Goal: Task Accomplishment & Management: Complete application form

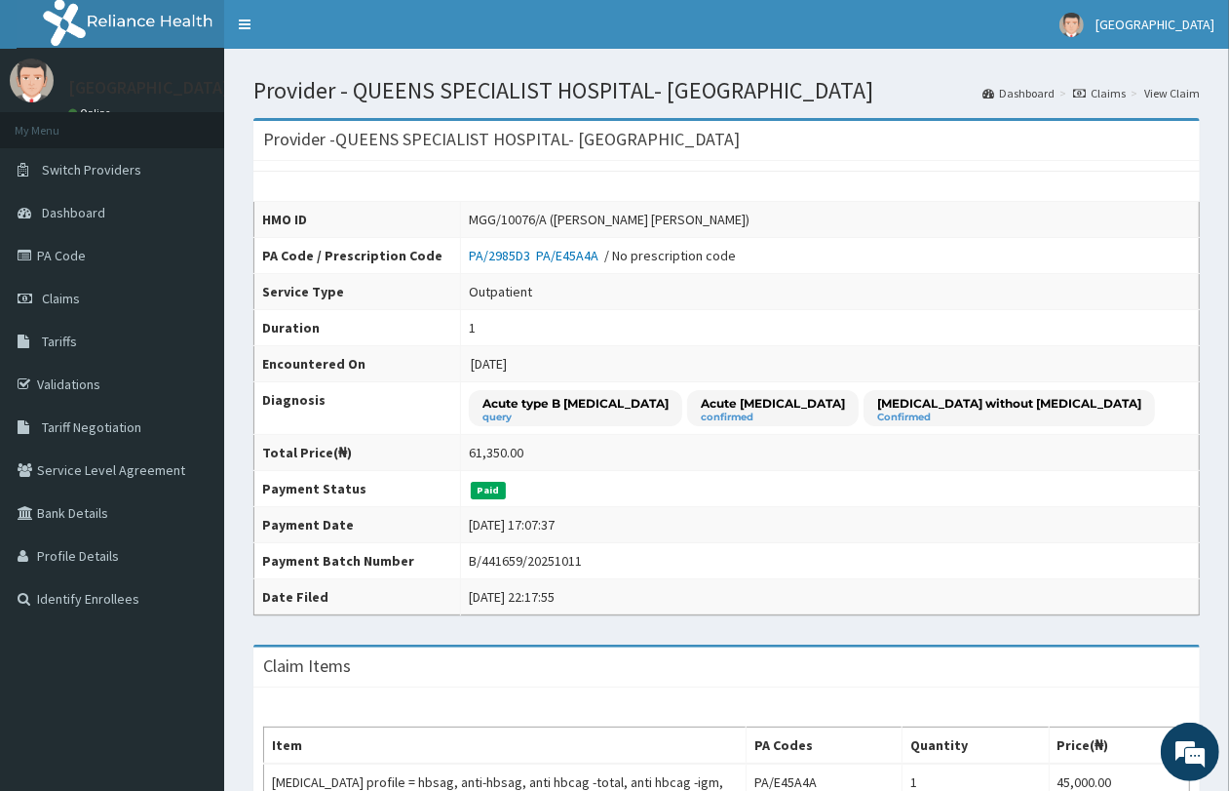
click at [1102, 94] on link "Claims" at bounding box center [1099, 93] width 53 height 17
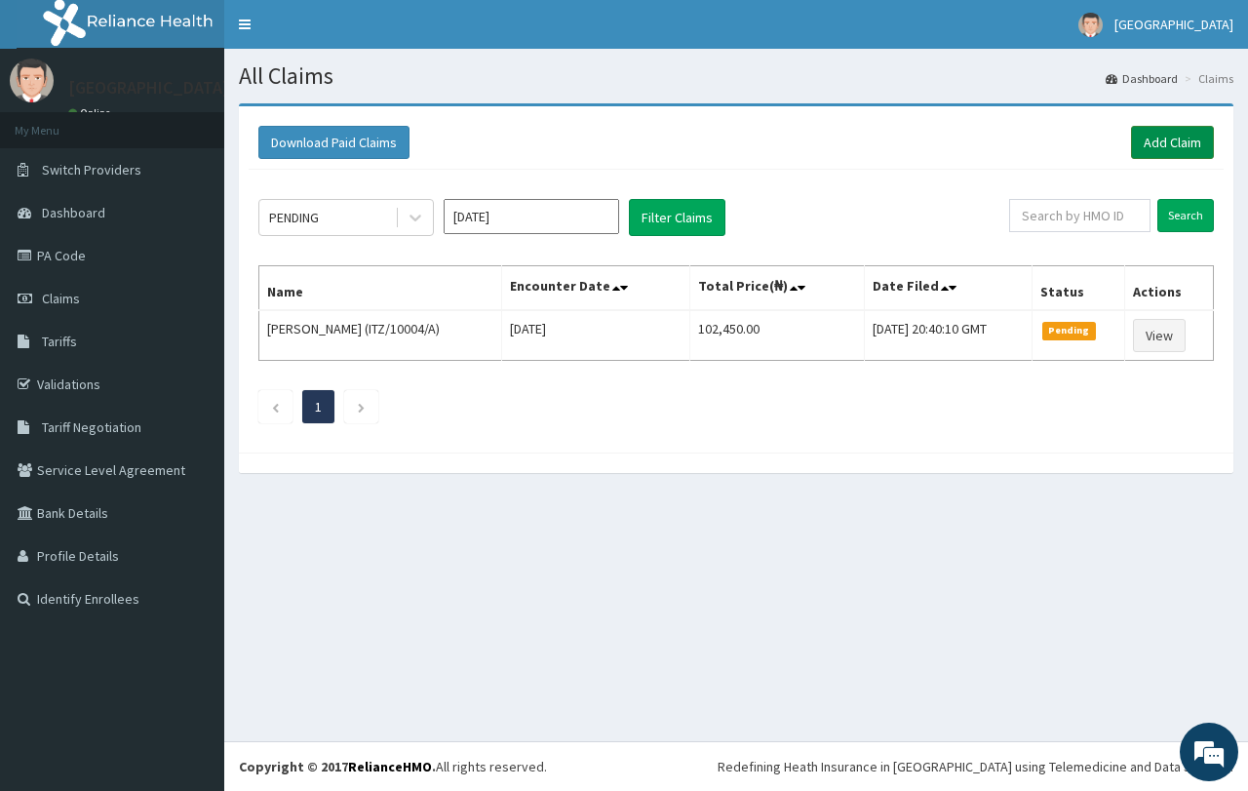
click at [1190, 149] on link "Add Claim" at bounding box center [1172, 142] width 83 height 33
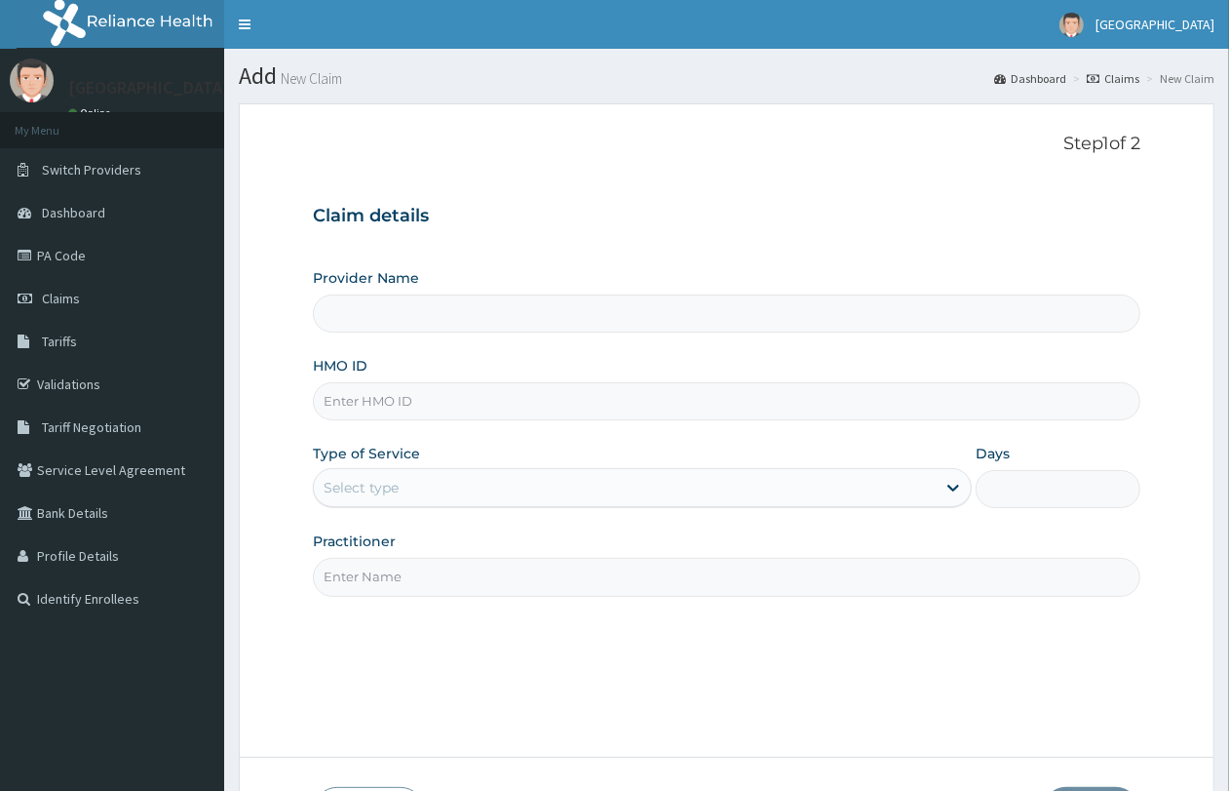
paste input "MGG/10076/d"
type input "MGG/10076/d"
type input "QUEENS SPECIALIST HOSPITAL- [GEOGRAPHIC_DATA]"
type input "MGG/10076/D"
click at [440, 500] on div "Select type" at bounding box center [625, 487] width 622 height 31
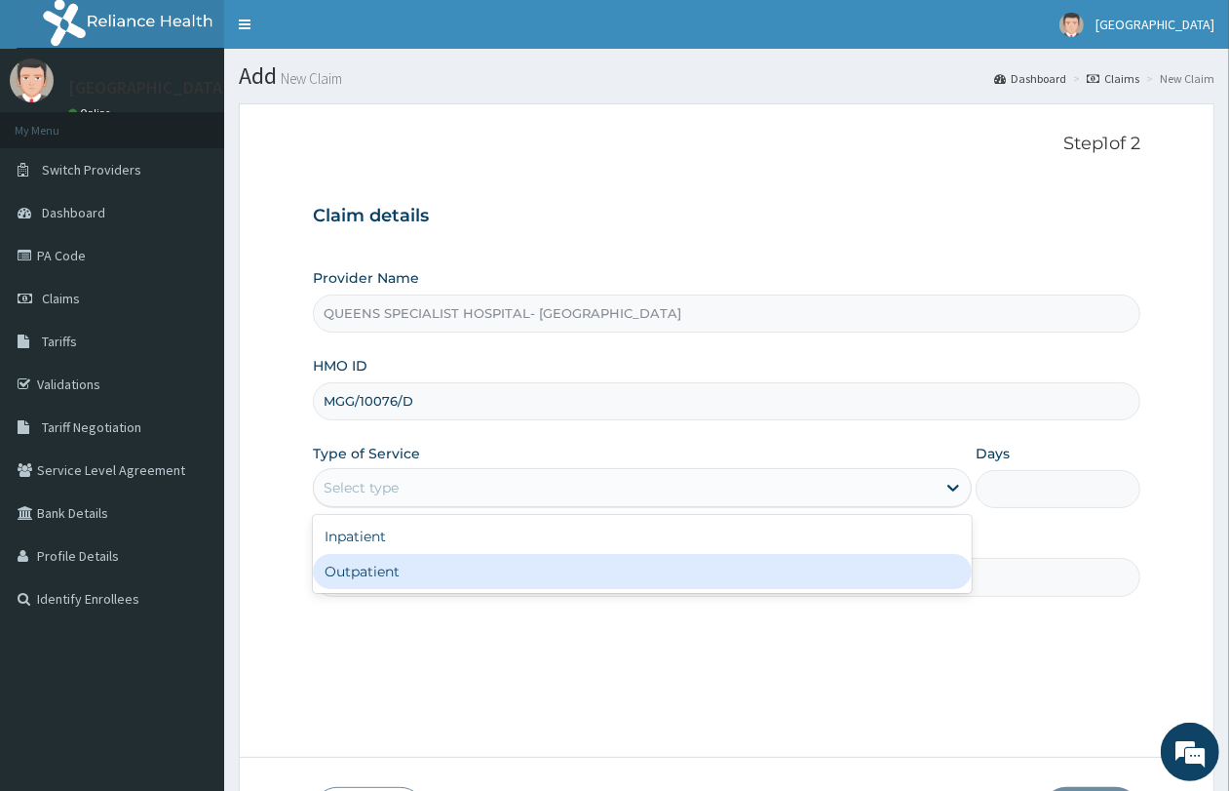
click at [439, 563] on div "Outpatient" at bounding box center [642, 571] width 659 height 35
type input "1"
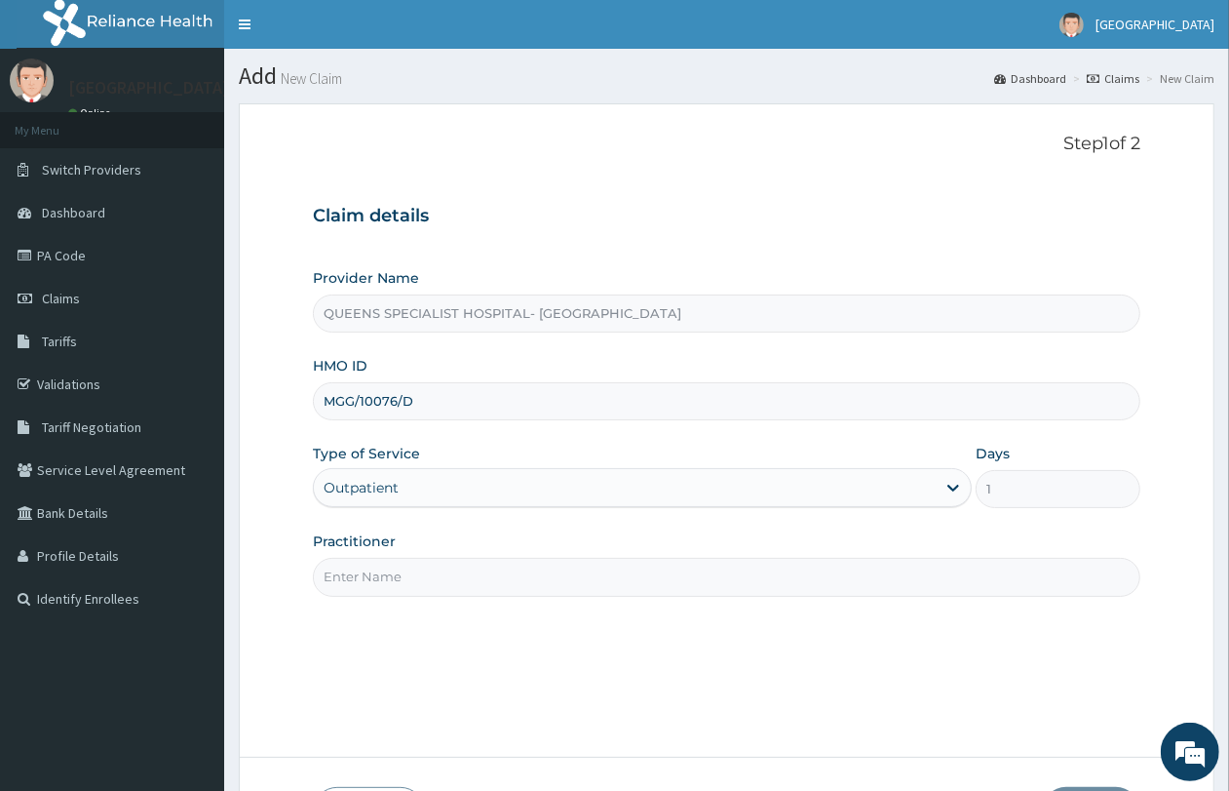
click at [436, 577] on input "Practitioner" at bounding box center [727, 577] width 828 height 38
type input "GP"
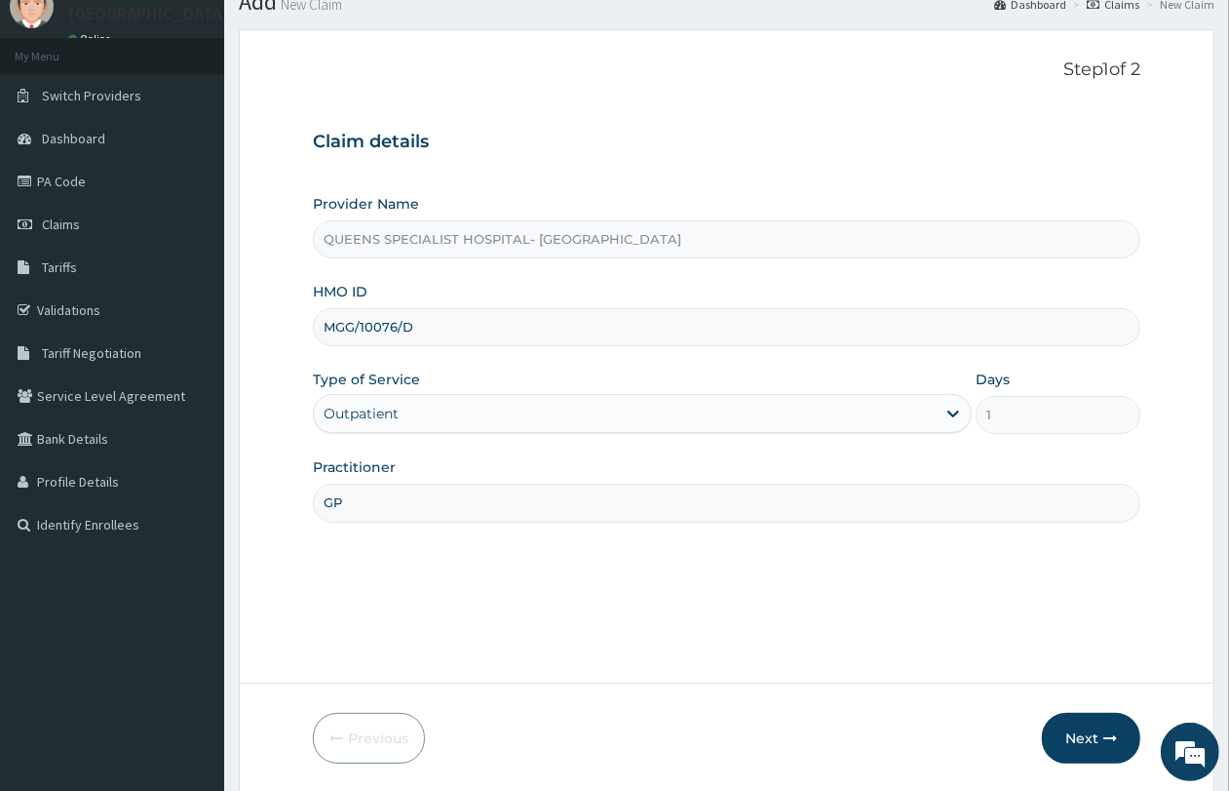
scroll to position [141, 0]
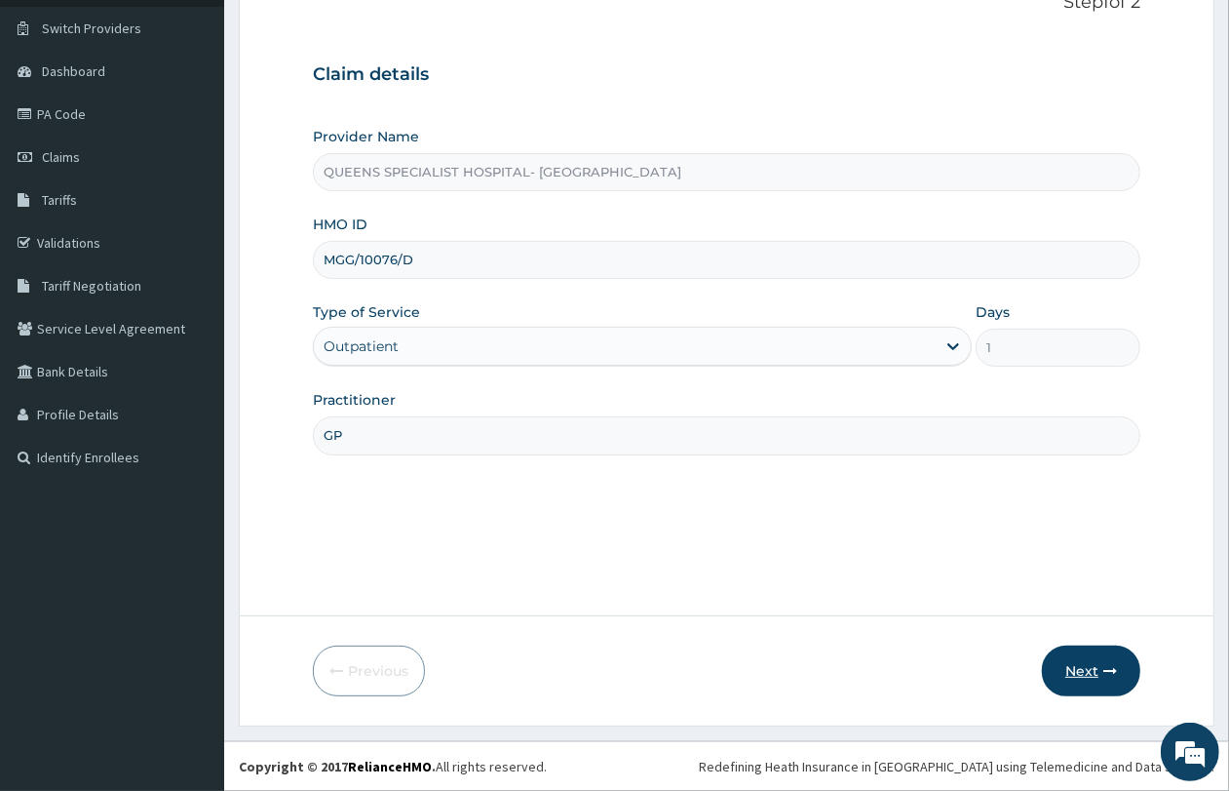
click at [1074, 654] on button "Next" at bounding box center [1091, 670] width 98 height 51
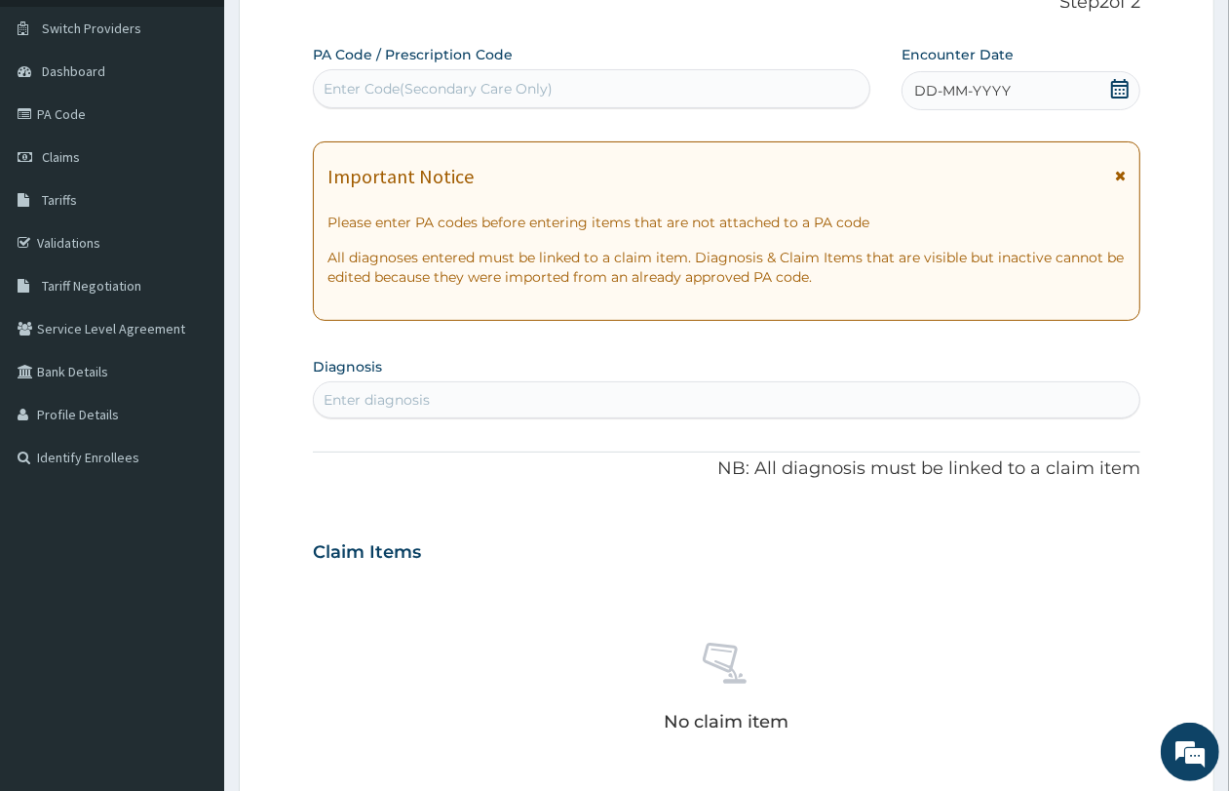
scroll to position [0, 0]
click at [426, 86] on div "Enter Code(Secondary Care Only)" at bounding box center [438, 88] width 229 height 19
type input "V"
paste input "PA/5F67E2"
type input "PA/5F67E2"
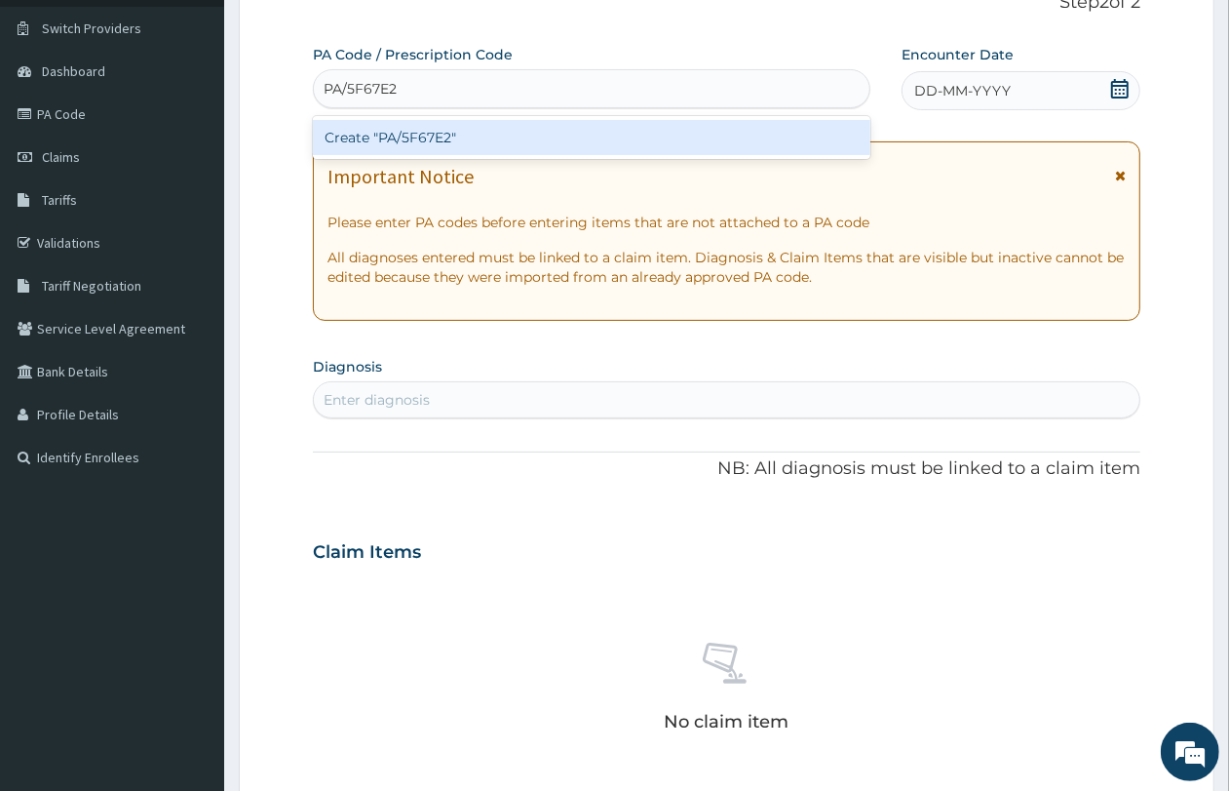
click at [444, 136] on div "Create "PA/5F67E2"" at bounding box center [592, 137] width 558 height 35
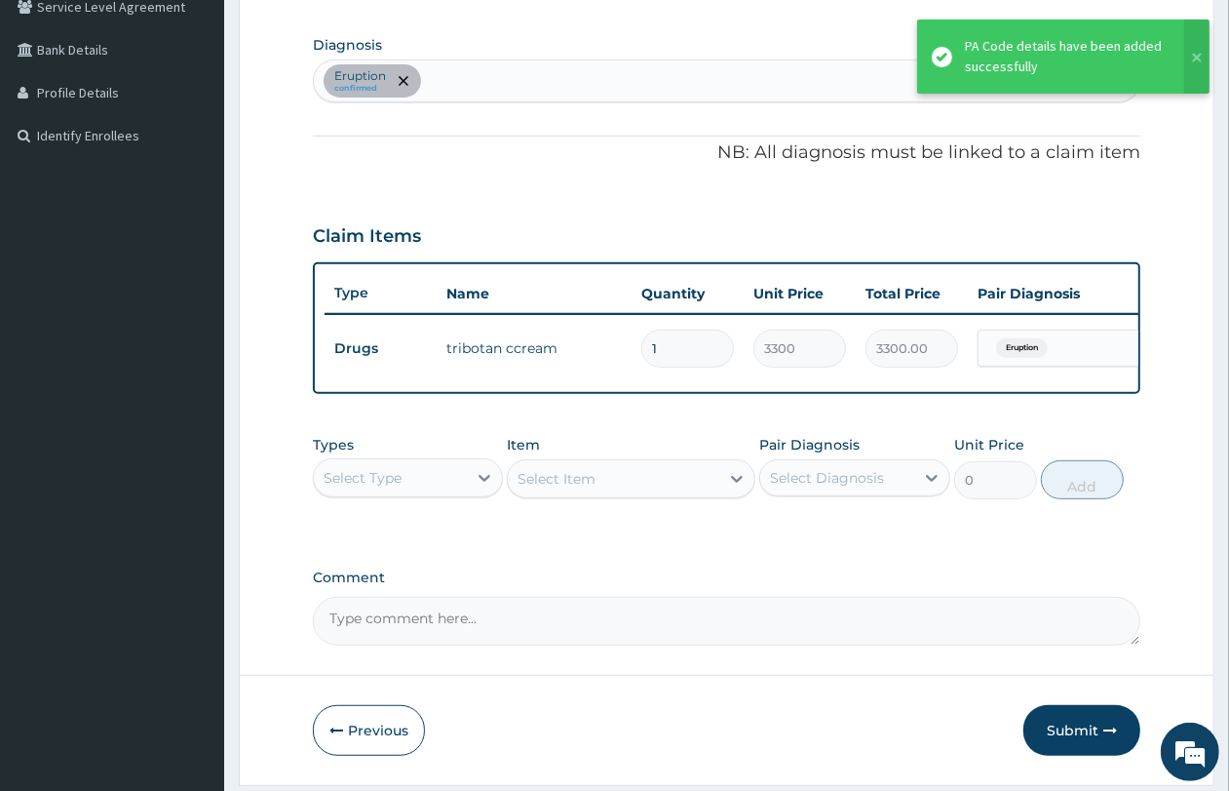
scroll to position [539, 0]
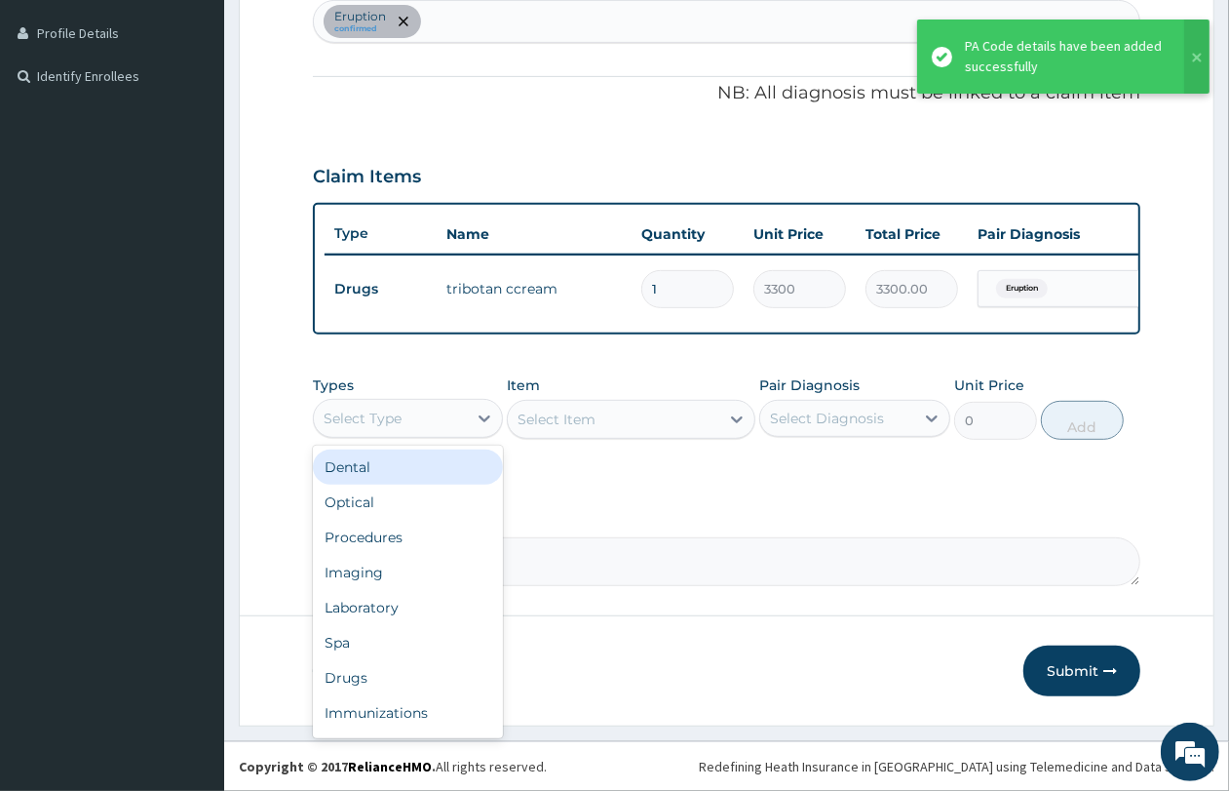
click at [441, 425] on div "Select Type" at bounding box center [390, 418] width 153 height 31
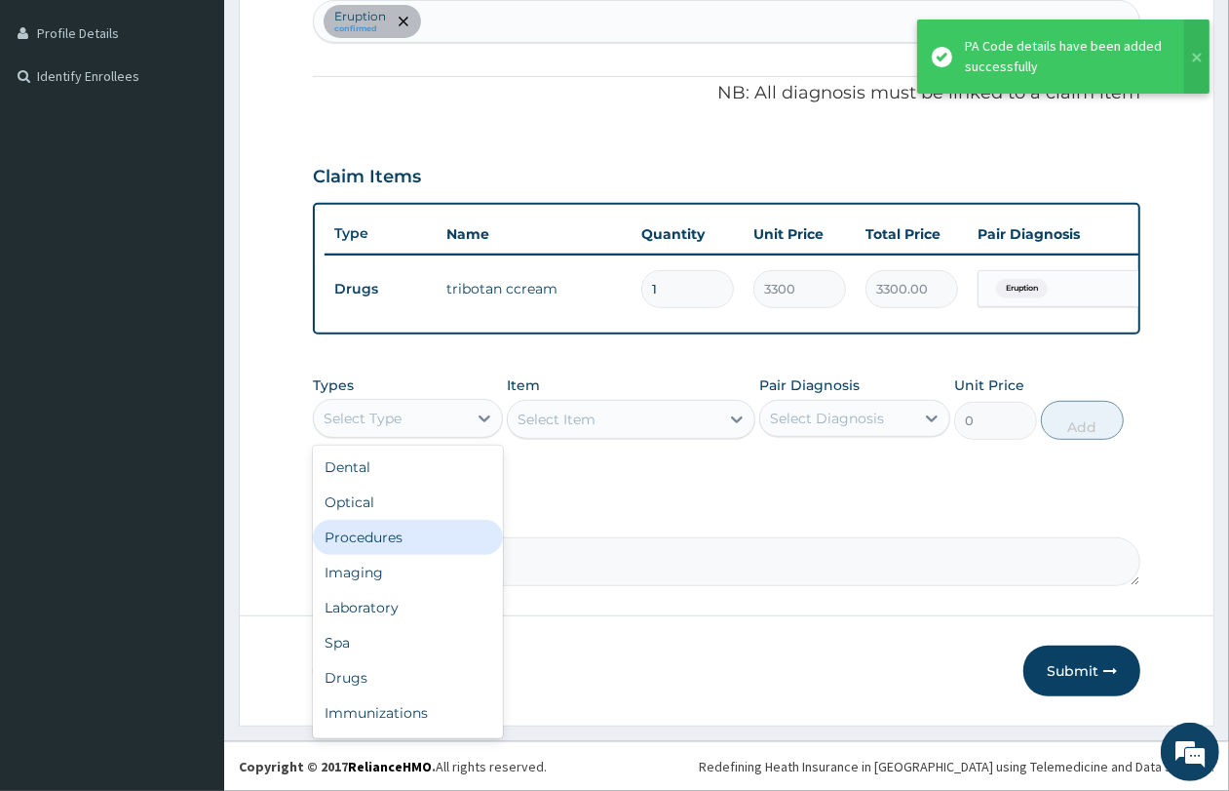
click at [456, 547] on div "Procedures" at bounding box center [408, 537] width 190 height 35
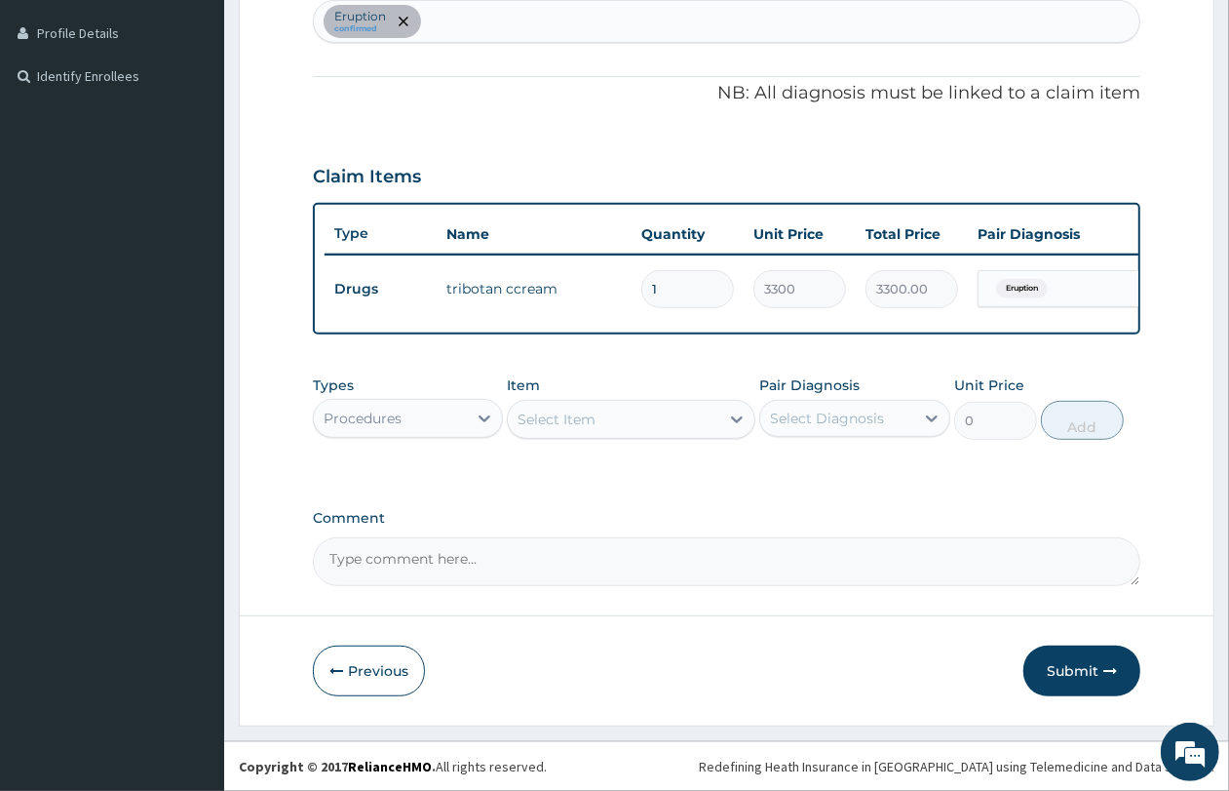
click at [637, 430] on div "Select Item" at bounding box center [614, 419] width 212 height 31
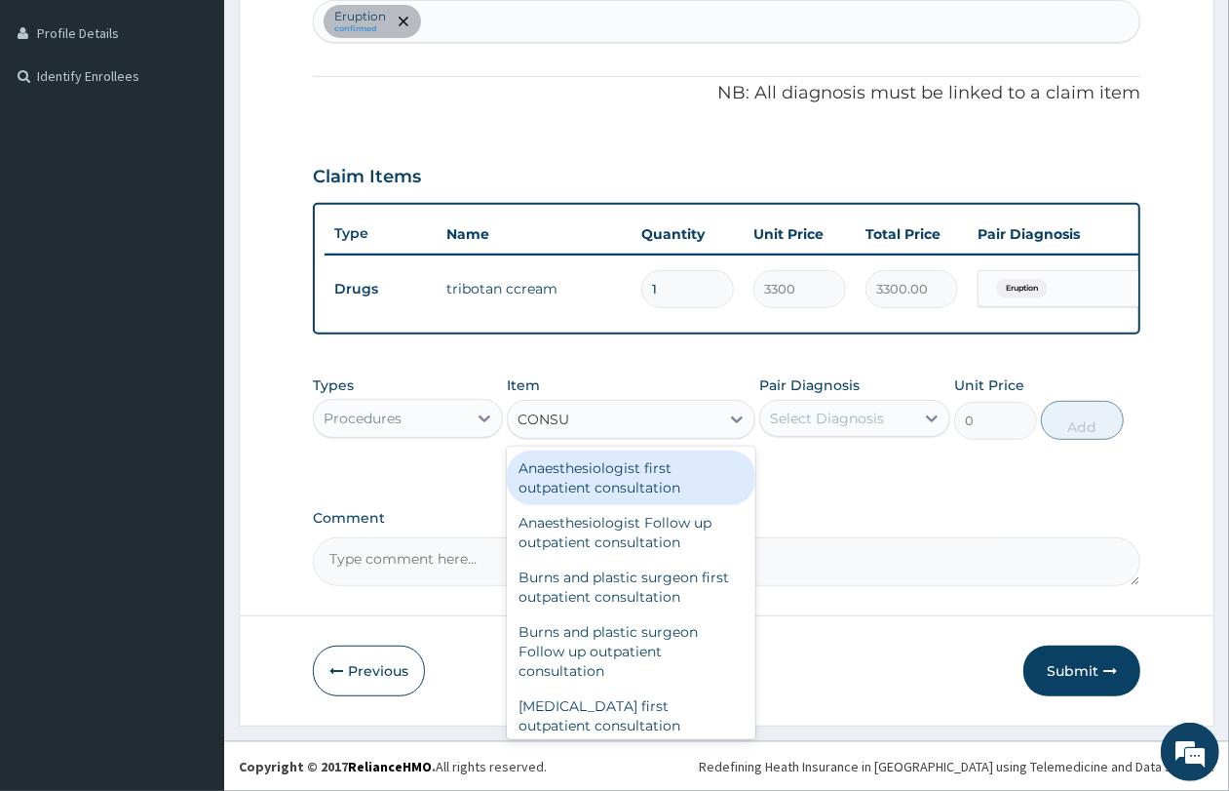
type input "CONSUL"
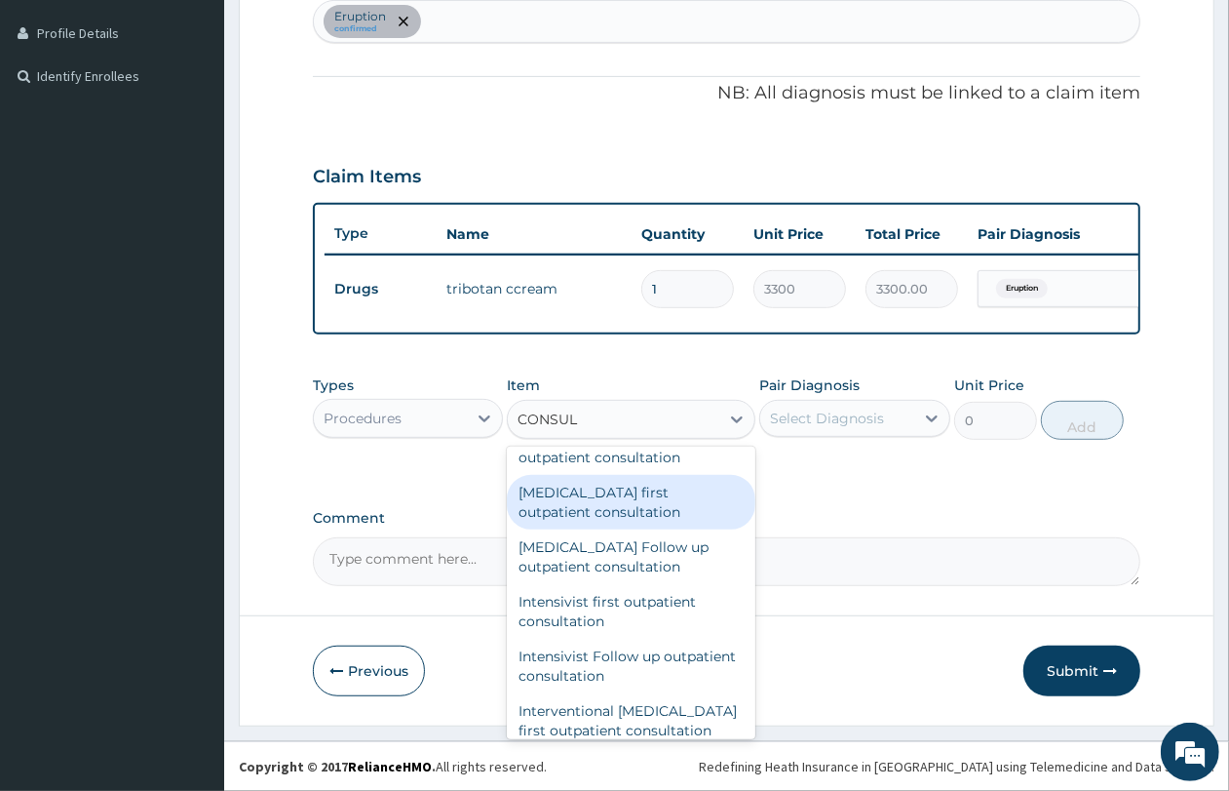
scroll to position [1097, 0]
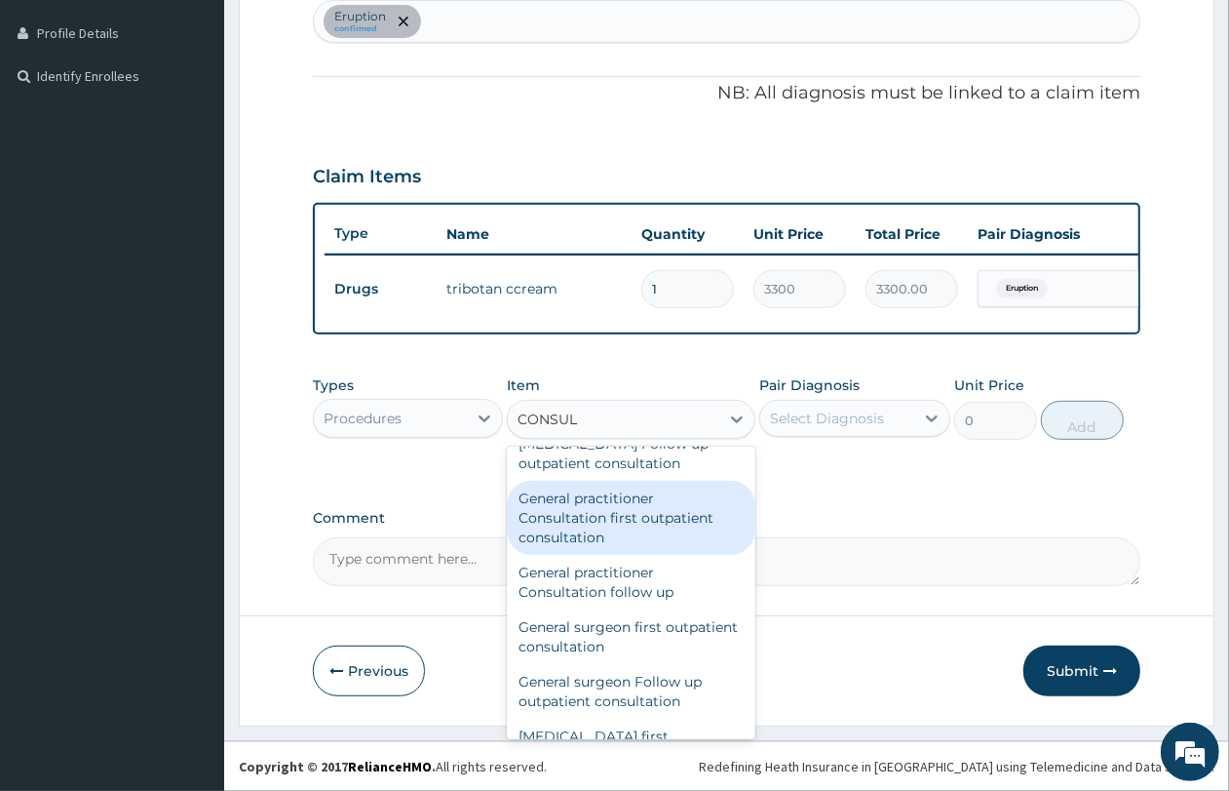
click at [670, 527] on div "General practitioner Consultation first outpatient consultation" at bounding box center [631, 518] width 249 height 74
type input "4350"
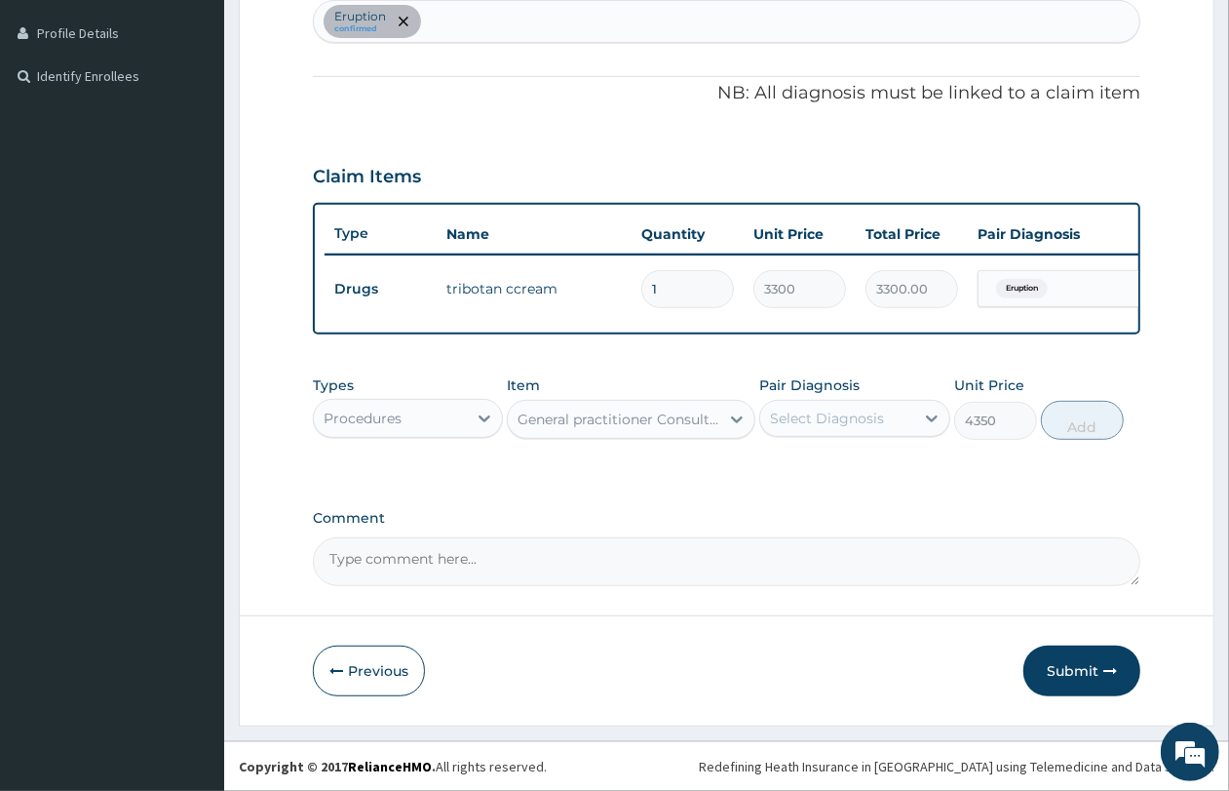
click at [856, 416] on div "Select Diagnosis" at bounding box center [827, 417] width 114 height 19
click at [861, 458] on div "Eruption" at bounding box center [854, 468] width 190 height 40
checkbox input "true"
click at [1107, 435] on button "Add" at bounding box center [1082, 420] width 83 height 39
type input "0"
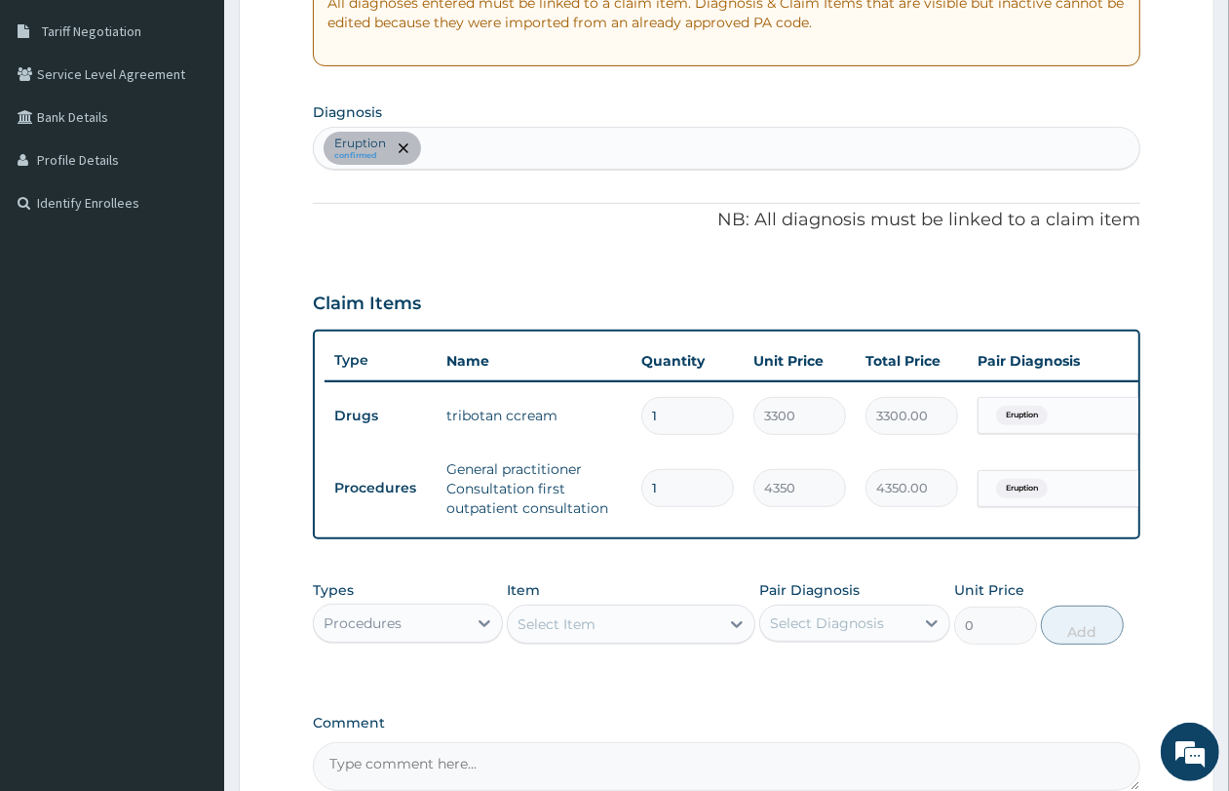
scroll to position [617, 0]
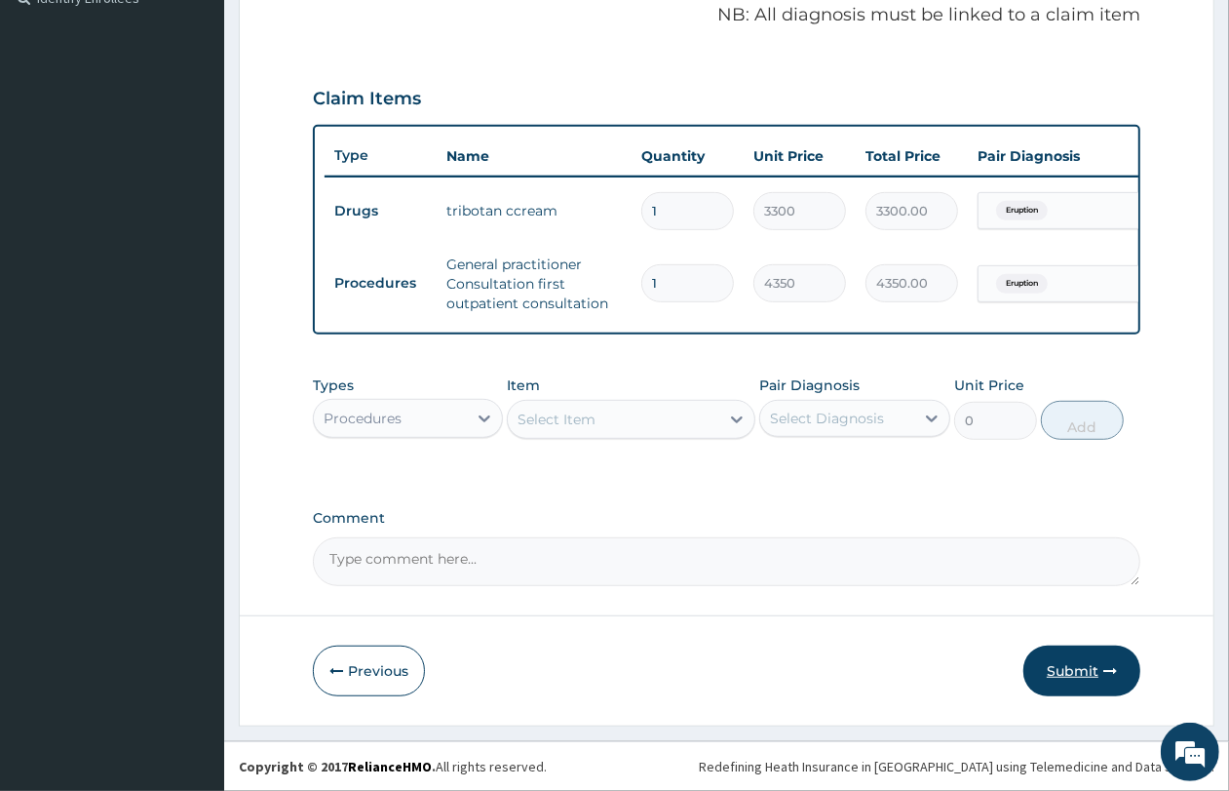
click at [1078, 674] on button "Submit" at bounding box center [1082, 670] width 117 height 51
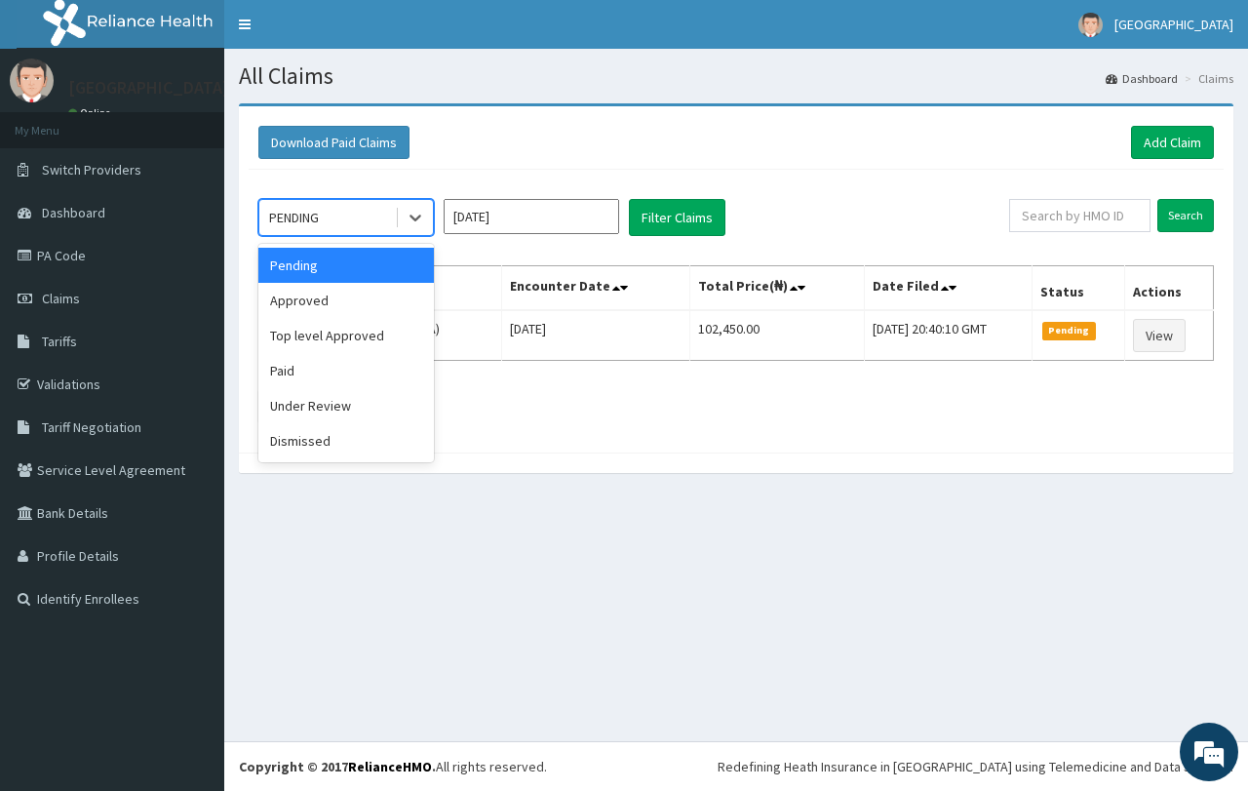
click at [348, 226] on div "PENDING" at bounding box center [327, 217] width 136 height 31
click at [361, 305] on div "Approved" at bounding box center [345, 300] width 175 height 35
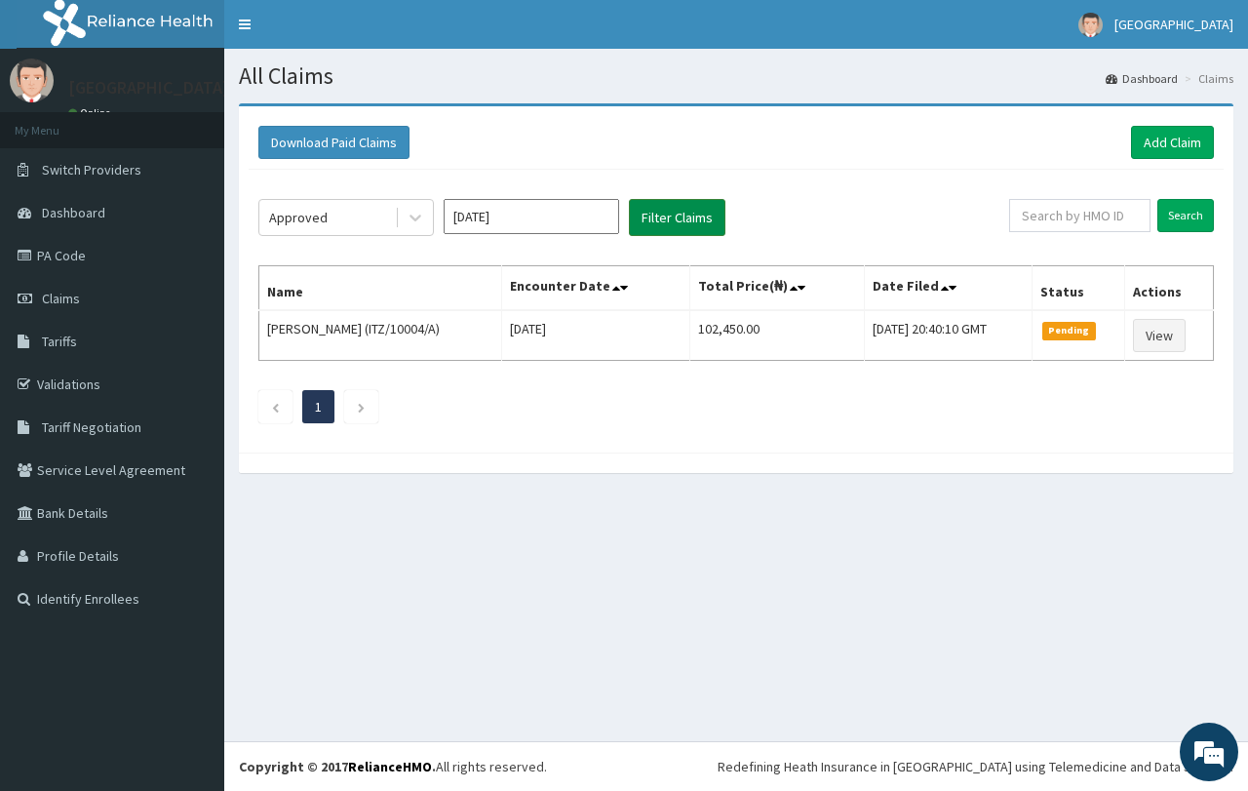
click at [664, 230] on button "Filter Claims" at bounding box center [677, 217] width 97 height 37
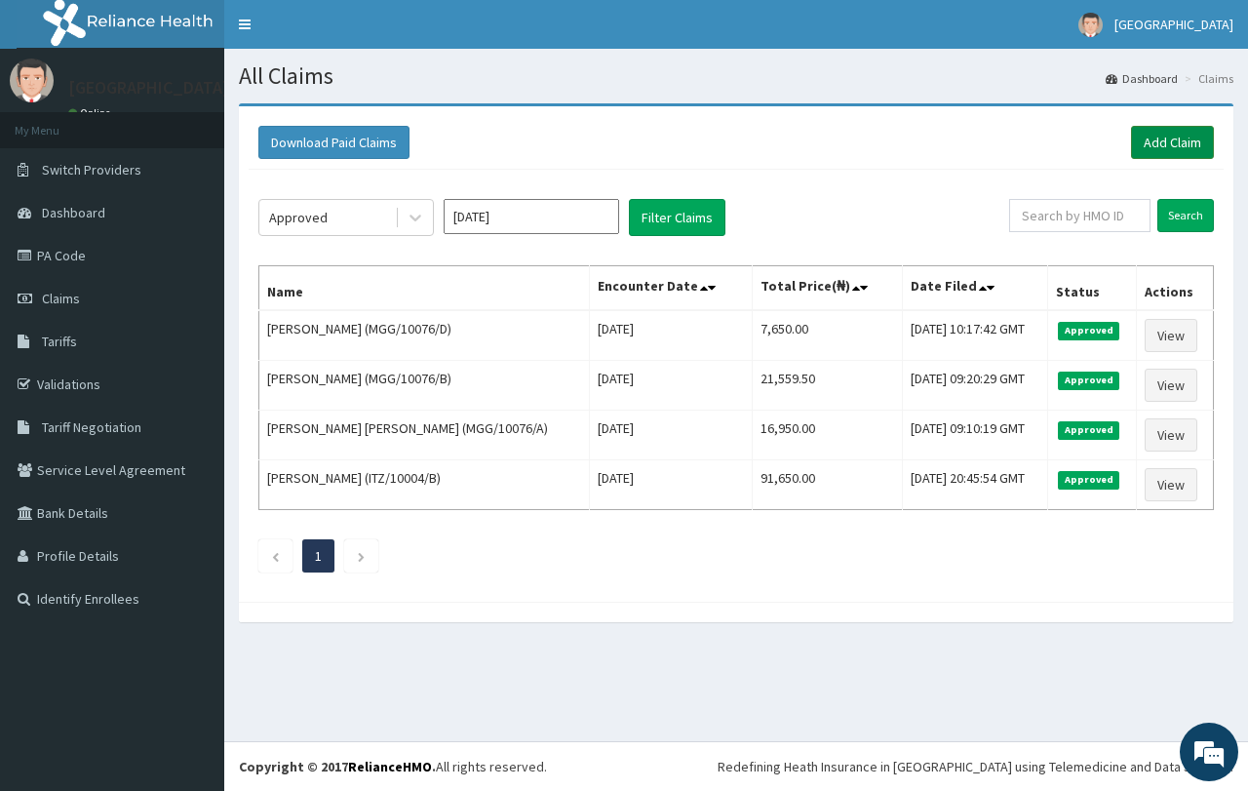
click at [1197, 142] on link "Add Claim" at bounding box center [1172, 142] width 83 height 33
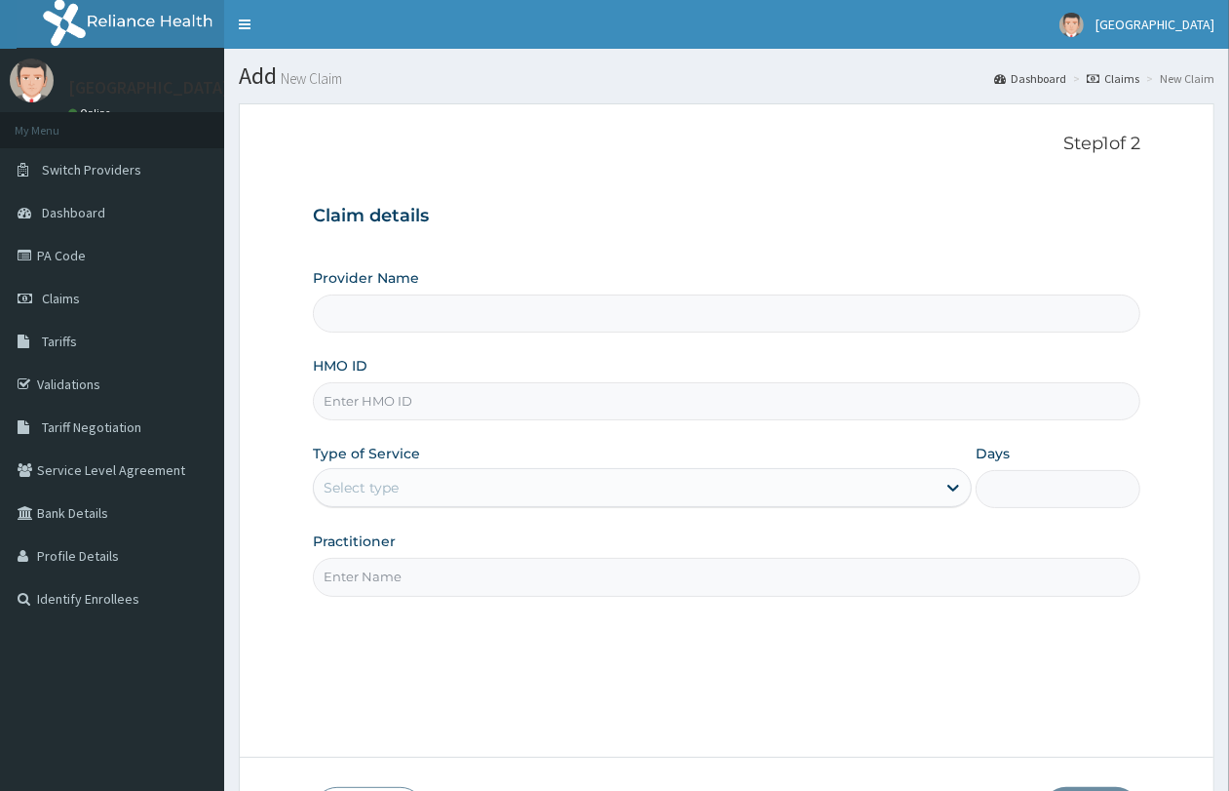
drag, startPoint x: 0, startPoint y: 0, endPoint x: 451, endPoint y: 405, distance: 606.1
click at [451, 405] on input "HMO ID" at bounding box center [727, 401] width 828 height 38
type input "FMP/10364/C"
type input "QUEENS SPECIALIST HOSPITAL- [GEOGRAPHIC_DATA]"
type input "FMP/10364/C"
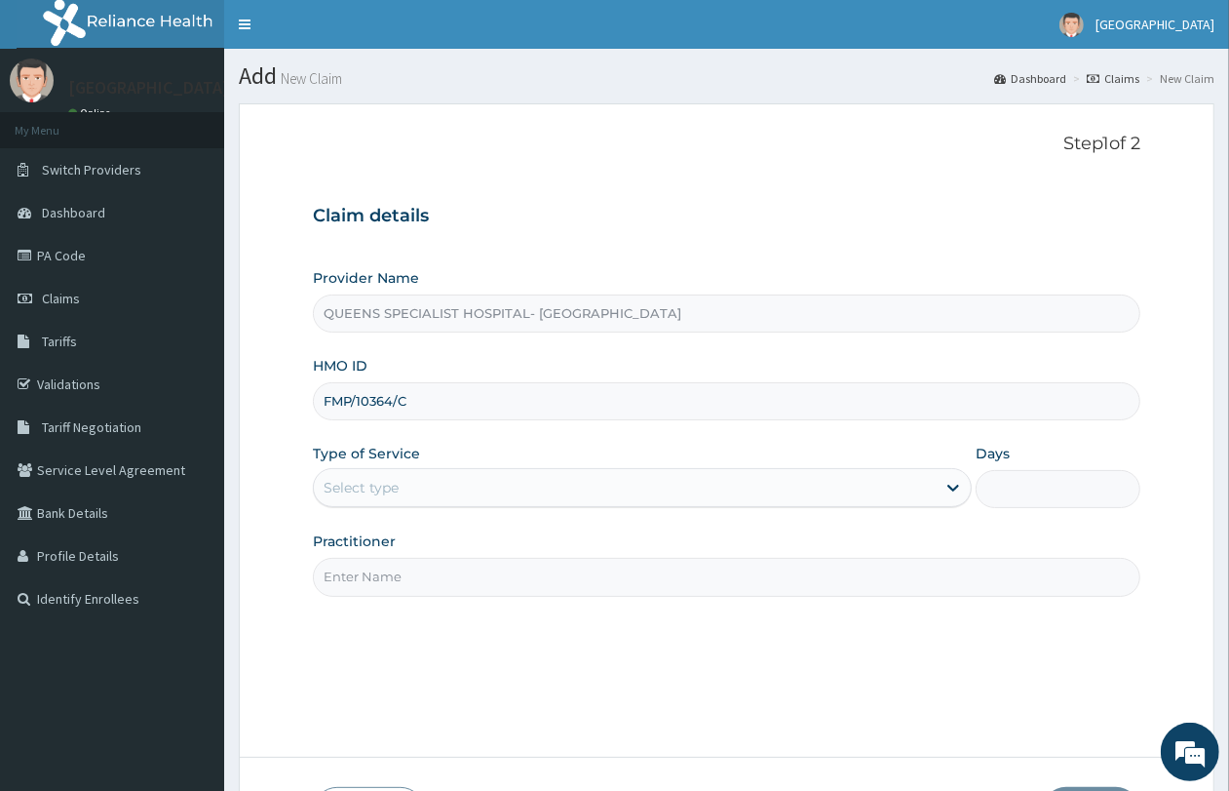
click at [339, 485] on div "Select type" at bounding box center [361, 487] width 75 height 19
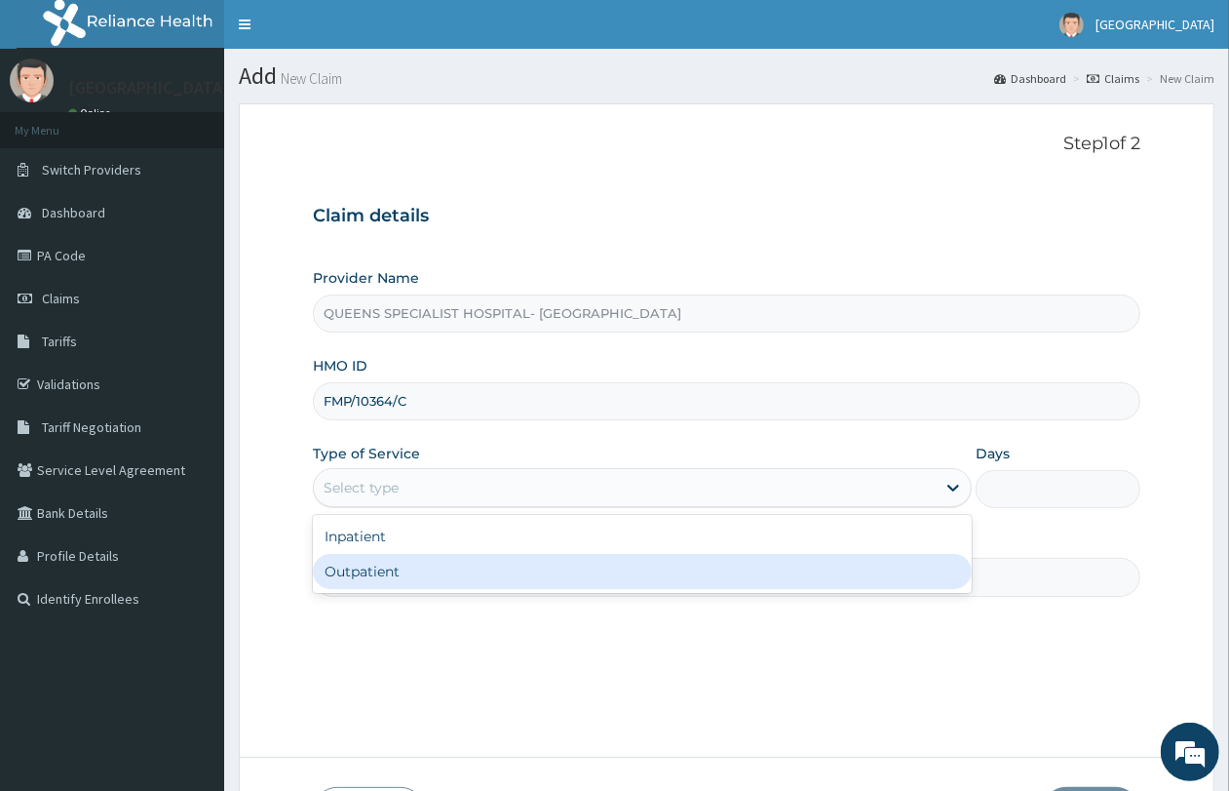
click at [371, 562] on div "Outpatient" at bounding box center [642, 571] width 659 height 35
type input "1"
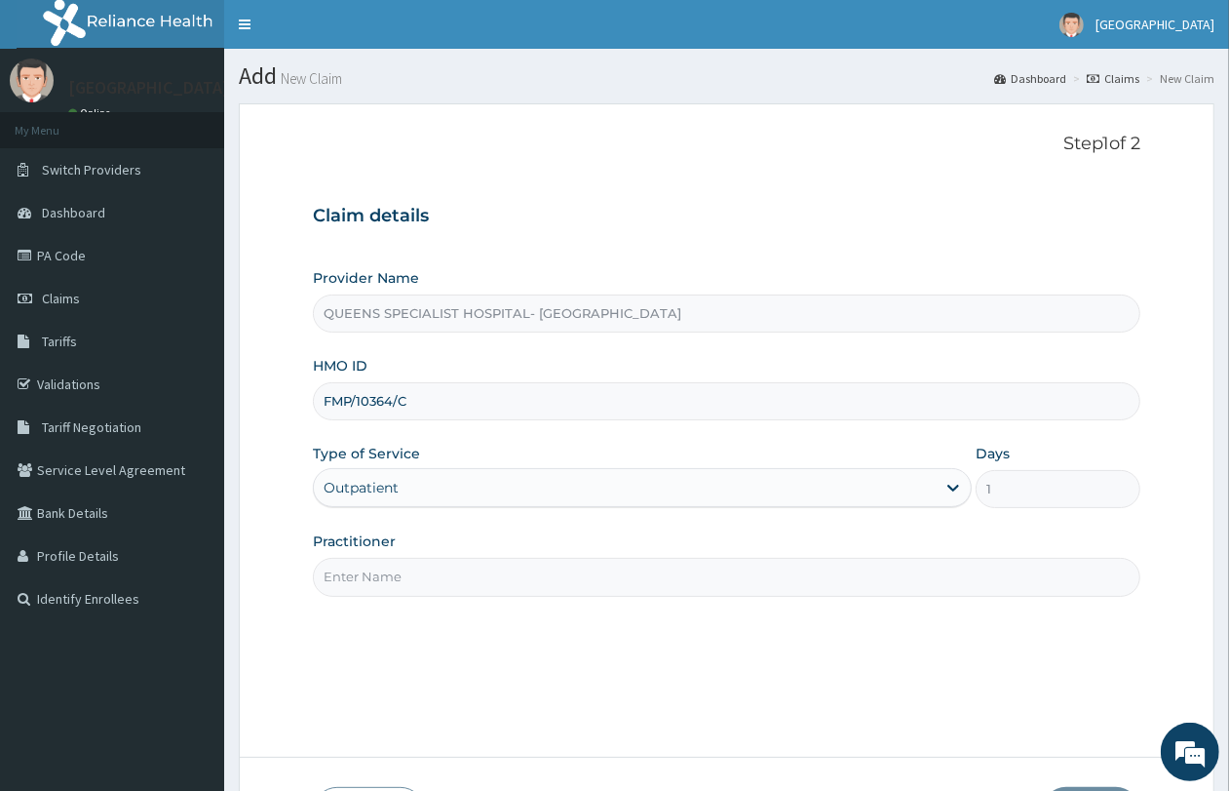
click at [371, 567] on input "Practitioner" at bounding box center [727, 577] width 828 height 38
type input "GP"
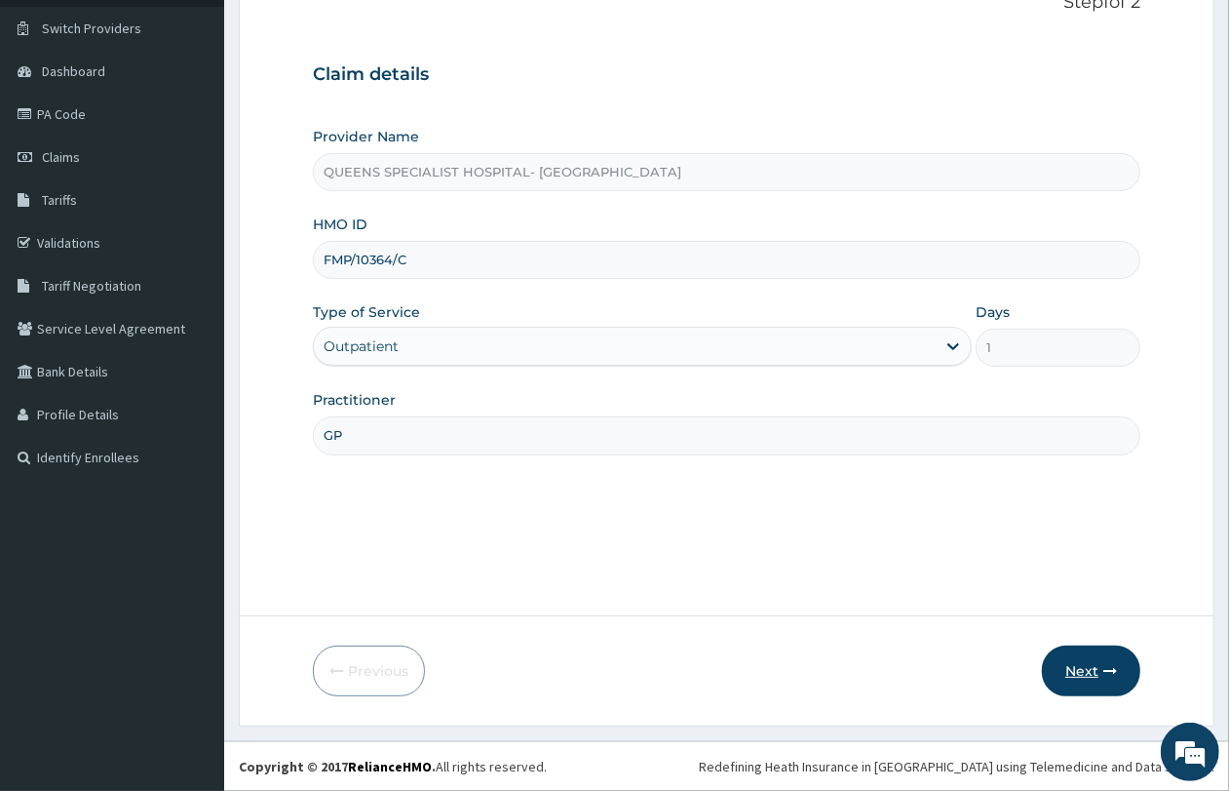
click at [1103, 683] on button "Next" at bounding box center [1091, 670] width 98 height 51
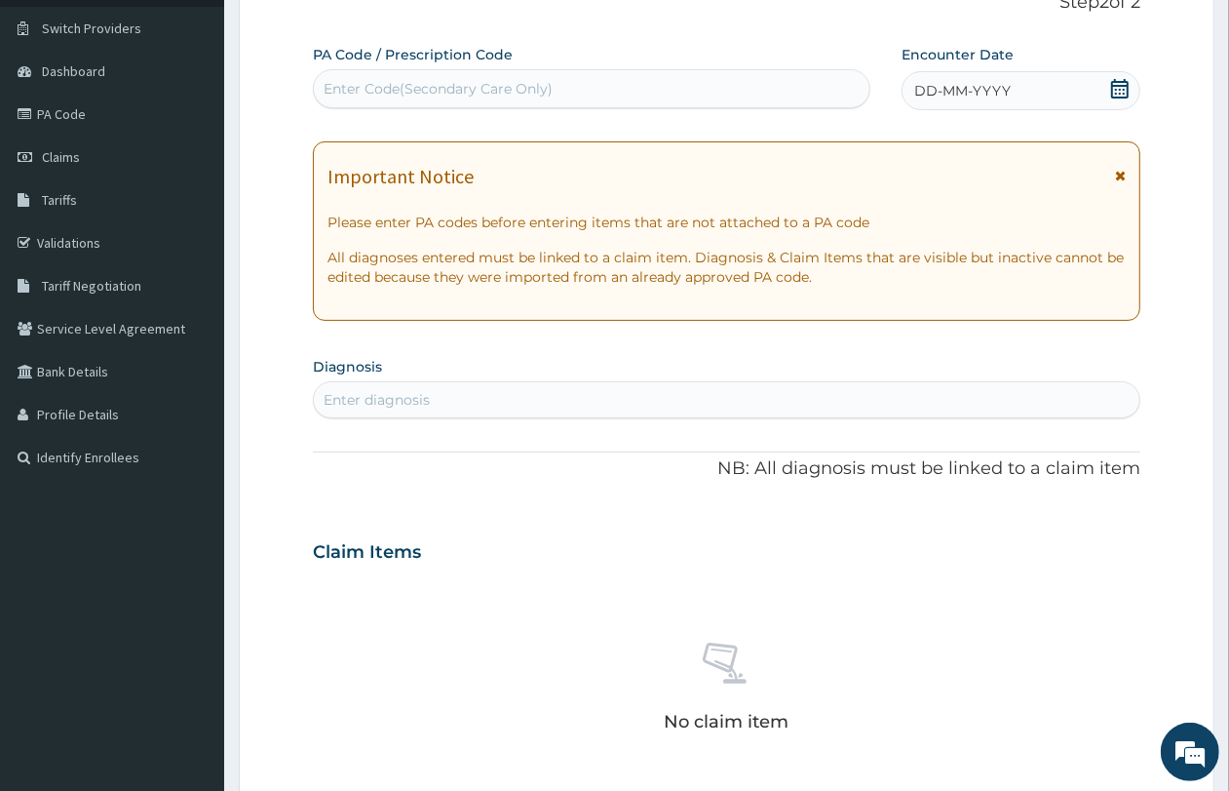
click at [947, 102] on div "DD-MM-YYYY" at bounding box center [1021, 90] width 239 height 39
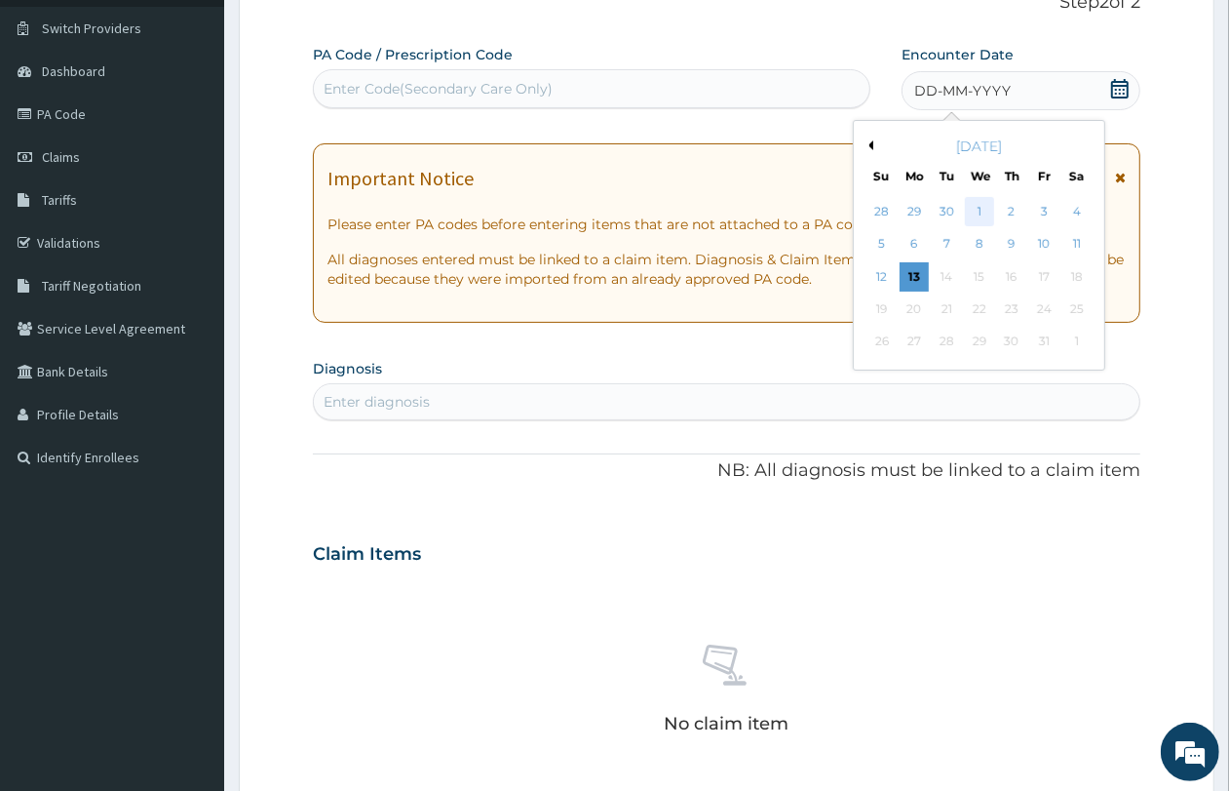
click at [983, 214] on div "1" at bounding box center [979, 211] width 29 height 29
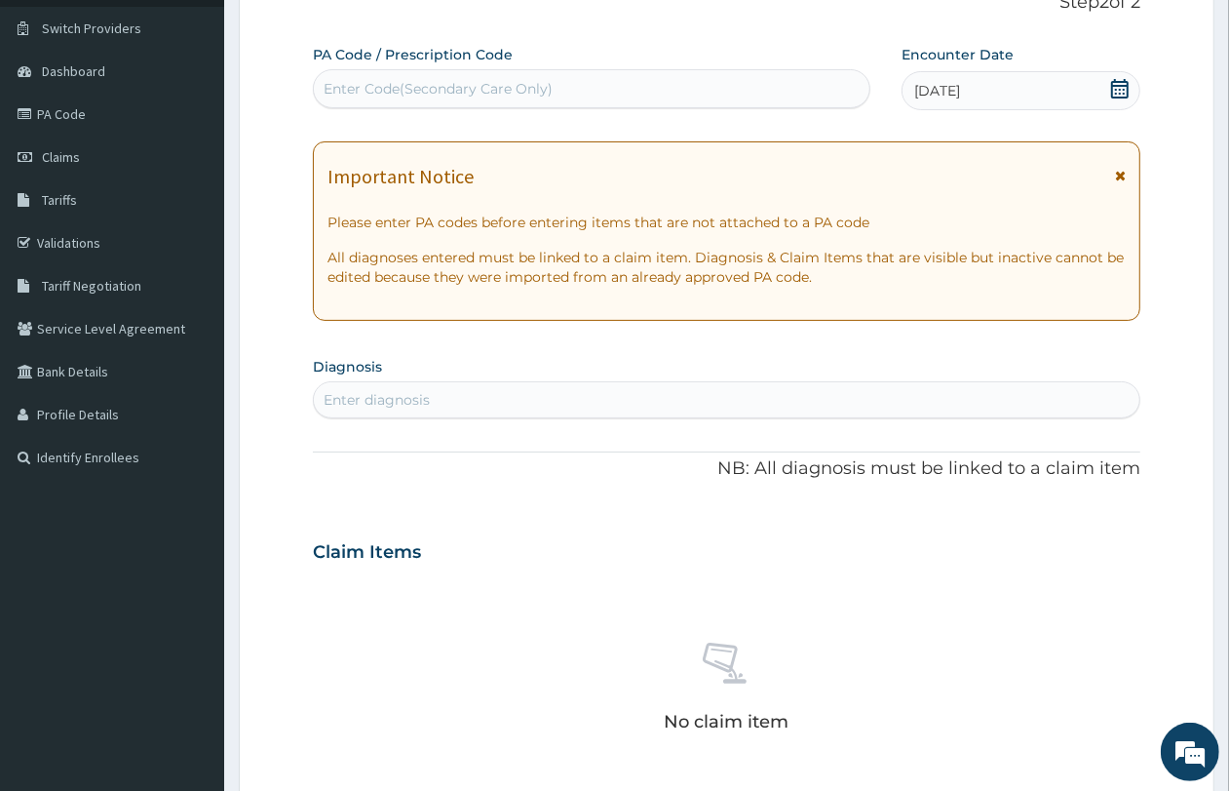
click at [480, 405] on div "Enter diagnosis" at bounding box center [727, 399] width 826 height 31
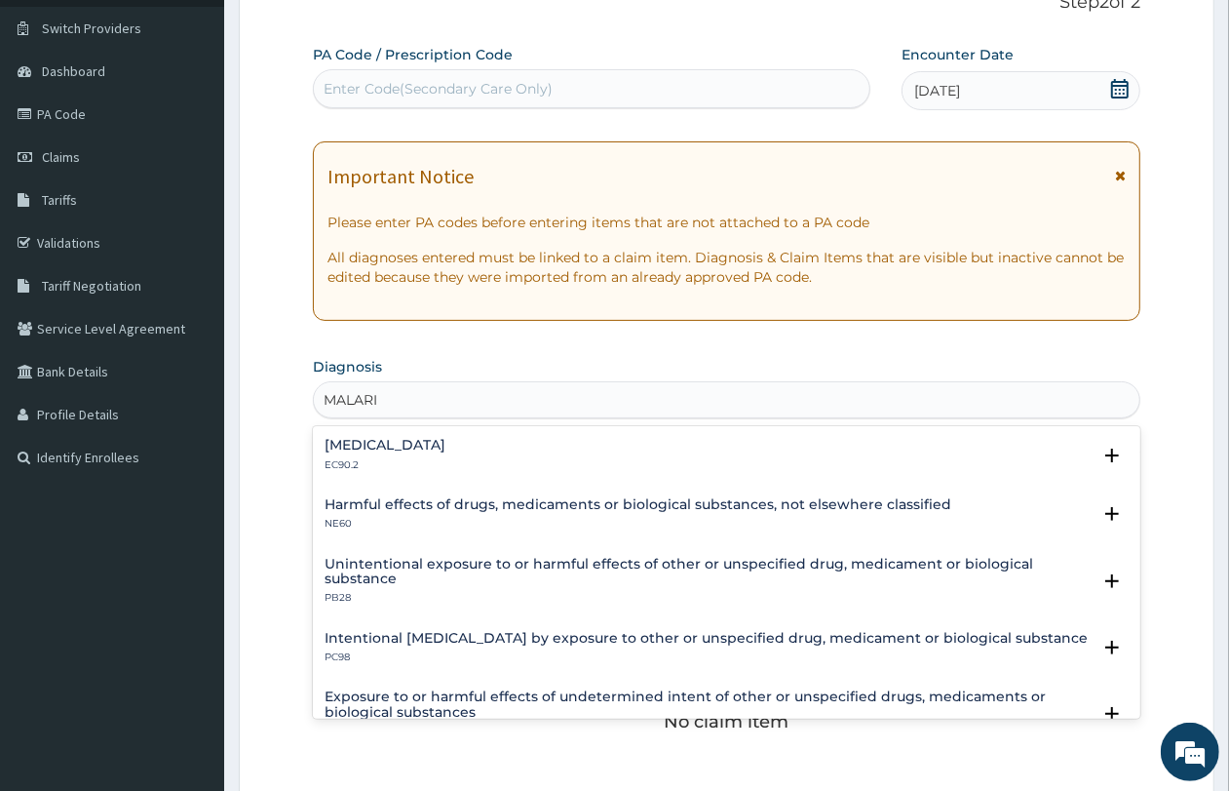
type input "[MEDICAL_DATA]"
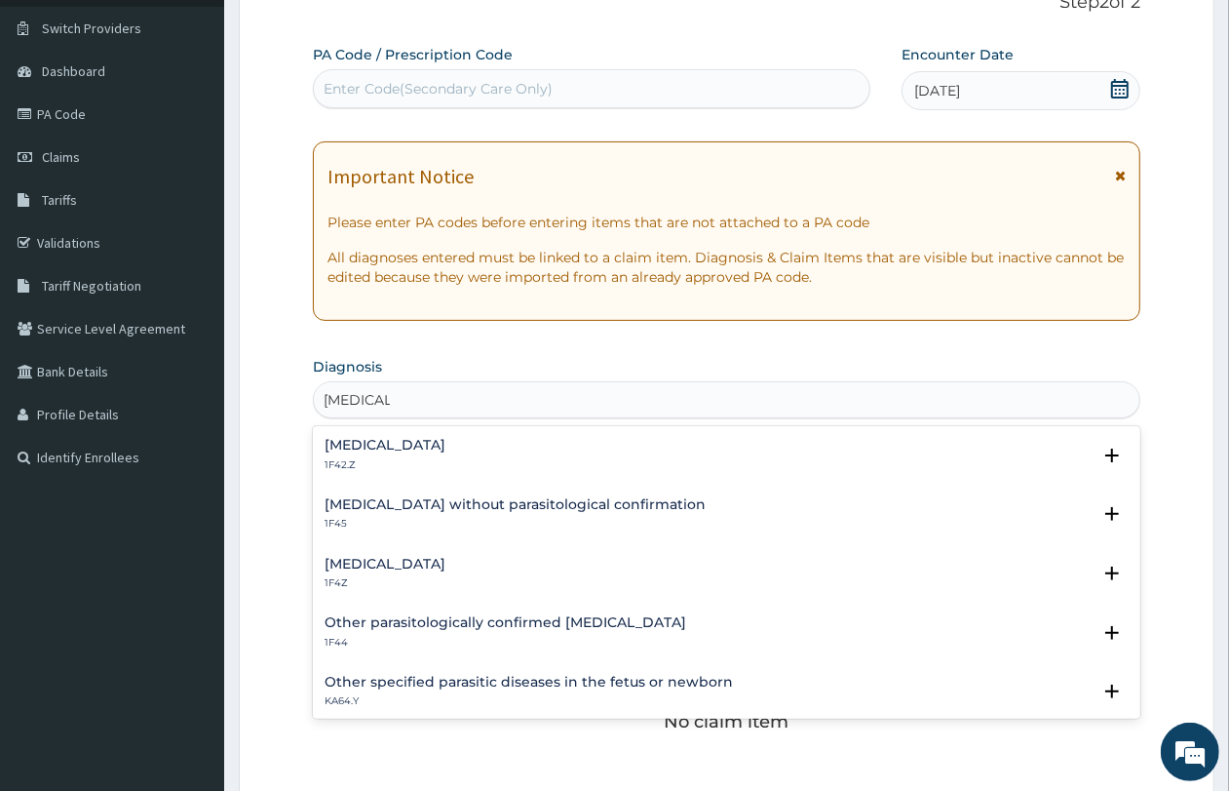
click at [425, 571] on h4 "[MEDICAL_DATA]" at bounding box center [385, 564] width 121 height 15
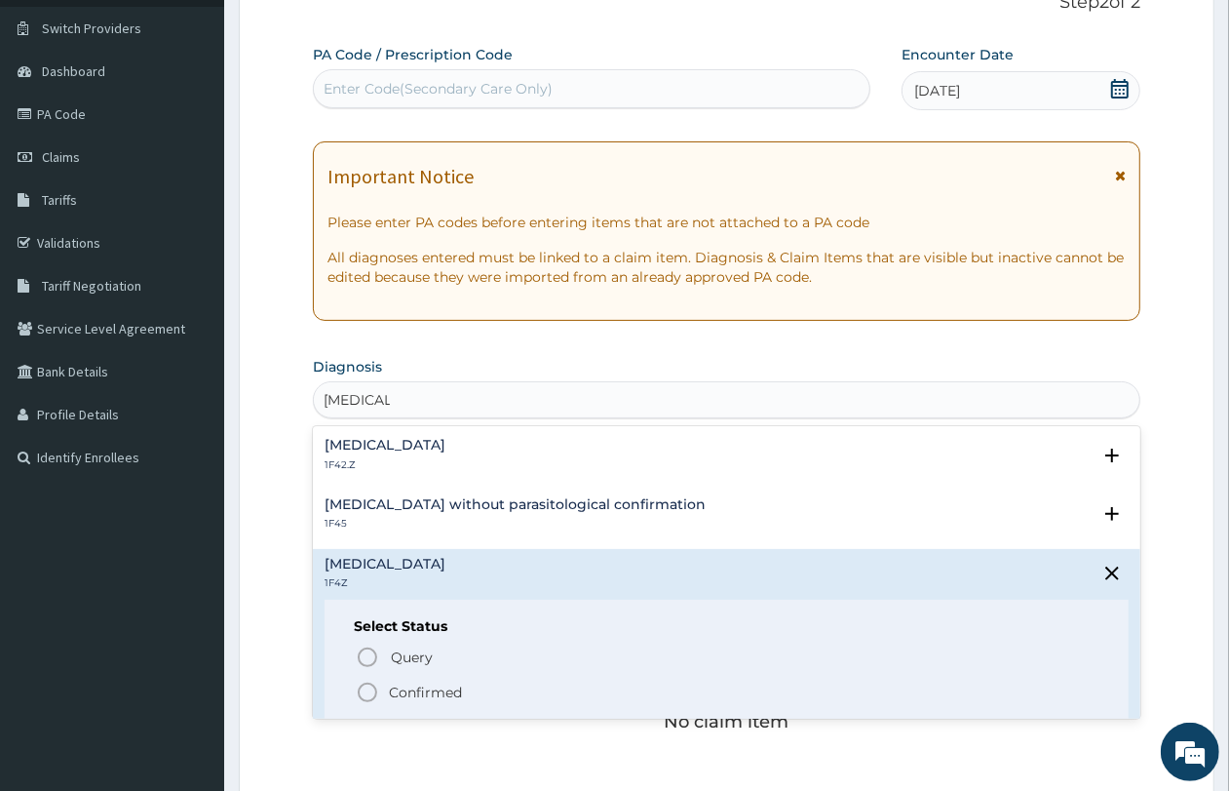
click at [395, 692] on p "Confirmed" at bounding box center [425, 691] width 73 height 19
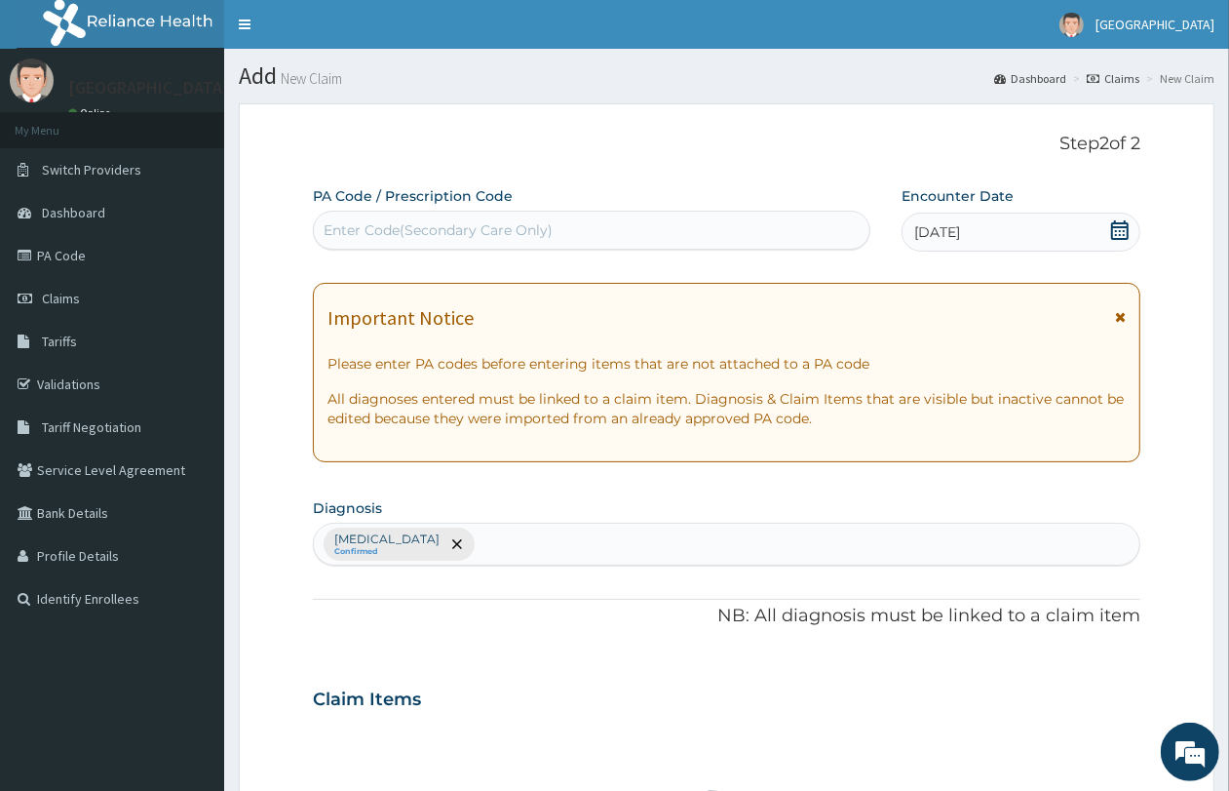
scroll to position [616, 0]
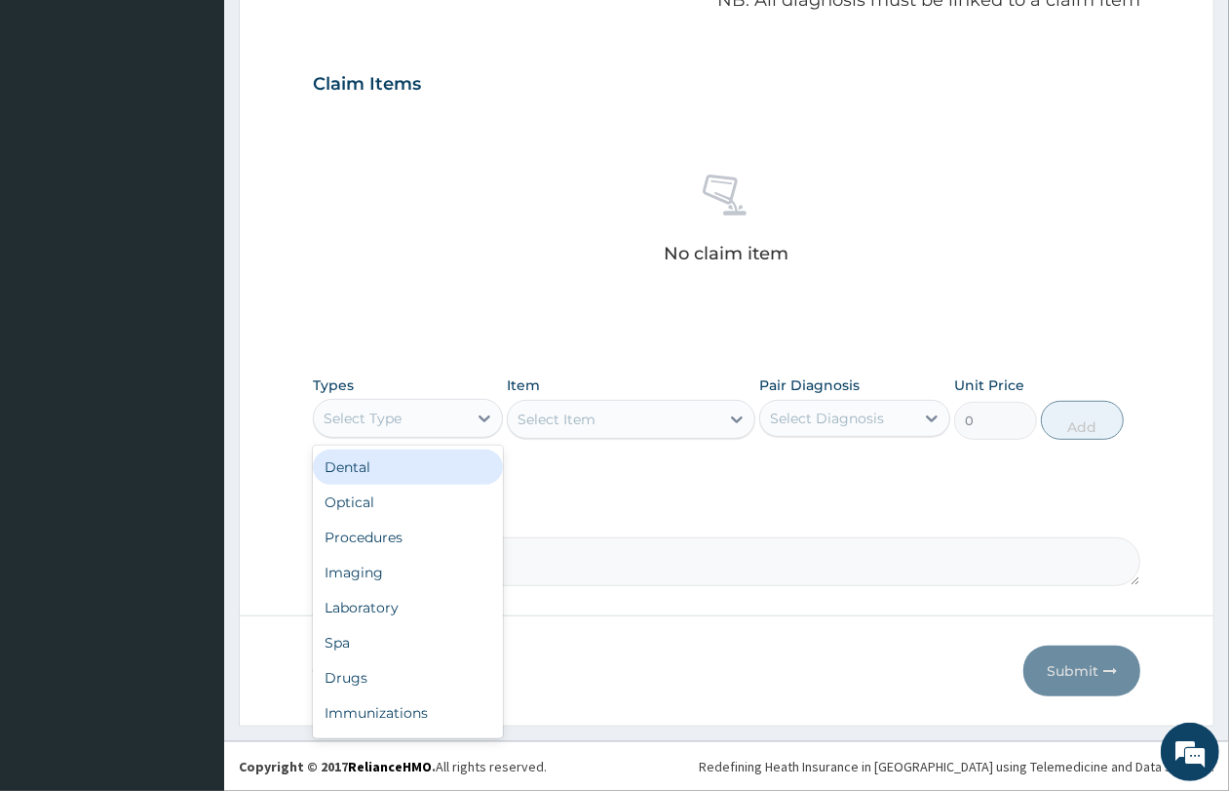
click at [442, 414] on div "Select Type" at bounding box center [390, 418] width 153 height 31
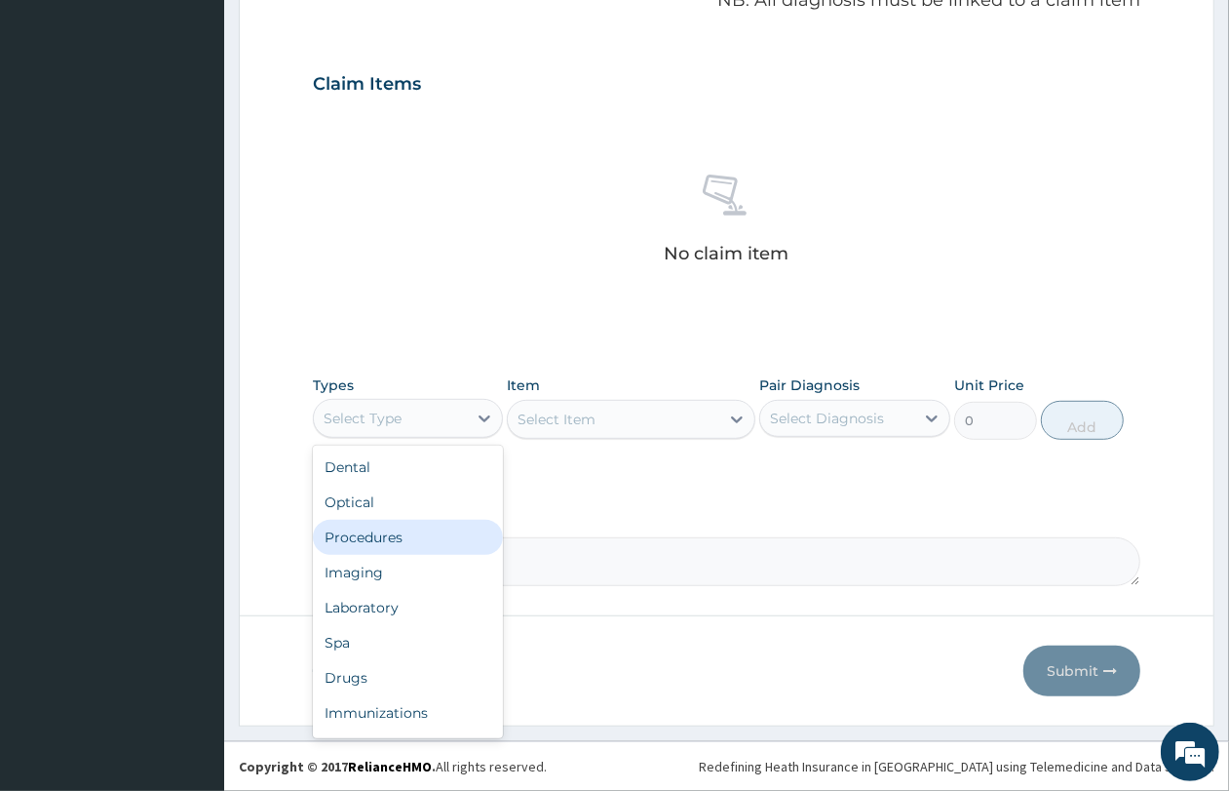
click at [426, 539] on div "Procedures" at bounding box center [408, 537] width 190 height 35
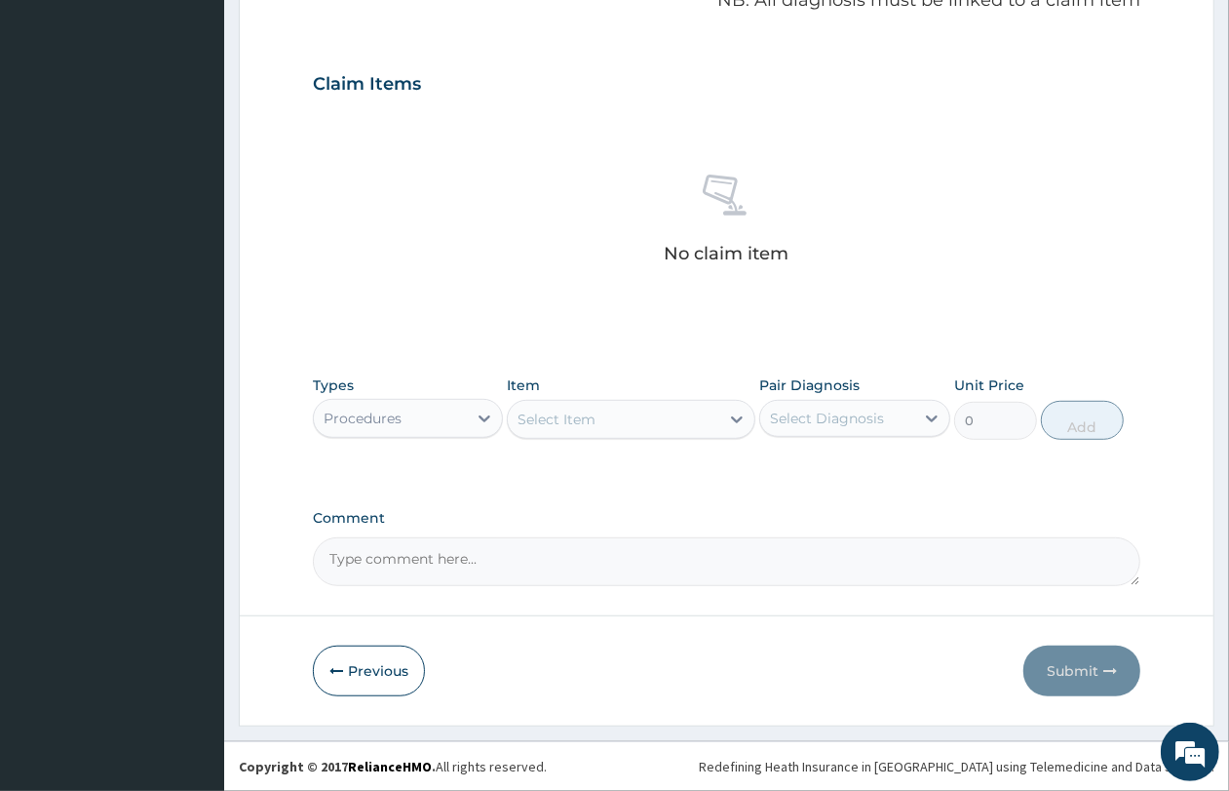
click at [611, 416] on div "Select Item" at bounding box center [614, 419] width 212 height 31
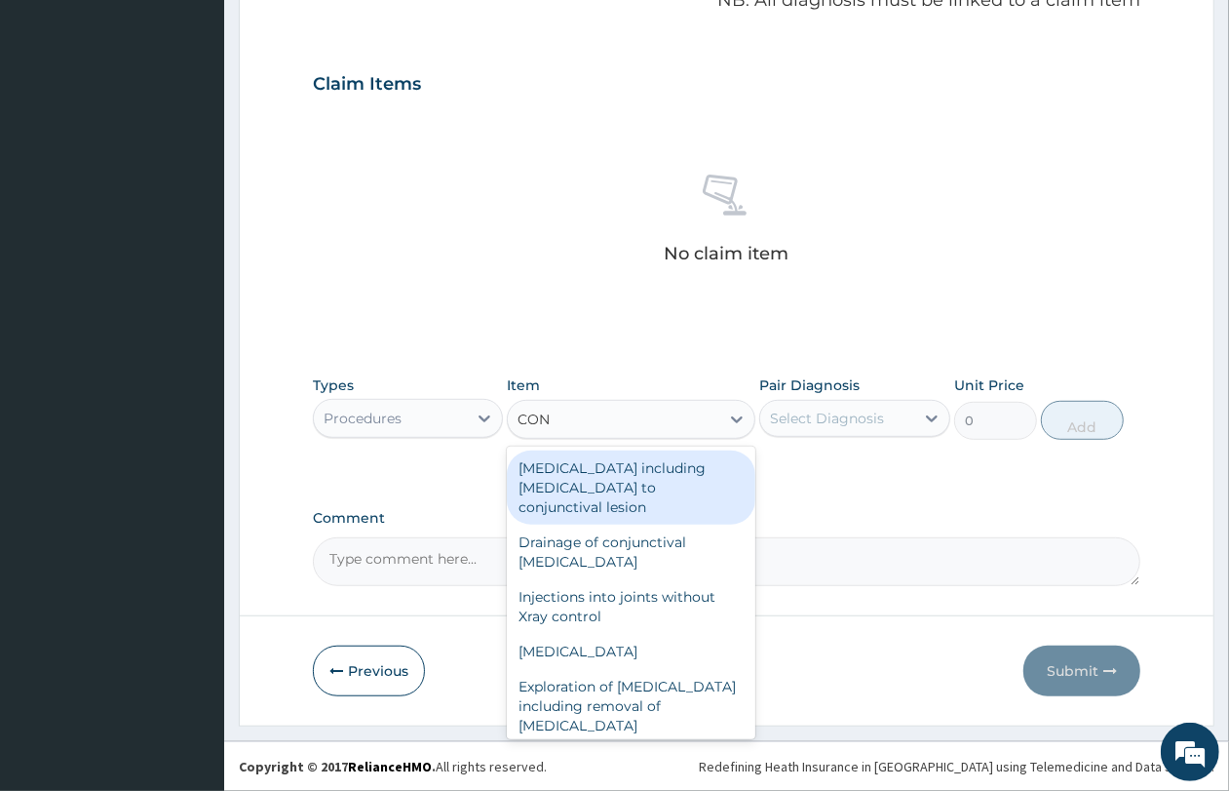
type input "CONS"
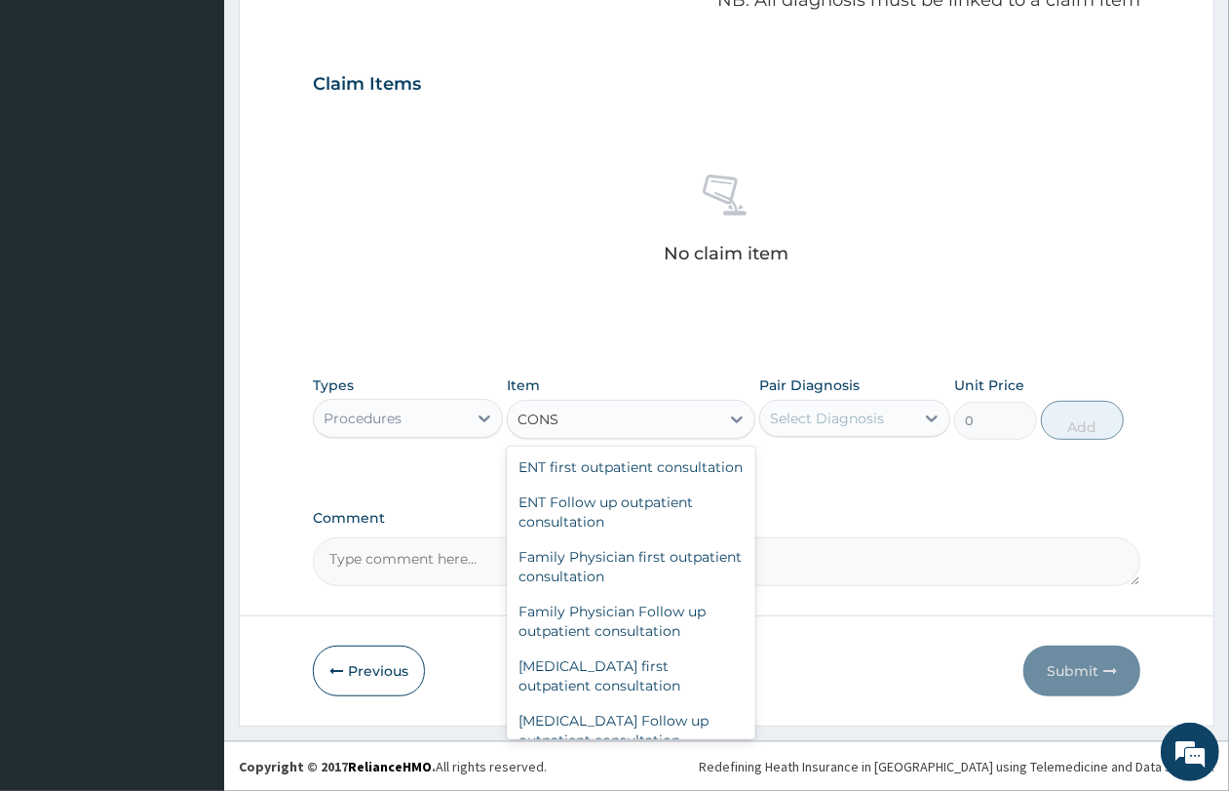
scroll to position [4509, 0]
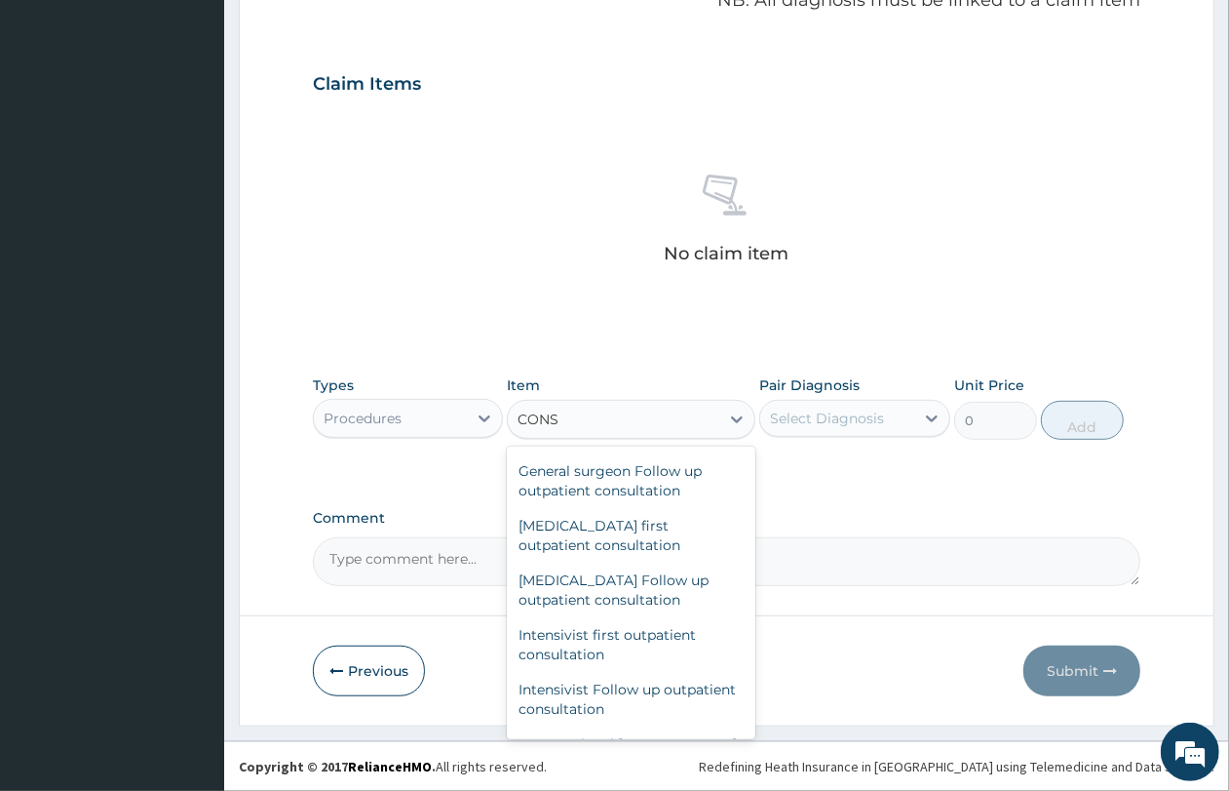
click at [635, 344] on div "General practitioner Consultation first outpatient consultation" at bounding box center [631, 307] width 249 height 74
type input "4350"
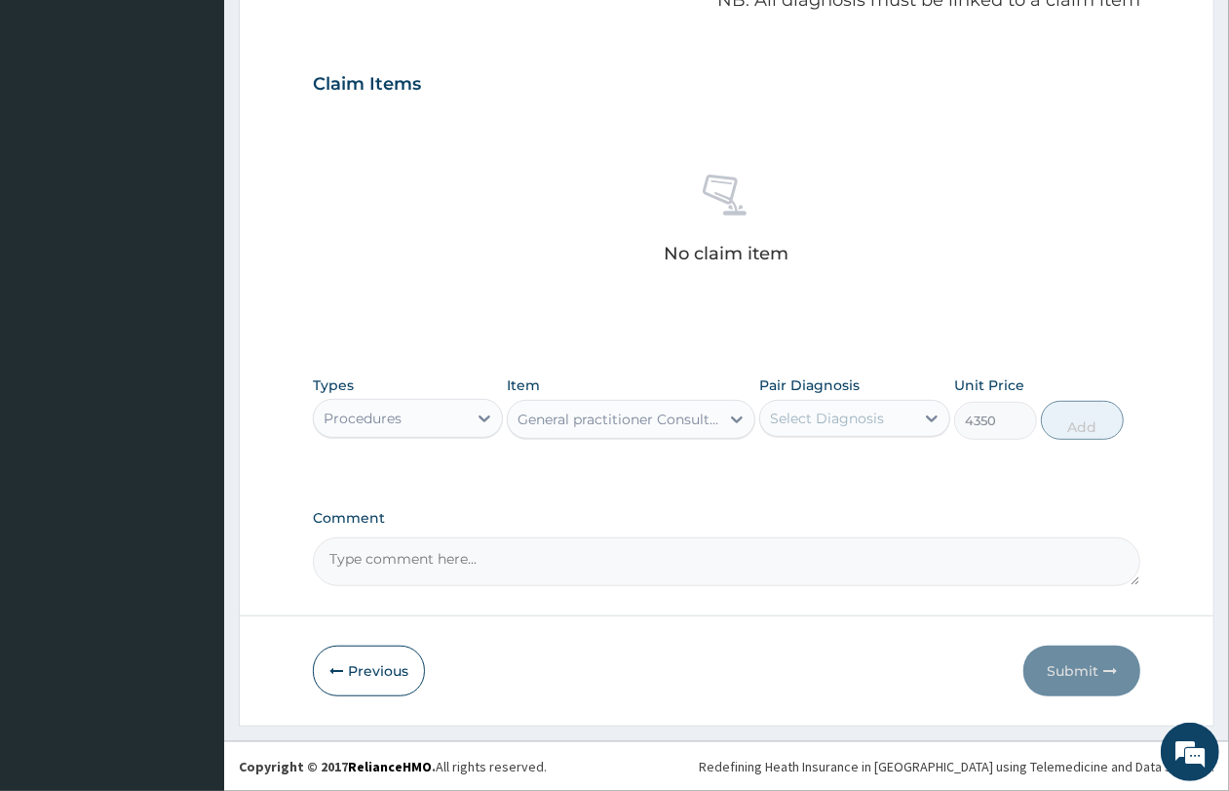
click at [795, 422] on div "Select Diagnosis" at bounding box center [827, 417] width 114 height 19
click at [804, 475] on label "[MEDICAL_DATA]" at bounding box center [852, 465] width 121 height 19
checkbox input "true"
click at [1102, 434] on button "Add" at bounding box center [1082, 420] width 83 height 39
type input "0"
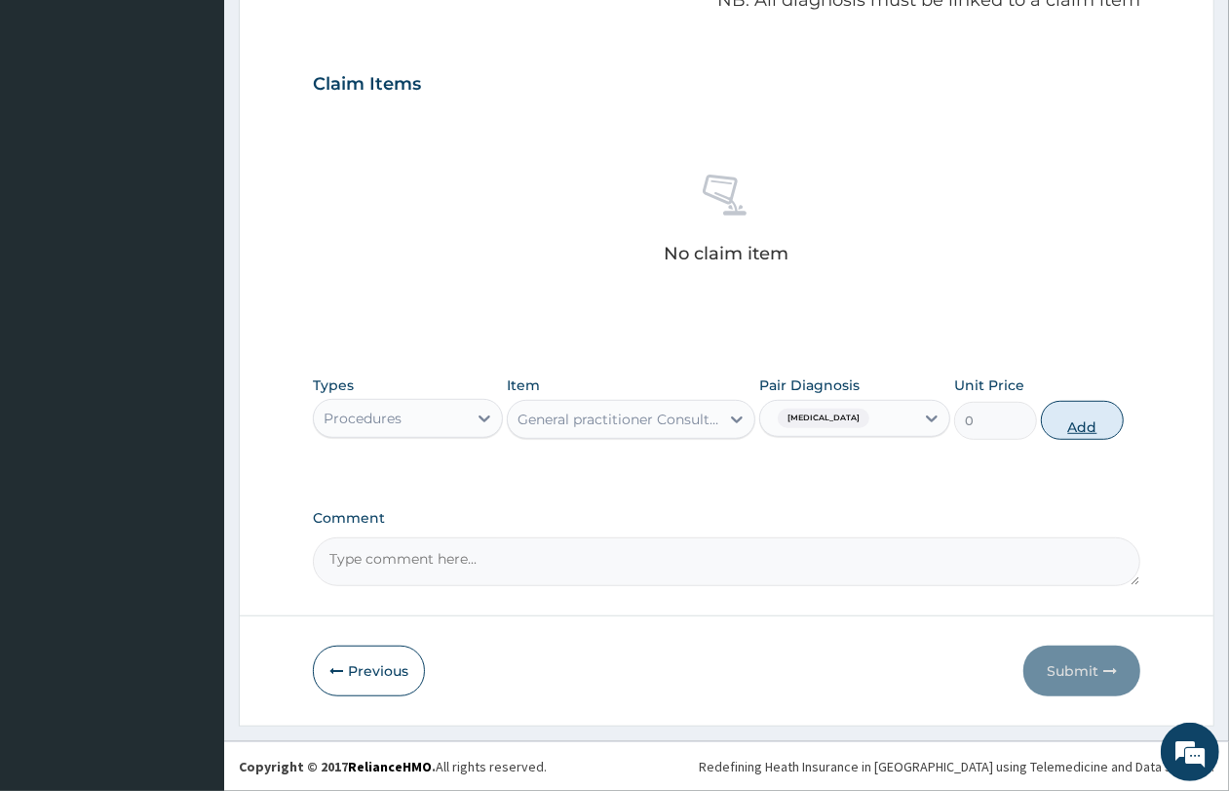
scroll to position [551, 0]
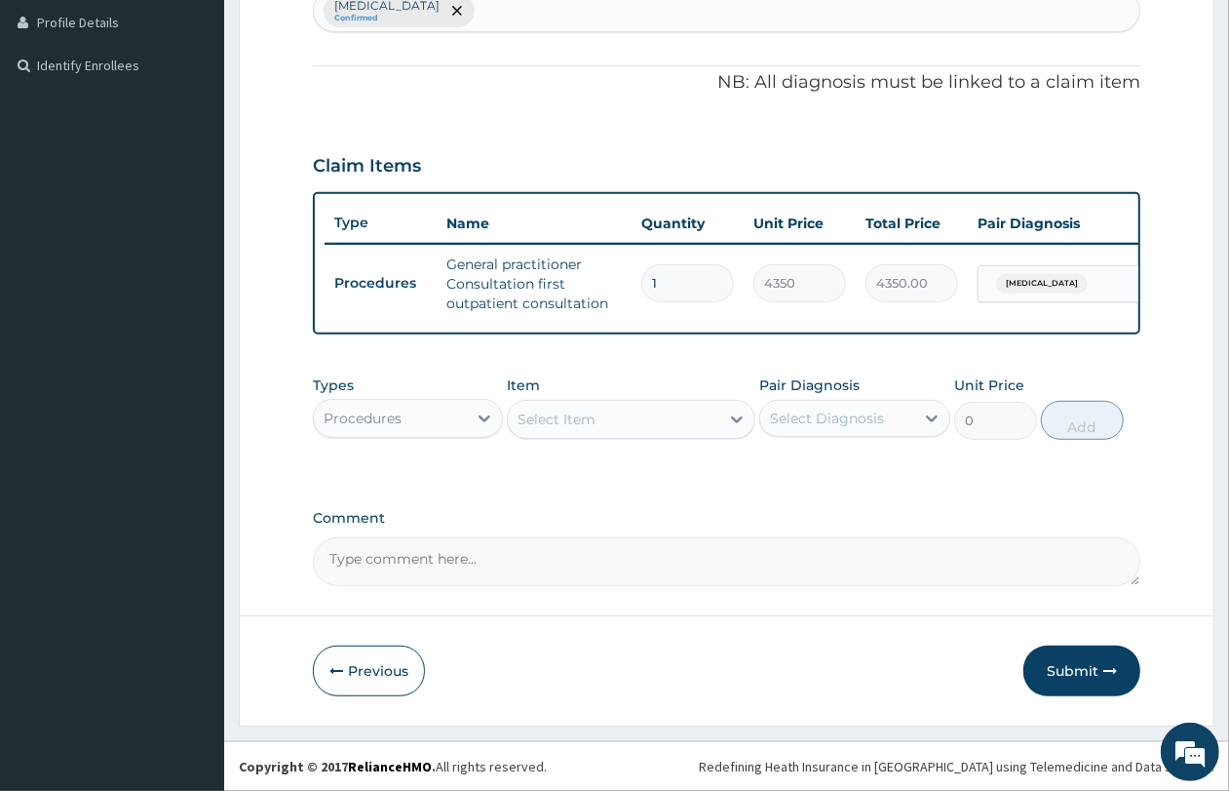
click at [424, 430] on div "Procedures" at bounding box center [390, 418] width 153 height 31
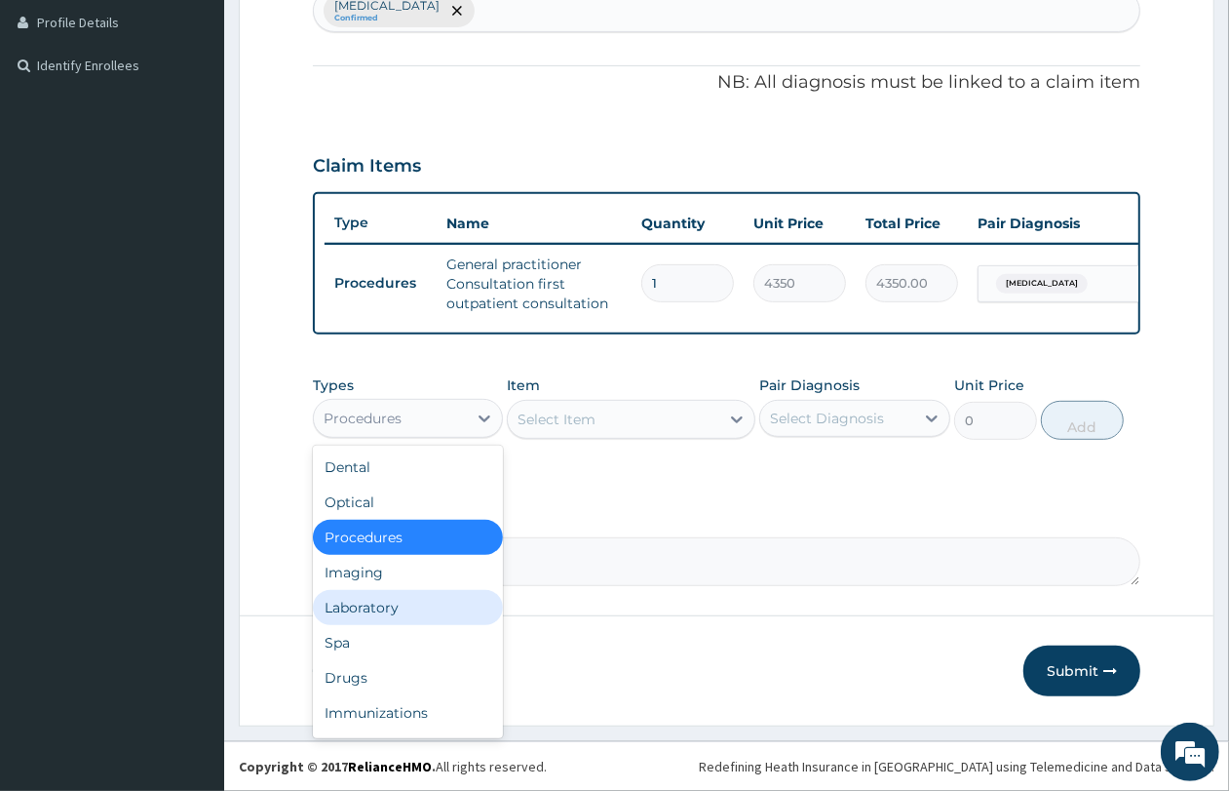
click at [422, 602] on div "Laboratory" at bounding box center [408, 607] width 190 height 35
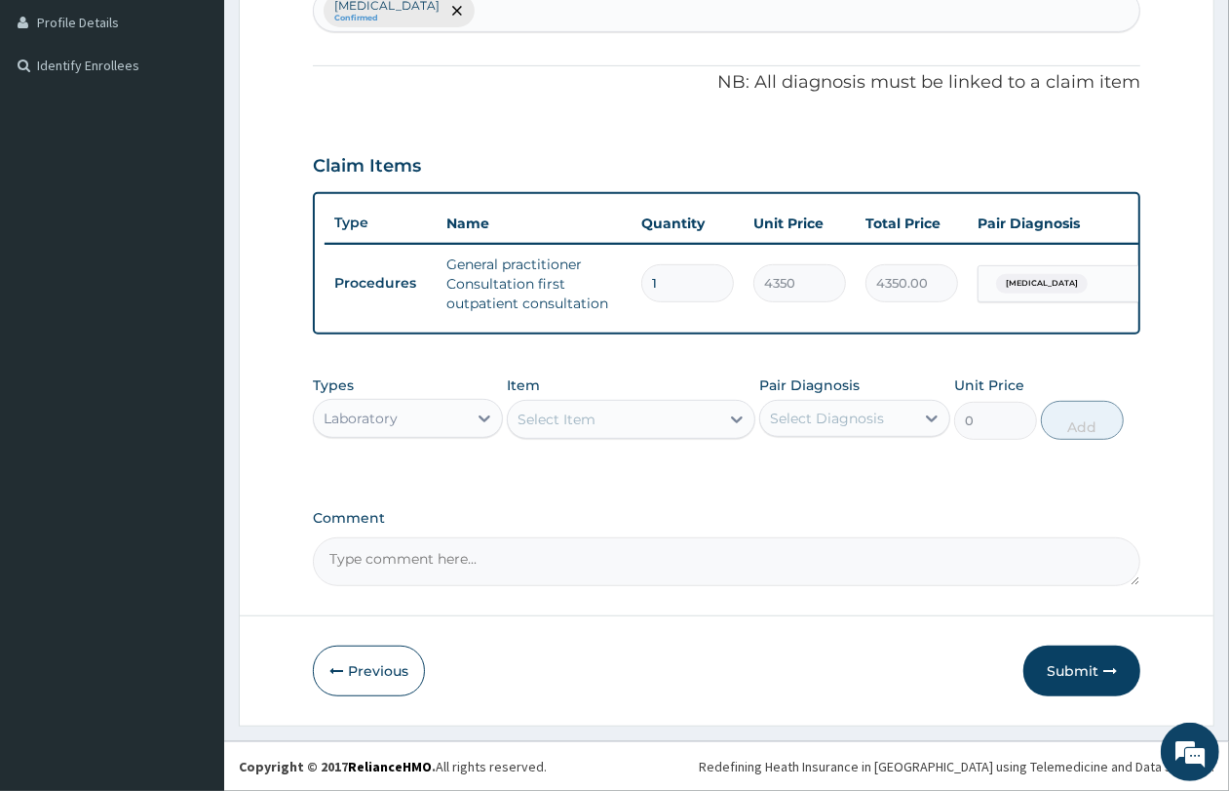
click at [649, 425] on div "Select Item" at bounding box center [614, 419] width 212 height 31
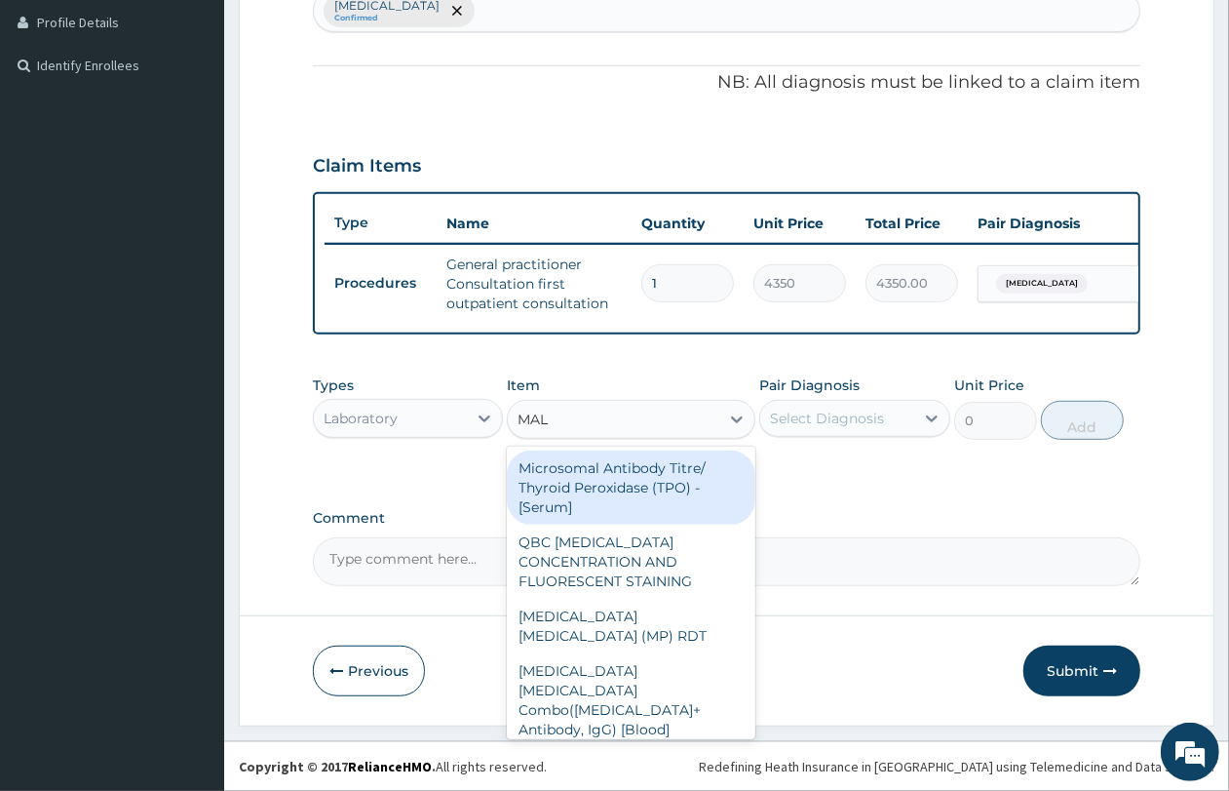
type input "MALA"
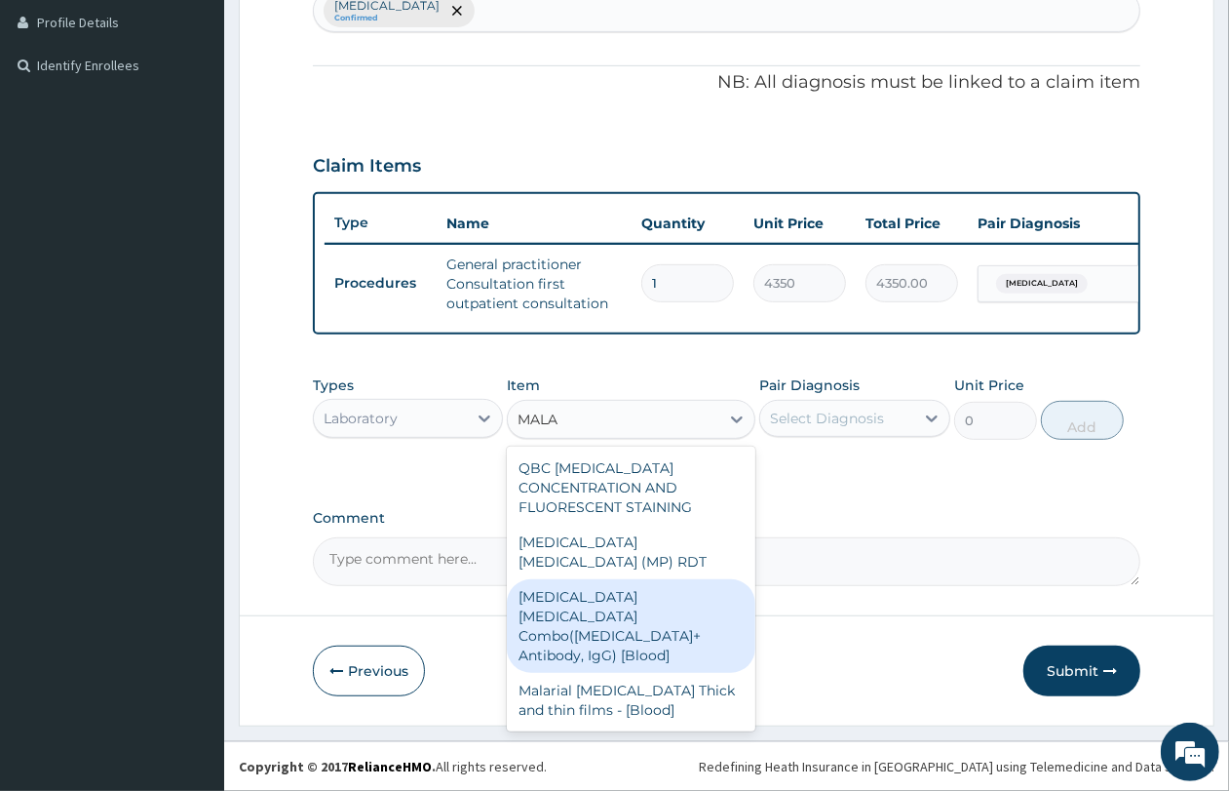
click at [670, 579] on div "Malaria Parasite Combo(Blood Film+ Antibody, IgG) [Blood]" at bounding box center [631, 626] width 249 height 94
type input "3600"
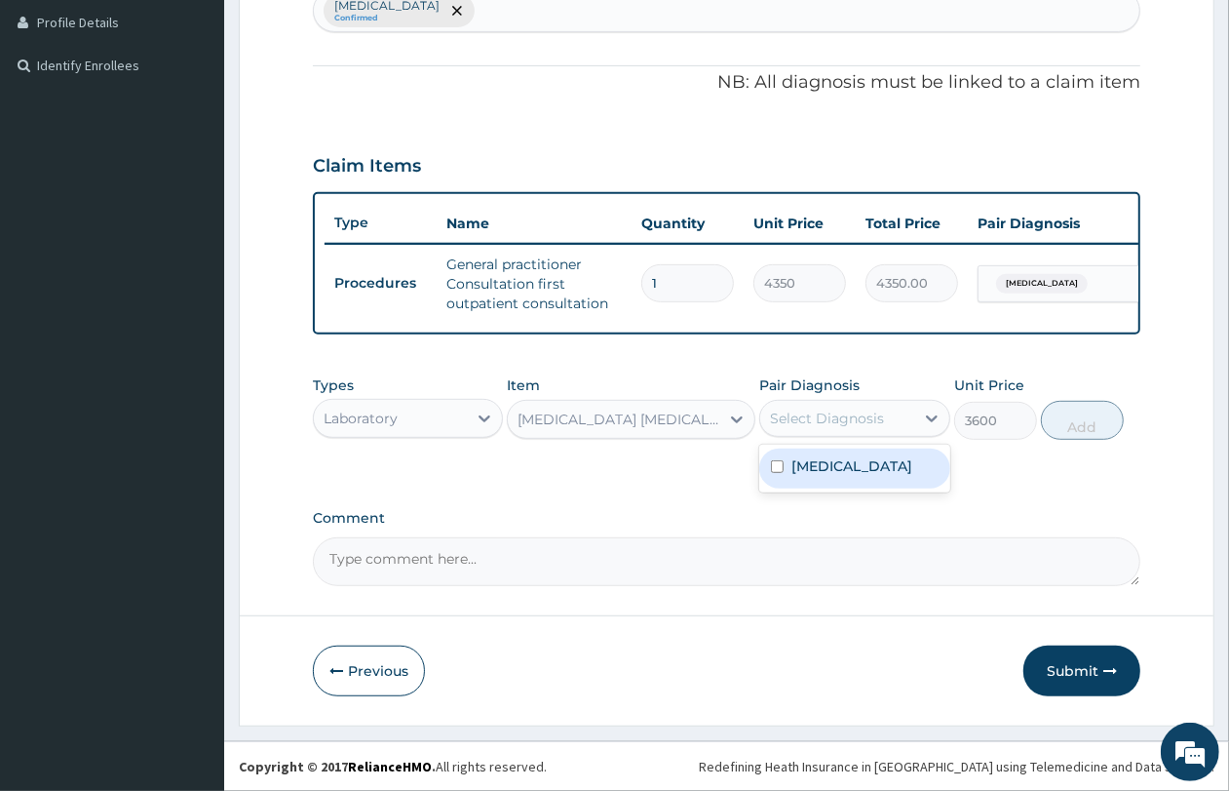
click at [851, 417] on div "Select Diagnosis" at bounding box center [827, 417] width 114 height 19
click at [859, 468] on label "Malaria, unspecified" at bounding box center [852, 465] width 121 height 19
checkbox input "true"
click at [1098, 432] on button "Add" at bounding box center [1082, 420] width 83 height 39
type input "0"
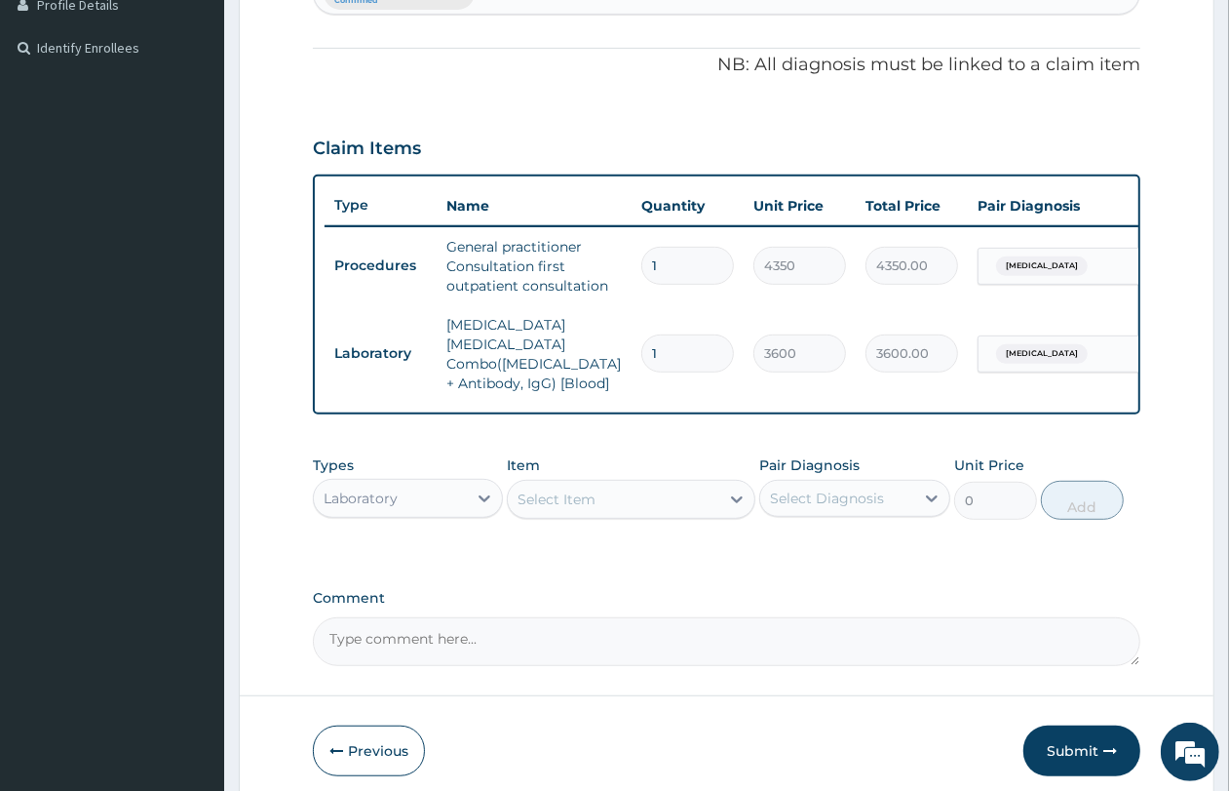
click at [643, 502] on div "Select Item" at bounding box center [614, 499] width 212 height 31
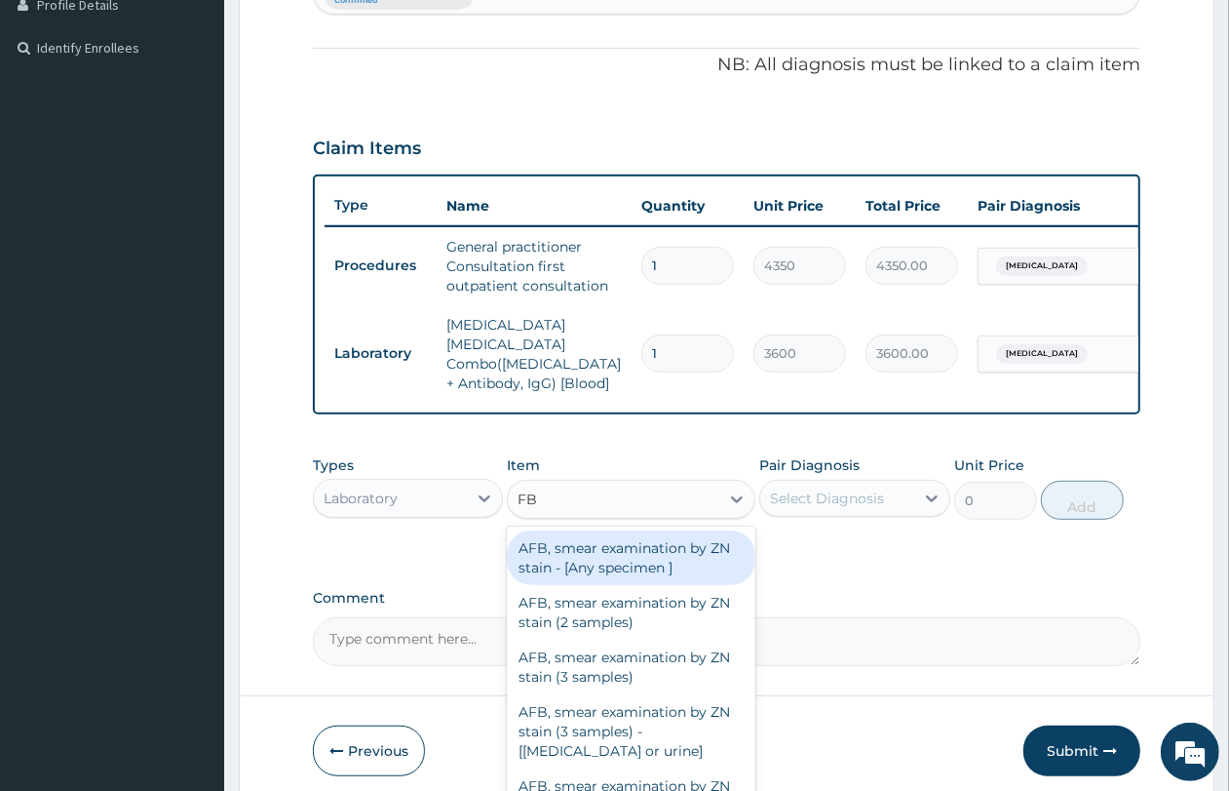
type input "FBC"
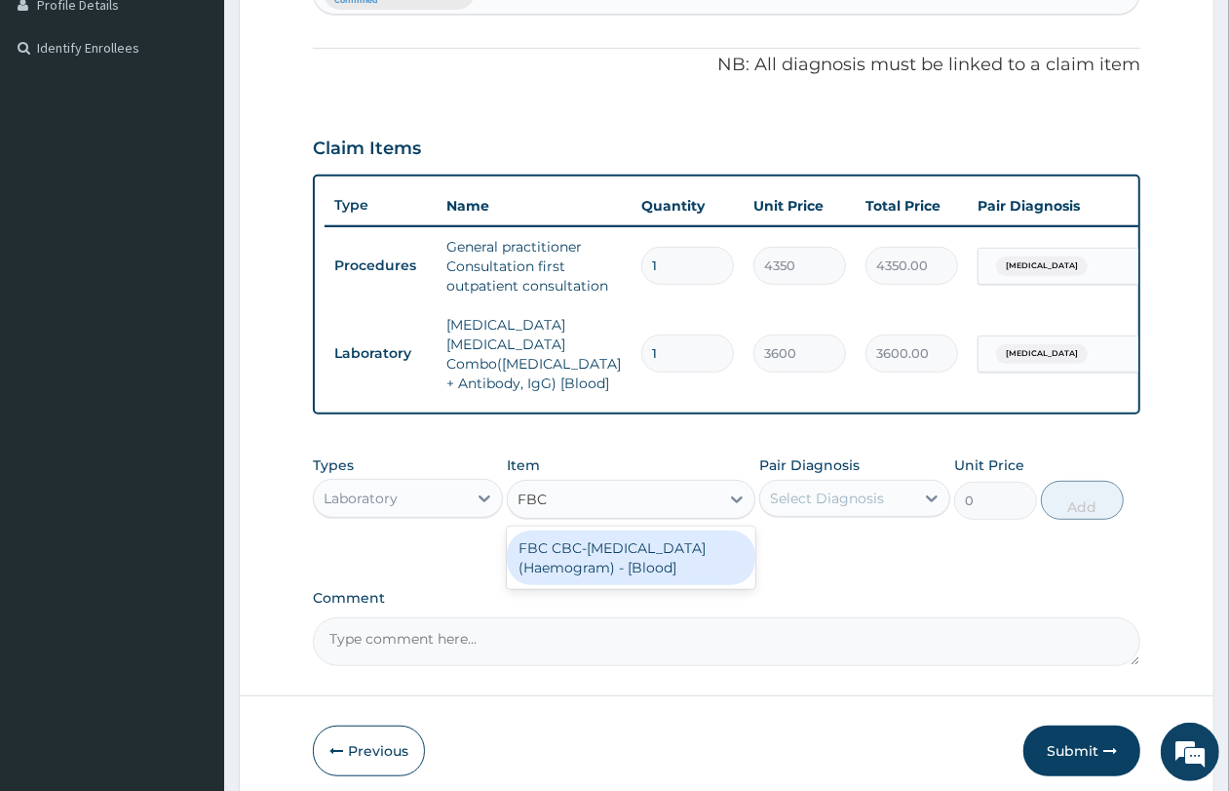
click at [645, 562] on div "FBC CBC-[MEDICAL_DATA] (Haemogram) - [Blood]" at bounding box center [631, 557] width 249 height 55
type input "5400"
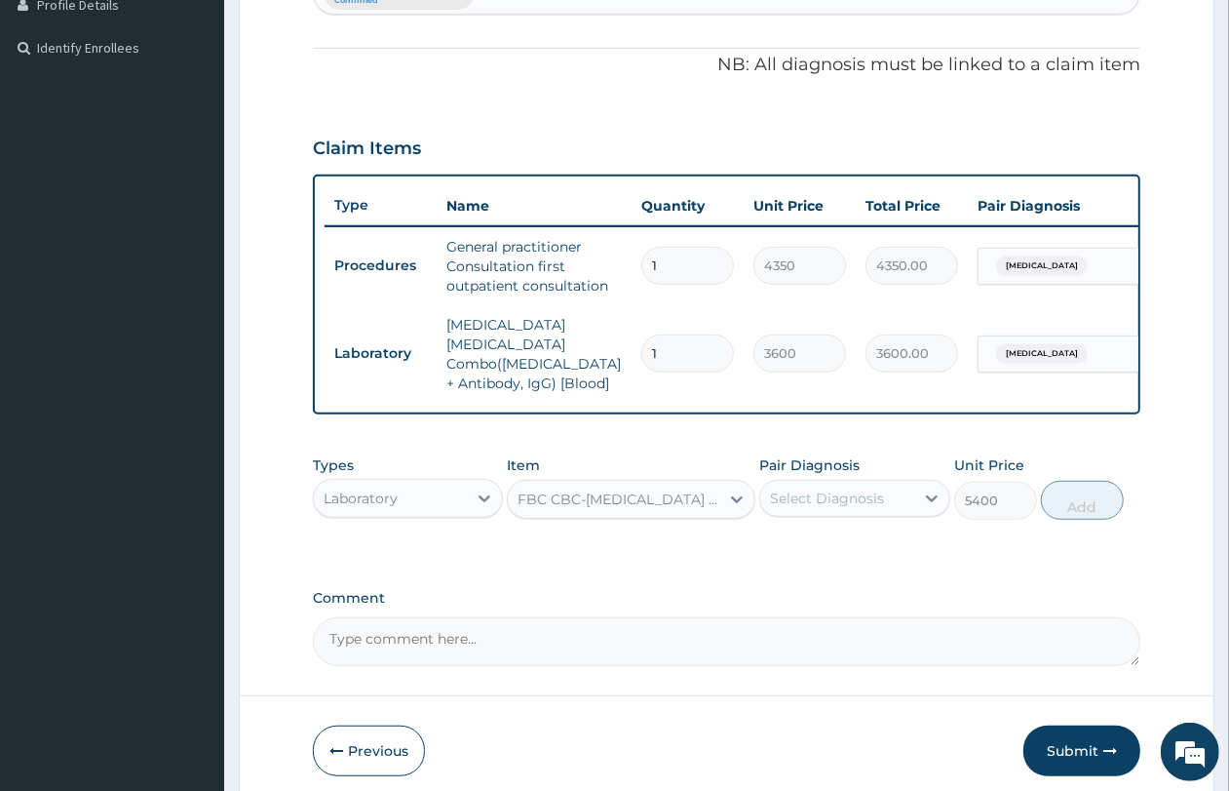
click at [885, 500] on div "Select Diagnosis" at bounding box center [836, 498] width 153 height 31
click at [871, 531] on div "[MEDICAL_DATA]" at bounding box center [854, 548] width 190 height 40
checkbox input "true"
click at [1087, 507] on button "Add" at bounding box center [1082, 500] width 83 height 39
type input "0"
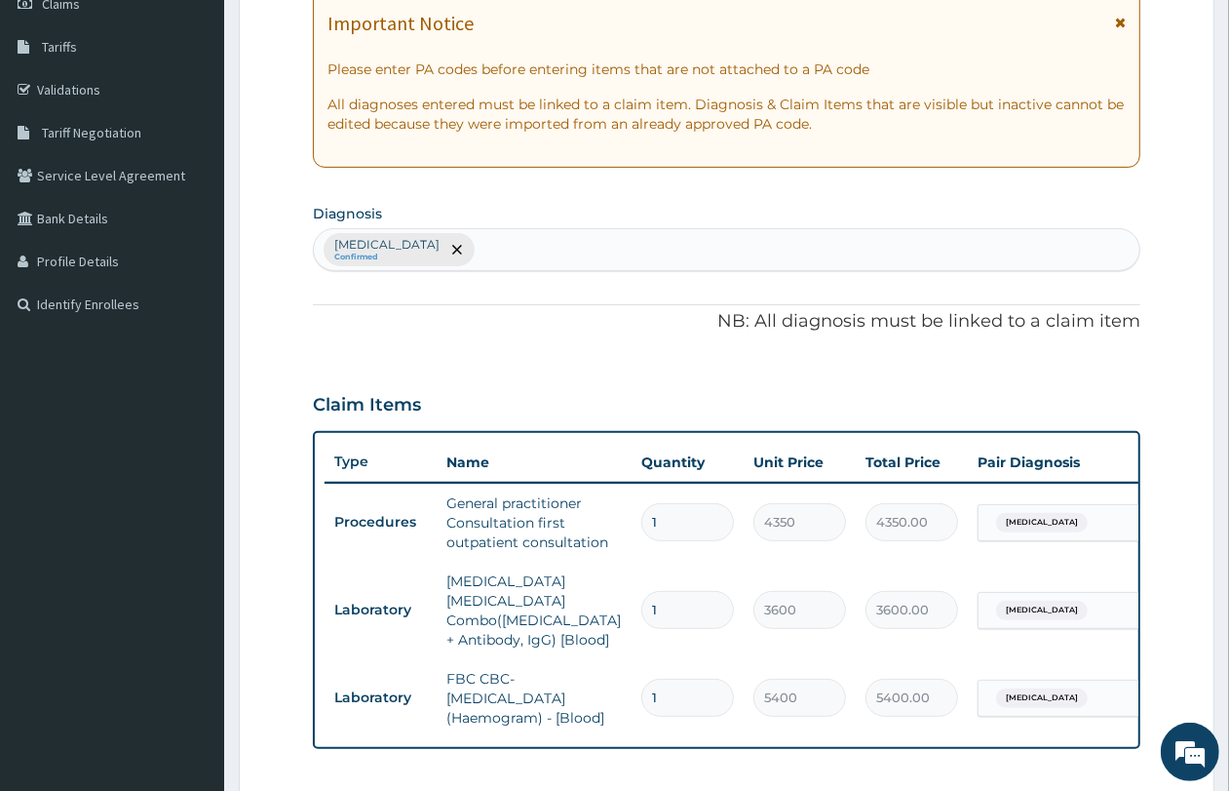
scroll to position [185, 0]
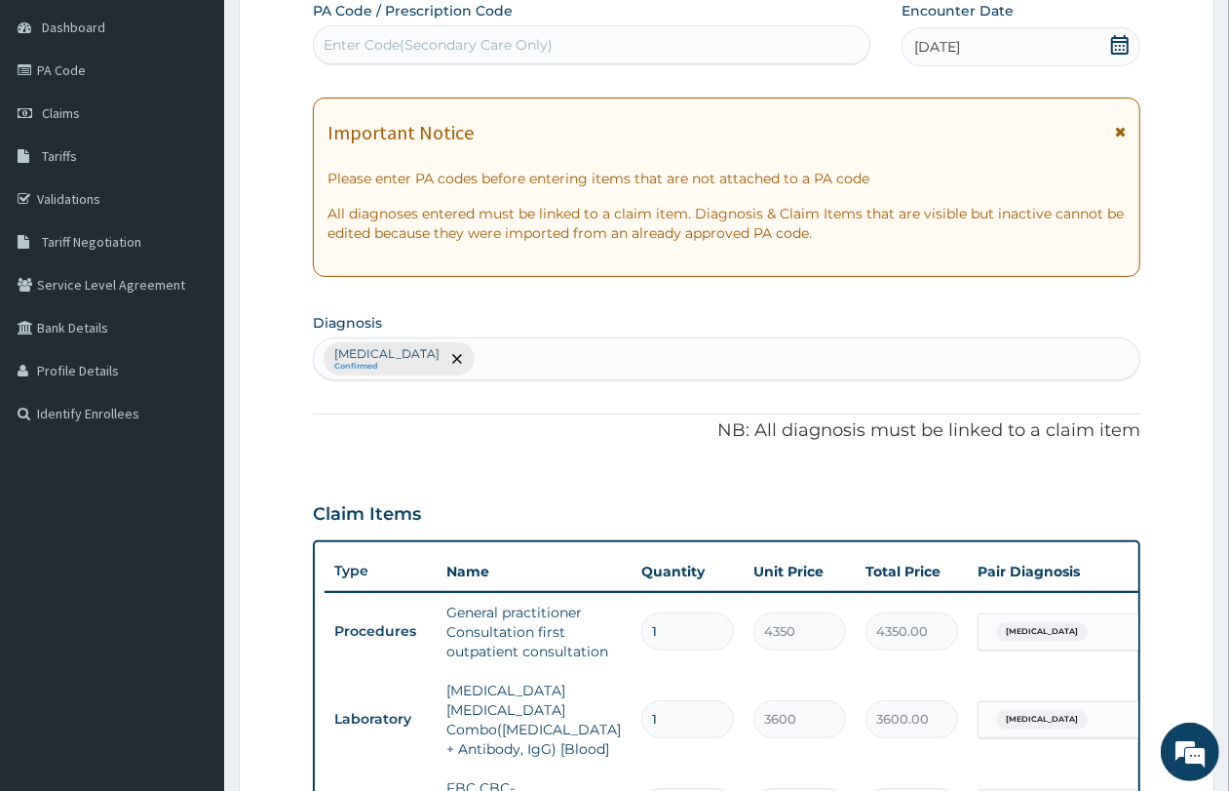
click at [591, 354] on div "[MEDICAL_DATA] Confirmed" at bounding box center [727, 358] width 826 height 41
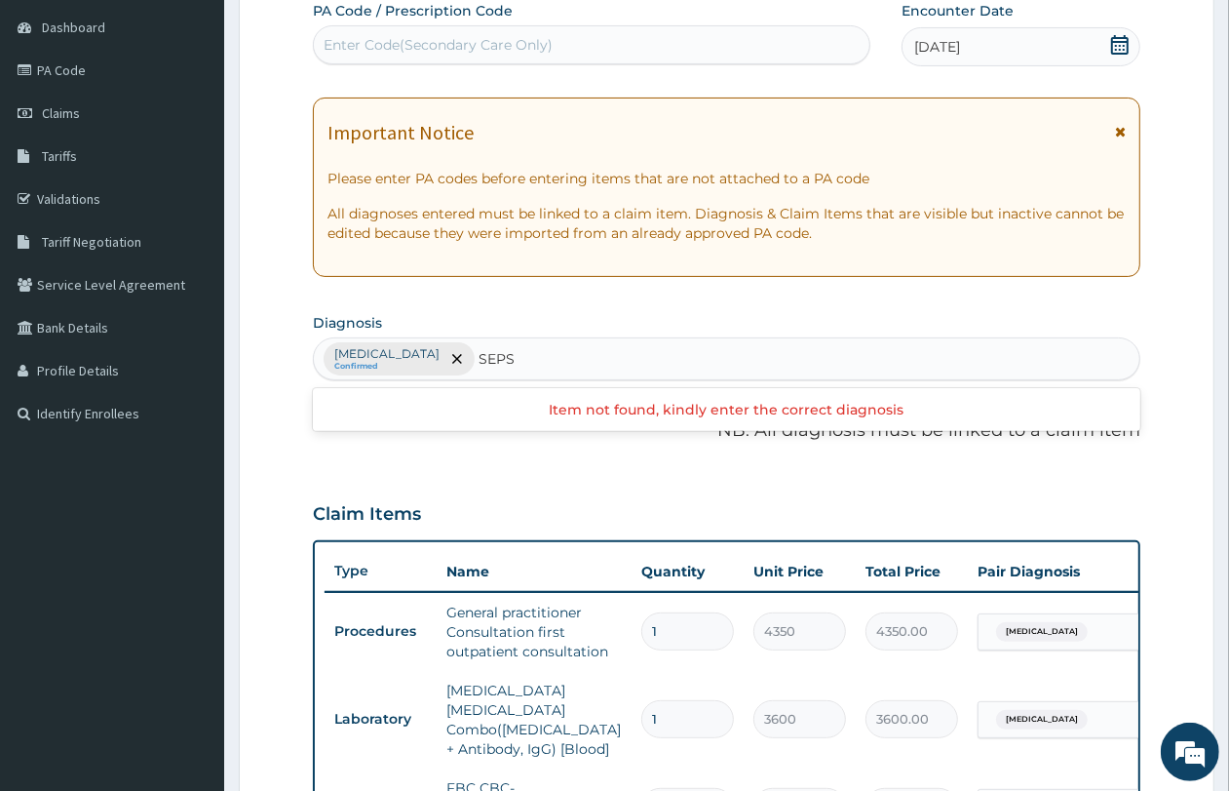
type input "SEPSI"
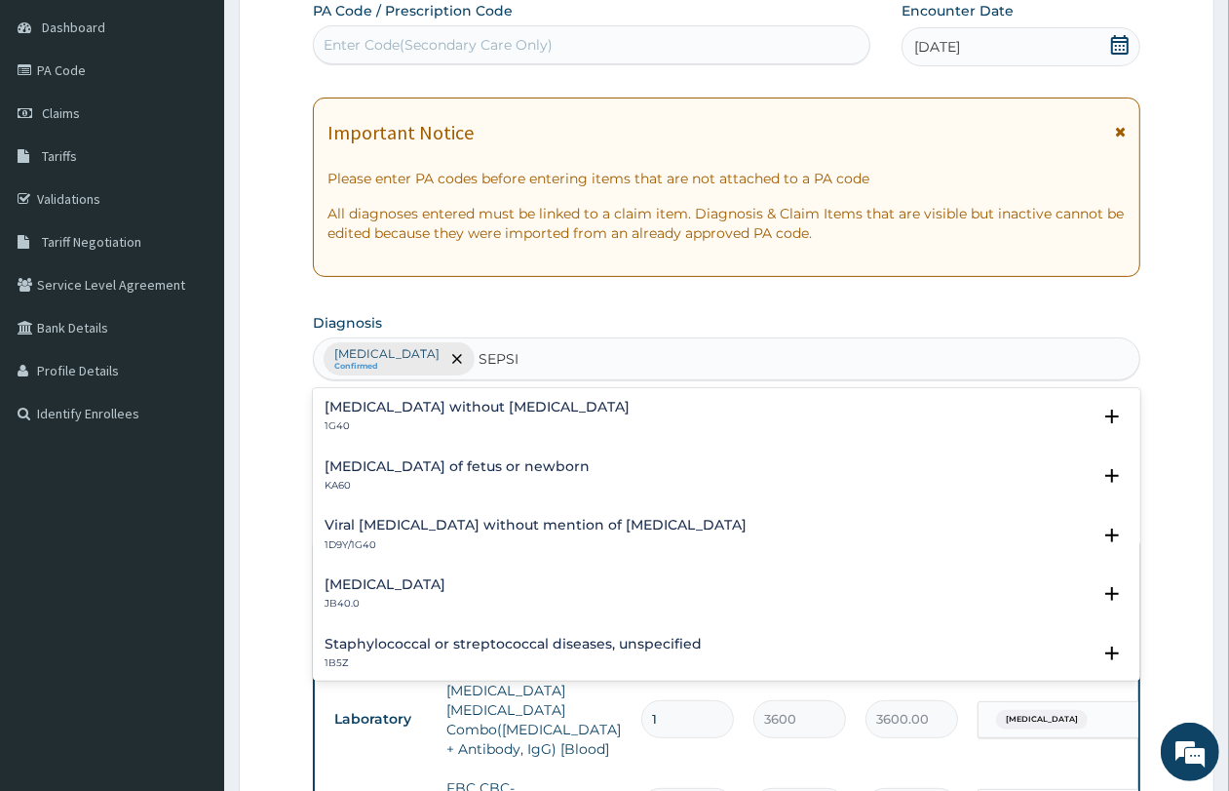
click at [489, 396] on div "Sepsis without septic shock 1G40 Select Status Query Query covers suspected (?)…" at bounding box center [727, 421] width 828 height 59
click at [488, 412] on h4 "Sepsis without septic shock" at bounding box center [477, 407] width 305 height 15
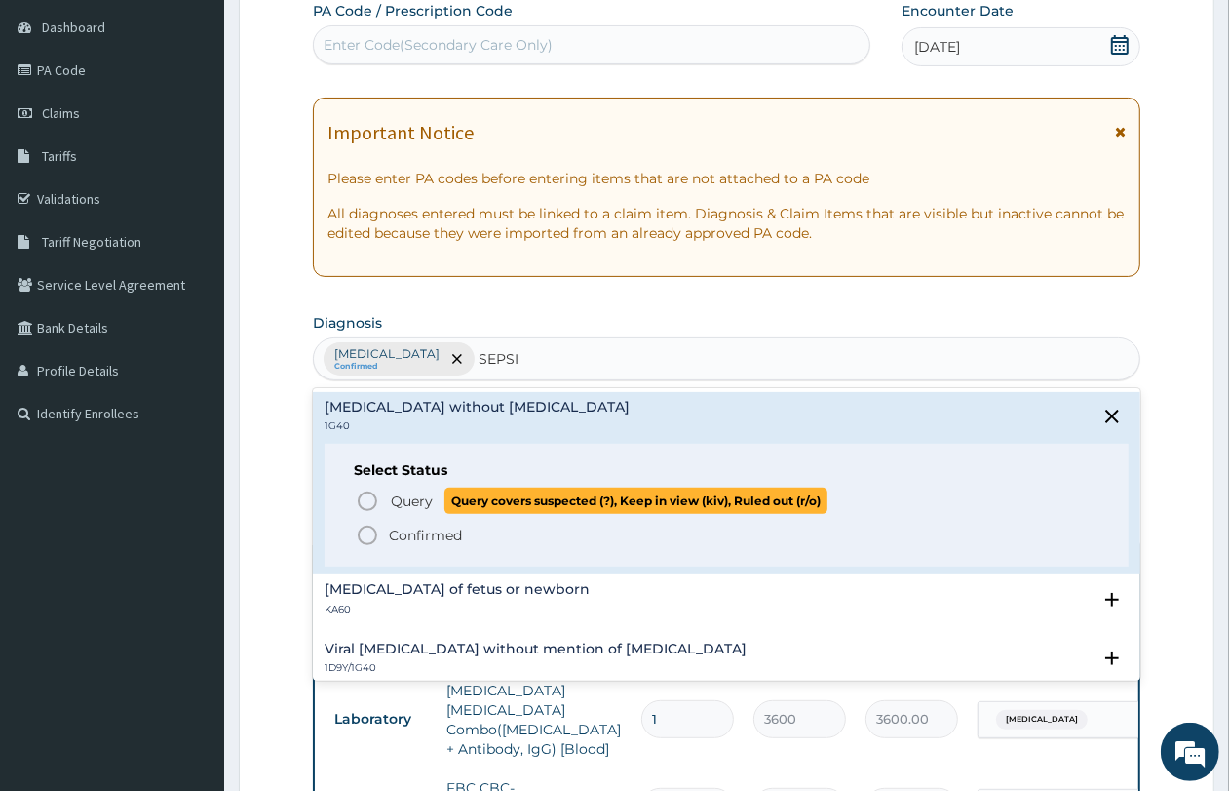
click at [400, 494] on span "Query" at bounding box center [412, 500] width 42 height 19
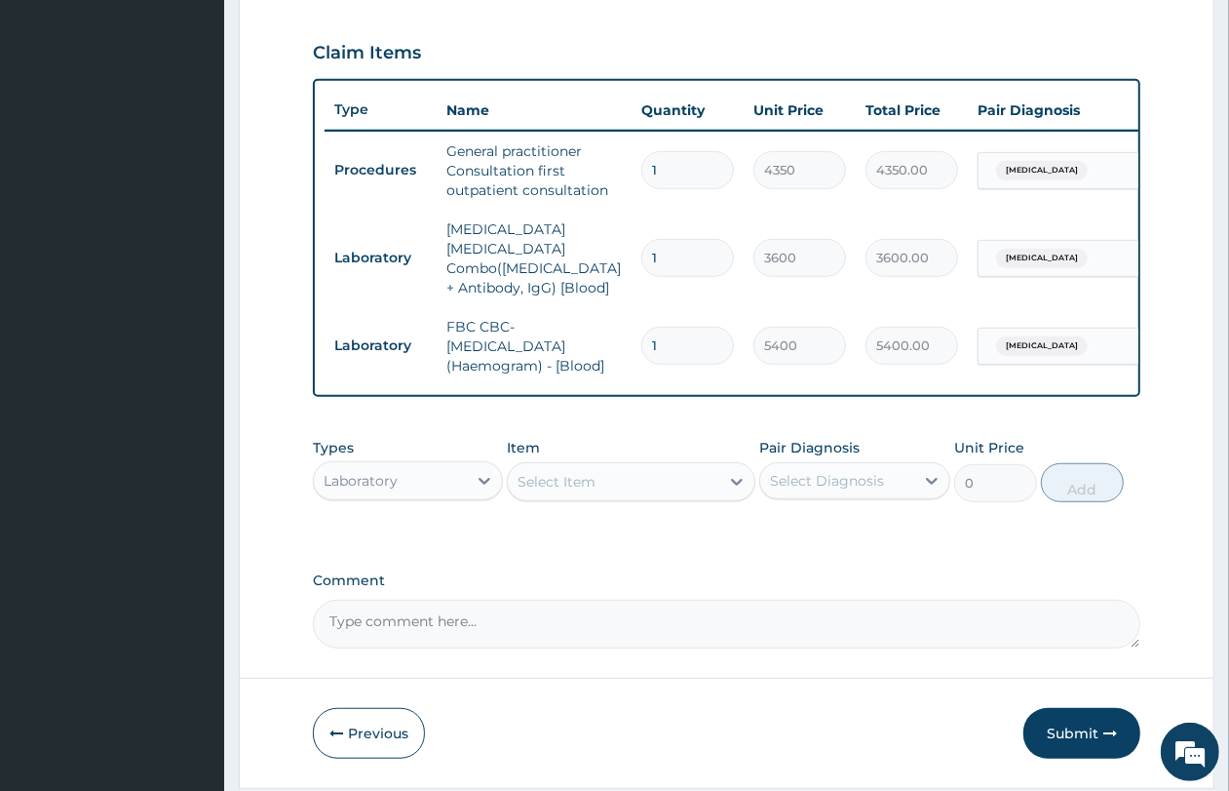
scroll to position [707, 0]
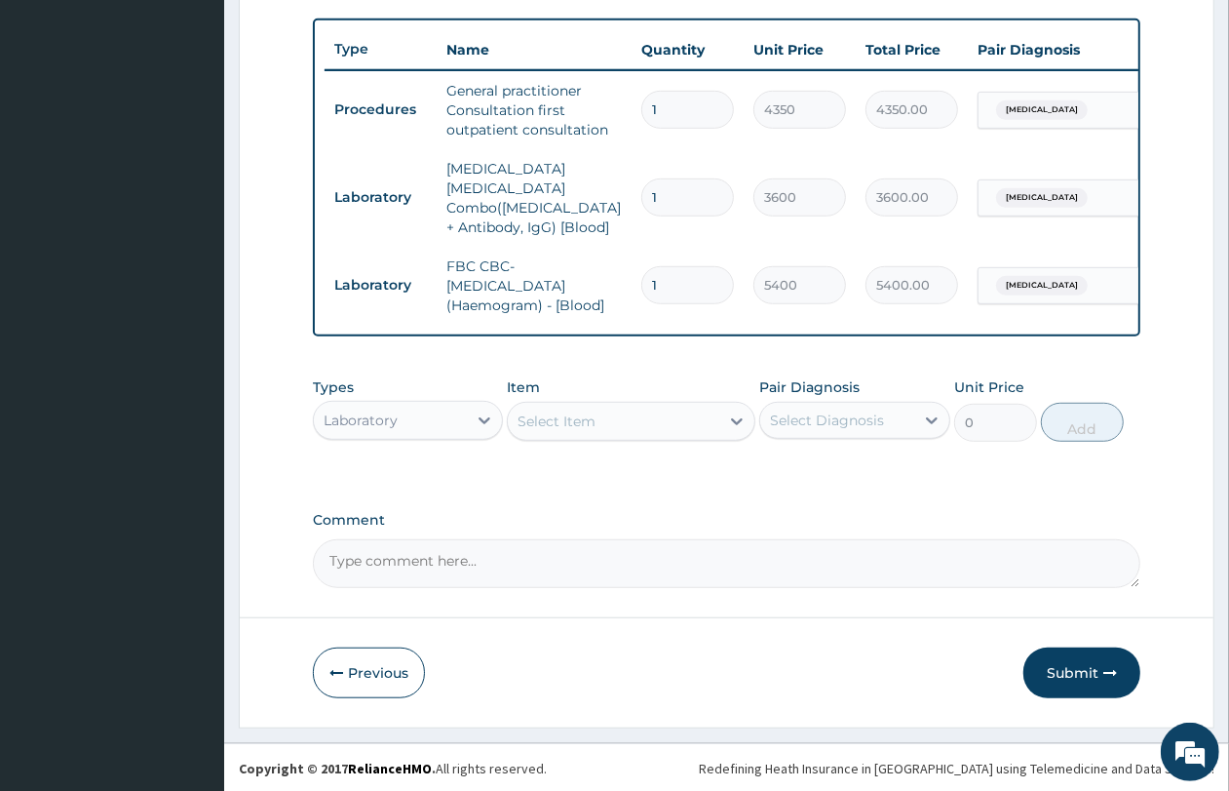
click at [439, 427] on div "Laboratory" at bounding box center [390, 420] width 153 height 31
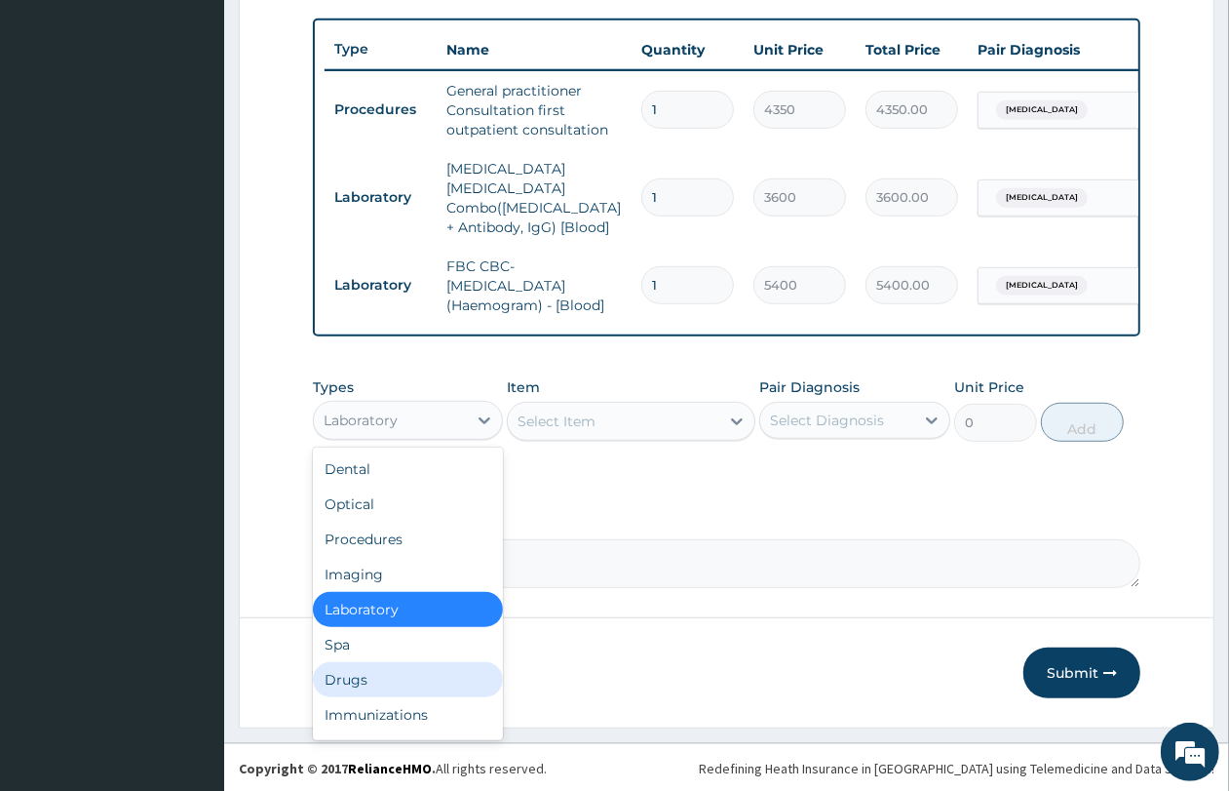
click at [420, 671] on div "Drugs" at bounding box center [408, 679] width 190 height 35
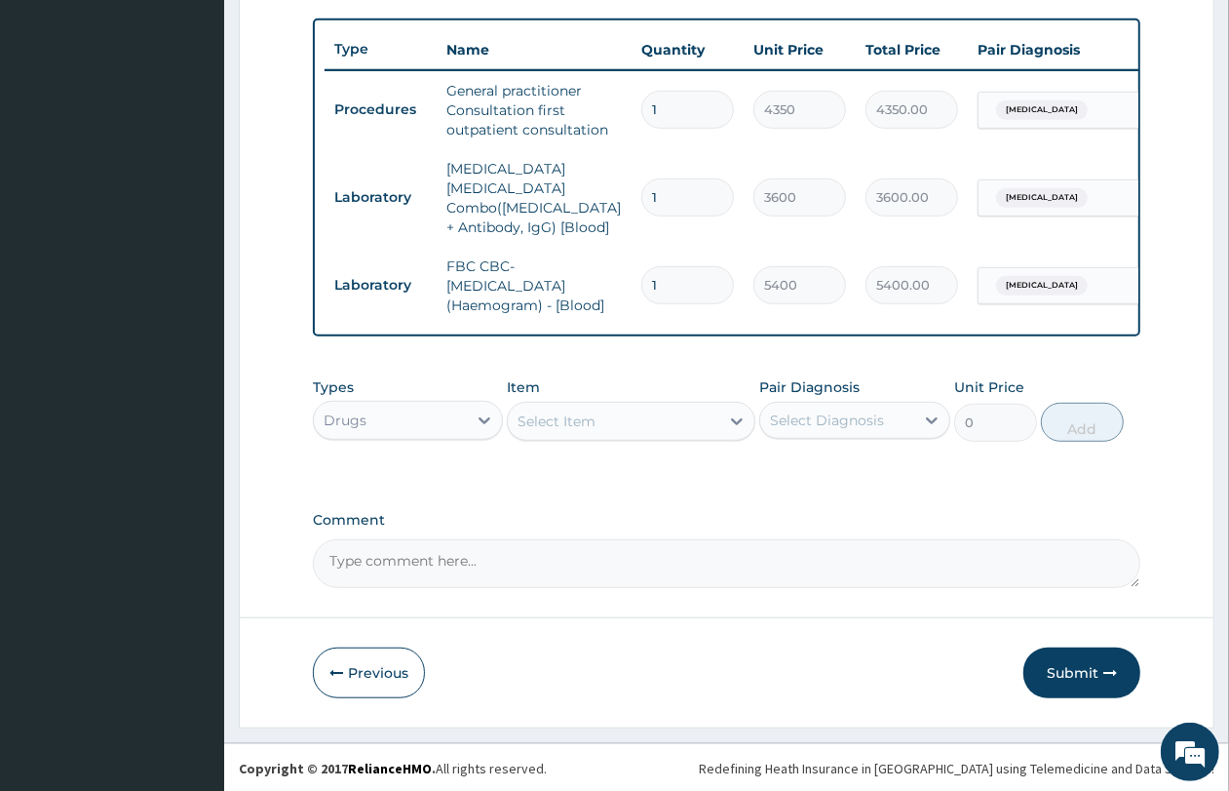
click at [617, 412] on div "Select Item" at bounding box center [614, 421] width 212 height 31
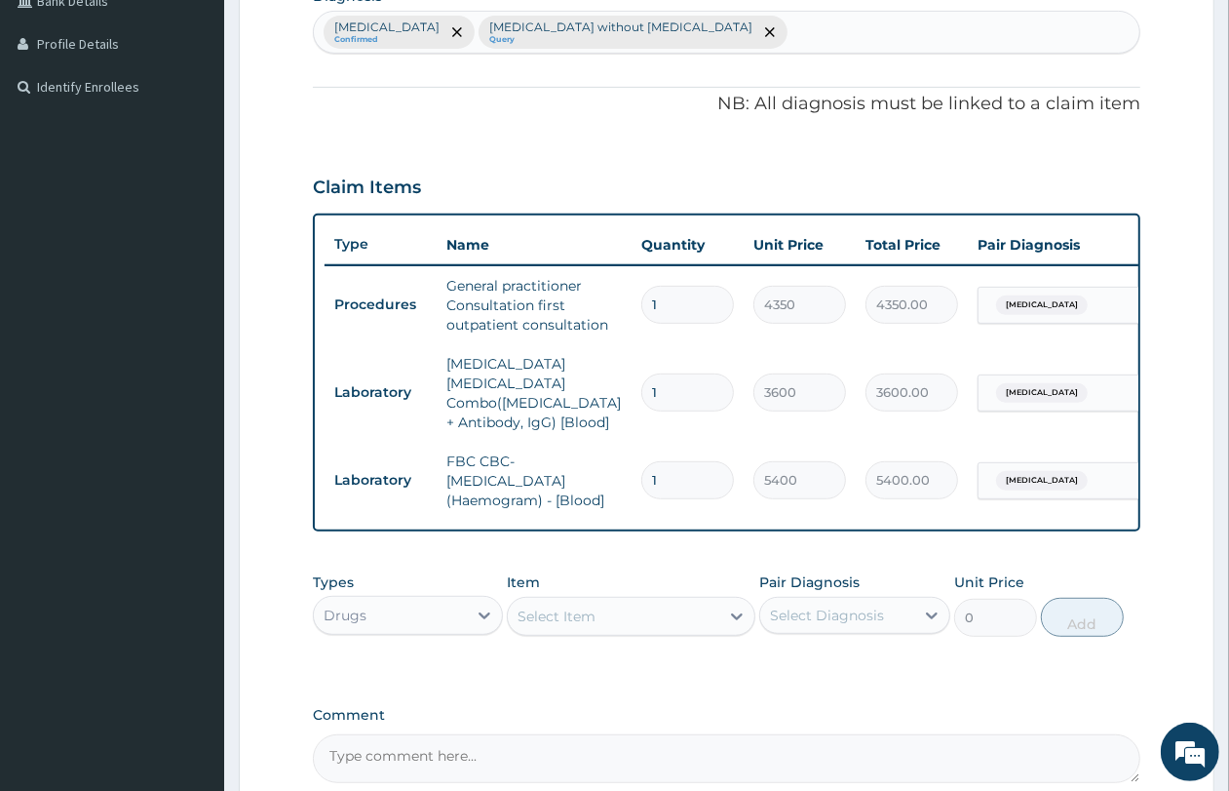
scroll to position [341, 0]
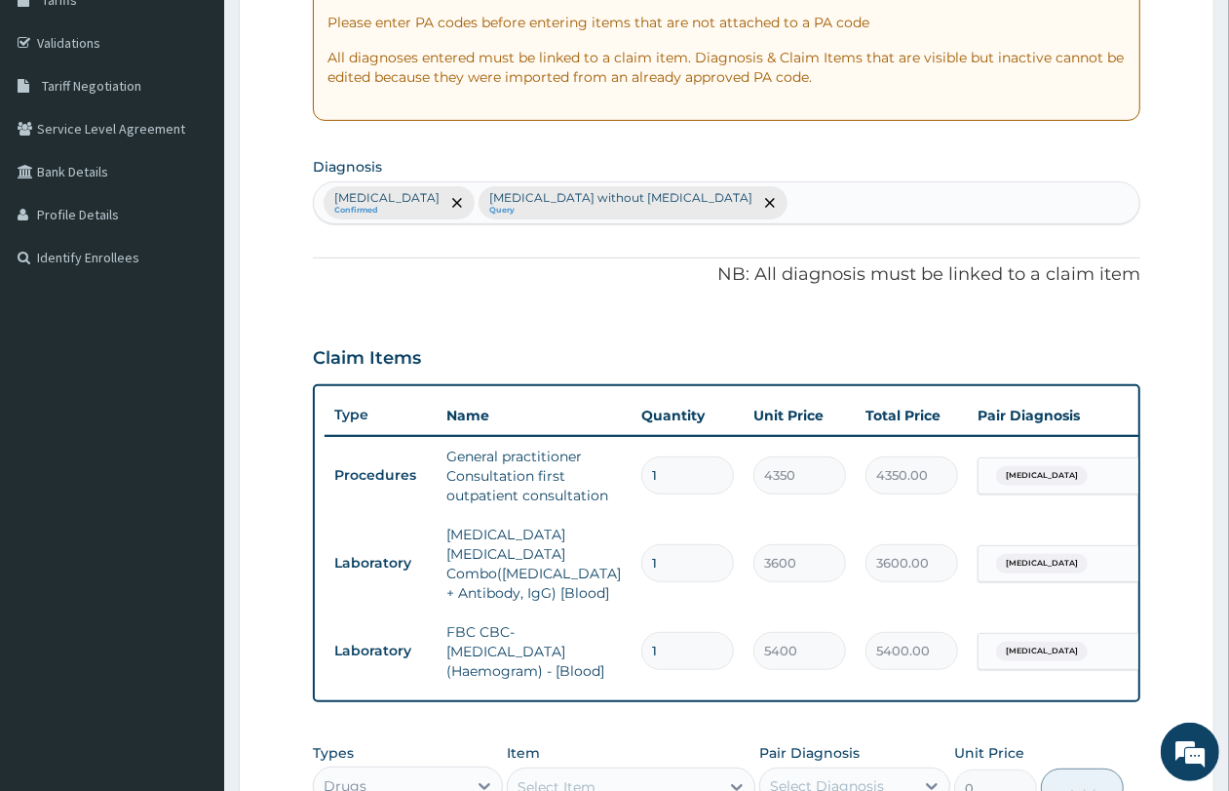
click at [776, 213] on div "Malaria, unspecified Confirmed Sepsis without septic shock Query" at bounding box center [727, 202] width 826 height 41
type input "UPPER"
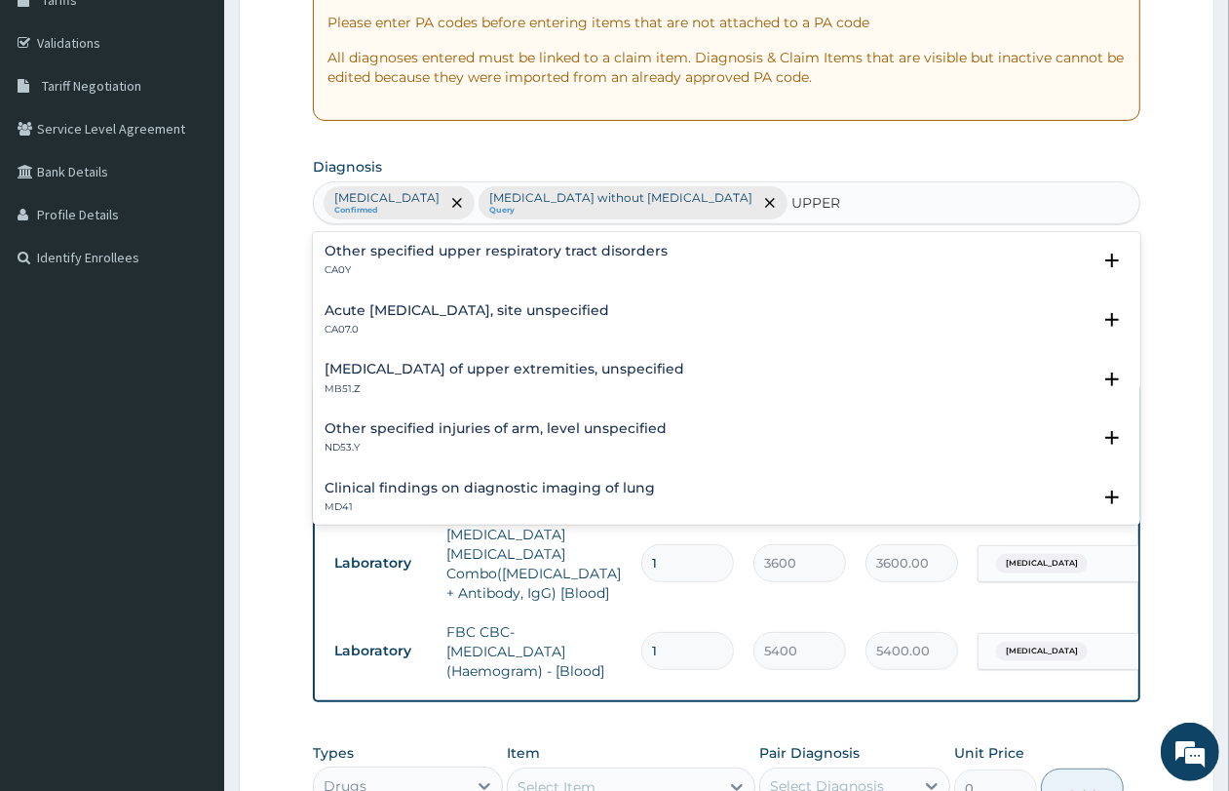
click at [405, 309] on h4 "Acute [MEDICAL_DATA], site unspecified" at bounding box center [467, 310] width 285 height 15
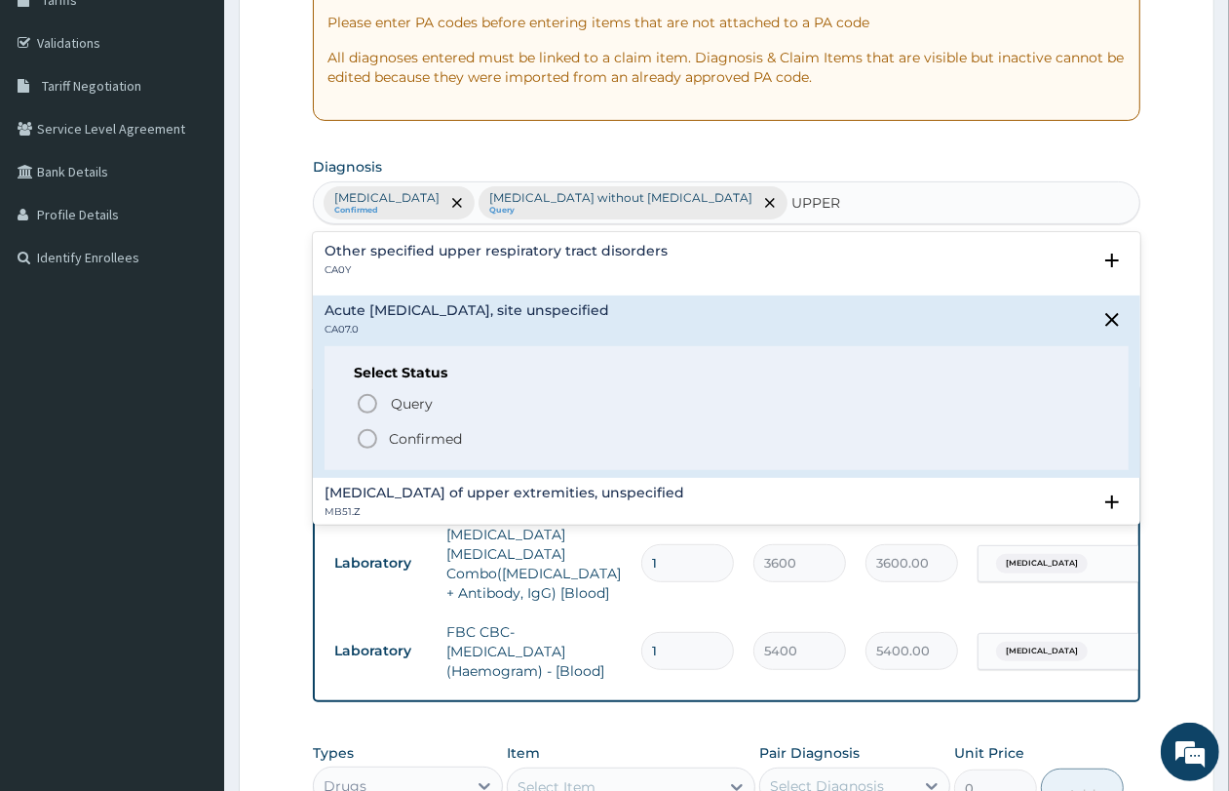
click at [400, 450] on span "Confirmed" at bounding box center [728, 438] width 744 height 23
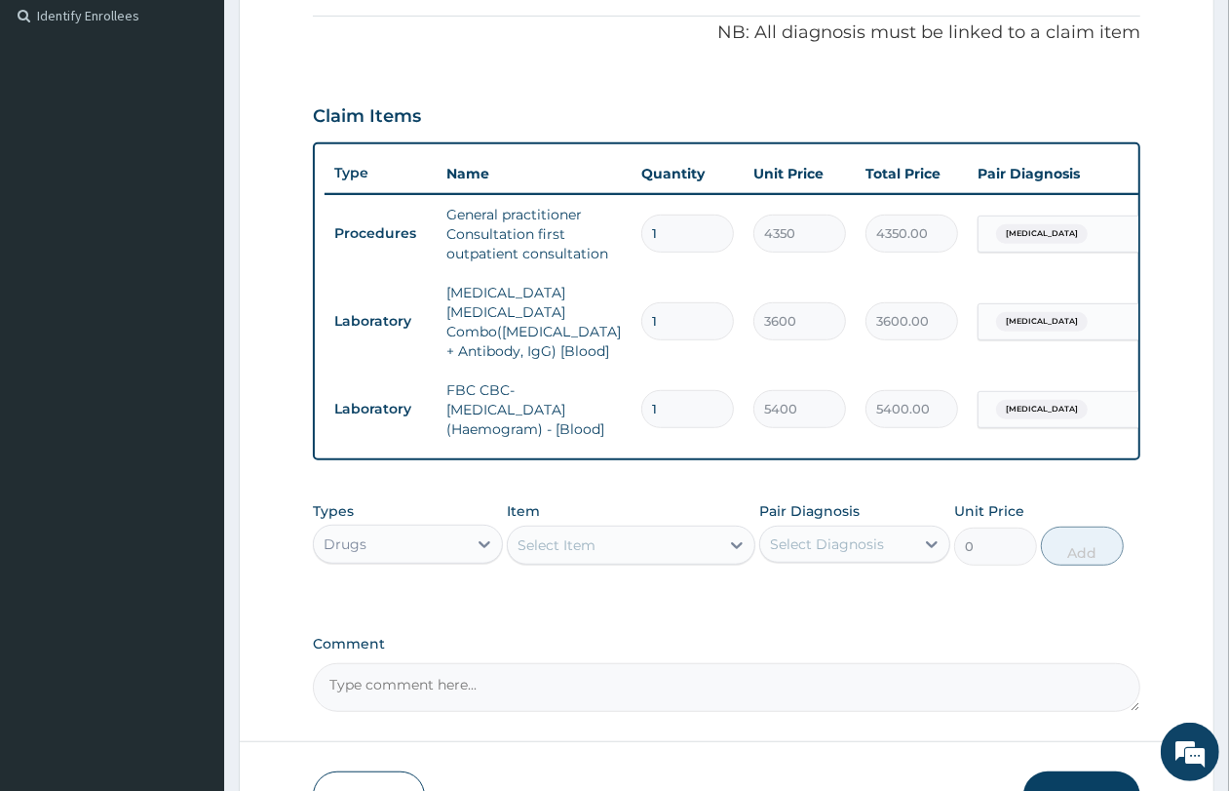
scroll to position [707, 0]
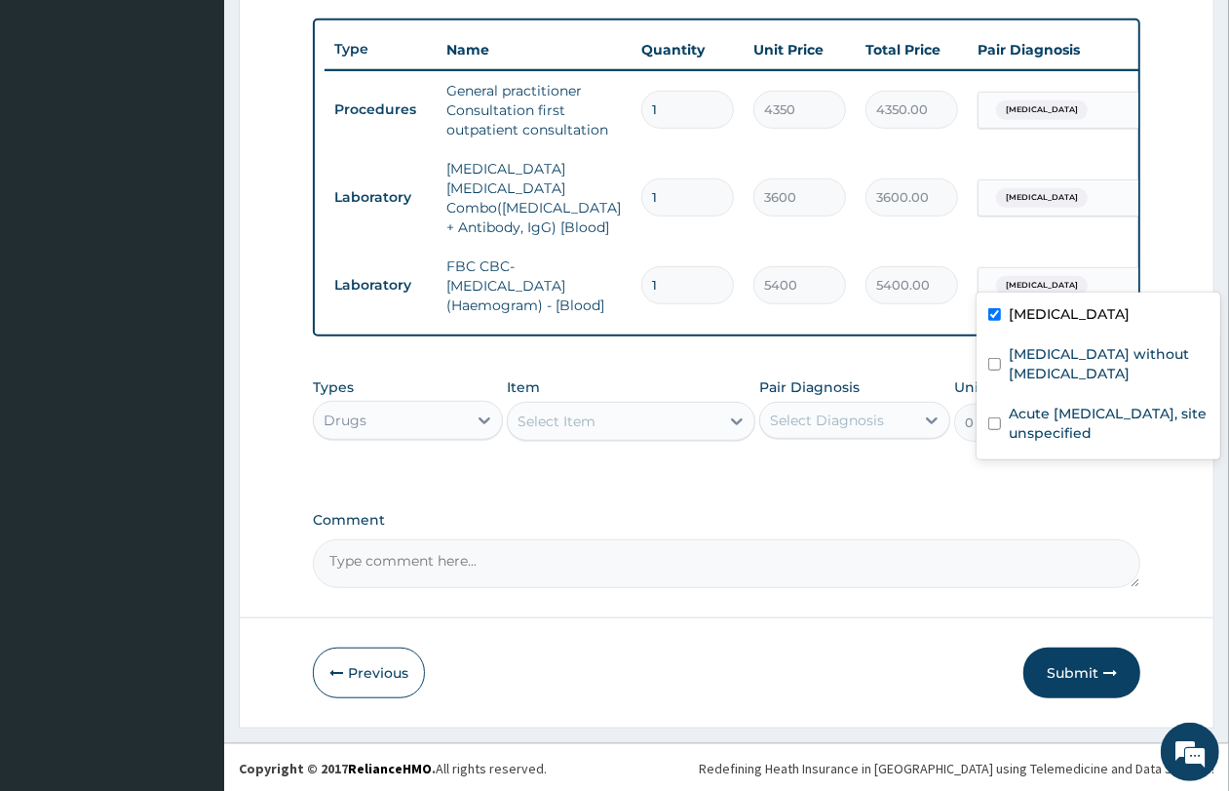
click at [1114, 274] on div "[MEDICAL_DATA]" at bounding box center [1058, 285] width 158 height 33
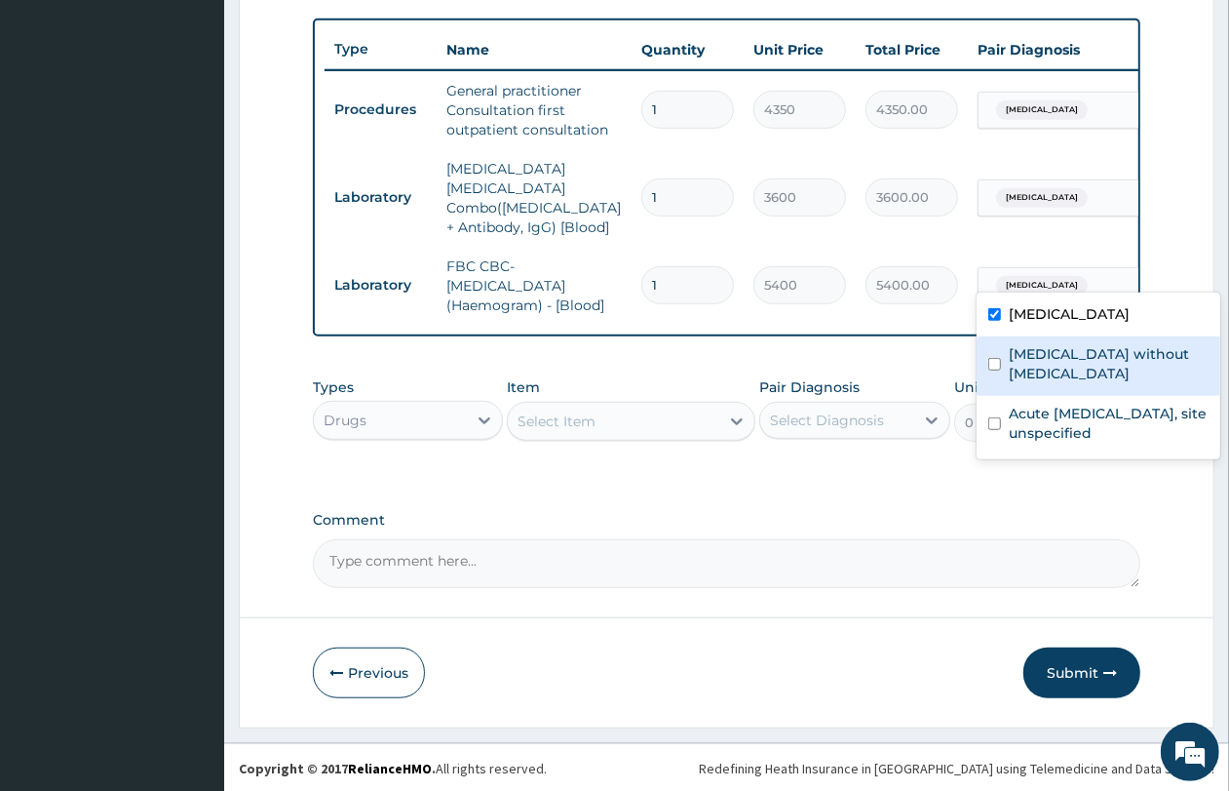
click at [1073, 357] on label "Sepsis without septic shock" at bounding box center [1109, 363] width 200 height 39
checkbox input "true"
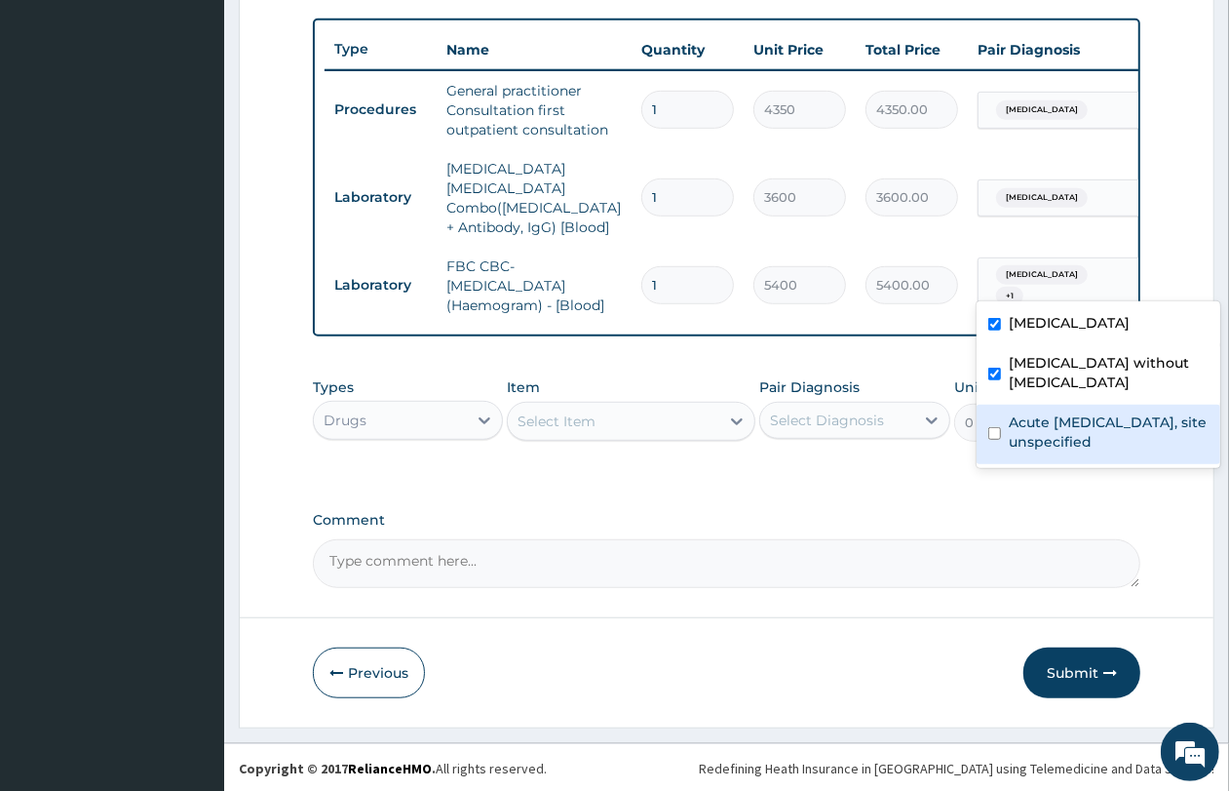
click at [1068, 412] on label "Acute [MEDICAL_DATA], site unspecified" at bounding box center [1109, 431] width 200 height 39
checkbox input "true"
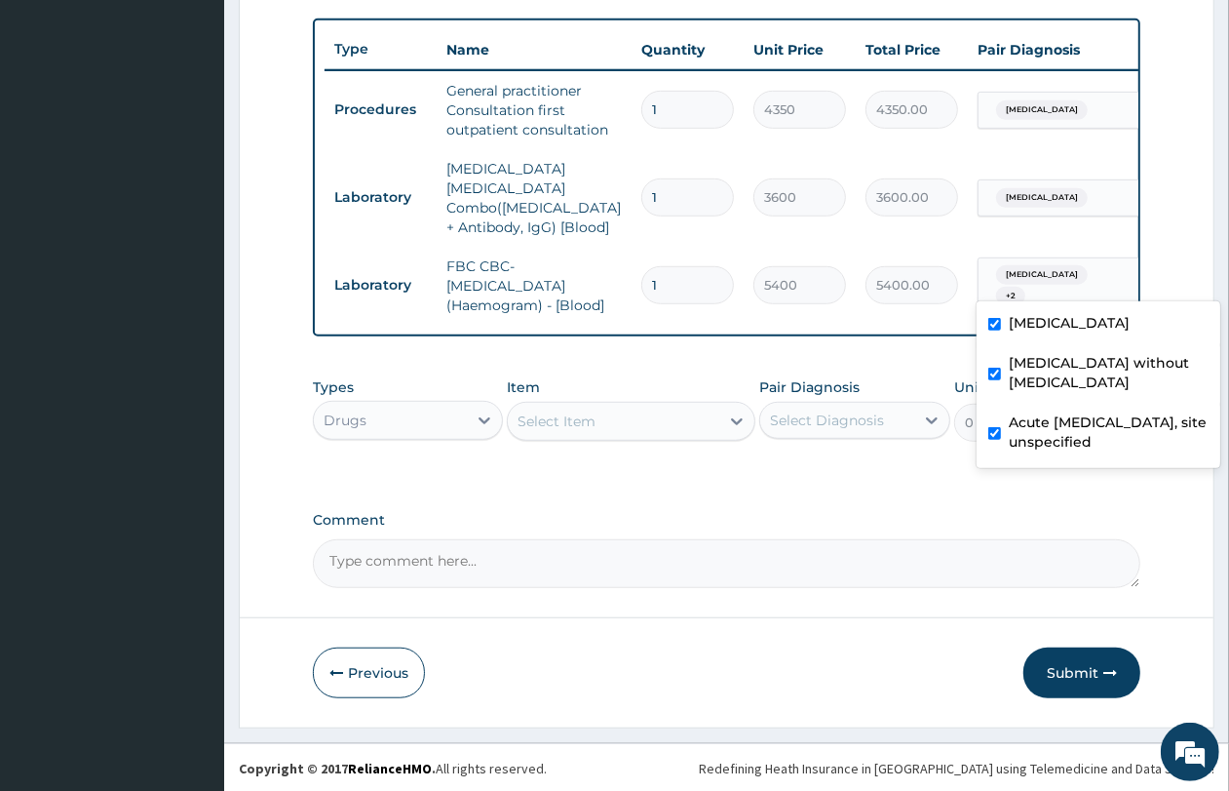
click at [562, 416] on div "Select Item" at bounding box center [557, 420] width 78 height 19
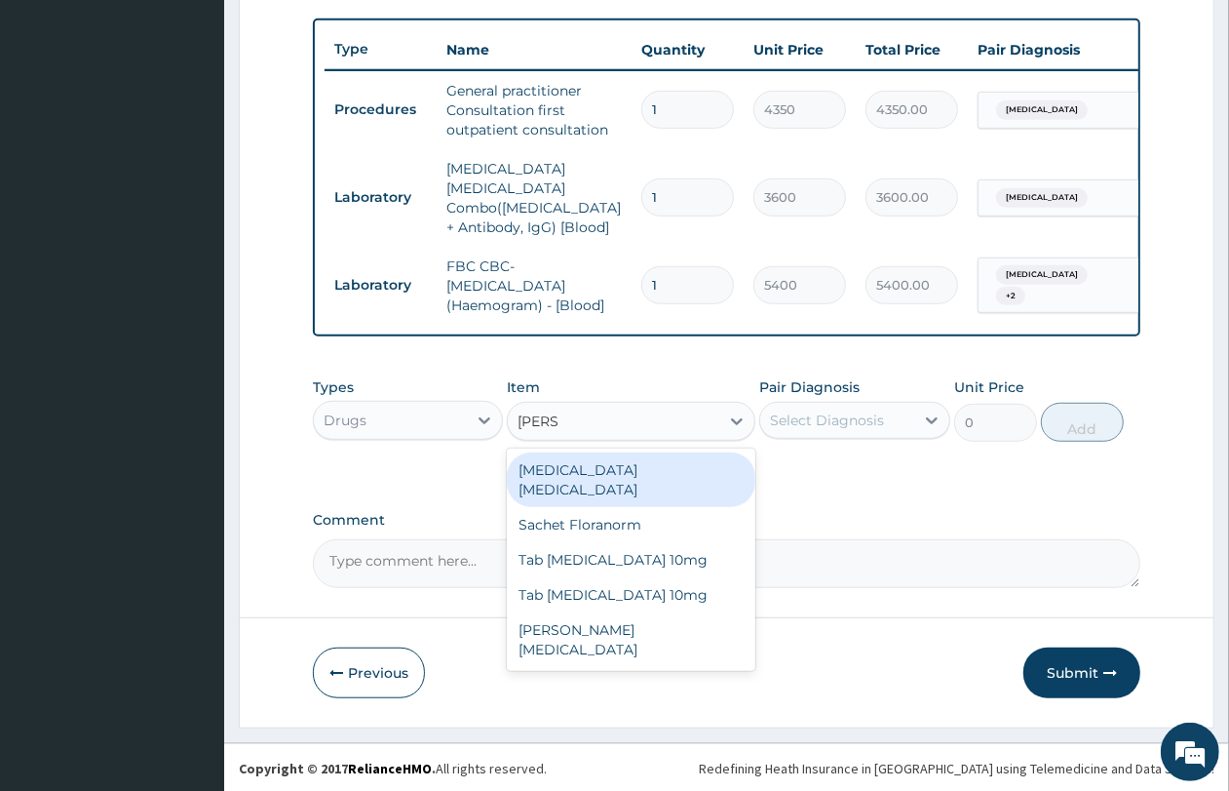
type input "LORAT"
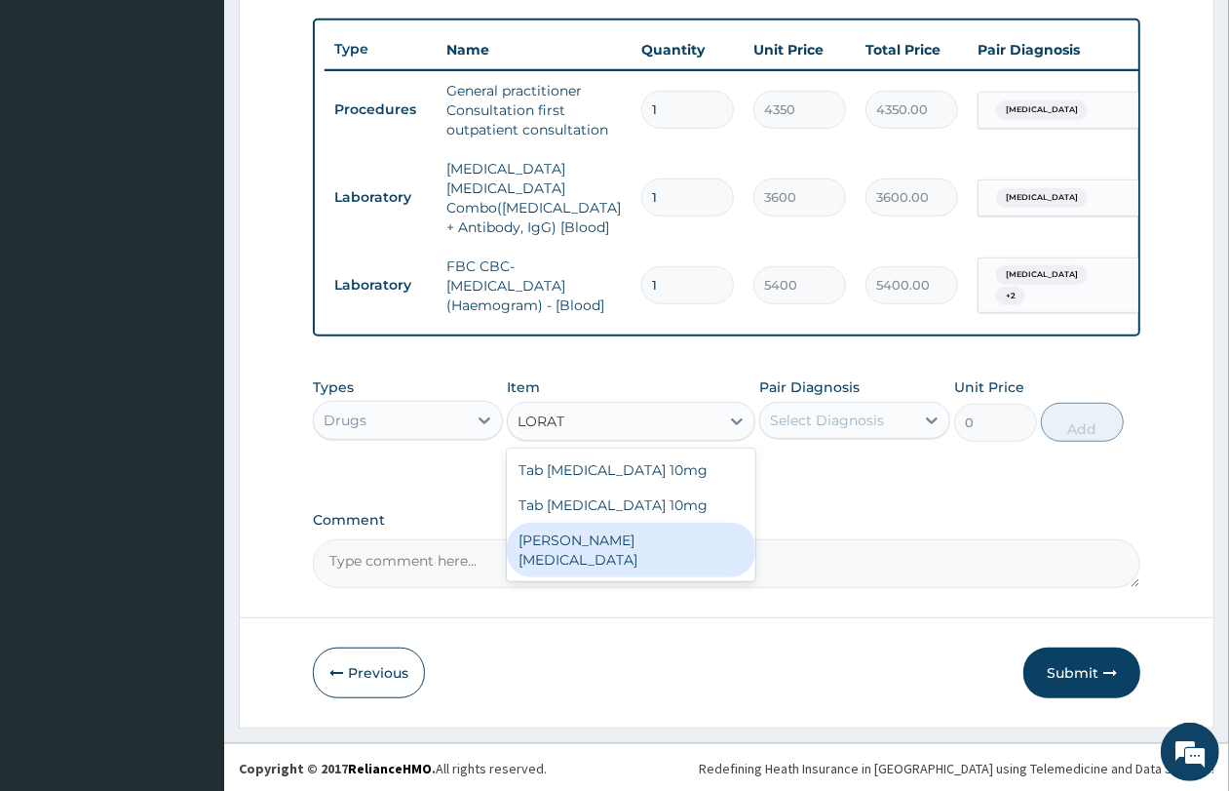
click at [625, 528] on div "[PERSON_NAME][MEDICAL_DATA]" at bounding box center [631, 550] width 249 height 55
type input "2750"
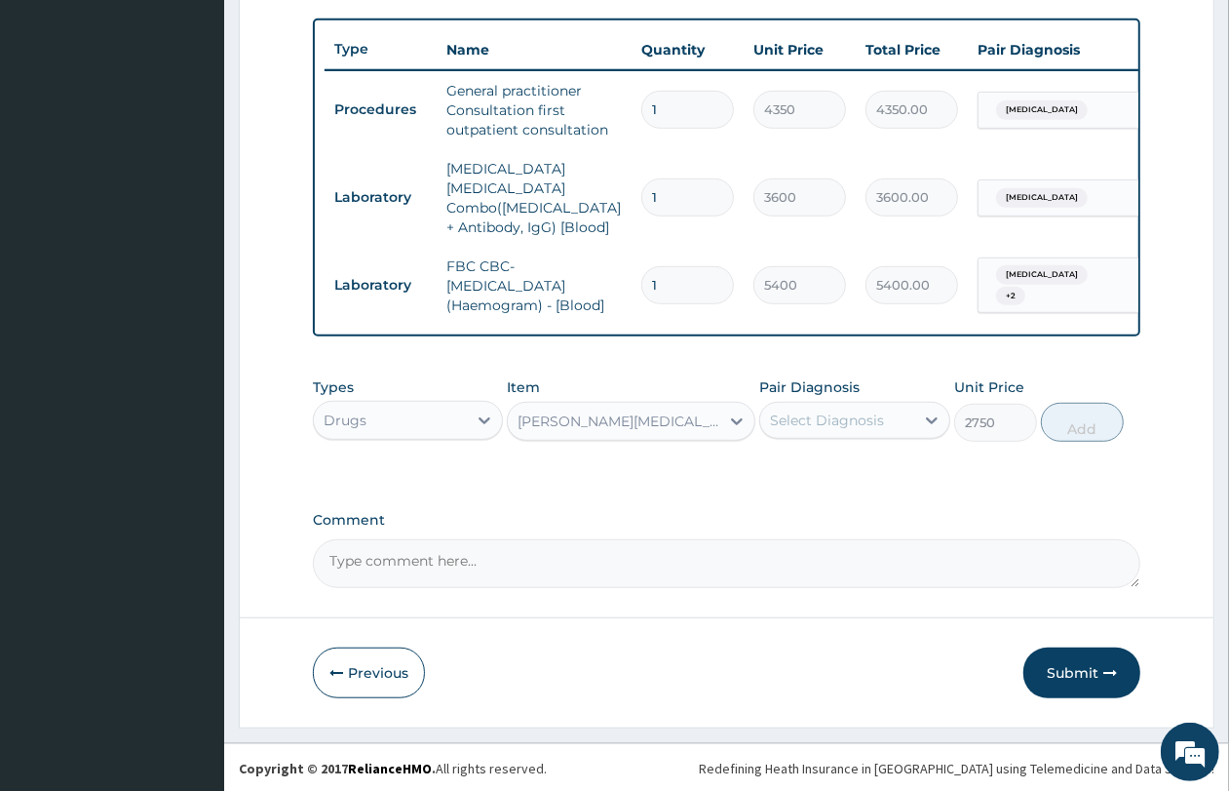
click at [855, 415] on div "Select Diagnosis" at bounding box center [827, 419] width 114 height 19
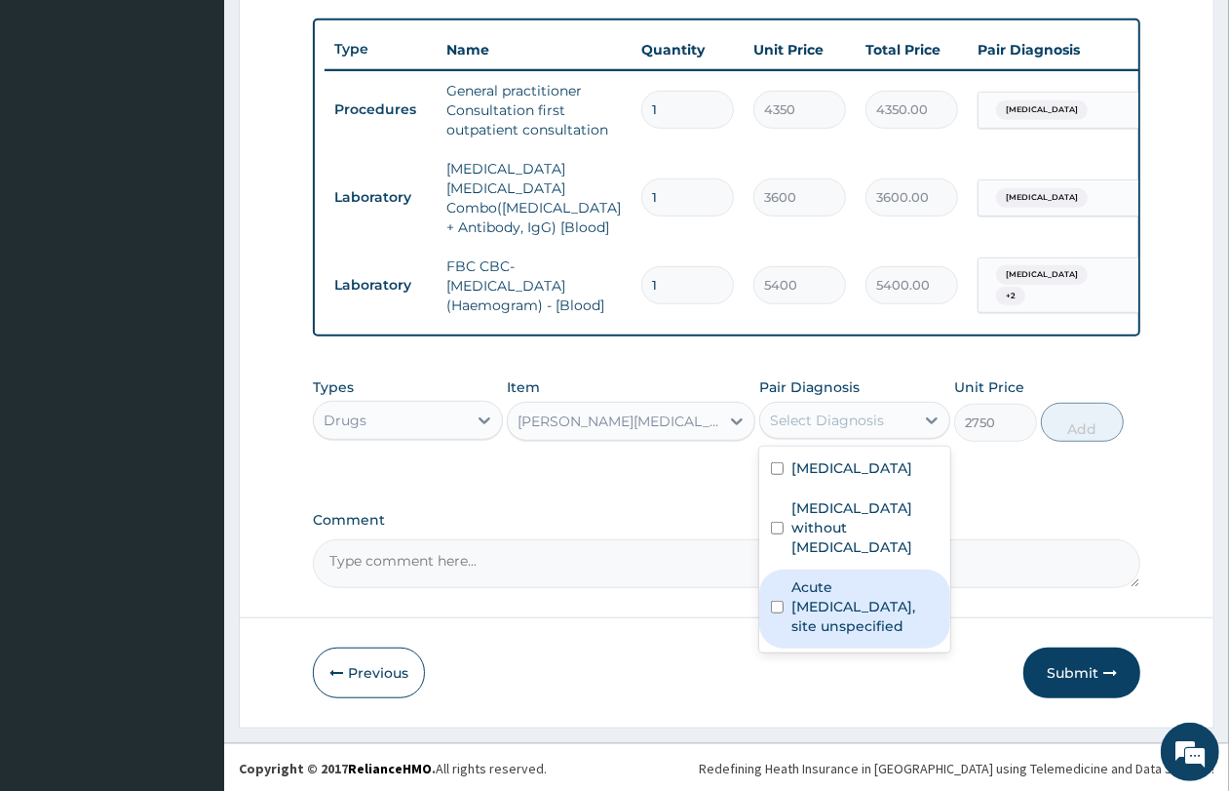
click at [824, 577] on label "Acute [MEDICAL_DATA], site unspecified" at bounding box center [865, 606] width 146 height 58
checkbox input "true"
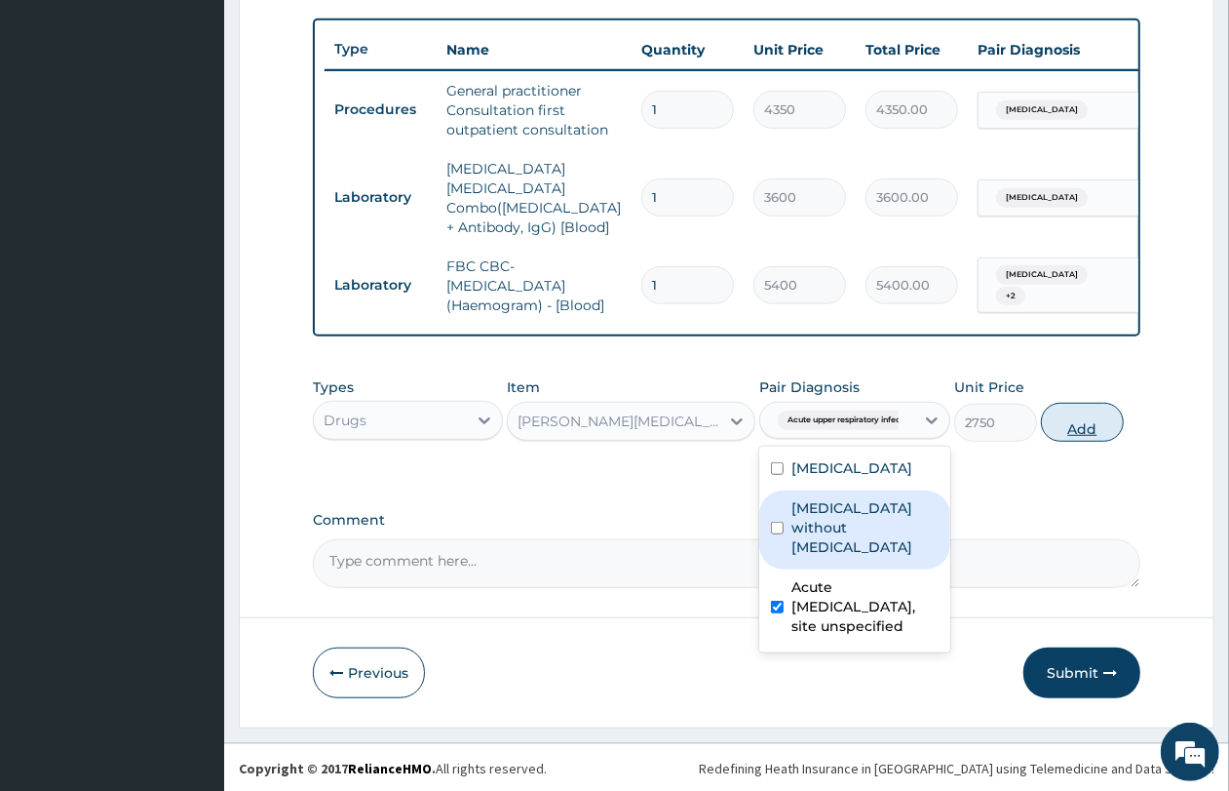
click at [1064, 420] on button "Add" at bounding box center [1082, 422] width 83 height 39
type input "0"
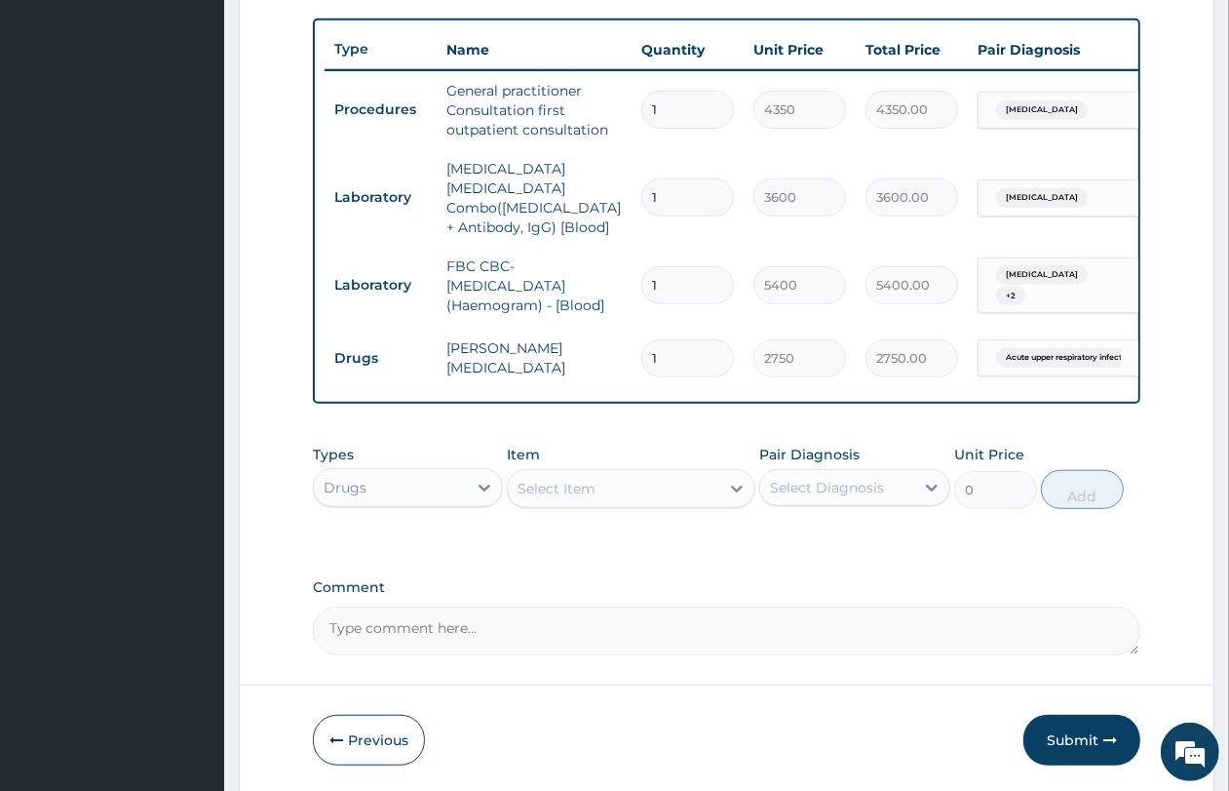
click at [554, 487] on div "Select Item" at bounding box center [557, 488] width 78 height 19
type input "LONART"
click at [576, 523] on div "Susp Lonart 20/120" at bounding box center [631, 537] width 249 height 35
type input "5500"
click at [821, 485] on div "Select Diagnosis" at bounding box center [827, 487] width 114 height 19
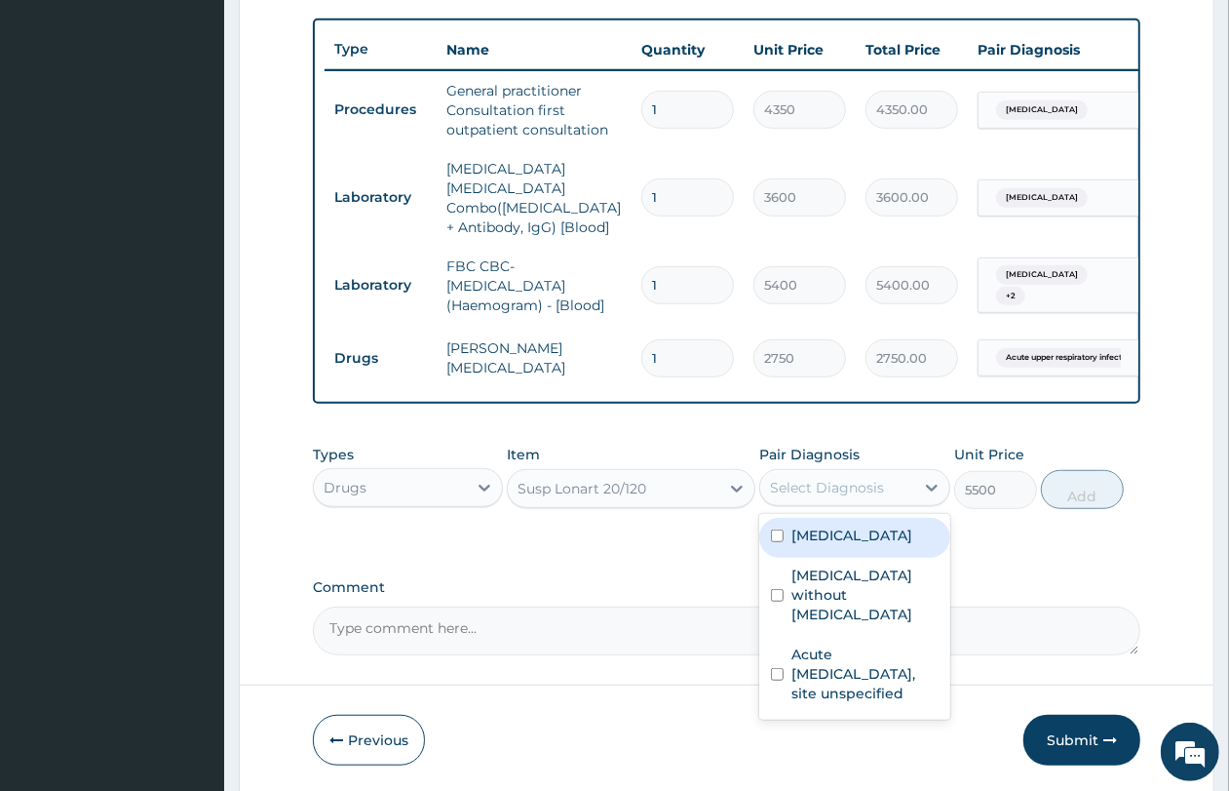
click at [832, 537] on label "Malaria, unspecified" at bounding box center [852, 534] width 121 height 19
checkbox input "true"
click at [1111, 490] on button "Add" at bounding box center [1082, 489] width 83 height 39
type input "0"
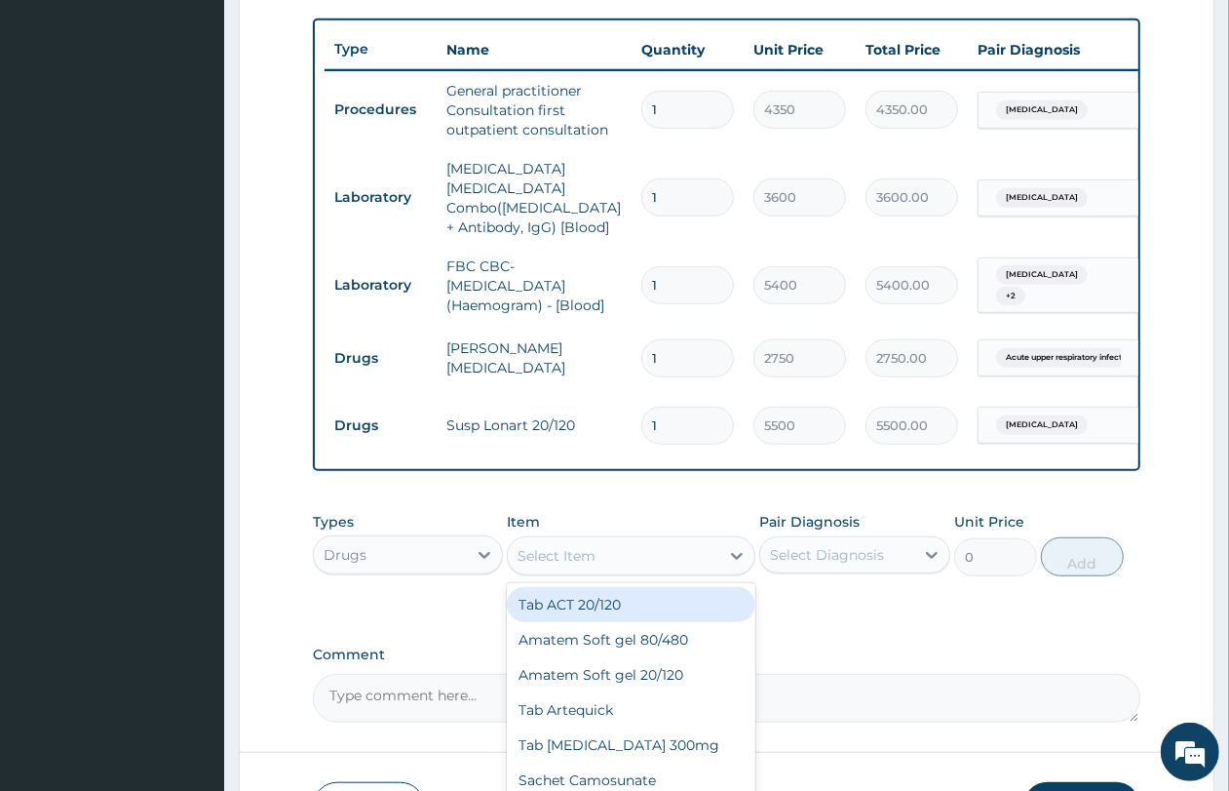
click at [578, 556] on div "Select Item" at bounding box center [557, 555] width 78 height 19
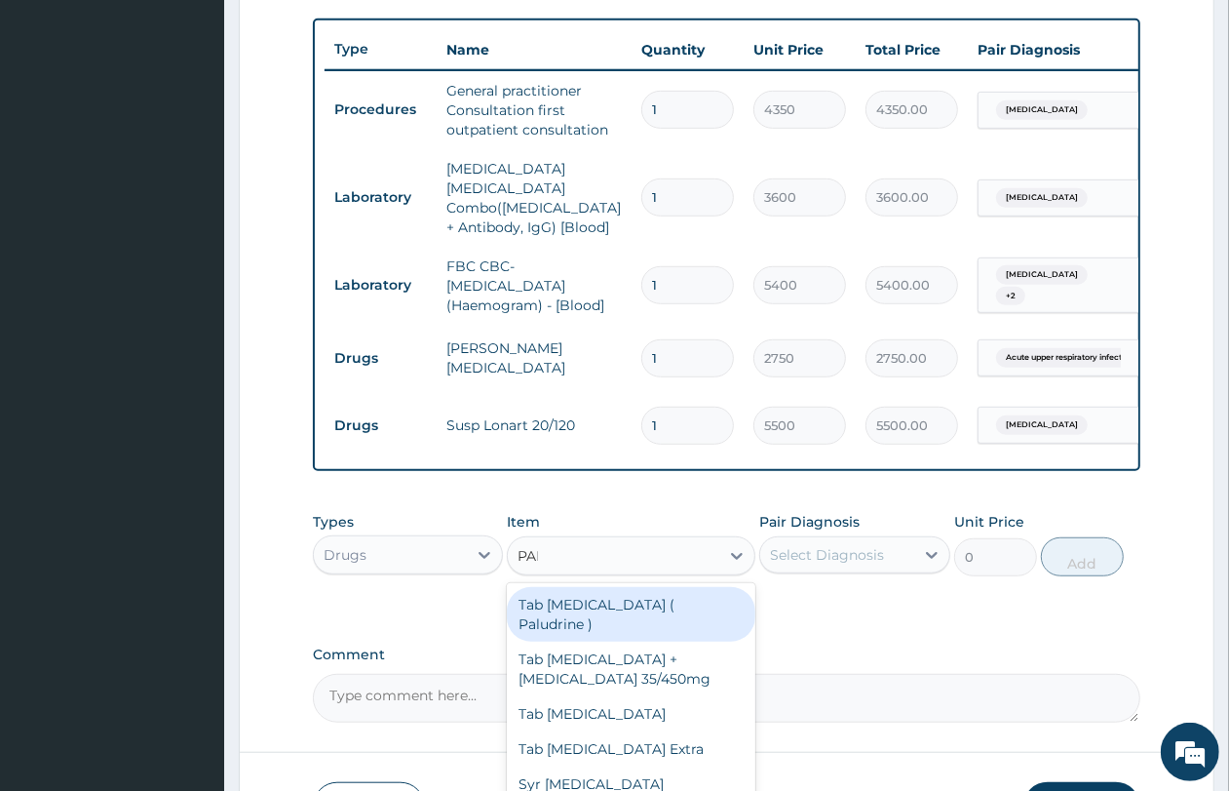
type input "PARA"
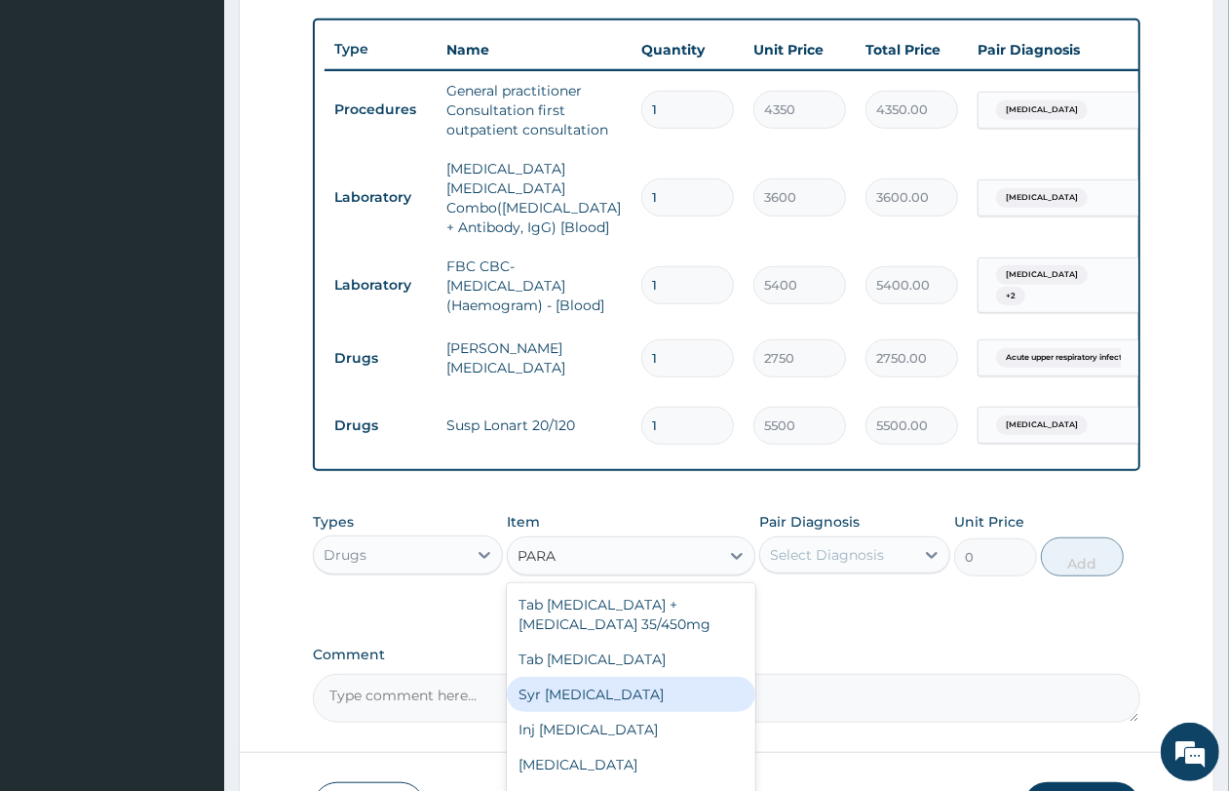
click at [593, 679] on div "Syr Paracetamol" at bounding box center [631, 694] width 249 height 35
type input "1650"
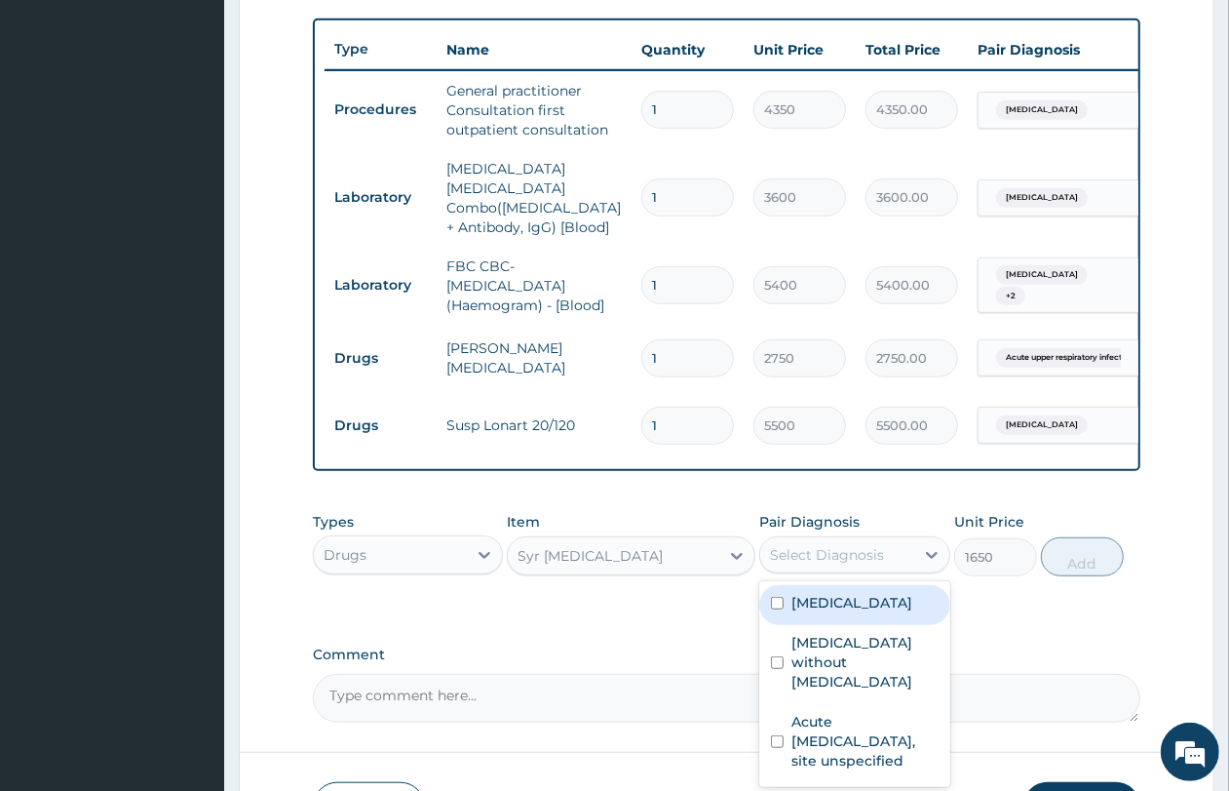
click at [839, 552] on div "Select Diagnosis" at bounding box center [827, 554] width 114 height 19
click at [844, 593] on label "Malaria, unspecified" at bounding box center [852, 602] width 121 height 19
checkbox input "true"
click at [1090, 571] on button "Add" at bounding box center [1082, 556] width 83 height 39
type input "0"
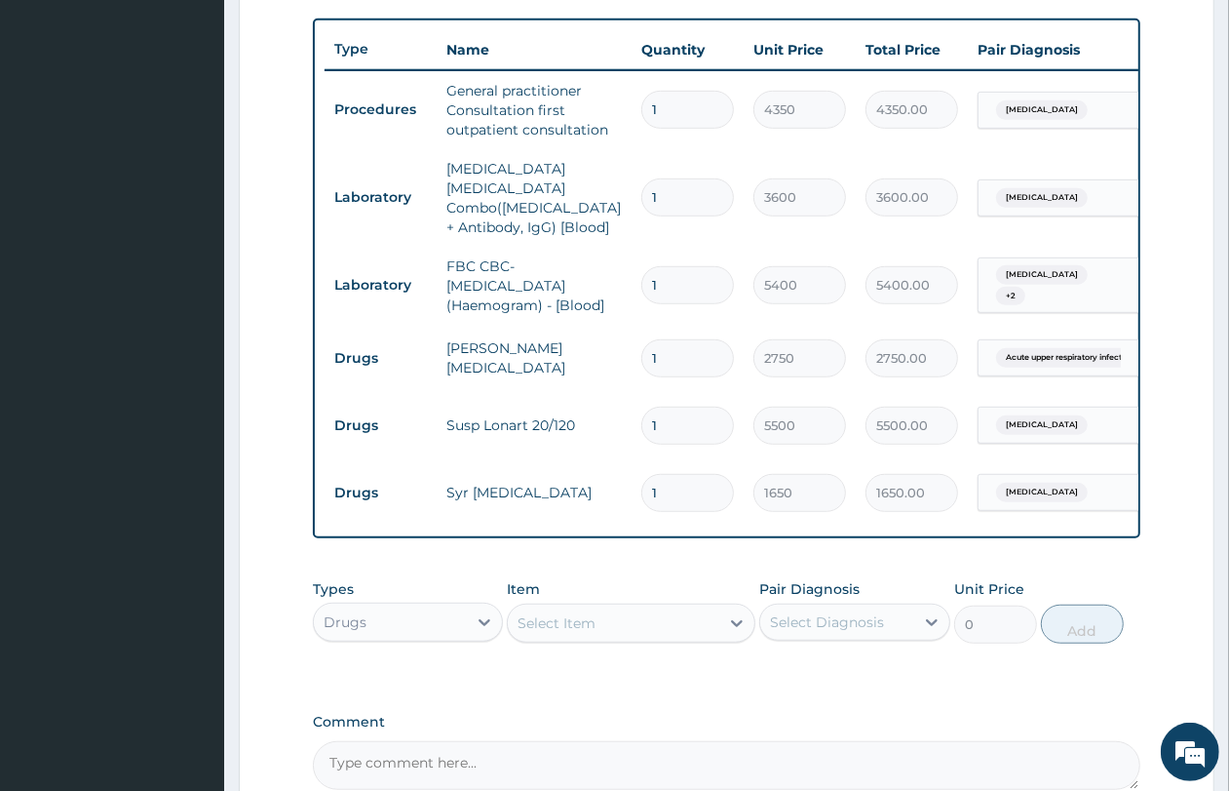
click at [534, 619] on div "Select Item" at bounding box center [557, 622] width 78 height 19
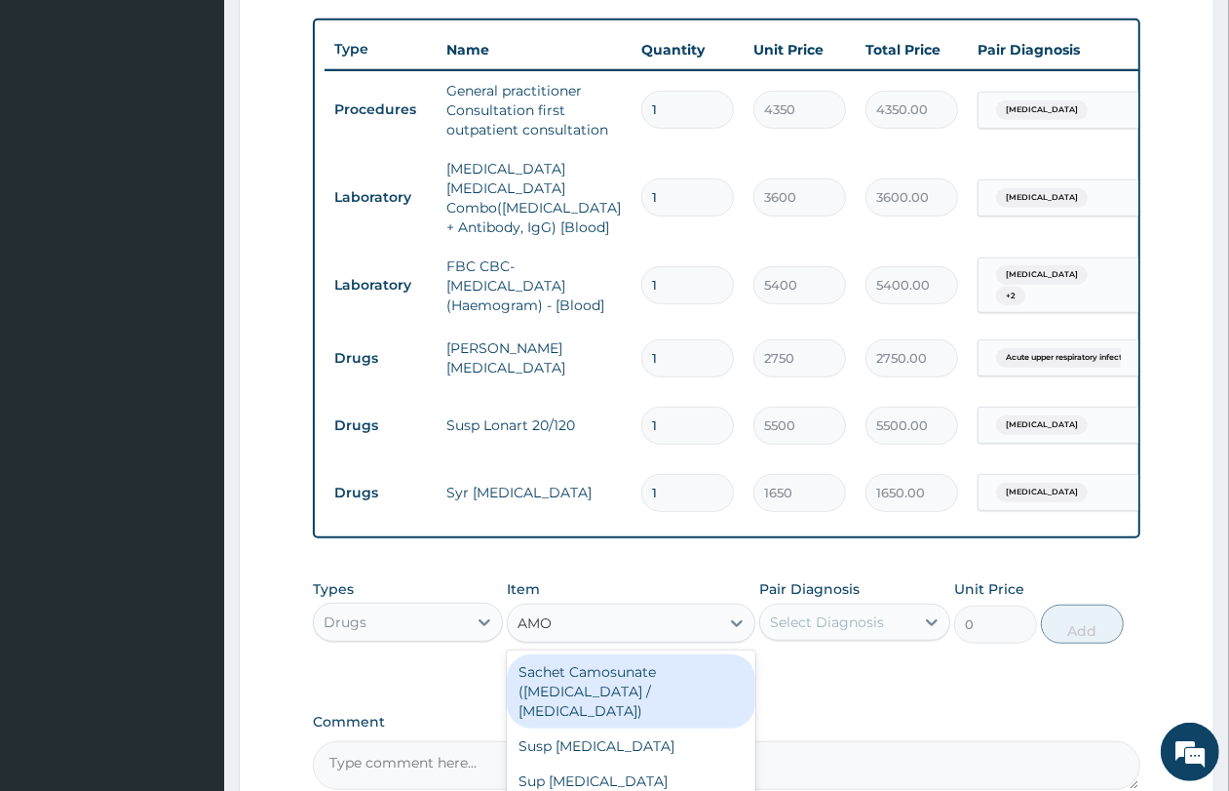
type input "AMOX"
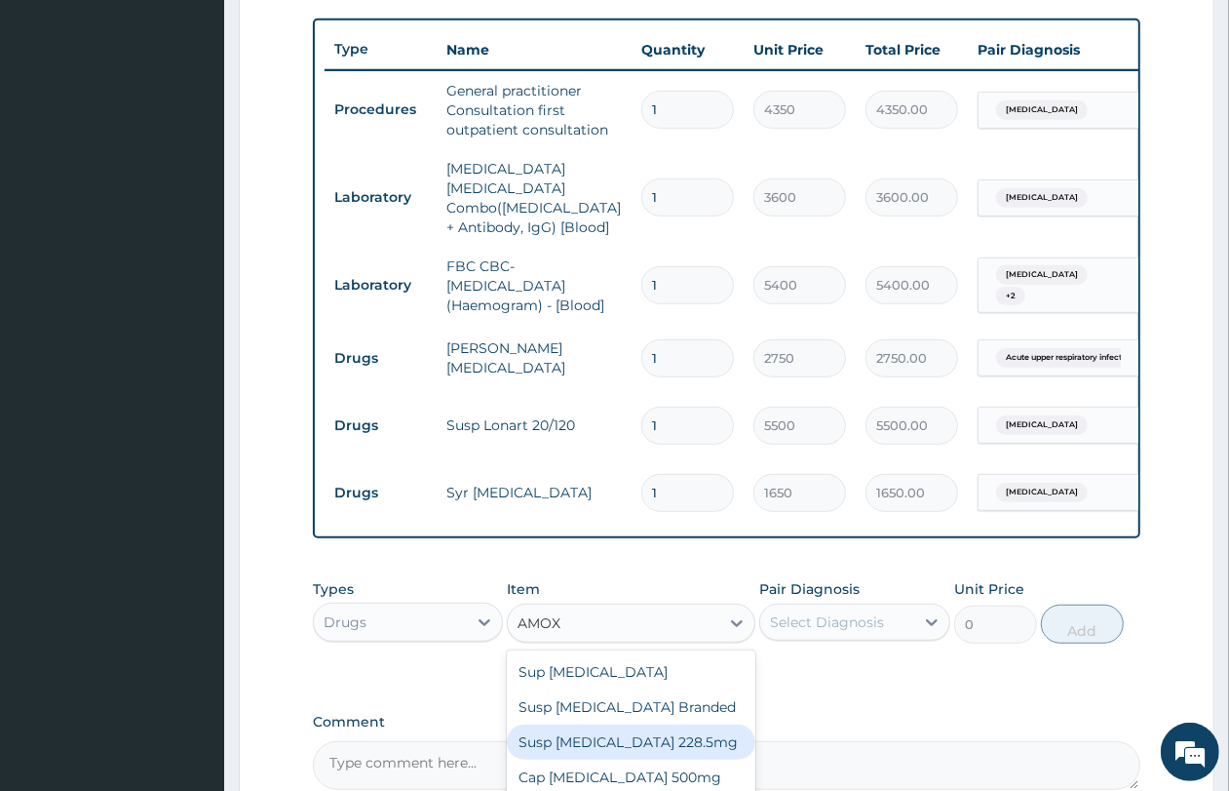
click at [702, 734] on div "Susp Co-Amoxiclav 228.5mg" at bounding box center [631, 741] width 249 height 35
type input "6600"
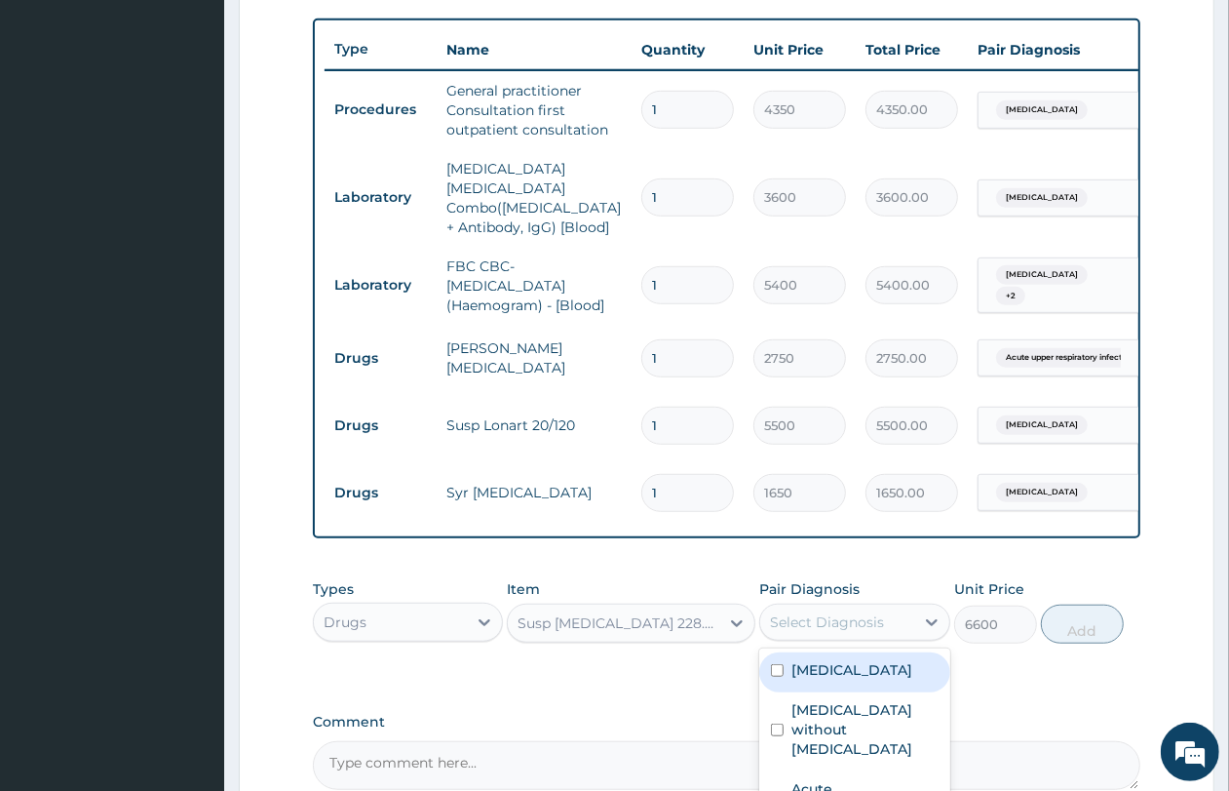
click at [843, 624] on div "Select Diagnosis" at bounding box center [827, 621] width 114 height 19
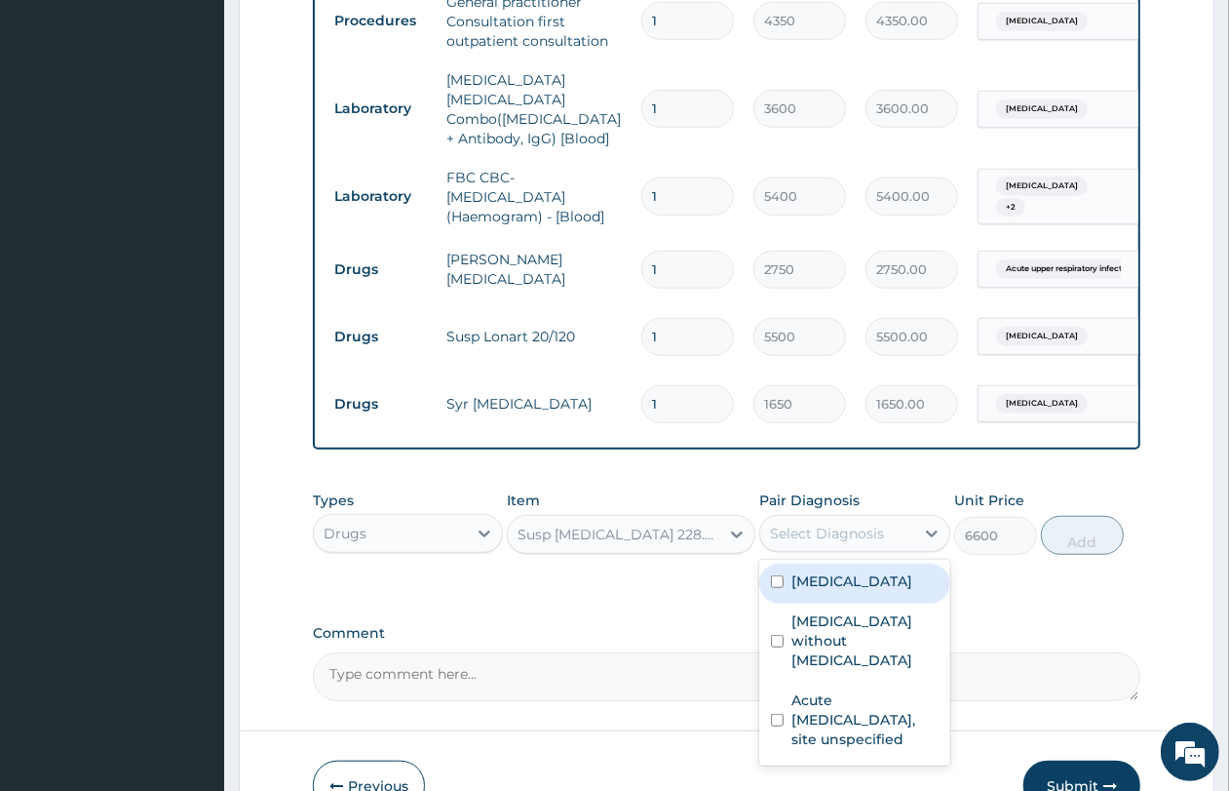
scroll to position [909, 0]
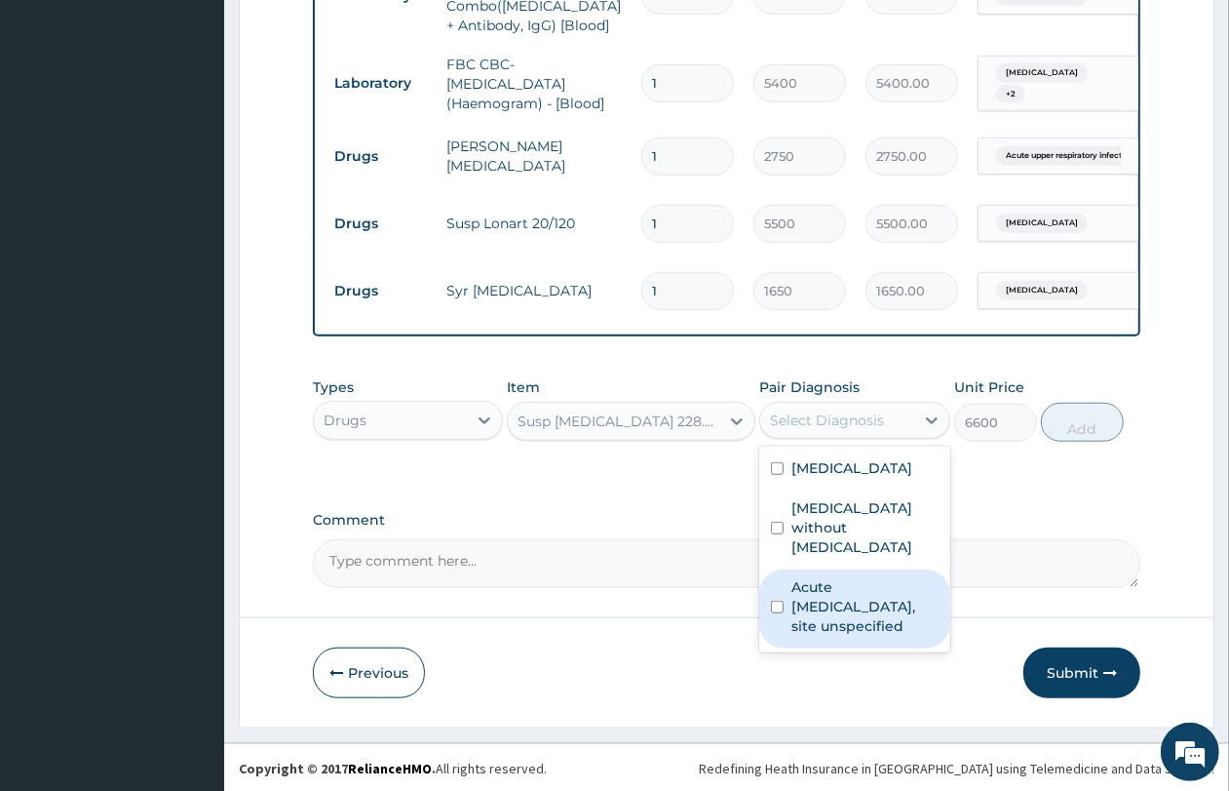
click at [809, 583] on label "Acute upper respiratory infection, site unspecified" at bounding box center [865, 606] width 146 height 58
checkbox input "true"
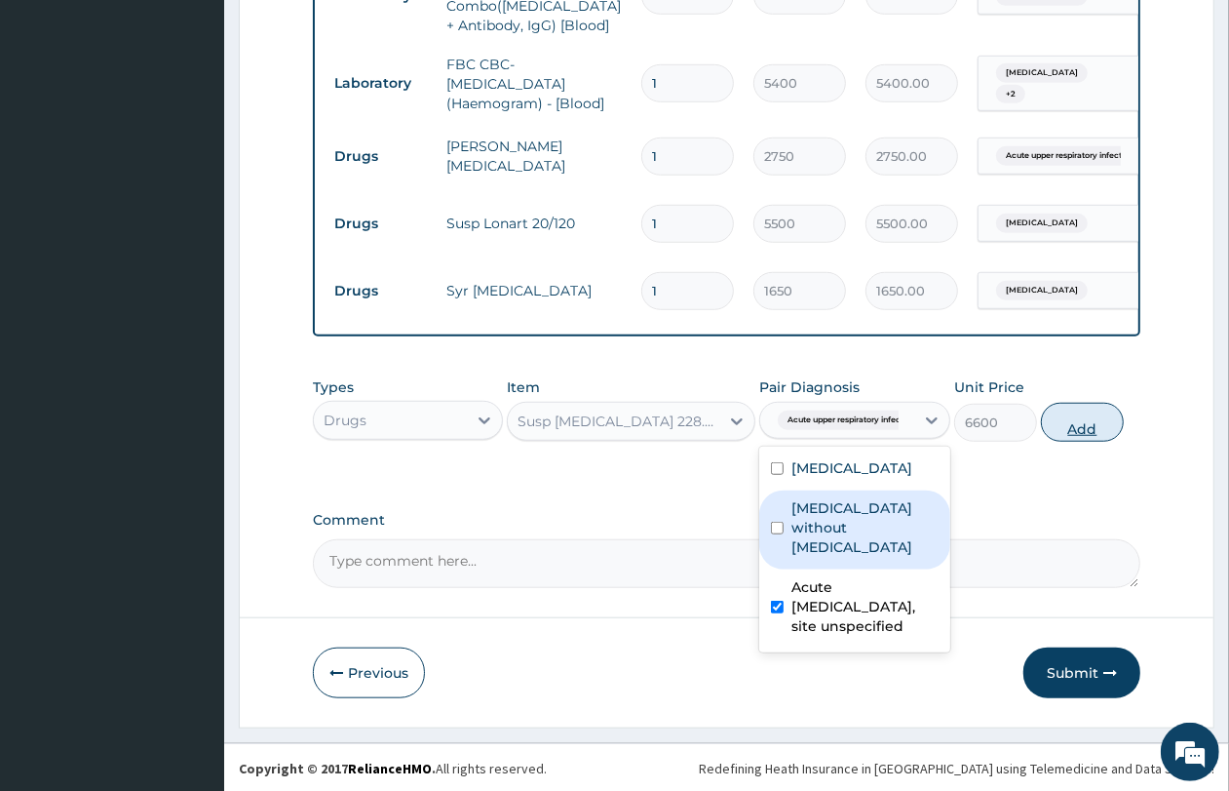
click at [1095, 414] on button "Add" at bounding box center [1082, 422] width 83 height 39
type input "0"
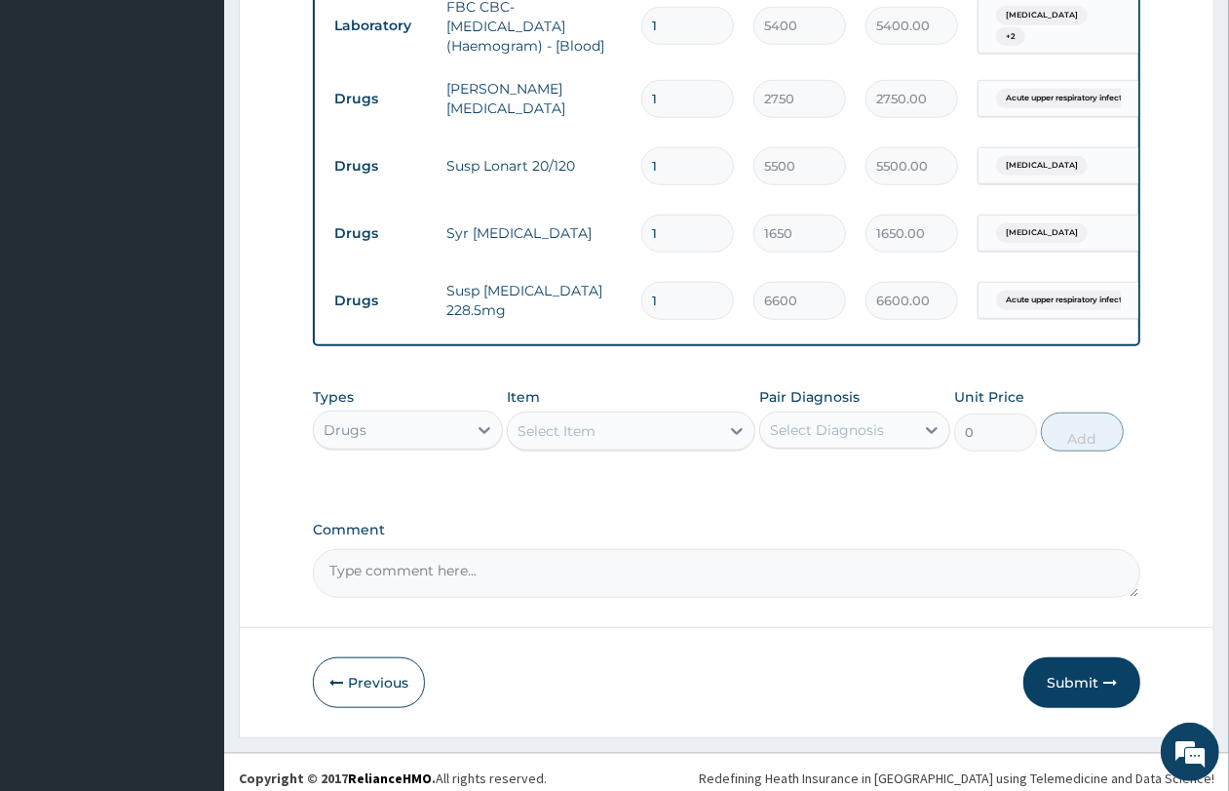
scroll to position [976, 0]
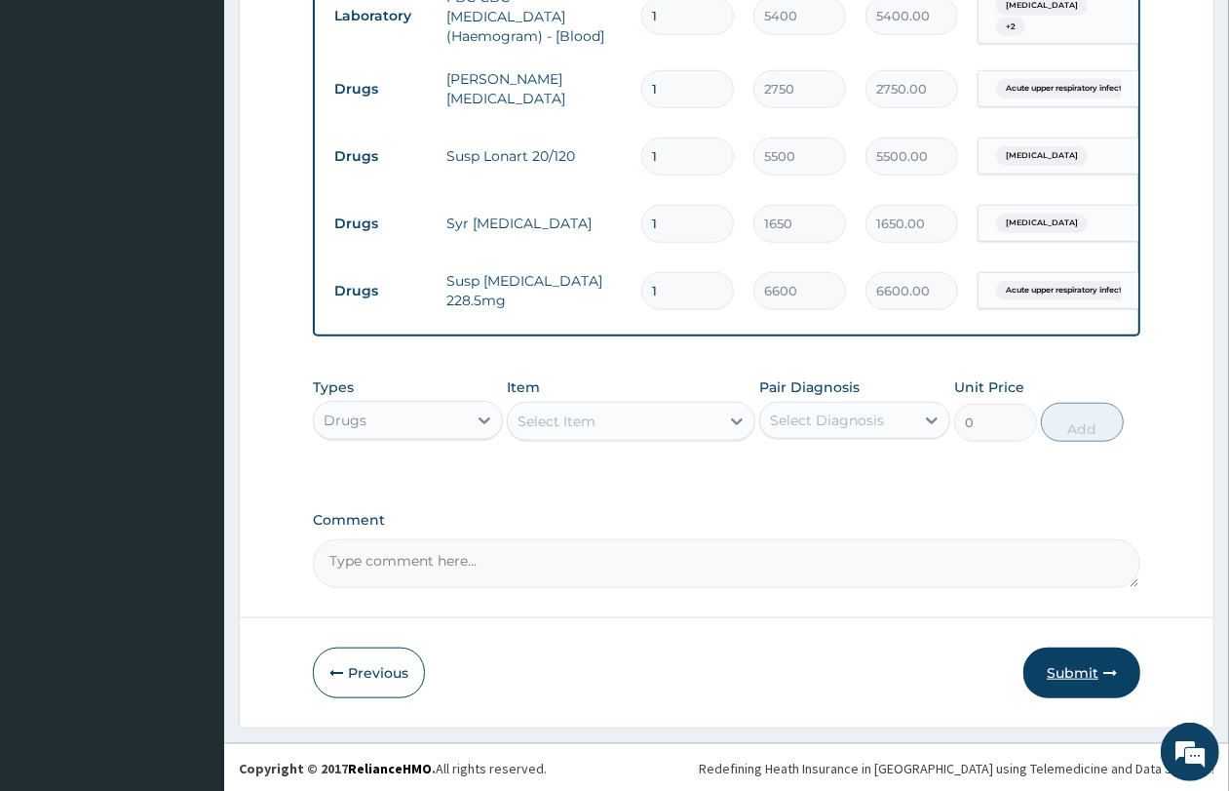
click at [1088, 675] on button "Submit" at bounding box center [1082, 672] width 117 height 51
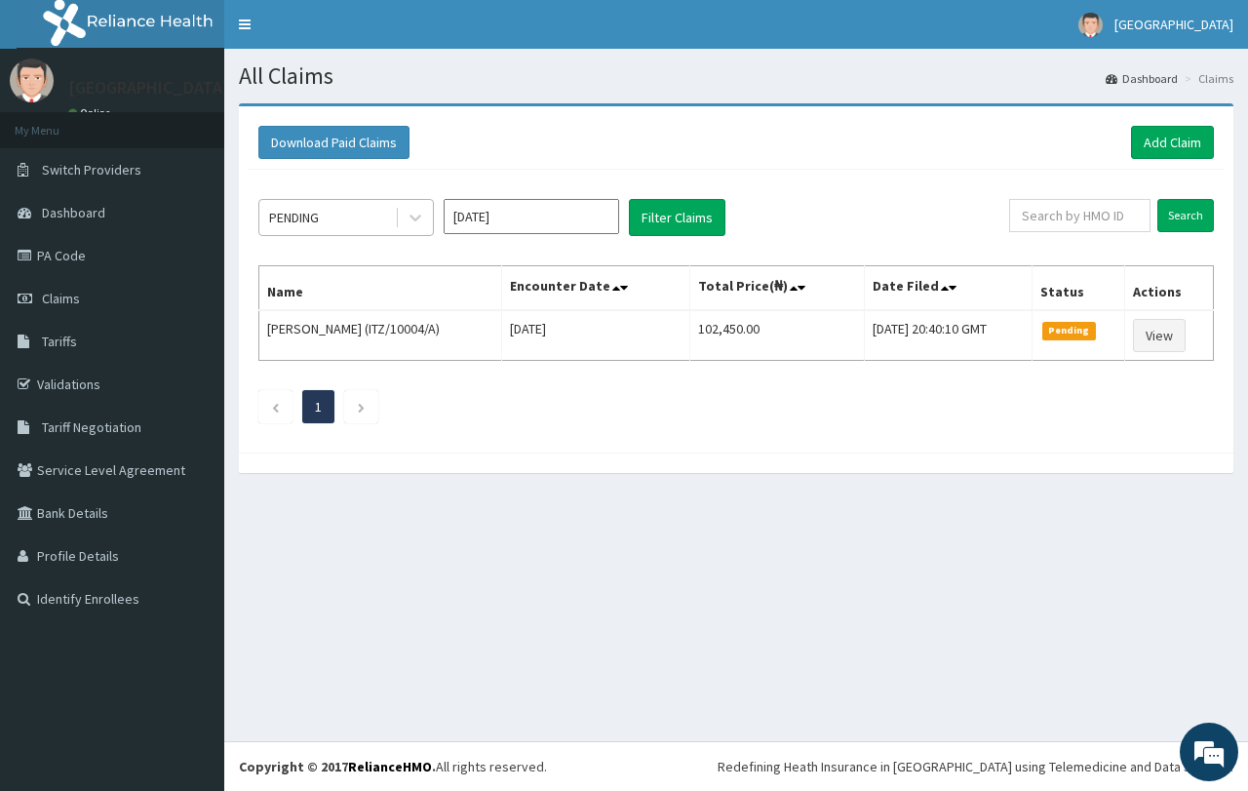
click at [328, 213] on div "PENDING" at bounding box center [327, 217] width 136 height 31
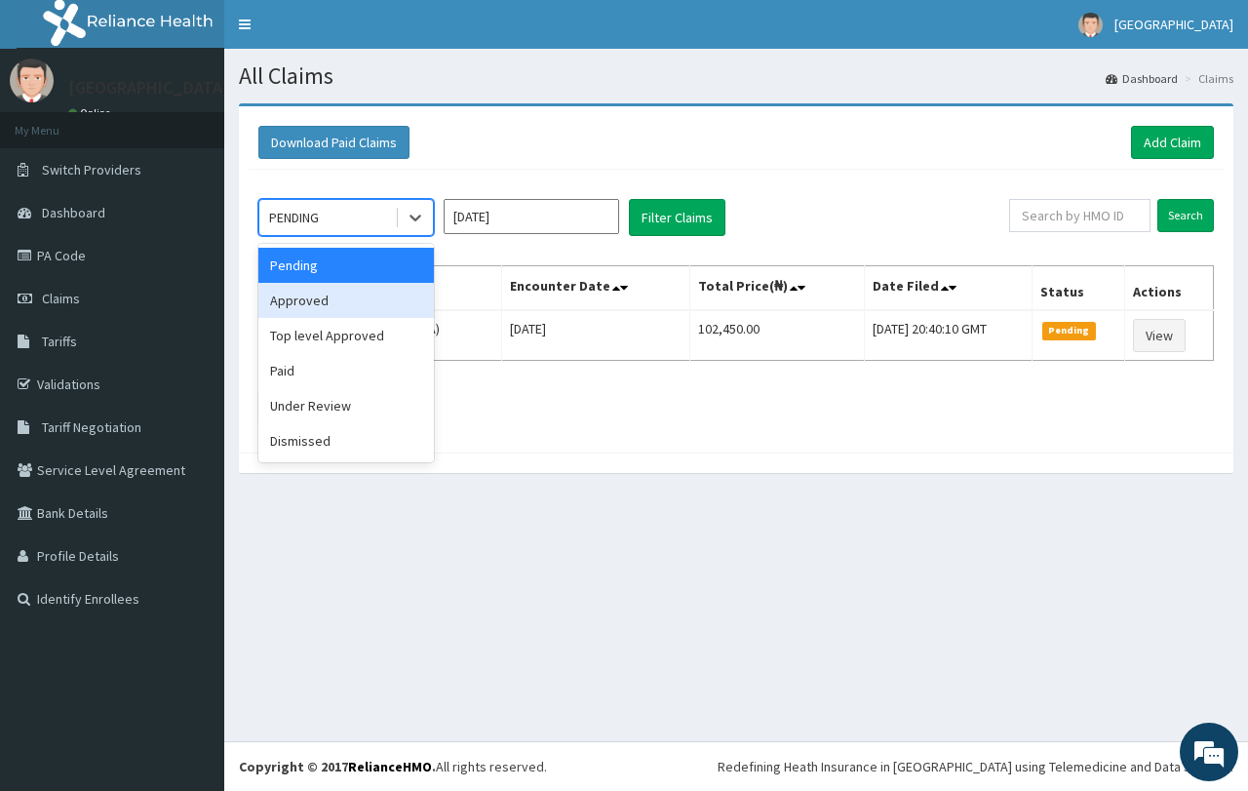
click at [400, 304] on div "Approved" at bounding box center [345, 300] width 175 height 35
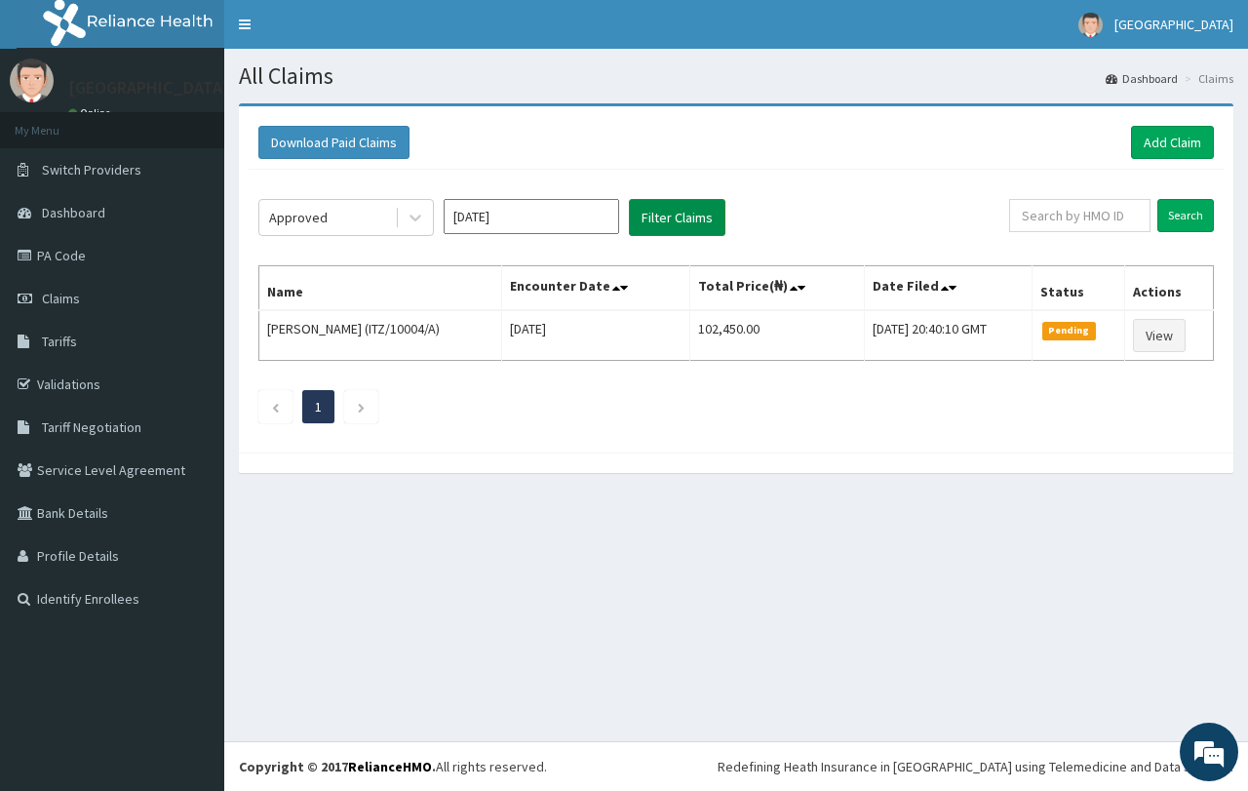
click at [678, 206] on button "Filter Claims" at bounding box center [677, 217] width 97 height 37
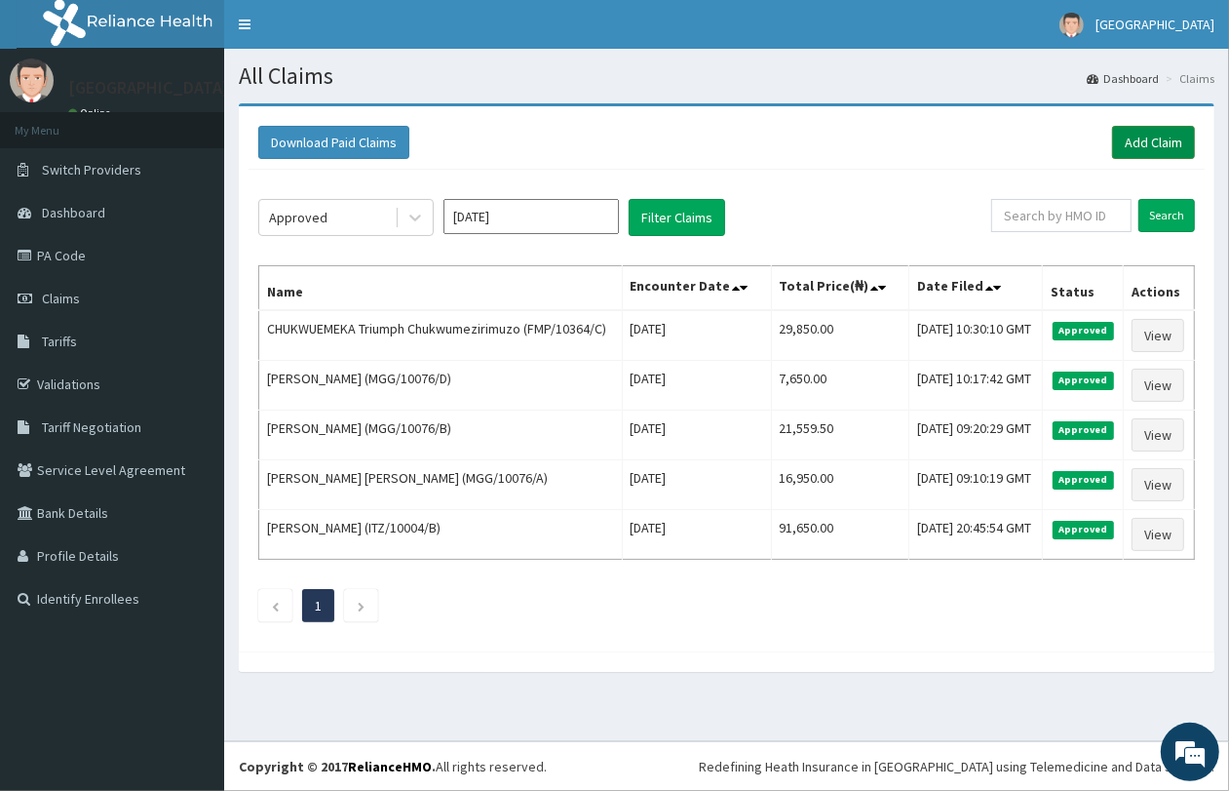
click at [1141, 133] on link "Add Claim" at bounding box center [1153, 142] width 83 height 33
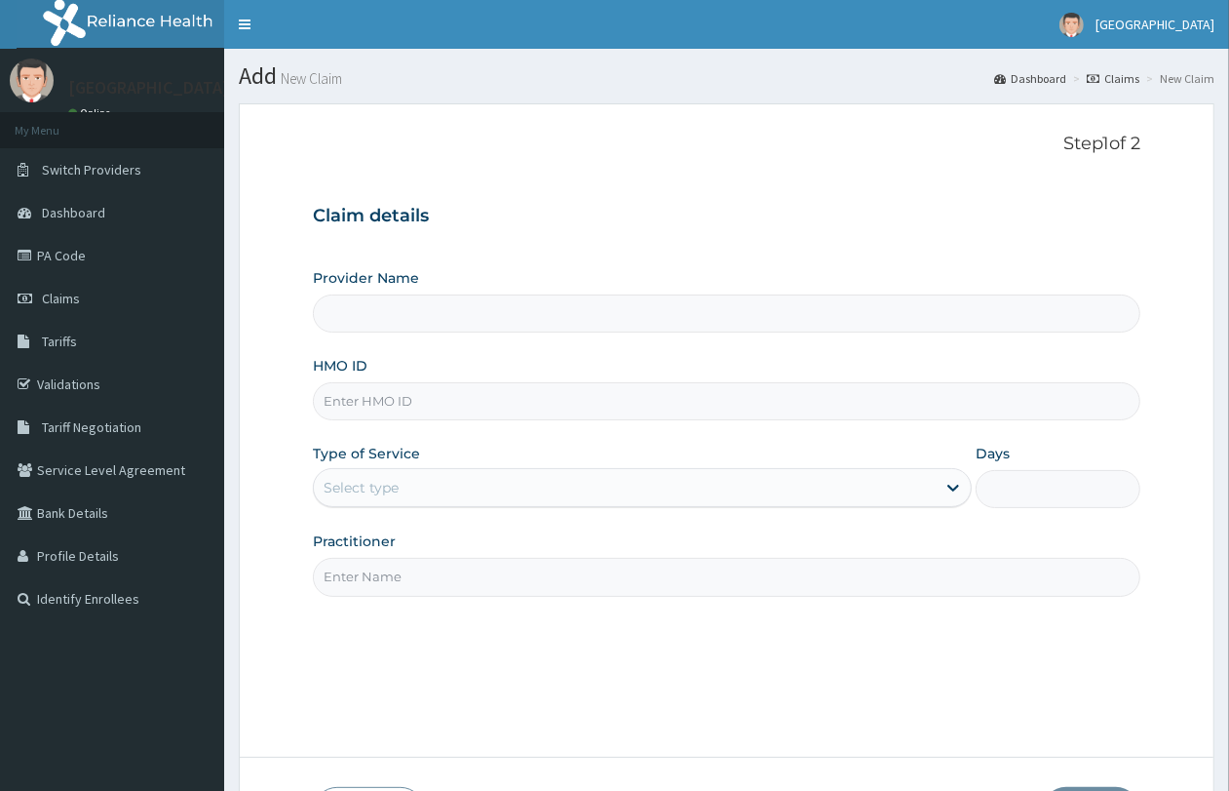
paste input "LTI/10364/A"
type input "LTI/10364/A"
click at [403, 503] on div "Select type" at bounding box center [625, 487] width 622 height 31
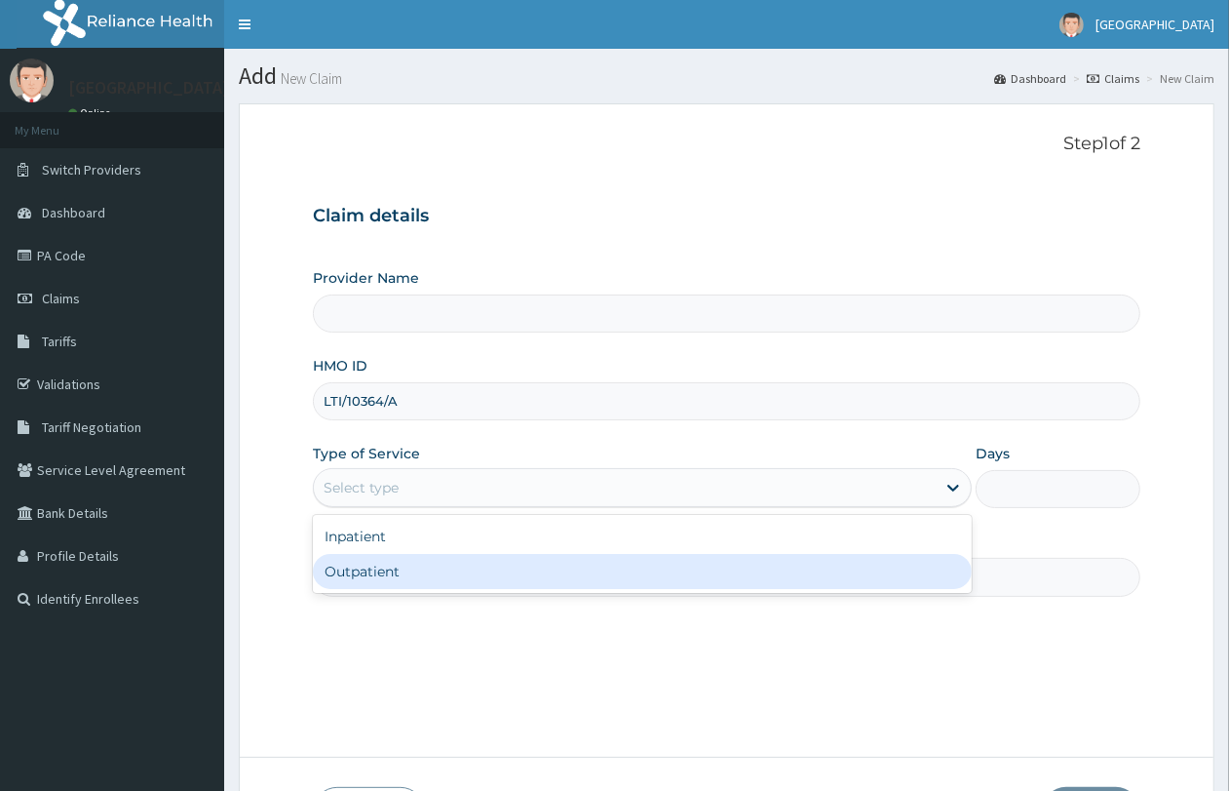
click at [405, 585] on div "Outpatient" at bounding box center [642, 571] width 659 height 35
type input "1"
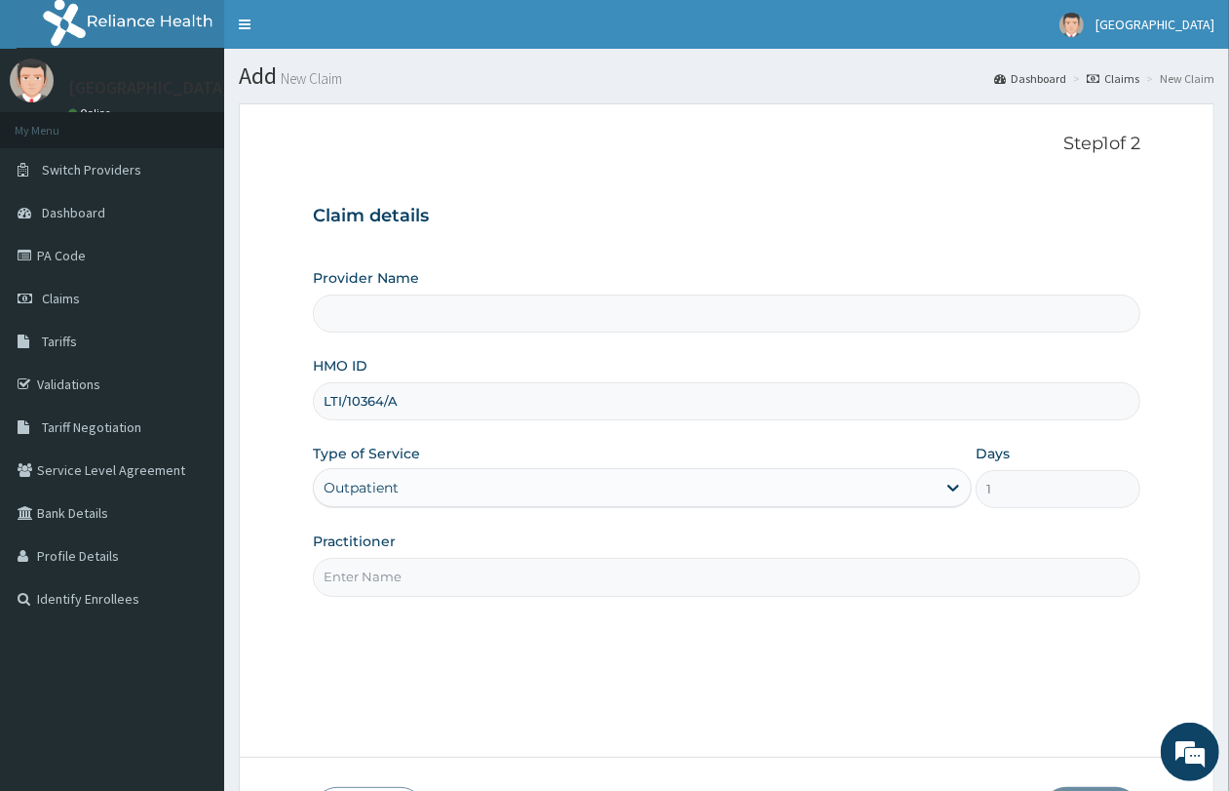
click at [495, 586] on input "Practitioner" at bounding box center [727, 577] width 828 height 38
type input "QUEENS SPECIALIST HOSPITAL- [GEOGRAPHIC_DATA]"
type input "GP"
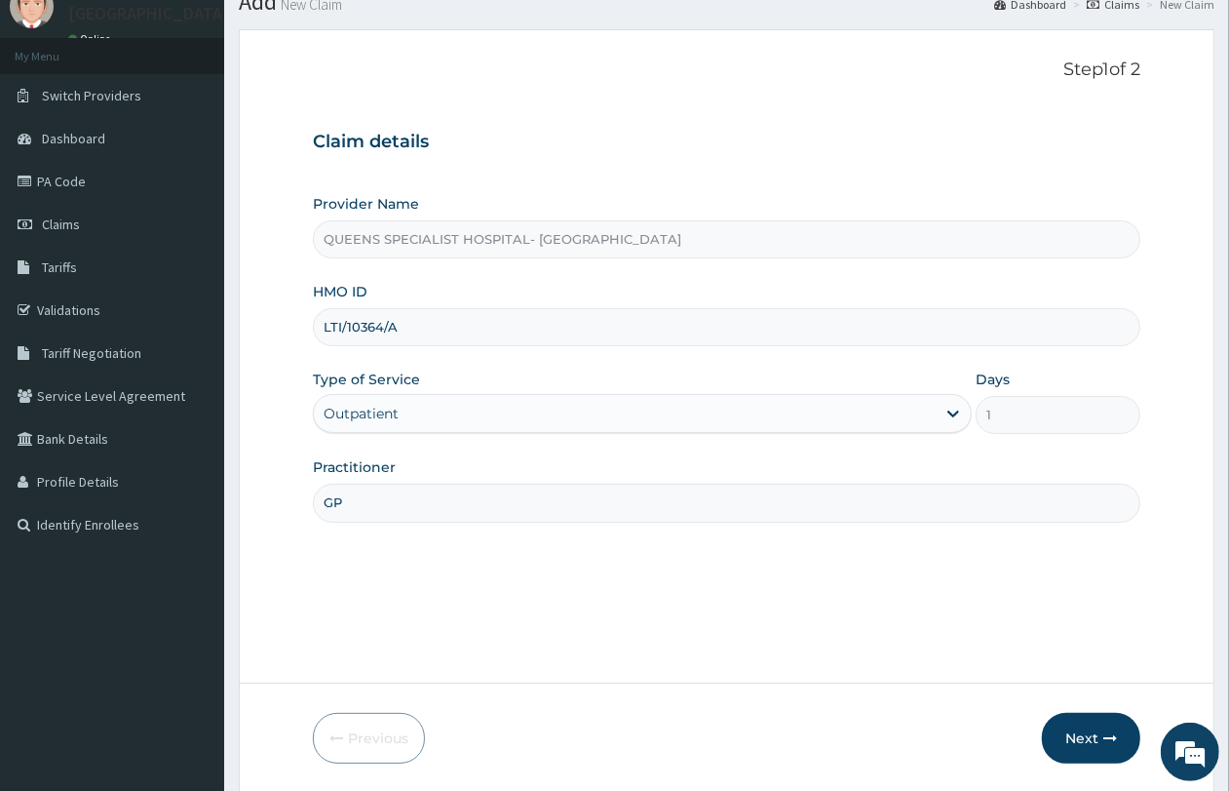
scroll to position [141, 0]
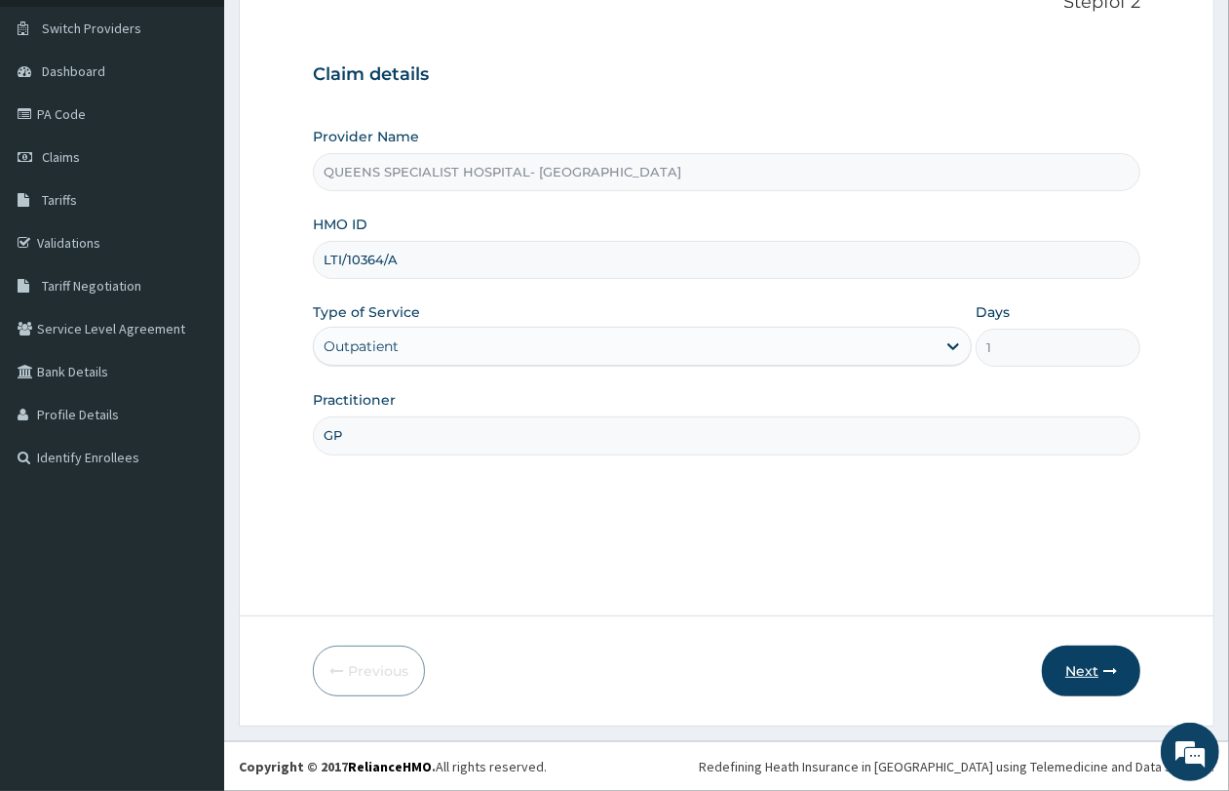
click at [1103, 660] on button "Next" at bounding box center [1091, 670] width 98 height 51
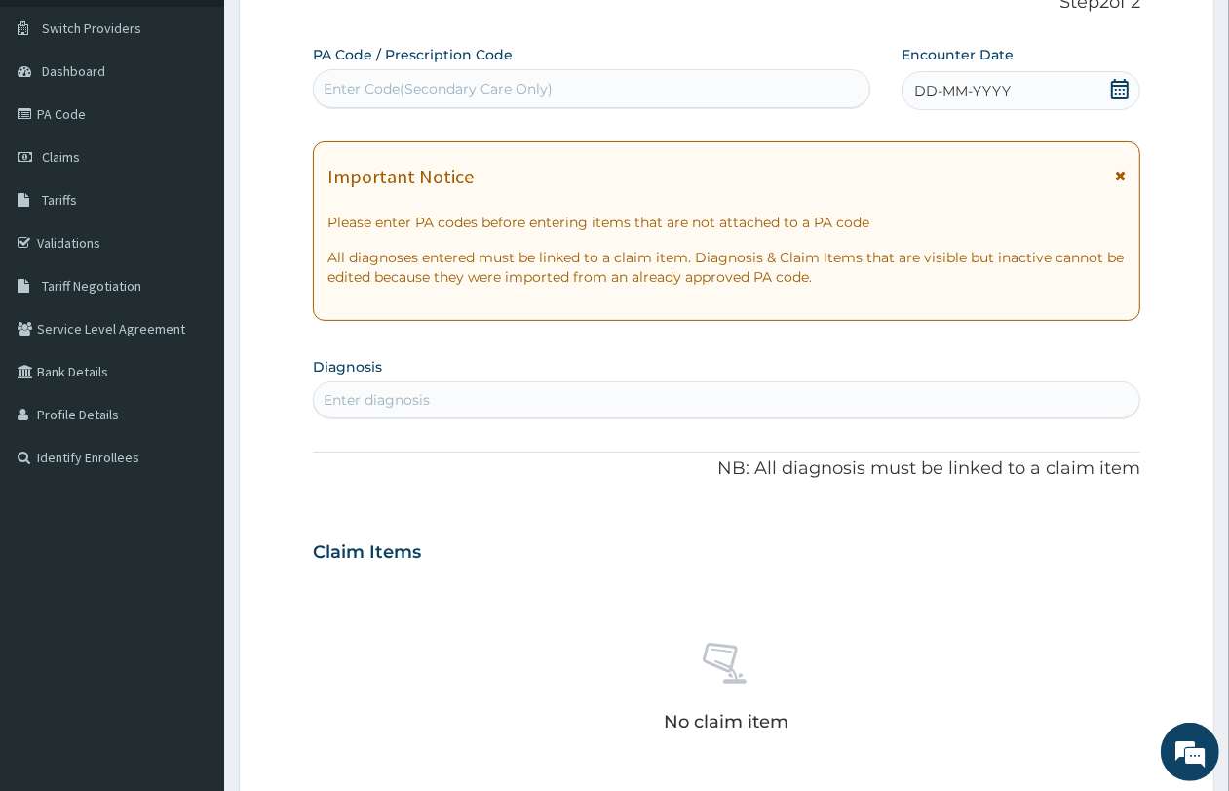
scroll to position [0, 0]
click at [659, 90] on div "Enter Code(Secondary Care Only)" at bounding box center [592, 88] width 556 height 31
paste input "PA/58C3EB"
type input "PA/58C3EB"
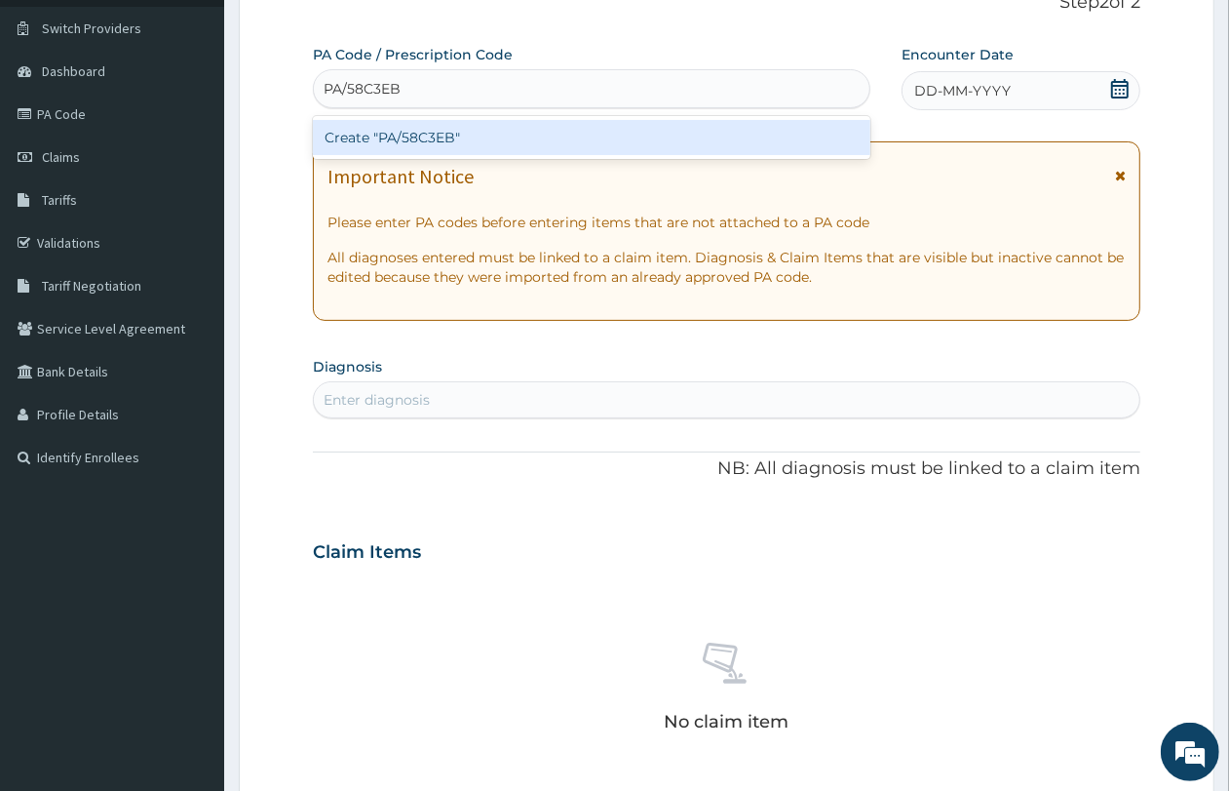
click at [625, 142] on div "Create "PA/58C3EB"" at bounding box center [592, 137] width 558 height 35
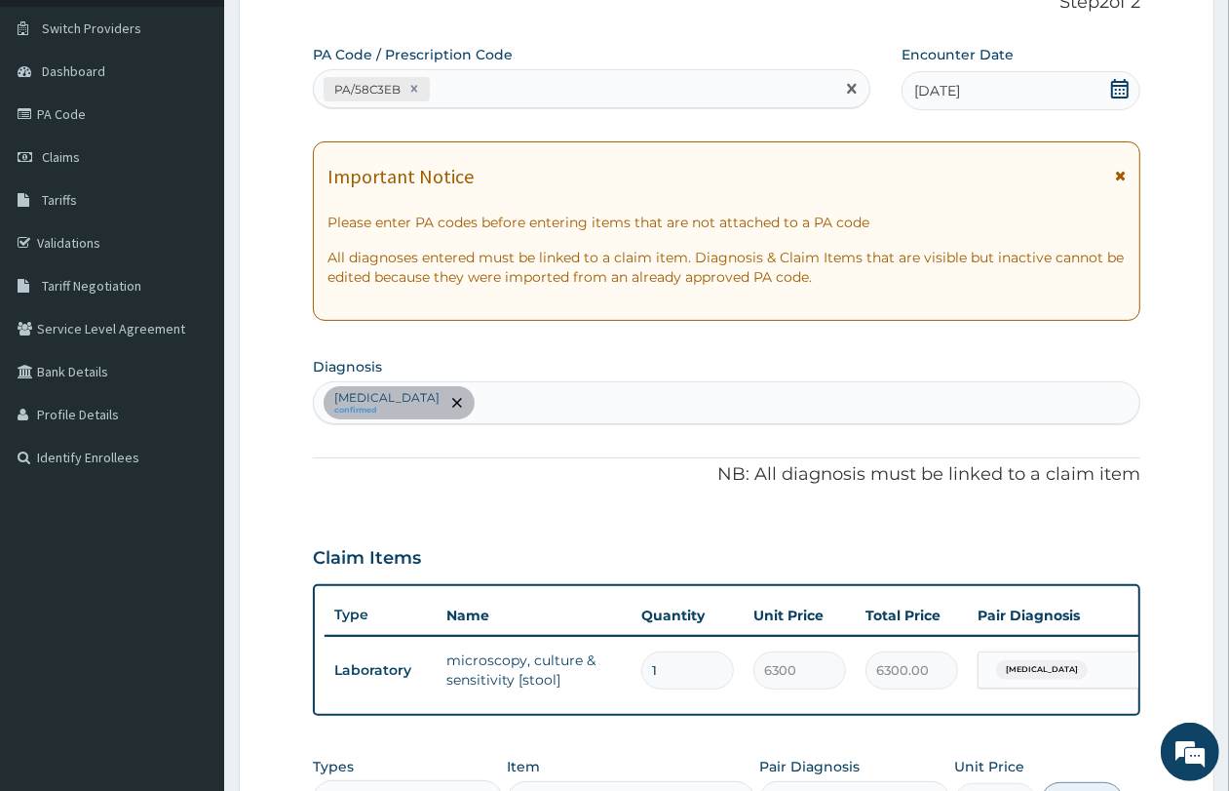
click at [539, 83] on div "PA/58C3EB" at bounding box center [574, 89] width 521 height 32
paste input "PA/EE89A3"
type input "PA/EE89A3"
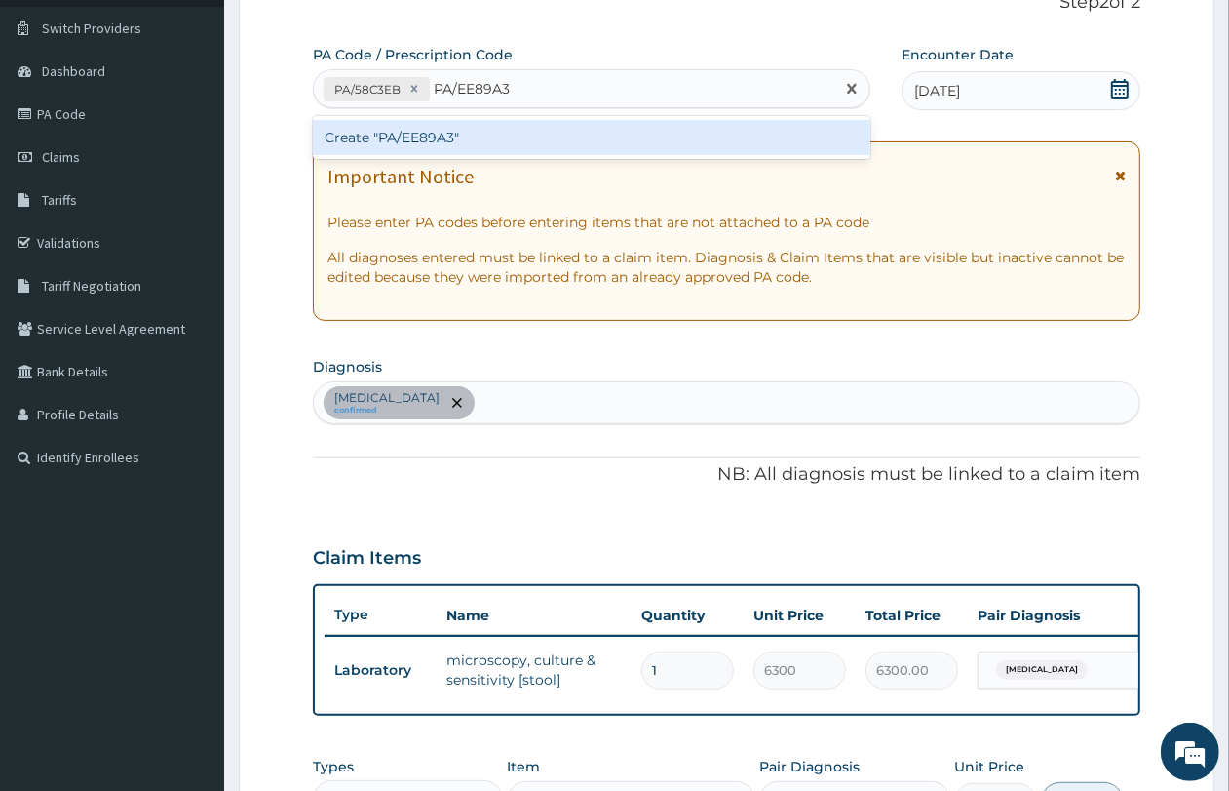
click at [539, 137] on div "Create "PA/EE89A3"" at bounding box center [592, 137] width 558 height 35
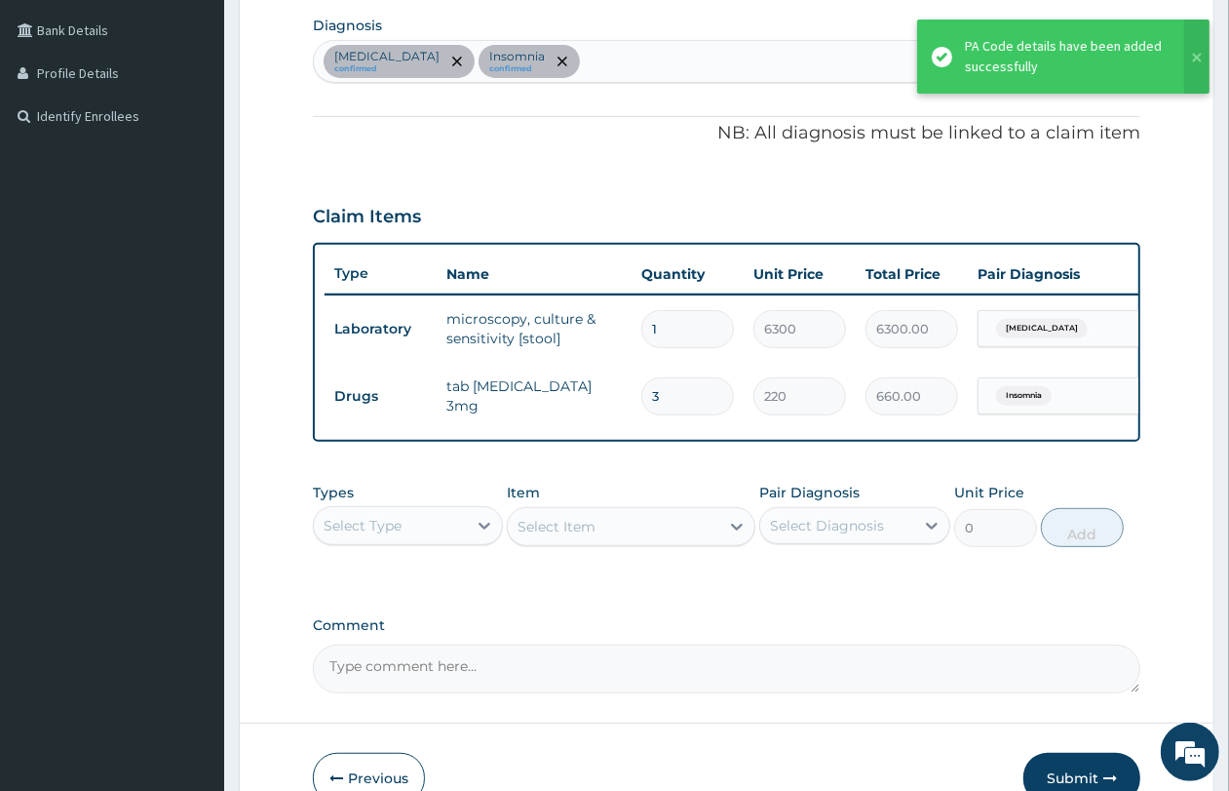
scroll to position [241, 0]
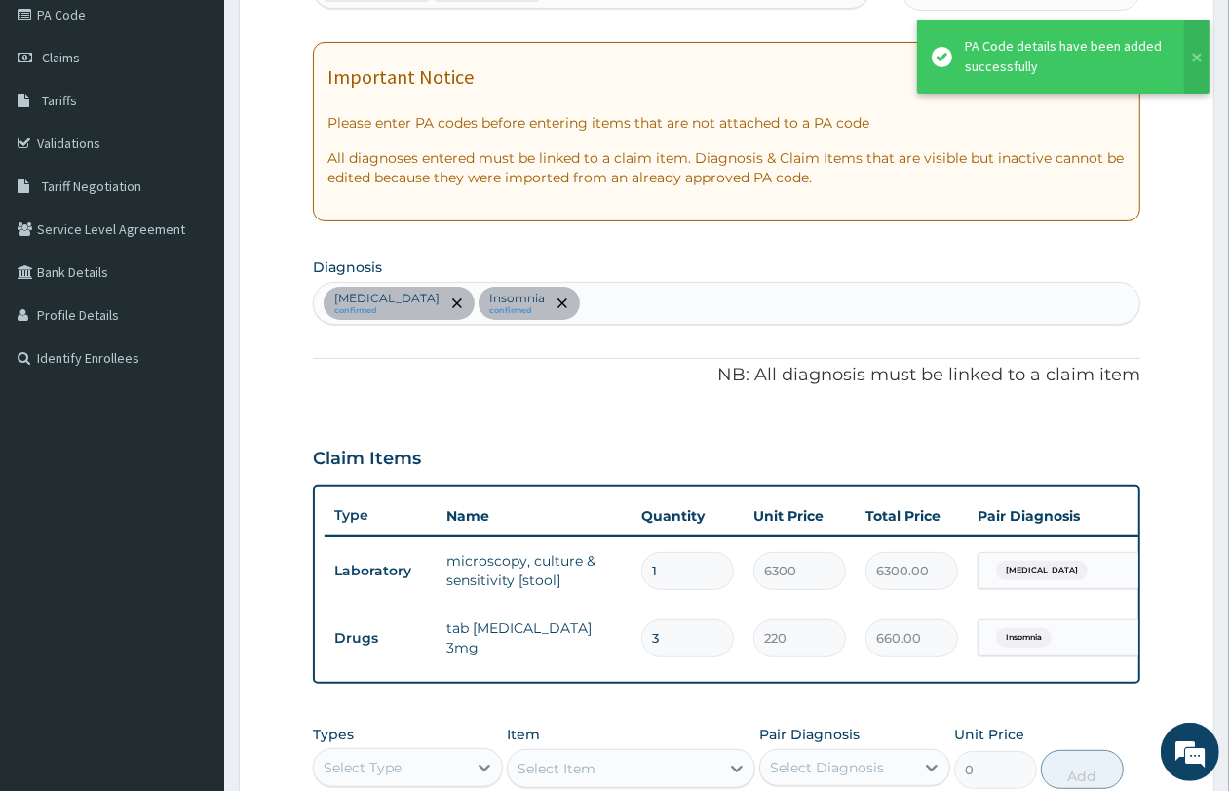
click at [616, 291] on div "Typhoid fever confirmed Insomnia confirmed" at bounding box center [727, 303] width 826 height 41
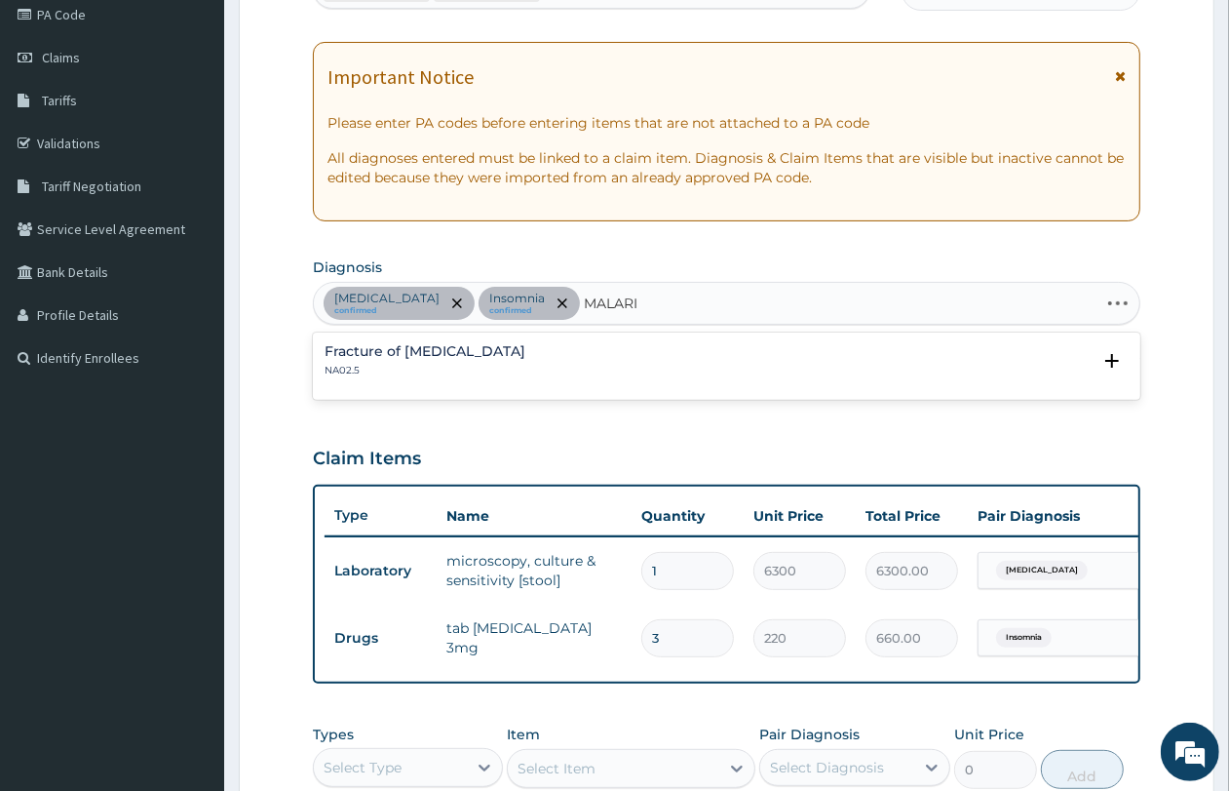
type input "MALARIA"
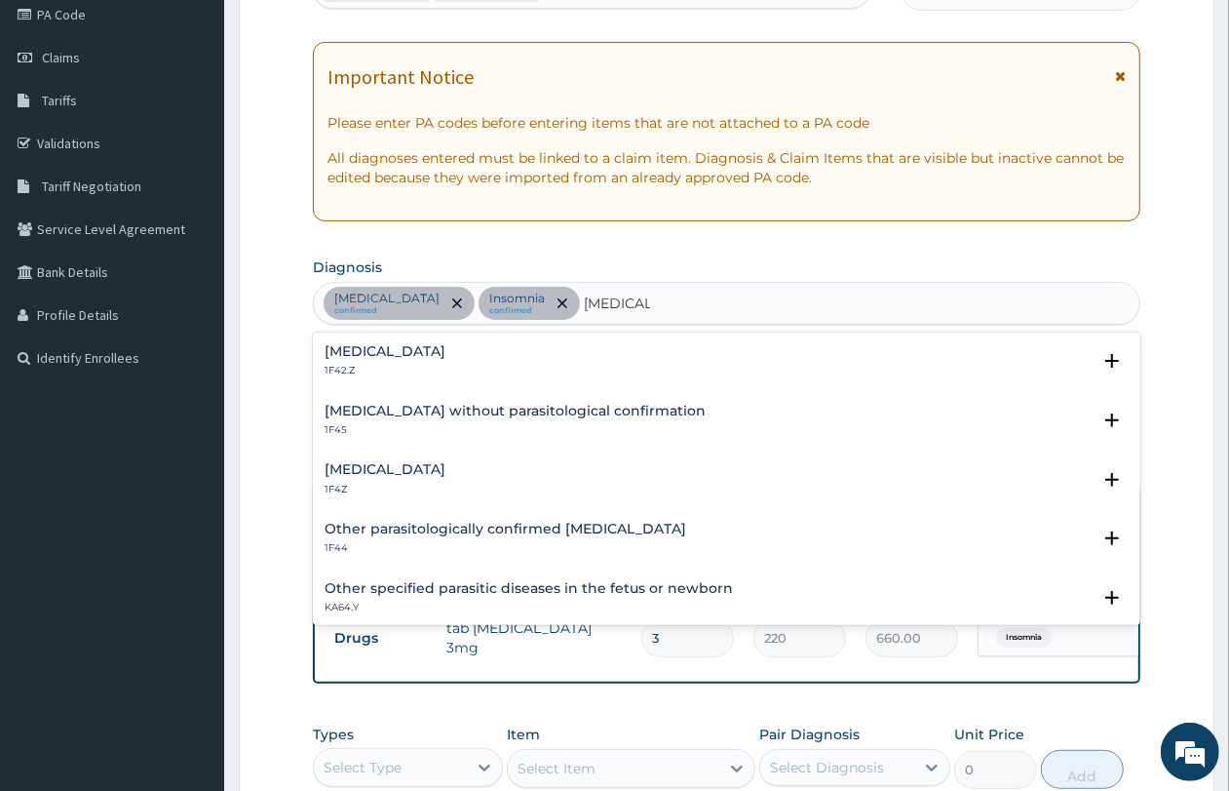
click at [446, 479] on div "Malaria, unspecified 1F4Z" at bounding box center [385, 479] width 121 height 34
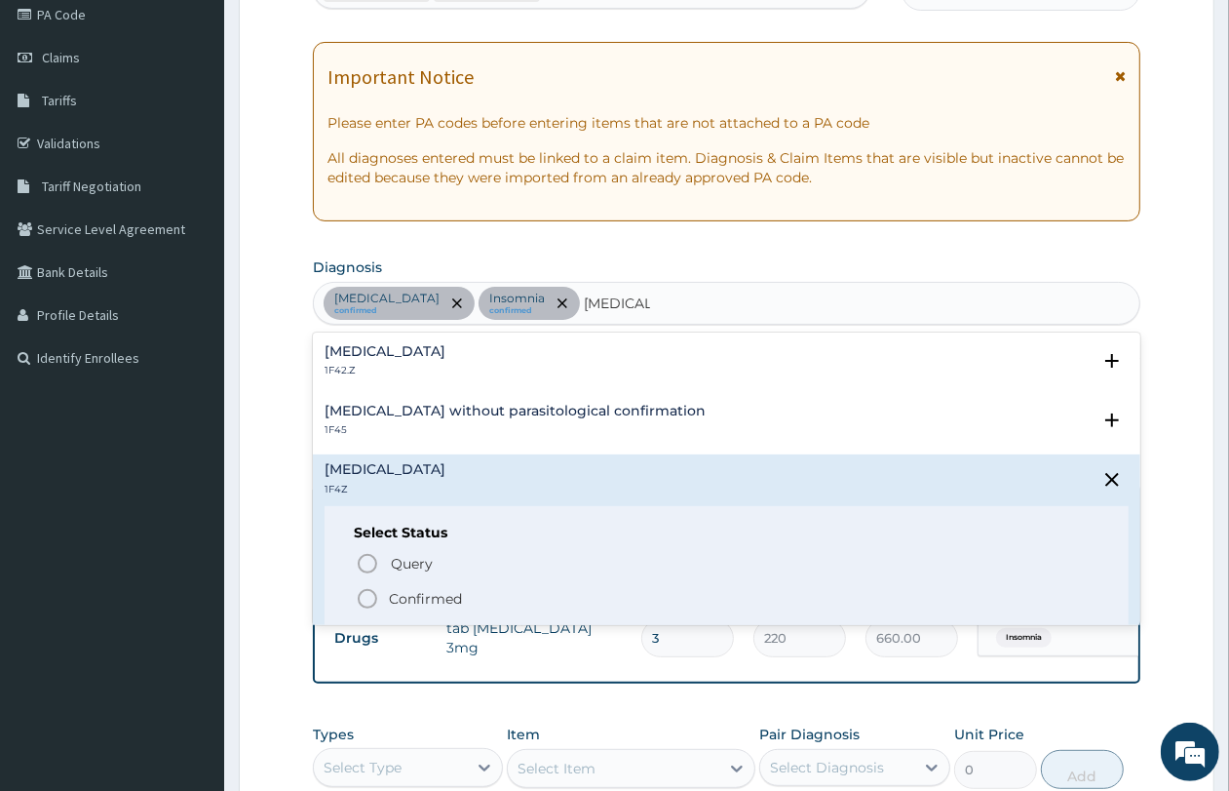
click at [406, 593] on p "Confirmed" at bounding box center [425, 598] width 73 height 19
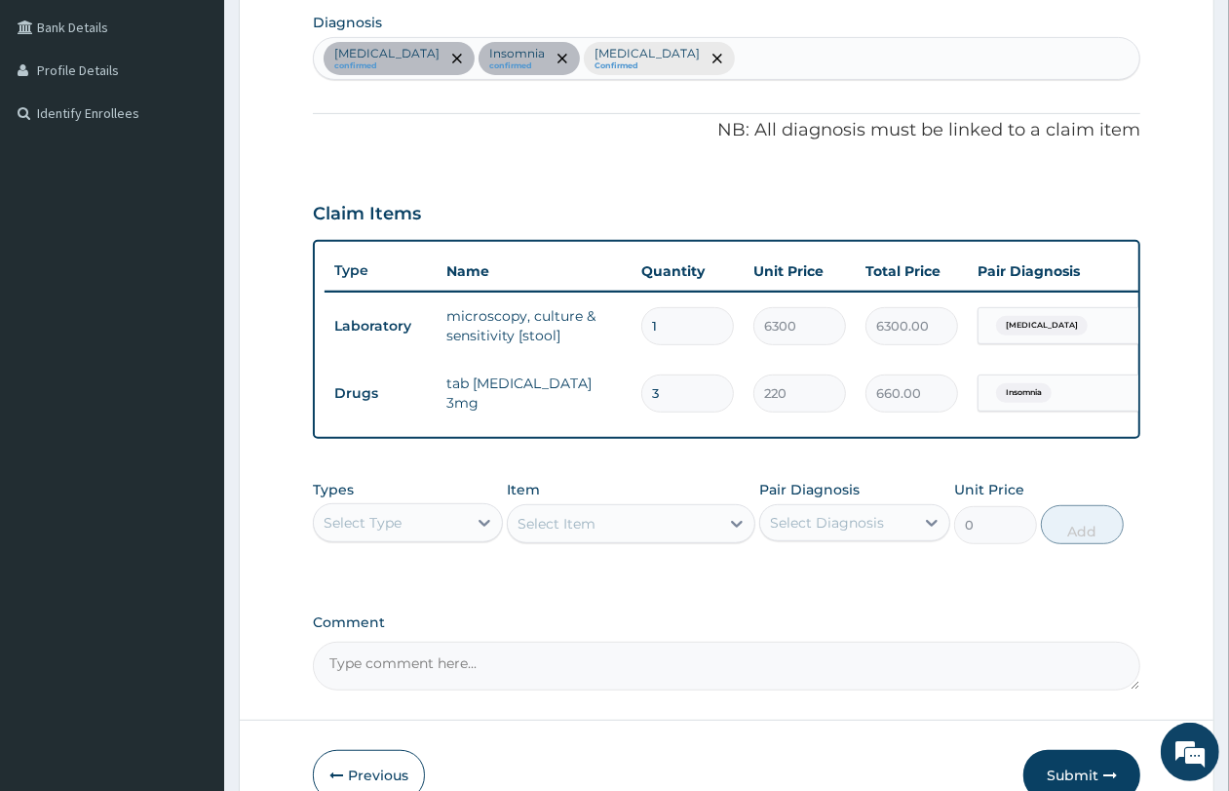
scroll to position [606, 0]
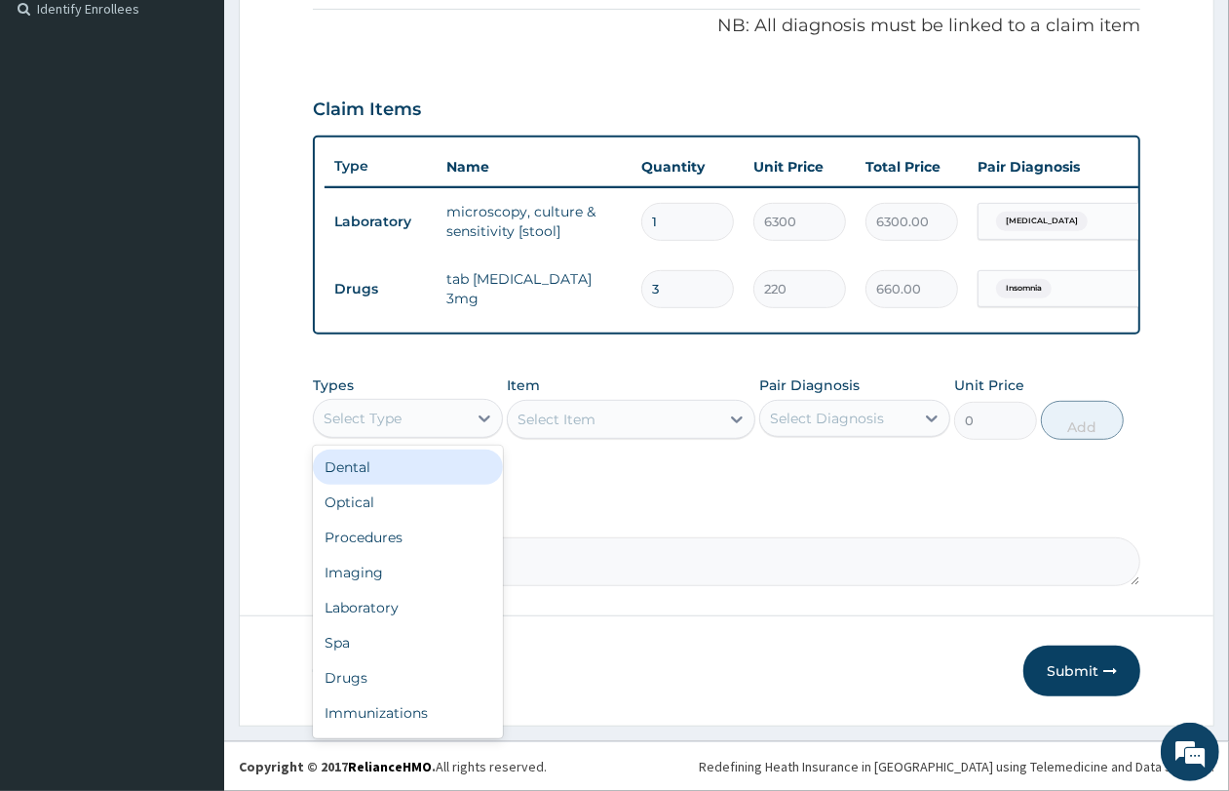
click at [439, 415] on div "Select Type" at bounding box center [390, 418] width 153 height 31
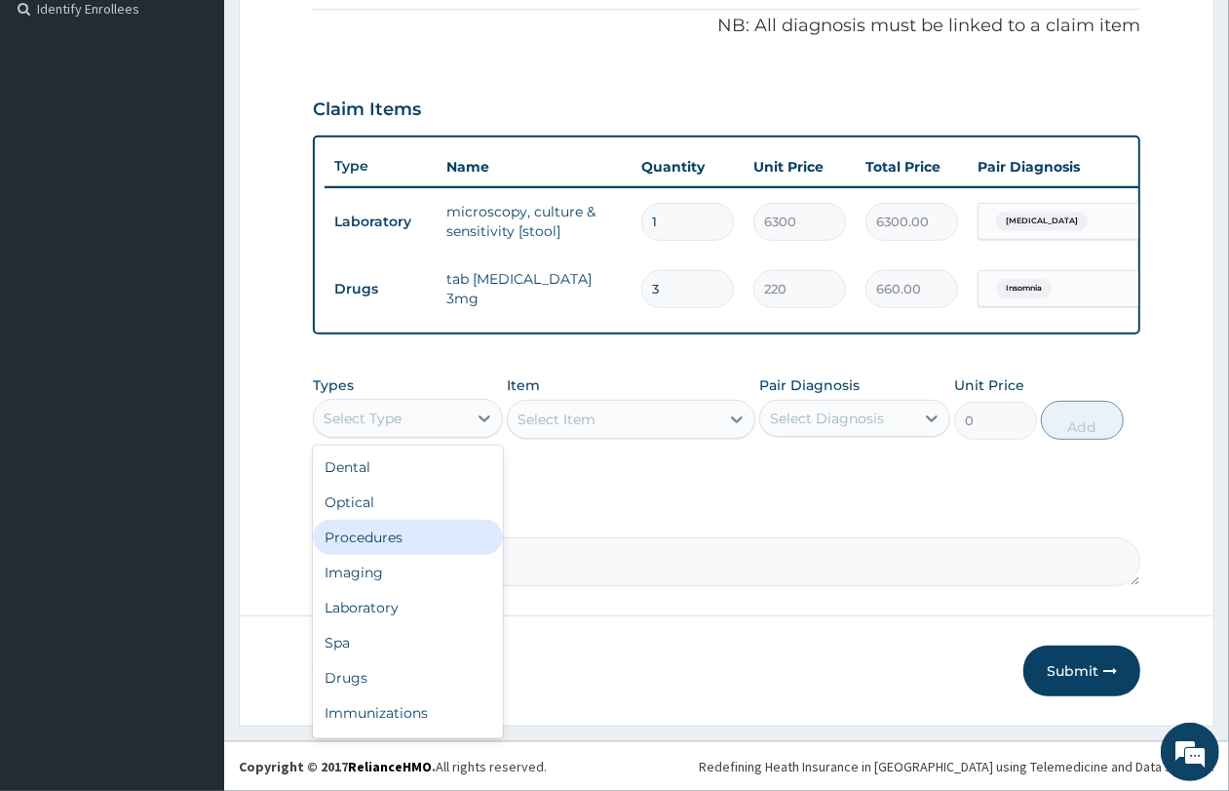
click at [440, 549] on div "Procedures" at bounding box center [408, 537] width 190 height 35
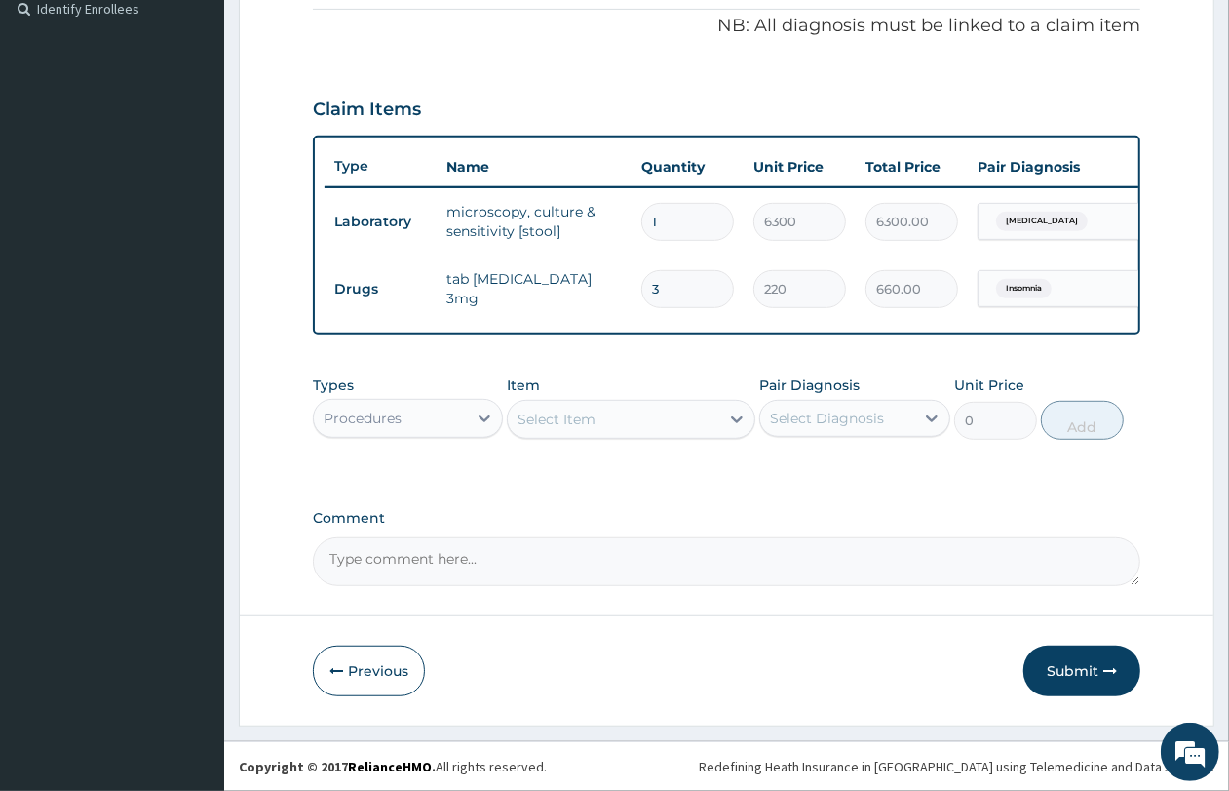
click at [644, 424] on div "Select Item" at bounding box center [614, 419] width 212 height 31
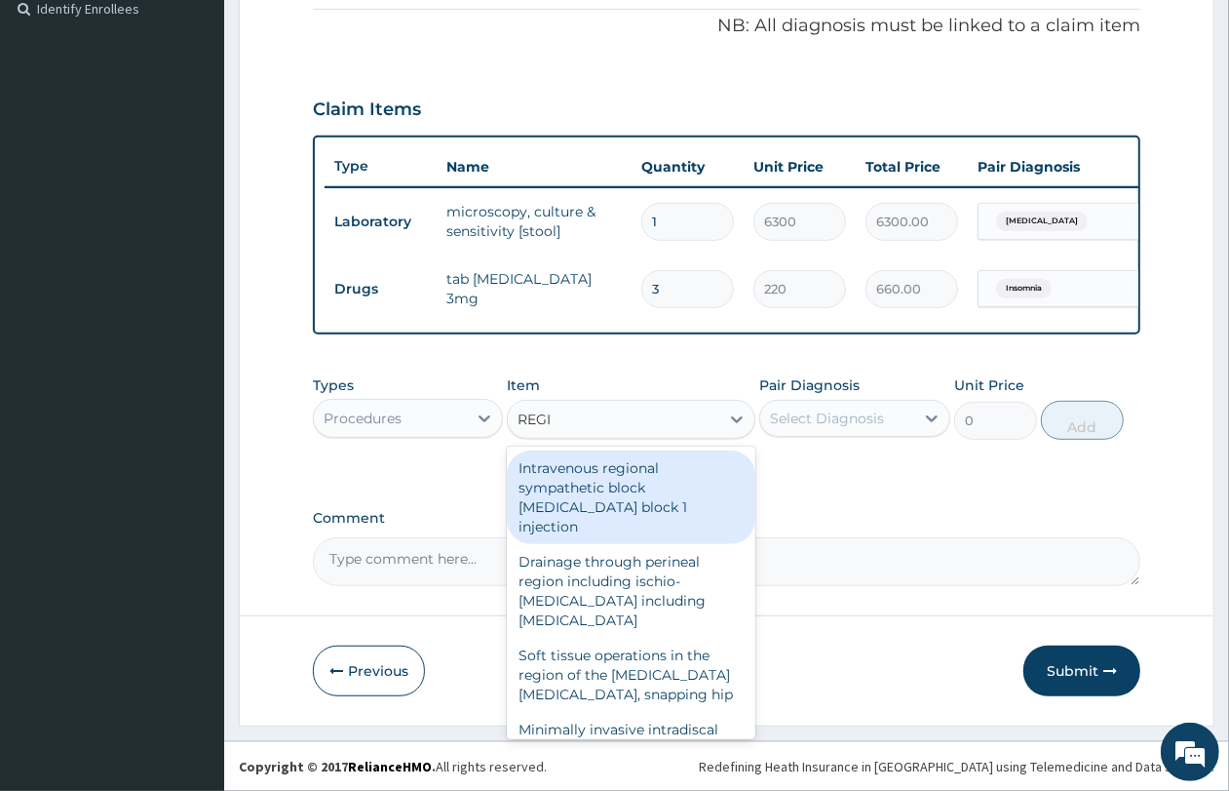
type input "REGIS"
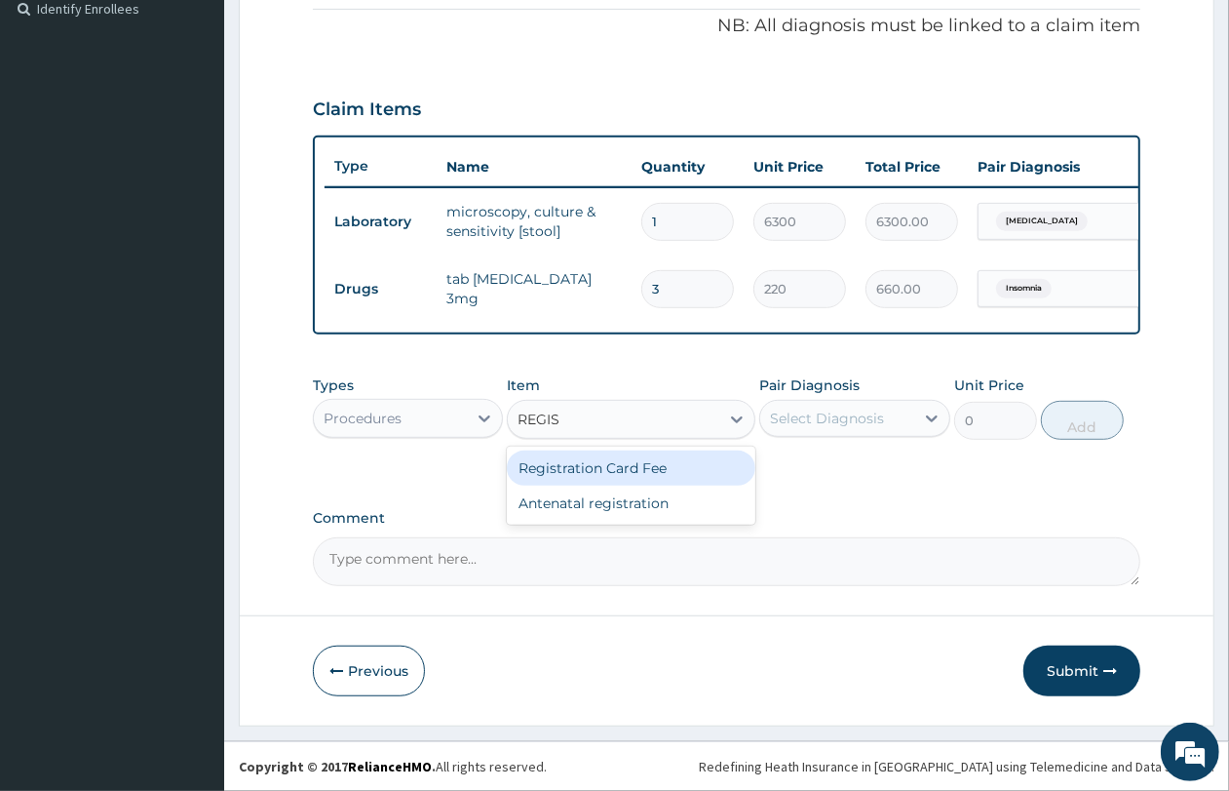
click at [658, 461] on div "Registration Card Fee" at bounding box center [631, 467] width 249 height 35
type input "3600"
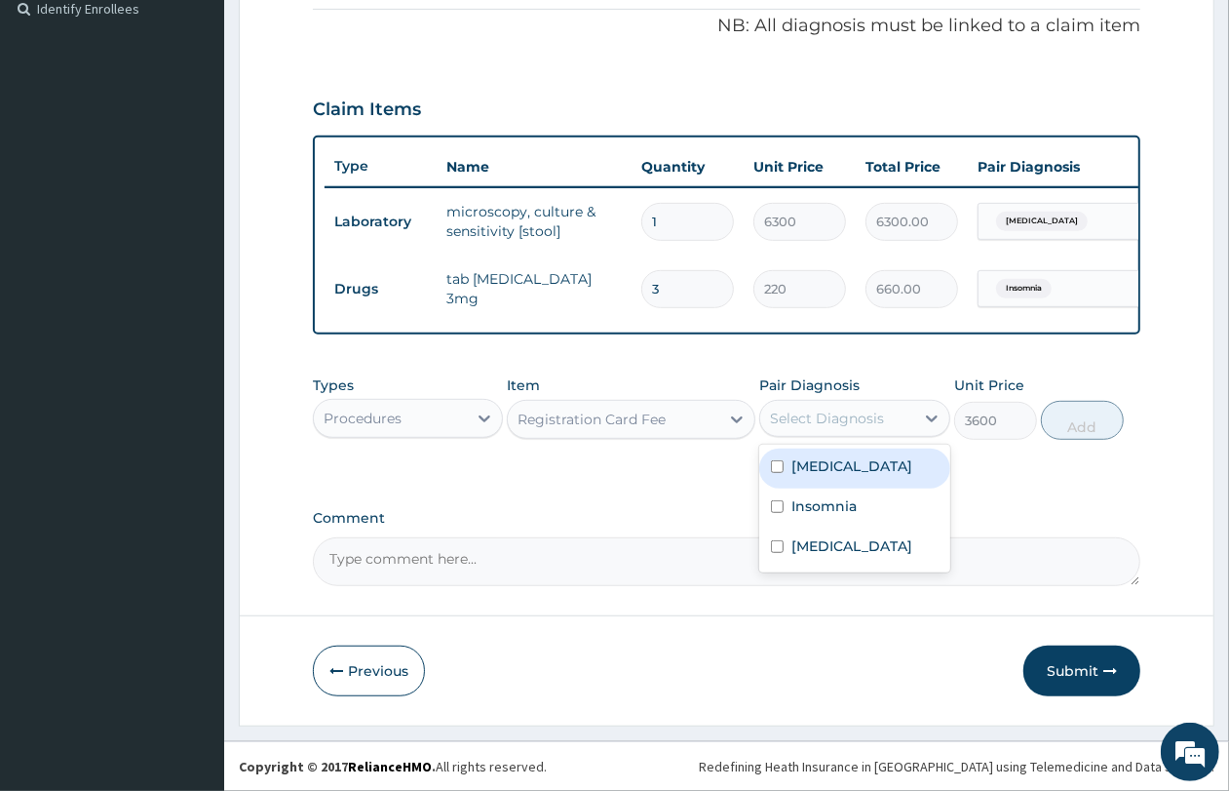
click at [822, 406] on div "Select Diagnosis" at bounding box center [836, 418] width 153 height 31
click at [855, 460] on label "Typhoid fever" at bounding box center [852, 465] width 121 height 19
checkbox input "true"
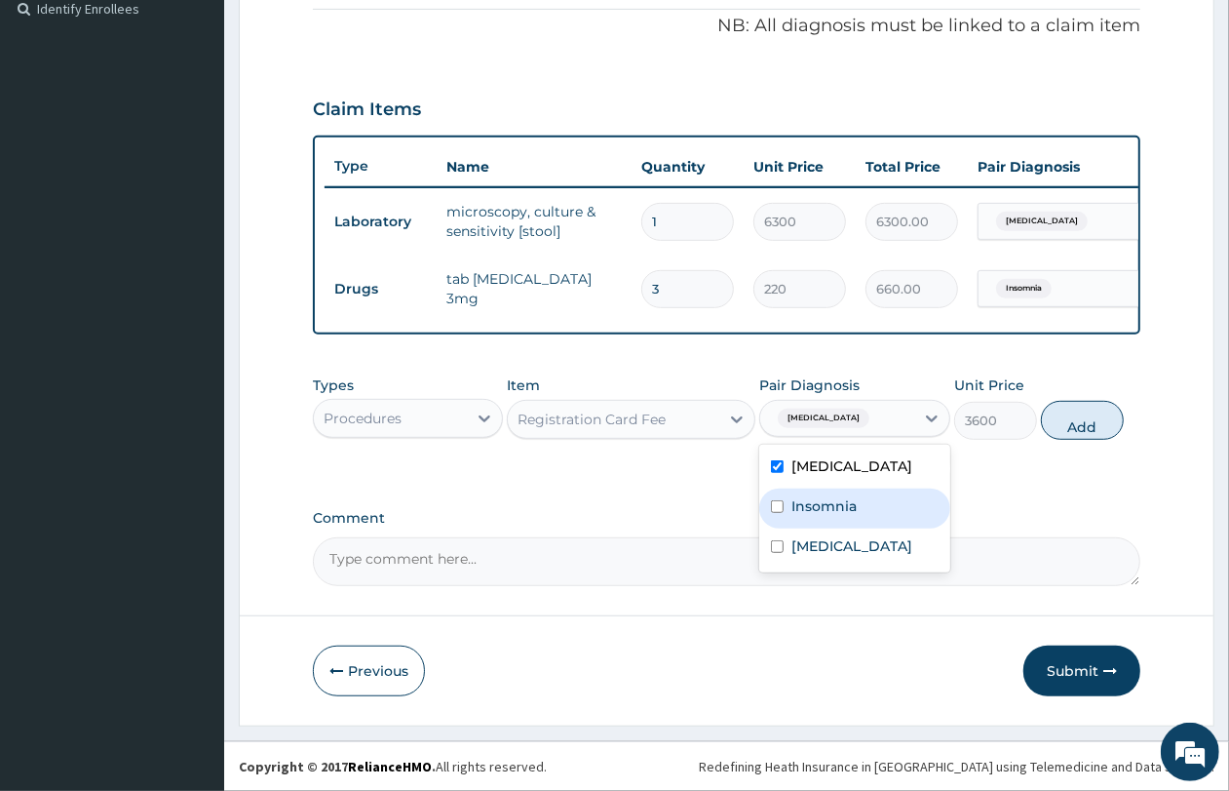
click at [850, 500] on label "Insomnia" at bounding box center [824, 505] width 65 height 19
checkbox input "true"
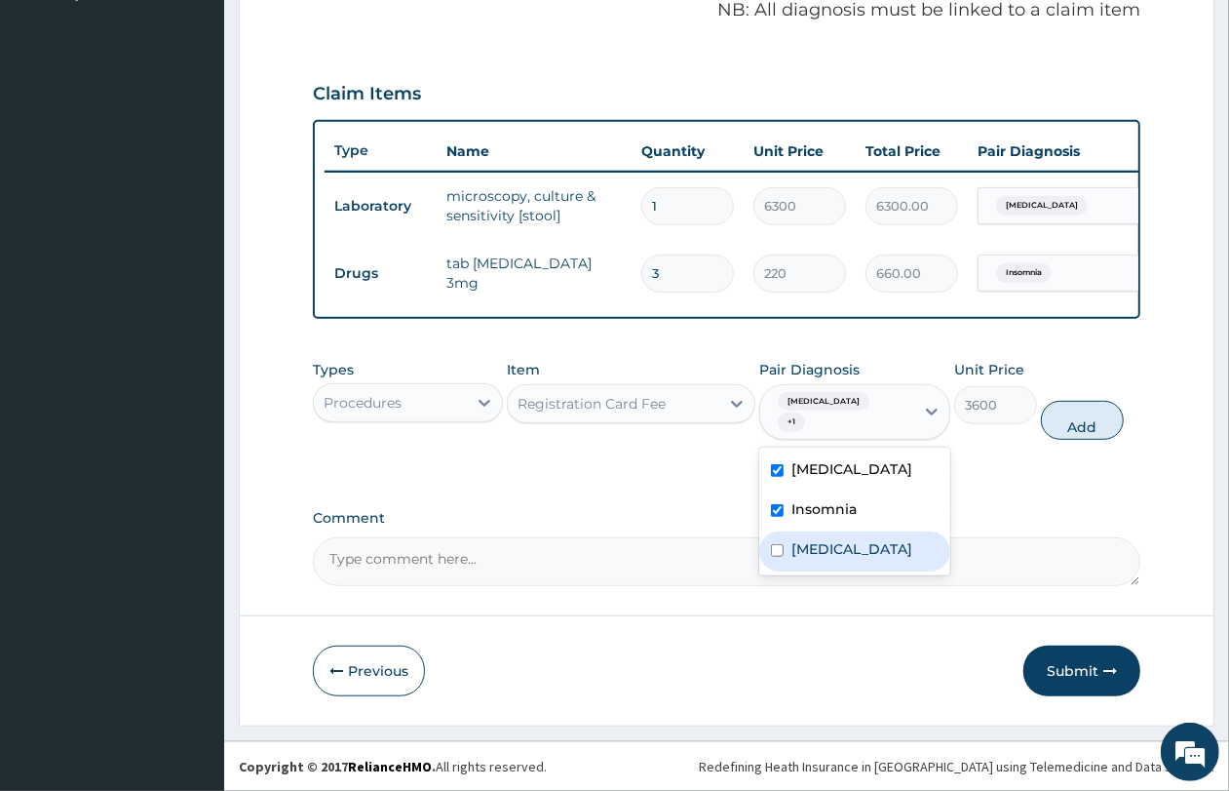
click at [846, 543] on label "Malaria, unspecified" at bounding box center [852, 548] width 121 height 19
checkbox input "true"
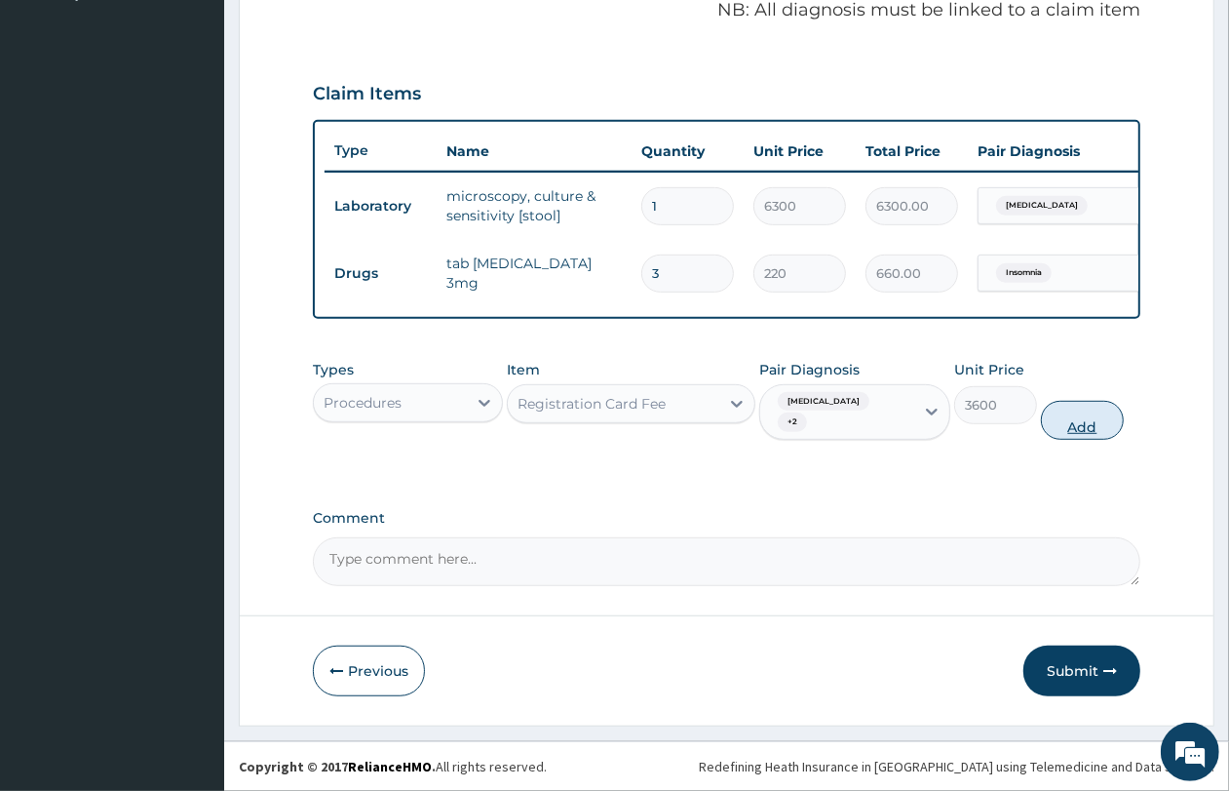
click at [1084, 426] on button "Add" at bounding box center [1082, 420] width 83 height 39
type input "0"
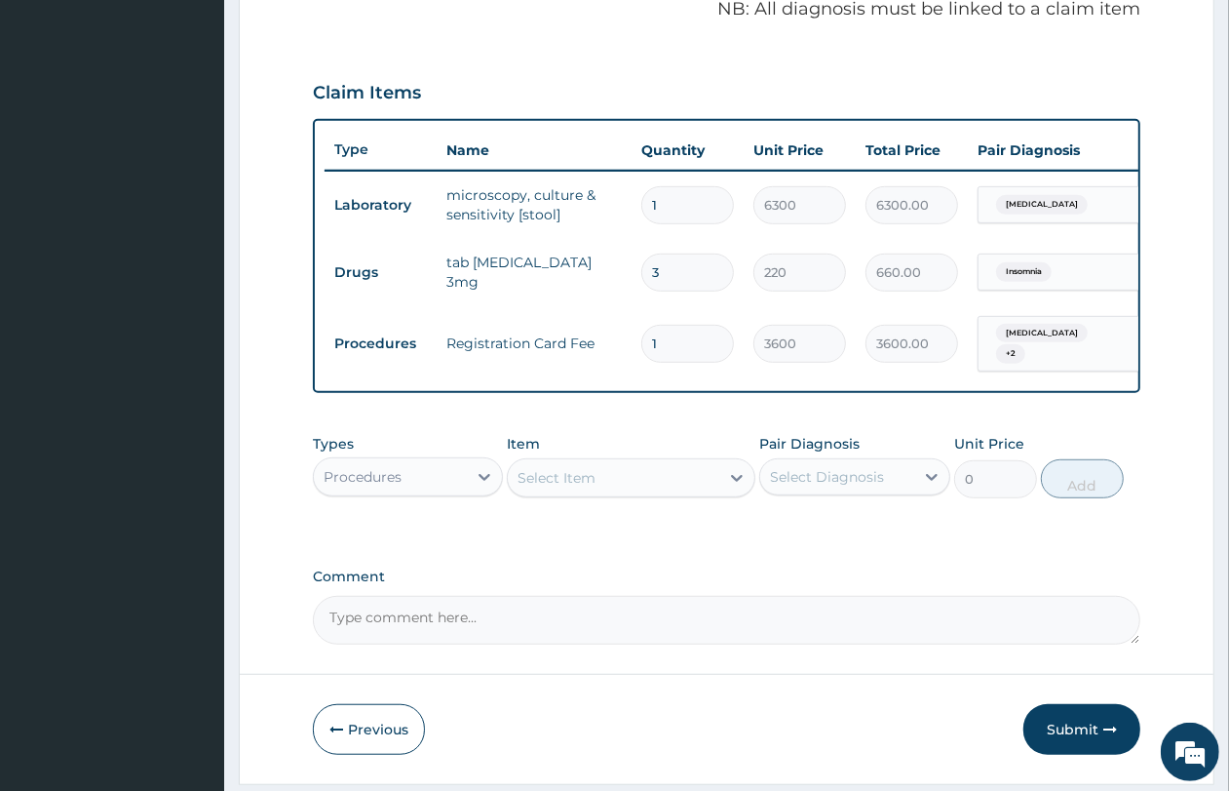
click at [605, 493] on div "Select Item" at bounding box center [614, 477] width 212 height 31
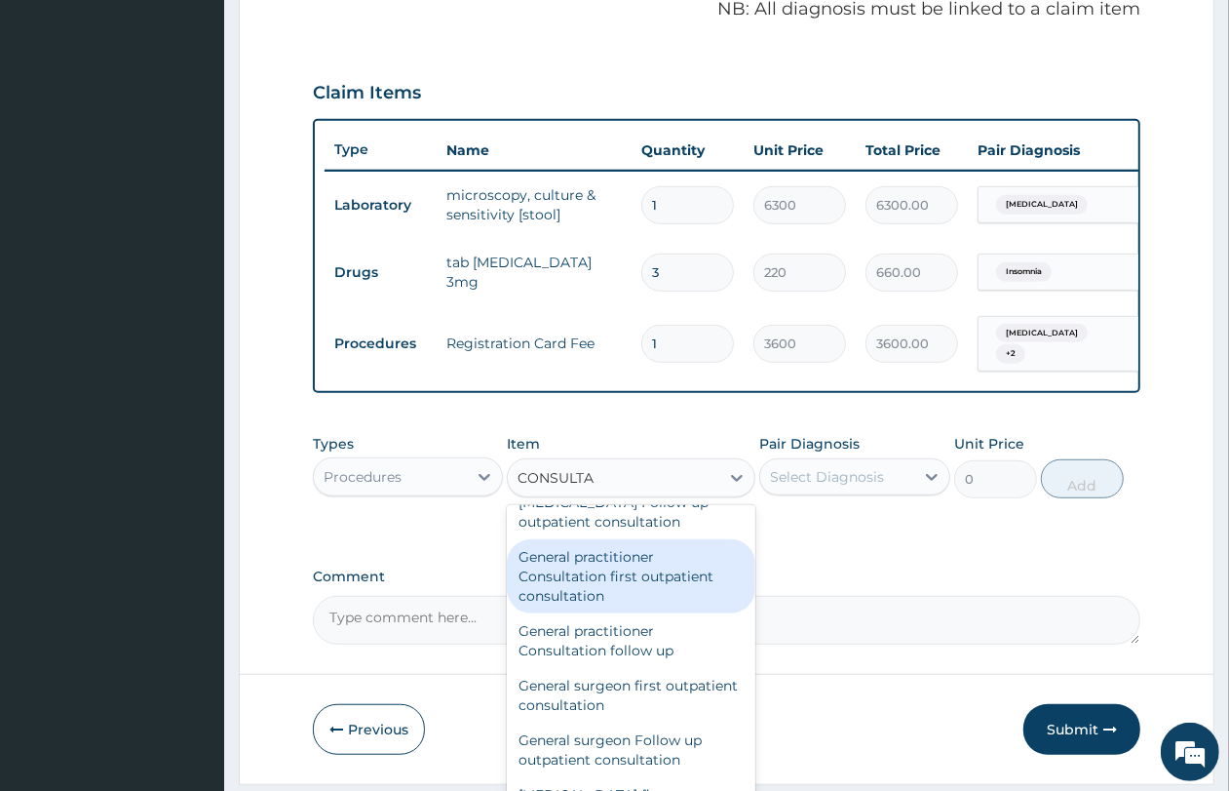
scroll to position [1706, 0]
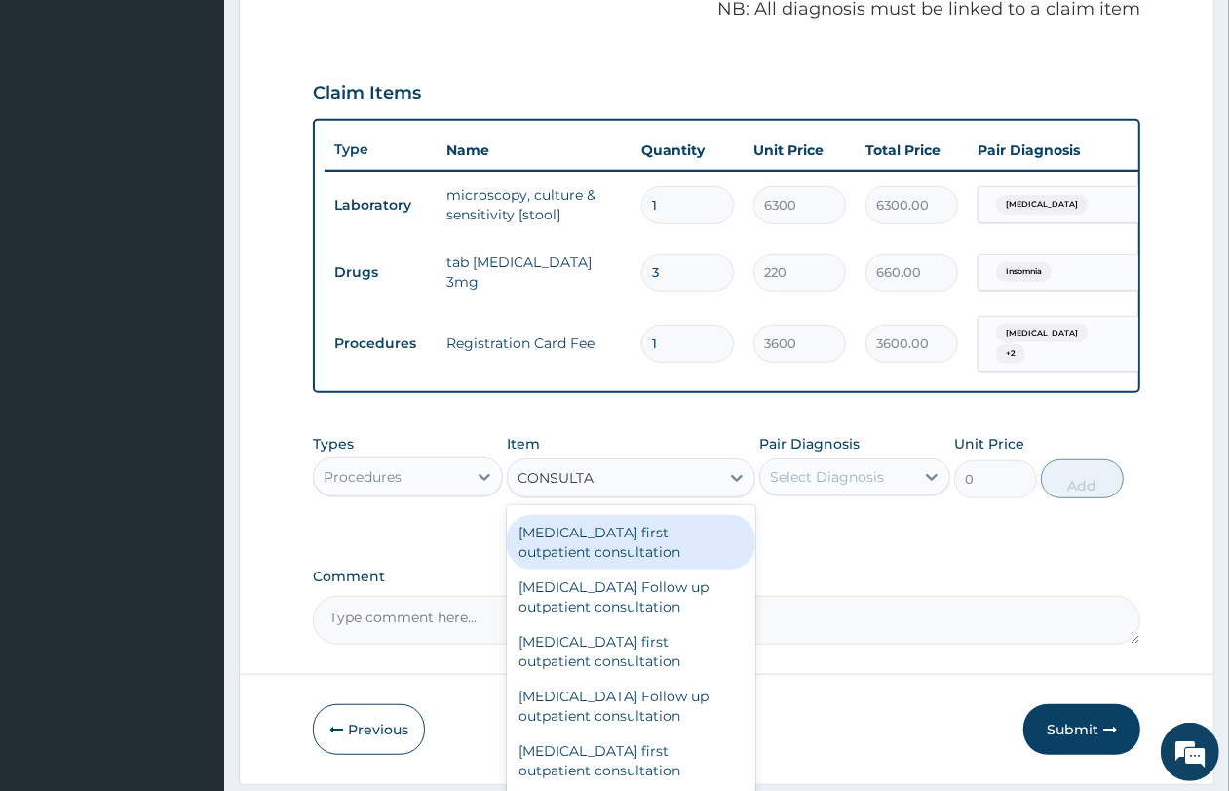
type input "CONSULTA"
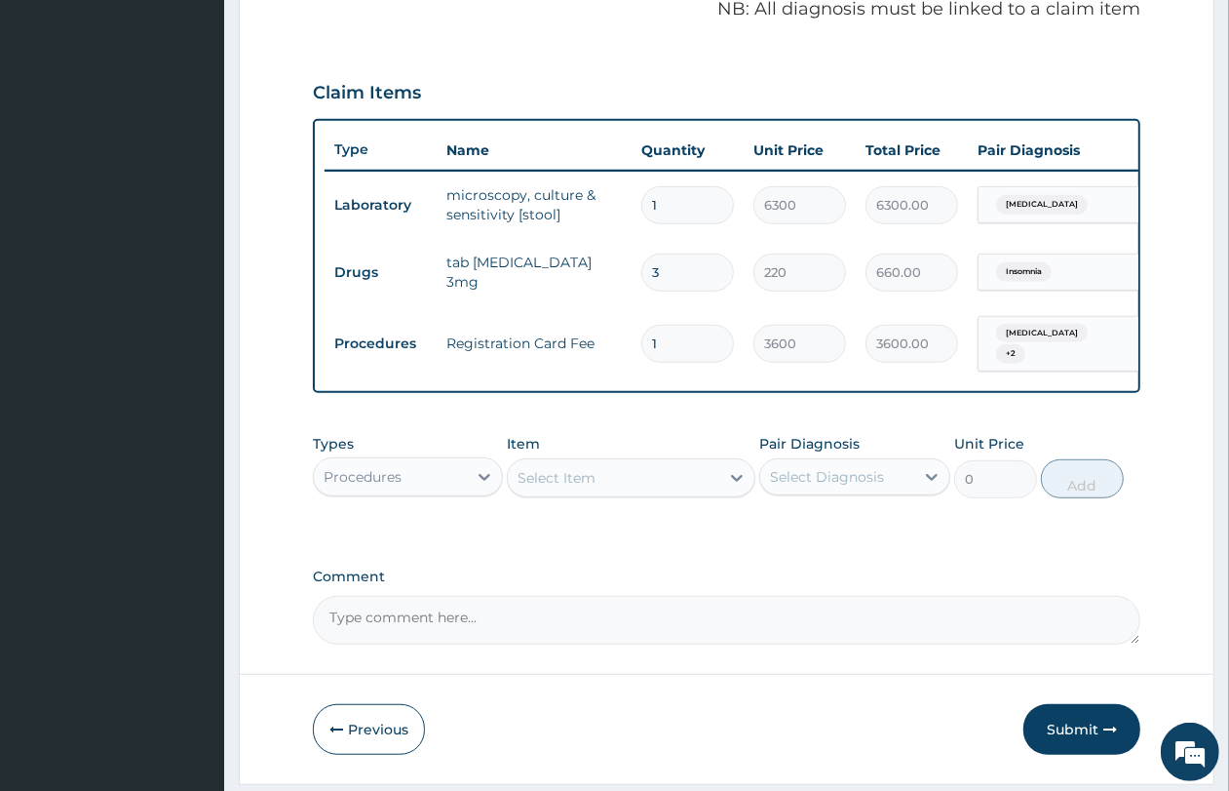
click at [627, 493] on div "Select Item" at bounding box center [614, 477] width 212 height 31
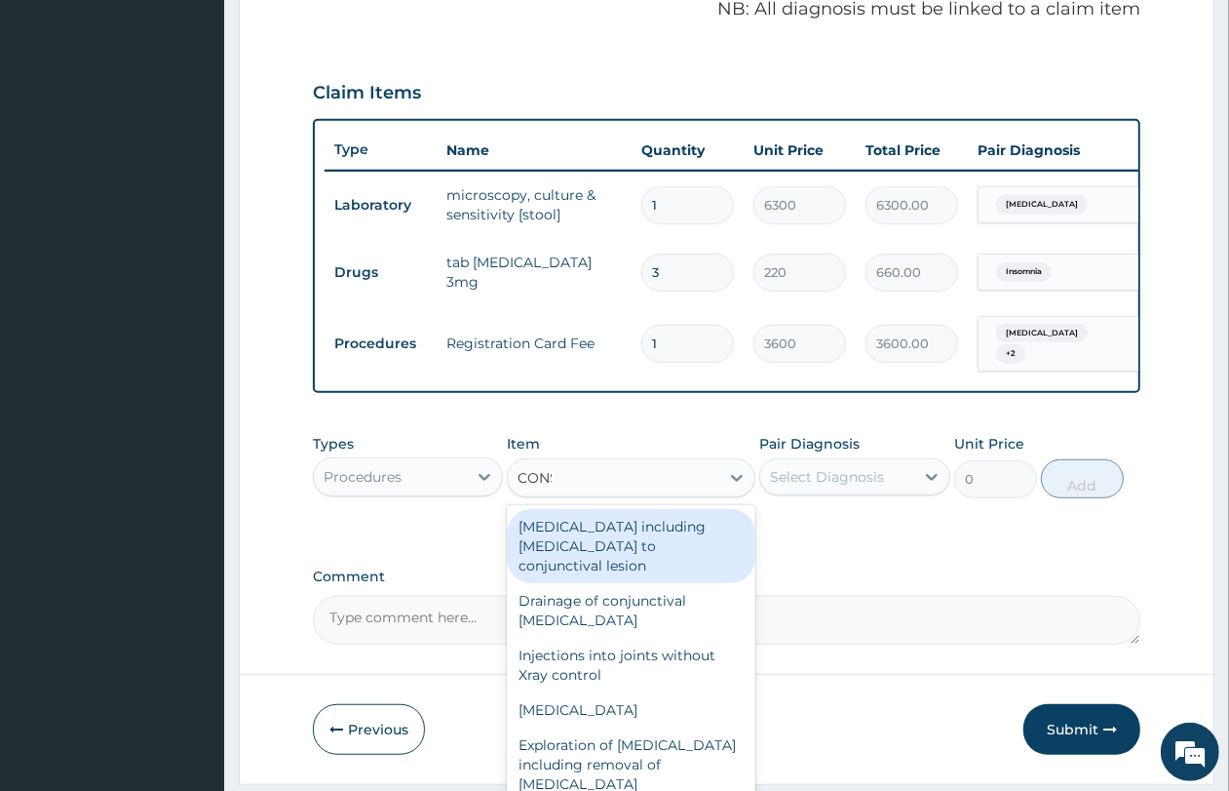
type input "CONSU"
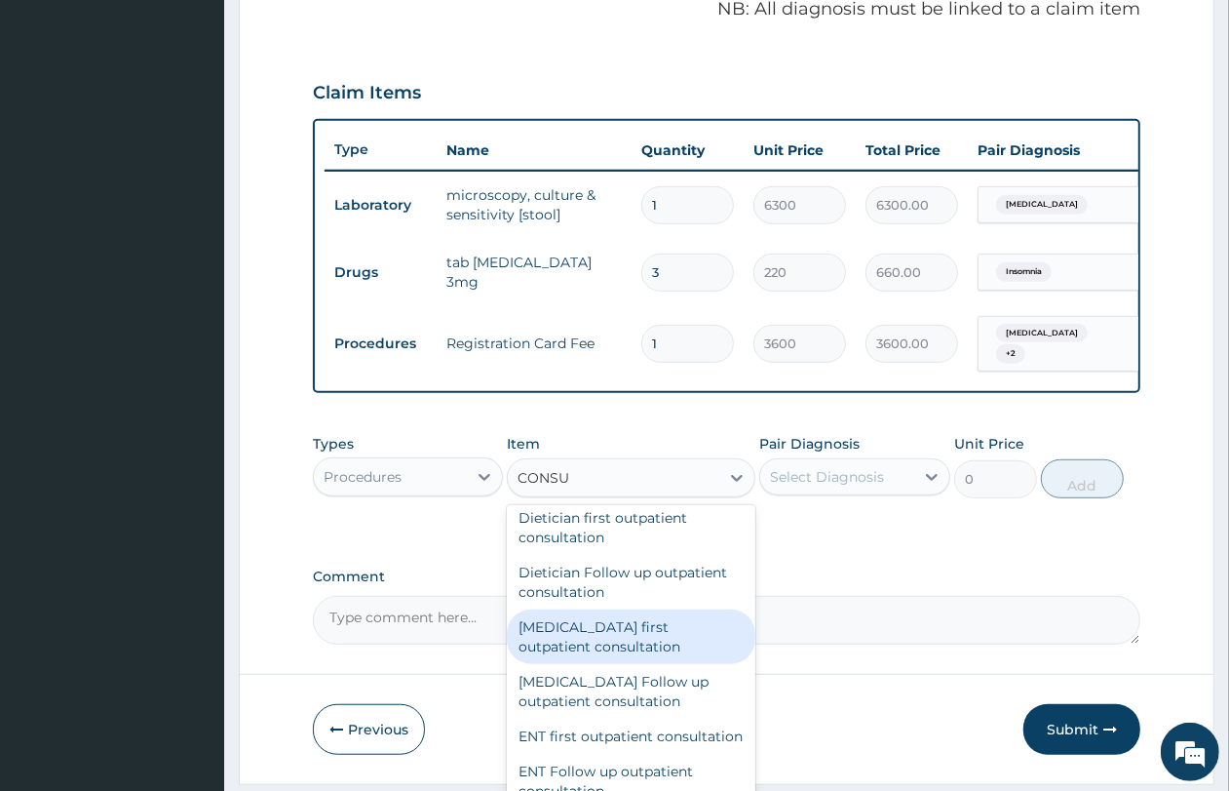
scroll to position [975, 0]
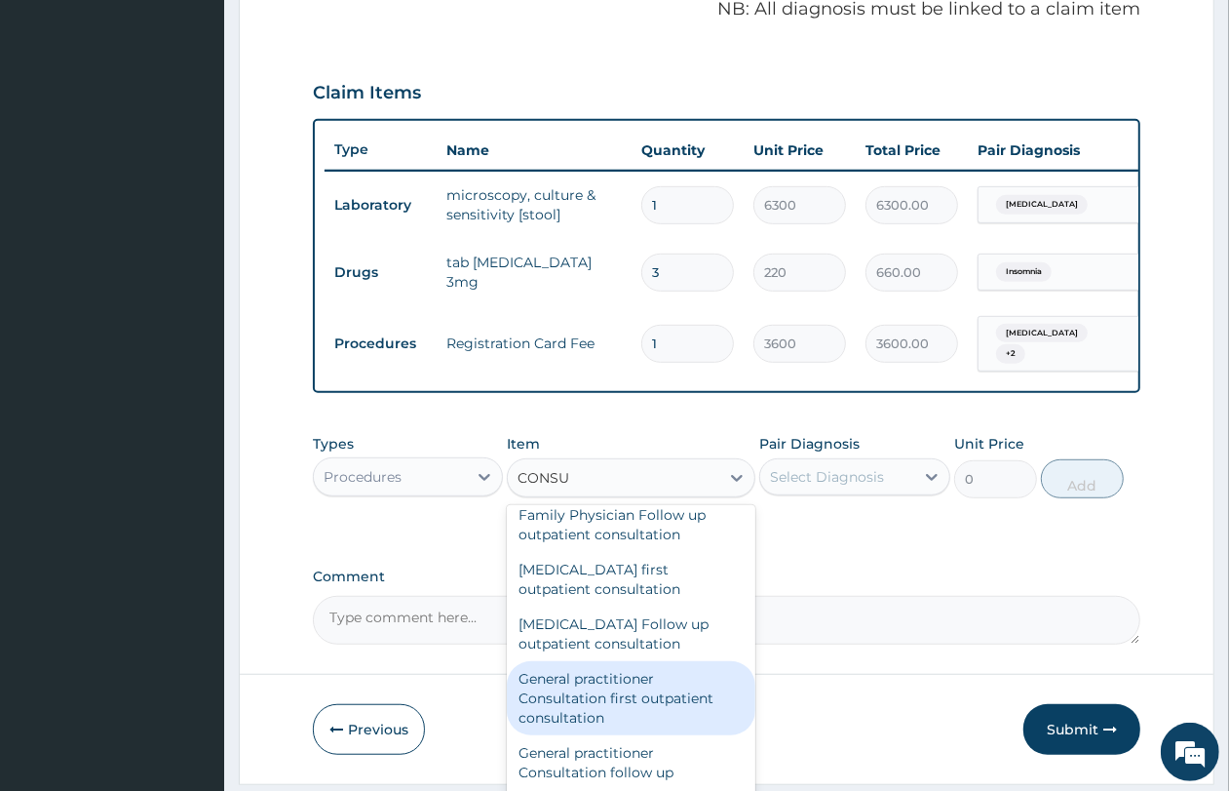
click at [649, 731] on div "General practitioner Consultation first outpatient consultation" at bounding box center [631, 698] width 249 height 74
type input "4350"
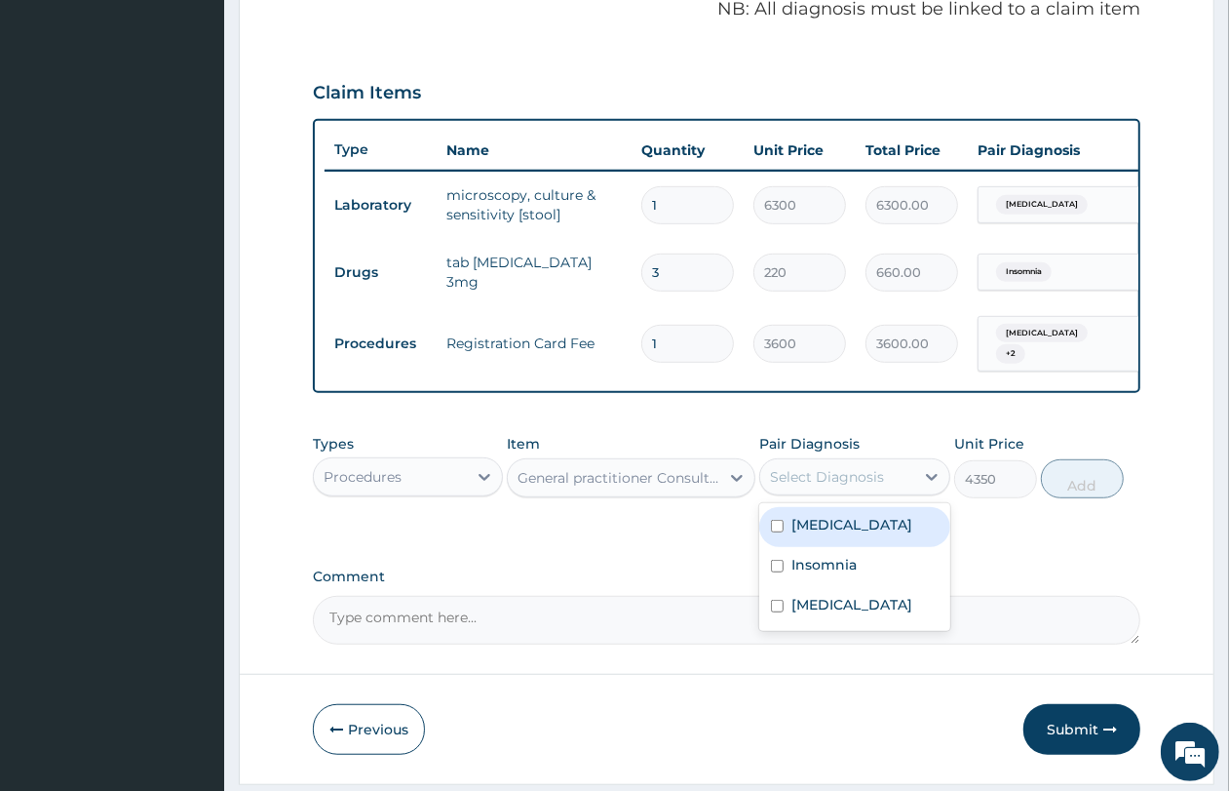
click at [821, 492] on div "Select Diagnosis" at bounding box center [836, 476] width 153 height 31
click at [846, 547] on div "Typhoid fever" at bounding box center [854, 527] width 190 height 40
checkbox input "true"
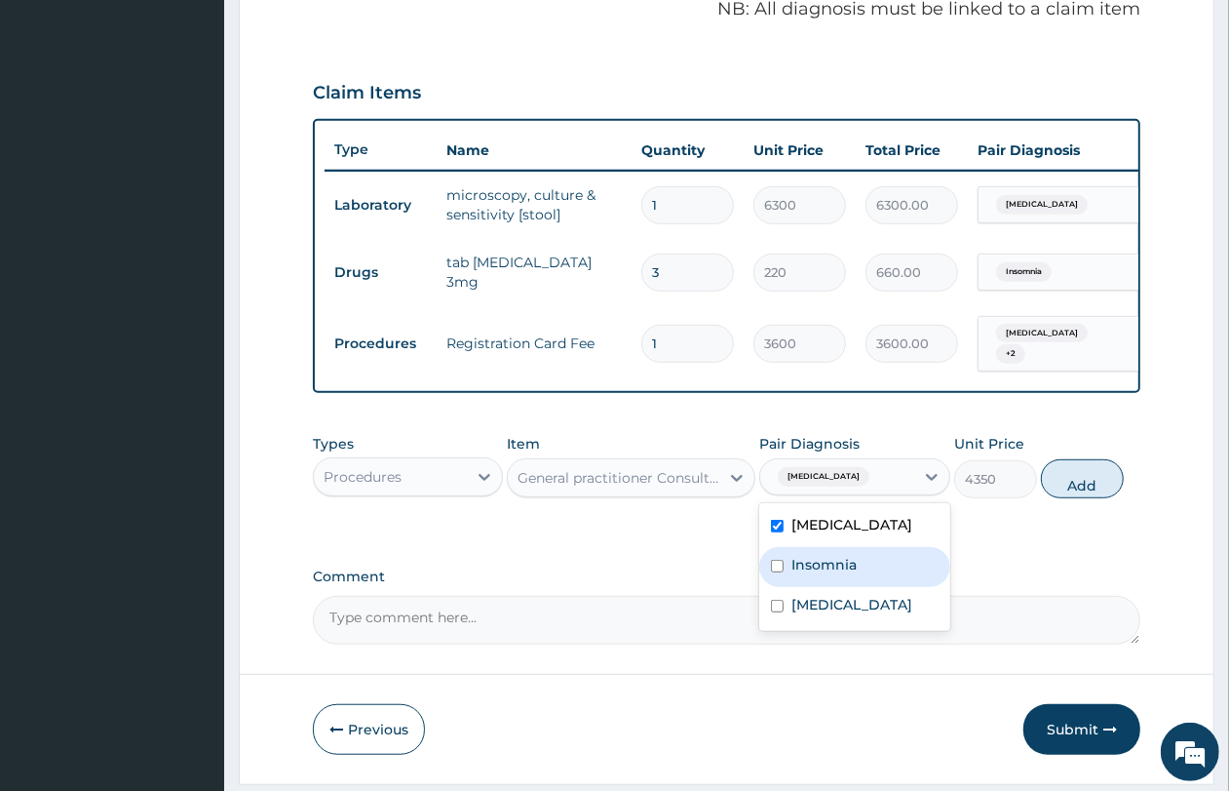
click at [841, 570] on label "Insomnia" at bounding box center [824, 564] width 65 height 19
checkbox input "true"
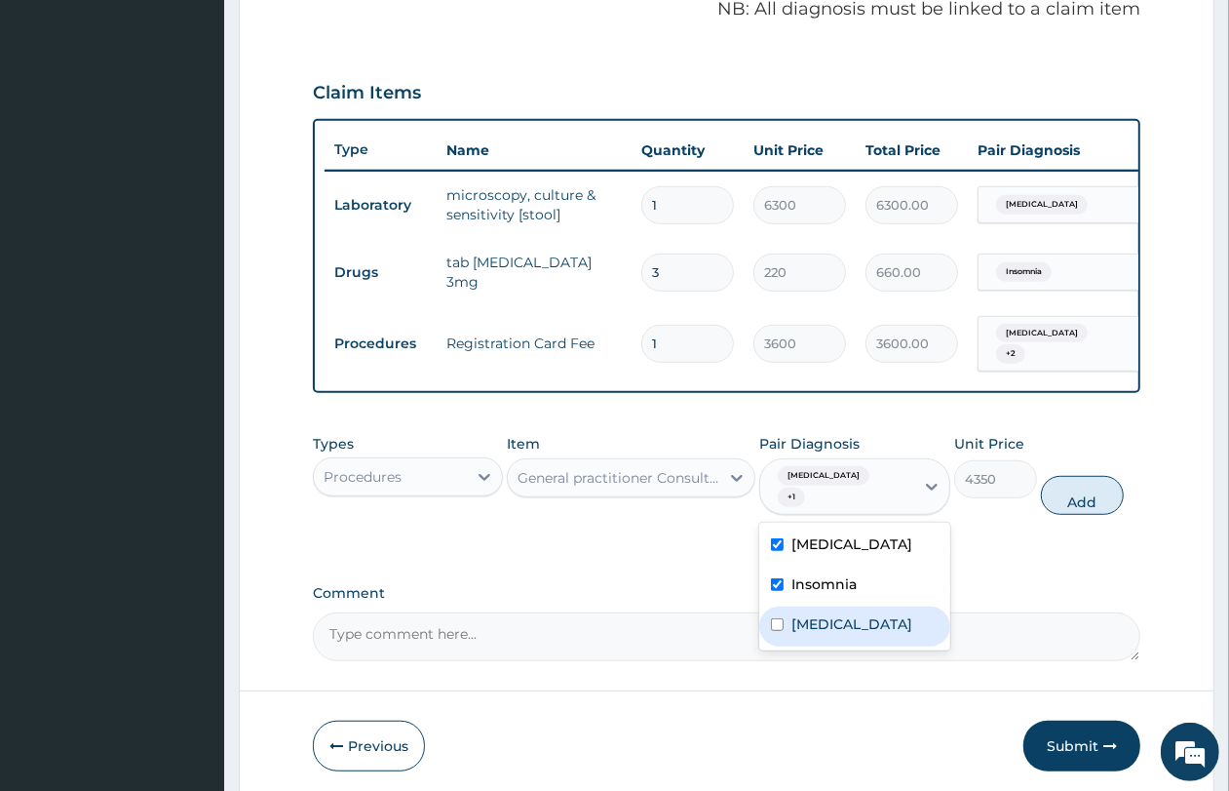
click at [843, 621] on label "[MEDICAL_DATA]" at bounding box center [852, 623] width 121 height 19
checkbox input "true"
click at [1092, 497] on button "Add" at bounding box center [1082, 495] width 83 height 39
type input "0"
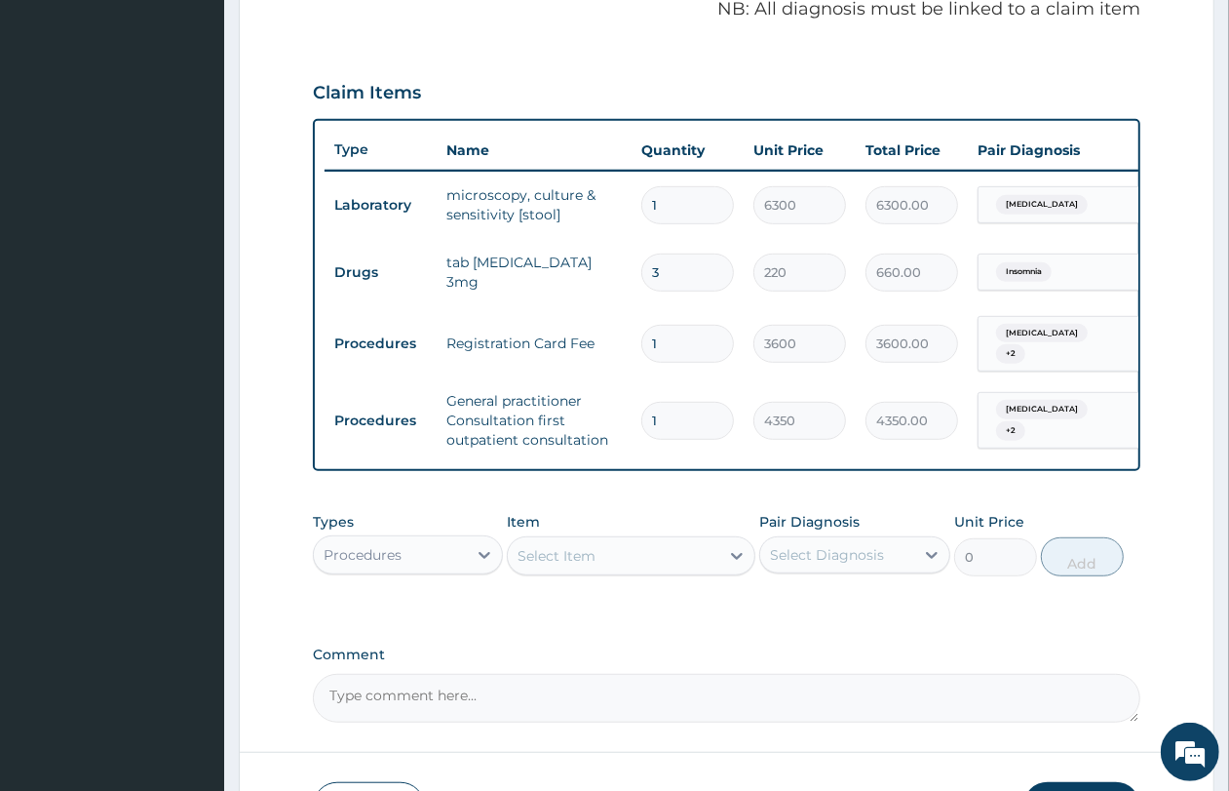
scroll to position [753, 0]
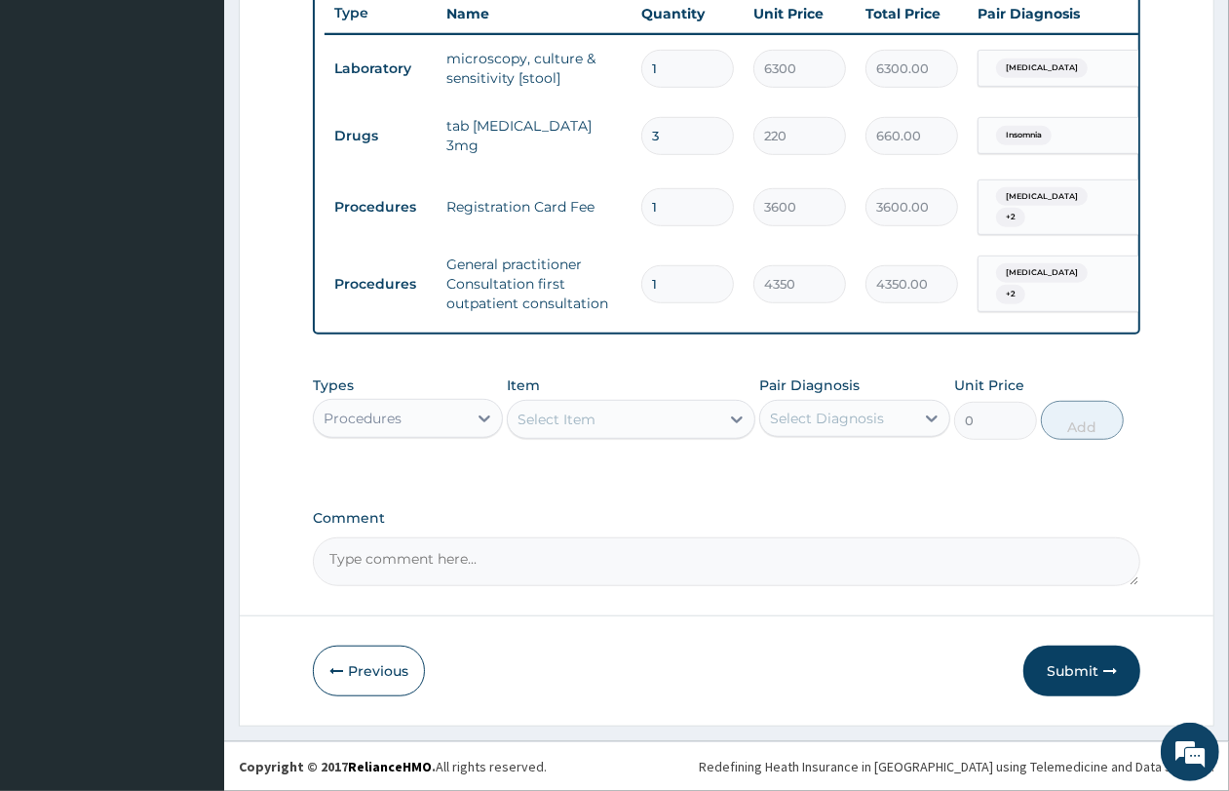
click at [388, 430] on div "Procedures" at bounding box center [390, 418] width 153 height 31
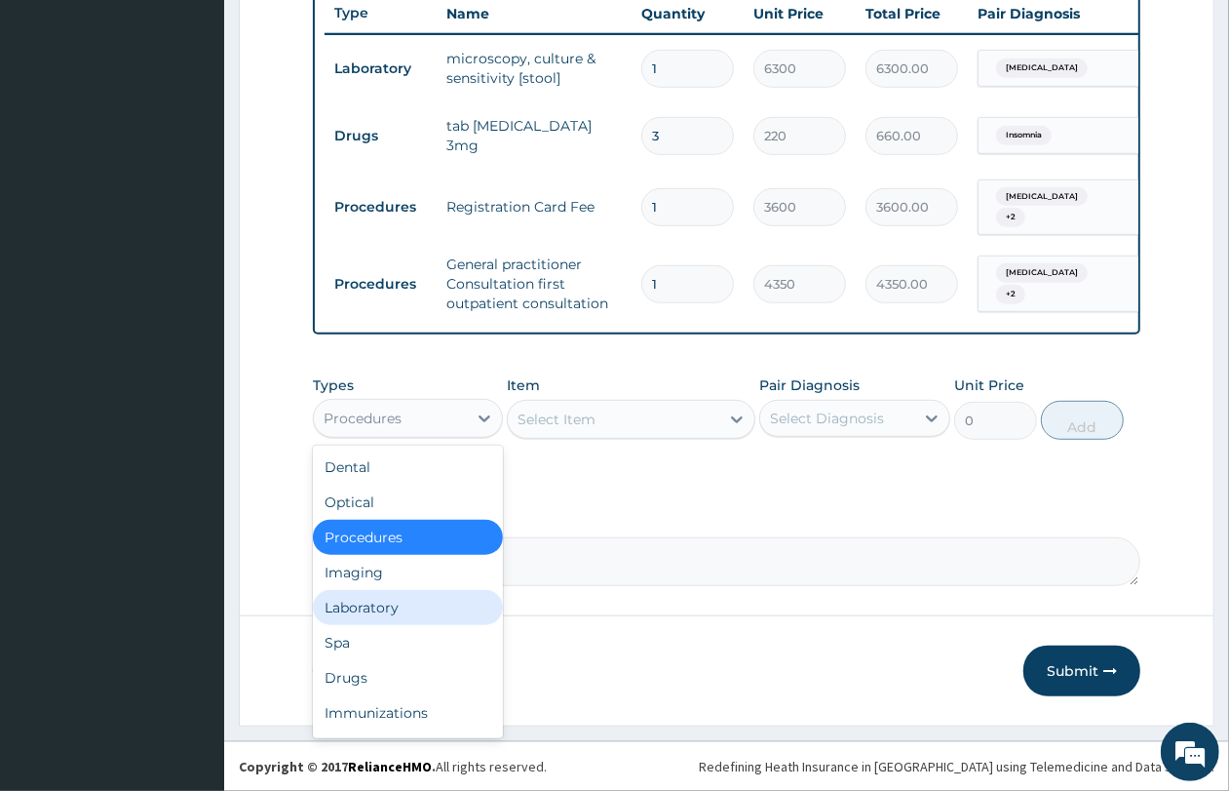
click at [411, 602] on div "Laboratory" at bounding box center [408, 607] width 190 height 35
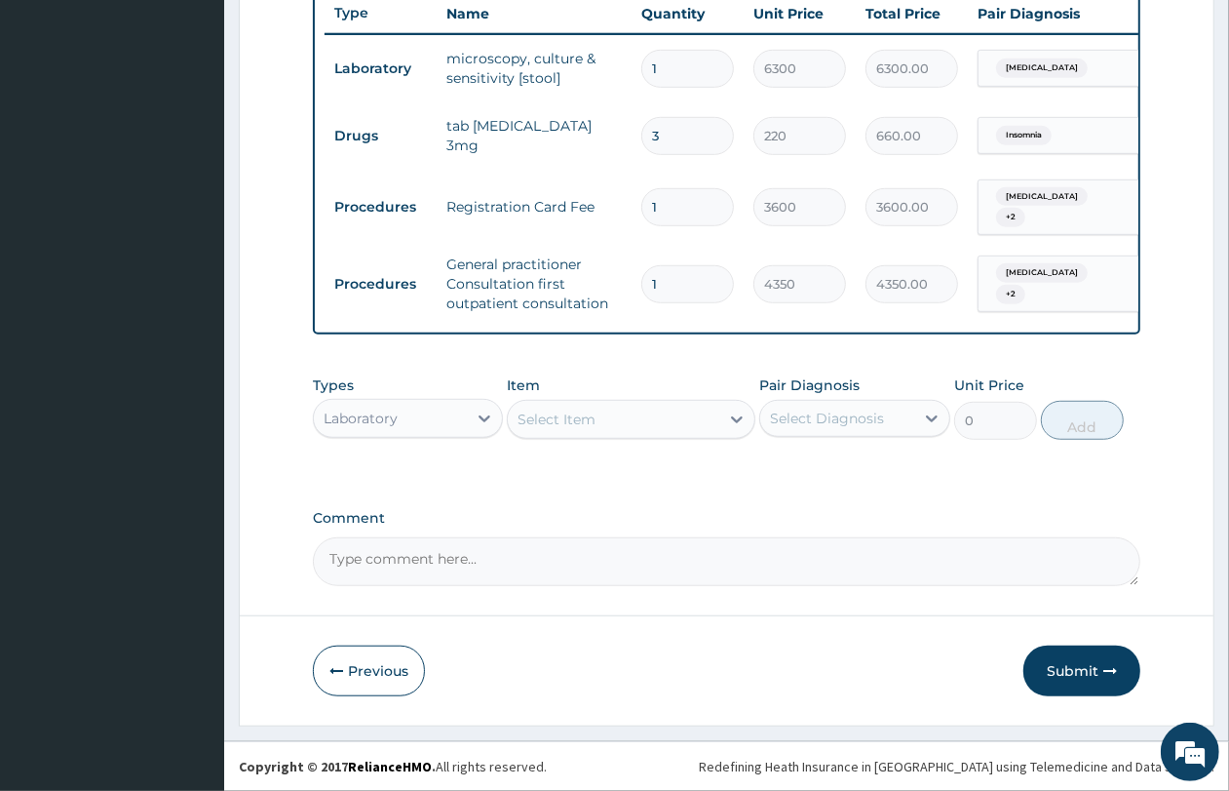
click at [587, 427] on div "Select Item" at bounding box center [614, 419] width 212 height 31
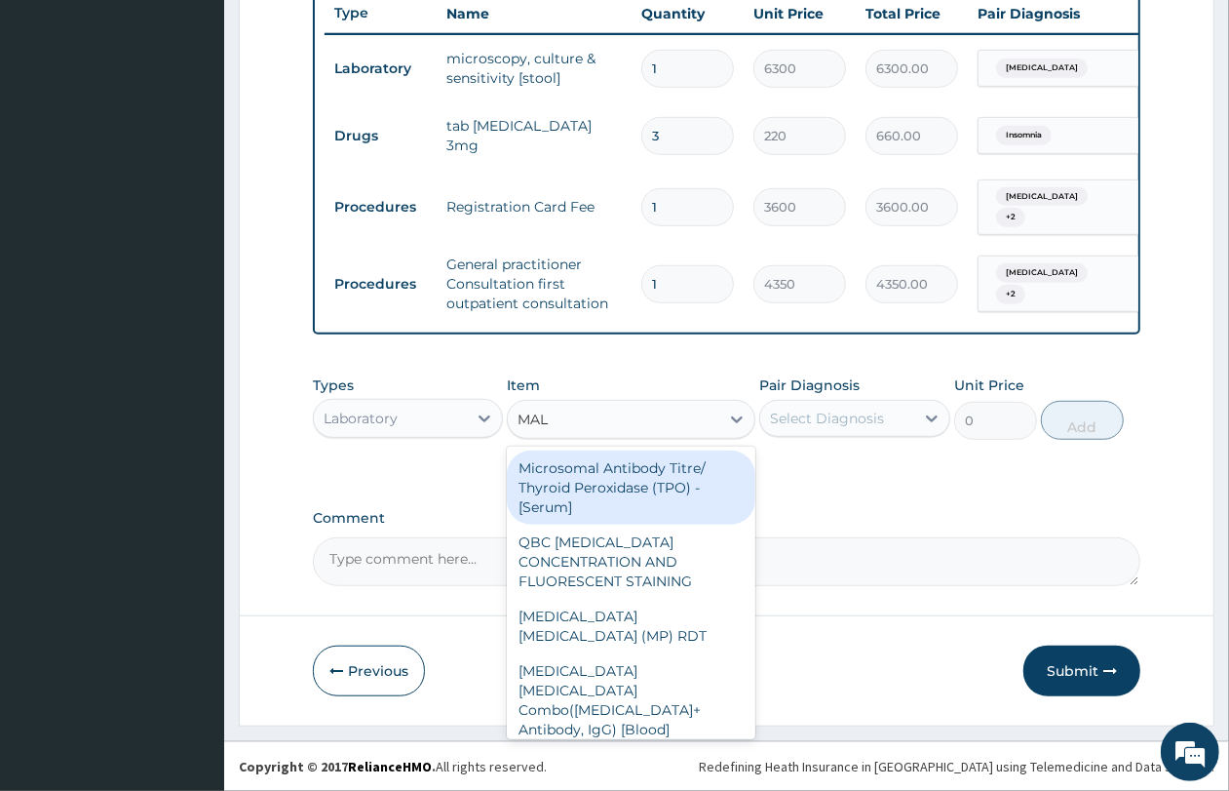
type input "MALA"
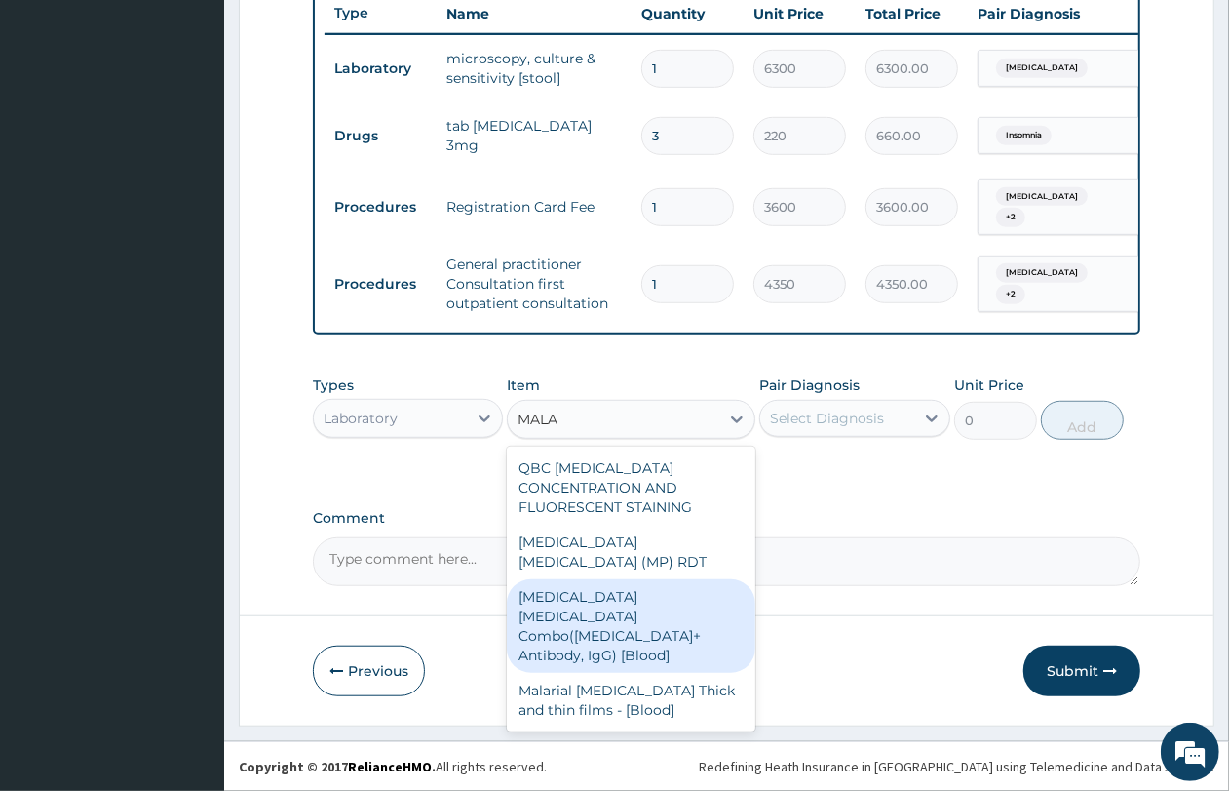
click at [629, 591] on div "[MEDICAL_DATA] [MEDICAL_DATA] Combo([MEDICAL_DATA]+ Antibody, IgG) [Blood]" at bounding box center [631, 626] width 249 height 94
type input "3600"
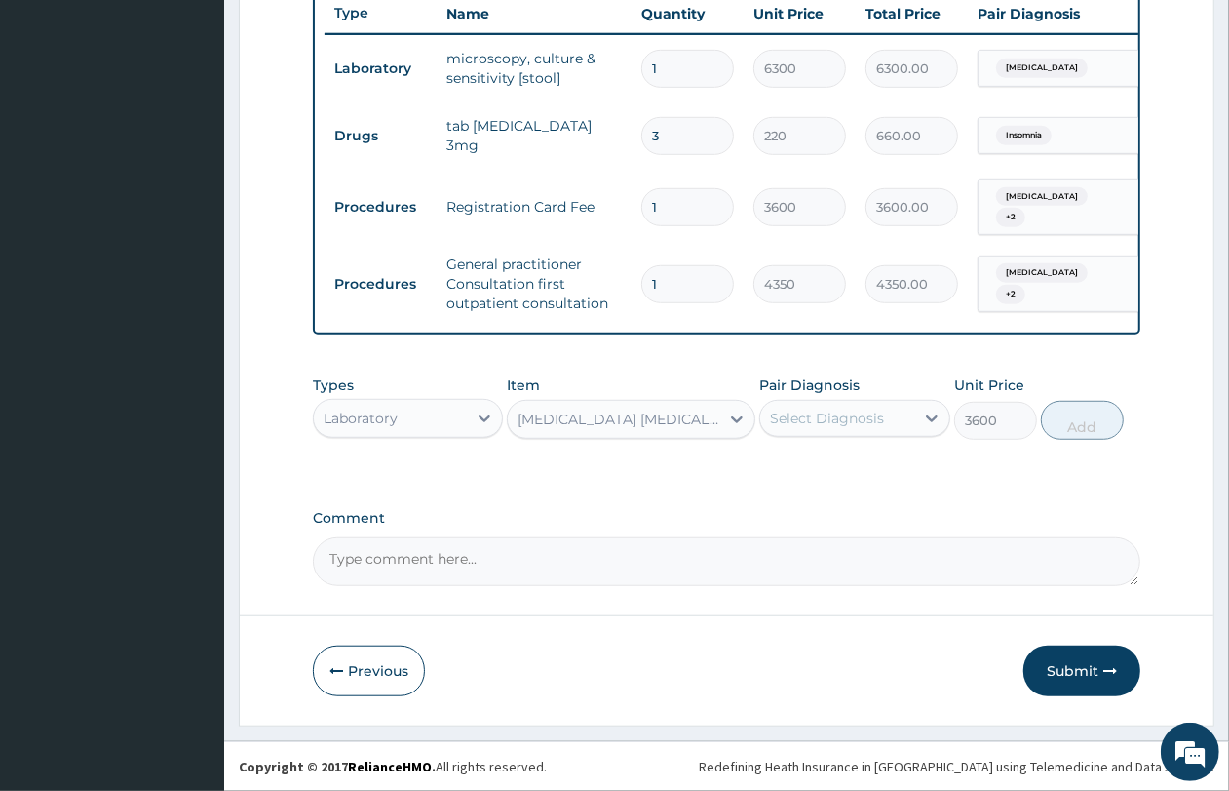
click at [795, 439] on div "Pair Diagnosis Select Diagnosis" at bounding box center [854, 407] width 190 height 64
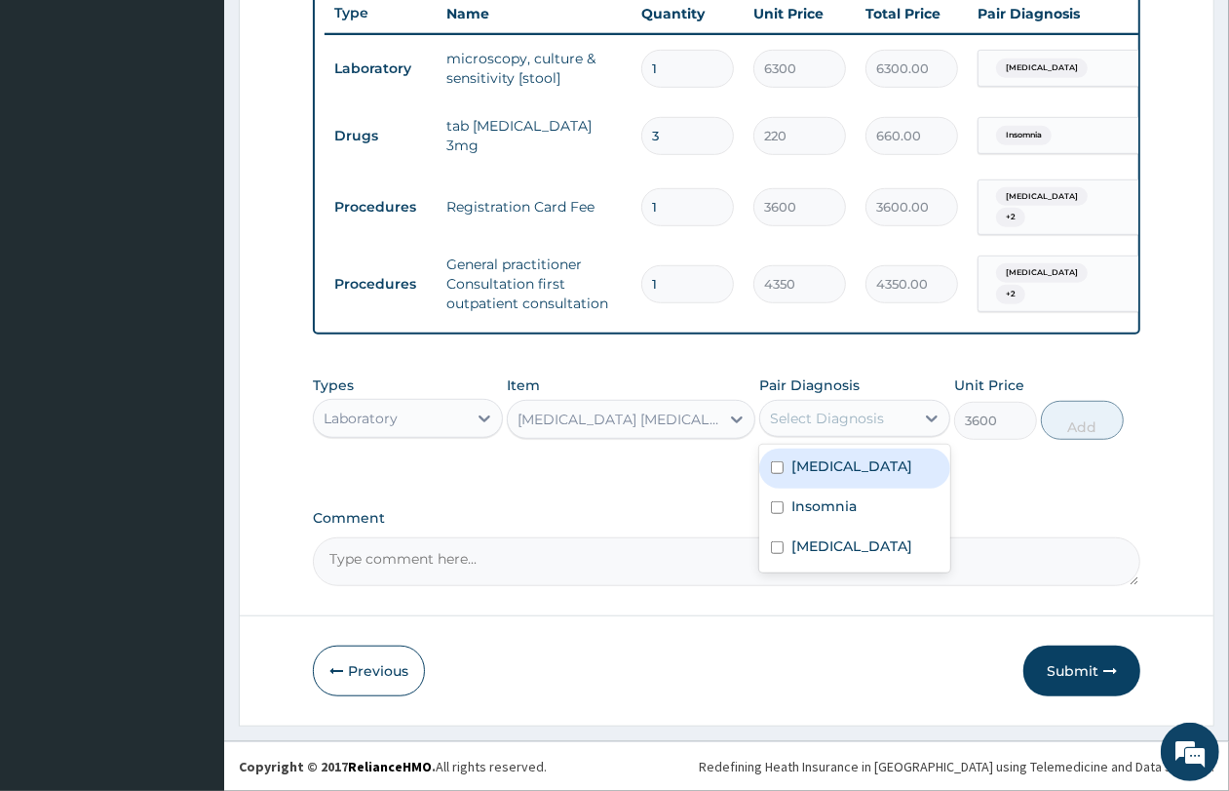
click at [820, 414] on div "Select Diagnosis" at bounding box center [827, 417] width 114 height 19
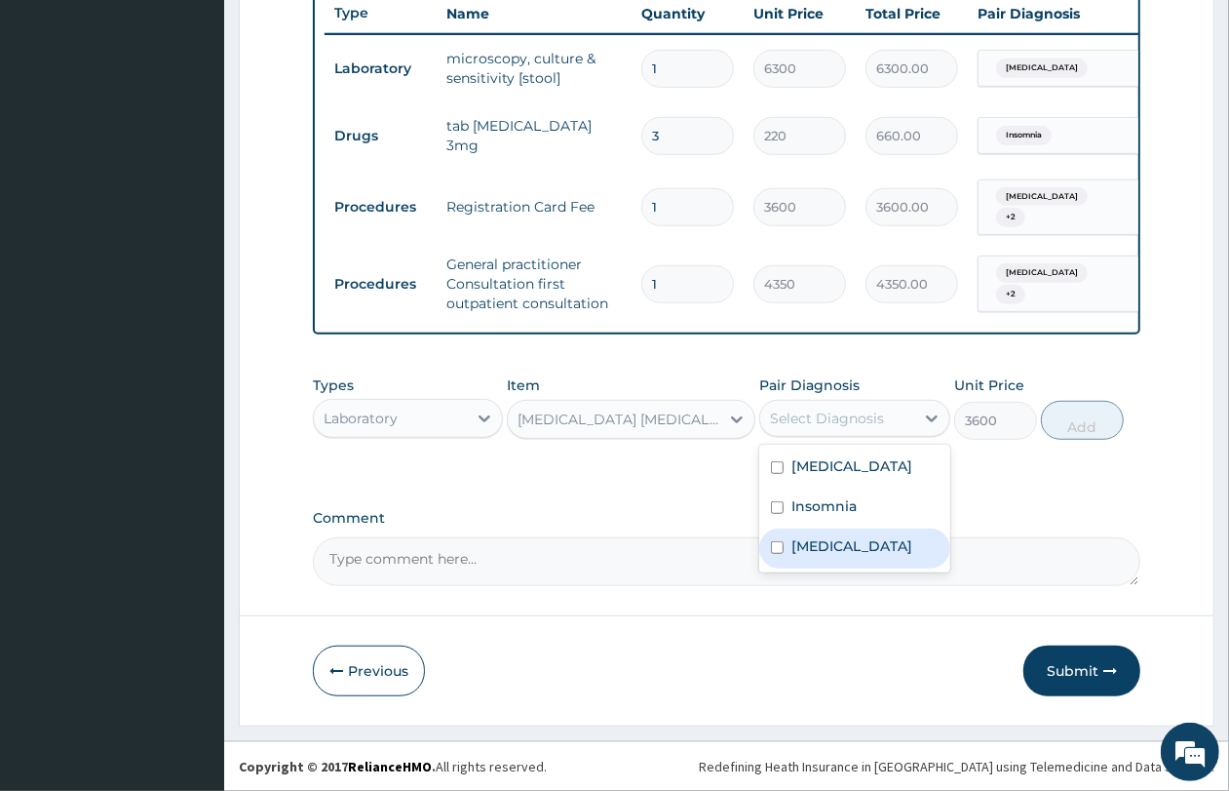
click at [820, 551] on label "[MEDICAL_DATA]" at bounding box center [852, 545] width 121 height 19
checkbox input "true"
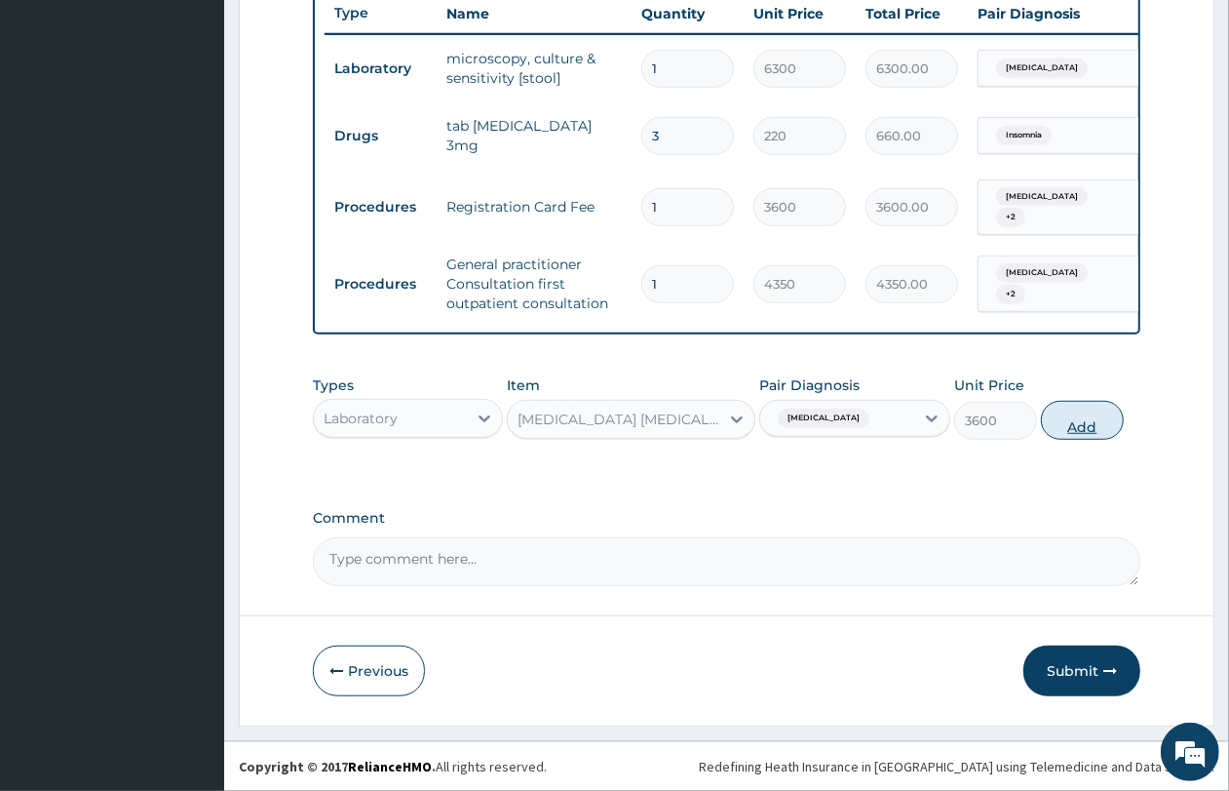
click at [1095, 425] on button "Add" at bounding box center [1082, 420] width 83 height 39
type input "0"
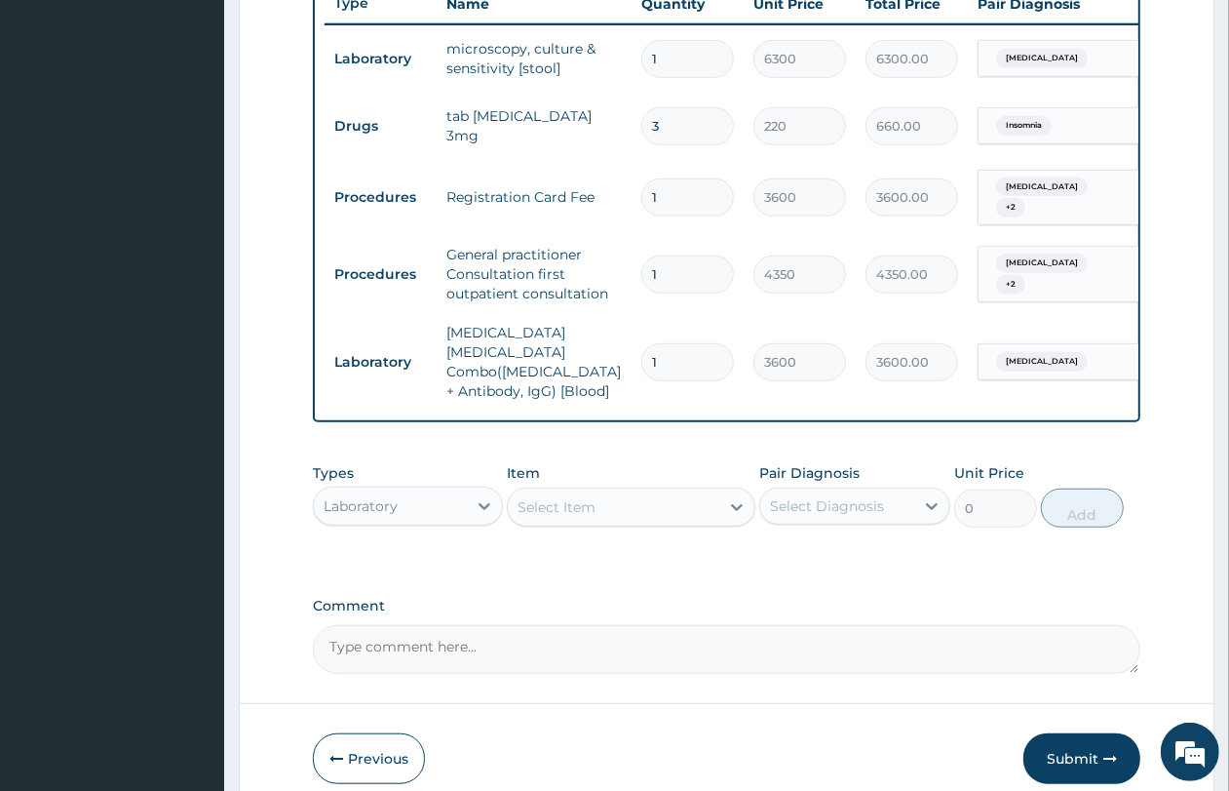
click at [615, 493] on div "Select Item" at bounding box center [614, 506] width 212 height 31
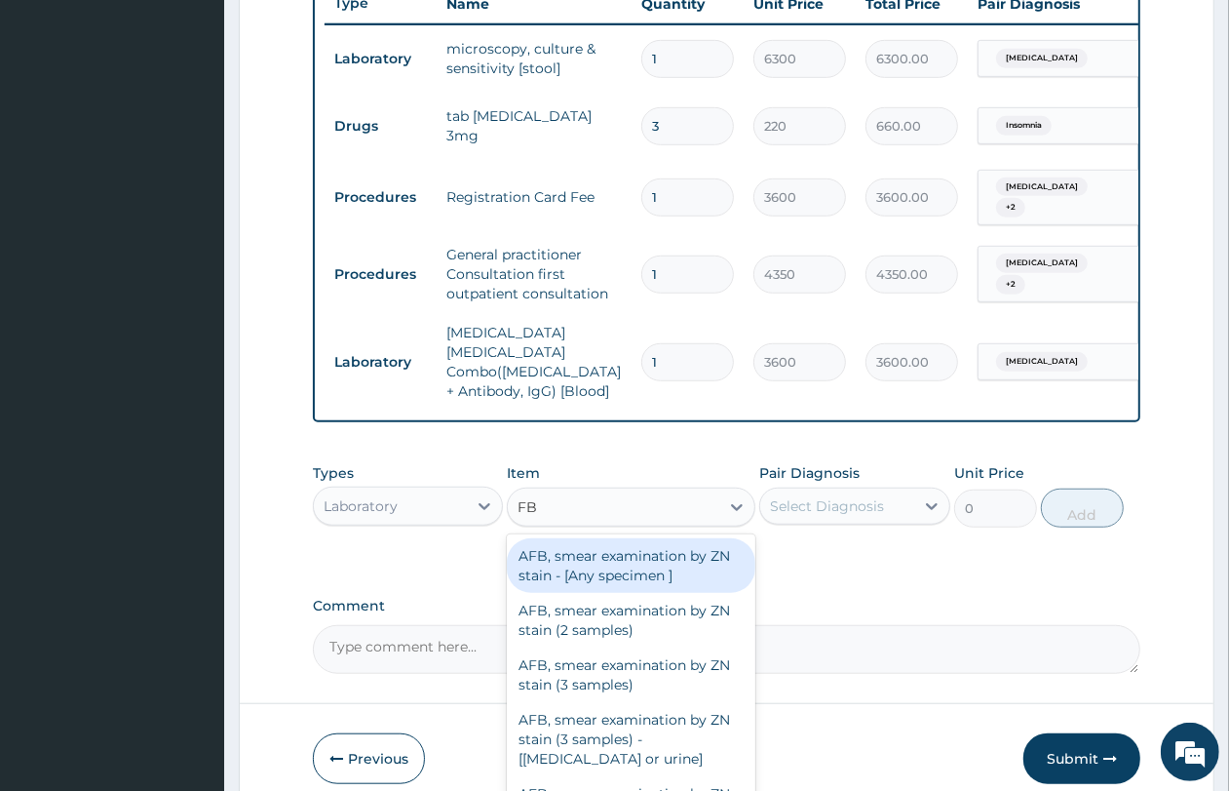
type input "FBC"
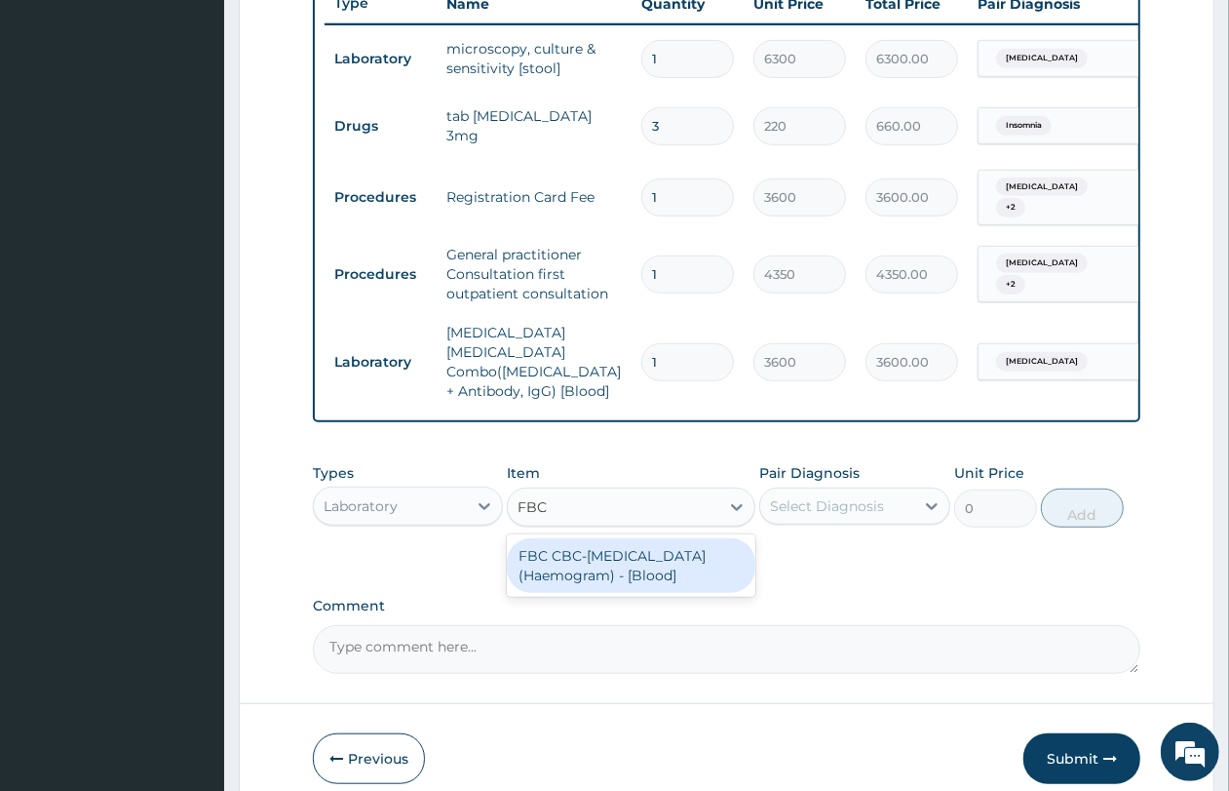
click at [622, 561] on div "FBC CBC-[MEDICAL_DATA] (Haemogram) - [Blood]" at bounding box center [631, 565] width 249 height 55
type input "5400"
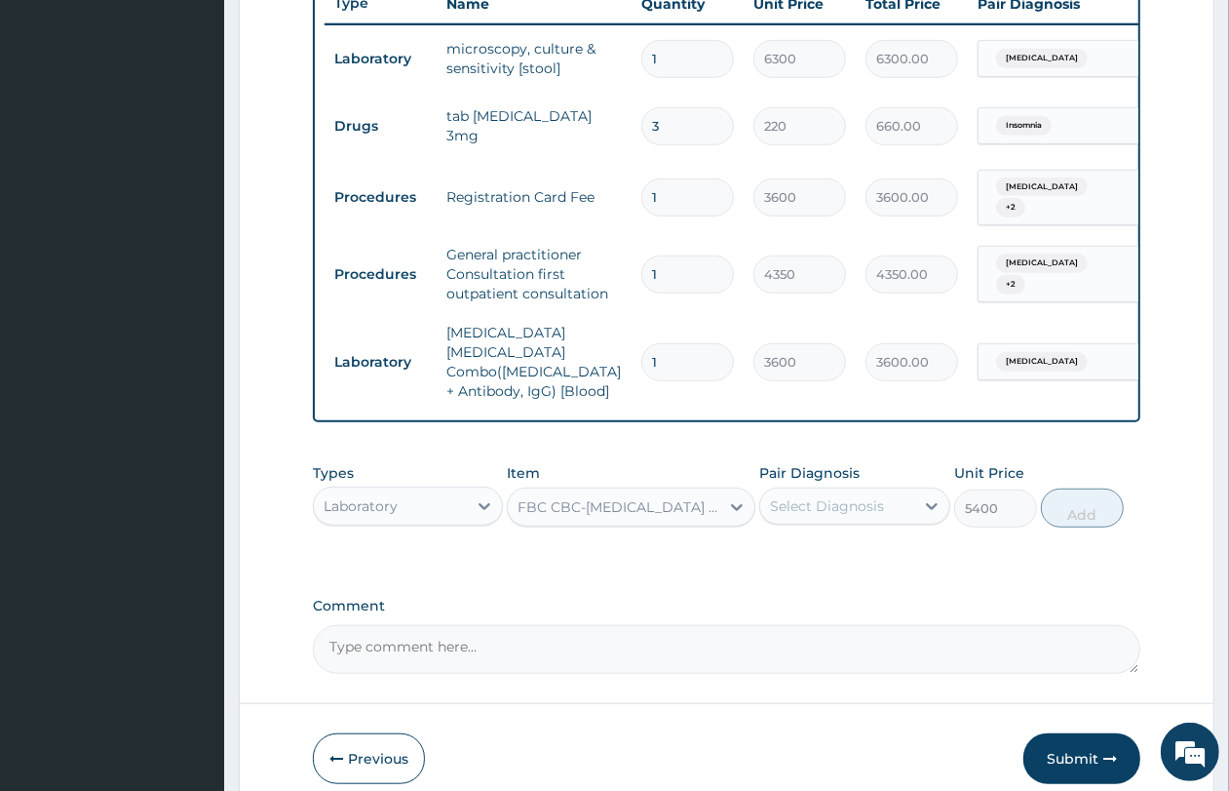
click at [868, 500] on div "Select Diagnosis" at bounding box center [827, 505] width 114 height 19
click at [840, 624] on label "[MEDICAL_DATA]" at bounding box center [852, 633] width 121 height 19
checkbox input "true"
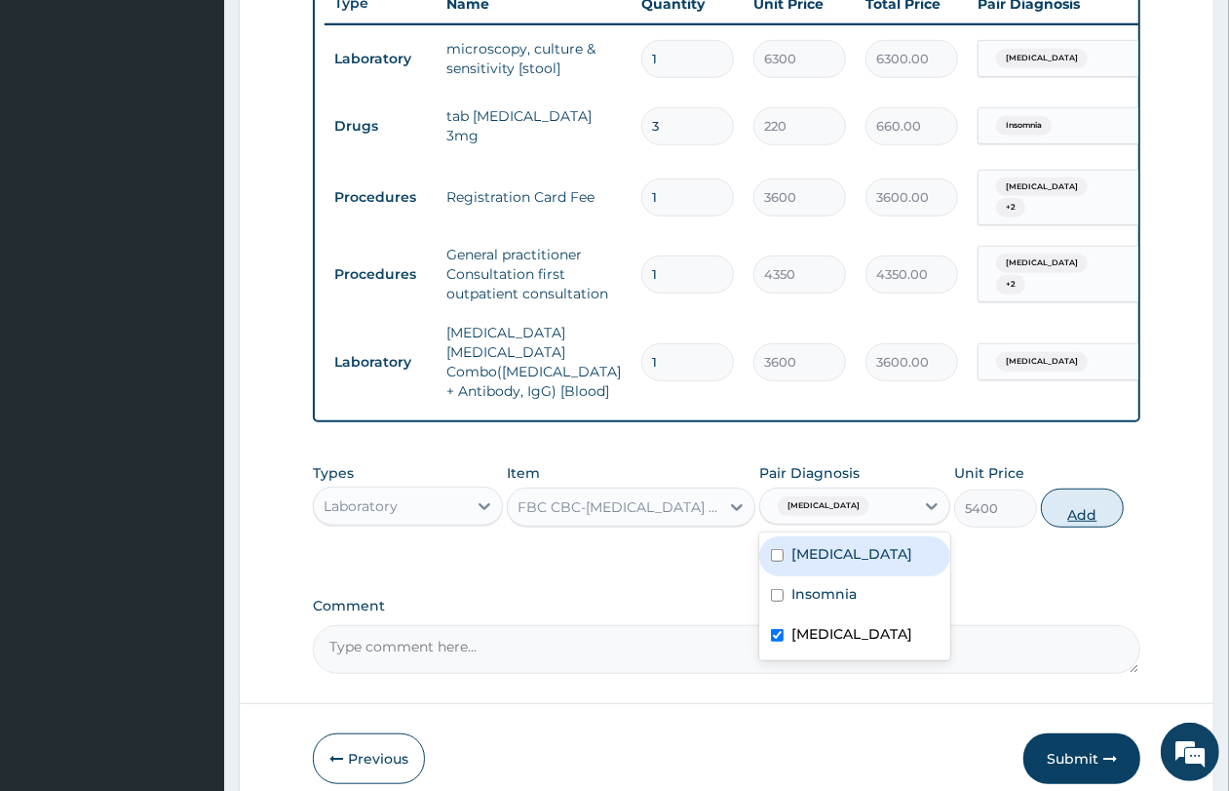
click at [1078, 504] on button "Add" at bounding box center [1082, 507] width 83 height 39
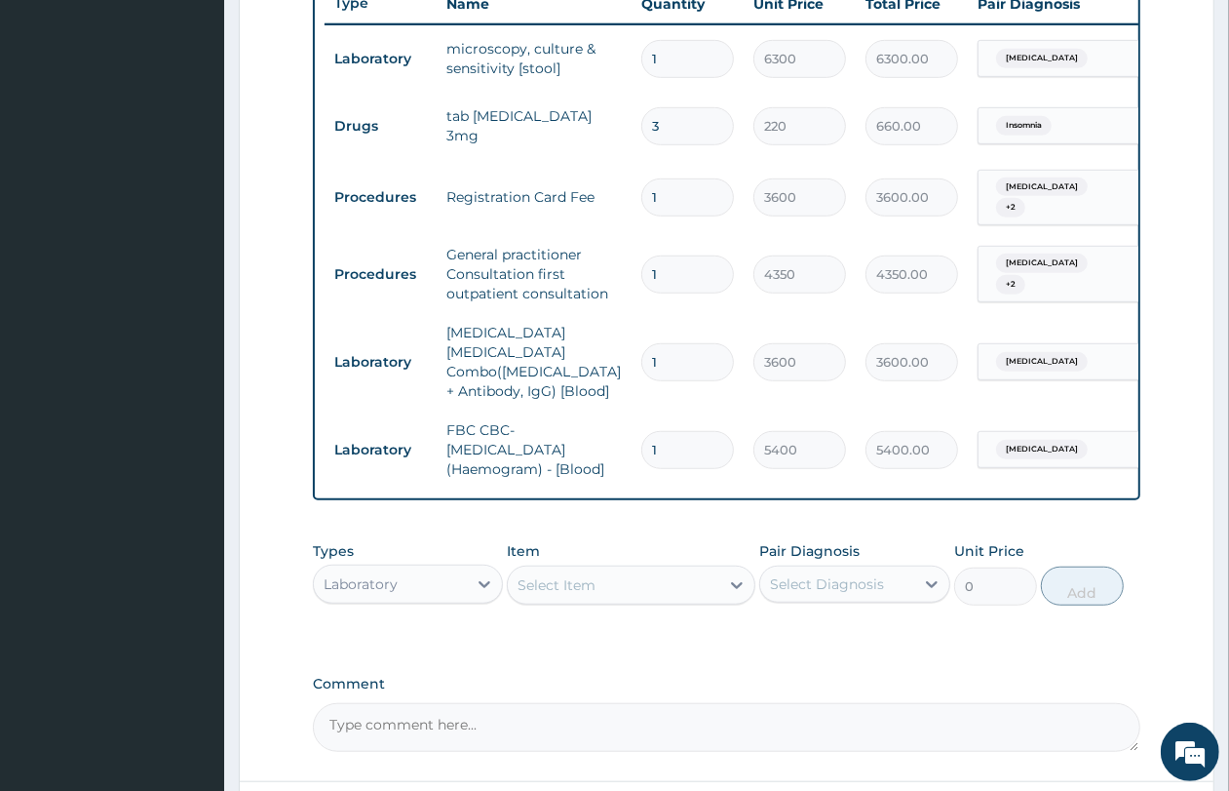
click at [440, 575] on div "Laboratory" at bounding box center [390, 583] width 153 height 31
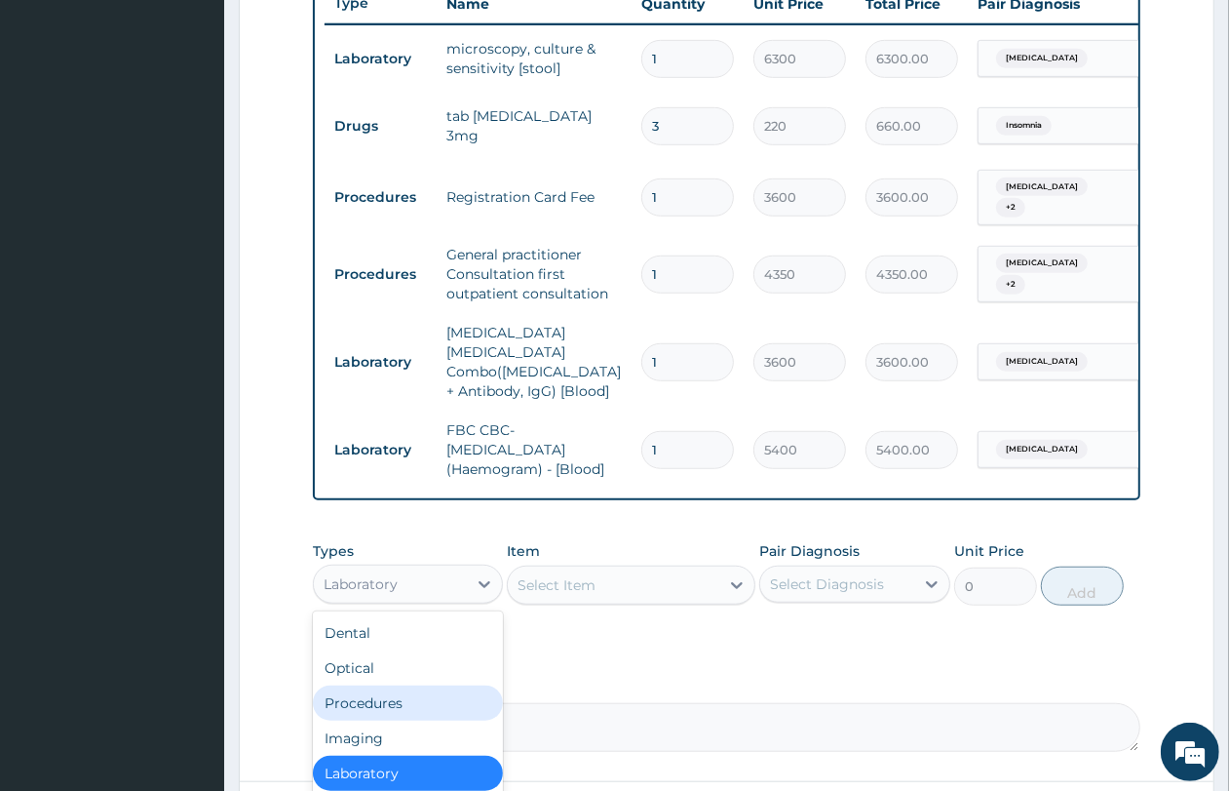
scroll to position [65, 0]
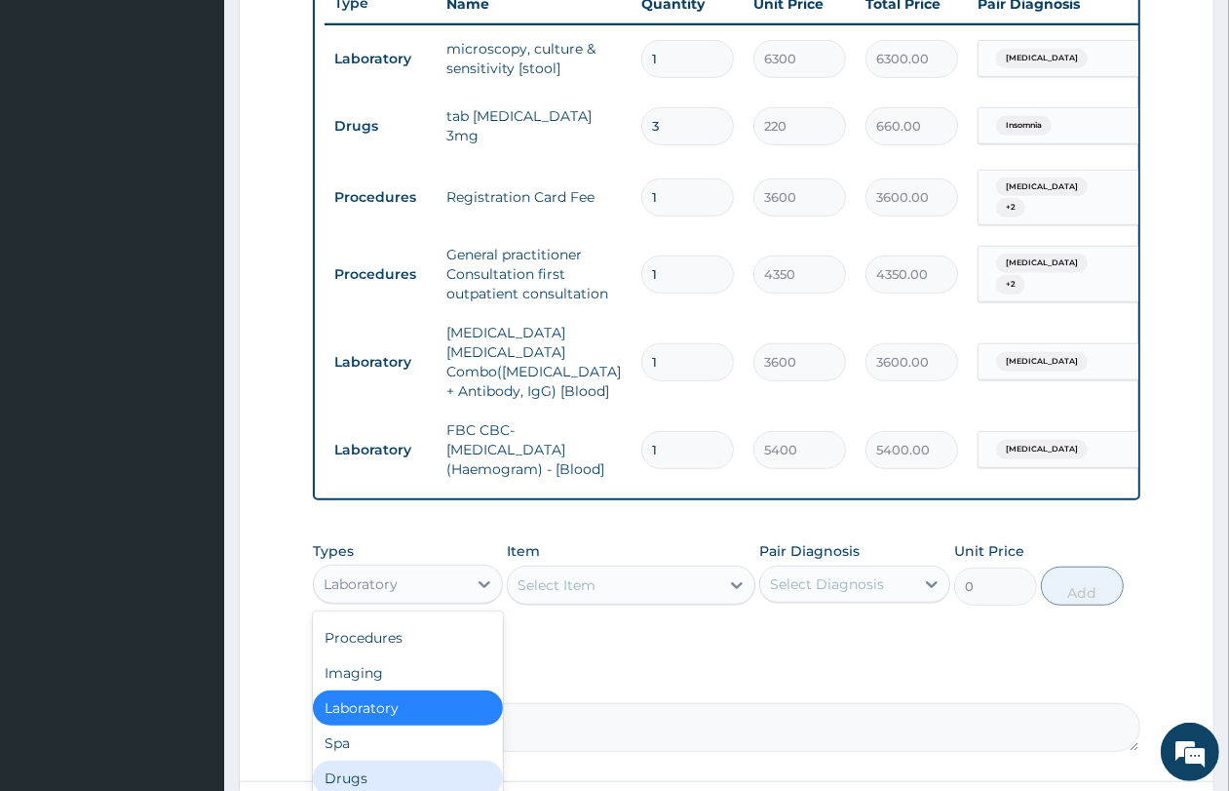
click at [420, 773] on div "Drugs" at bounding box center [408, 777] width 190 height 35
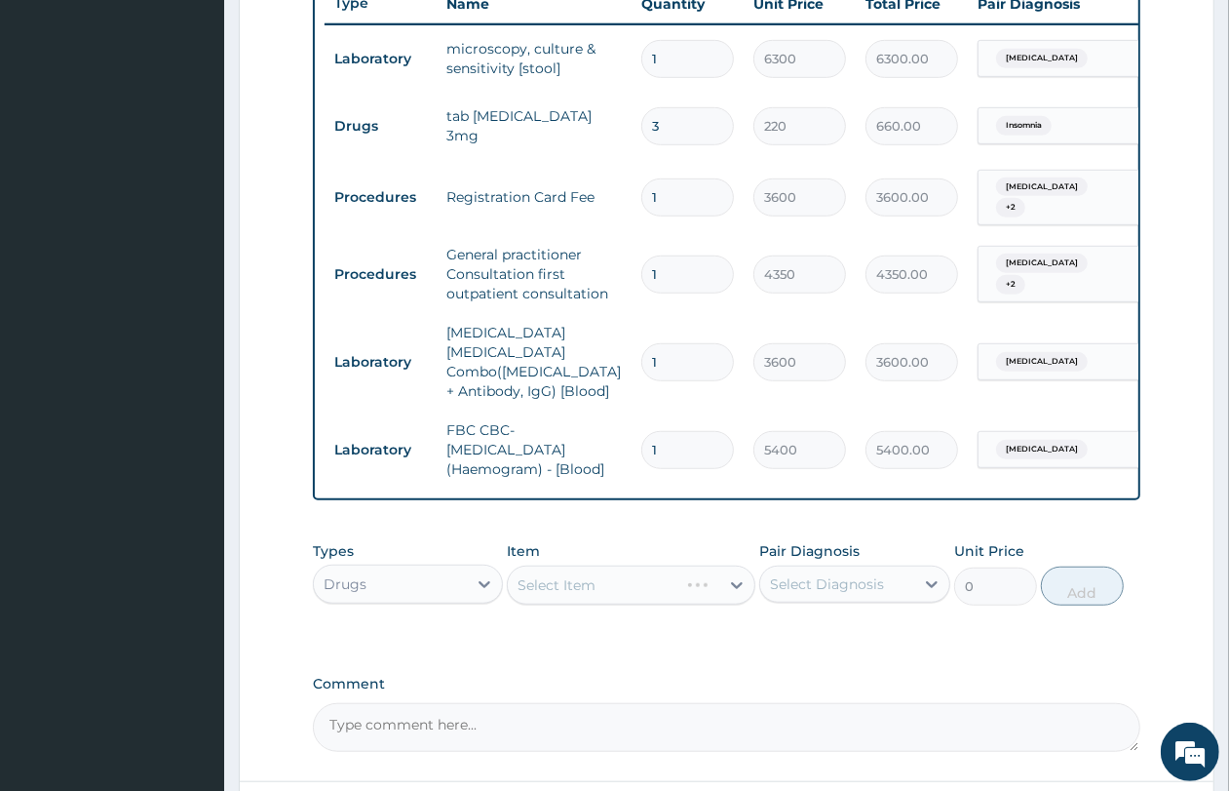
click at [600, 582] on div "Select Item" at bounding box center [631, 584] width 249 height 39
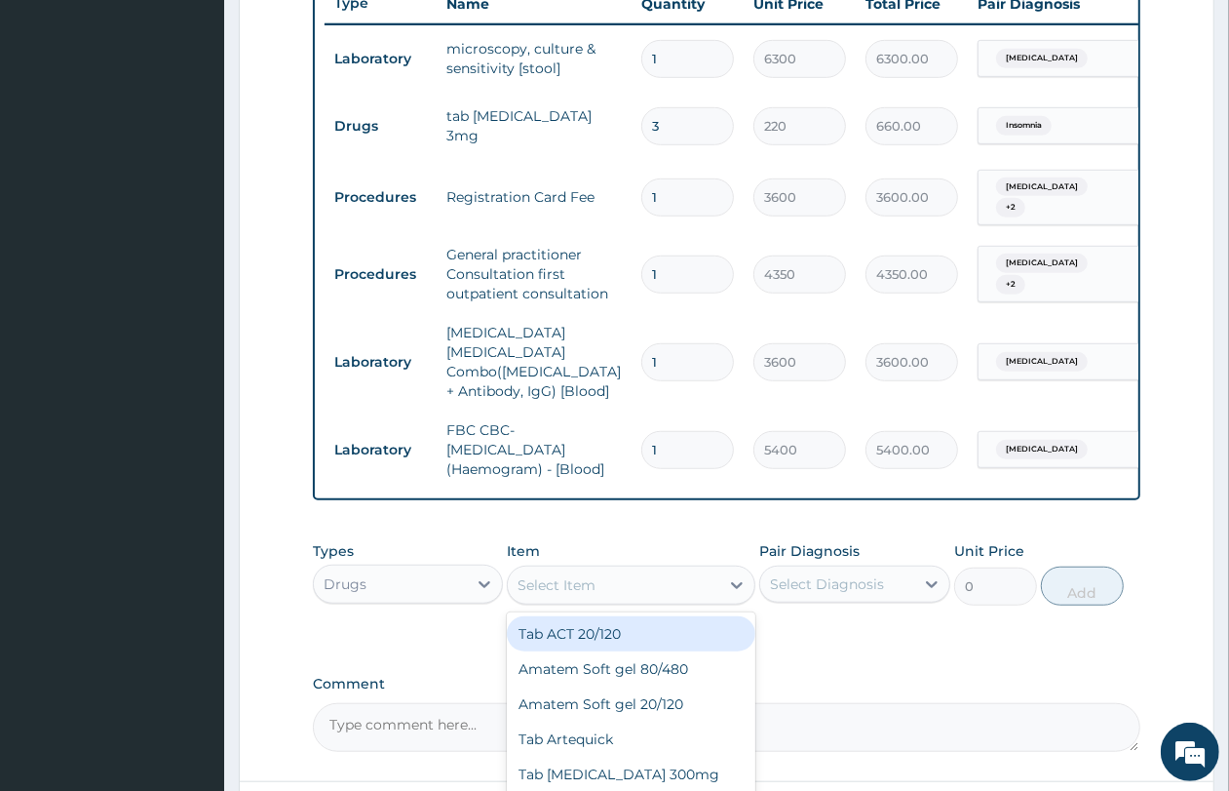
click at [619, 575] on div "Select Item" at bounding box center [614, 584] width 212 height 31
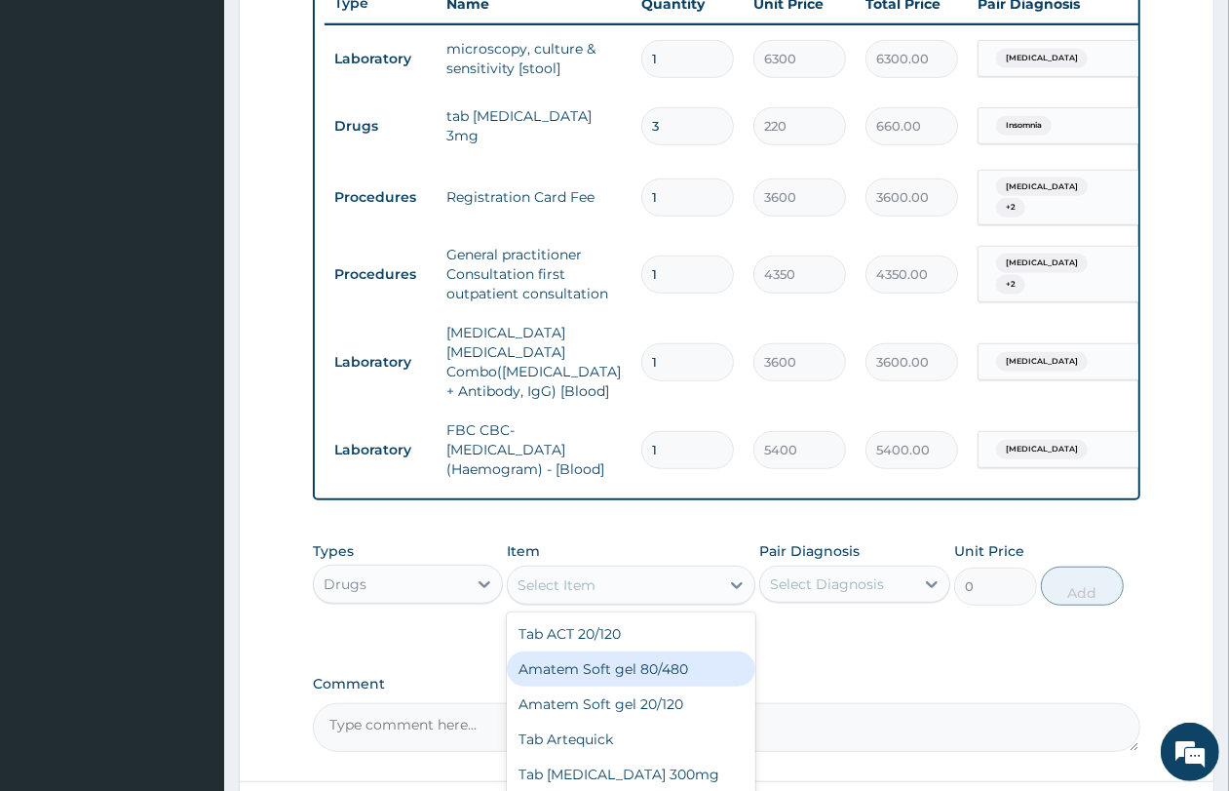
click at [651, 664] on div "Amatem Soft gel 80/480" at bounding box center [631, 668] width 249 height 35
type input "1100"
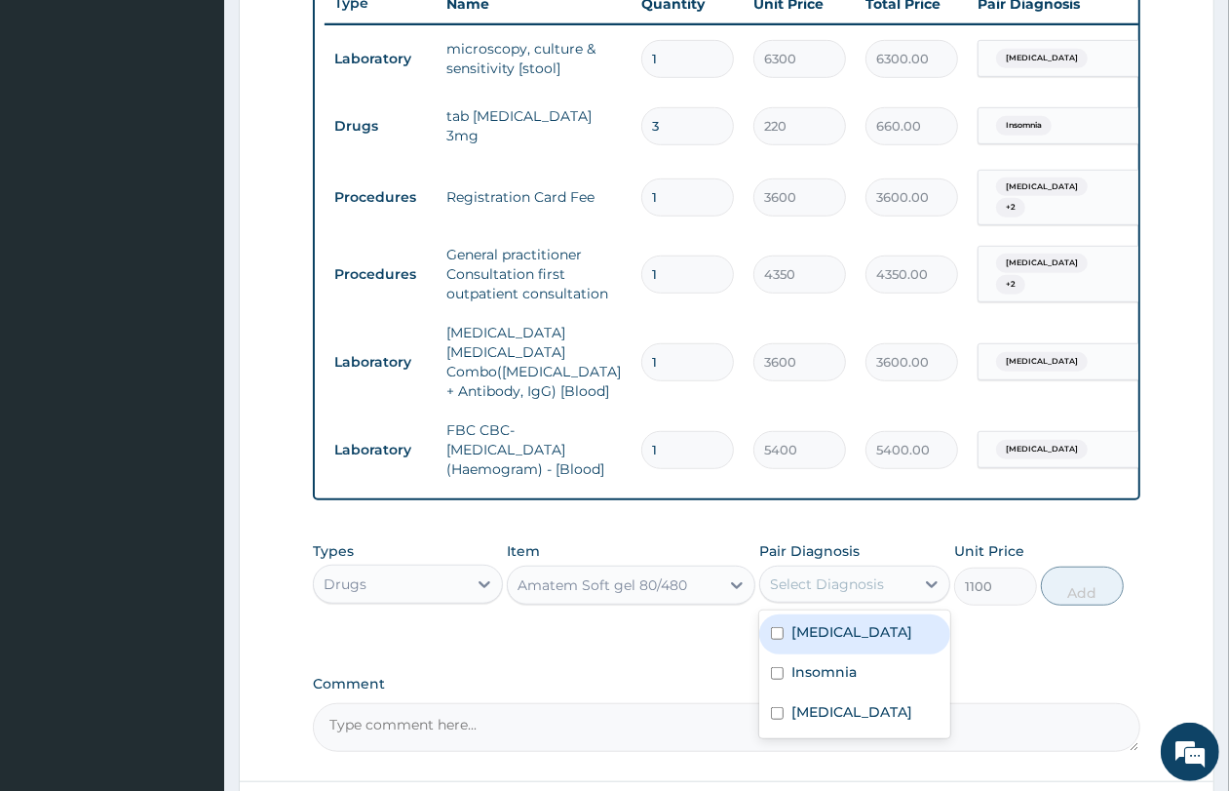
click at [868, 574] on div "Select Diagnosis" at bounding box center [827, 583] width 114 height 19
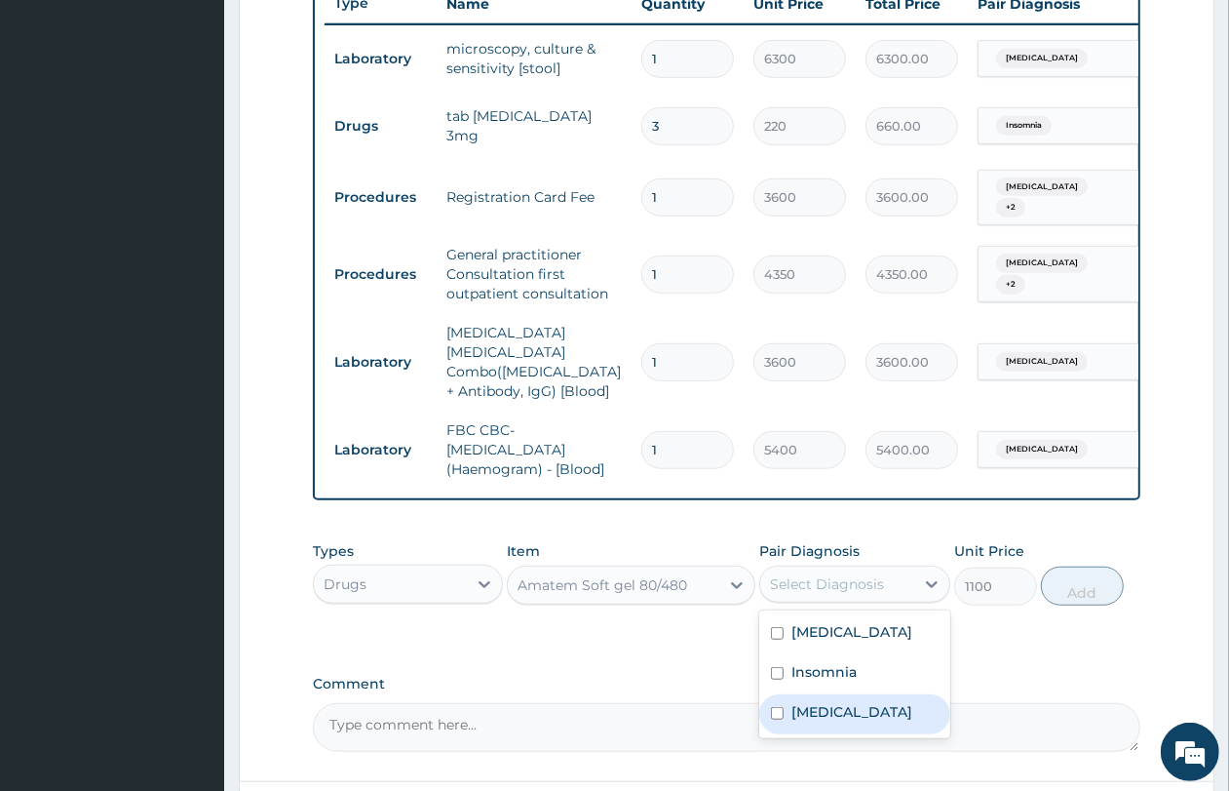
click at [875, 702] on label "[MEDICAL_DATA]" at bounding box center [852, 711] width 121 height 19
checkbox input "true"
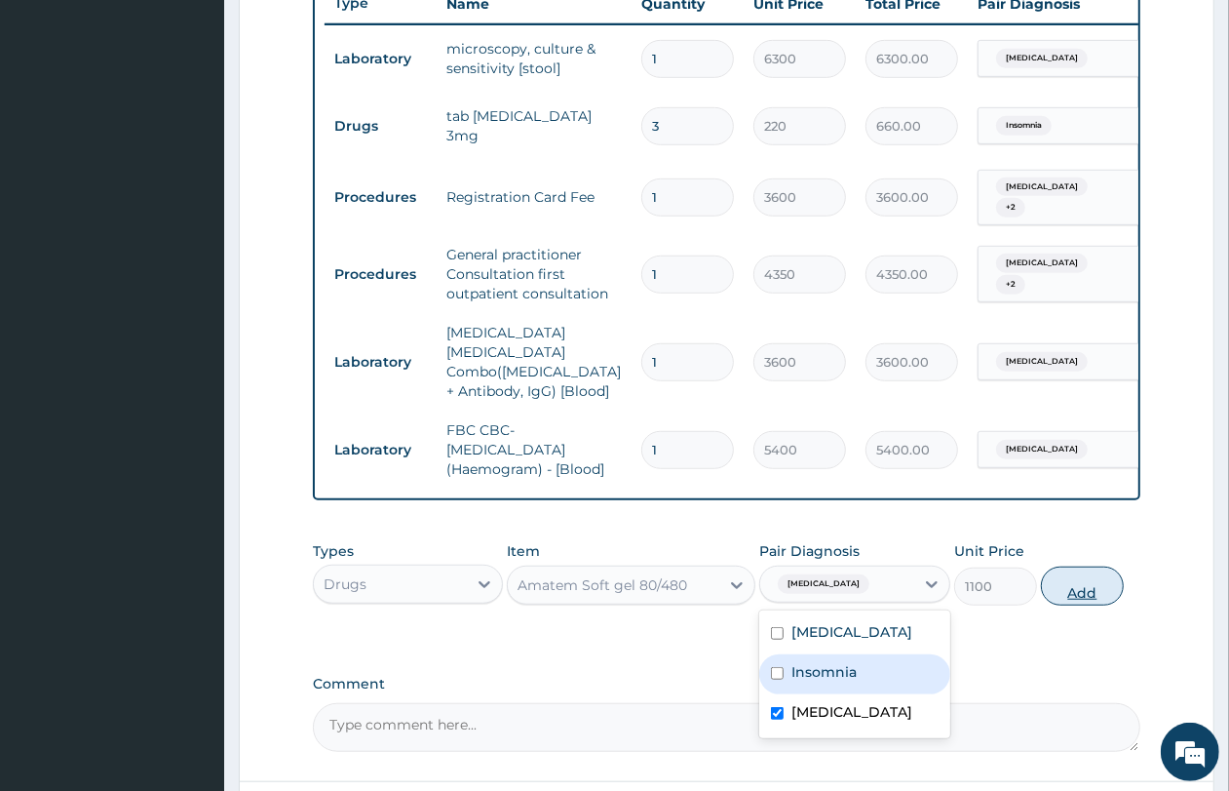
click at [1092, 581] on button "Add" at bounding box center [1082, 585] width 83 height 39
type input "0"
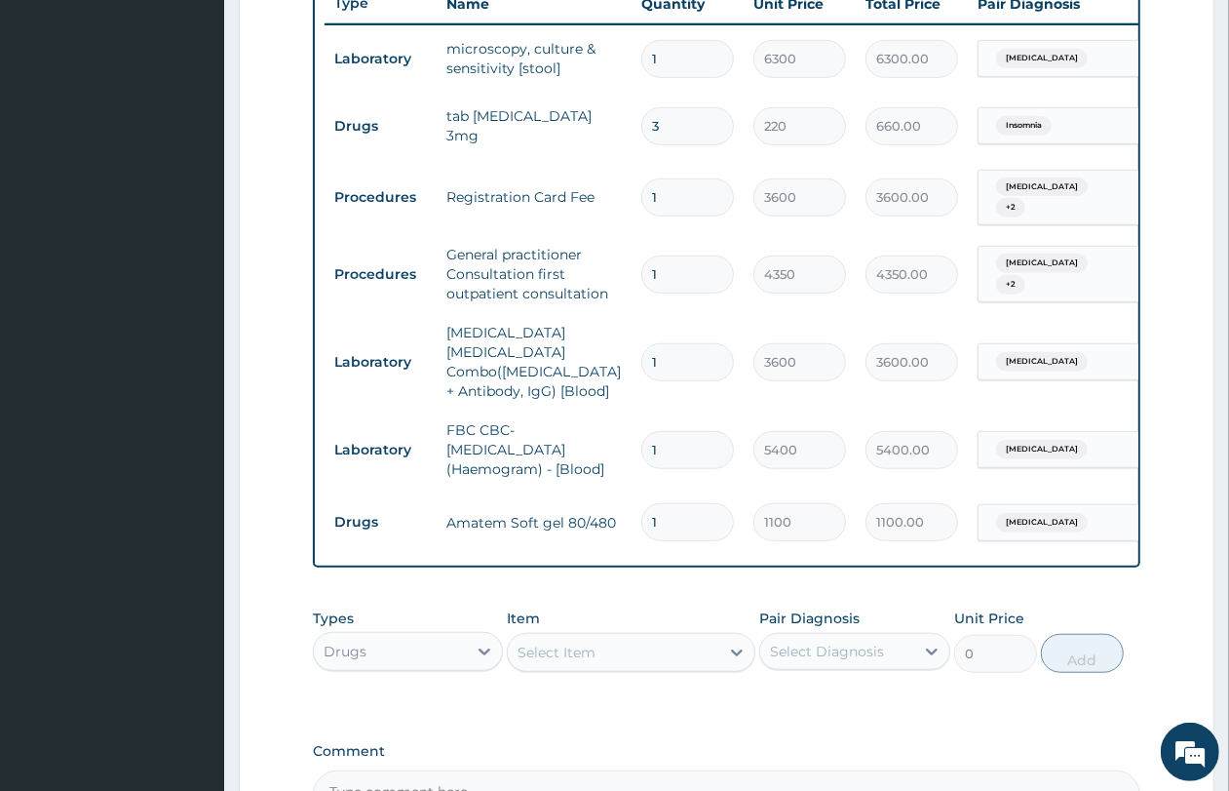
type input "0.00"
type input "6"
type input "6600.00"
type input "6"
click at [562, 650] on div "Select Item" at bounding box center [557, 651] width 78 height 19
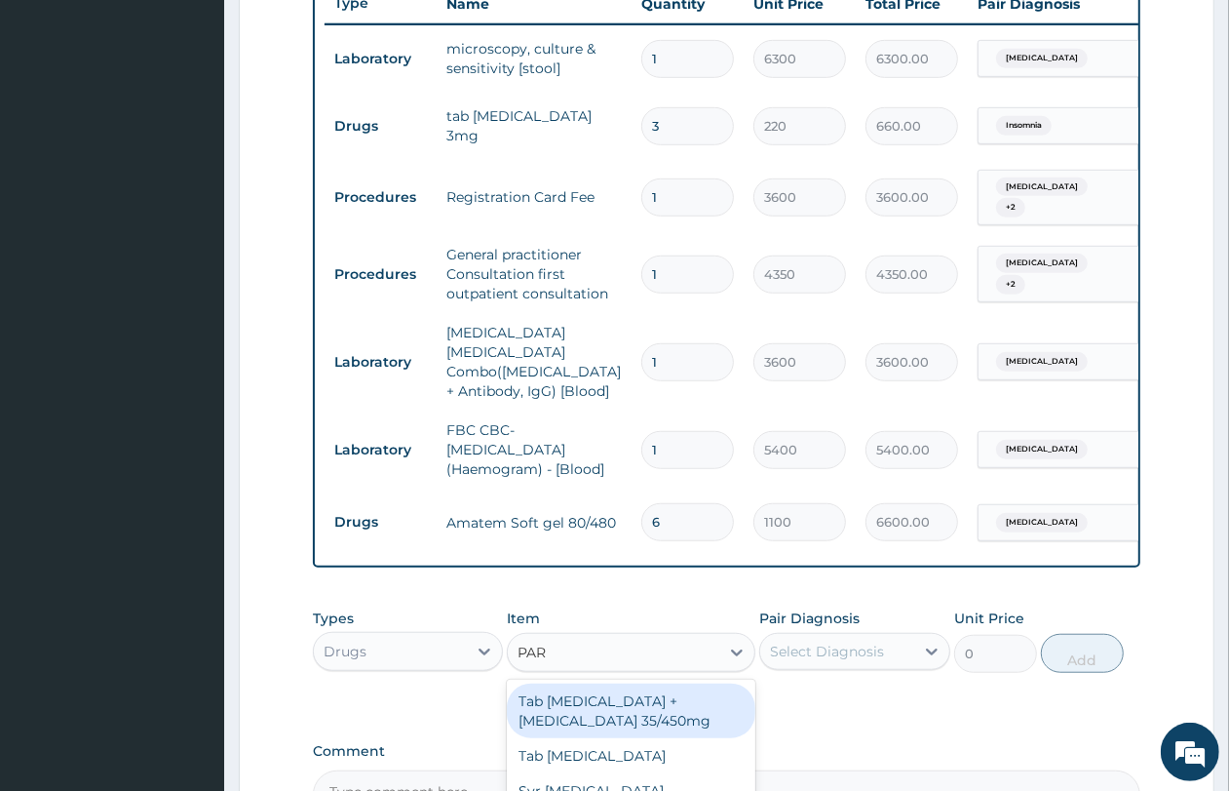
type input "PARA"
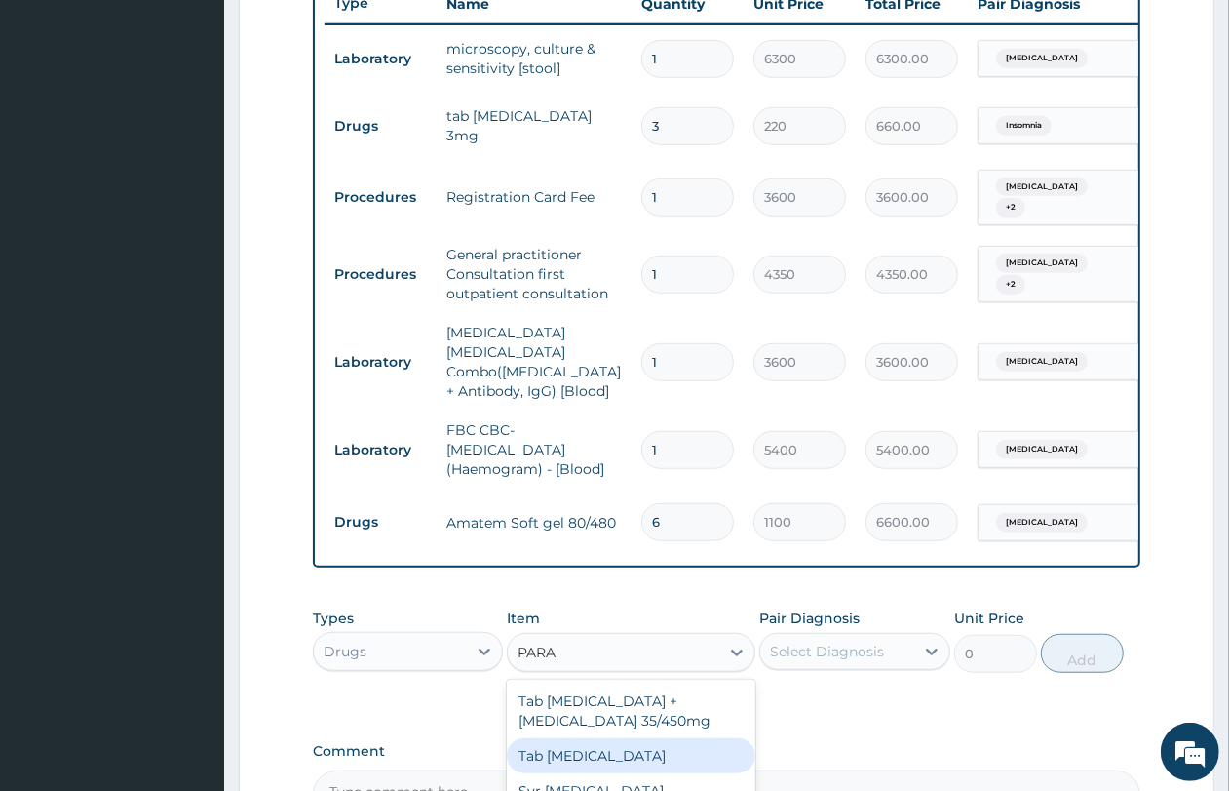
click at [630, 751] on div "Tab [MEDICAL_DATA]" at bounding box center [631, 755] width 249 height 35
type input "61.16"
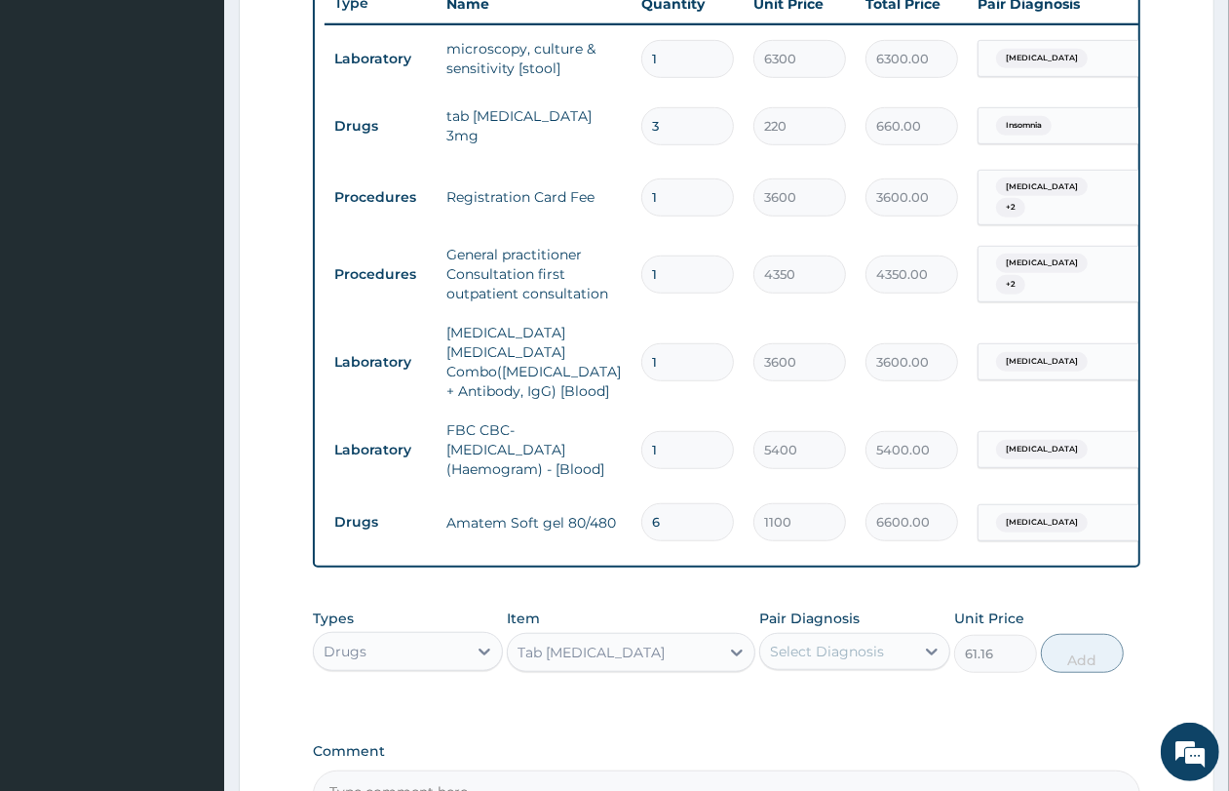
drag, startPoint x: 829, startPoint y: 626, endPoint x: 826, endPoint y: 636, distance: 10.2
click at [827, 636] on div "Select Diagnosis" at bounding box center [836, 651] width 153 height 31
click at [831, 769] on label "[MEDICAL_DATA]" at bounding box center [852, 778] width 121 height 19
checkbox input "true"
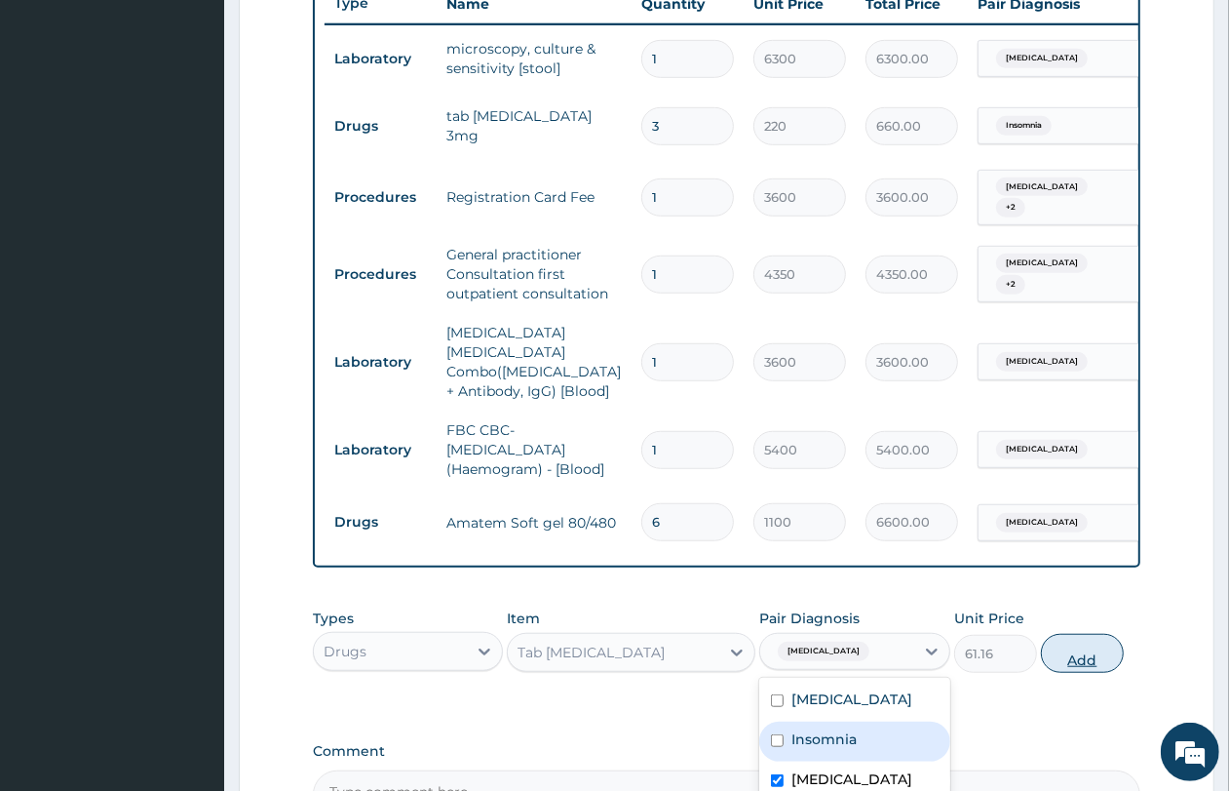
click at [1083, 644] on button "Add" at bounding box center [1082, 653] width 83 height 39
type input "0"
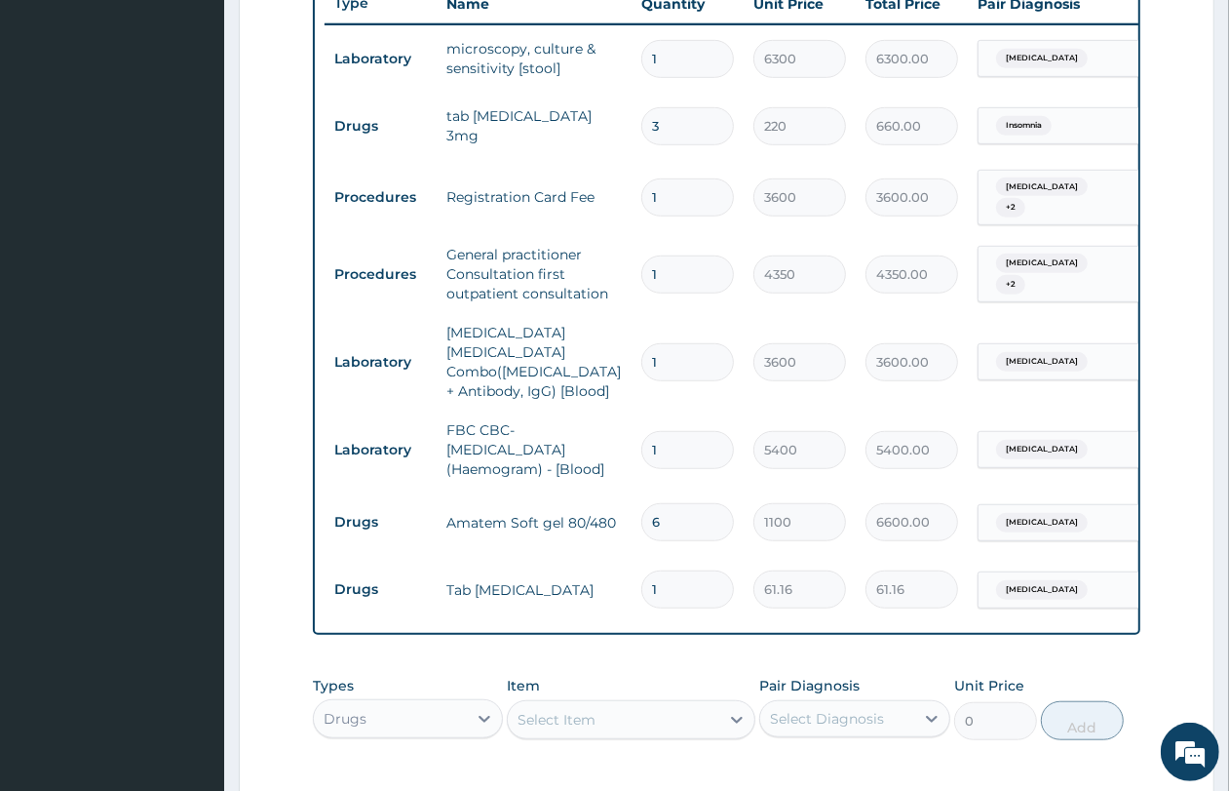
type input "18"
type input "1100.88"
type input "18"
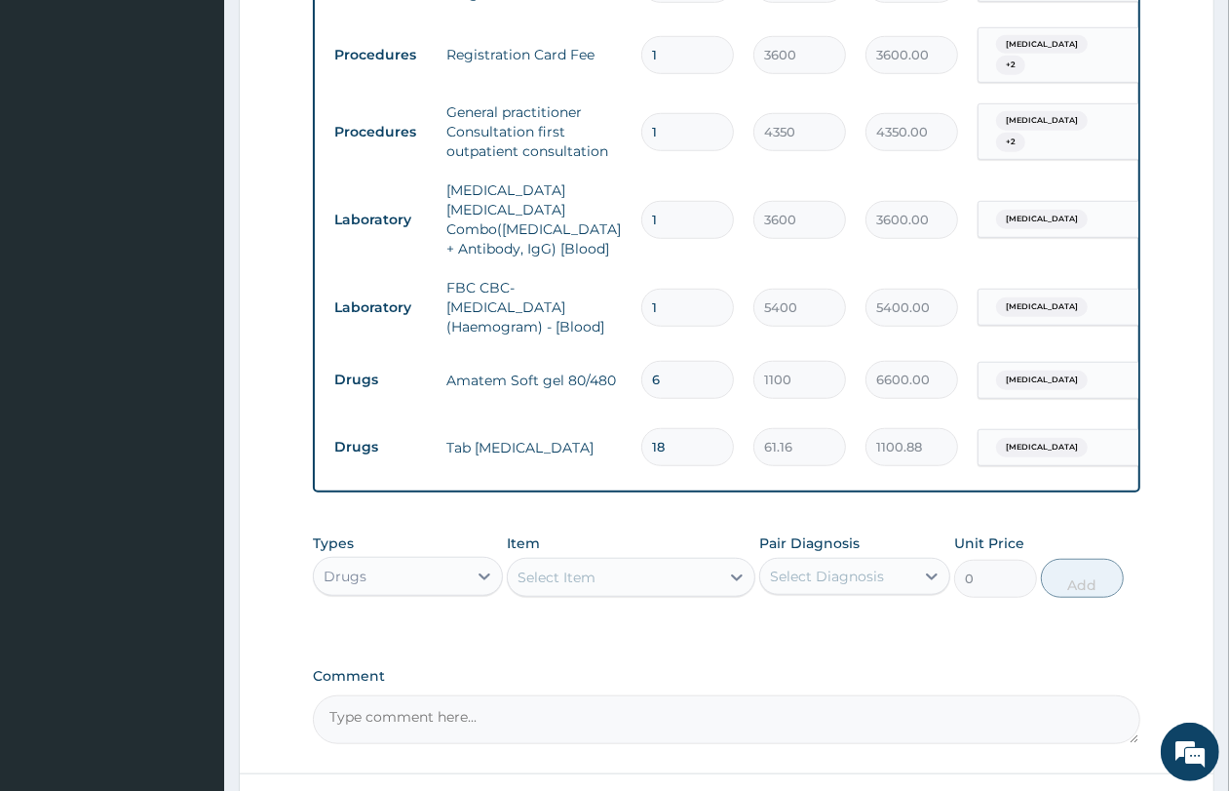
scroll to position [1043, 0]
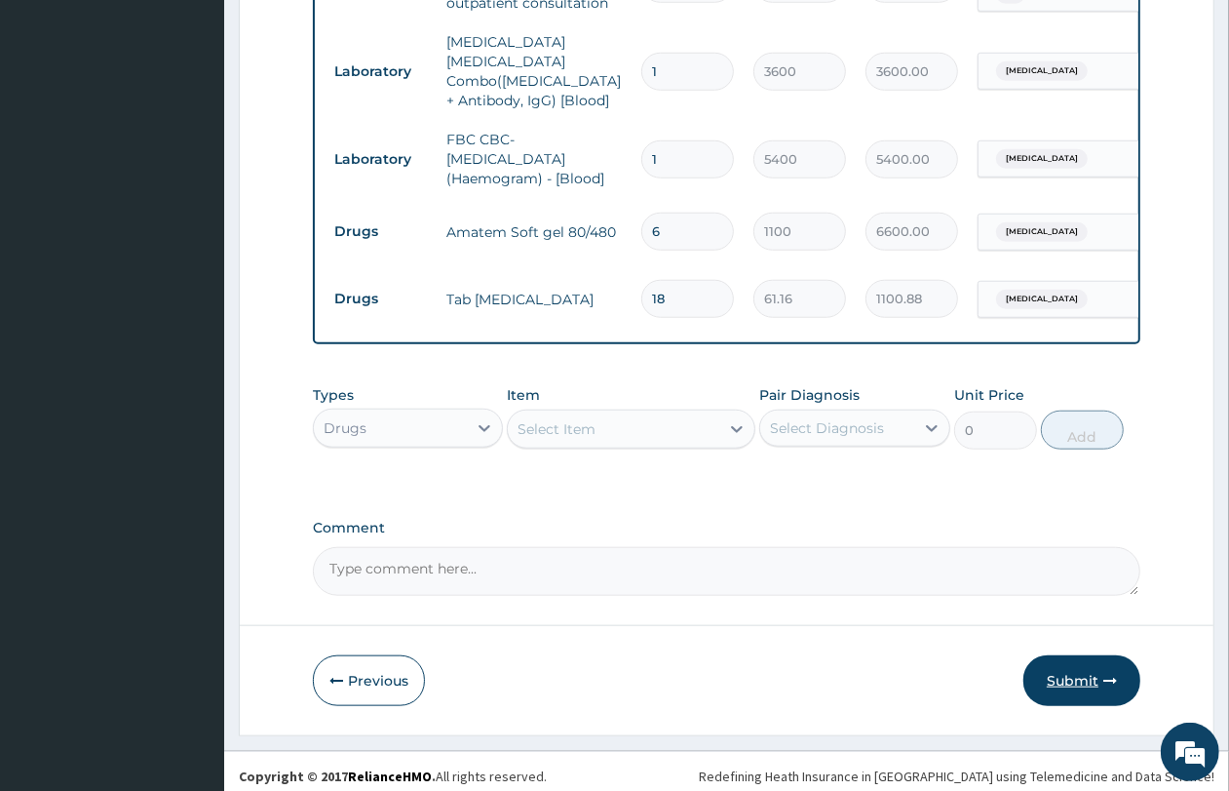
click at [1093, 673] on button "Submit" at bounding box center [1082, 680] width 117 height 51
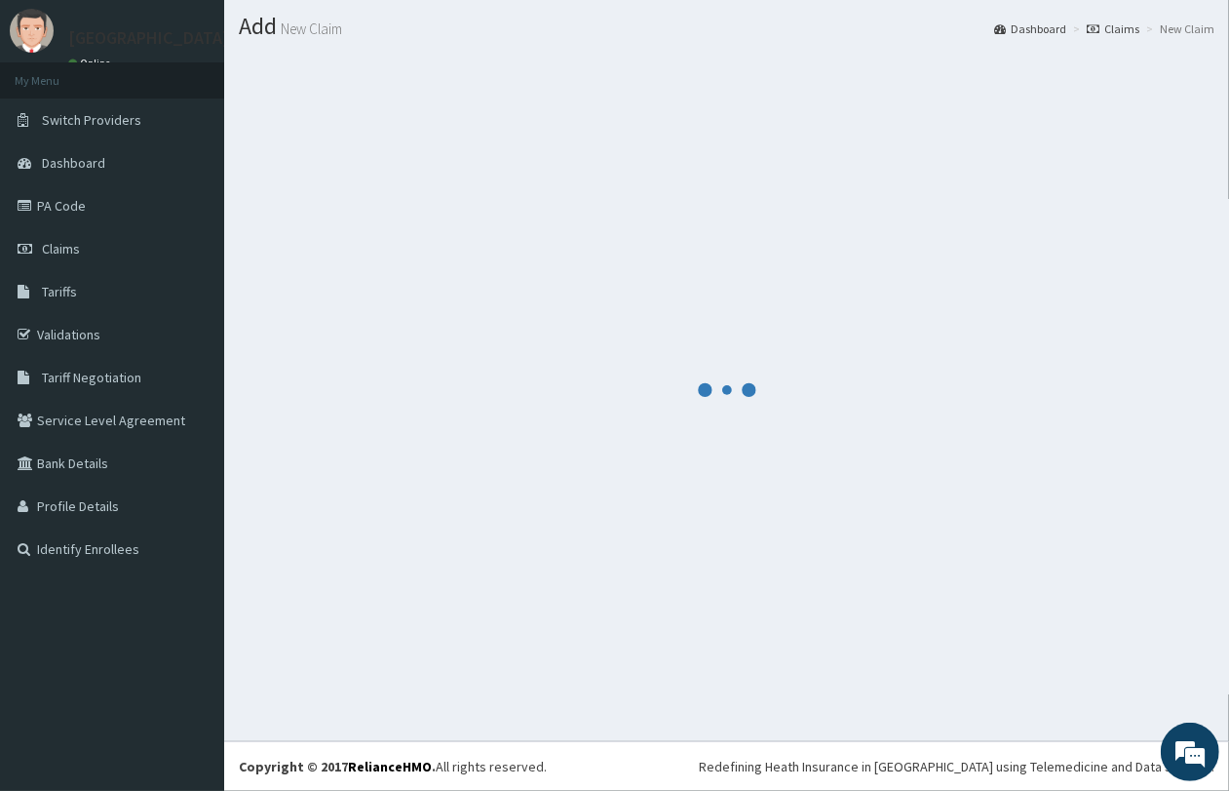
scroll to position [50, 0]
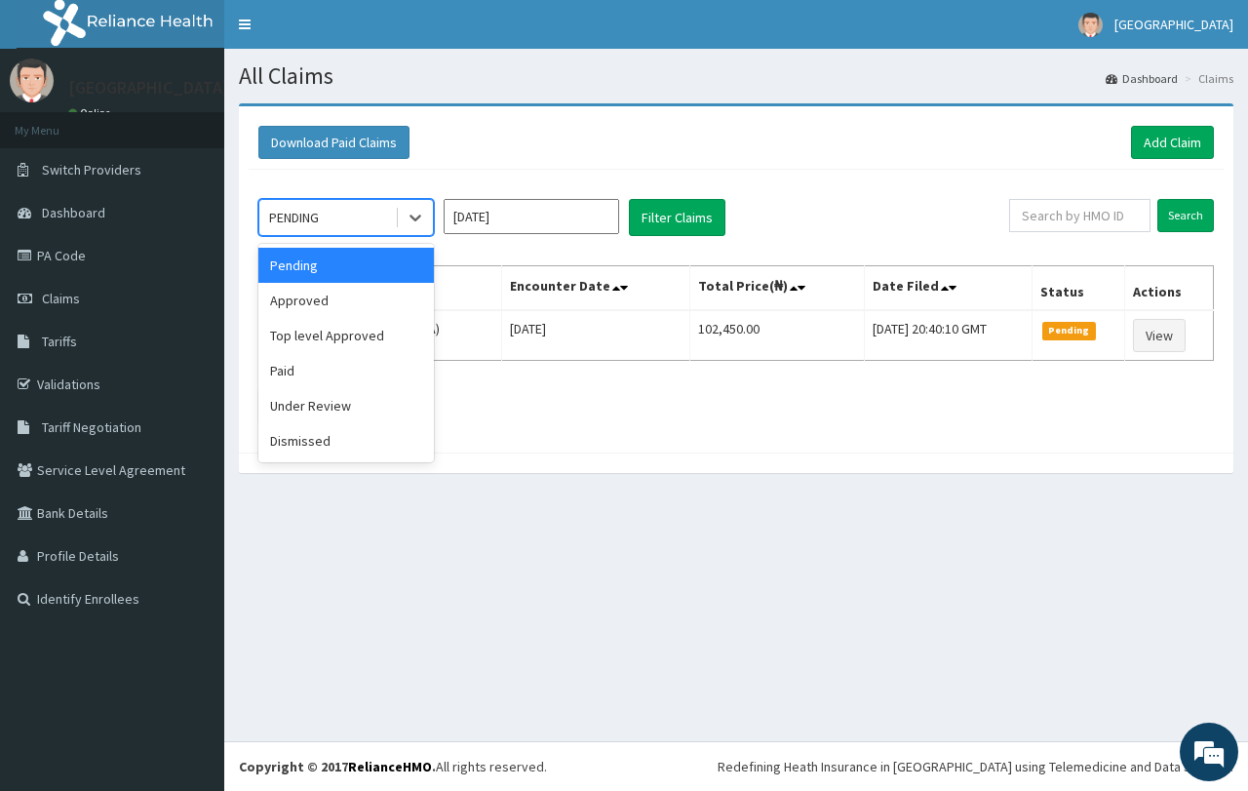
click at [364, 215] on div "PENDING" at bounding box center [327, 217] width 136 height 31
click at [370, 300] on div "Approved" at bounding box center [345, 300] width 175 height 35
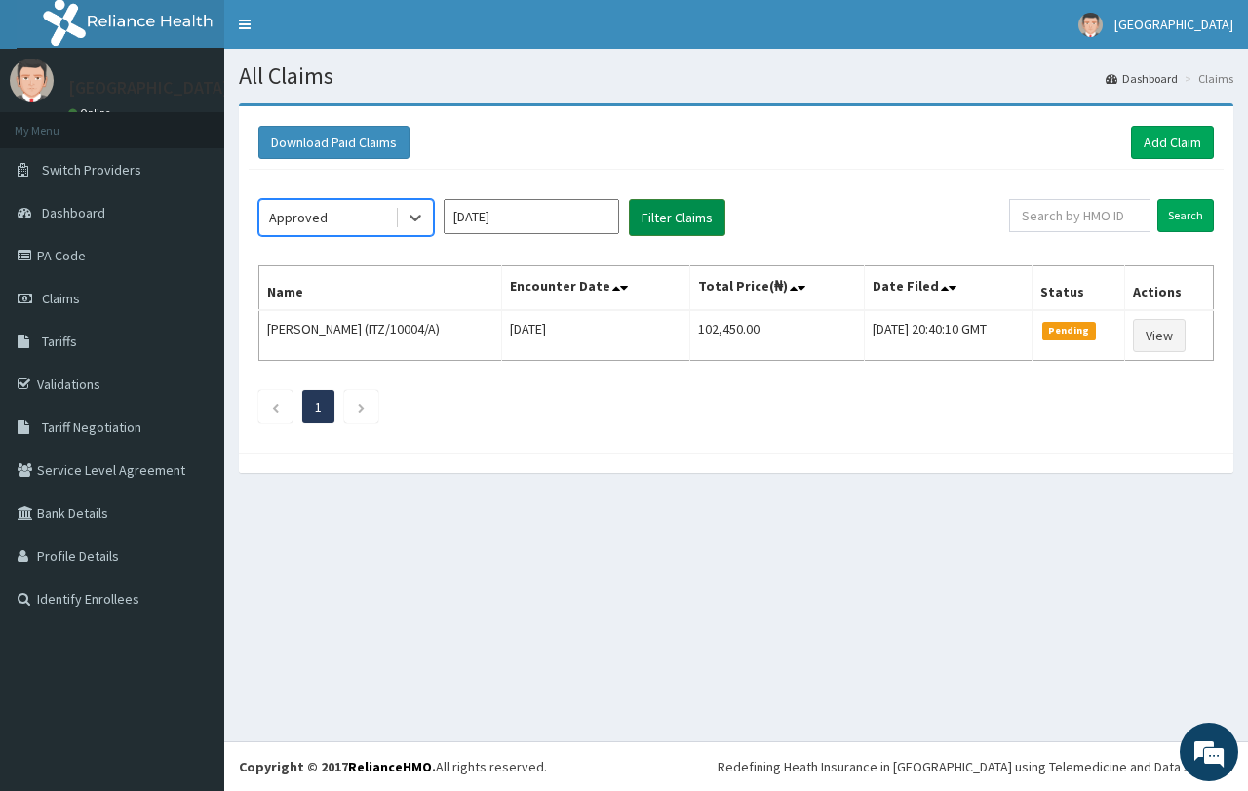
click at [697, 226] on button "Filter Claims" at bounding box center [677, 217] width 97 height 37
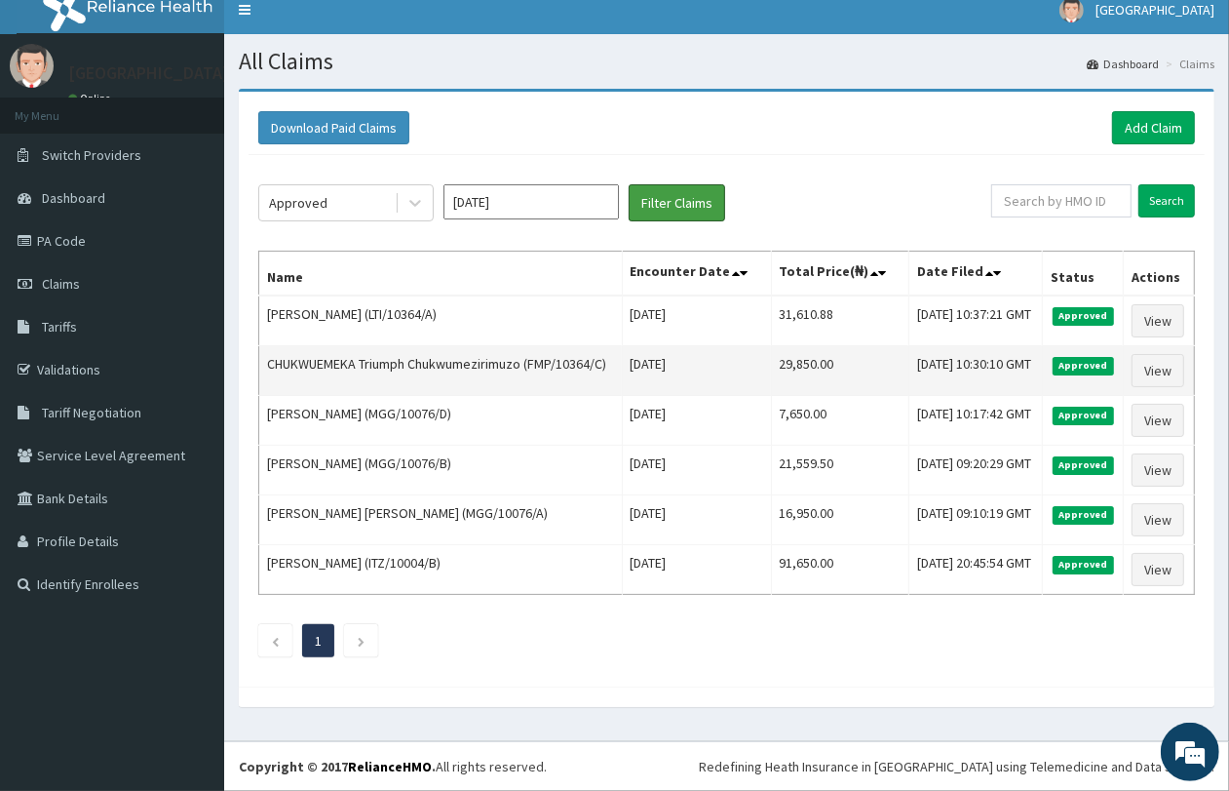
scroll to position [66, 0]
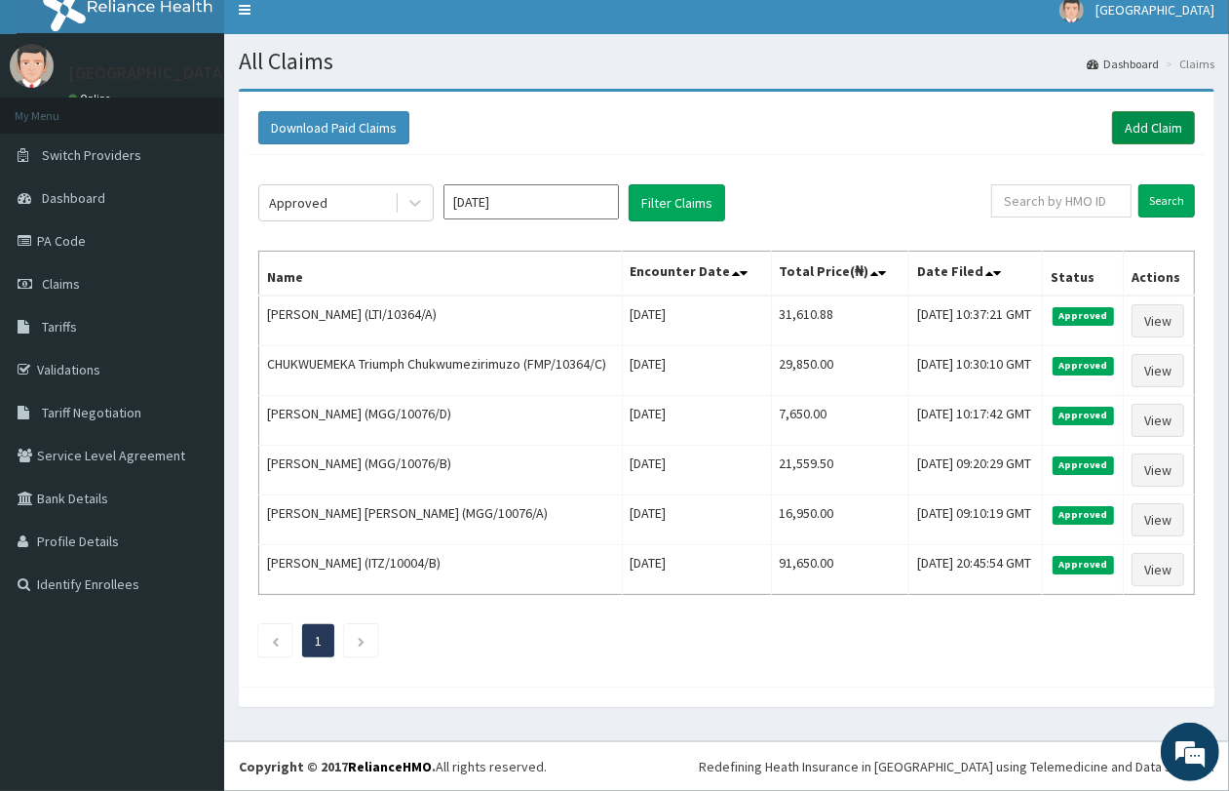
click at [1166, 111] on link "Add Claim" at bounding box center [1153, 127] width 83 height 33
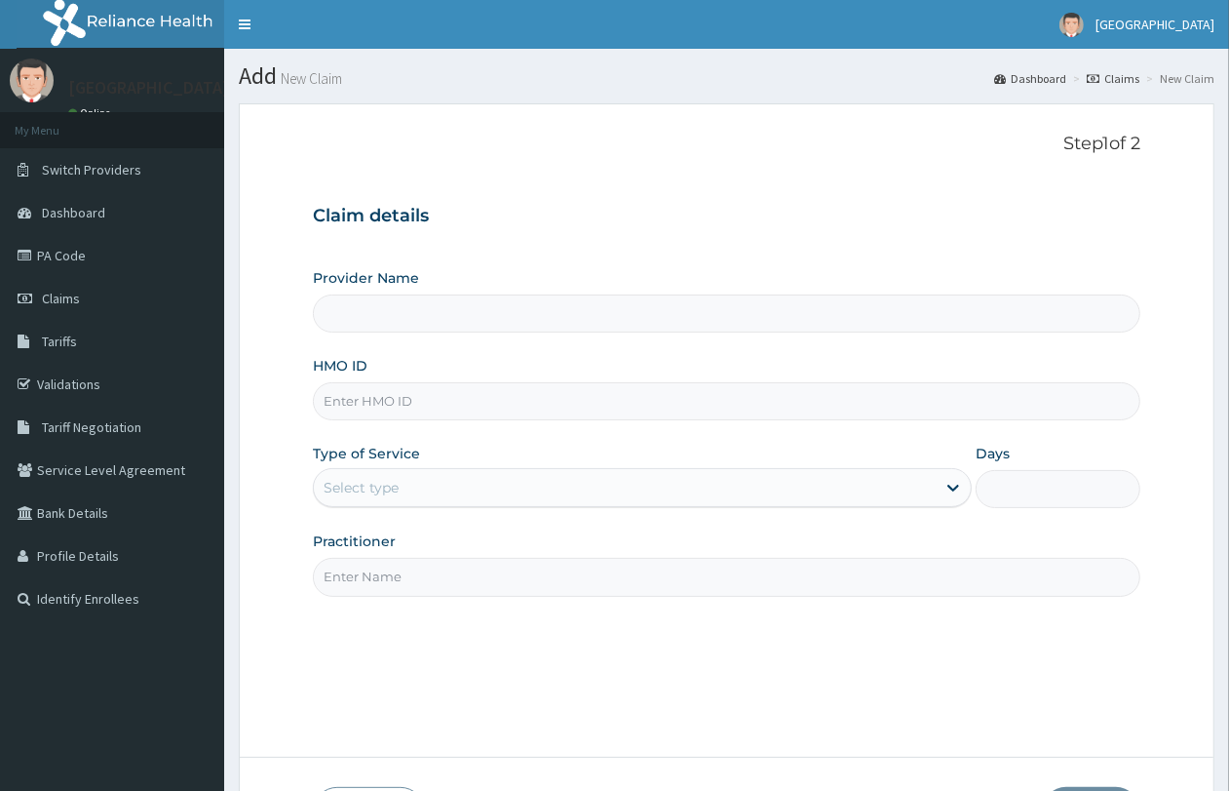
paste input "JEC/10024/A"
type input "JEC/10024/A"
type input "QUEENS SPECIALIST HOSPITAL- ABUJA"
type input "JEC/10024/A"
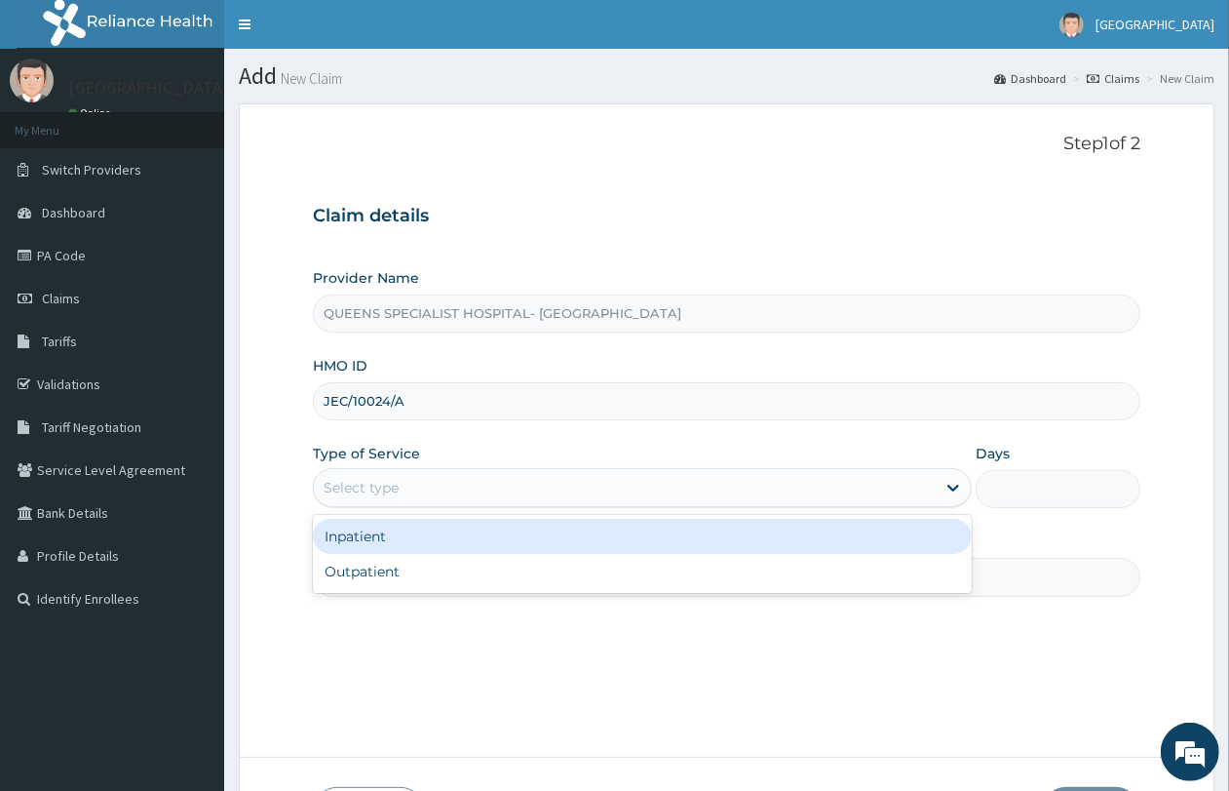
click at [361, 490] on div "Select type" at bounding box center [361, 487] width 75 height 19
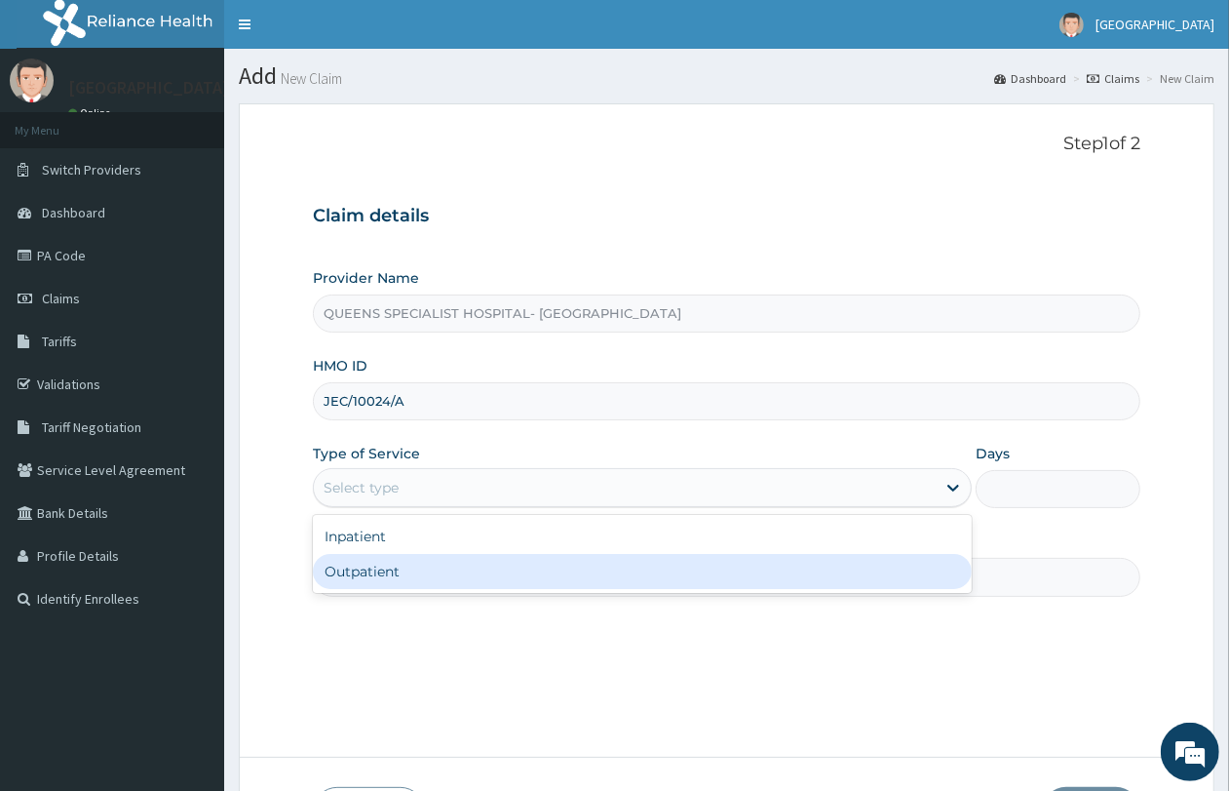
click at [359, 577] on div "Outpatient" at bounding box center [642, 571] width 659 height 35
type input "1"
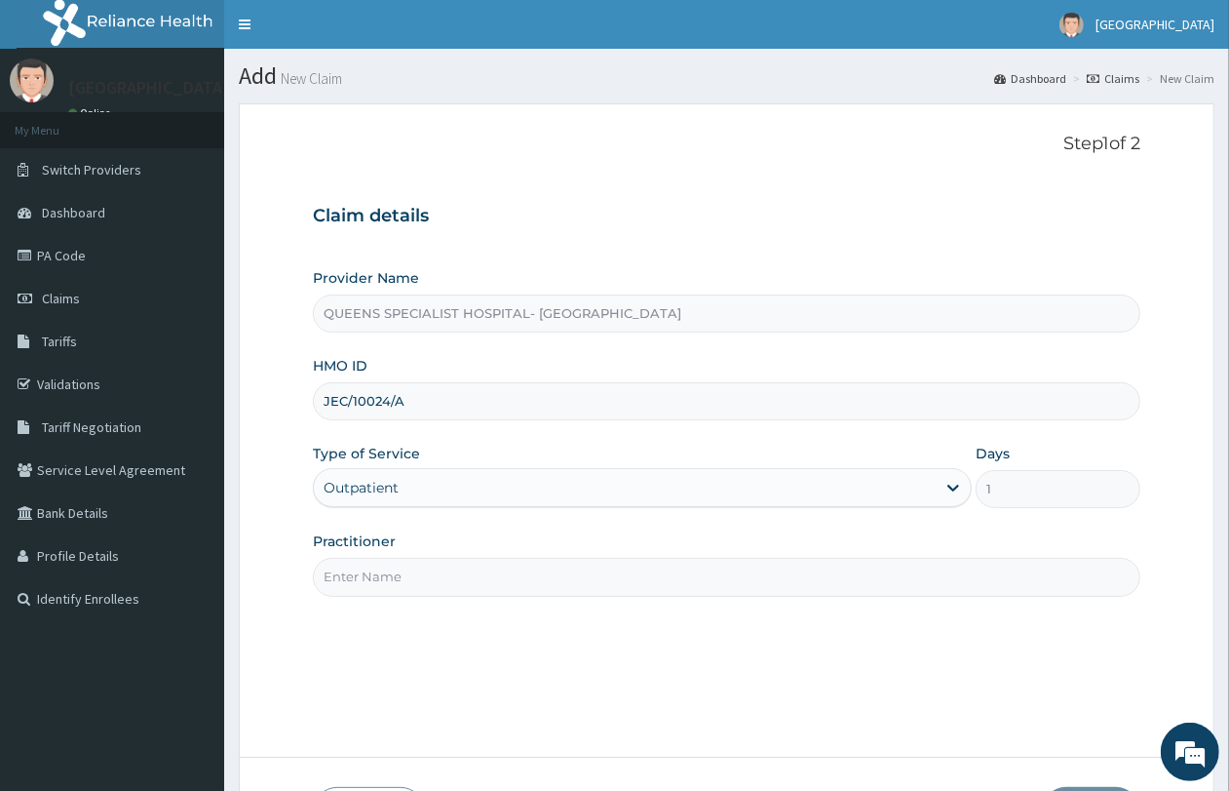
click at [359, 593] on input "Practitioner" at bounding box center [727, 577] width 828 height 38
type input "GP"
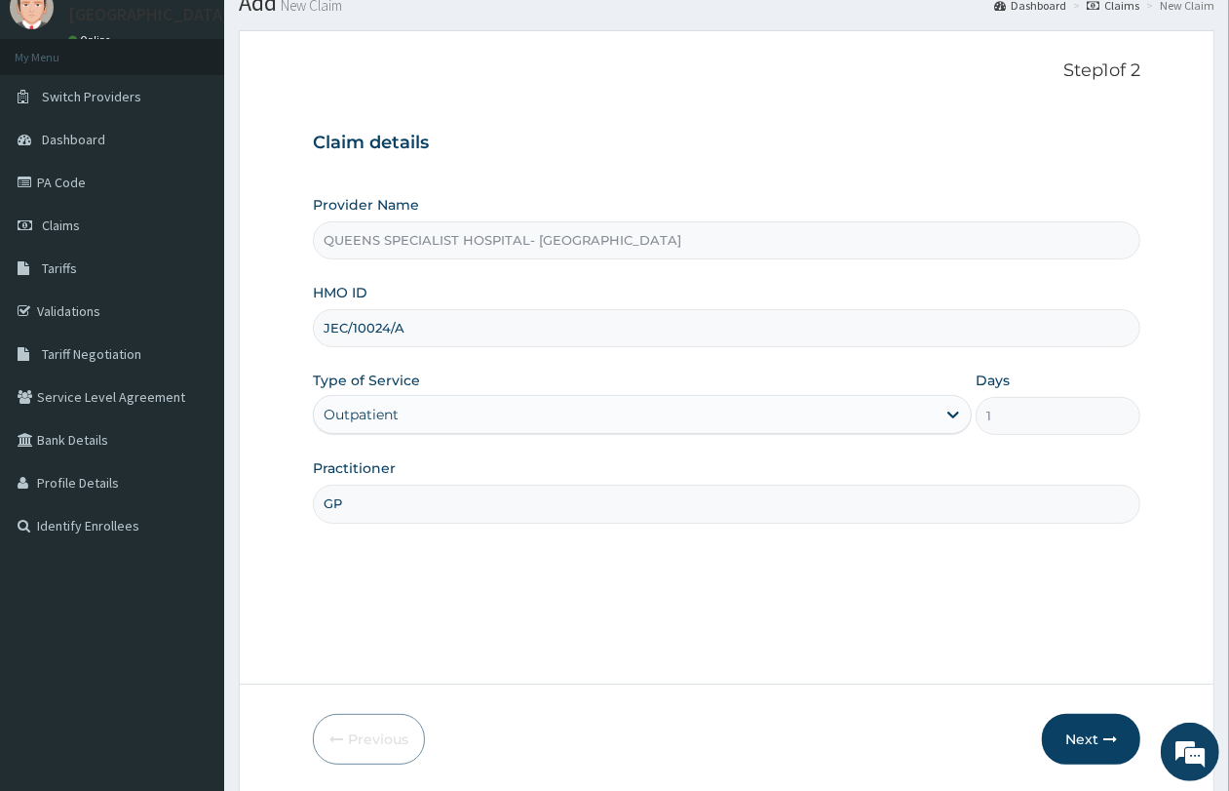
scroll to position [141, 0]
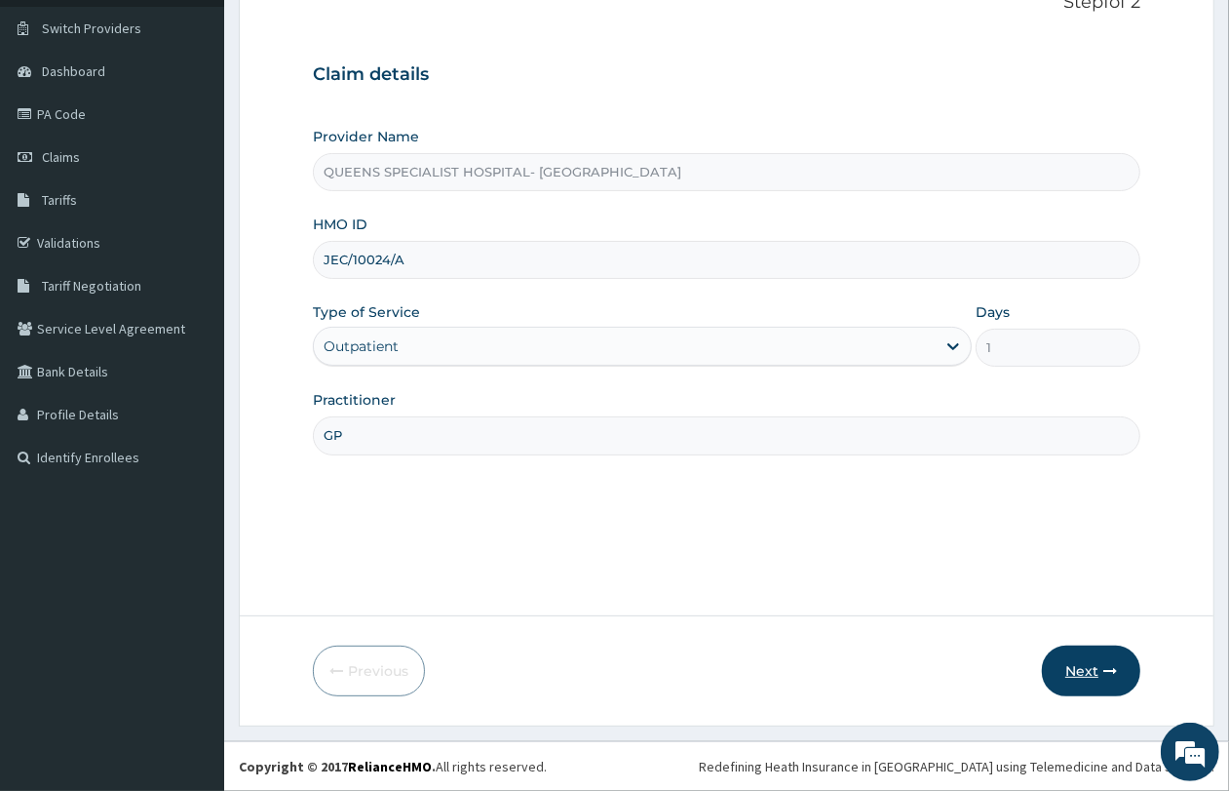
click at [1095, 670] on button "Next" at bounding box center [1091, 670] width 98 height 51
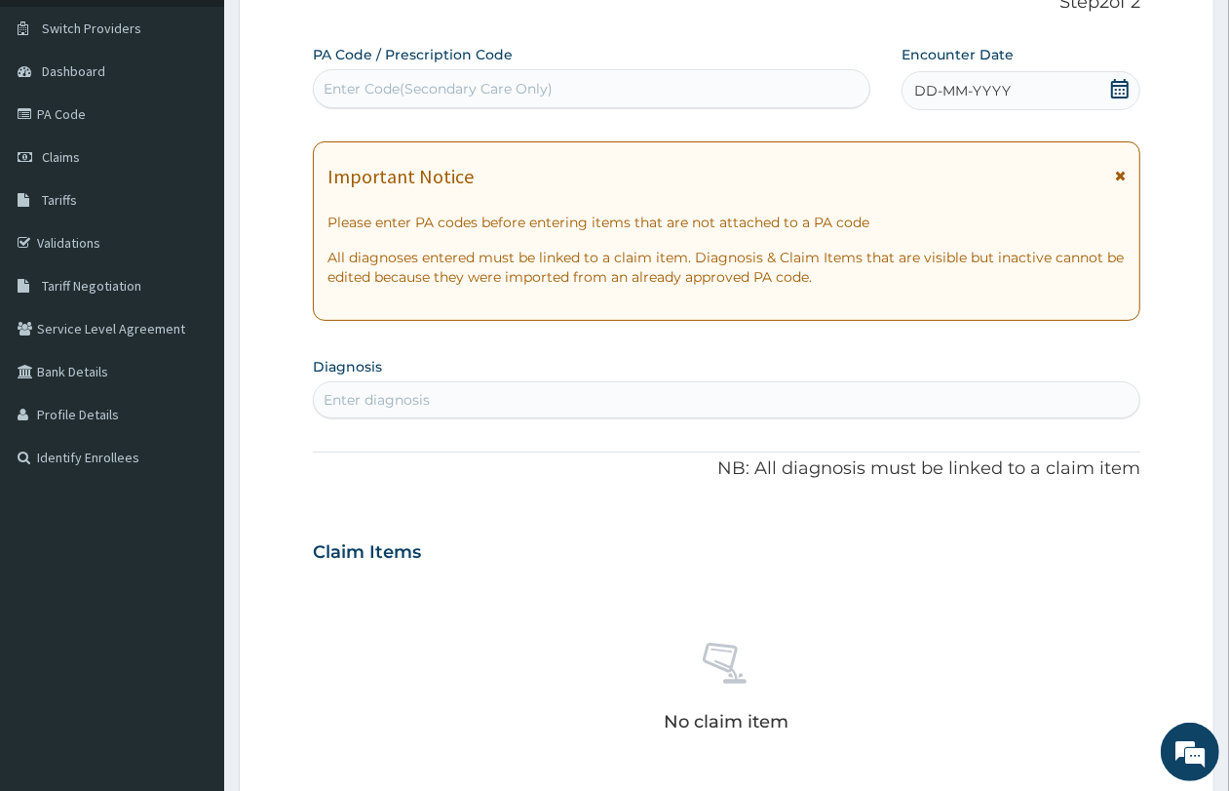
click at [939, 98] on span "DD-MM-YYYY" at bounding box center [962, 90] width 97 height 19
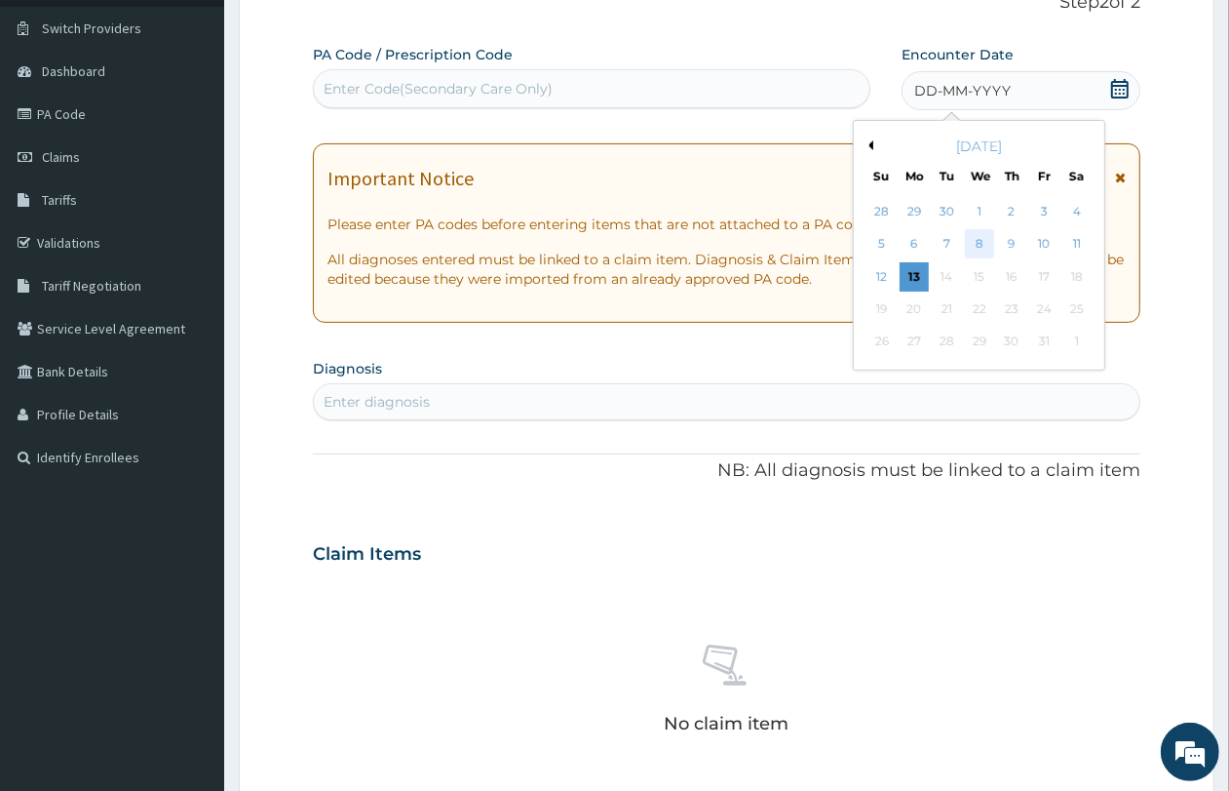
click at [987, 247] on div "8" at bounding box center [979, 244] width 29 height 29
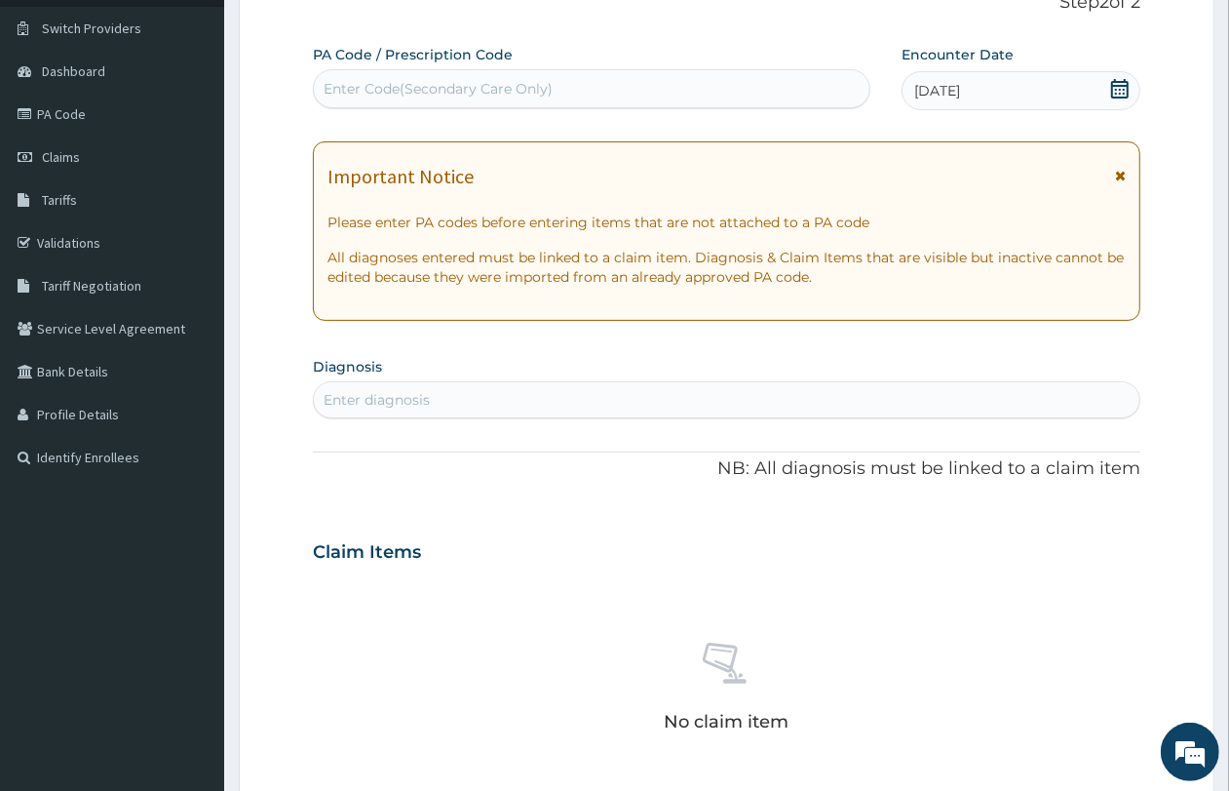
click at [383, 402] on div "Enter diagnosis" at bounding box center [377, 399] width 106 height 19
type input "S"
type input "FRACTURE"
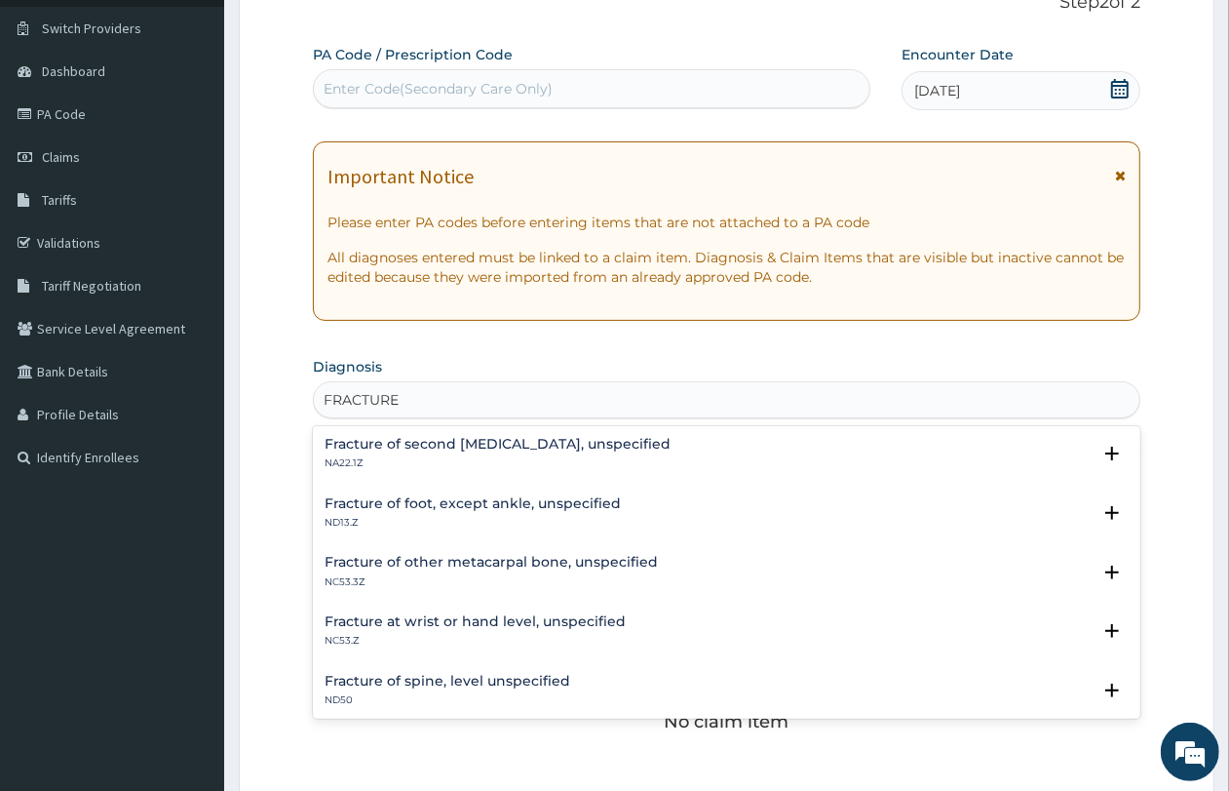
scroll to position [731, 0]
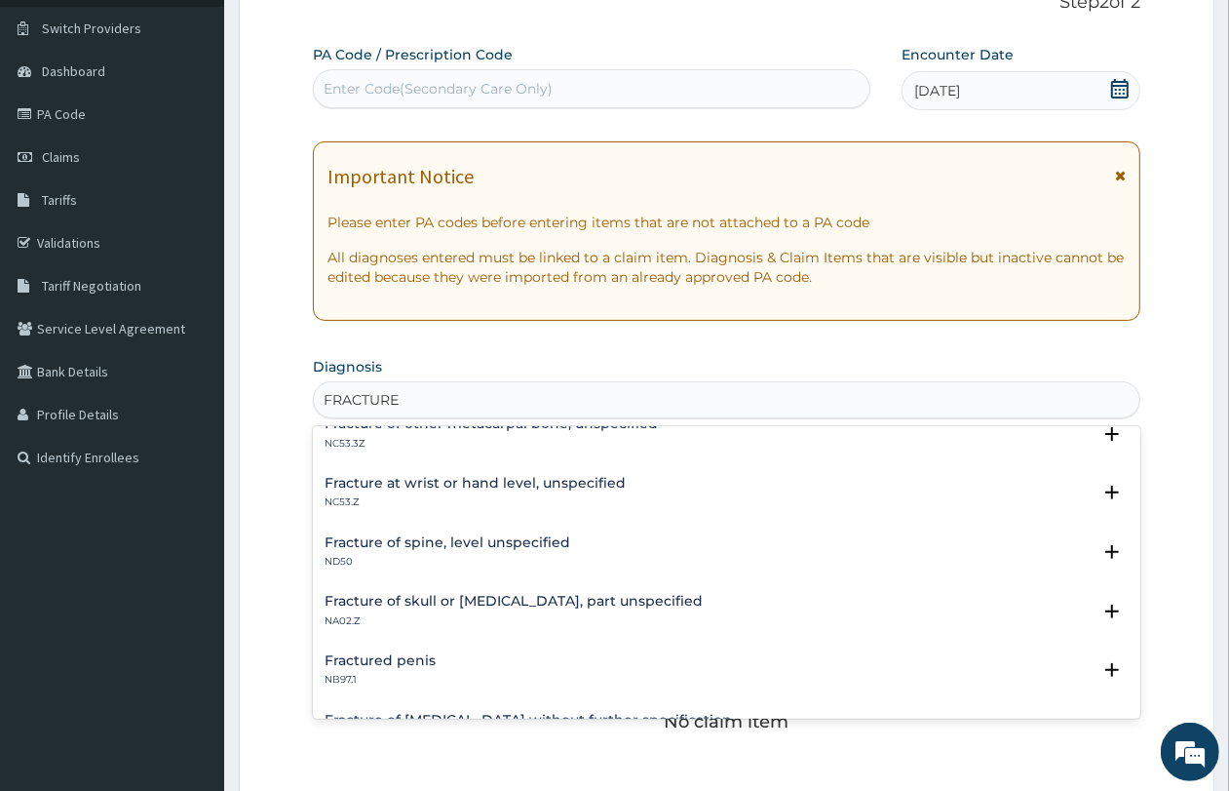
click at [474, 487] on h4 "Fracture at wrist or hand level, unspecified" at bounding box center [475, 483] width 301 height 15
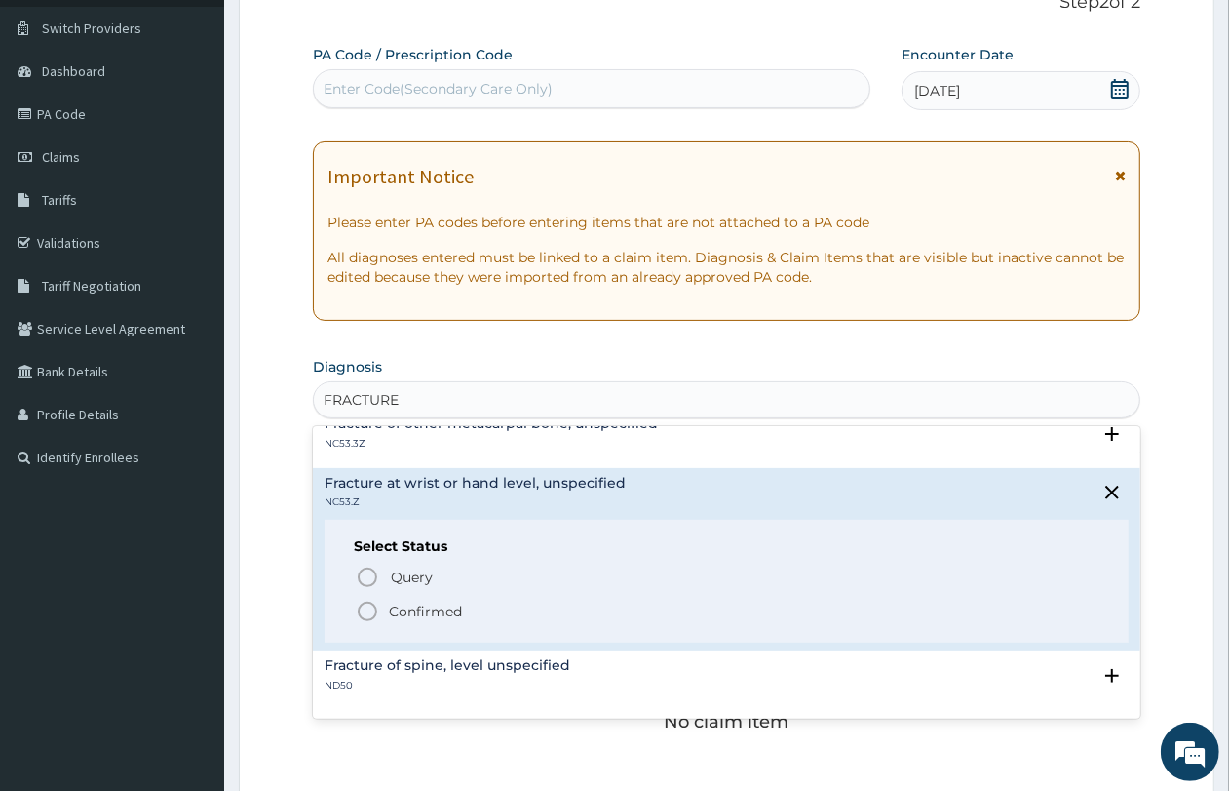
click at [432, 604] on p "Confirmed" at bounding box center [425, 610] width 73 height 19
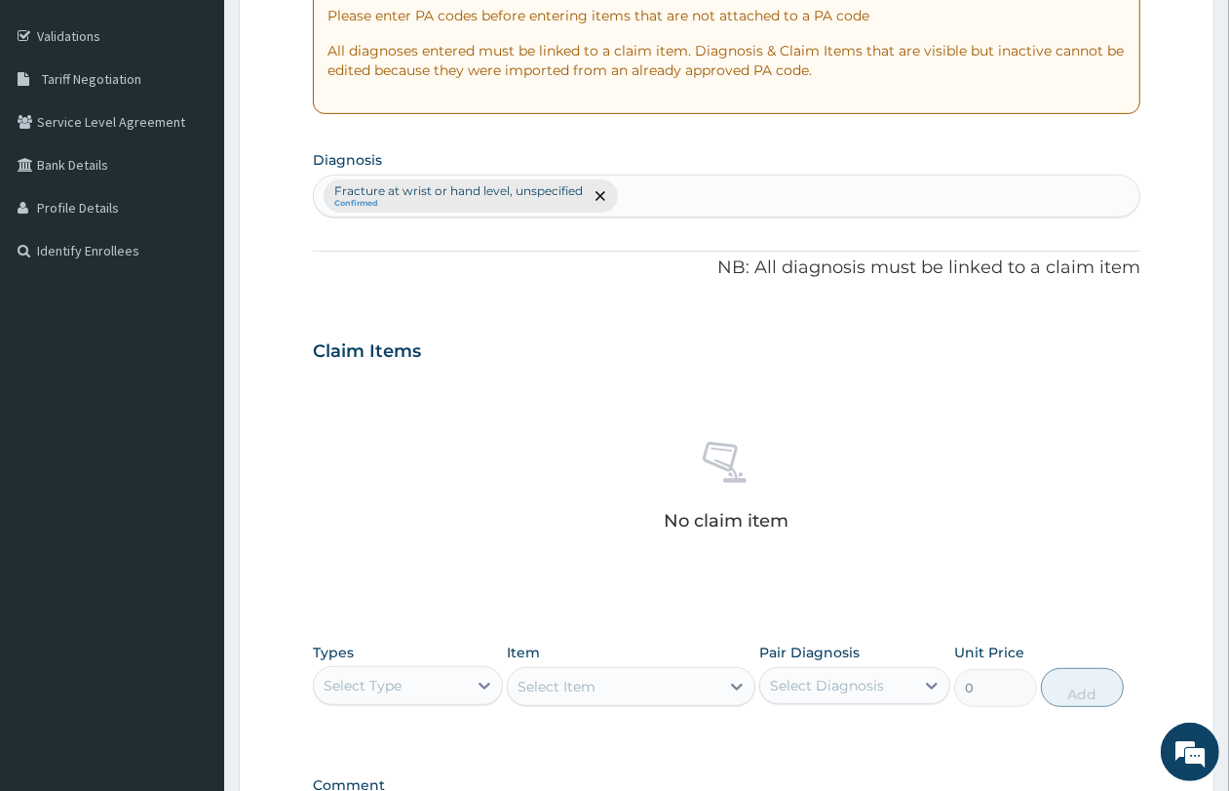
scroll to position [616, 0]
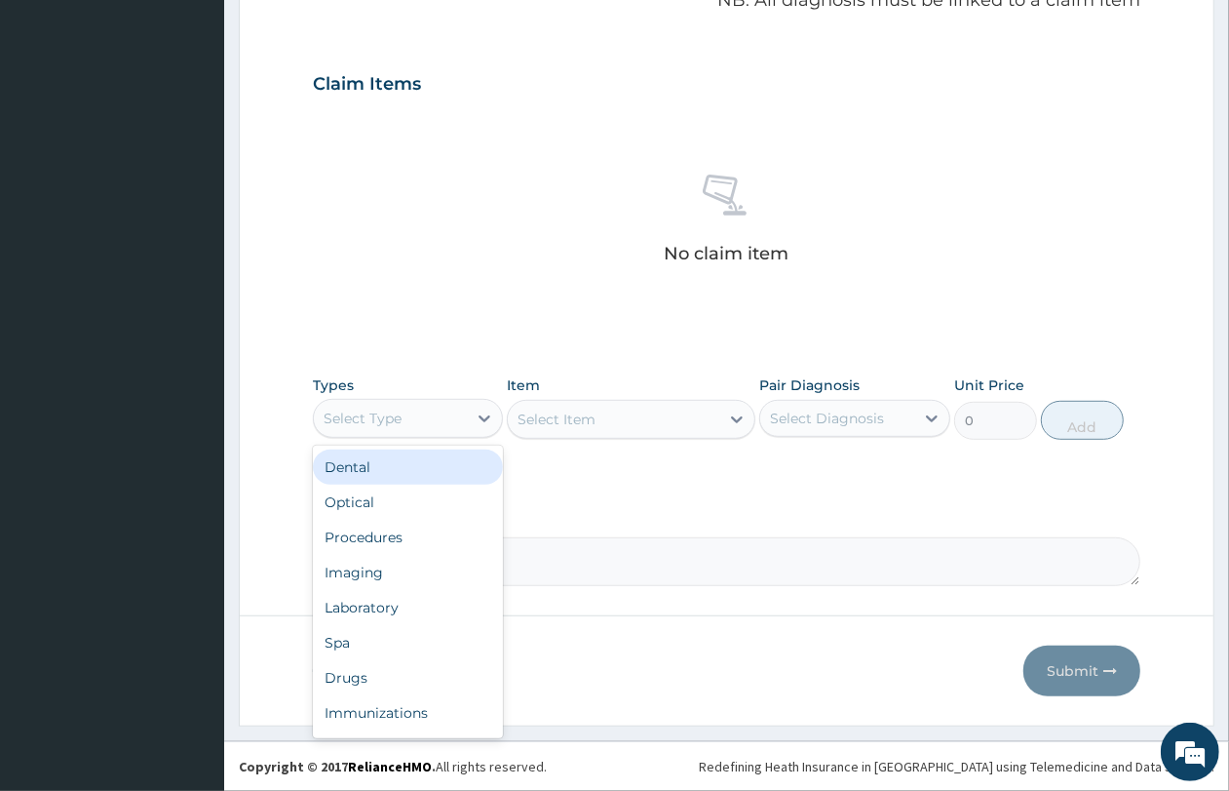
click at [444, 417] on div "Select Type" at bounding box center [390, 418] width 153 height 31
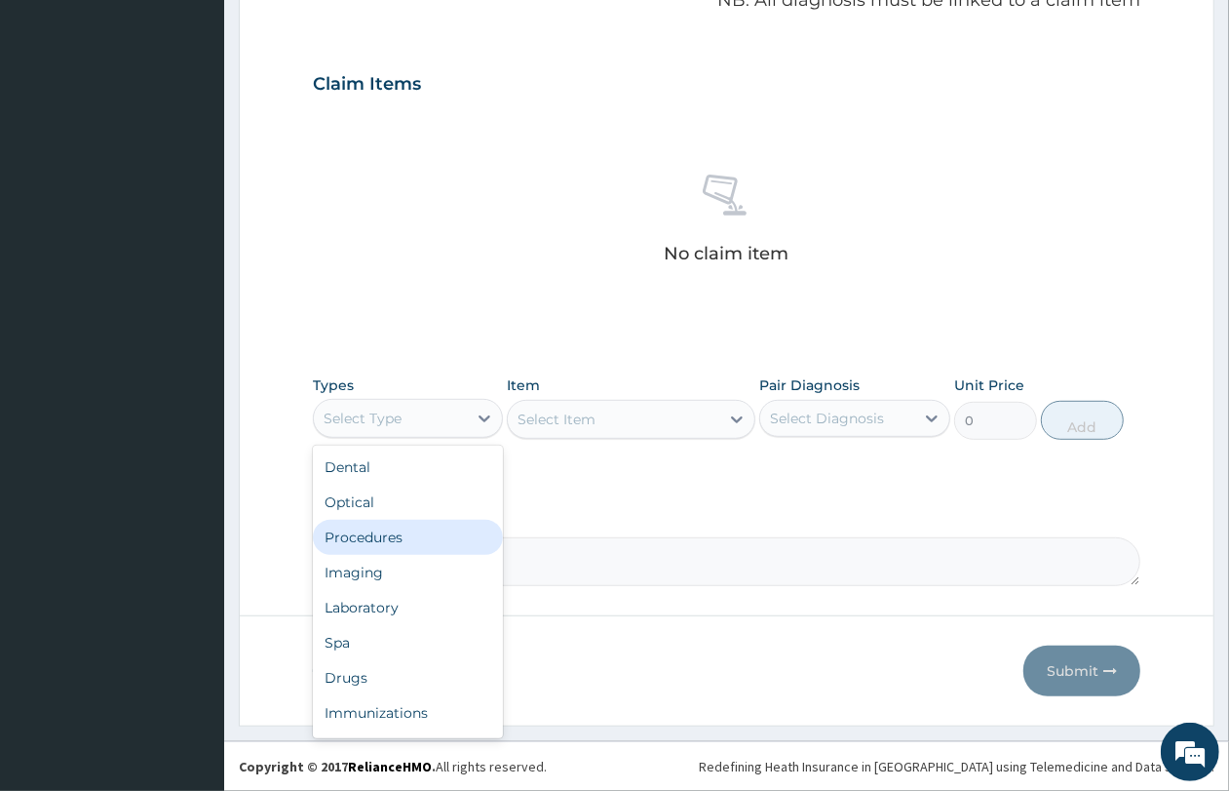
click at [446, 538] on div "Procedures" at bounding box center [408, 537] width 190 height 35
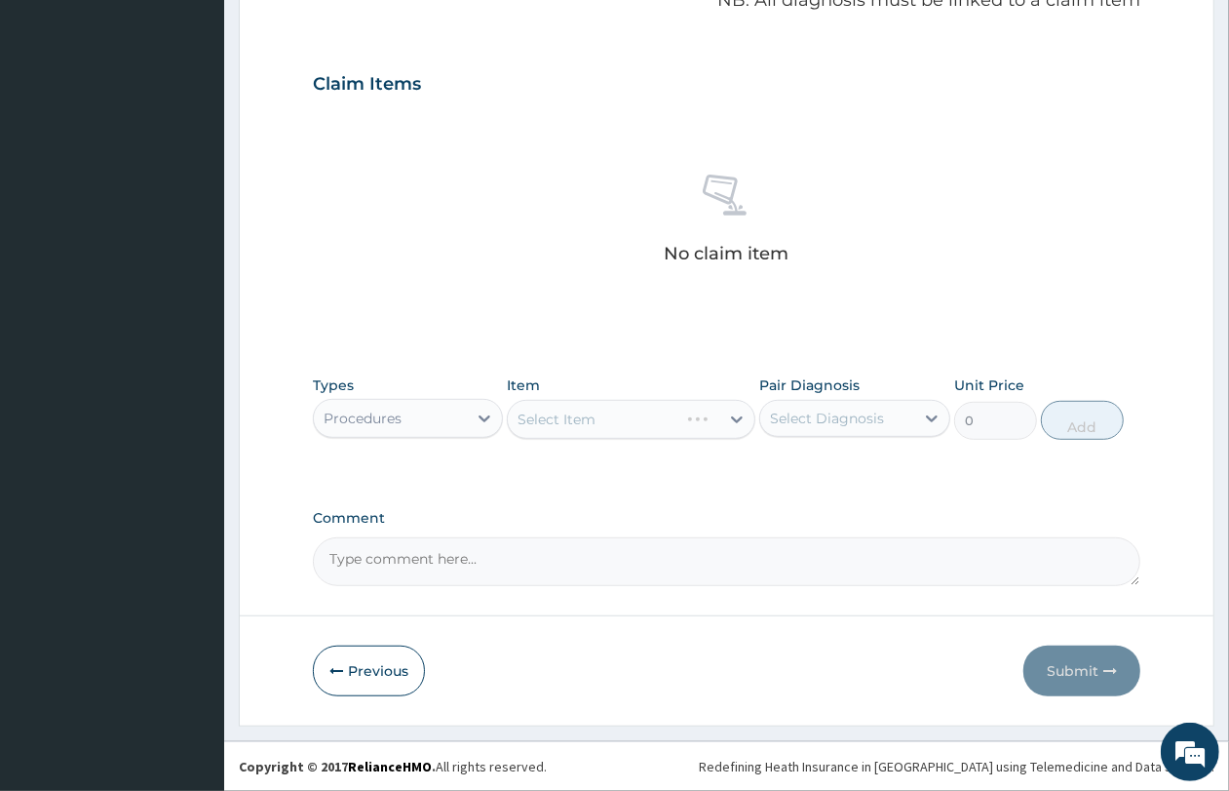
click at [593, 434] on div "Select Item" at bounding box center [631, 419] width 249 height 39
click at [598, 420] on div "Select Item" at bounding box center [614, 419] width 212 height 31
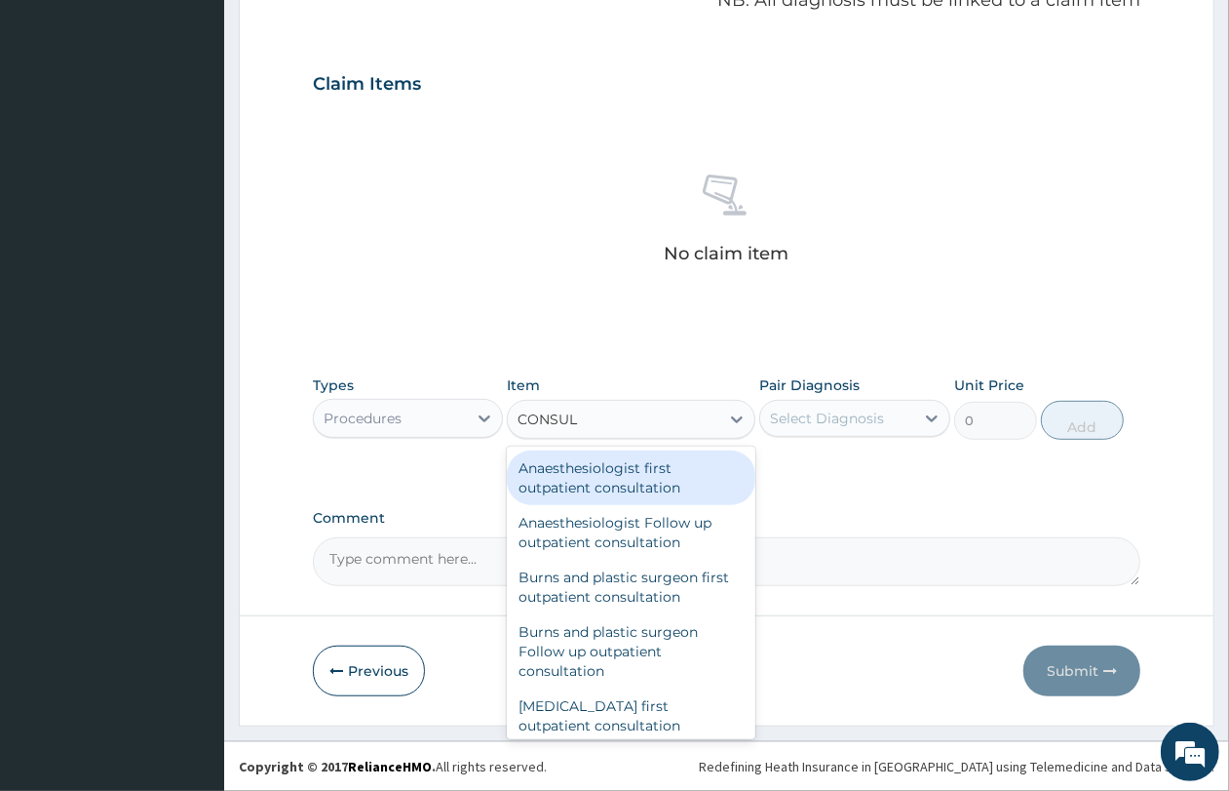
type input "CONSULT"
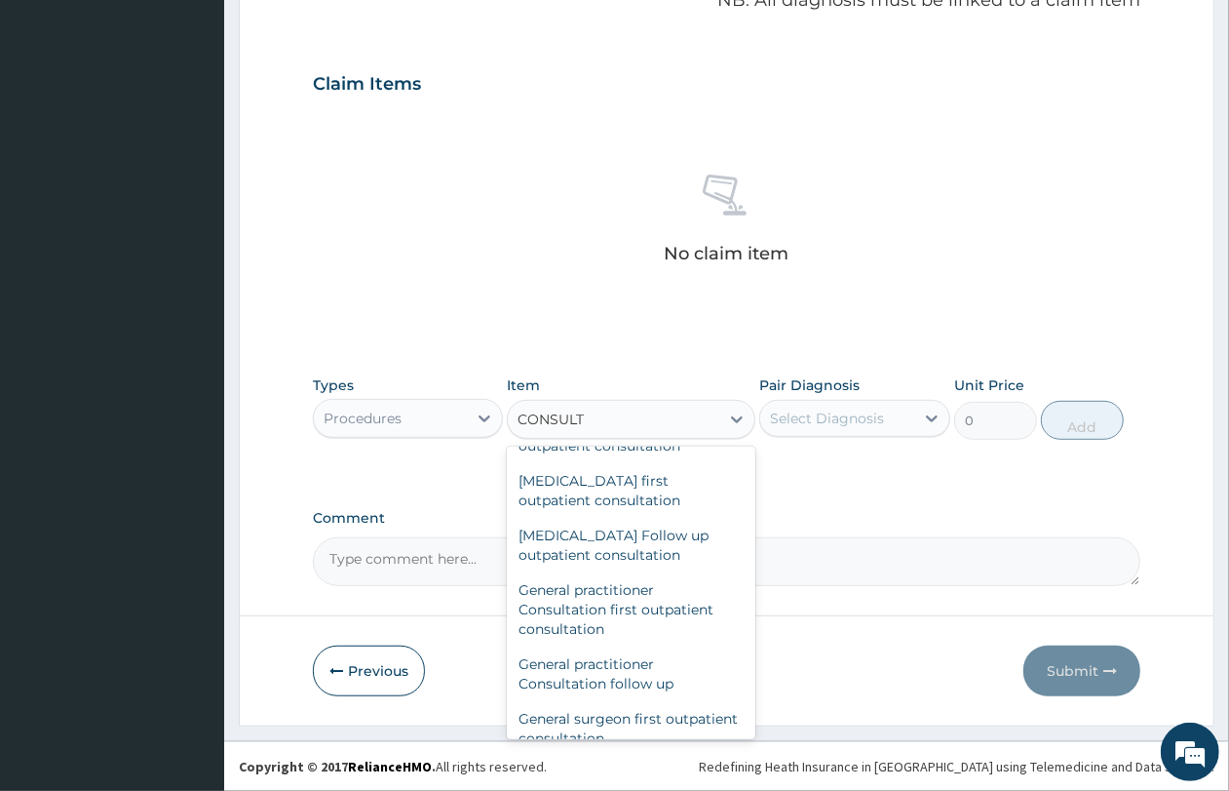
scroll to position [1123, 0]
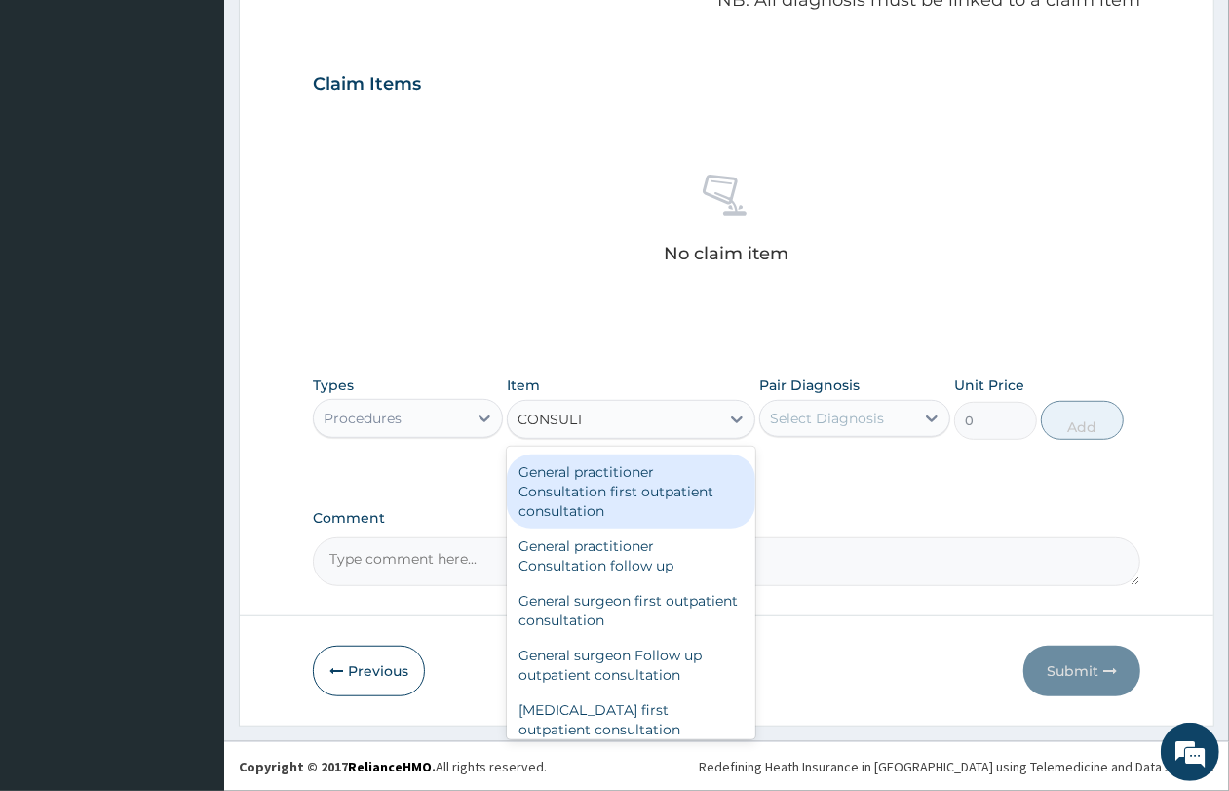
click at [637, 502] on div "General practitioner Consultation first outpatient consultation" at bounding box center [631, 491] width 249 height 74
type input "4350"
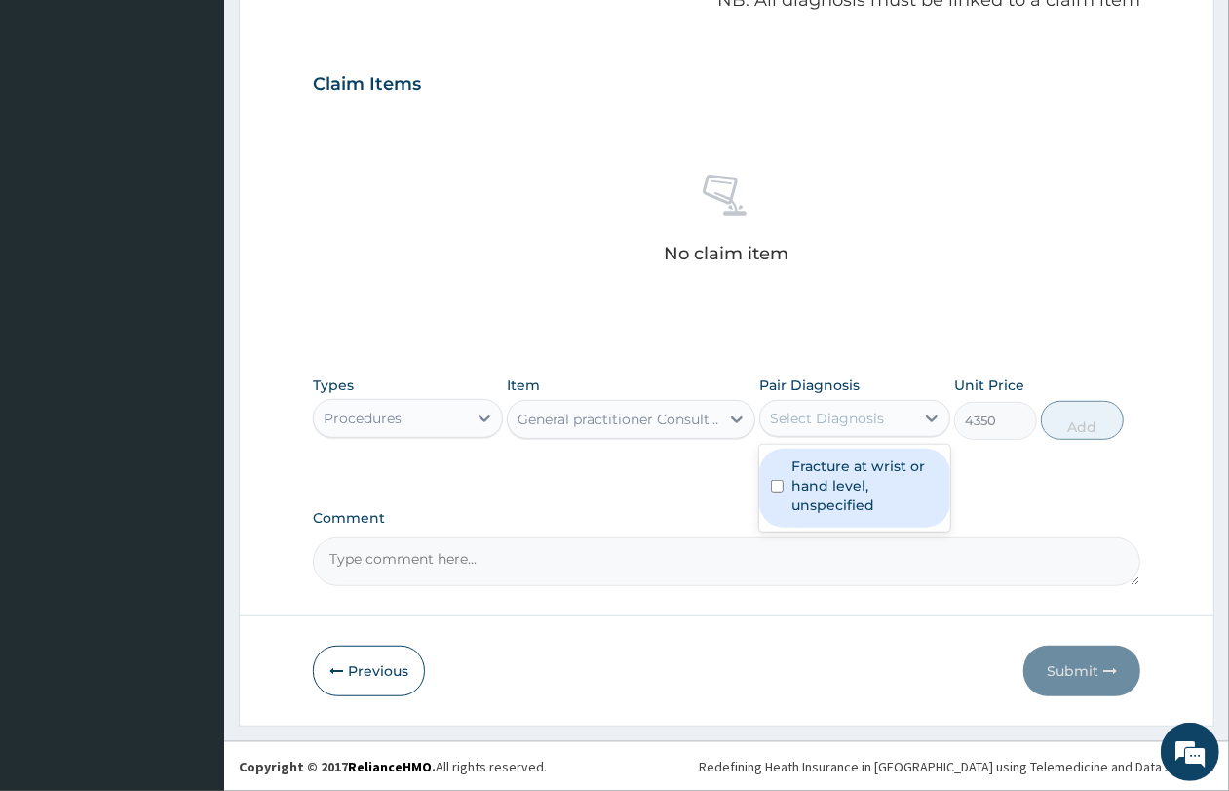
click at [771, 417] on div "Select Diagnosis" at bounding box center [827, 417] width 114 height 19
click at [801, 488] on label "Fracture at wrist or hand level, unspecified" at bounding box center [865, 485] width 146 height 58
checkbox input "true"
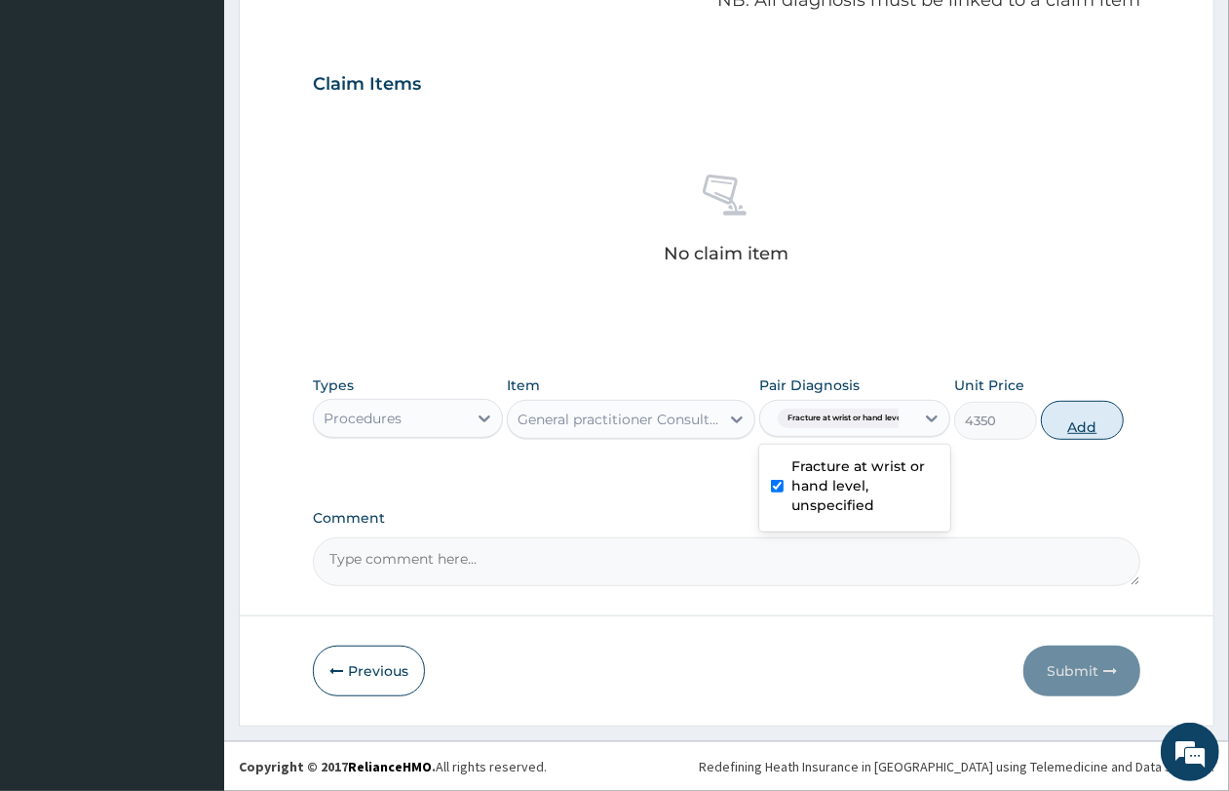
click at [1095, 417] on button "Add" at bounding box center [1082, 420] width 83 height 39
type input "0"
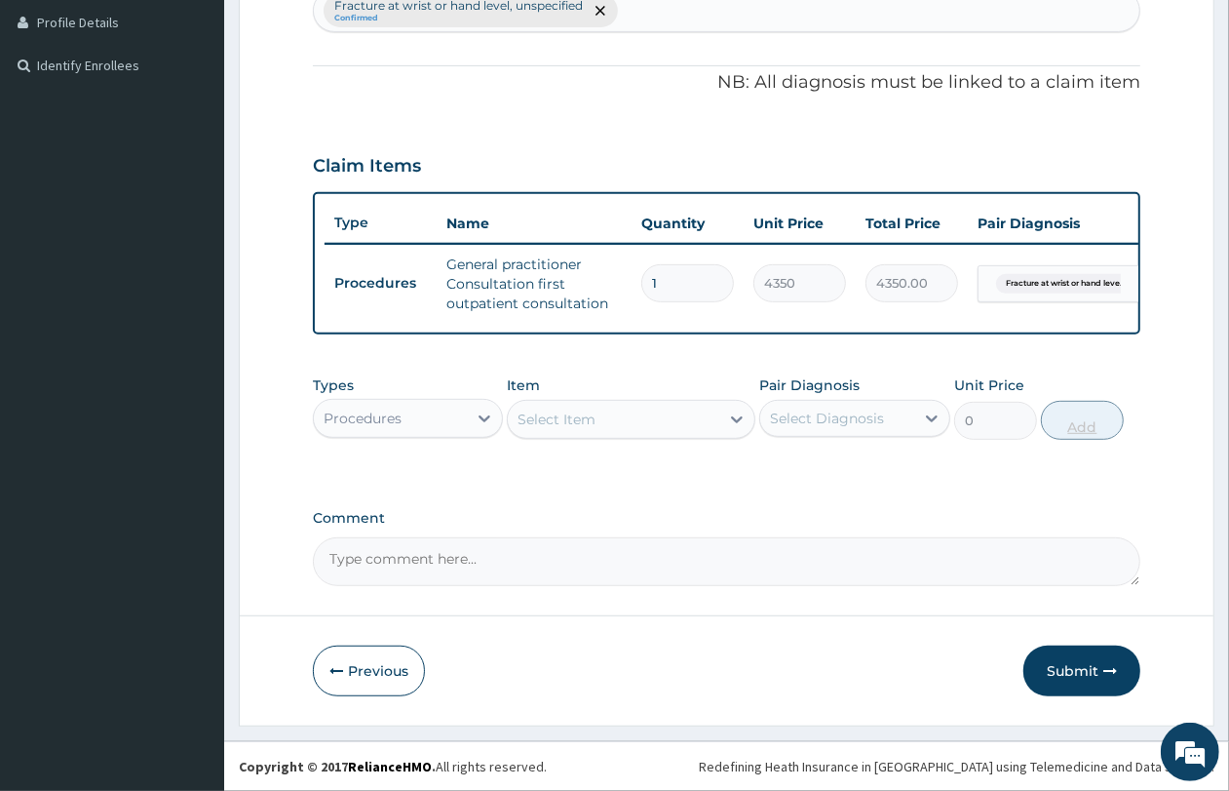
scroll to position [551, 0]
click at [1080, 656] on button "Submit" at bounding box center [1082, 670] width 117 height 51
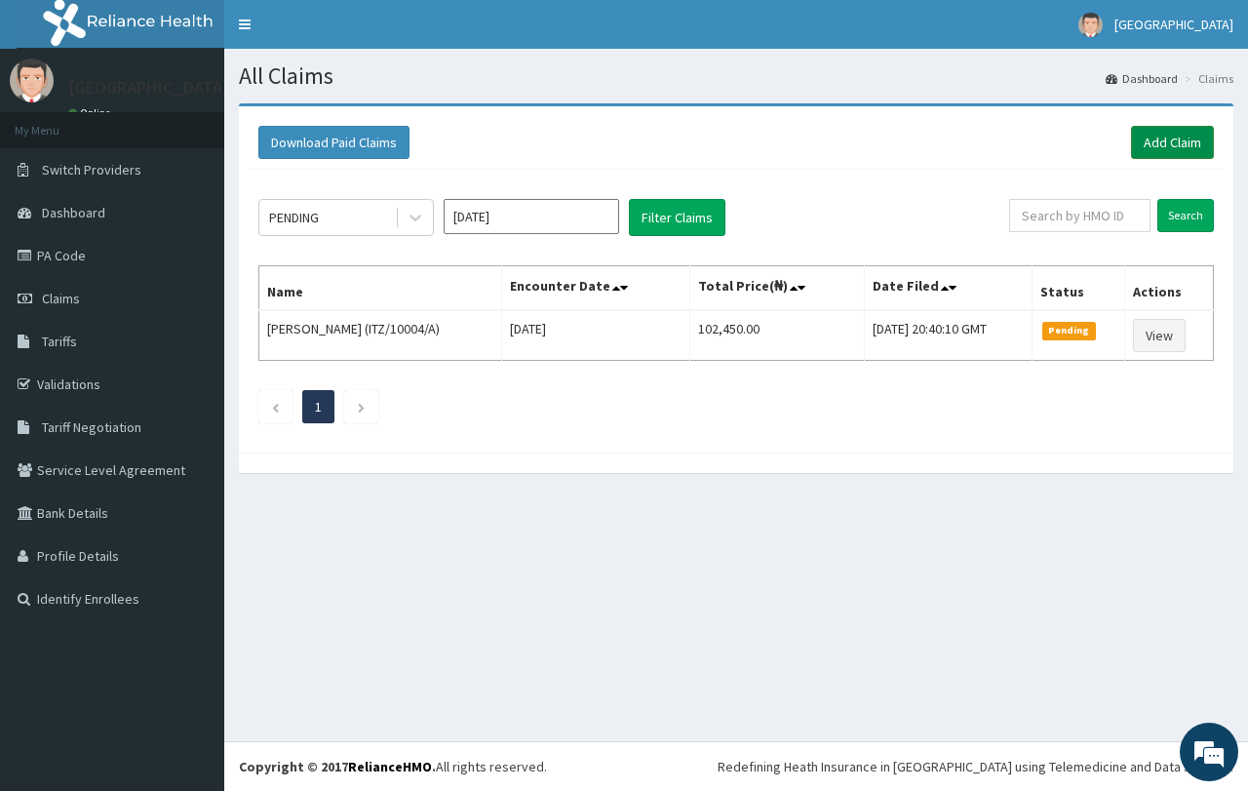
click at [1143, 138] on link "Add Claim" at bounding box center [1172, 142] width 83 height 33
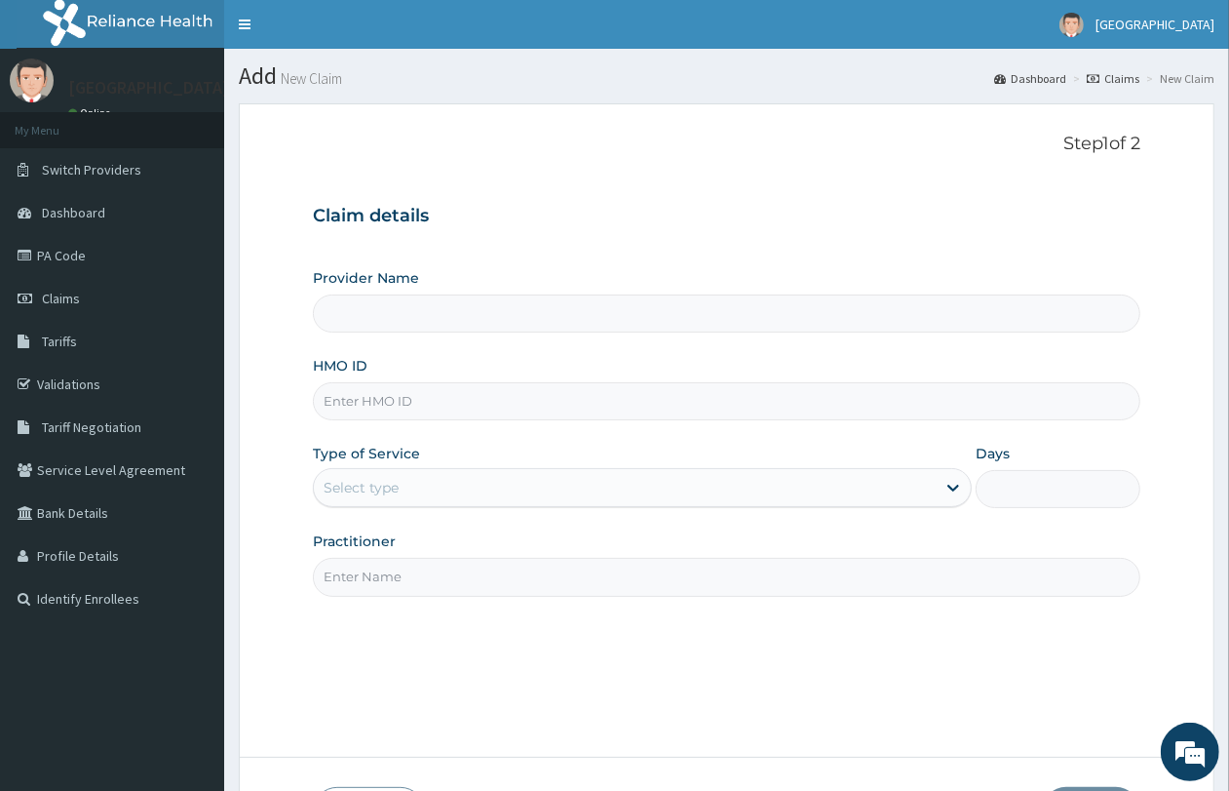
type input "QUEENS SPECIALIST HOSPITAL- [GEOGRAPHIC_DATA]"
paste input "SSN/10433/D"
type input "SSN/10433/D"
click at [586, 507] on div "Select type" at bounding box center [642, 487] width 659 height 39
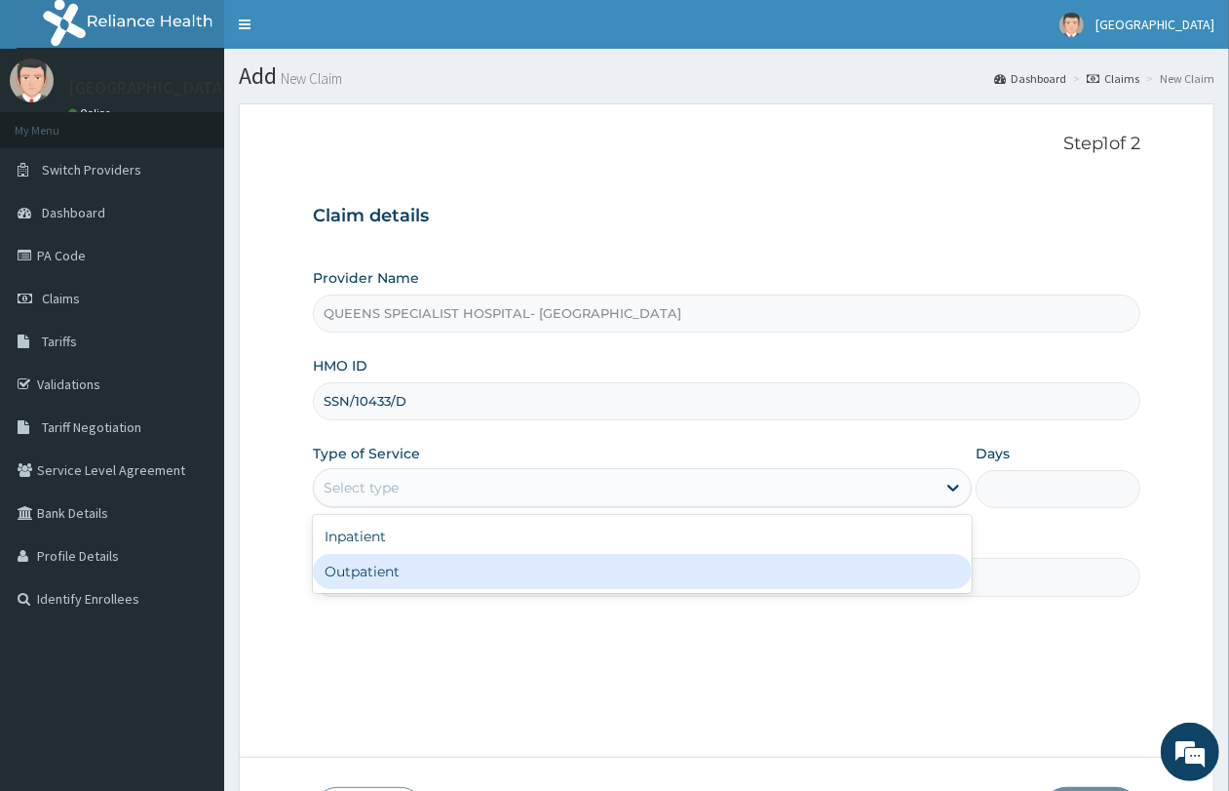
click at [577, 578] on div "Outpatient" at bounding box center [642, 571] width 659 height 35
type input "1"
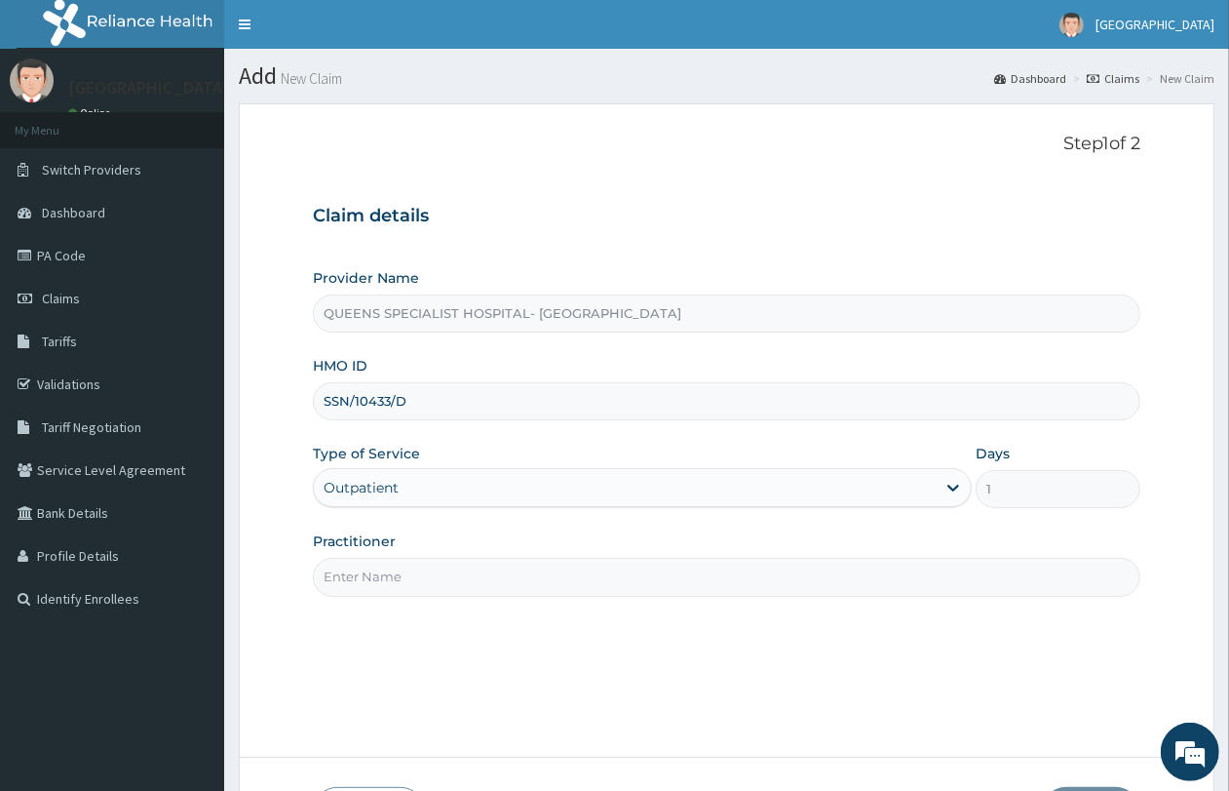
click at [577, 578] on input "Practitioner" at bounding box center [727, 577] width 828 height 38
type input "GP"
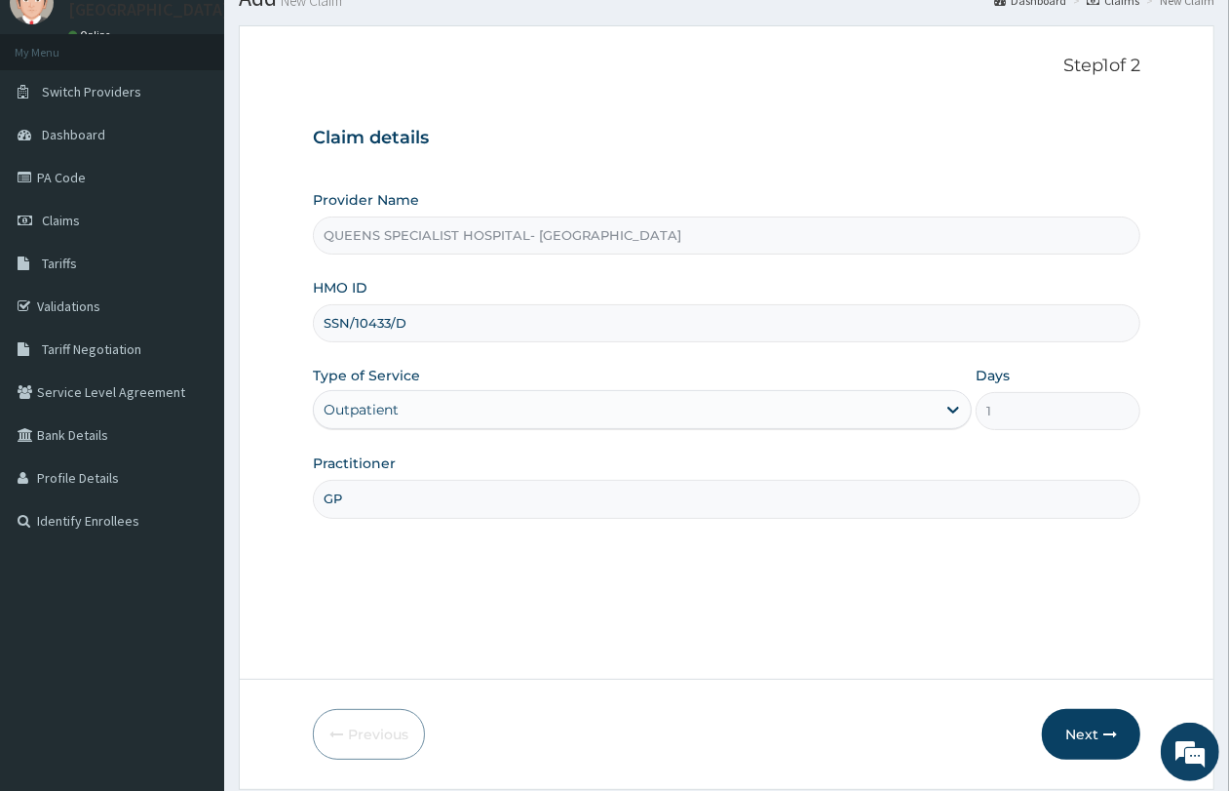
scroll to position [141, 0]
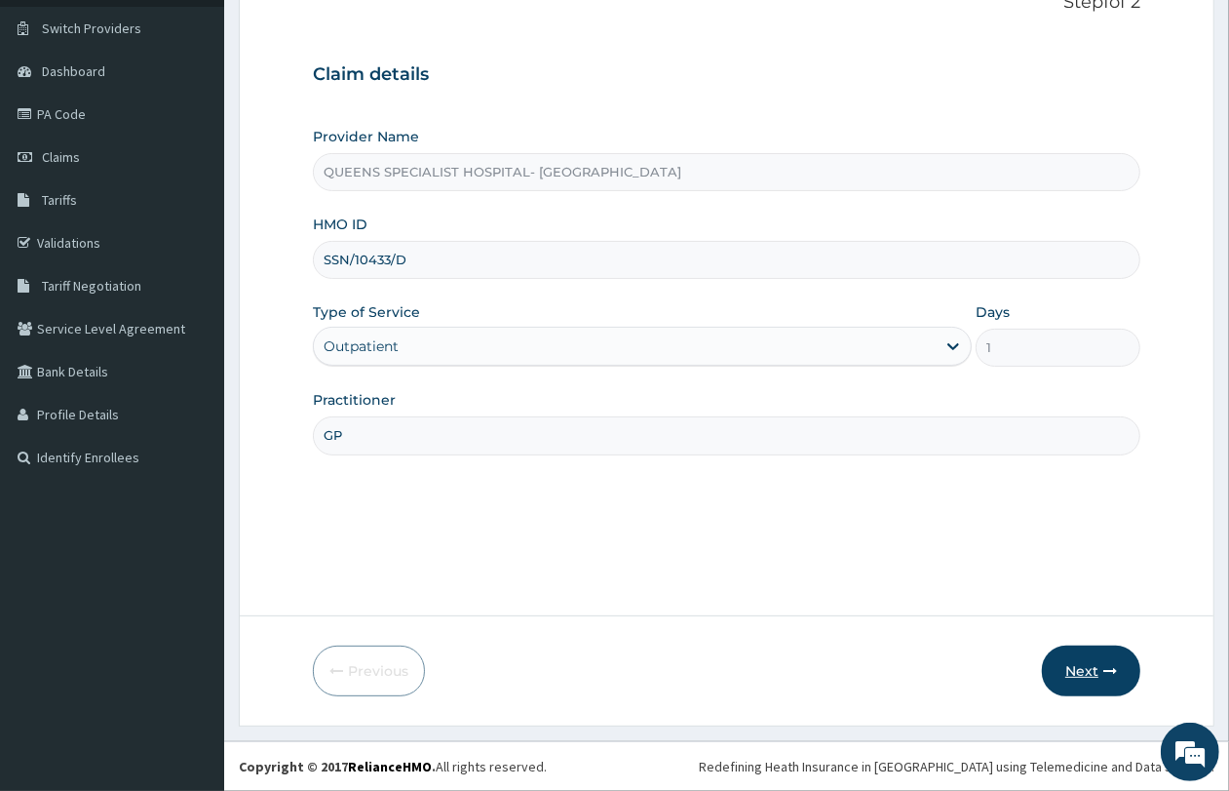
click at [1084, 670] on button "Next" at bounding box center [1091, 670] width 98 height 51
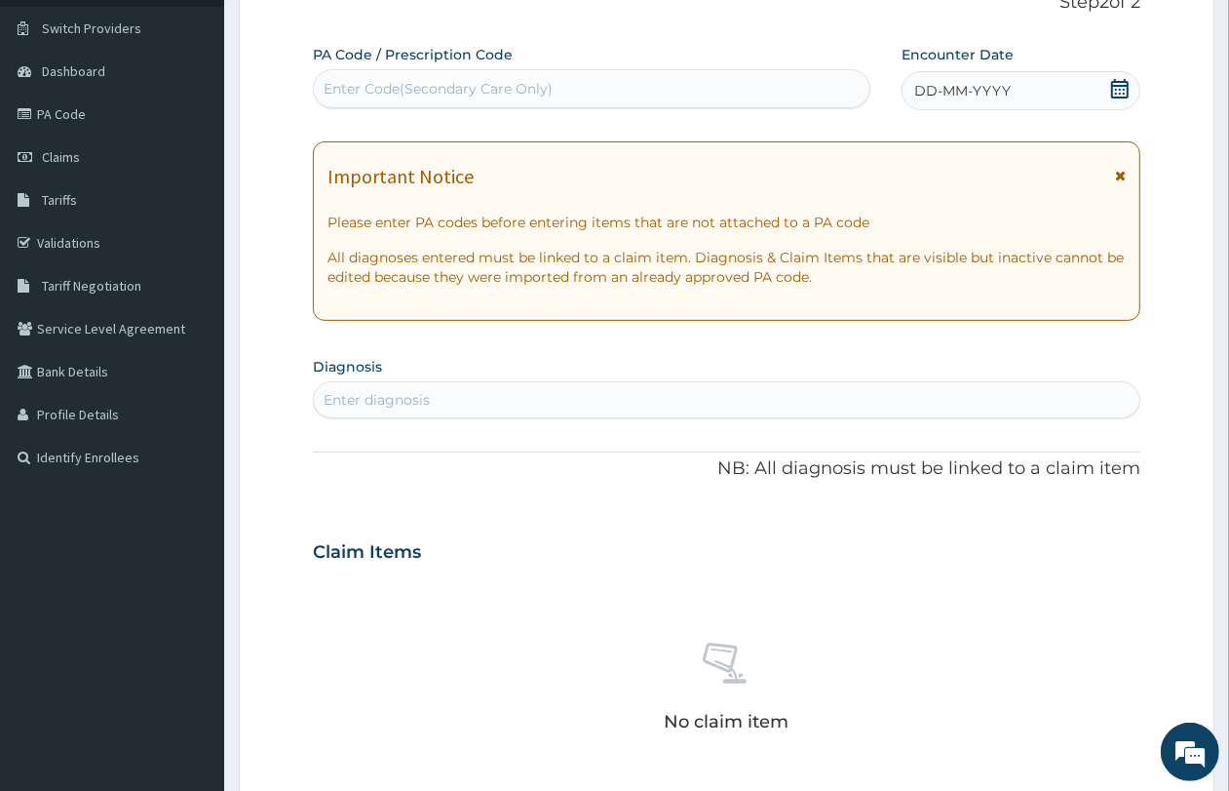
click at [441, 95] on div "Enter Code(Secondary Care Only)" at bounding box center [438, 88] width 229 height 19
paste input "PA/784F26"
type input "PA/784F26"
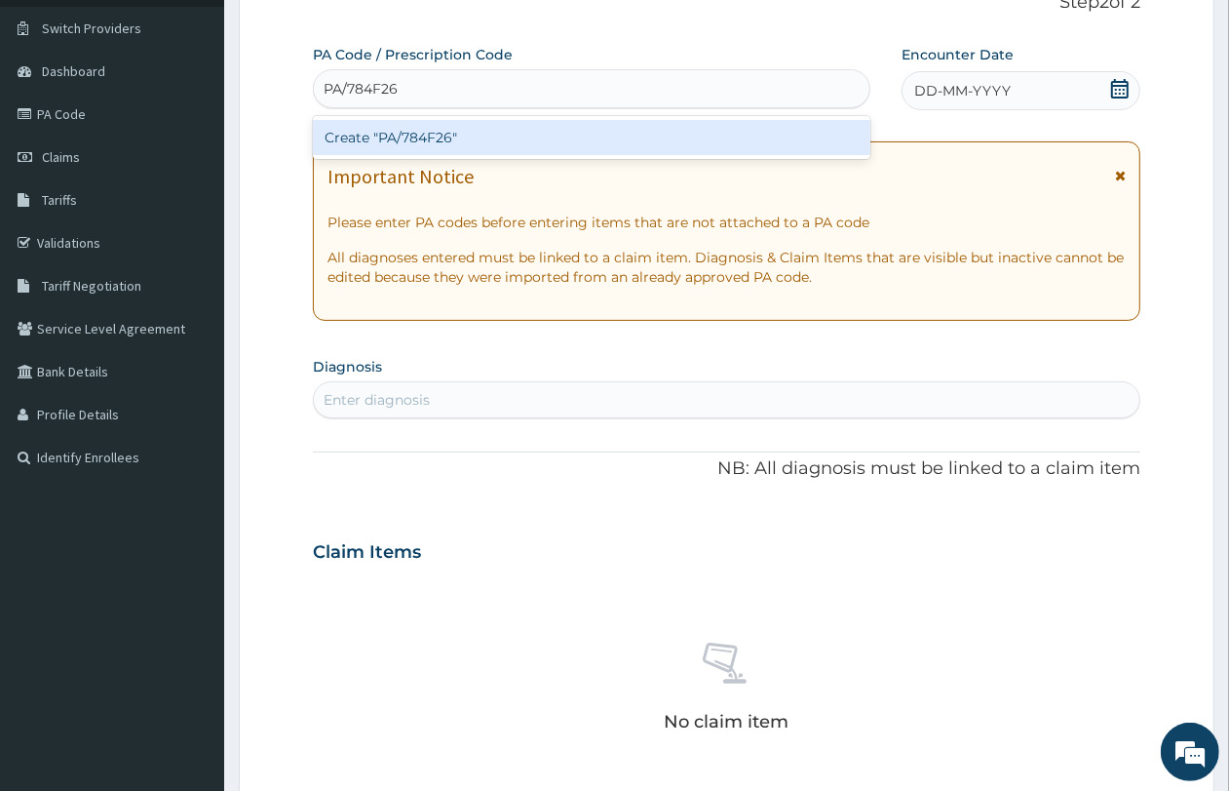
click at [461, 141] on div "Create "PA/784F26"" at bounding box center [592, 137] width 558 height 35
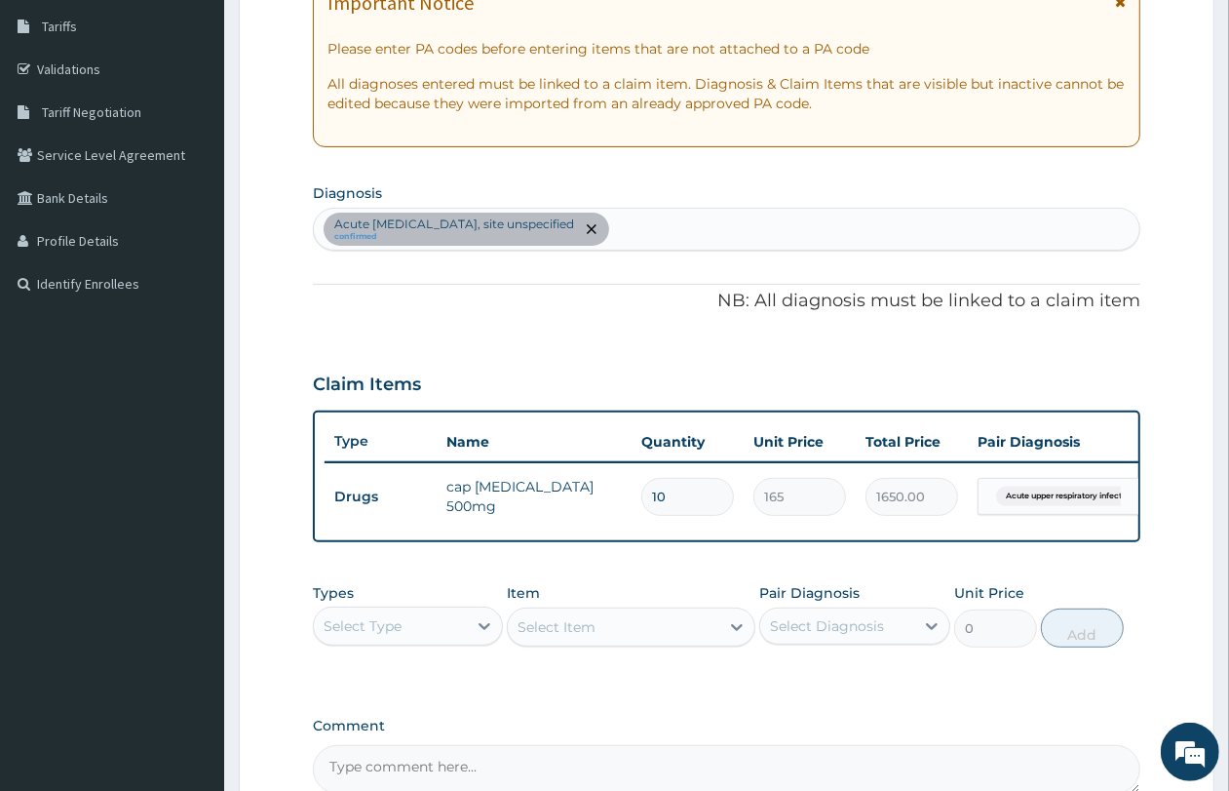
scroll to position [507, 0]
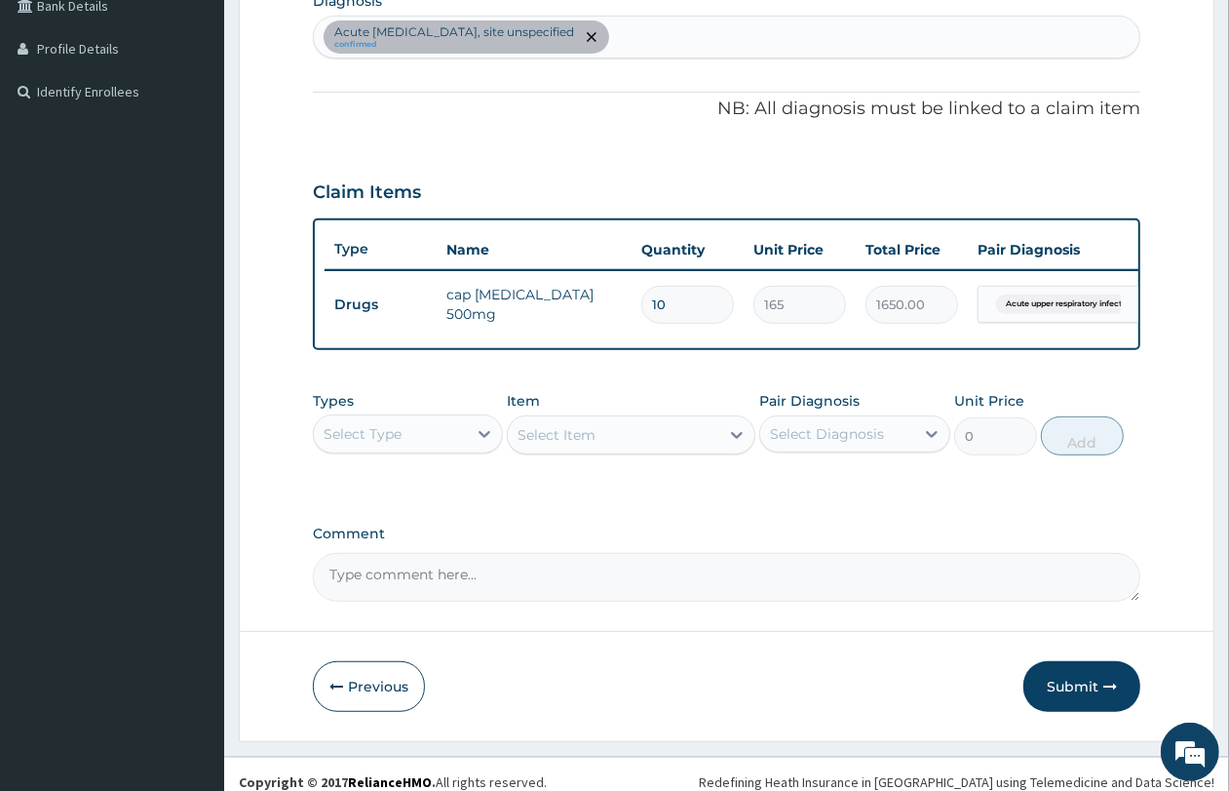
click at [743, 32] on div "Acute [MEDICAL_DATA], site unspecified confirmed" at bounding box center [727, 37] width 826 height 41
type input "[MEDICAL_DATA]"
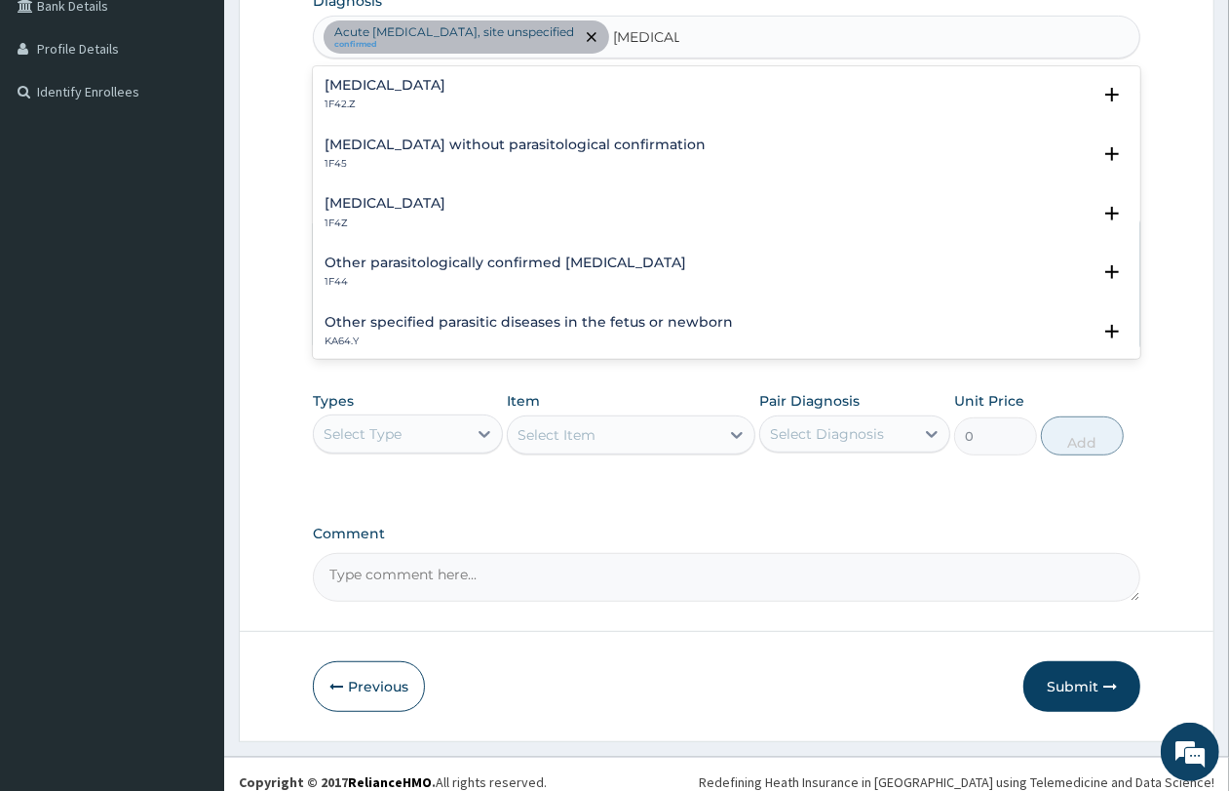
click at [502, 201] on div "[MEDICAL_DATA] 1F4Z" at bounding box center [727, 213] width 804 height 34
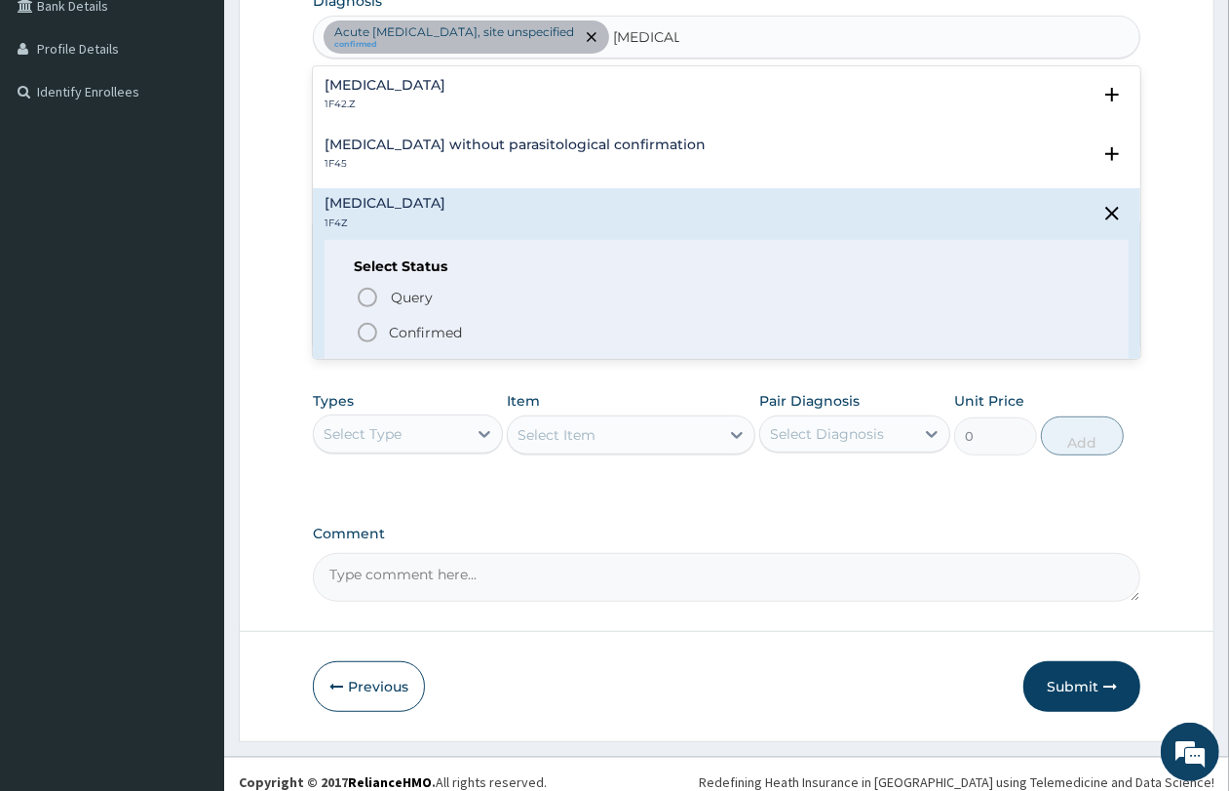
click at [484, 327] on span "Confirmed" at bounding box center [728, 332] width 744 height 23
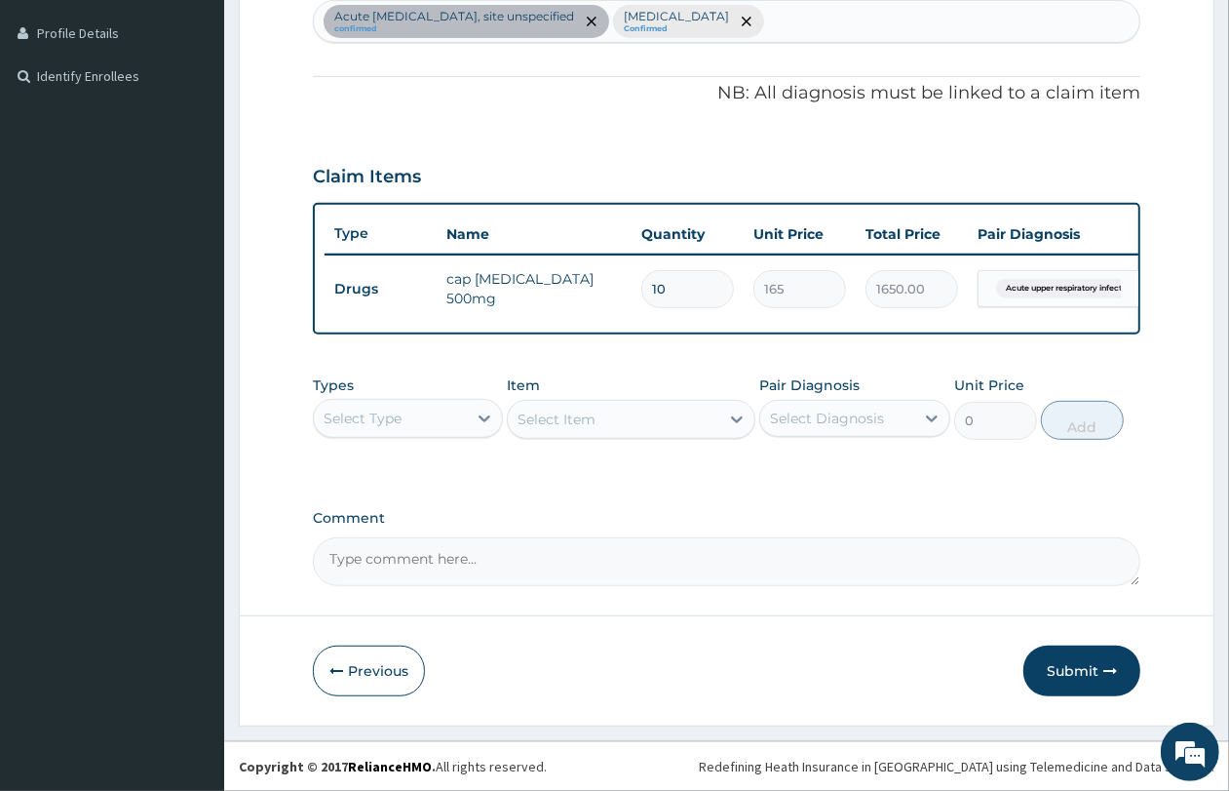
scroll to position [539, 0]
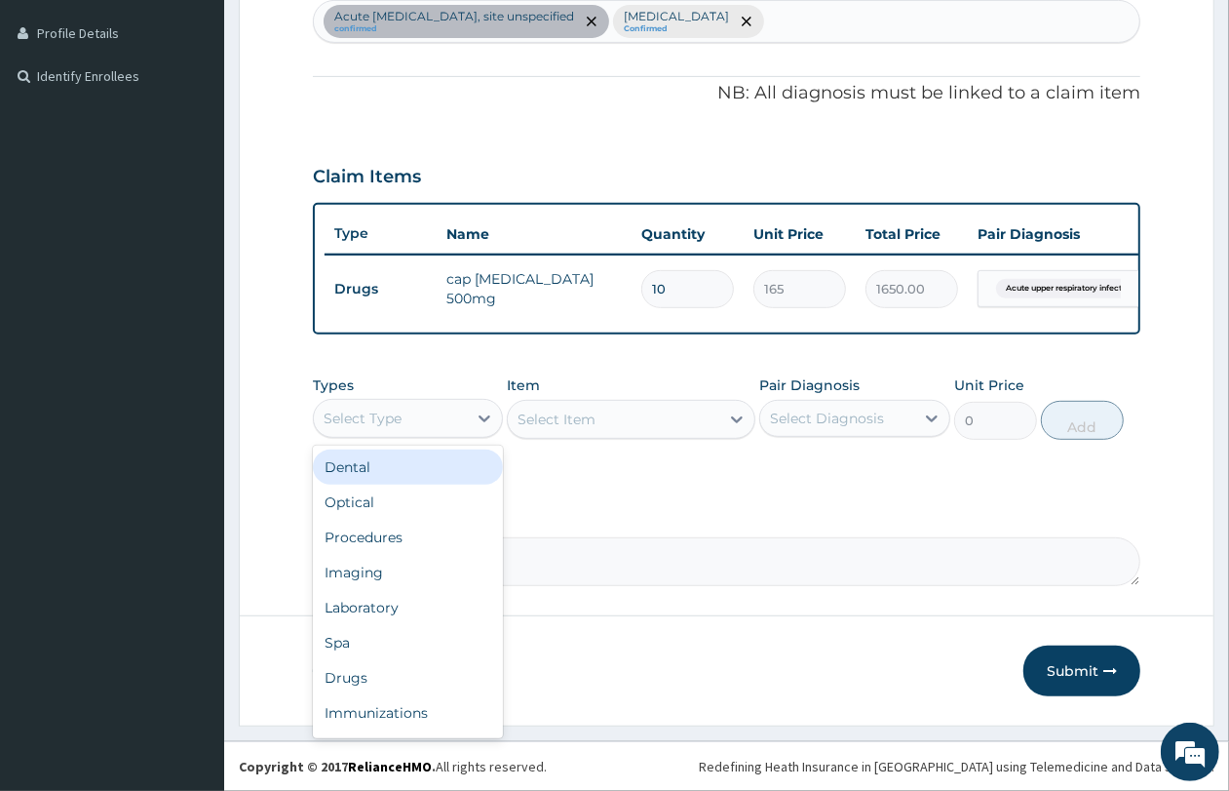
click at [417, 400] on div "Select Type" at bounding box center [408, 418] width 190 height 39
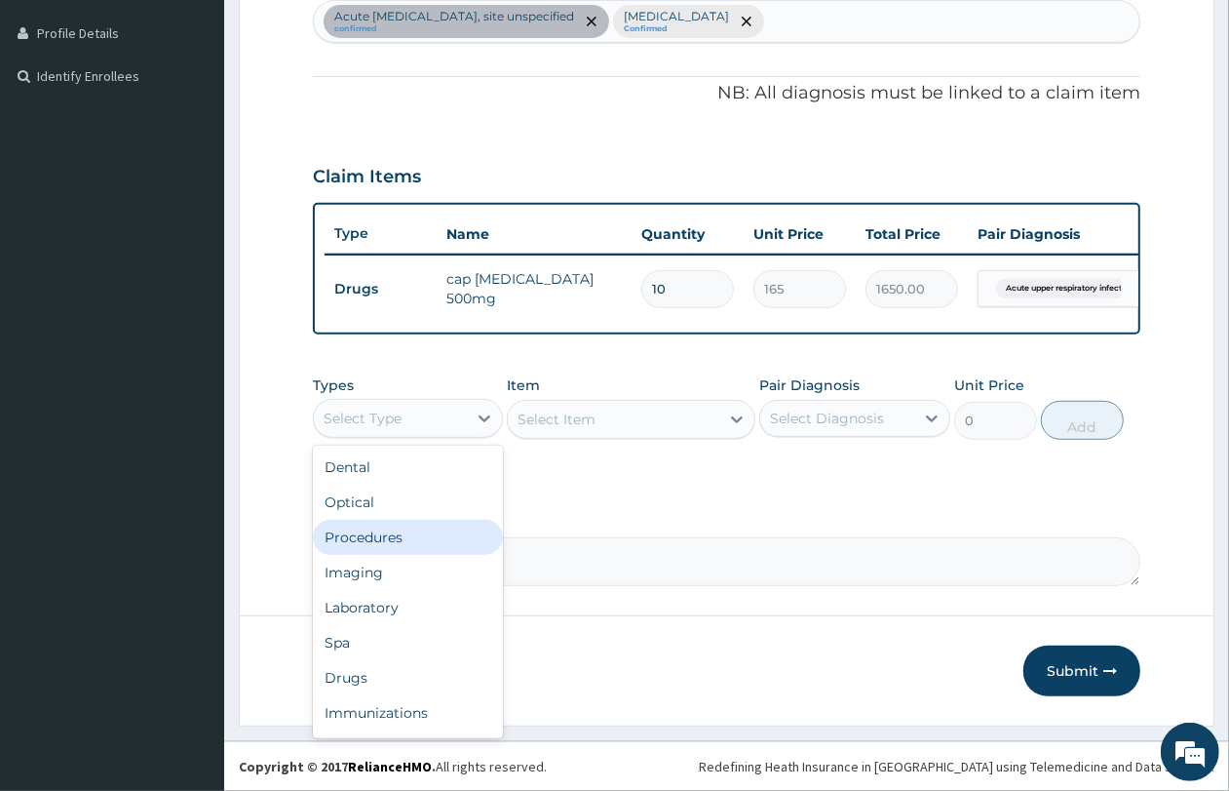
click at [402, 541] on div "Procedures" at bounding box center [408, 537] width 190 height 35
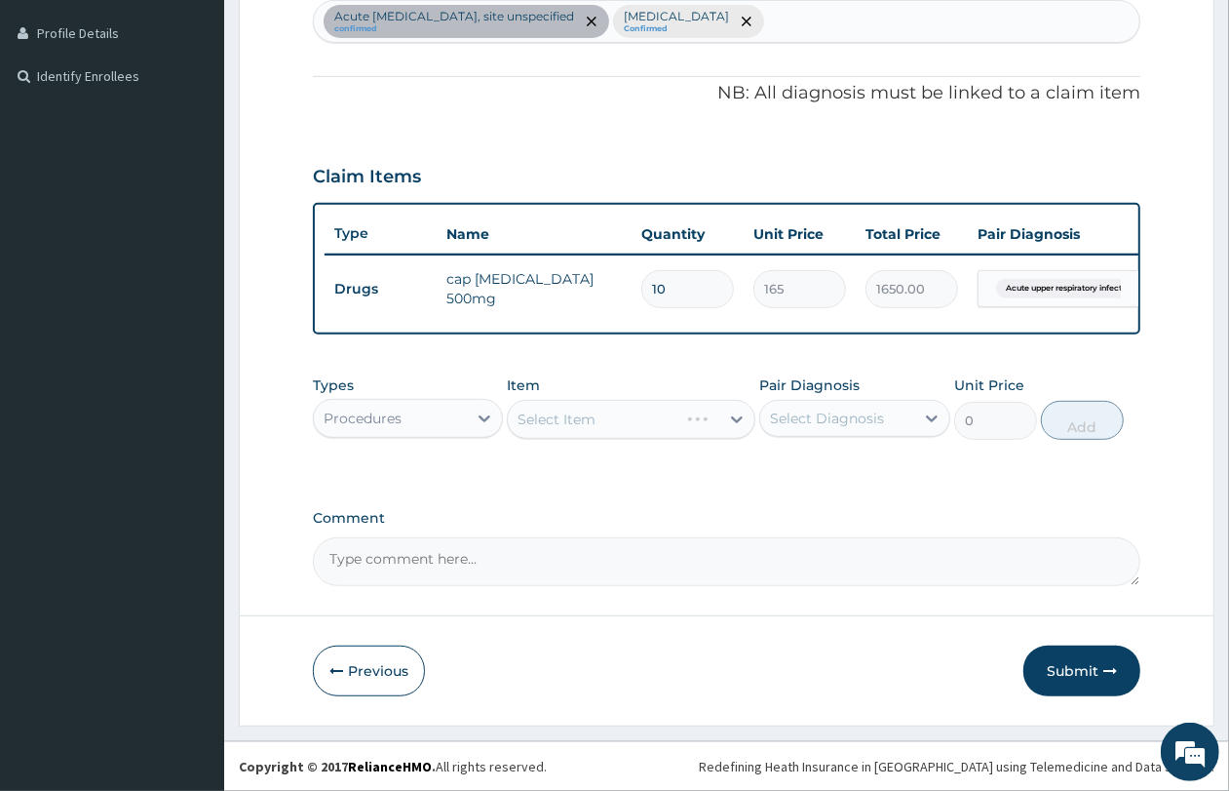
click at [616, 414] on div "Select Item" at bounding box center [631, 419] width 249 height 39
click at [616, 414] on div "Select Item" at bounding box center [614, 419] width 212 height 31
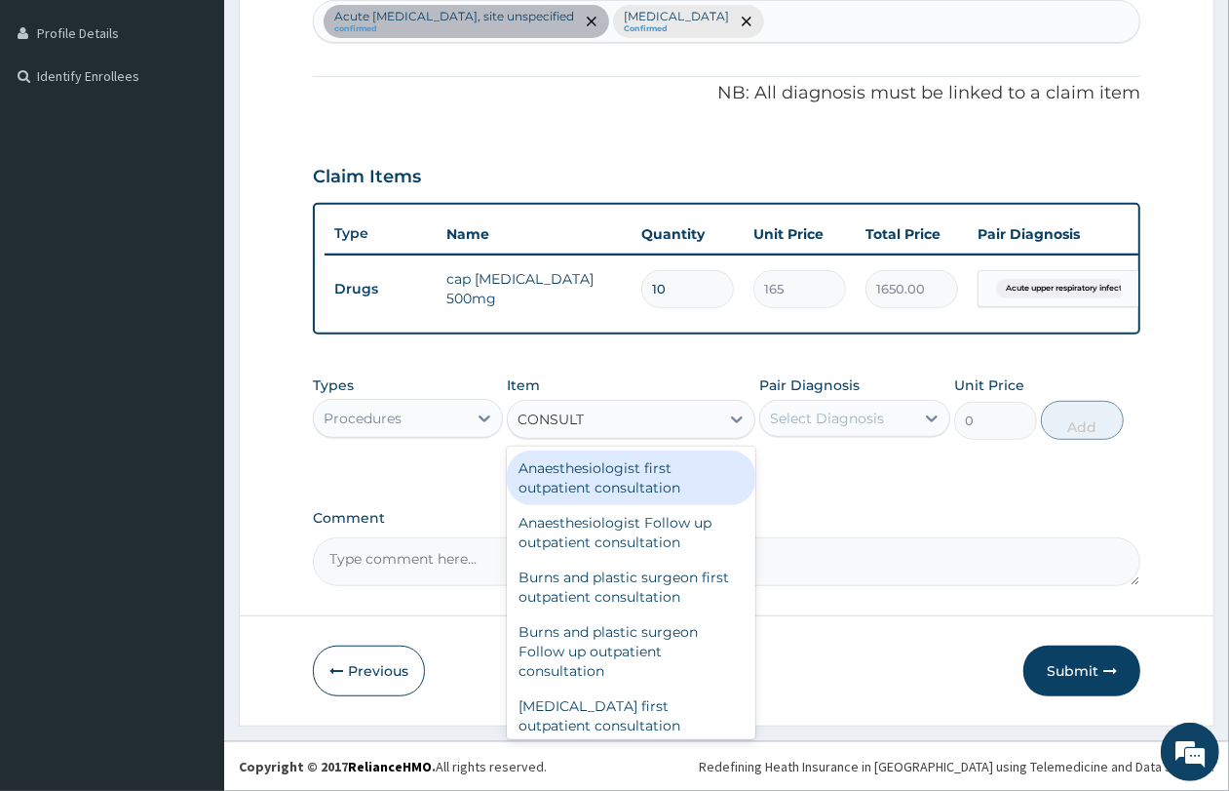
type input "CONSULTA"
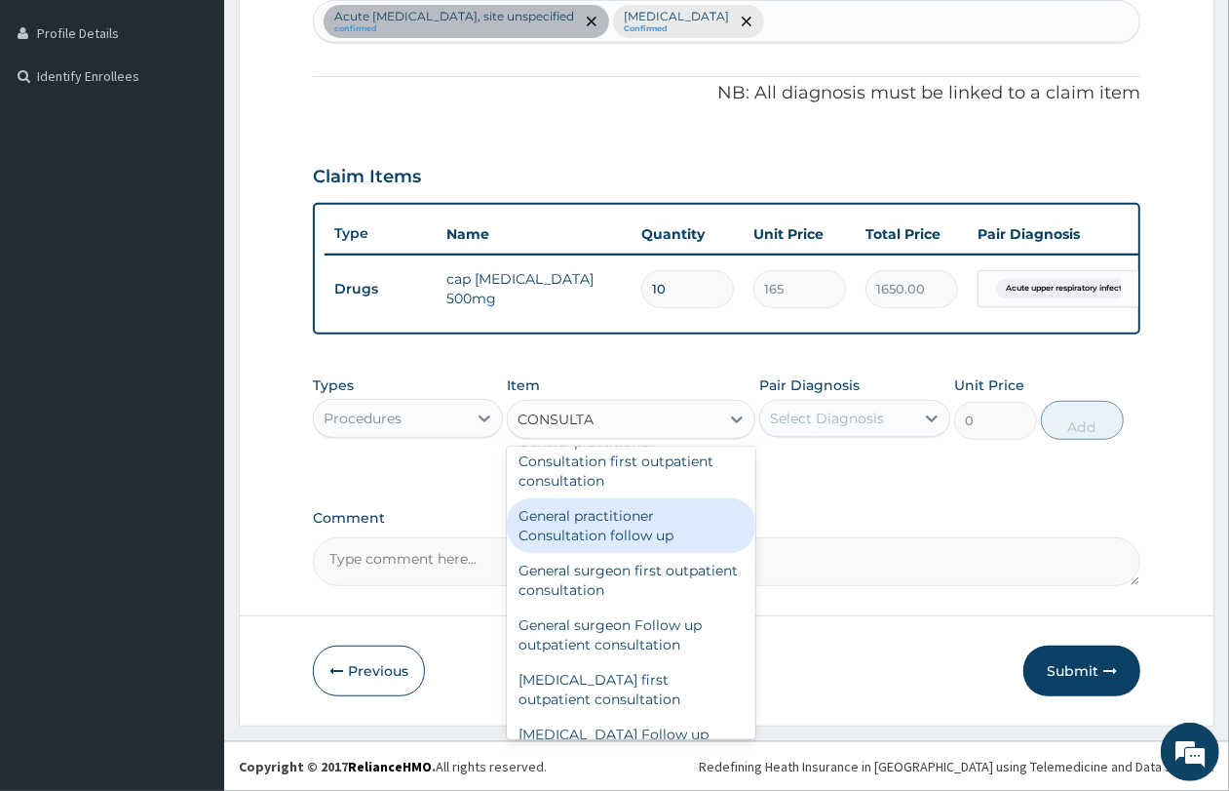
scroll to position [1097, 0]
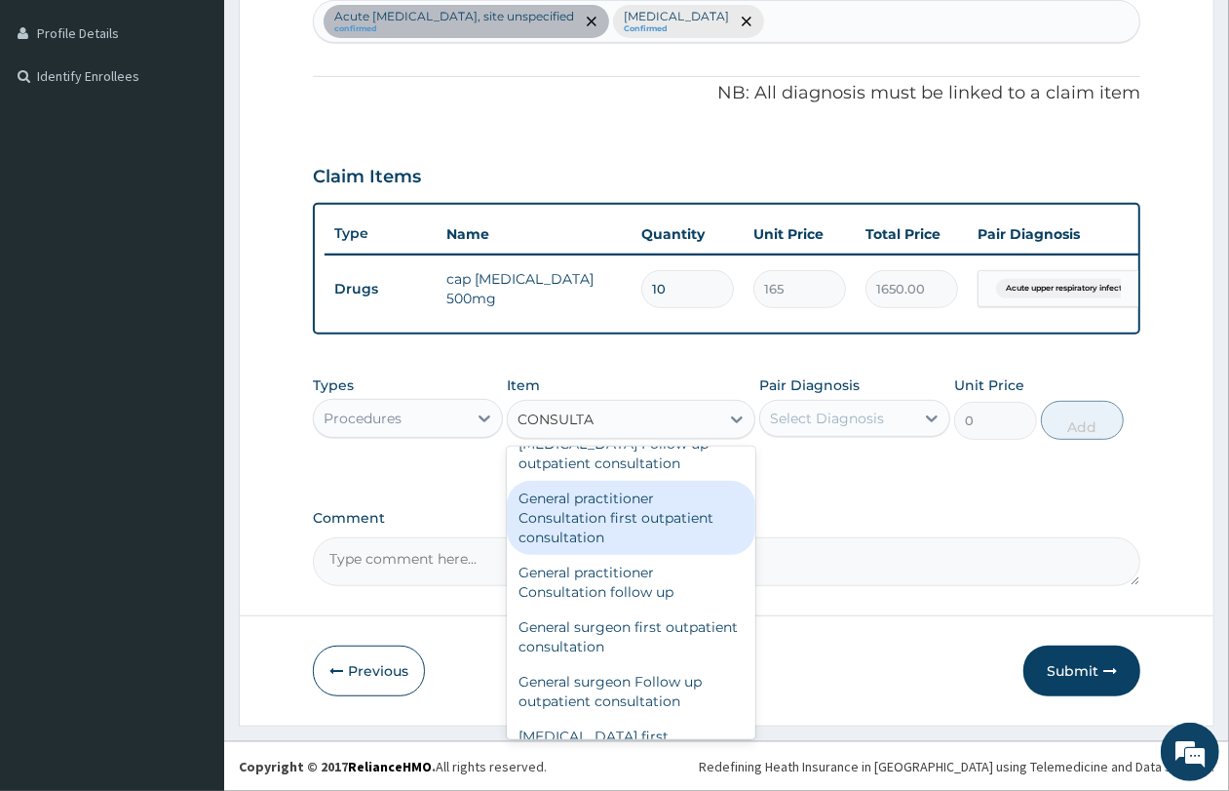
click at [658, 527] on div "General practitioner Consultation first outpatient consultation" at bounding box center [631, 518] width 249 height 74
type input "4350"
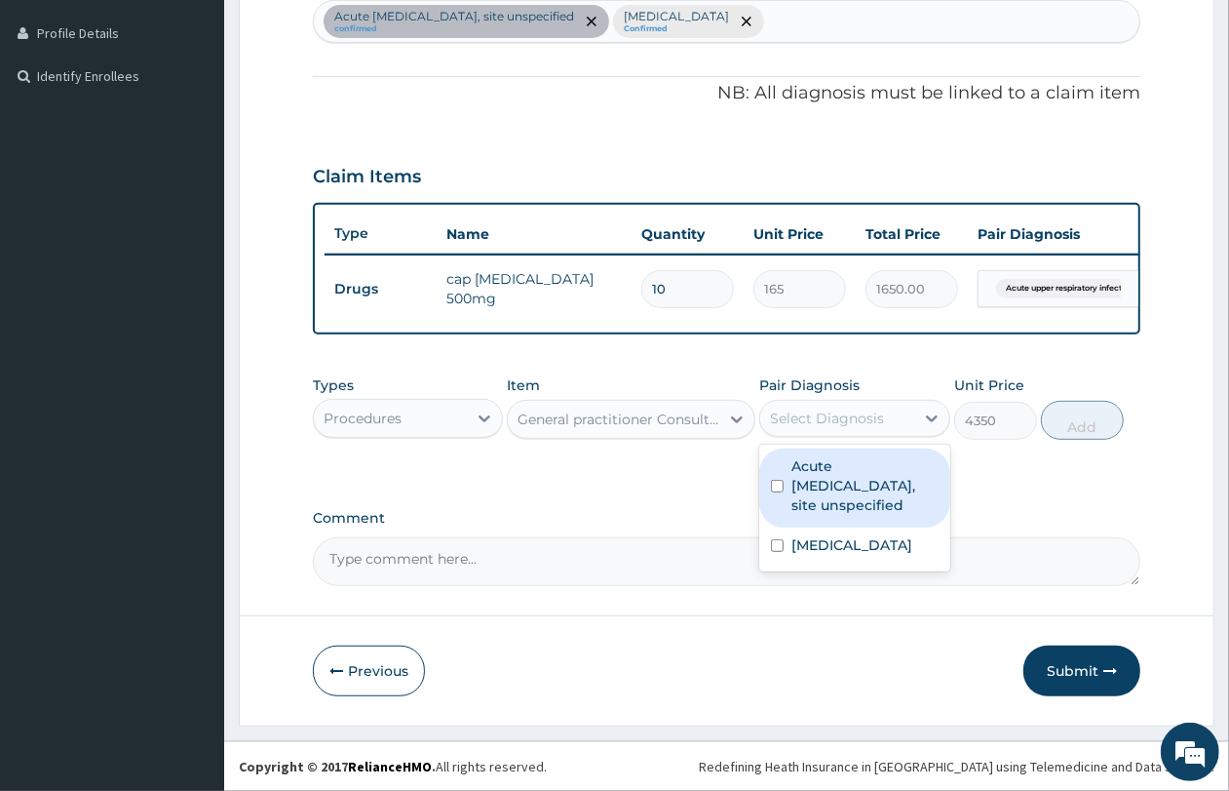
click at [805, 419] on div "Select Diagnosis" at bounding box center [827, 417] width 114 height 19
click at [812, 476] on label "Acute upper respiratory infection, site unspecified" at bounding box center [865, 485] width 146 height 58
checkbox input "true"
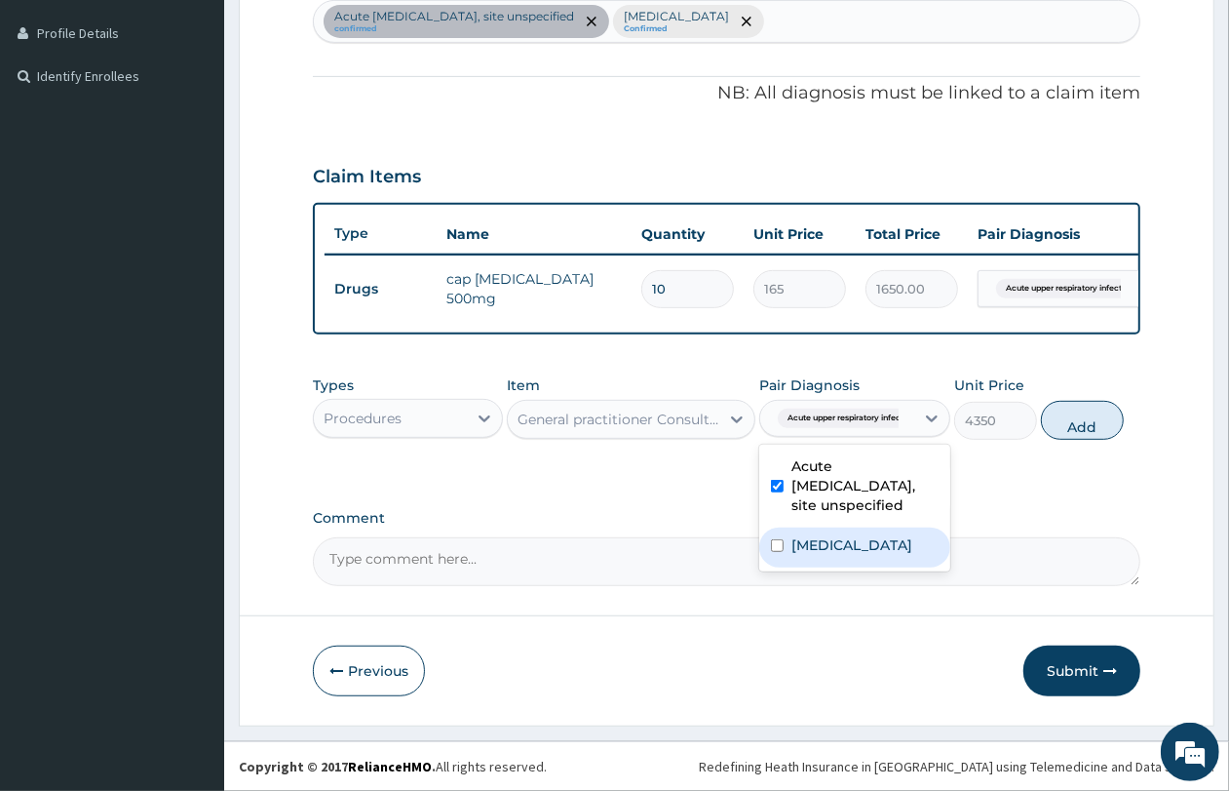
click at [814, 541] on label "Malaria, unspecified" at bounding box center [852, 544] width 121 height 19
checkbox input "true"
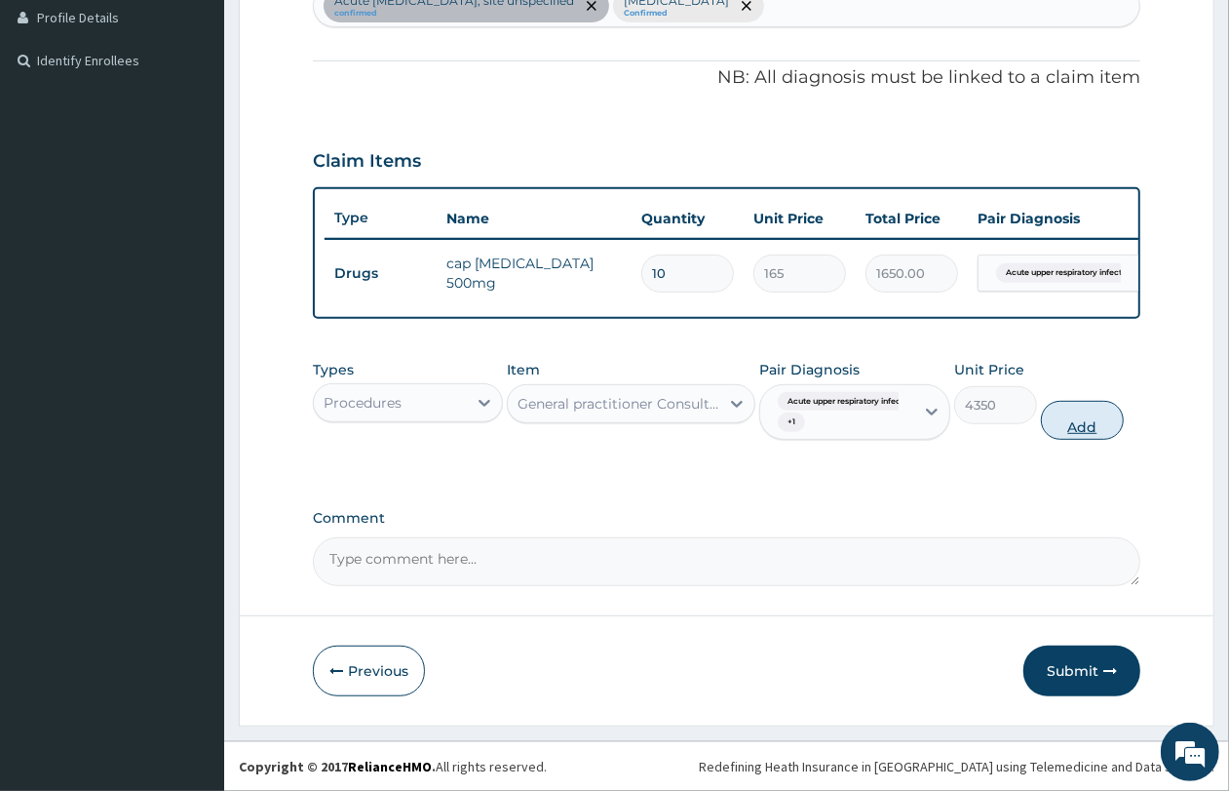
click at [1087, 437] on button "Add" at bounding box center [1082, 420] width 83 height 39
type input "0"
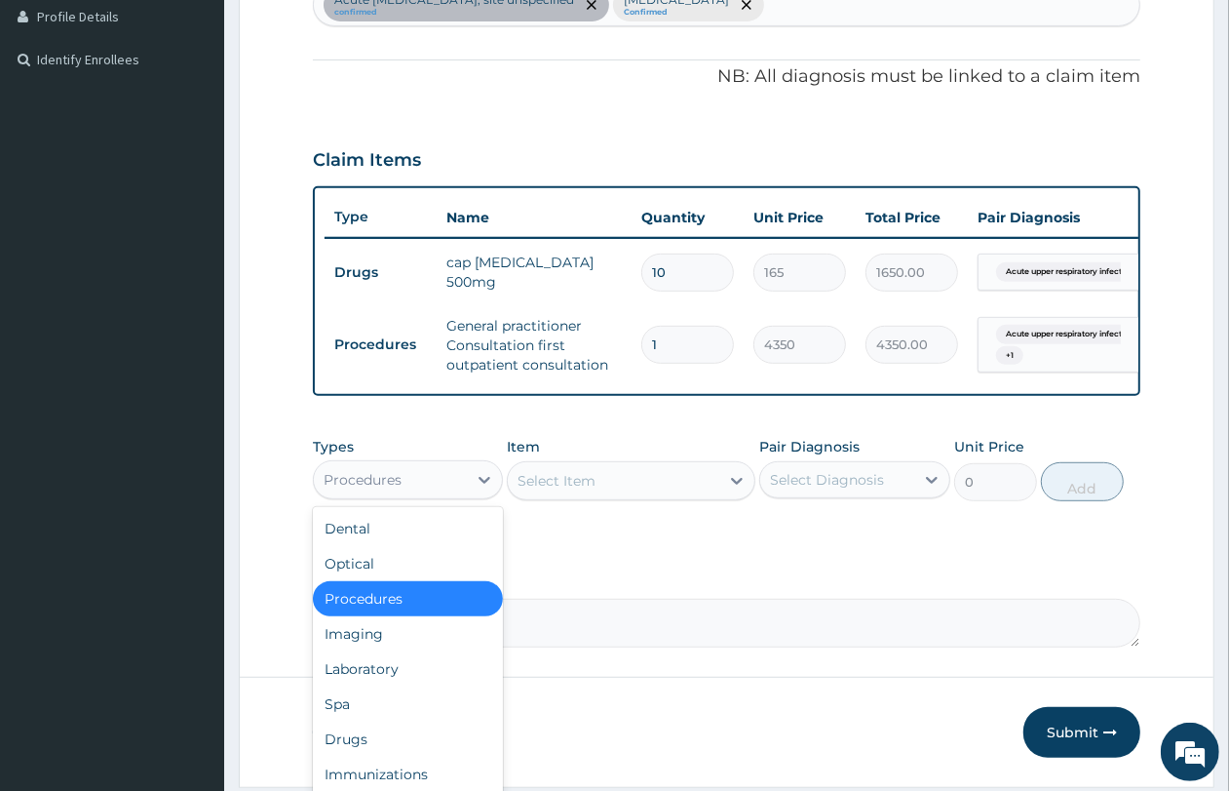
click at [391, 485] on div "Procedures" at bounding box center [390, 479] width 153 height 31
click at [402, 684] on div "Laboratory" at bounding box center [408, 668] width 190 height 35
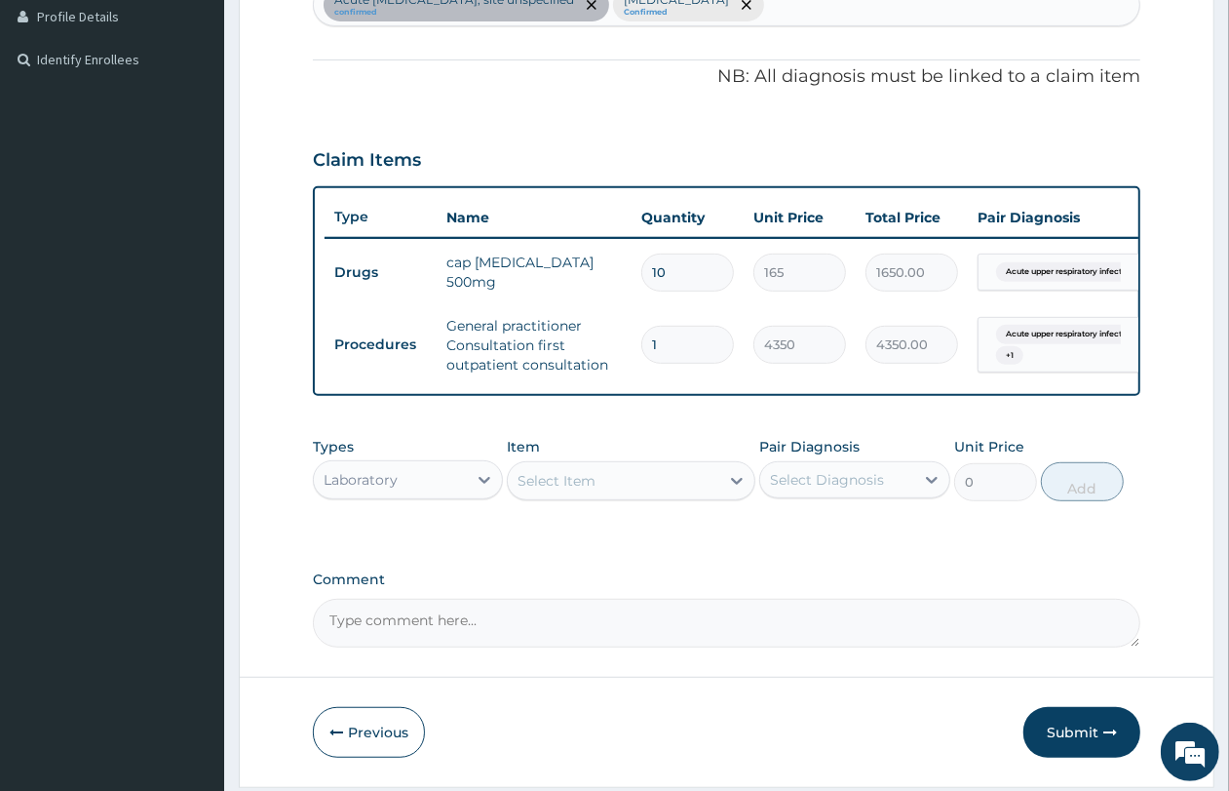
click at [640, 496] on div "Select Item" at bounding box center [614, 480] width 212 height 31
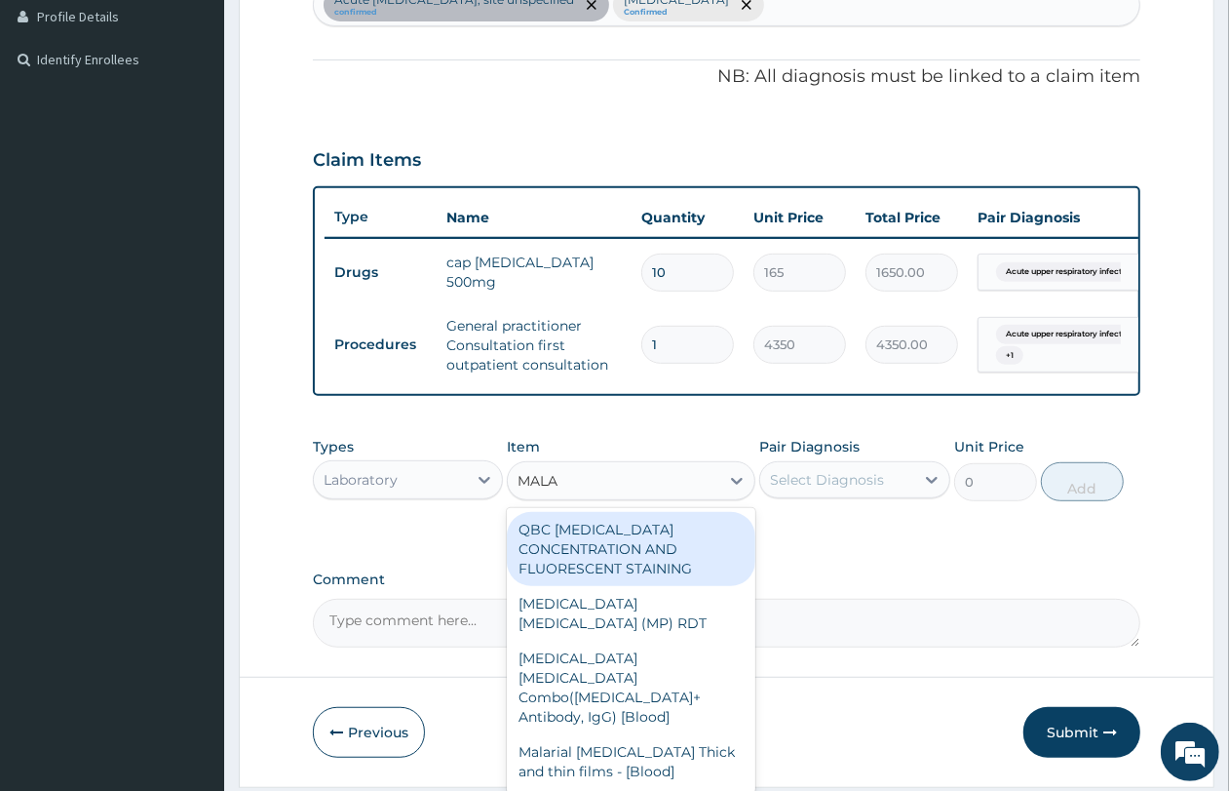
type input "MALAR"
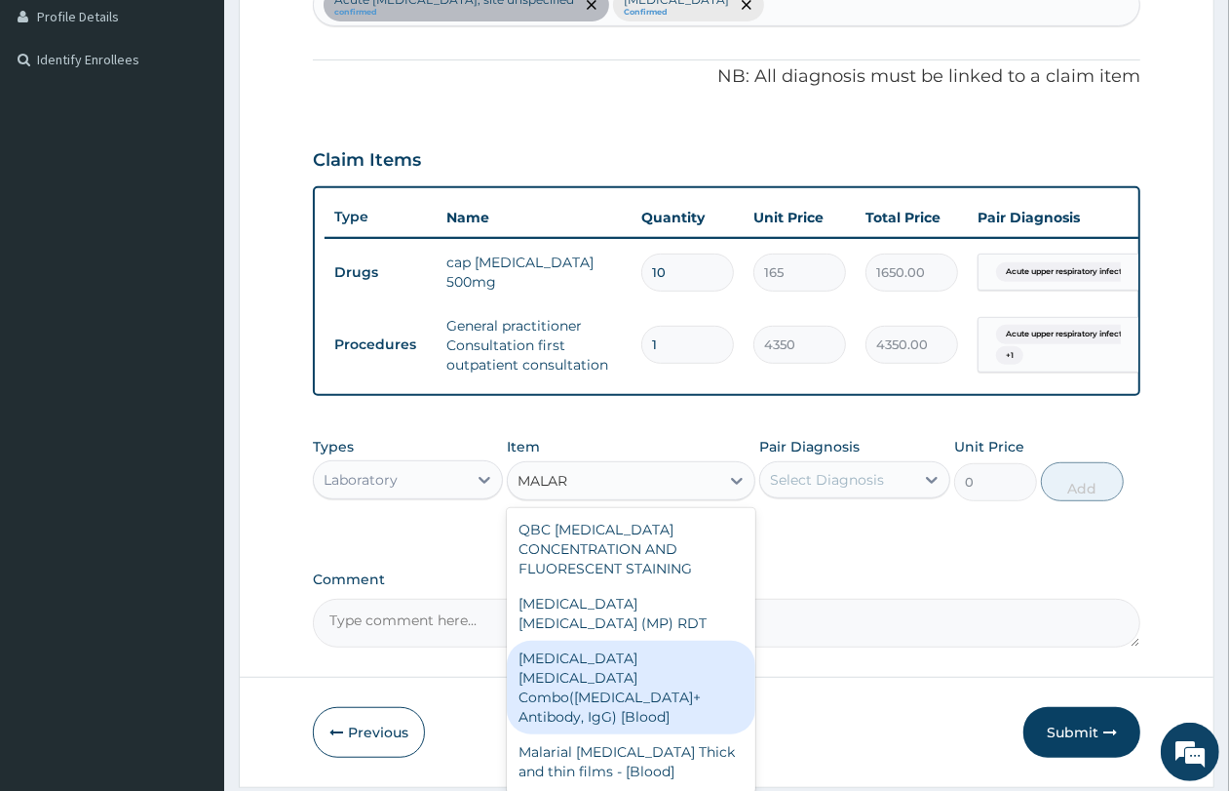
click at [648, 679] on div "Malaria Parasite Combo(Blood Film+ Antibody, IgG) [Blood]" at bounding box center [631, 687] width 249 height 94
type input "3600"
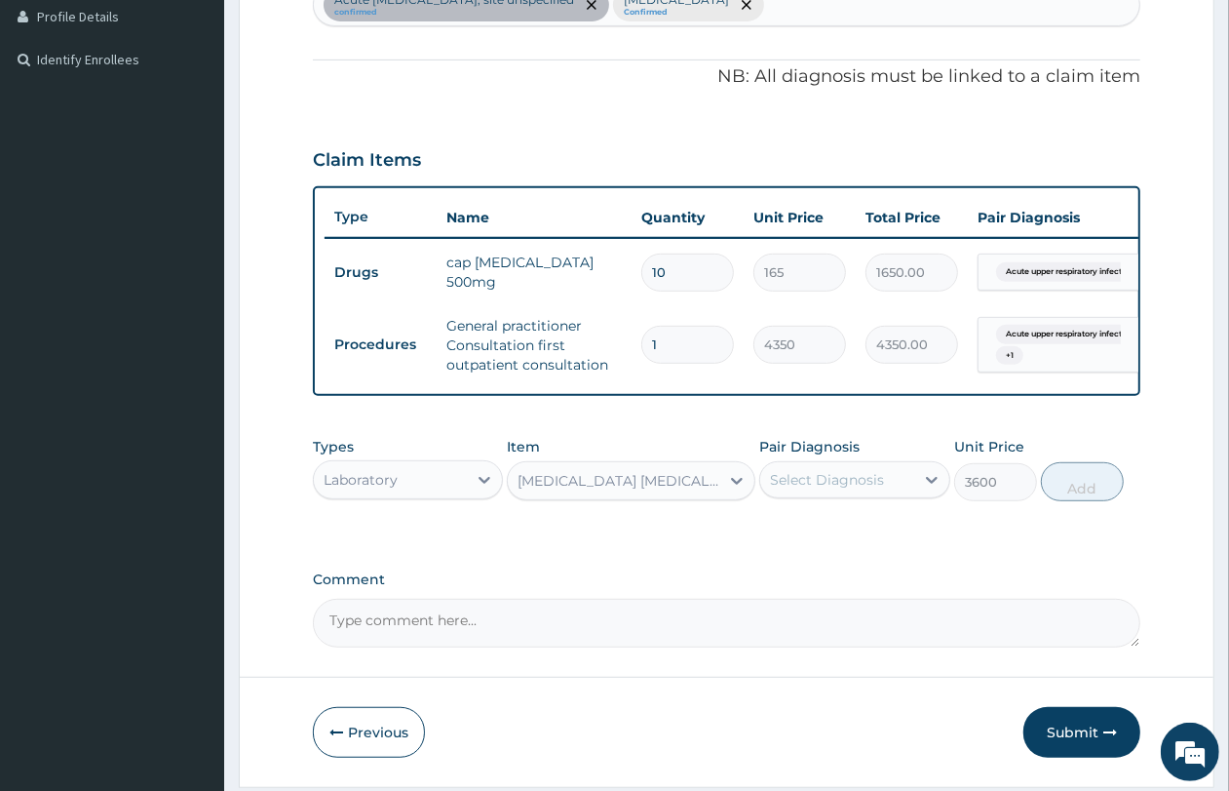
click at [843, 489] on div "Select Diagnosis" at bounding box center [827, 479] width 114 height 19
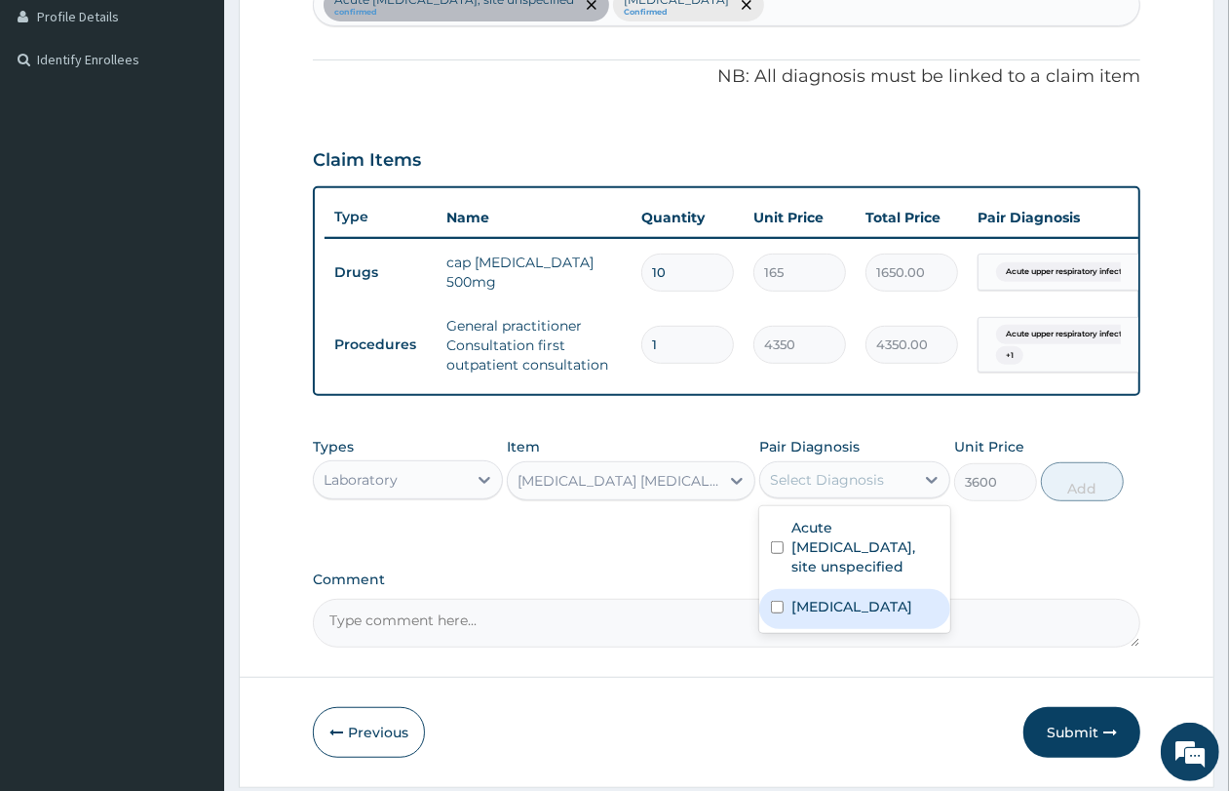
click at [866, 616] on label "Malaria, unspecified" at bounding box center [852, 606] width 121 height 19
checkbox input "true"
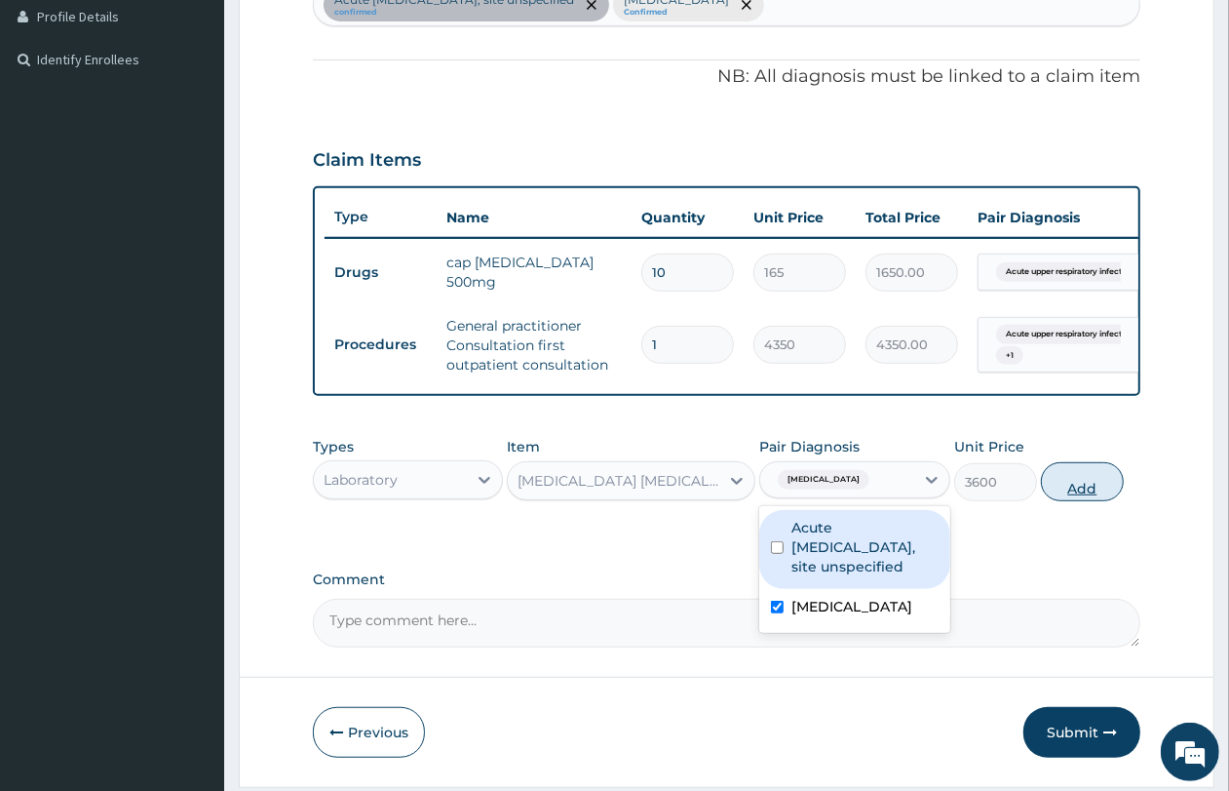
click at [1104, 501] on button "Add" at bounding box center [1082, 481] width 83 height 39
type input "0"
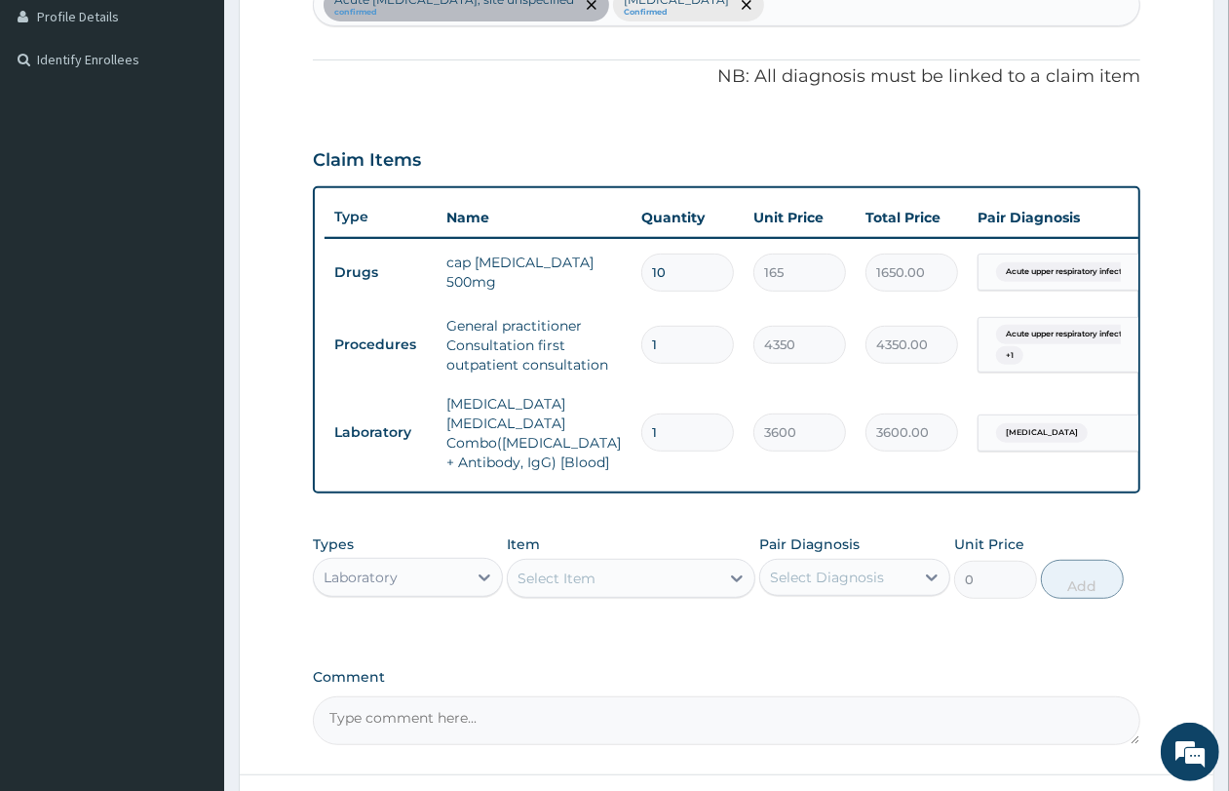
click at [624, 591] on div "Select Item" at bounding box center [631, 578] width 249 height 39
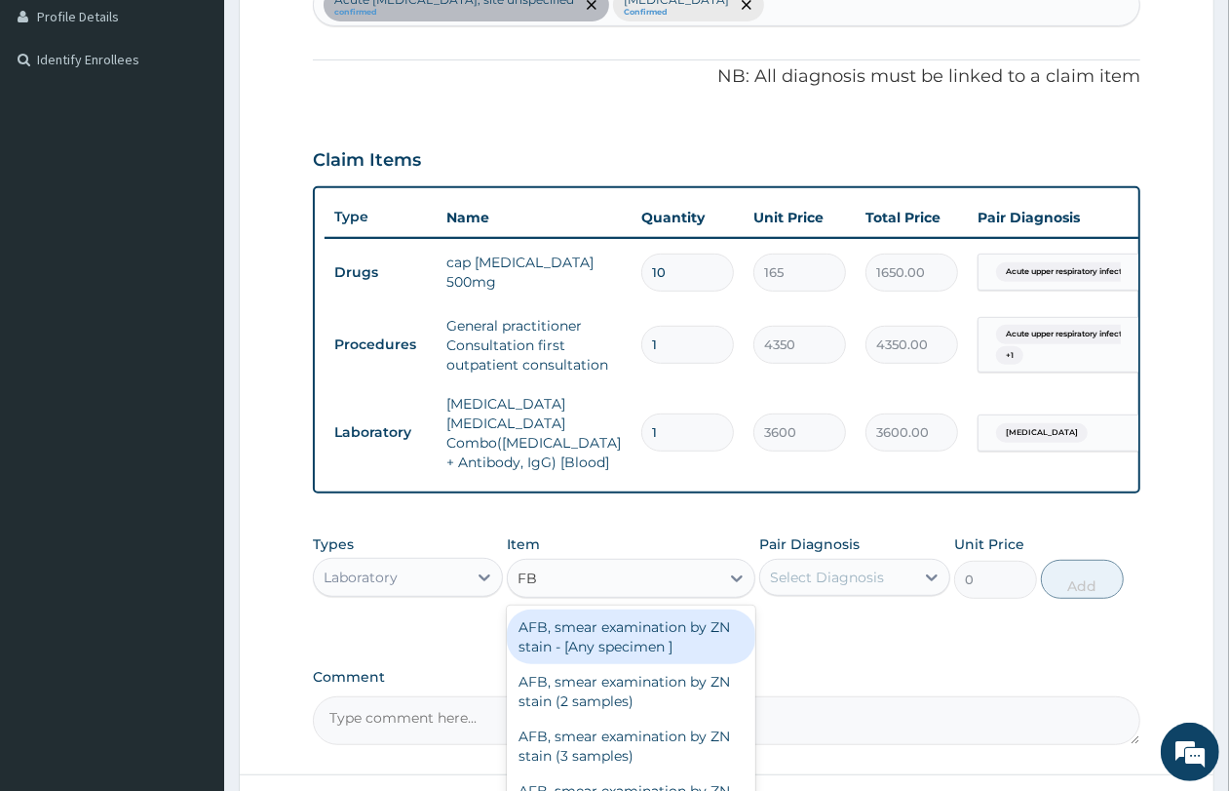
type input "FBC"
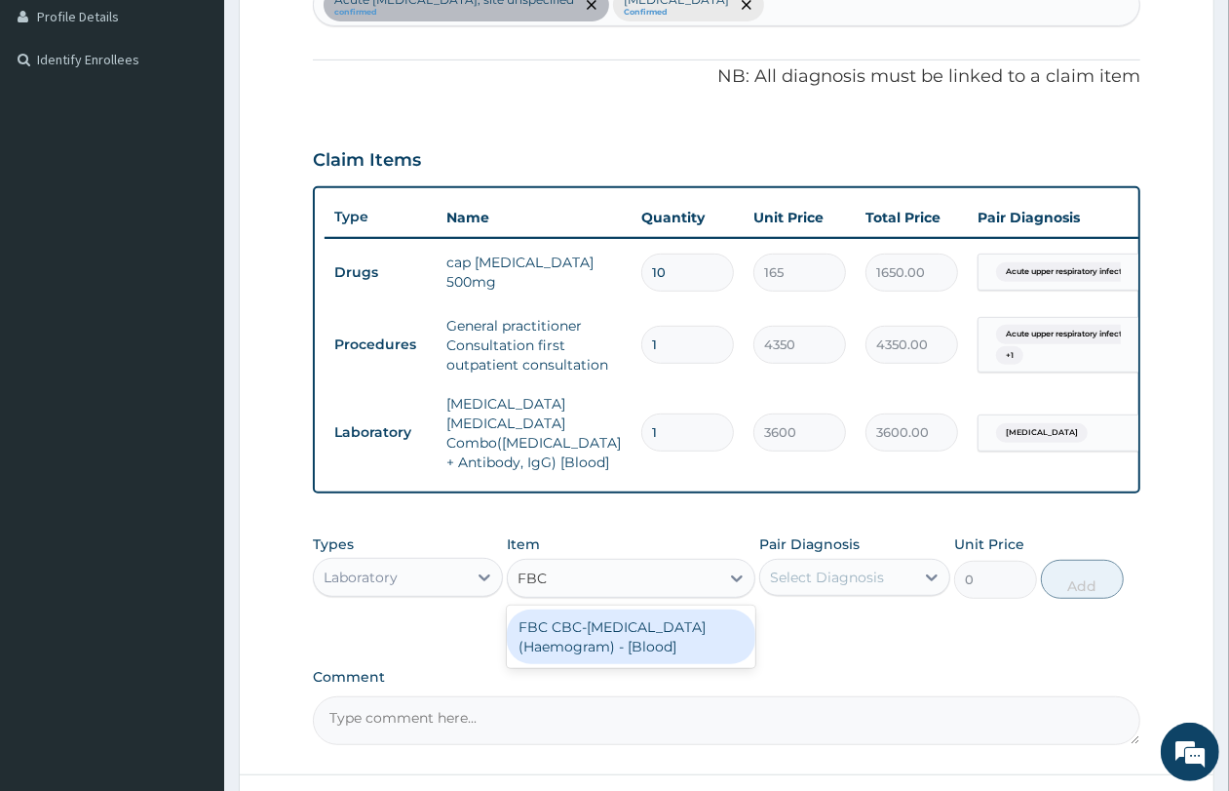
click at [640, 632] on div "FBC CBC-[MEDICAL_DATA] (Haemogram) - [Blood]" at bounding box center [631, 636] width 249 height 55
type input "5400"
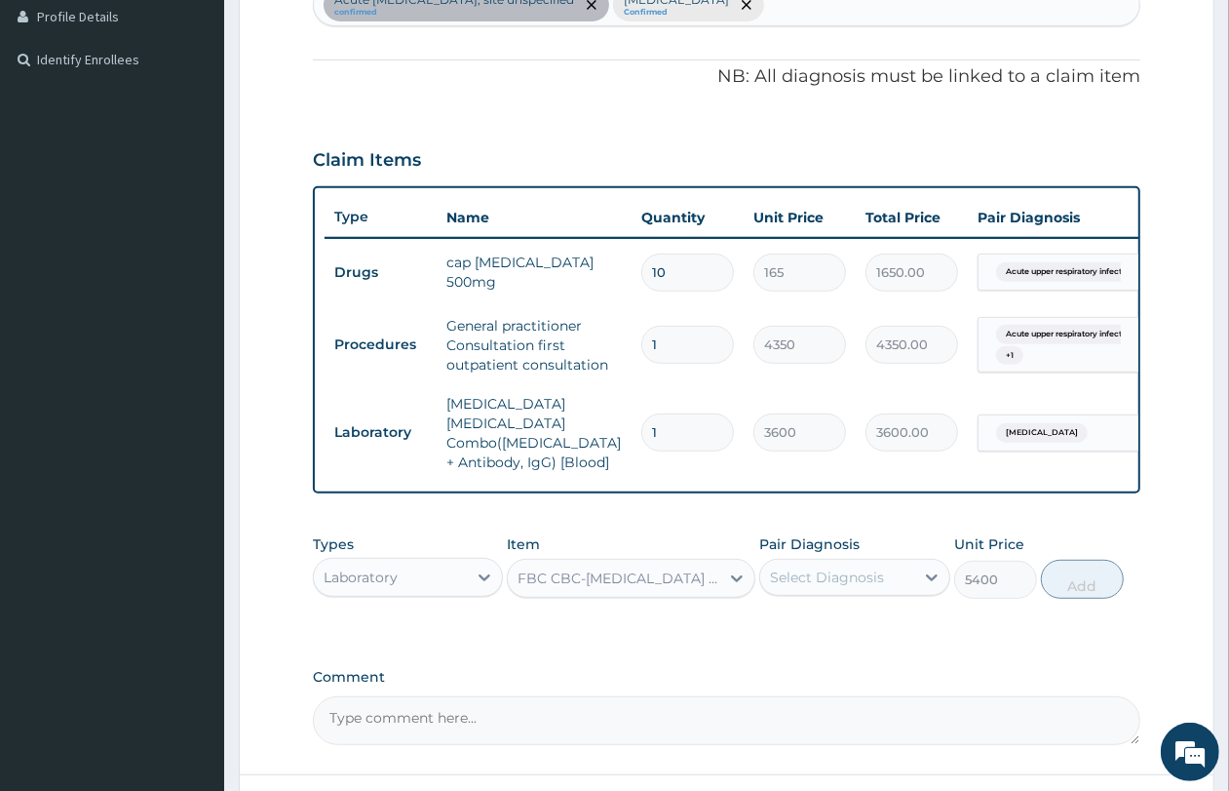
click at [819, 581] on div "Select Diagnosis" at bounding box center [827, 576] width 114 height 19
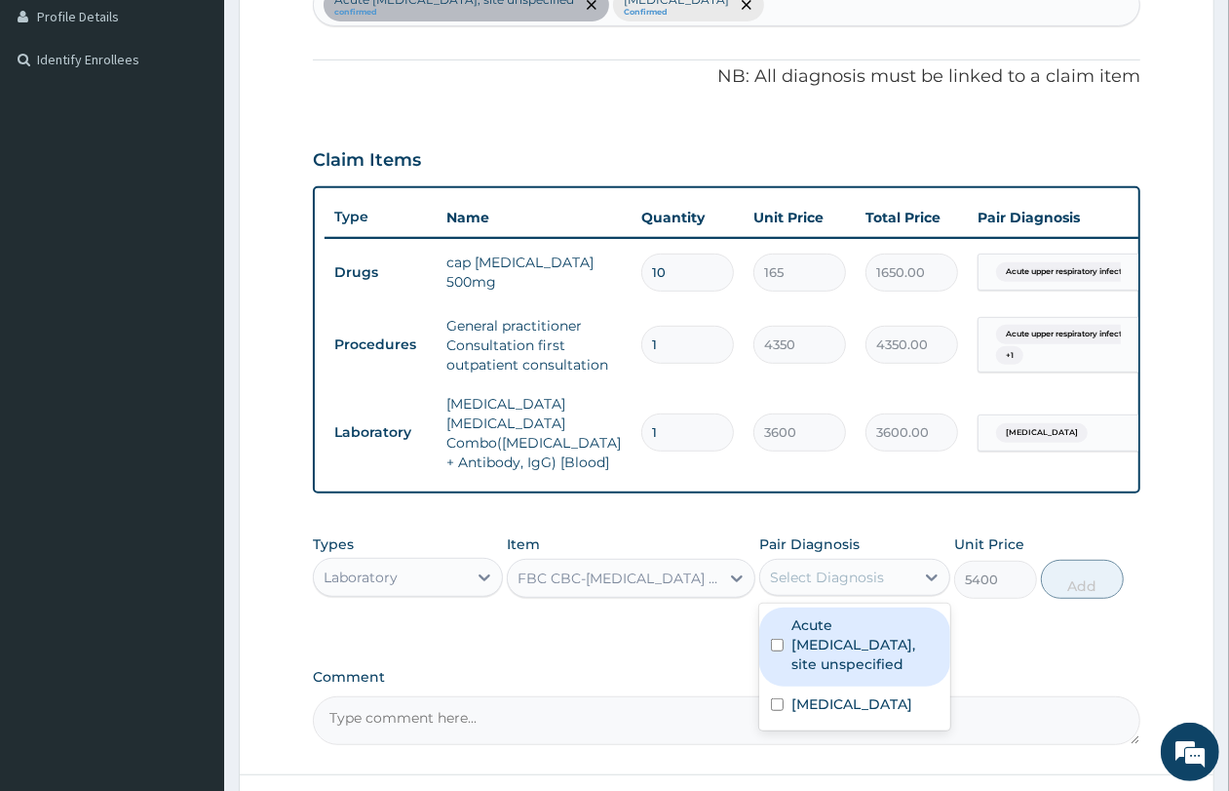
click at [825, 639] on label "Acute [MEDICAL_DATA], site unspecified" at bounding box center [865, 644] width 146 height 58
checkbox input "true"
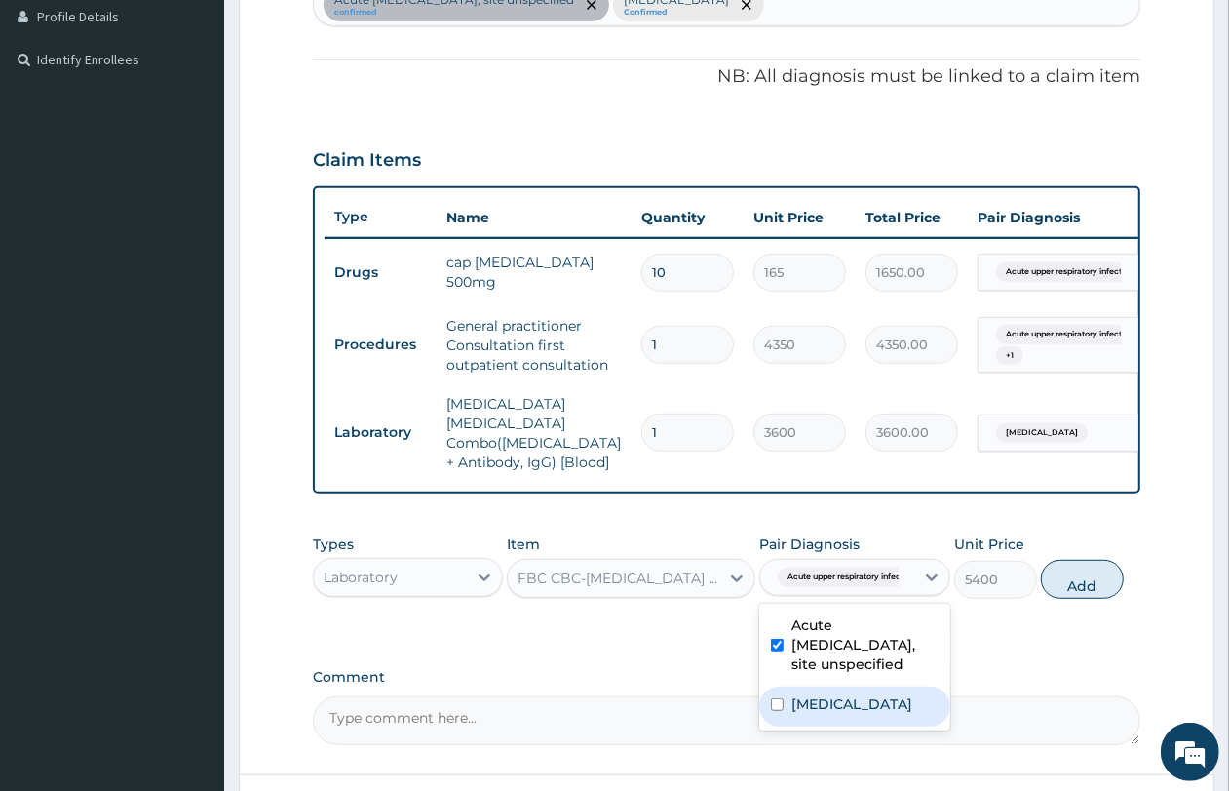
click at [830, 699] on label "[MEDICAL_DATA]" at bounding box center [852, 703] width 121 height 19
checkbox input "true"
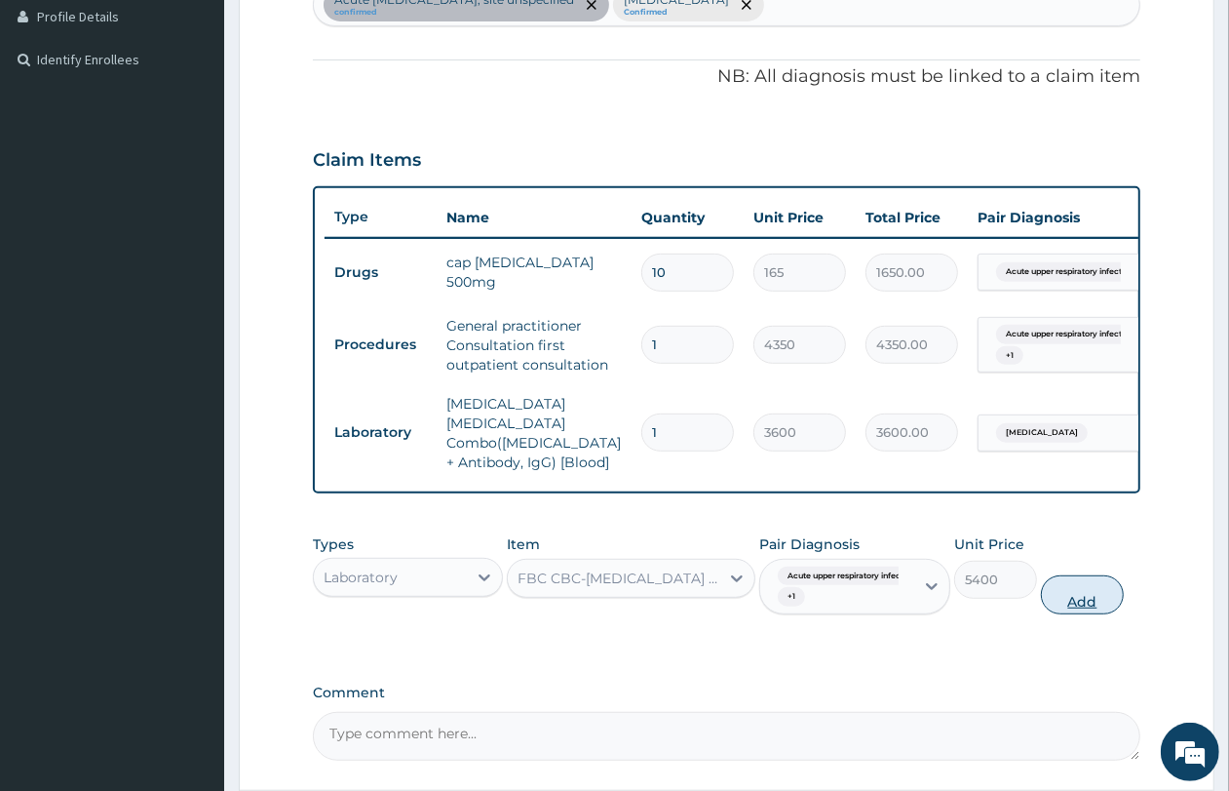
click at [1074, 587] on button "Add" at bounding box center [1082, 594] width 83 height 39
type input "0"
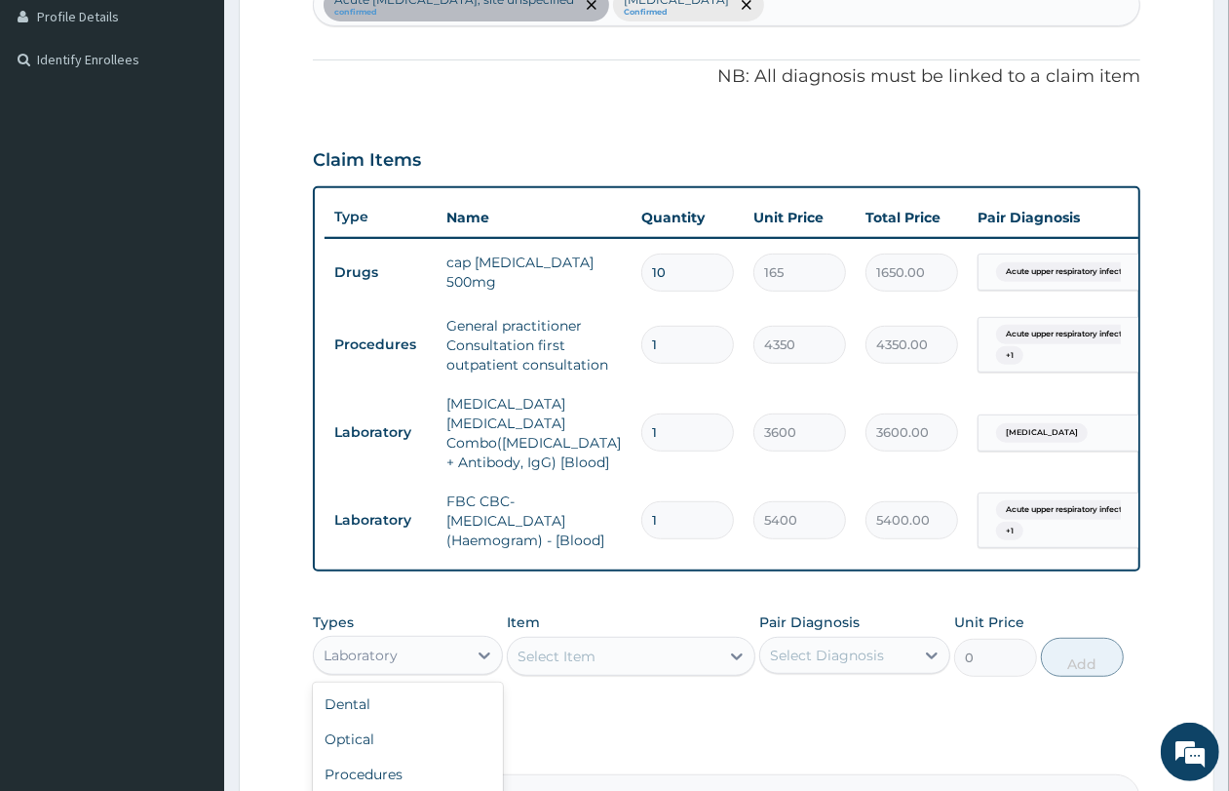
click at [459, 651] on div "Laboratory" at bounding box center [390, 655] width 153 height 31
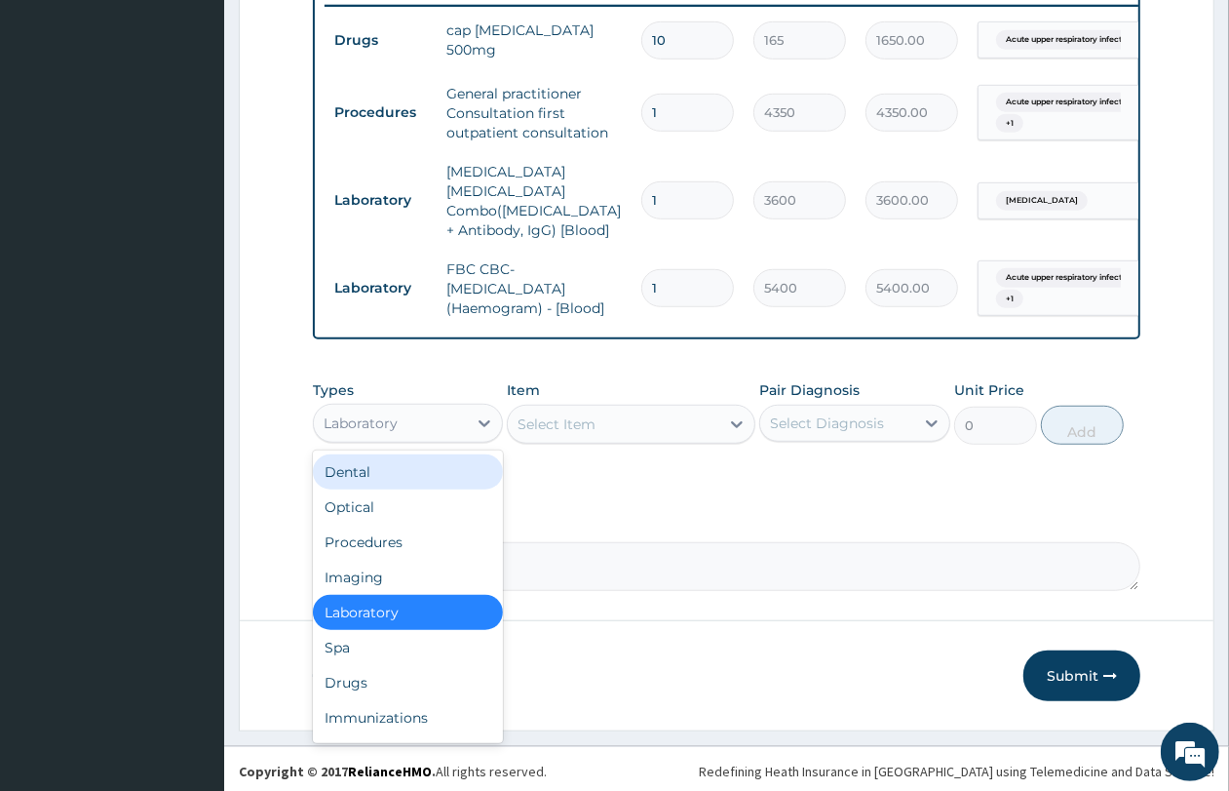
scroll to position [773, 0]
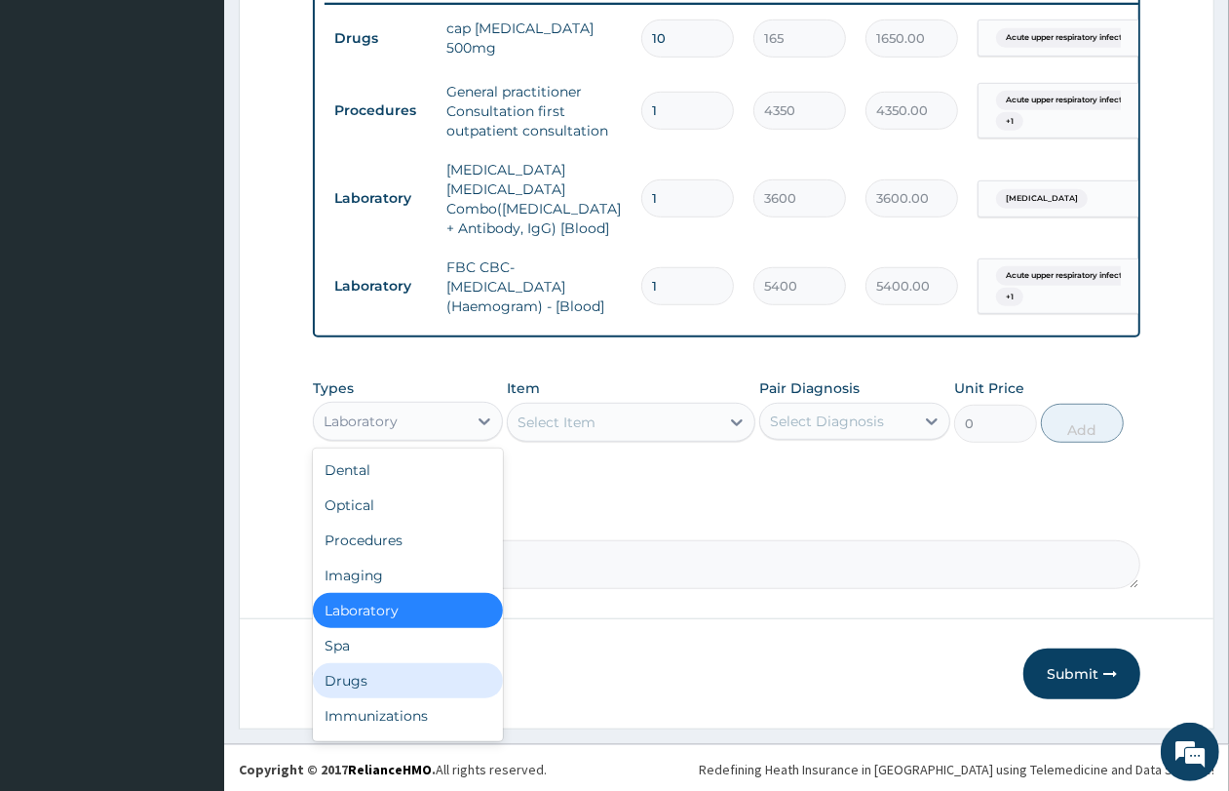
click at [417, 663] on div "Drugs" at bounding box center [408, 680] width 190 height 35
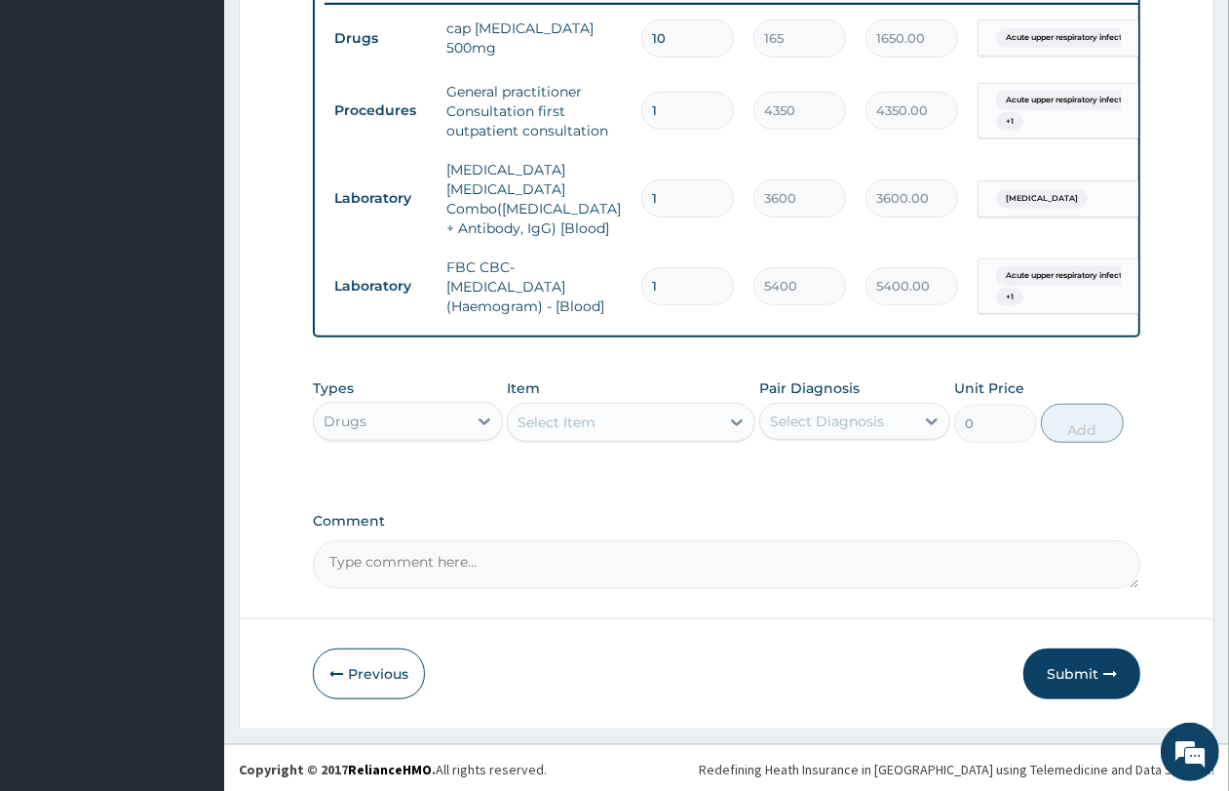
click at [548, 421] on div "Select Item" at bounding box center [557, 421] width 78 height 19
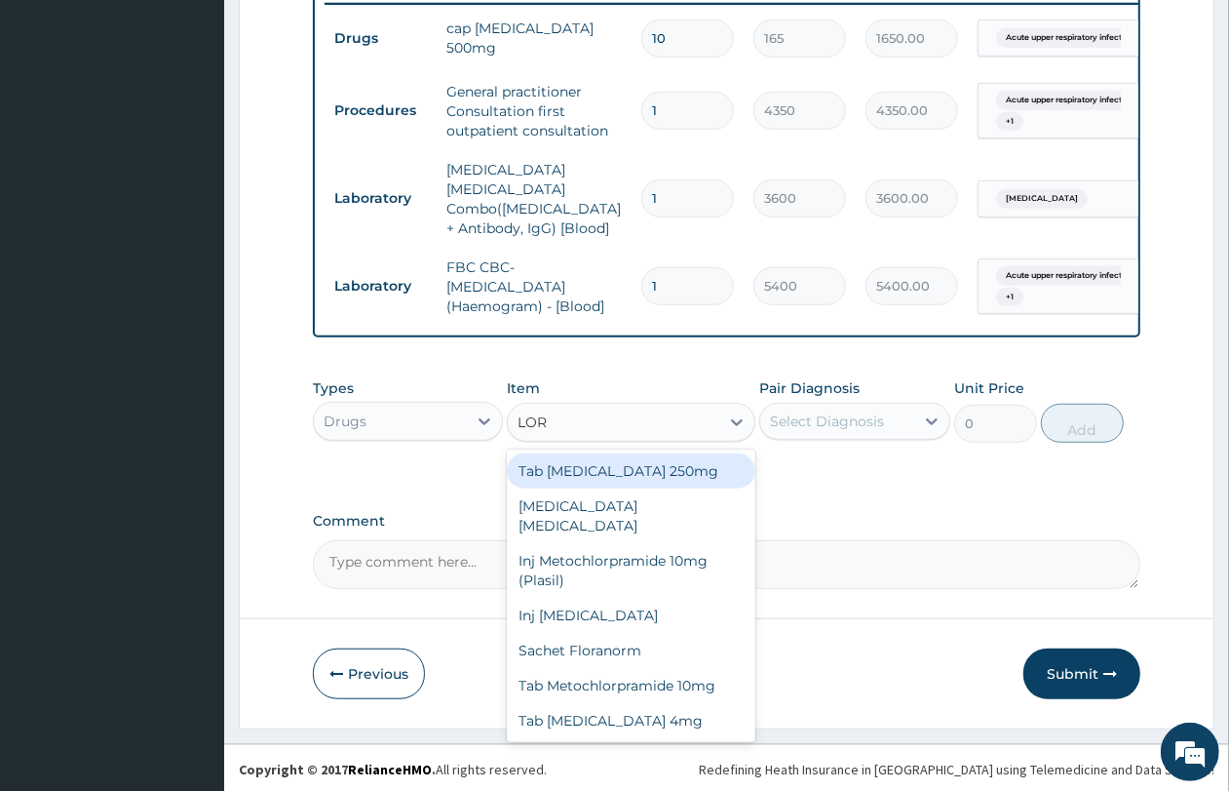
type input "LORA"
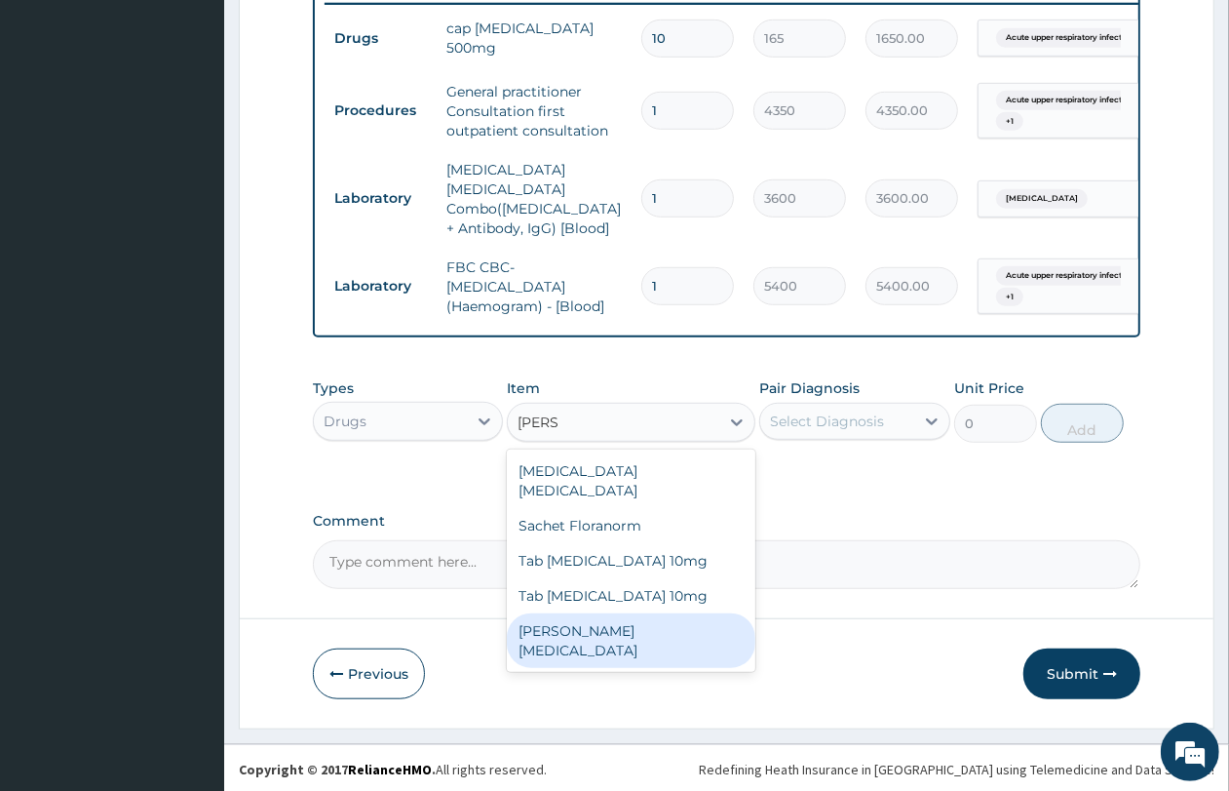
click at [640, 613] on div "[PERSON_NAME][MEDICAL_DATA]" at bounding box center [631, 640] width 249 height 55
type input "2750"
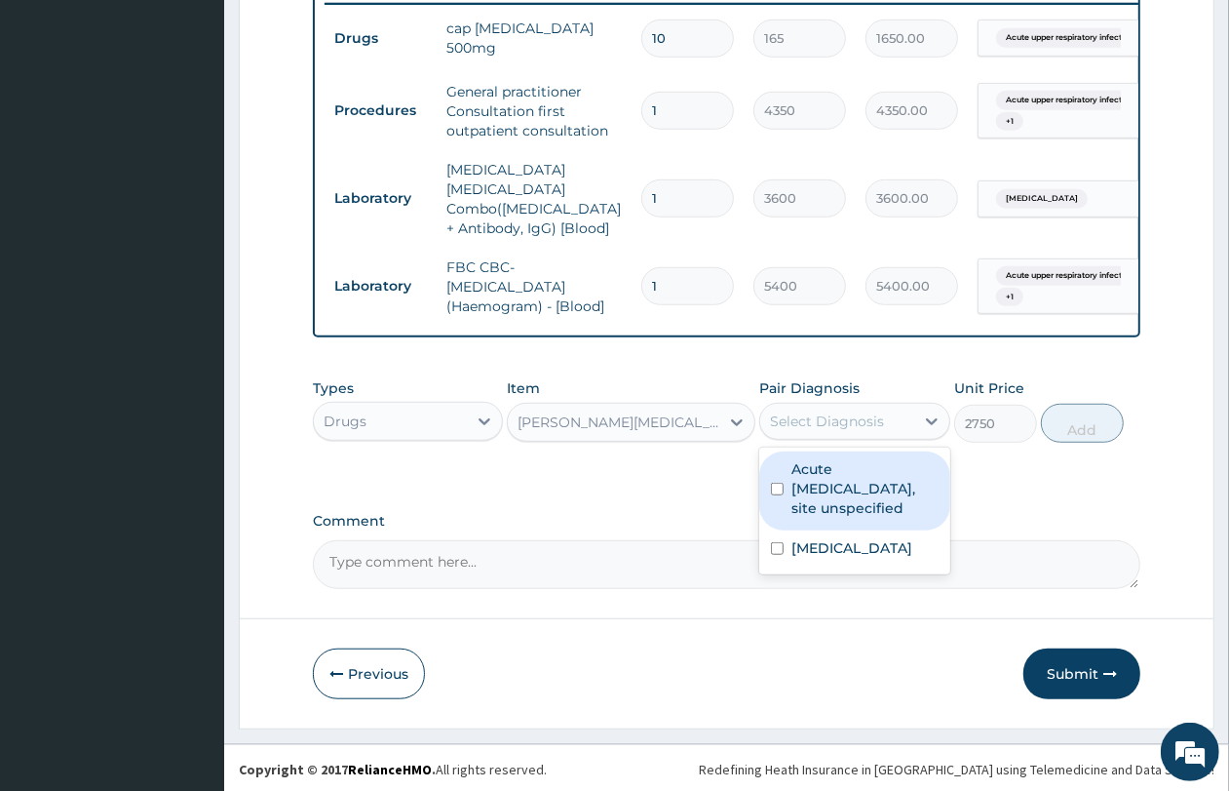
click at [900, 415] on div "Select Diagnosis" at bounding box center [836, 421] width 153 height 31
click at [838, 476] on label "Acute [MEDICAL_DATA], site unspecified" at bounding box center [865, 488] width 146 height 58
checkbox input "true"
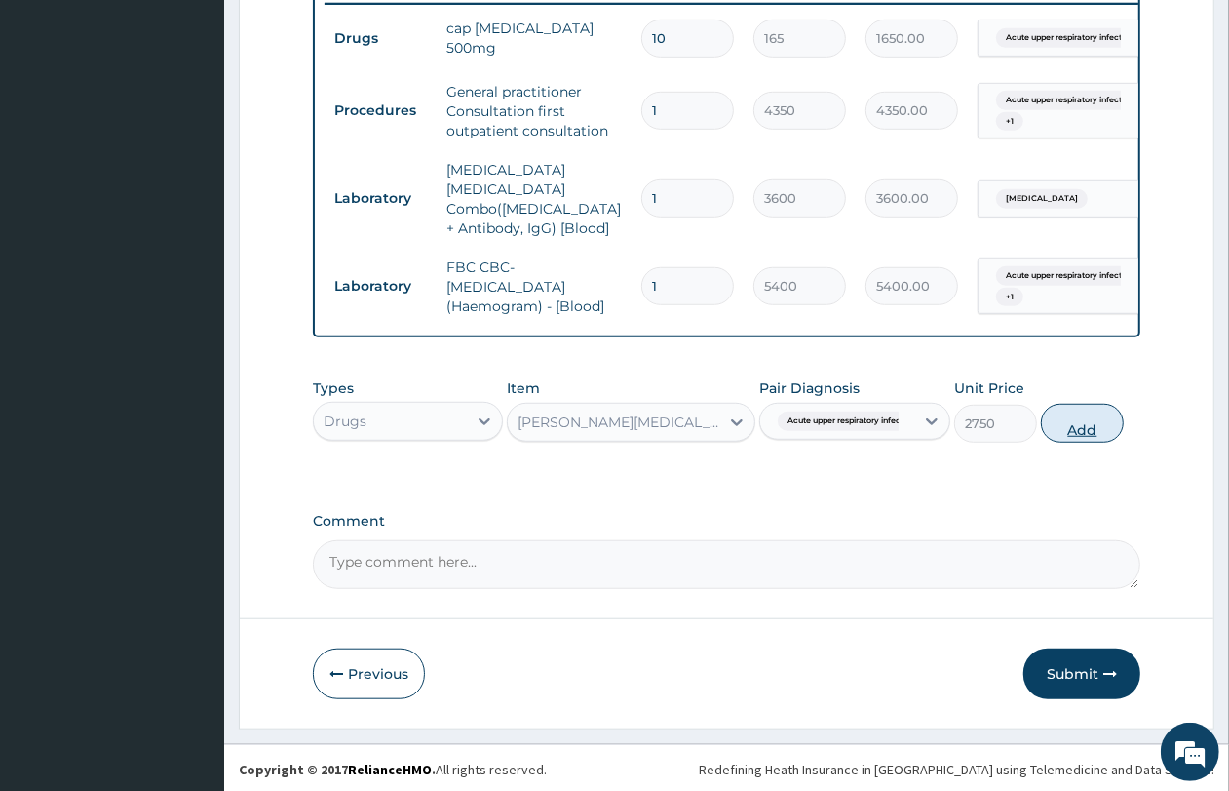
click at [1087, 421] on button "Add" at bounding box center [1082, 423] width 83 height 39
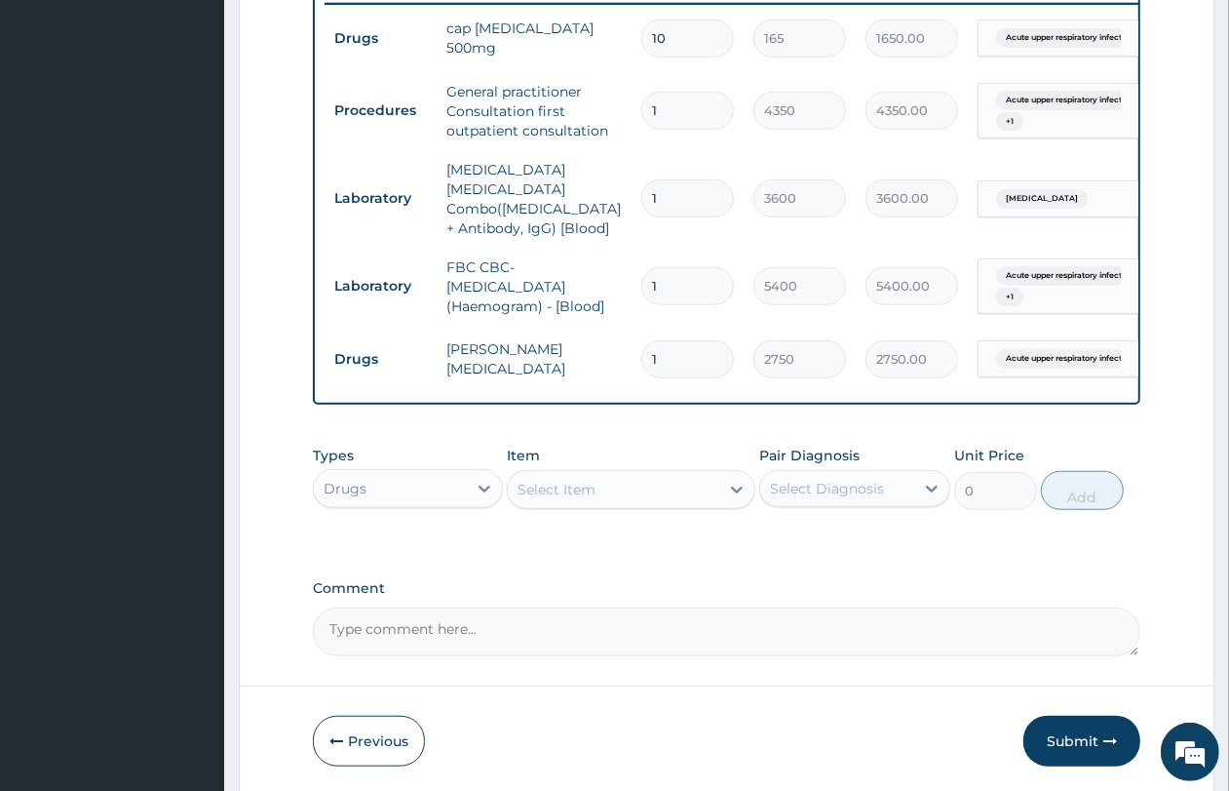
click at [562, 487] on div "Select Item" at bounding box center [557, 489] width 78 height 19
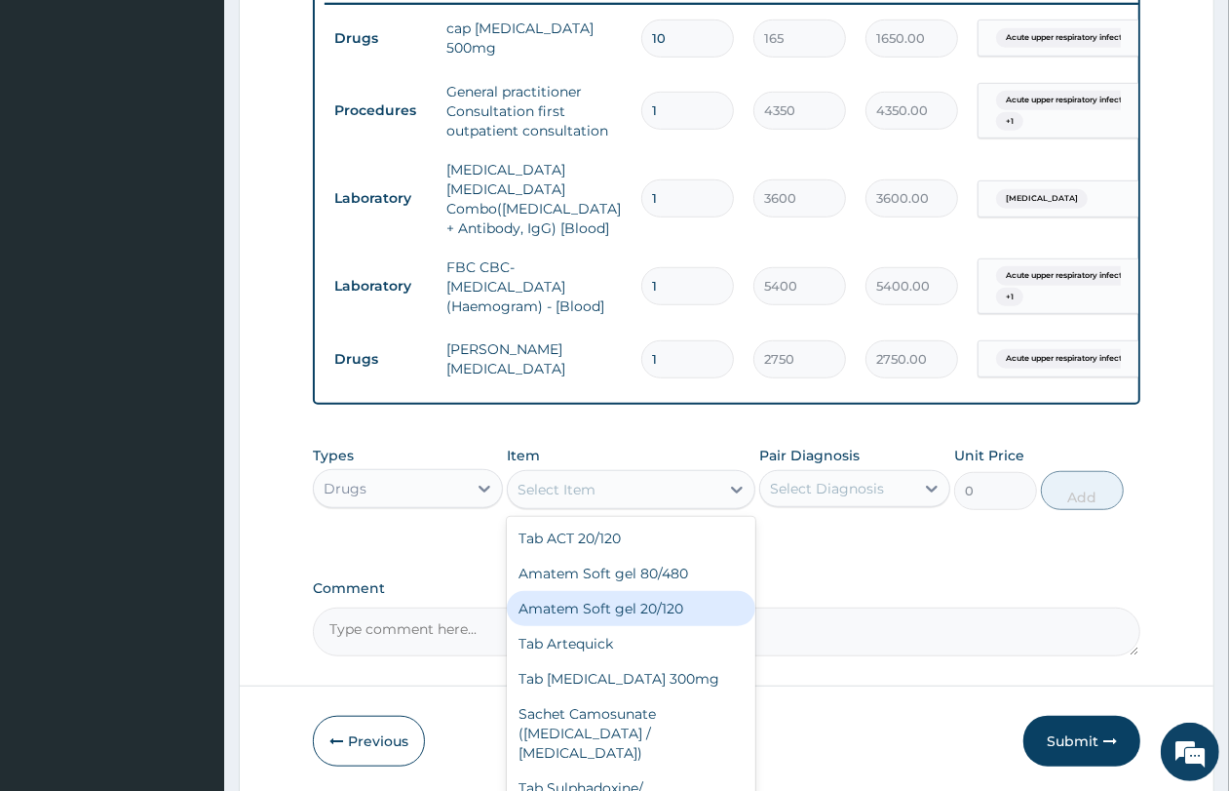
click at [648, 598] on div "Amatem Soft gel 20/120" at bounding box center [631, 608] width 249 height 35
type input "275"
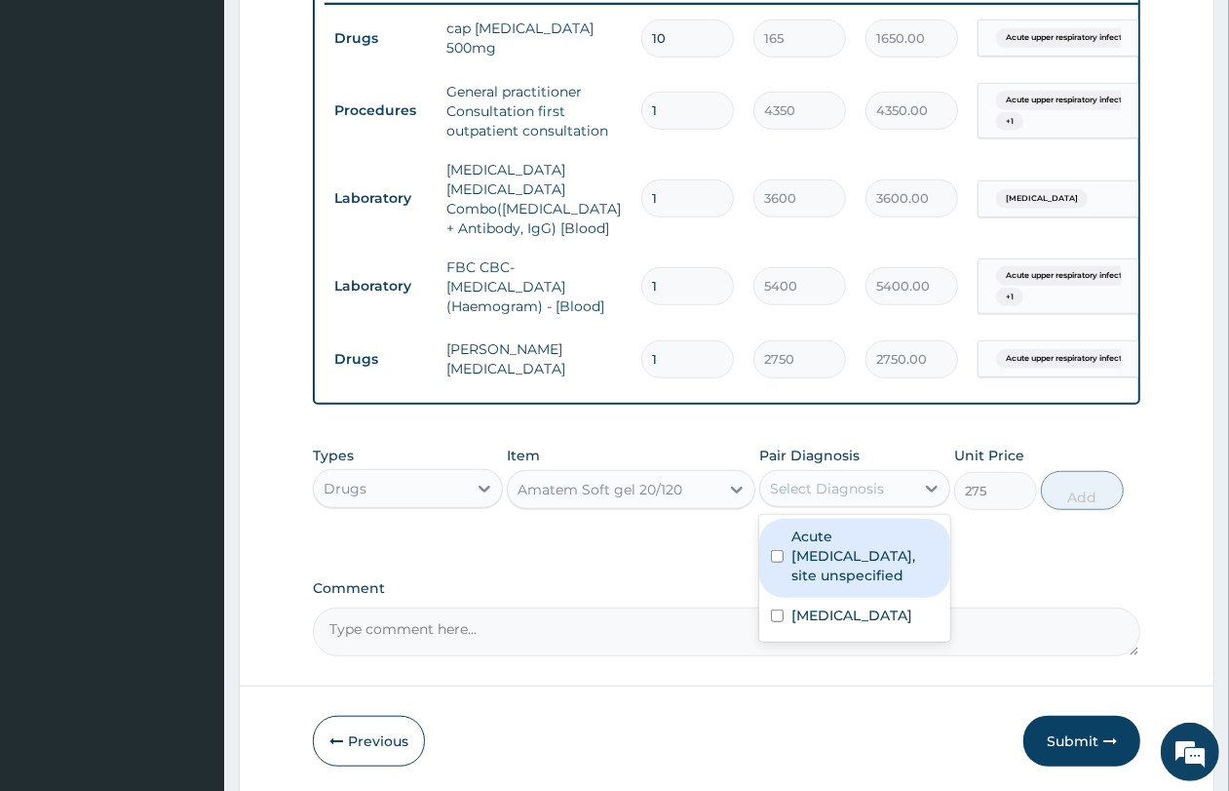
click at [788, 485] on div "Select Diagnosis" at bounding box center [827, 488] width 114 height 19
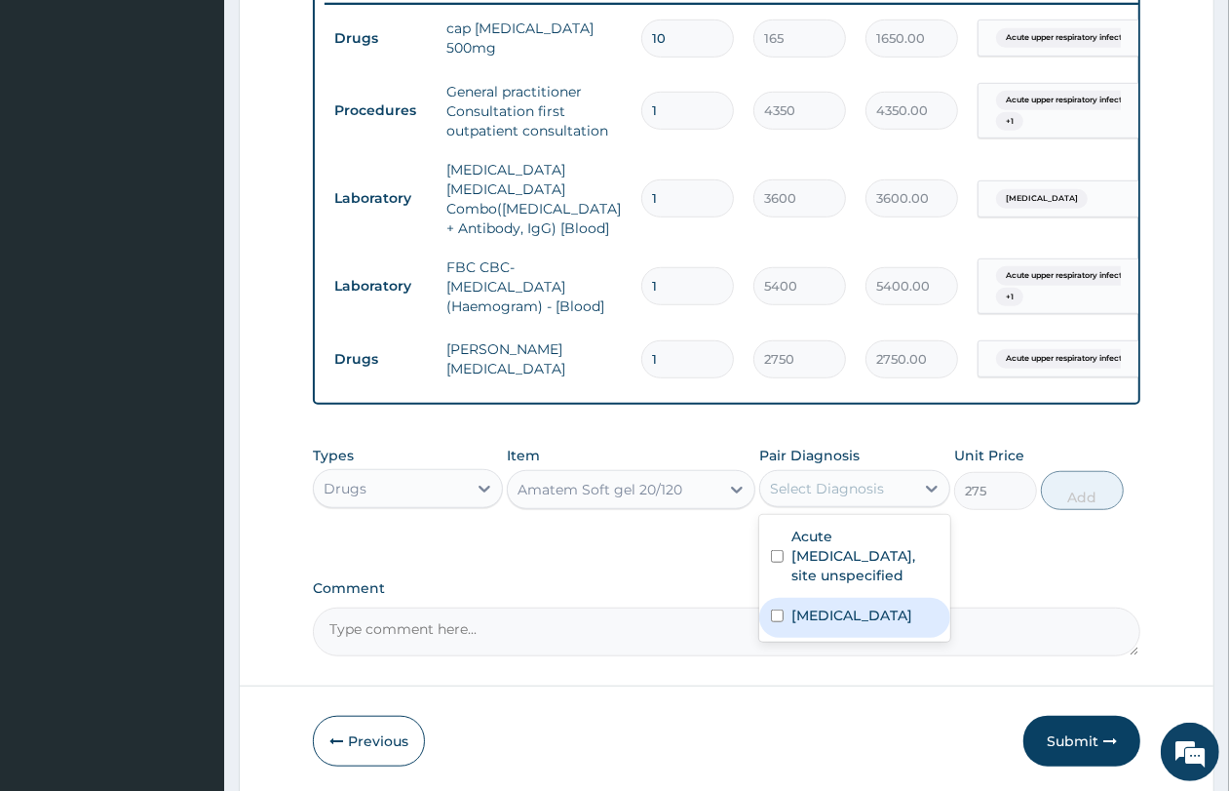
click at [820, 616] on label "[MEDICAL_DATA]" at bounding box center [852, 614] width 121 height 19
checkbox input "true"
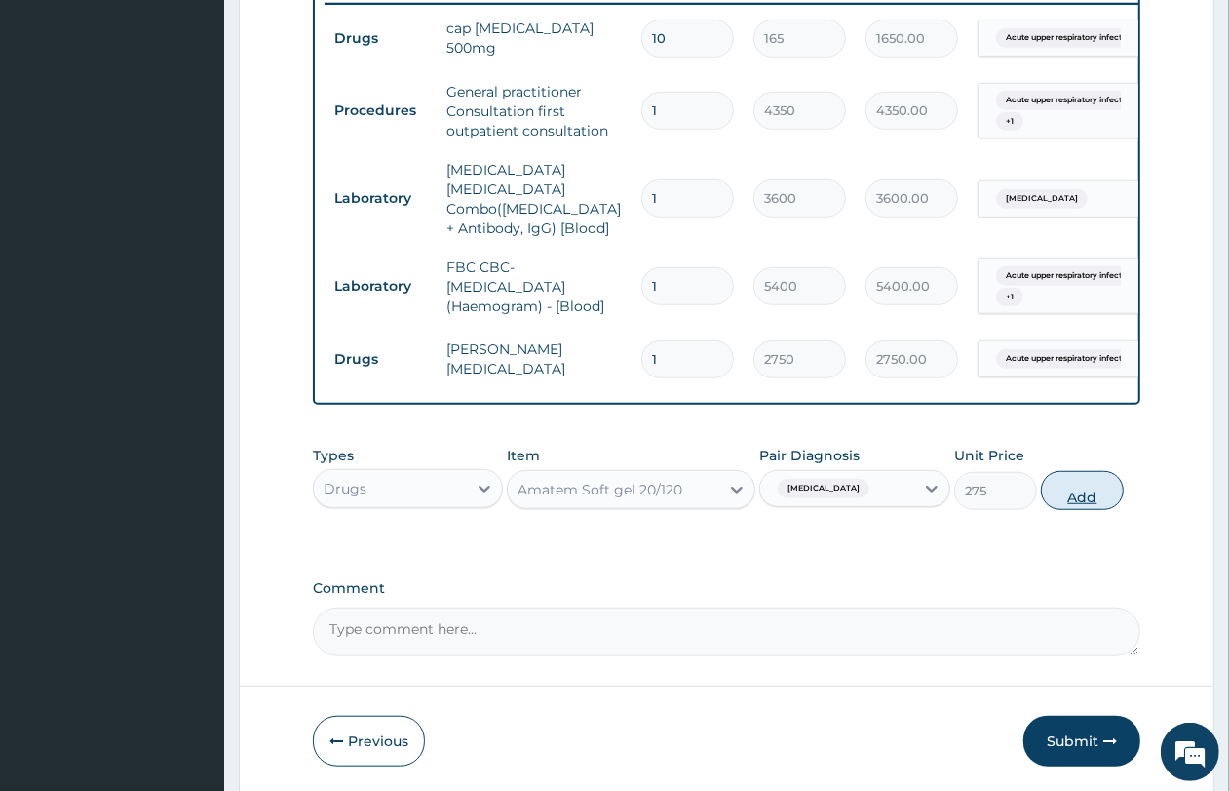
click at [1099, 494] on button "Add" at bounding box center [1082, 490] width 83 height 39
type input "0"
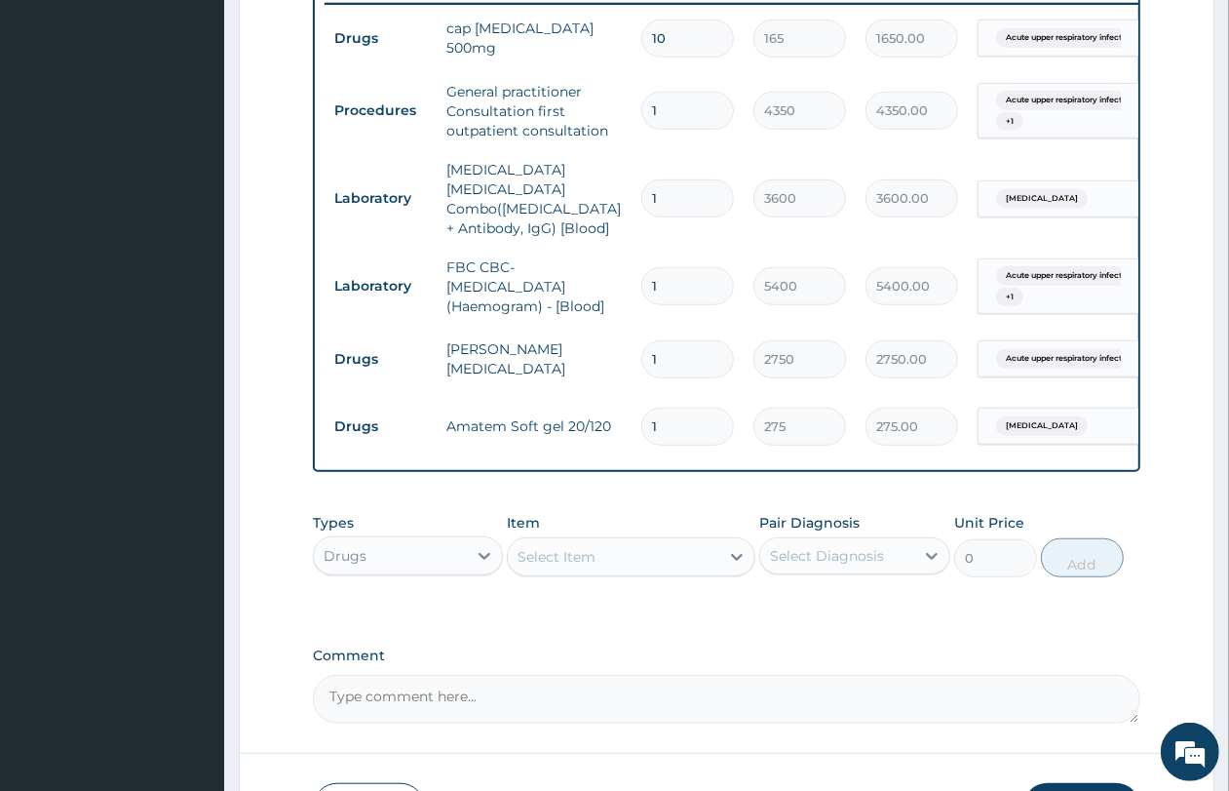
click at [537, 547] on div "Select Item" at bounding box center [557, 556] width 78 height 19
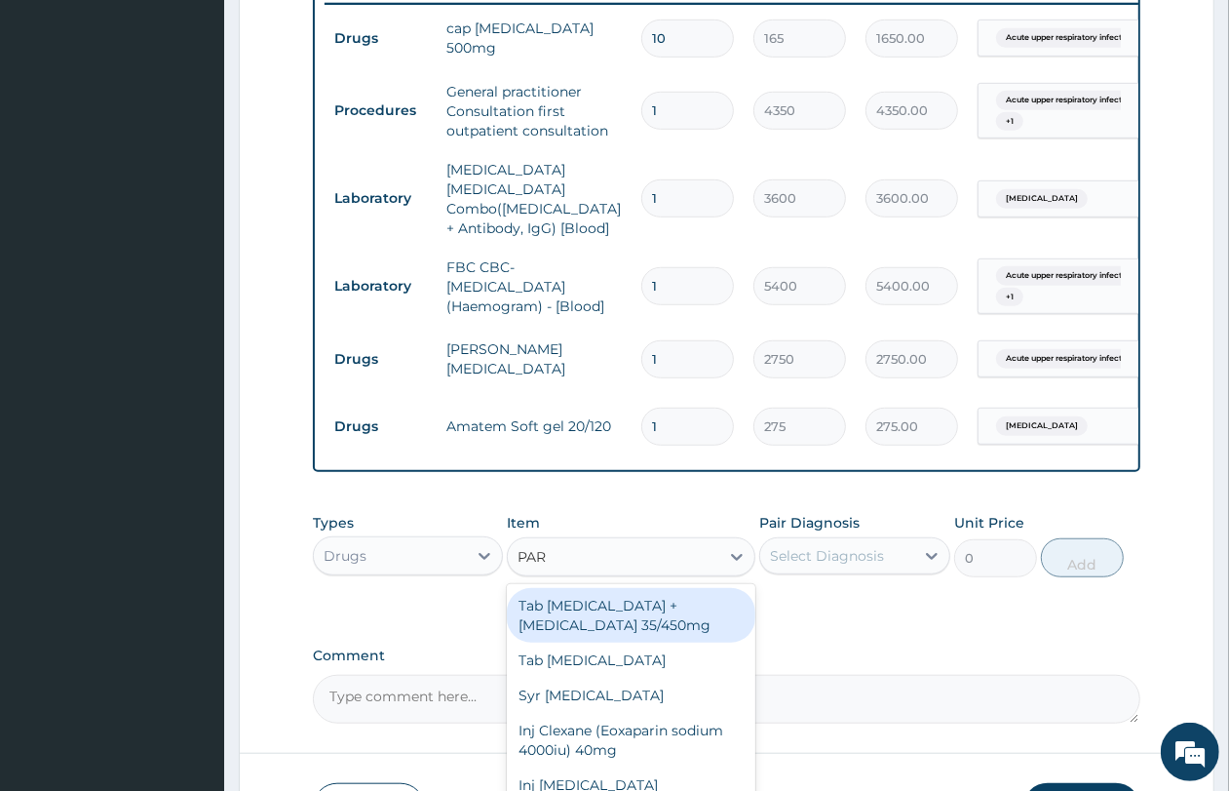
type input "PARA"
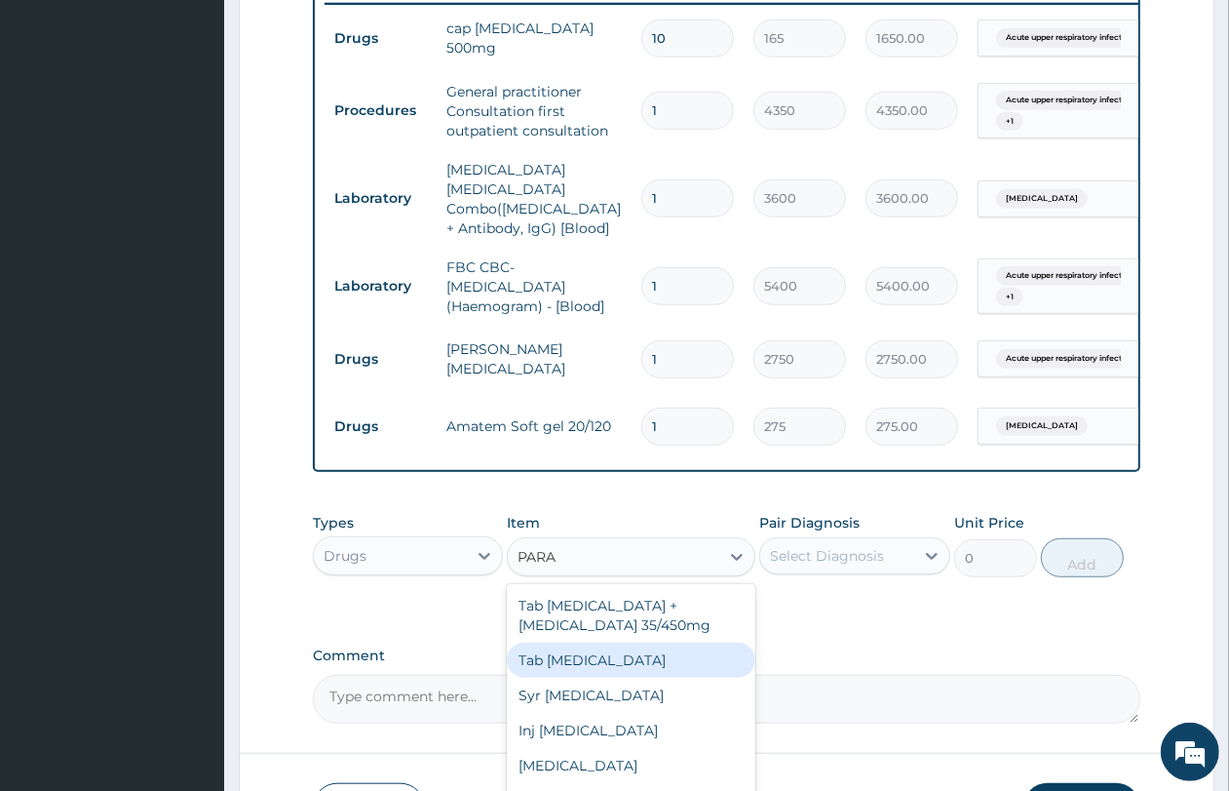
click at [587, 655] on div "Tab [MEDICAL_DATA]" at bounding box center [631, 659] width 249 height 35
type input "61.16"
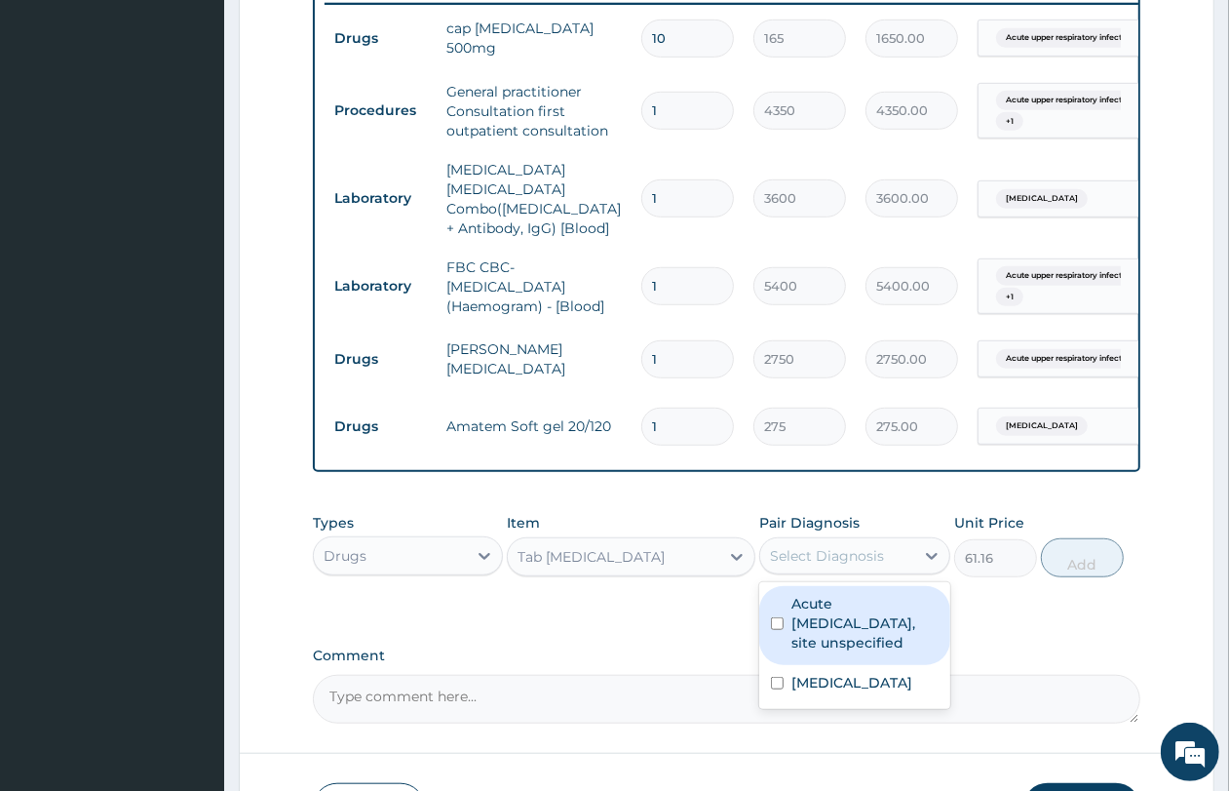
click at [873, 554] on div "Select Diagnosis" at bounding box center [827, 555] width 114 height 19
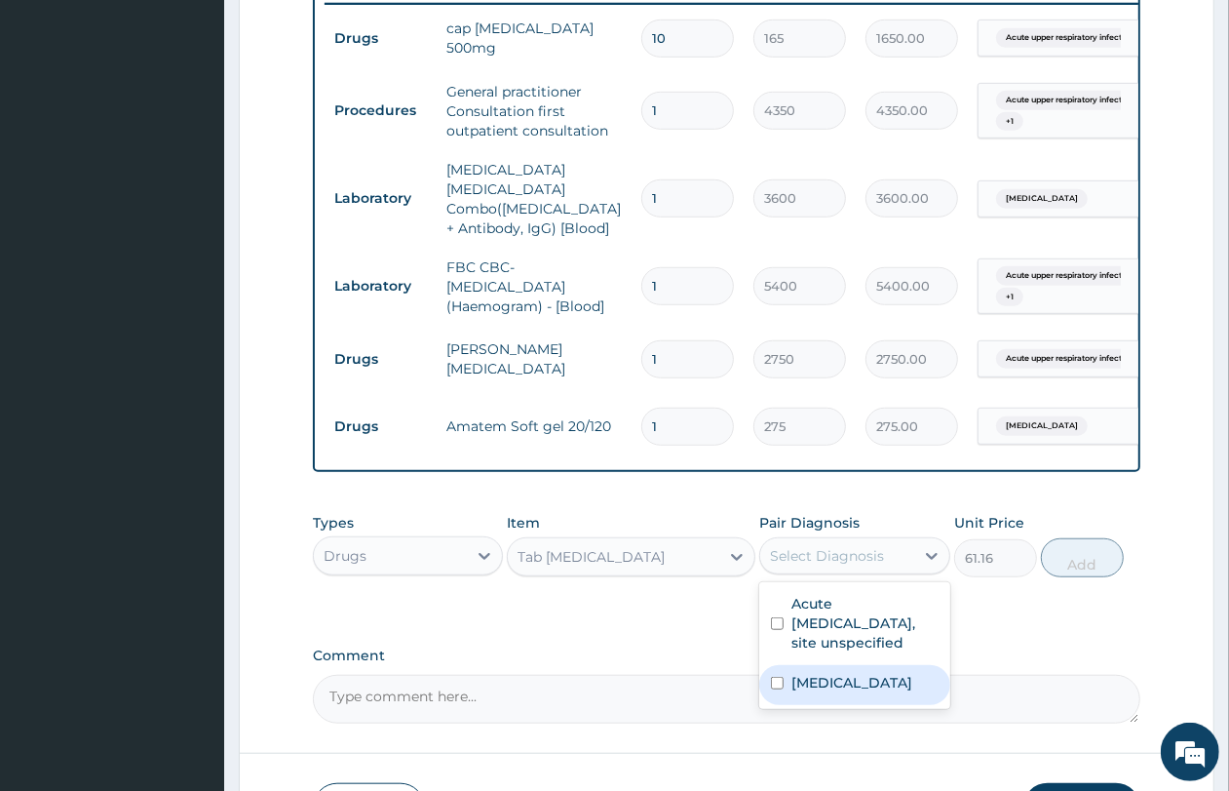
click at [855, 680] on label "[MEDICAL_DATA]" at bounding box center [852, 682] width 121 height 19
checkbox input "true"
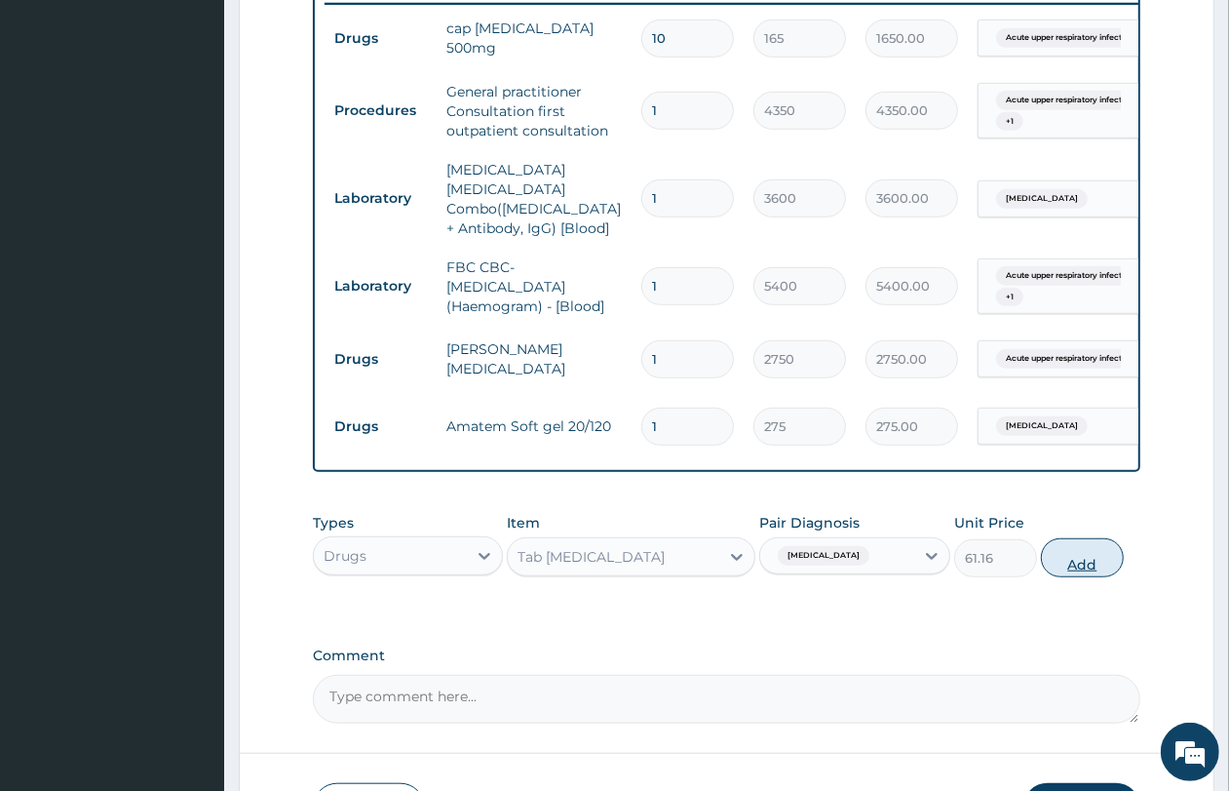
click at [1100, 565] on button "Add" at bounding box center [1082, 557] width 83 height 39
type input "0"
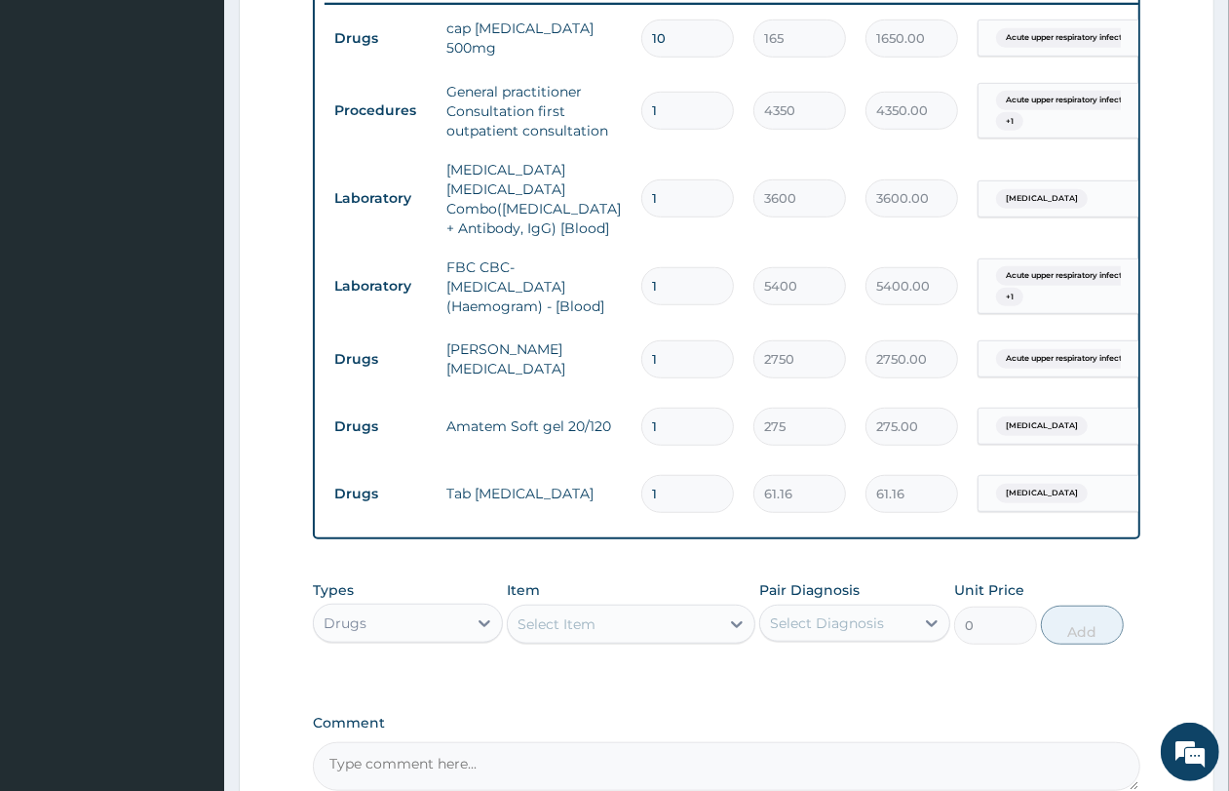
type input "2"
type input "122.32"
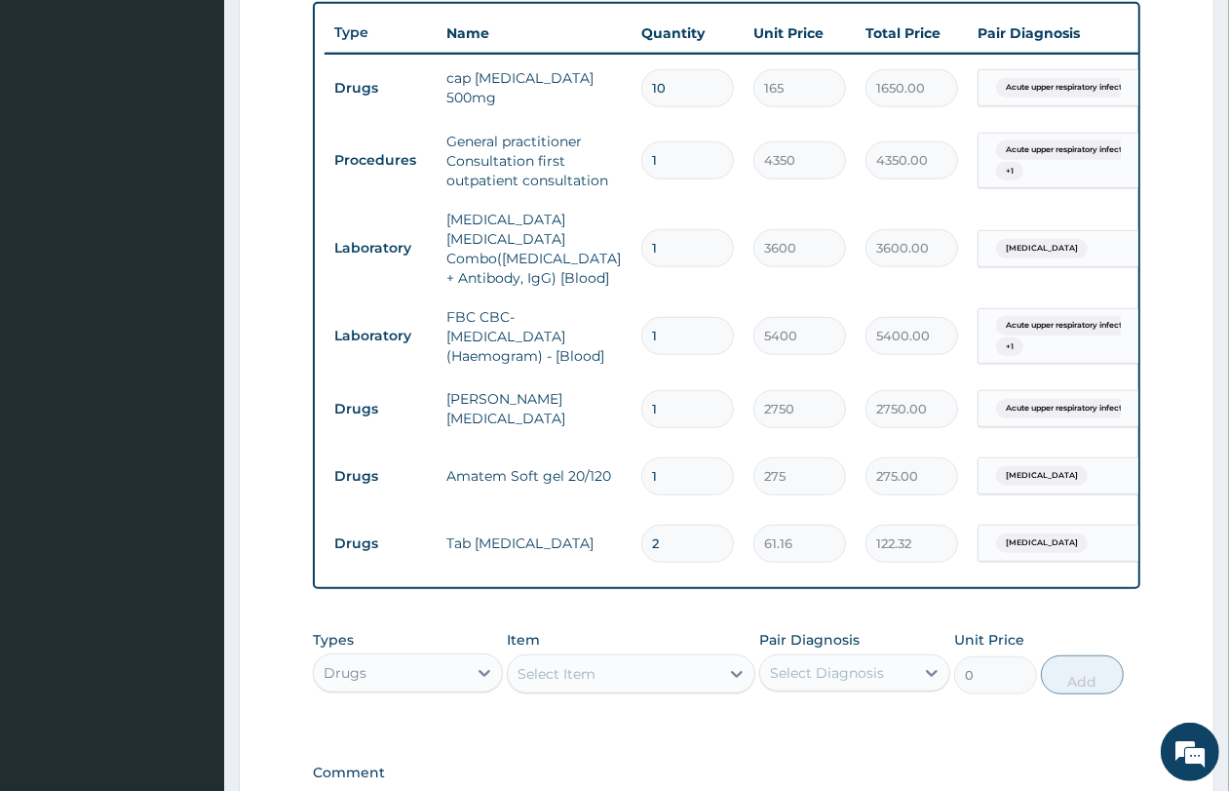
scroll to position [976, 0]
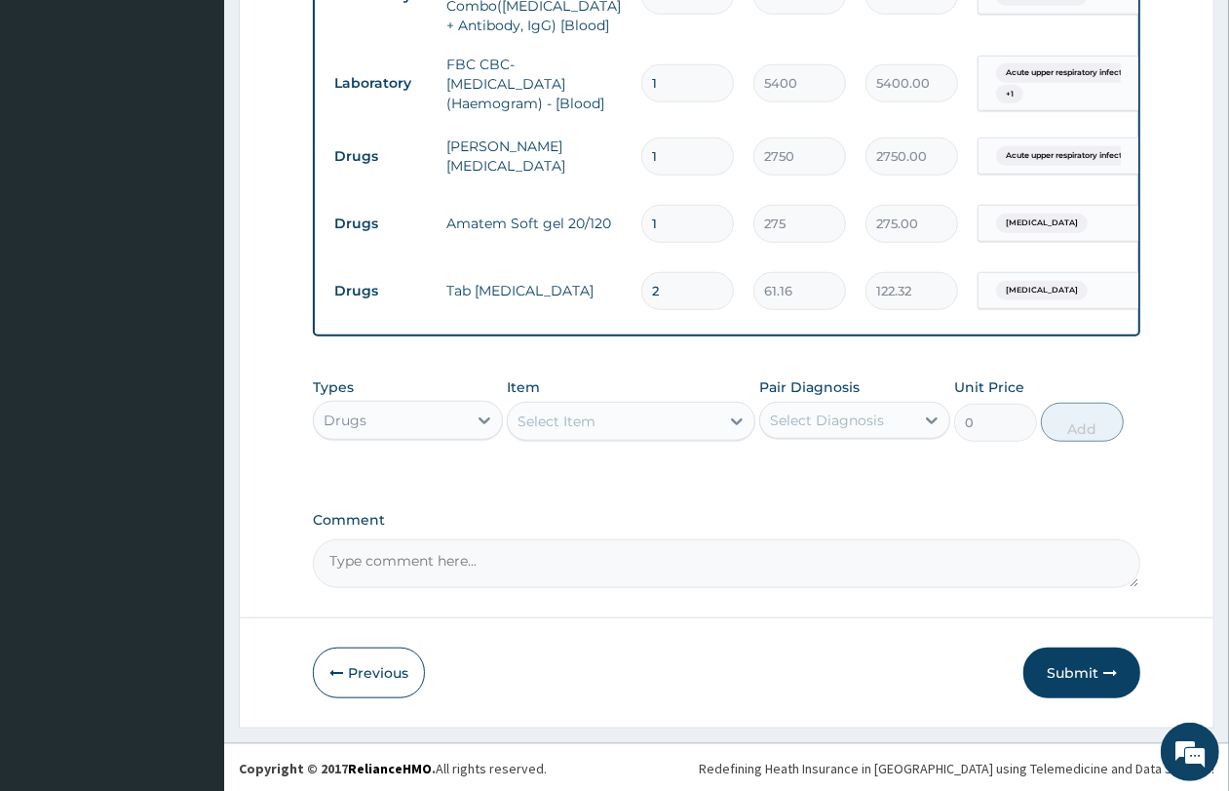
type input "2"
click at [556, 412] on div "Select Item" at bounding box center [557, 420] width 78 height 19
type input "COUGH"
click at [588, 464] on div "Cough Syrups" at bounding box center [631, 469] width 249 height 35
type input "2200"
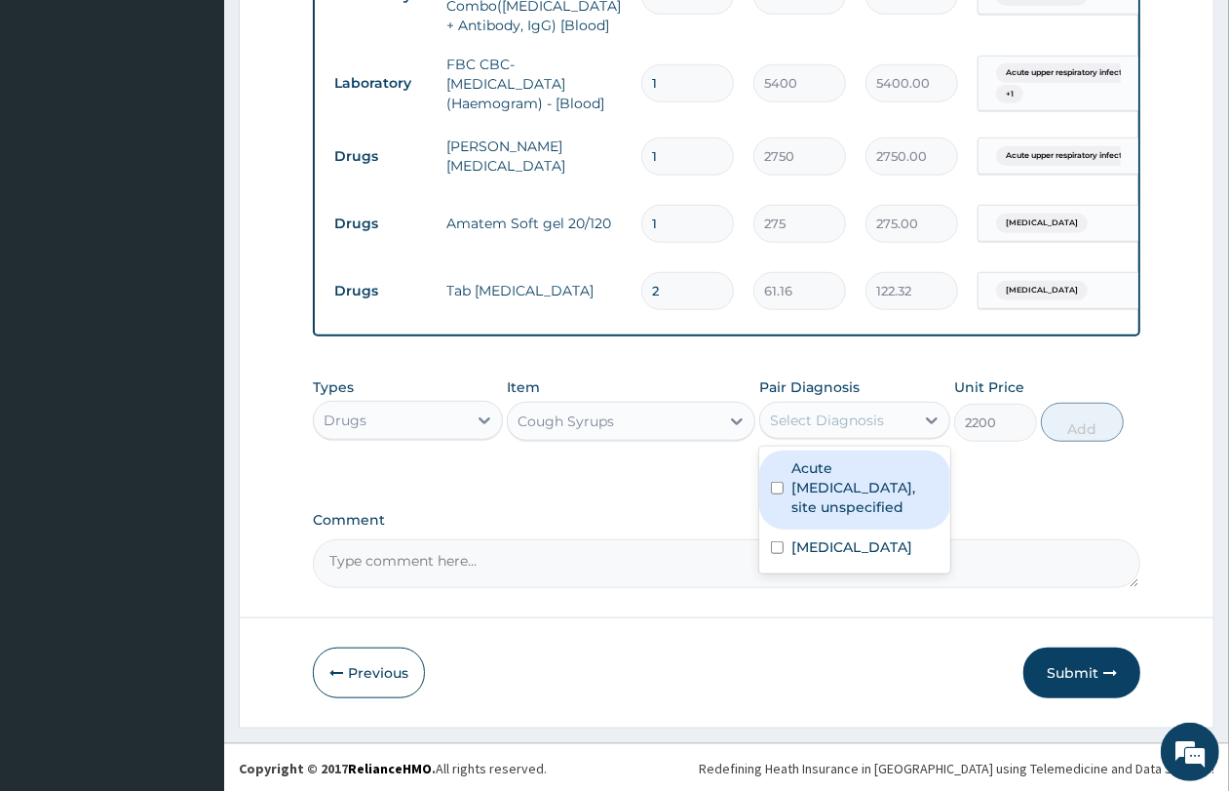
click at [856, 419] on div "Select Diagnosis" at bounding box center [827, 419] width 114 height 19
click at [874, 505] on label "Acute [MEDICAL_DATA], site unspecified" at bounding box center [865, 487] width 146 height 58
checkbox input "true"
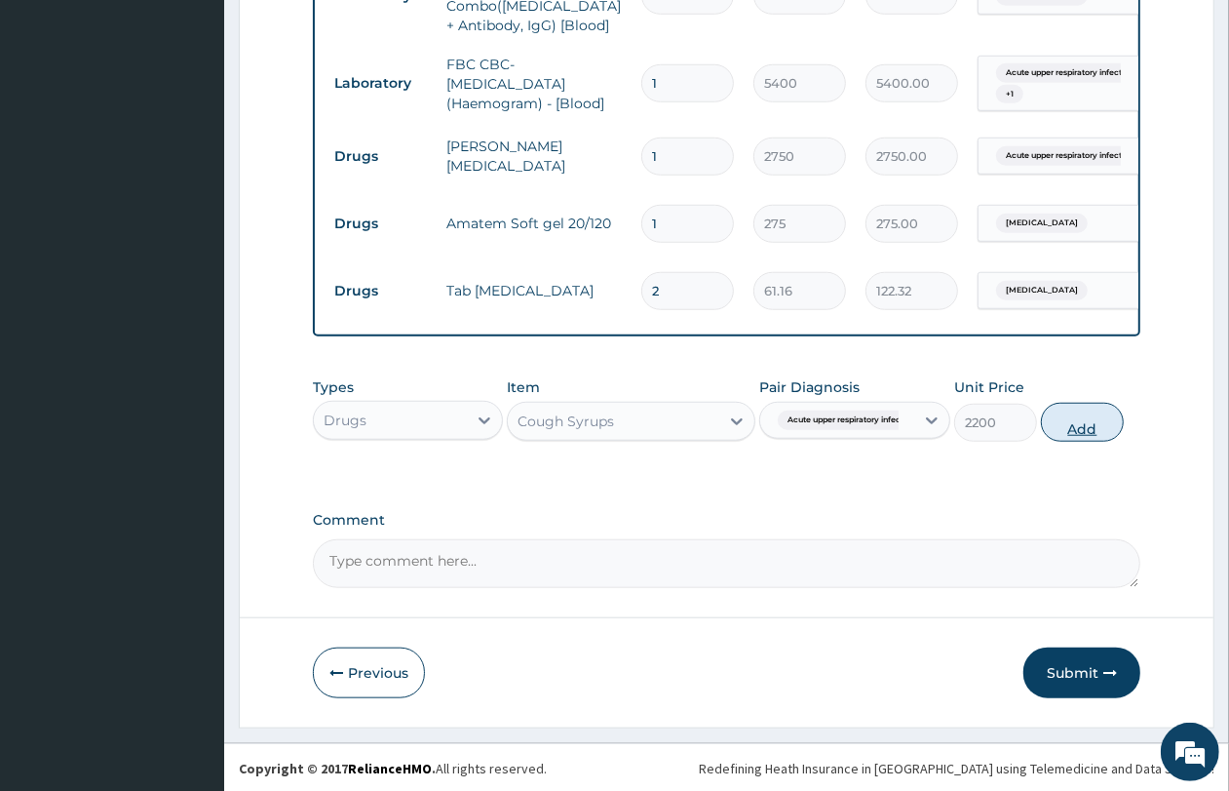
click at [1093, 424] on button "Add" at bounding box center [1082, 422] width 83 height 39
type input "0"
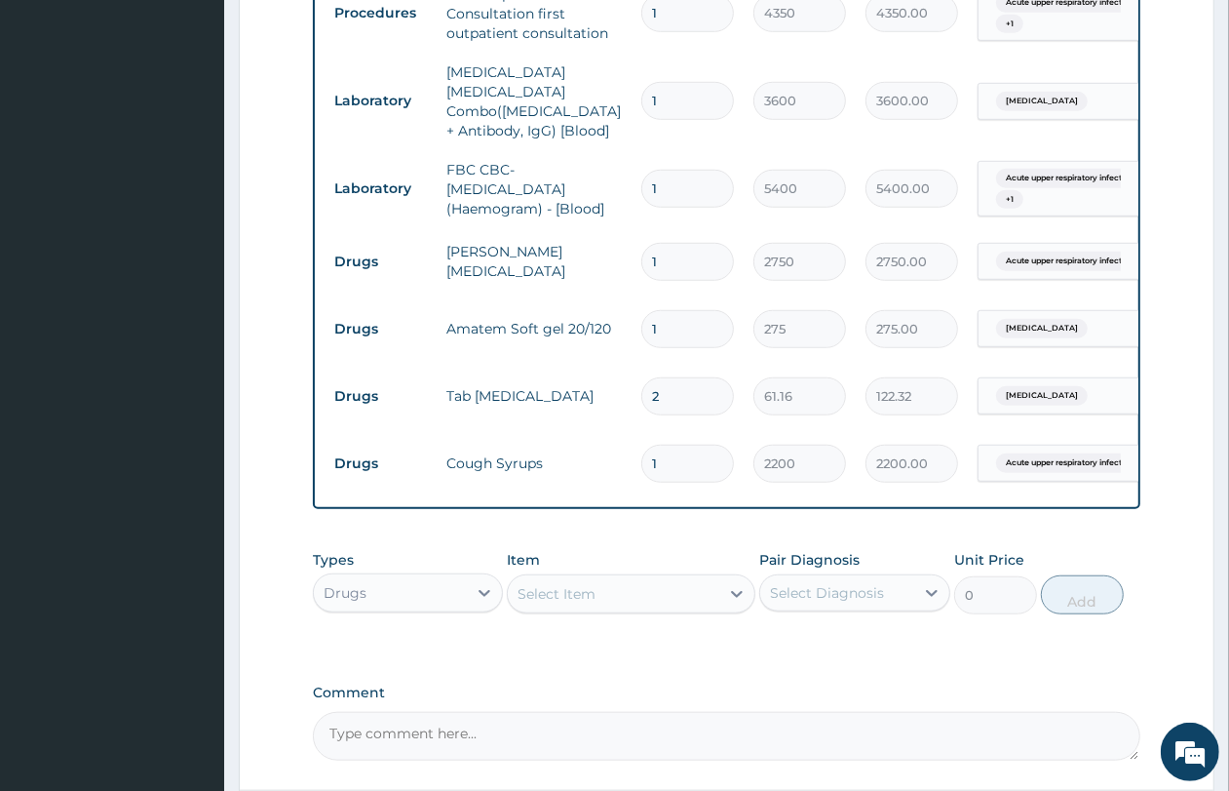
scroll to position [732, 0]
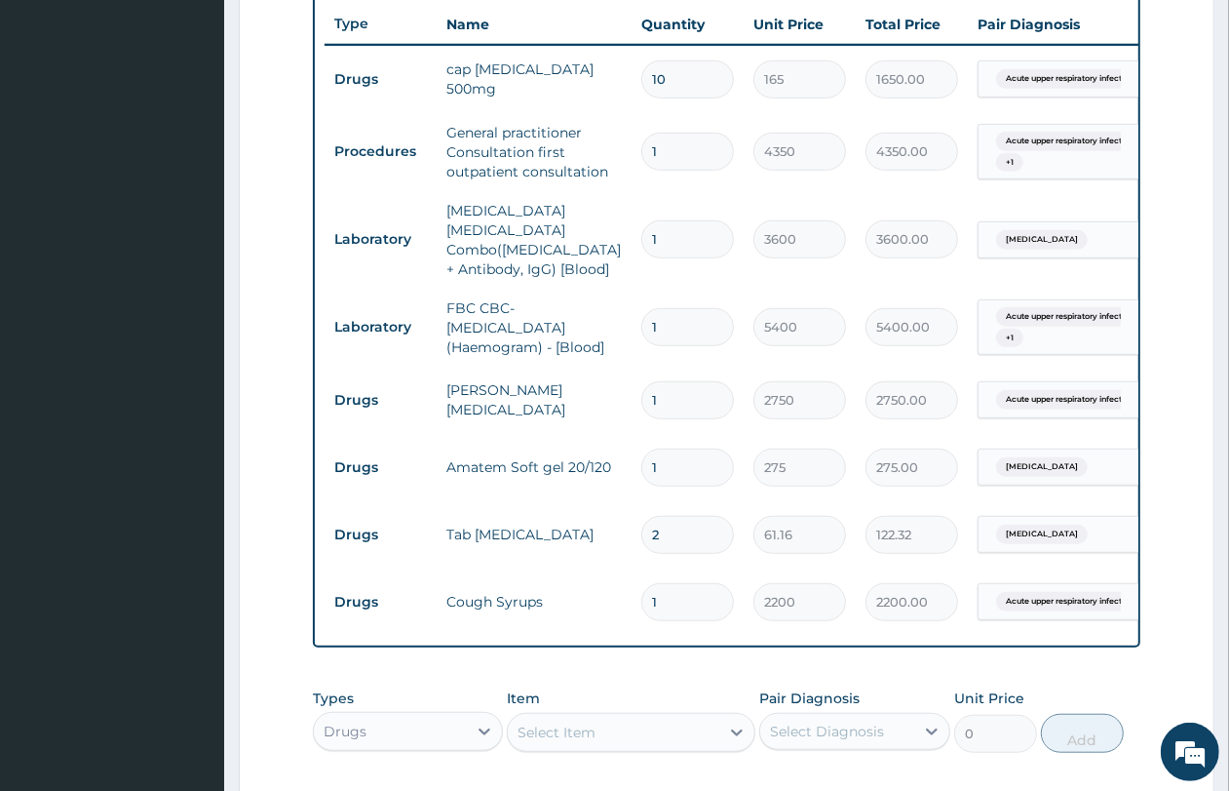
click at [705, 453] on input "1" at bounding box center [687, 467] width 93 height 38
type input "18"
type input "4950.00"
type input "18"
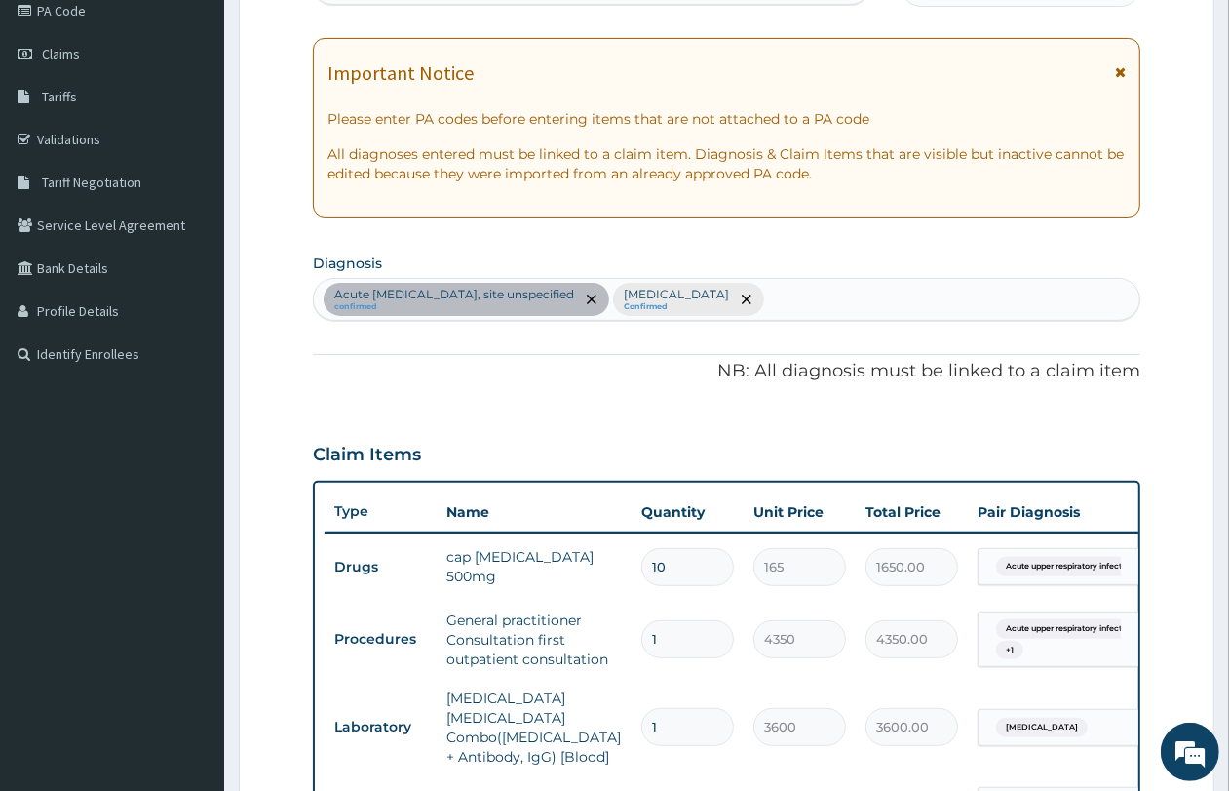
scroll to position [854, 0]
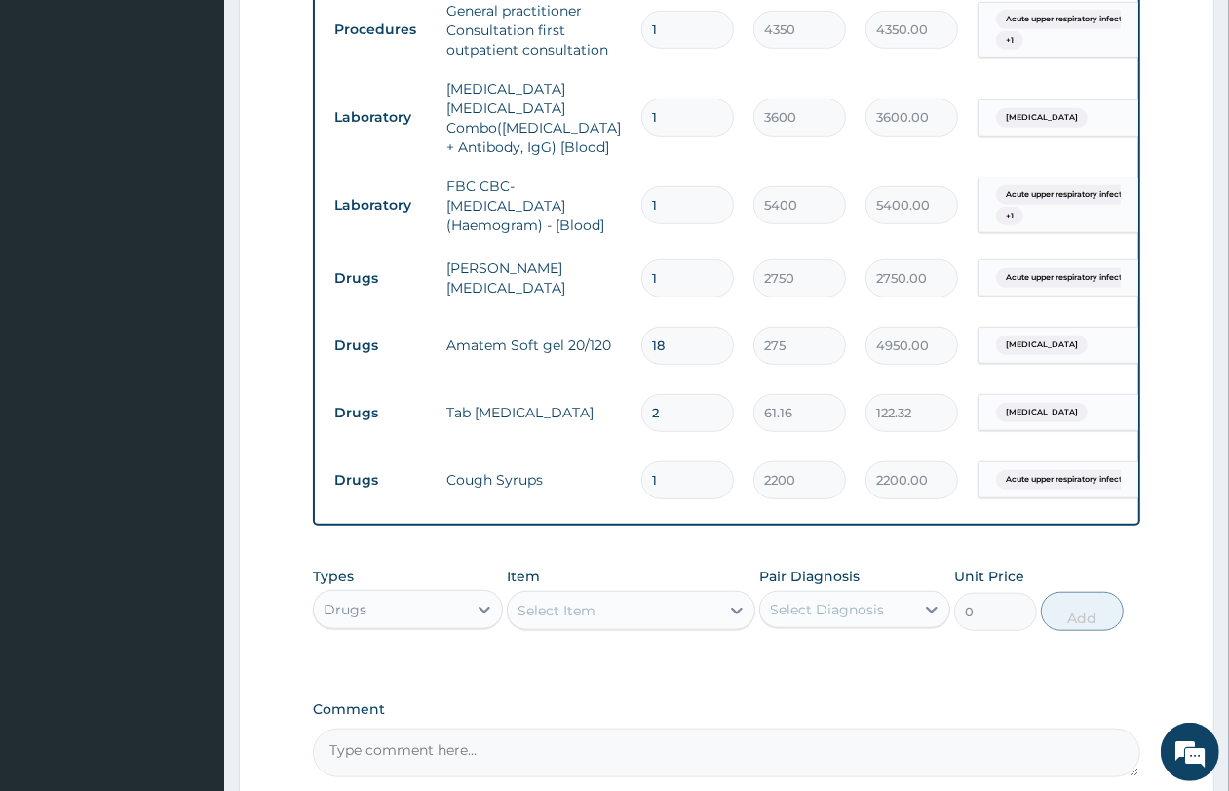
click at [679, 394] on input "2" at bounding box center [687, 413] width 93 height 38
type input "0.00"
type input "1"
type input "61.16"
type input "18"
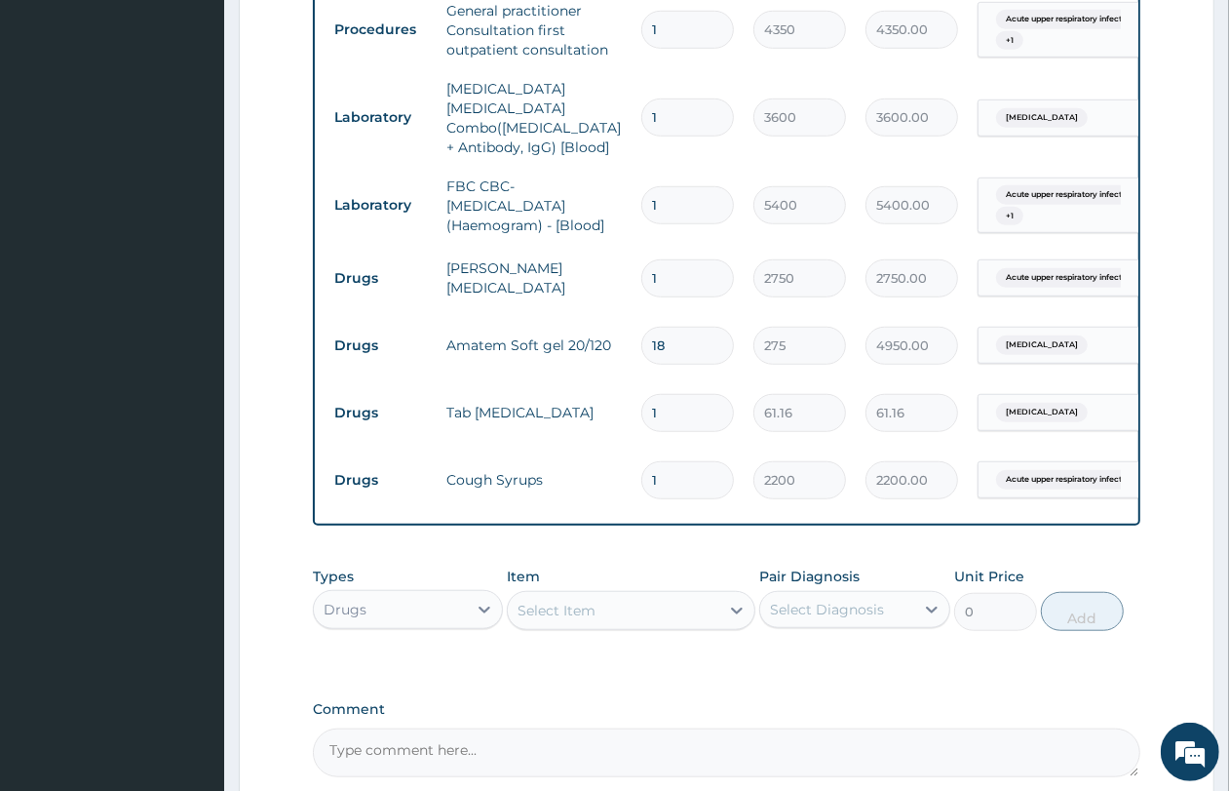
type input "1100.88"
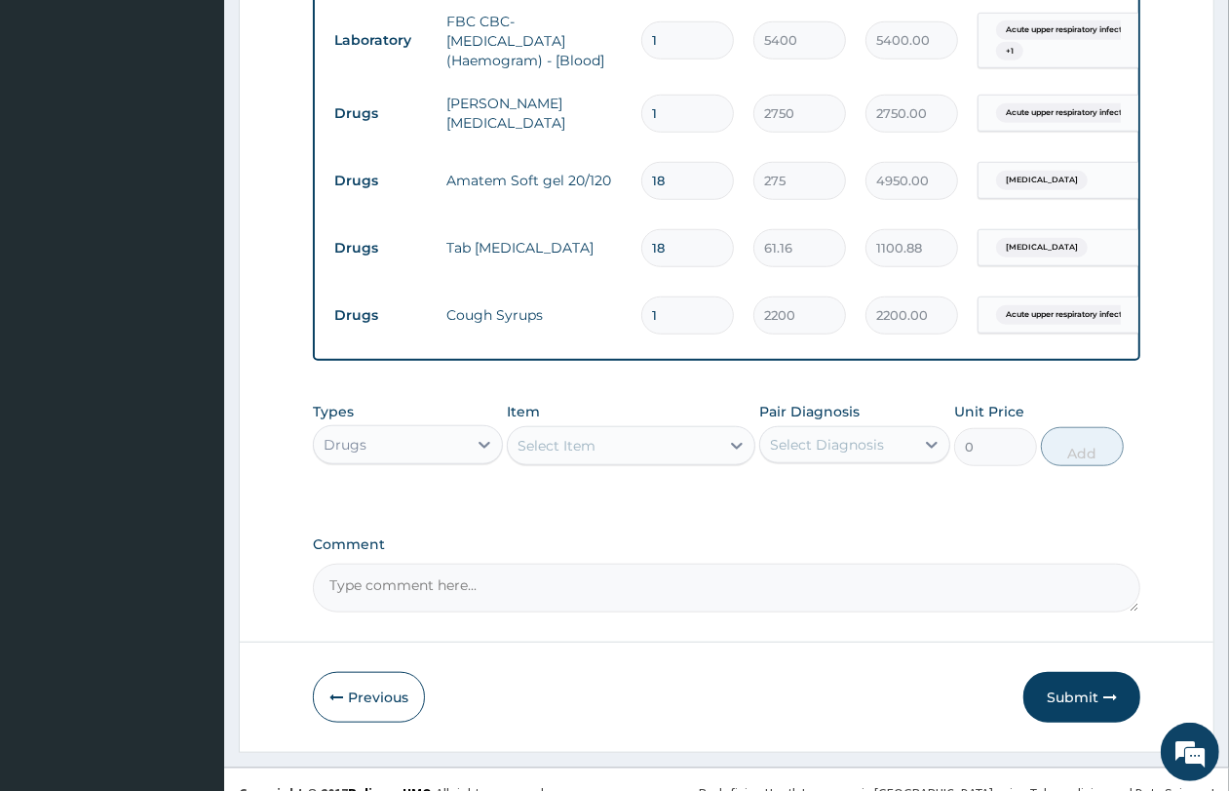
scroll to position [1043, 0]
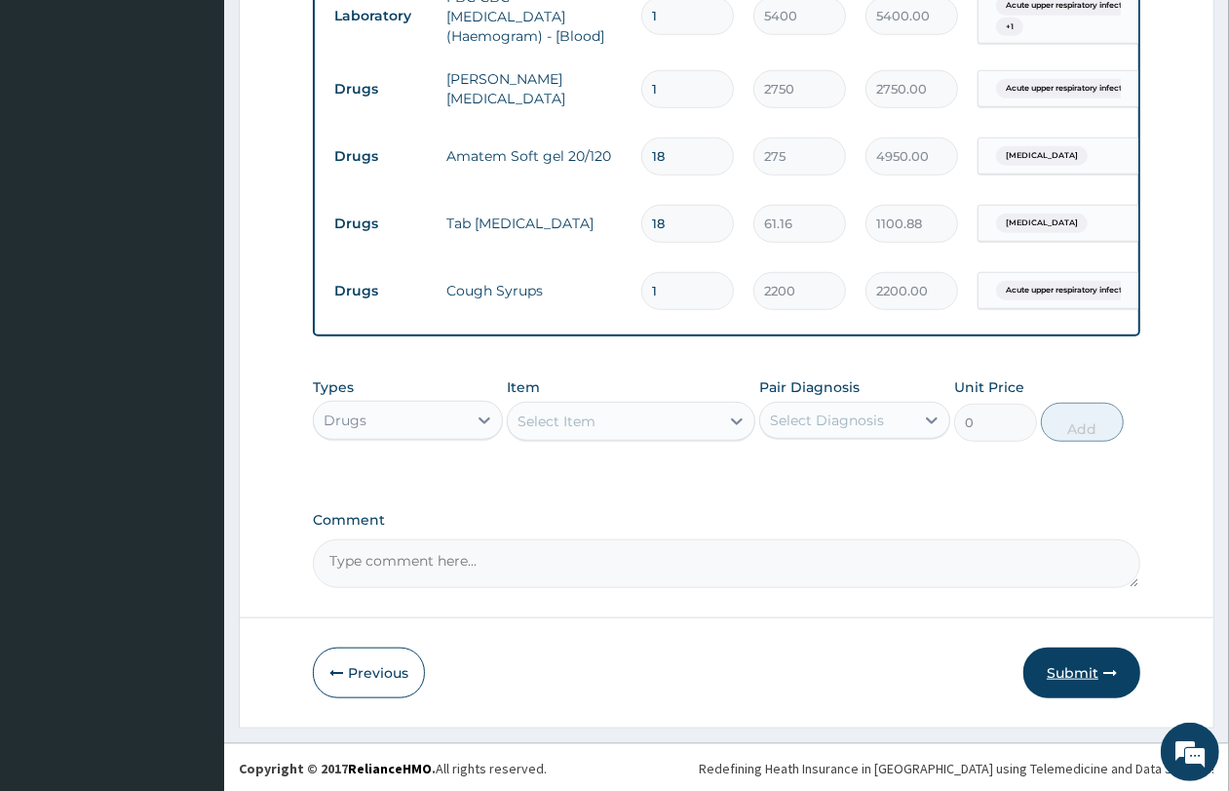
type input "18"
click at [1107, 671] on icon "button" at bounding box center [1111, 673] width 14 height 14
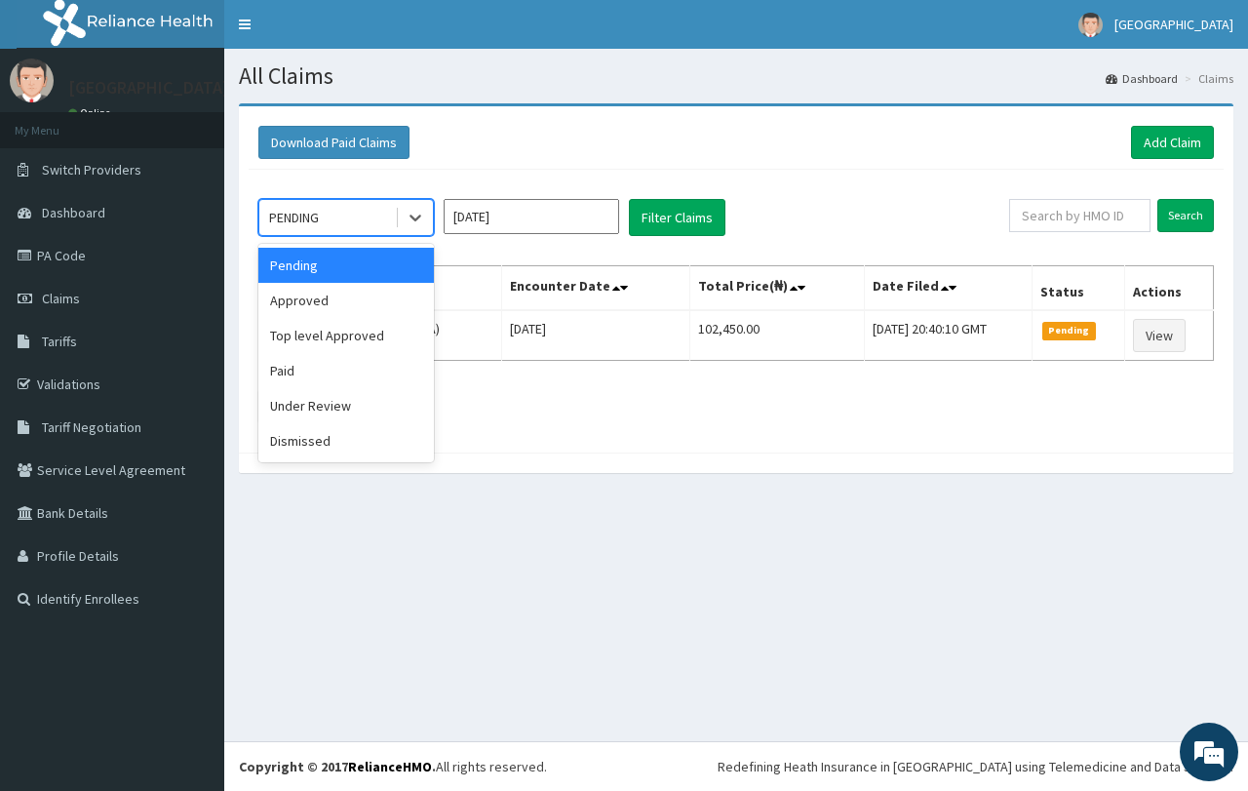
click at [339, 216] on div "PENDING" at bounding box center [327, 217] width 136 height 31
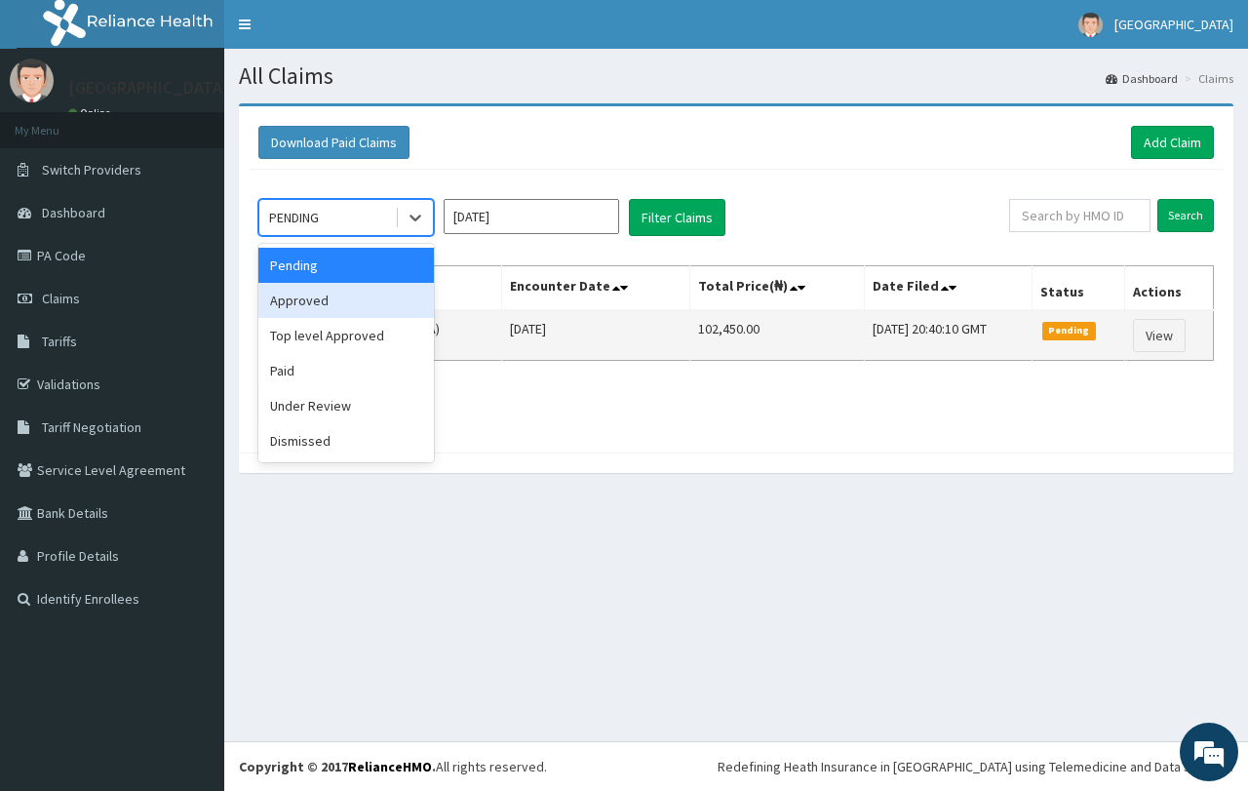
click at [353, 310] on div "Approved" at bounding box center [345, 300] width 175 height 35
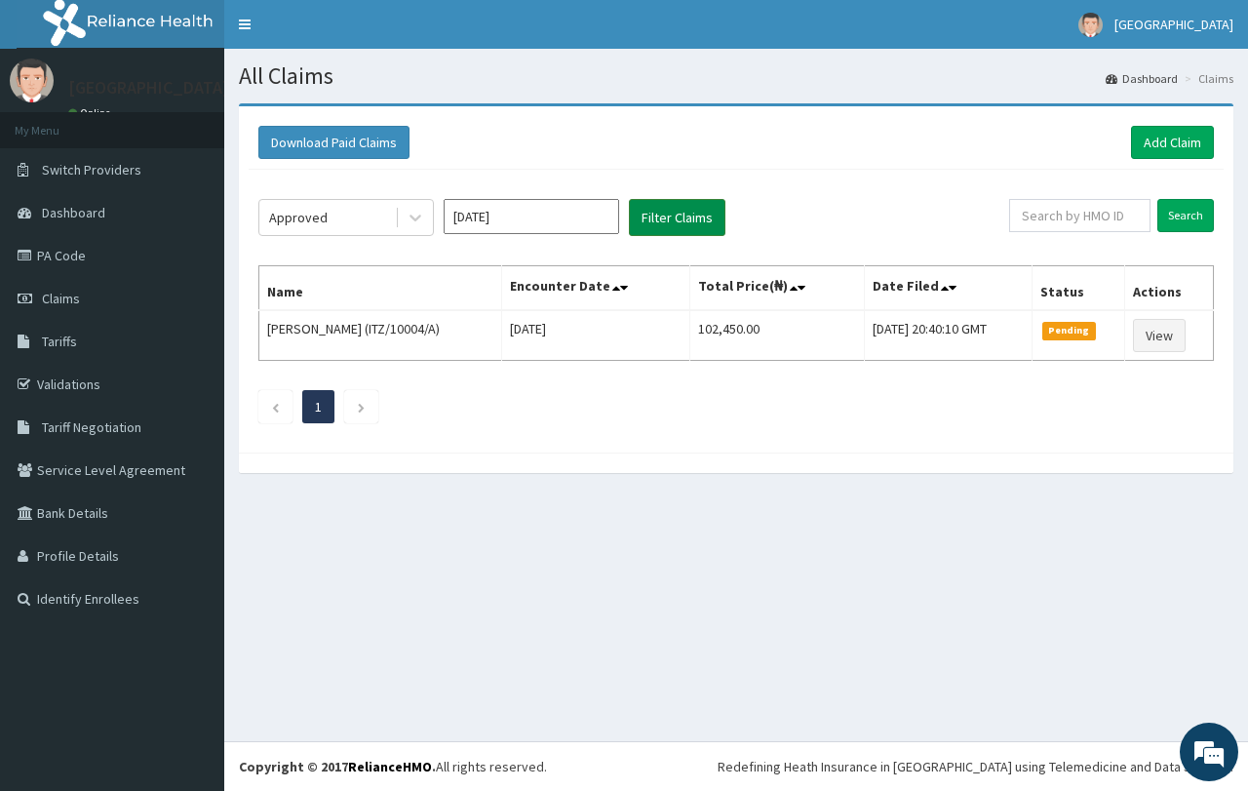
click at [713, 224] on button "Filter Claims" at bounding box center [677, 217] width 97 height 37
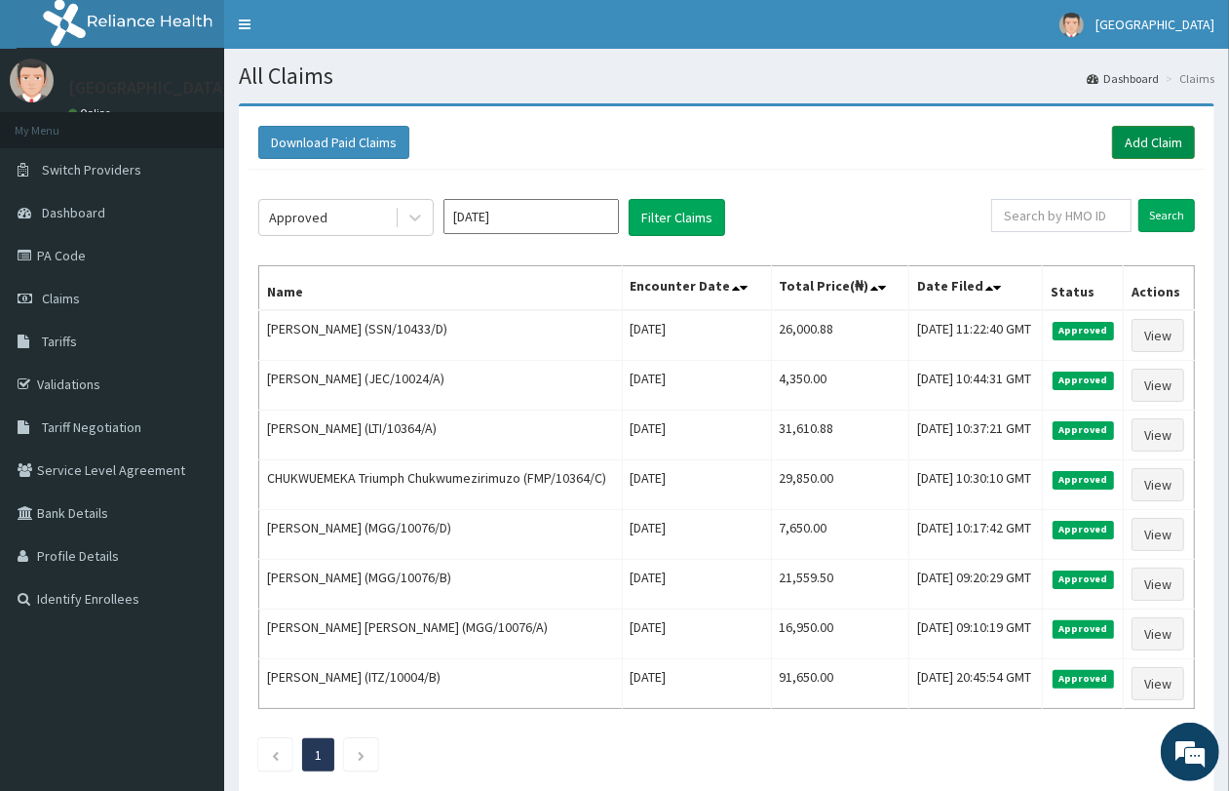
click at [1139, 148] on link "Add Claim" at bounding box center [1153, 142] width 83 height 33
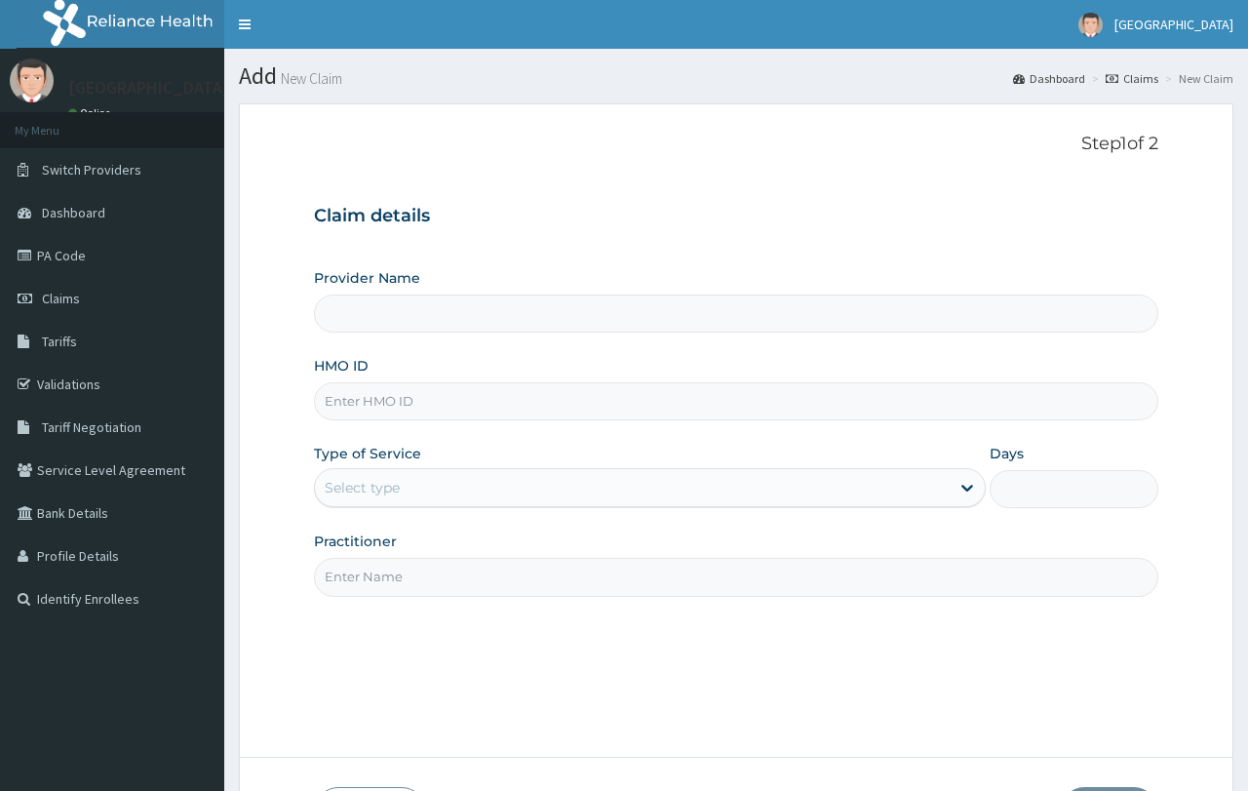
type input "QUEENS SPECIALIST HOSPITAL- ABUJA"
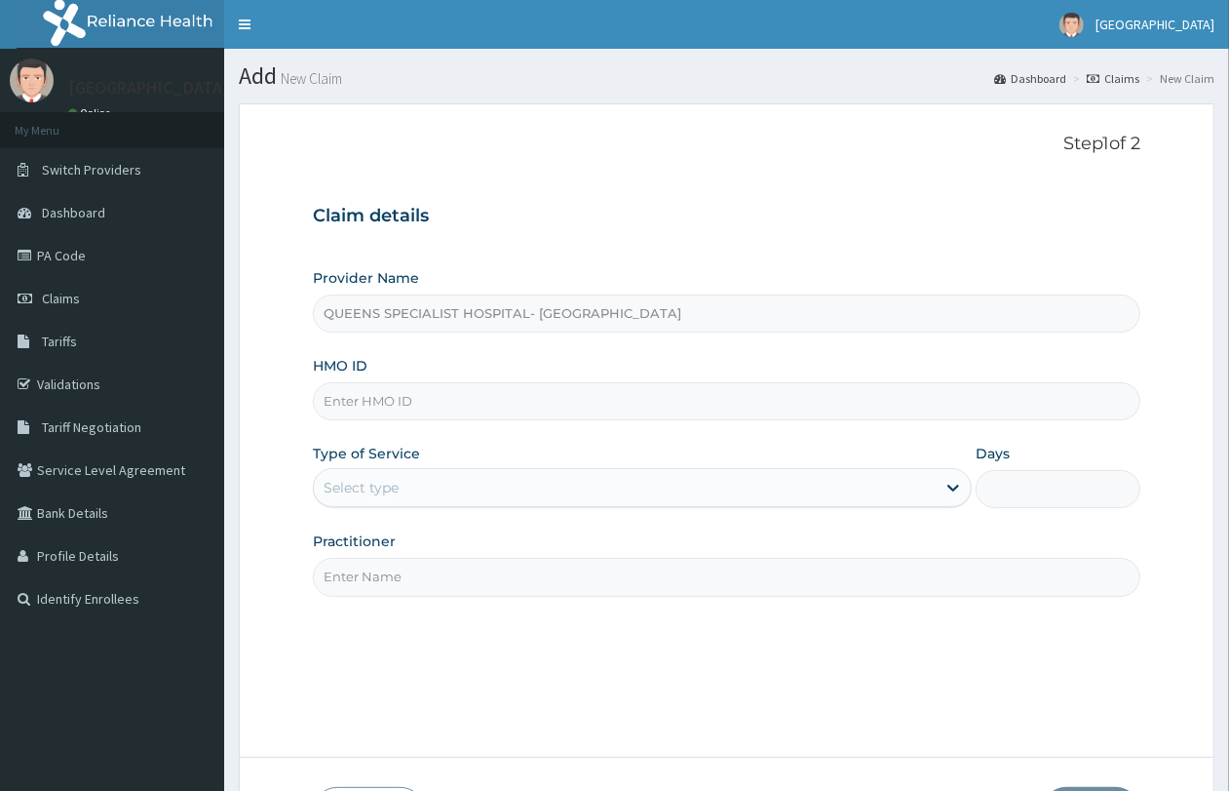
paste input "SSN/10433/E"
type input "SSN/10433/E"
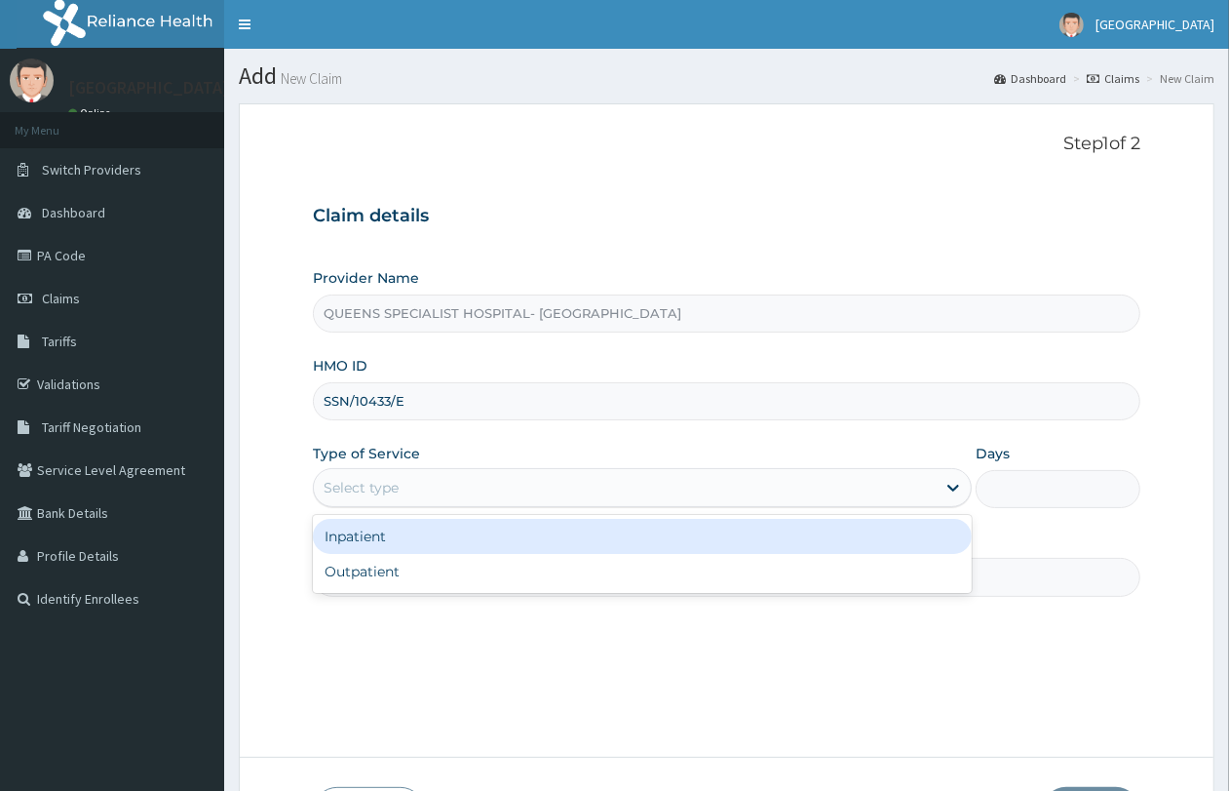
click at [344, 489] on div "Select type" at bounding box center [361, 487] width 75 height 19
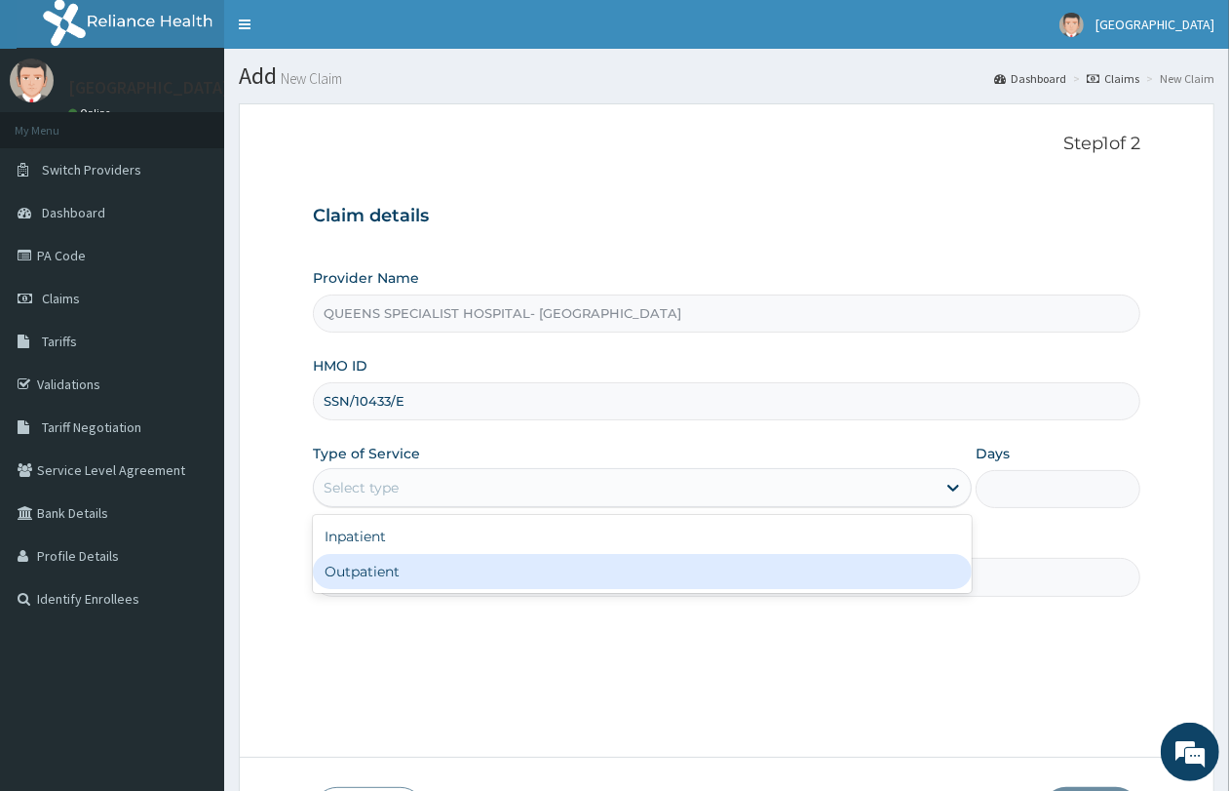
click at [366, 577] on div "Outpatient" at bounding box center [642, 571] width 659 height 35
type input "1"
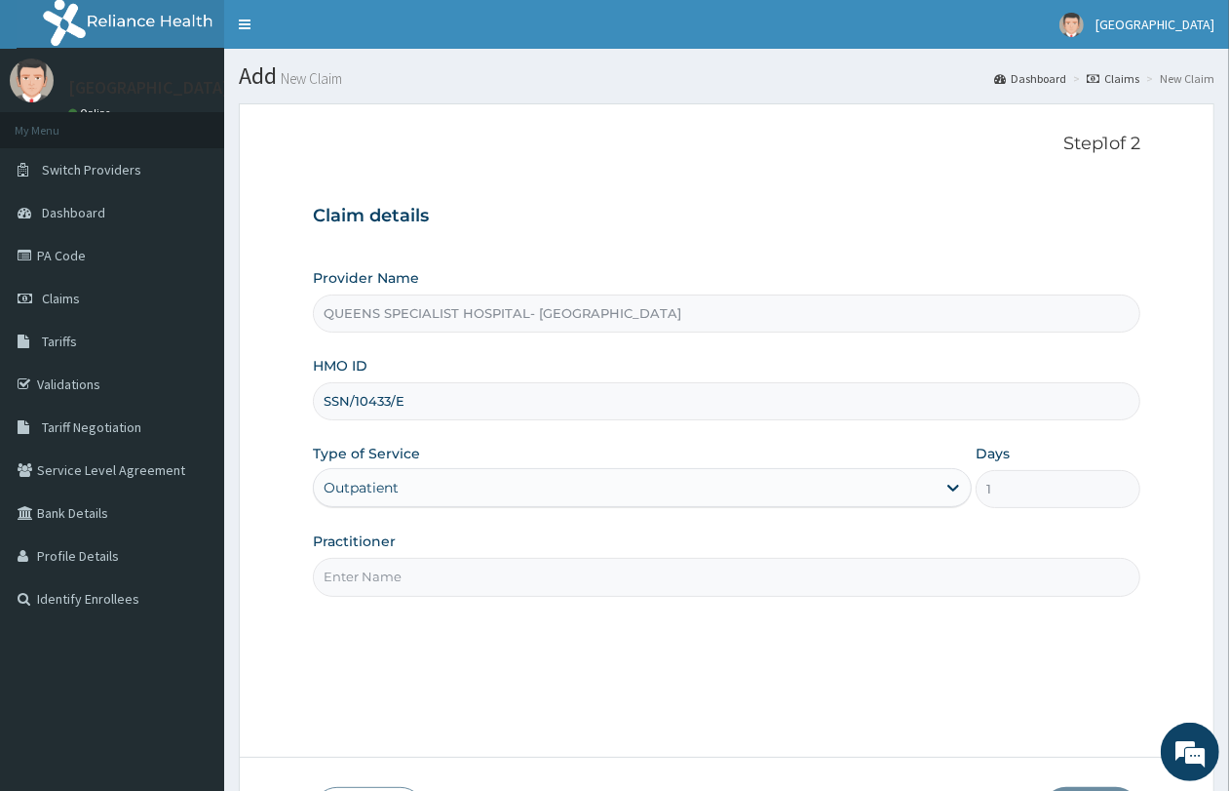
click at [367, 578] on input "Practitioner" at bounding box center [727, 577] width 828 height 38
type input "GP"
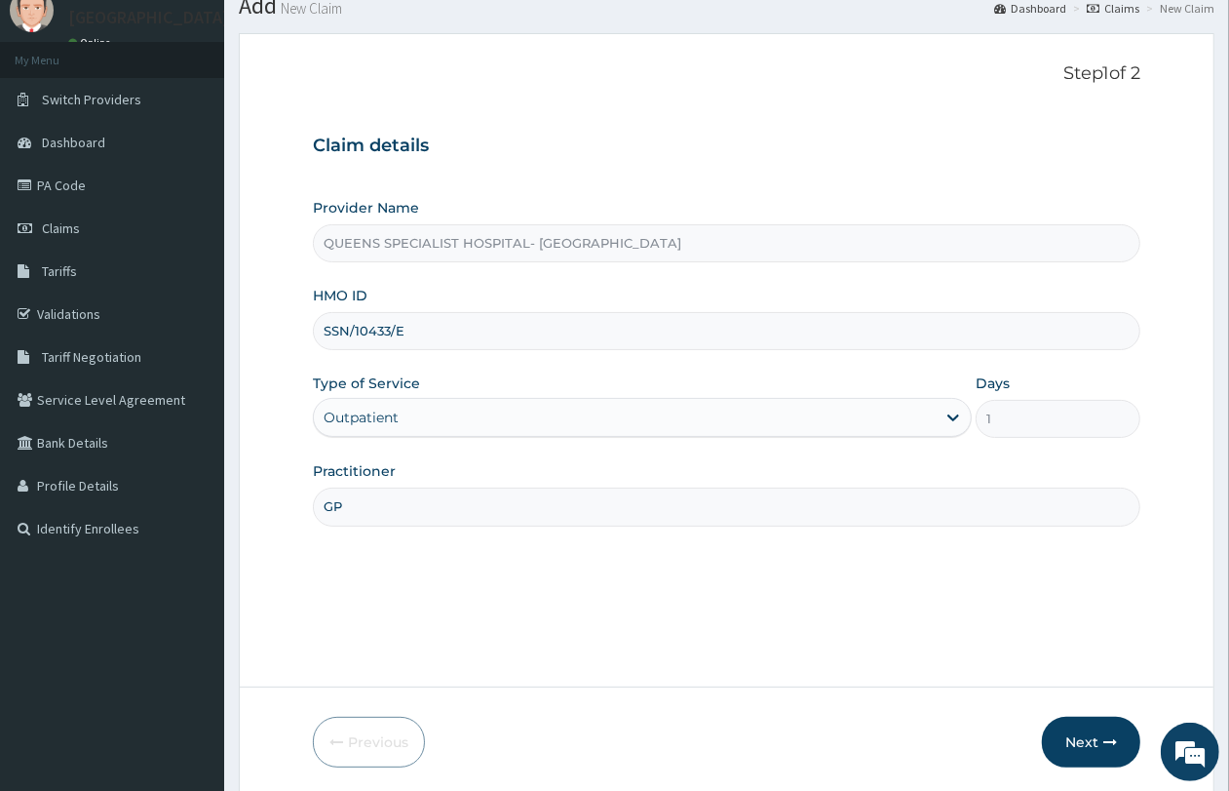
scroll to position [141, 0]
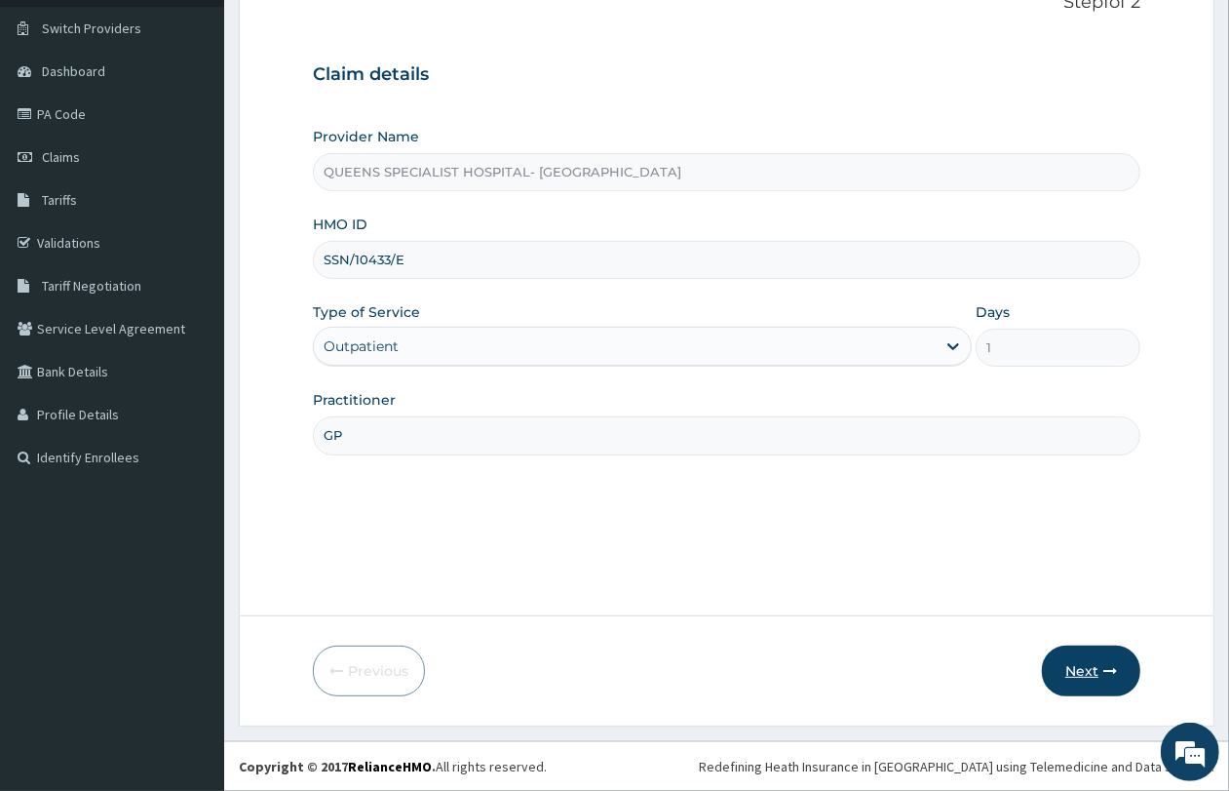
click at [1092, 669] on button "Next" at bounding box center [1091, 670] width 98 height 51
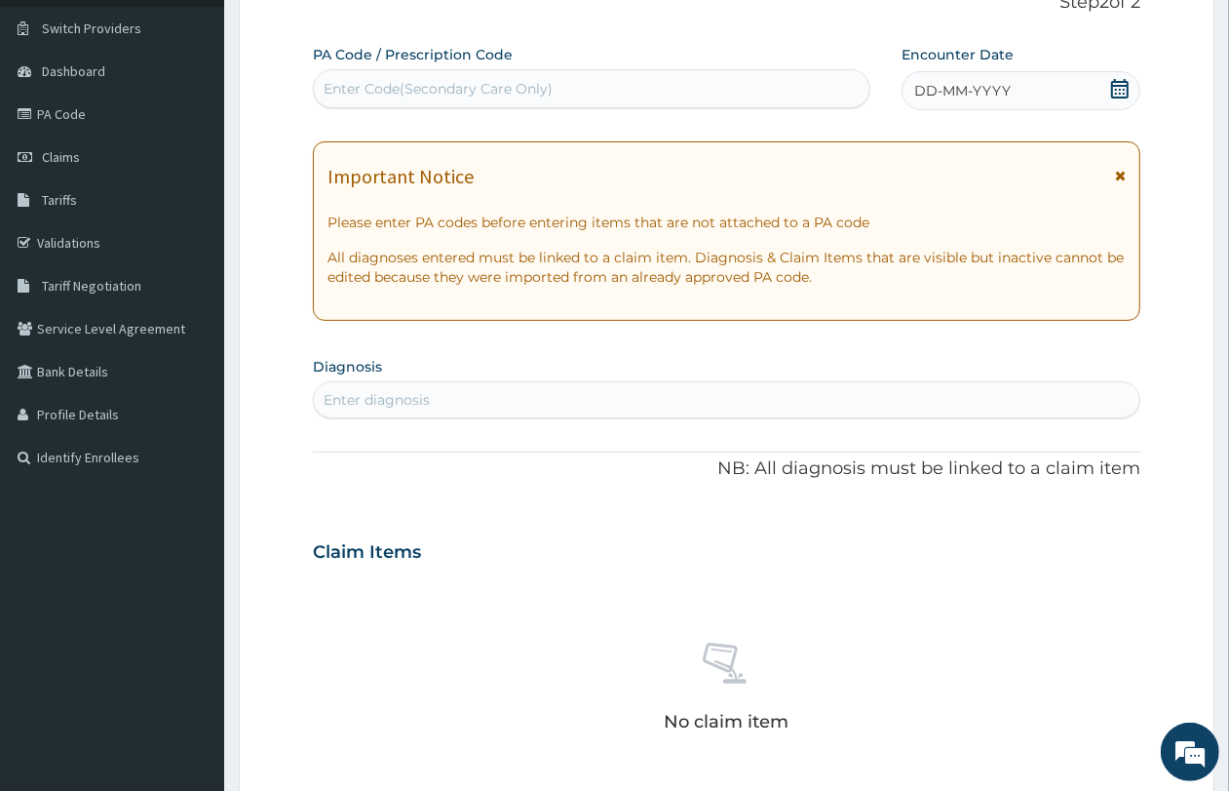
scroll to position [0, 0]
click at [446, 84] on div "Enter Code(Secondary Care Only)" at bounding box center [438, 88] width 229 height 19
type input "V"
paste input "PA/DDE4D5"
type input "PA/DDE4D5"
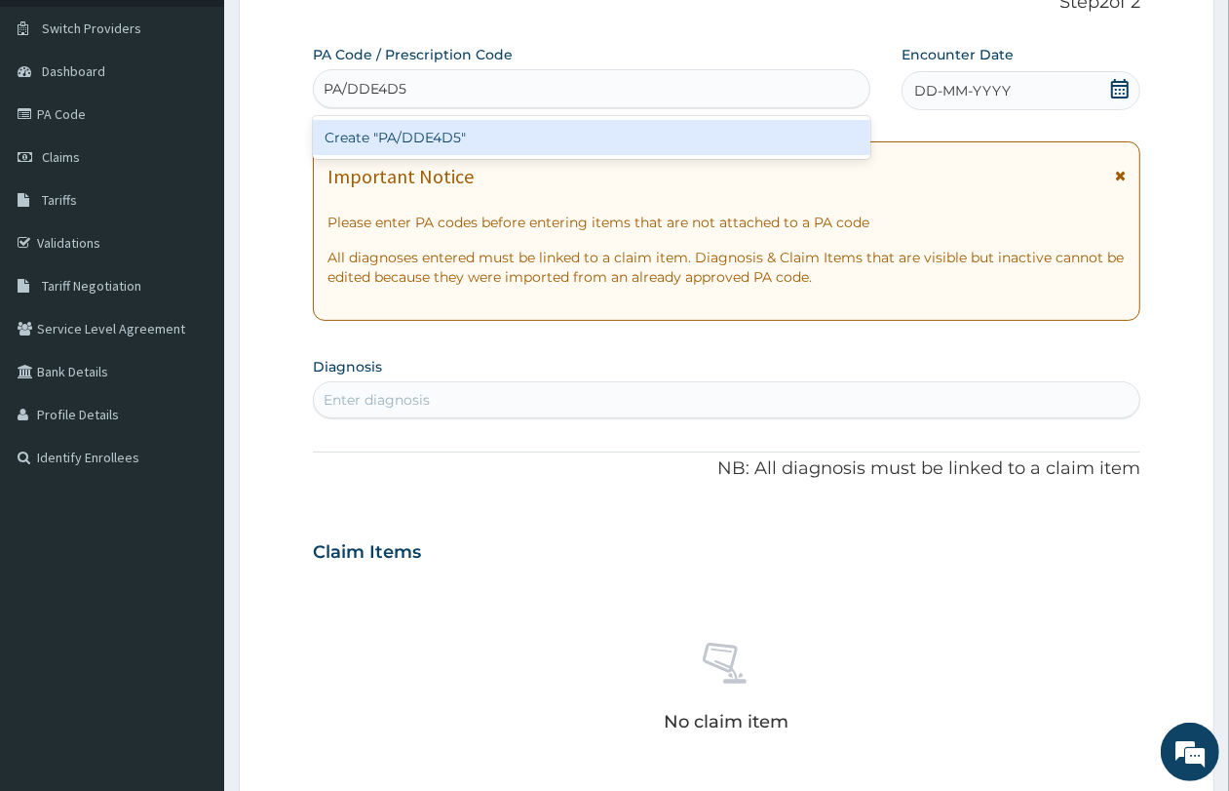
click at [455, 139] on div "Create "PA/DDE4D5"" at bounding box center [592, 137] width 558 height 35
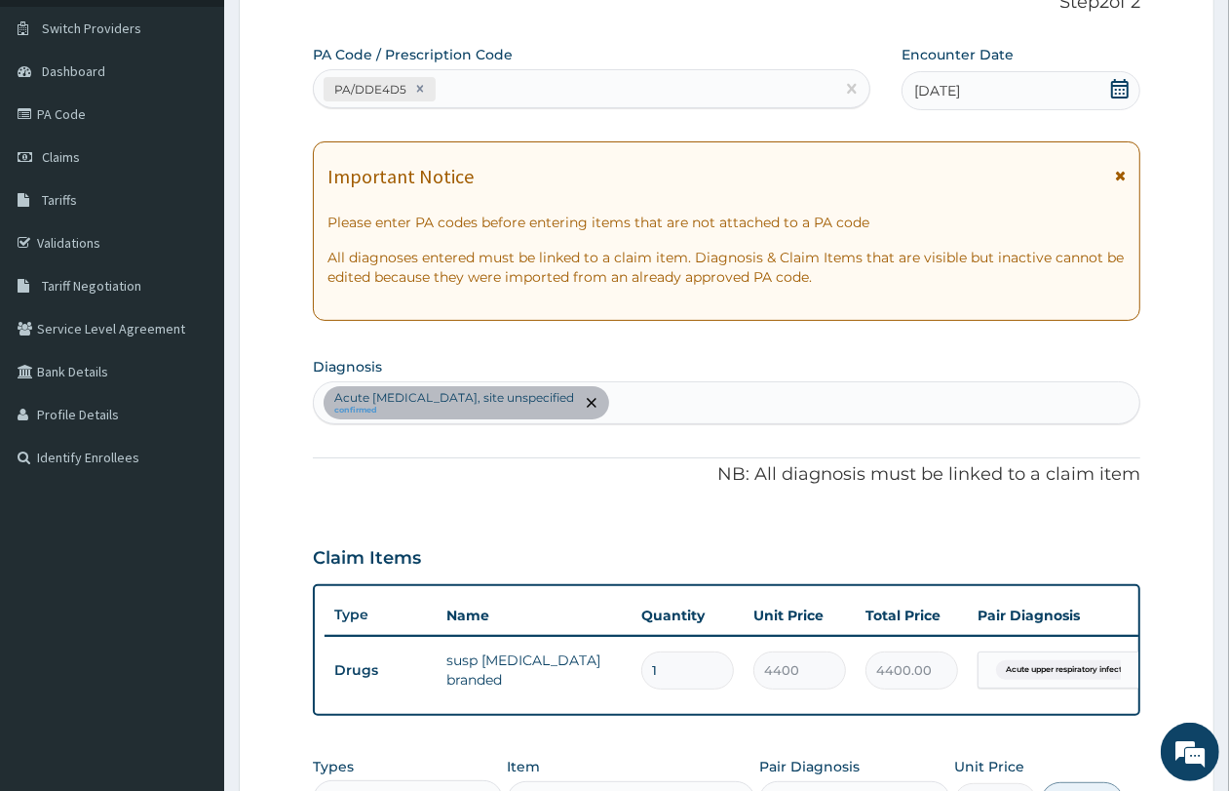
click at [820, 400] on div "Acute upper respiratory infection, site unspecified confirmed" at bounding box center [727, 402] width 826 height 41
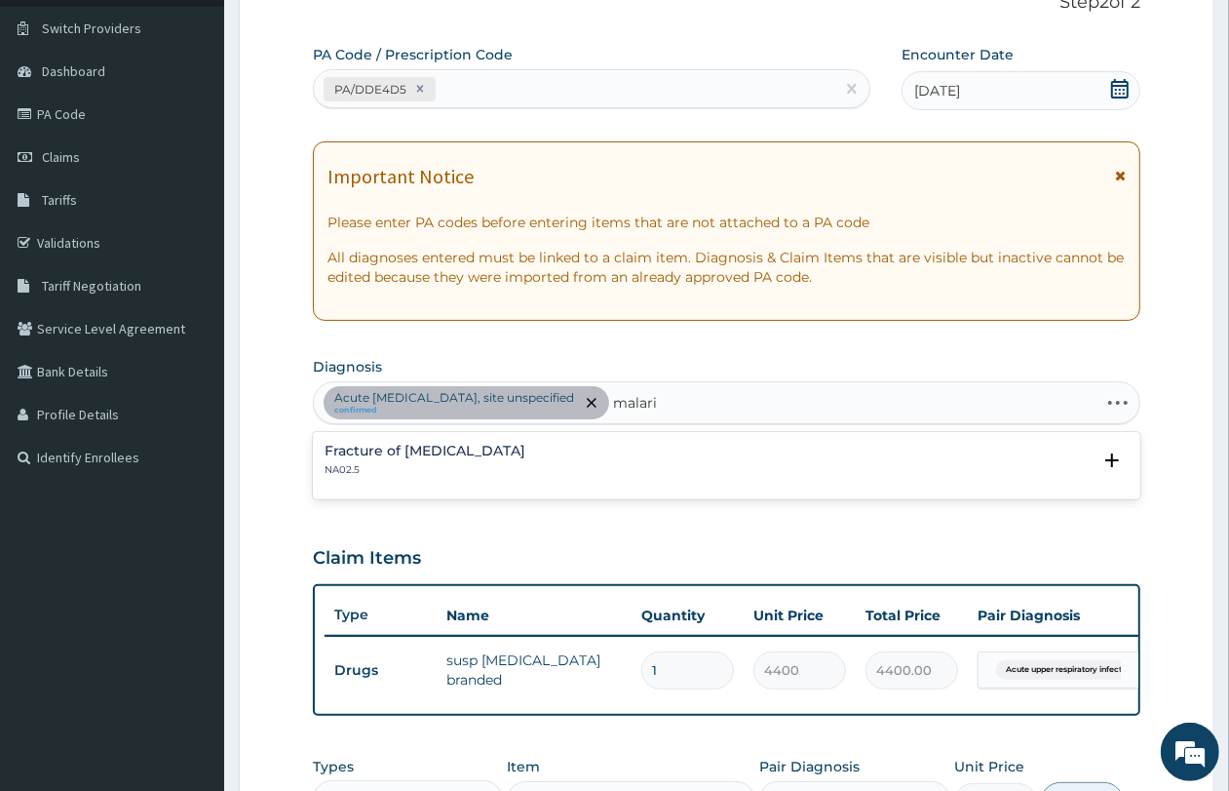
type input "malaria"
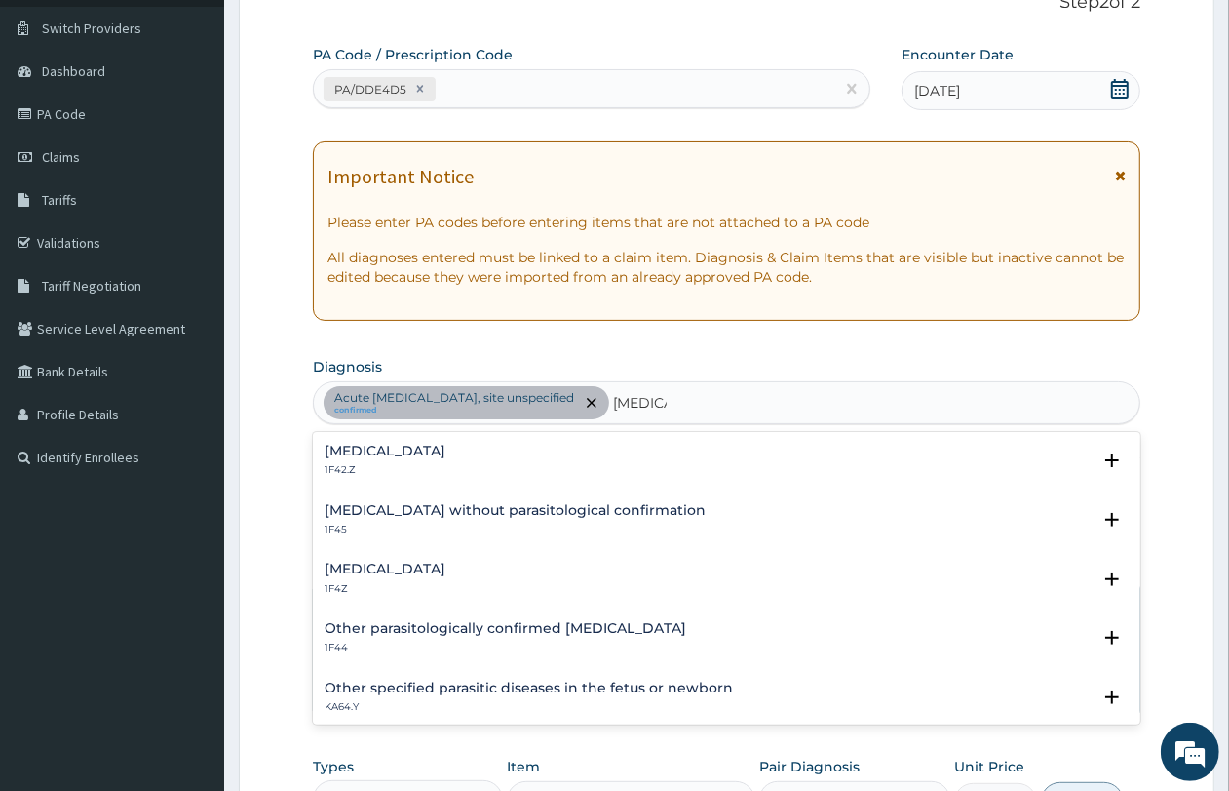
click at [490, 563] on div "Malaria, unspecified 1F4Z" at bounding box center [727, 579] width 804 height 34
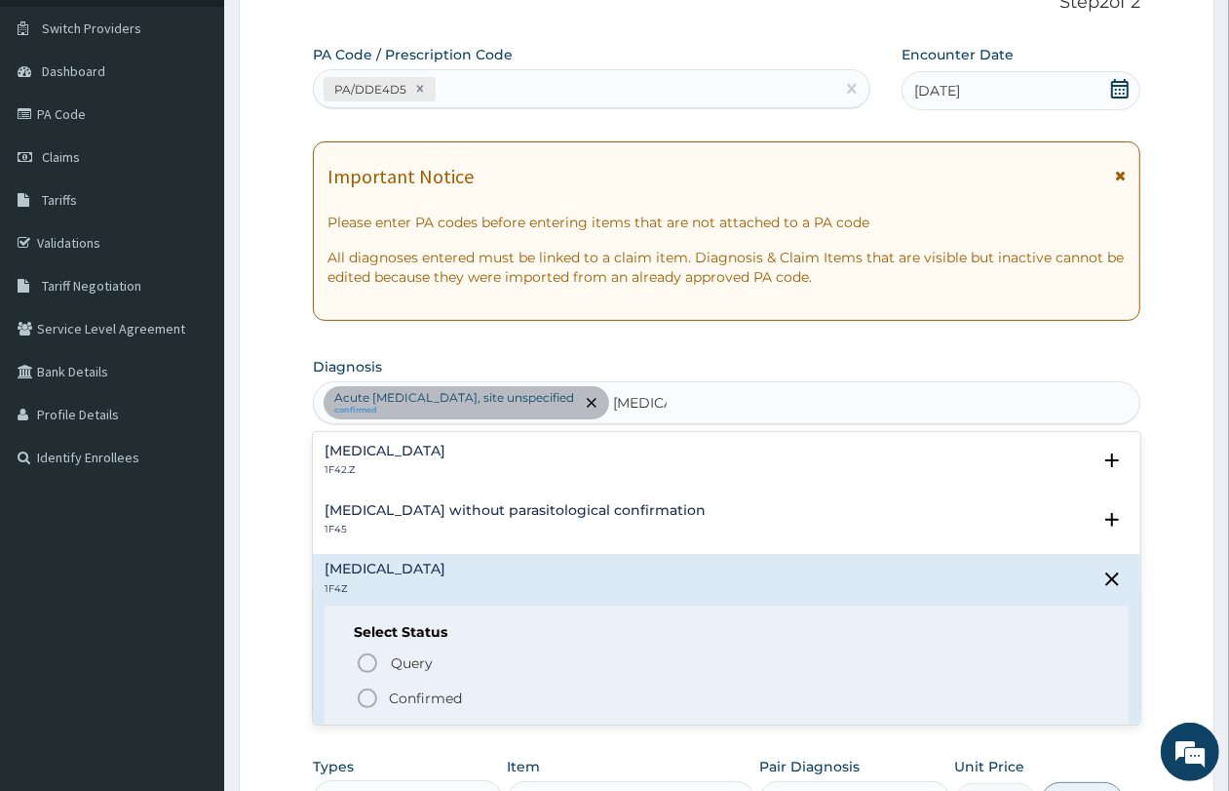
click at [464, 693] on span "Confirmed" at bounding box center [728, 697] width 744 height 23
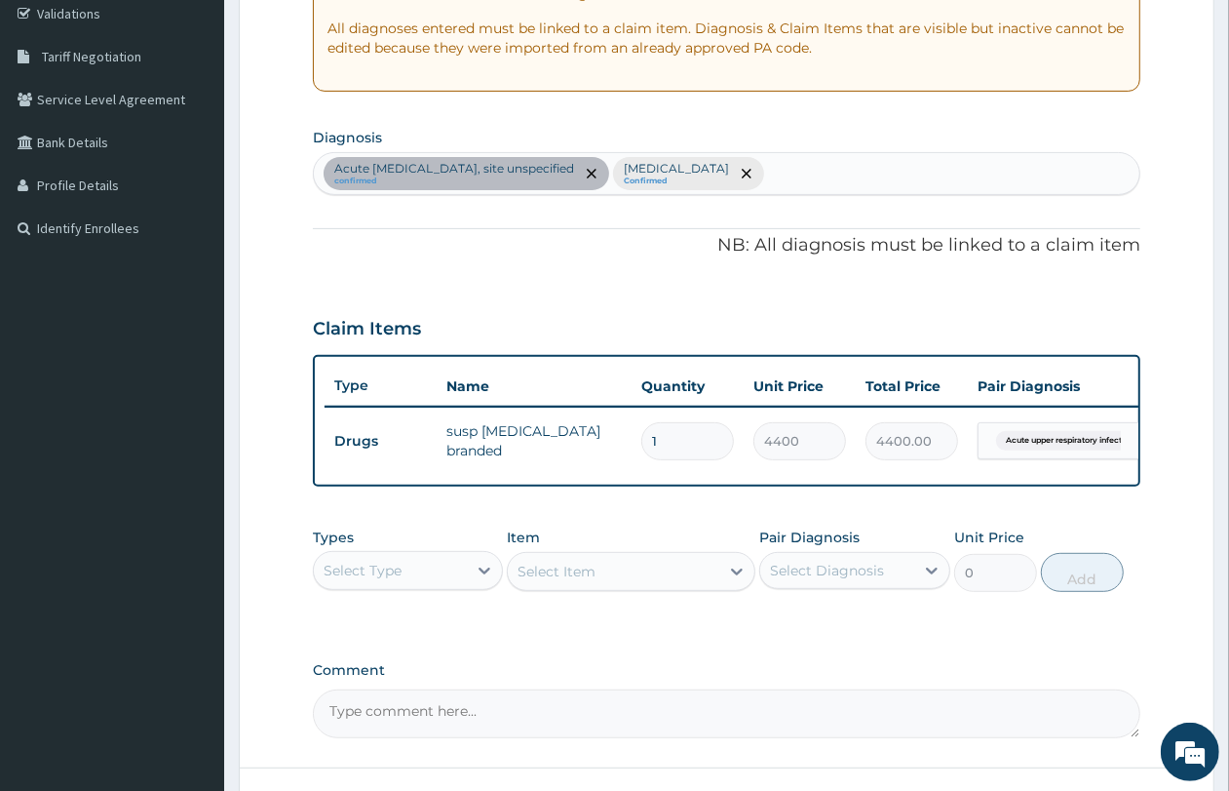
scroll to position [539, 0]
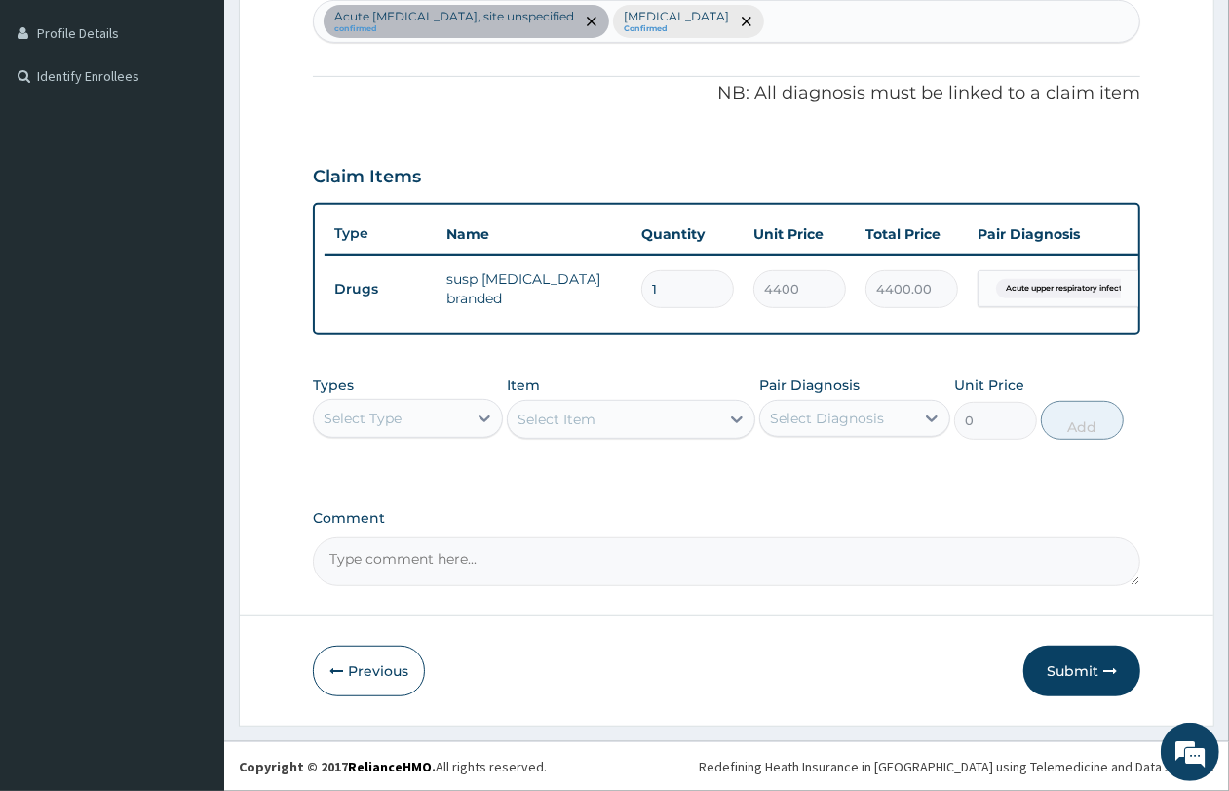
click at [422, 401] on div "Select Type" at bounding box center [408, 418] width 190 height 39
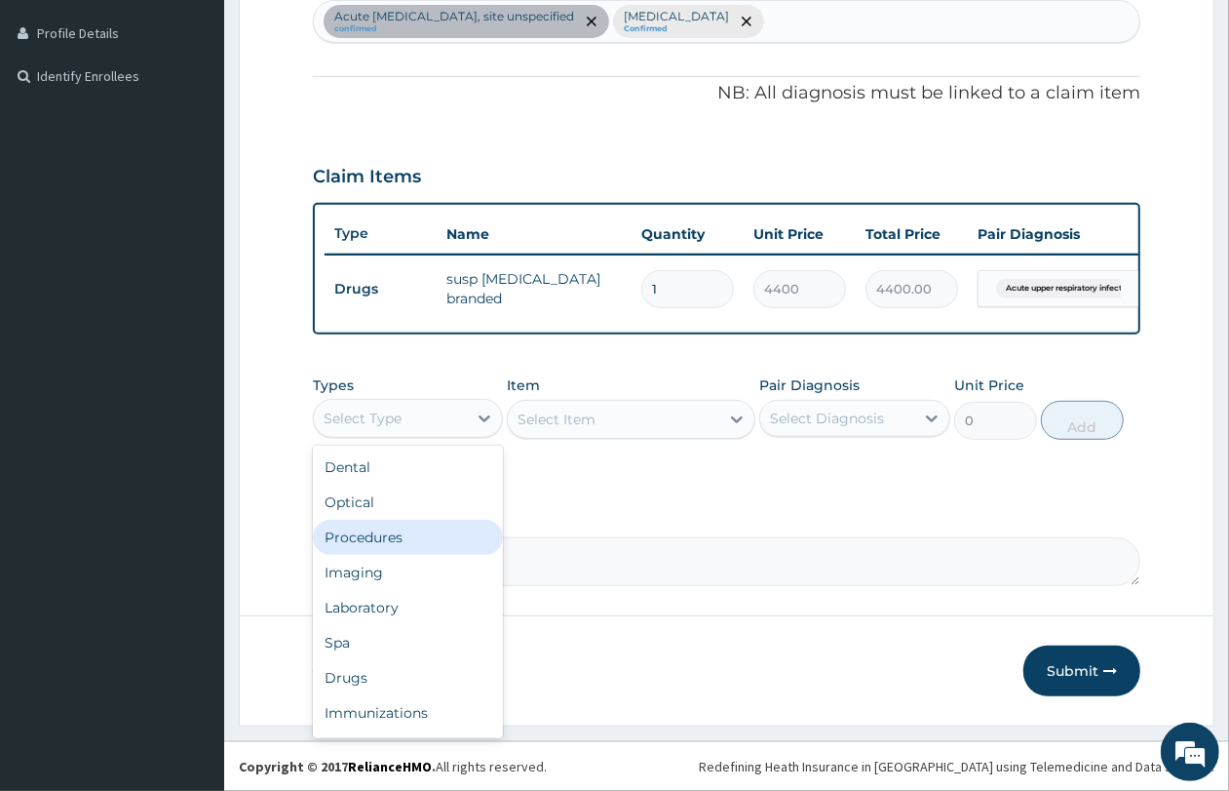
click at [444, 524] on div "Procedures" at bounding box center [408, 537] width 190 height 35
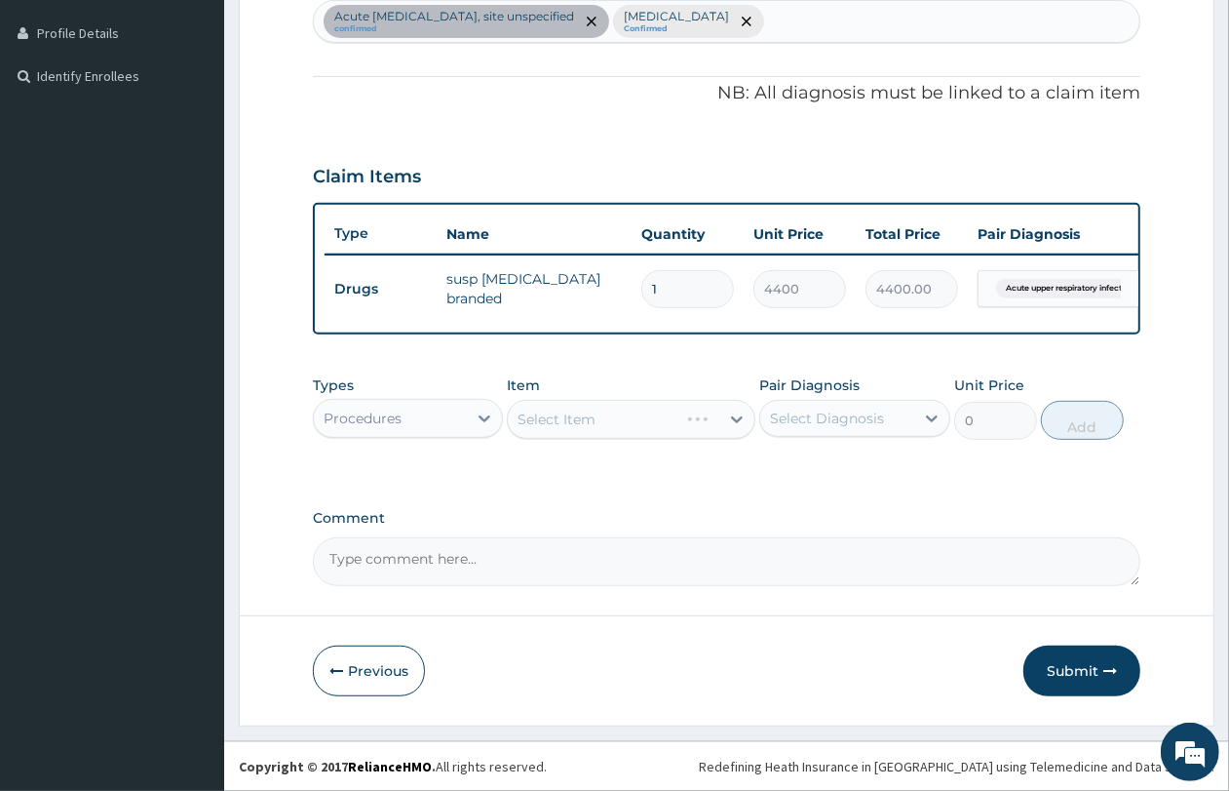
click at [572, 430] on div "Select Item" at bounding box center [631, 419] width 249 height 39
click at [559, 417] on div "Select Item" at bounding box center [557, 418] width 78 height 19
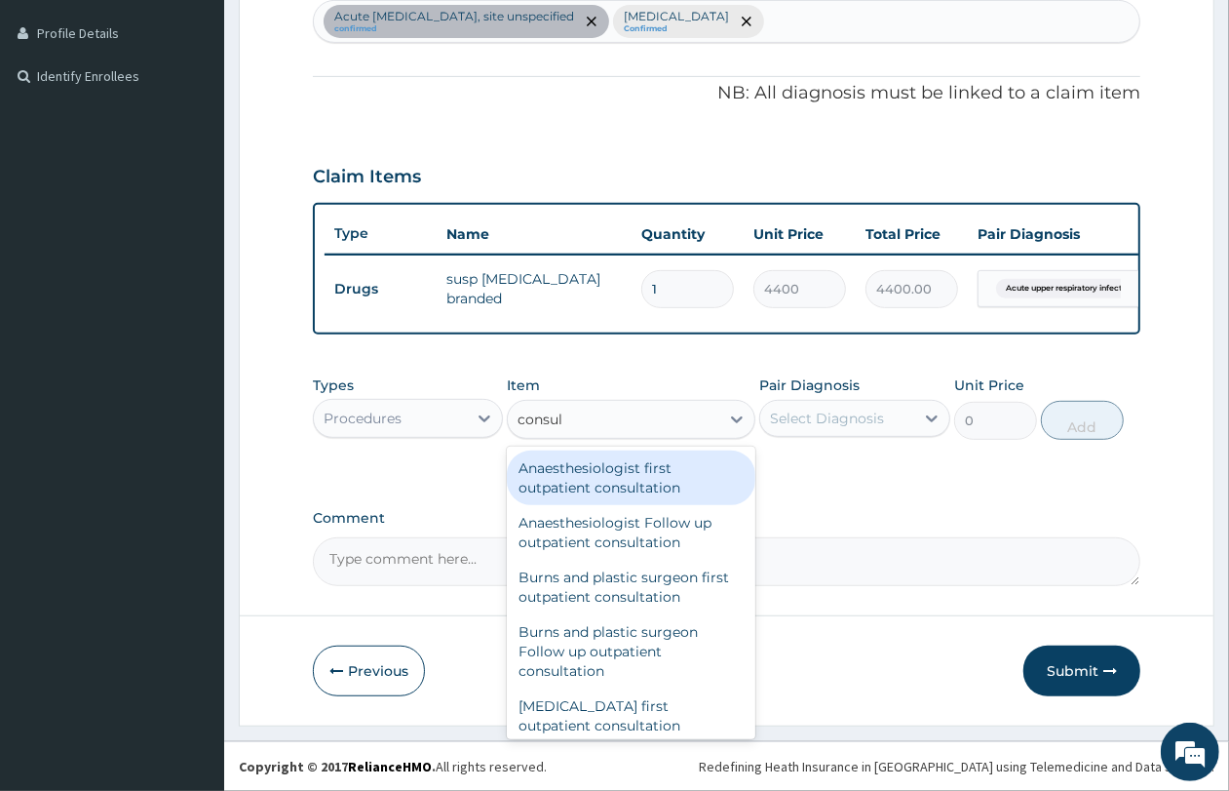
type input "consult"
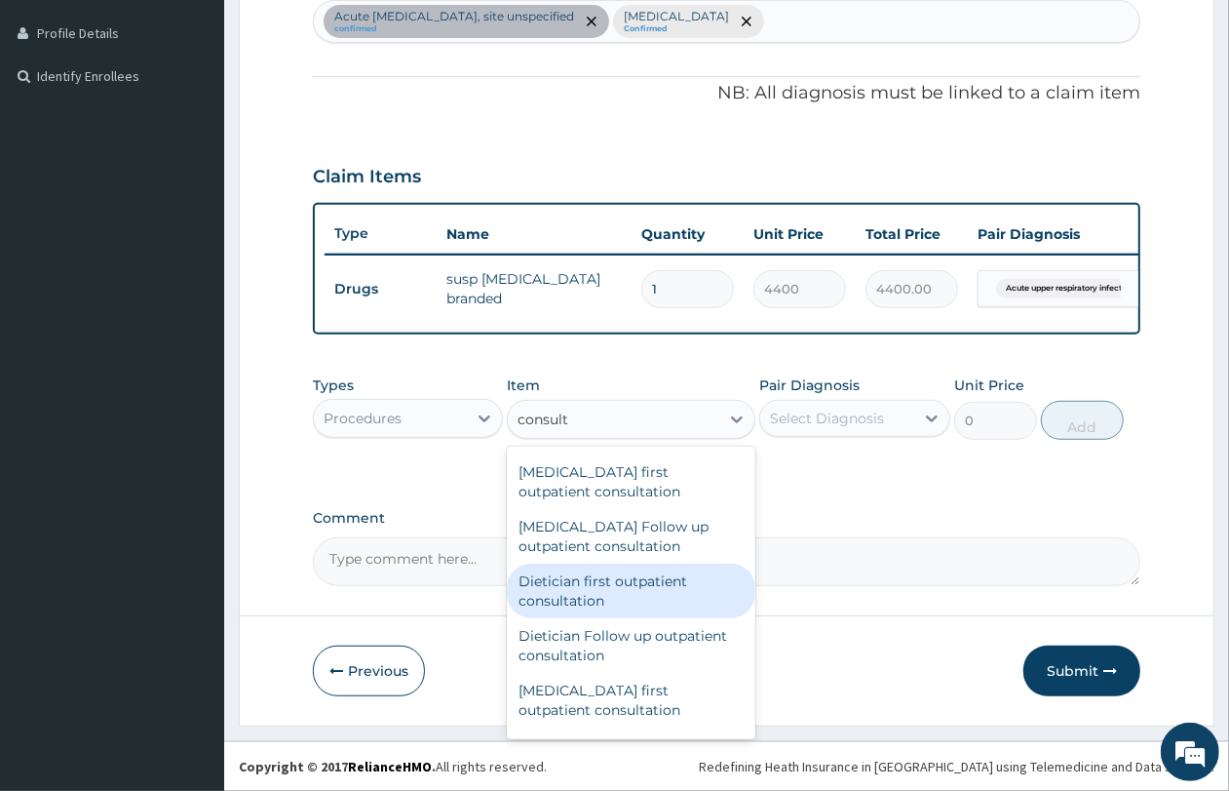
scroll to position [1097, 0]
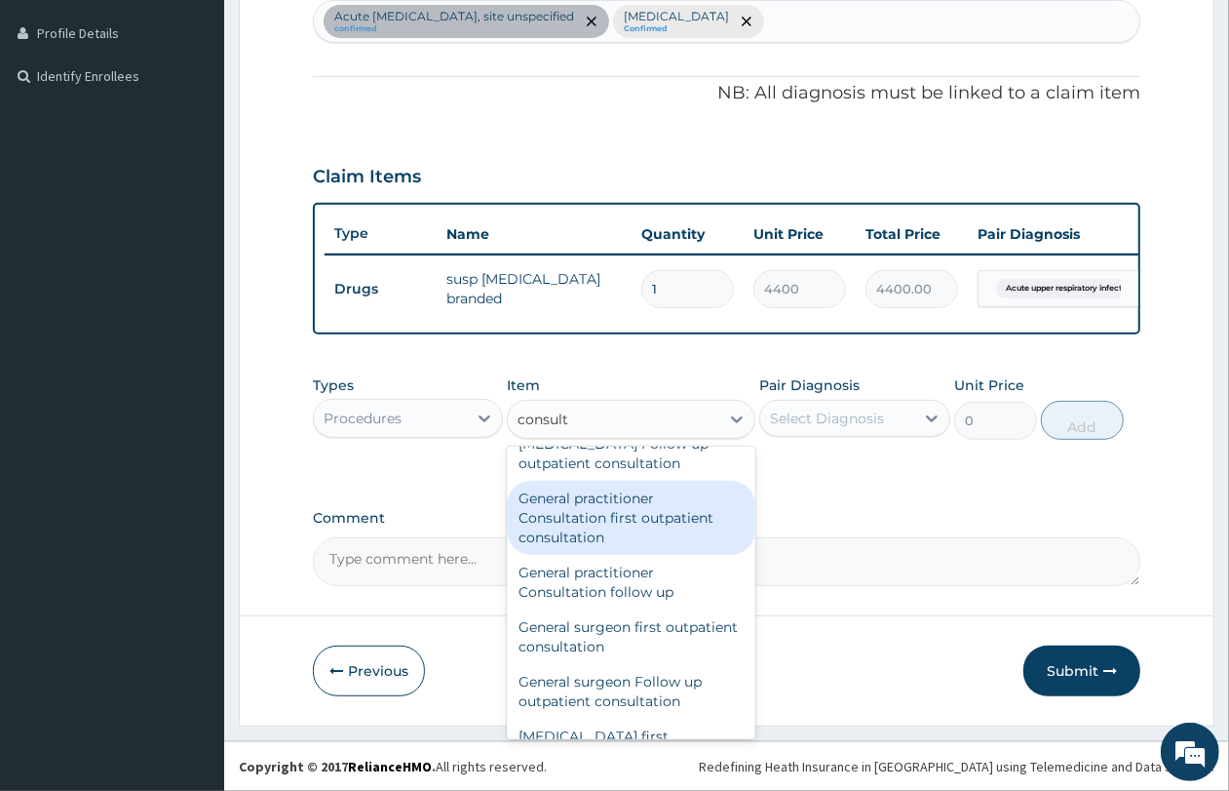
click at [665, 523] on div "General practitioner Consultation first outpatient consultation" at bounding box center [631, 518] width 249 height 74
type input "4350"
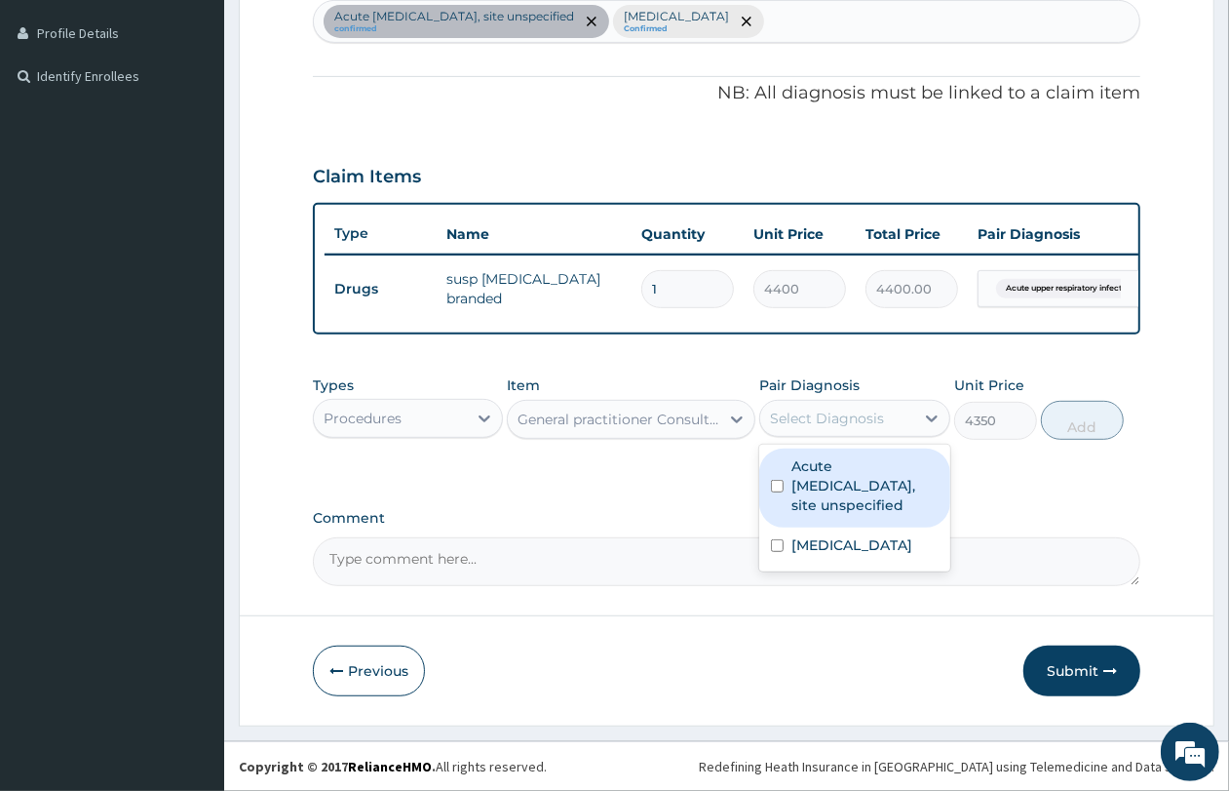
click at [845, 426] on div "Select Diagnosis" at bounding box center [827, 417] width 114 height 19
click at [839, 490] on label "Acute upper respiratory infection, site unspecified" at bounding box center [865, 485] width 146 height 58
checkbox input "true"
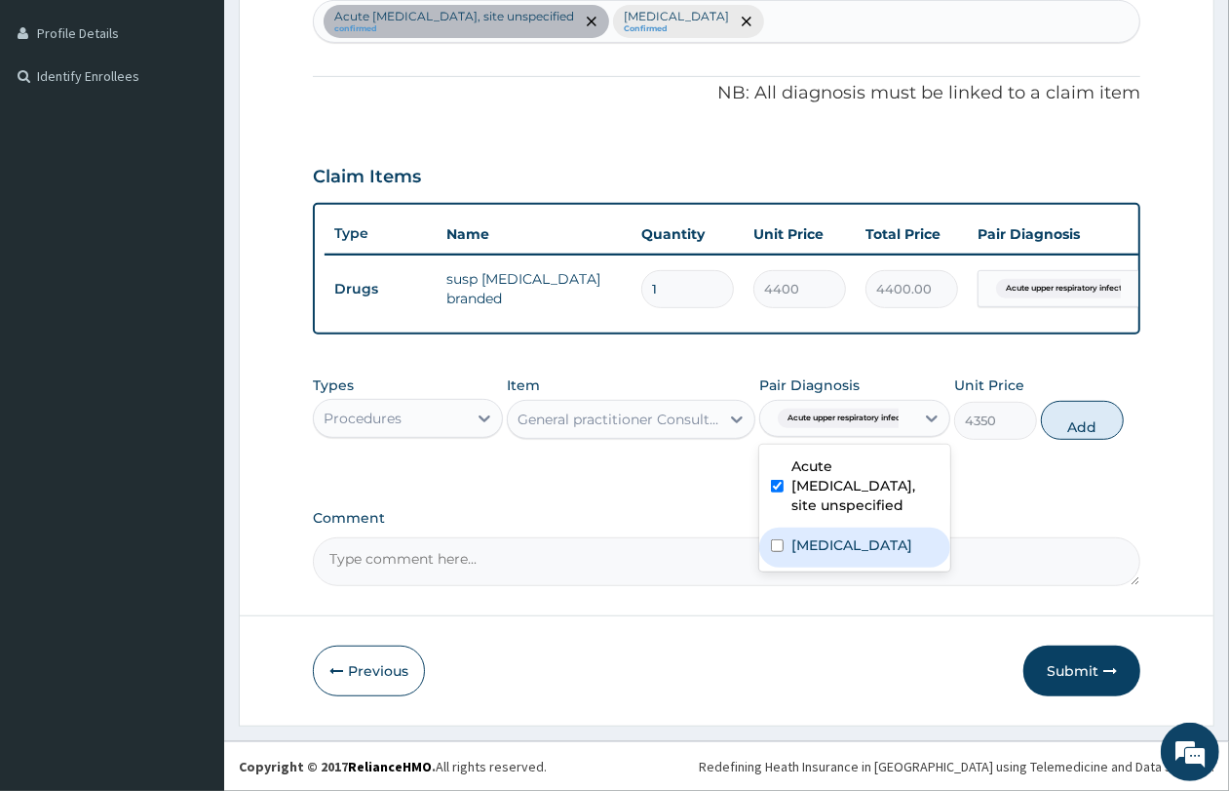
click at [839, 541] on label "Malaria, unspecified" at bounding box center [852, 544] width 121 height 19
checkbox input "true"
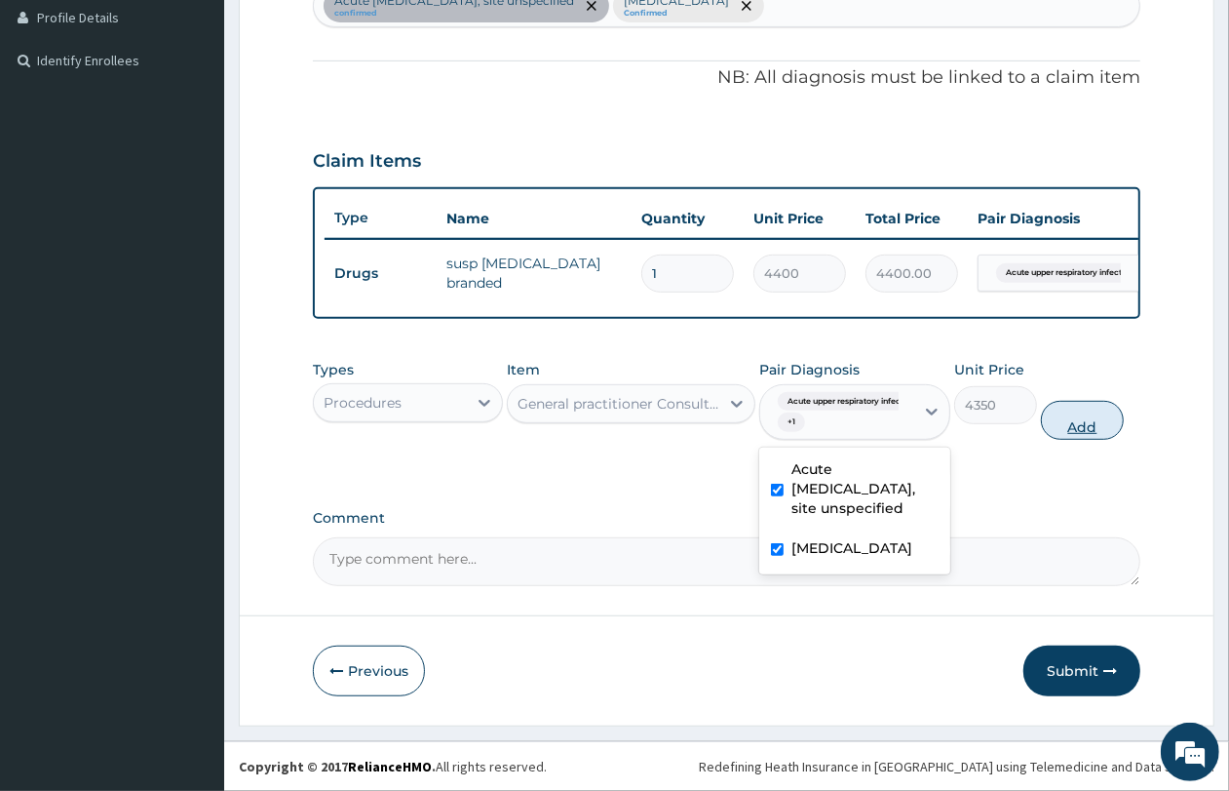
click at [1074, 440] on button "Add" at bounding box center [1082, 420] width 83 height 39
type input "0"
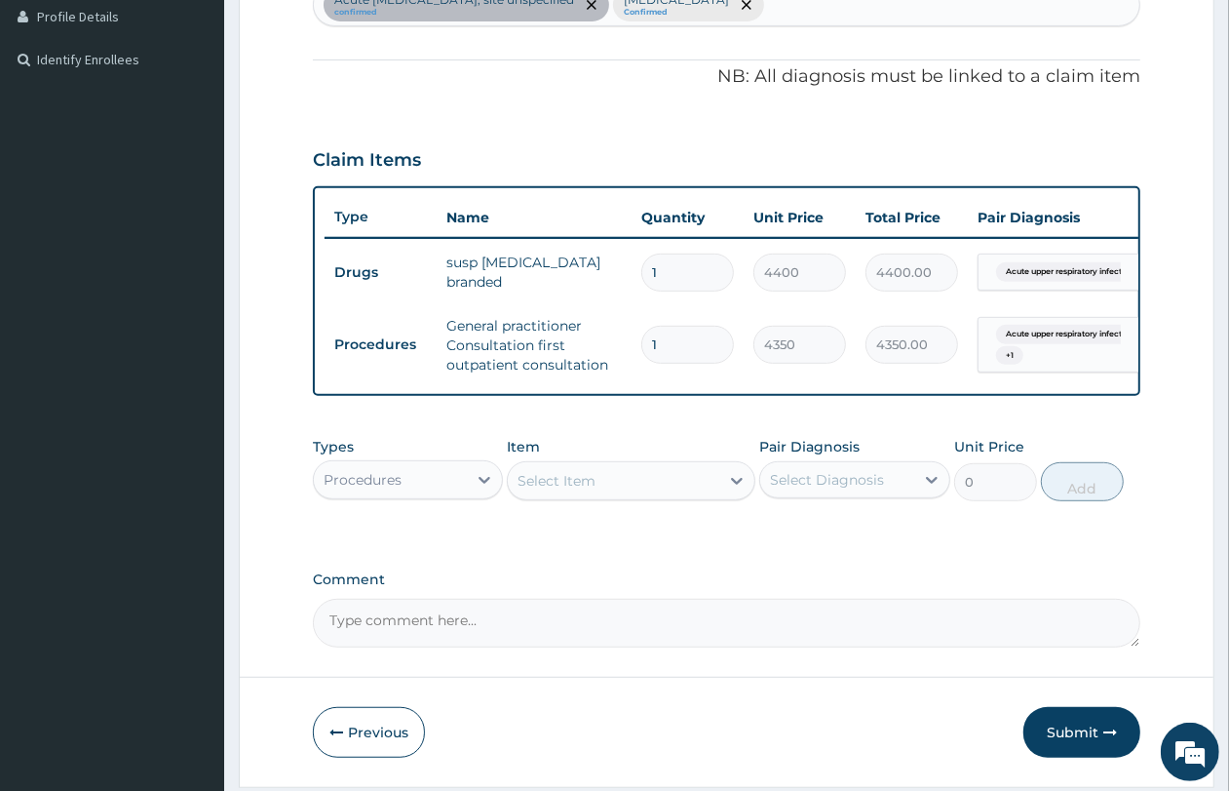
click at [401, 476] on div "Procedures" at bounding box center [408, 479] width 190 height 39
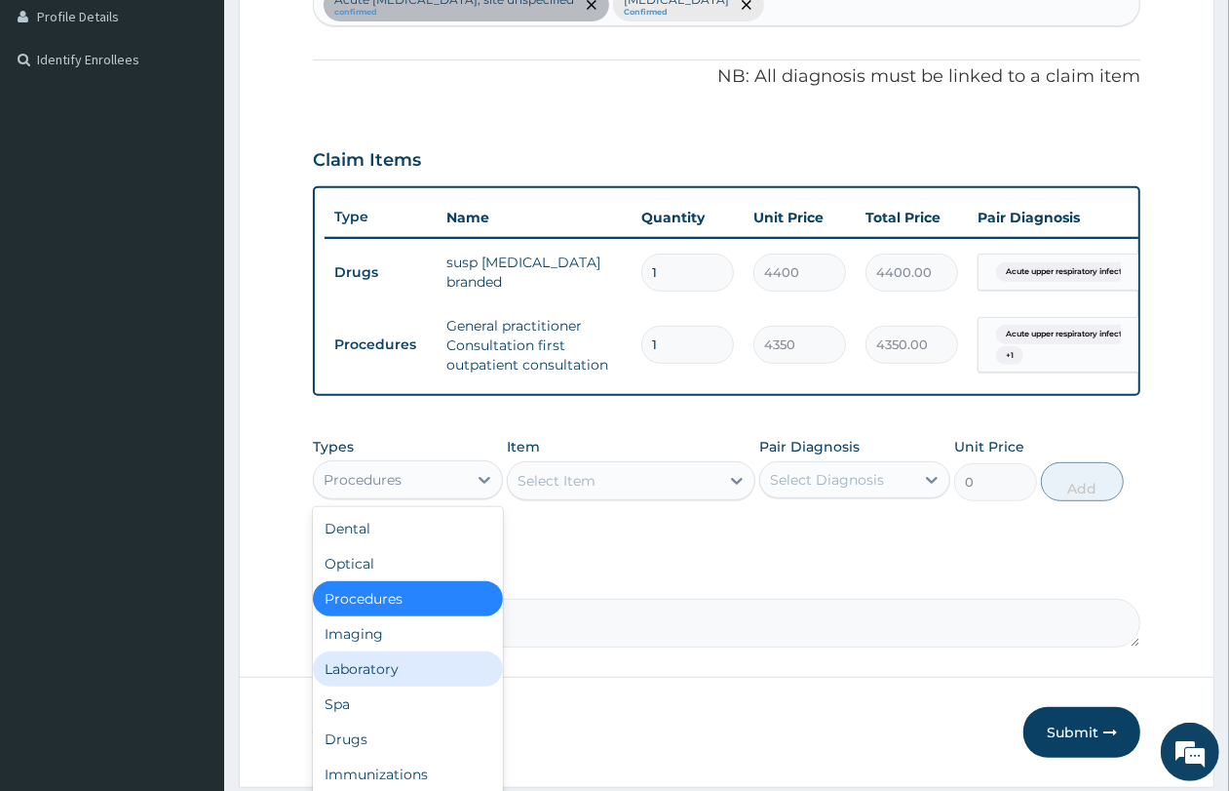
click at [407, 685] on div "Laboratory" at bounding box center [408, 668] width 190 height 35
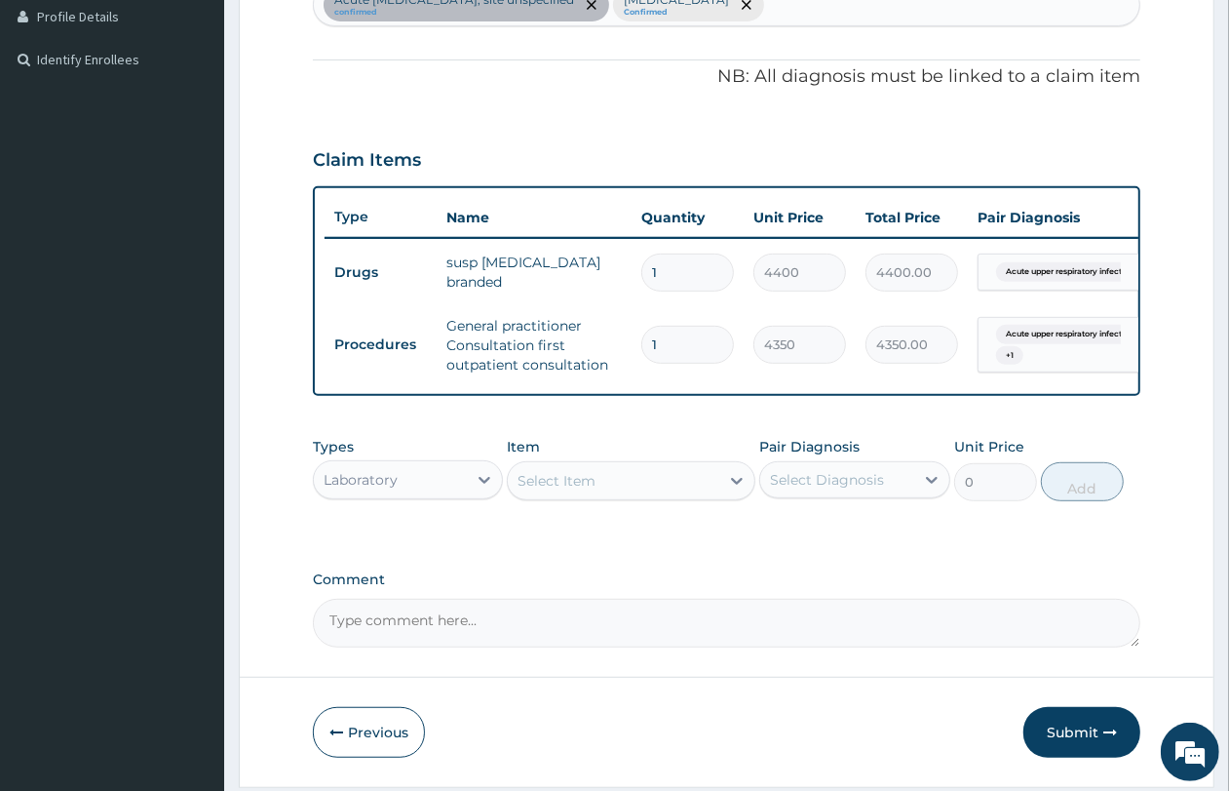
click at [602, 493] on div "Select Item" at bounding box center [614, 480] width 212 height 31
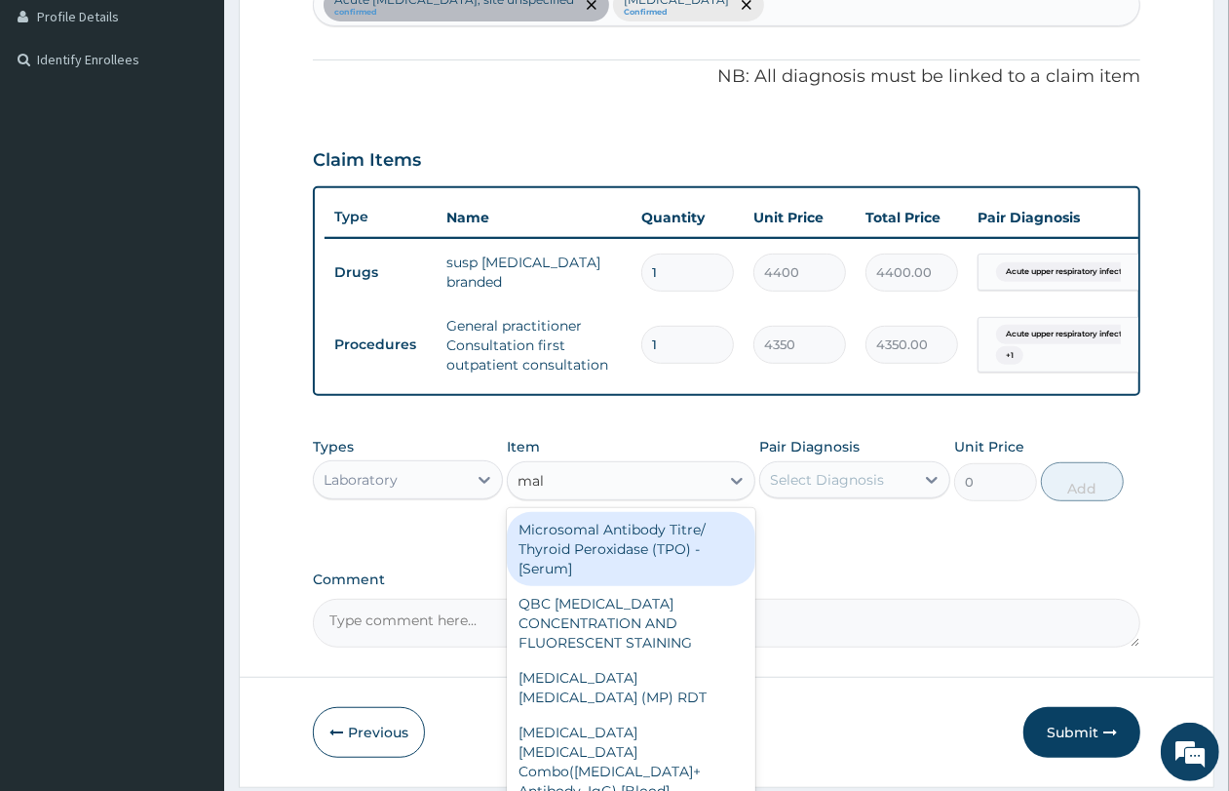
type input "mala"
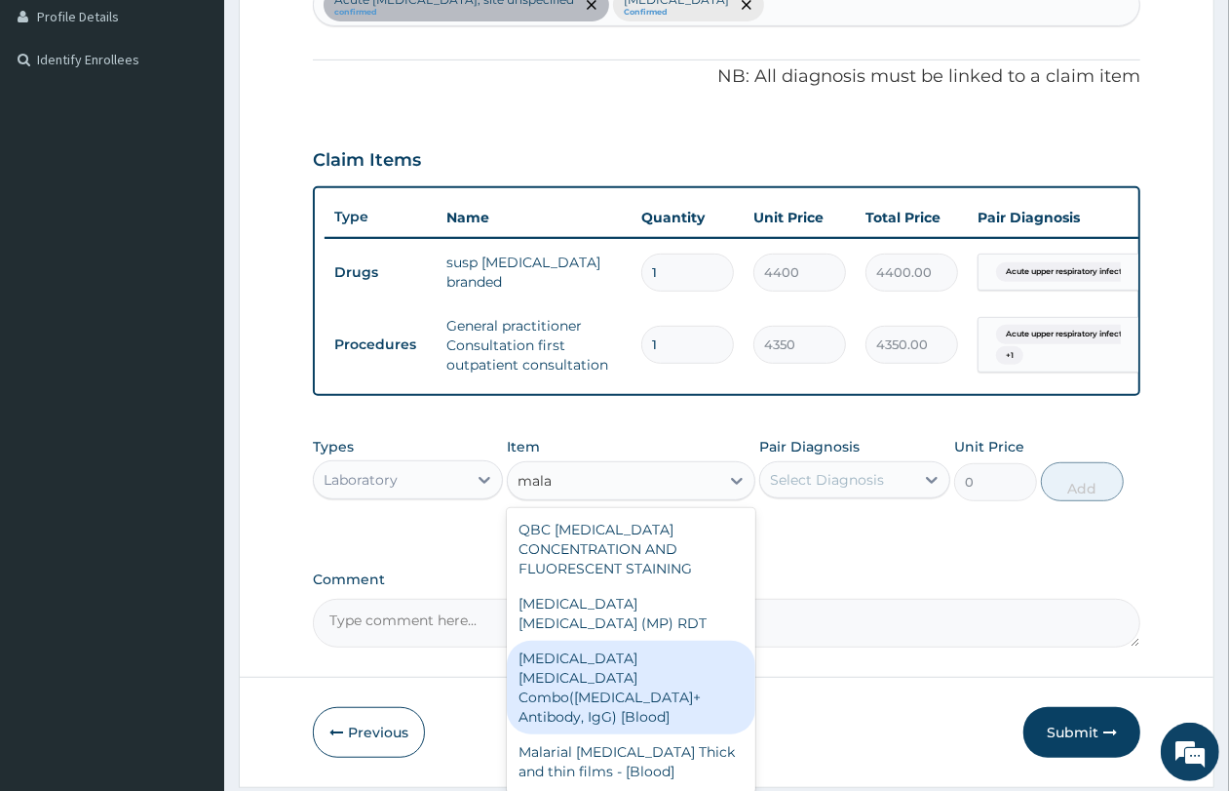
click at [624, 644] on div "Malaria Parasite Combo(Blood Film+ Antibody, IgG) [Blood]" at bounding box center [631, 687] width 249 height 94
type input "3600"
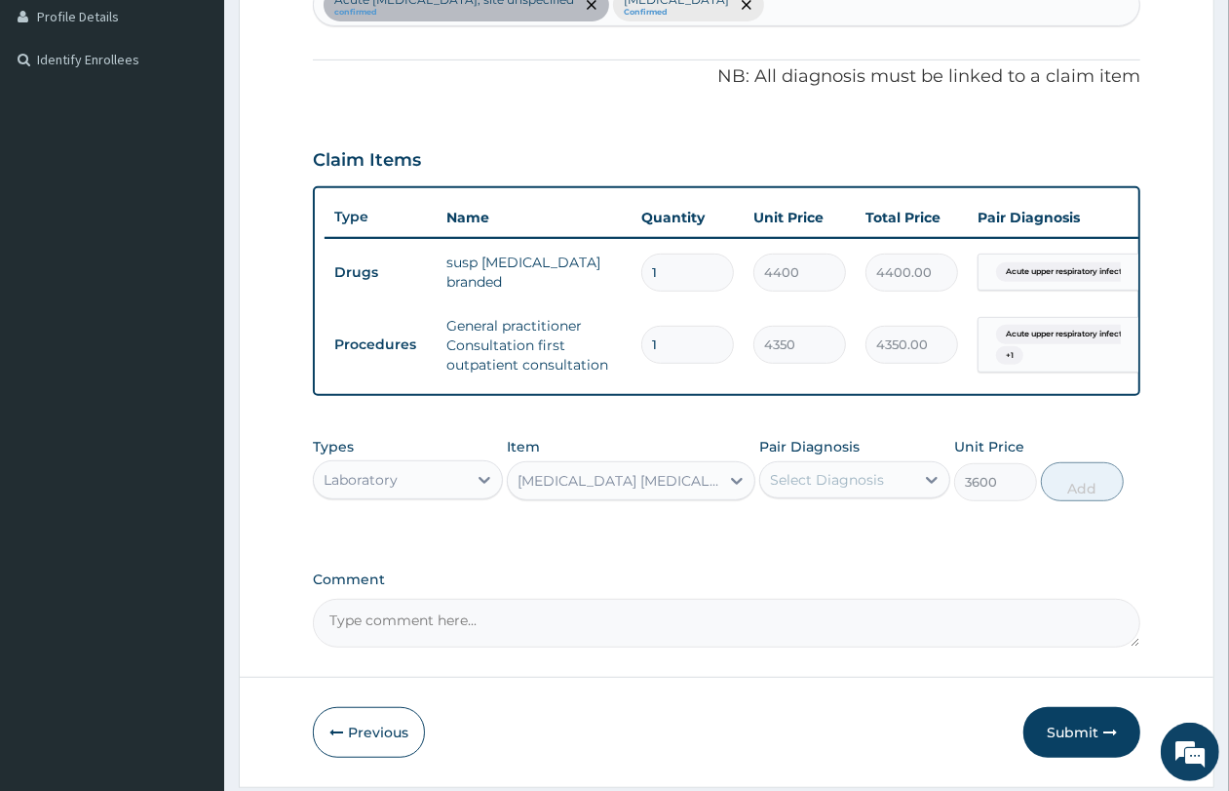
click at [816, 489] on div "Select Diagnosis" at bounding box center [827, 479] width 114 height 19
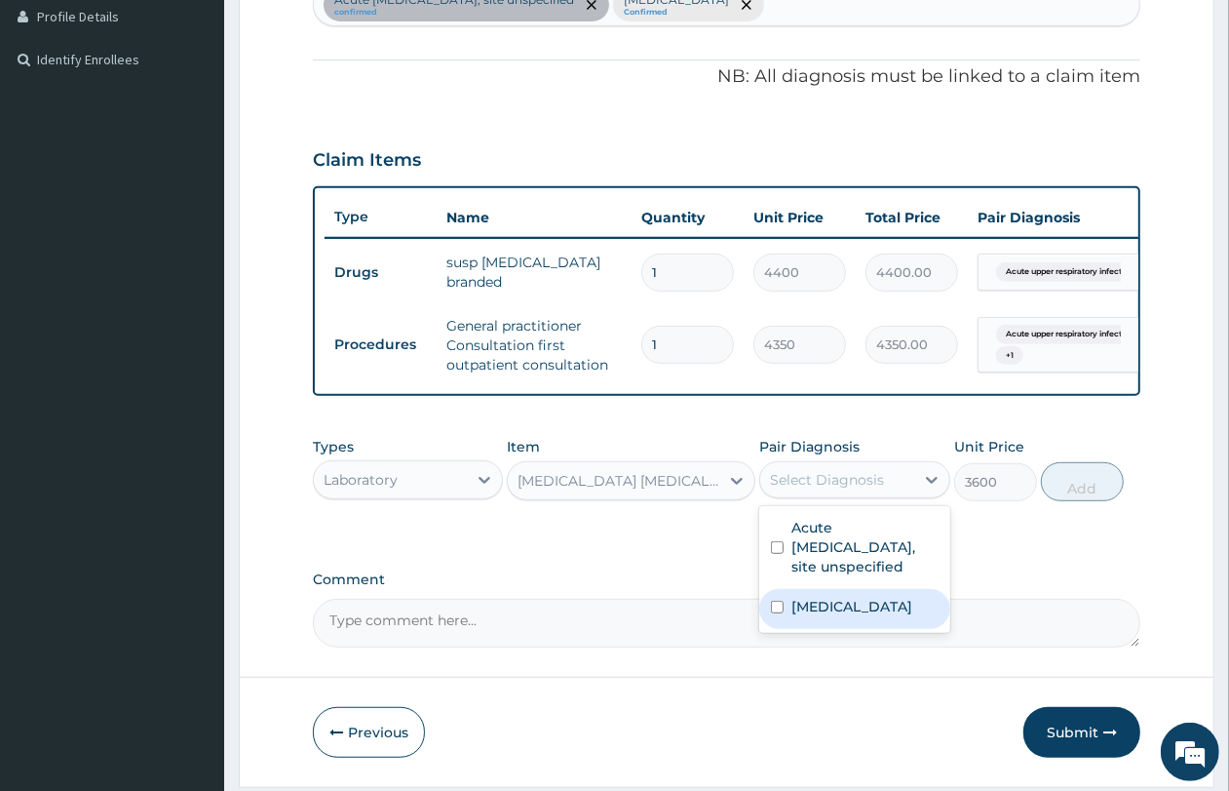
click at [831, 616] on label "Malaria, unspecified" at bounding box center [852, 606] width 121 height 19
checkbox input "true"
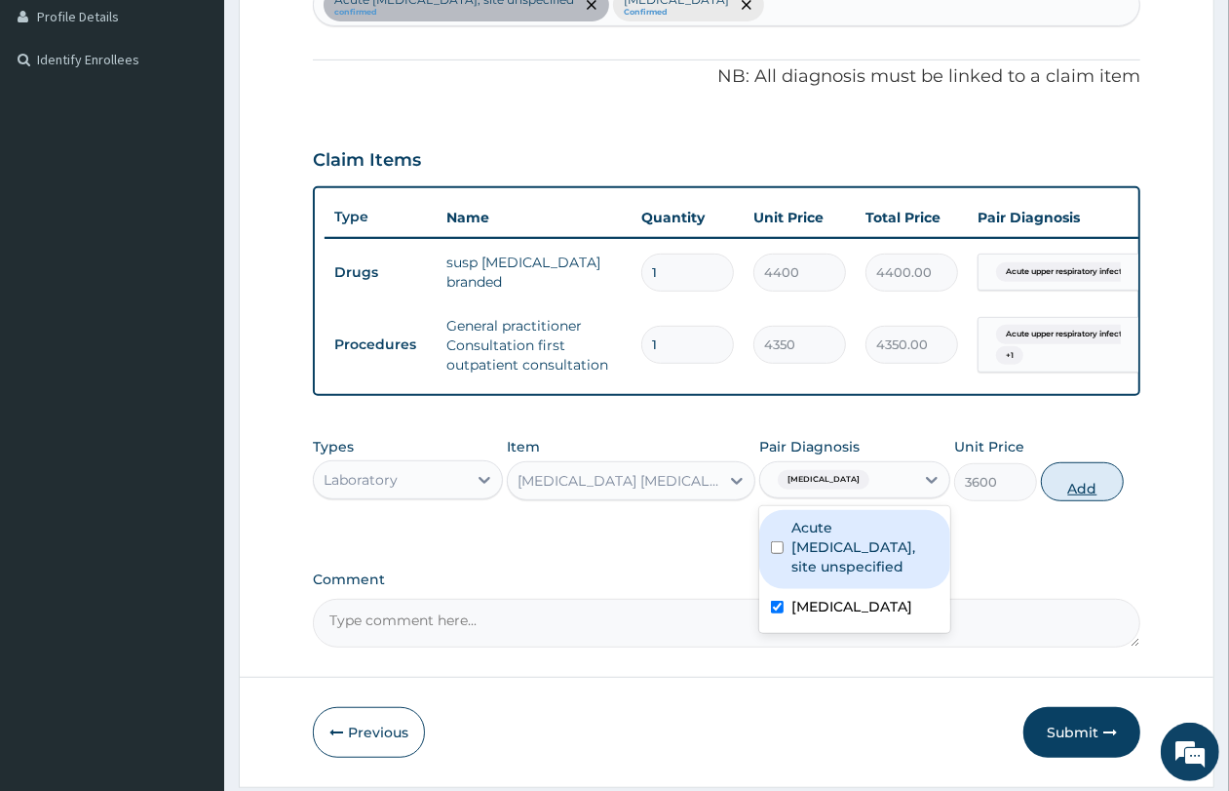
click at [1078, 492] on button "Add" at bounding box center [1082, 481] width 83 height 39
type input "0"
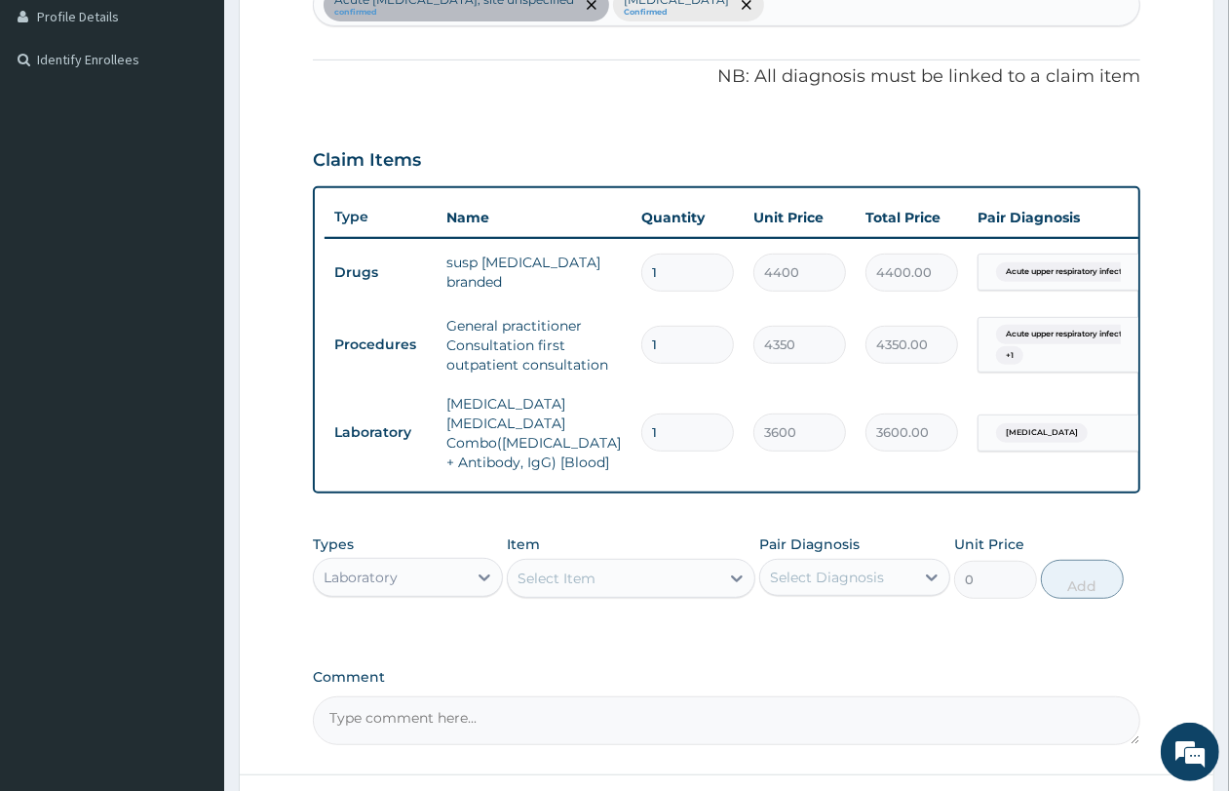
click at [626, 578] on div "Select Item" at bounding box center [614, 577] width 212 height 31
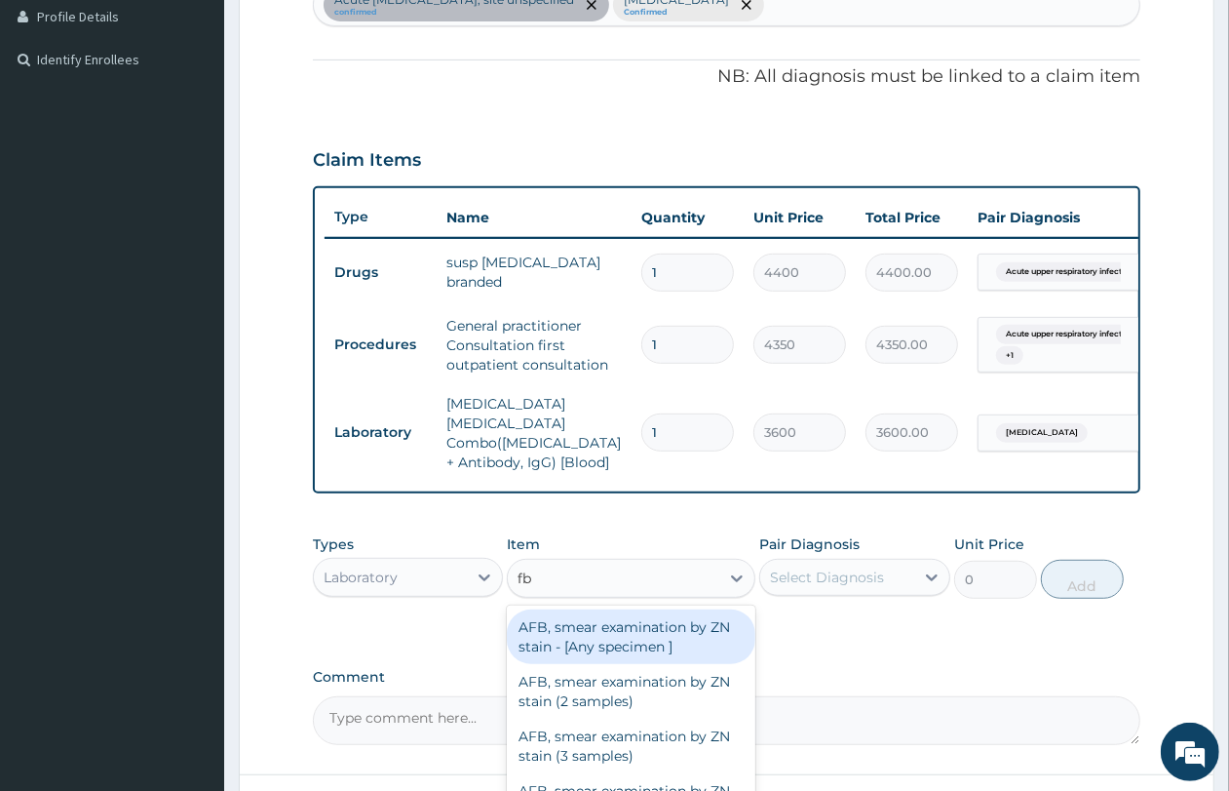
type input "fbc"
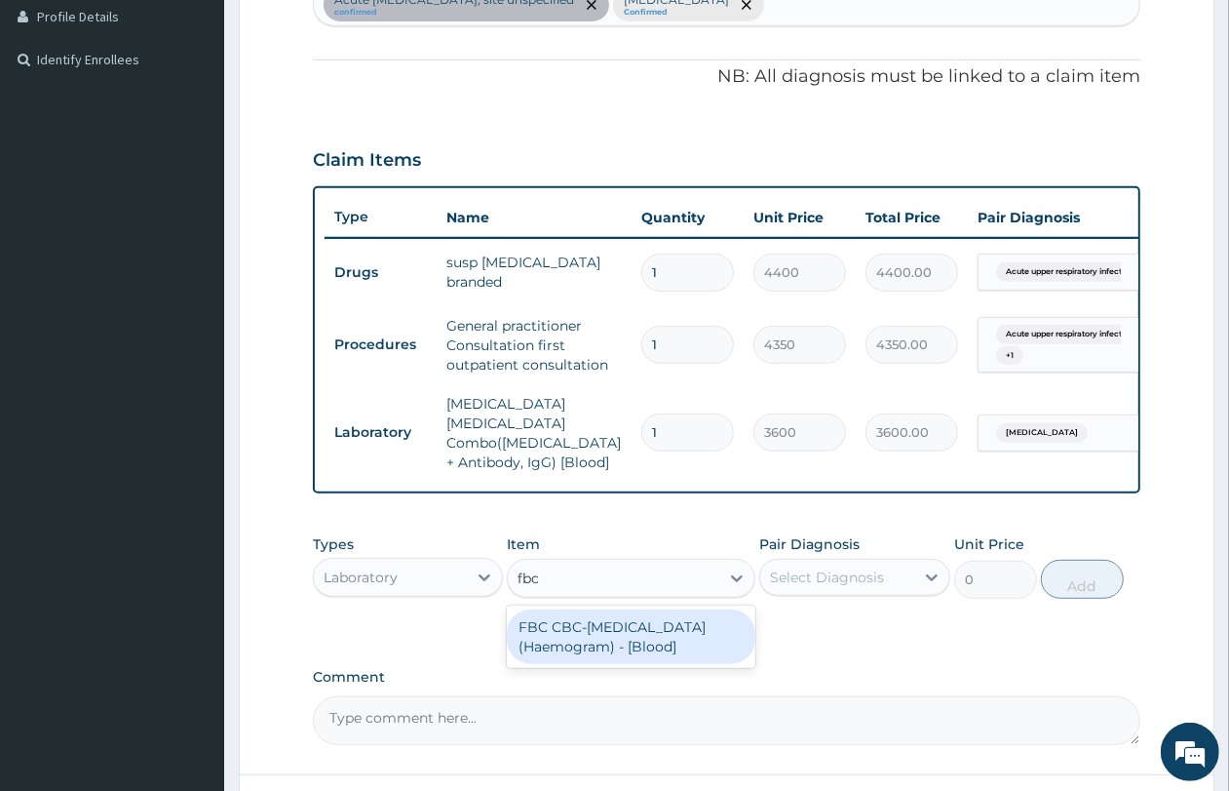
click at [629, 621] on div "FBC CBC-Complete Blood Count (Haemogram) - [Blood]" at bounding box center [631, 636] width 249 height 55
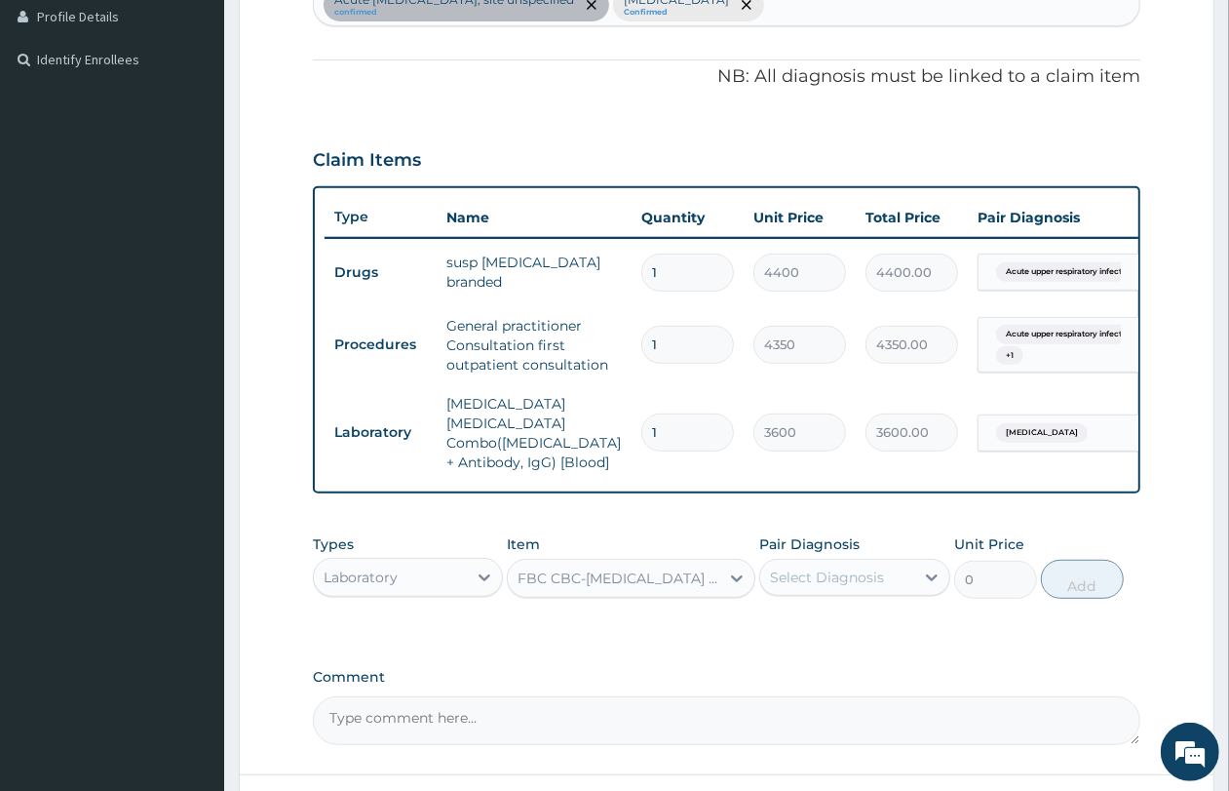
type input "5400"
click at [781, 577] on div "Select Diagnosis" at bounding box center [827, 576] width 114 height 19
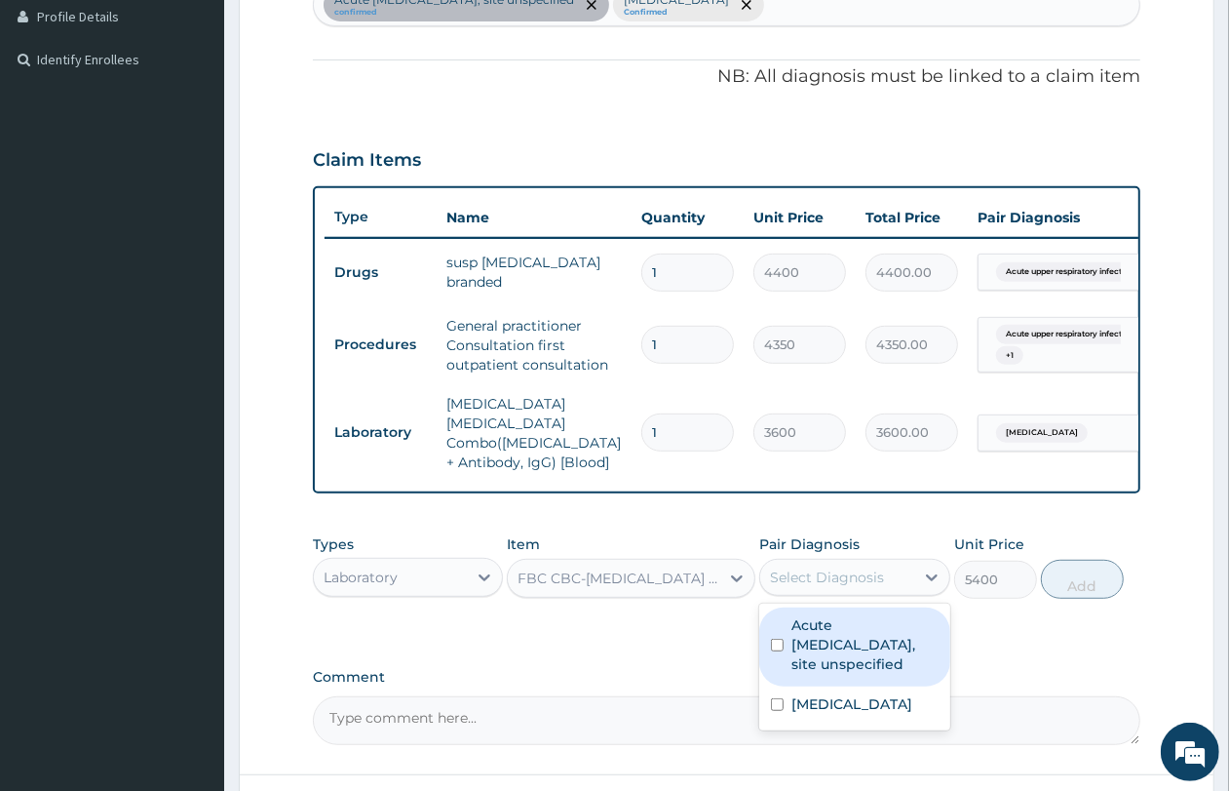
click at [807, 649] on label "Acute upper respiratory infection, site unspecified" at bounding box center [865, 644] width 146 height 58
checkbox input "true"
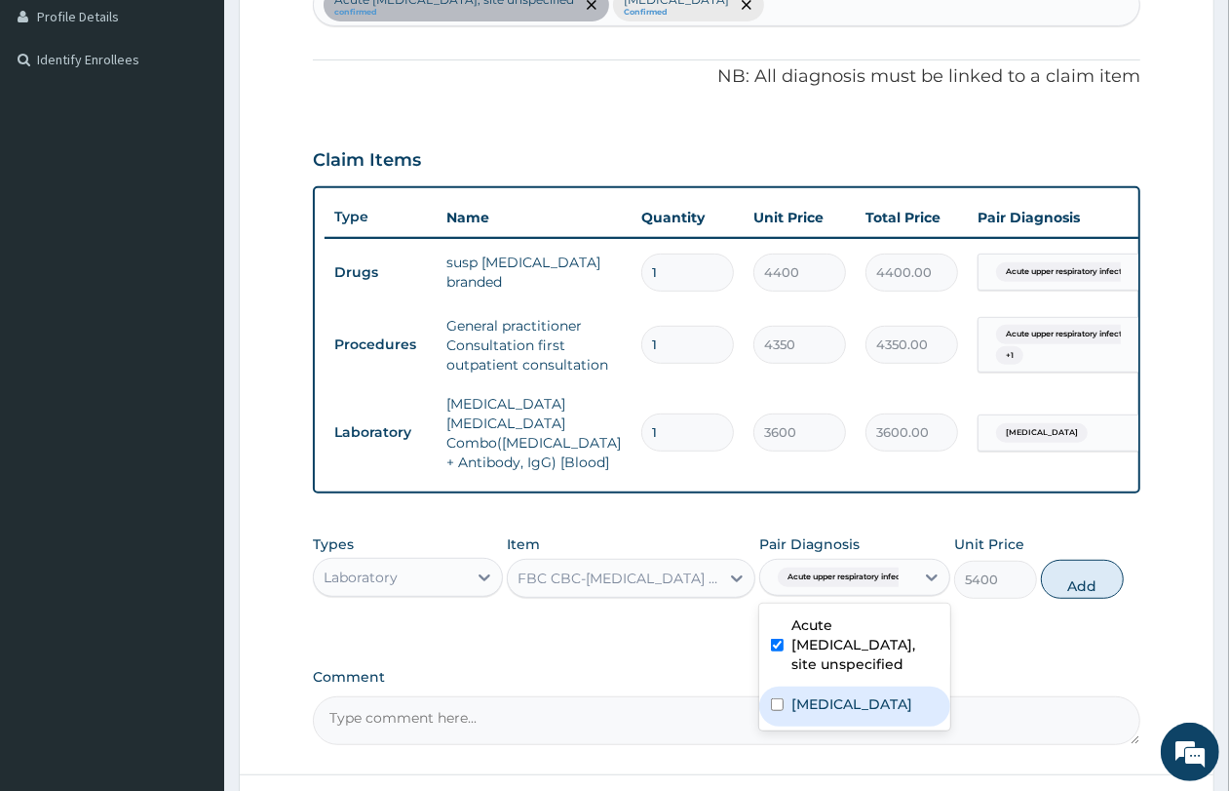
click at [812, 694] on label "Malaria, unspecified" at bounding box center [852, 703] width 121 height 19
checkbox input "true"
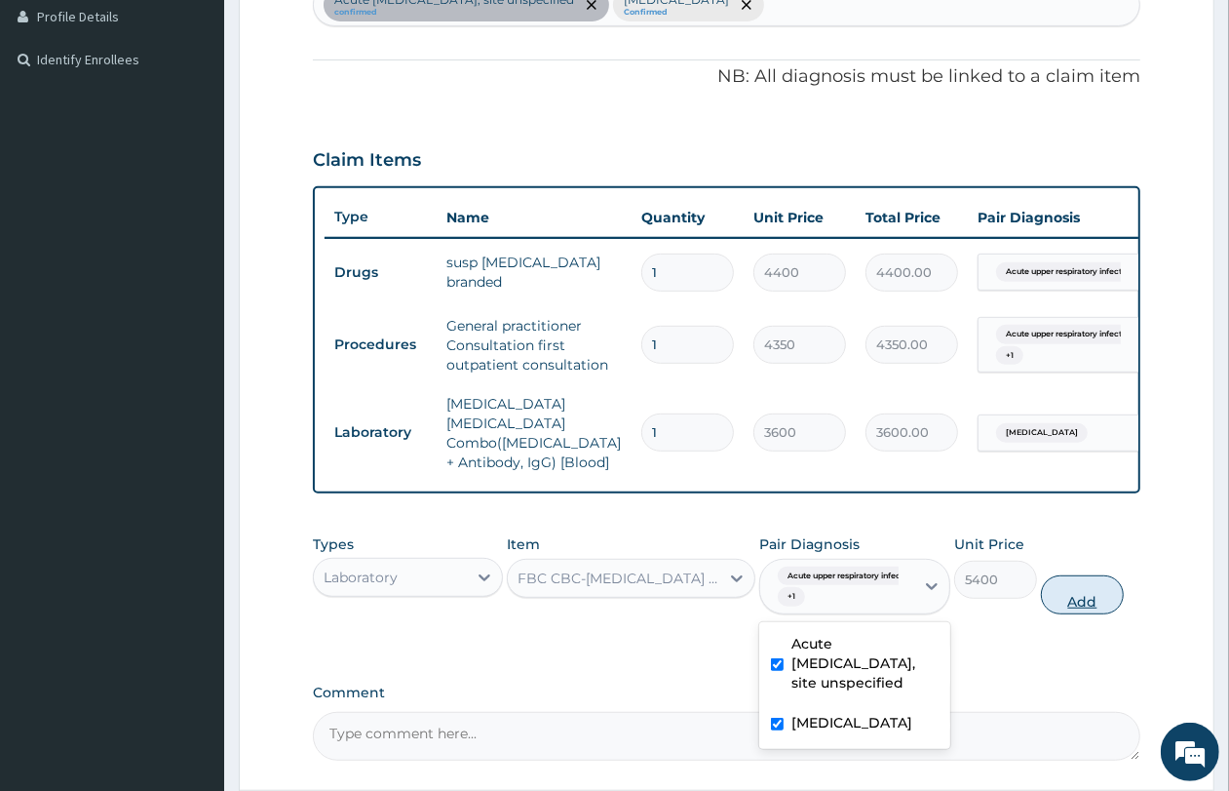
click at [1097, 601] on button "Add" at bounding box center [1082, 594] width 83 height 39
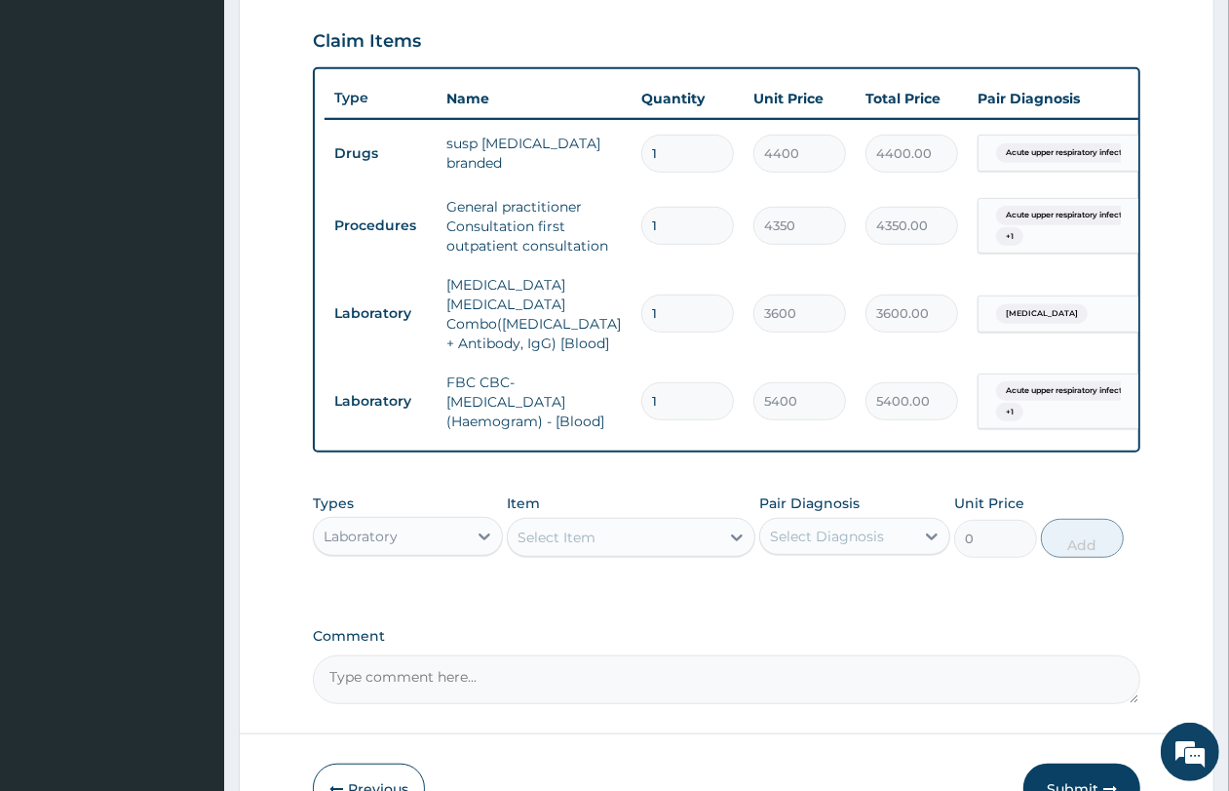
scroll to position [773, 0]
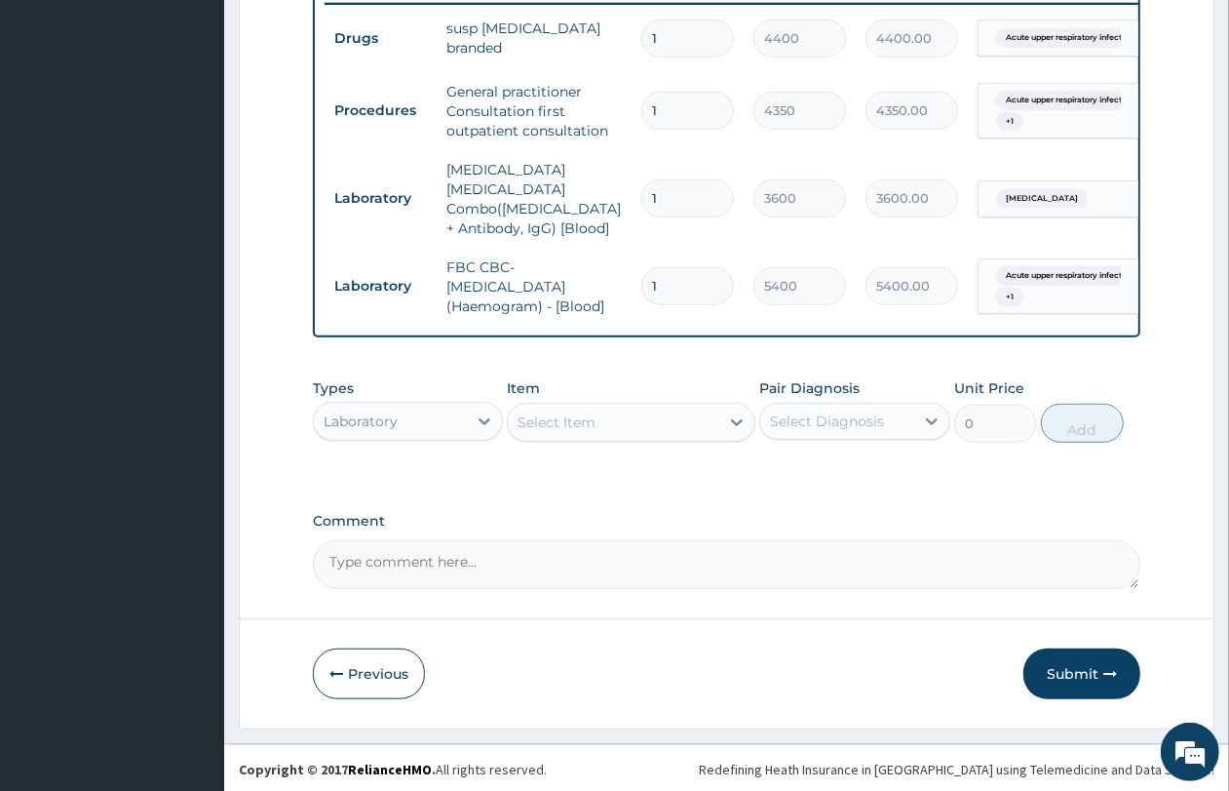
click at [435, 427] on div "Laboratory" at bounding box center [390, 421] width 153 height 31
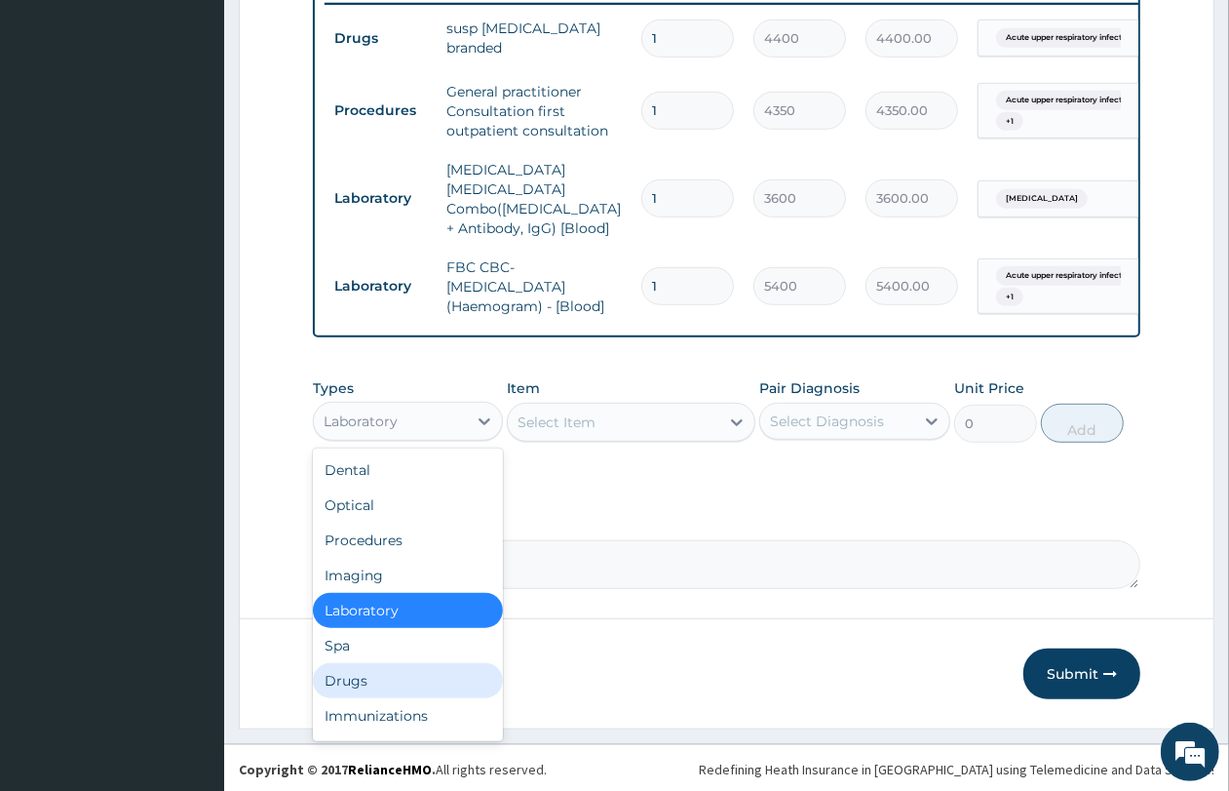
click at [403, 692] on div "Drugs" at bounding box center [408, 680] width 190 height 35
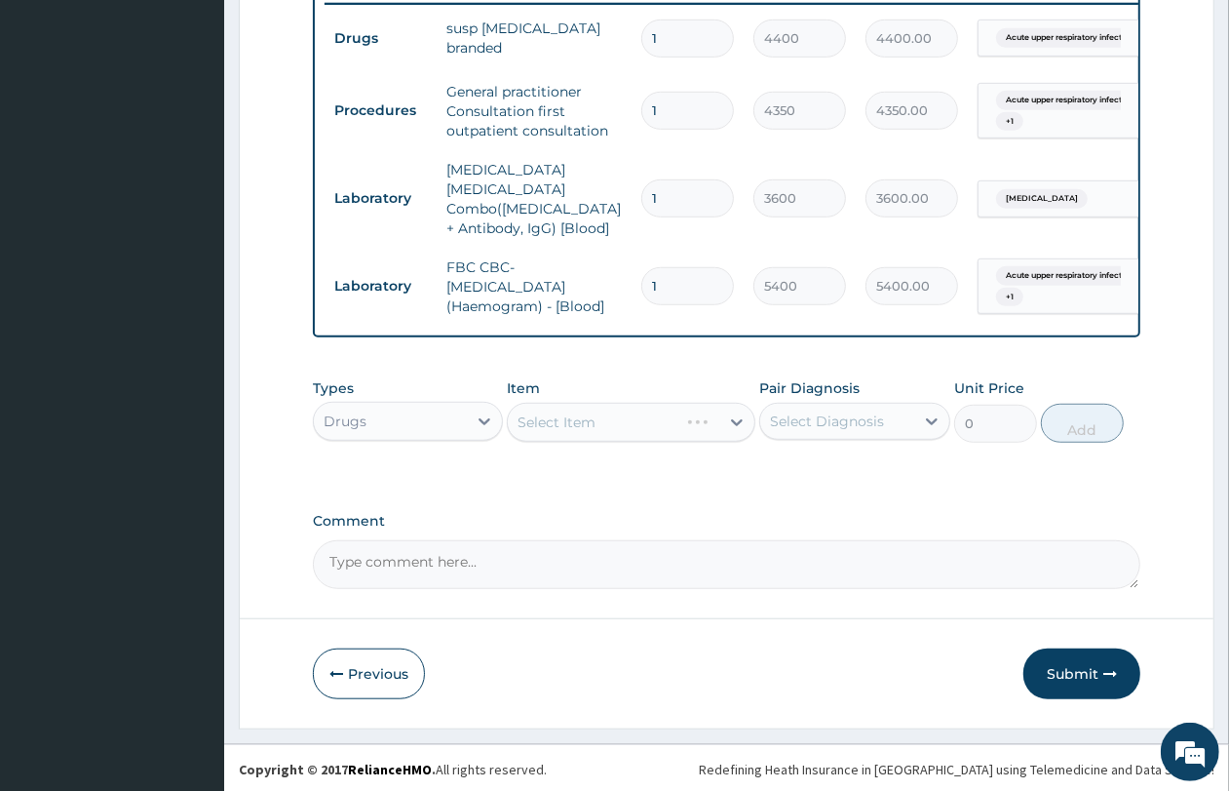
click at [621, 419] on div "Select Item" at bounding box center [631, 422] width 249 height 39
click at [605, 424] on div "Select Item" at bounding box center [614, 422] width 212 height 31
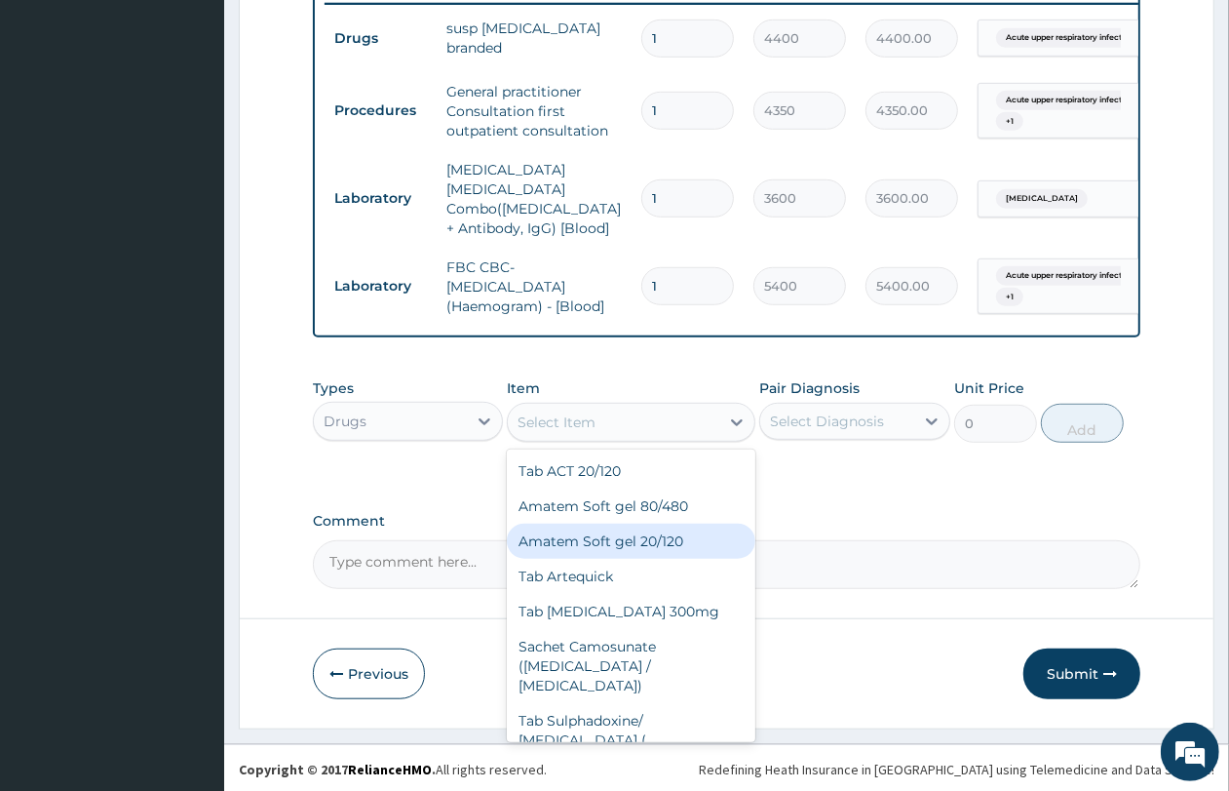
click at [655, 543] on div "Amatem Soft gel 20/120" at bounding box center [631, 540] width 249 height 35
type input "275"
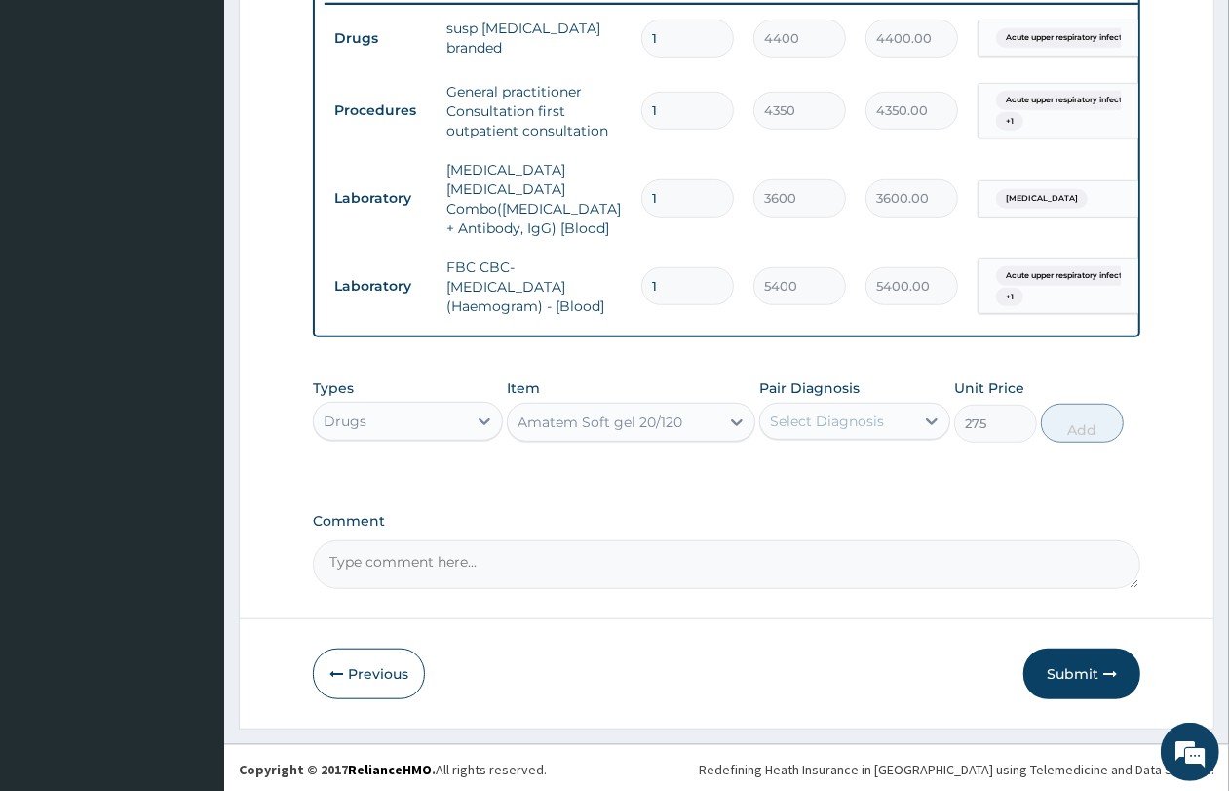
click at [825, 417] on div "Select Diagnosis" at bounding box center [827, 420] width 114 height 19
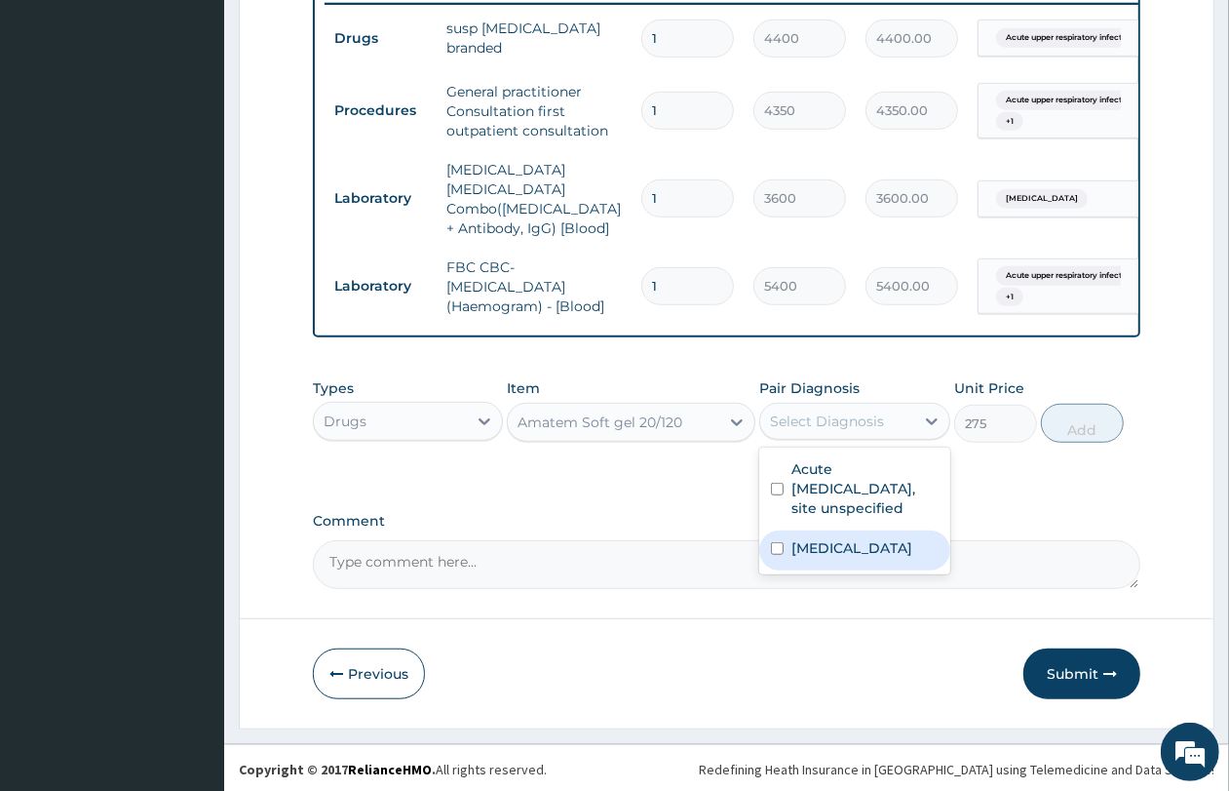
click at [849, 538] on label "Malaria, unspecified" at bounding box center [852, 547] width 121 height 19
checkbox input "true"
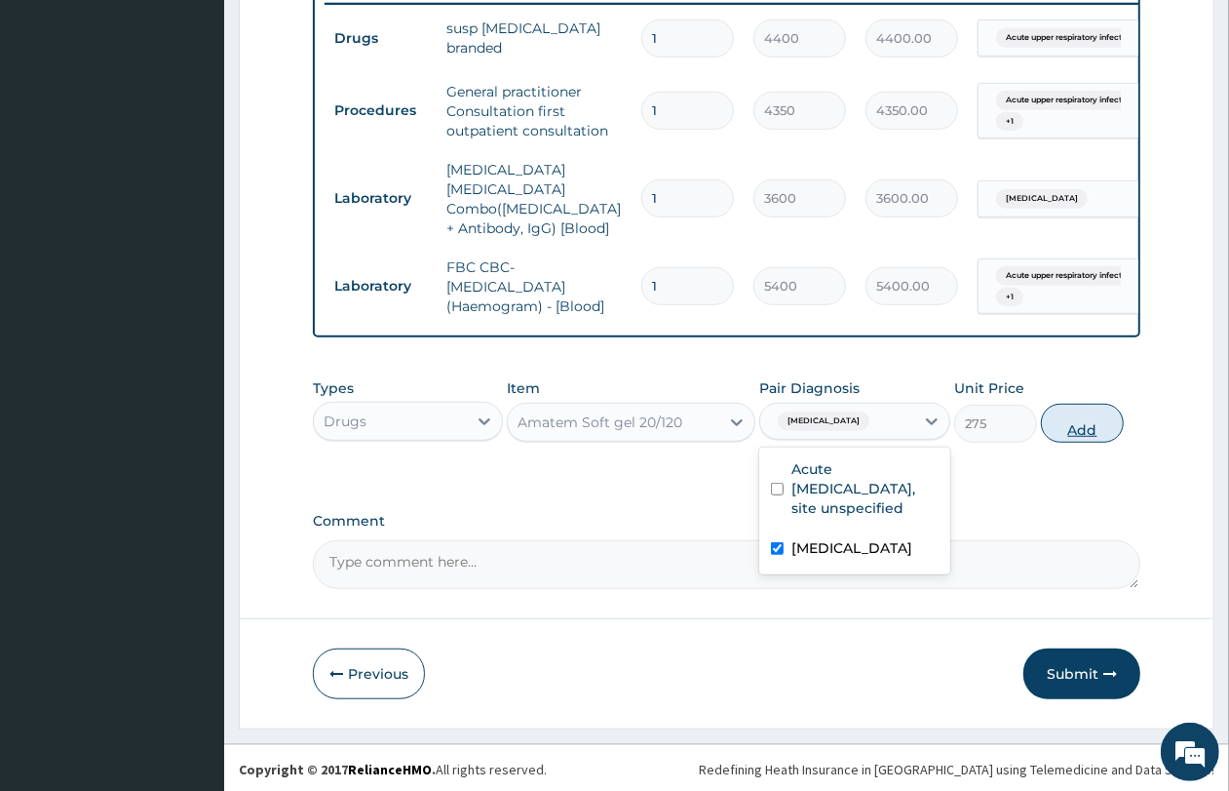
click at [1093, 419] on button "Add" at bounding box center [1082, 423] width 83 height 39
type input "0"
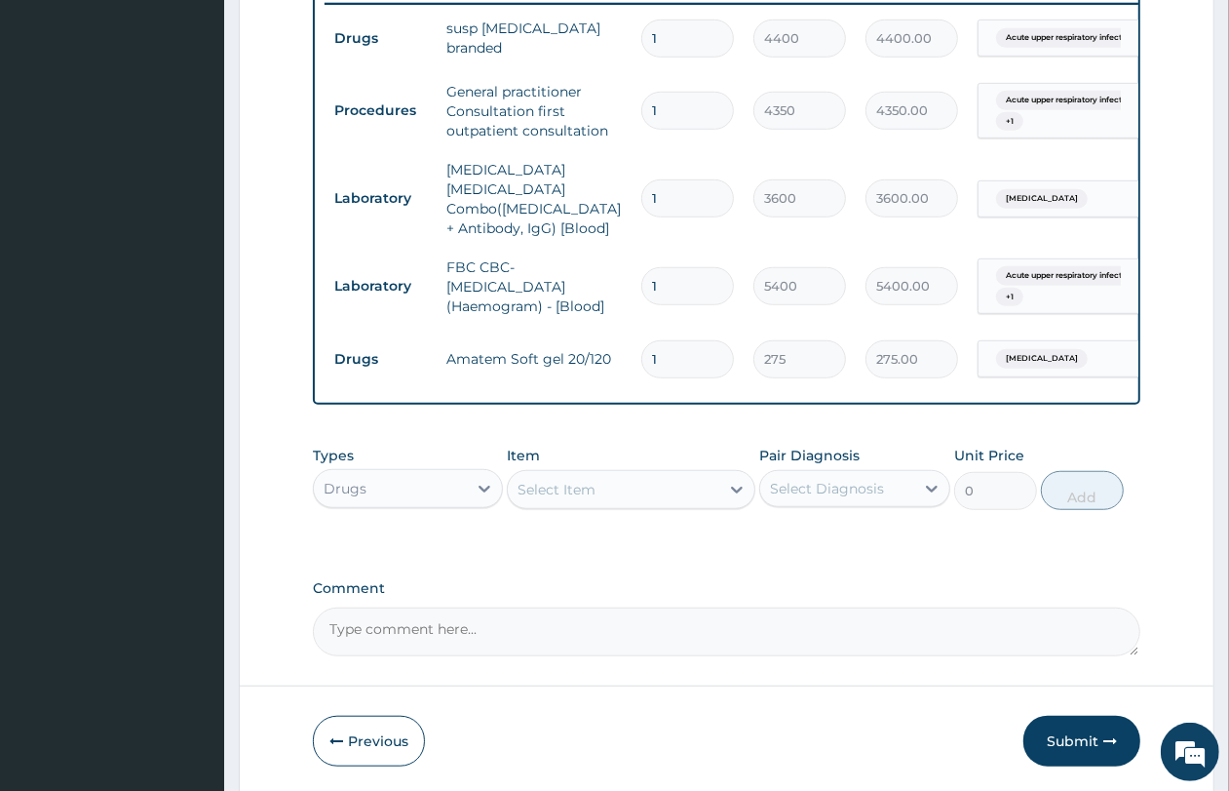
type input "18"
type input "4950.00"
type input "18"
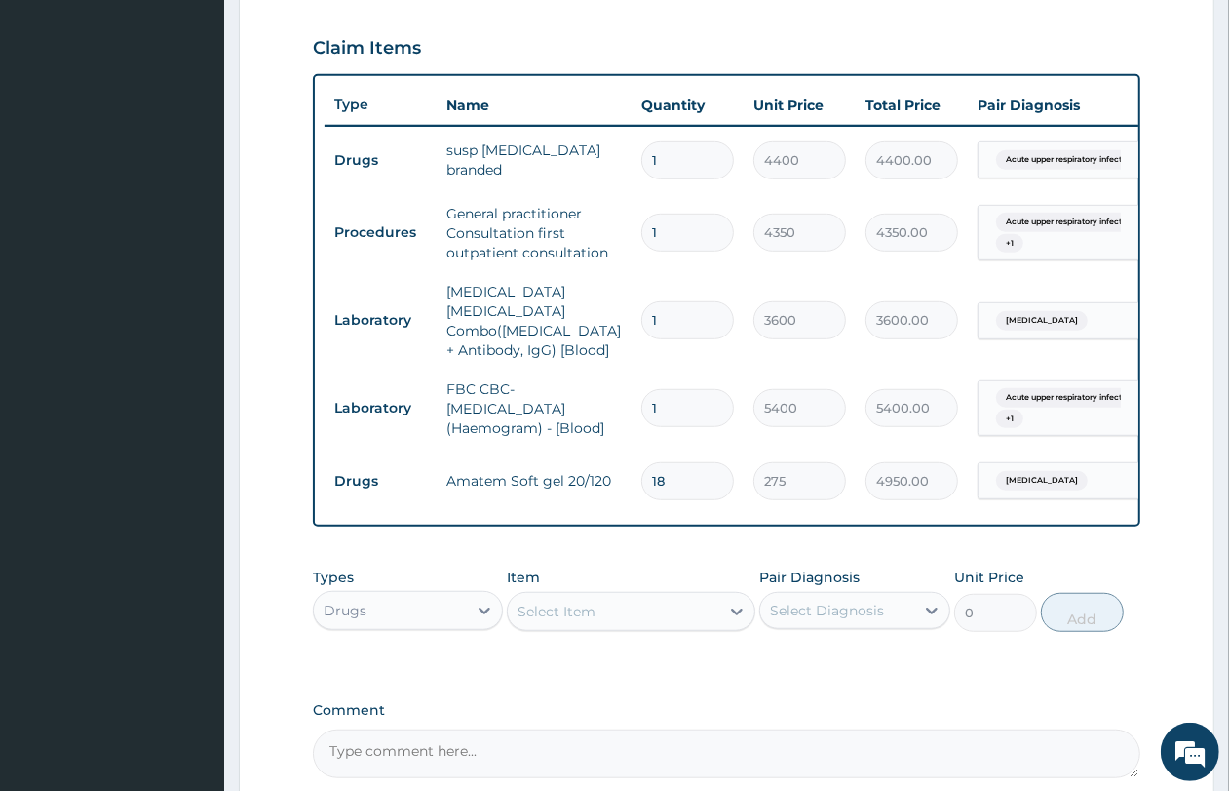
scroll to position [840, 0]
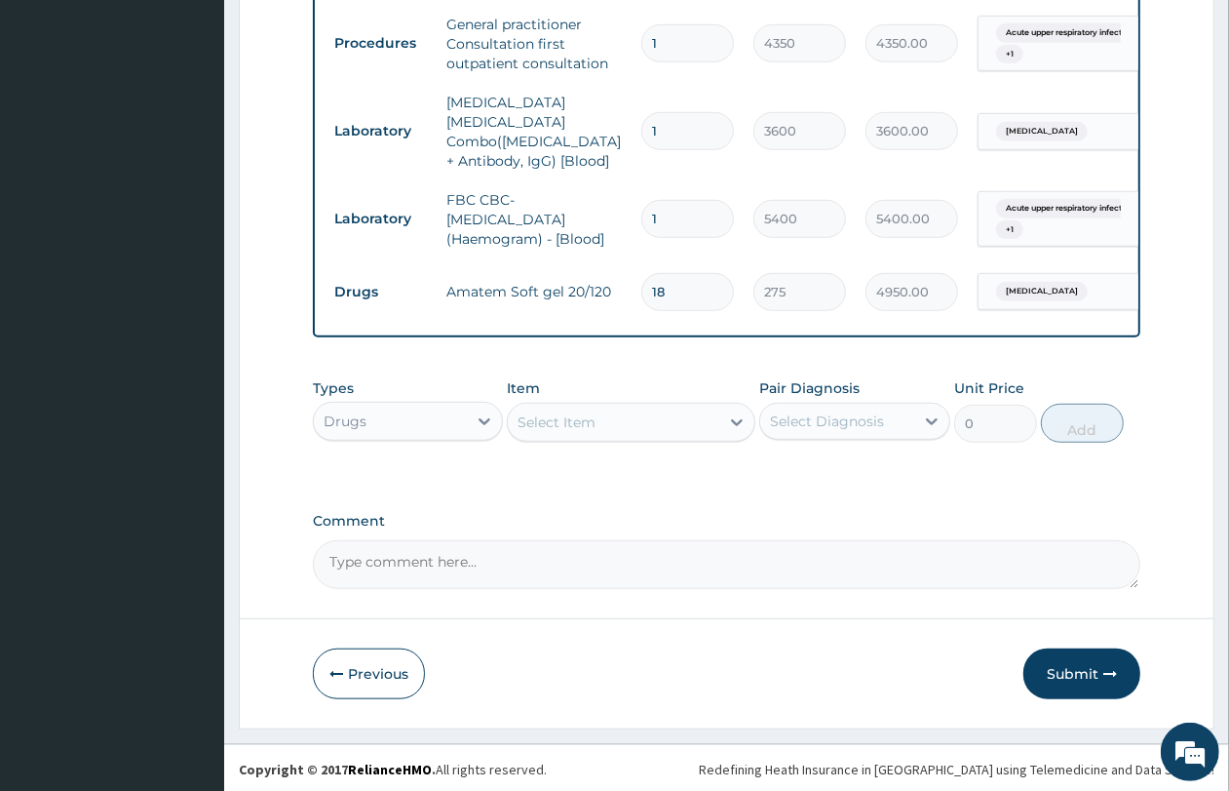
click at [553, 412] on div "Select Item" at bounding box center [557, 421] width 78 height 19
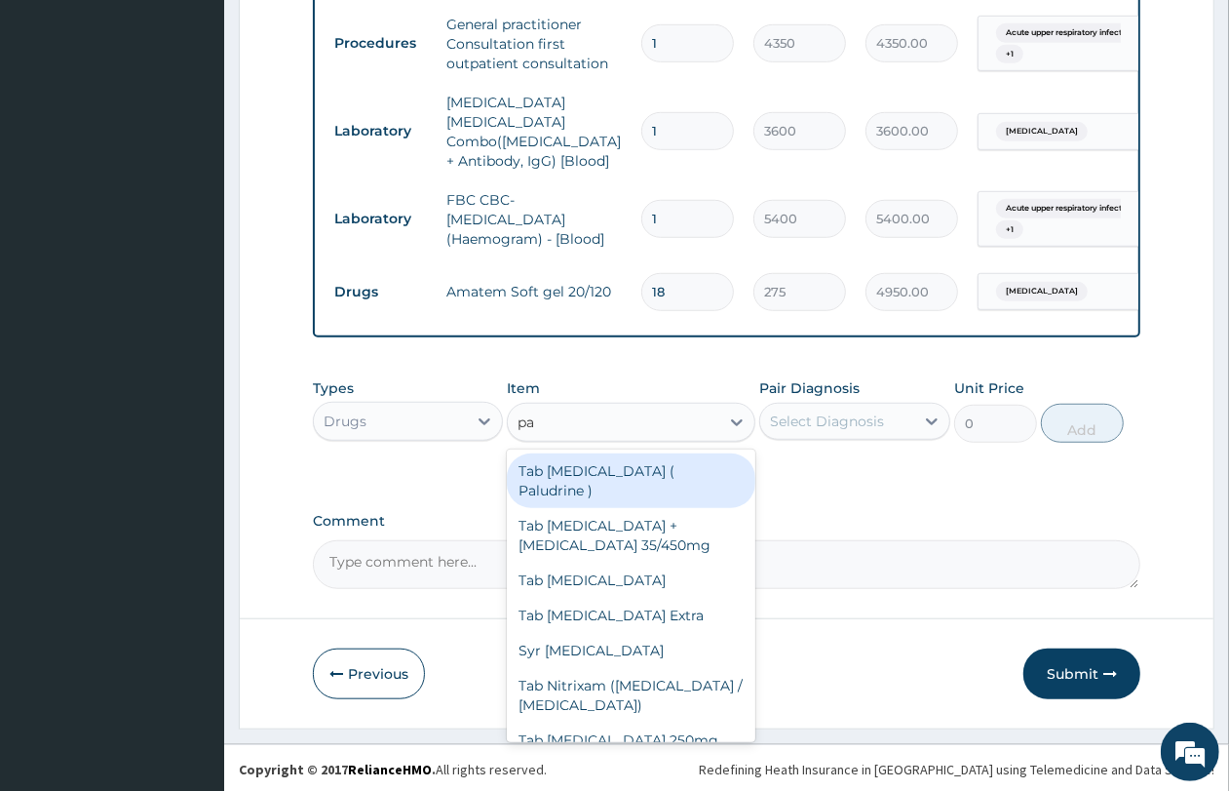
type input "par"
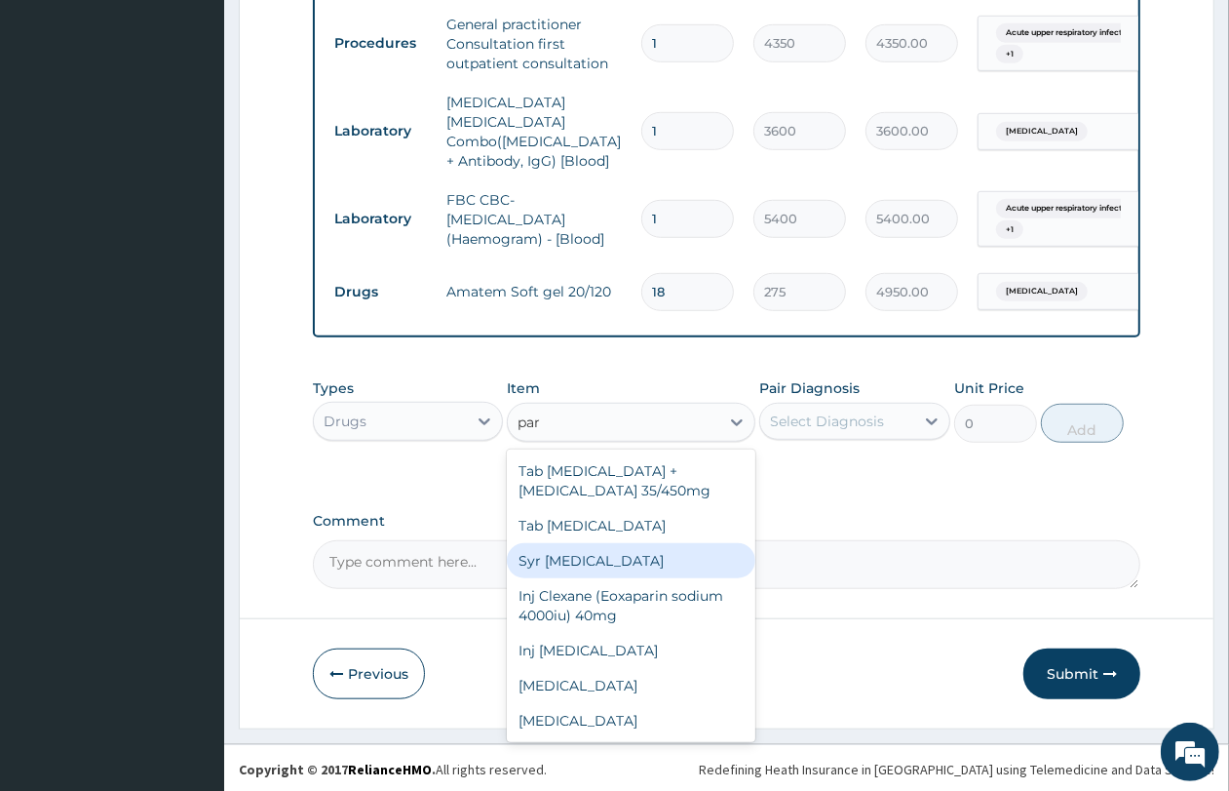
click at [585, 549] on div "Syr Paracetamol" at bounding box center [631, 560] width 249 height 35
type input "1650"
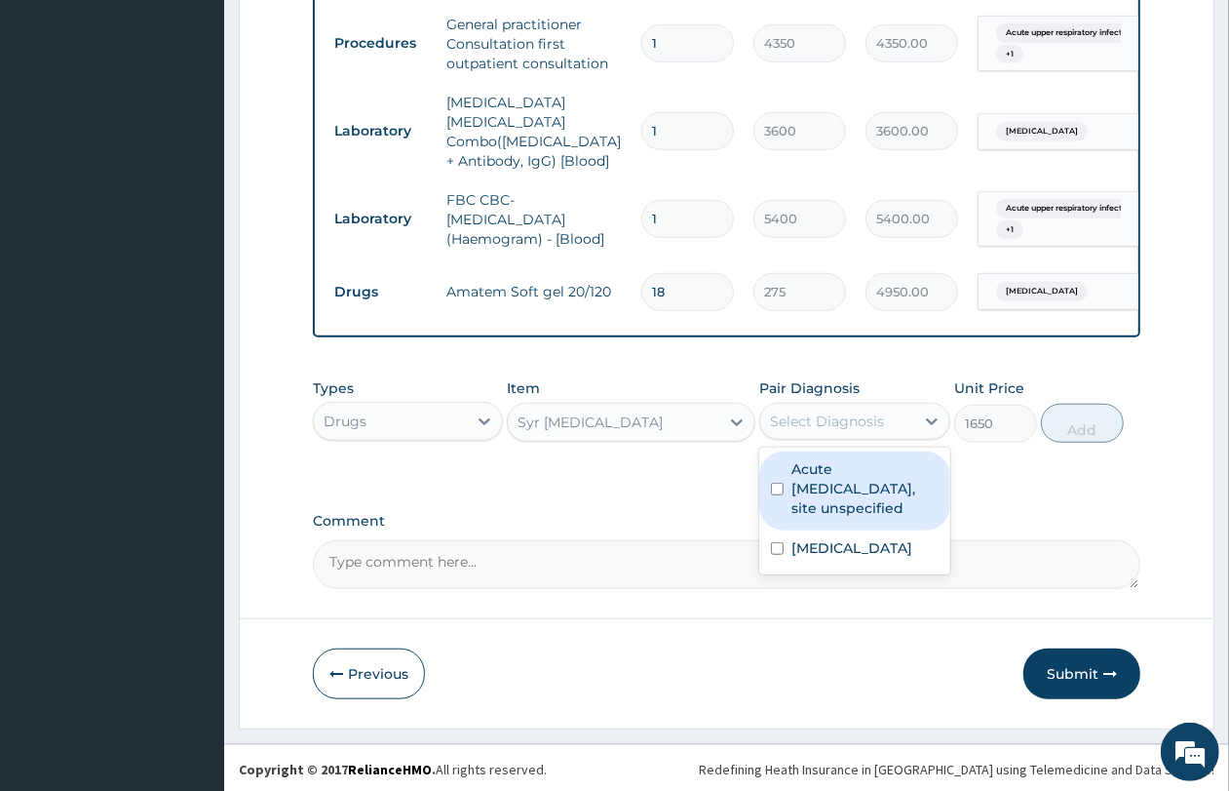
click at [810, 416] on div "Select Diagnosis" at bounding box center [827, 420] width 114 height 19
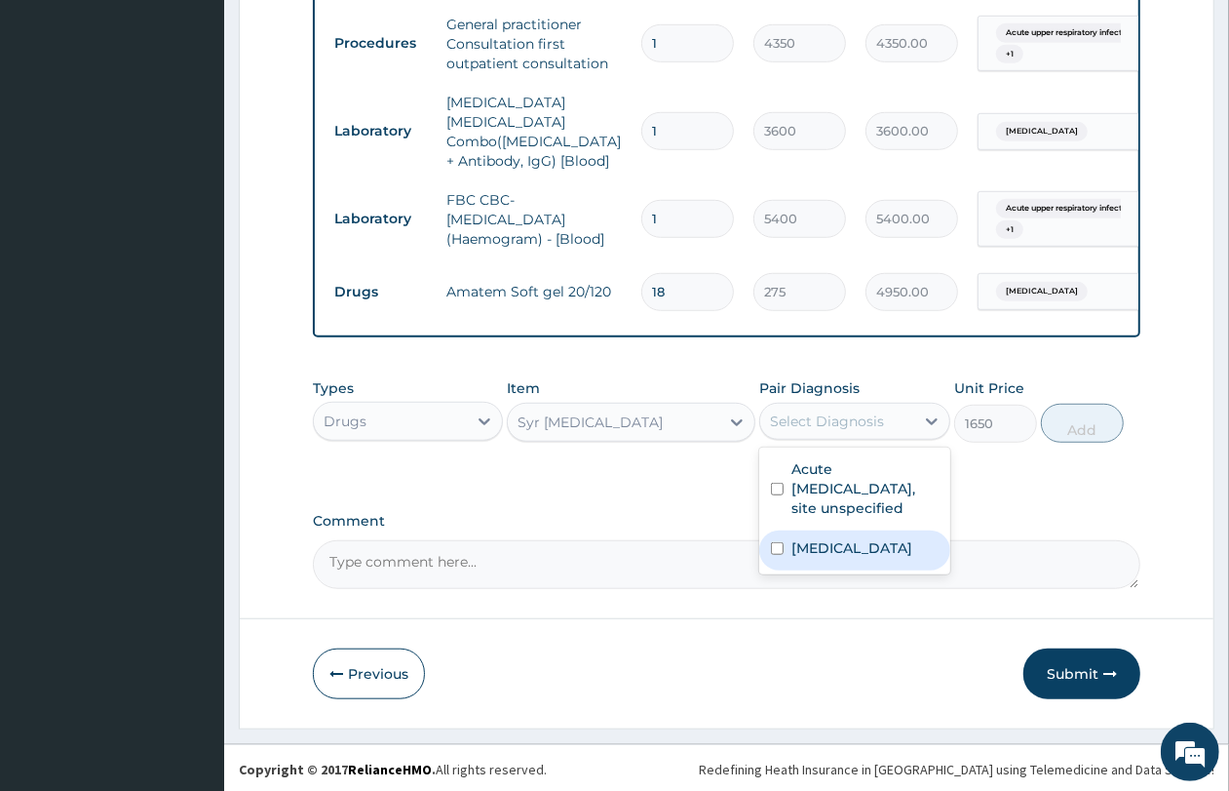
click at [832, 538] on label "Malaria, unspecified" at bounding box center [852, 547] width 121 height 19
checkbox input "true"
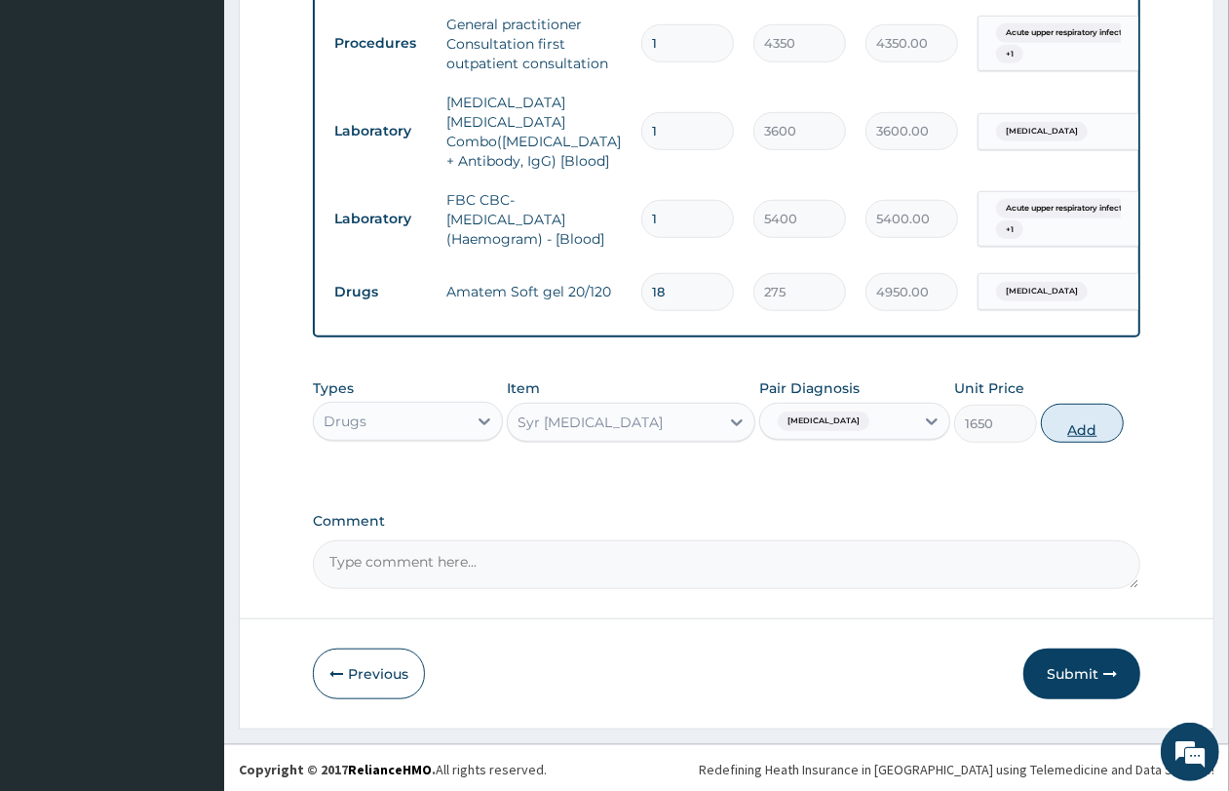
click at [1064, 429] on button "Add" at bounding box center [1082, 423] width 83 height 39
type input "0"
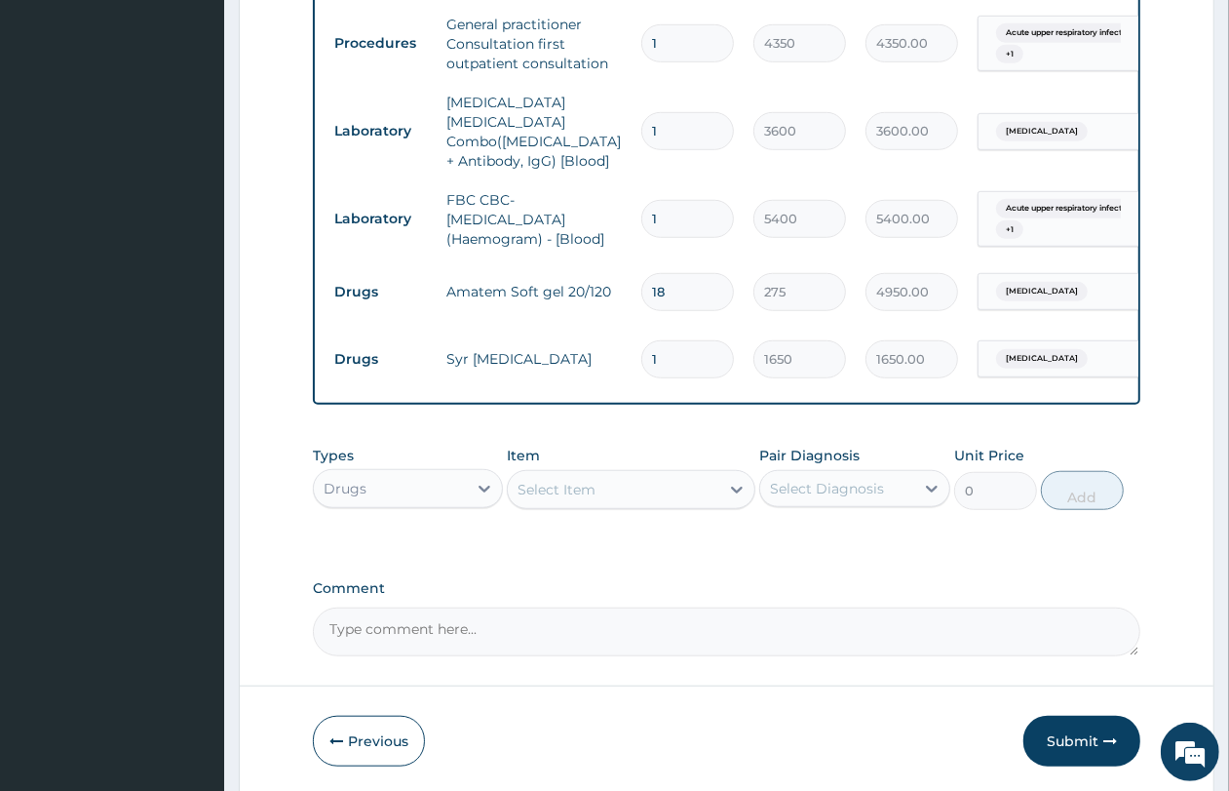
click at [651, 484] on div "Select Item" at bounding box center [614, 489] width 212 height 31
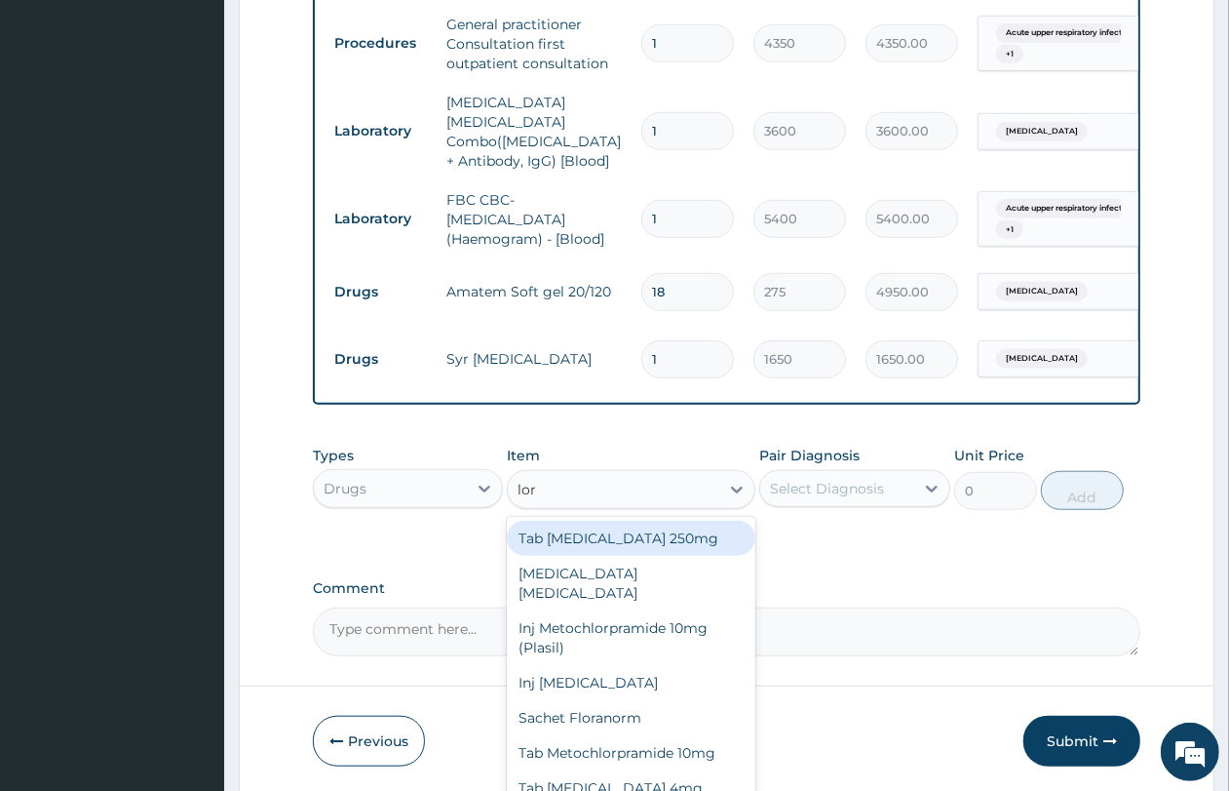
type input "lora"
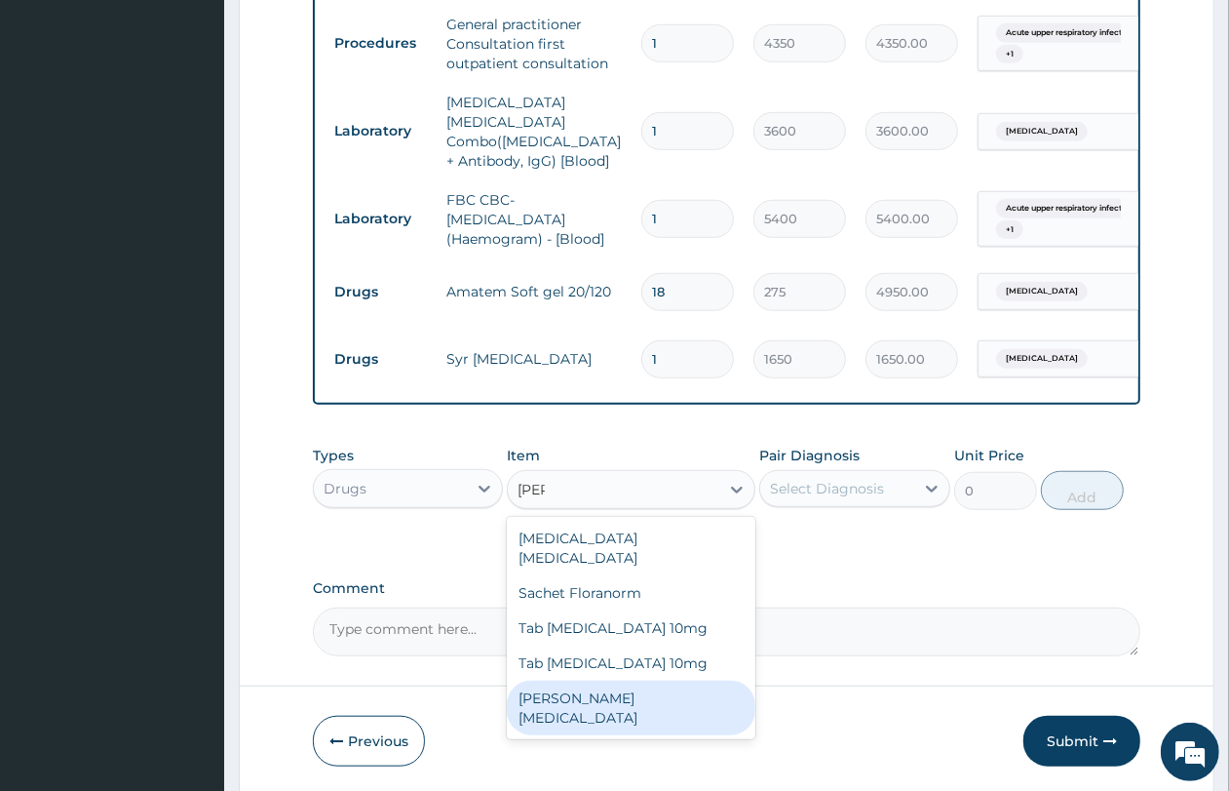
click at [617, 680] on div "Syr Loratadine" at bounding box center [631, 707] width 249 height 55
type input "2750"
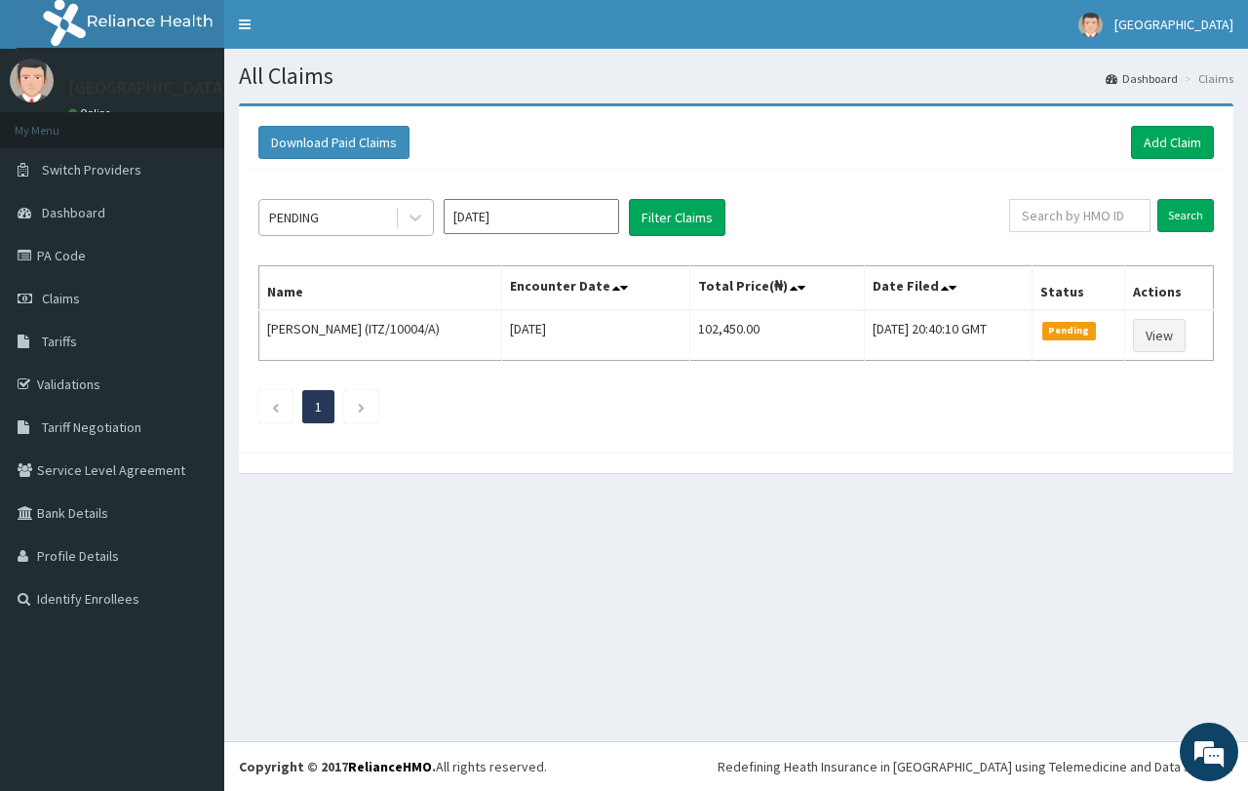
click at [383, 230] on div "PENDING" at bounding box center [327, 217] width 136 height 31
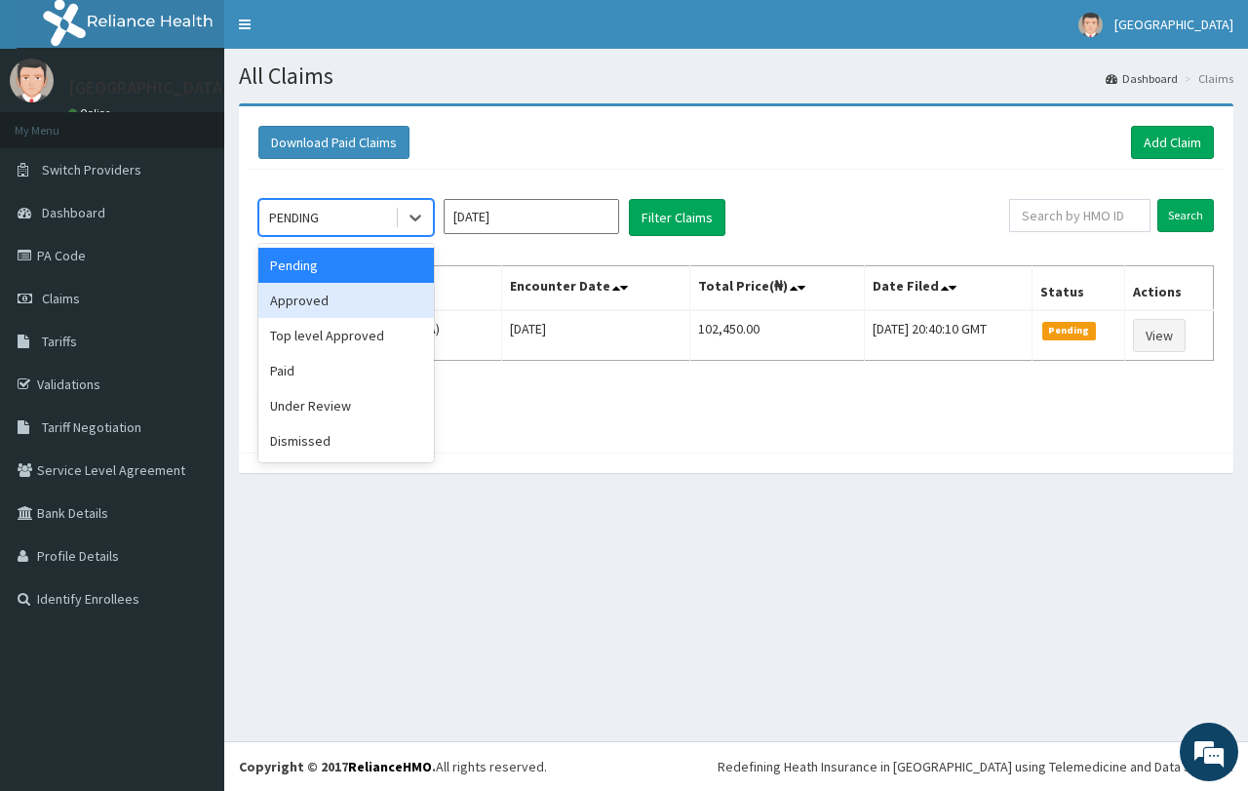
click at [382, 309] on div "Approved" at bounding box center [345, 300] width 175 height 35
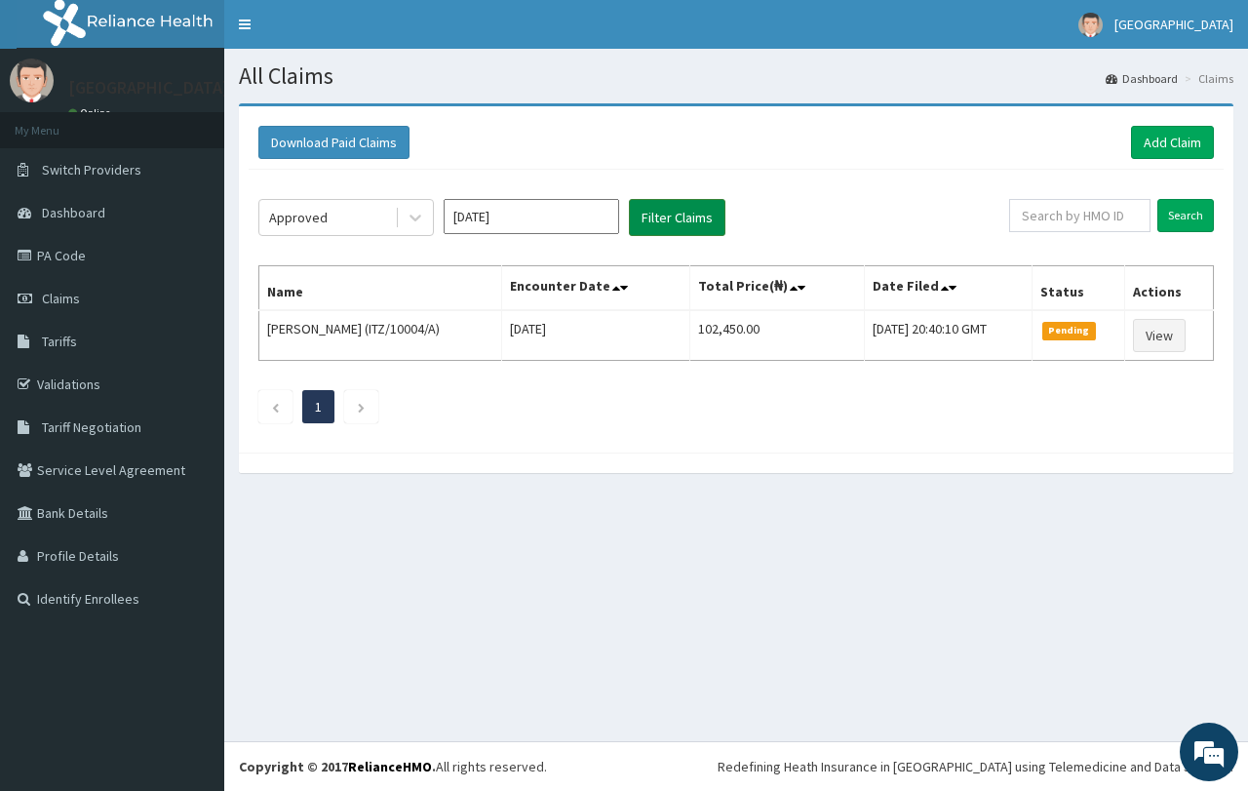
click at [671, 230] on button "Filter Claims" at bounding box center [677, 217] width 97 height 37
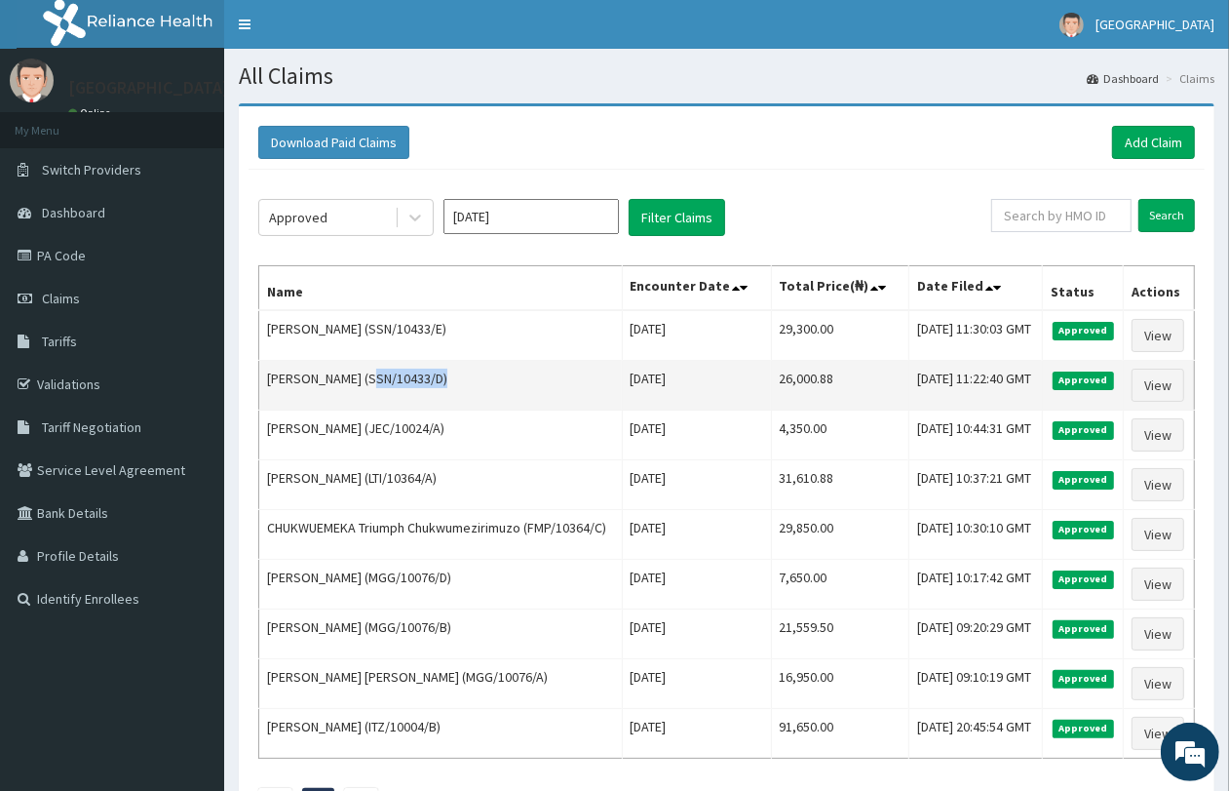
drag, startPoint x: 372, startPoint y: 401, endPoint x: 446, endPoint y: 402, distance: 74.1
click at [446, 401] on td "[PERSON_NAME] (SSN/10433/D)" at bounding box center [441, 386] width 364 height 50
copy td "SSN/10433/D"
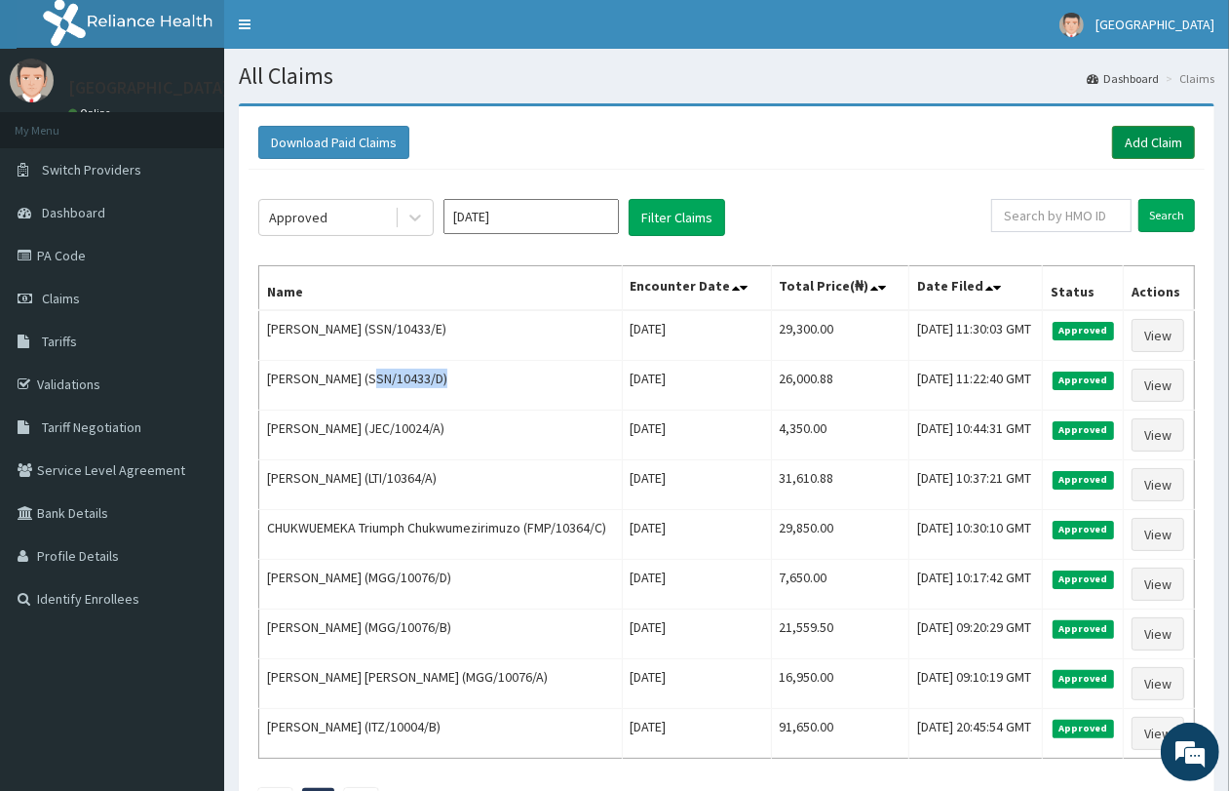
click at [1177, 135] on link "Add Claim" at bounding box center [1153, 142] width 83 height 33
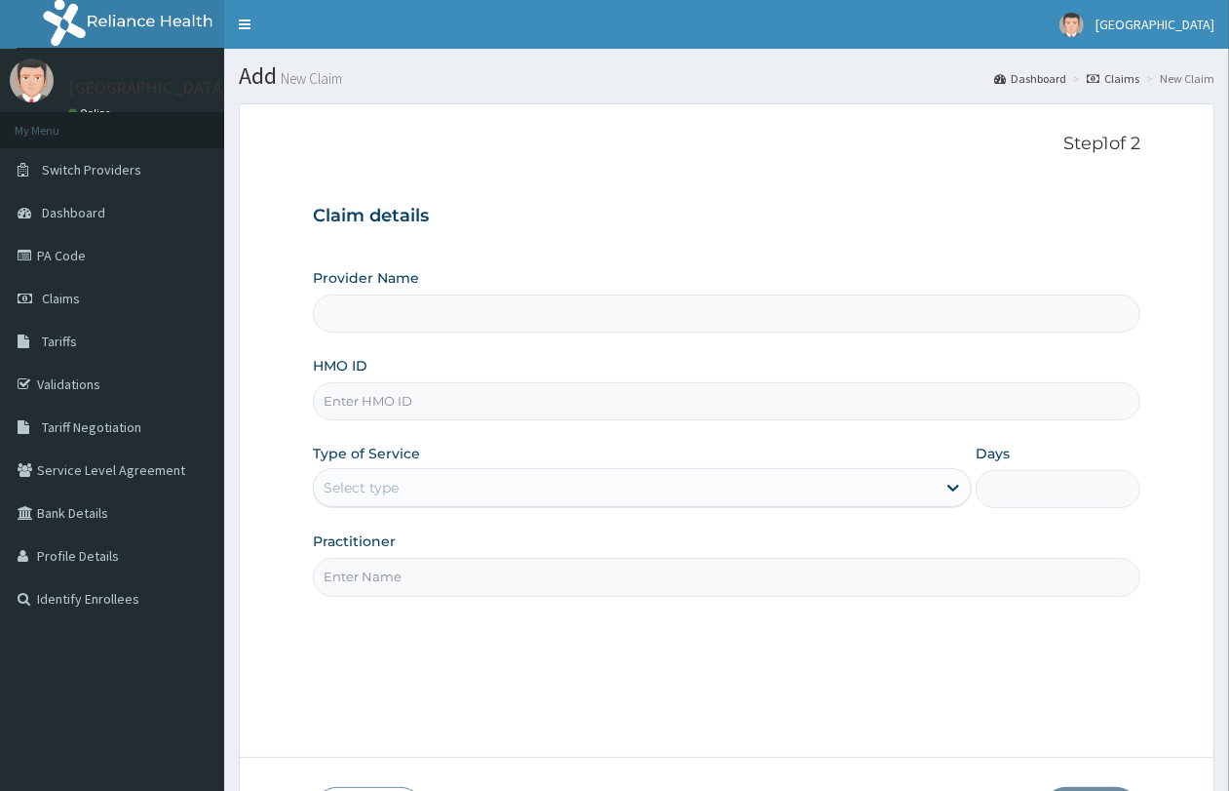
paste input "SSN/10433/D"
type input "SSN/10433/D"
type input "QUEENS SPECIALIST HOSPITAL- [GEOGRAPHIC_DATA]"
type input "SSN/10433/B"
click at [453, 490] on div "Select type" at bounding box center [625, 487] width 622 height 31
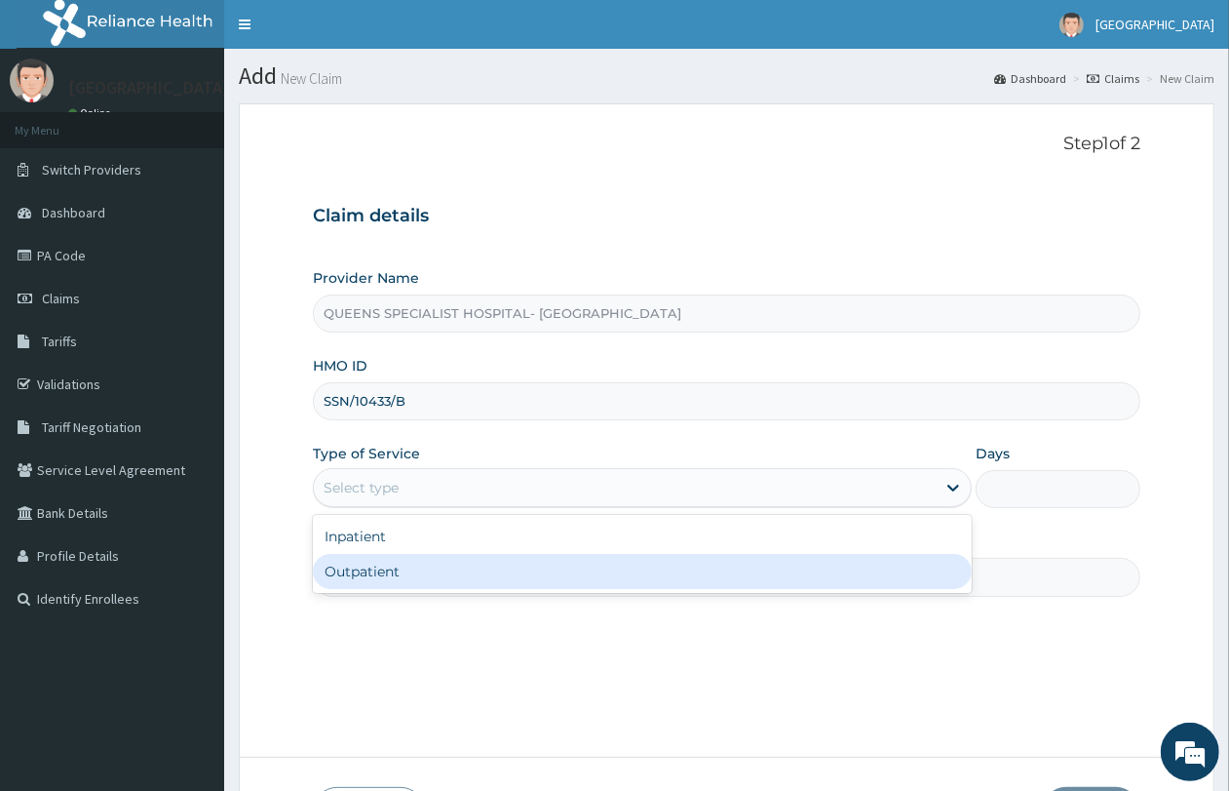
click at [445, 570] on div "Outpatient" at bounding box center [642, 571] width 659 height 35
type input "1"
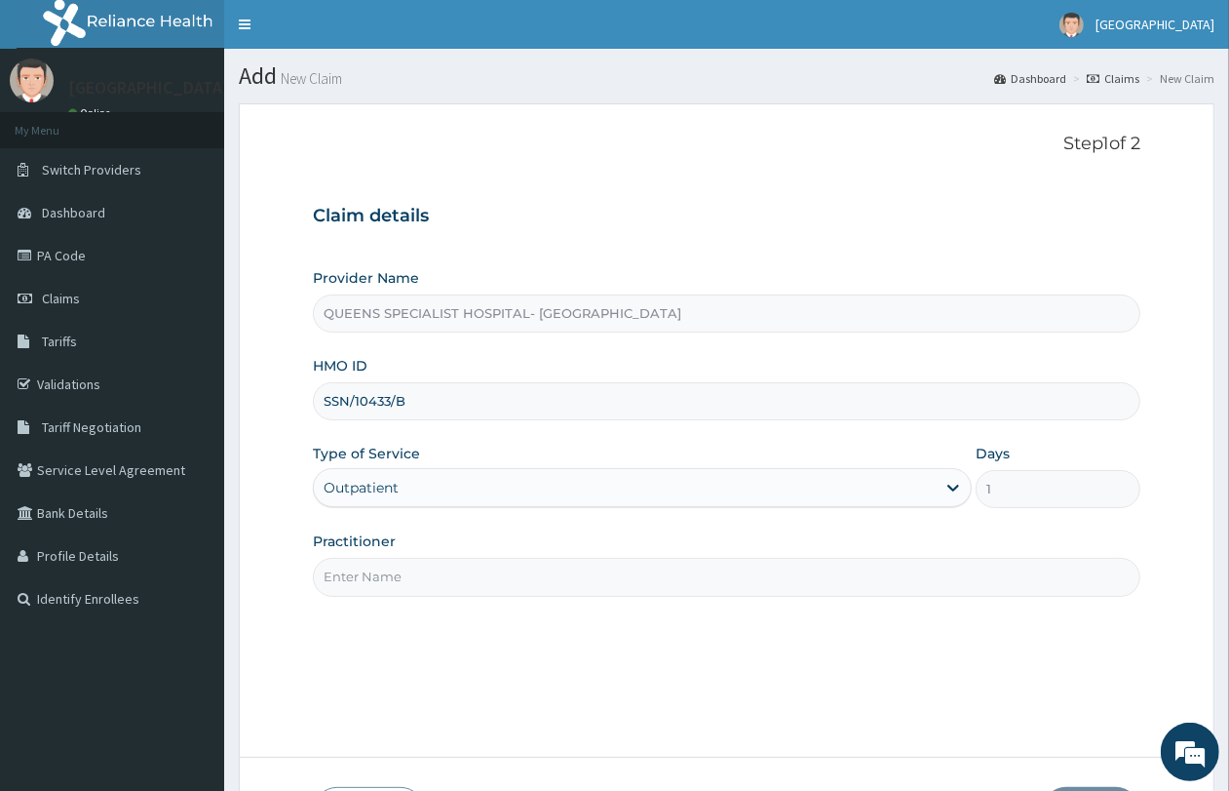
click at [440, 585] on input "Practitioner" at bounding box center [727, 577] width 828 height 38
type input "GP"
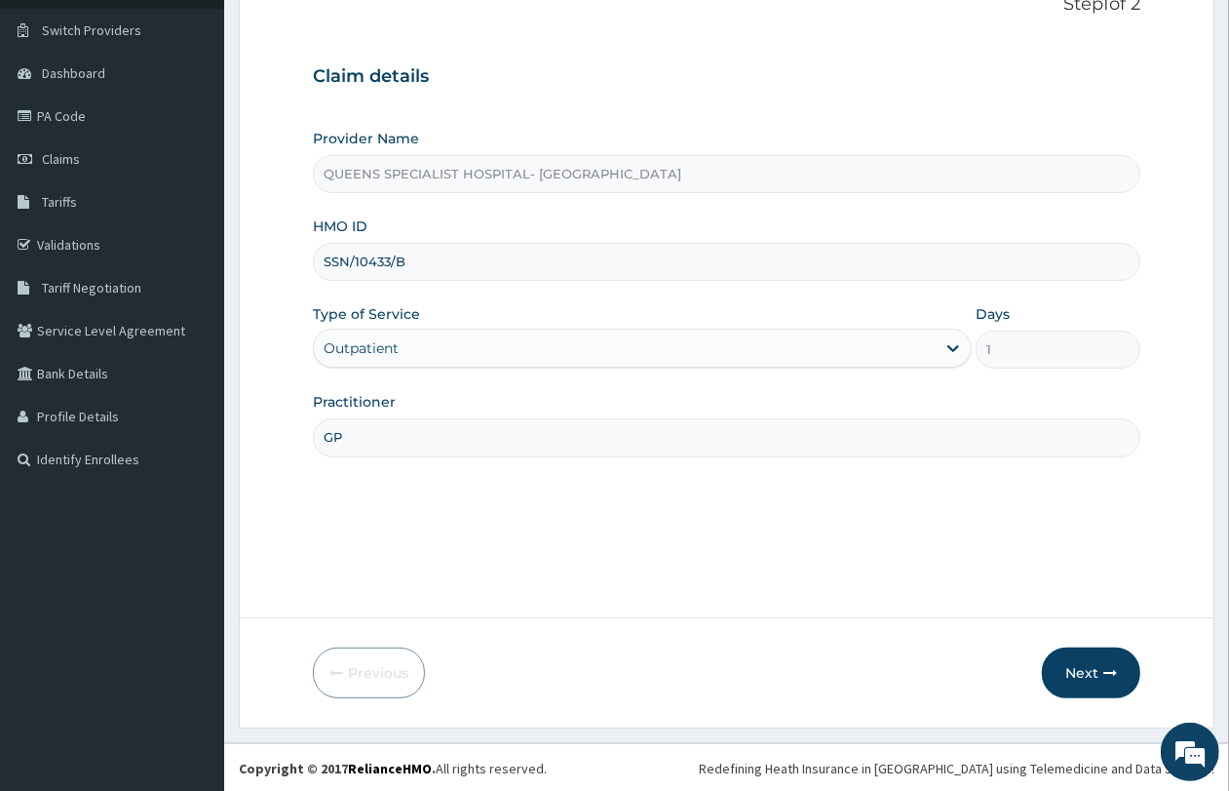
scroll to position [141, 0]
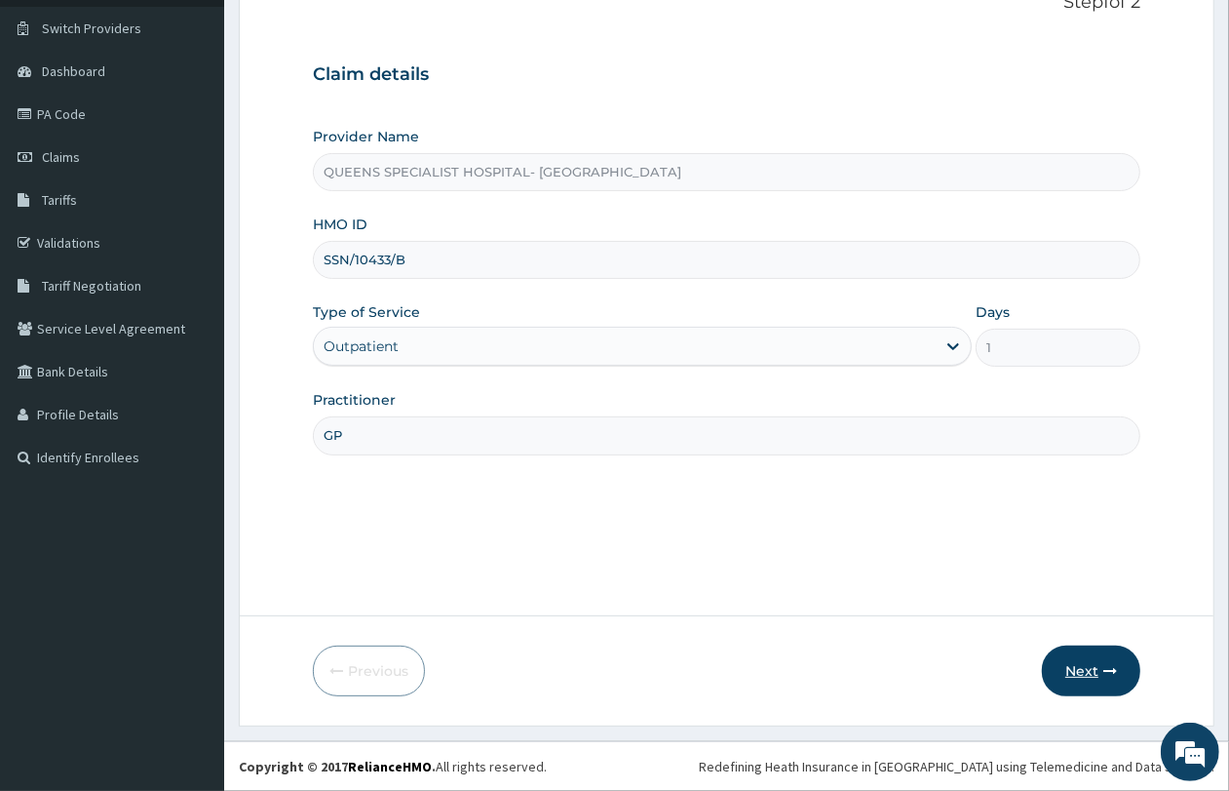
click at [1098, 668] on button "Next" at bounding box center [1091, 670] width 98 height 51
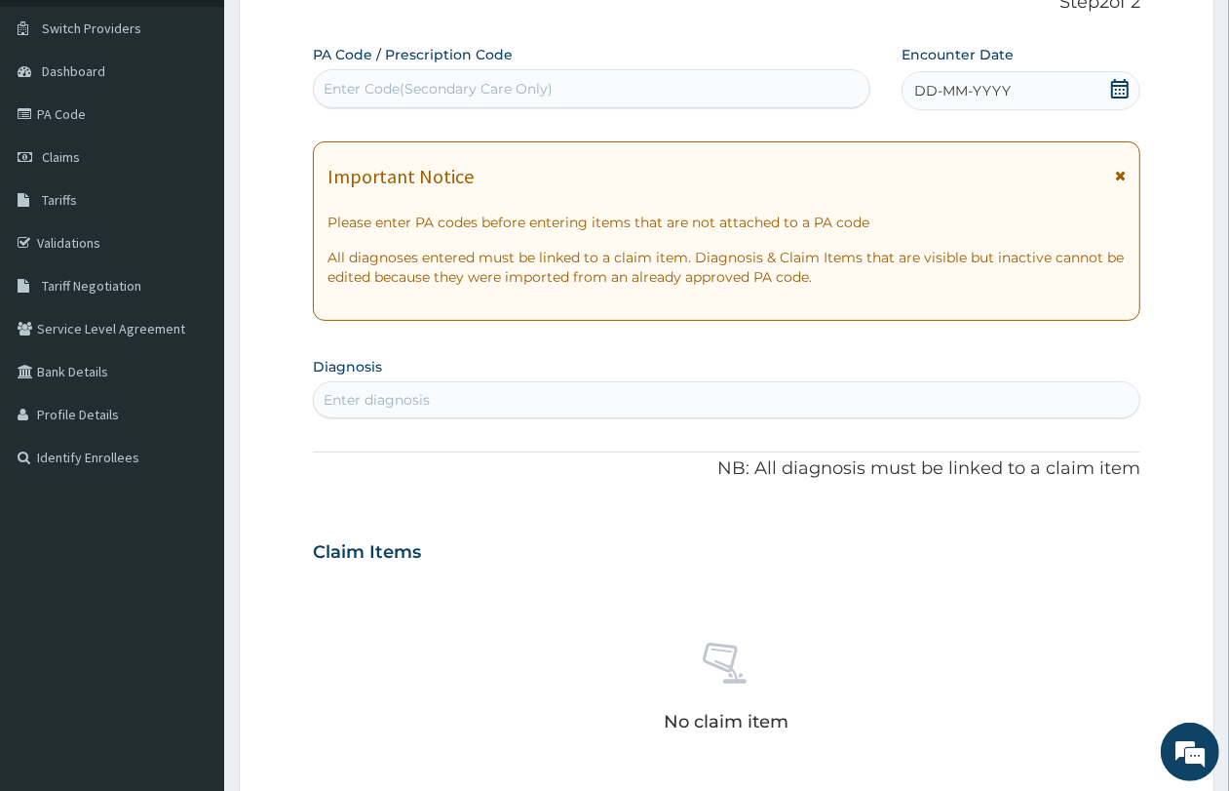
scroll to position [0, 0]
click at [924, 95] on span "DD-MM-YYYY" at bounding box center [962, 90] width 97 height 19
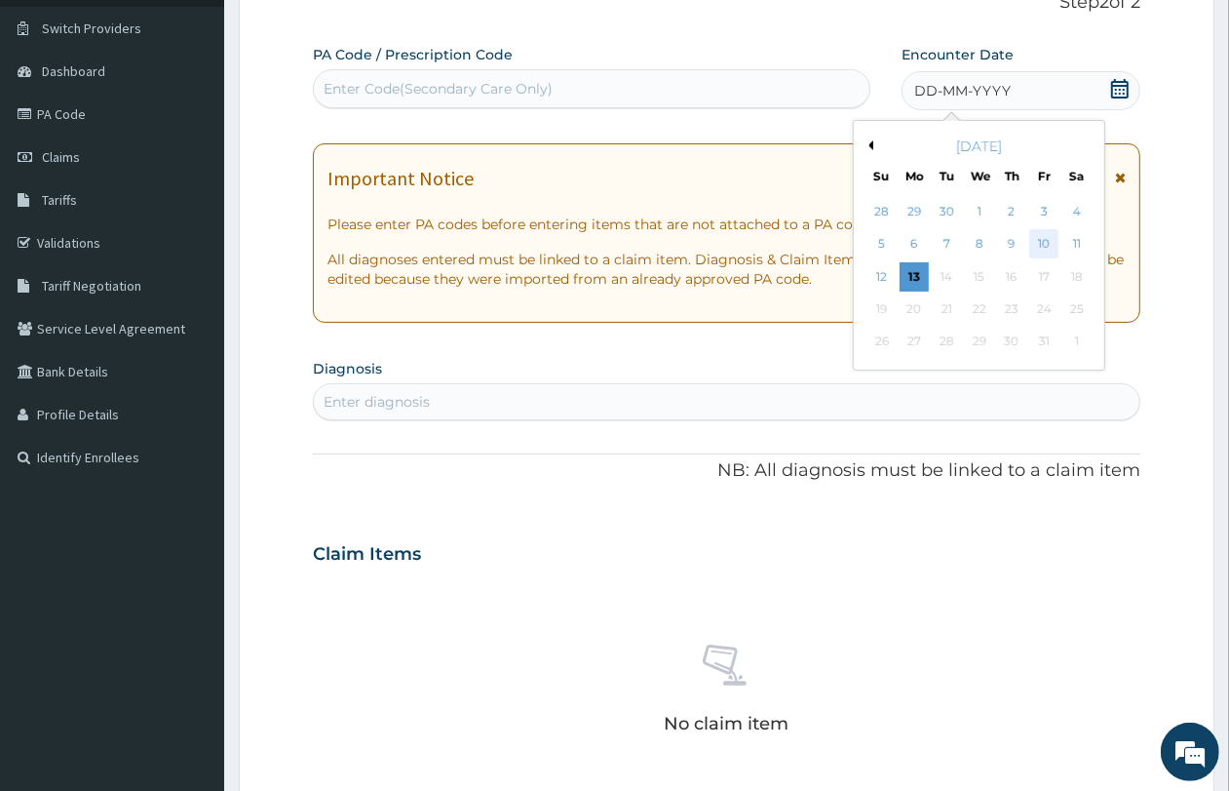
click at [1048, 252] on div "10" at bounding box center [1043, 244] width 29 height 29
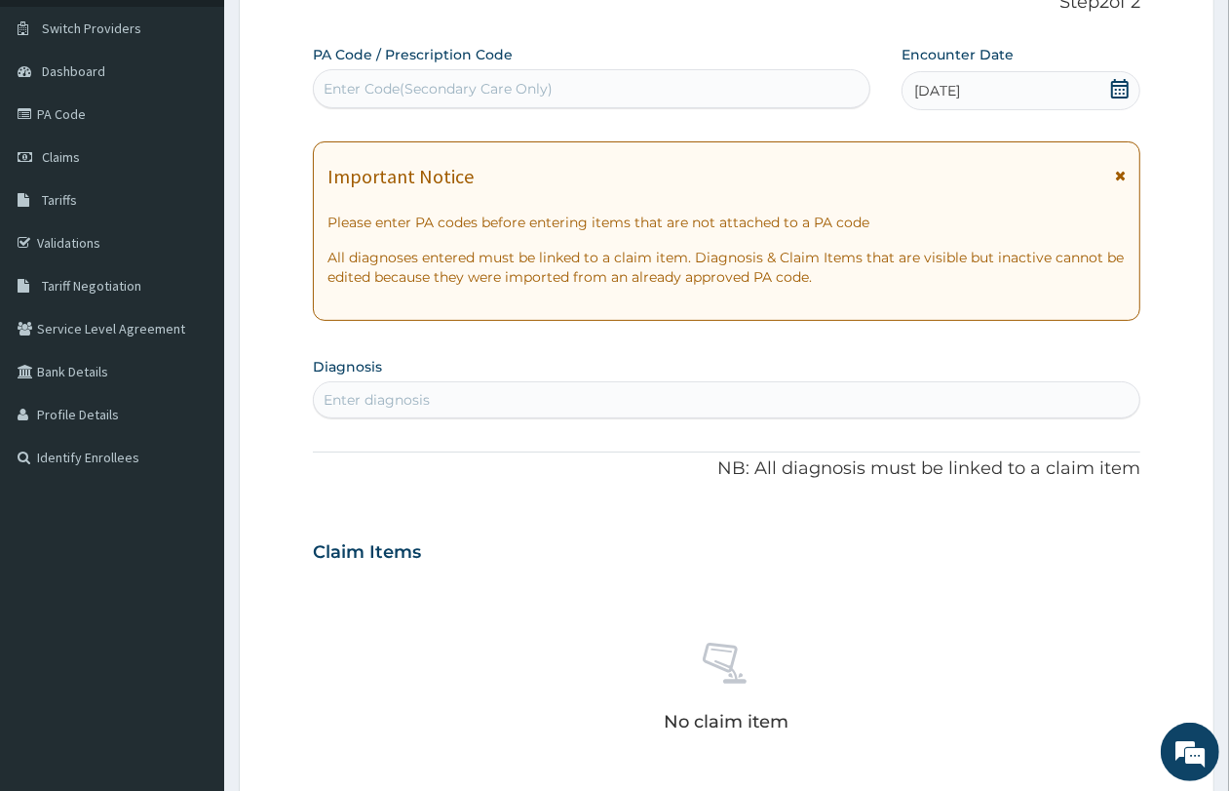
click at [397, 388] on div "Enter diagnosis" at bounding box center [727, 399] width 826 height 31
type input "[MEDICAL_DATA]"
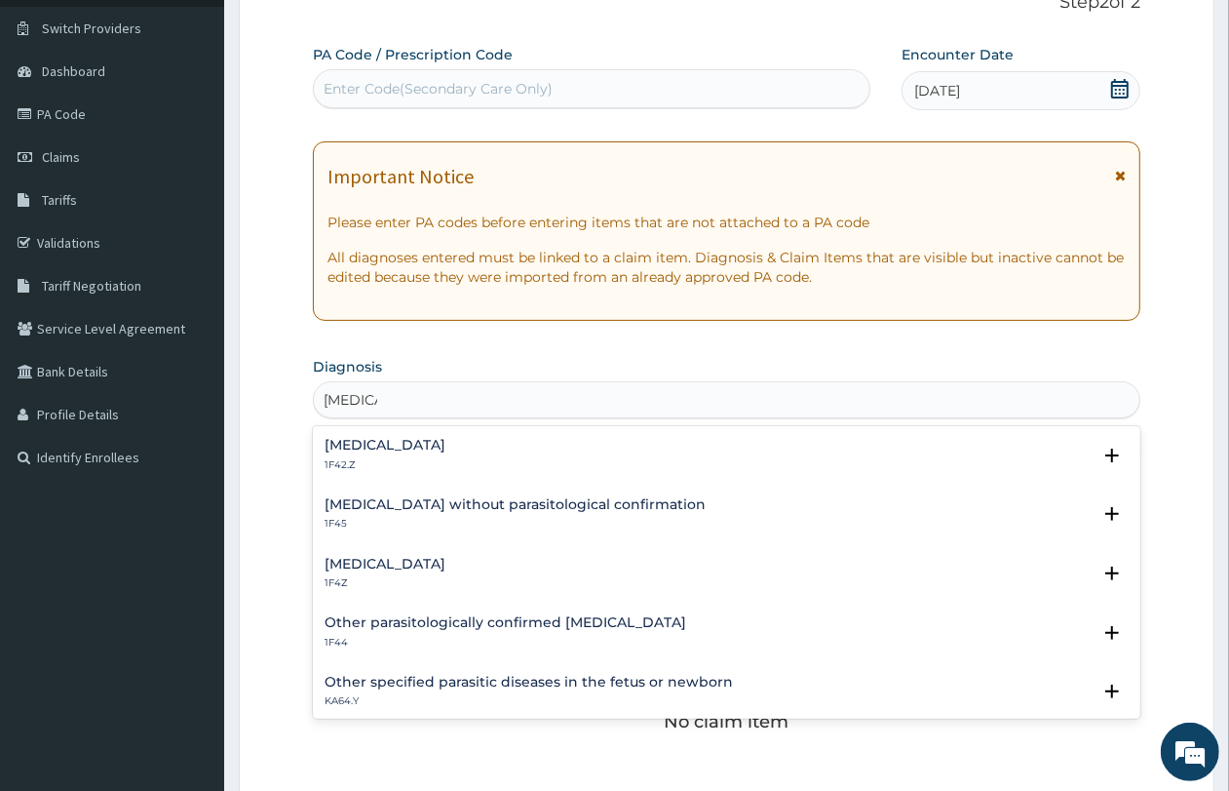
click at [446, 562] on h4 "[MEDICAL_DATA]" at bounding box center [385, 564] width 121 height 15
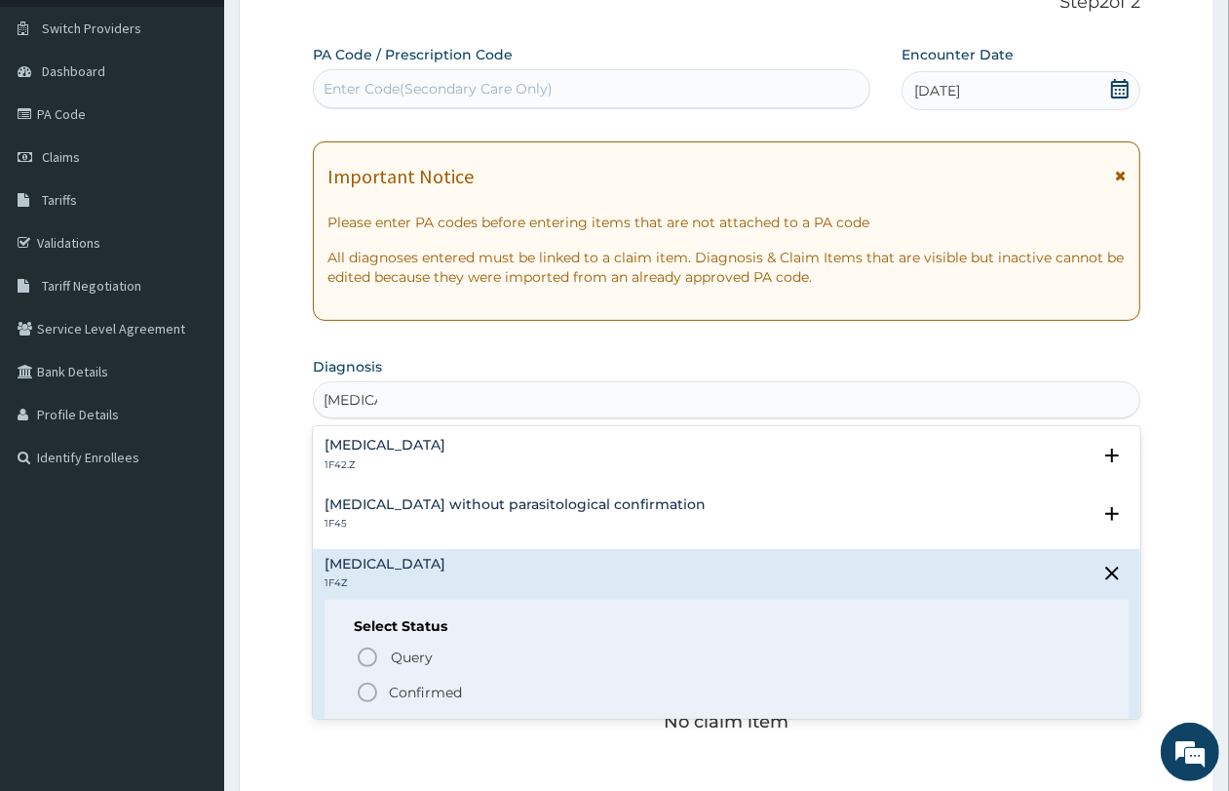
click at [451, 687] on p "Confirmed" at bounding box center [425, 691] width 73 height 19
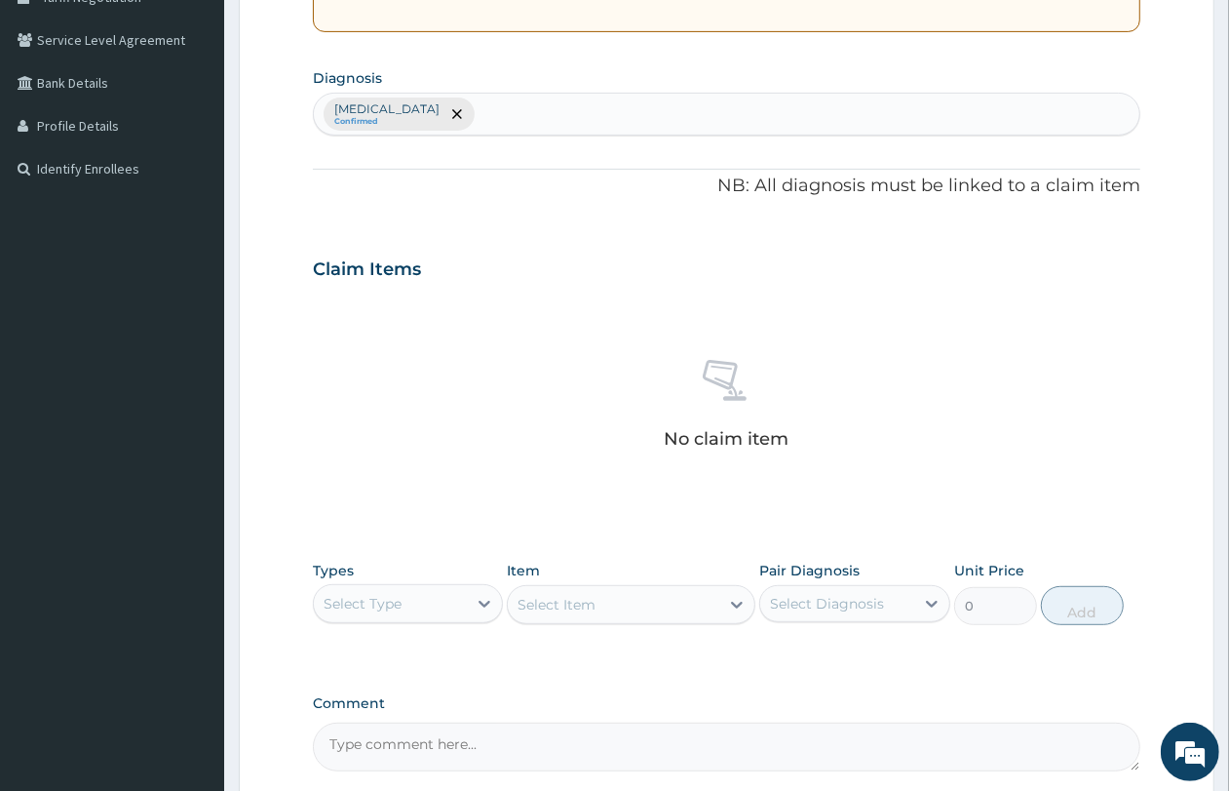
scroll to position [616, 0]
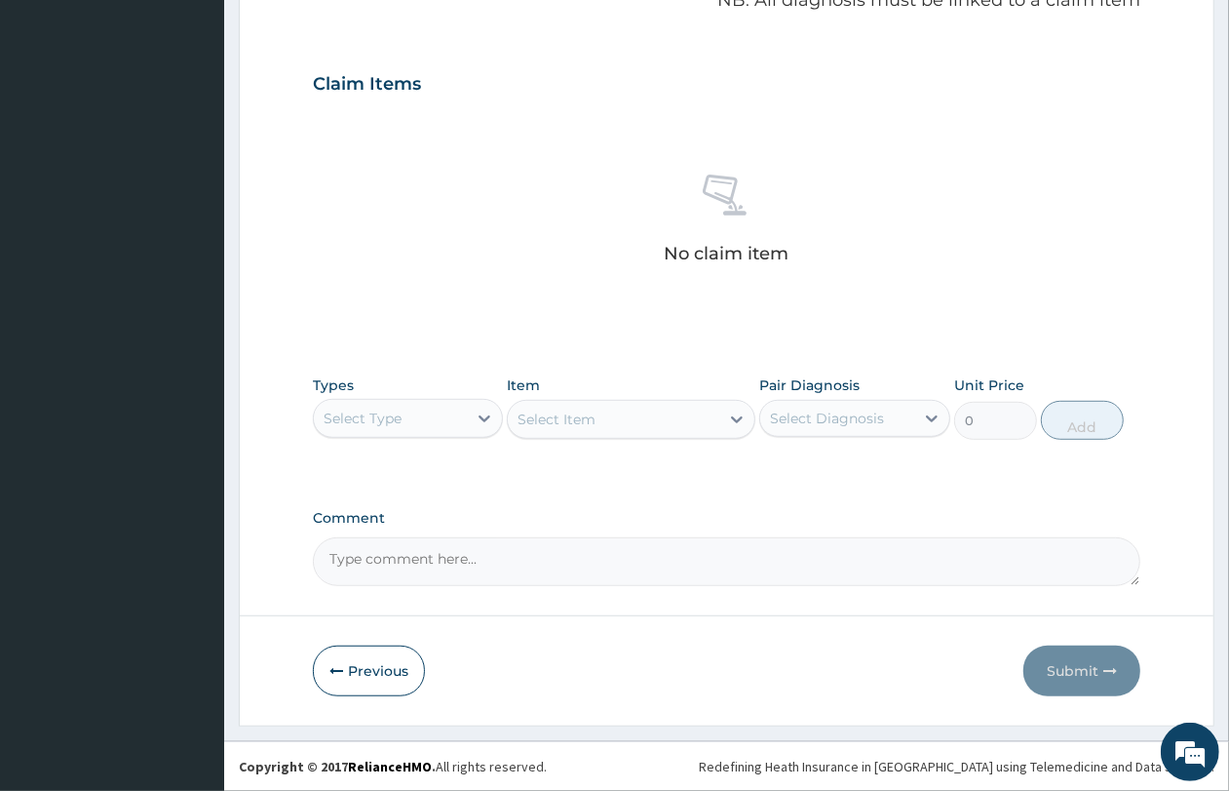
click at [426, 410] on div "Select Type" at bounding box center [390, 418] width 153 height 31
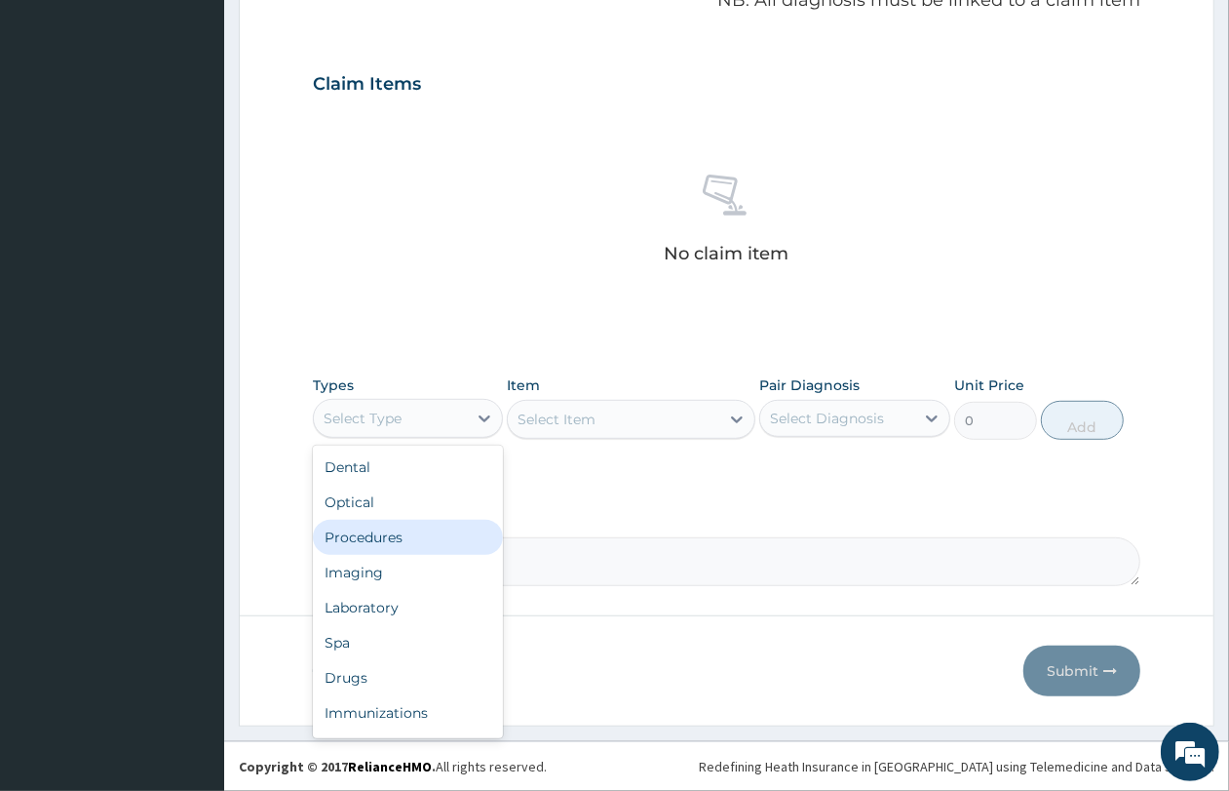
click at [441, 537] on div "Procedures" at bounding box center [408, 537] width 190 height 35
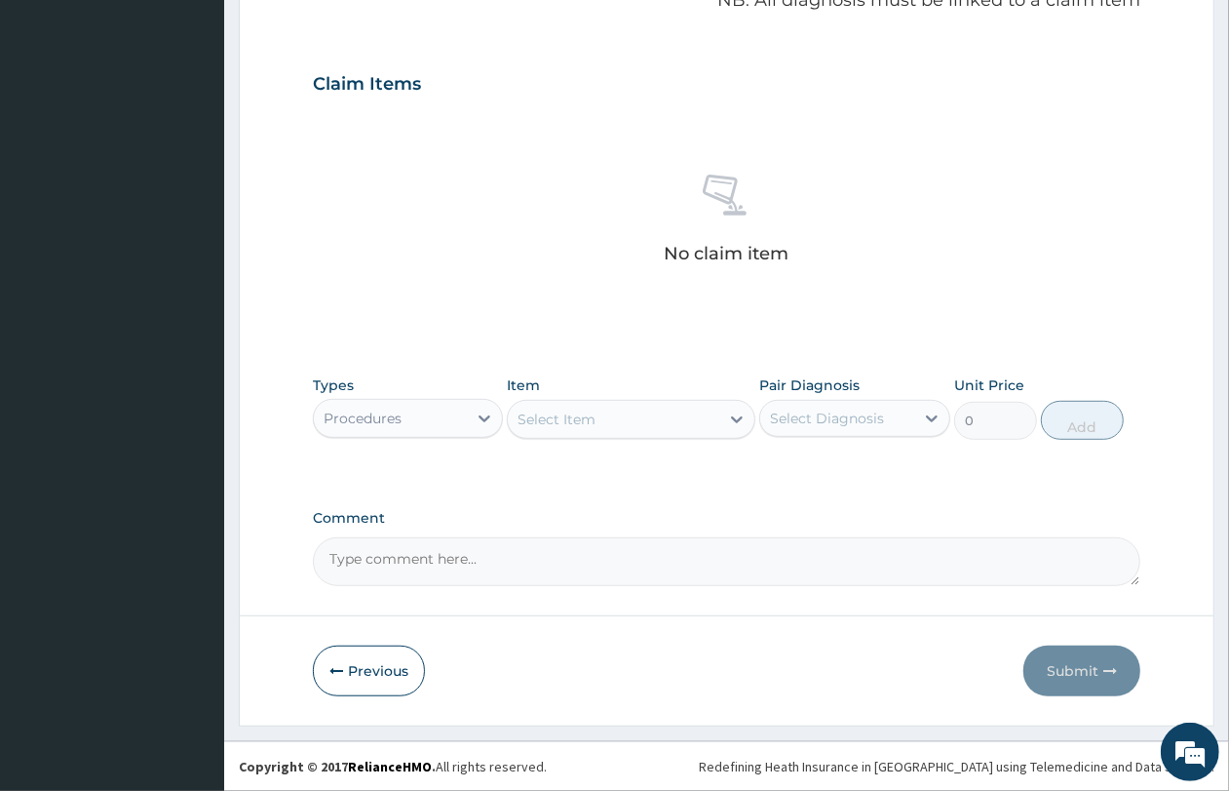
click at [585, 415] on div "Select Item" at bounding box center [557, 418] width 78 height 19
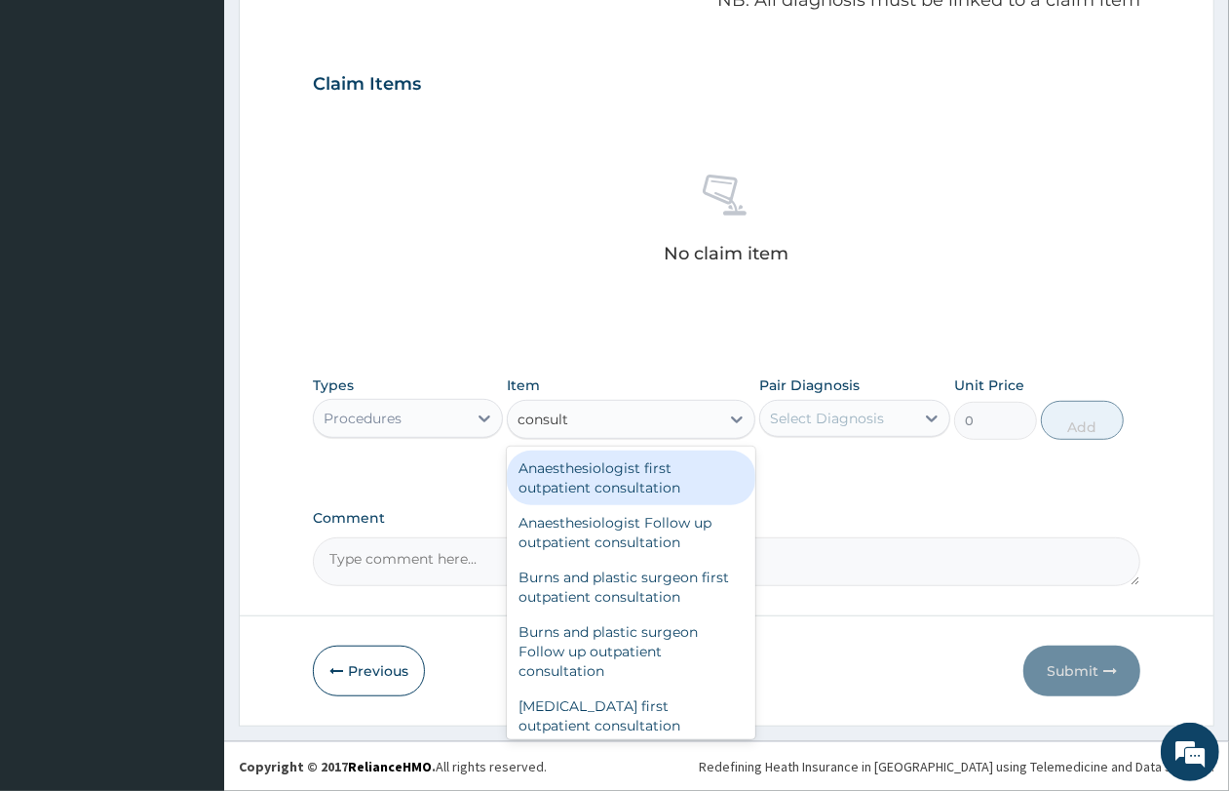
type input "consulta"
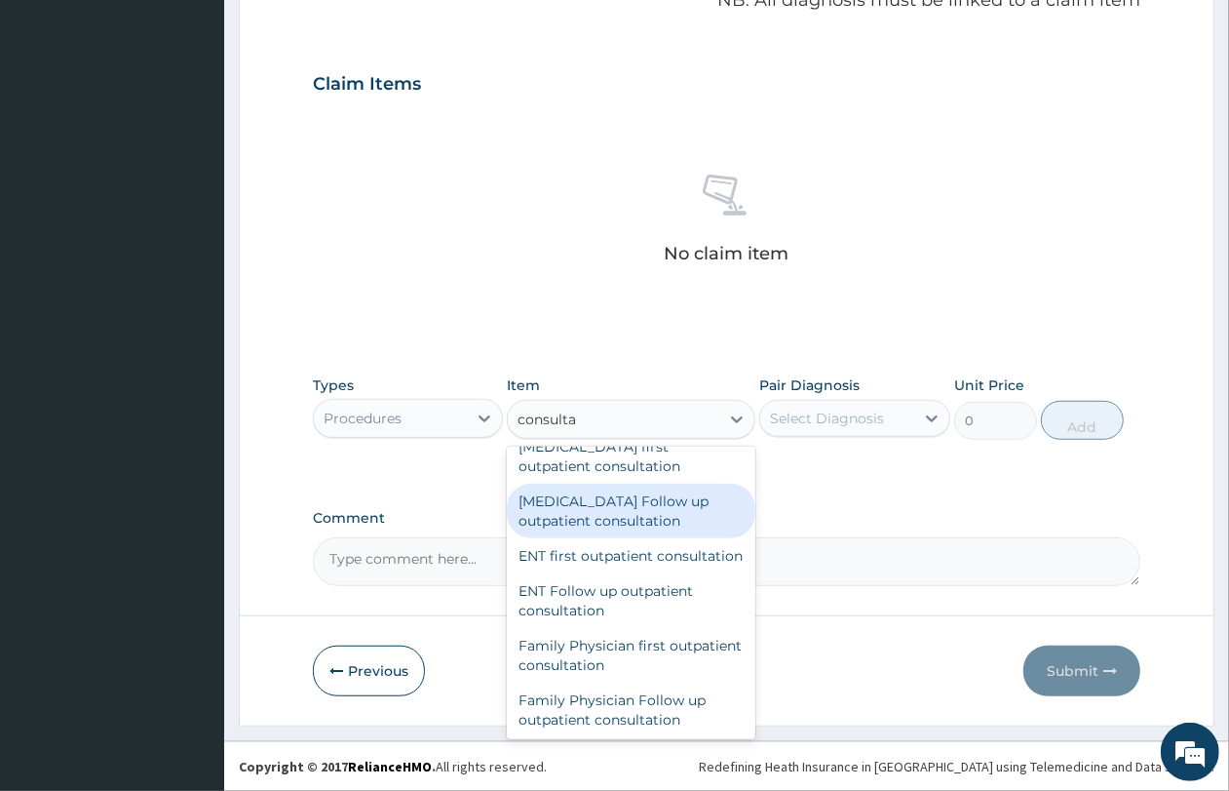
scroll to position [1097, 0]
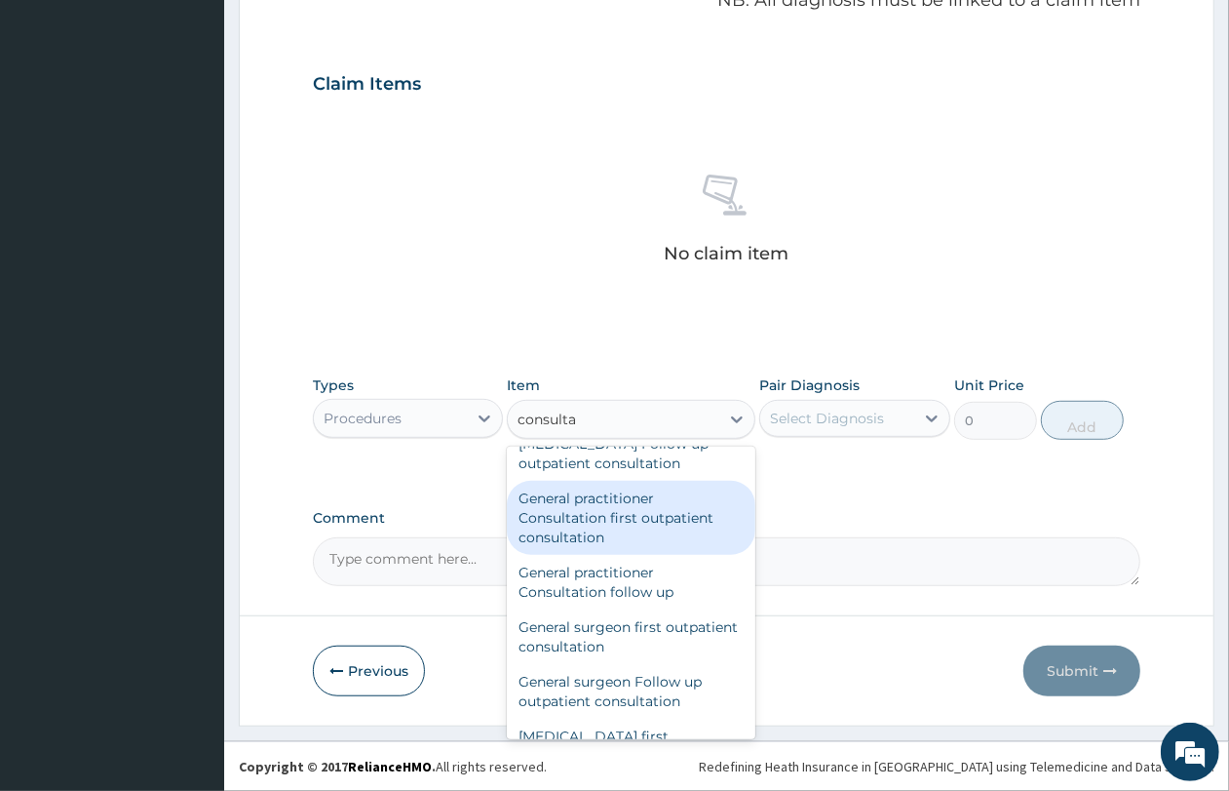
click at [616, 531] on div "General practitioner Consultation first outpatient consultation" at bounding box center [631, 518] width 249 height 74
type input "4350"
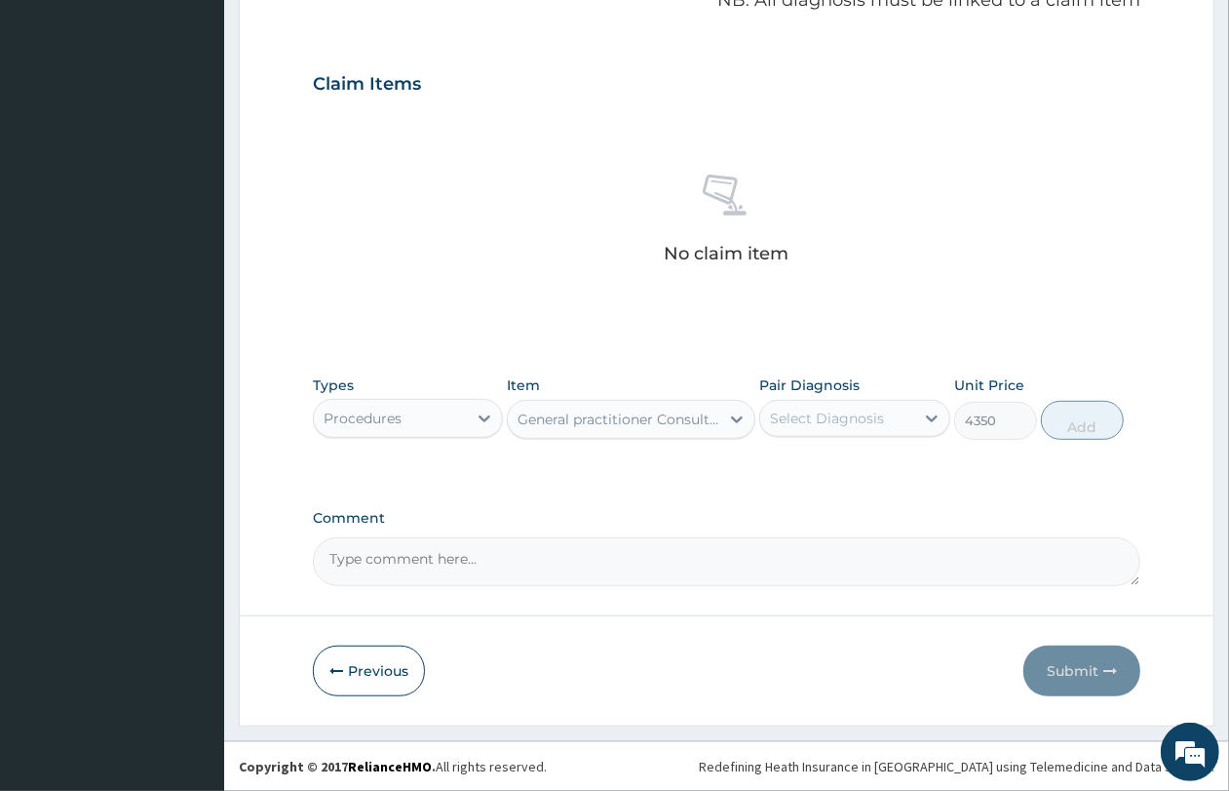
click at [844, 408] on div "Select Diagnosis" at bounding box center [827, 417] width 114 height 19
click at [848, 461] on label "[MEDICAL_DATA]" at bounding box center [852, 465] width 121 height 19
checkbox input "true"
click at [1083, 419] on button "Add" at bounding box center [1082, 420] width 83 height 39
type input "0"
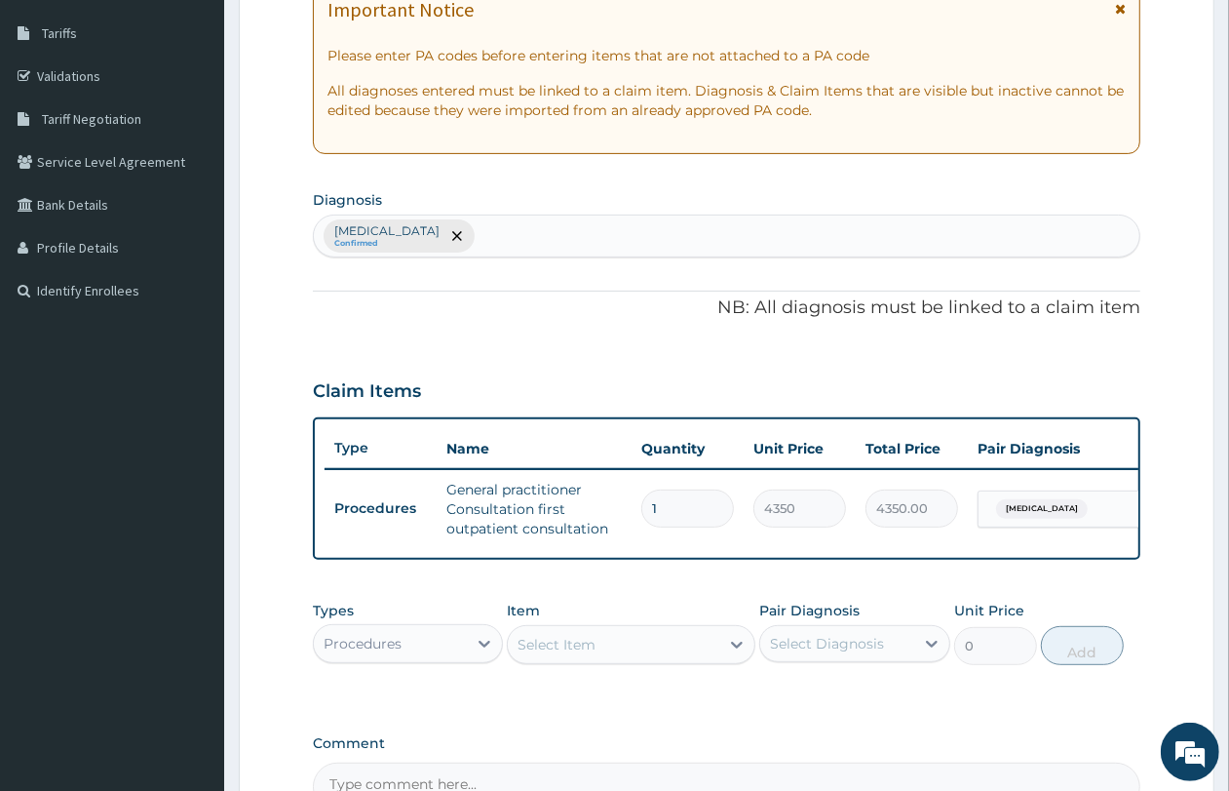
scroll to position [307, 0]
click at [565, 234] on div "[MEDICAL_DATA] Confirmed" at bounding box center [727, 236] width 826 height 41
type input "upper"
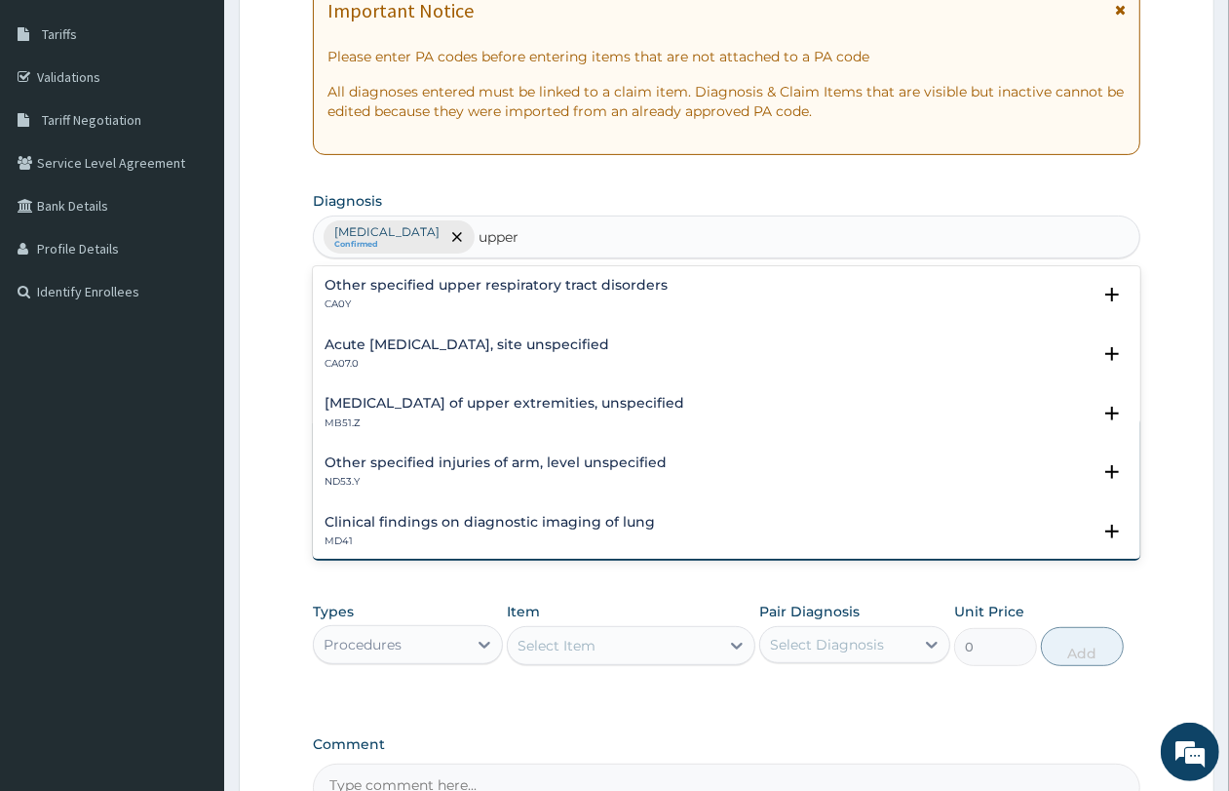
click at [507, 347] on h4 "Acute [MEDICAL_DATA], site unspecified" at bounding box center [467, 344] width 285 height 15
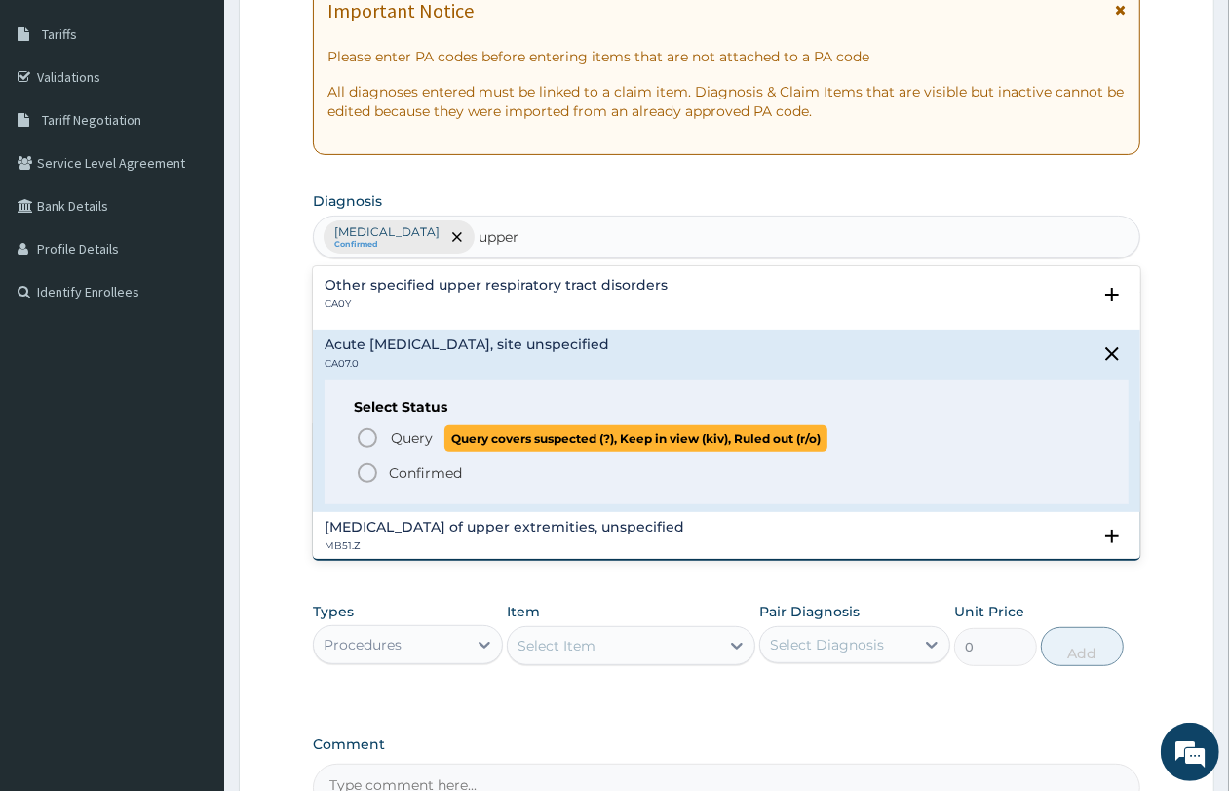
click at [419, 436] on span "Query" at bounding box center [412, 437] width 42 height 19
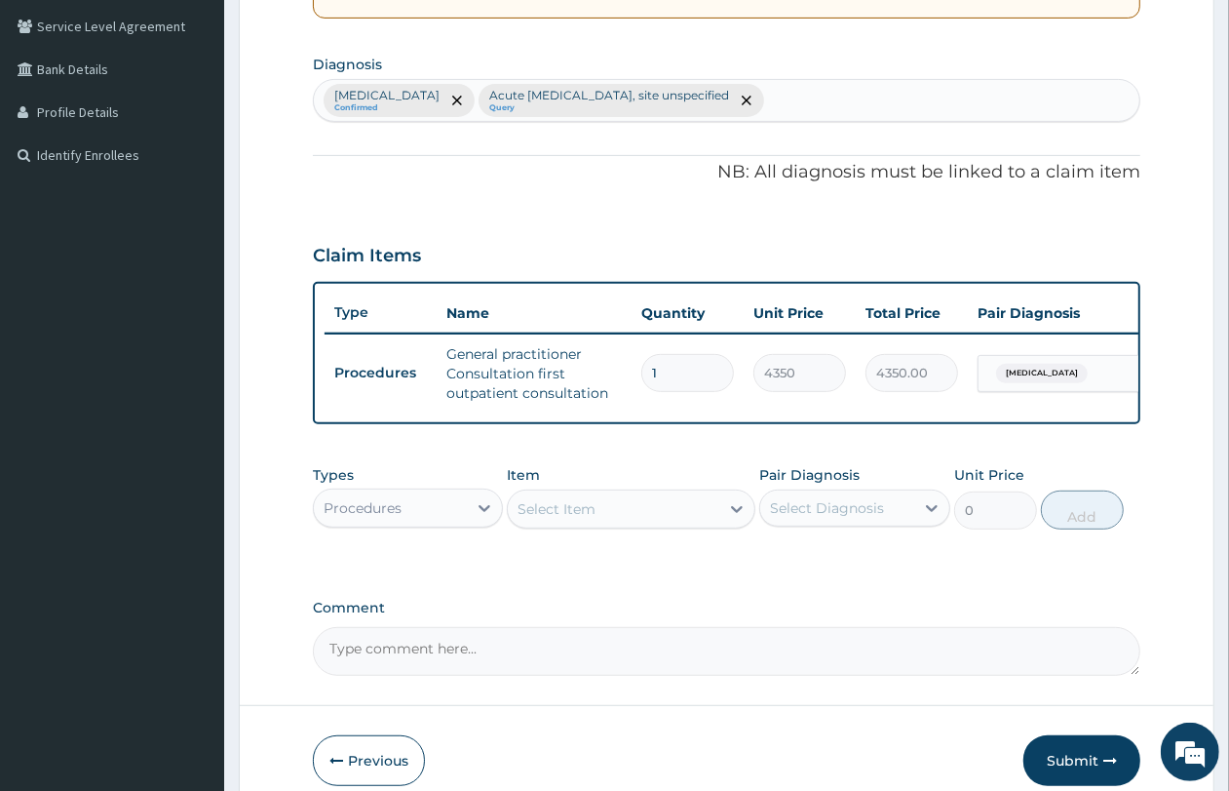
scroll to position [551, 0]
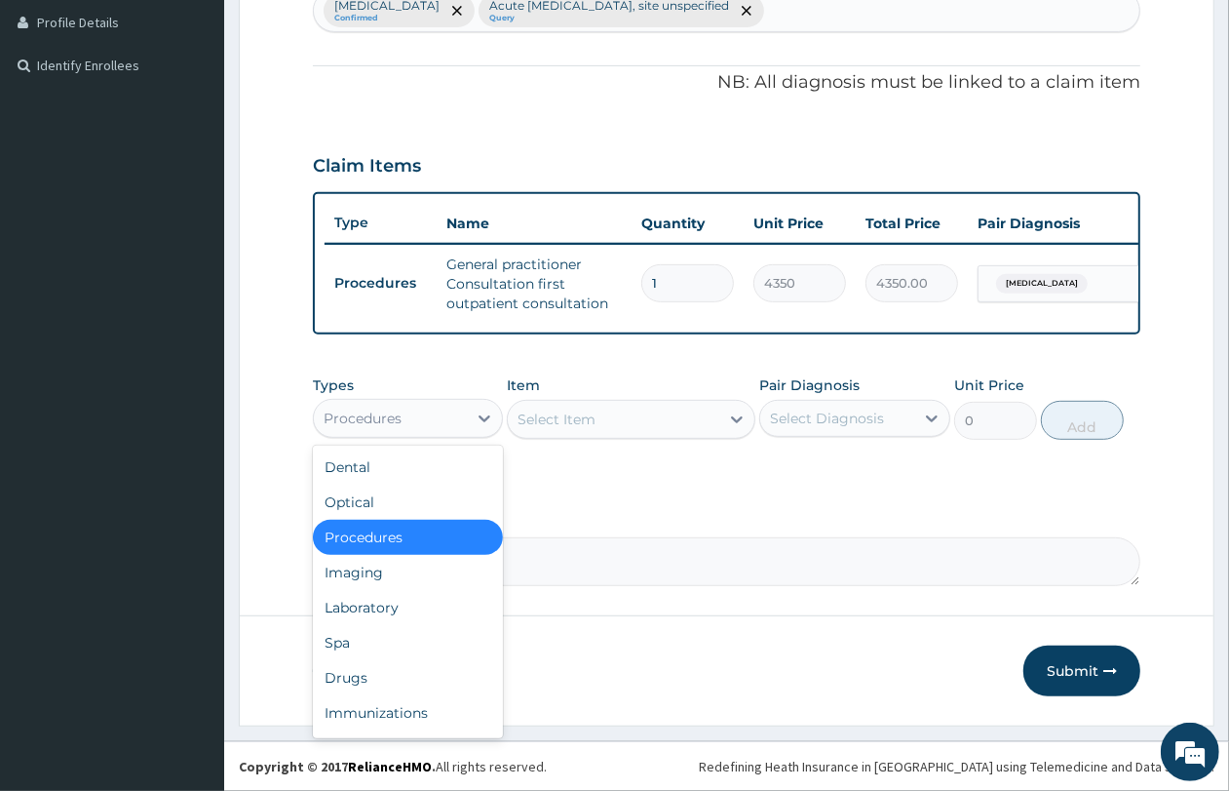
click at [419, 415] on div "Procedures" at bounding box center [390, 418] width 153 height 31
click at [422, 604] on div "Laboratory" at bounding box center [408, 607] width 190 height 35
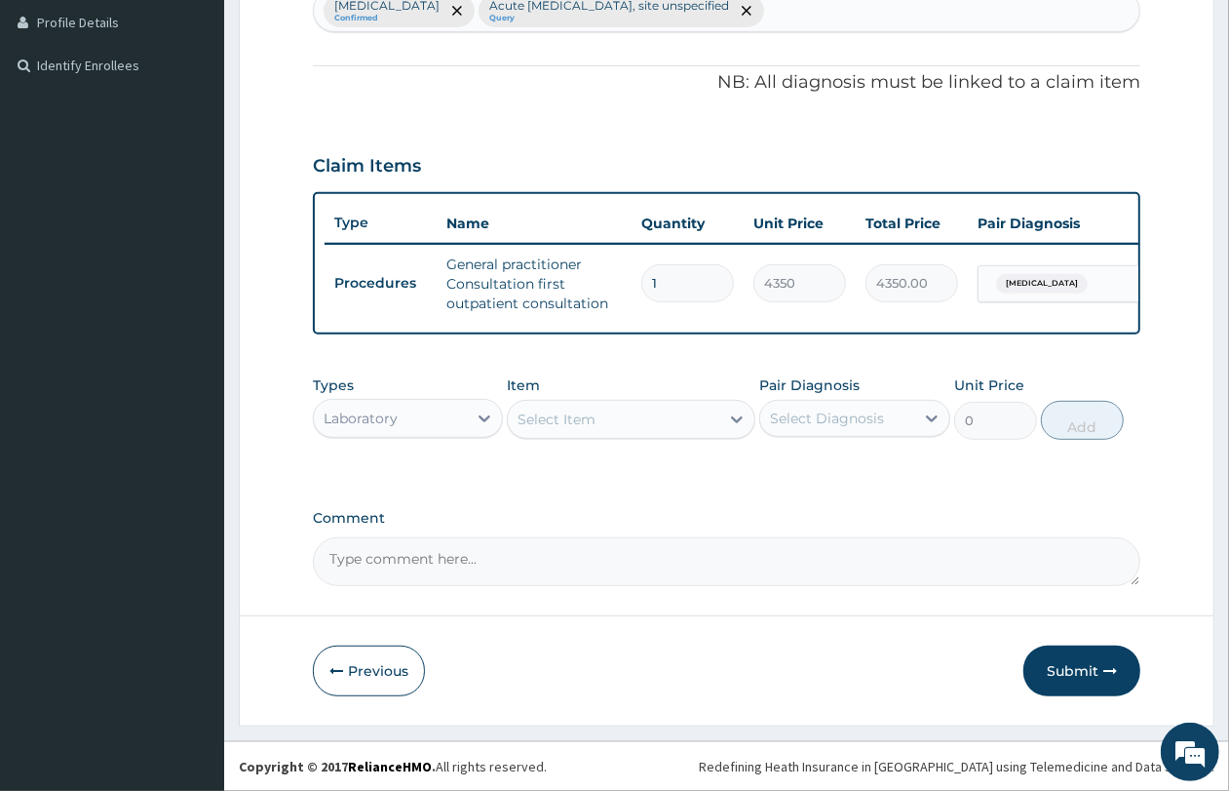
click at [586, 416] on div "Select Item" at bounding box center [557, 418] width 78 height 19
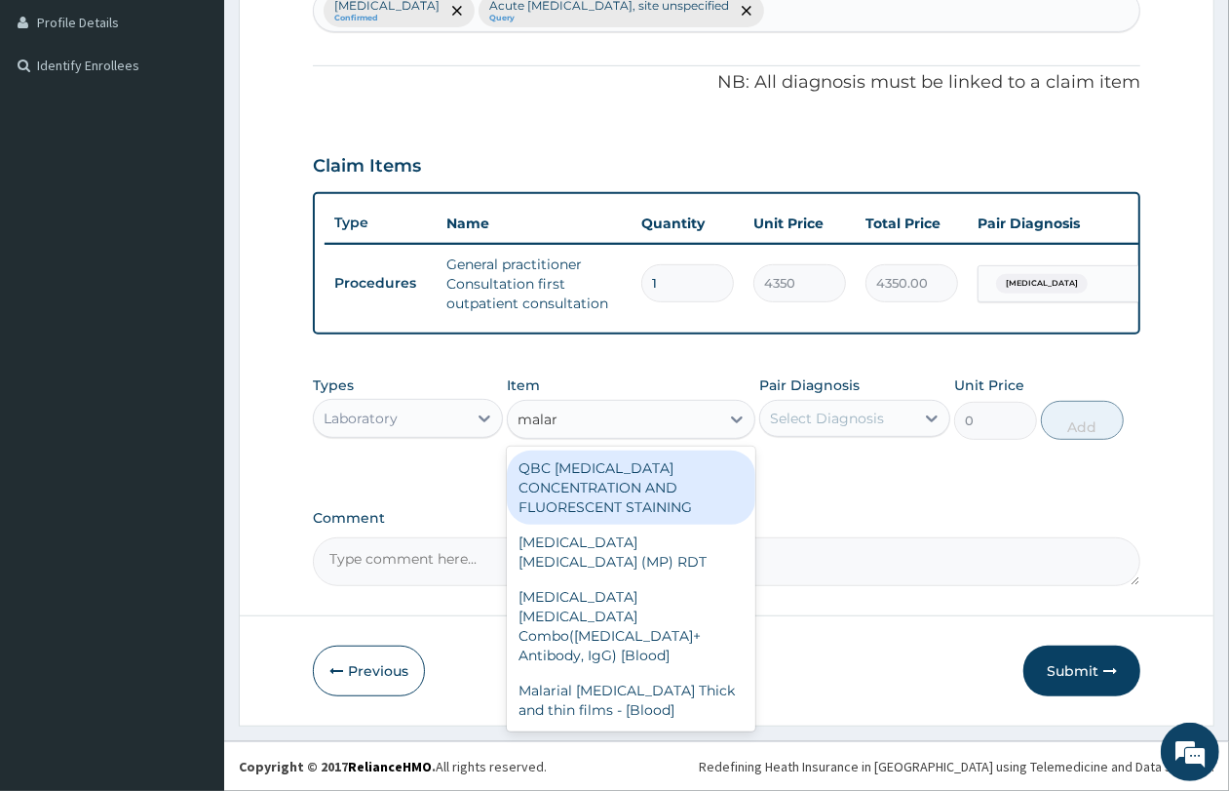
type input "malari"
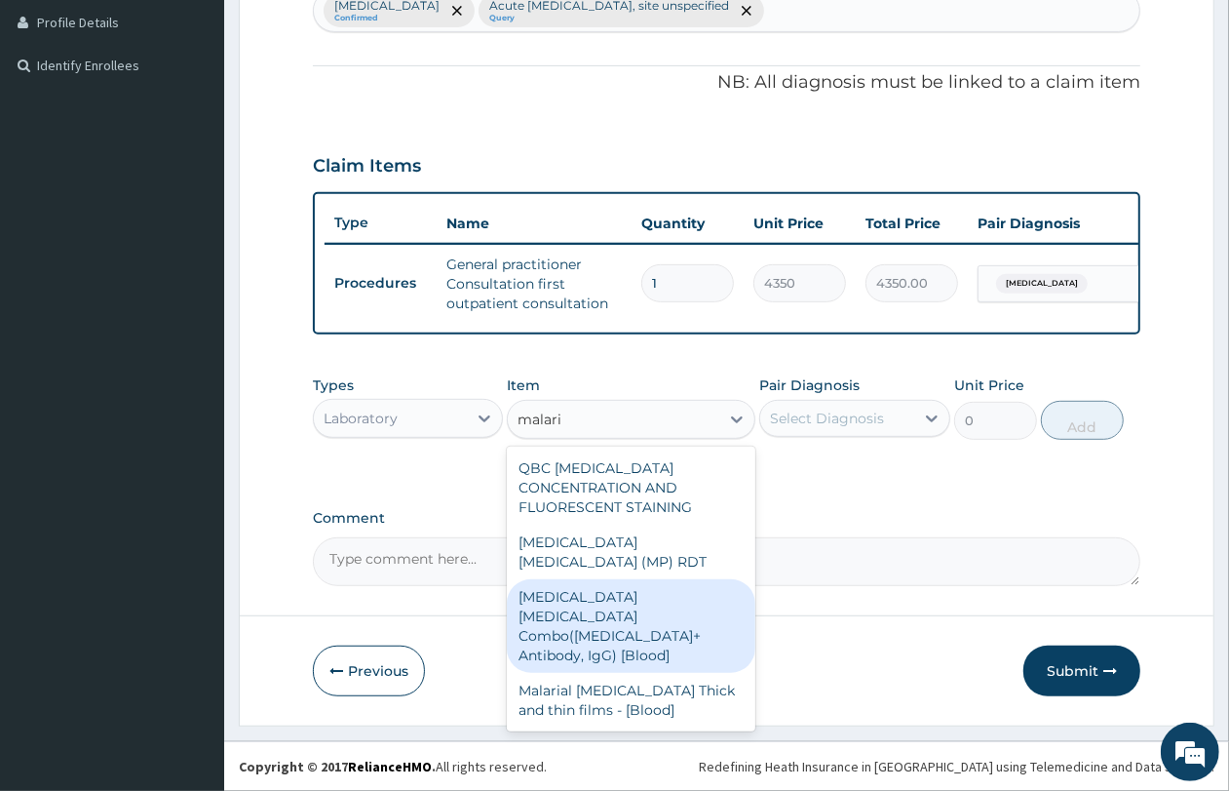
drag, startPoint x: 637, startPoint y: 591, endPoint x: 641, endPoint y: 568, distance: 22.9
click at [637, 588] on div "[MEDICAL_DATA] [MEDICAL_DATA] Combo([MEDICAL_DATA]+ Antibody, IgG) [Blood]" at bounding box center [631, 626] width 249 height 94
type input "3600"
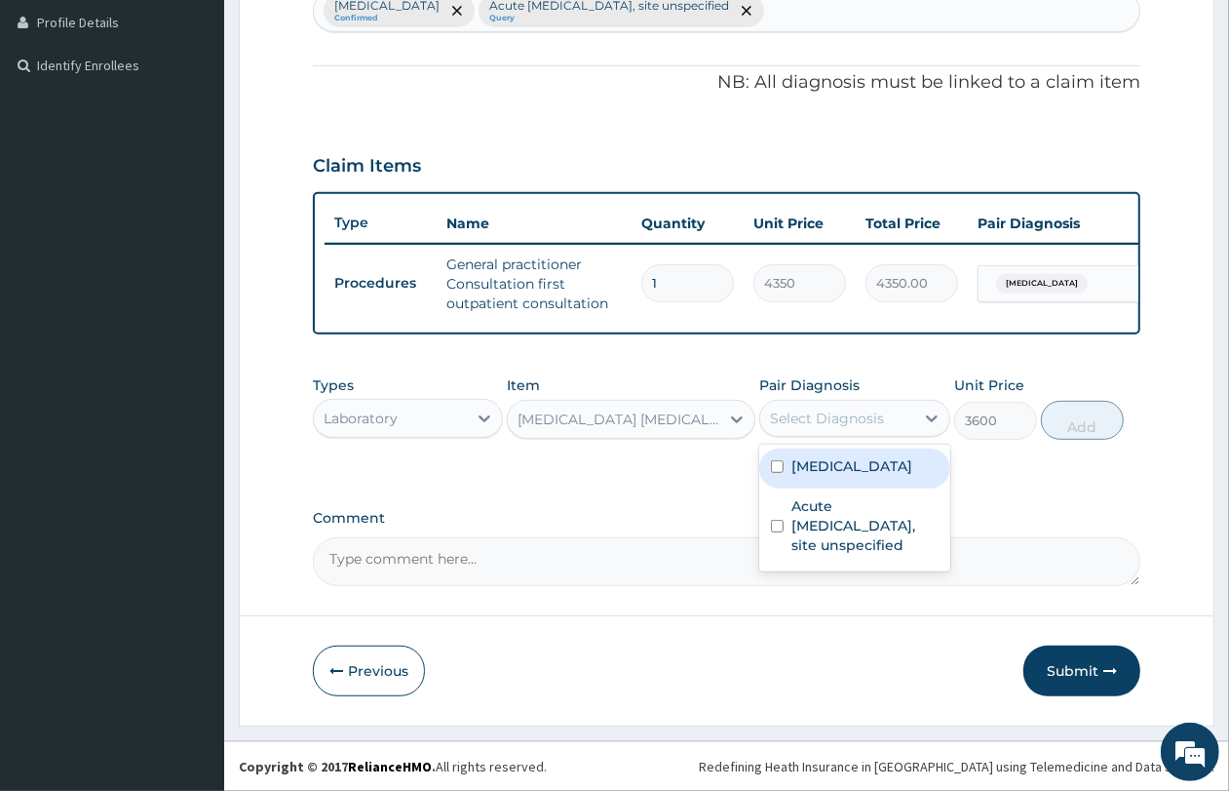
click at [778, 414] on div "Select Diagnosis" at bounding box center [827, 417] width 114 height 19
click at [816, 475] on label "[MEDICAL_DATA]" at bounding box center [852, 465] width 121 height 19
checkbox input "true"
click at [1064, 432] on button "Add" at bounding box center [1082, 420] width 83 height 39
type input "0"
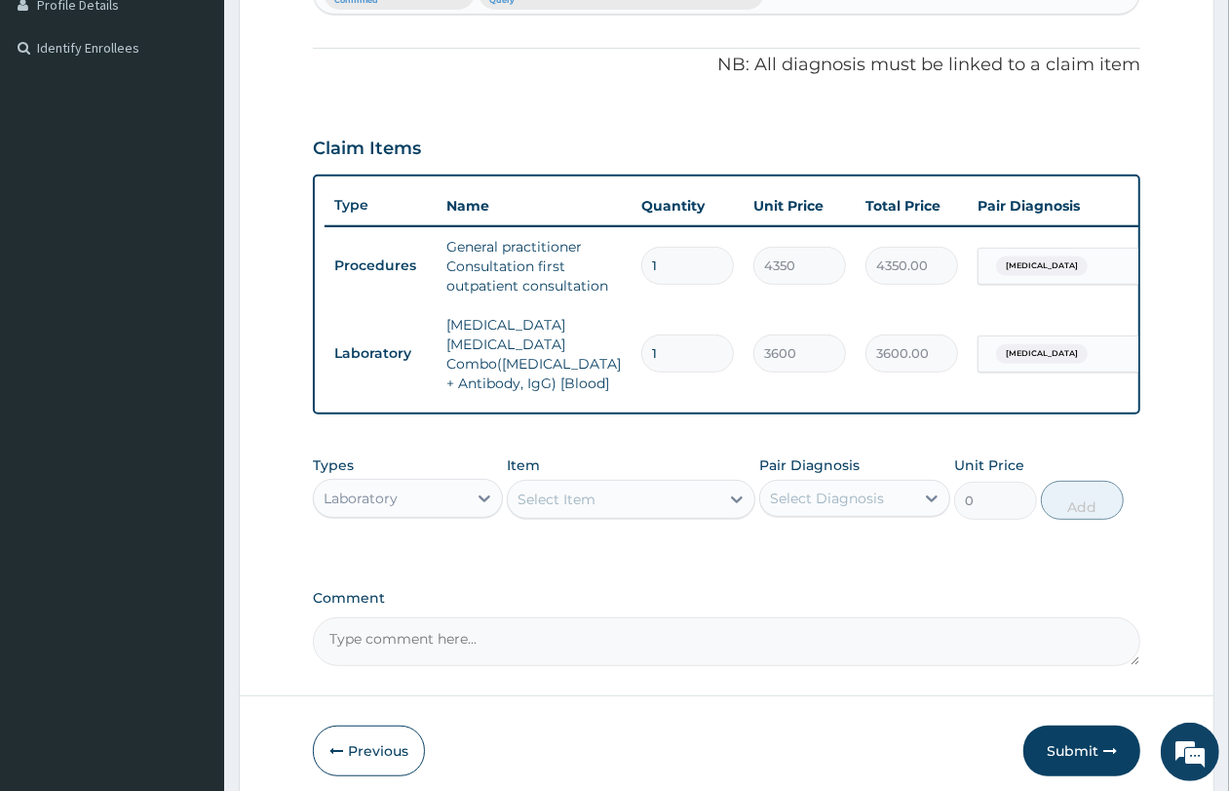
click at [562, 494] on div "Select Item" at bounding box center [557, 498] width 78 height 19
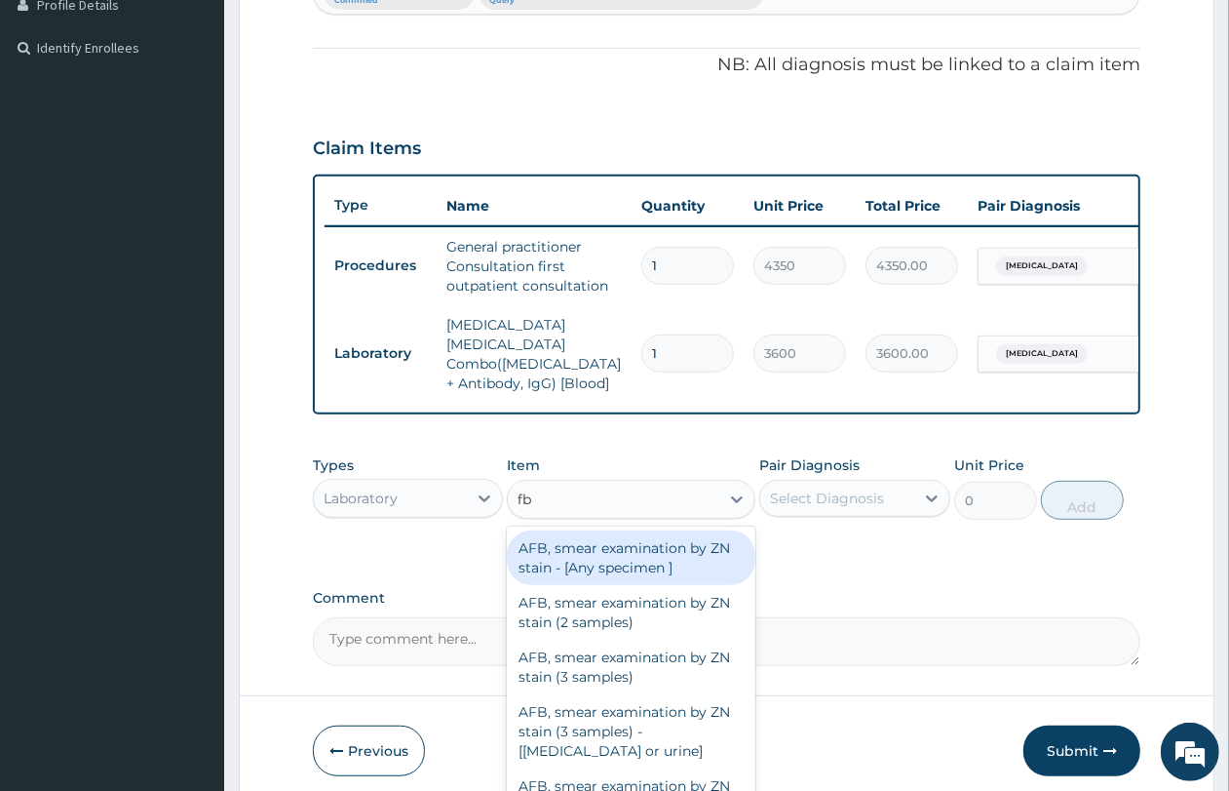
type input "fbc"
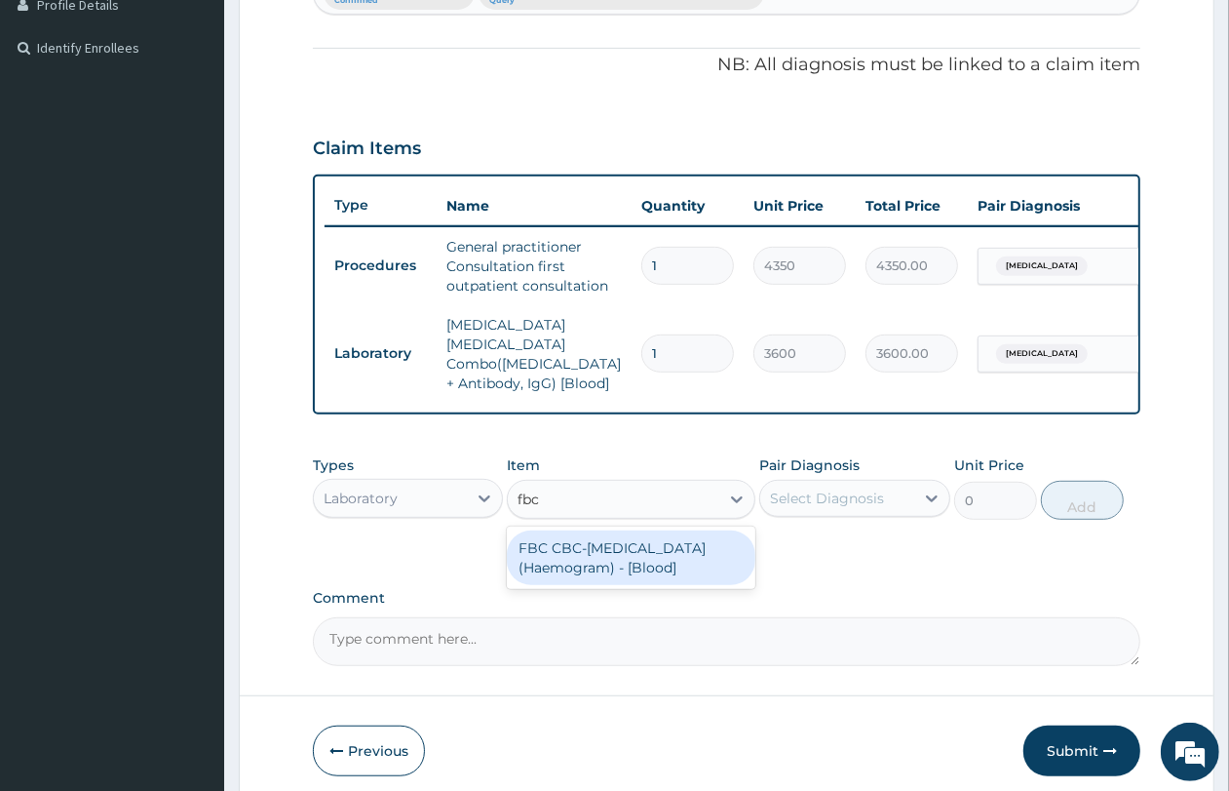
click at [571, 542] on div "FBC CBC-[MEDICAL_DATA] (Haemogram) - [Blood]" at bounding box center [631, 557] width 249 height 55
type input "5400"
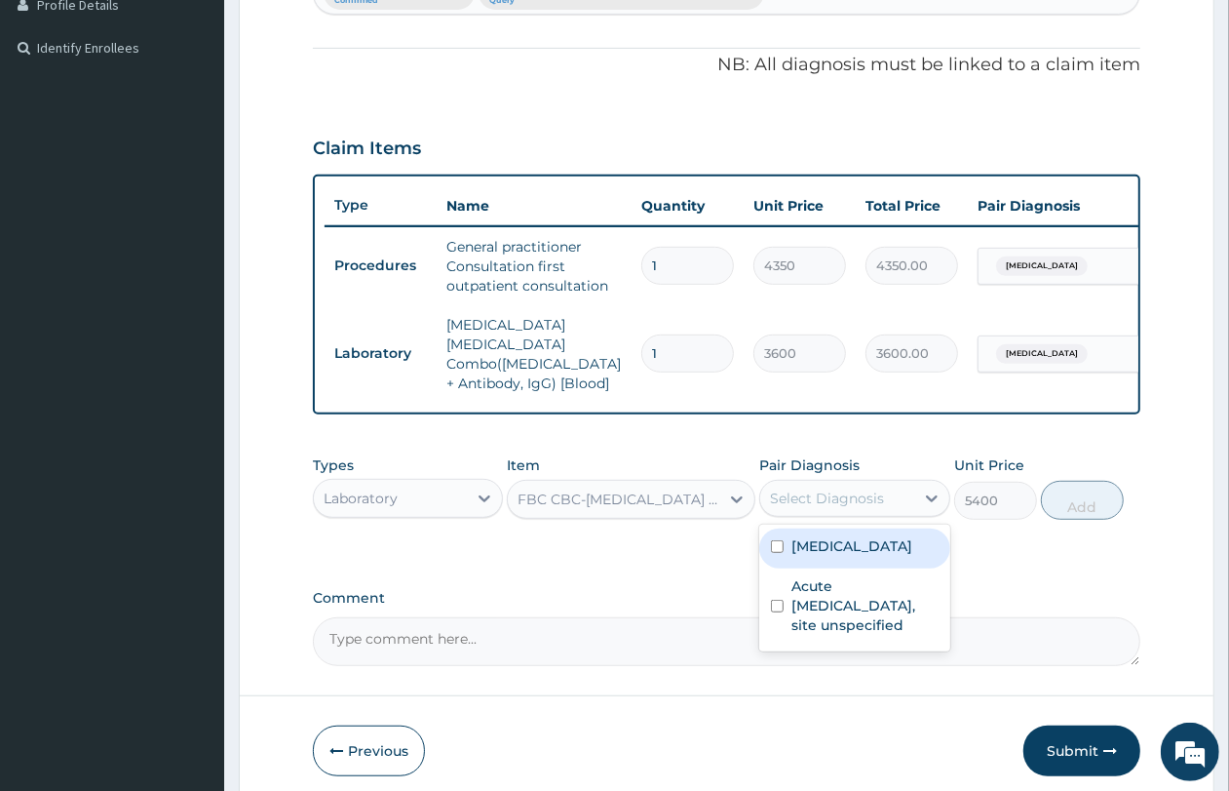
click at [820, 502] on div "Select Diagnosis" at bounding box center [827, 497] width 114 height 19
click at [834, 557] on div "[MEDICAL_DATA]" at bounding box center [854, 548] width 190 height 40
checkbox input "true"
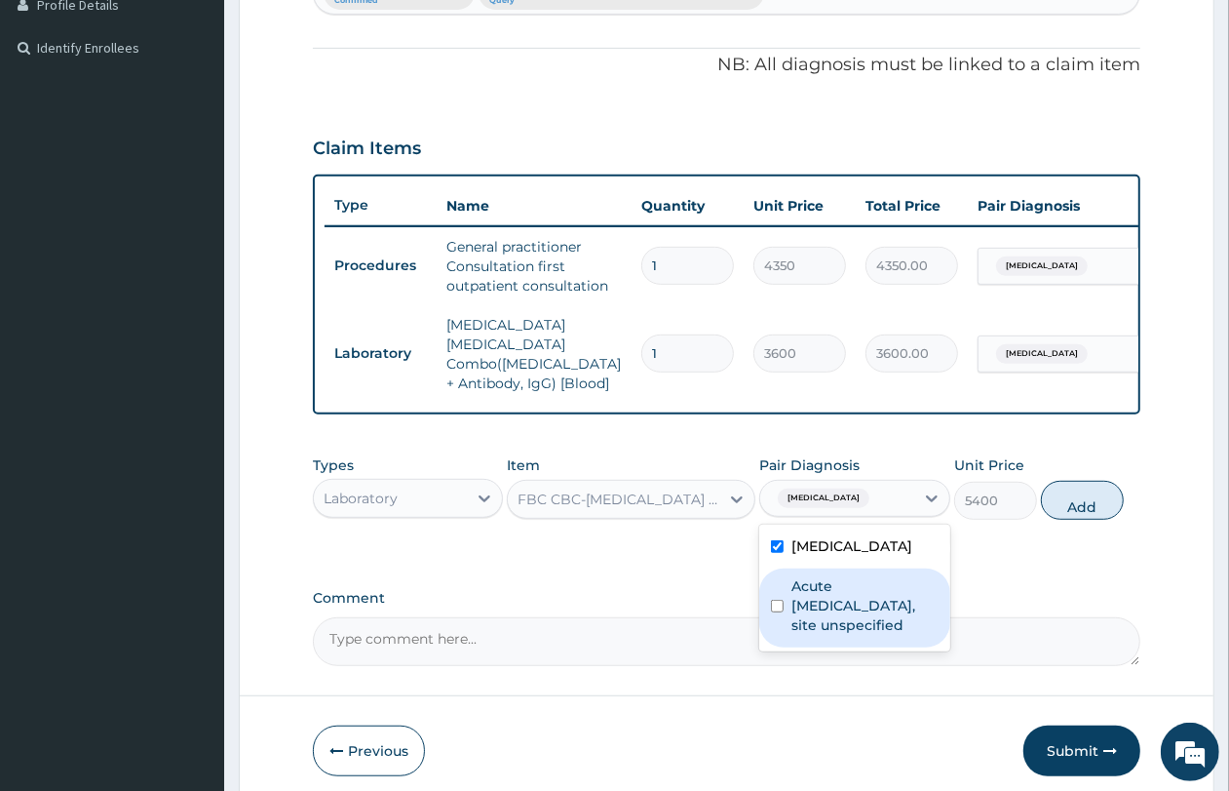
click at [835, 598] on label "Acute [MEDICAL_DATA], site unspecified" at bounding box center [865, 605] width 146 height 58
checkbox input "true"
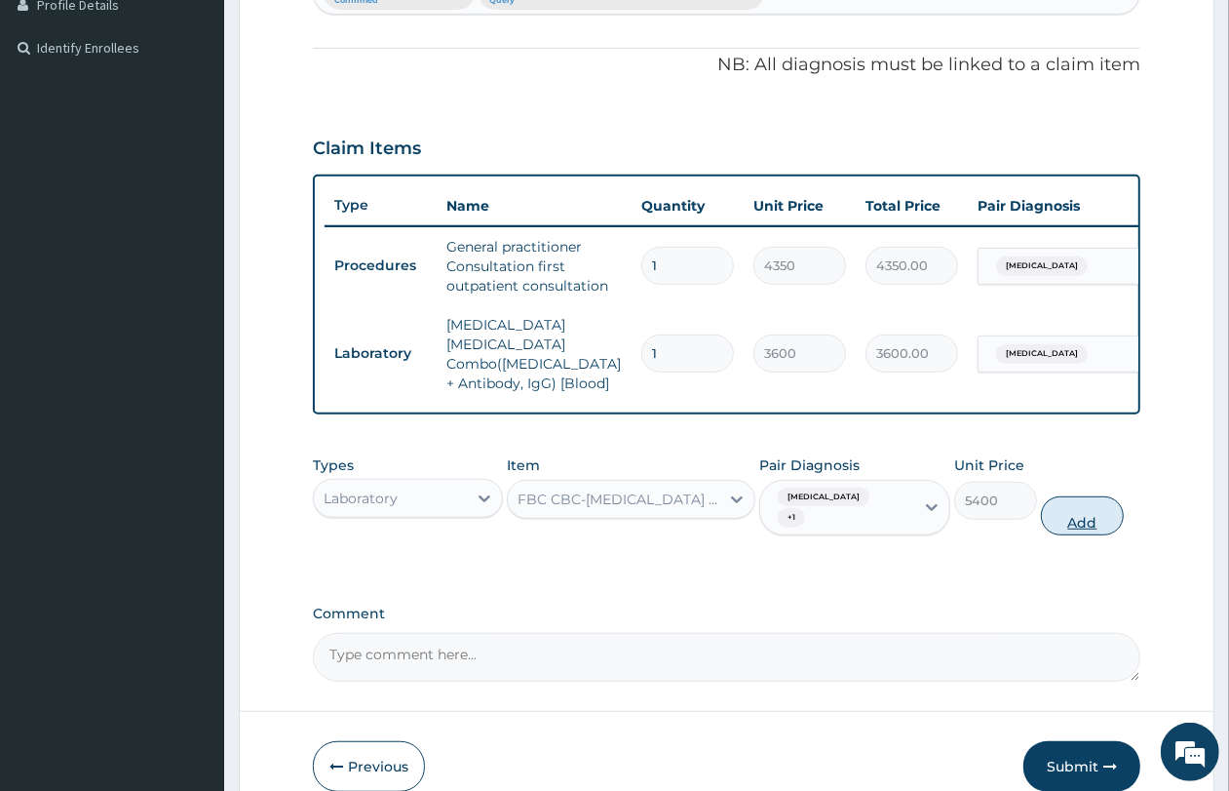
click at [1090, 518] on button "Add" at bounding box center [1082, 515] width 83 height 39
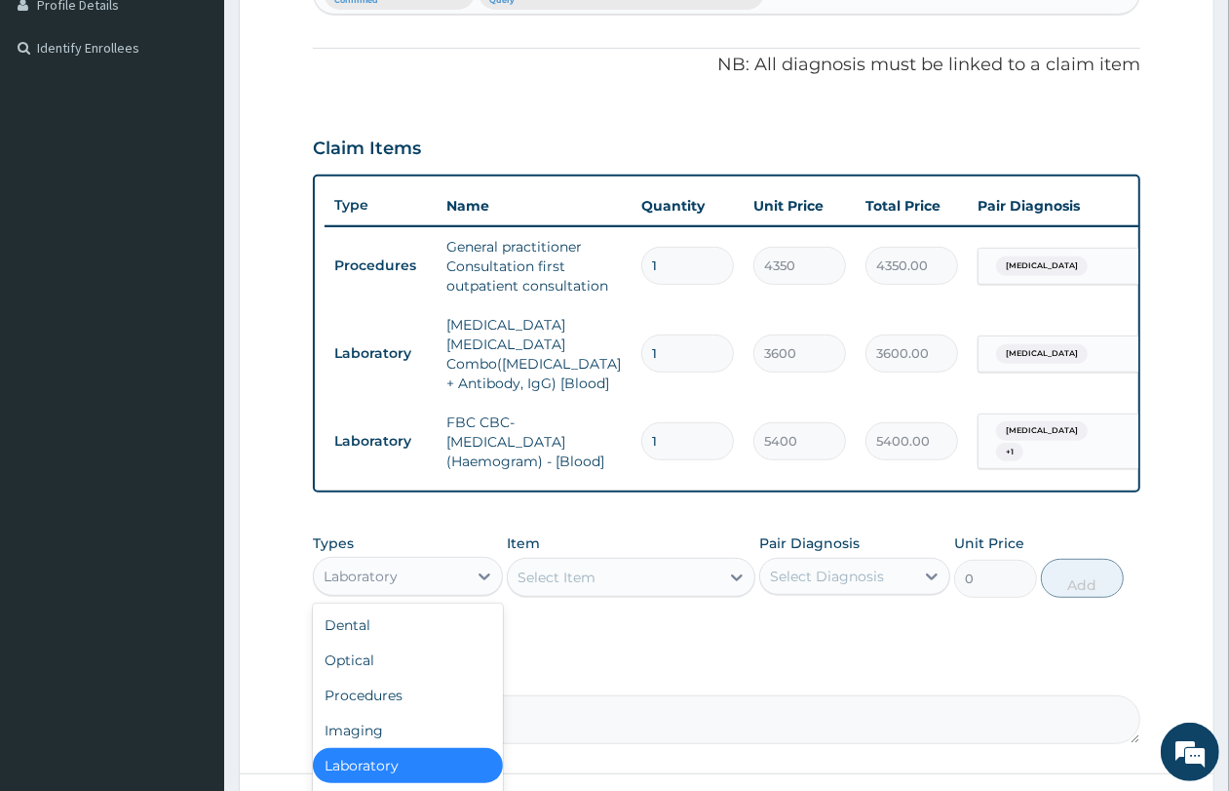
click at [436, 567] on div "Laboratory" at bounding box center [390, 576] width 153 height 31
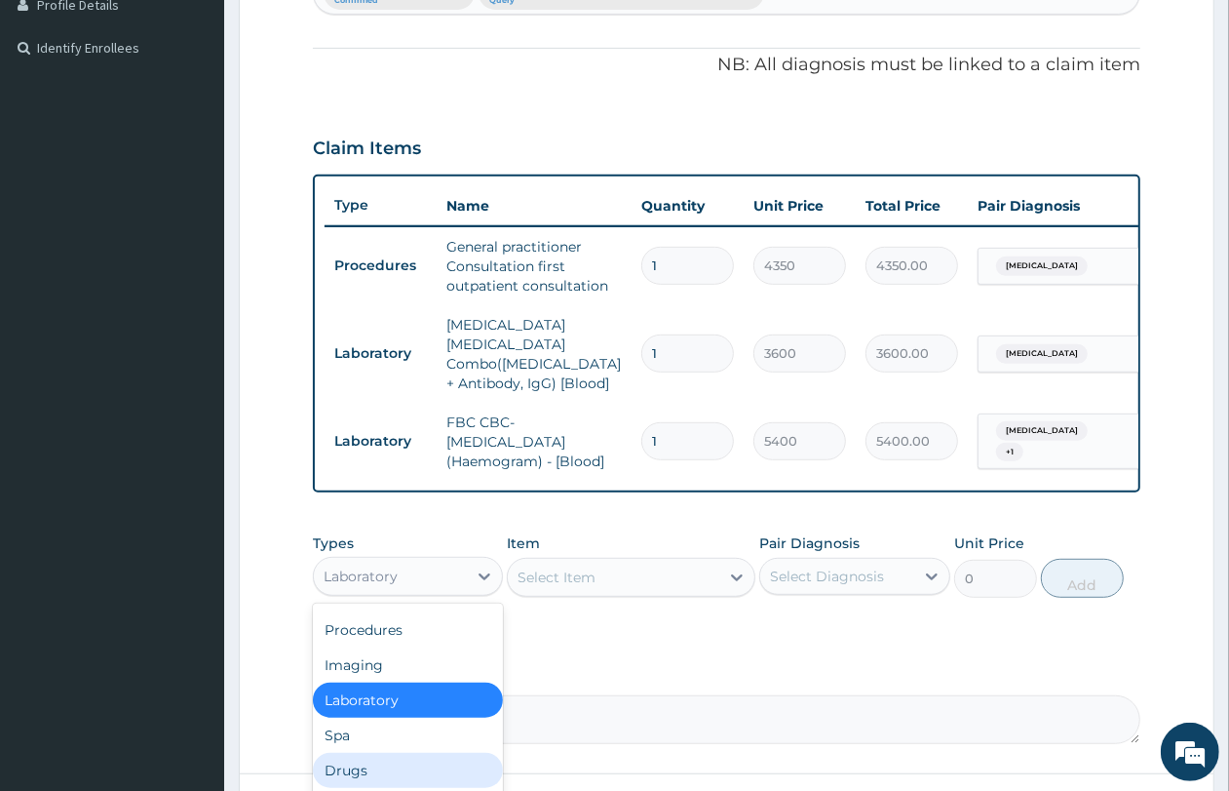
click at [417, 757] on div "Drugs" at bounding box center [408, 770] width 190 height 35
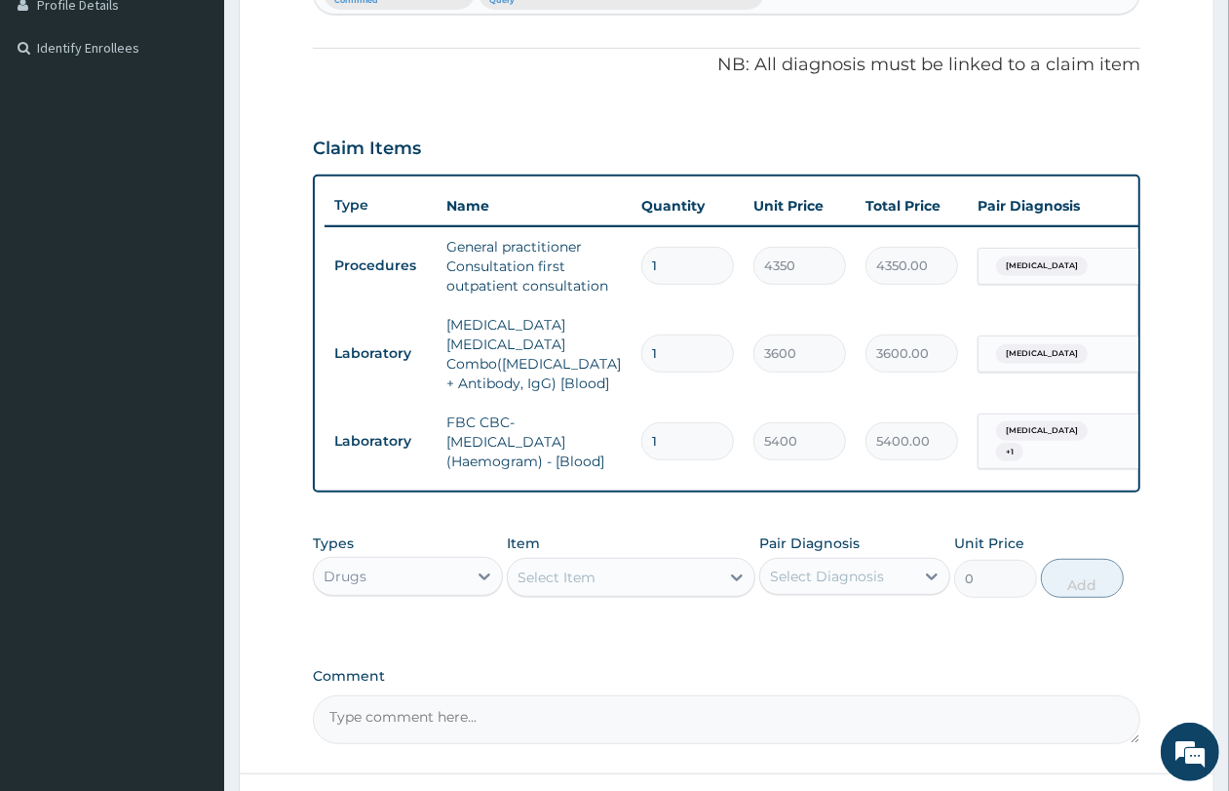
click at [621, 583] on div "Select Item" at bounding box center [614, 577] width 212 height 31
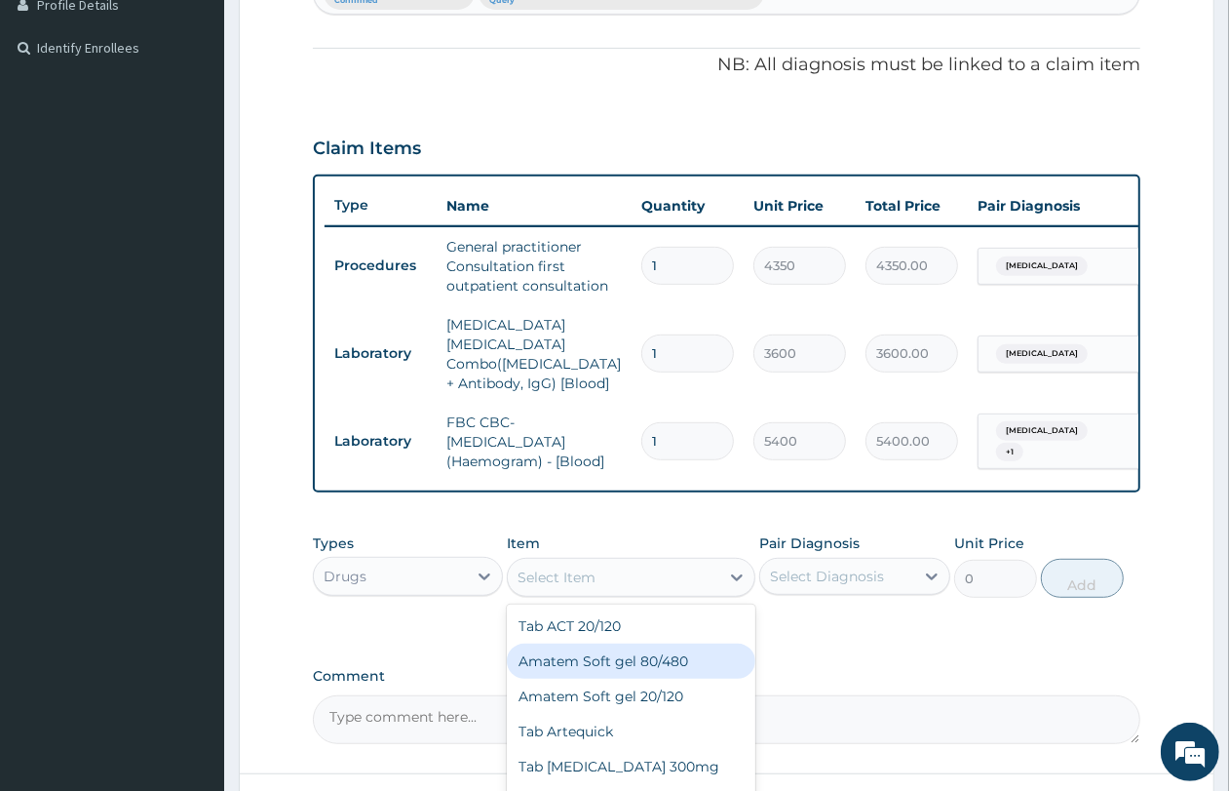
click at [653, 664] on div "Amatem Soft gel 80/480" at bounding box center [631, 660] width 249 height 35
type input "1100"
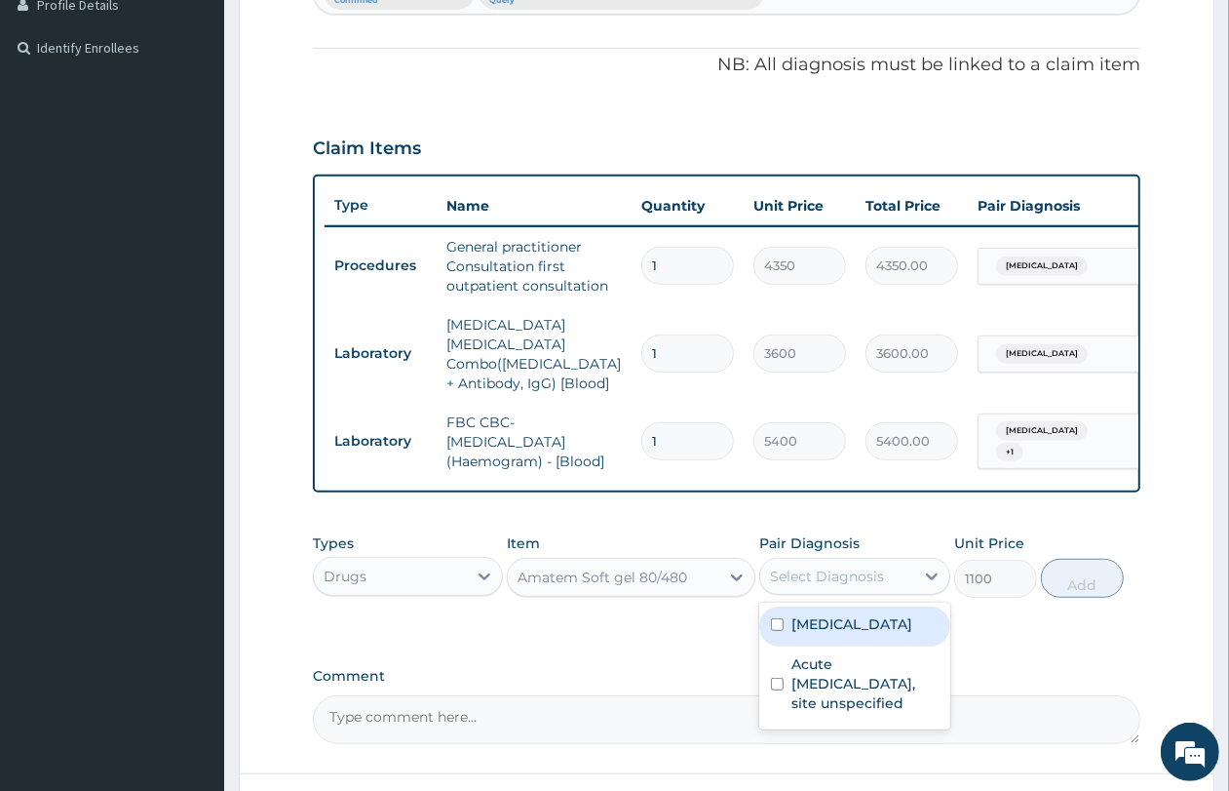
click at [854, 567] on div "Select Diagnosis" at bounding box center [827, 575] width 114 height 19
click at [855, 614] on label "[MEDICAL_DATA]" at bounding box center [852, 623] width 121 height 19
checkbox input "true"
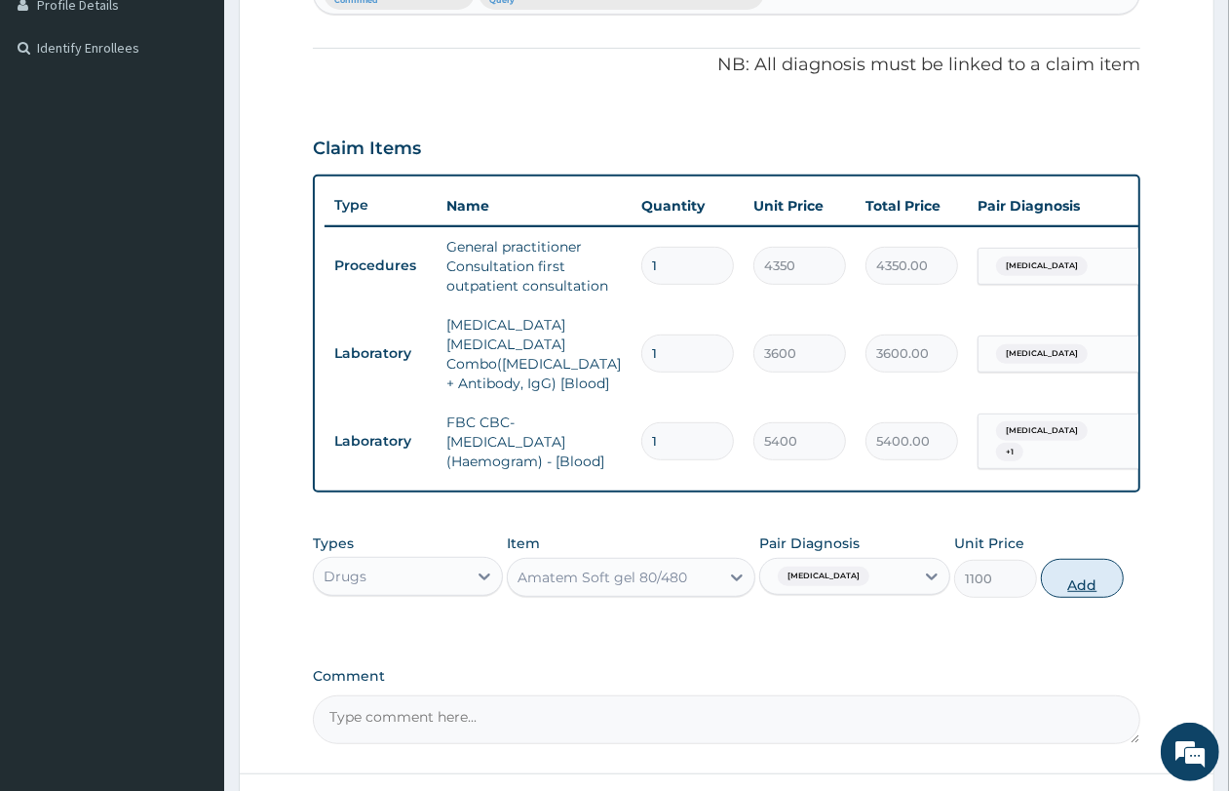
click at [1063, 578] on button "Add" at bounding box center [1082, 578] width 83 height 39
type input "0"
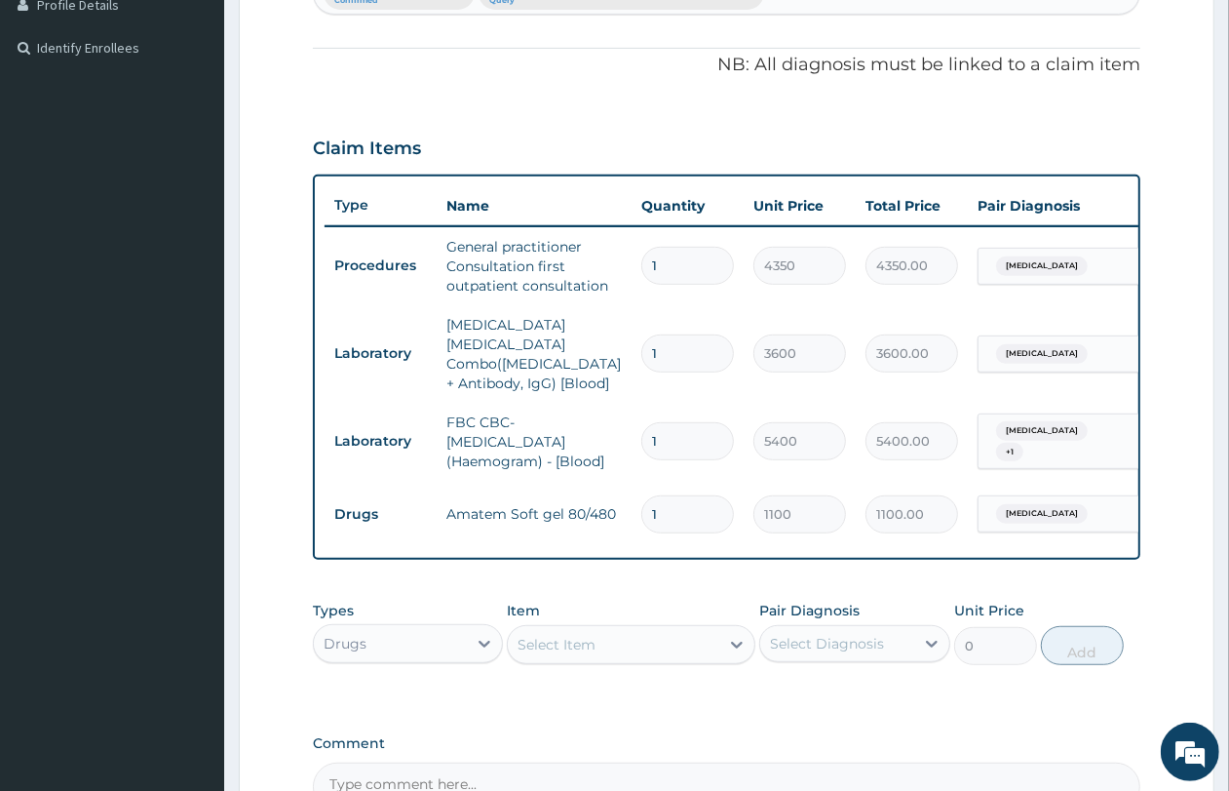
type input "0.00"
type input "6"
type input "6600.00"
type input "6"
click at [678, 629] on div "Select Item" at bounding box center [614, 644] width 212 height 31
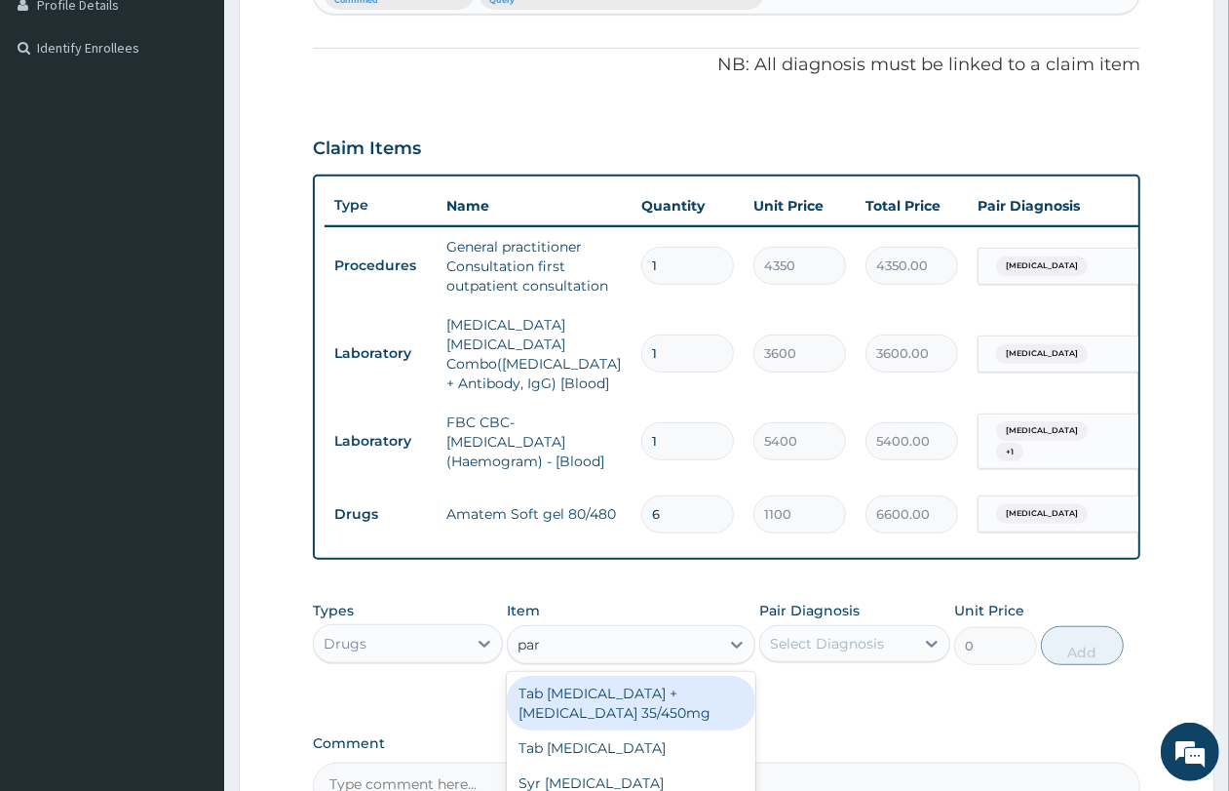
type input "para"
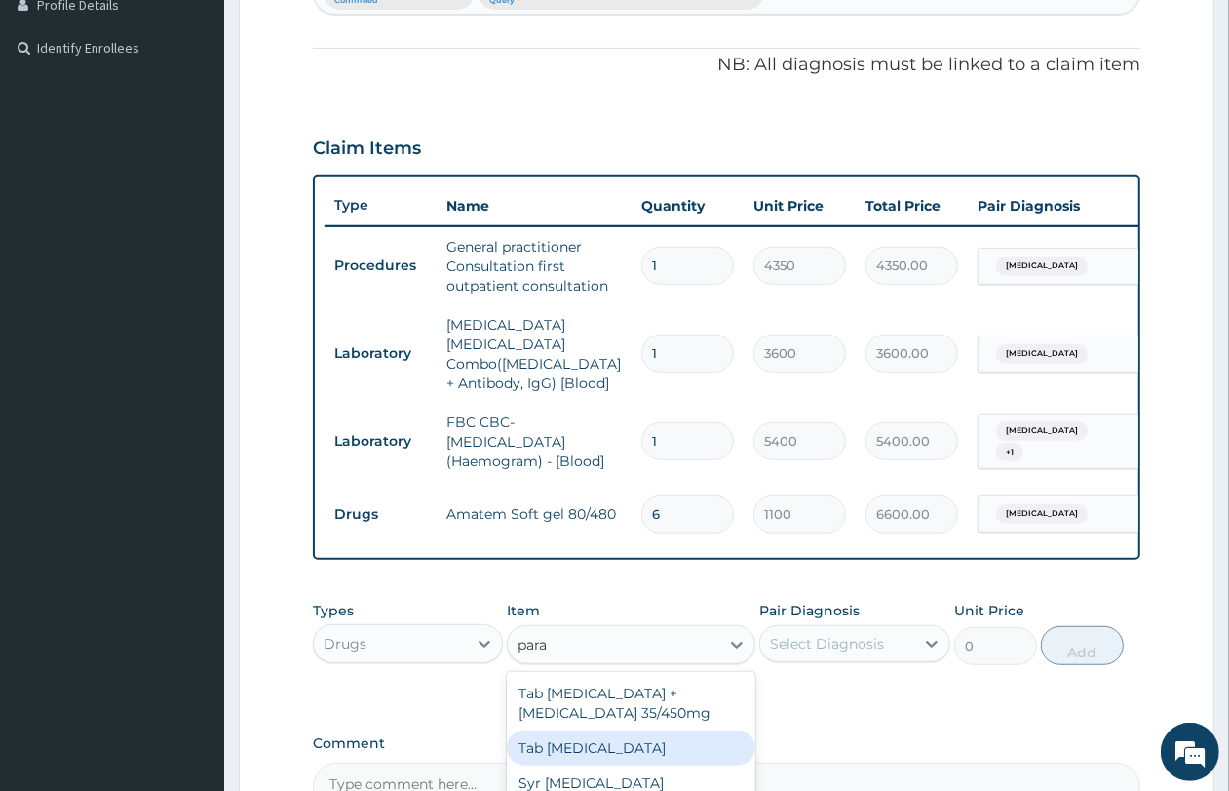
click at [650, 757] on div "Tab [MEDICAL_DATA]" at bounding box center [631, 747] width 249 height 35
type input "61.16"
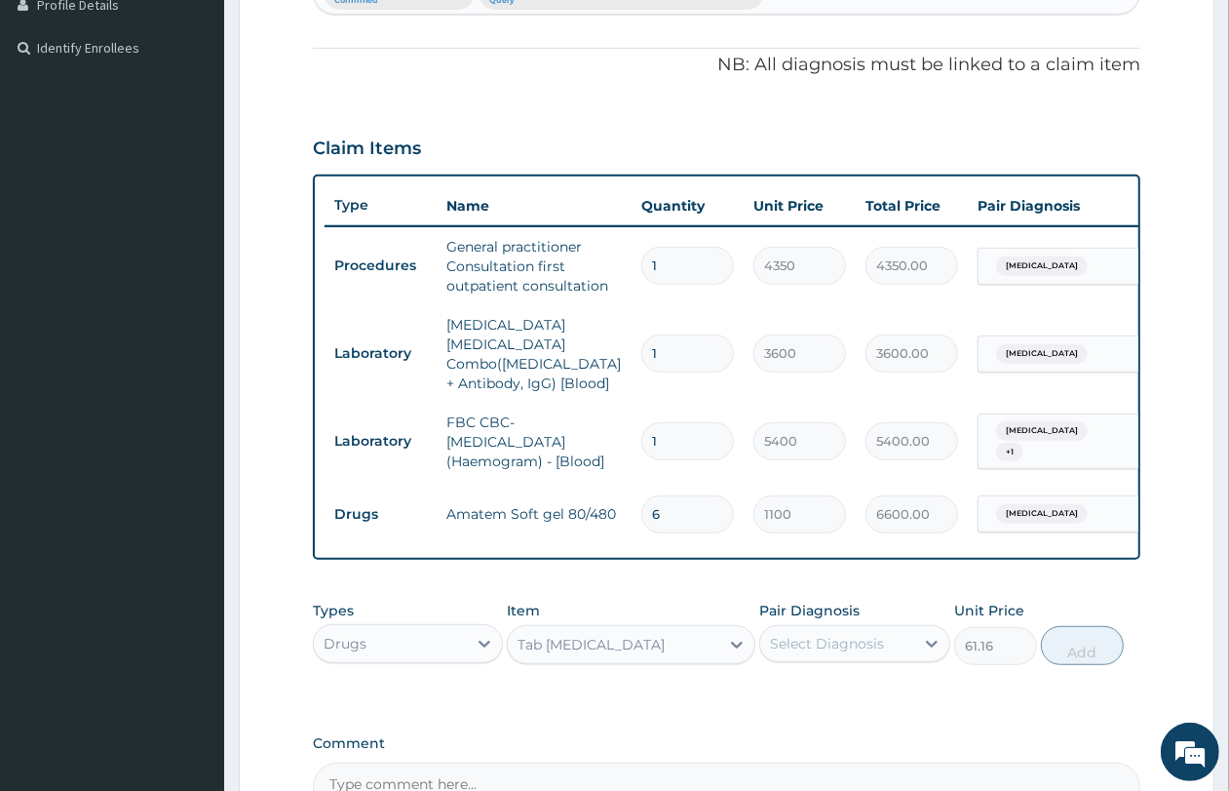
click at [832, 646] on div "Select Diagnosis" at bounding box center [827, 643] width 114 height 19
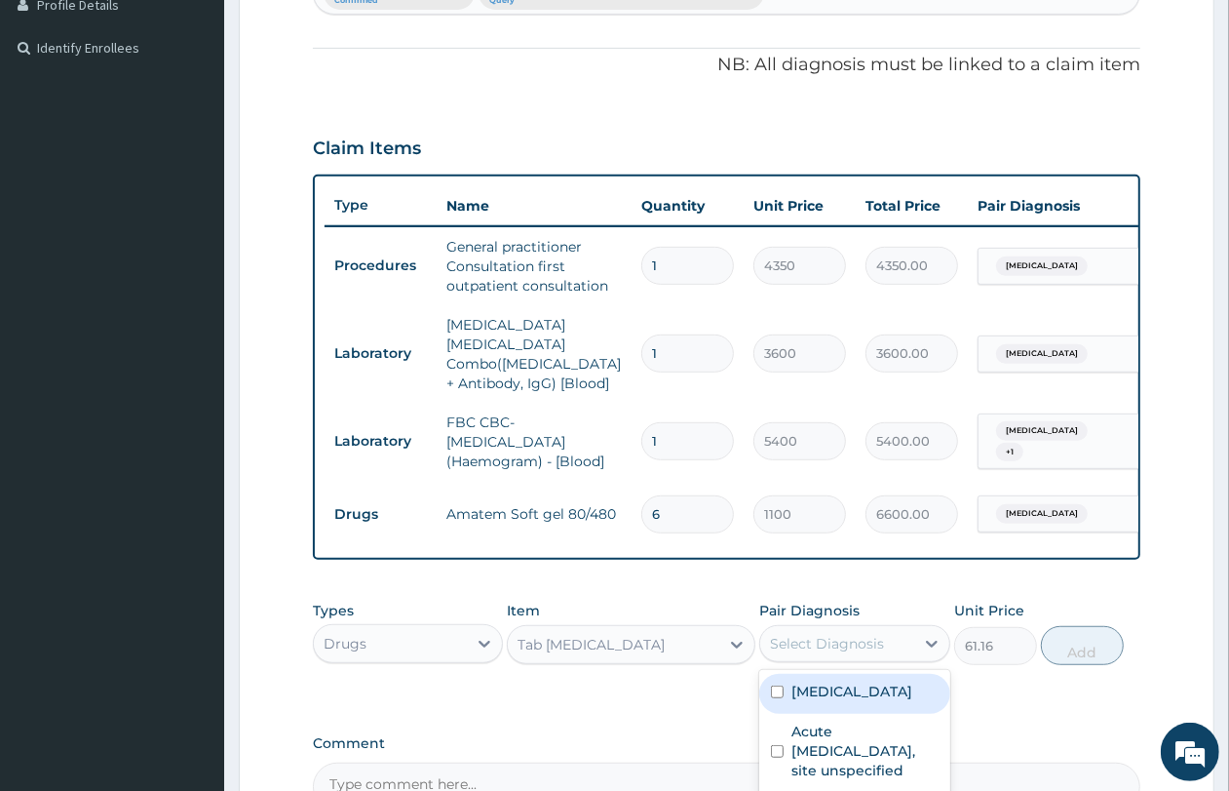
click at [872, 693] on label "[MEDICAL_DATA]" at bounding box center [852, 690] width 121 height 19
checkbox input "true"
click at [1099, 651] on button "Add" at bounding box center [1082, 645] width 83 height 39
type input "0"
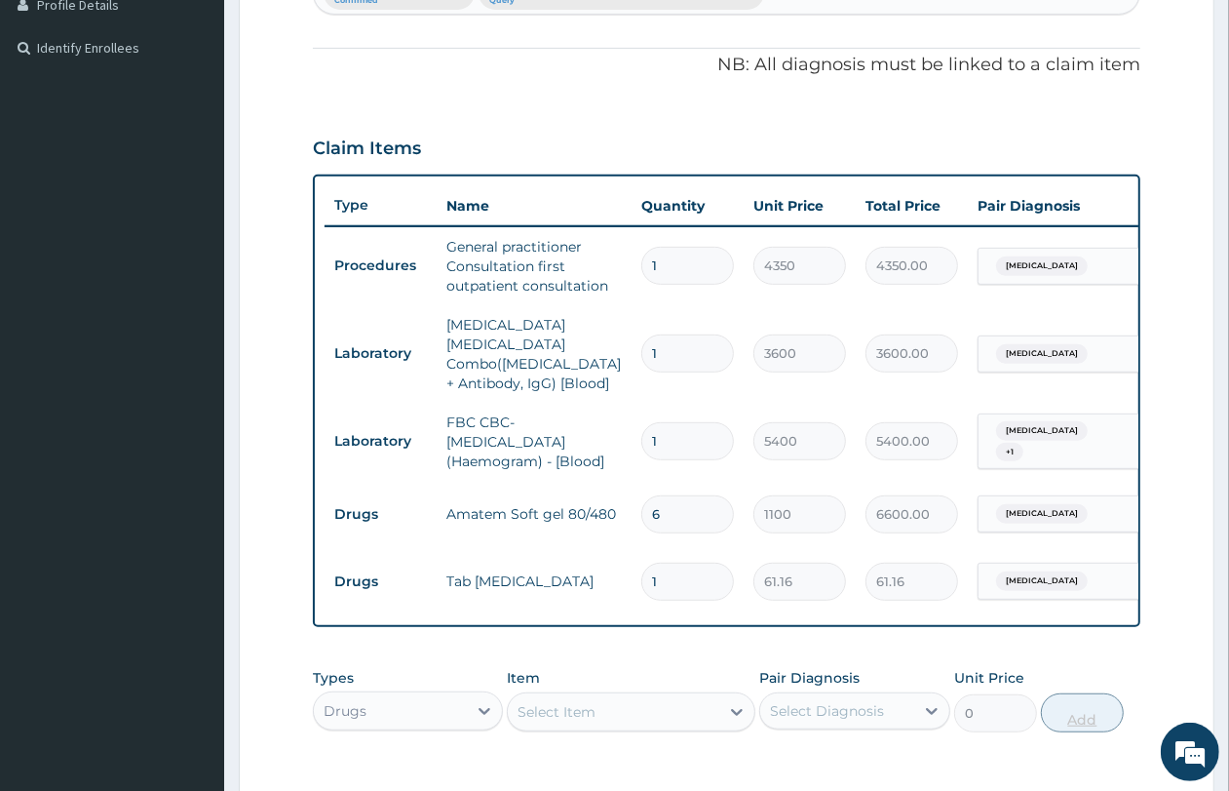
type input "18"
type input "1100.88"
type input "18"
click at [617, 714] on div "Select Item" at bounding box center [614, 711] width 212 height 31
type input "cough"
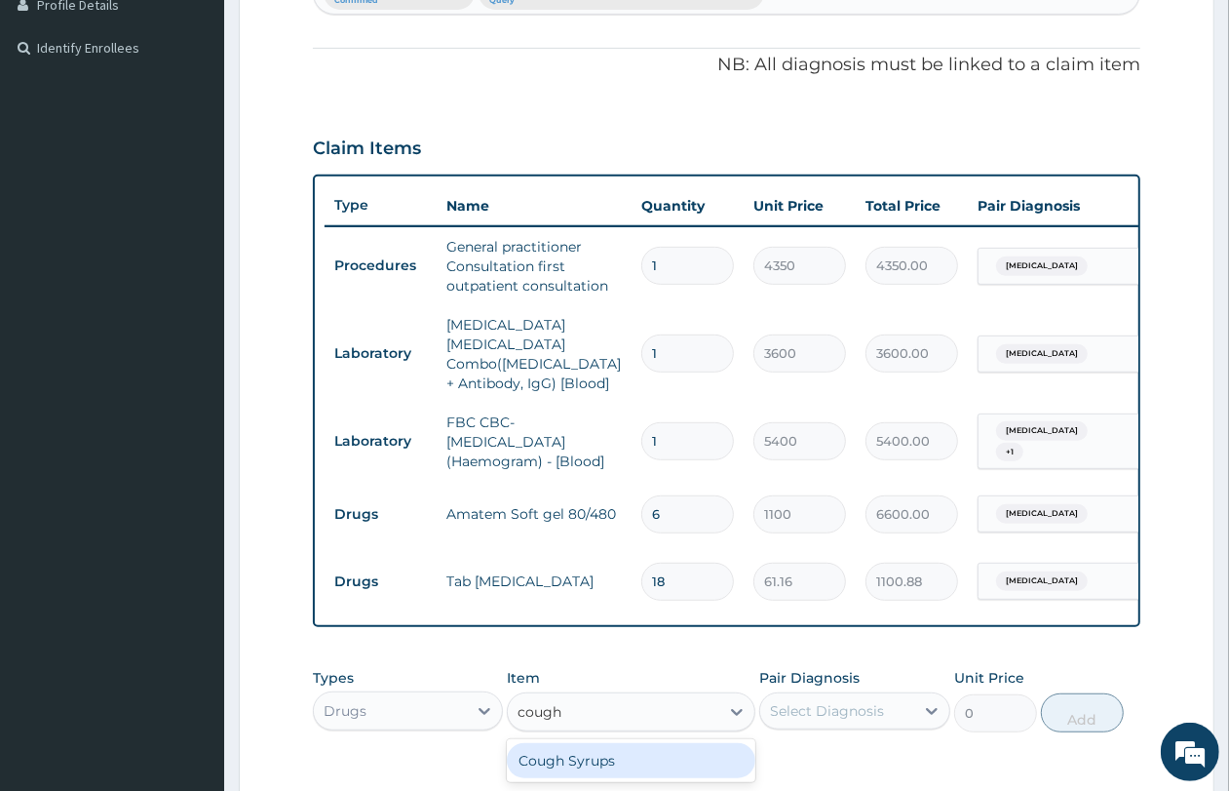
click at [649, 746] on div "Cough Syrups" at bounding box center [631, 760] width 249 height 35
type input "2200"
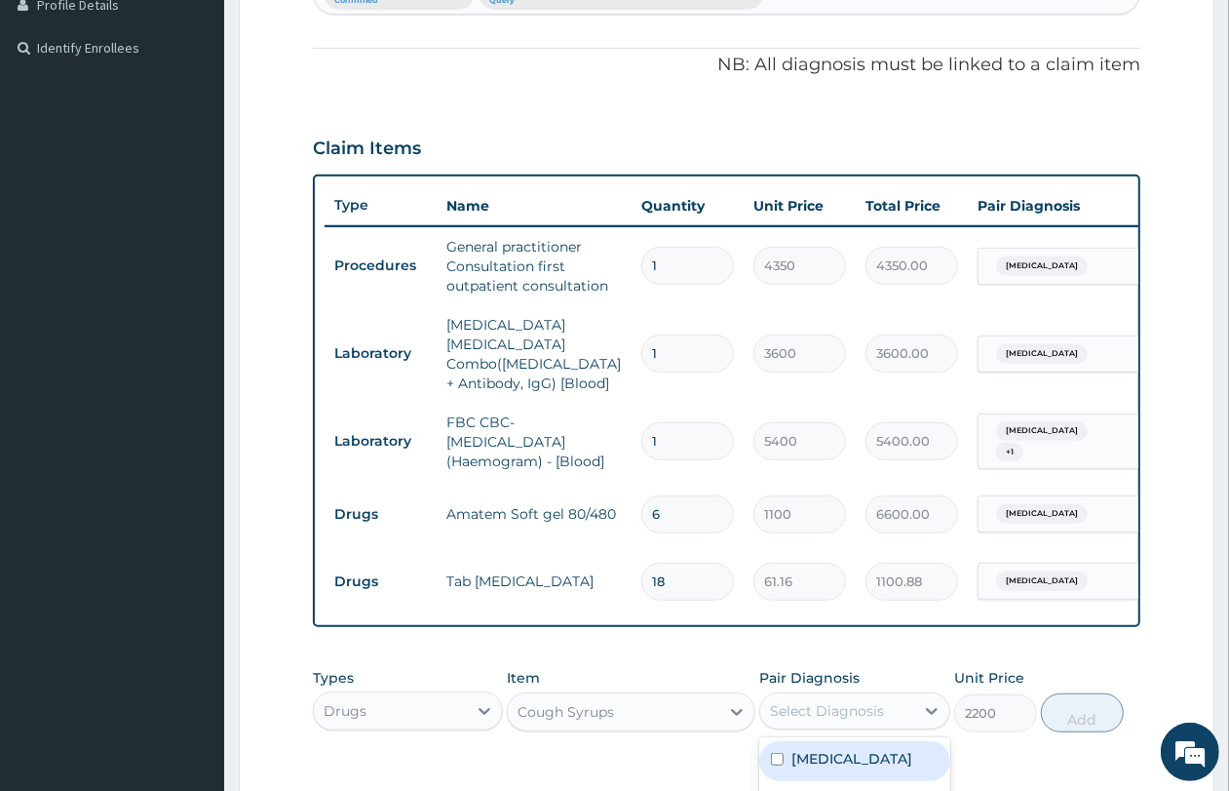
click at [841, 695] on div "Select Diagnosis" at bounding box center [836, 710] width 153 height 31
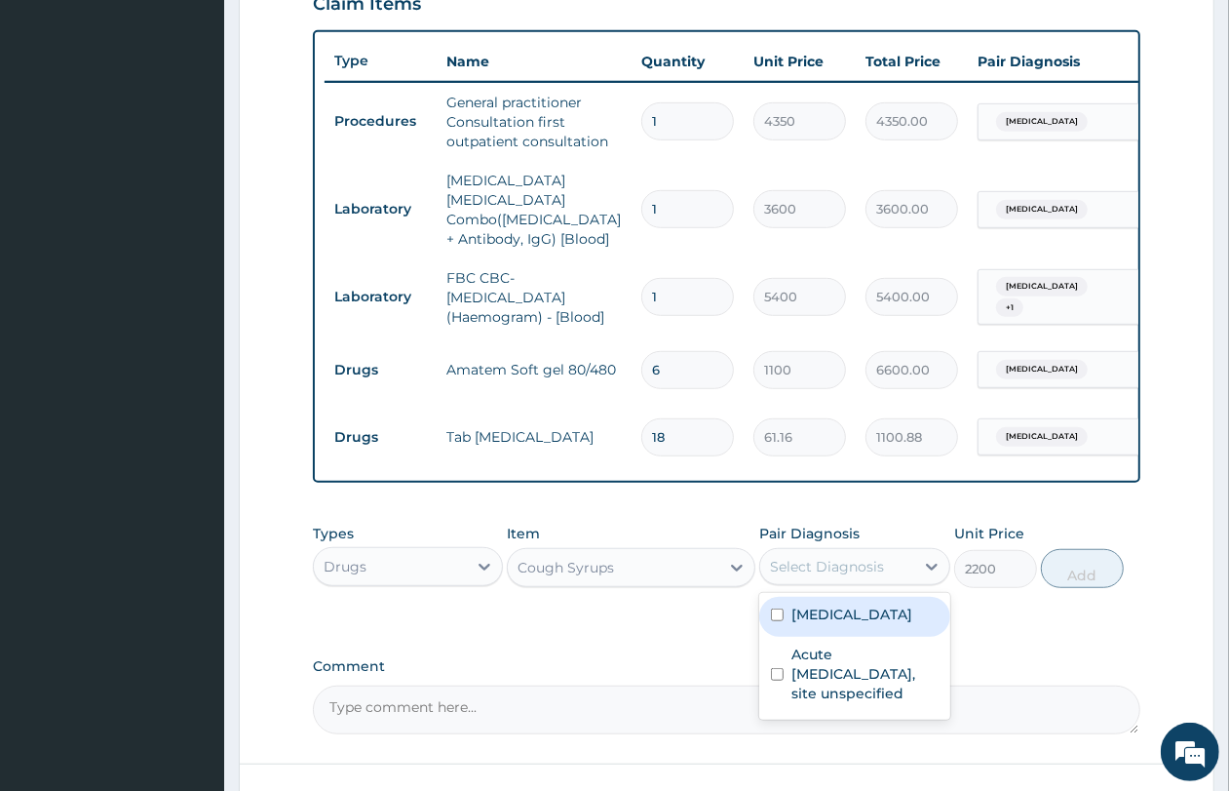
scroll to position [840, 0]
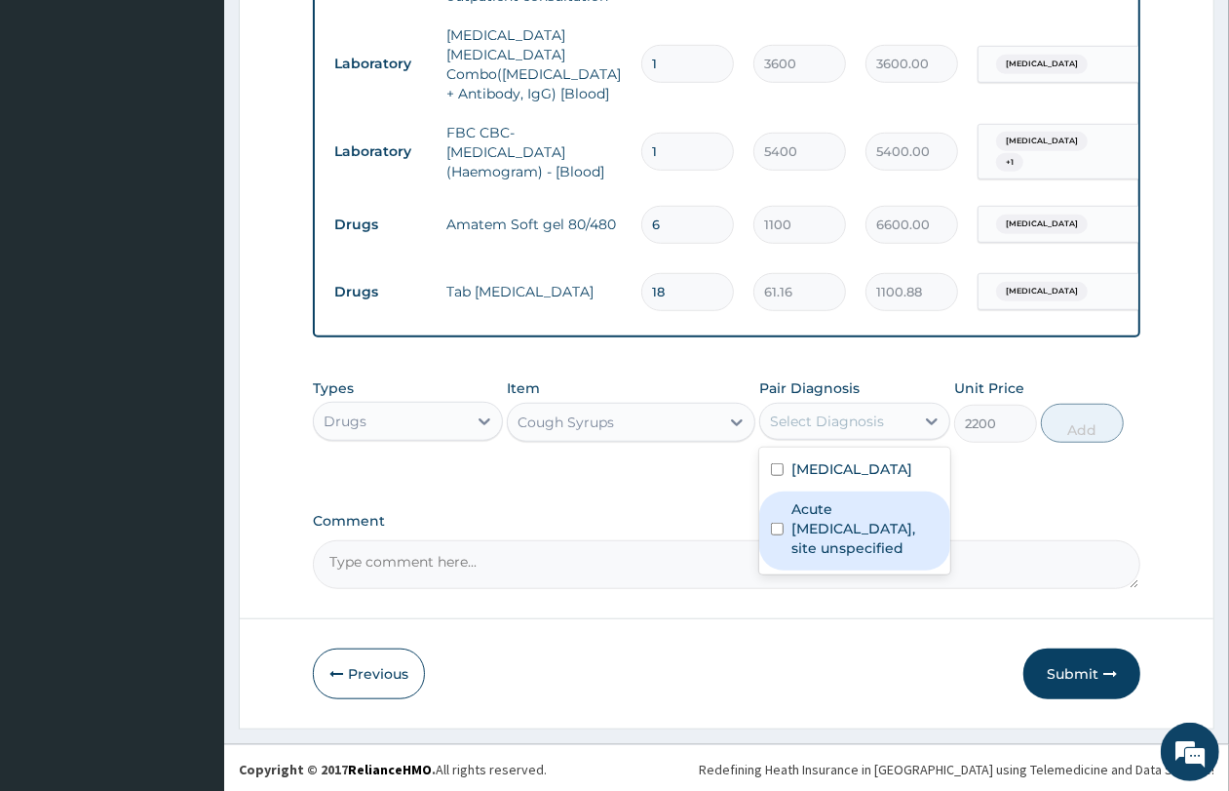
click at [878, 558] on div "Acute [MEDICAL_DATA], site unspecified" at bounding box center [854, 530] width 190 height 79
checkbox input "true"
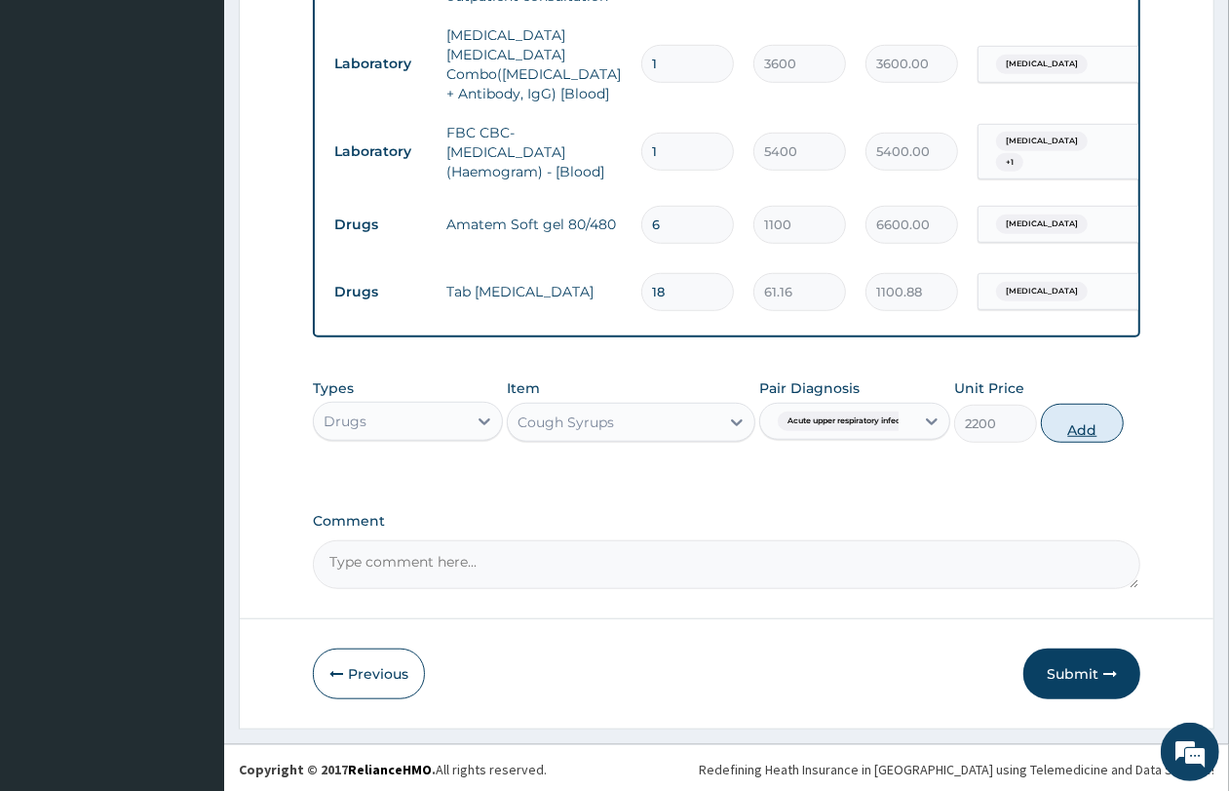
click at [1082, 411] on button "Add" at bounding box center [1082, 423] width 83 height 39
type input "0"
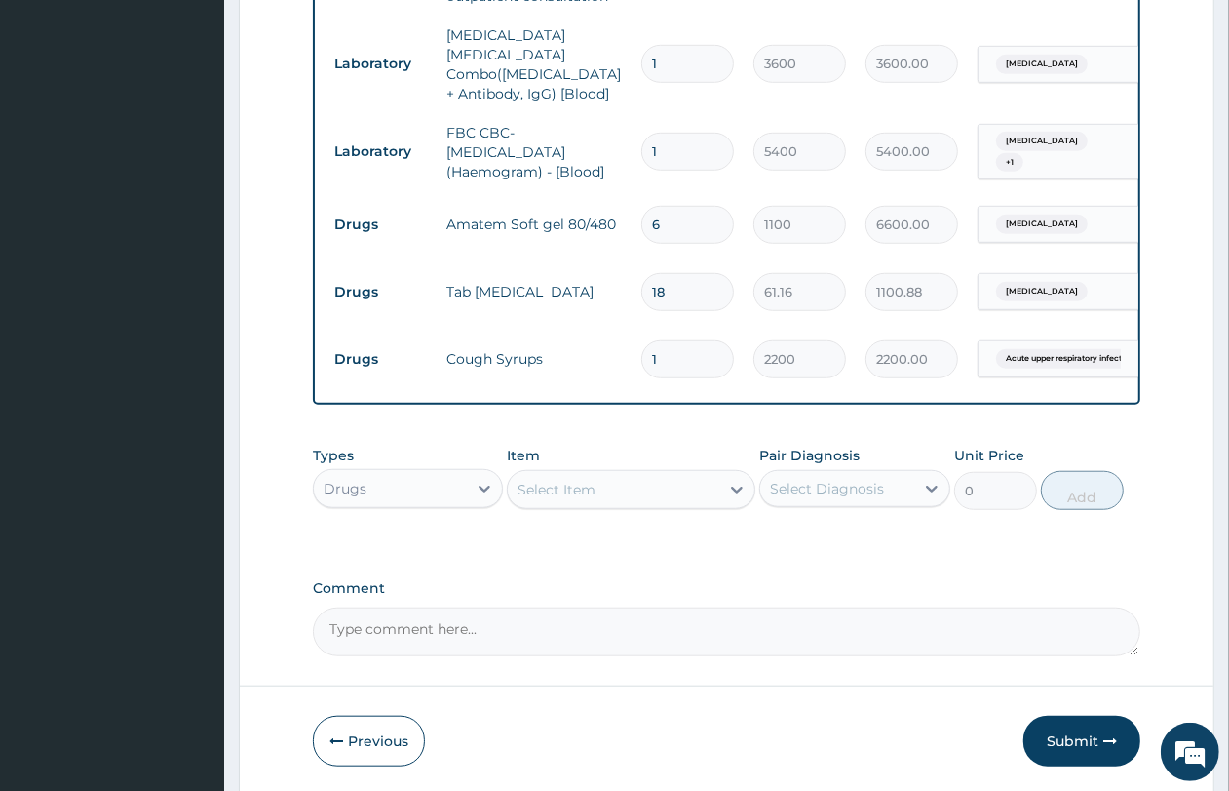
click at [463, 484] on div "Drugs" at bounding box center [390, 488] width 153 height 31
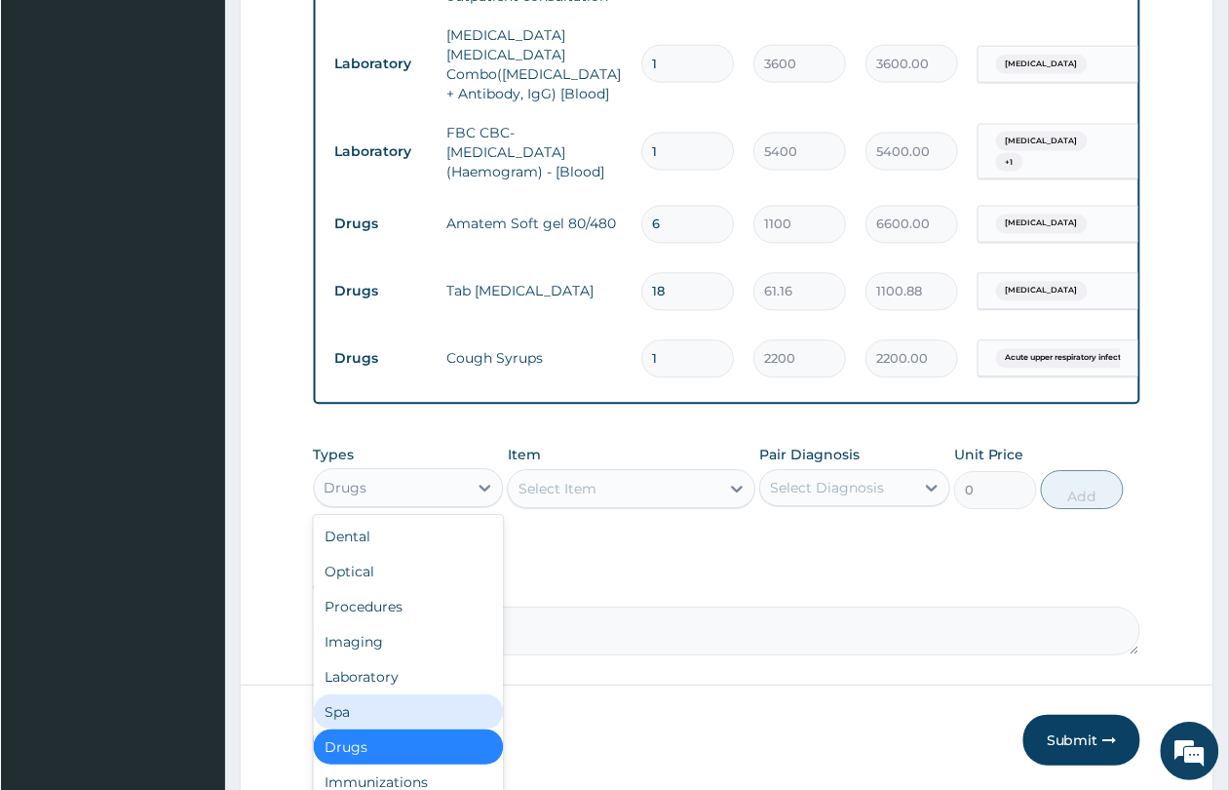
scroll to position [65, 0]
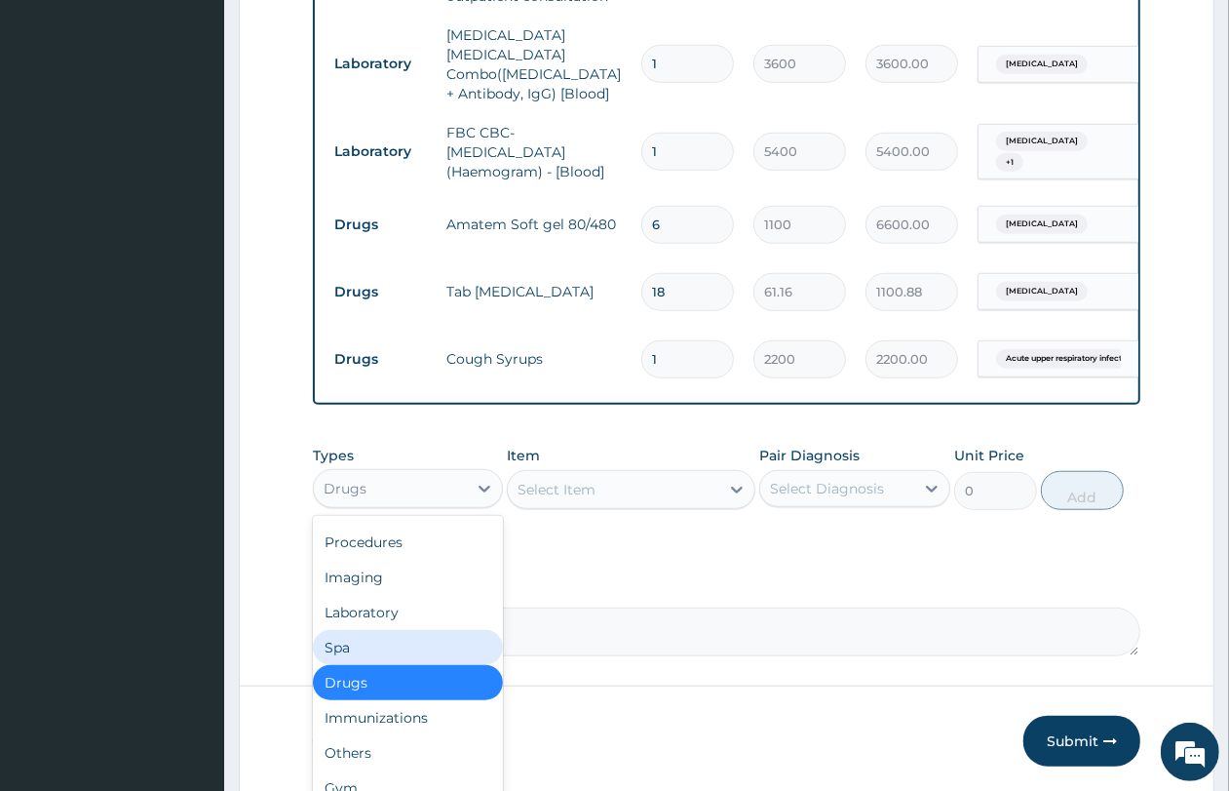
click at [630, 495] on div "Select Item" at bounding box center [614, 489] width 212 height 31
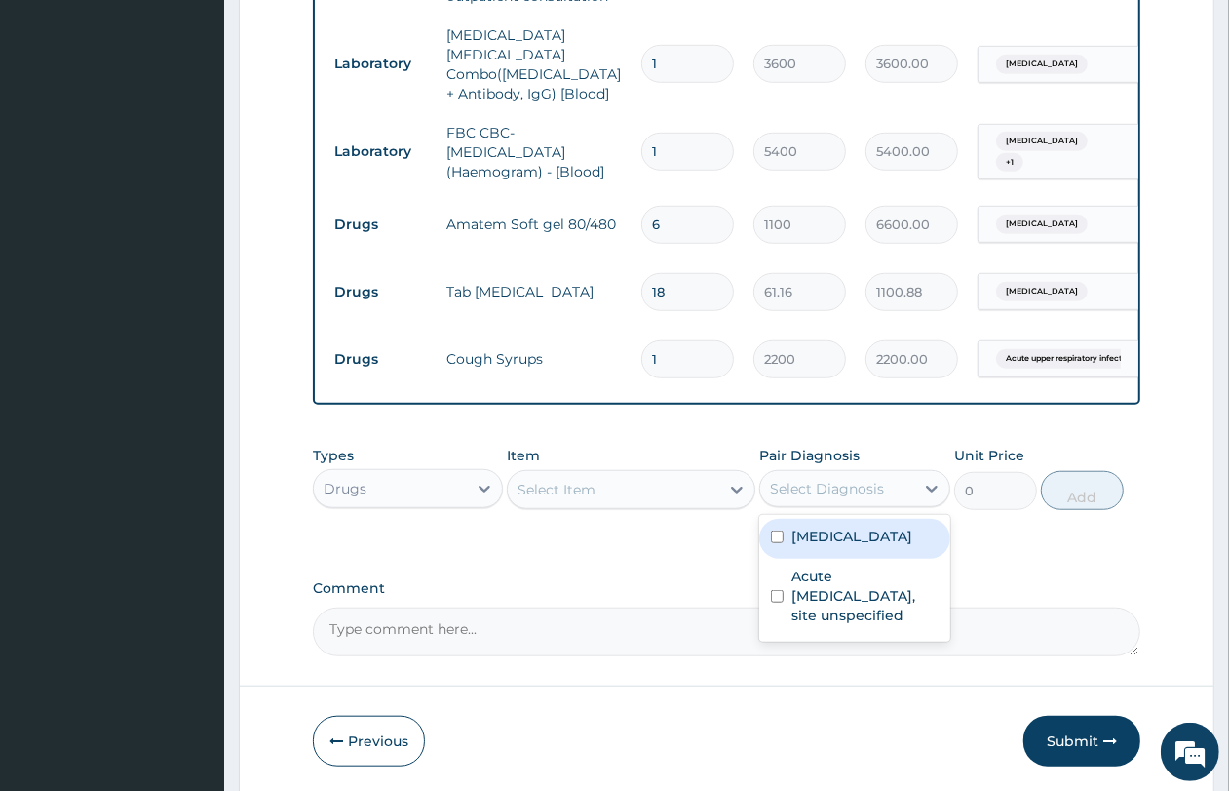
click at [845, 487] on div "Select Diagnosis" at bounding box center [827, 488] width 114 height 19
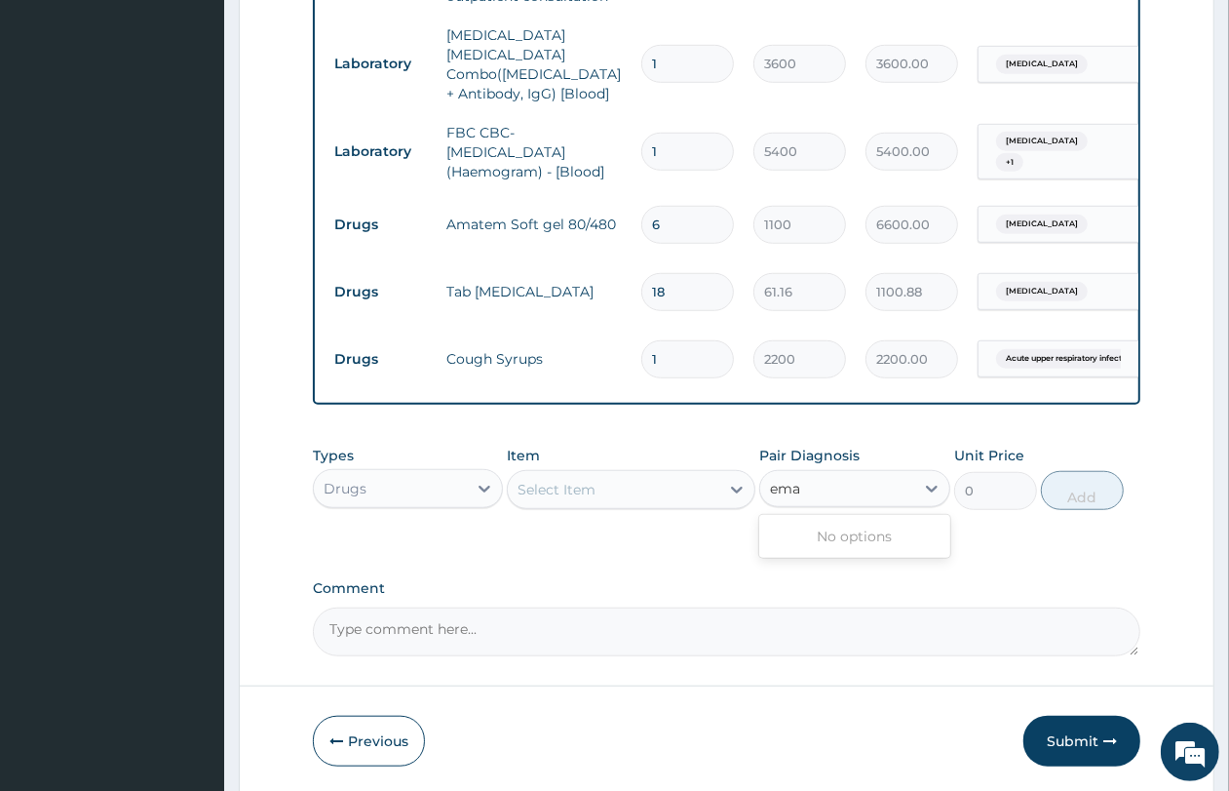
type input "ema"
click at [673, 485] on div "Select Item" at bounding box center [614, 489] width 212 height 31
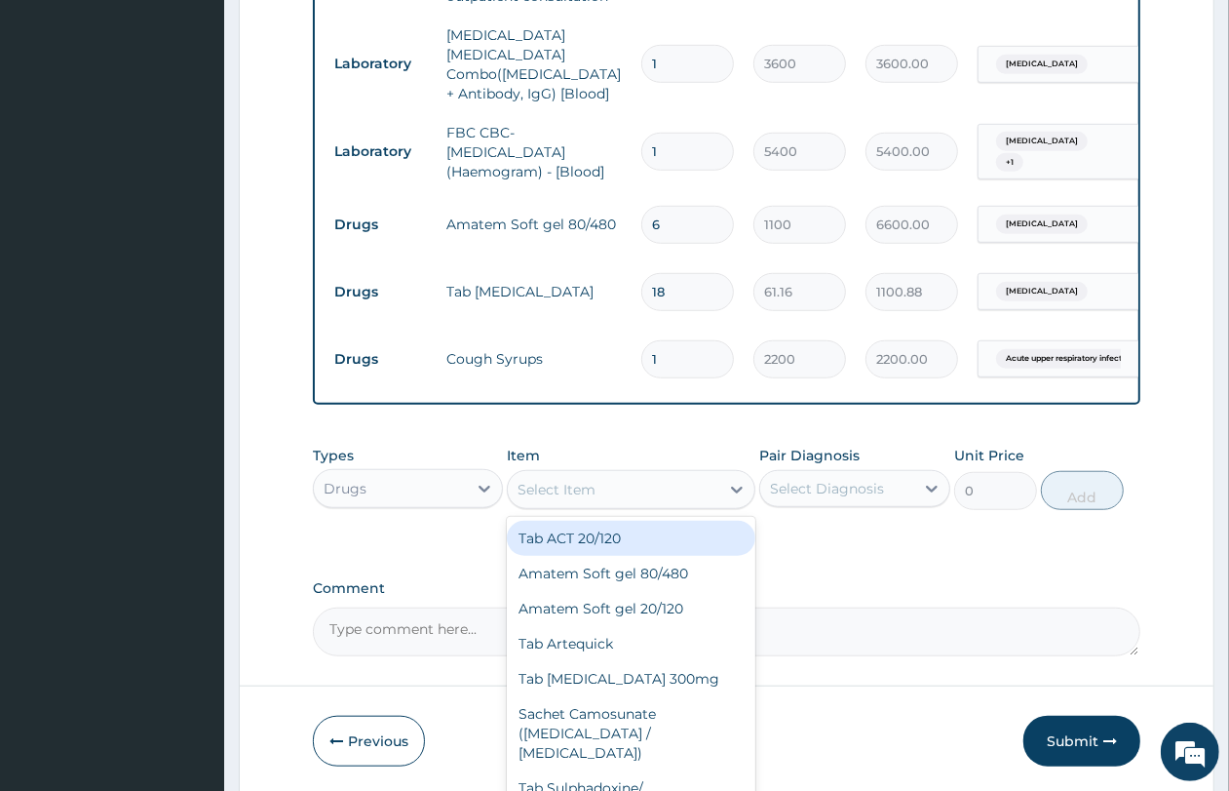
type input "r"
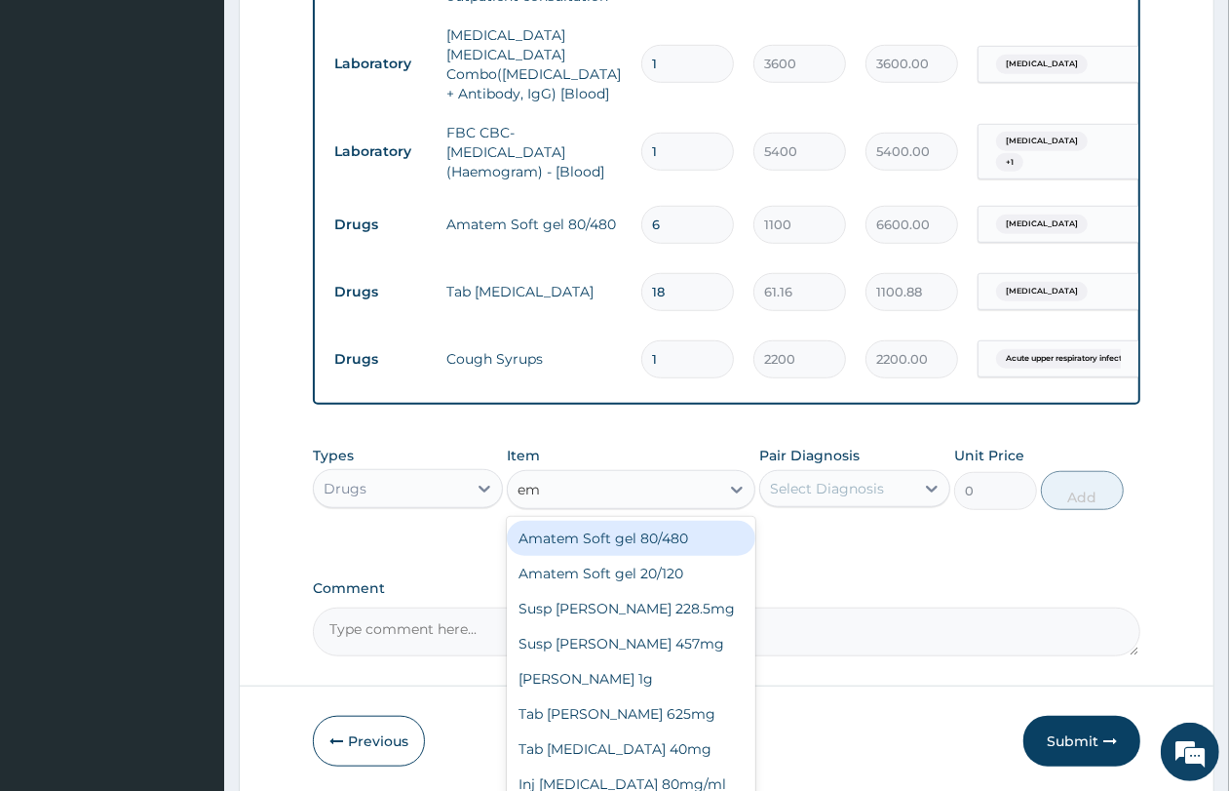
type input "ema"
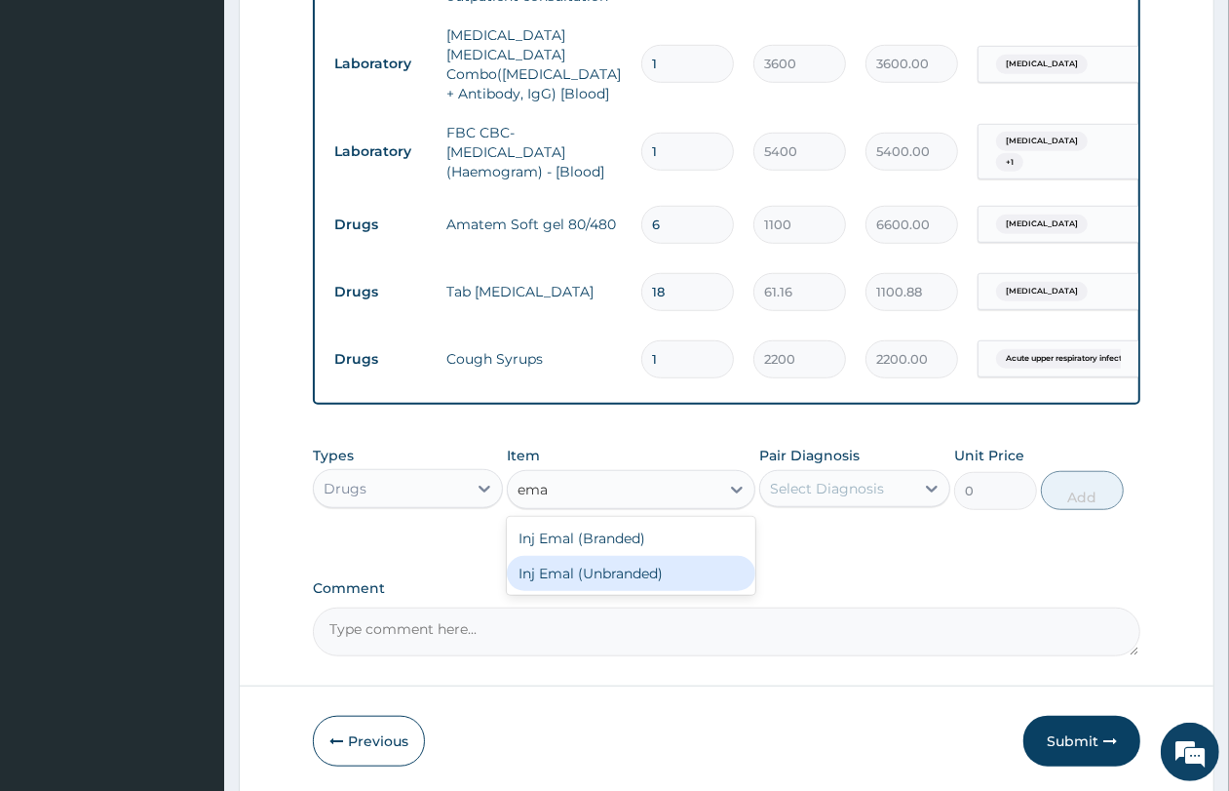
click at [634, 565] on div "Inj Emal (Unbranded)" at bounding box center [631, 573] width 249 height 35
type input "7700"
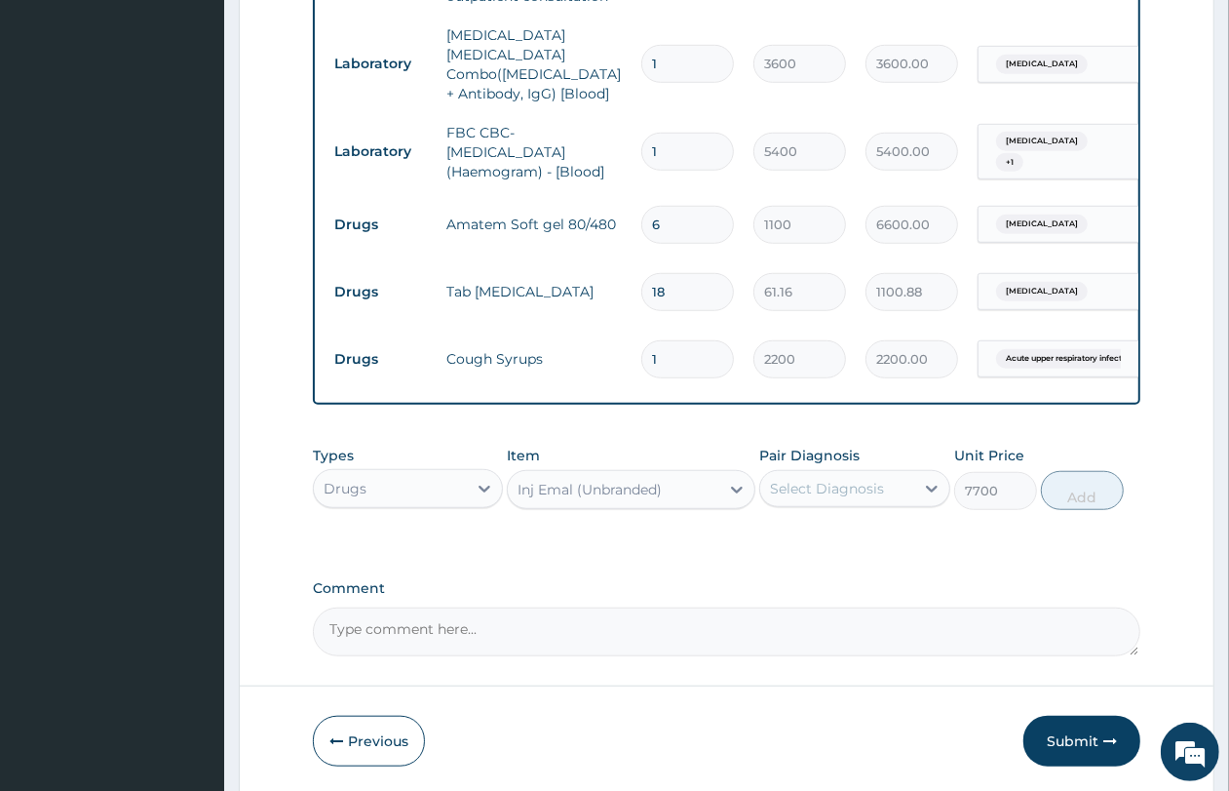
click at [819, 494] on div "Select Diagnosis" at bounding box center [827, 488] width 114 height 19
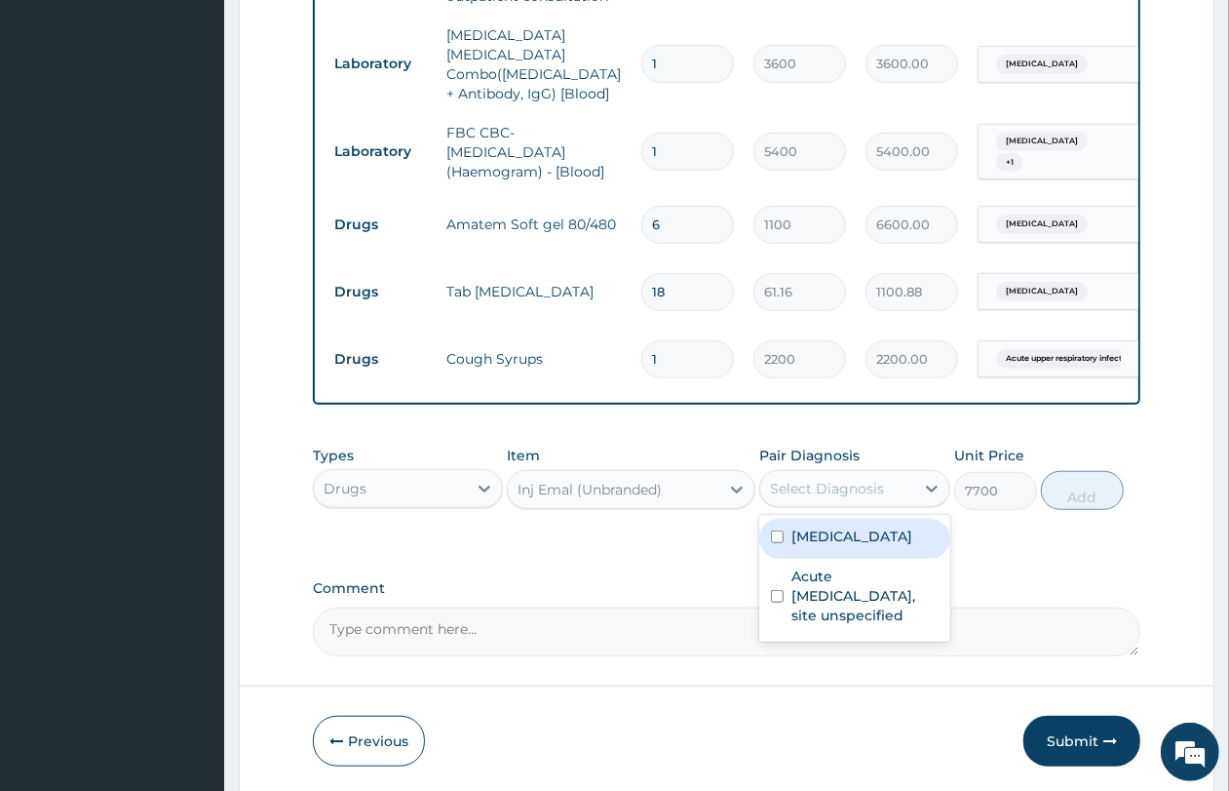
click at [835, 526] on label "Malaria, unspecified" at bounding box center [852, 535] width 121 height 19
checkbox input "true"
click at [1105, 493] on button "Add" at bounding box center [1082, 490] width 83 height 39
type input "0"
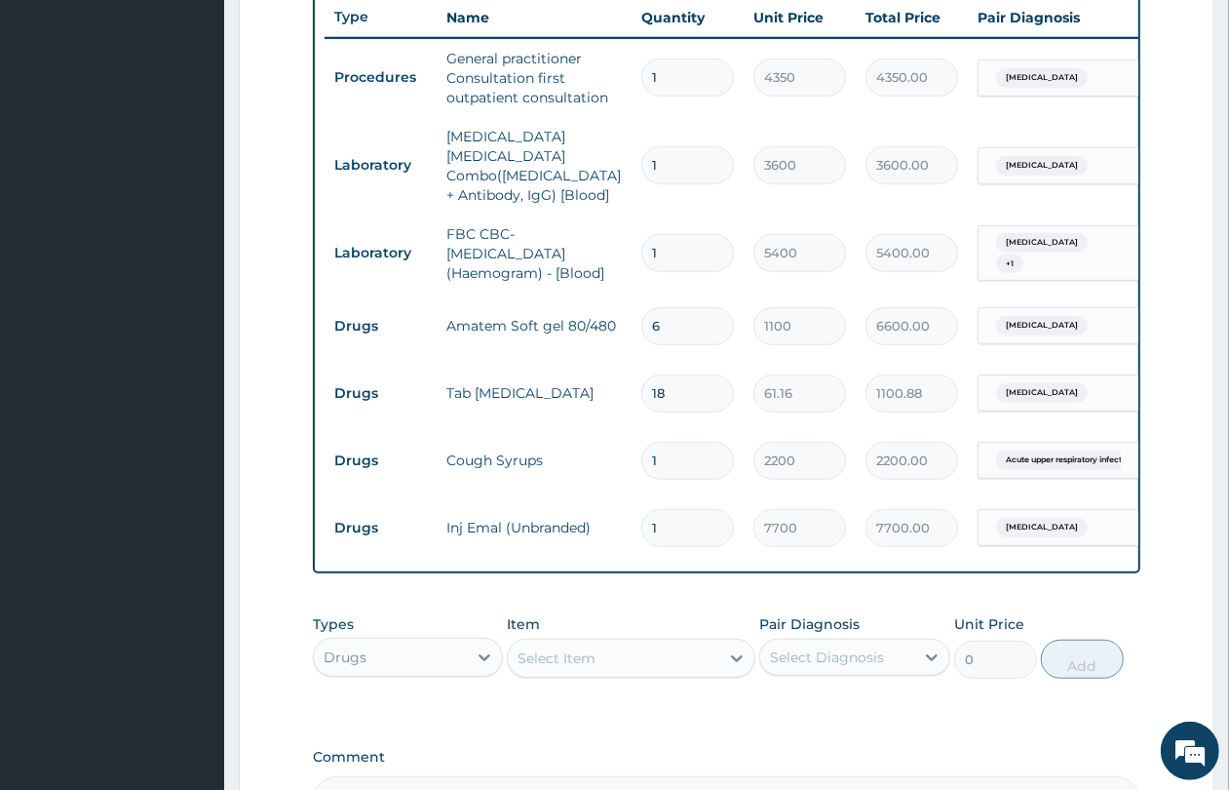
scroll to position [977, 0]
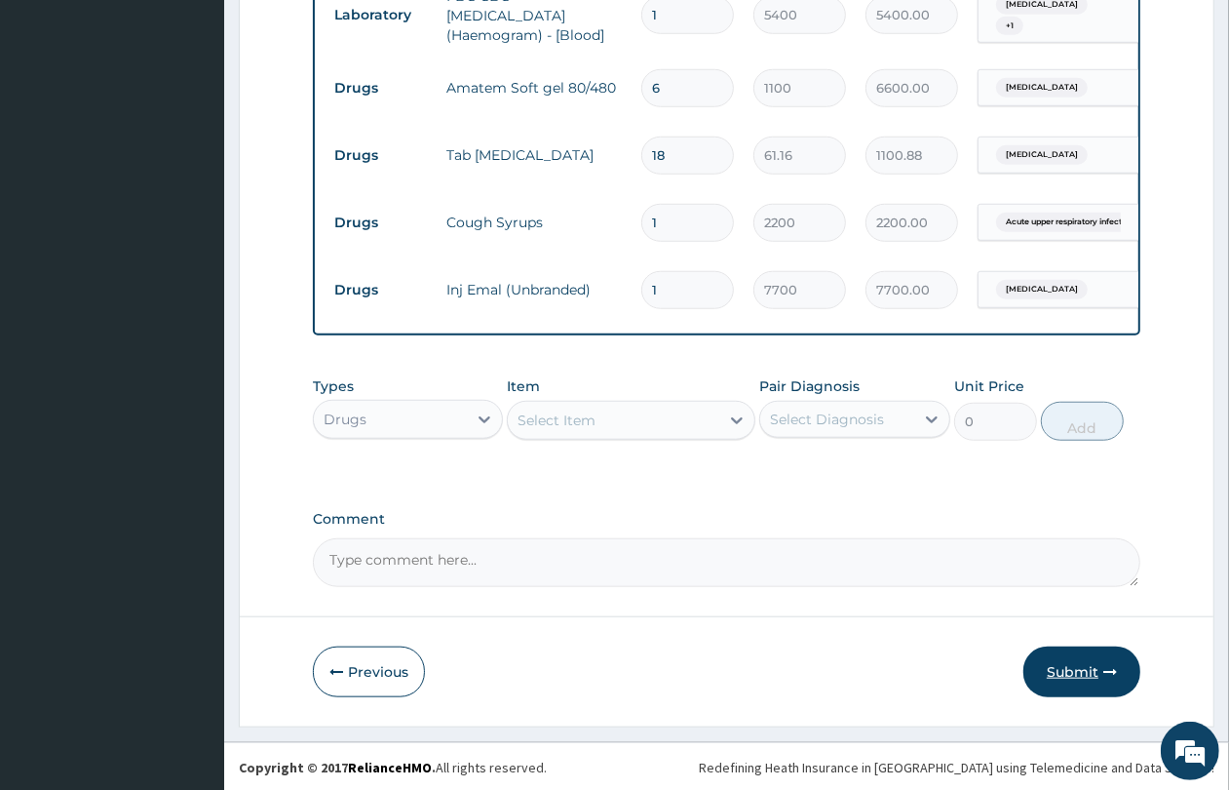
click at [1069, 669] on button "Submit" at bounding box center [1082, 671] width 117 height 51
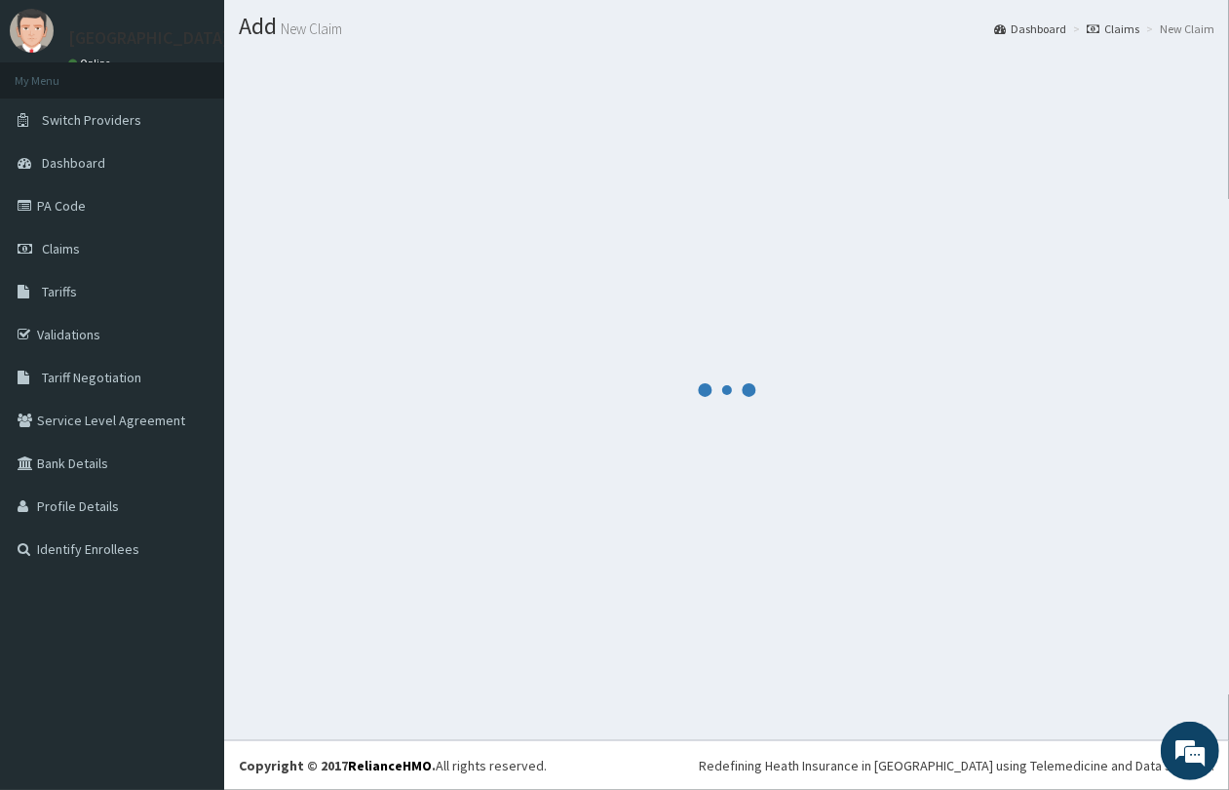
scroll to position [50, 0]
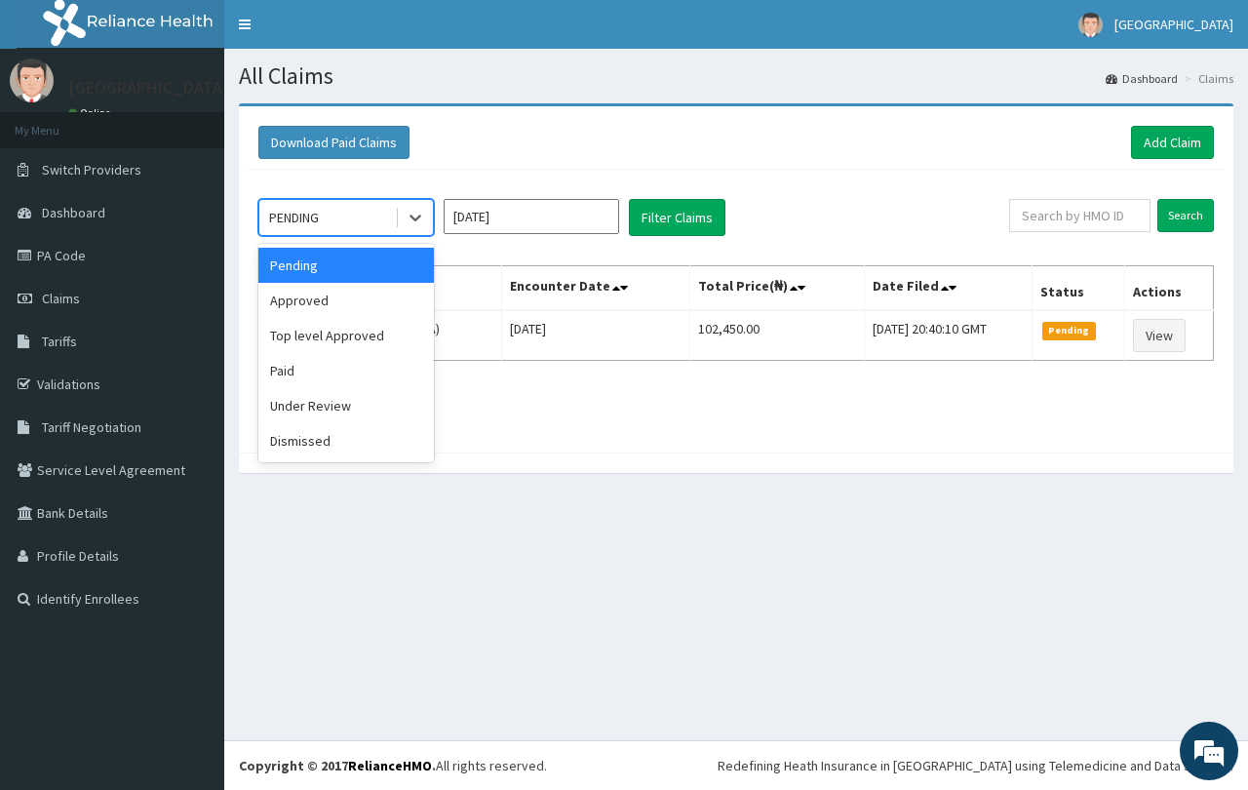
click at [364, 226] on div "PENDING" at bounding box center [327, 217] width 136 height 31
click at [385, 298] on div "Approved" at bounding box center [345, 300] width 175 height 35
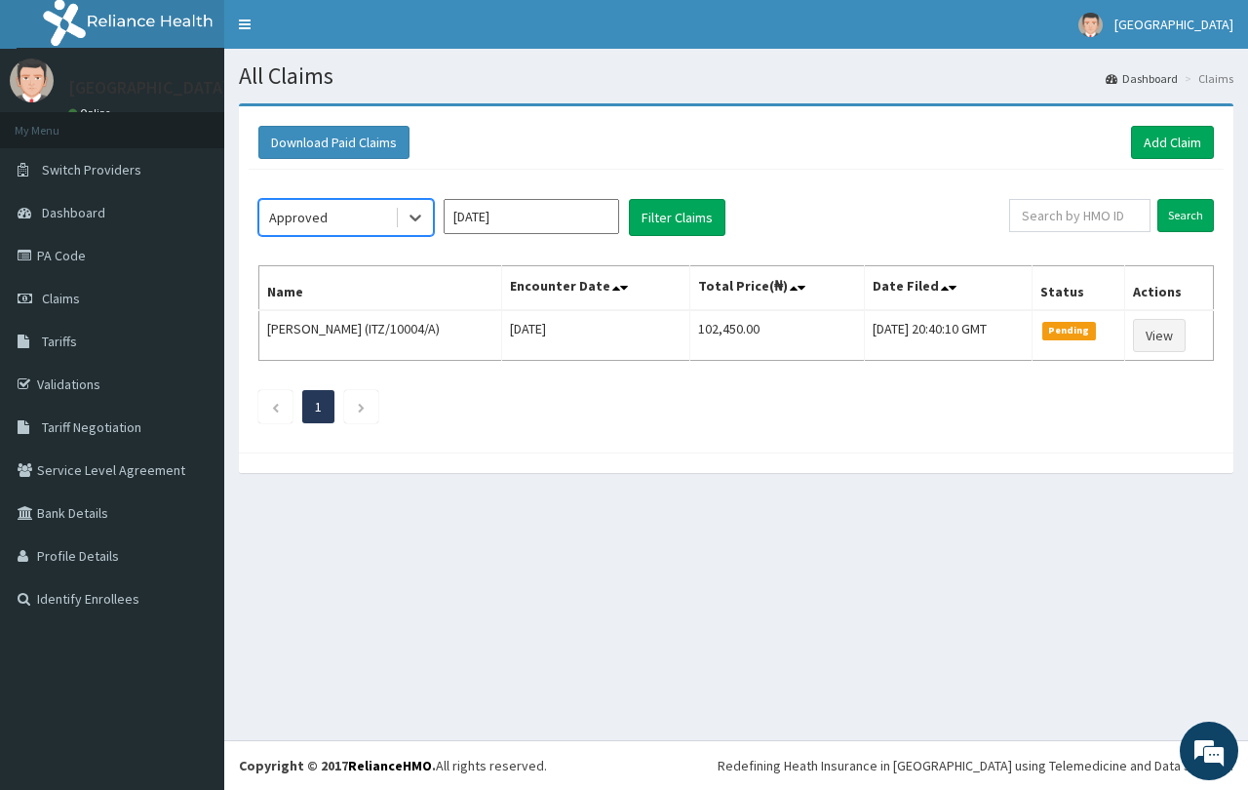
click at [729, 211] on div "option Approved, selected. Select is focused ,type to refine list, press Down t…" at bounding box center [633, 217] width 751 height 37
click at [678, 226] on button "Filter Claims" at bounding box center [677, 217] width 97 height 37
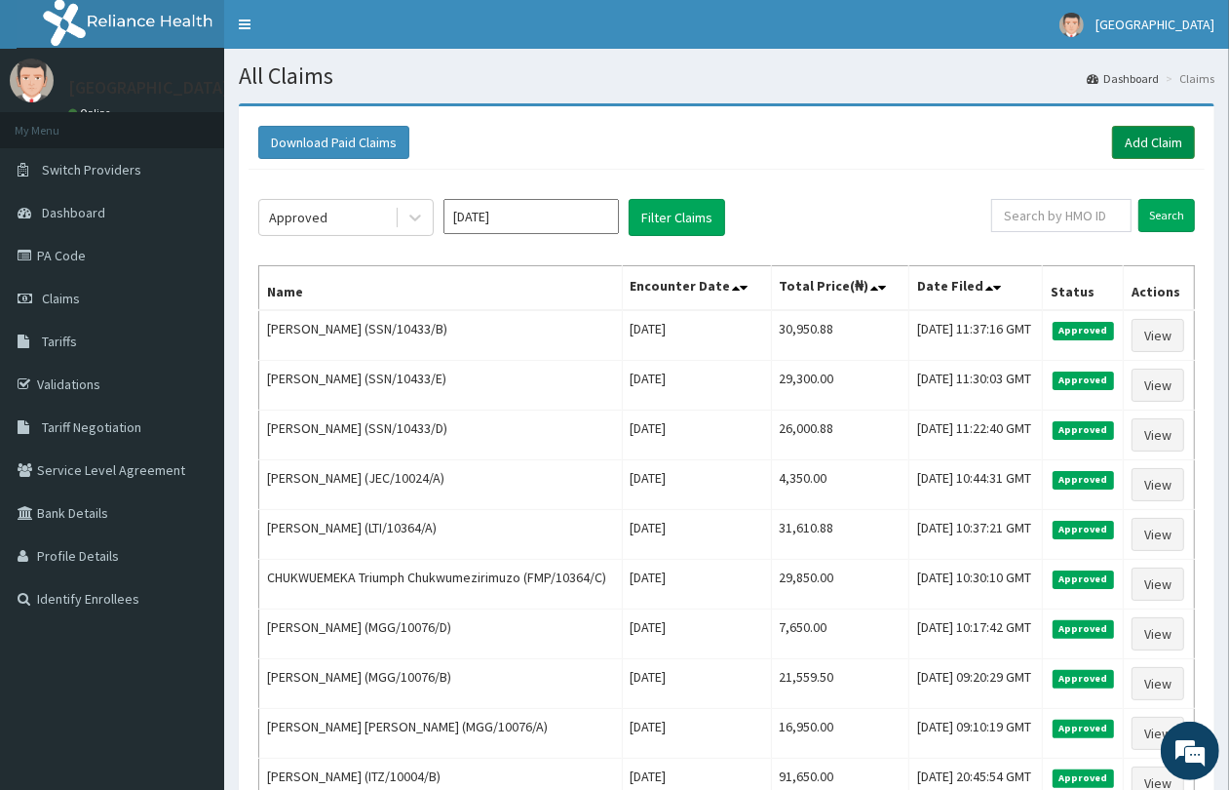
click at [1133, 138] on link "Add Claim" at bounding box center [1153, 142] width 83 height 33
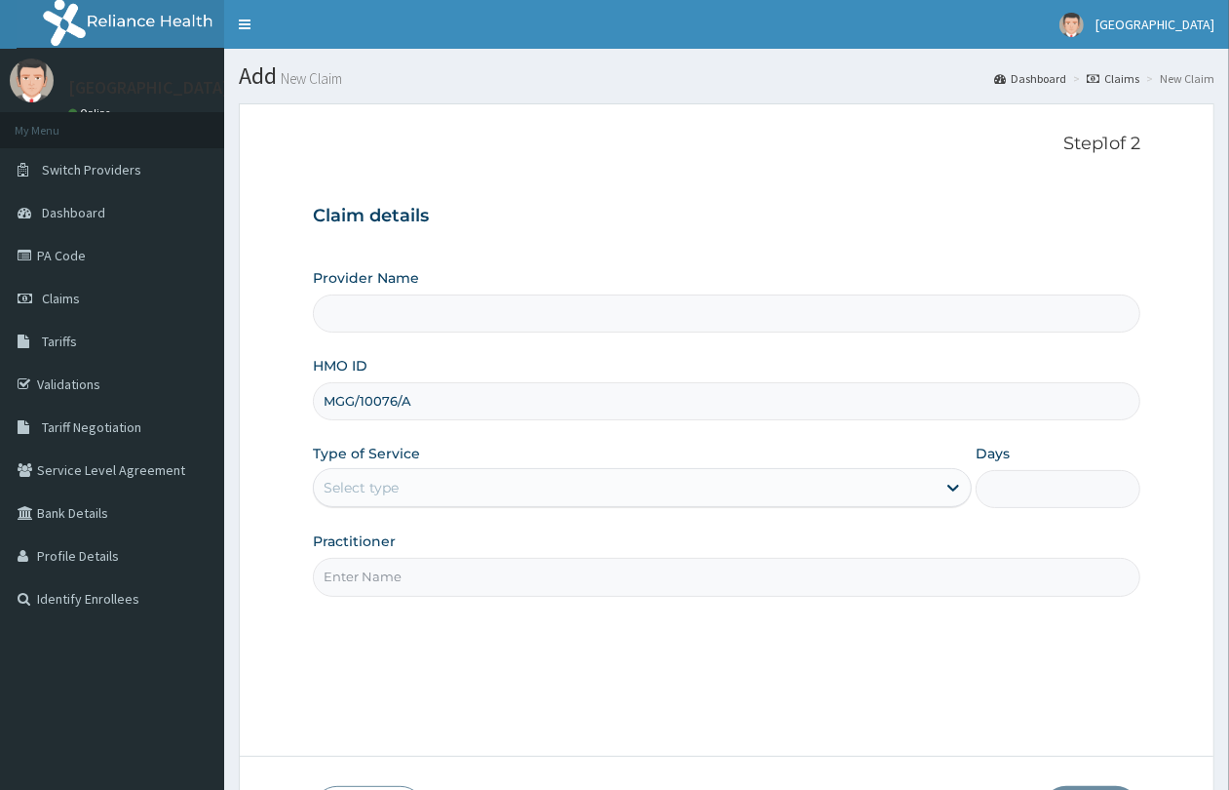
type input "MGG/10076/A"
click at [386, 490] on div "Select type" at bounding box center [361, 487] width 75 height 19
click at [426, 485] on div "Select type" at bounding box center [625, 487] width 622 height 31
click at [651, 234] on div "Claim details Provider Name HMO ID MGG/10076/A Type of Service Use Up and Down …" at bounding box center [727, 390] width 828 height 409
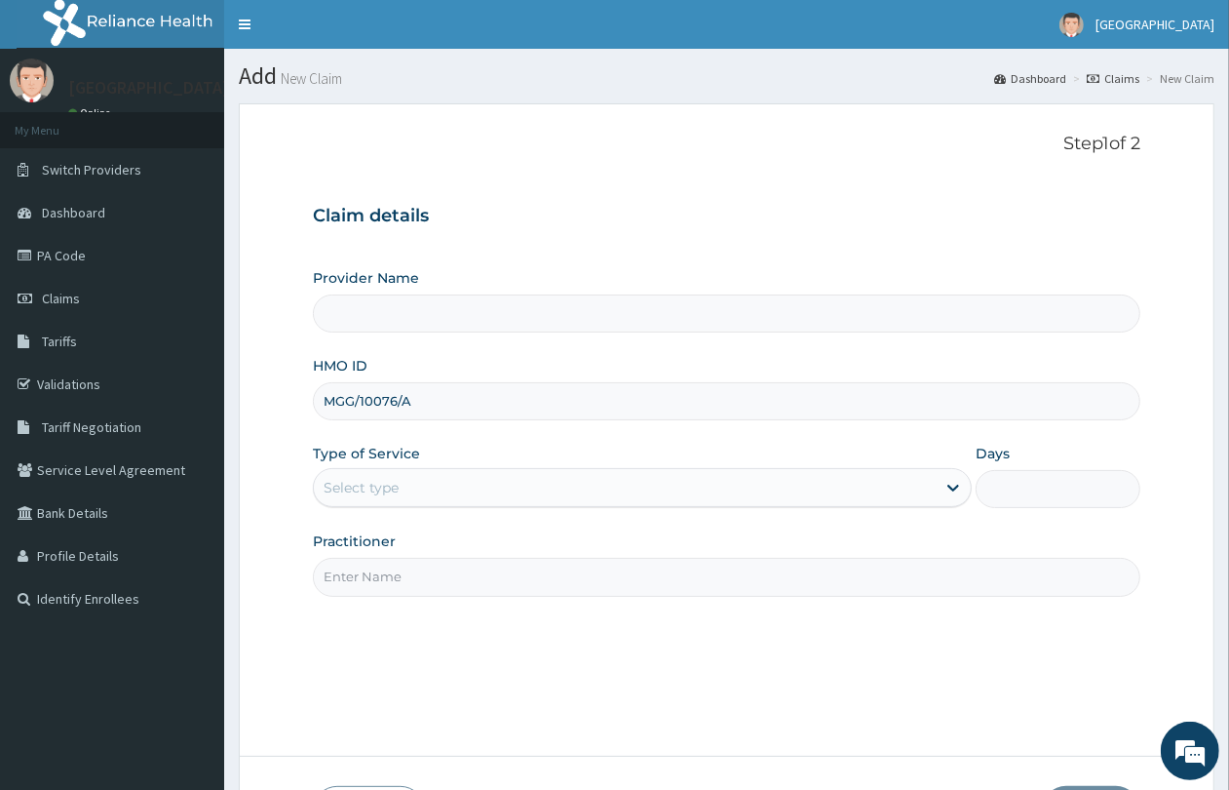
type input "QUEENS SPECIALIST HOSPITAL- ABUJA"
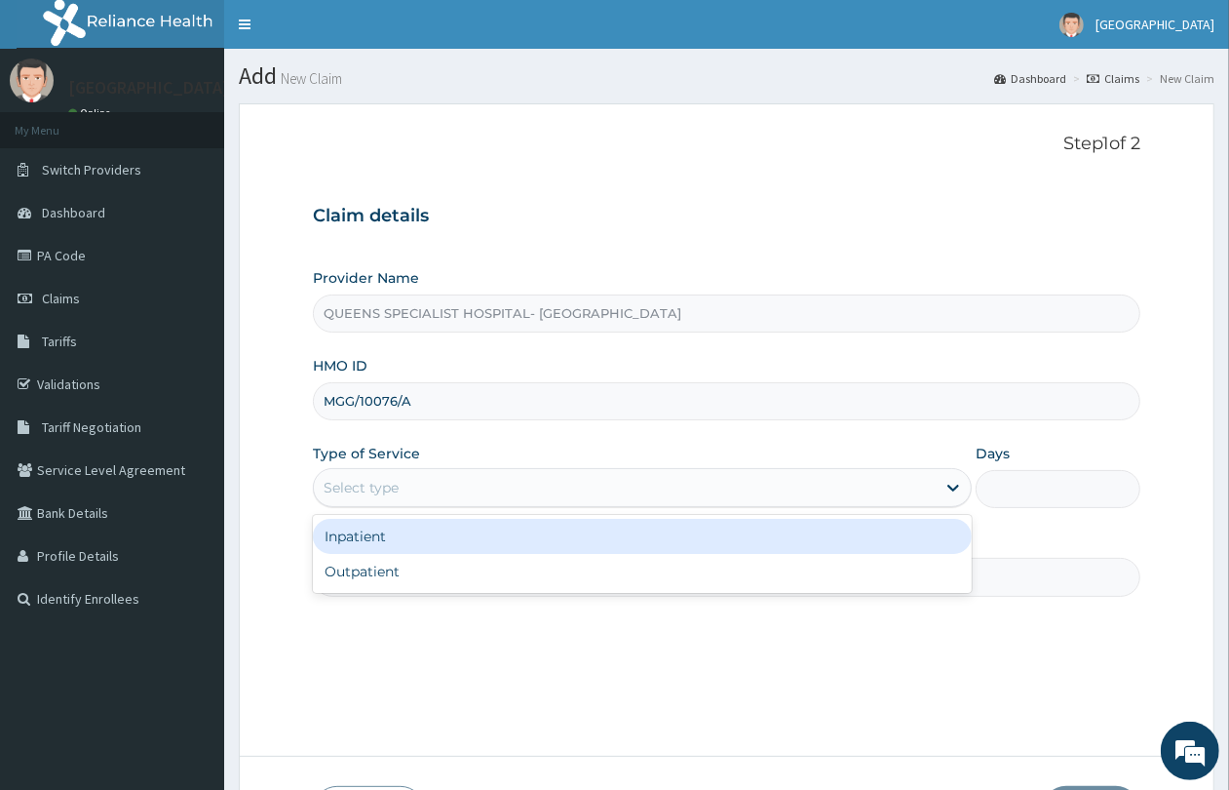
click at [351, 492] on div "Select type" at bounding box center [361, 487] width 75 height 19
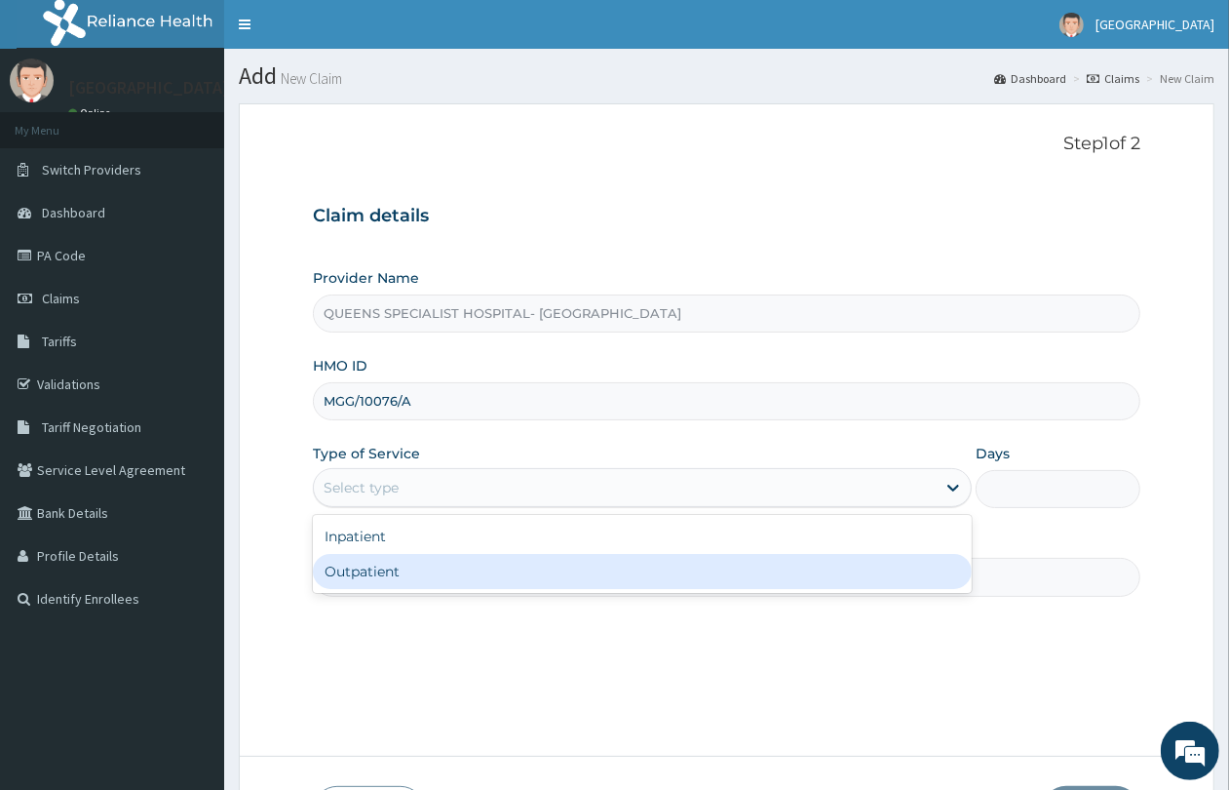
click at [375, 575] on div "Outpatient" at bounding box center [642, 571] width 659 height 35
type input "1"
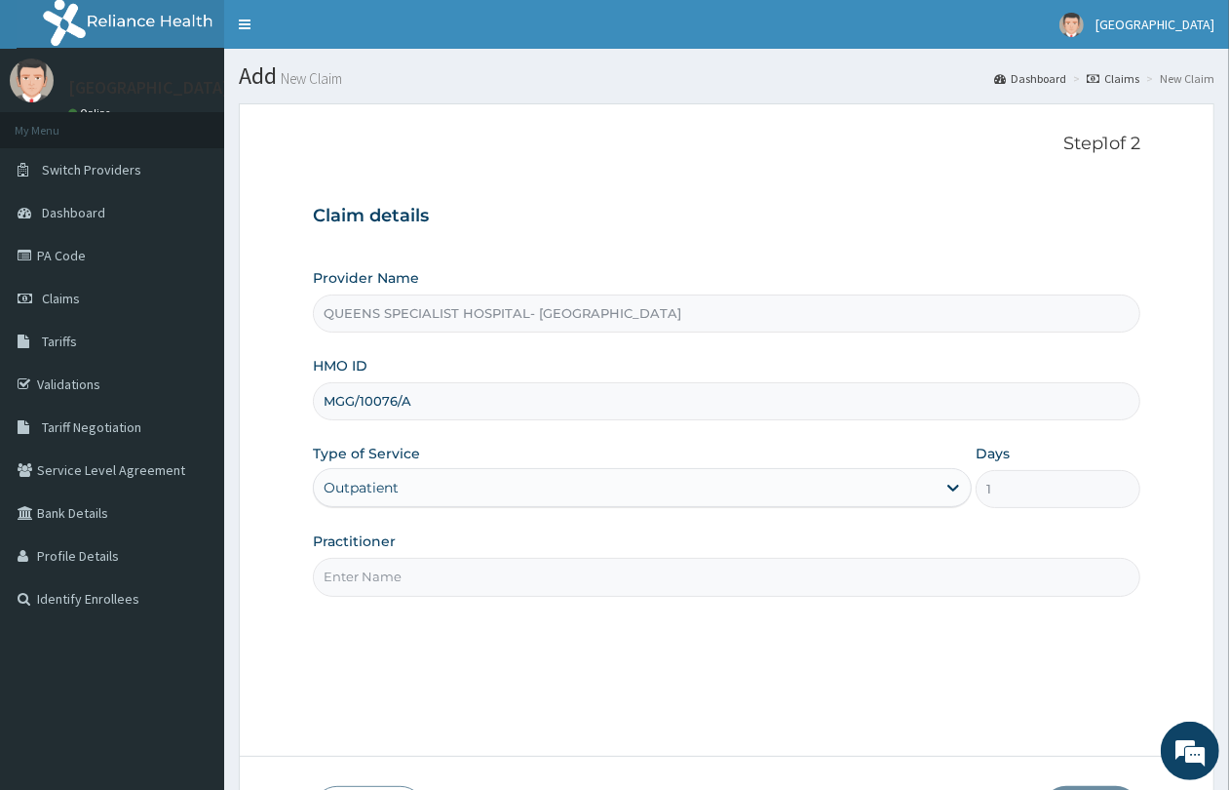
click at [375, 575] on input "Practitioner" at bounding box center [727, 577] width 828 height 38
type input "GP"
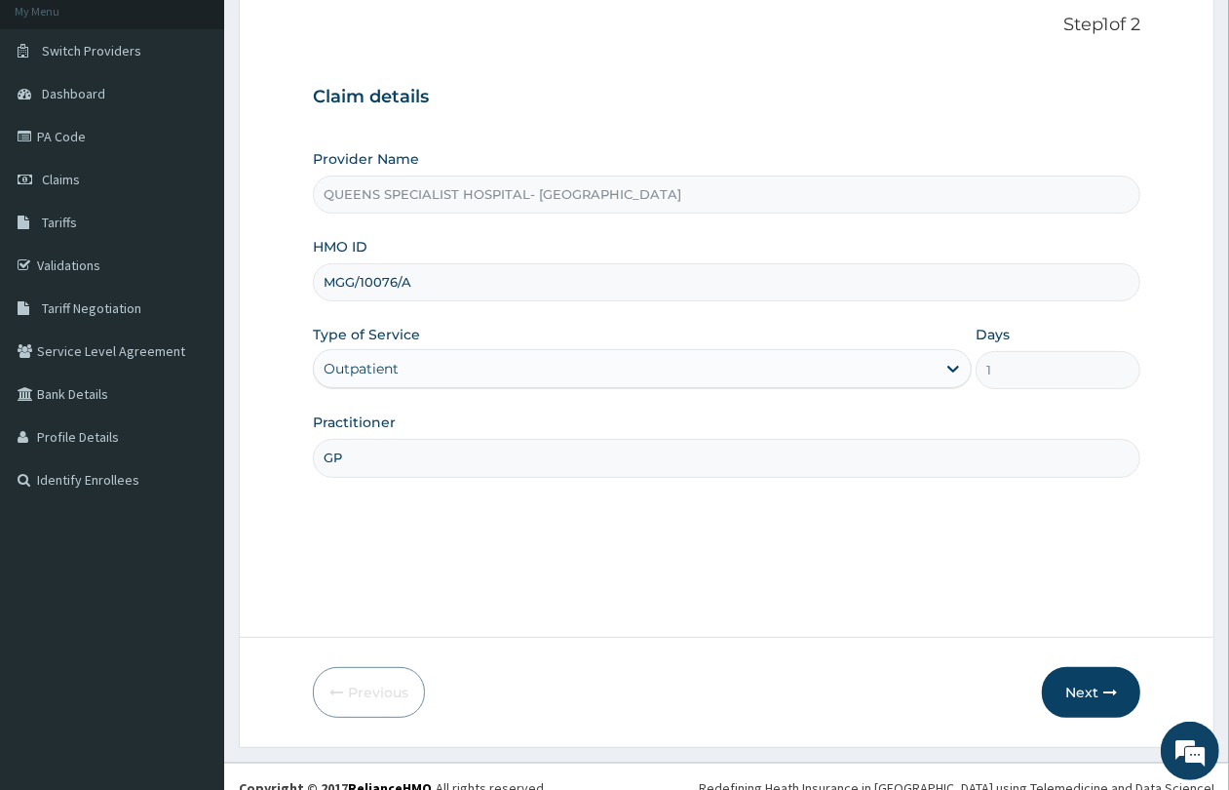
scroll to position [142, 0]
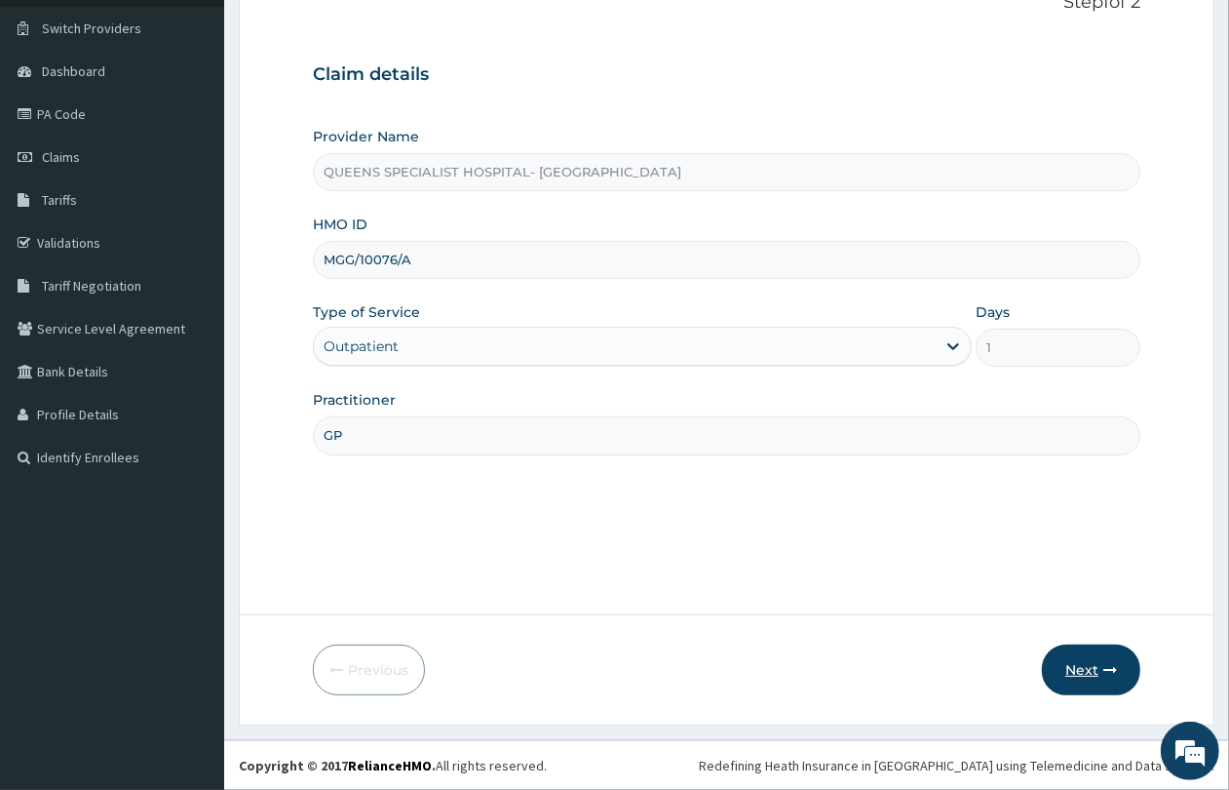
click at [1092, 664] on button "Next" at bounding box center [1091, 669] width 98 height 51
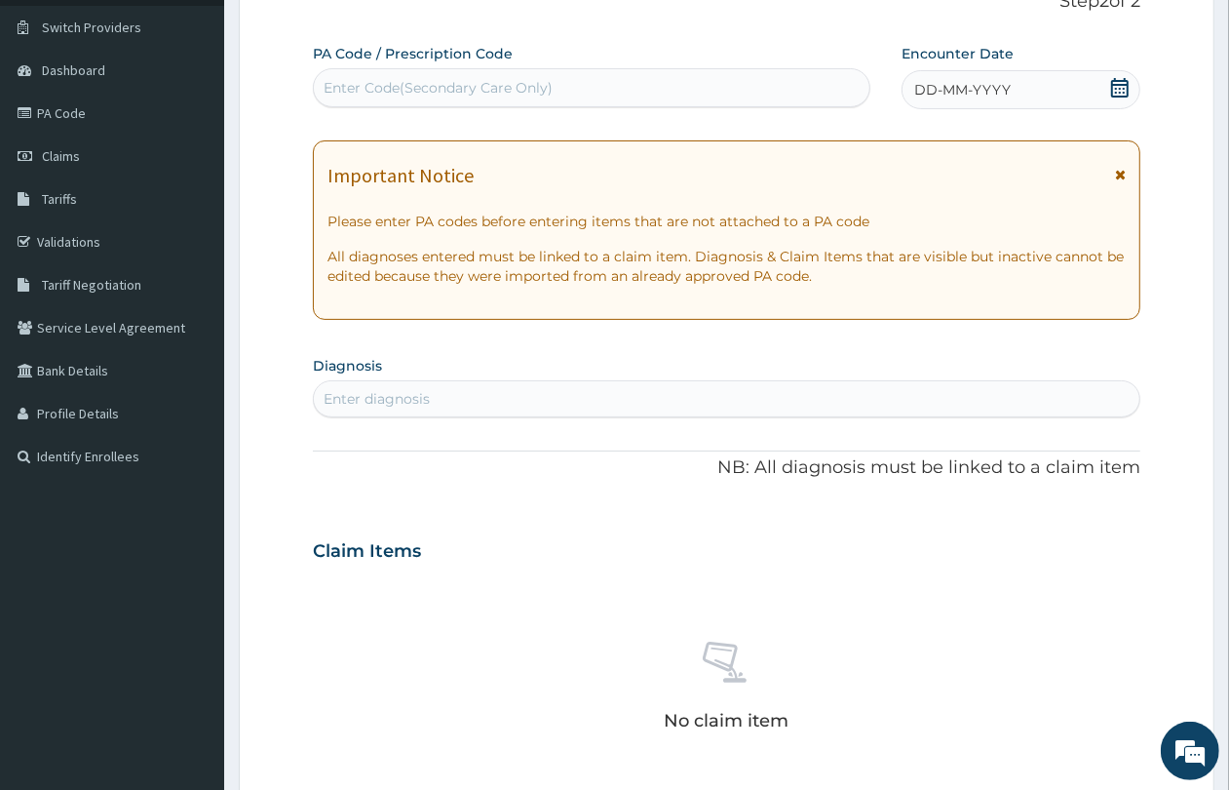
click at [481, 90] on div "Enter Code(Secondary Care Only)" at bounding box center [438, 87] width 229 height 19
paste input "PA/35DC79"
type input "PA/35DC79"
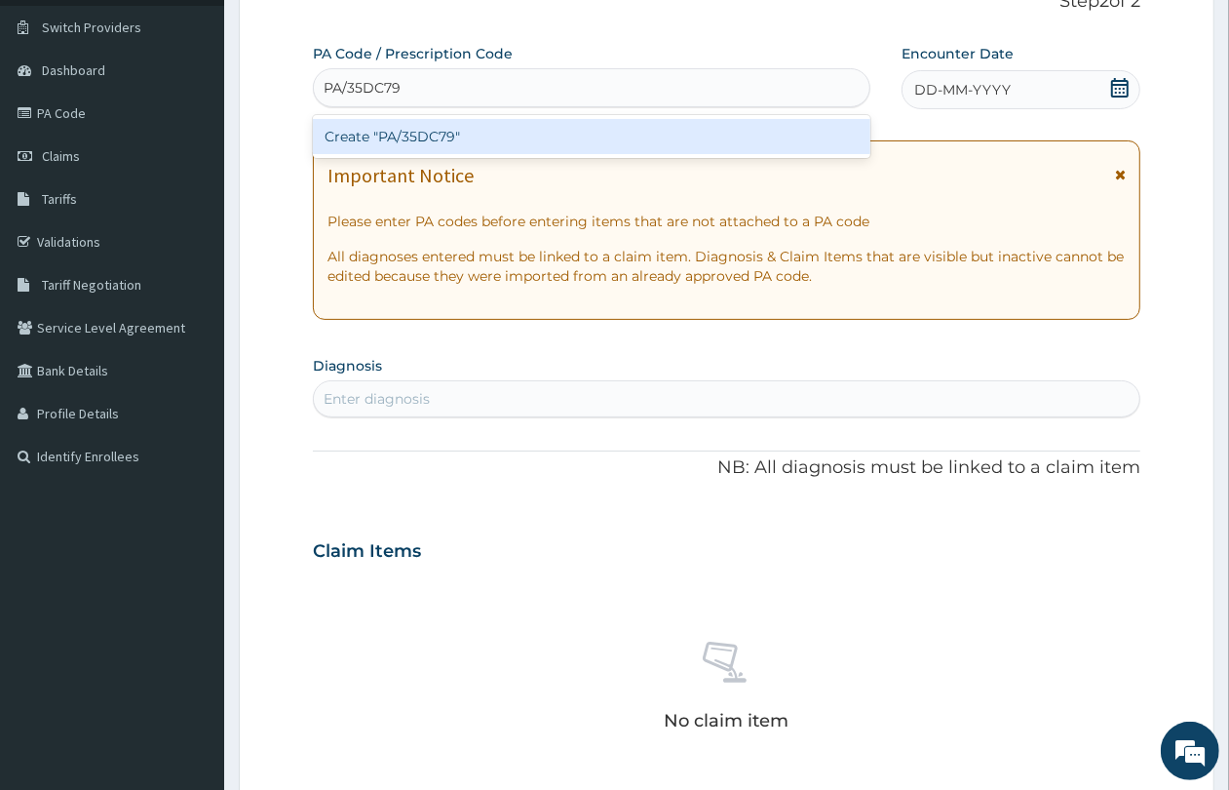
click at [445, 128] on div "Create "PA/35DC79"" at bounding box center [592, 136] width 558 height 35
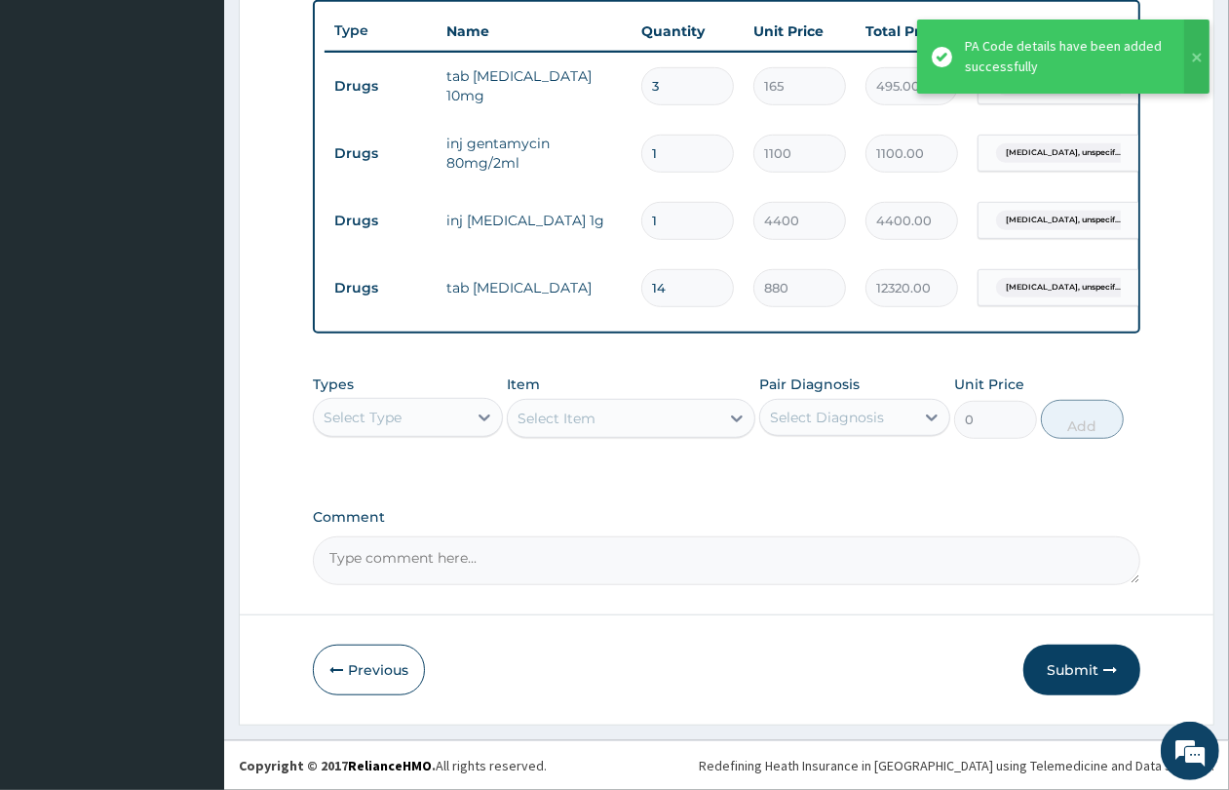
scroll to position [743, 0]
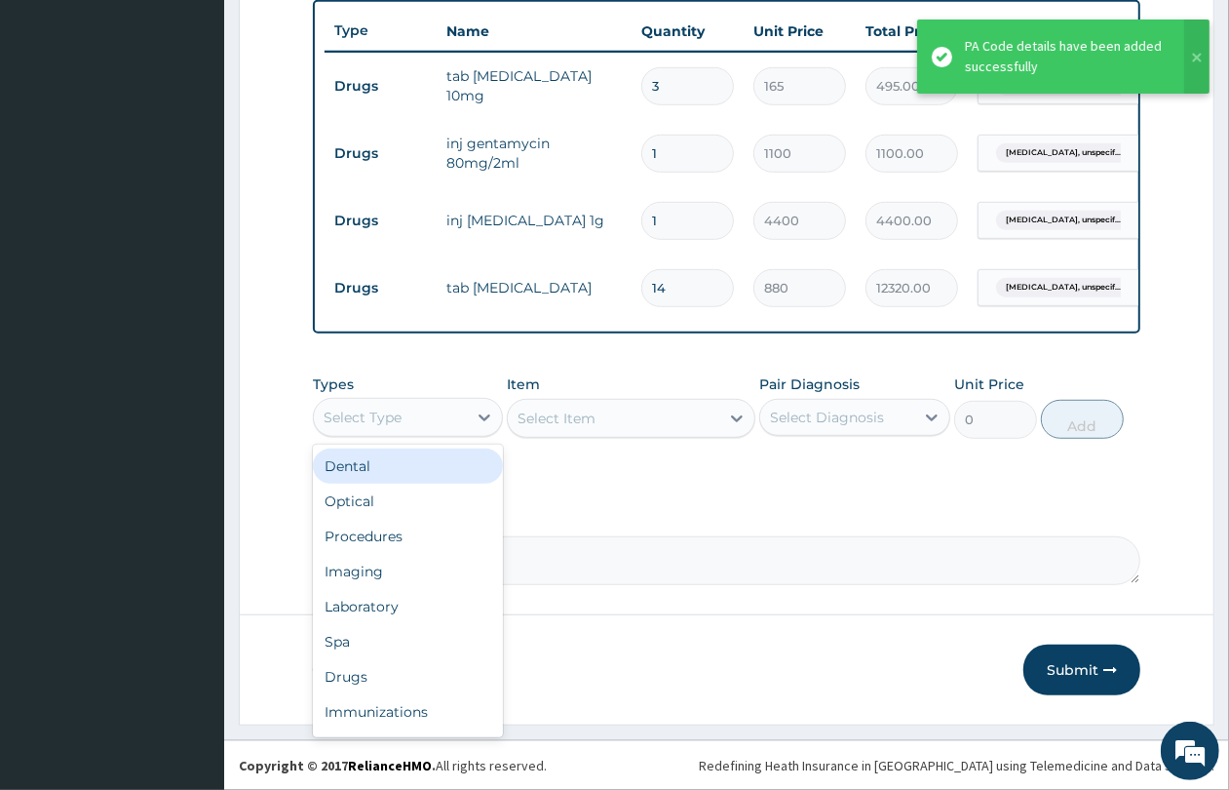
click at [441, 420] on div "Select Type" at bounding box center [390, 417] width 153 height 31
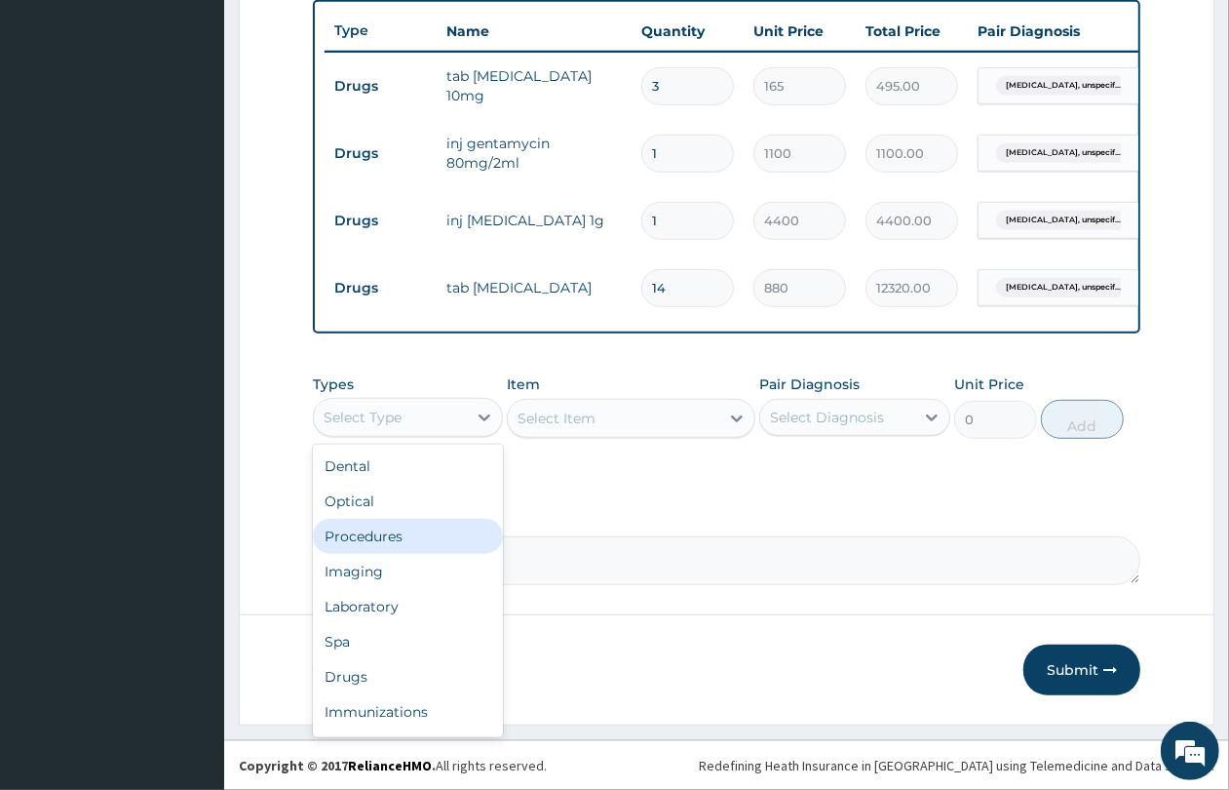
click at [426, 541] on div "Procedures" at bounding box center [408, 536] width 190 height 35
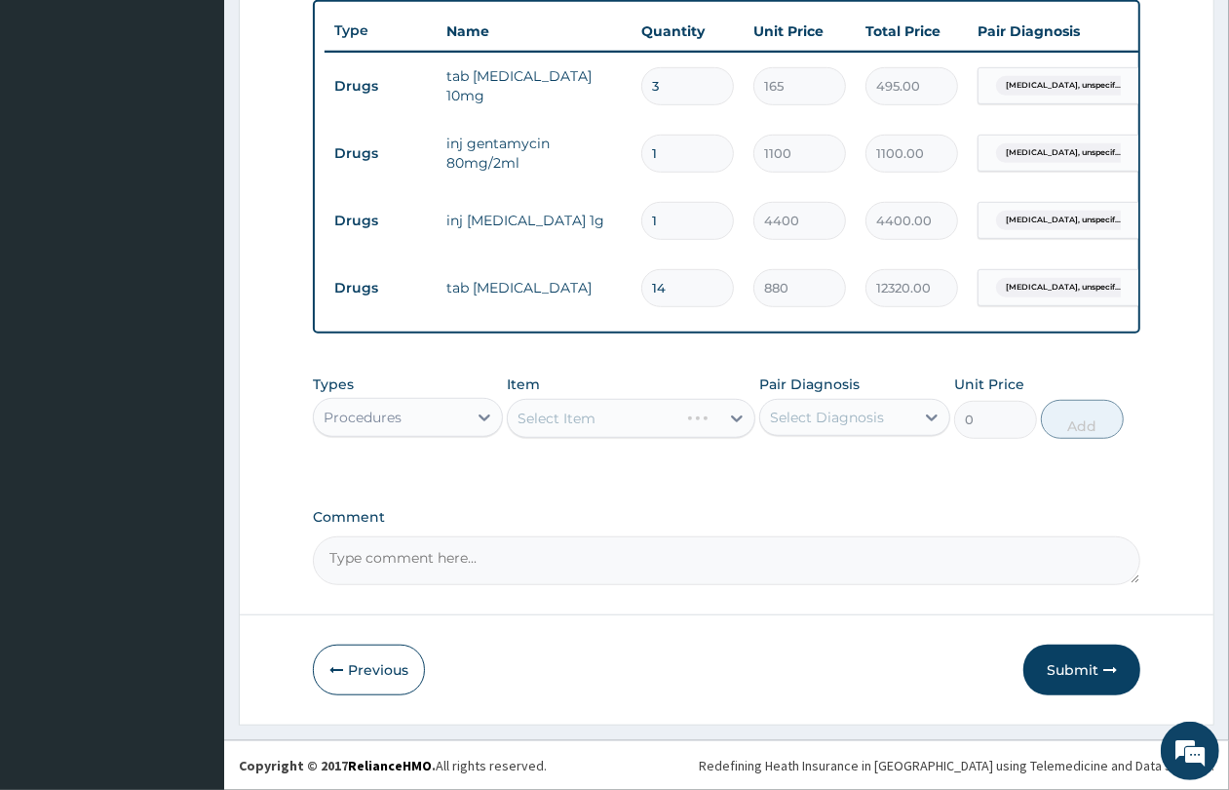
click at [606, 420] on div "Select Item" at bounding box center [631, 418] width 249 height 39
click at [604, 434] on div "Select Item" at bounding box center [631, 418] width 249 height 39
click at [607, 419] on div "Select Item" at bounding box center [614, 418] width 212 height 31
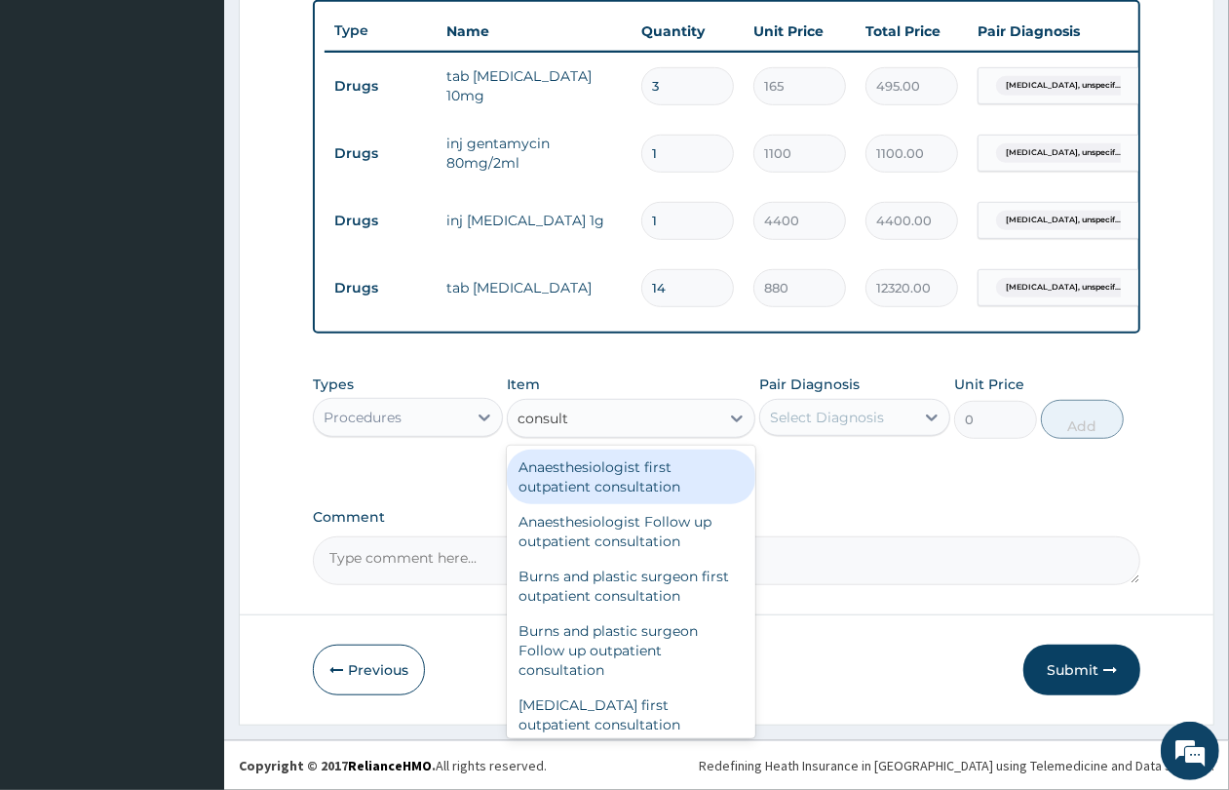
type input "consulta"
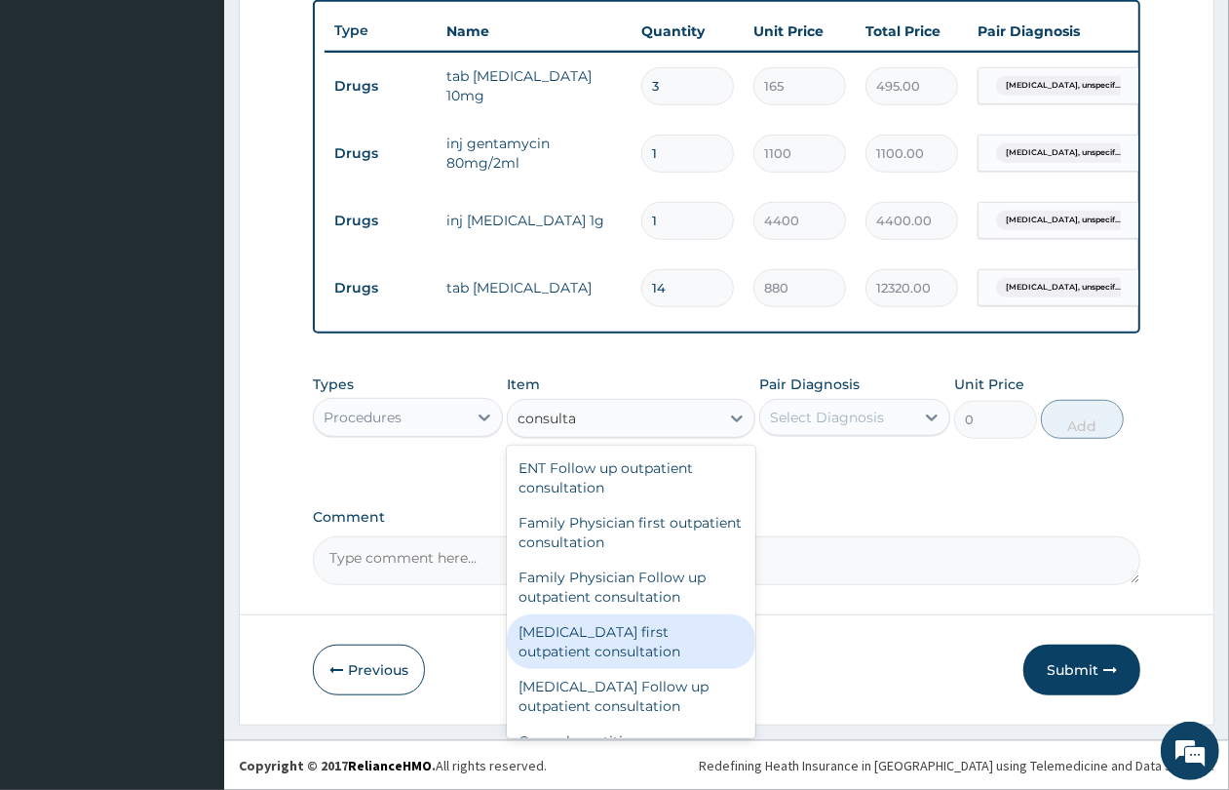
scroll to position [1097, 0]
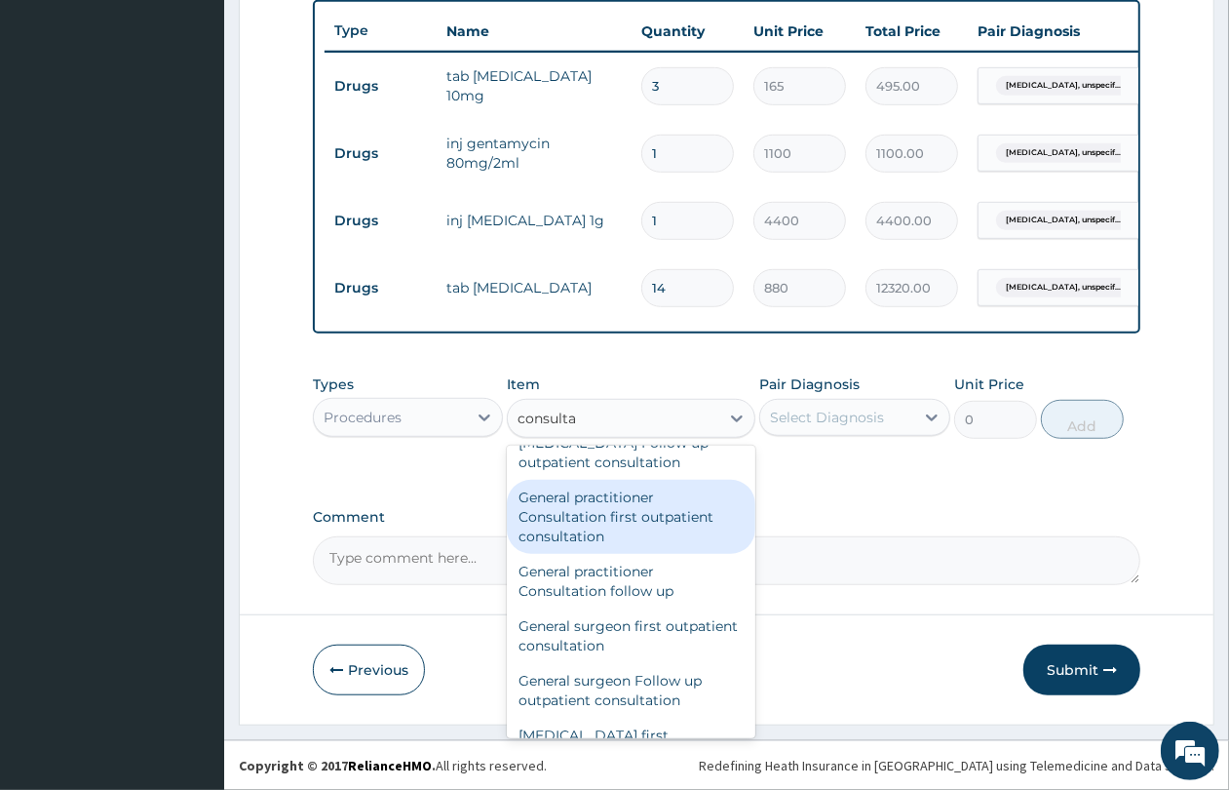
click at [713, 554] on div "General practitioner Consultation first outpatient consultation" at bounding box center [631, 517] width 249 height 74
type input "4350"
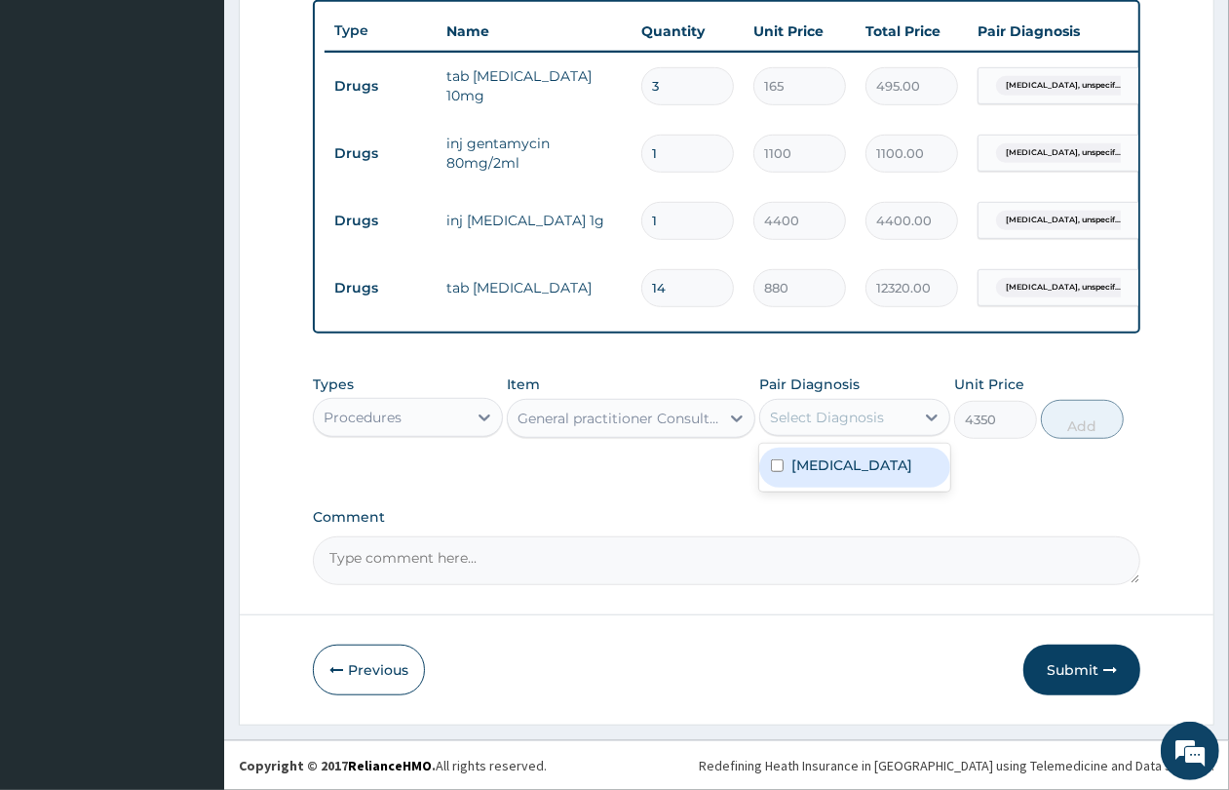
click at [814, 399] on div "Select Diagnosis" at bounding box center [854, 417] width 190 height 37
click at [840, 455] on label "Gonococcal infection, unspecified" at bounding box center [852, 464] width 121 height 19
checkbox input "true"
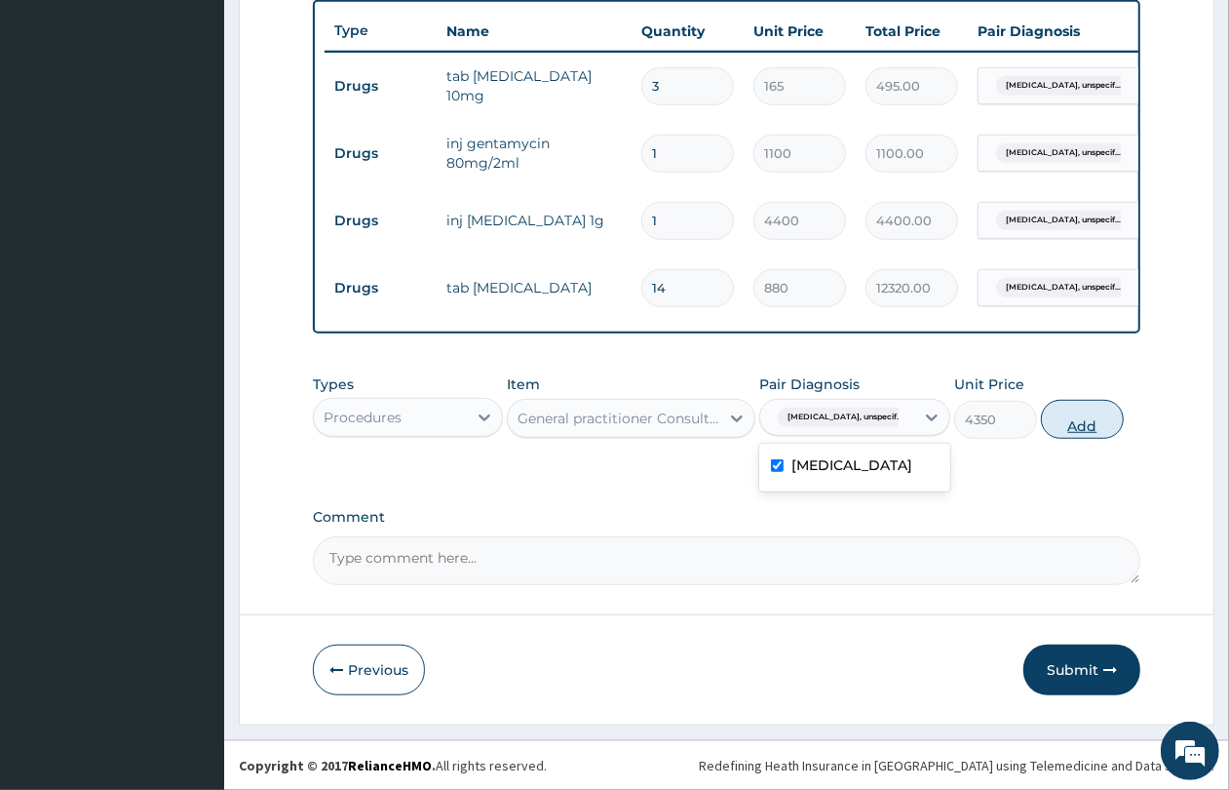
click at [1102, 429] on button "Add" at bounding box center [1082, 419] width 83 height 39
type input "0"
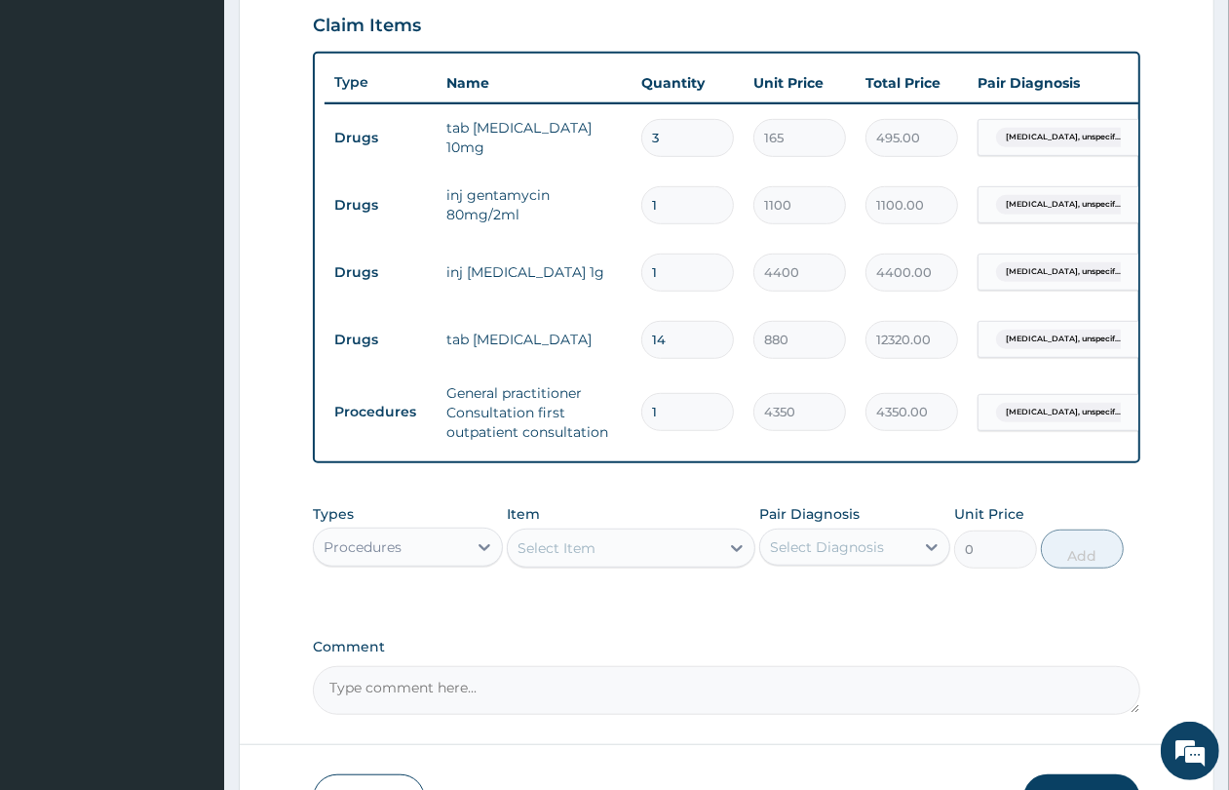
scroll to position [821, 0]
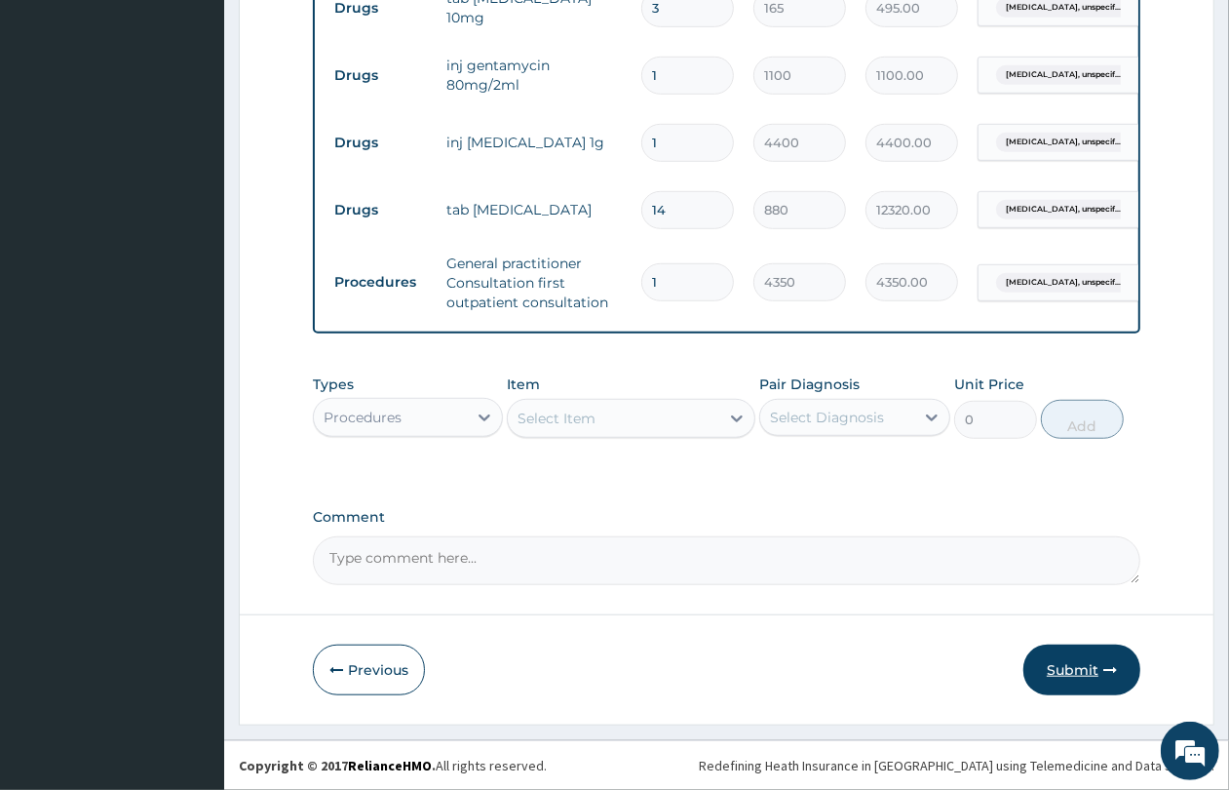
click at [1094, 674] on button "Submit" at bounding box center [1082, 669] width 117 height 51
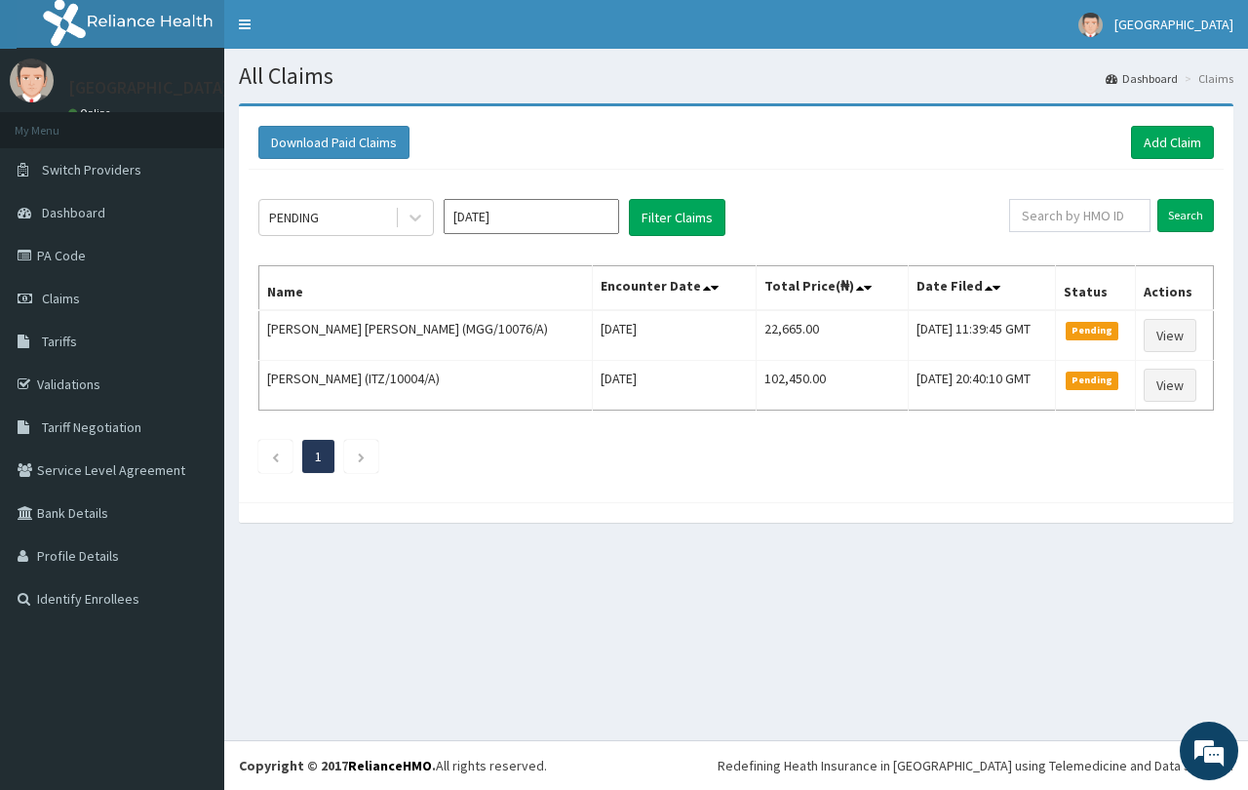
click at [1190, 159] on div "Download Paid Claims Add Claim" at bounding box center [736, 143] width 975 height 54
click at [1187, 139] on link "Add Claim" at bounding box center [1172, 142] width 83 height 33
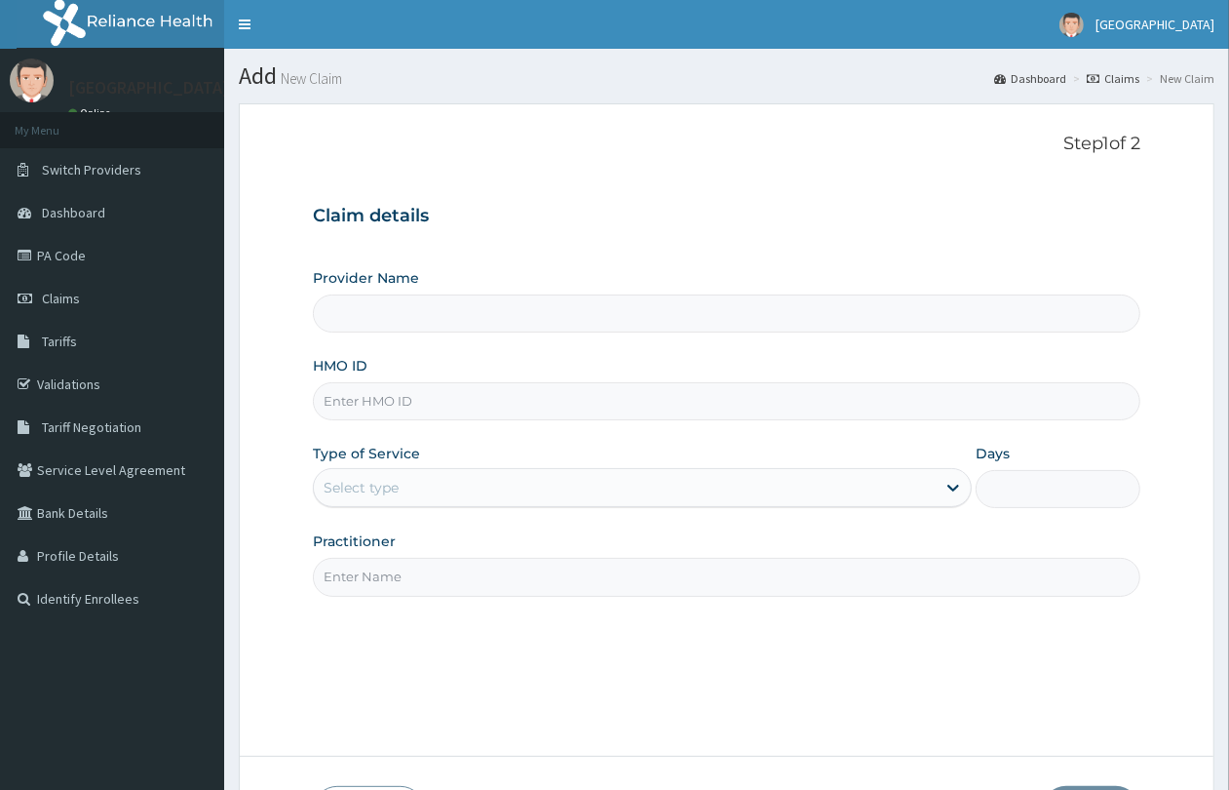
paste input "PCI/10017/B"
type input "PCI/10017/B"
click at [400, 478] on div "Select type" at bounding box center [625, 487] width 622 height 31
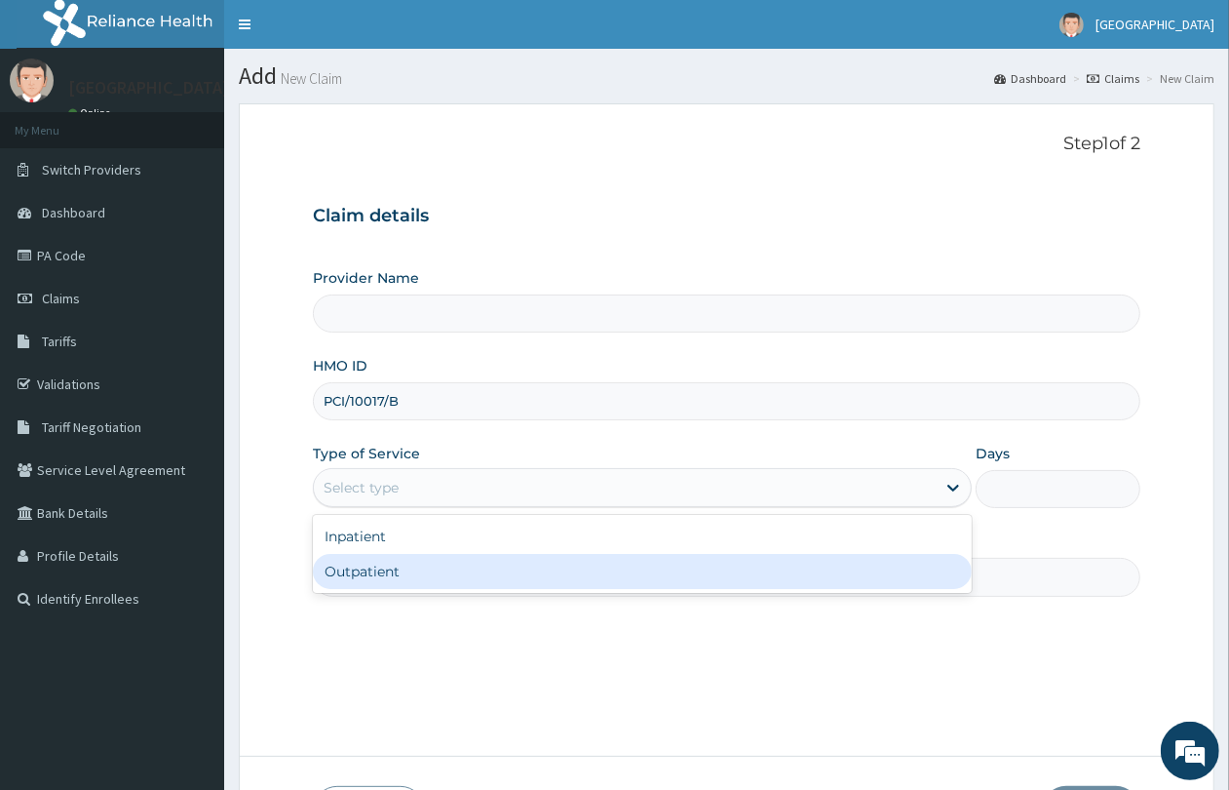
click at [425, 575] on div "Outpatient" at bounding box center [642, 571] width 659 height 35
type input "1"
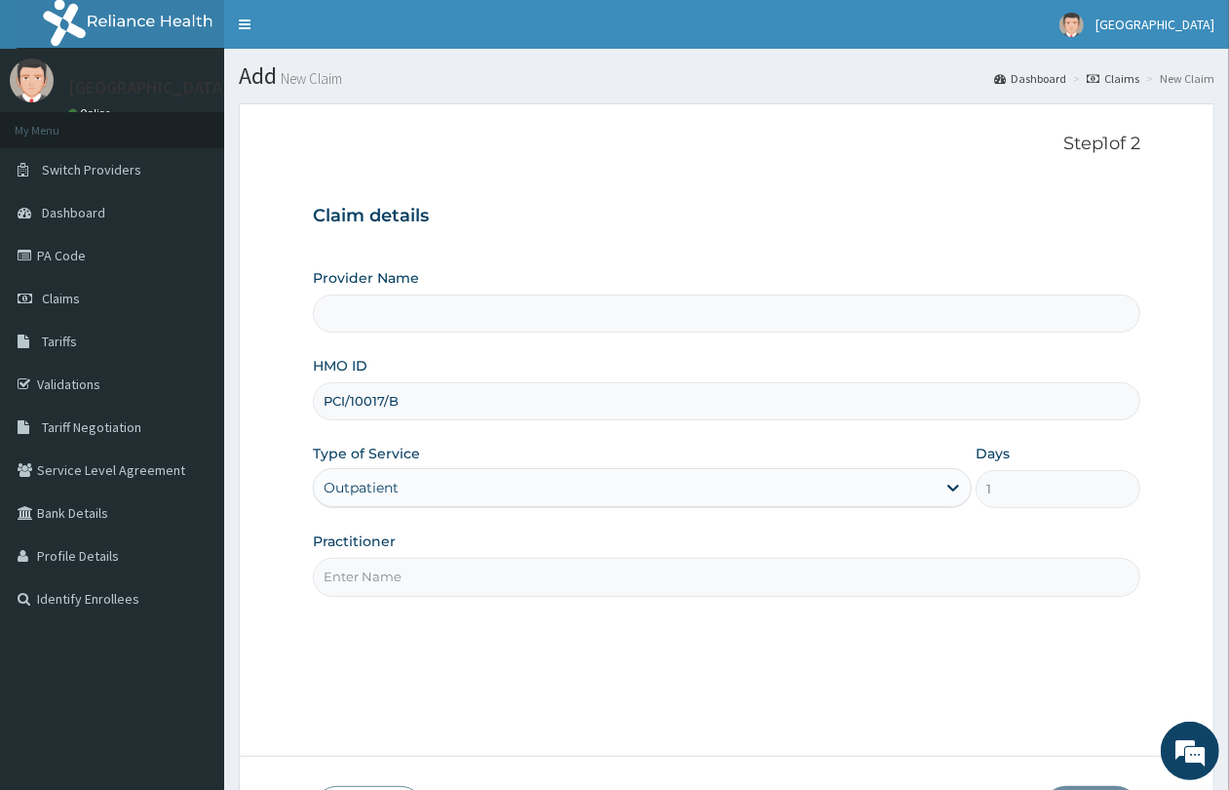
type input "QUEENS SPECIALIST HOSPITAL- [GEOGRAPHIC_DATA]"
click at [419, 591] on input "Practitioner" at bounding box center [727, 577] width 828 height 38
type input "GP"
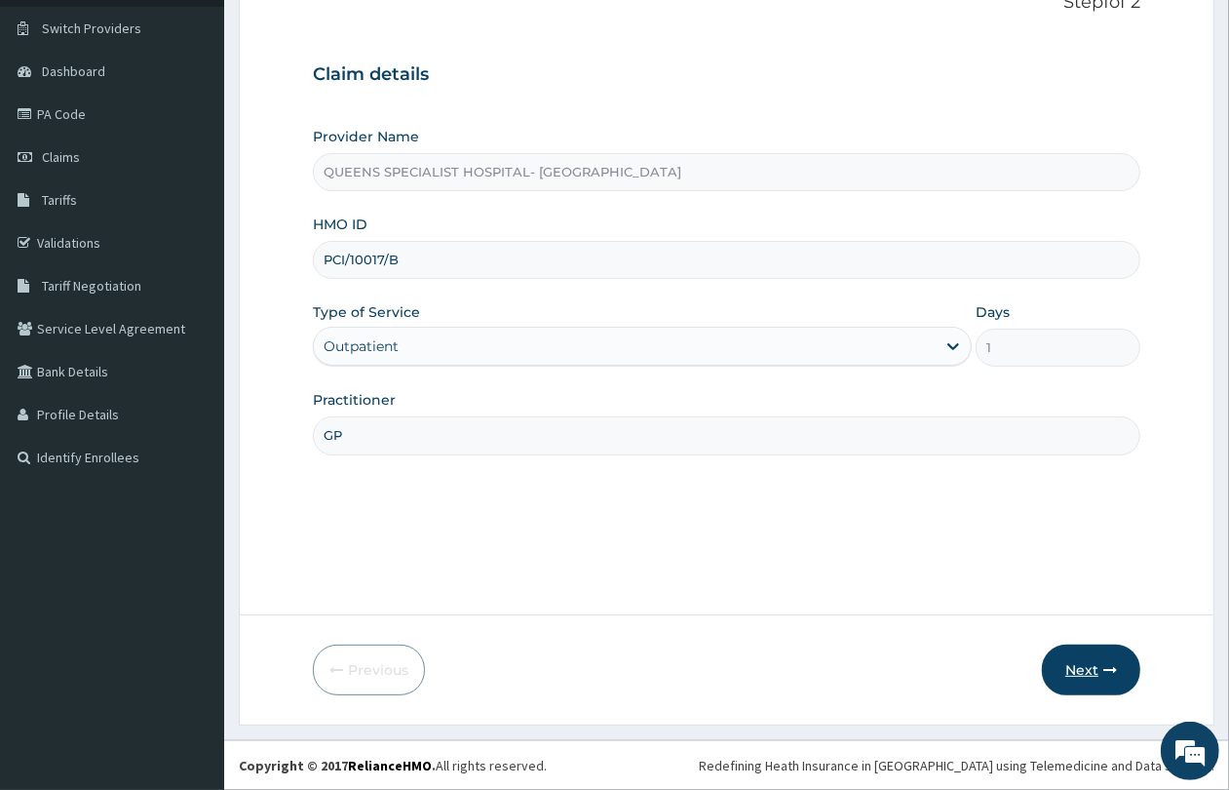
click at [1112, 682] on button "Next" at bounding box center [1091, 669] width 98 height 51
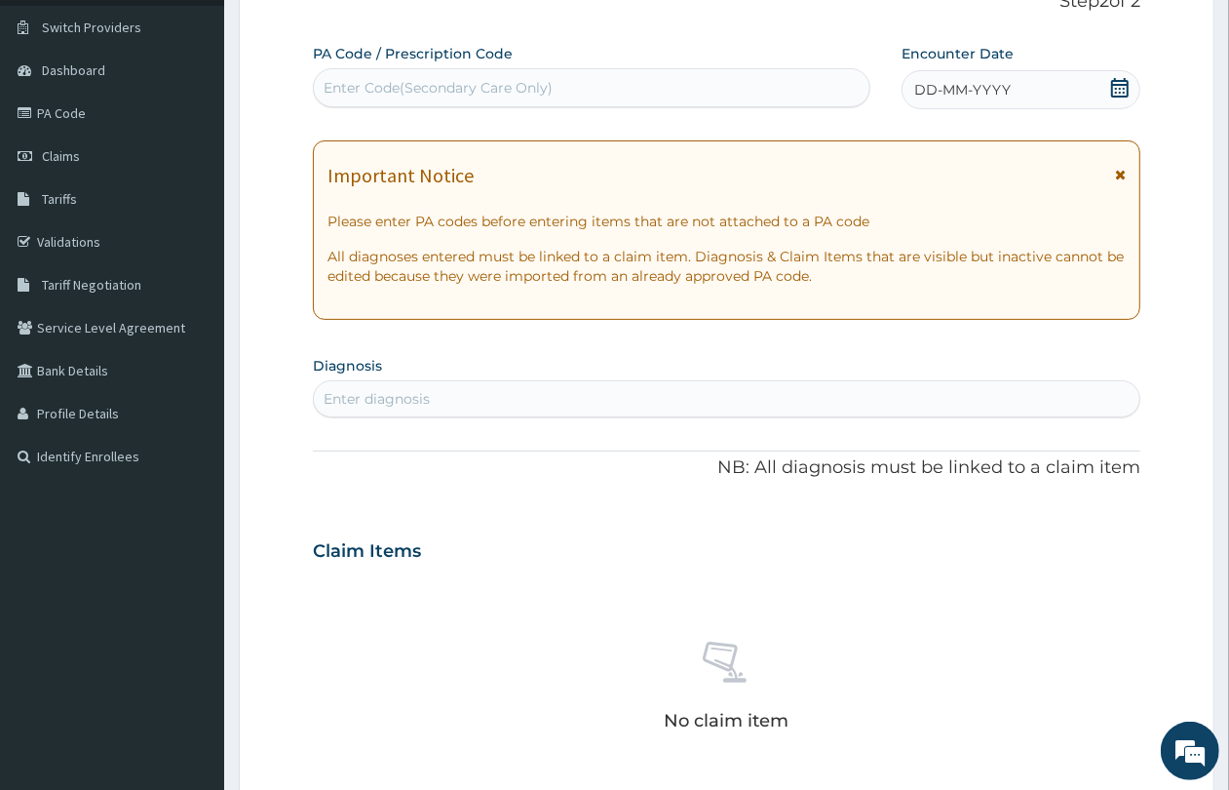
click at [476, 102] on div "Enter Code(Secondary Care Only)" at bounding box center [592, 87] width 556 height 31
paste input "PA/4BD0D7"
type input "PA/4BD0D7"
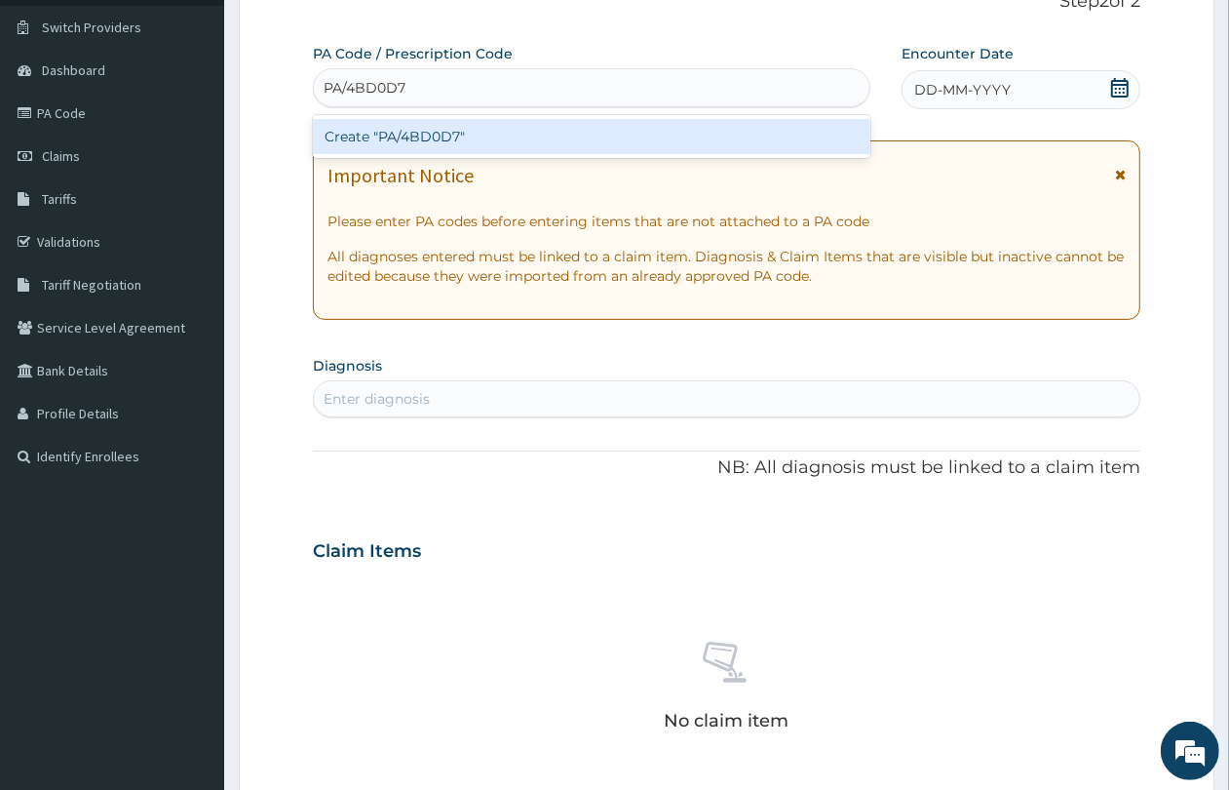
click at [483, 142] on div "Create "PA/4BD0D7"" at bounding box center [592, 136] width 558 height 35
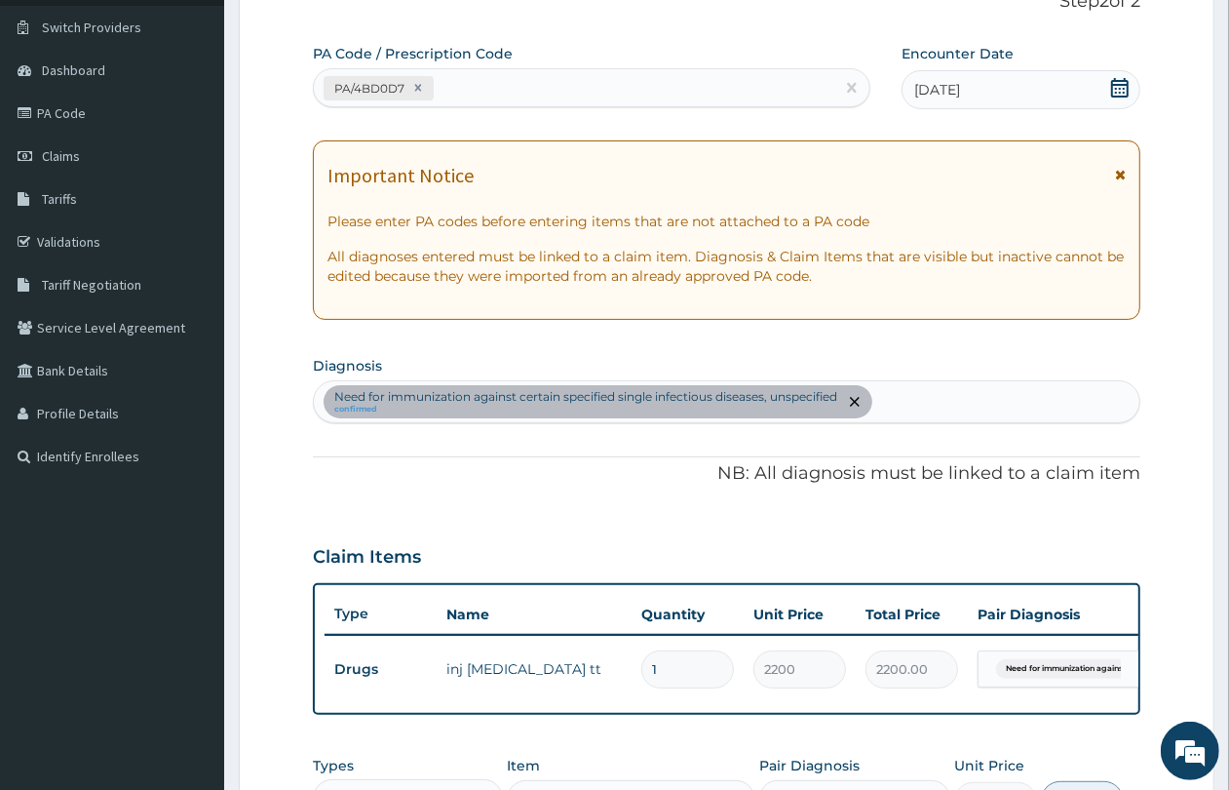
click at [583, 55] on div "PA Code / Prescription Code PA/4BD0D7" at bounding box center [592, 75] width 558 height 63
click at [556, 88] on div "PA/4BD0D7" at bounding box center [574, 88] width 521 height 32
paste input "PA/5E0240"
type input "PA/5E0240"
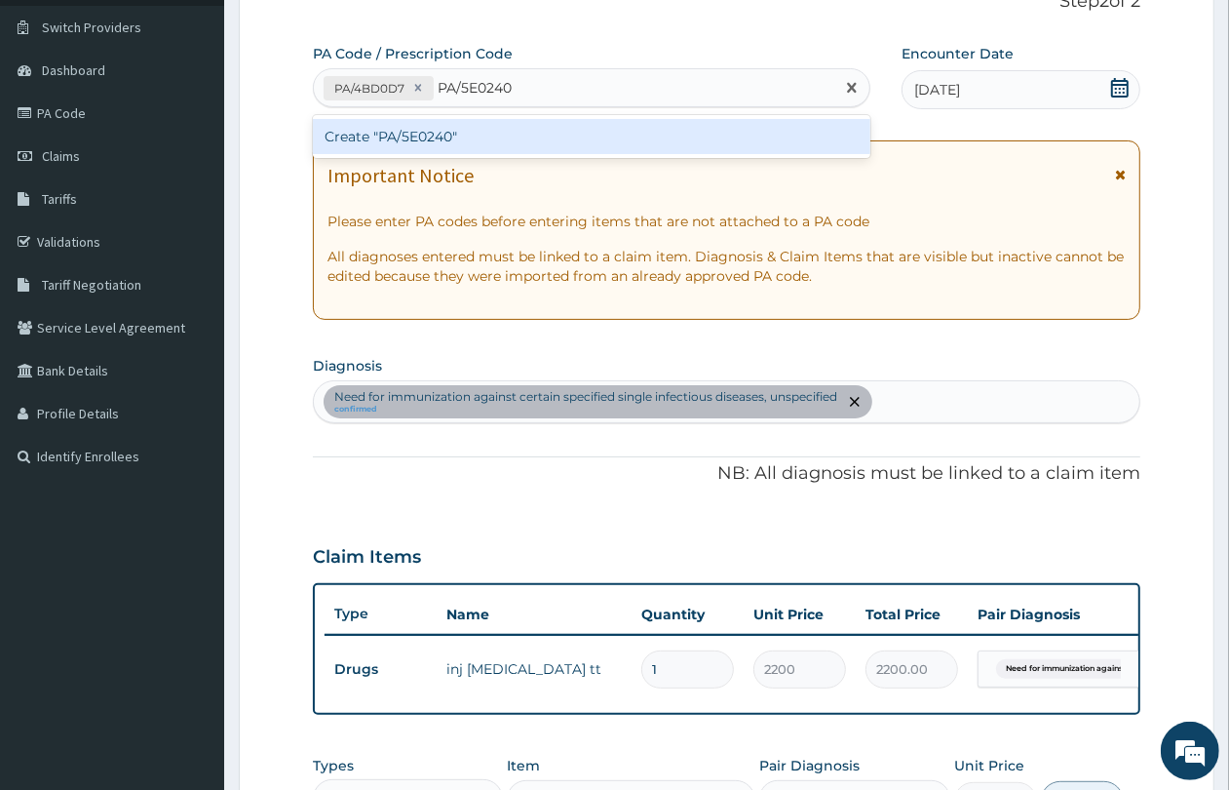
click at [517, 133] on div "Create "PA/5E0240"" at bounding box center [592, 136] width 558 height 35
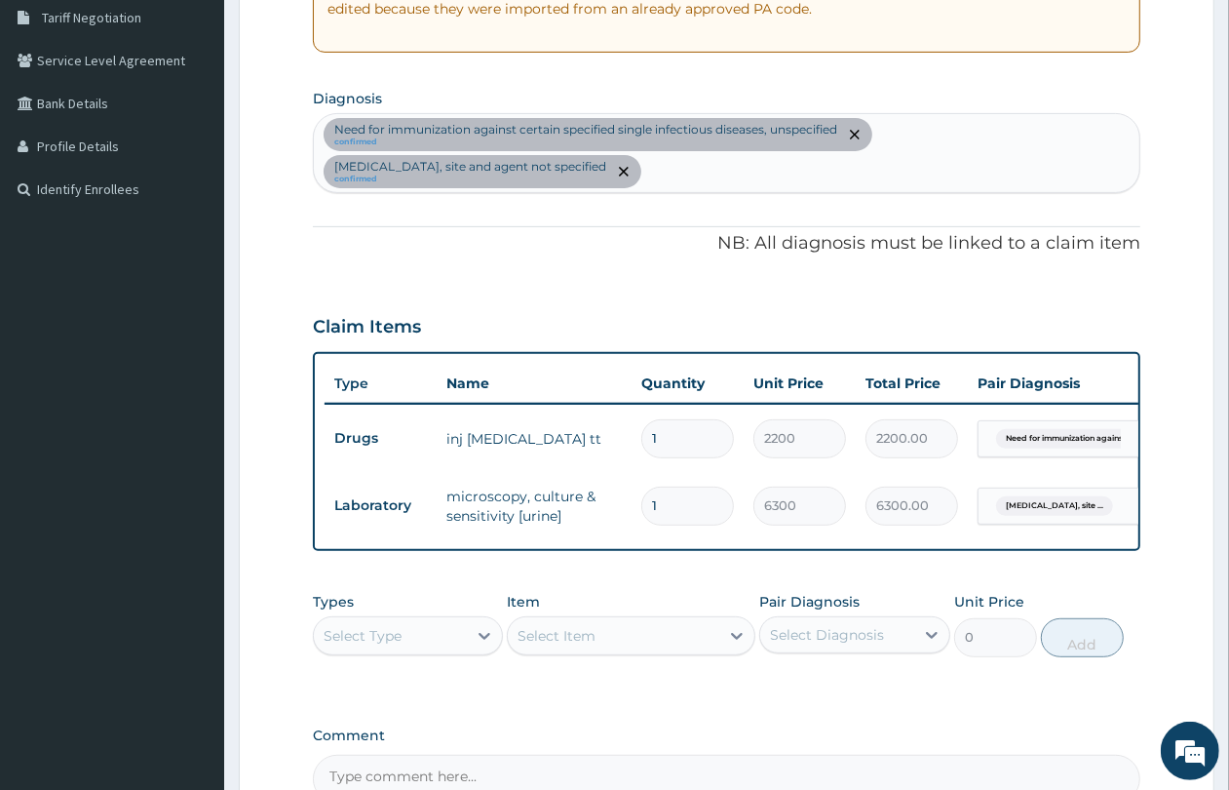
scroll to position [645, 0]
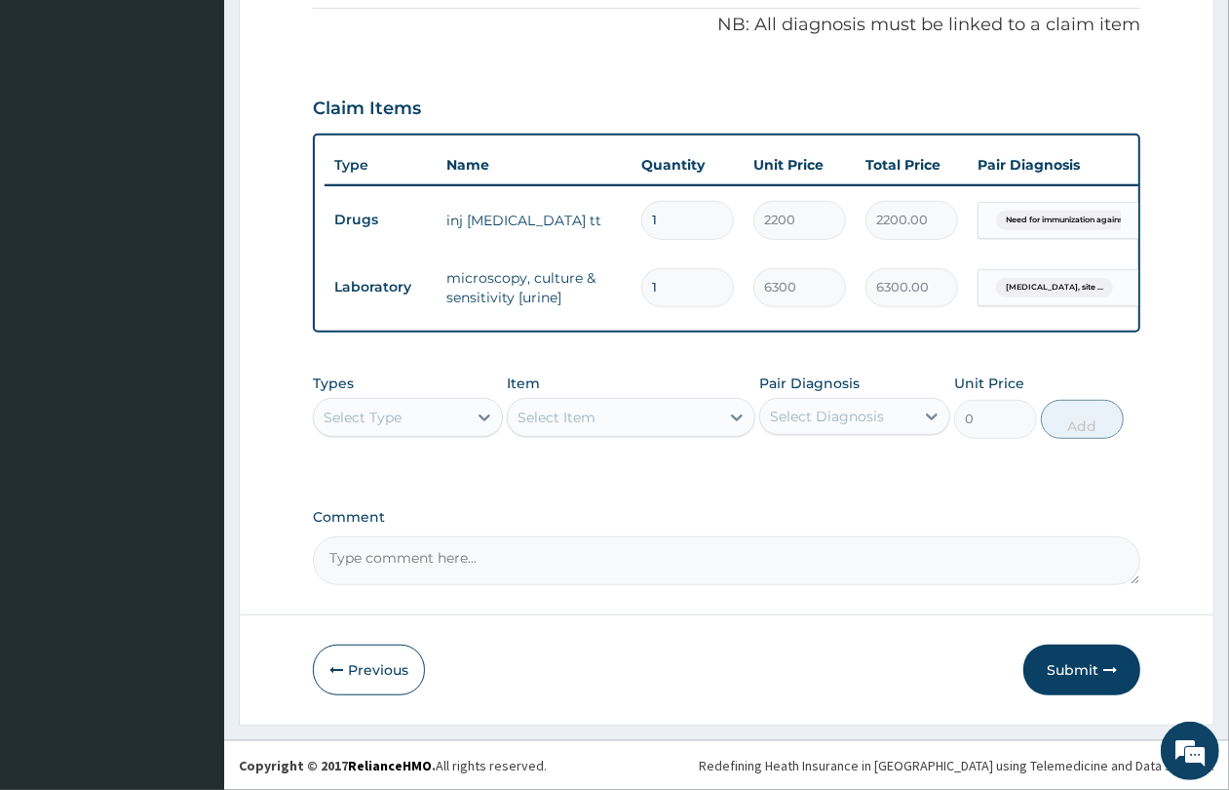
click at [407, 415] on div "Select Type" at bounding box center [390, 417] width 153 height 31
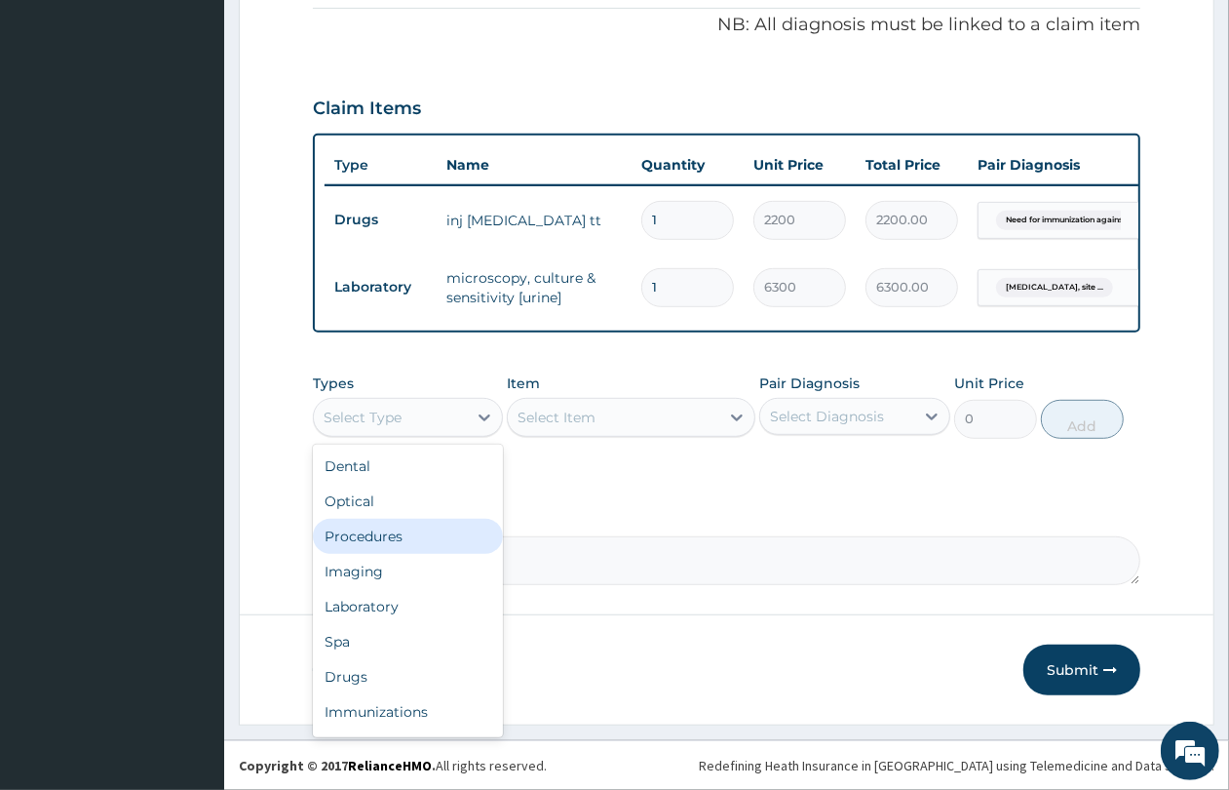
click at [426, 536] on div "Procedures" at bounding box center [408, 536] width 190 height 35
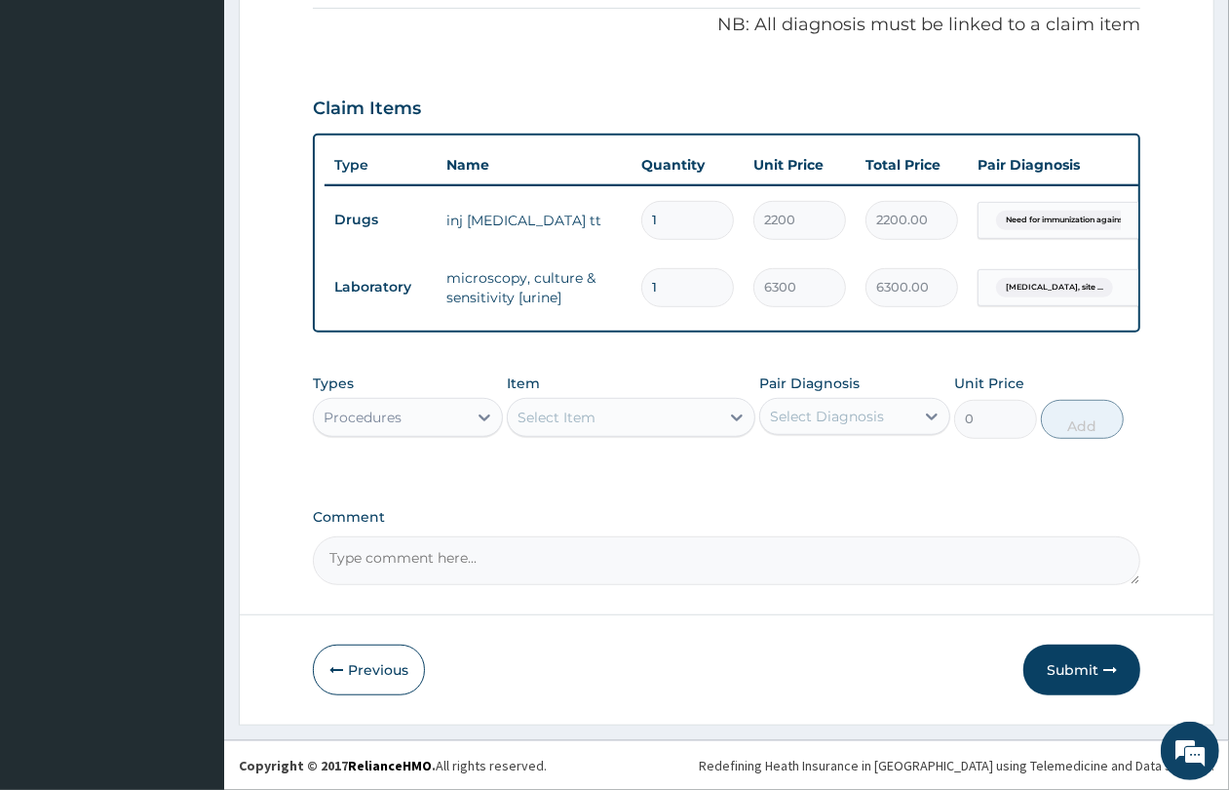
click at [606, 412] on div "Select Item" at bounding box center [614, 417] width 212 height 31
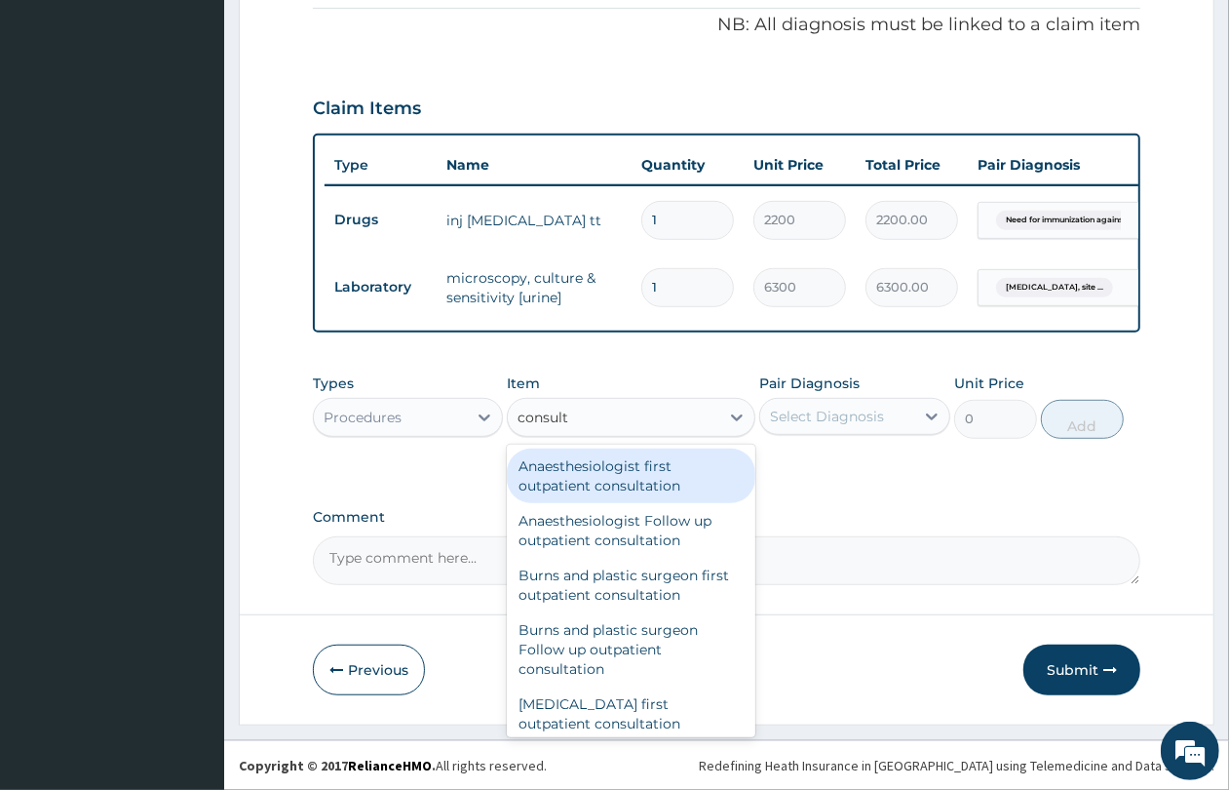
type input "consulta"
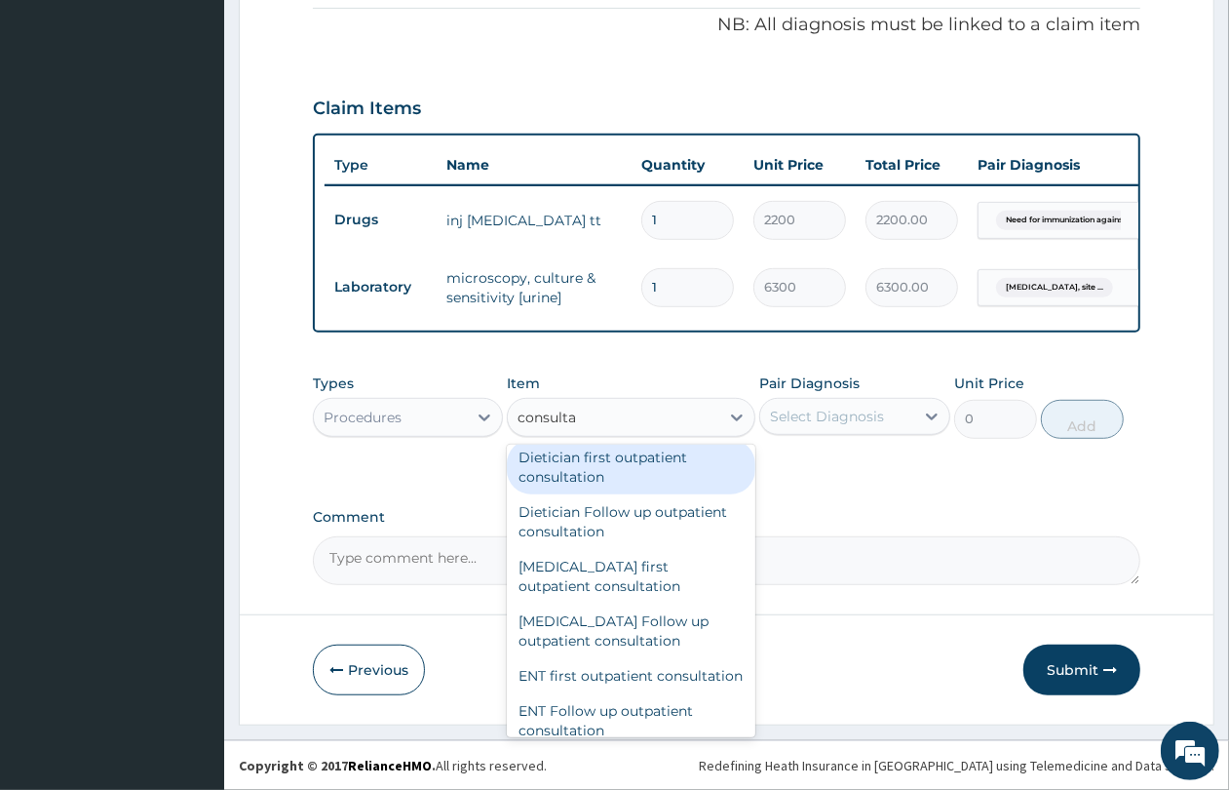
scroll to position [1097, 0]
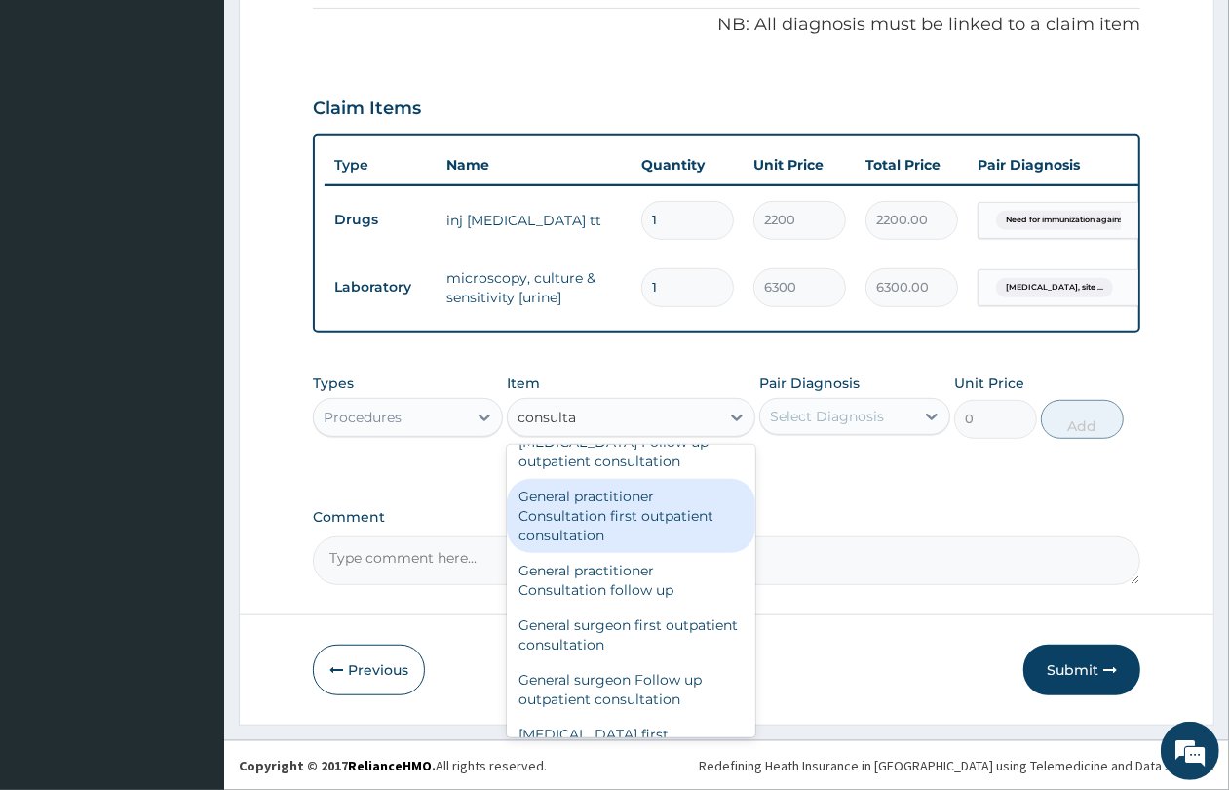
click at [661, 532] on div "General practitioner Consultation first outpatient consultation" at bounding box center [631, 516] width 249 height 74
type input "4350"
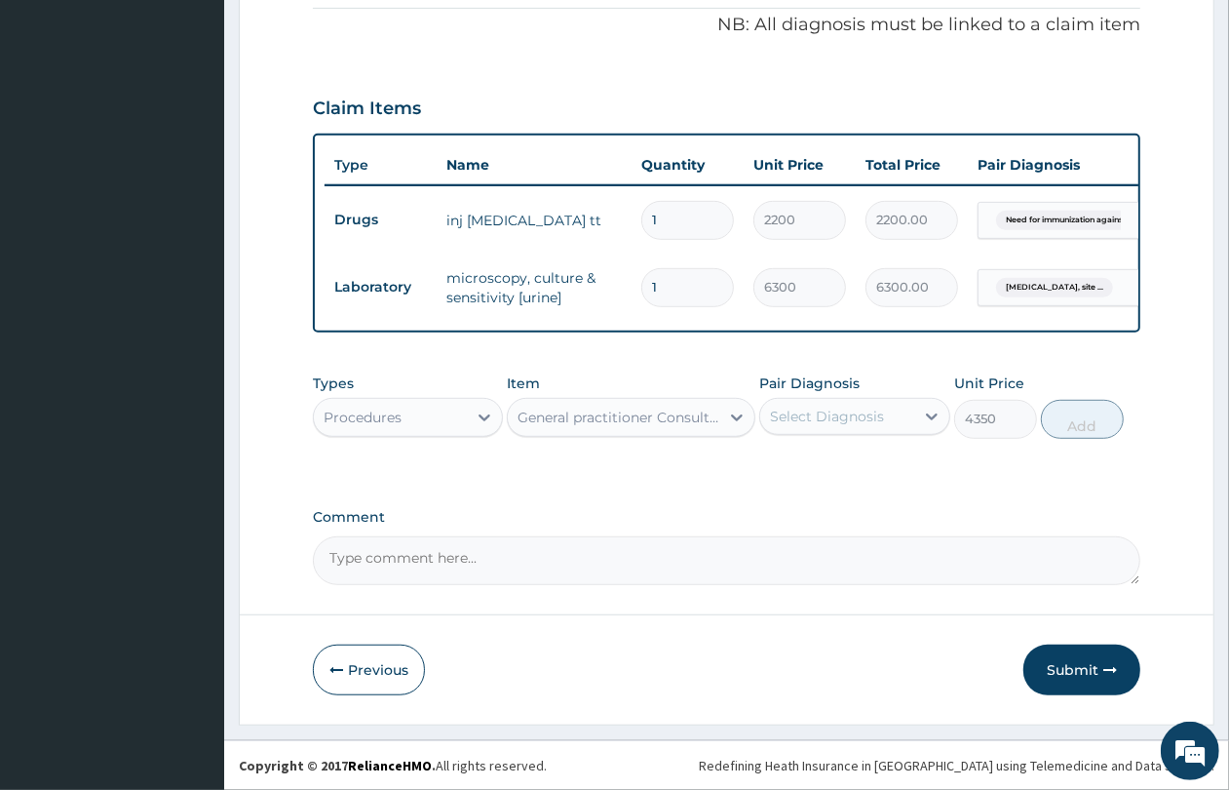
click at [819, 411] on div "Select Diagnosis" at bounding box center [827, 416] width 114 height 19
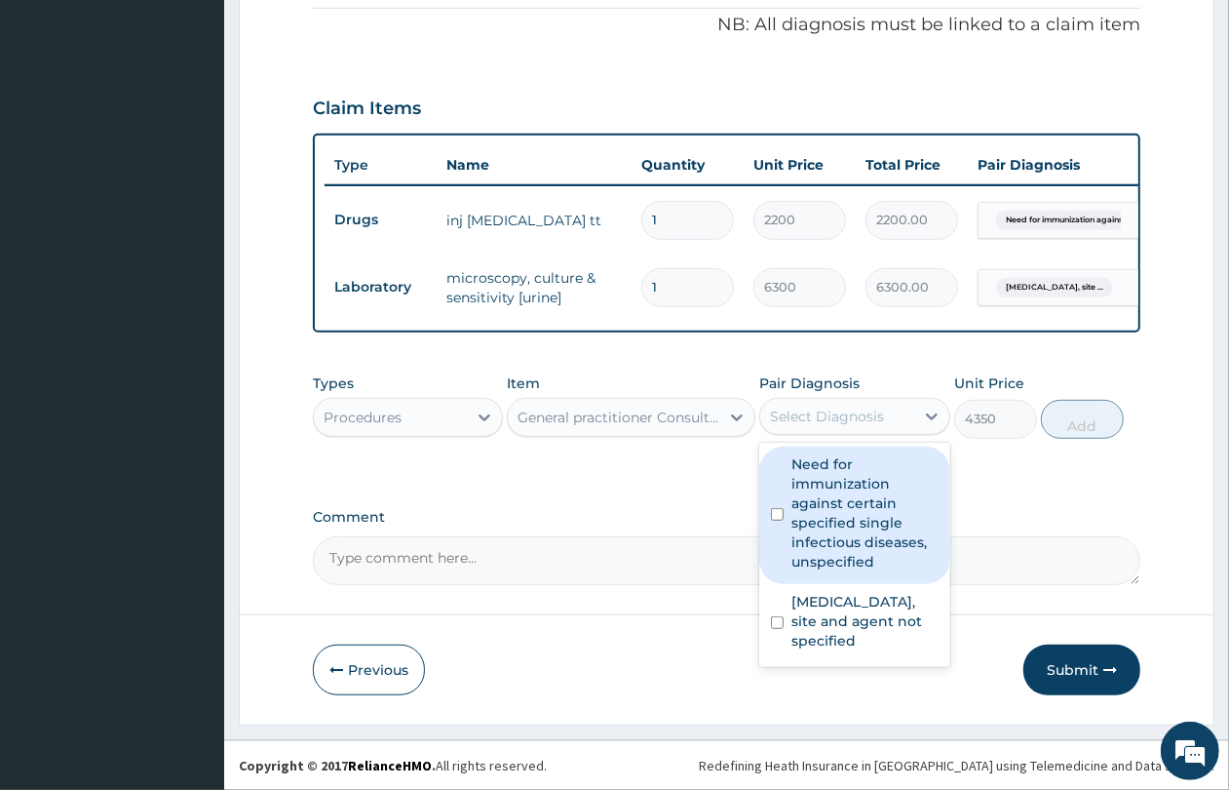
click at [836, 539] on label "Need for immunization against certain specified single infectious diseases, uns…" at bounding box center [865, 512] width 146 height 117
checkbox input "true"
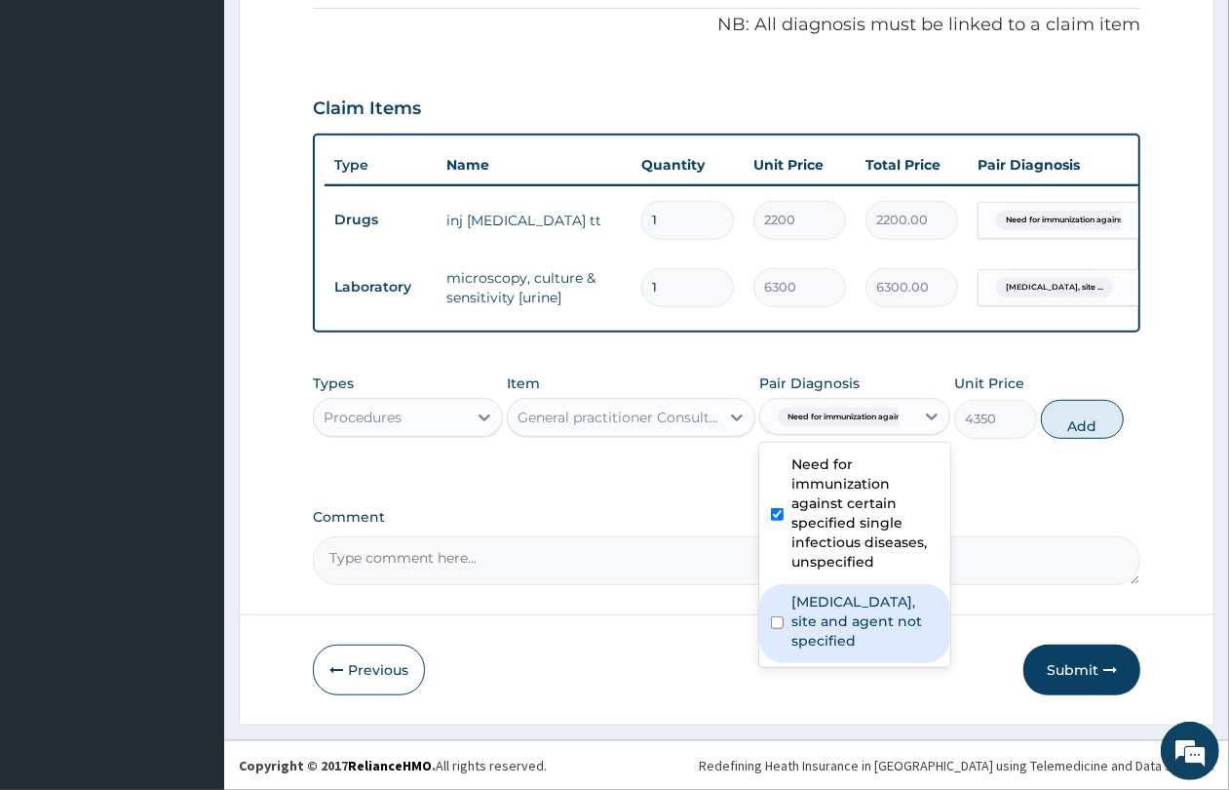
click at [829, 601] on label "[MEDICAL_DATA], site and agent not specified" at bounding box center [865, 621] width 146 height 58
checkbox input "true"
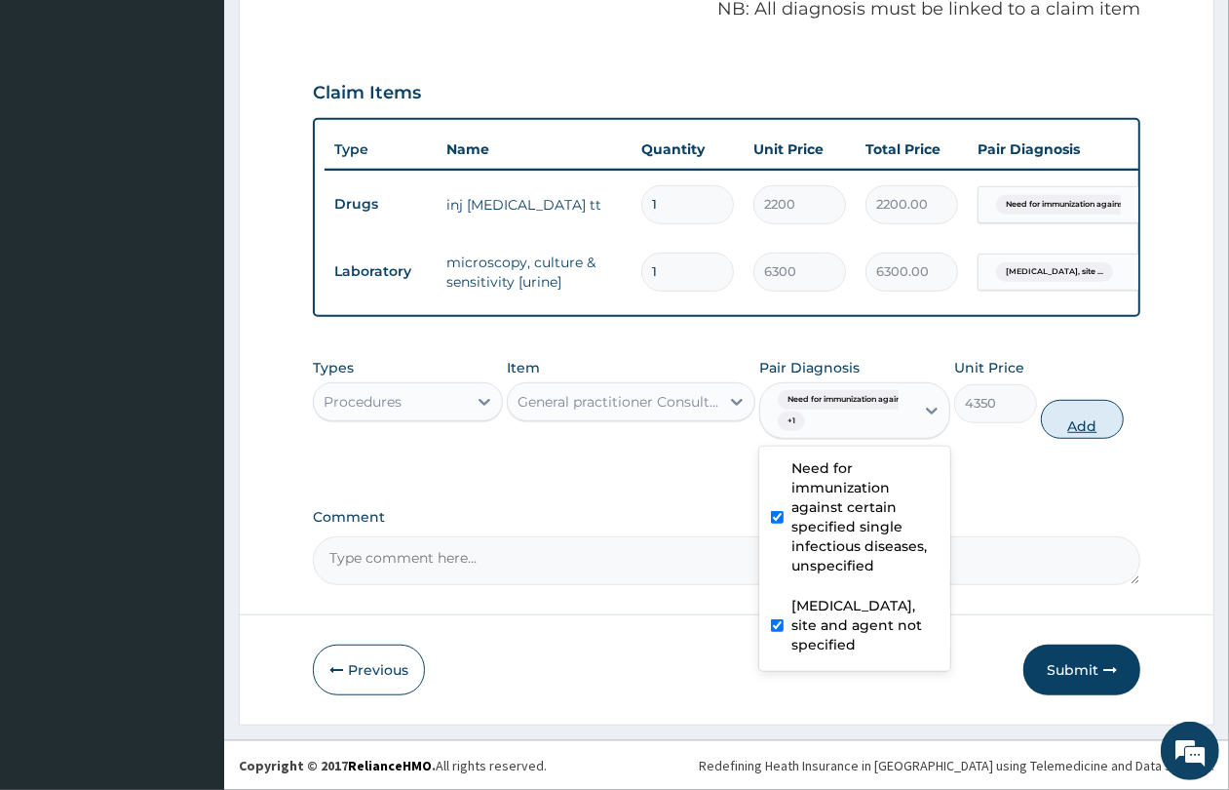
click at [1085, 439] on button "Add" at bounding box center [1082, 419] width 83 height 39
type input "0"
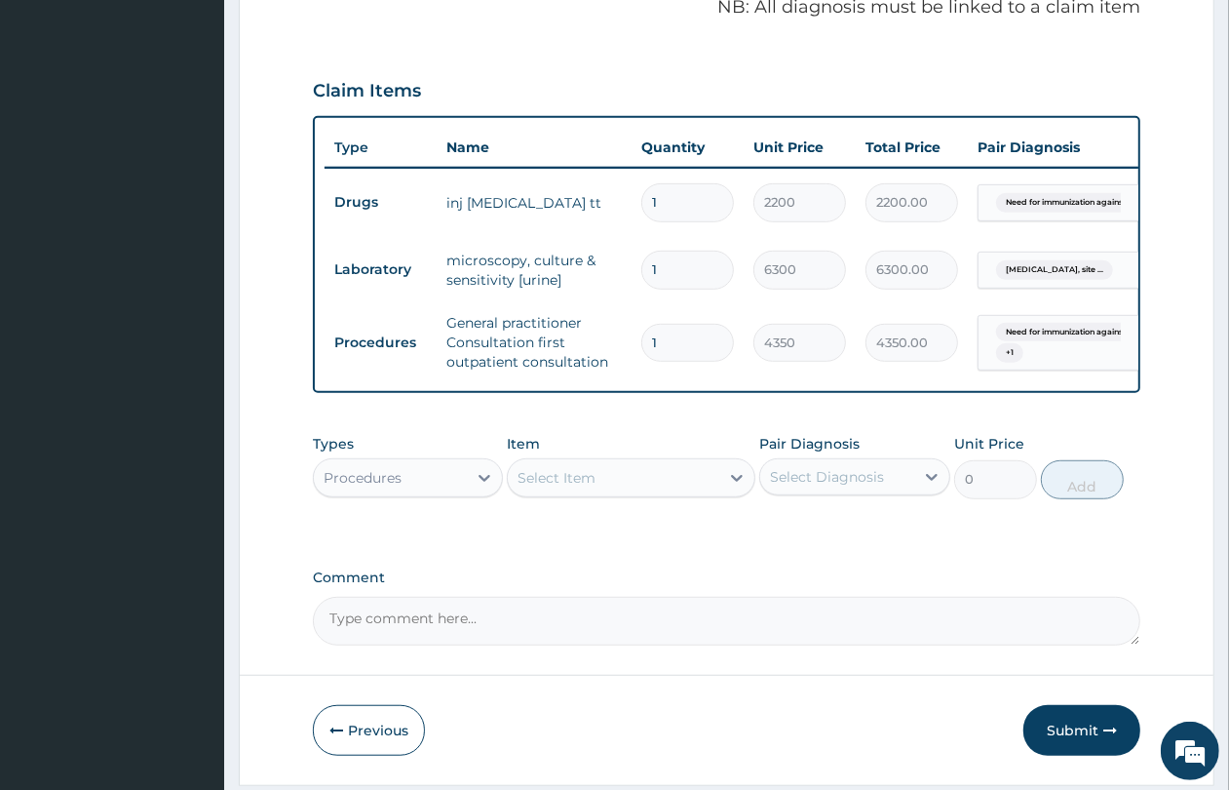
click at [538, 493] on div "Select Item" at bounding box center [614, 477] width 212 height 31
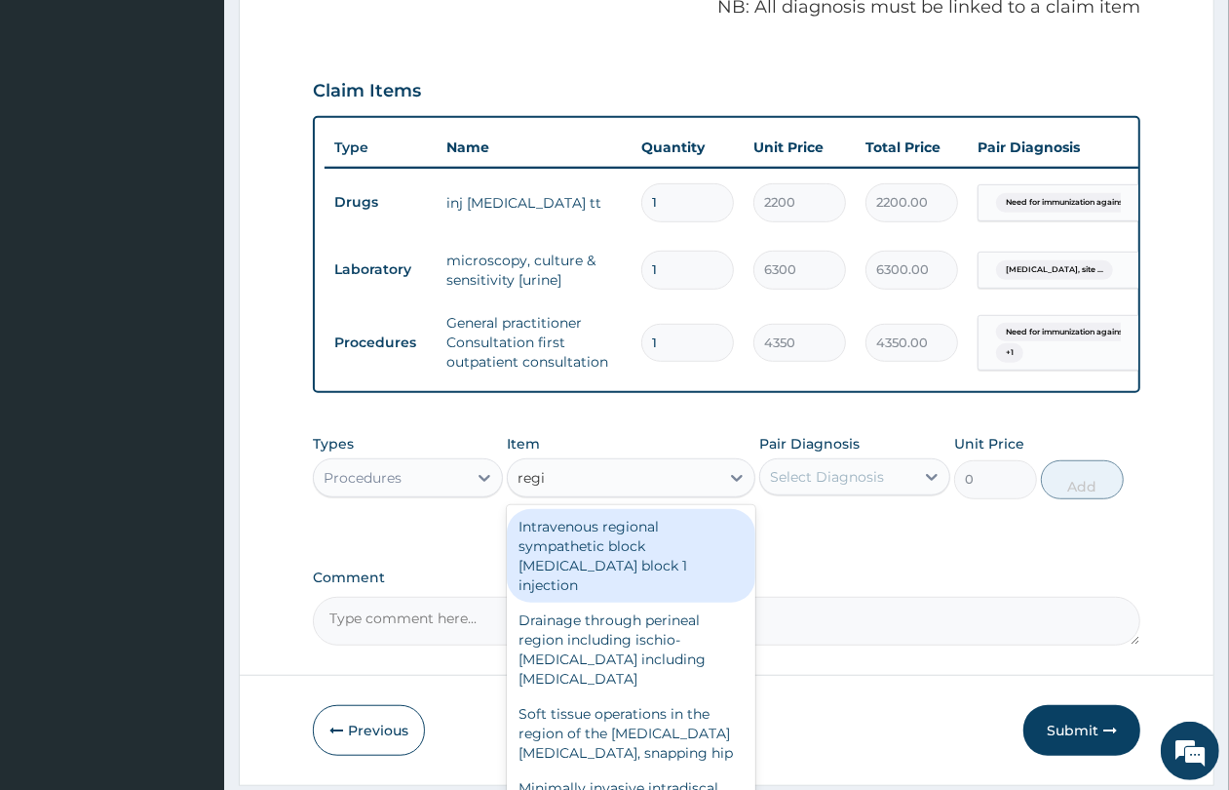
type input "regis"
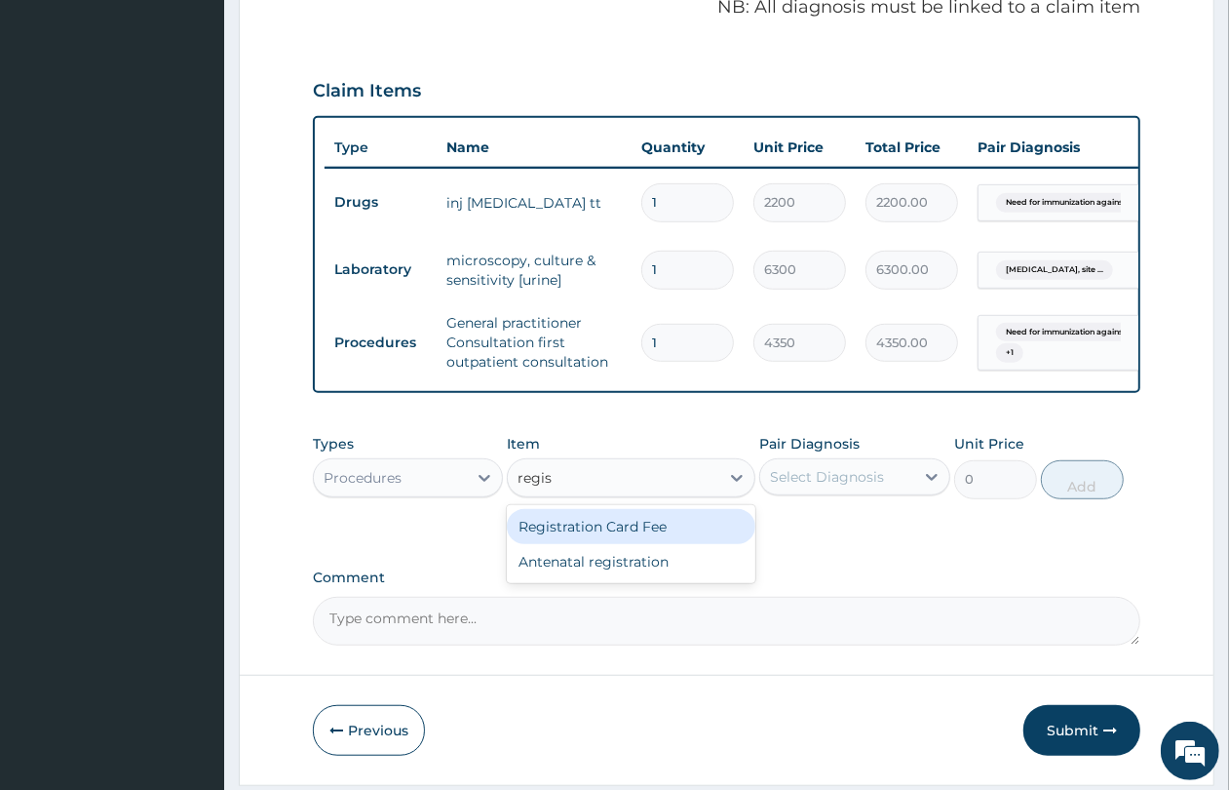
click at [669, 538] on div "Registration Card Fee" at bounding box center [631, 526] width 249 height 35
type input "3600"
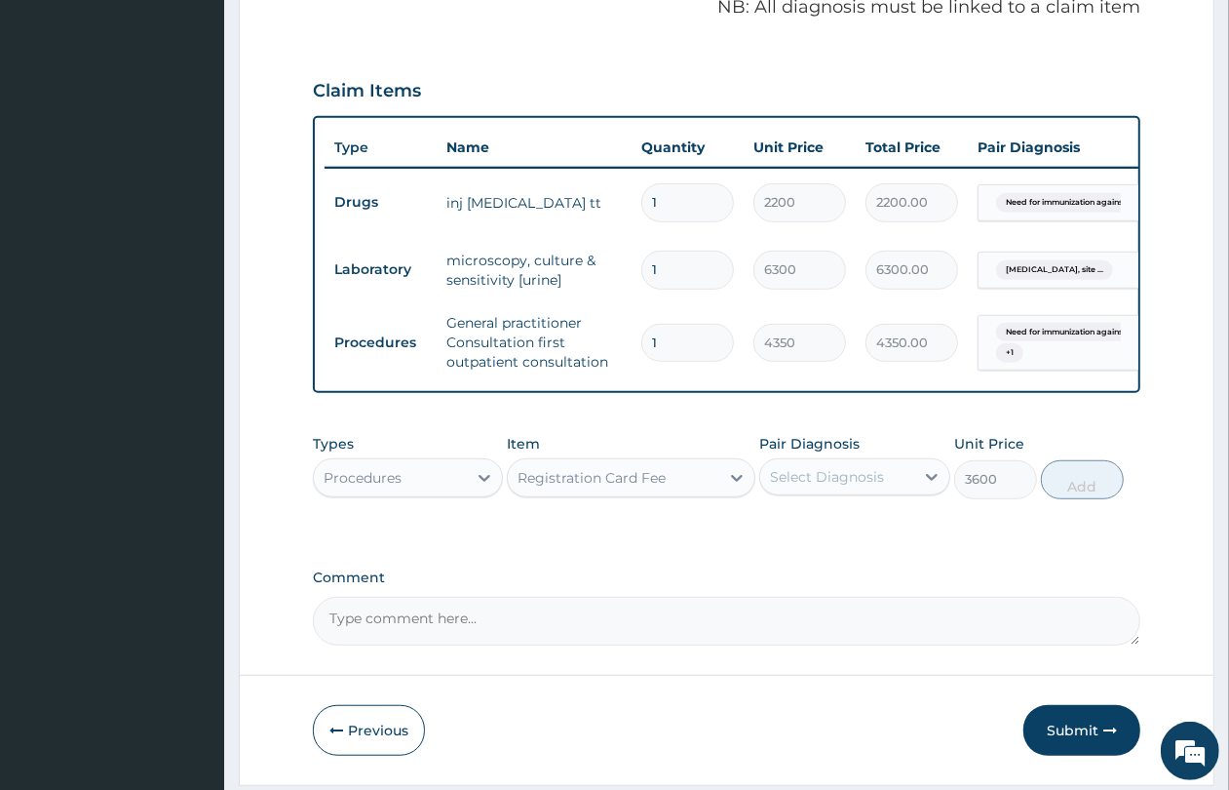
click at [873, 492] on div "Select Diagnosis" at bounding box center [836, 476] width 153 height 31
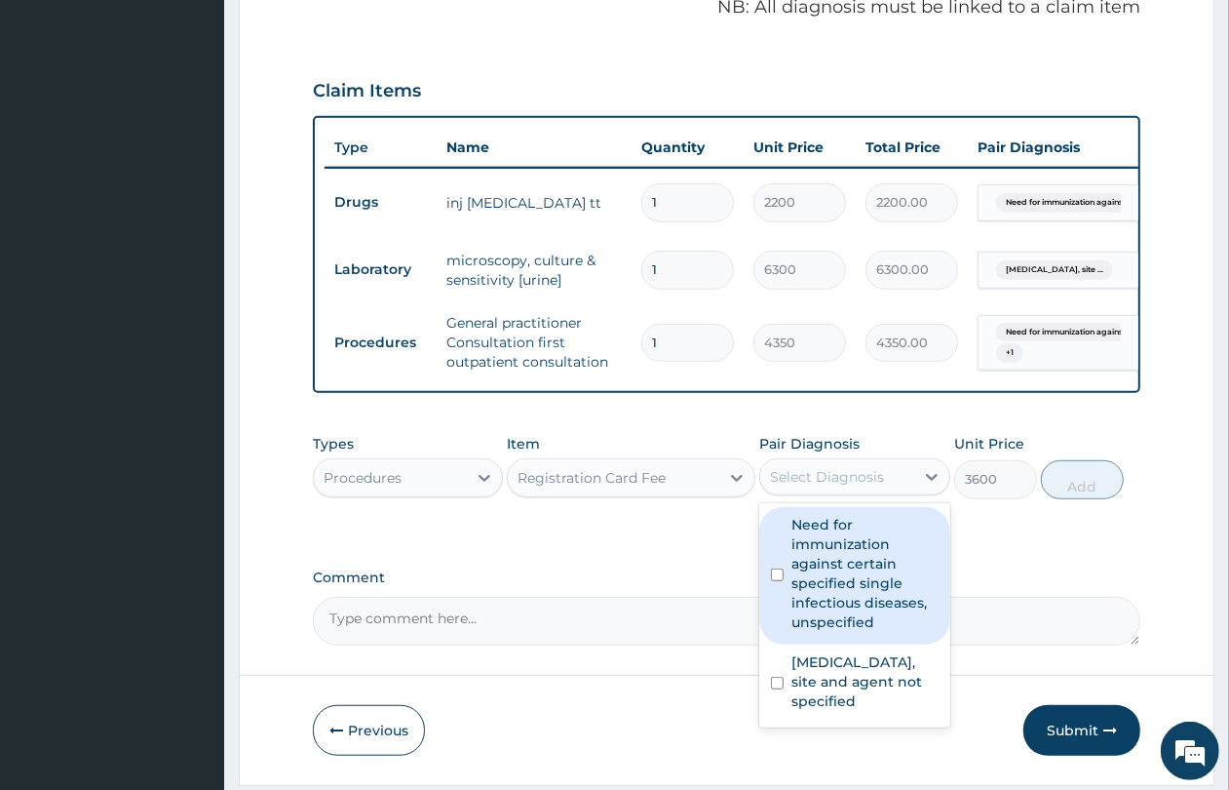
click at [796, 578] on label "Need for immunization against certain specified single infectious diseases, uns…" at bounding box center [865, 573] width 146 height 117
checkbox input "true"
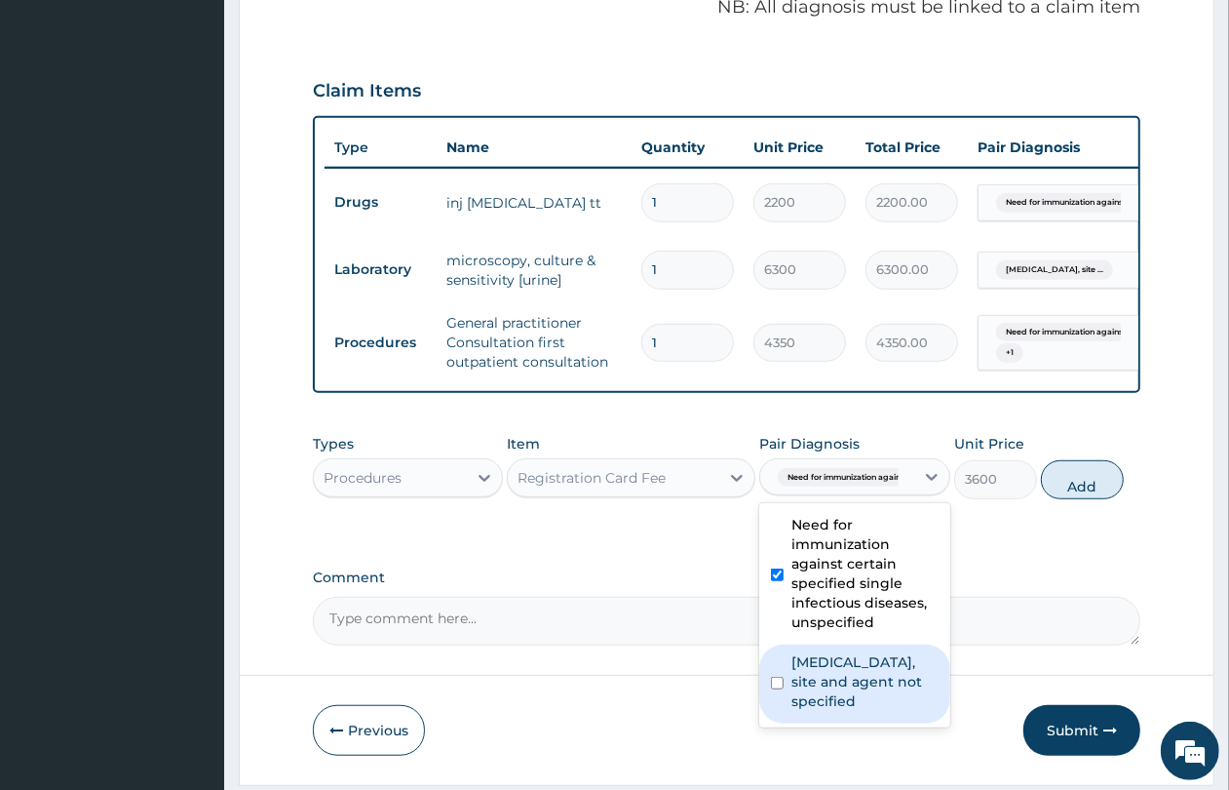
click at [820, 703] on label "[MEDICAL_DATA], site and agent not specified" at bounding box center [865, 681] width 146 height 58
checkbox input "true"
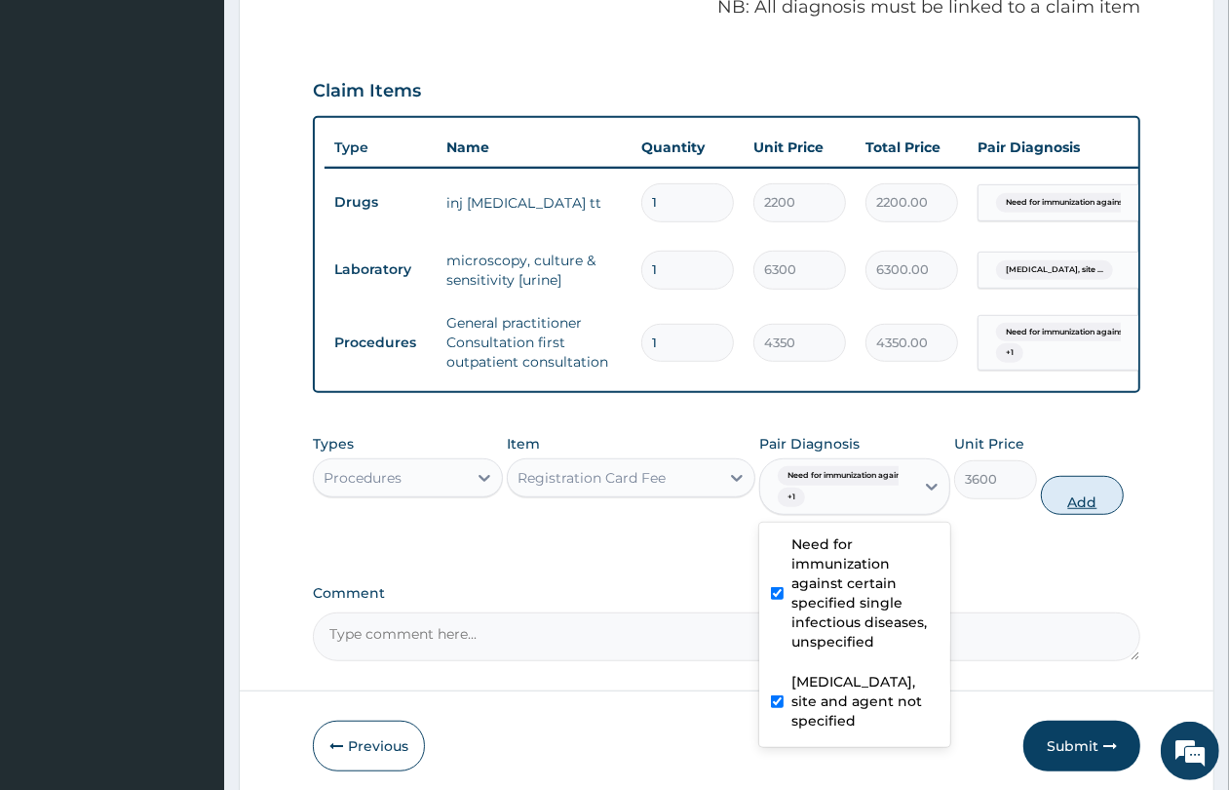
click at [1093, 503] on button "Add" at bounding box center [1082, 495] width 83 height 39
type input "0"
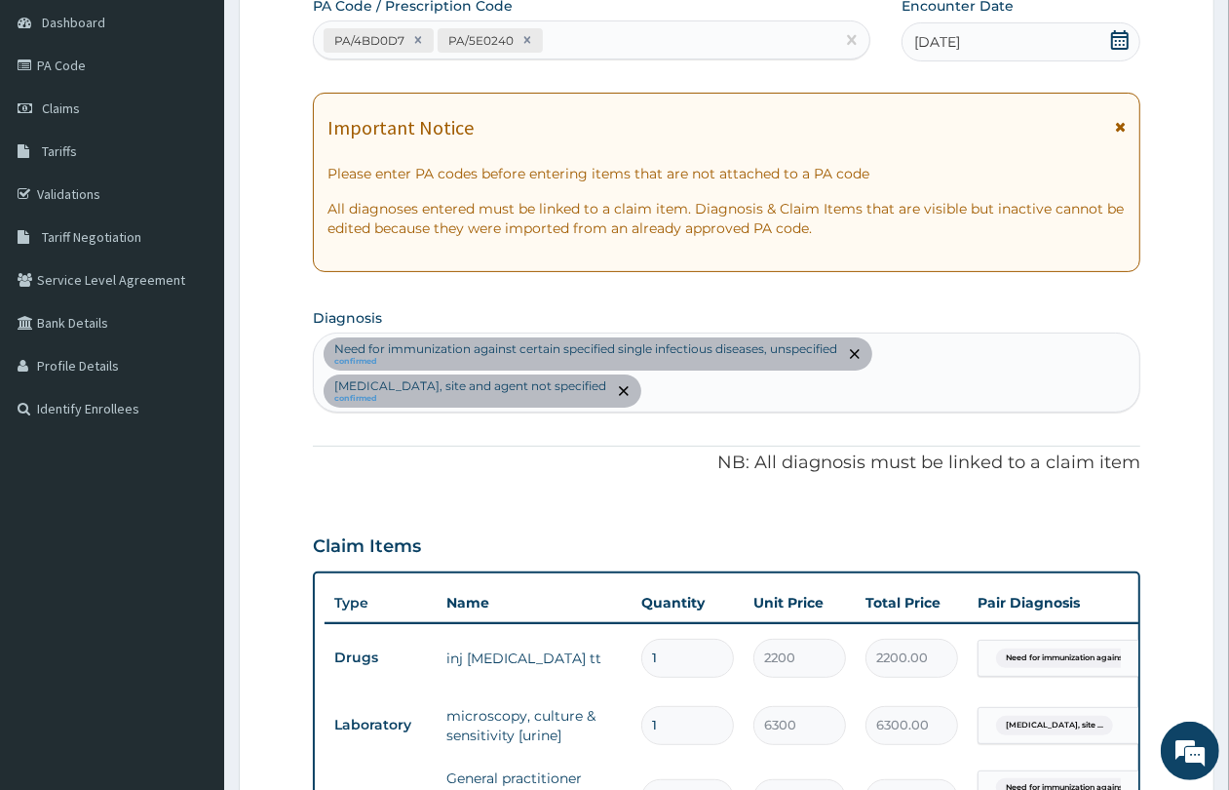
scroll to position [799, 0]
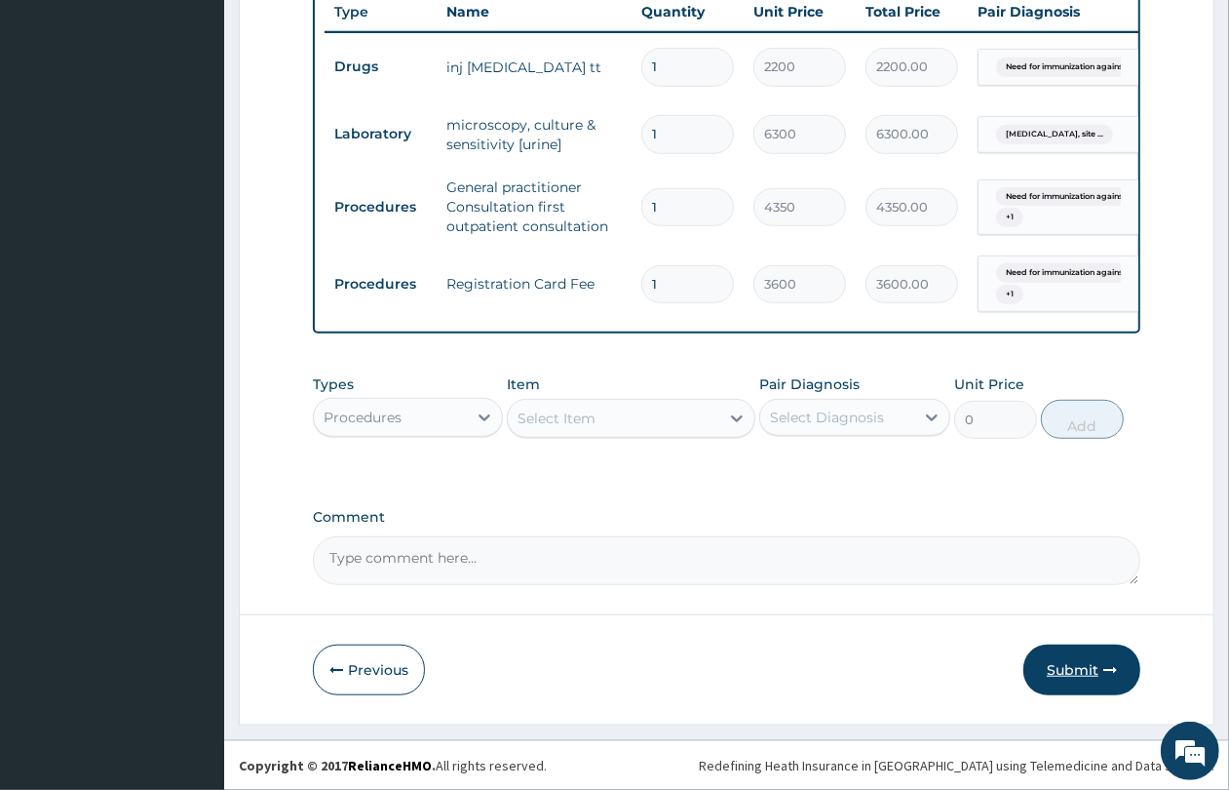
click at [1089, 673] on button "Submit" at bounding box center [1082, 669] width 117 height 51
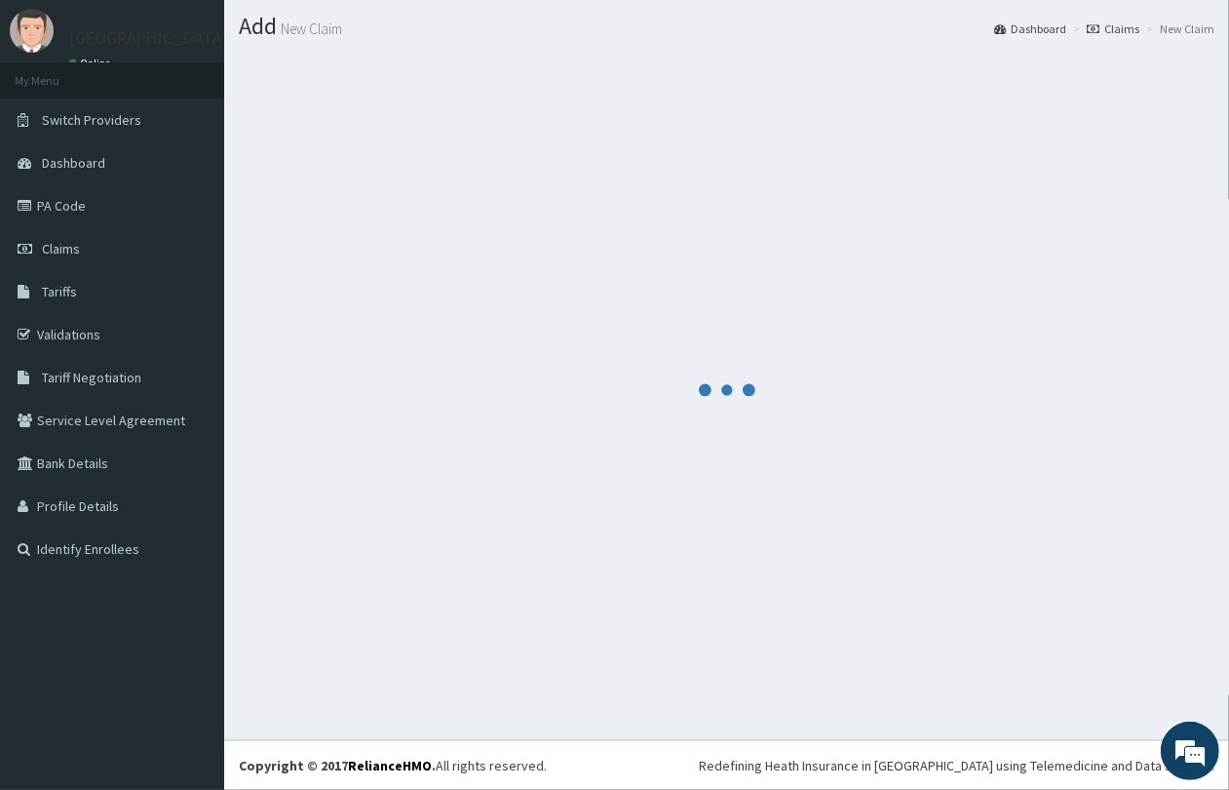
scroll to position [50, 0]
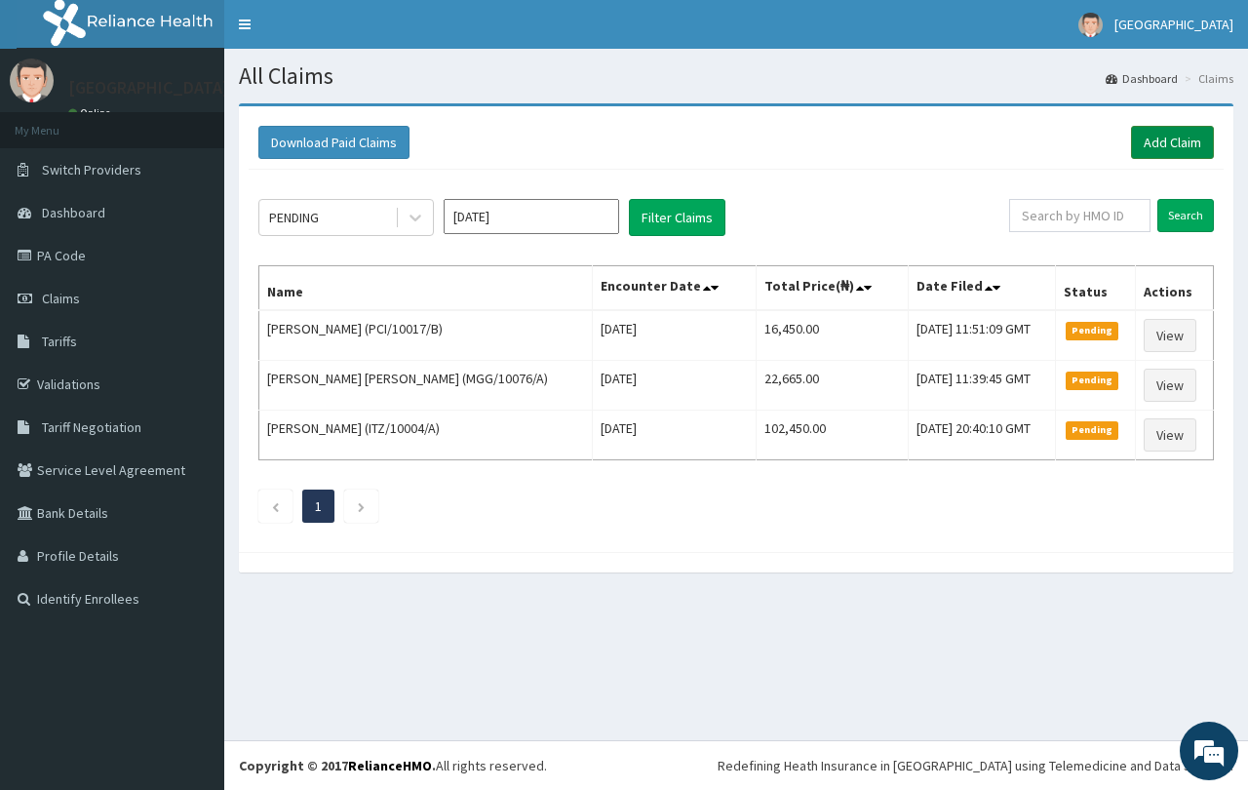
click at [1186, 146] on link "Add Claim" at bounding box center [1172, 142] width 83 height 33
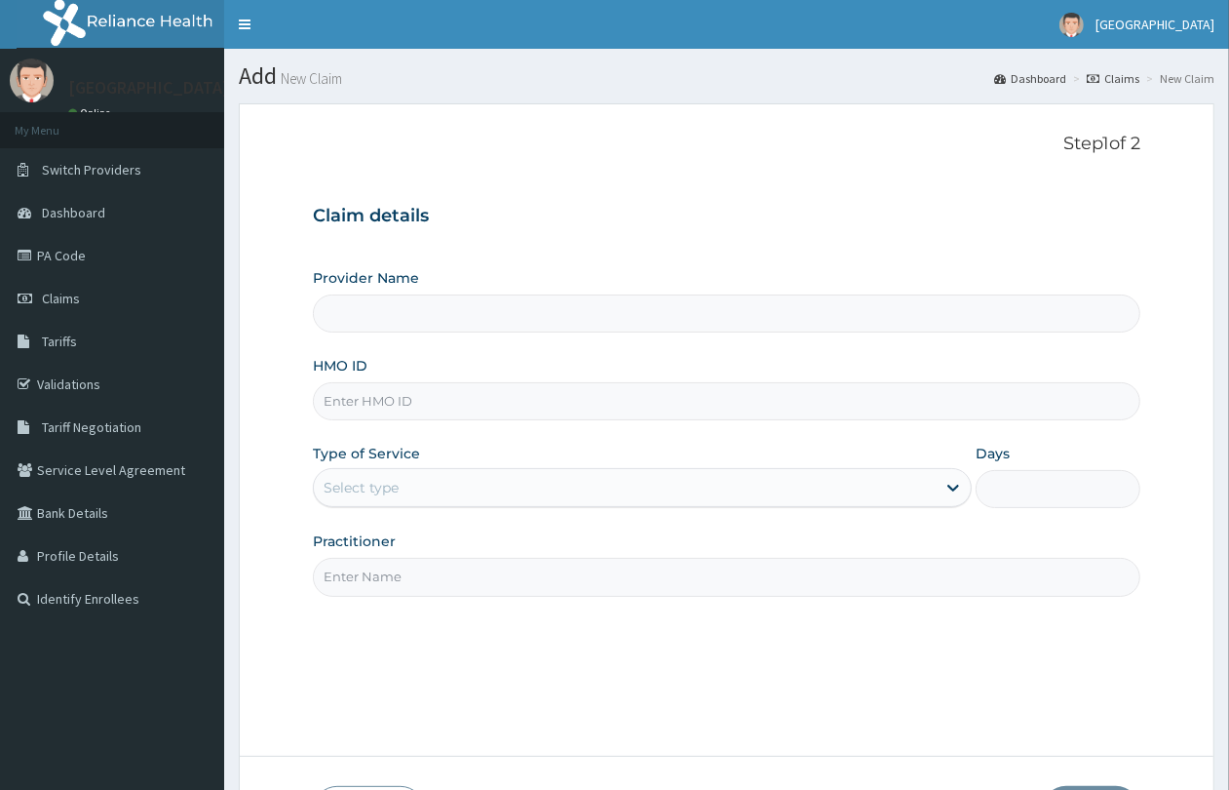
type input "QUEENS SPECIALIST HOSPITAL- [GEOGRAPHIC_DATA]"
paste input "NIT/10113/B"
type input "NIT/10113/B"
click at [446, 499] on div "Select type" at bounding box center [625, 487] width 622 height 31
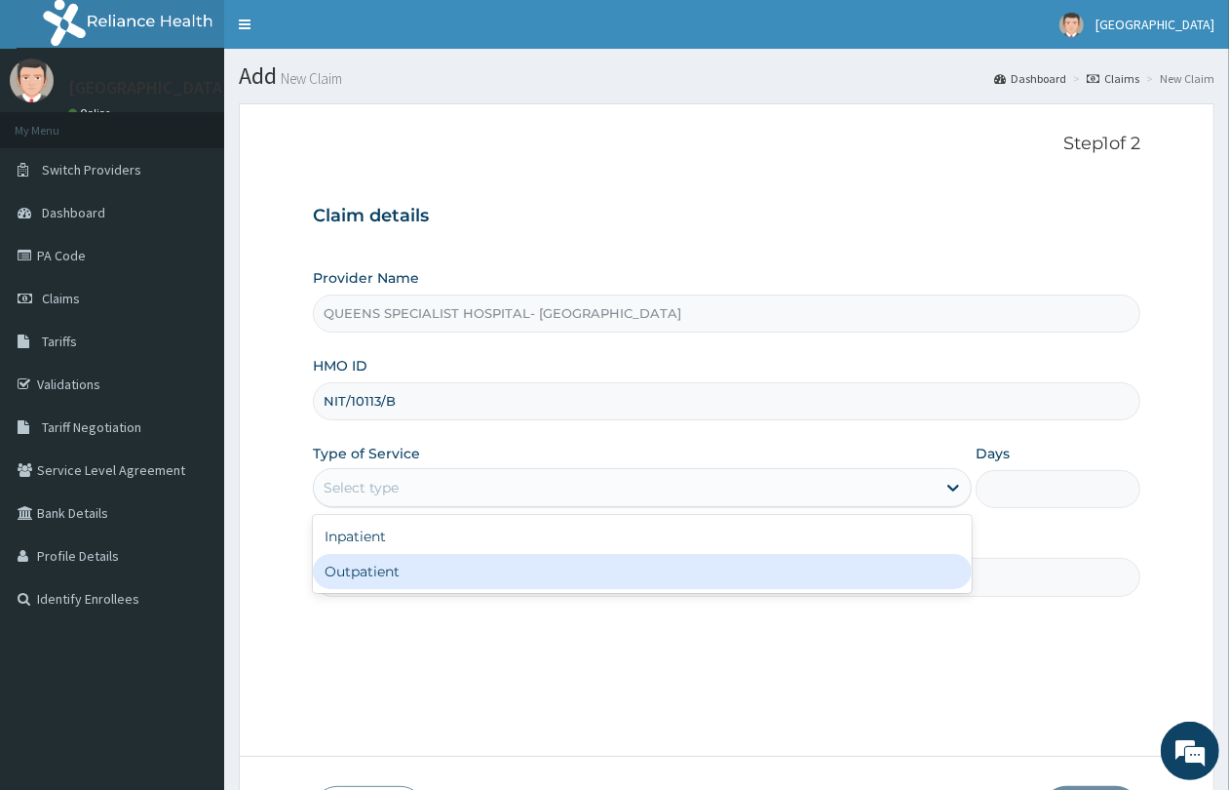
click at [440, 570] on div "Outpatient" at bounding box center [642, 571] width 659 height 35
type input "1"
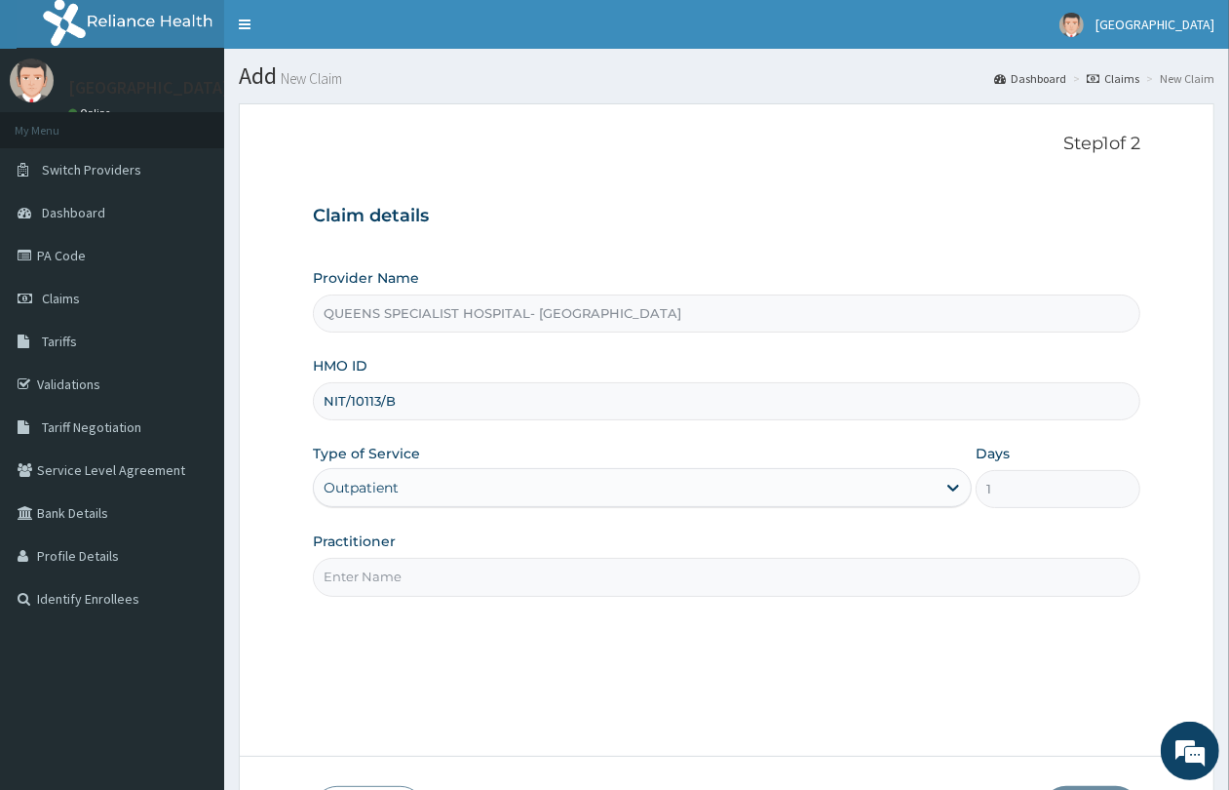
click at [427, 580] on input "Practitioner" at bounding box center [727, 577] width 828 height 38
type input "GP"
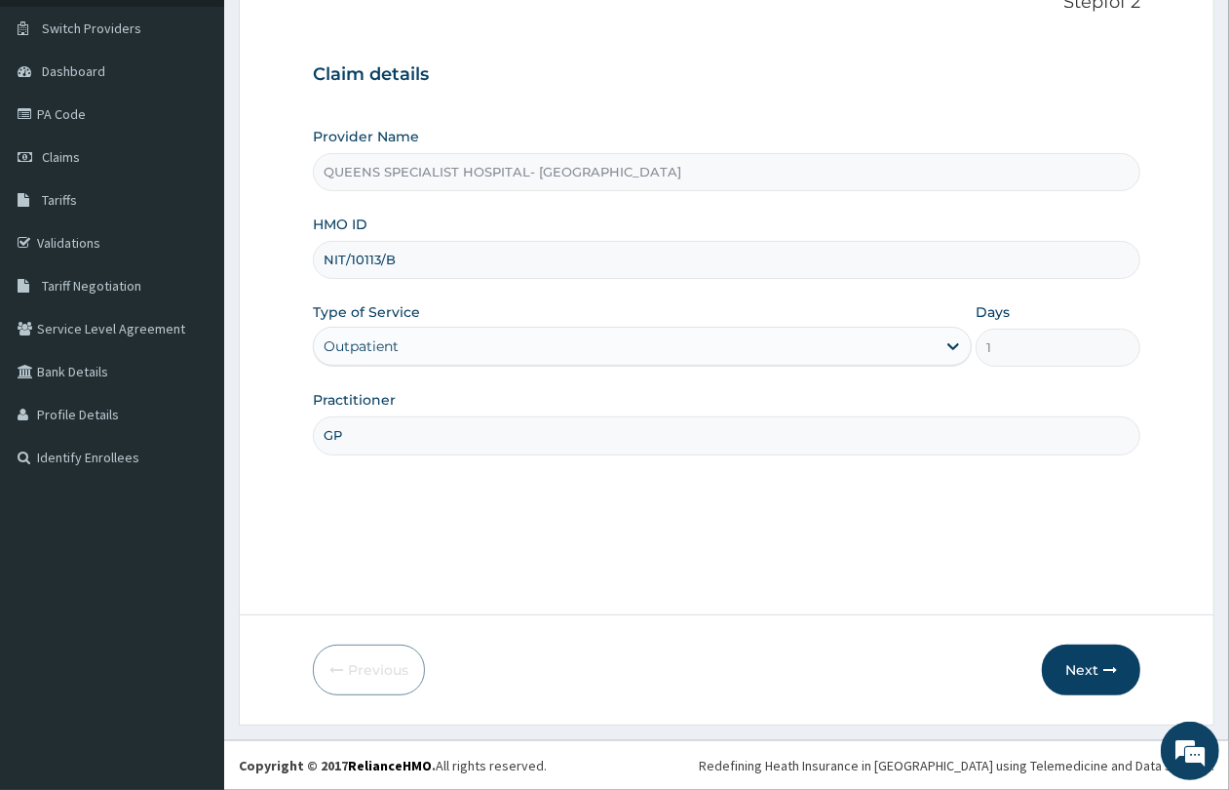
scroll to position [142, 0]
click at [1105, 666] on icon "button" at bounding box center [1111, 670] width 14 height 14
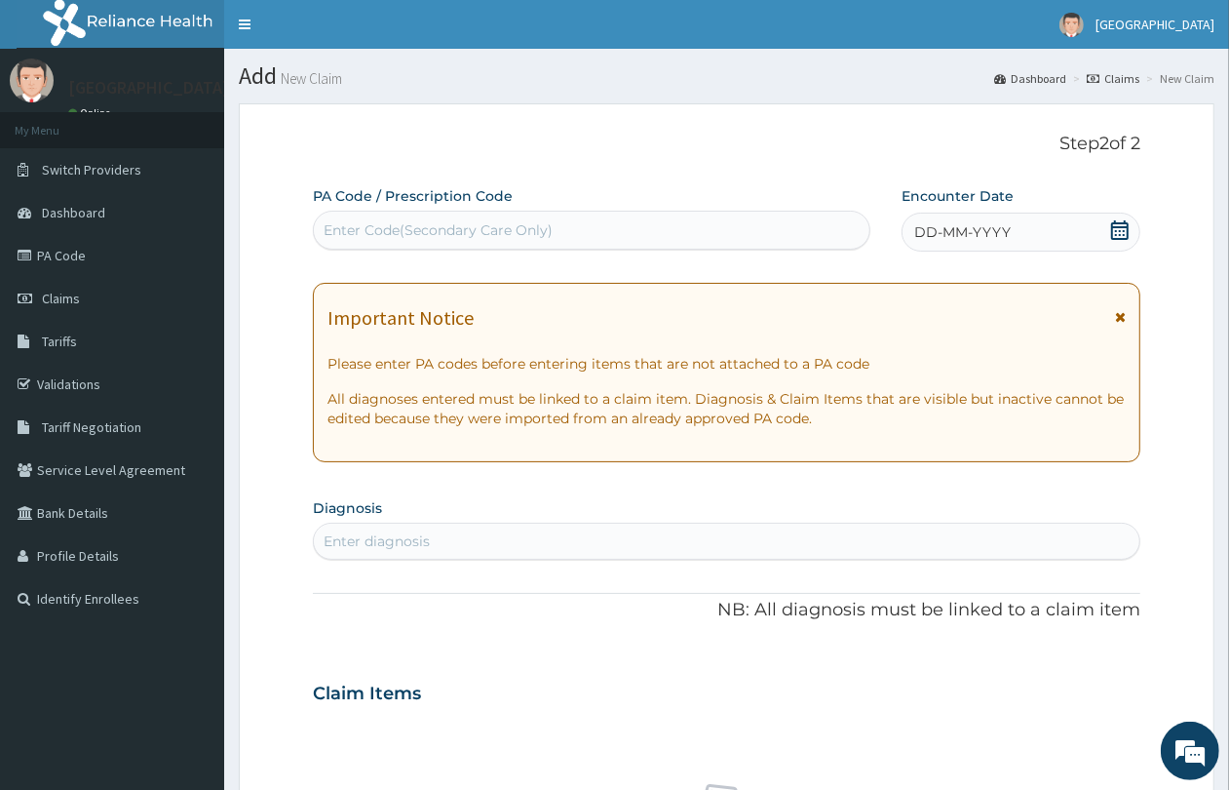
scroll to position [0, 0]
click at [484, 235] on div "Enter Code(Secondary Care Only)" at bounding box center [438, 229] width 229 height 19
paste input "PA/6A1CA4"
type input "PA/6A1CA4"
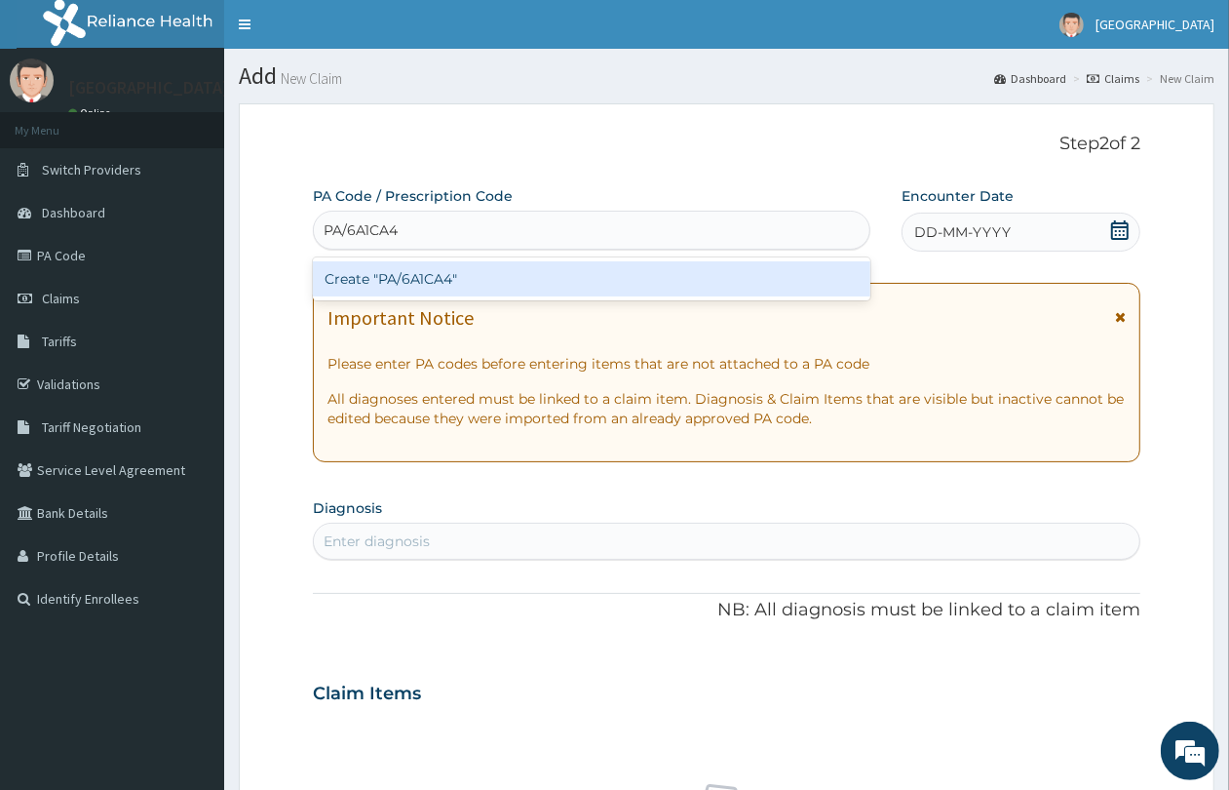
click at [485, 273] on div "Create "PA/6A1CA4"" at bounding box center [592, 278] width 558 height 35
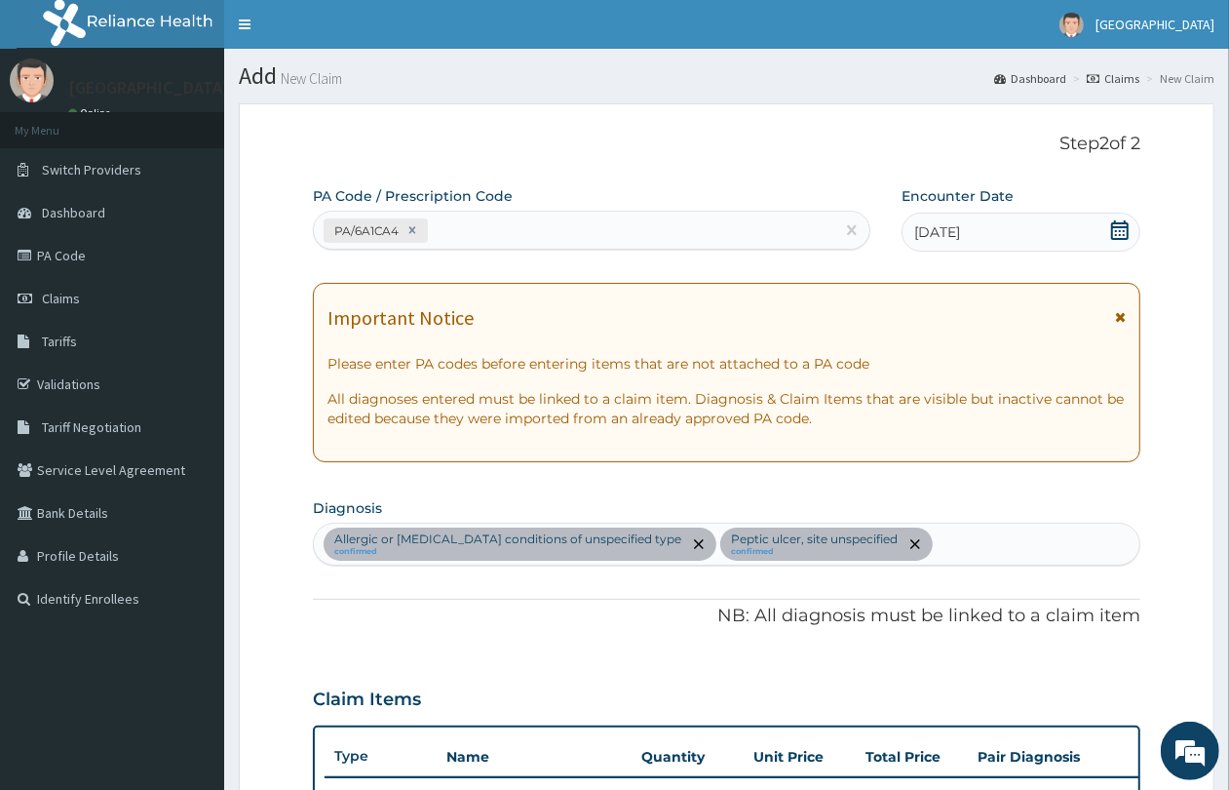
click at [561, 231] on div "PA/6A1CA4" at bounding box center [574, 230] width 521 height 32
paste input "PA/603299"
type input "PA/603299"
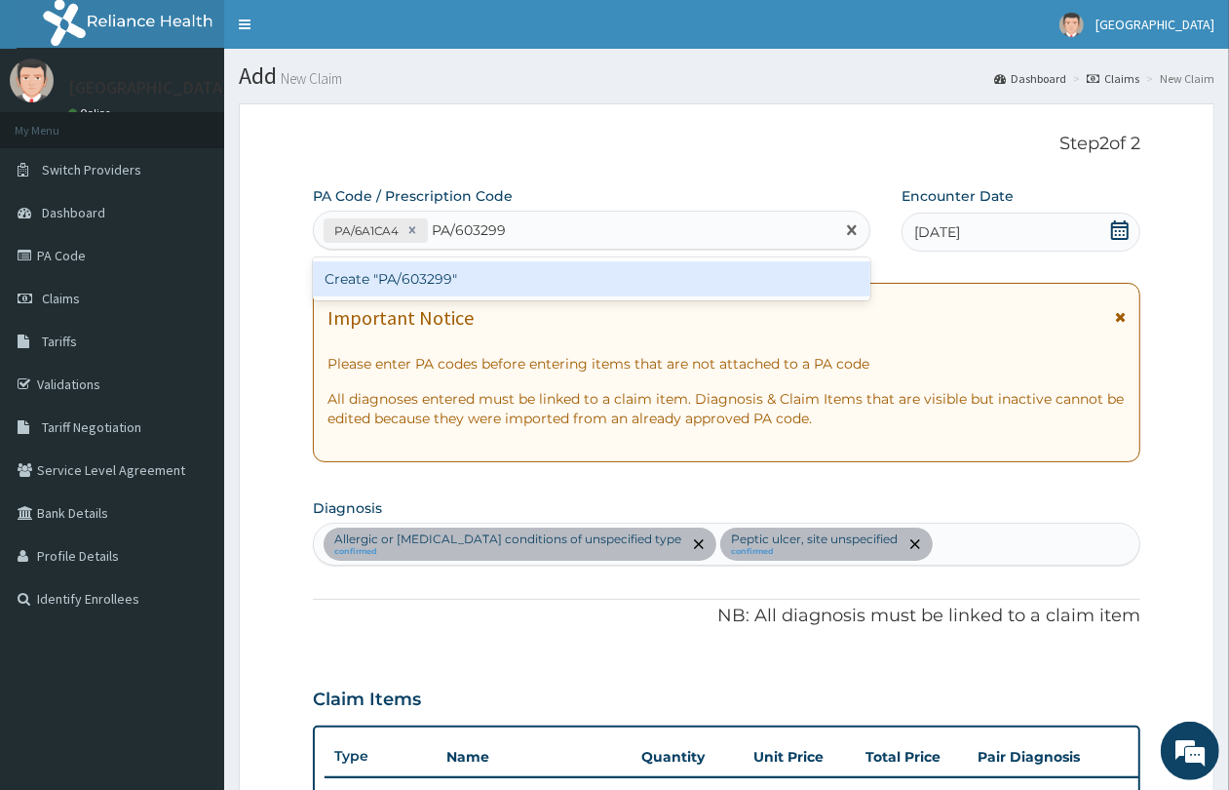
click at [551, 271] on div "Create "PA/603299"" at bounding box center [592, 278] width 558 height 35
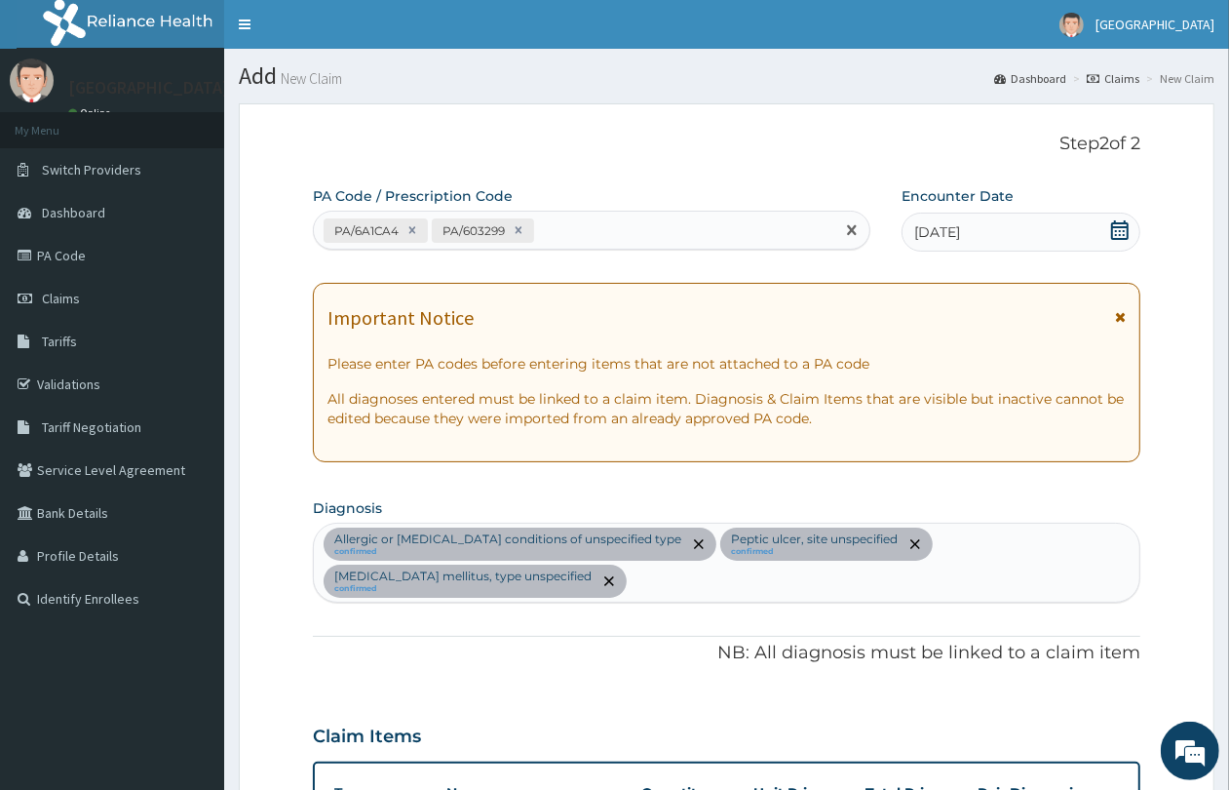
click at [685, 235] on div "PA/6A1CA4 PA/603299" at bounding box center [574, 230] width 521 height 32
paste input "PA/5F214D"
type input "PA/5F214D"
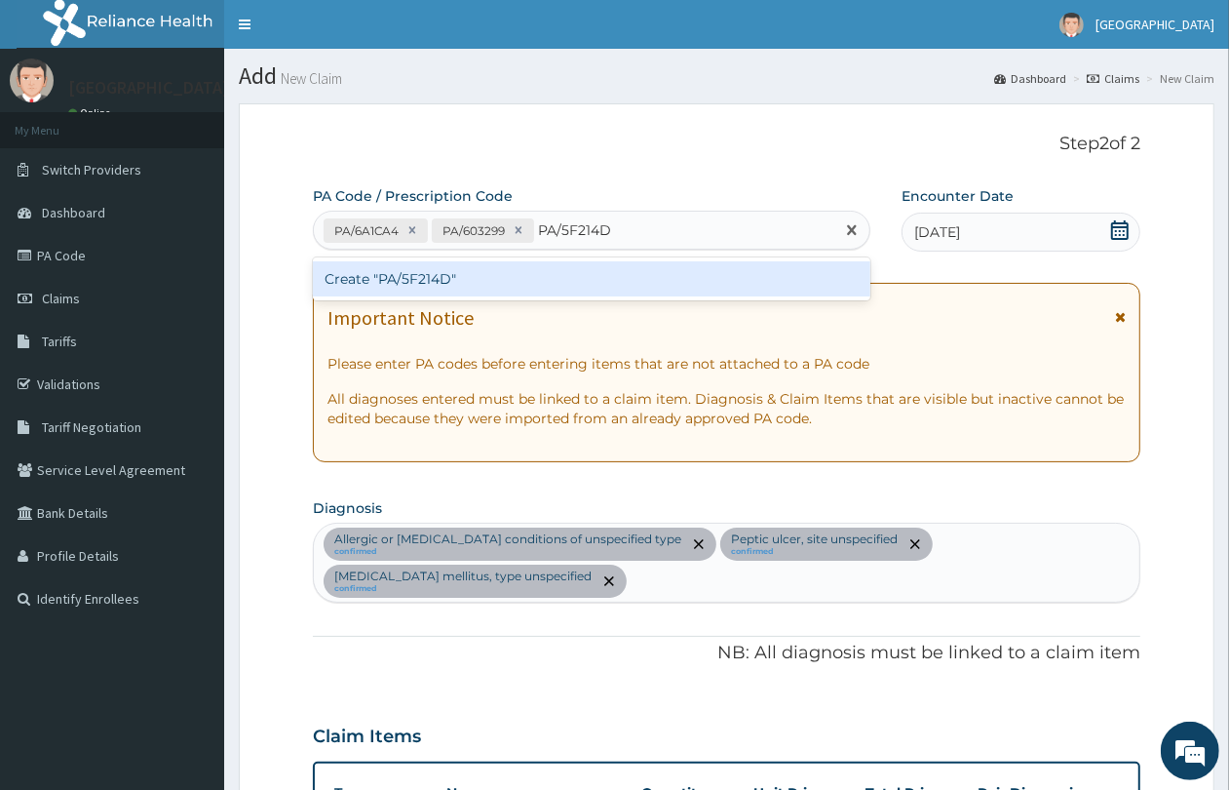
click at [655, 284] on div "Create "PA/5F214D"" at bounding box center [592, 278] width 558 height 35
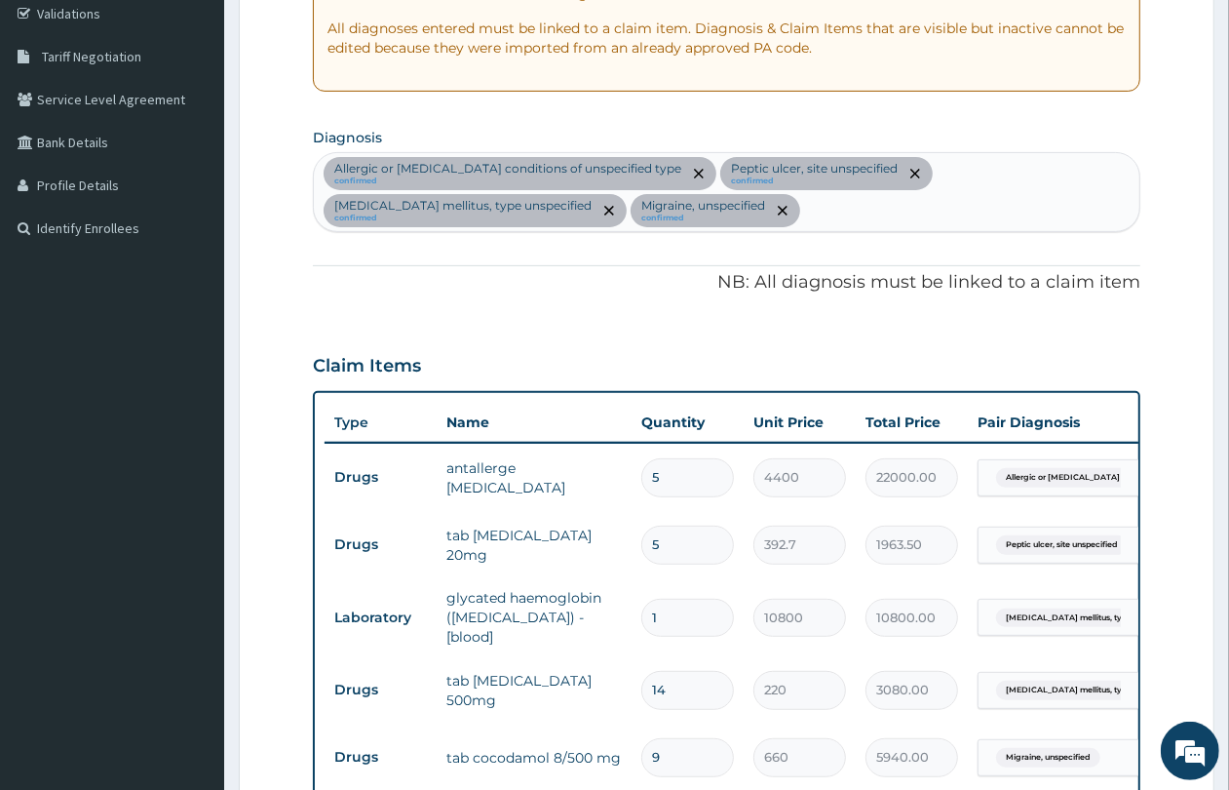
scroll to position [112, 0]
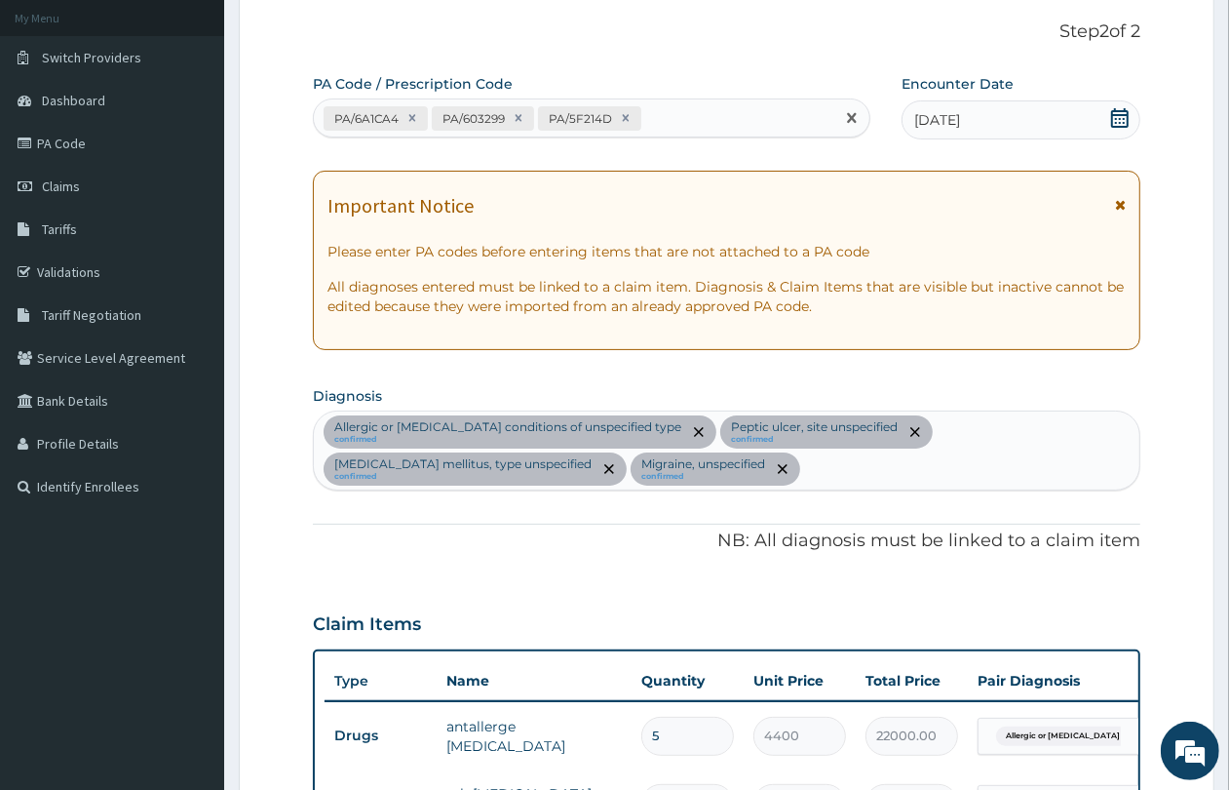
click at [760, 112] on div "PA/6A1CA4 PA/603299 PA/5F214D" at bounding box center [574, 118] width 521 height 32
paste input "PA/DD384E"
type input "PA/DD384E"
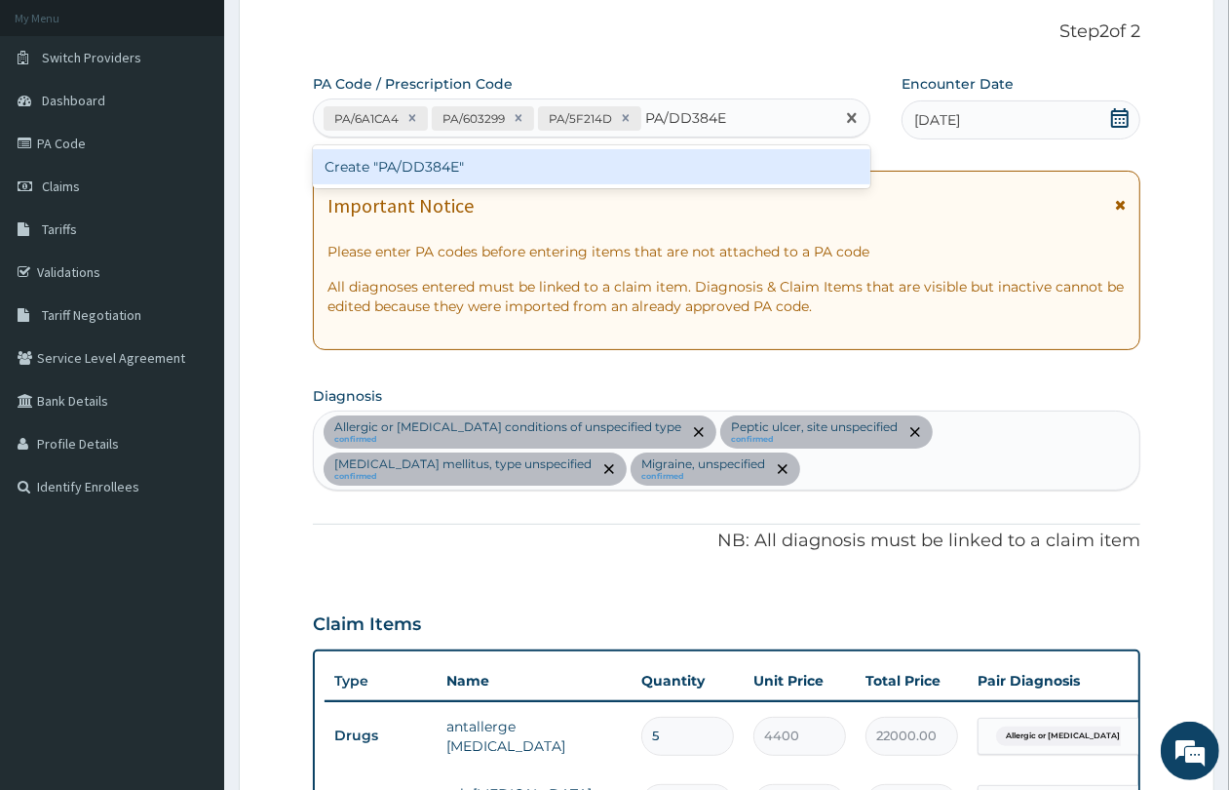
click at [663, 171] on div "Create "PA/DD384E"" at bounding box center [592, 166] width 558 height 35
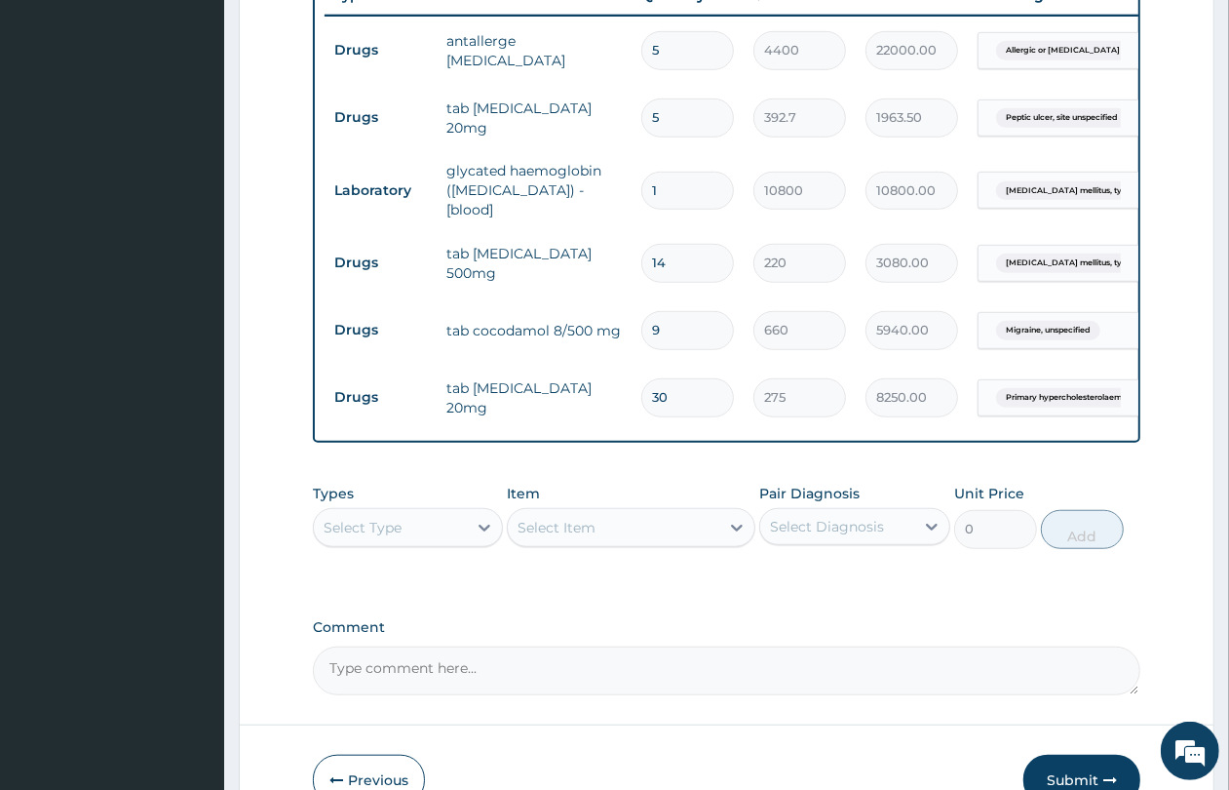
scroll to position [913, 0]
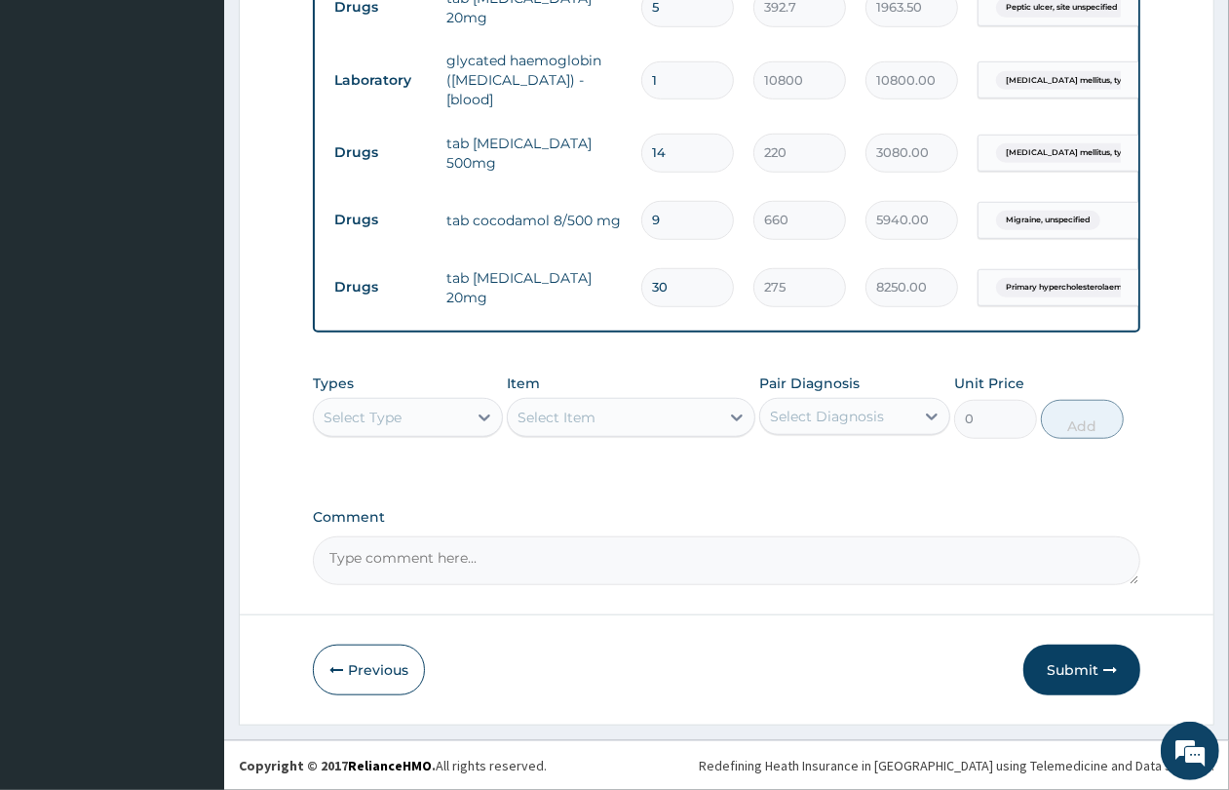
click at [431, 430] on div "Select Type" at bounding box center [390, 417] width 153 height 31
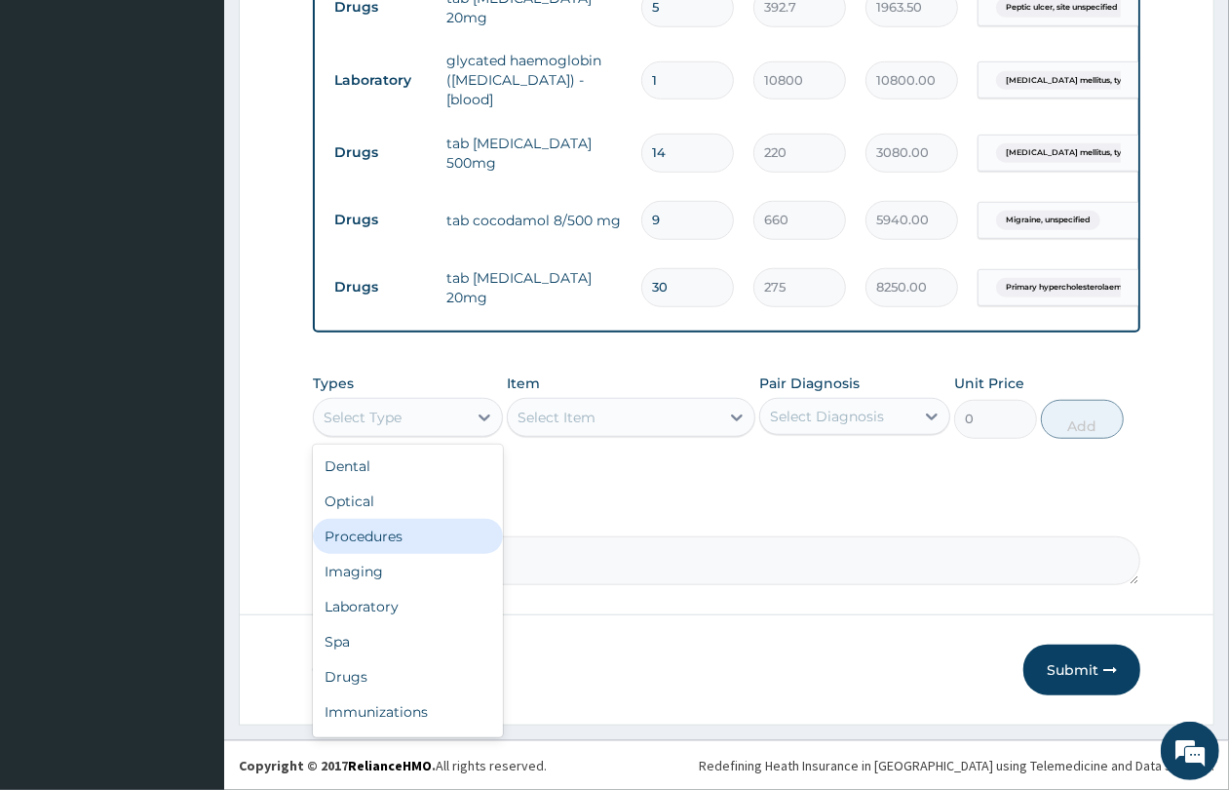
click at [429, 524] on div "Procedures" at bounding box center [408, 536] width 190 height 35
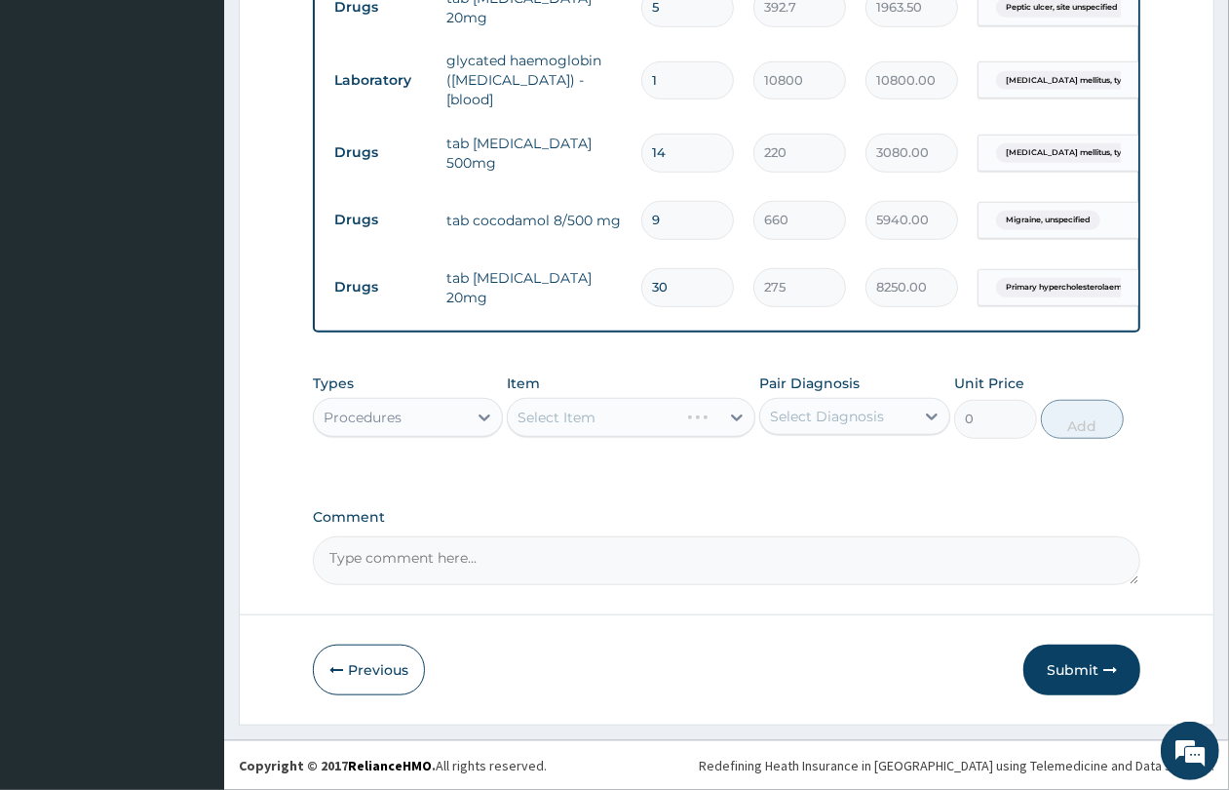
click at [621, 422] on div "Select Item" at bounding box center [631, 417] width 249 height 39
click at [571, 400] on div "Select Item" at bounding box center [631, 417] width 249 height 39
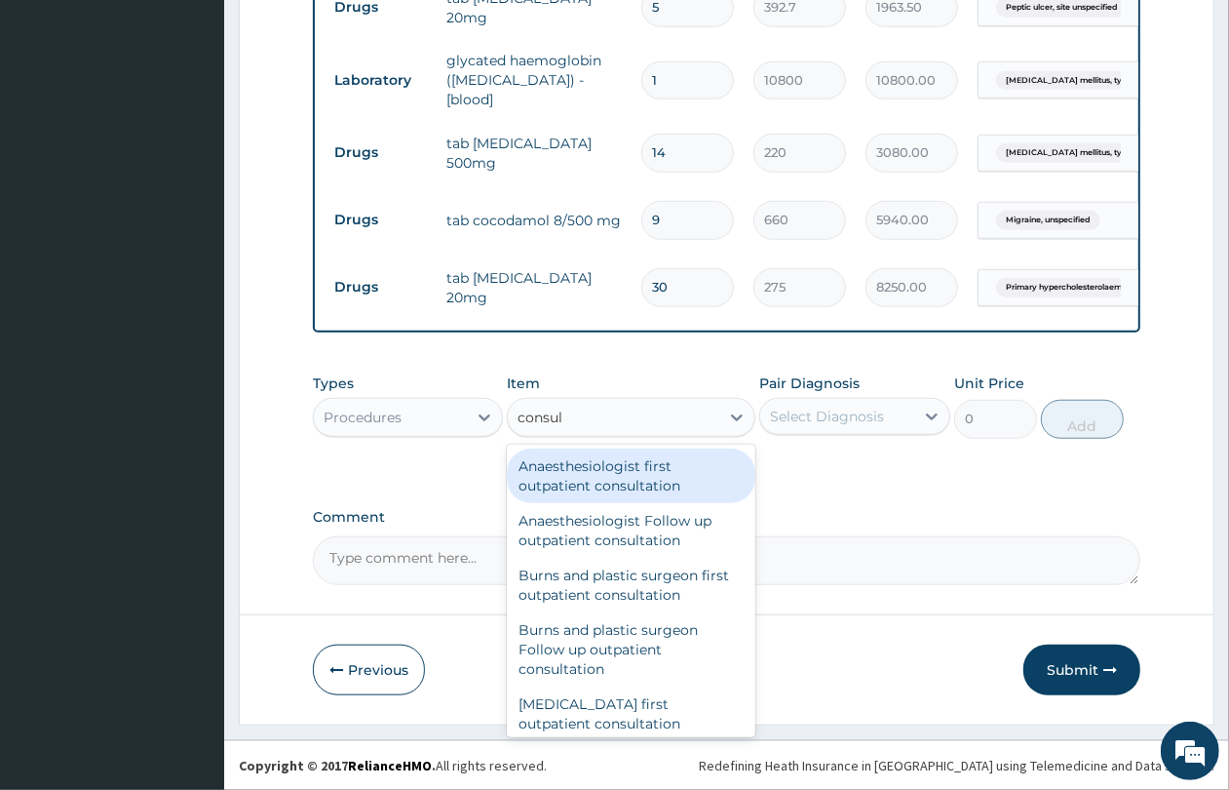
type input "consult"
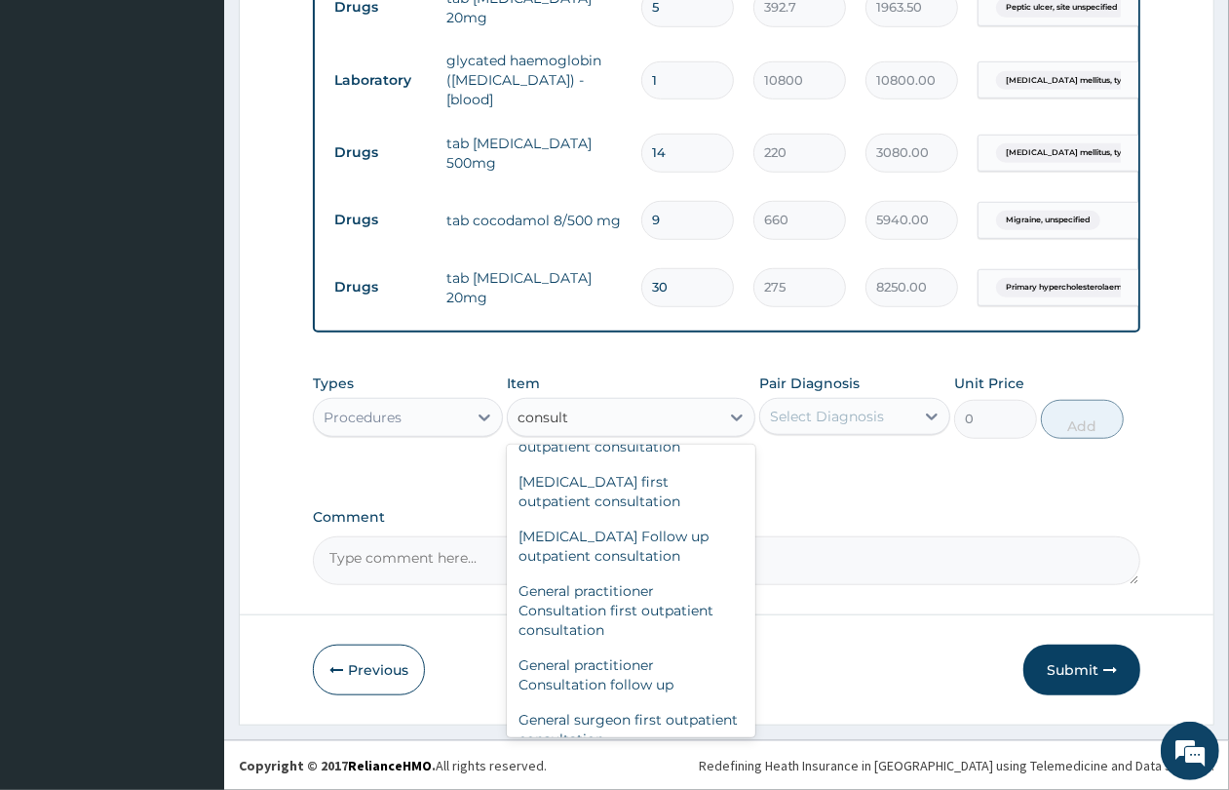
scroll to position [1097, 0]
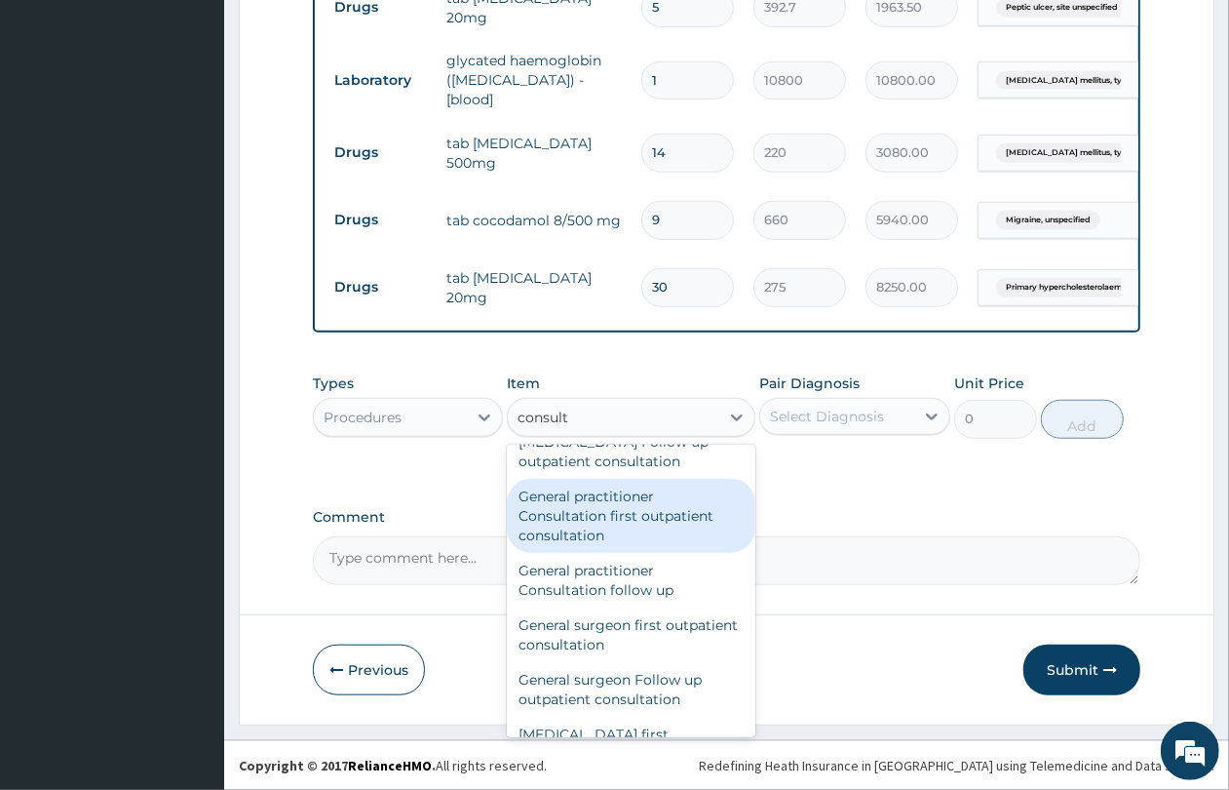
click at [655, 523] on div "General practitioner Consultation first outpatient consultation" at bounding box center [631, 516] width 249 height 74
type input "4350"
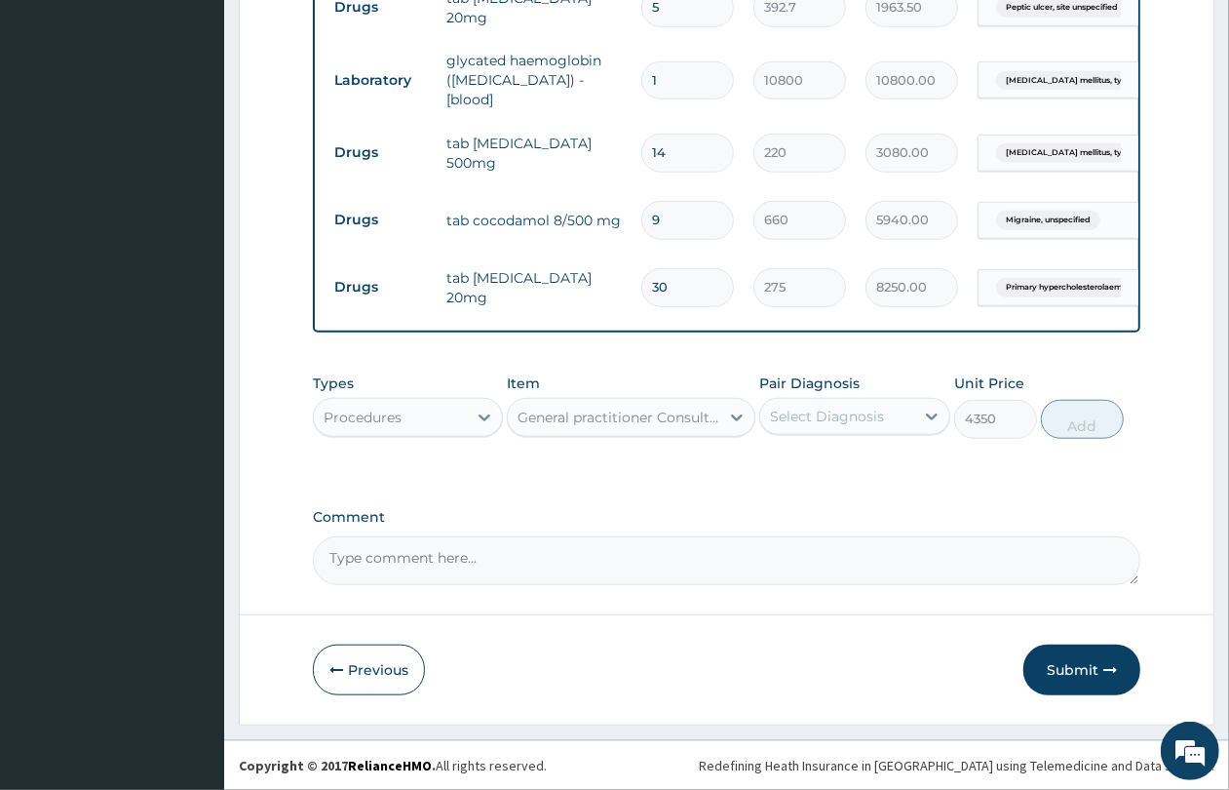
click at [811, 411] on div "Select Diagnosis" at bounding box center [827, 416] width 114 height 19
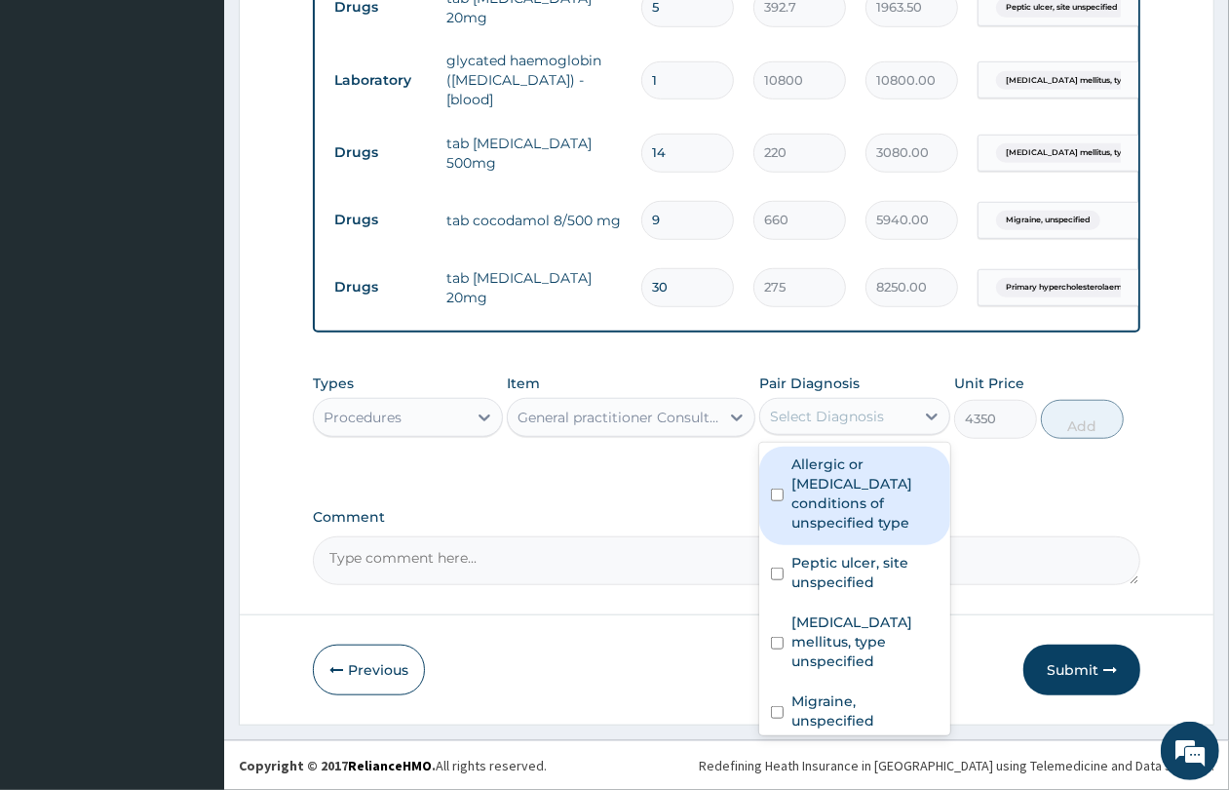
click at [820, 503] on label "Allergic or hypersensitivity conditions of unspecified type" at bounding box center [865, 493] width 146 height 78
checkbox input "true"
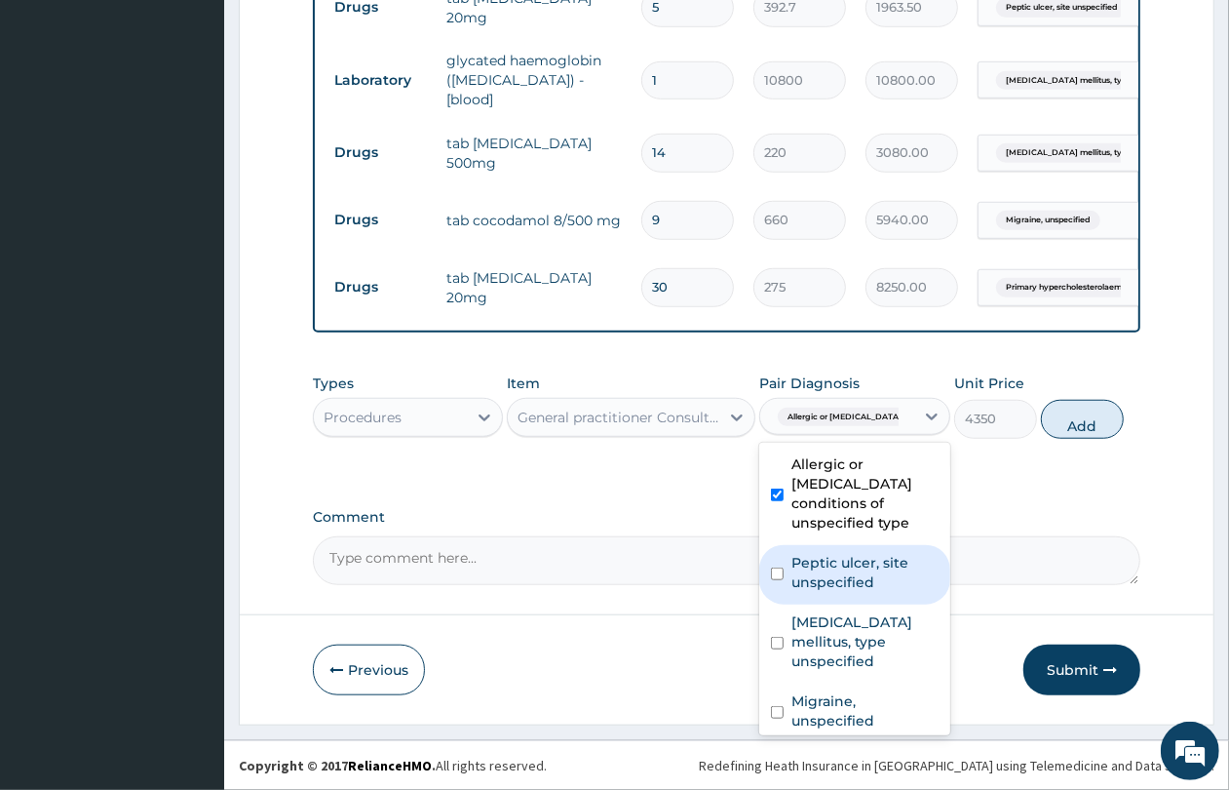
click at [821, 585] on label "Peptic ulcer, site unspecified" at bounding box center [865, 572] width 146 height 39
checkbox input "true"
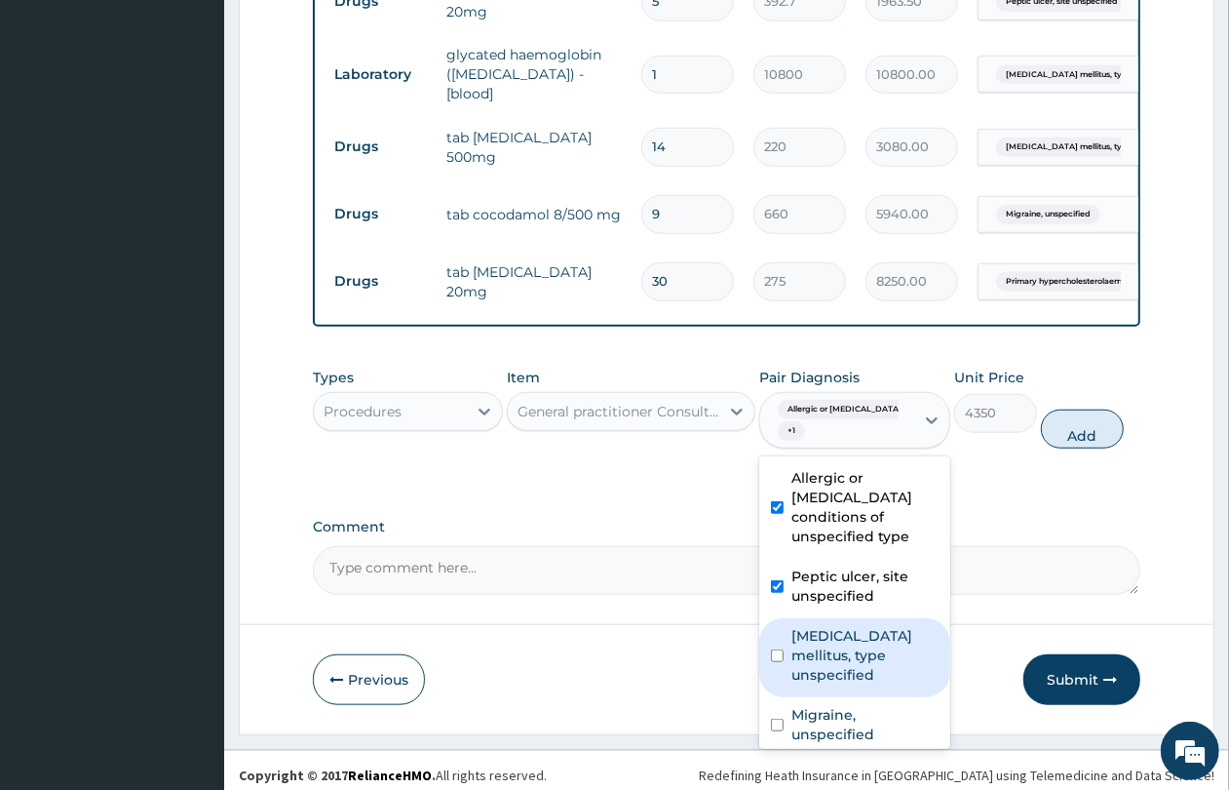
click at [841, 640] on label "[MEDICAL_DATA] mellitus, type unspecified" at bounding box center [865, 655] width 146 height 58
checkbox input "true"
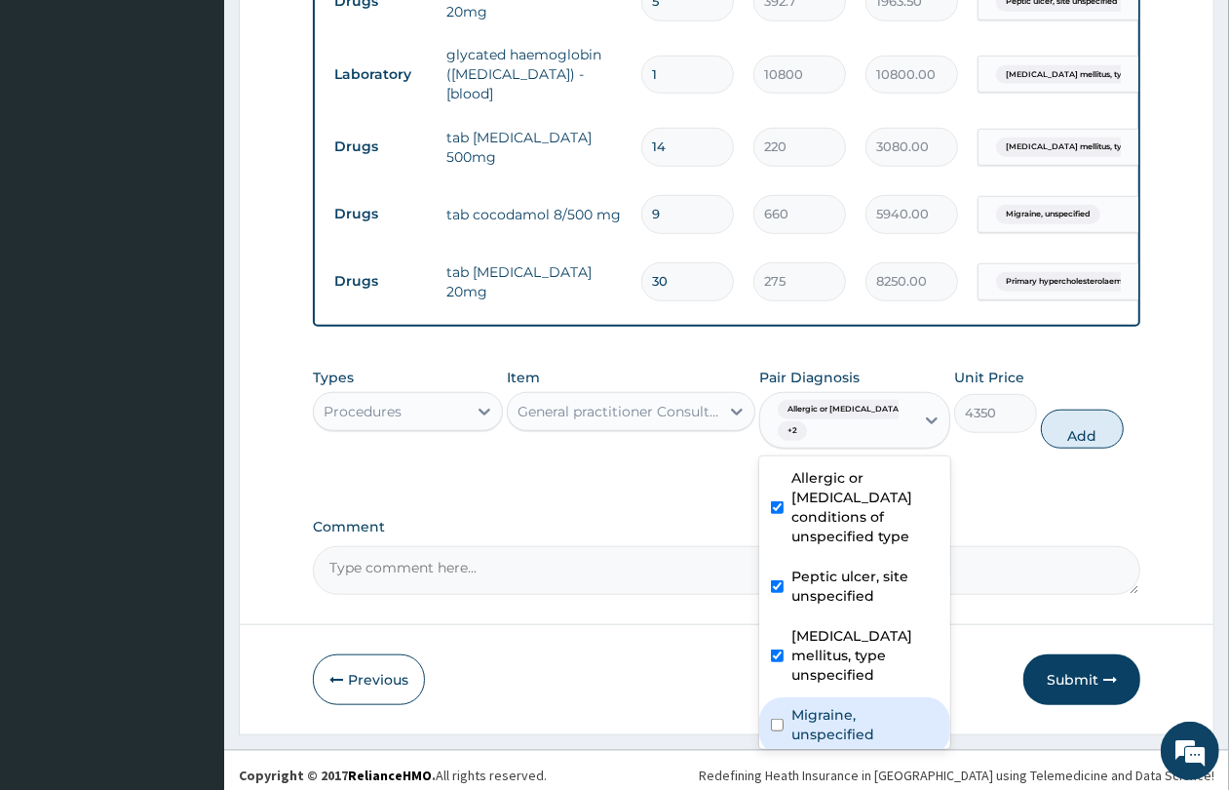
click at [848, 705] on label "Migraine, unspecified" at bounding box center [865, 724] width 146 height 39
checkbox input "true"
click at [1095, 427] on button "Add" at bounding box center [1082, 428] width 83 height 39
type input "0"
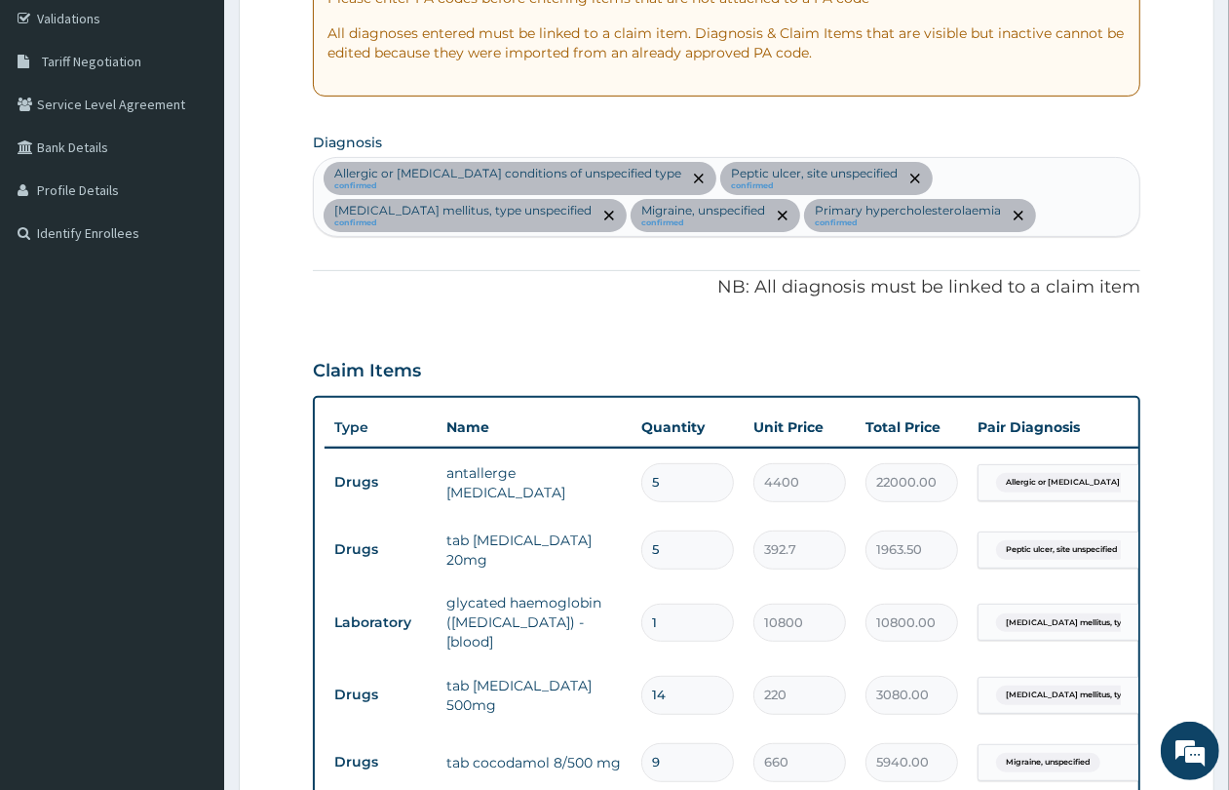
scroll to position [991, 0]
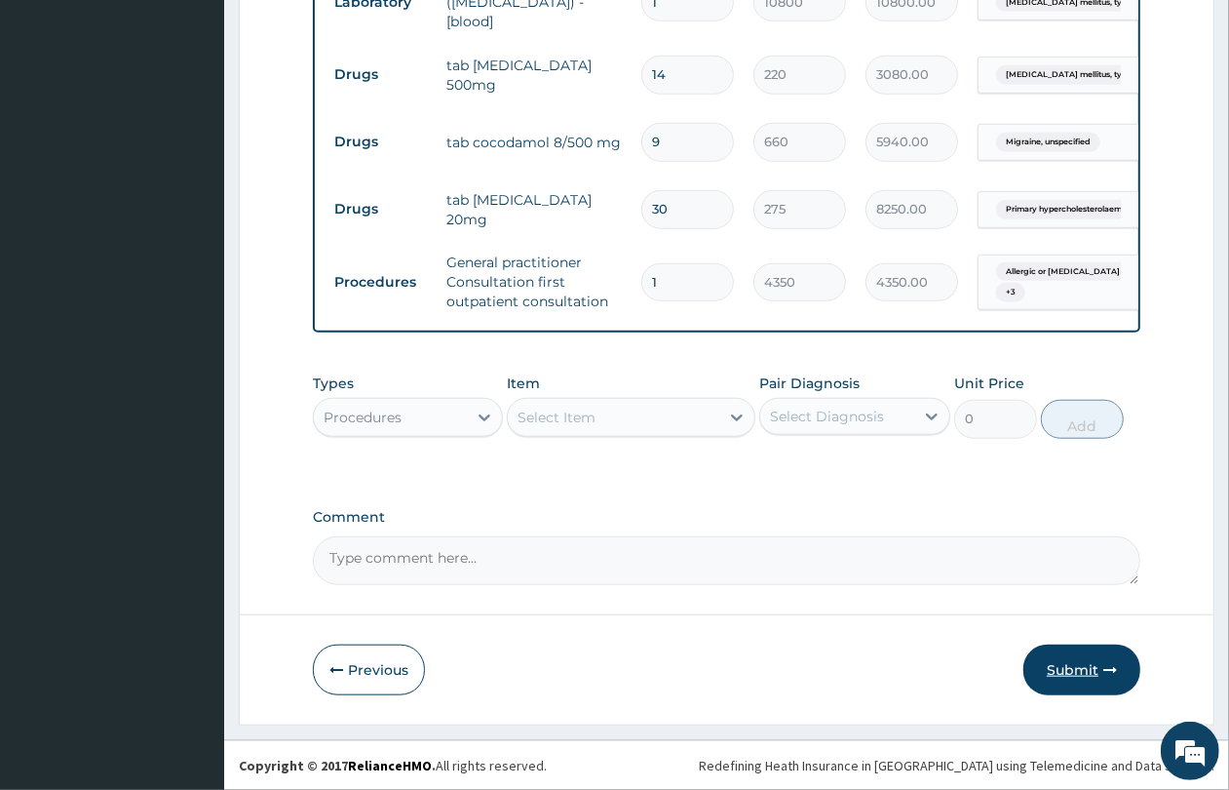
click at [1063, 659] on button "Submit" at bounding box center [1082, 669] width 117 height 51
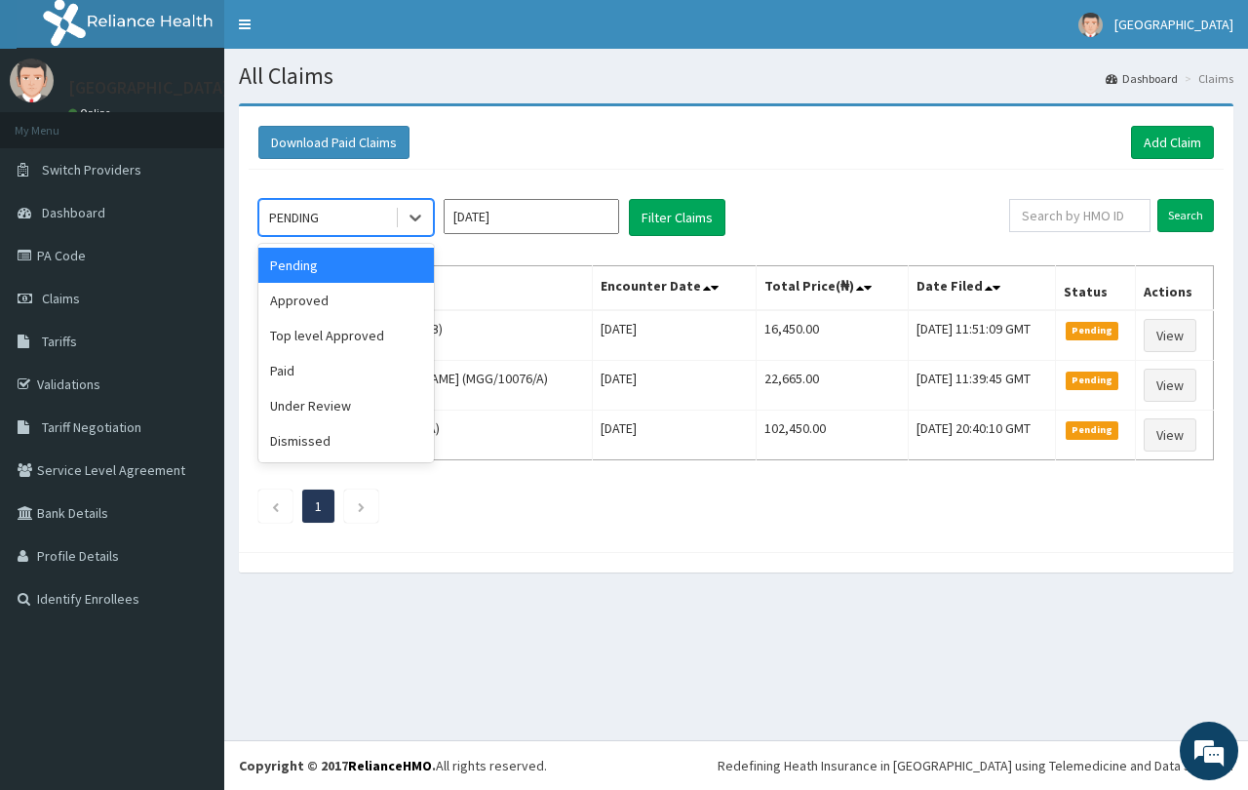
click at [353, 213] on div "PENDING" at bounding box center [327, 217] width 136 height 31
click at [336, 293] on div "Approved" at bounding box center [345, 300] width 175 height 35
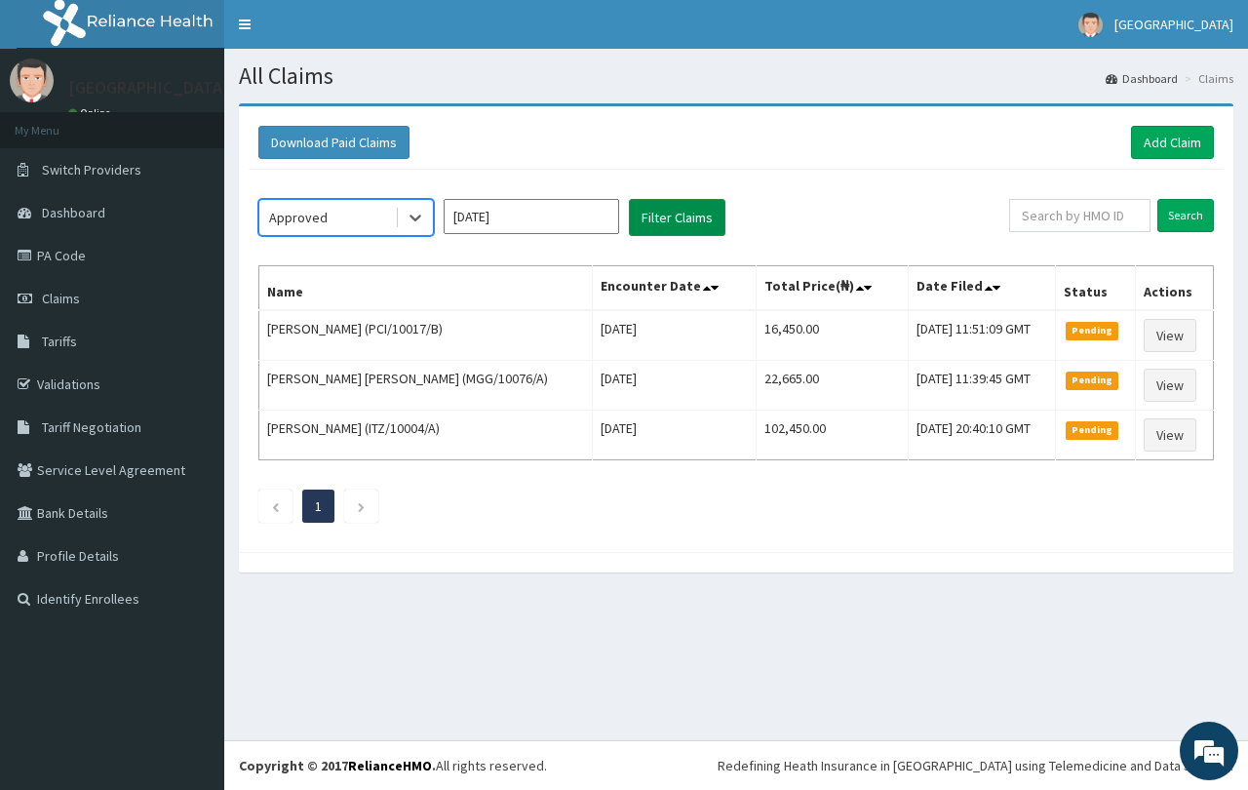
click at [685, 222] on button "Filter Claims" at bounding box center [677, 217] width 97 height 37
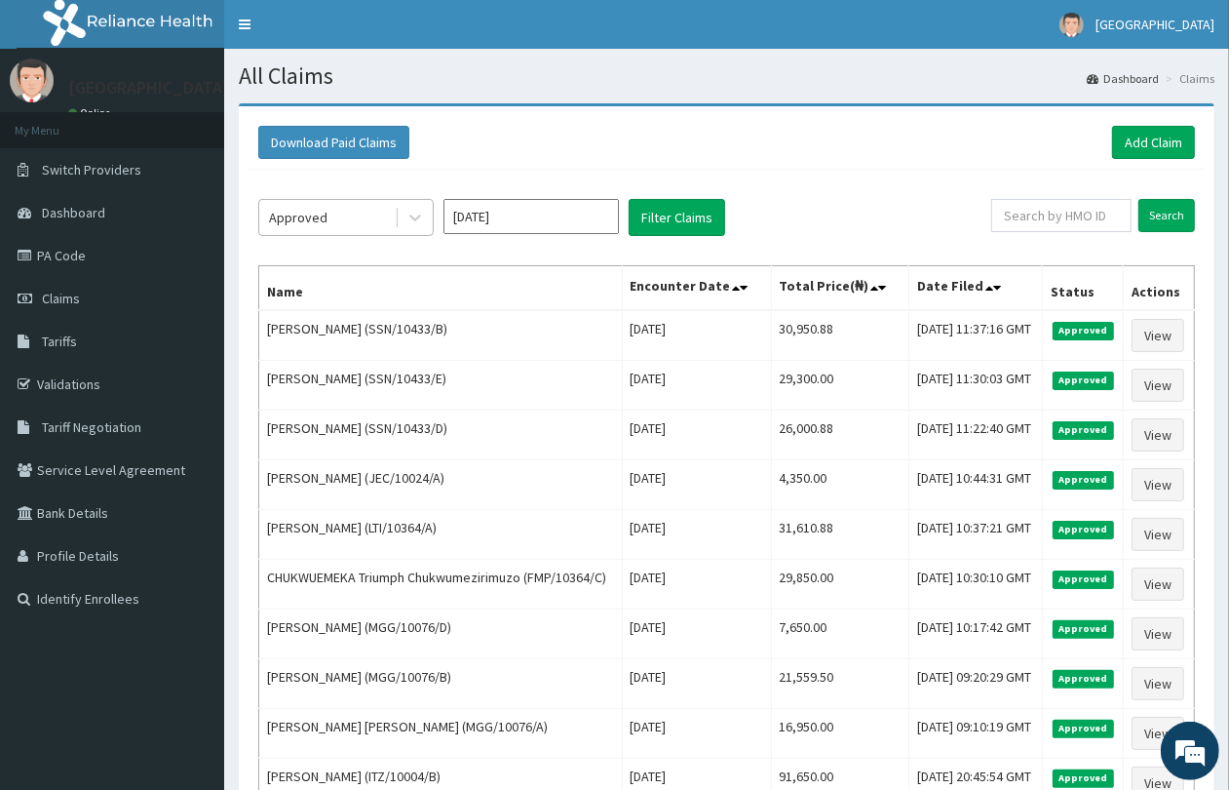
click at [315, 224] on div "Approved" at bounding box center [298, 217] width 58 height 19
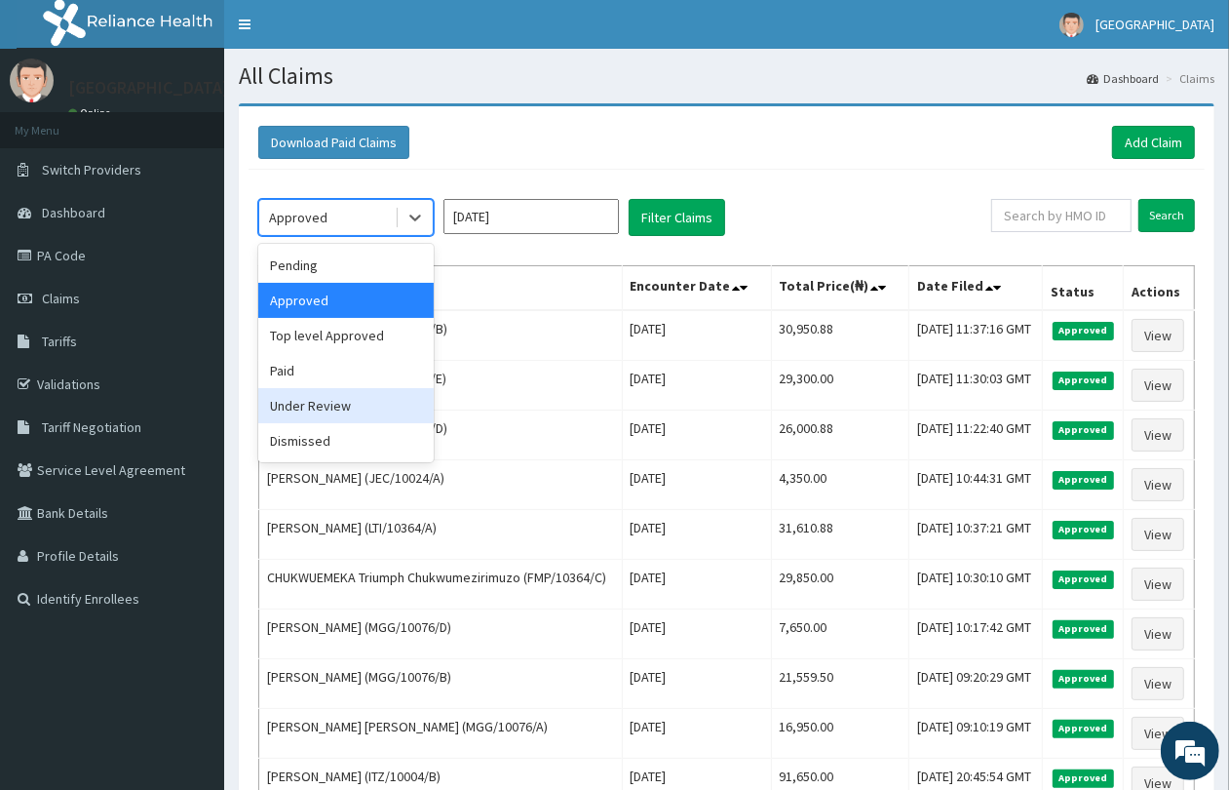
click at [343, 410] on div "Under Review" at bounding box center [345, 405] width 175 height 35
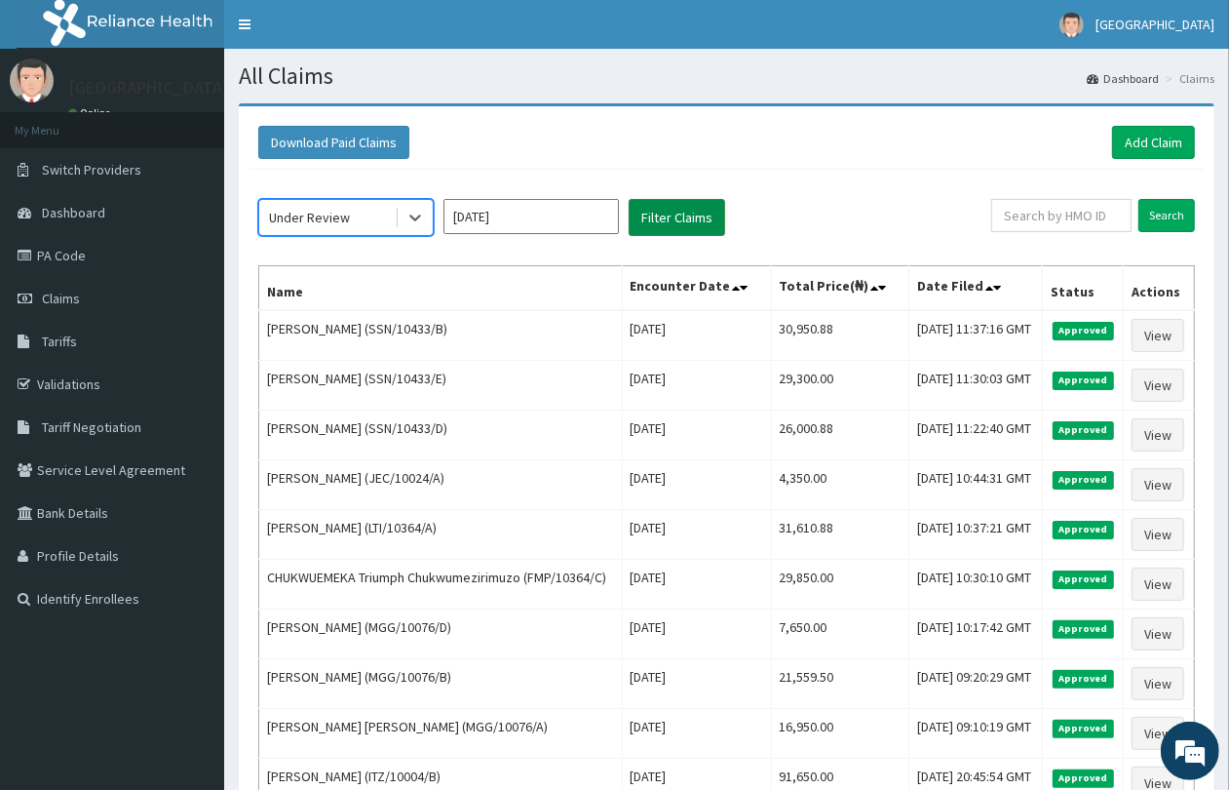
click at [645, 208] on button "Filter Claims" at bounding box center [677, 217] width 97 height 37
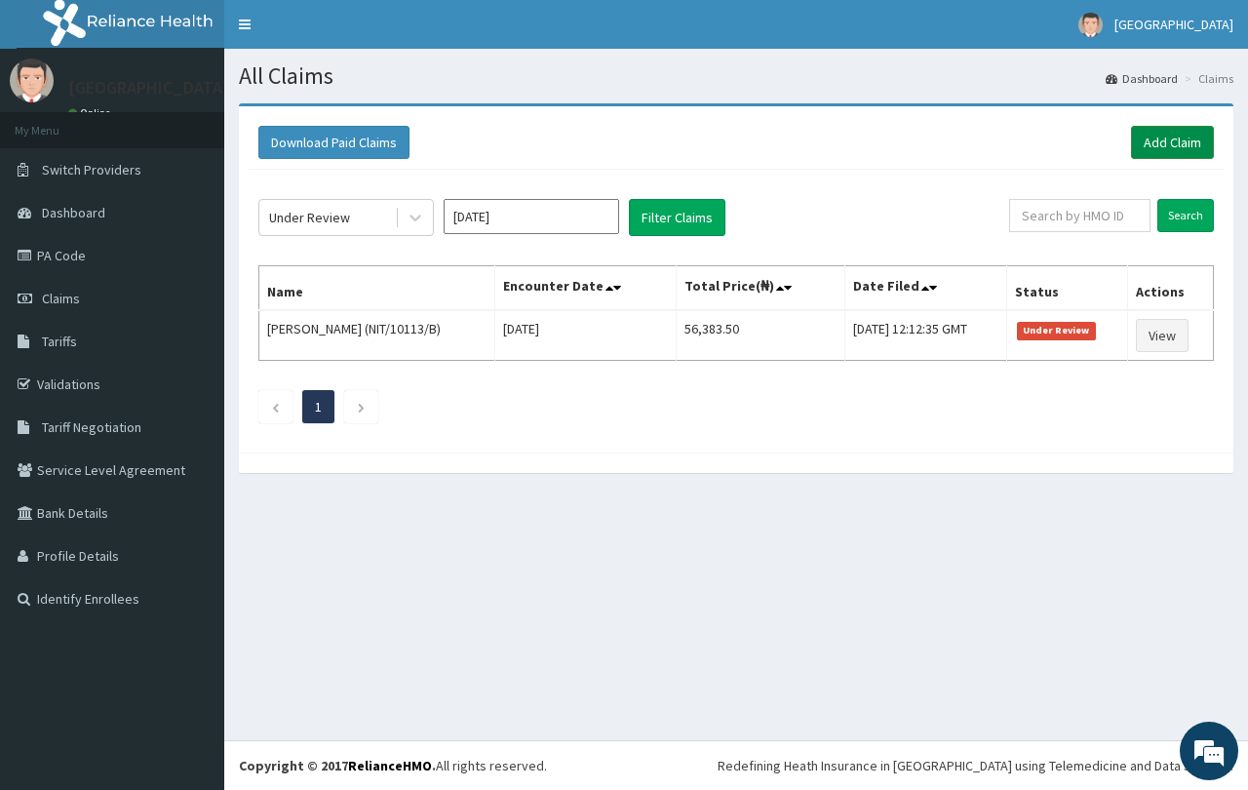
click at [1171, 136] on link "Add Claim" at bounding box center [1172, 142] width 83 height 33
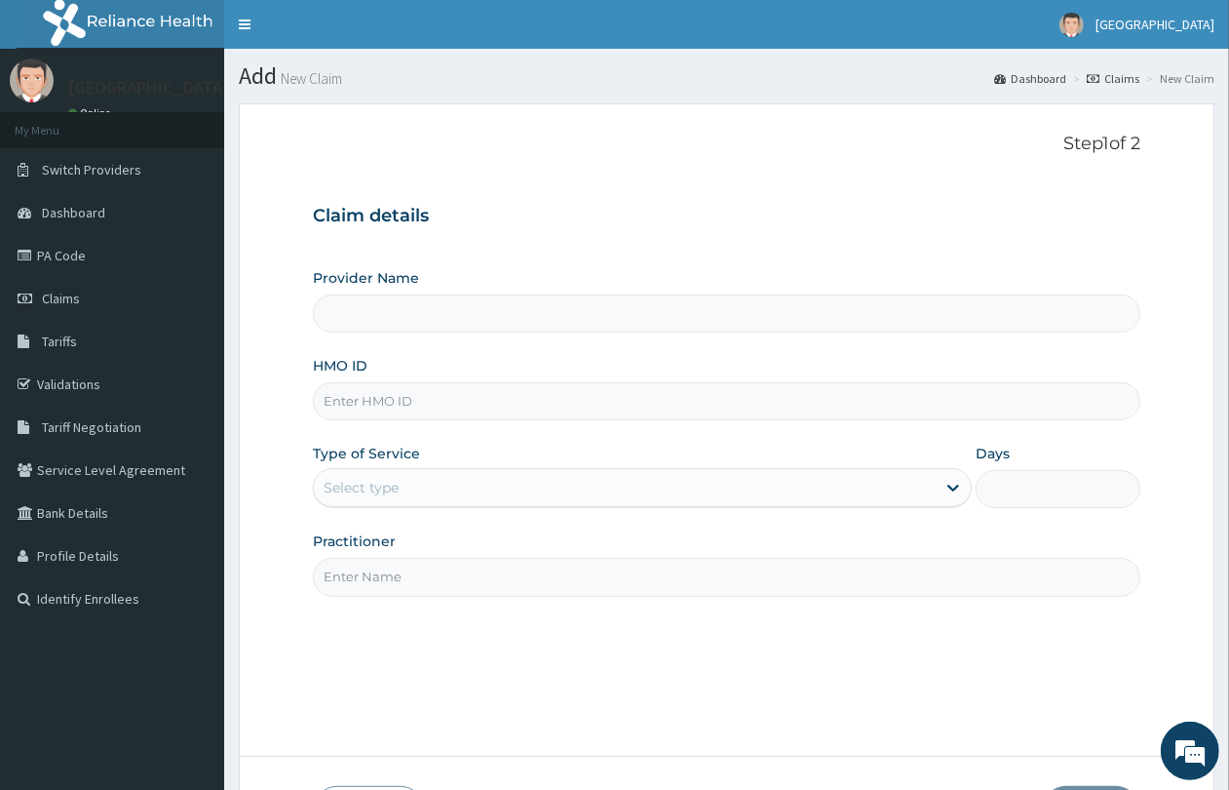
type input "QUEENS SPECIALIST HOSPITAL- [GEOGRAPHIC_DATA]"
paste input "NIT/10113/A"
type input "NIT/10113/A"
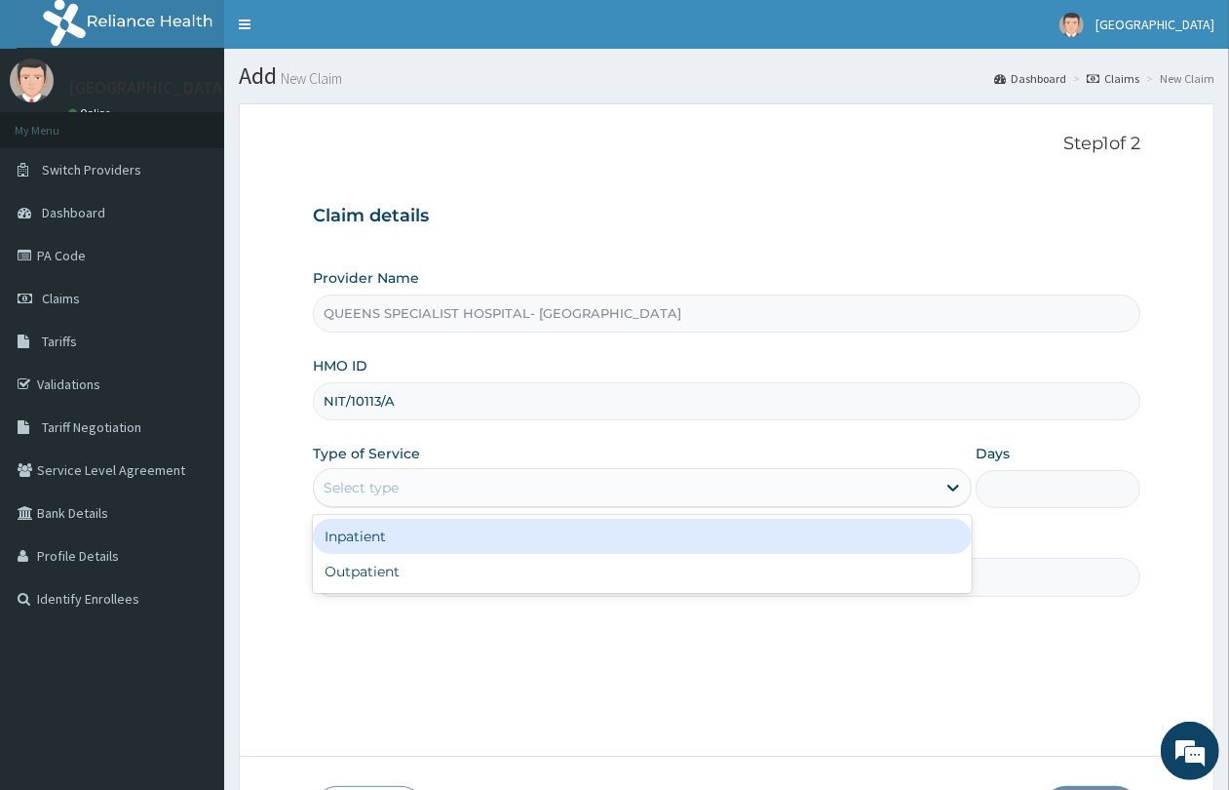
click at [464, 484] on div "Select type" at bounding box center [625, 487] width 622 height 31
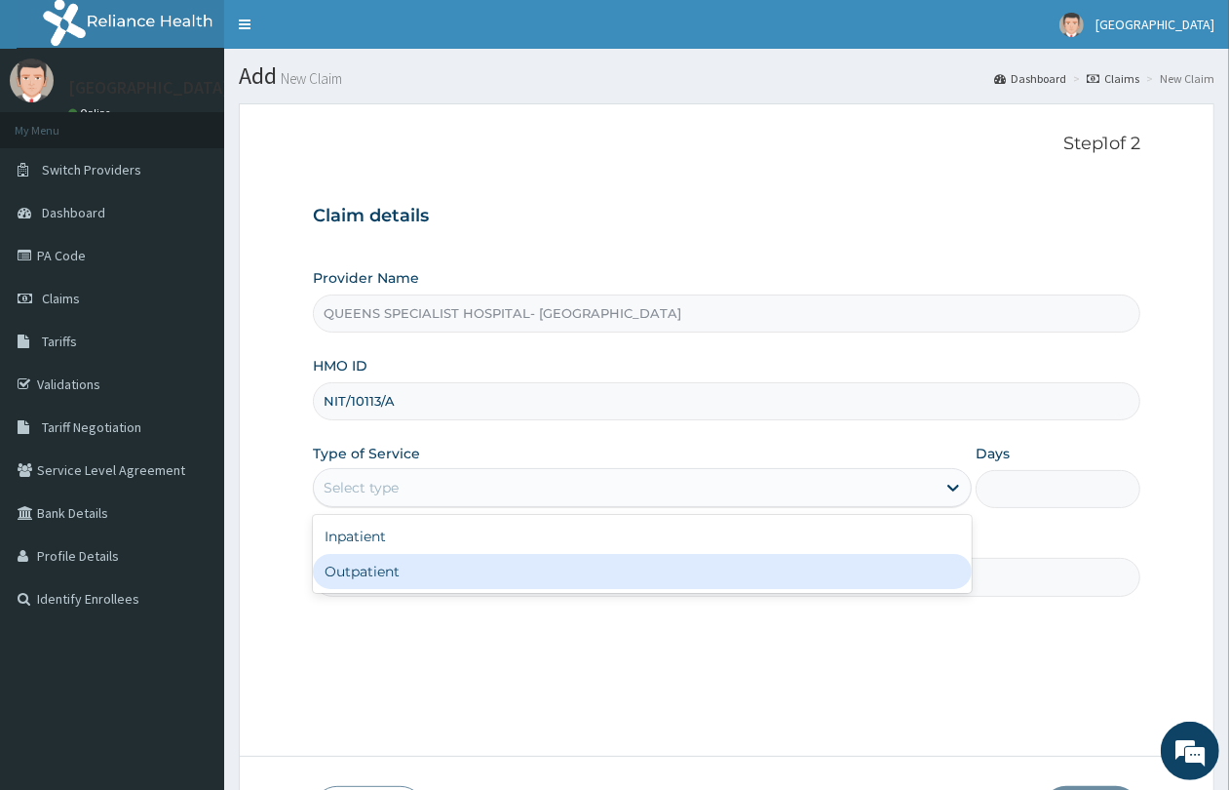
click at [470, 567] on div "Outpatient" at bounding box center [642, 571] width 659 height 35
type input "1"
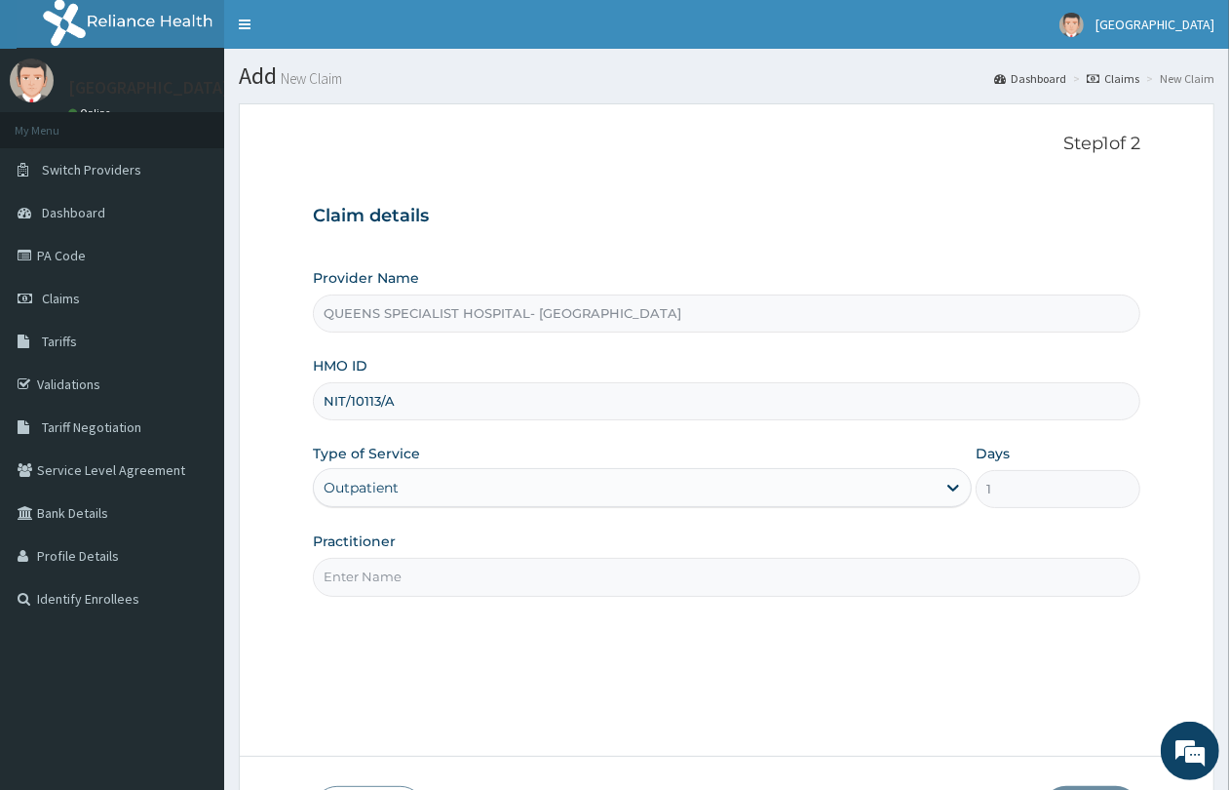
click at [470, 567] on input "Practitioner" at bounding box center [727, 577] width 828 height 38
type input "GP"
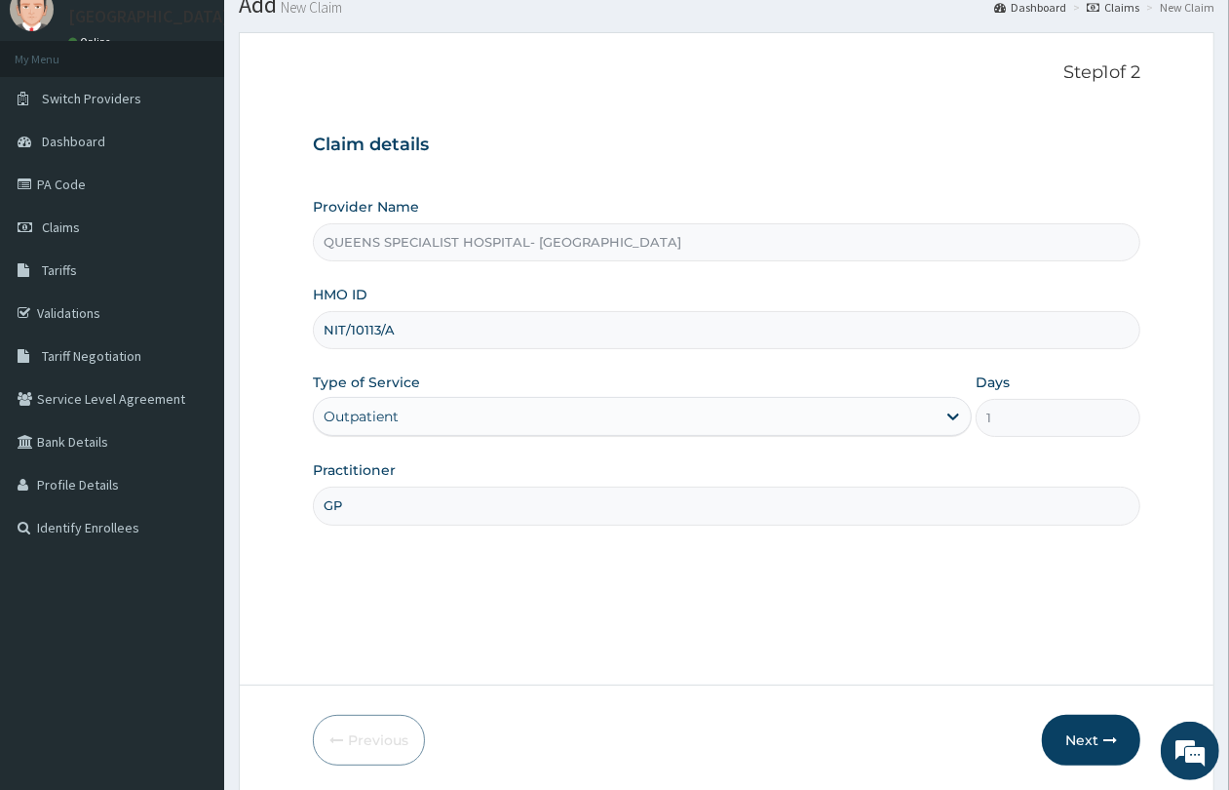
scroll to position [142, 0]
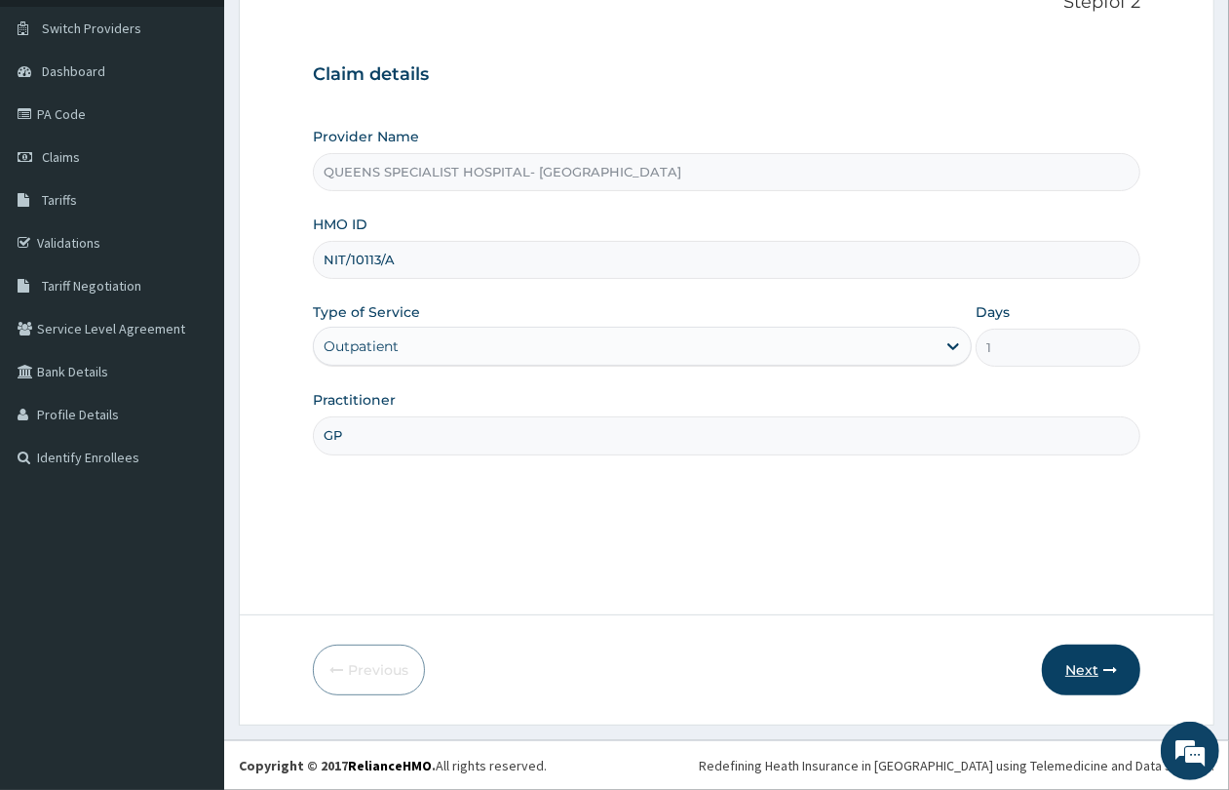
click at [1100, 666] on button "Next" at bounding box center [1091, 669] width 98 height 51
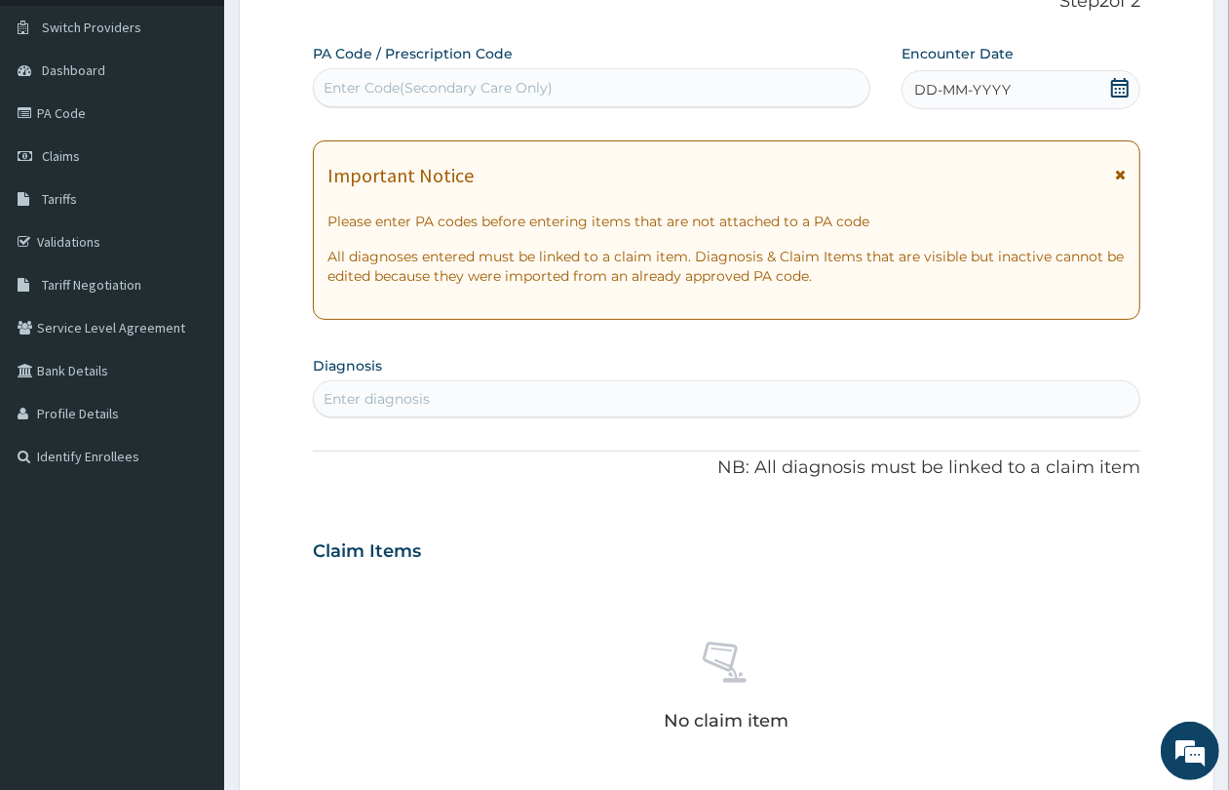
click at [441, 97] on div "Enter Code(Secondary Care Only)" at bounding box center [438, 87] width 229 height 19
paste input "PA/9A5B81"
type input "PA/9A5B81"
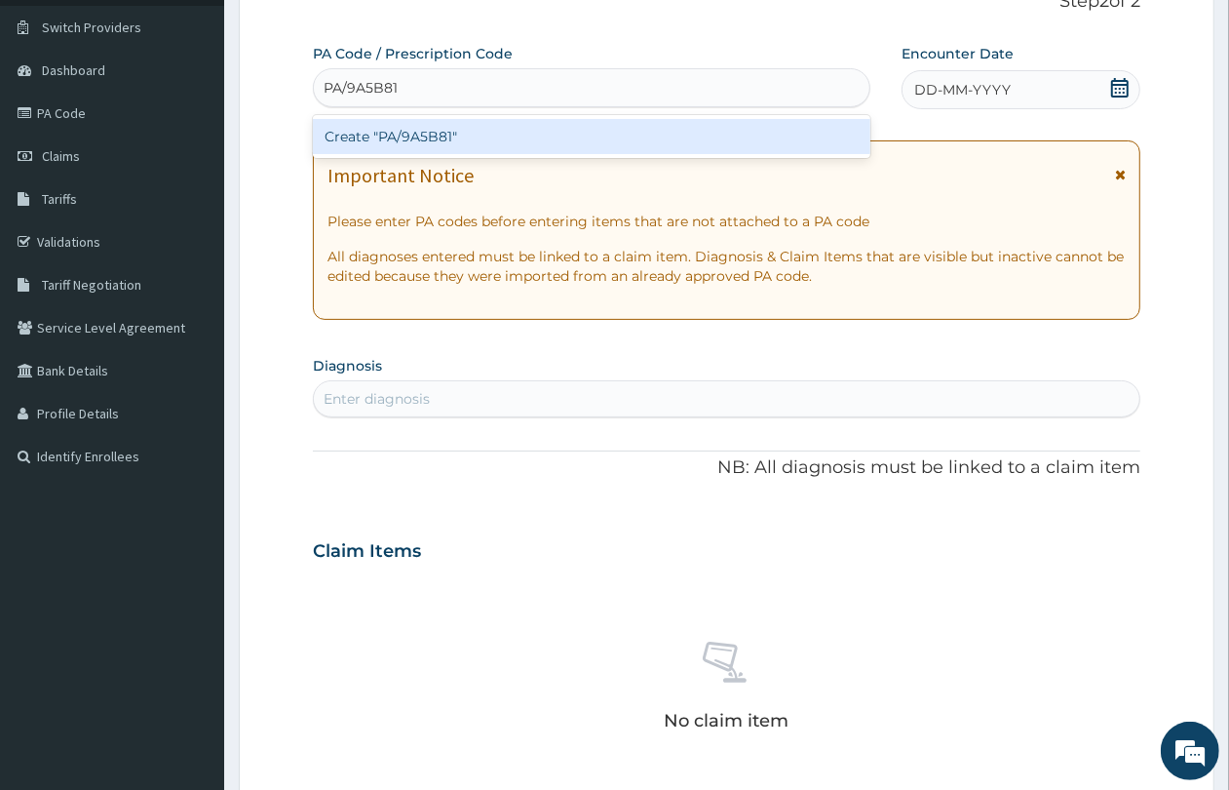
click at [407, 132] on div "Create "PA/9A5B81"" at bounding box center [592, 136] width 558 height 35
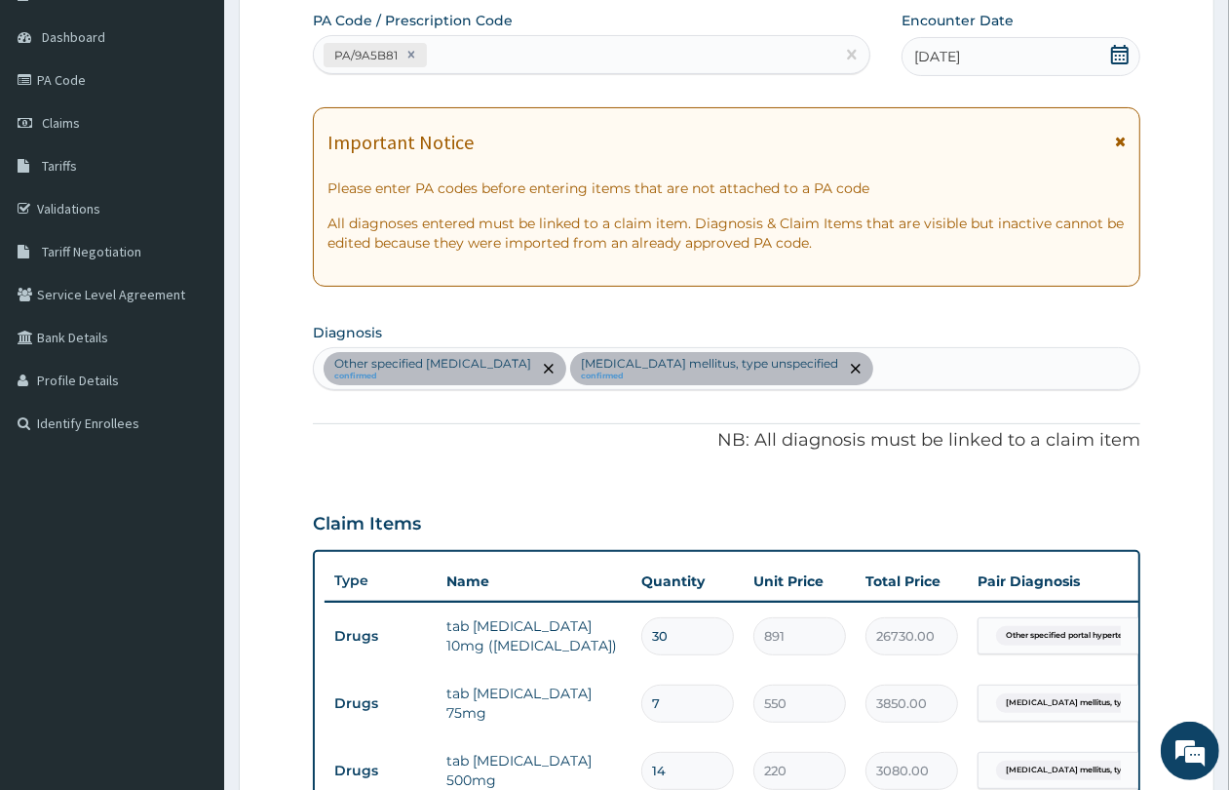
scroll to position [663, 0]
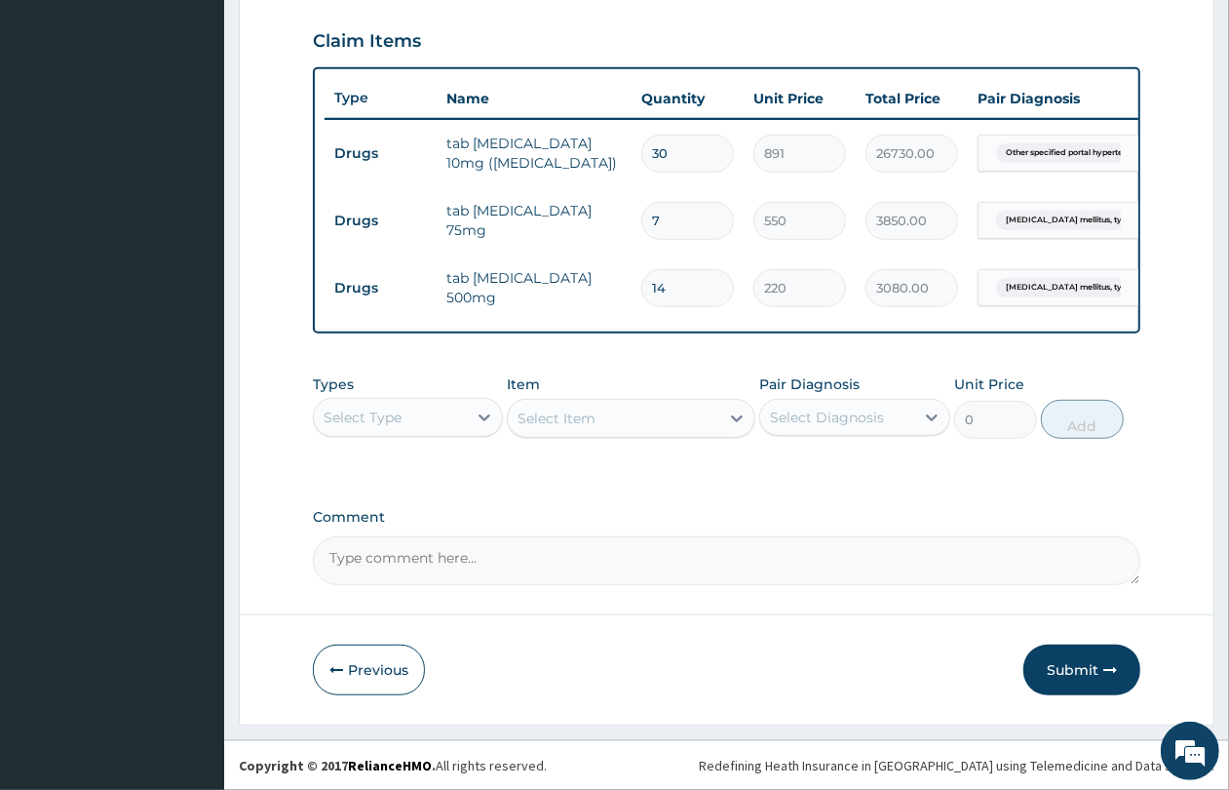
click at [327, 416] on div "Select Type" at bounding box center [390, 417] width 153 height 31
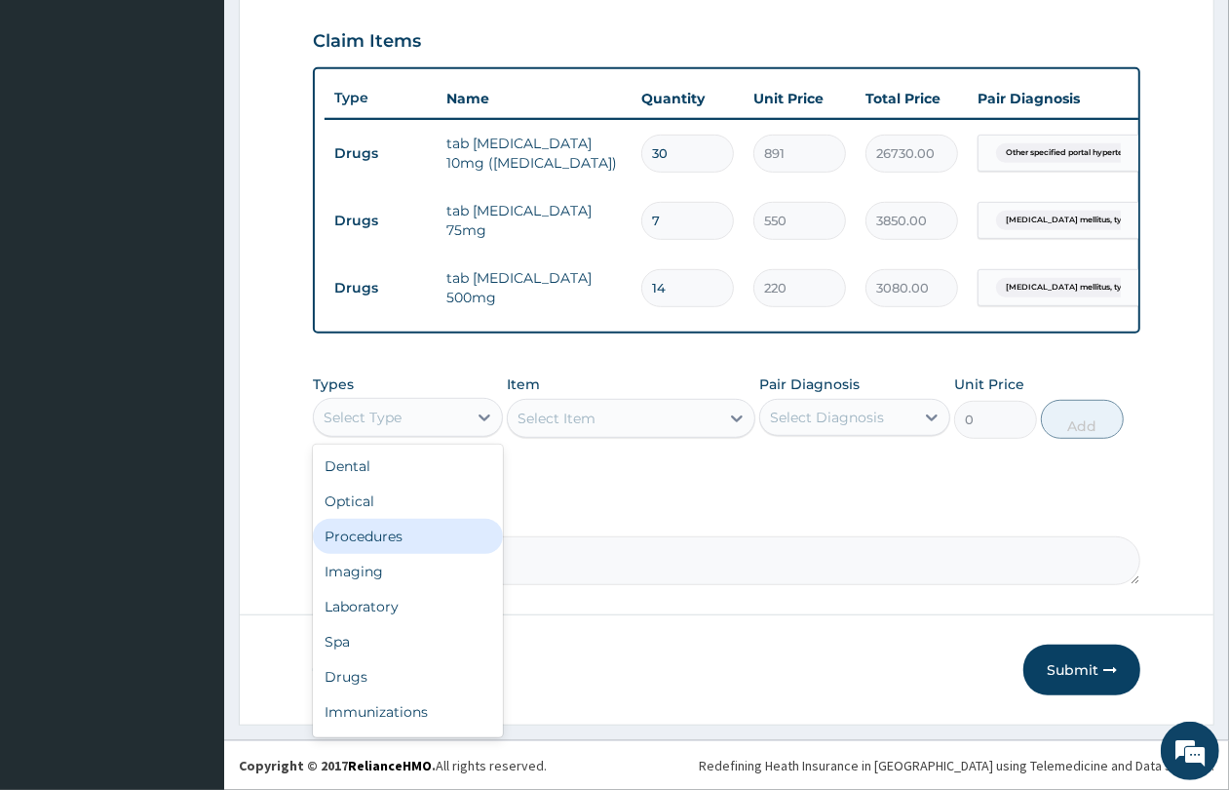
click at [437, 547] on div "Procedures" at bounding box center [408, 536] width 190 height 35
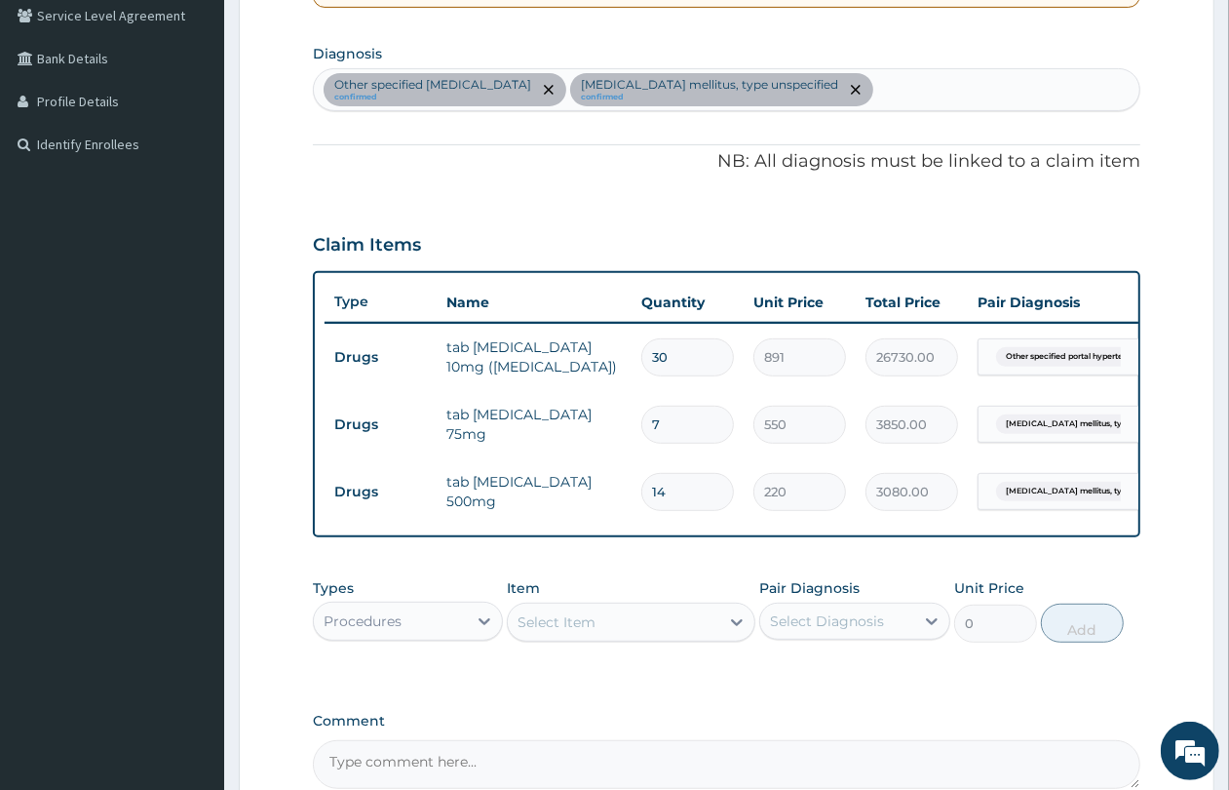
scroll to position [676, 0]
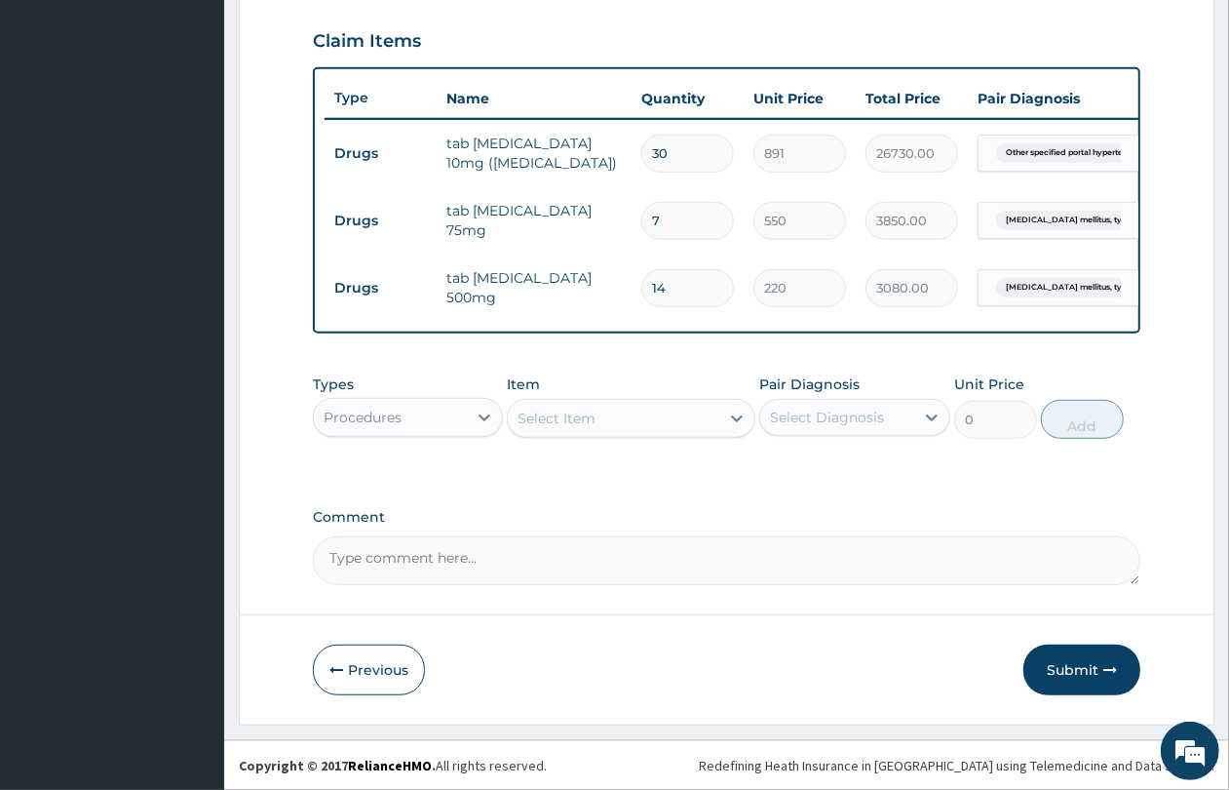
click at [629, 416] on div "Select Item" at bounding box center [614, 418] width 212 height 31
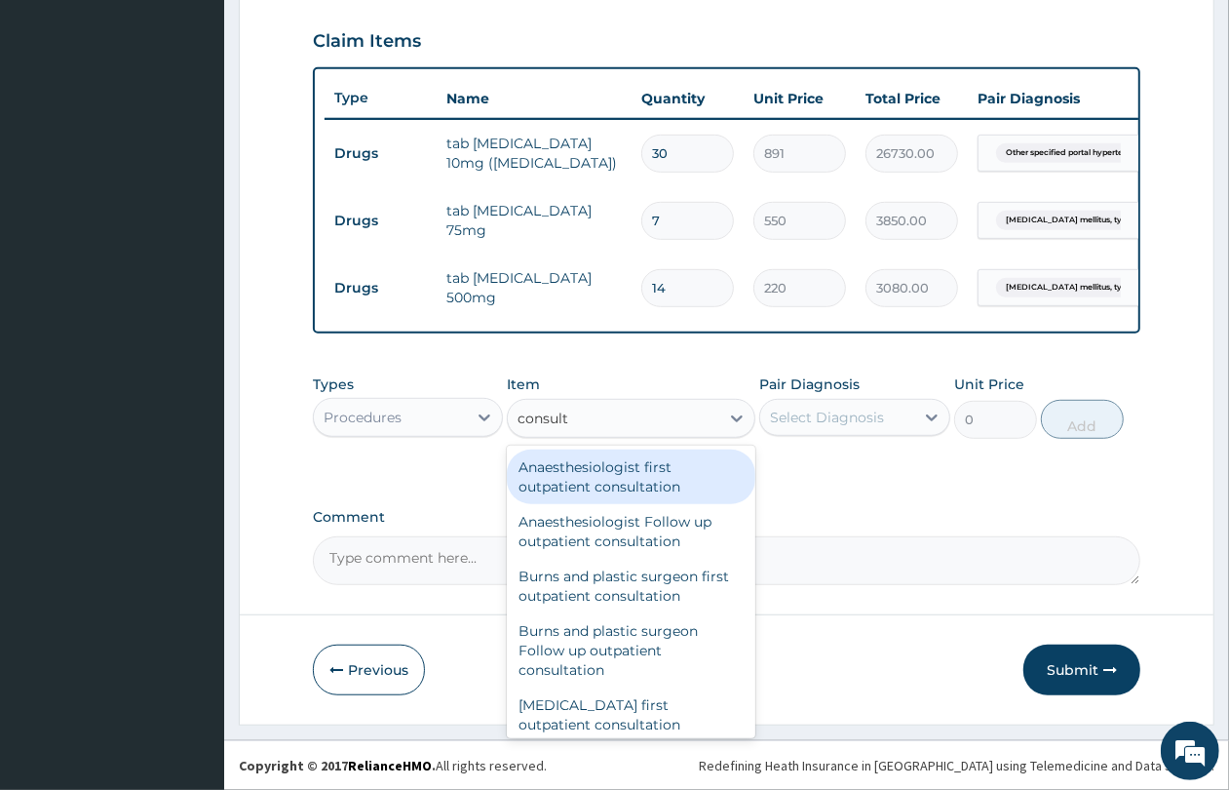
type input "consulta"
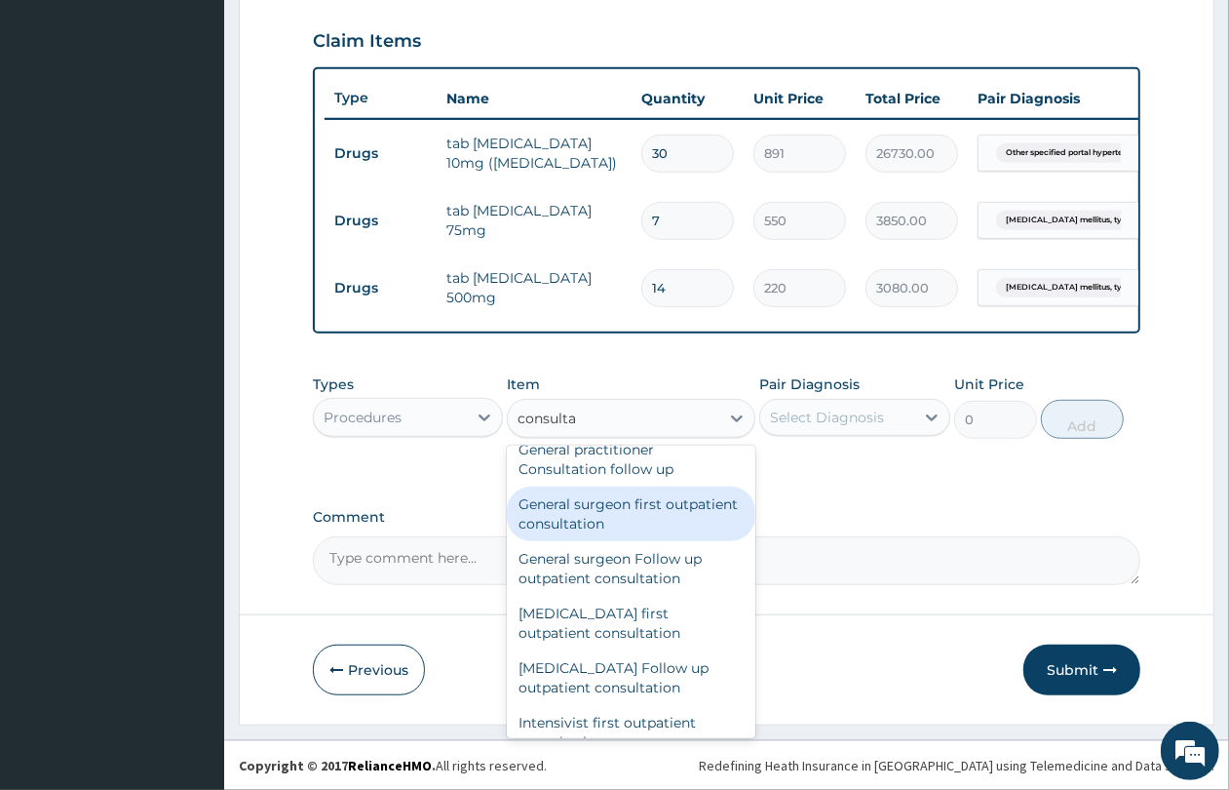
scroll to position [975, 0]
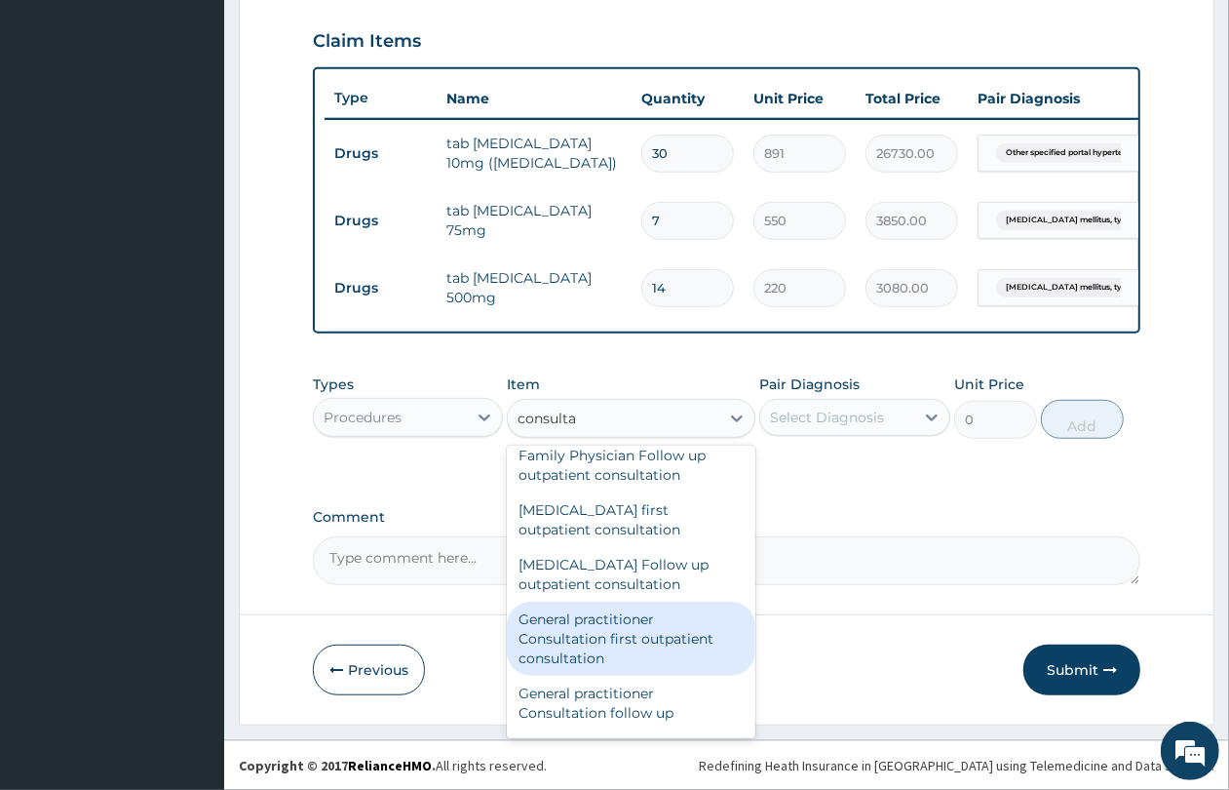
click at [659, 665] on div "General practitioner Consultation first outpatient consultation" at bounding box center [631, 638] width 249 height 74
type input "4350"
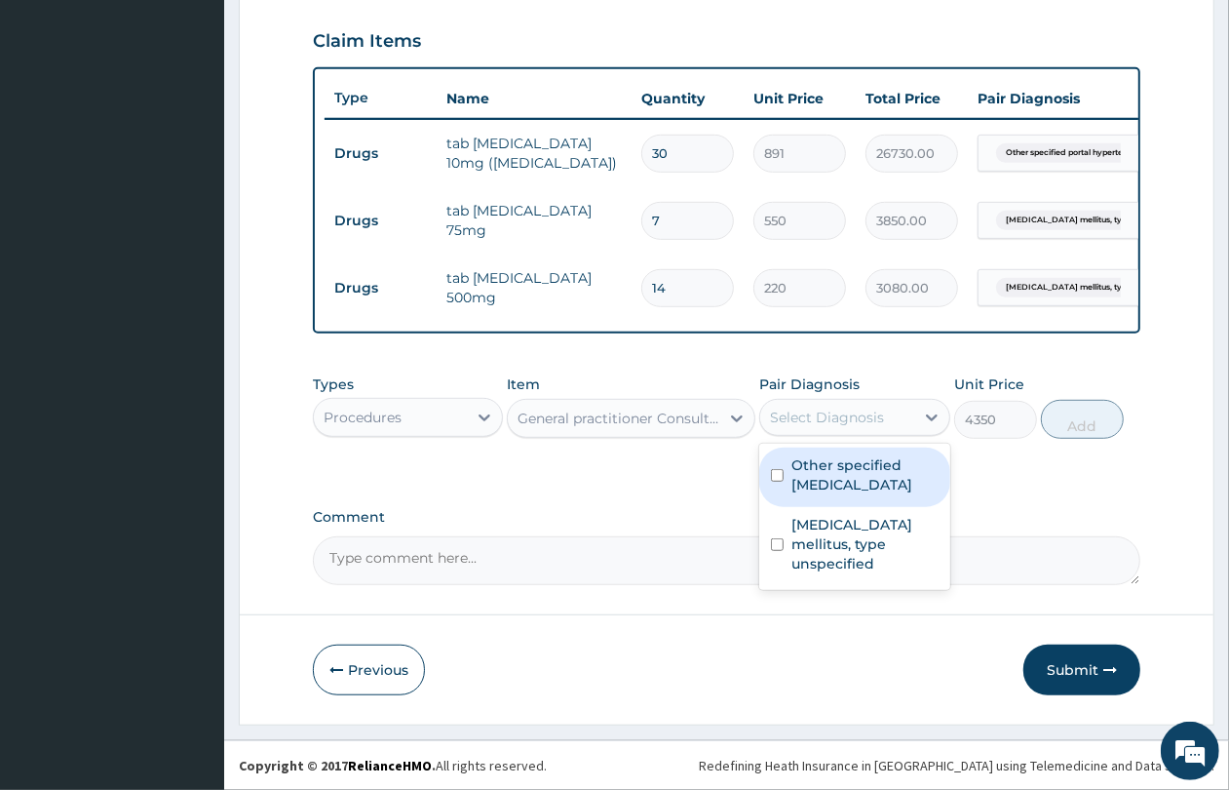
click at [799, 403] on div "Select Diagnosis" at bounding box center [836, 417] width 153 height 31
click at [805, 479] on label "Other specified portal hypertension" at bounding box center [865, 474] width 146 height 39
checkbox input "true"
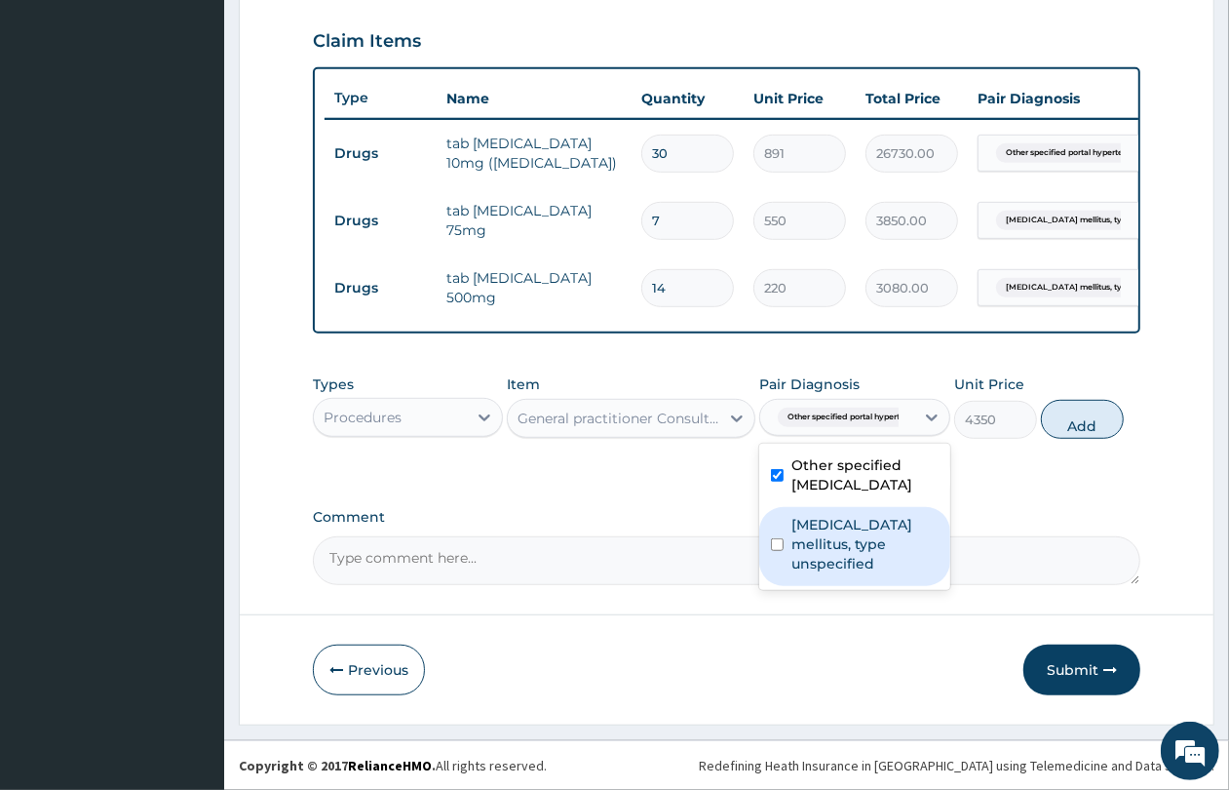
click at [812, 534] on label "Diabetes mellitus, type unspecified" at bounding box center [865, 544] width 146 height 58
checkbox input "true"
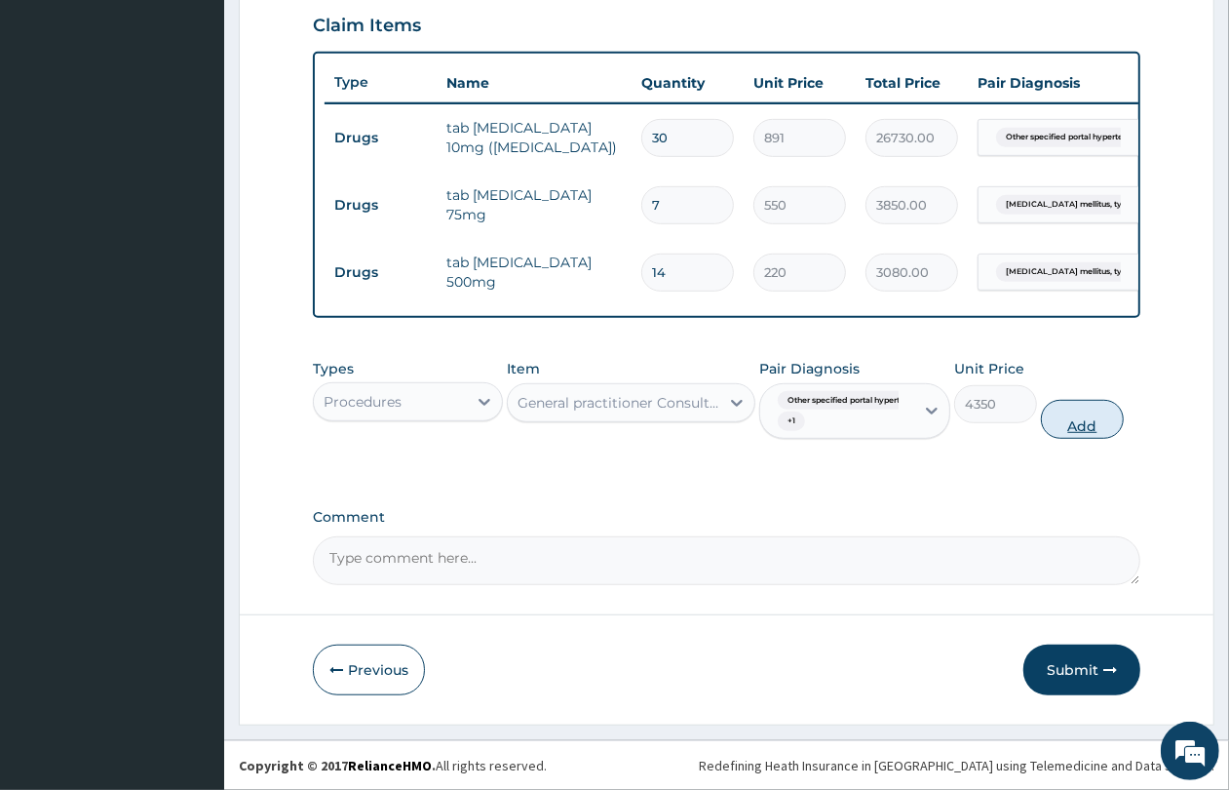
click at [1099, 431] on button "Add" at bounding box center [1082, 419] width 83 height 39
type input "0"
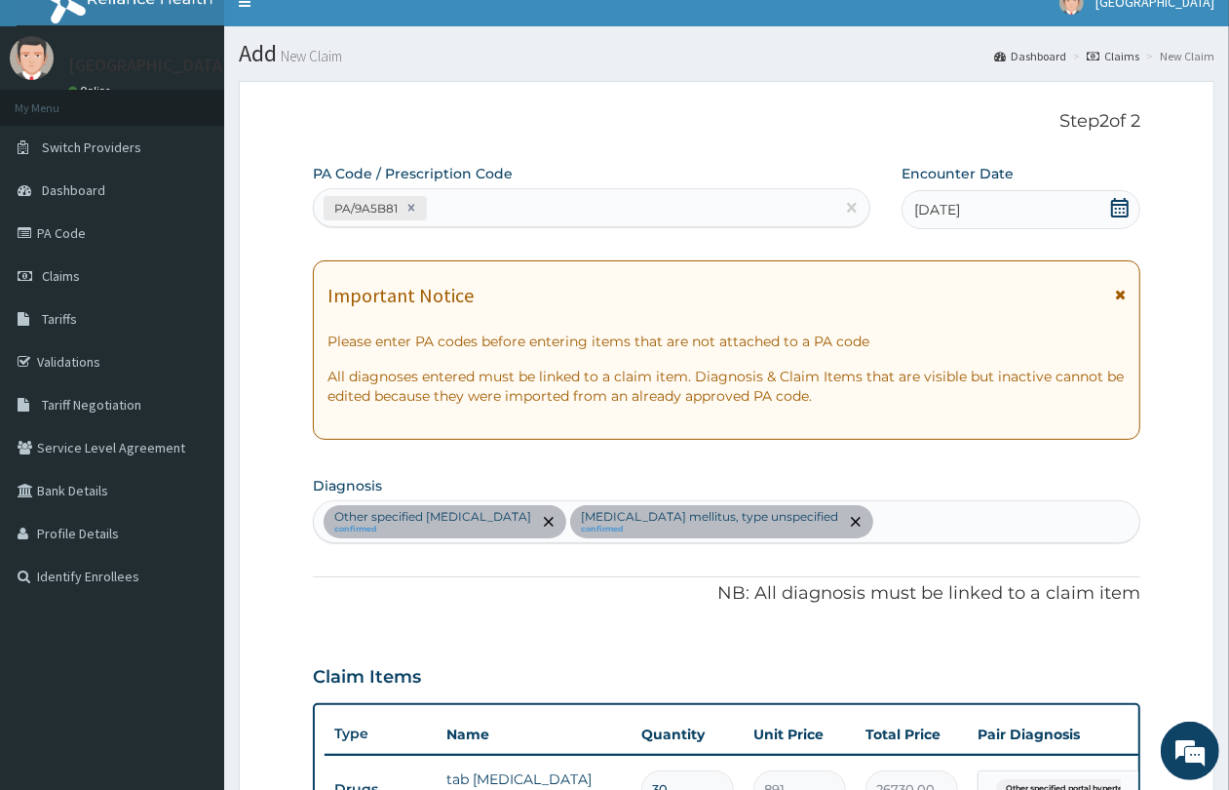
scroll to position [0, 0]
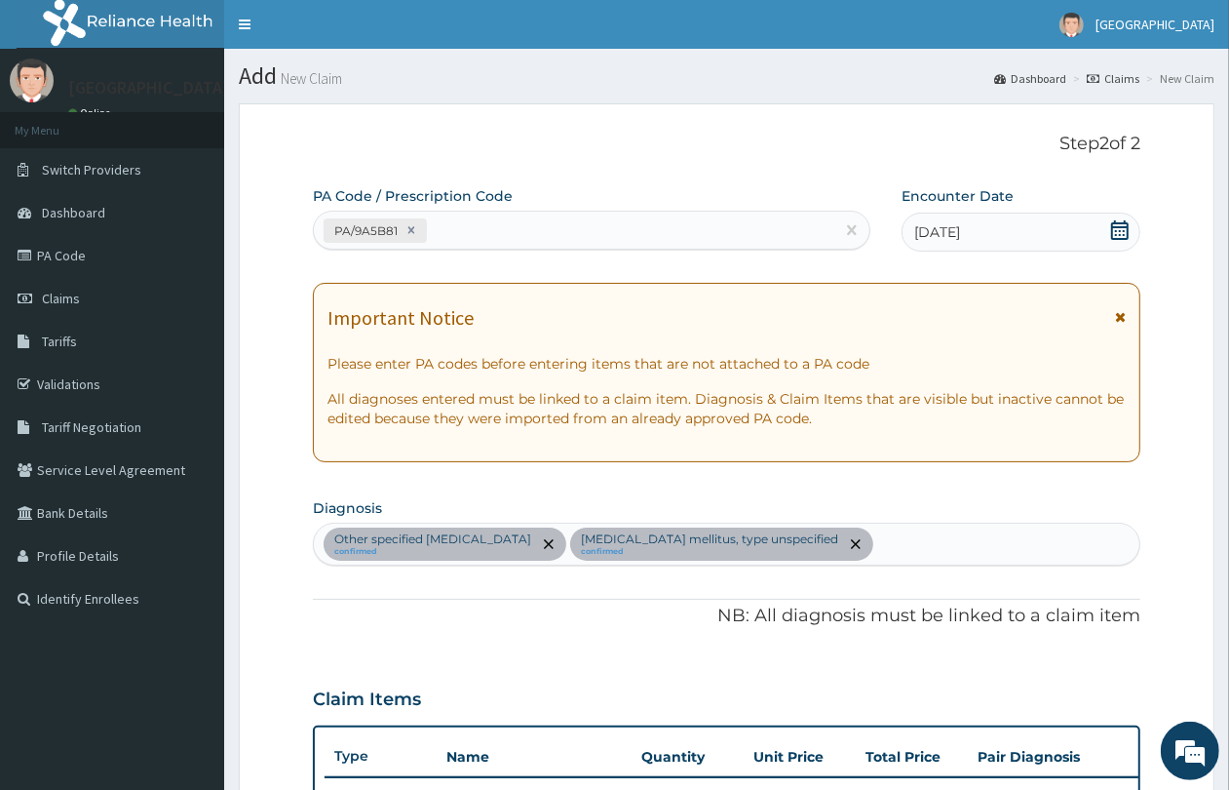
click at [576, 239] on div "PA/9A5B81" at bounding box center [574, 230] width 521 height 32
paste input "PA/FC30AA"
type input "PA/FC30AA"
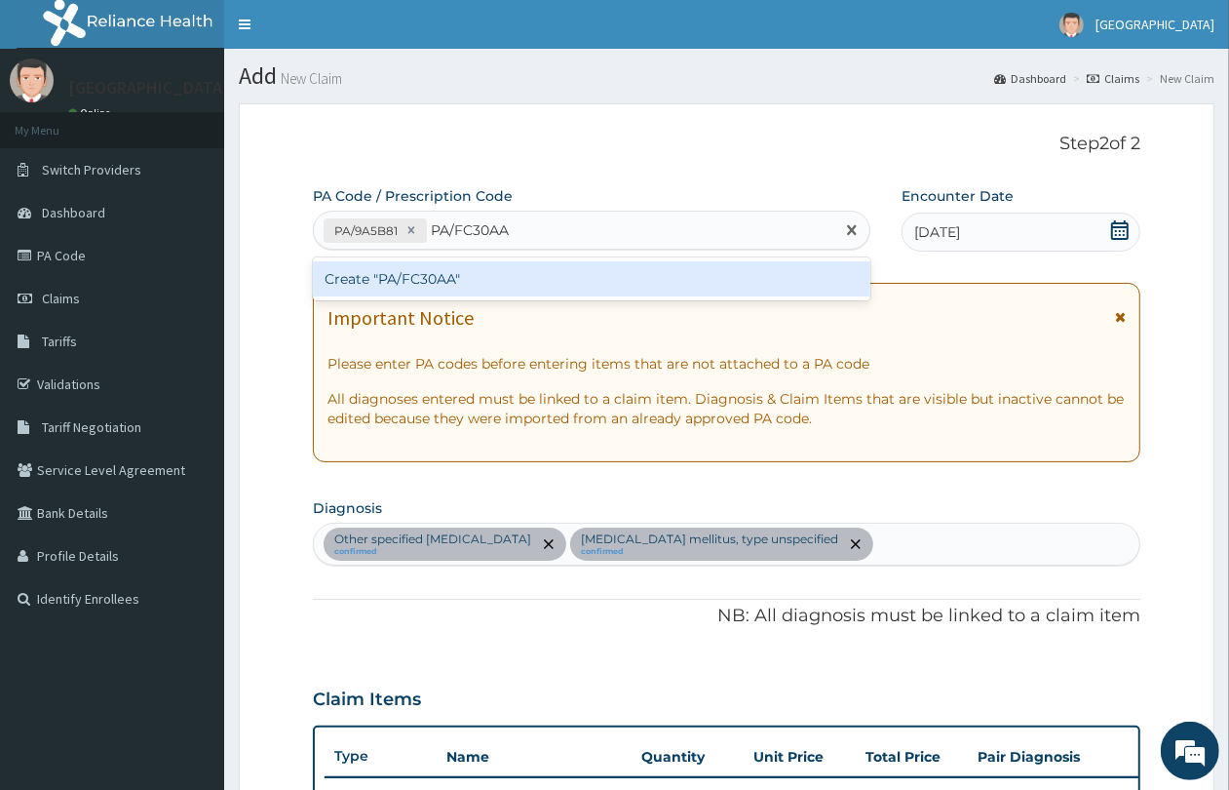
click at [585, 266] on div "Create "PA/FC30AA"" at bounding box center [592, 278] width 558 height 35
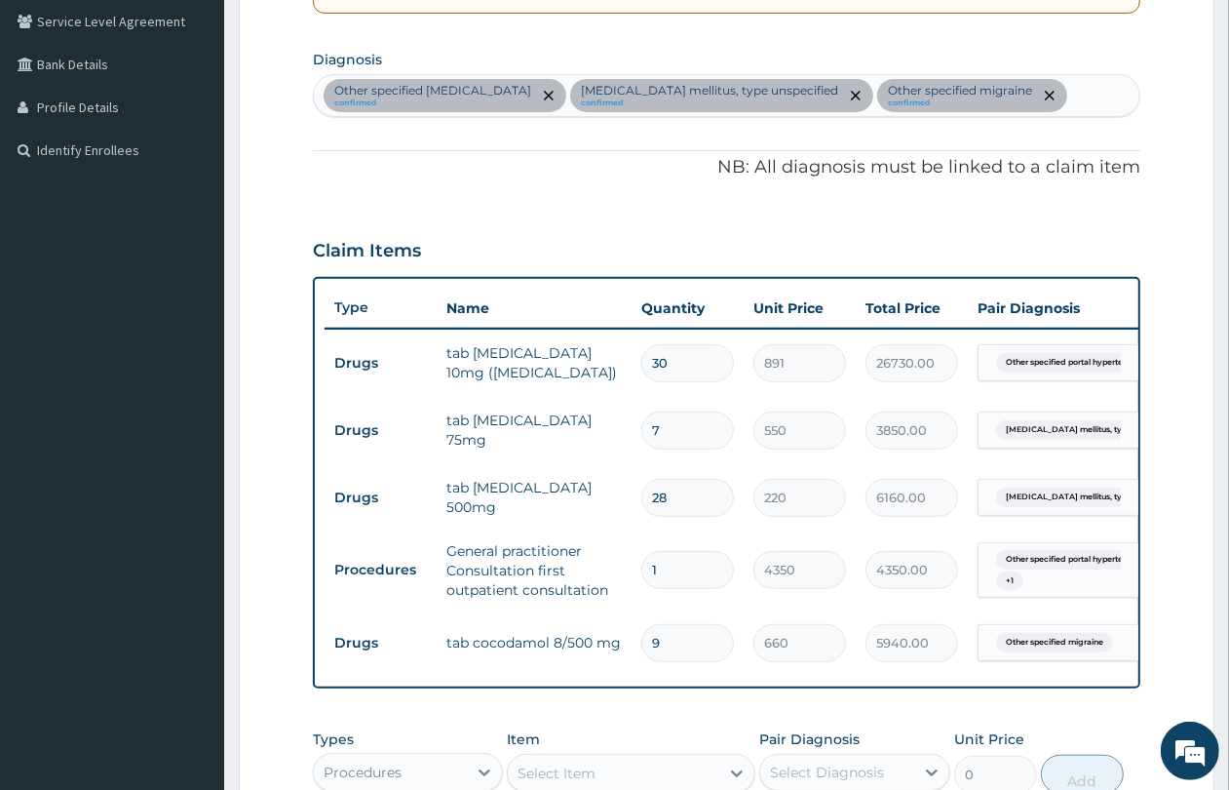
scroll to position [208, 0]
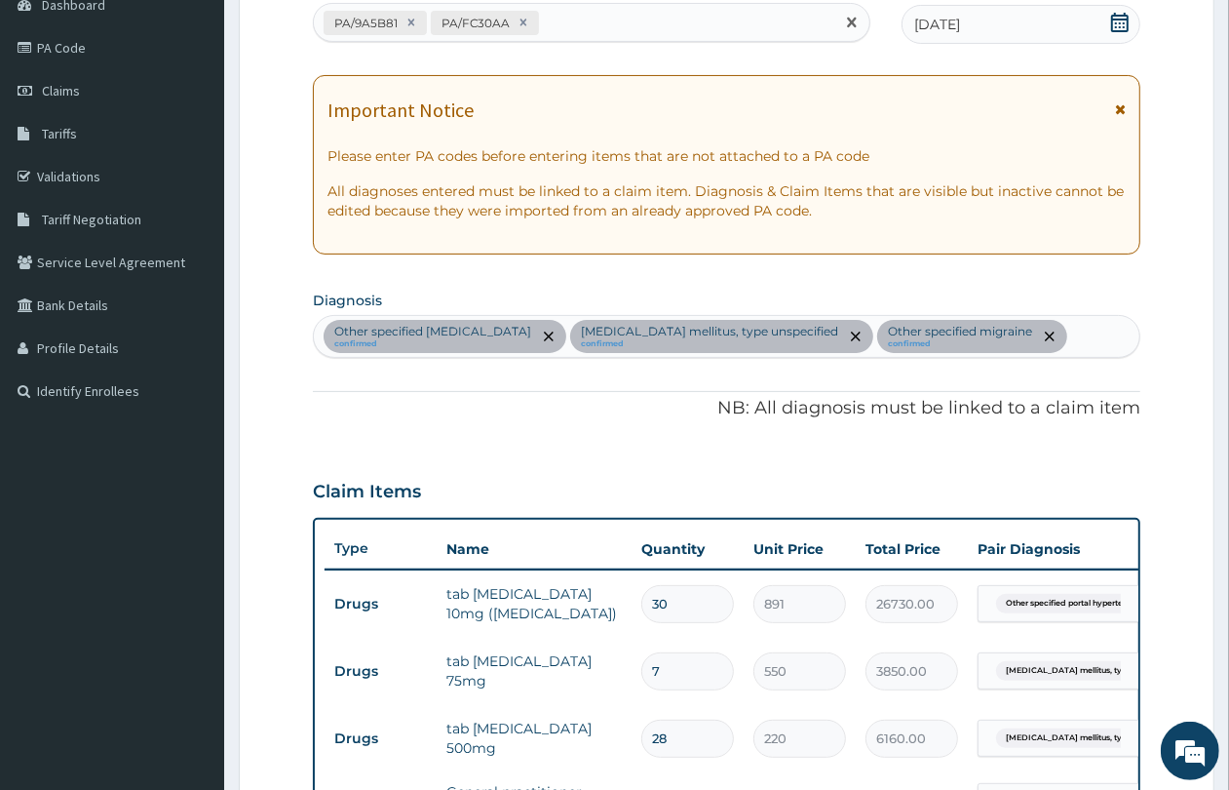
click at [578, 21] on div "PA/9A5B81 PA/FC30AA" at bounding box center [574, 23] width 521 height 32
paste input "PA/AFAF20"
type input "PA/AFAF20"
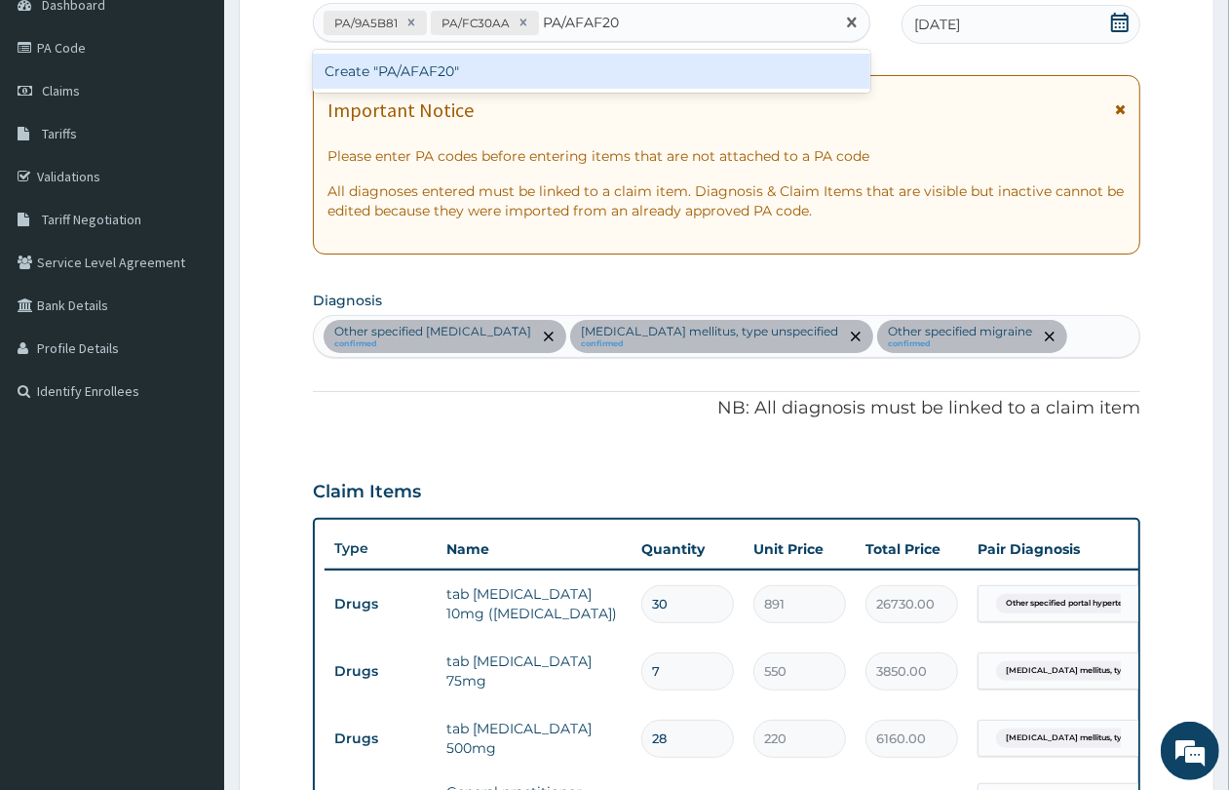
click at [583, 73] on div "Create "PA/AFAF20"" at bounding box center [592, 71] width 558 height 35
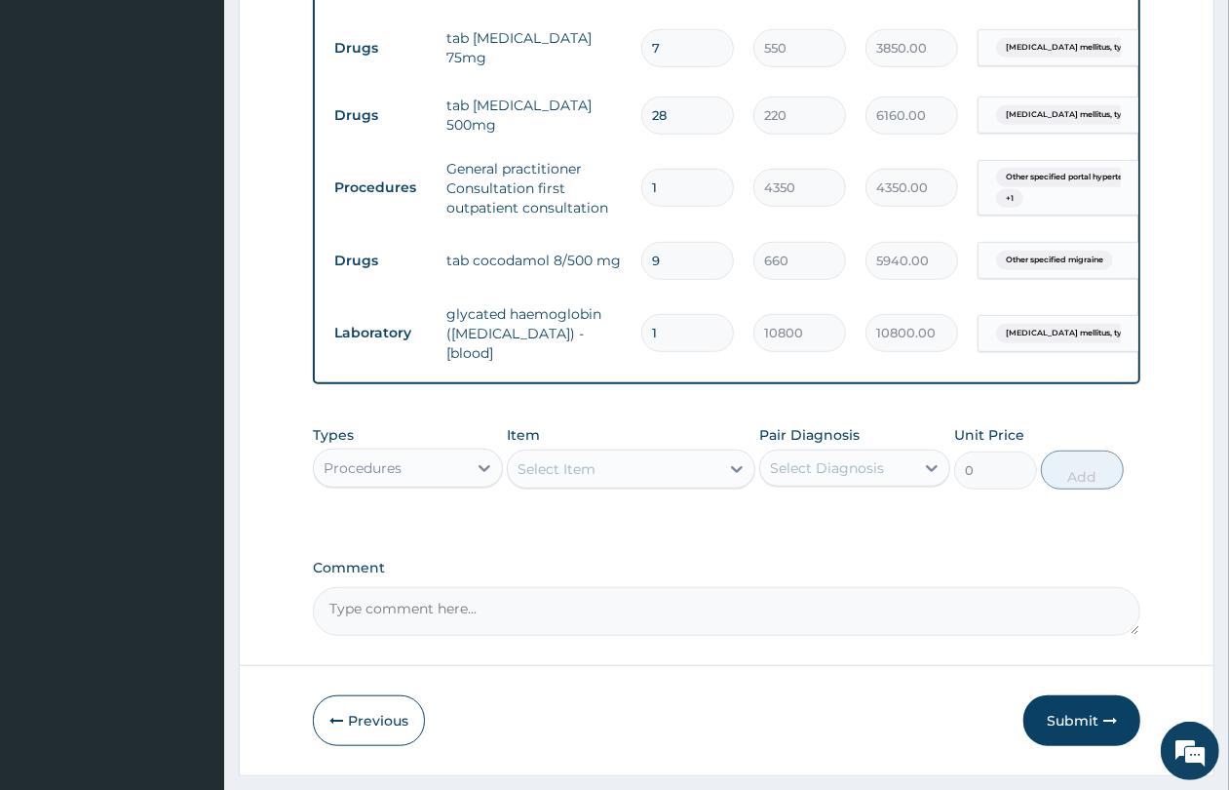
scroll to position [888, 0]
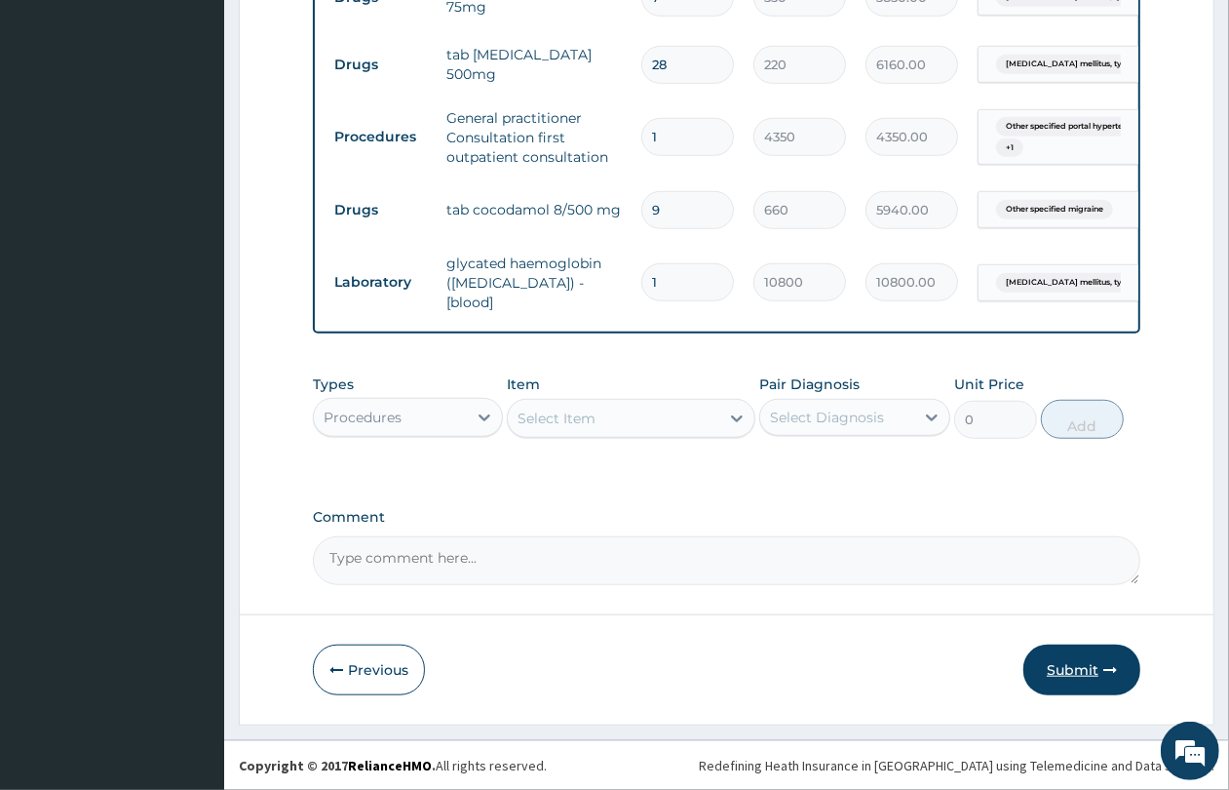
click at [1085, 661] on button "Submit" at bounding box center [1082, 669] width 117 height 51
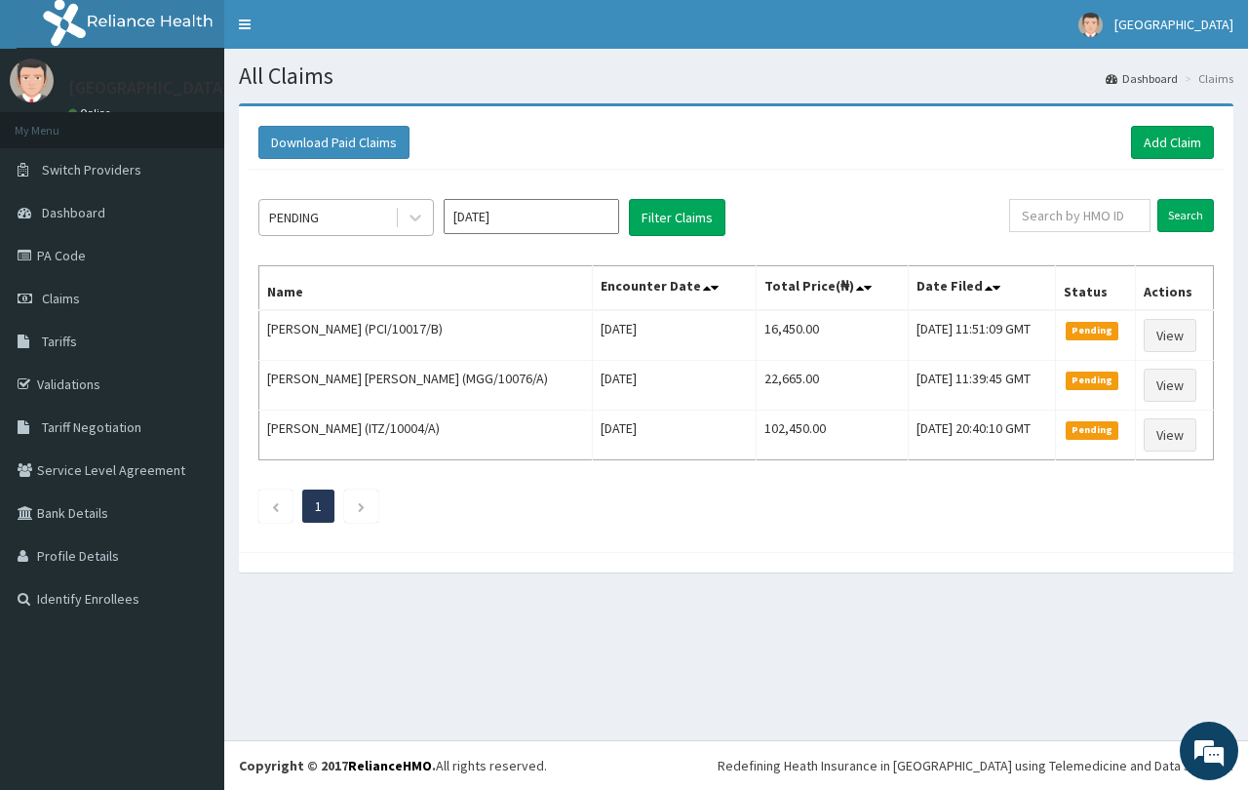
click at [342, 219] on div "PENDING" at bounding box center [327, 217] width 136 height 31
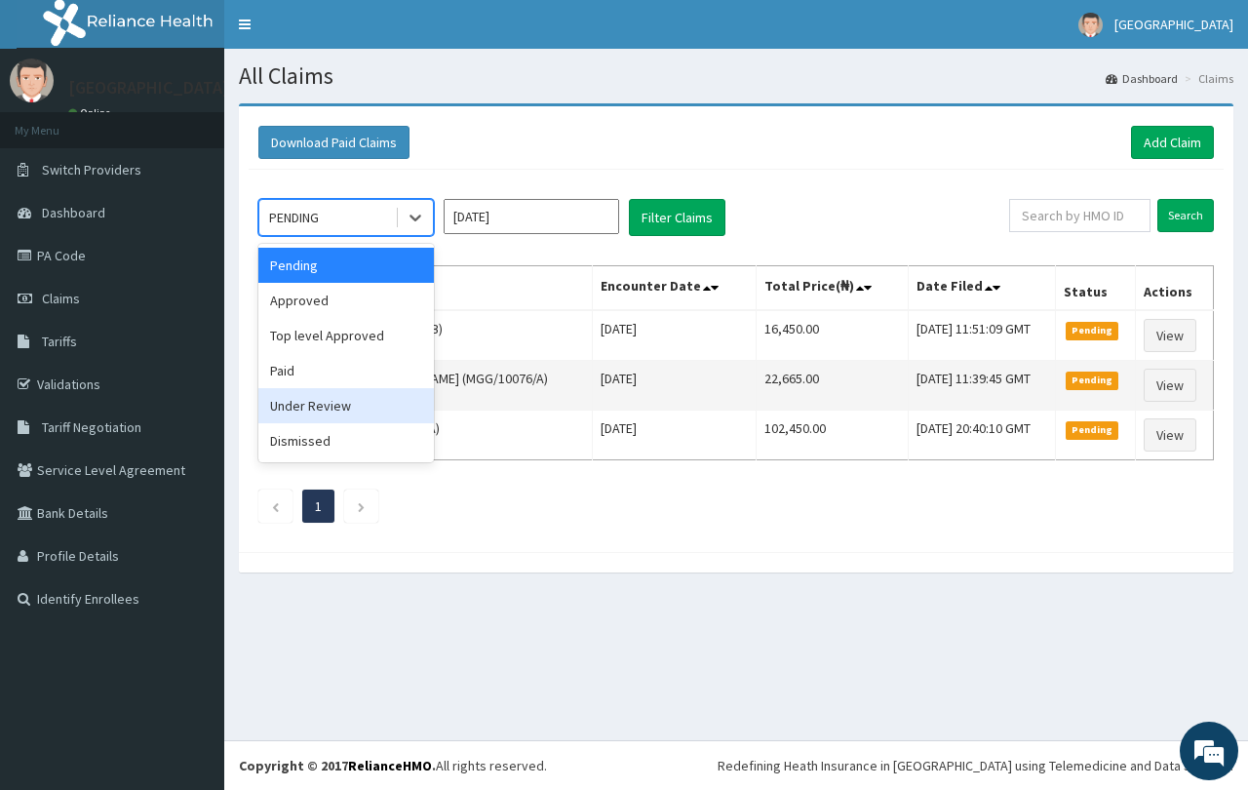
click at [353, 402] on div "Under Review" at bounding box center [345, 405] width 175 height 35
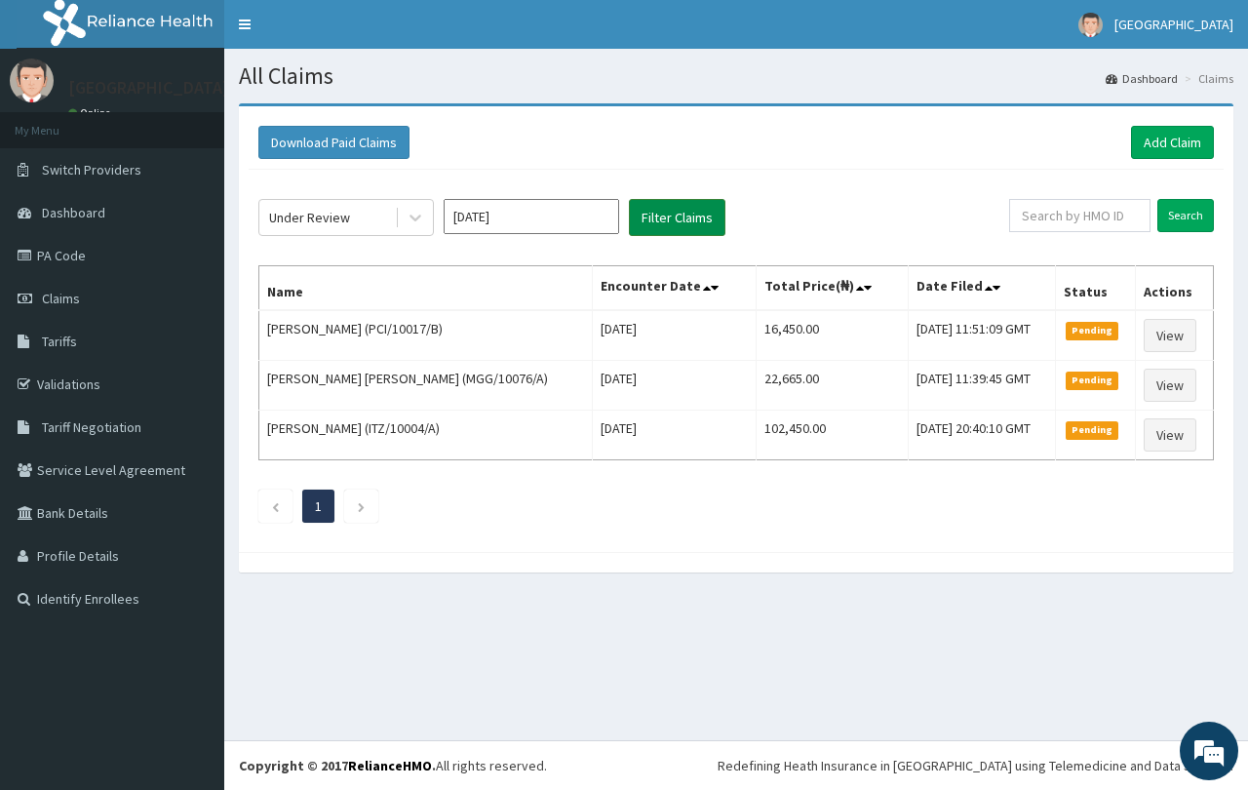
click at [660, 214] on button "Filter Claims" at bounding box center [677, 217] width 97 height 37
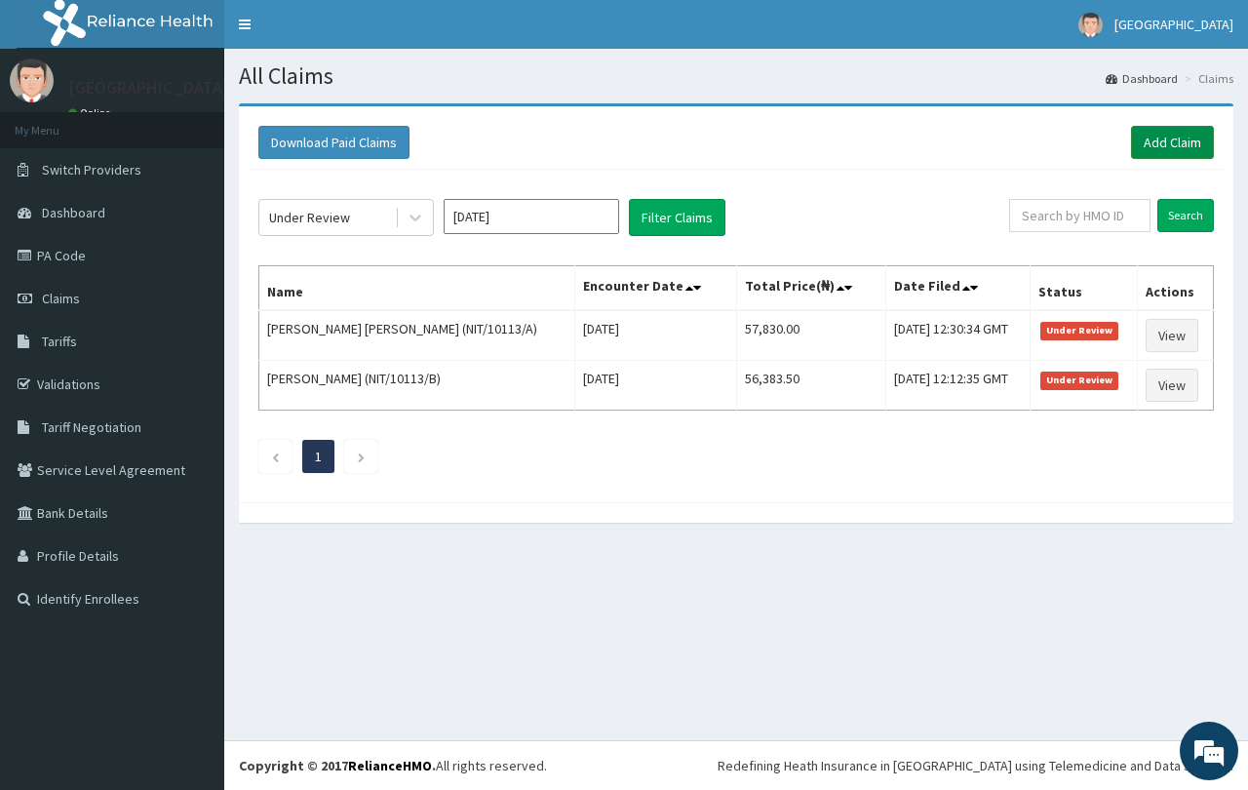
click at [1157, 151] on link "Add Claim" at bounding box center [1172, 142] width 83 height 33
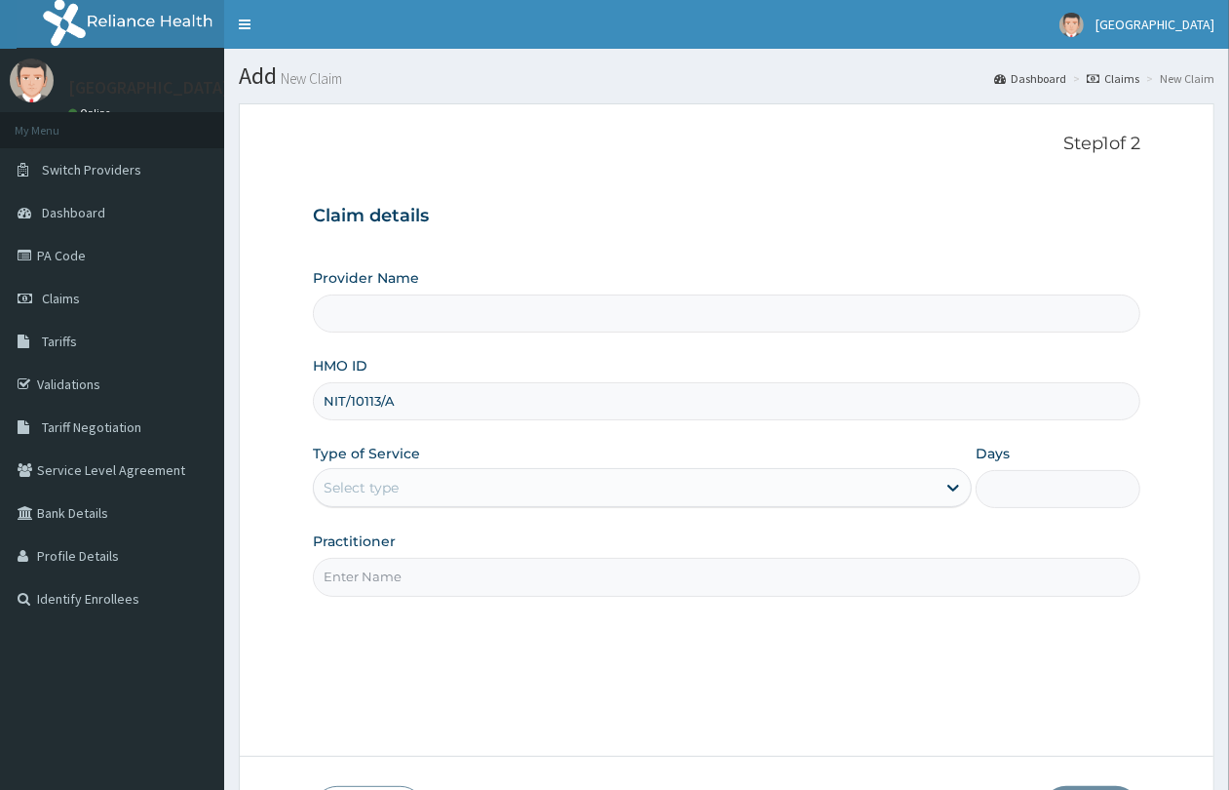
type input "NIT/10113/A"
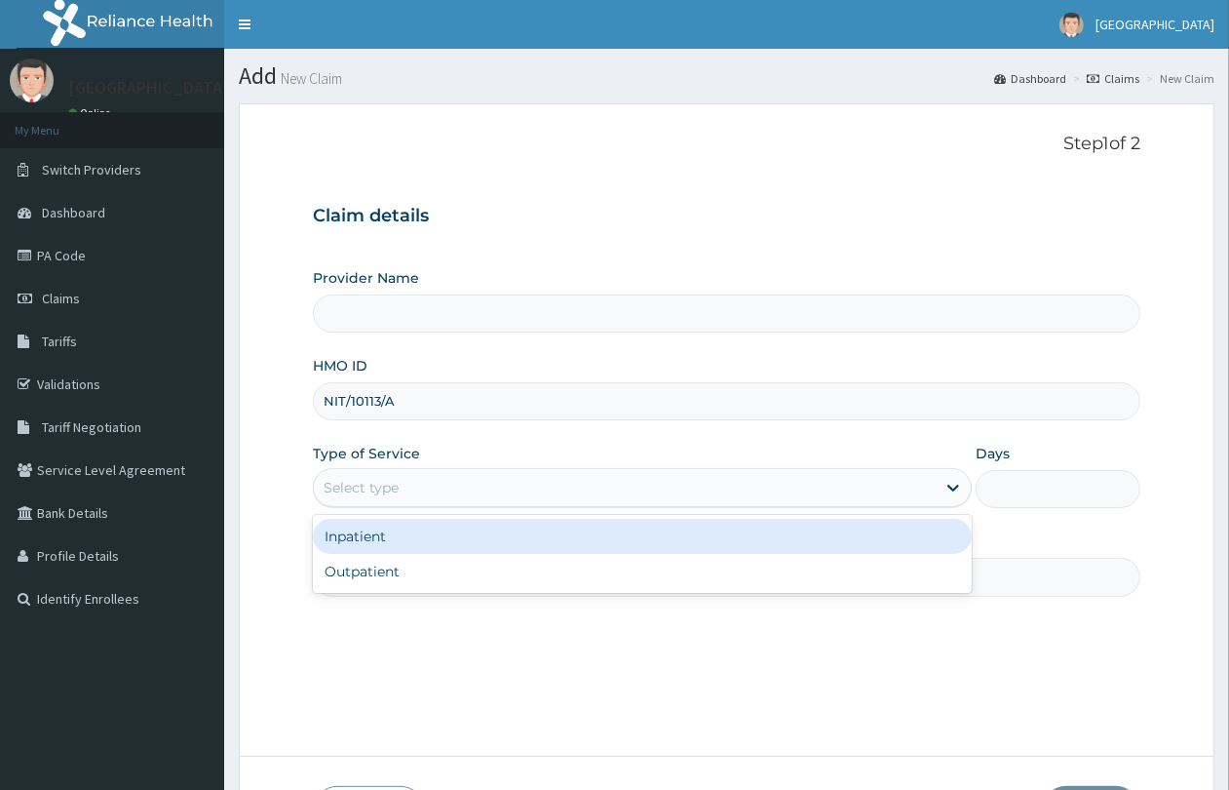
click at [463, 503] on div "Select type" at bounding box center [625, 487] width 622 height 31
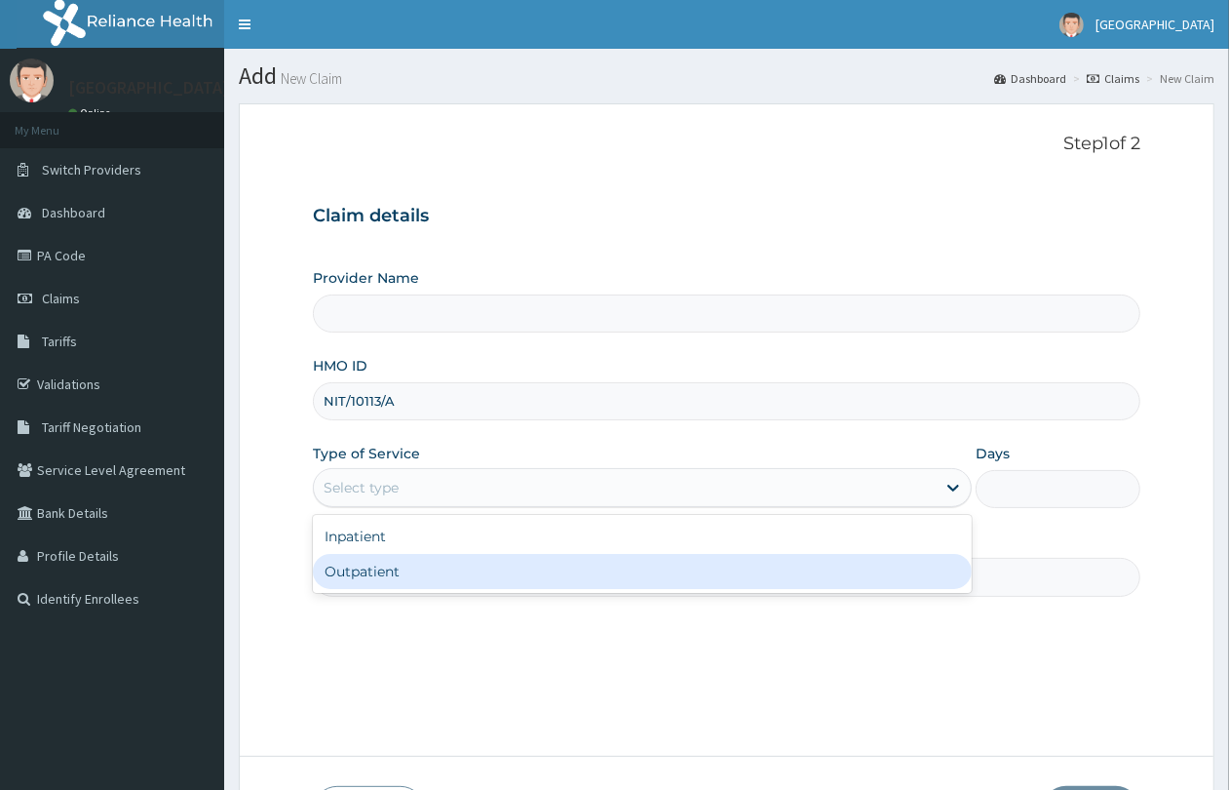
click at [446, 572] on div "Outpatient" at bounding box center [642, 571] width 659 height 35
type input "1"
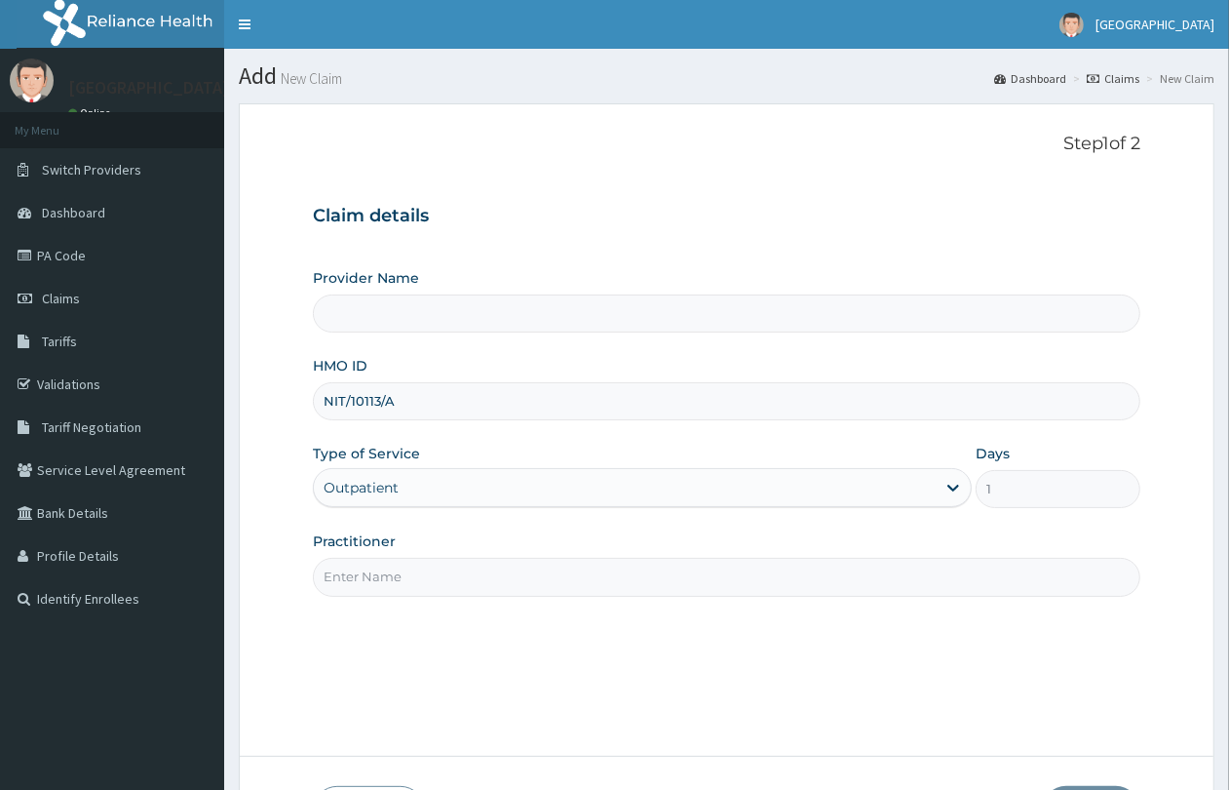
click at [446, 572] on input "Practitioner" at bounding box center [727, 577] width 828 height 38
type input "GP"
type input "QUEENS SPECIALIST HOSPITAL- [GEOGRAPHIC_DATA]"
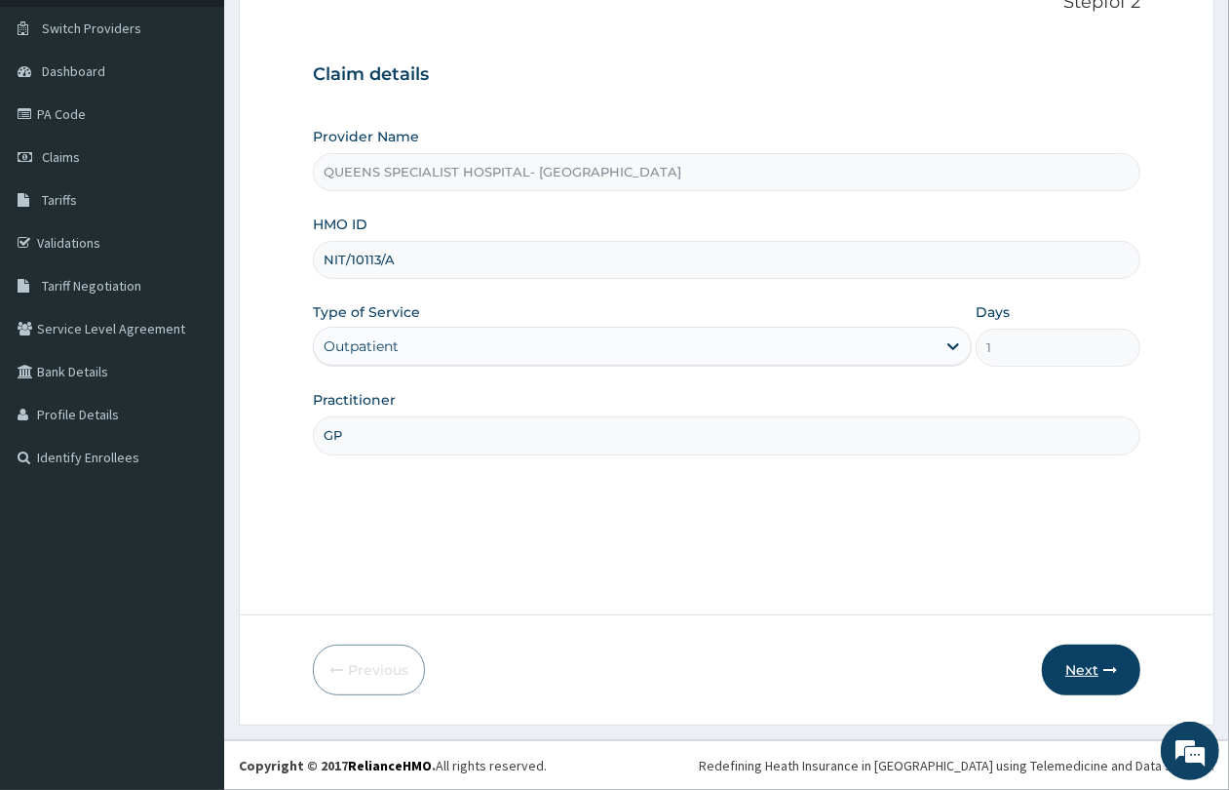
click at [1066, 670] on button "Next" at bounding box center [1091, 669] width 98 height 51
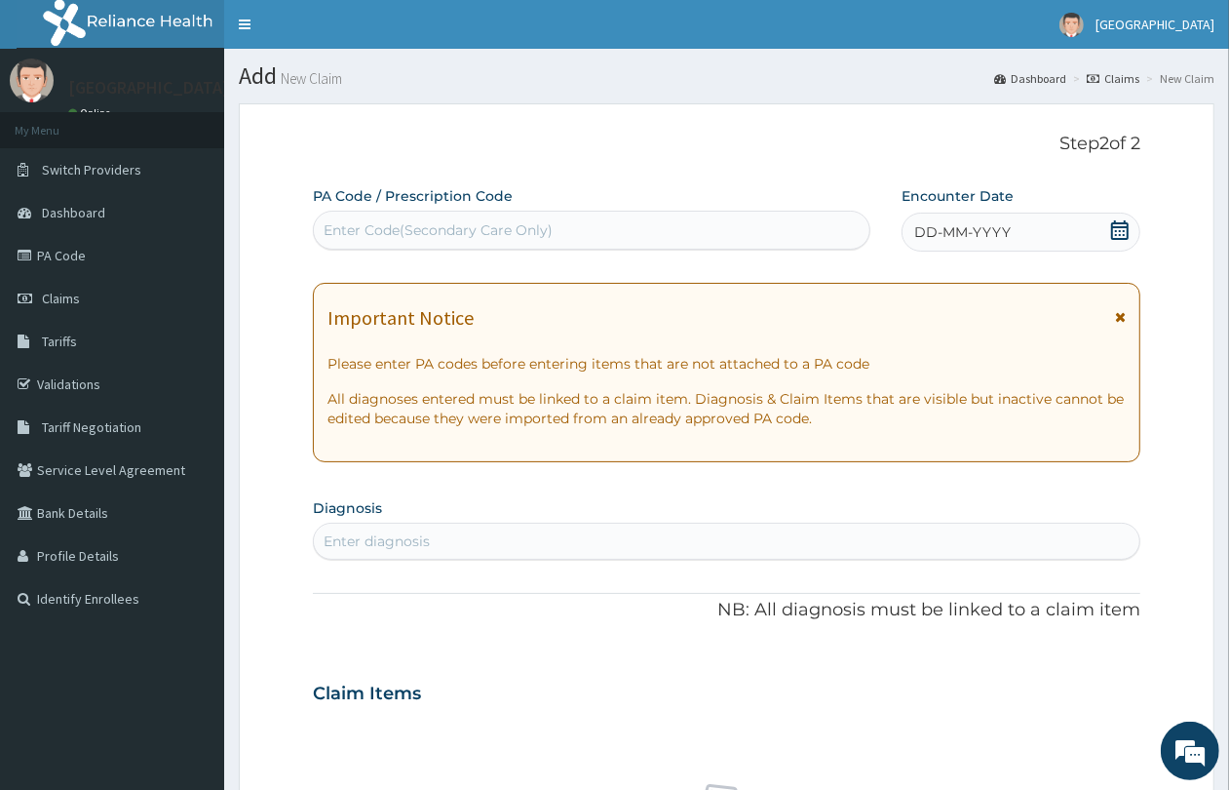
click at [533, 226] on div "Enter Code(Secondary Care Only)" at bounding box center [438, 229] width 229 height 19
paste input "PA/704021"
type input "PA/704021"
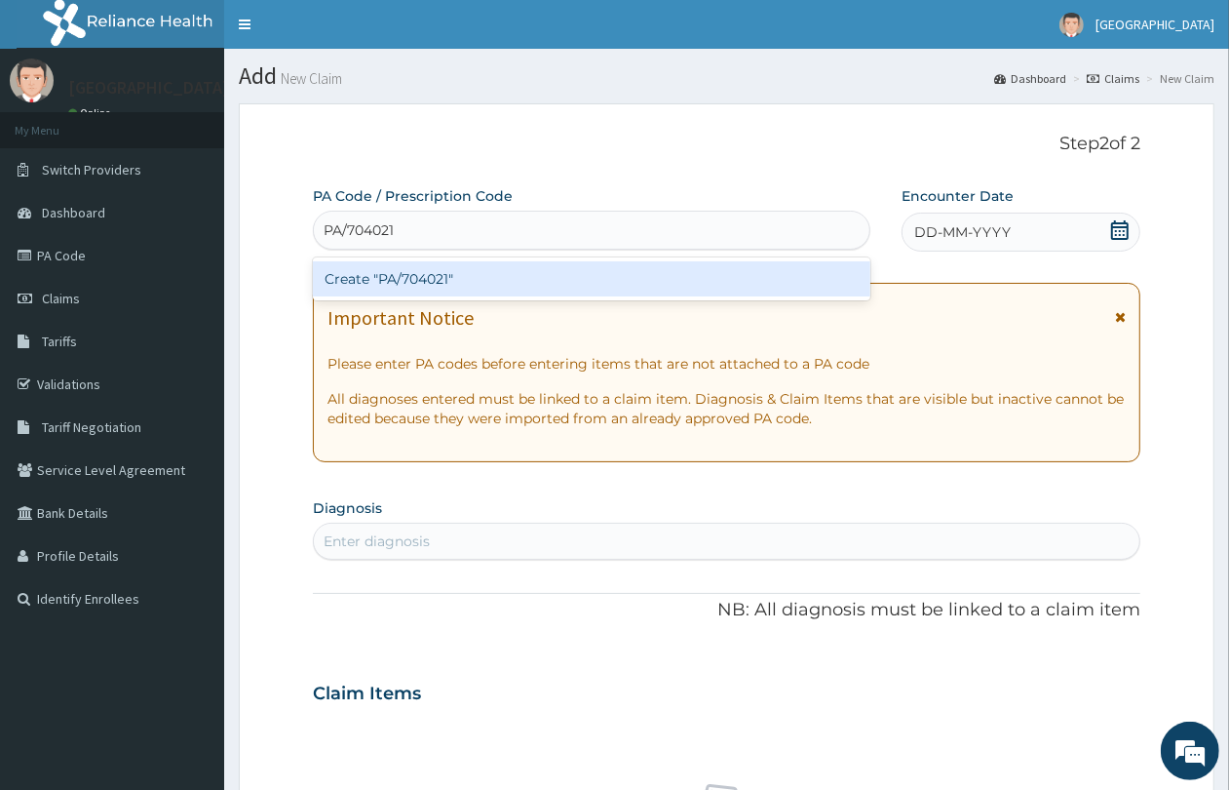
click at [517, 288] on div "Create "PA/704021"" at bounding box center [592, 278] width 558 height 35
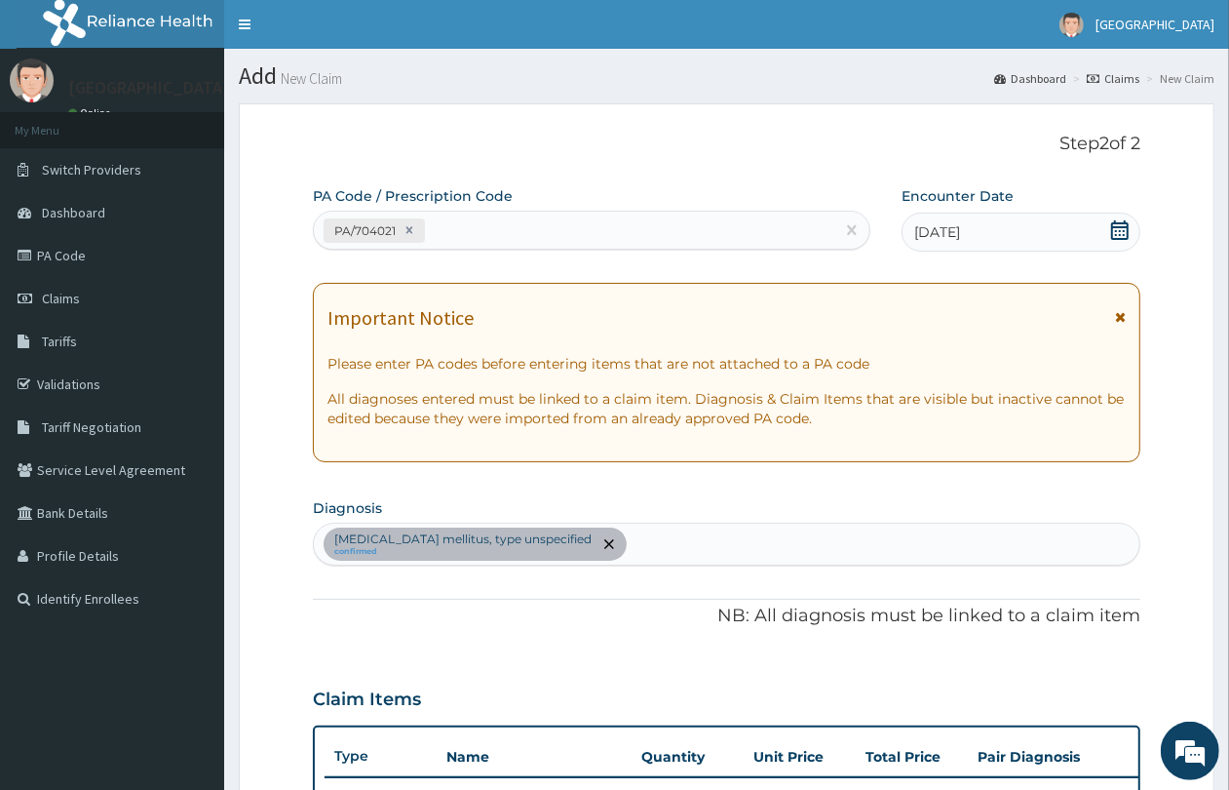
click at [544, 239] on div "PA/704021" at bounding box center [574, 230] width 521 height 32
paste input "PA/4220EE"
type input "PA/4220EE"
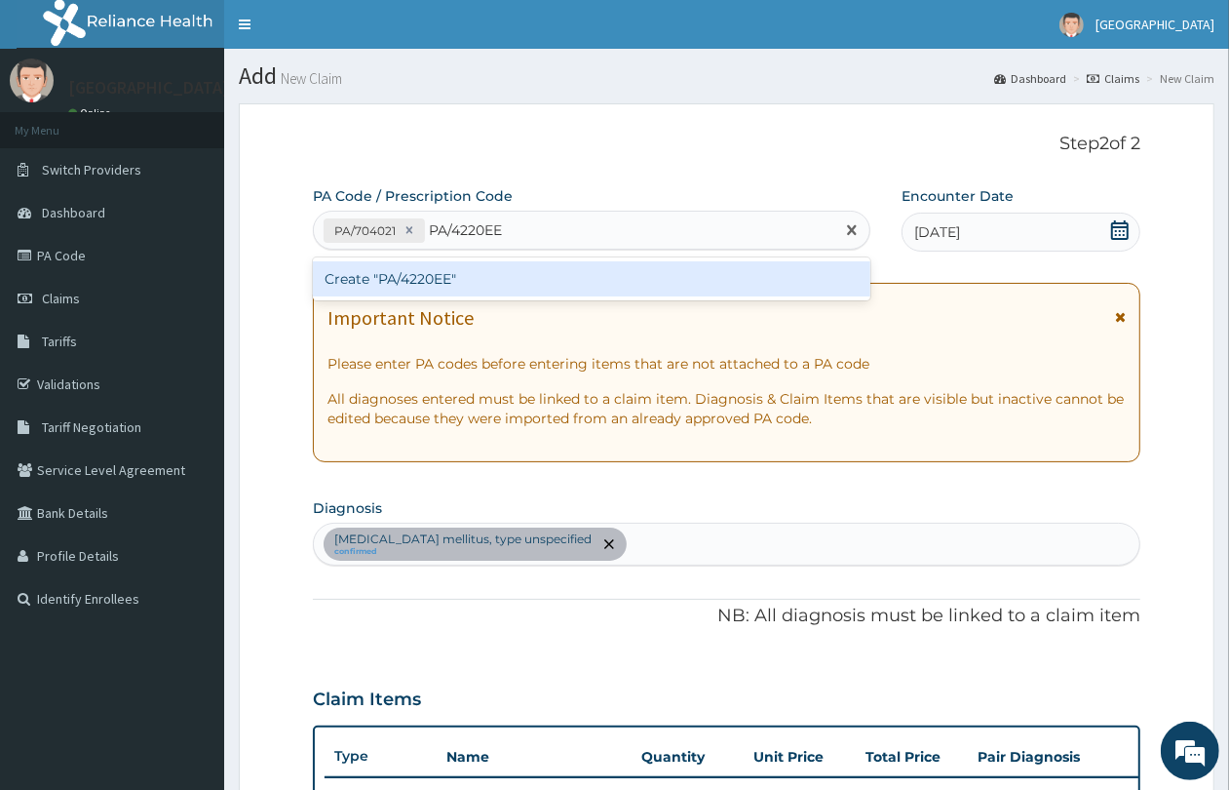
click at [549, 269] on div "Create "PA/4220EE"" at bounding box center [592, 278] width 558 height 35
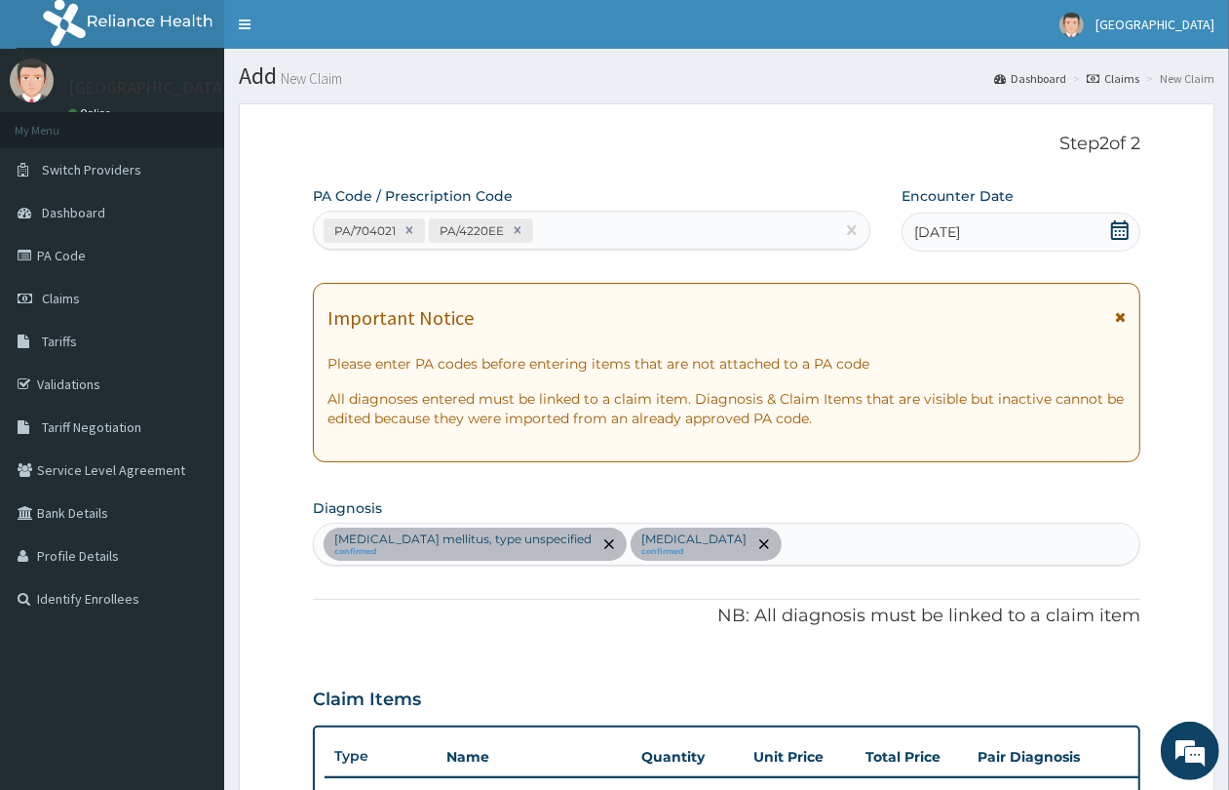
click at [585, 222] on div "PA/704021 PA/4220EE" at bounding box center [574, 230] width 521 height 32
paste input "PA/F5FA25"
type input "PA/F5FA25"
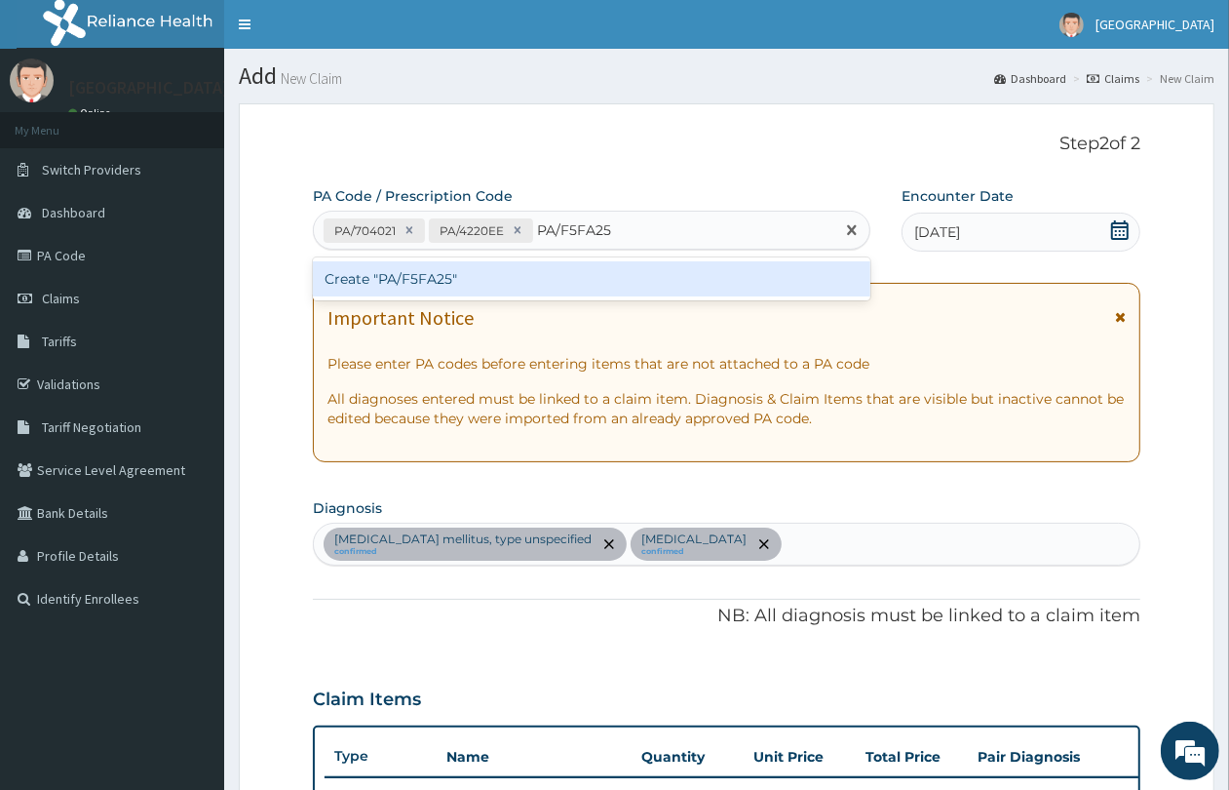
click at [615, 274] on div "Create "PA/F5FA25"" at bounding box center [592, 278] width 558 height 35
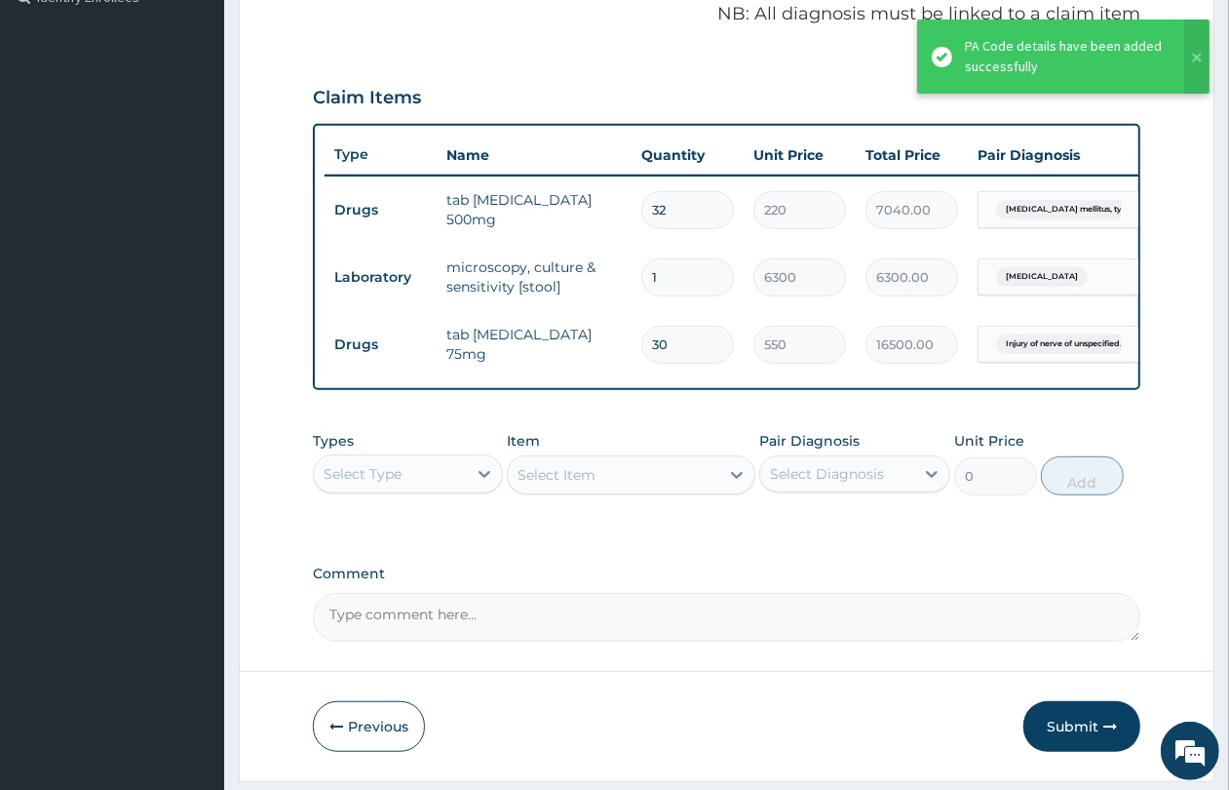
scroll to position [676, 0]
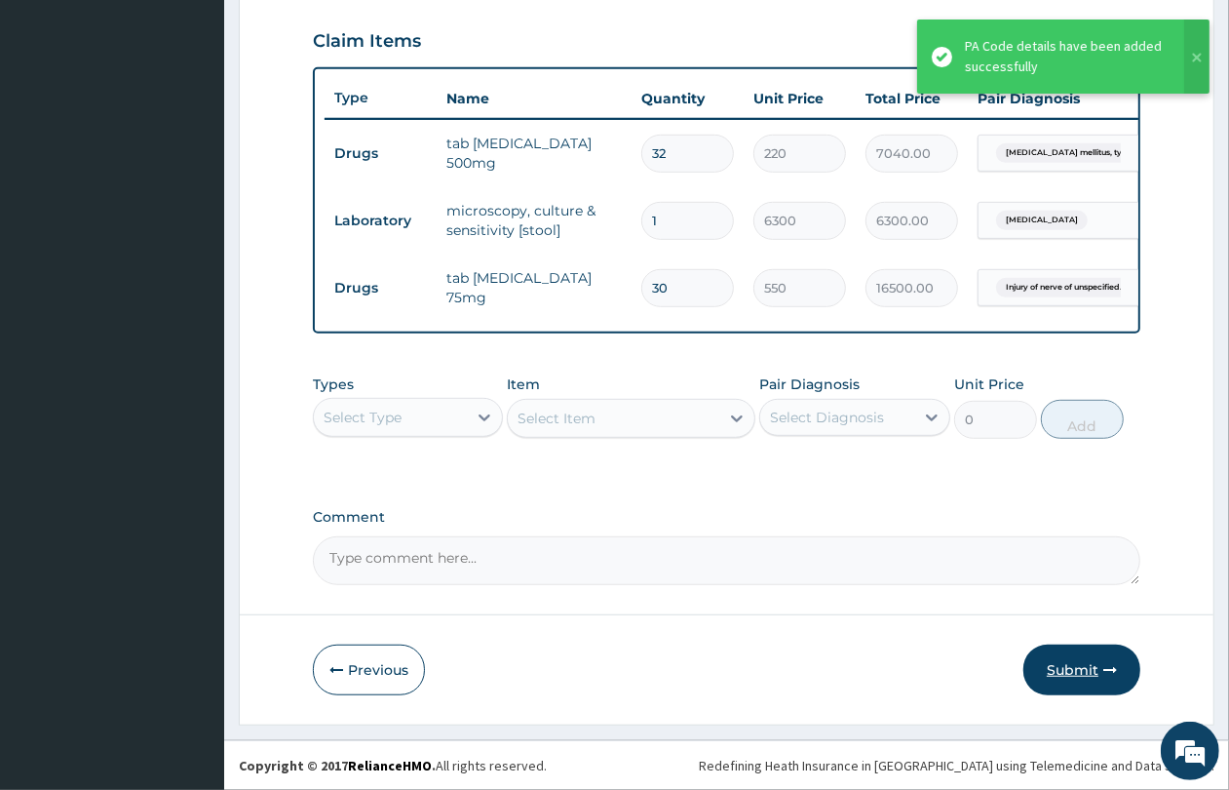
click at [1077, 666] on button "Submit" at bounding box center [1082, 669] width 117 height 51
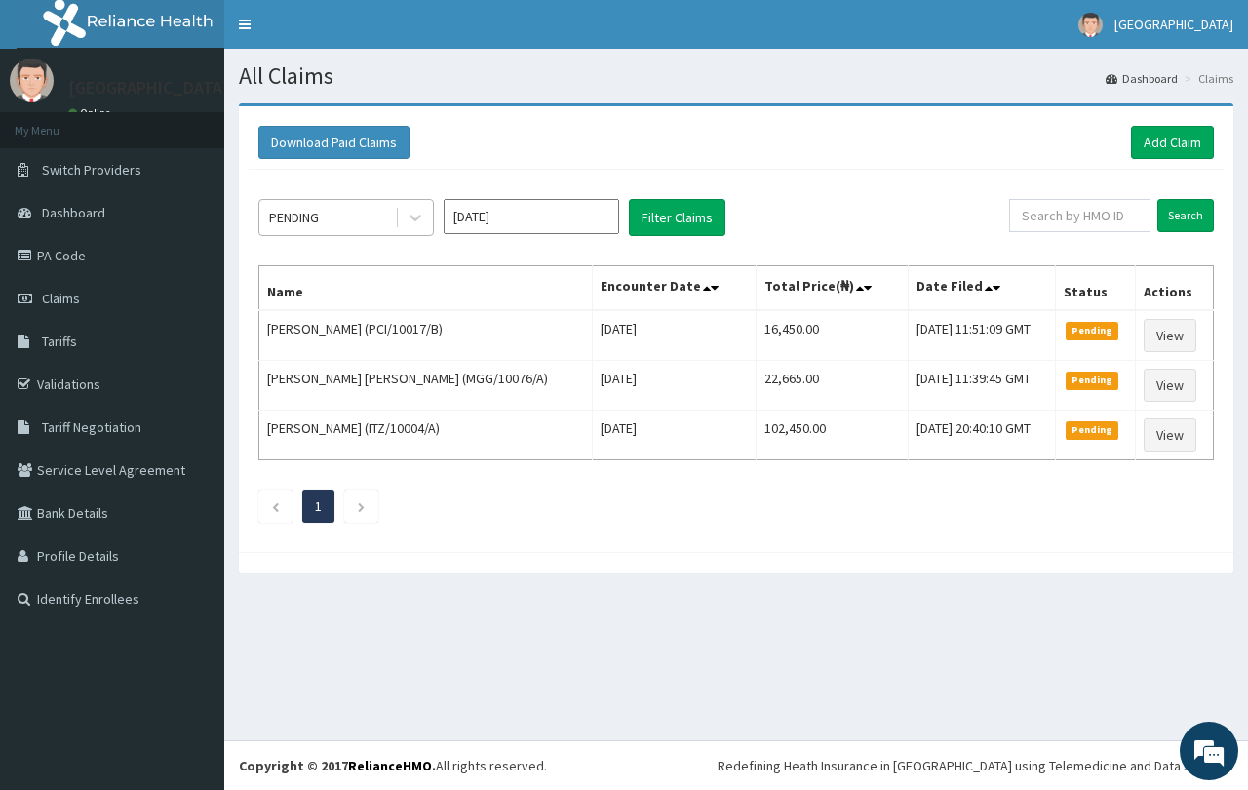
click at [353, 205] on div "PENDING" at bounding box center [327, 217] width 136 height 31
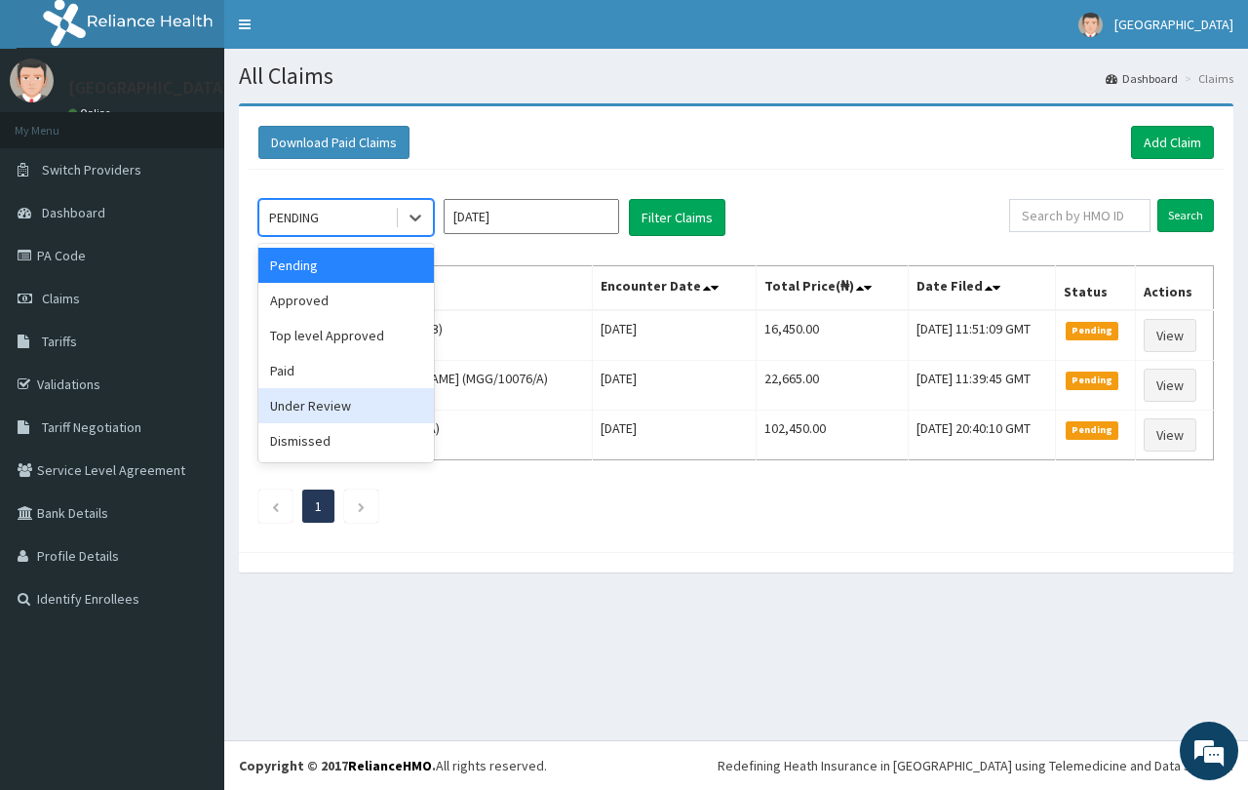
click at [363, 405] on div "Under Review" at bounding box center [345, 405] width 175 height 35
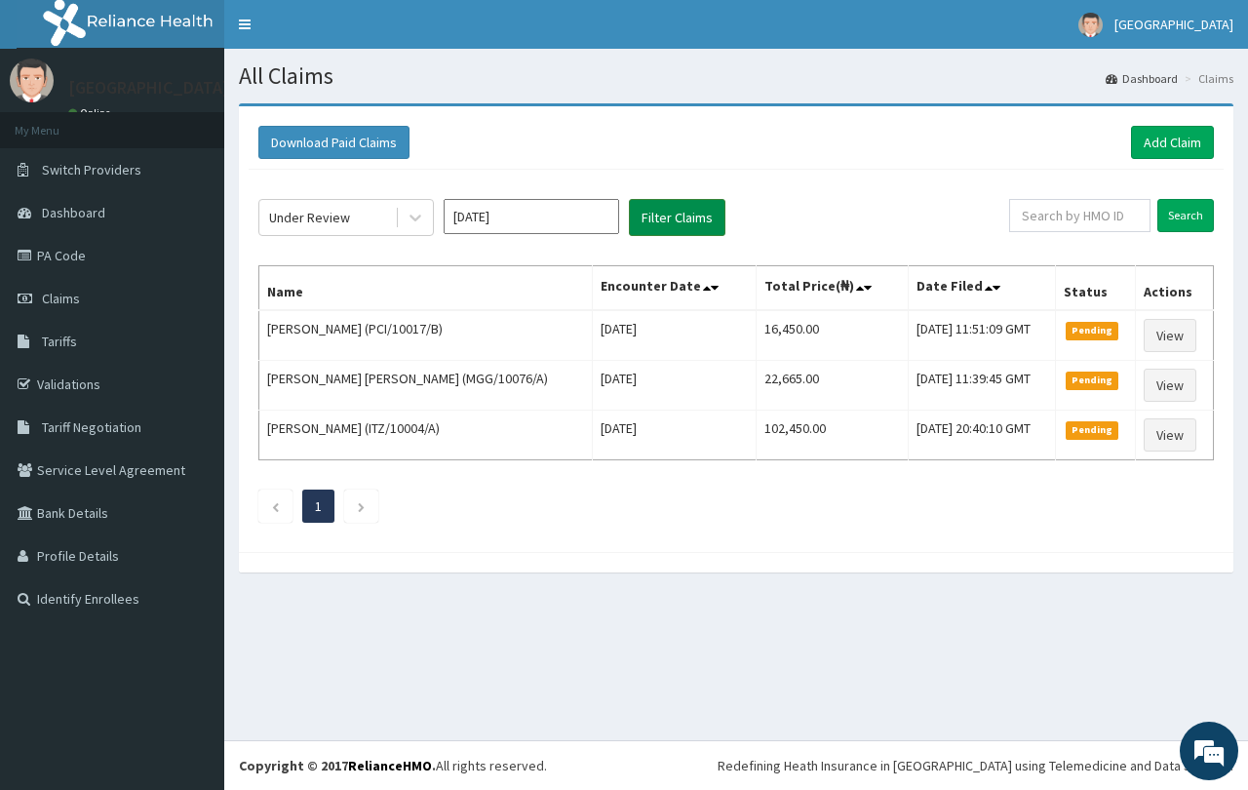
click at [673, 213] on button "Filter Claims" at bounding box center [677, 217] width 97 height 37
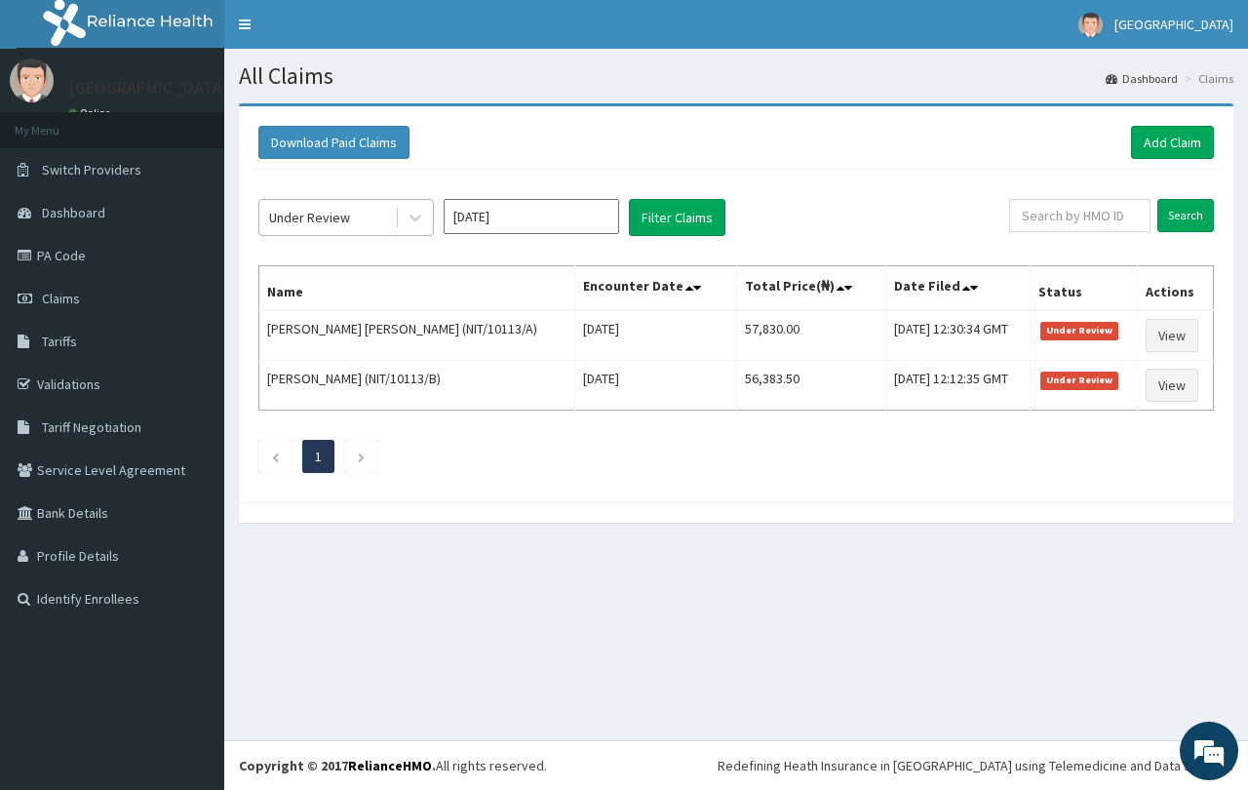
click at [356, 213] on div "Under Review" at bounding box center [327, 217] width 136 height 31
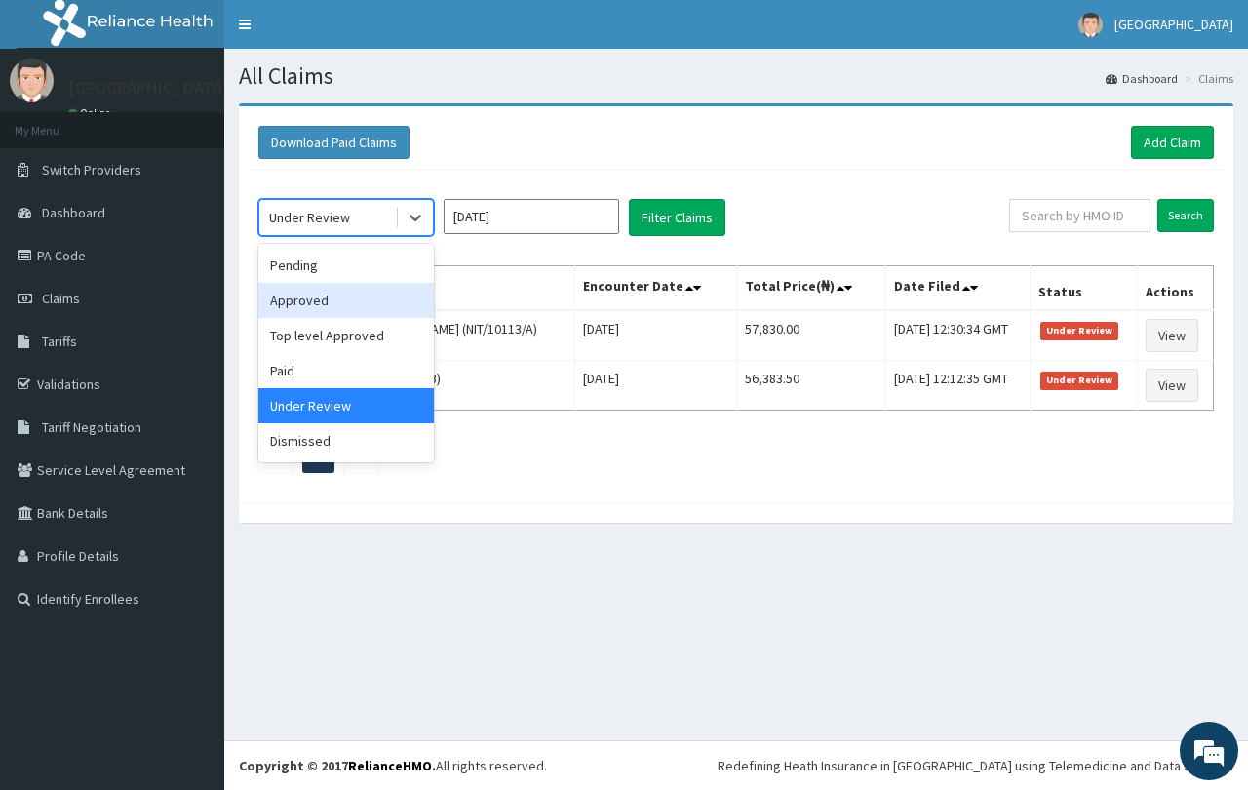
click at [357, 294] on div "Approved" at bounding box center [345, 300] width 175 height 35
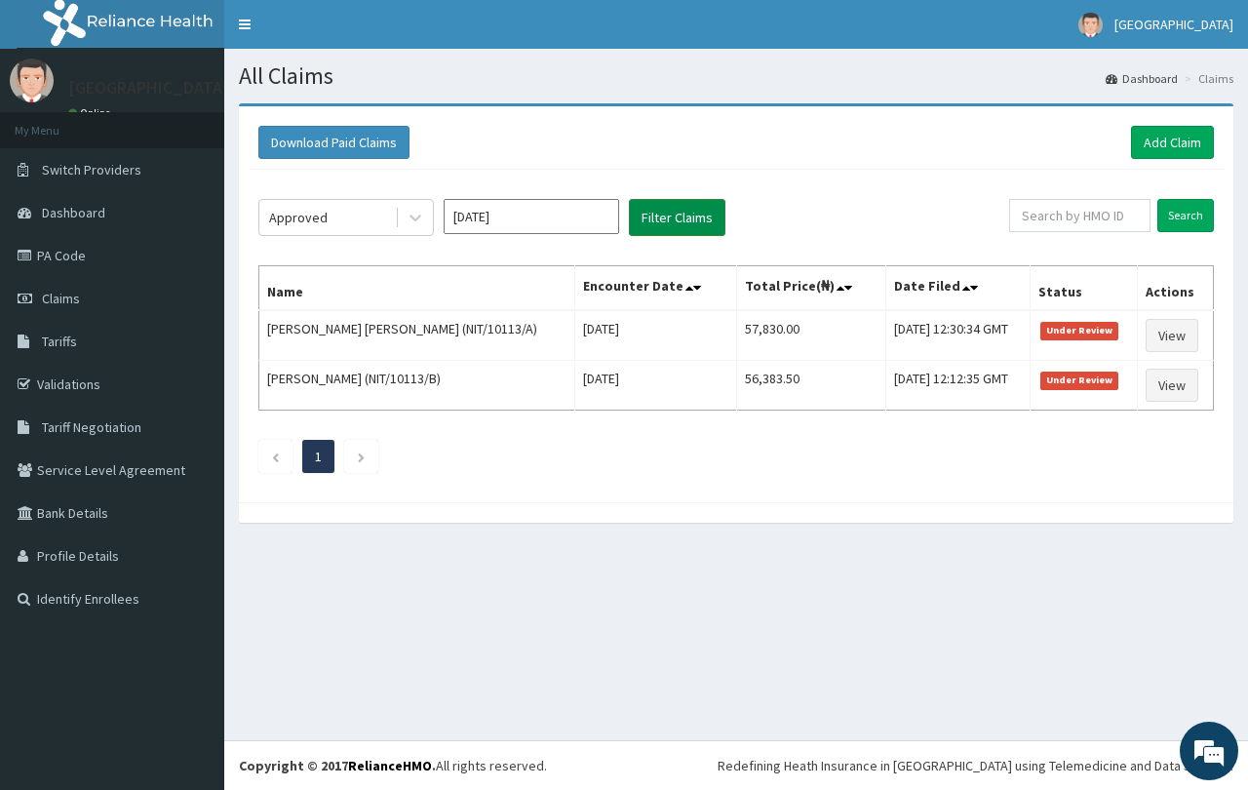
click at [655, 210] on button "Filter Claims" at bounding box center [677, 217] width 97 height 37
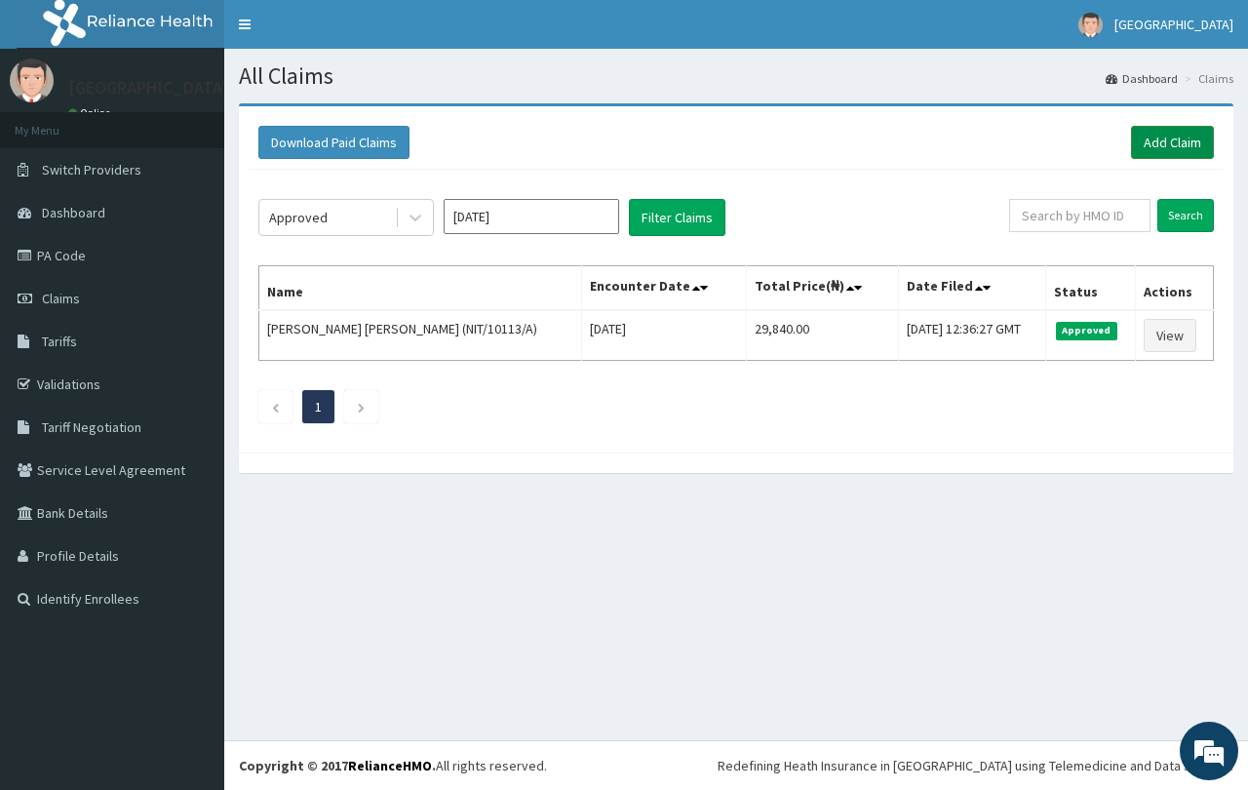
click at [1181, 149] on link "Add Claim" at bounding box center [1172, 142] width 83 height 33
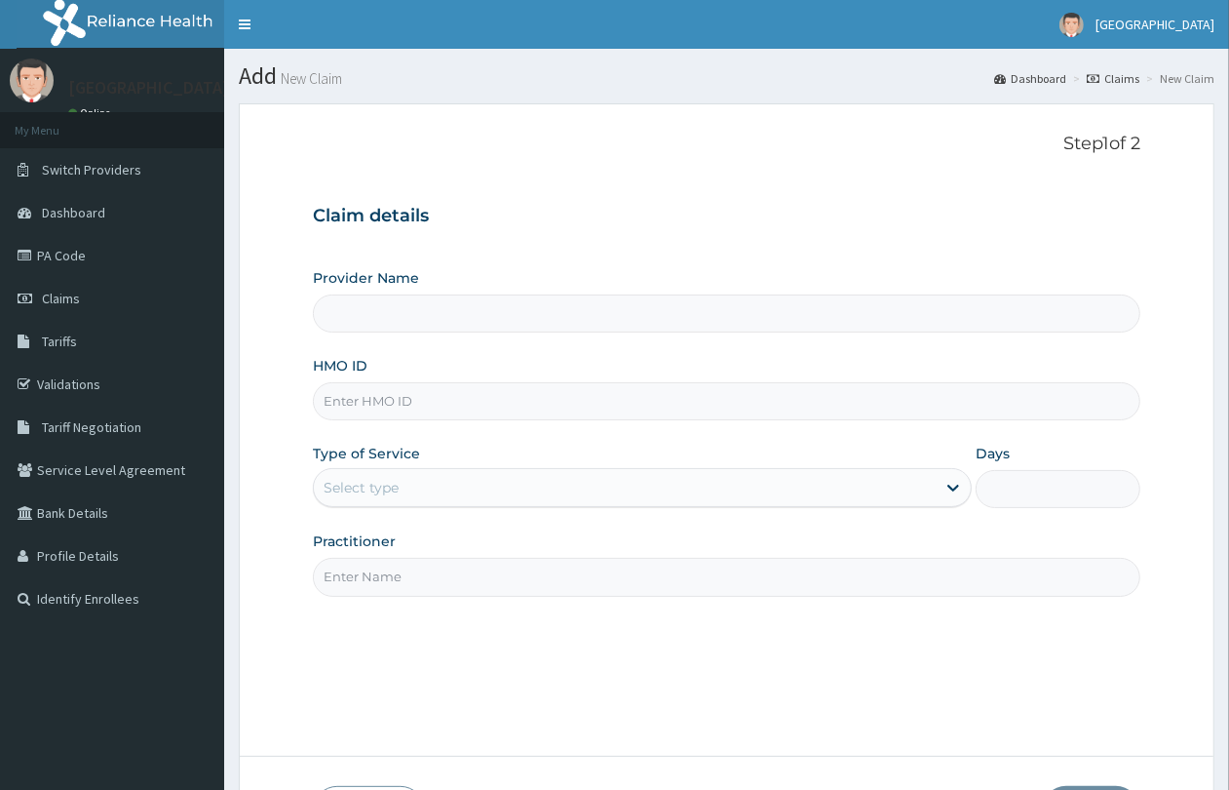
click at [416, 403] on input "HMO ID" at bounding box center [727, 401] width 828 height 38
paste input "NIT/10113/b"
type input "NIT/10113/b"
click at [424, 490] on div "Select type" at bounding box center [625, 487] width 622 height 31
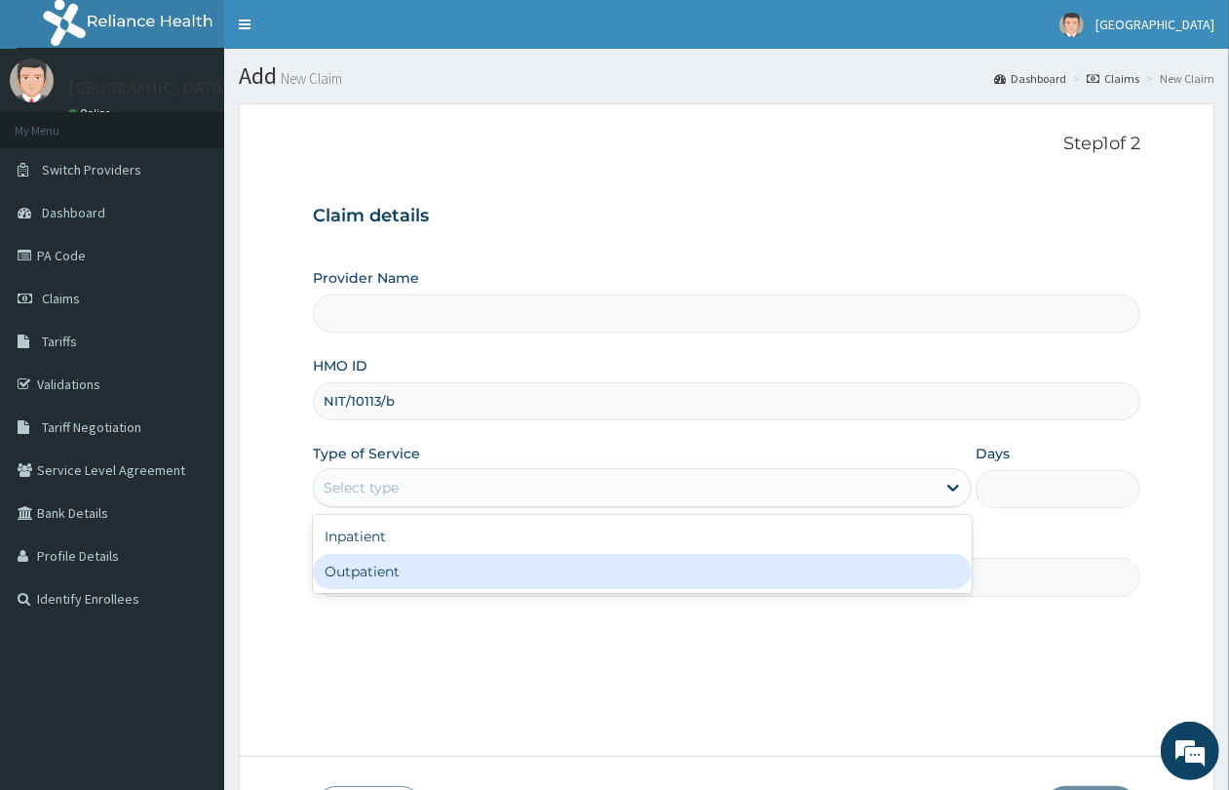
type input "QUEENS SPECIALIST HOSPITAL- ABUJA"
click at [387, 572] on div "Outpatient" at bounding box center [642, 571] width 659 height 35
type input "1"
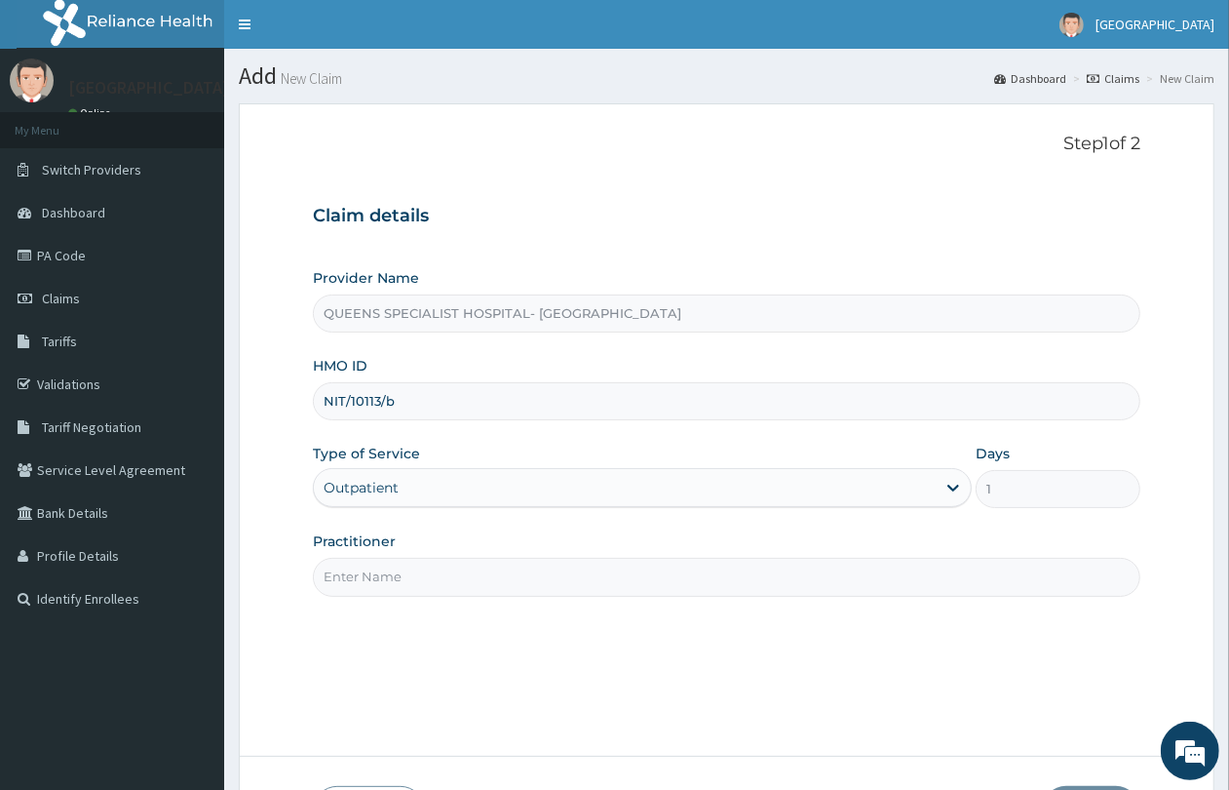
click at [432, 381] on div "HMO ID NIT/10113/b" at bounding box center [727, 388] width 828 height 64
type input "NIT/10113/B"
click at [476, 577] on input "Practitioner" at bounding box center [727, 577] width 828 height 38
type input "GP"
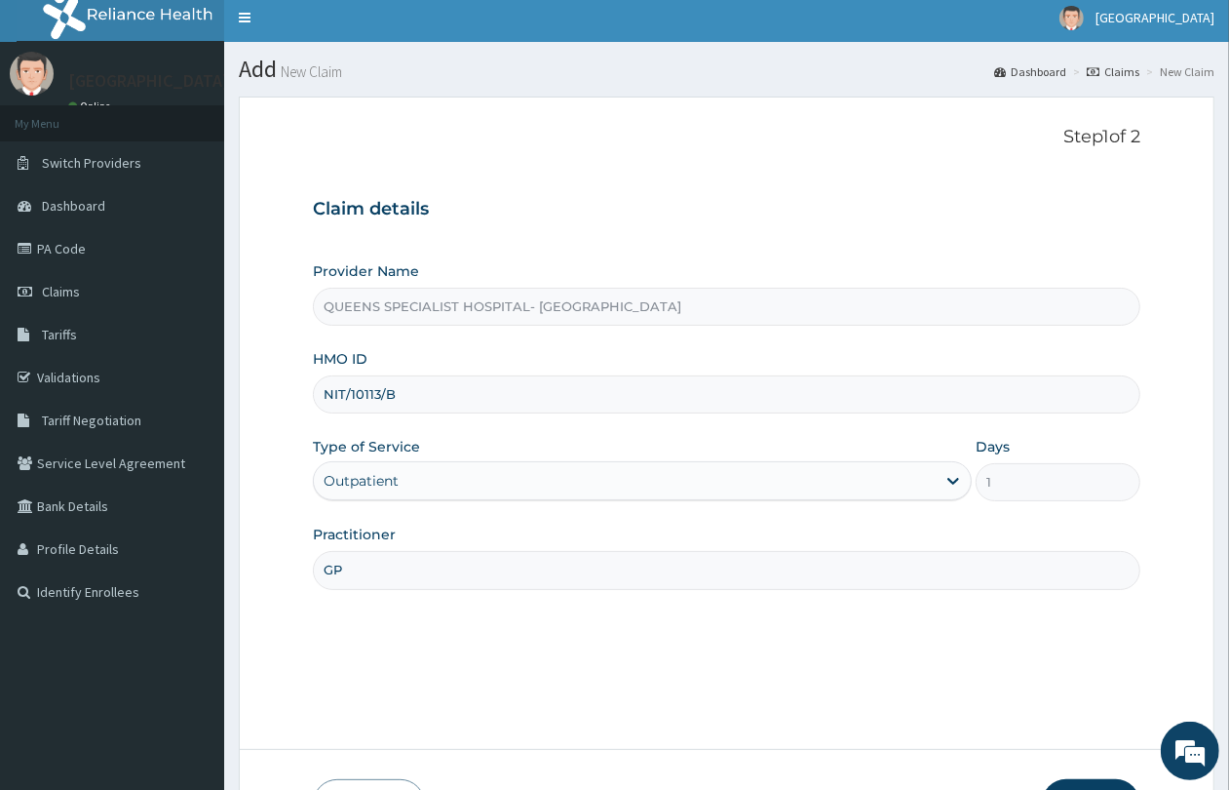
scroll to position [142, 0]
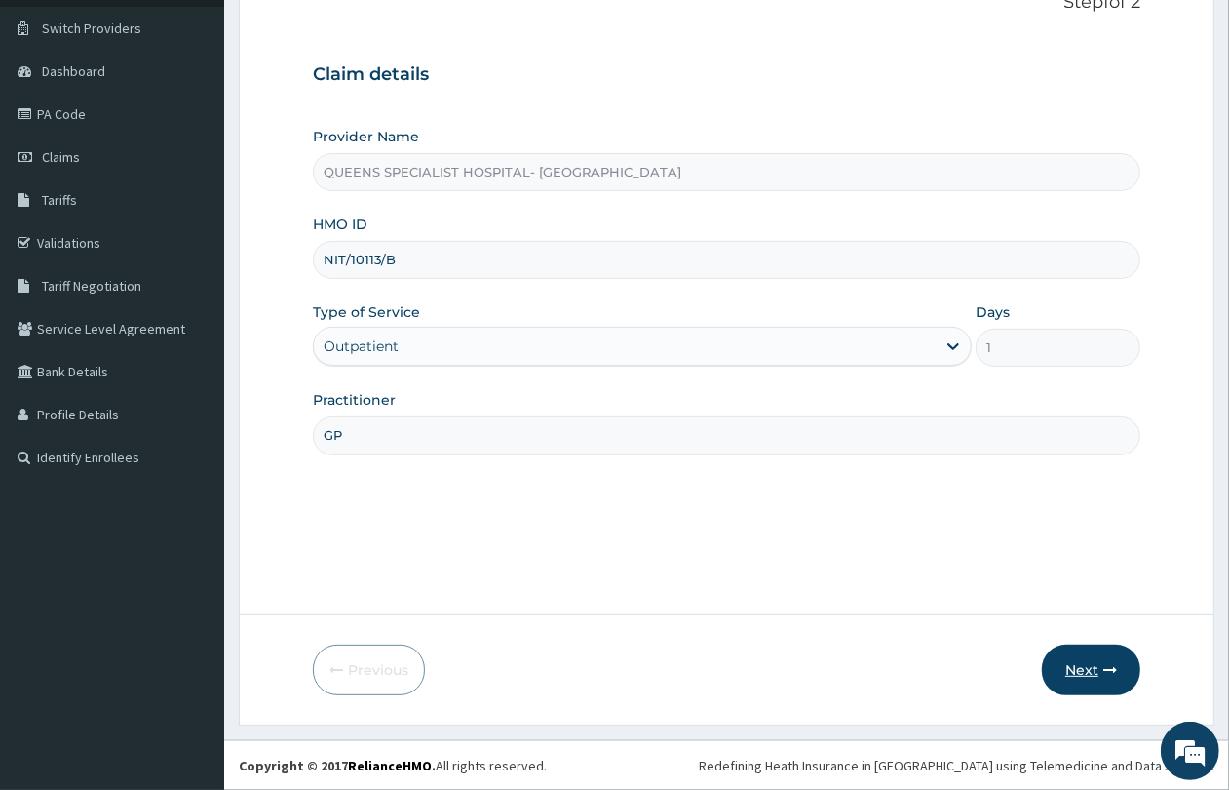
click at [1082, 653] on button "Next" at bounding box center [1091, 669] width 98 height 51
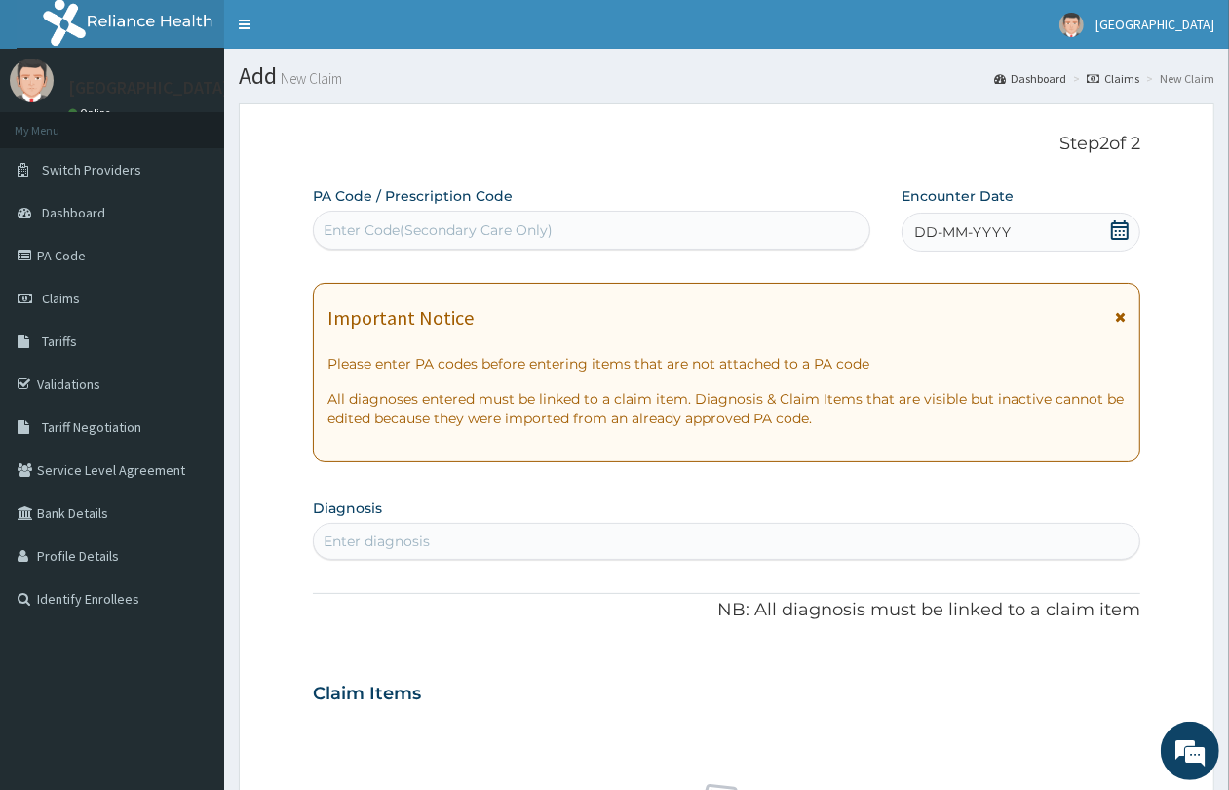
scroll to position [0, 0]
click at [470, 236] on div "Enter Code(Secondary Care Only)" at bounding box center [438, 229] width 229 height 19
paste input "PA/3DC4D3"
type input "PA/3DC4D3"
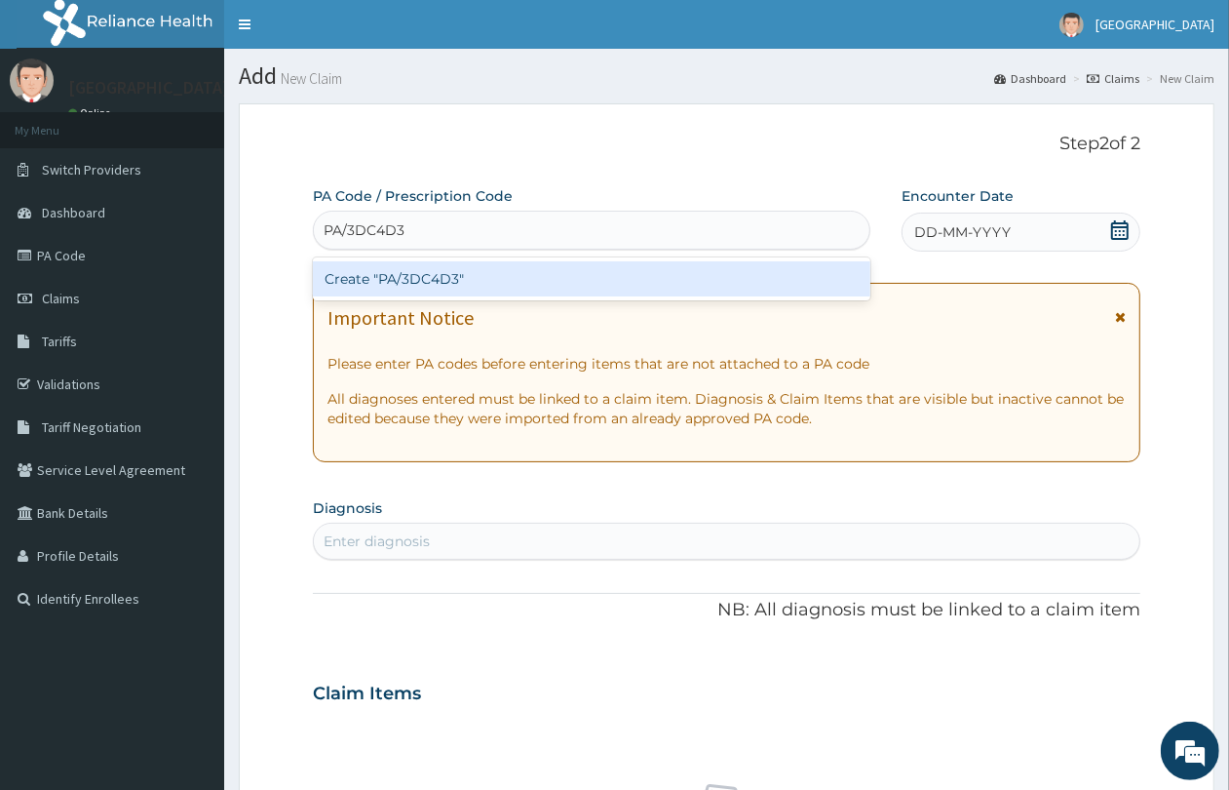
click at [470, 275] on div "Create "PA/3DC4D3"" at bounding box center [592, 278] width 558 height 35
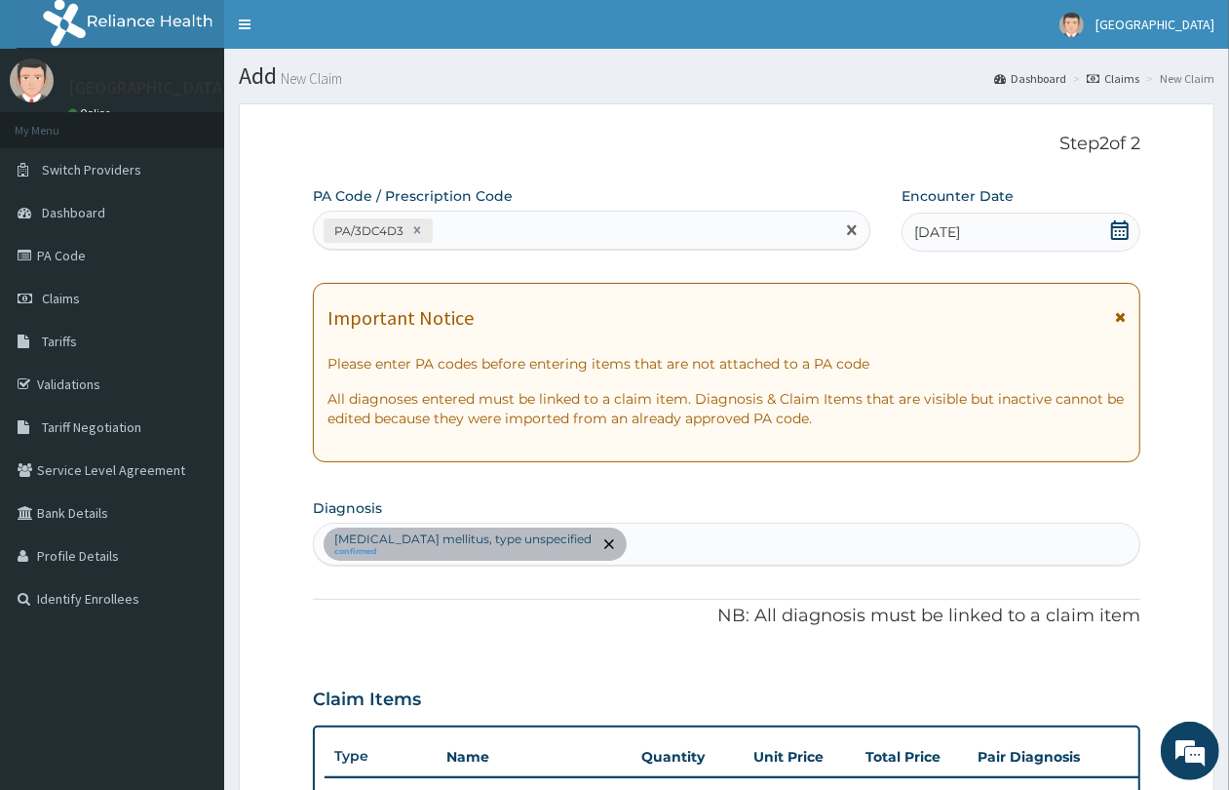
click at [500, 219] on div "PA/3DC4D3" at bounding box center [574, 230] width 521 height 32
paste input "PA/540E88"
type input "PA/540E88"
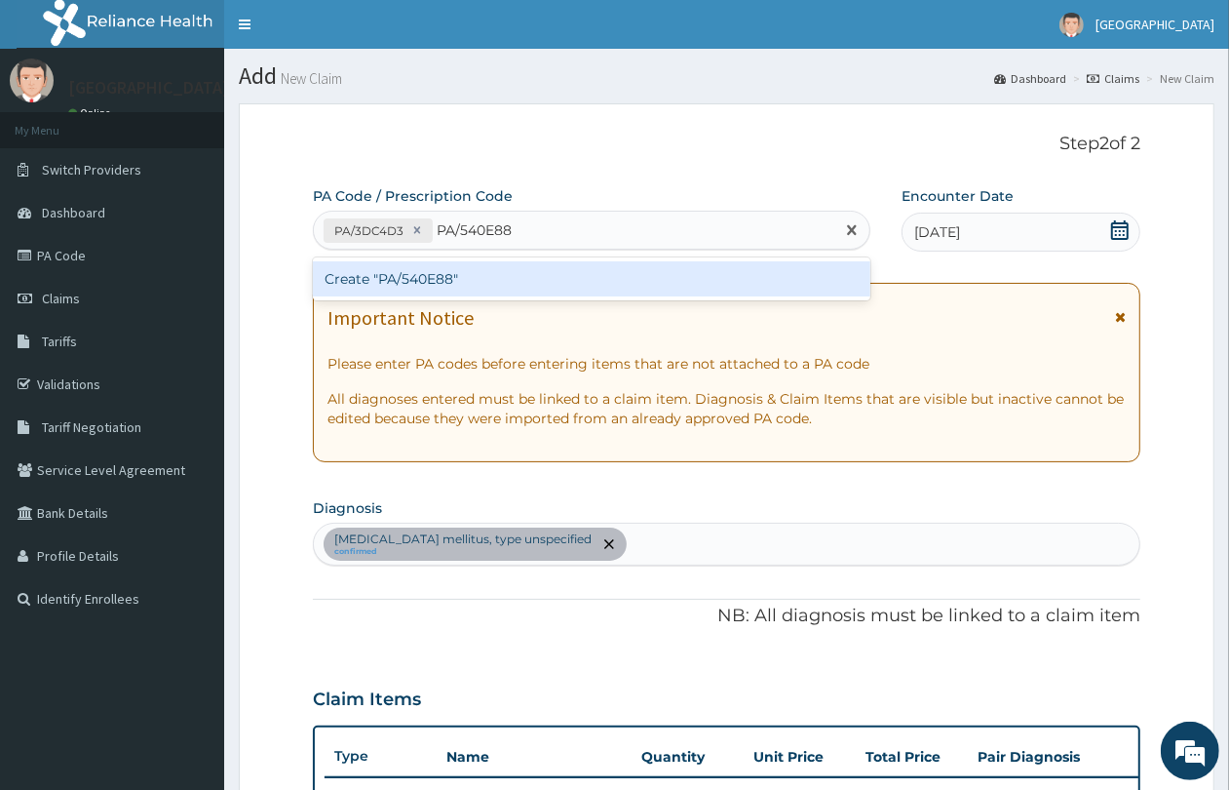
click at [524, 274] on div "Create "PA/540E88"" at bounding box center [592, 278] width 558 height 35
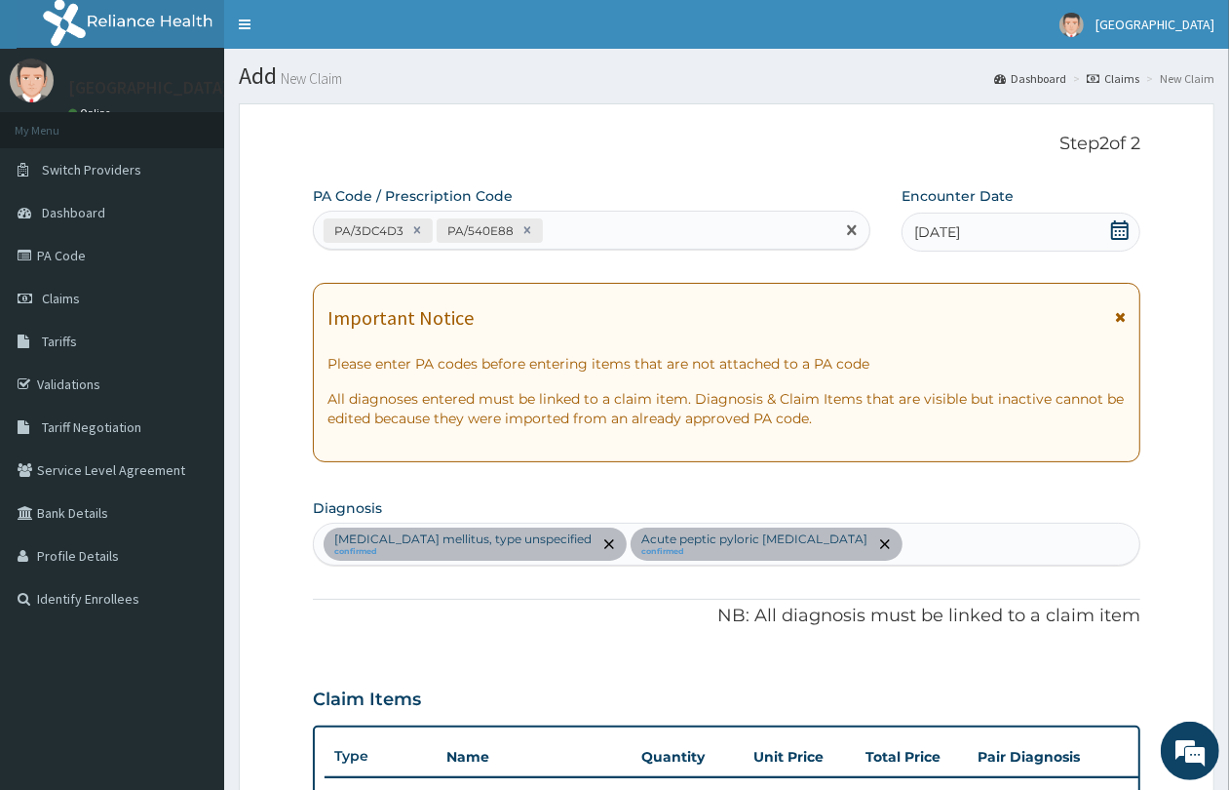
click at [559, 226] on div "PA/3DC4D3 PA/540E88" at bounding box center [574, 230] width 521 height 32
paste input "PA/D27950"
type input "PA/D27950"
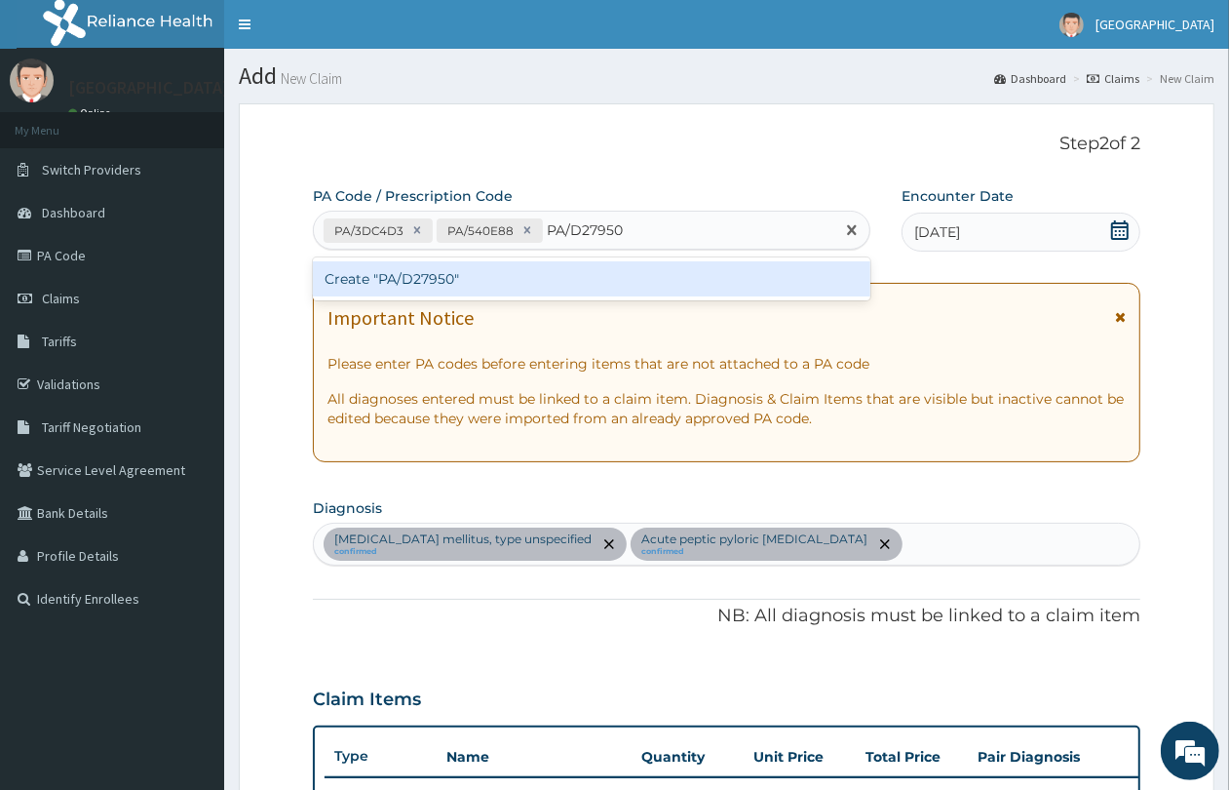
click at [557, 276] on div "Create "PA/D27950"" at bounding box center [592, 278] width 558 height 35
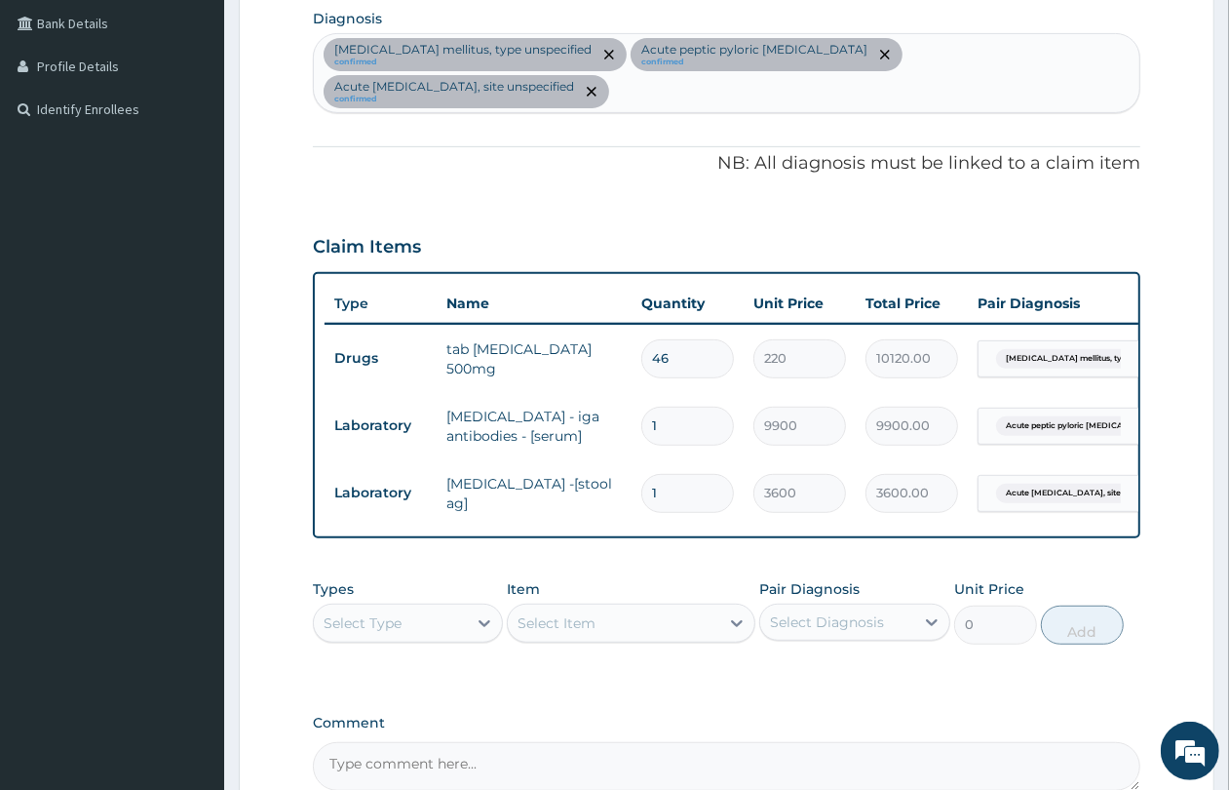
scroll to position [676, 0]
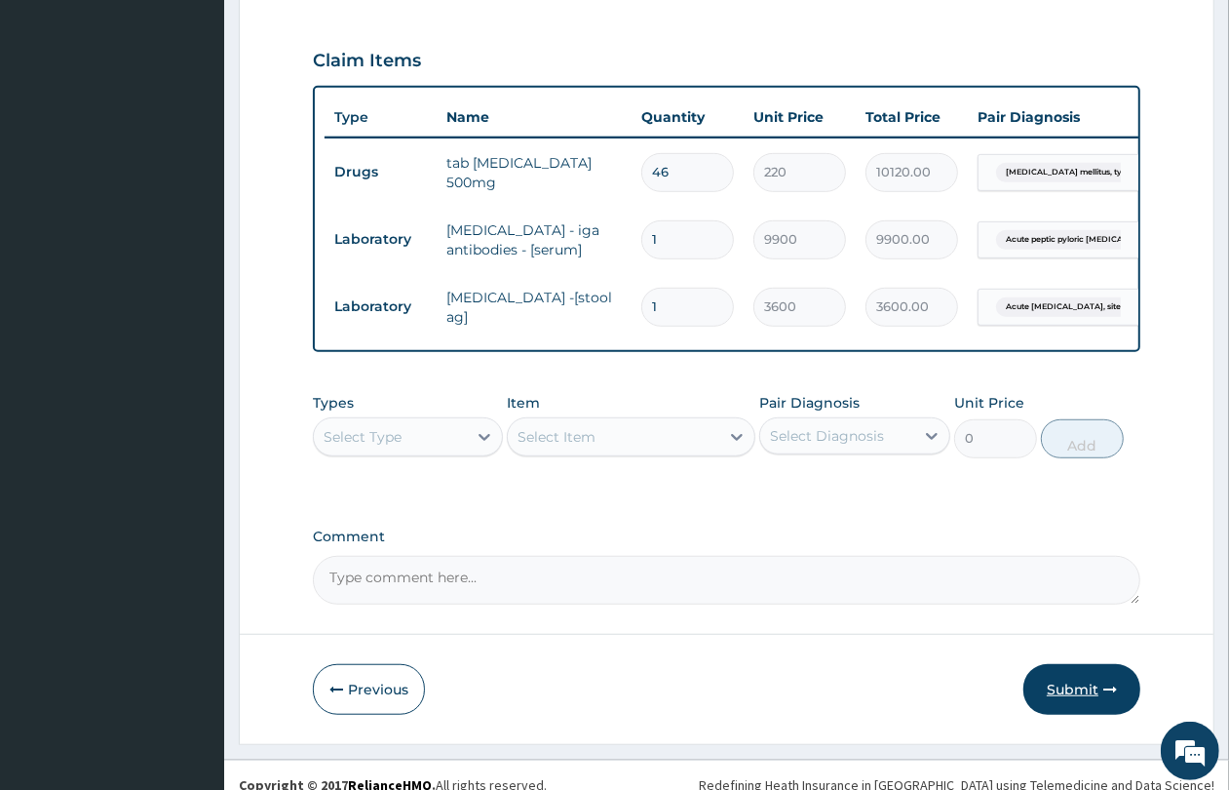
click at [1088, 670] on button "Submit" at bounding box center [1082, 689] width 117 height 51
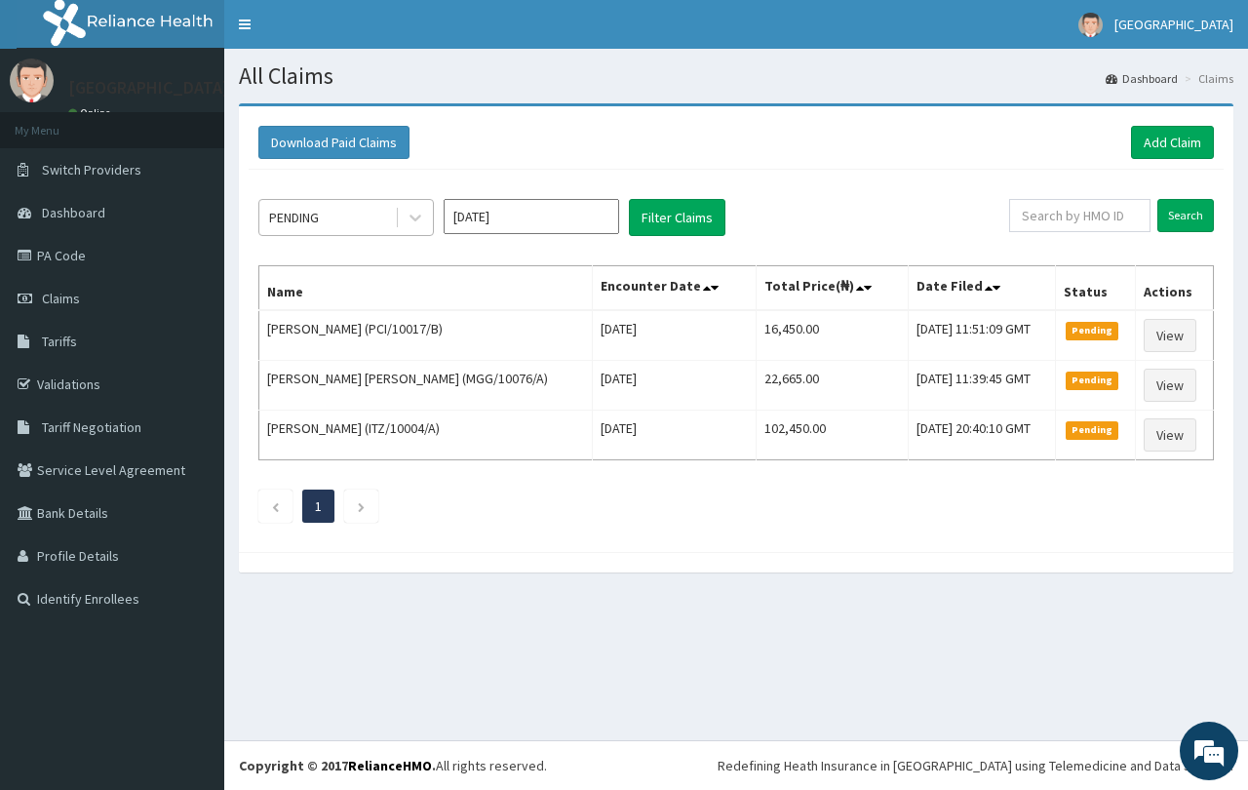
click at [358, 208] on div "PENDING" at bounding box center [327, 217] width 136 height 31
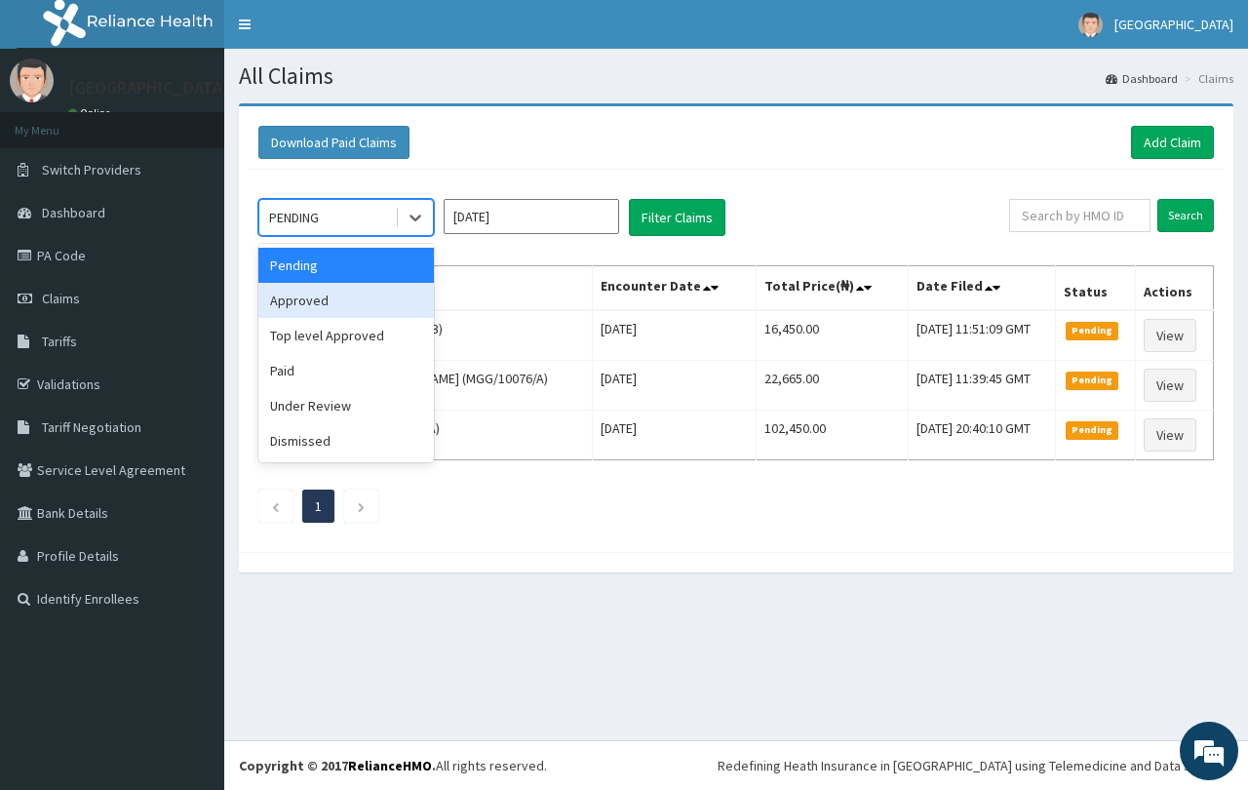
click at [382, 308] on div "Approved" at bounding box center [345, 300] width 175 height 35
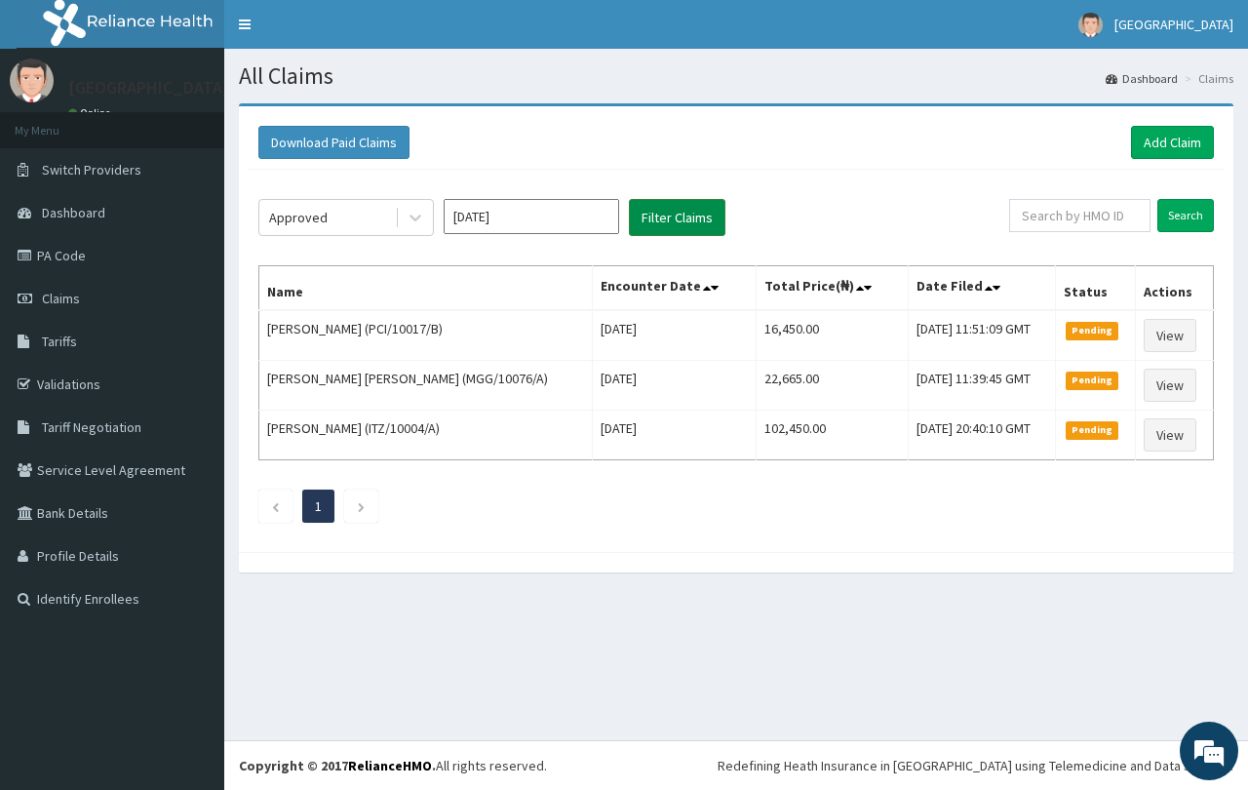
click at [666, 227] on button "Filter Claims" at bounding box center [677, 217] width 97 height 37
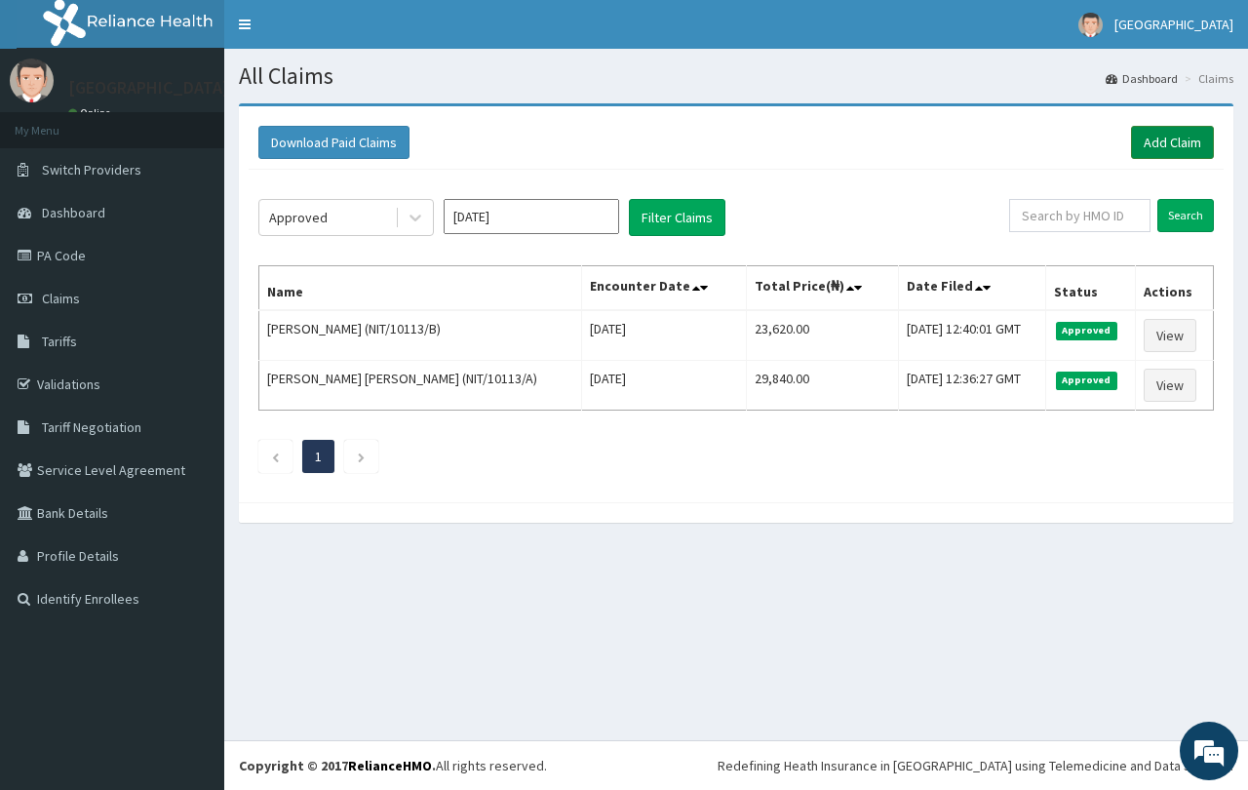
click at [1199, 144] on link "Add Claim" at bounding box center [1172, 142] width 83 height 33
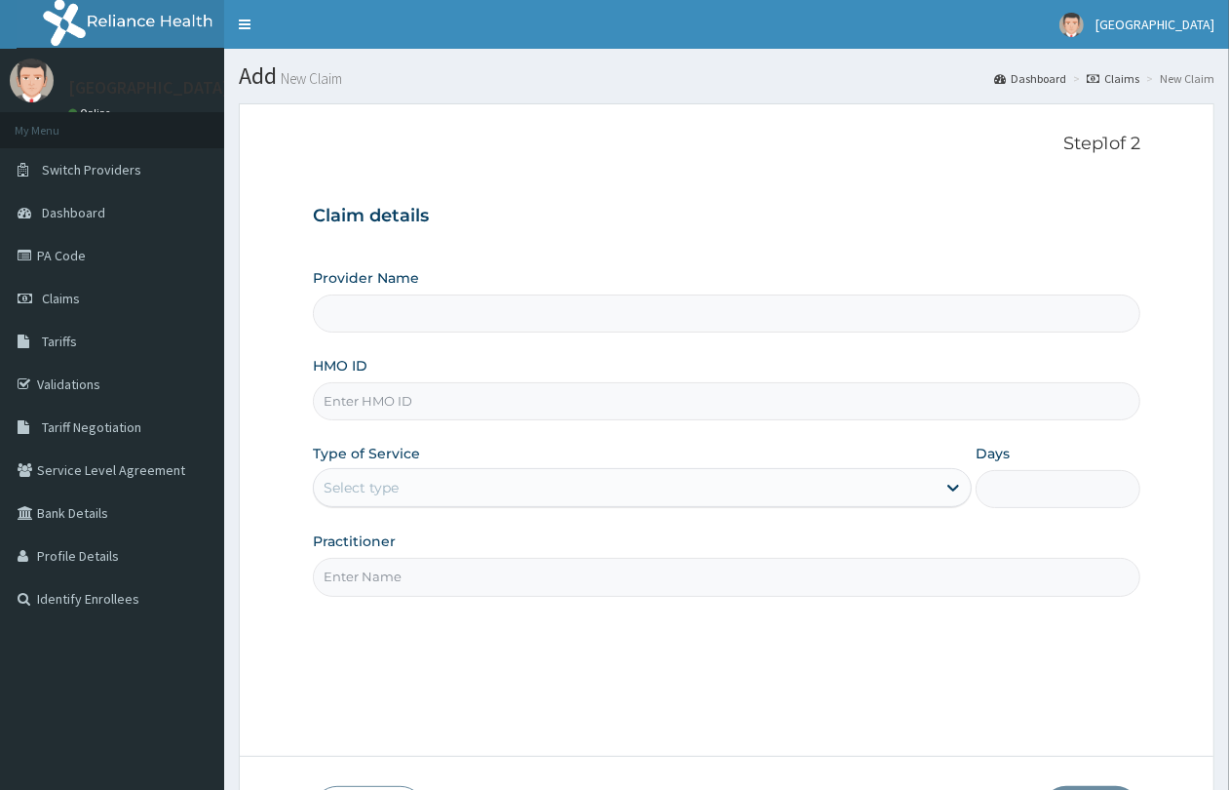
paste input "MGG/10076/B"
type input "MGG/10076/B"
click at [393, 494] on div "Select type" at bounding box center [361, 487] width 75 height 19
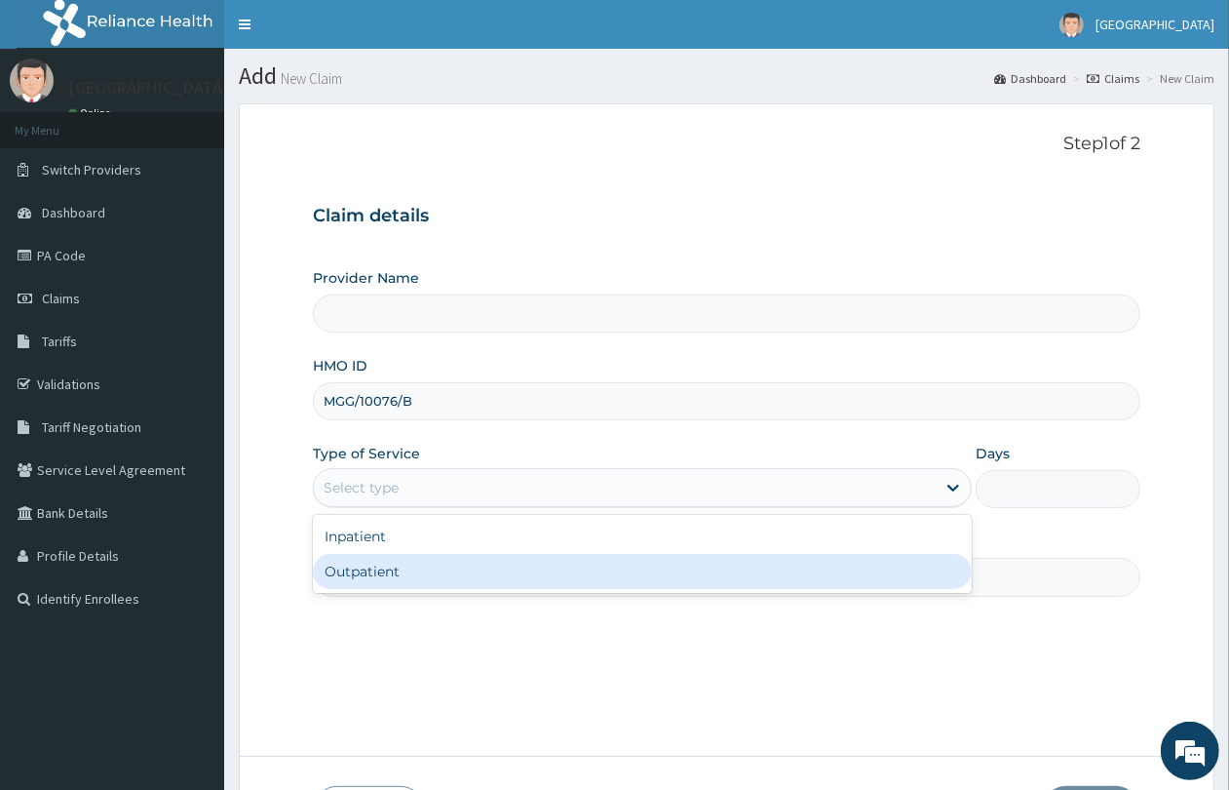
click at [395, 582] on div "Outpatient" at bounding box center [642, 571] width 659 height 35
type input "1"
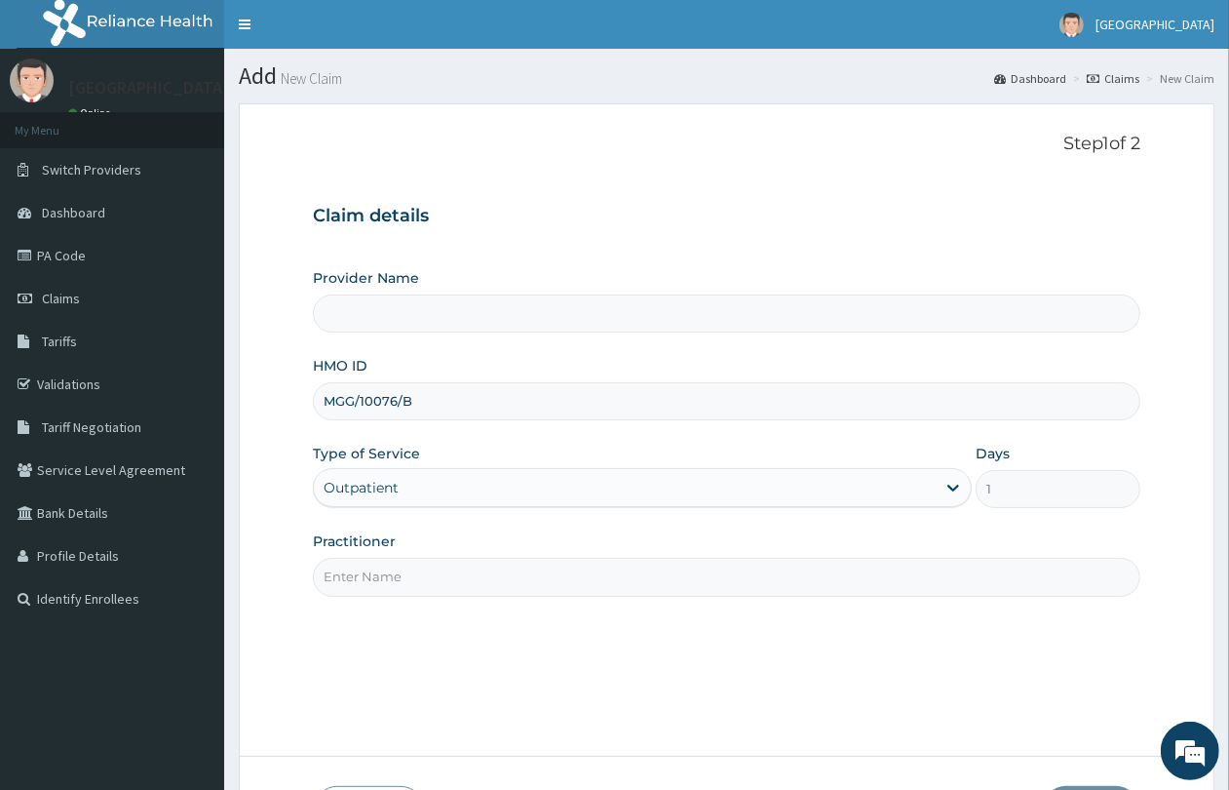
click at [397, 573] on input "Practitioner" at bounding box center [727, 577] width 828 height 38
type input "QUEENS SPECIALIST HOSPITAL- [GEOGRAPHIC_DATA]"
type input "GP"
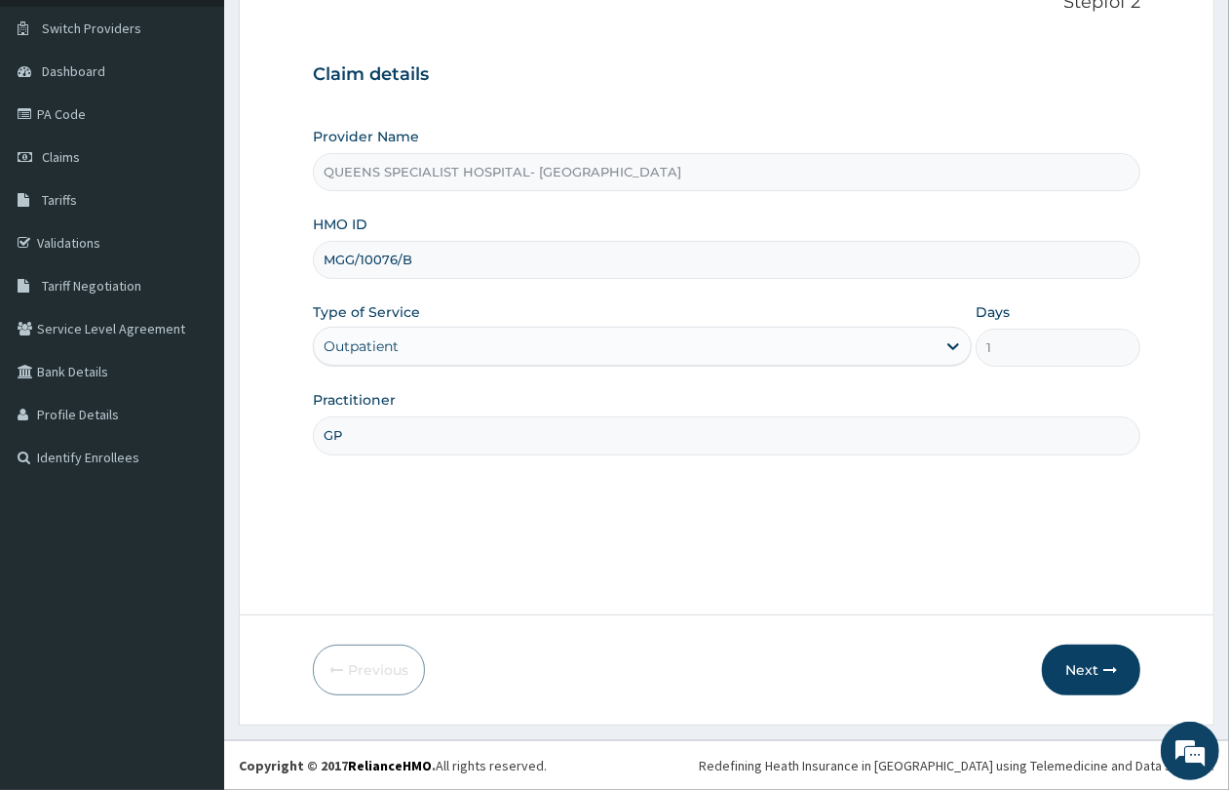
scroll to position [142, 0]
click at [1105, 687] on button "Next" at bounding box center [1091, 669] width 98 height 51
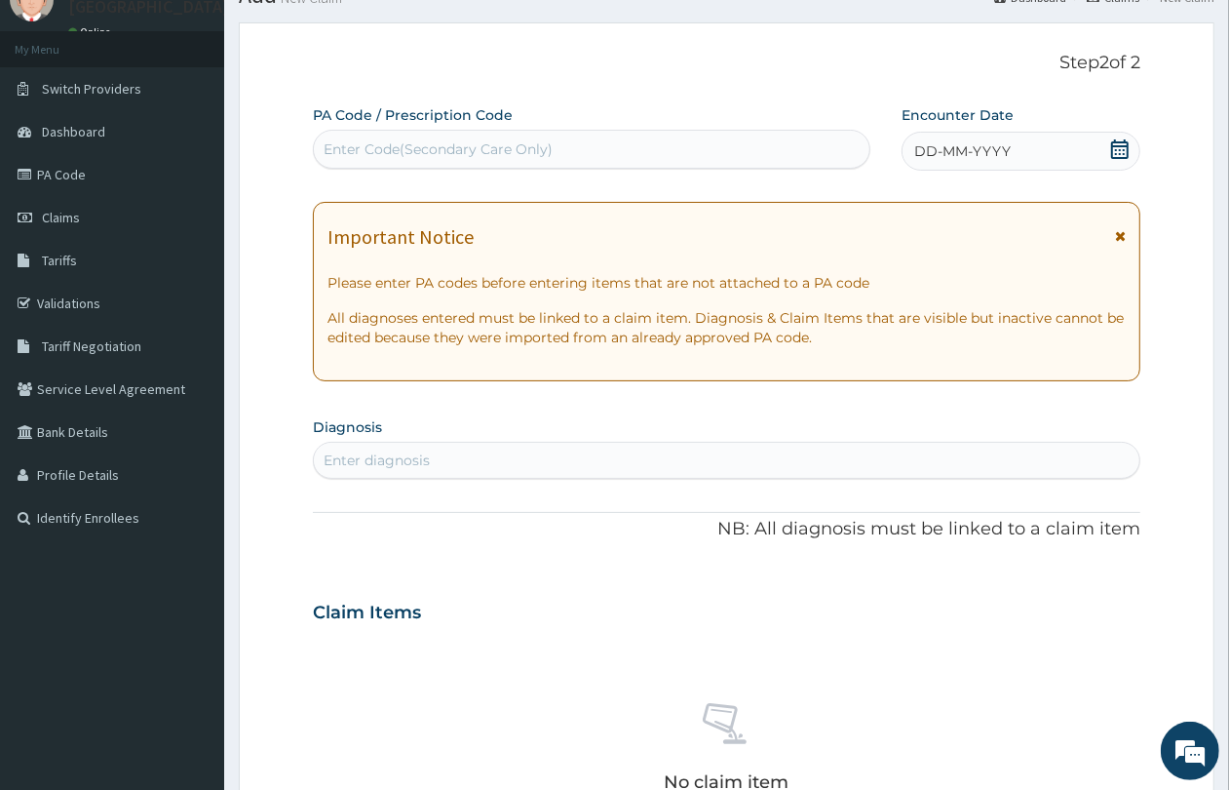
scroll to position [0, 0]
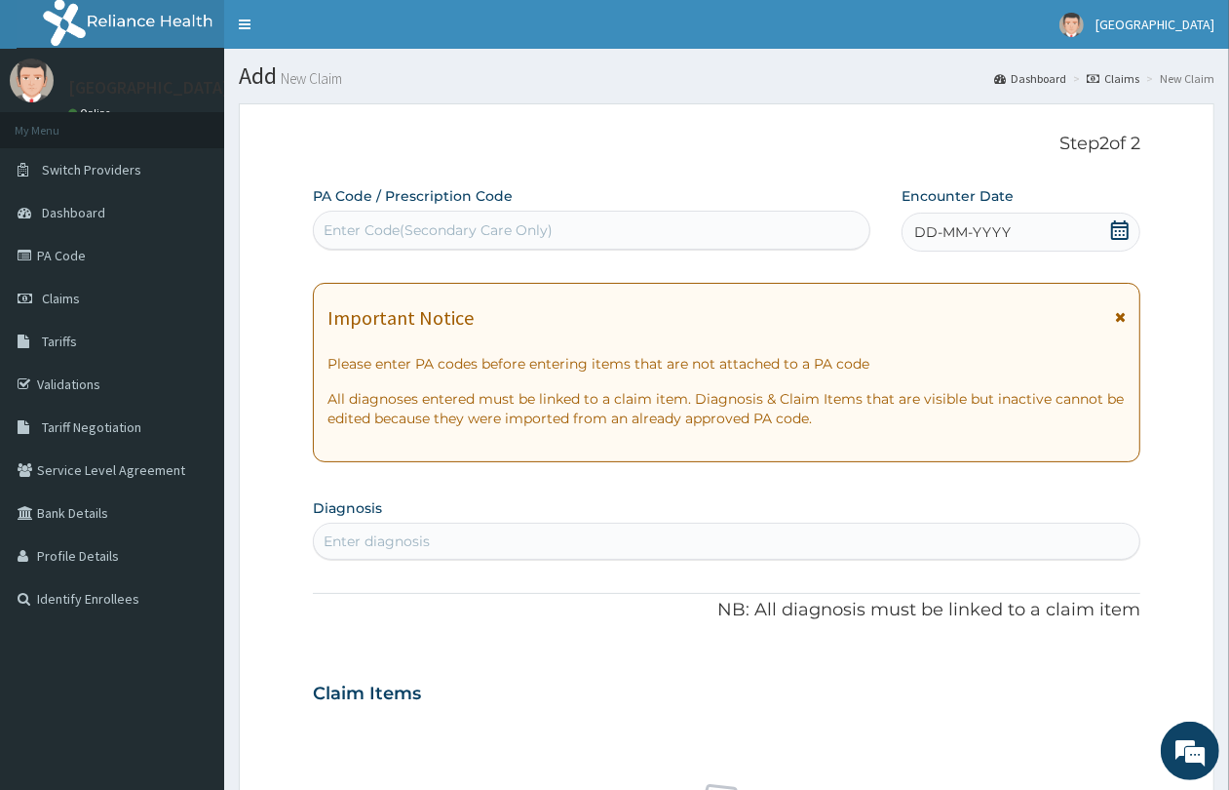
click at [492, 221] on div "Enter Code(Secondary Care Only)" at bounding box center [438, 229] width 229 height 19
paste input "PA/BA914F"
type input "PA/BA914F"
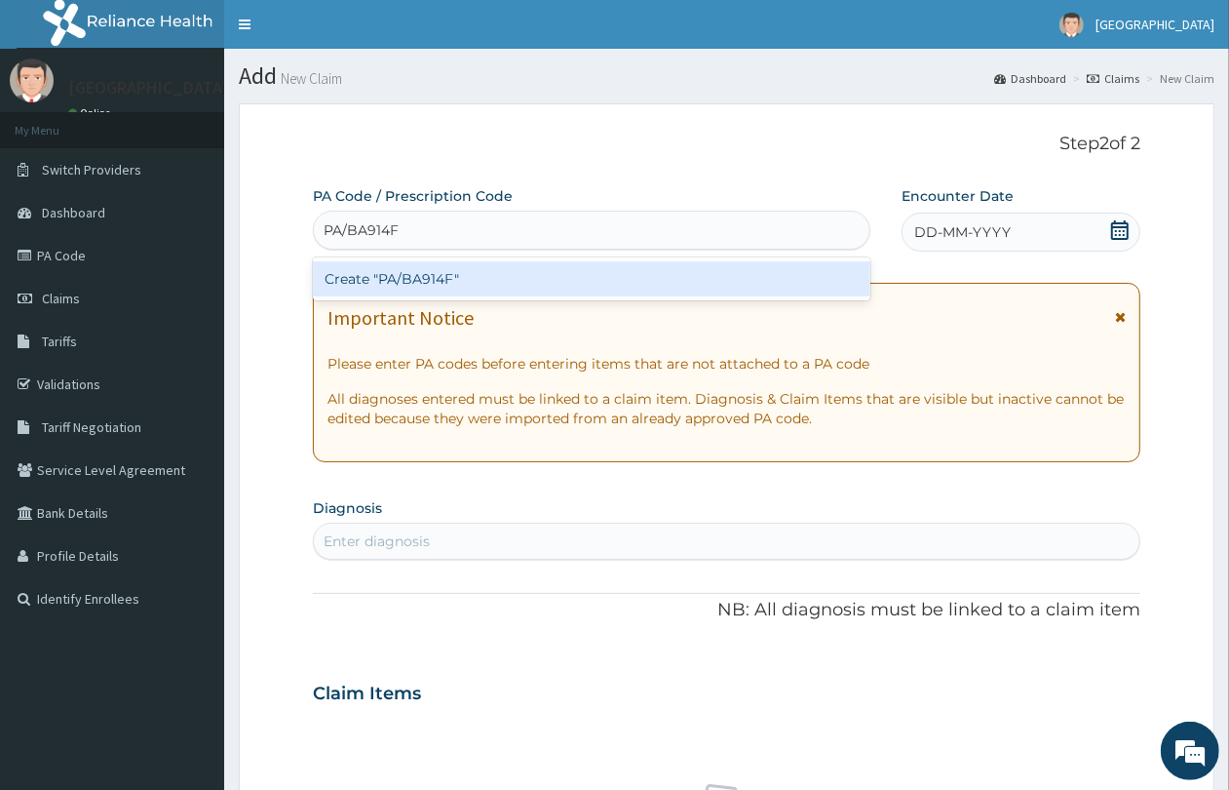
click at [490, 273] on div "Create "PA/BA914F"" at bounding box center [592, 278] width 558 height 35
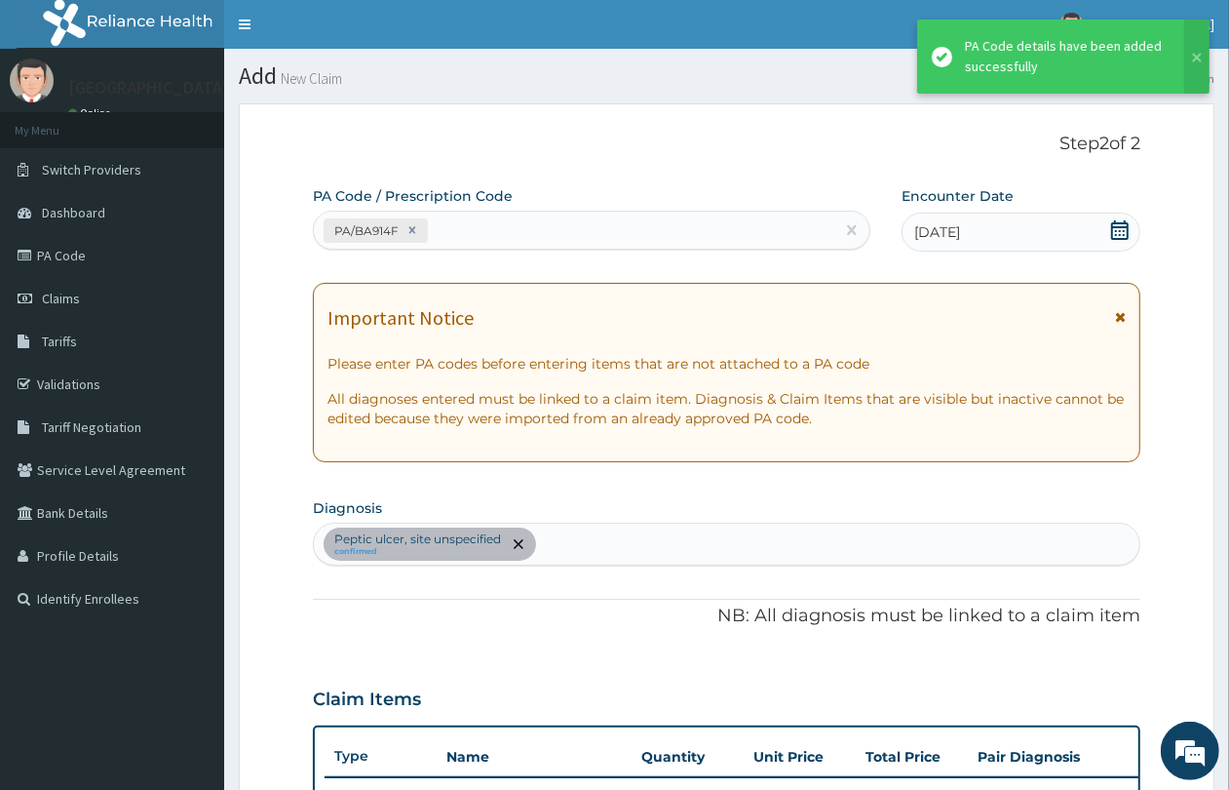
scroll to position [415, 0]
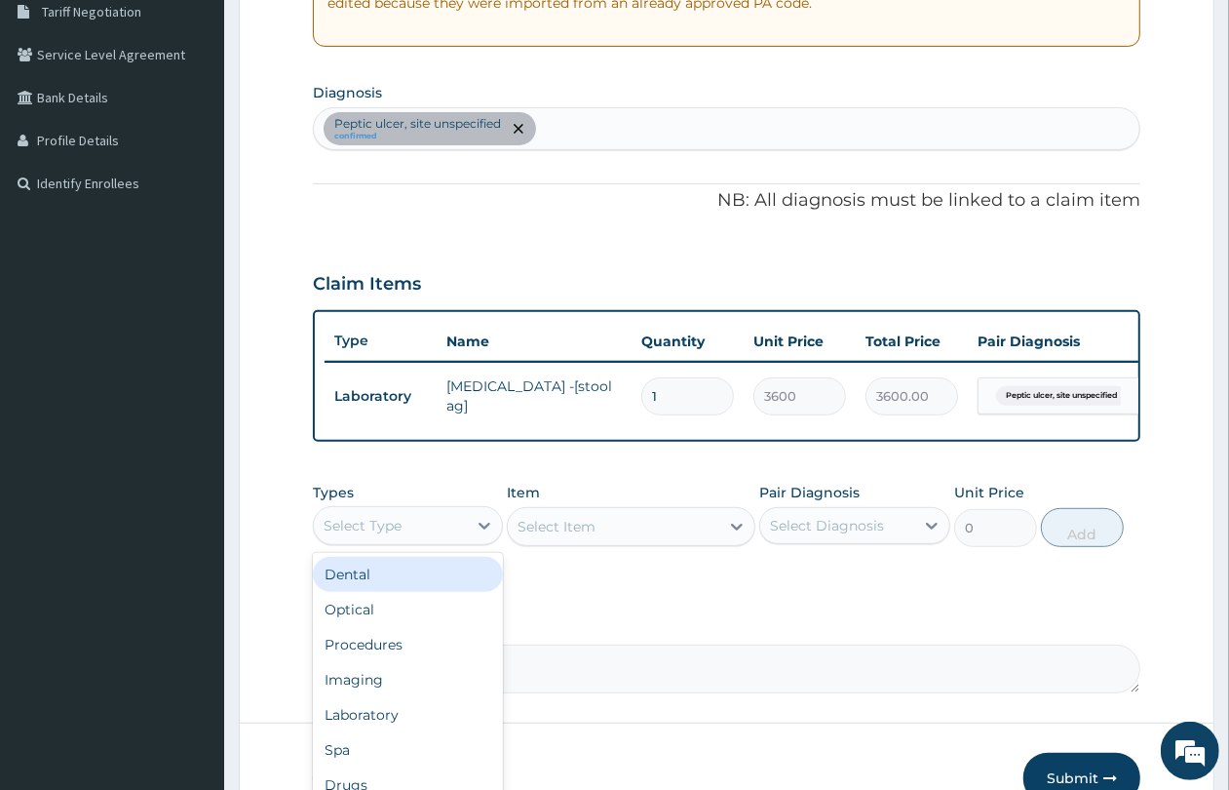
click at [425, 536] on div "Select Type" at bounding box center [390, 525] width 153 height 31
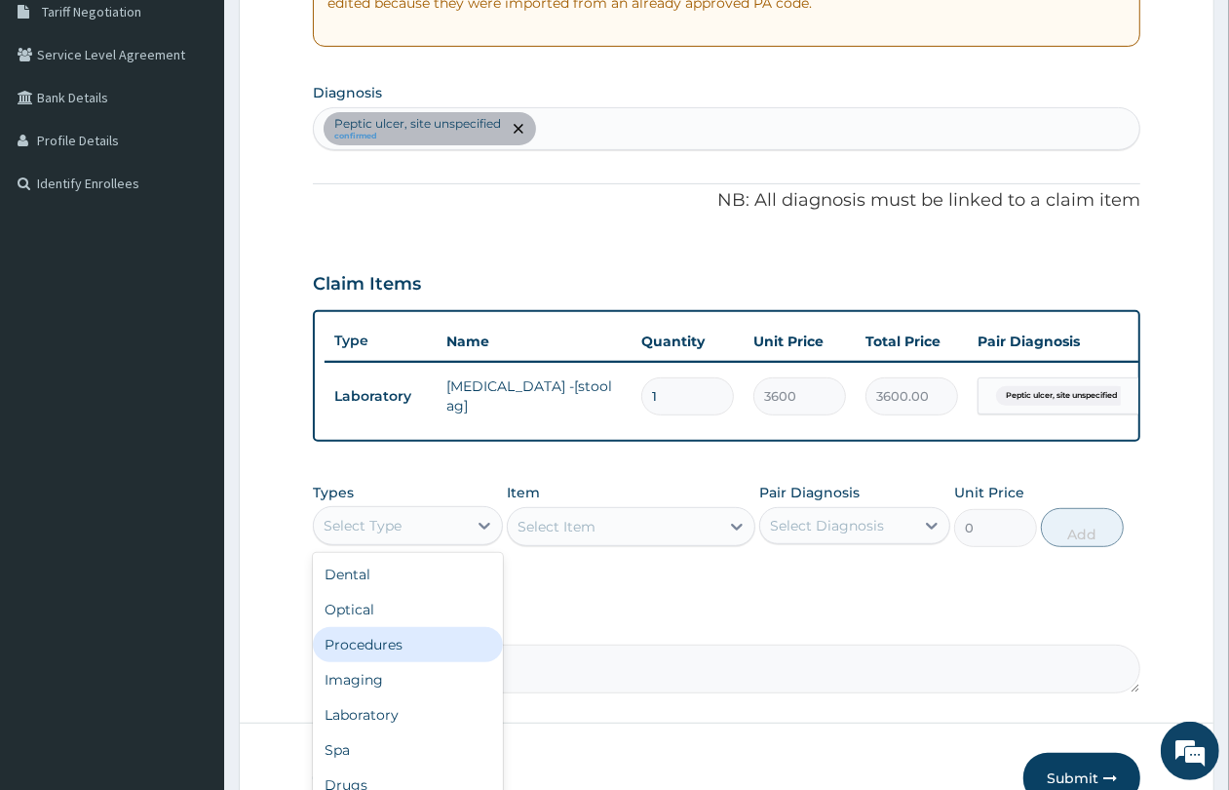
click at [425, 660] on div "Procedures" at bounding box center [408, 644] width 190 height 35
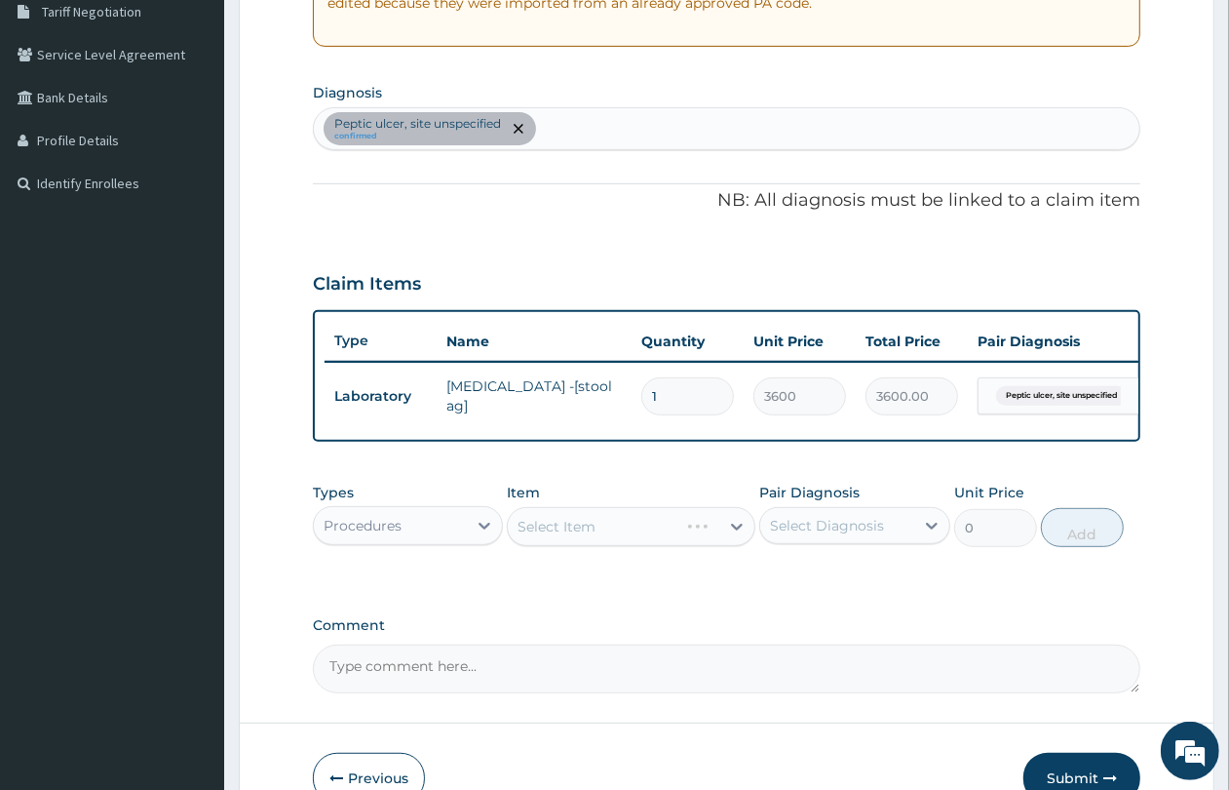
click at [577, 546] on div "Select Item" at bounding box center [631, 526] width 249 height 39
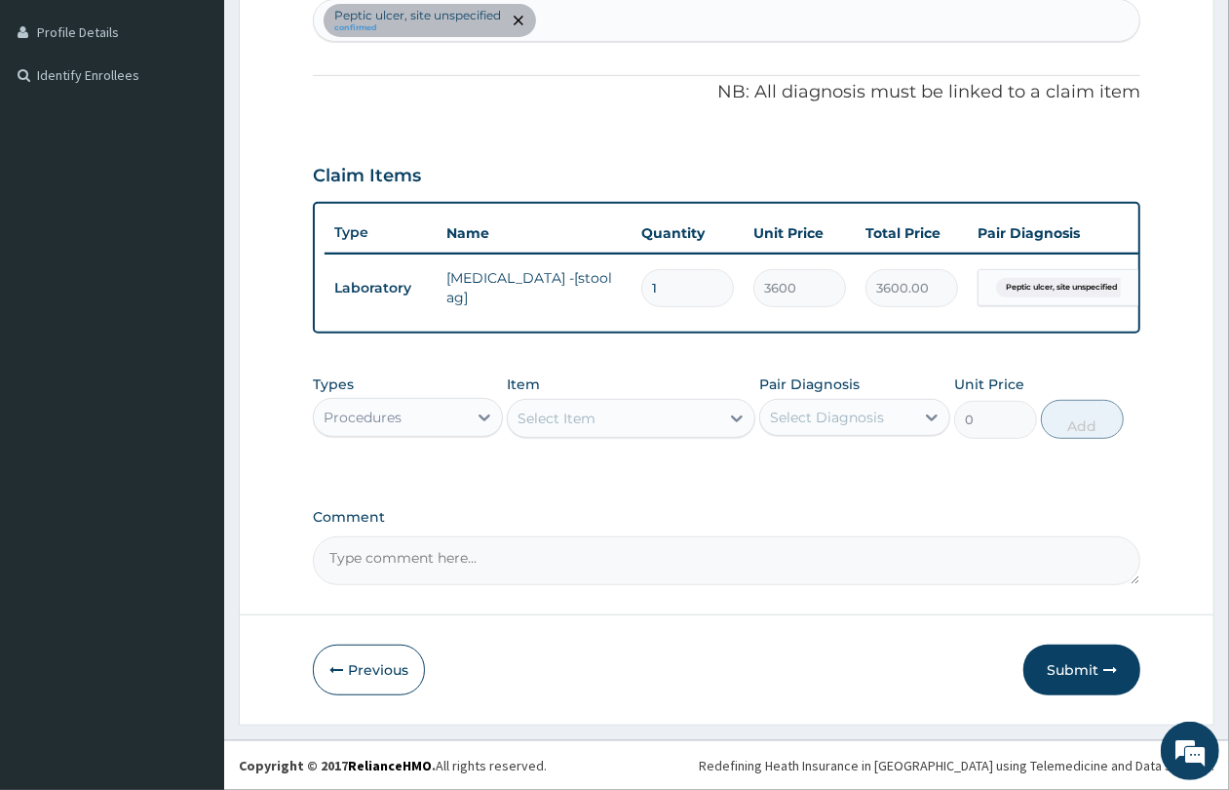
scroll to position [541, 0]
click at [549, 422] on div "Select Item" at bounding box center [557, 417] width 78 height 19
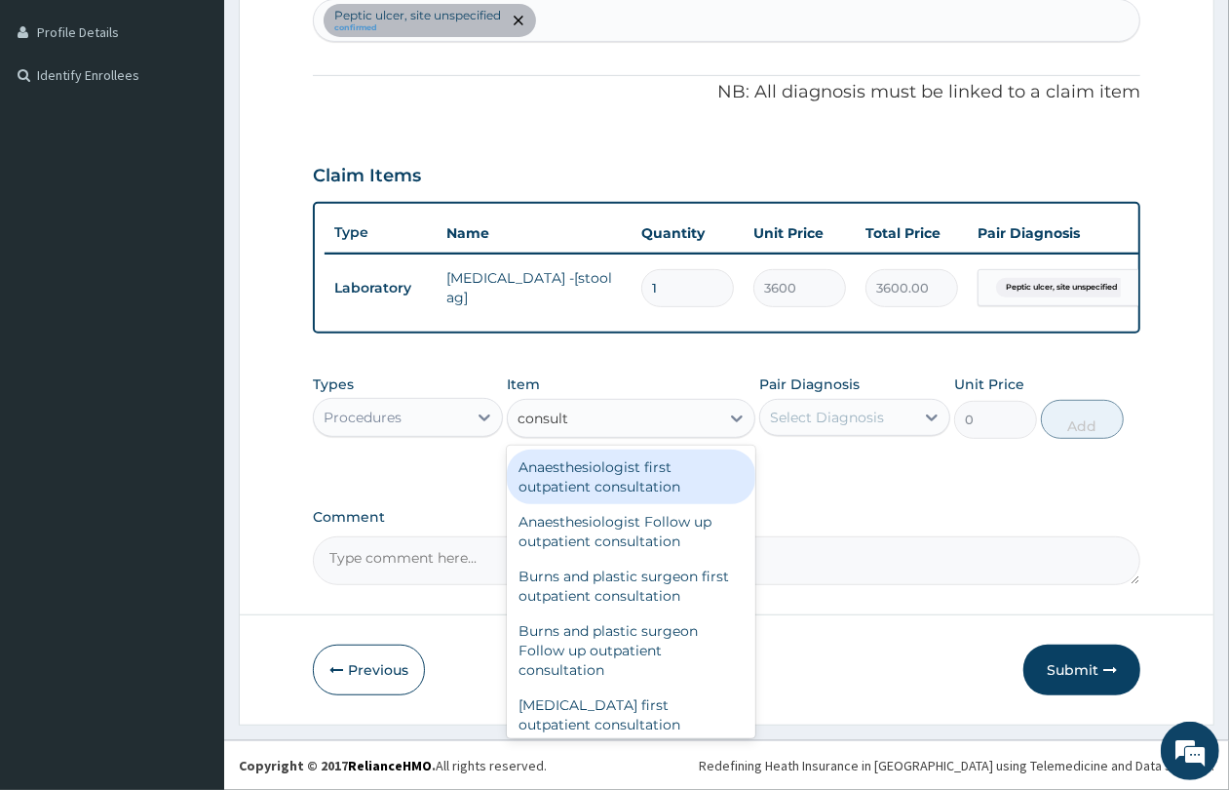
type input "consulta"
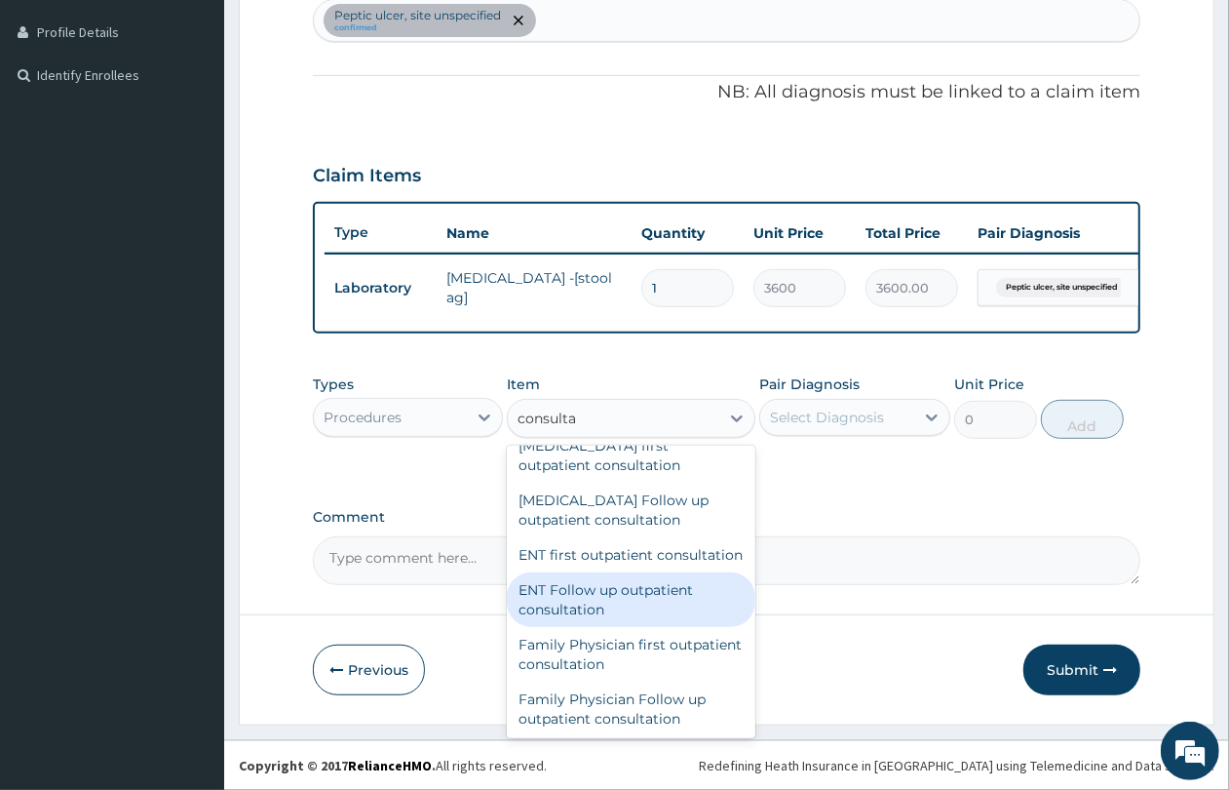
scroll to position [1097, 0]
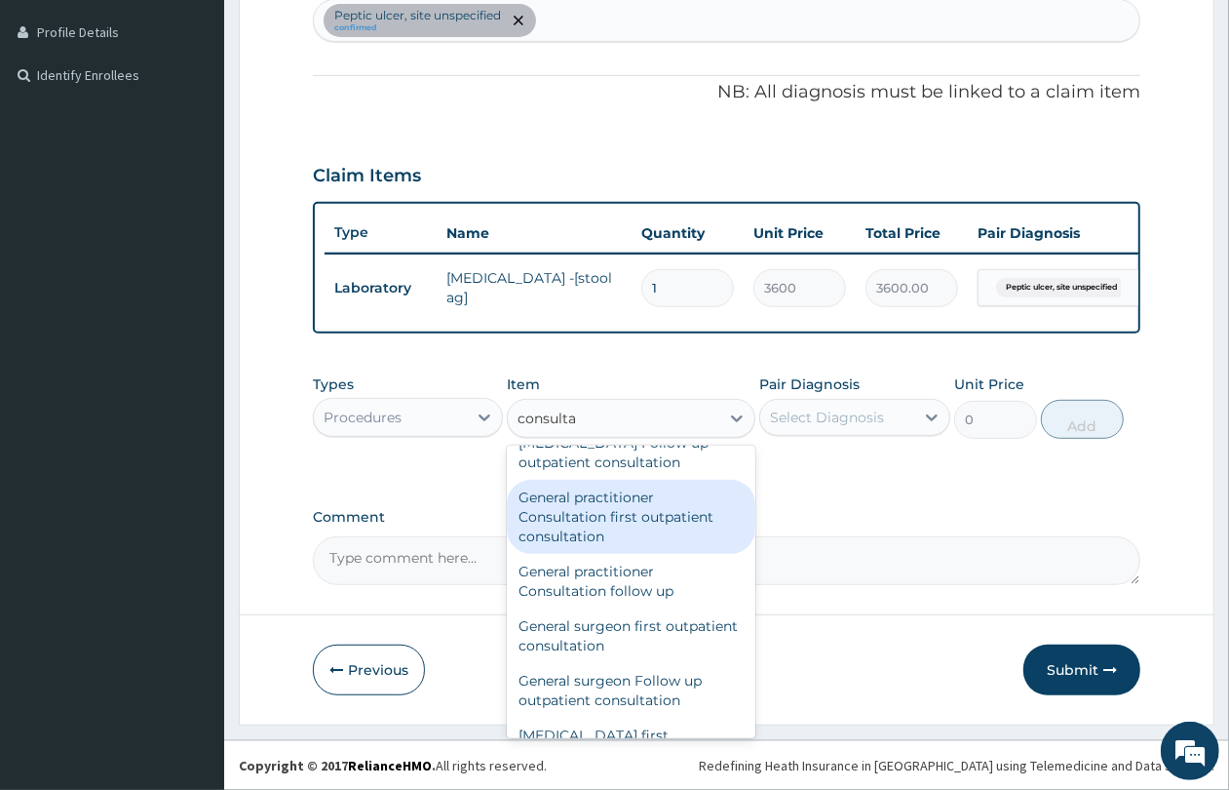
click at [646, 554] on div "General practitioner Consultation first outpatient consultation" at bounding box center [631, 517] width 249 height 74
type input "4350"
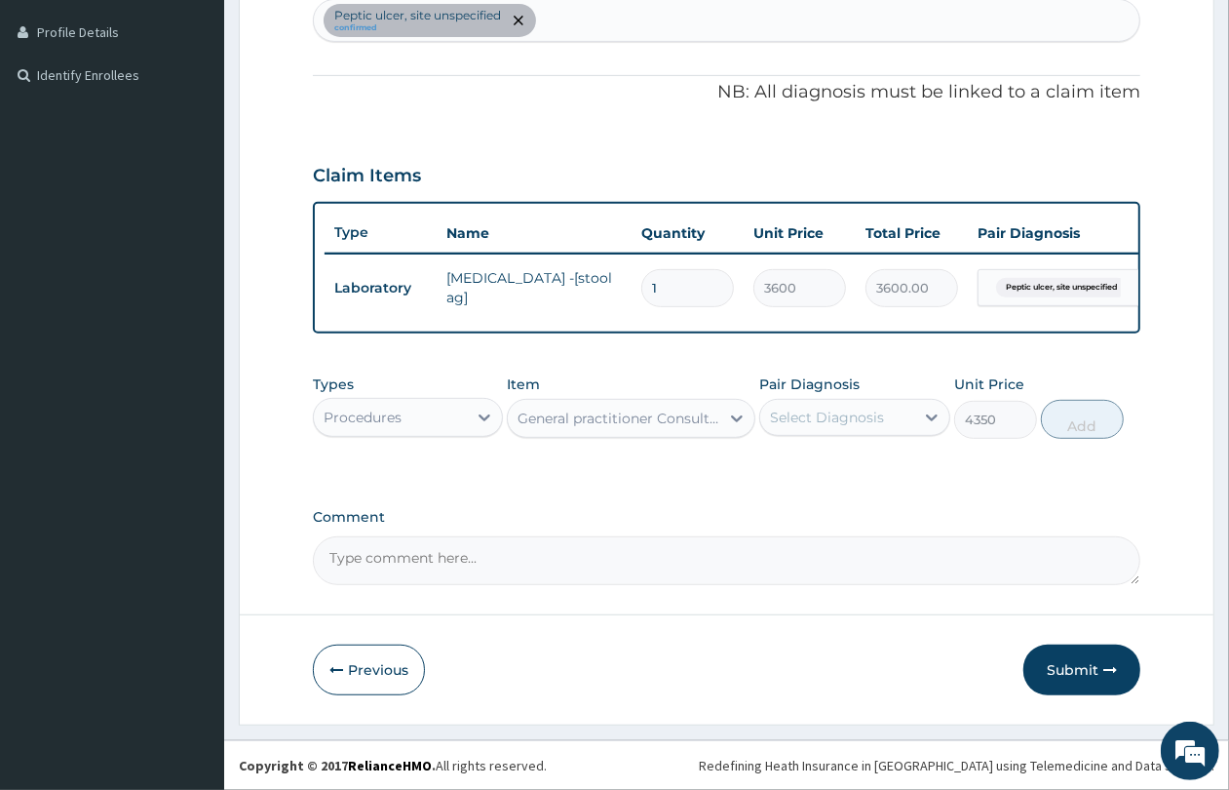
click at [855, 422] on div "Select Diagnosis" at bounding box center [827, 416] width 114 height 19
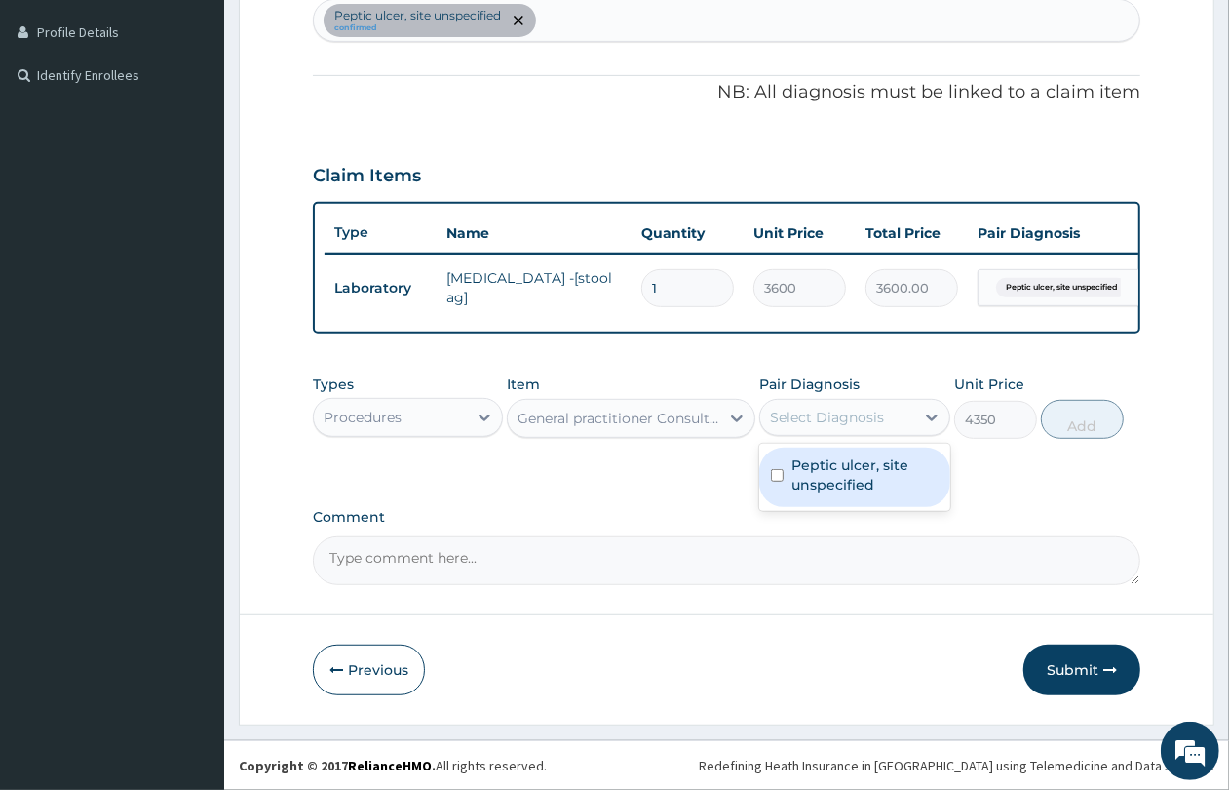
click at [855, 463] on label "Peptic ulcer, site unspecified" at bounding box center [865, 474] width 146 height 39
checkbox input "true"
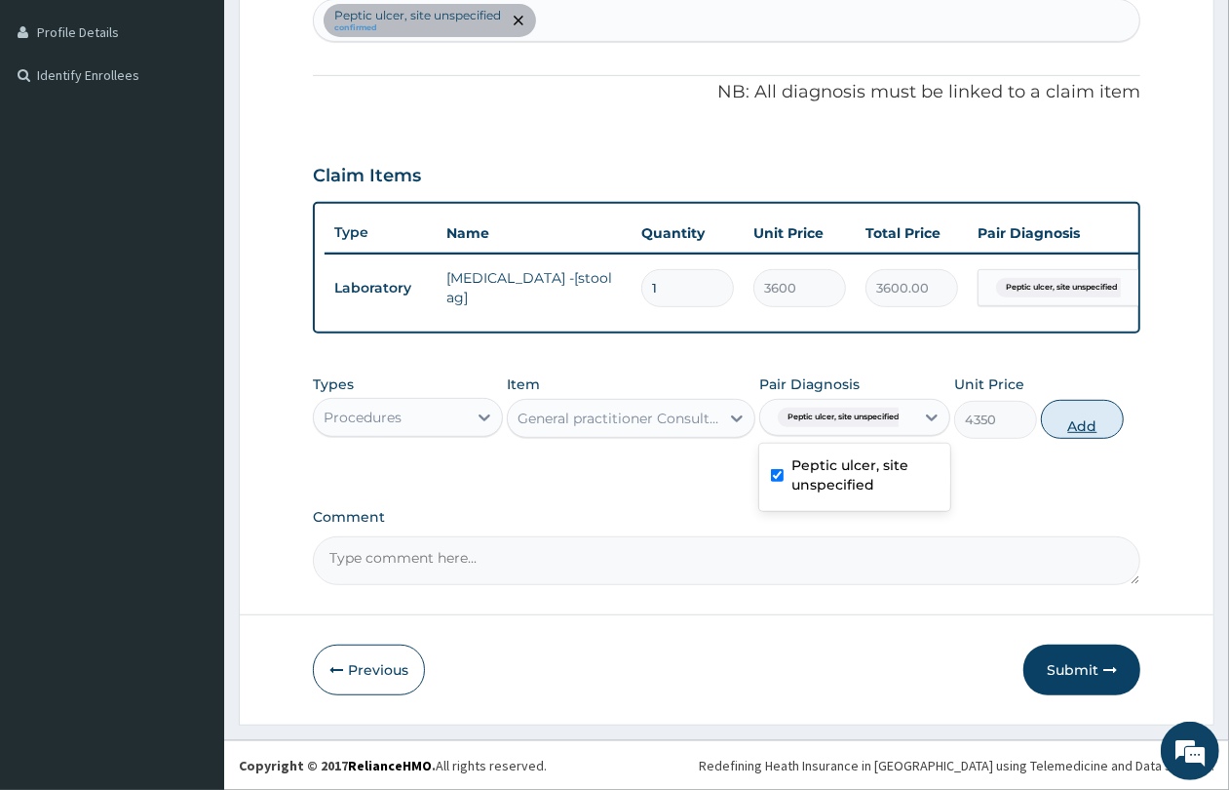
click at [1064, 420] on button "Add" at bounding box center [1082, 419] width 83 height 39
type input "0"
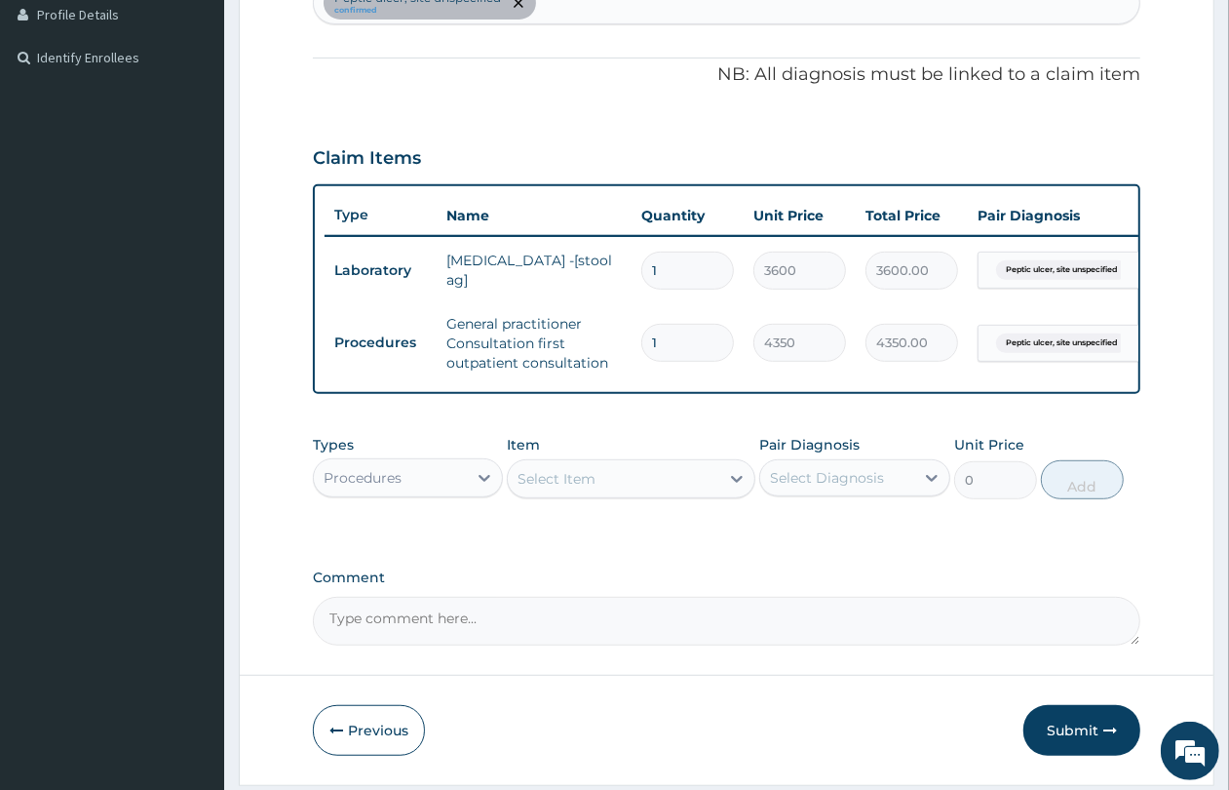
scroll to position [619, 0]
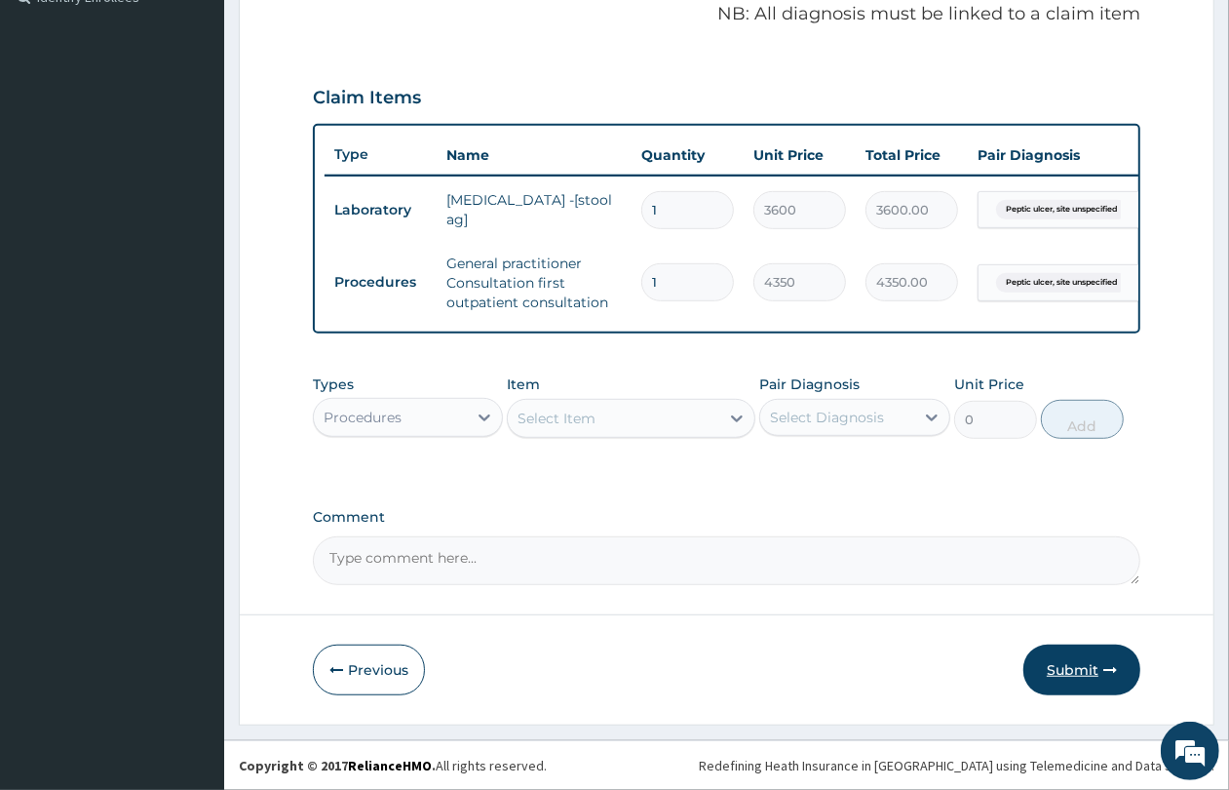
click at [1069, 660] on button "Submit" at bounding box center [1082, 669] width 117 height 51
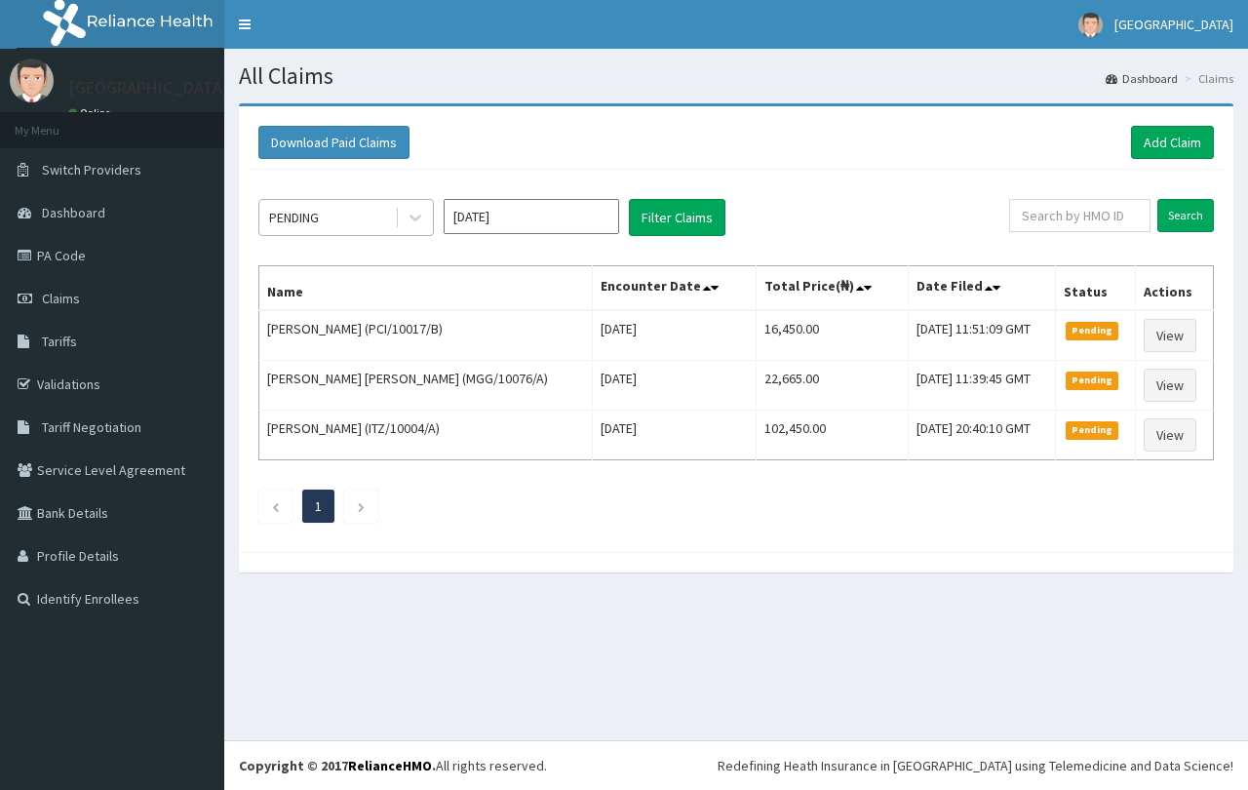
click at [330, 227] on div "PENDING" at bounding box center [327, 217] width 136 height 31
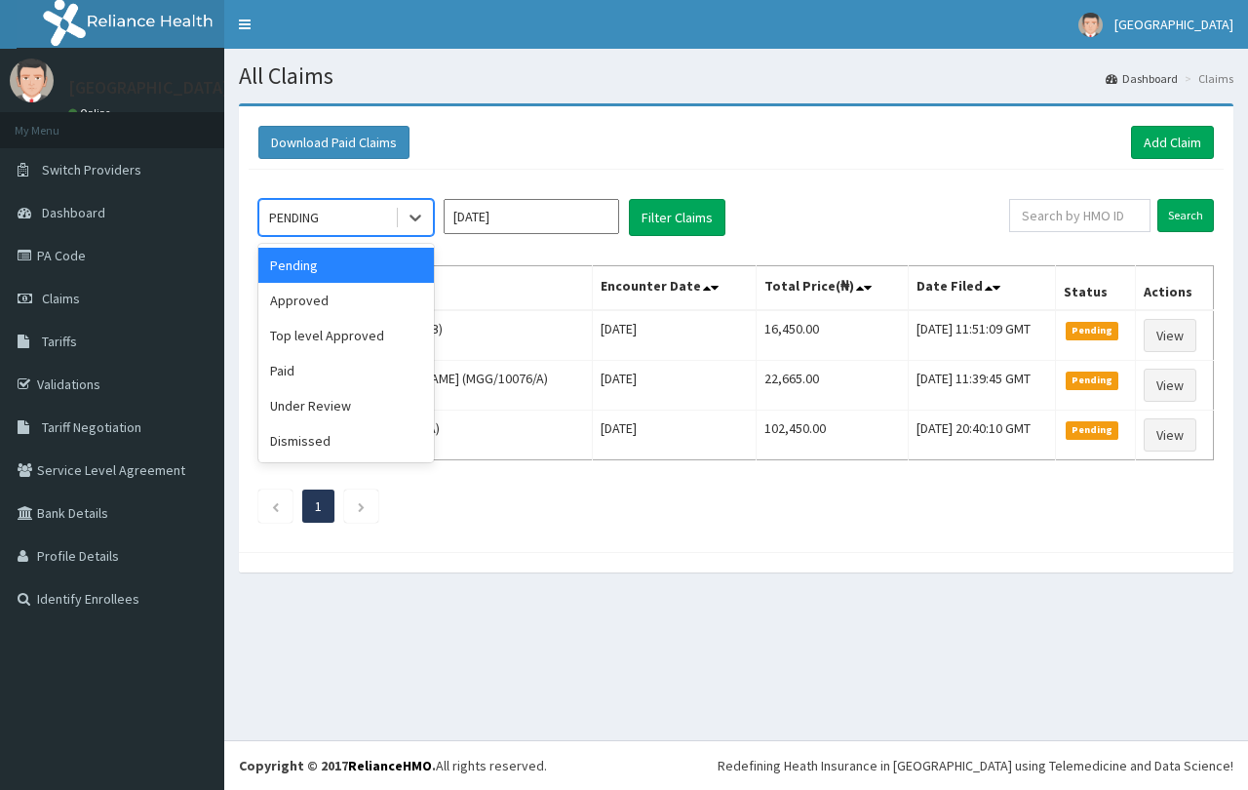
click at [346, 300] on div "Approved" at bounding box center [345, 300] width 175 height 35
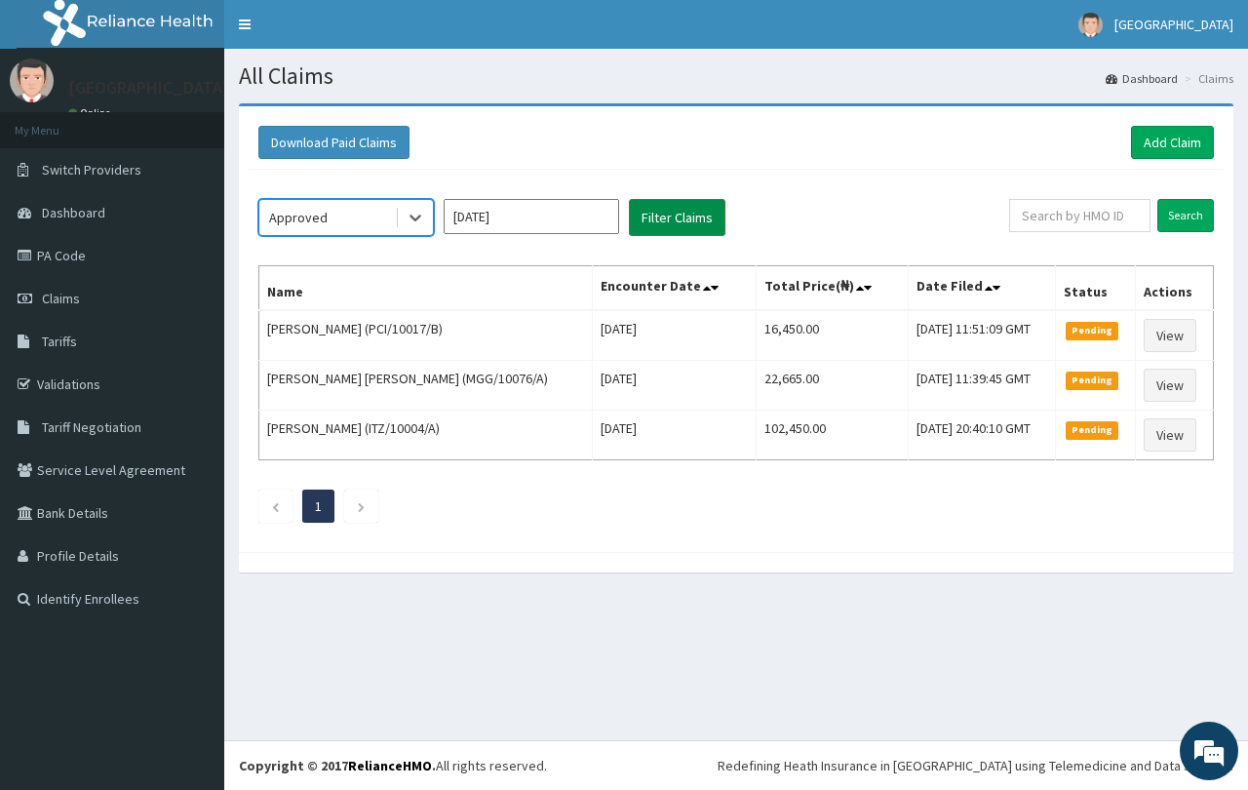
click at [694, 215] on button "Filter Claims" at bounding box center [677, 217] width 97 height 37
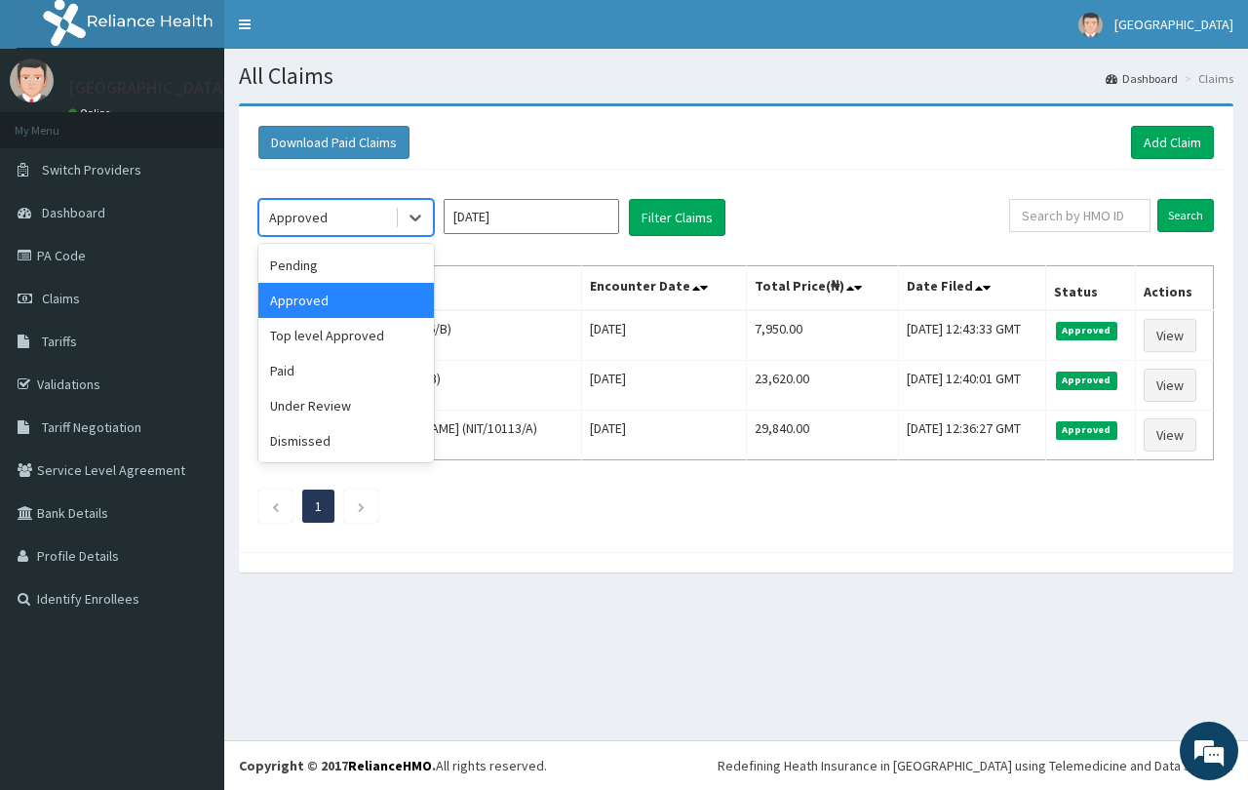
click at [331, 211] on div "Approved" at bounding box center [327, 217] width 136 height 31
click at [361, 339] on div "Top level Approved" at bounding box center [345, 335] width 175 height 35
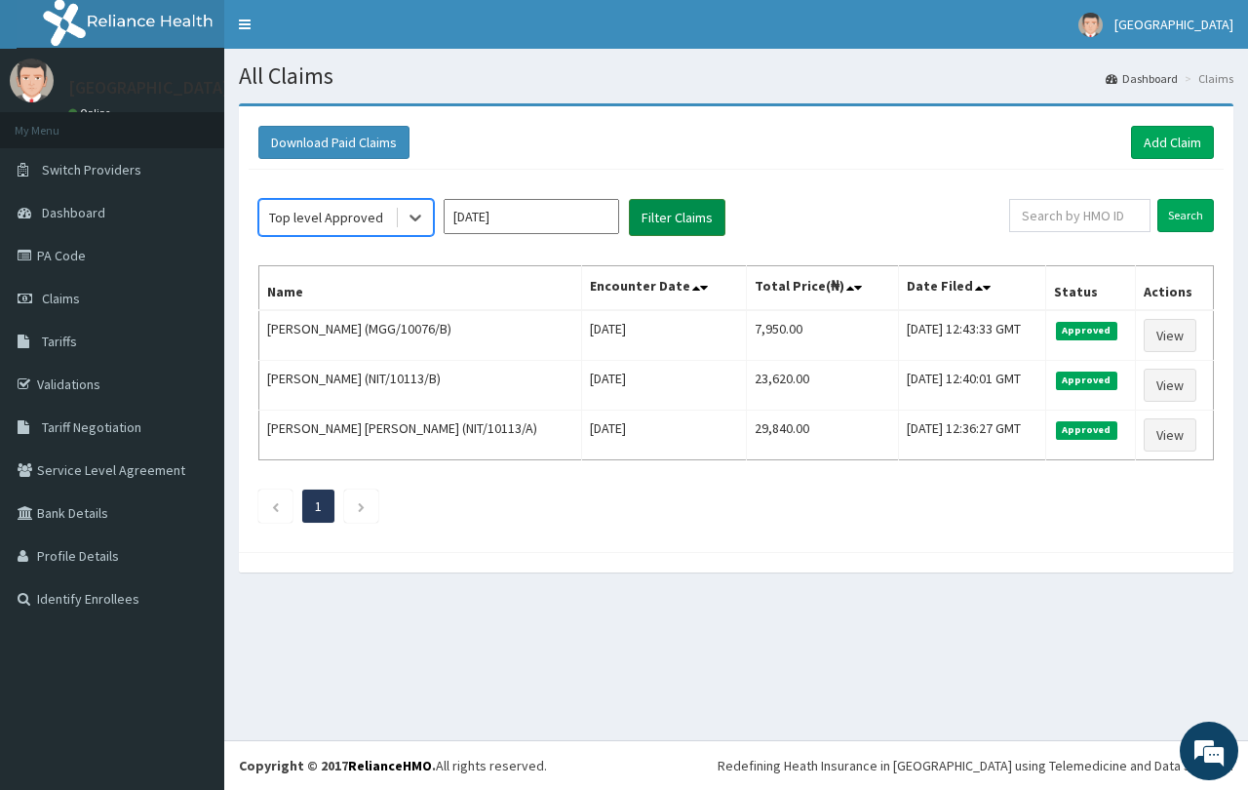
click at [694, 224] on button "Filter Claims" at bounding box center [677, 217] width 97 height 37
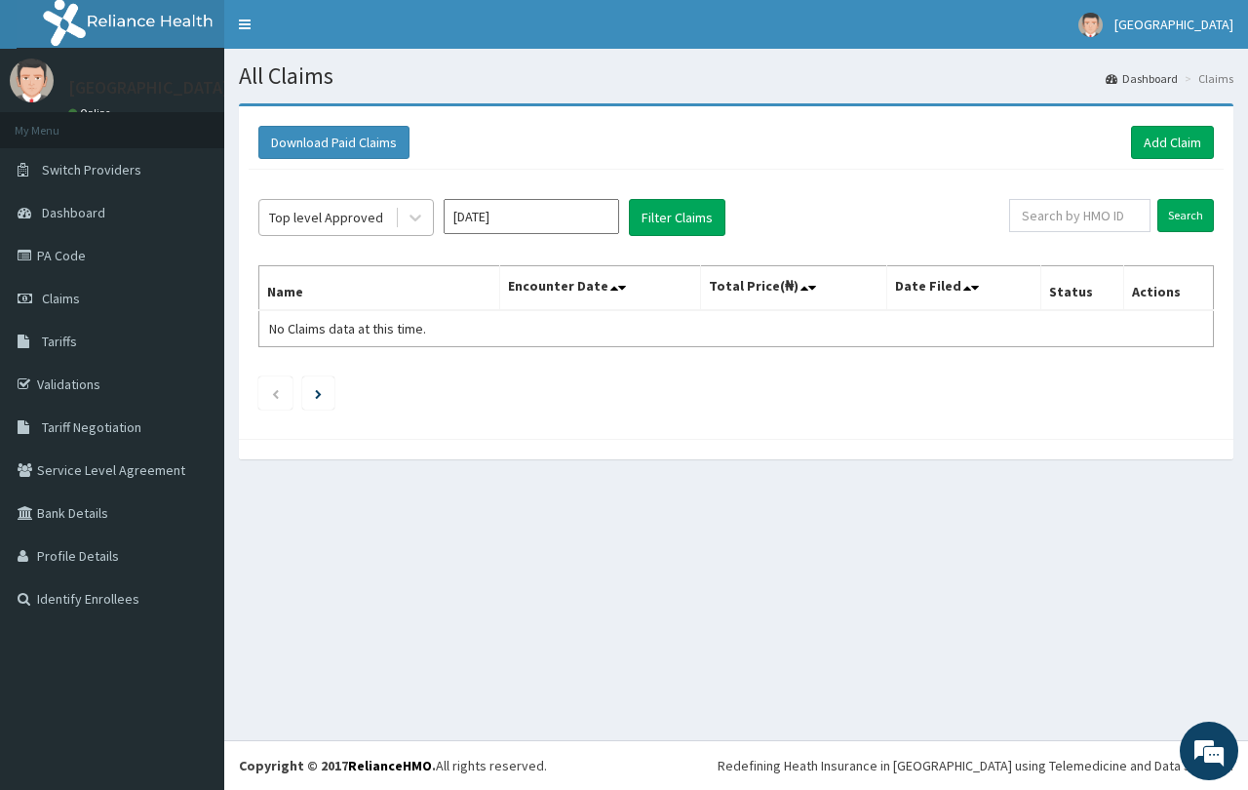
click at [356, 216] on div "Top level Approved" at bounding box center [326, 217] width 114 height 19
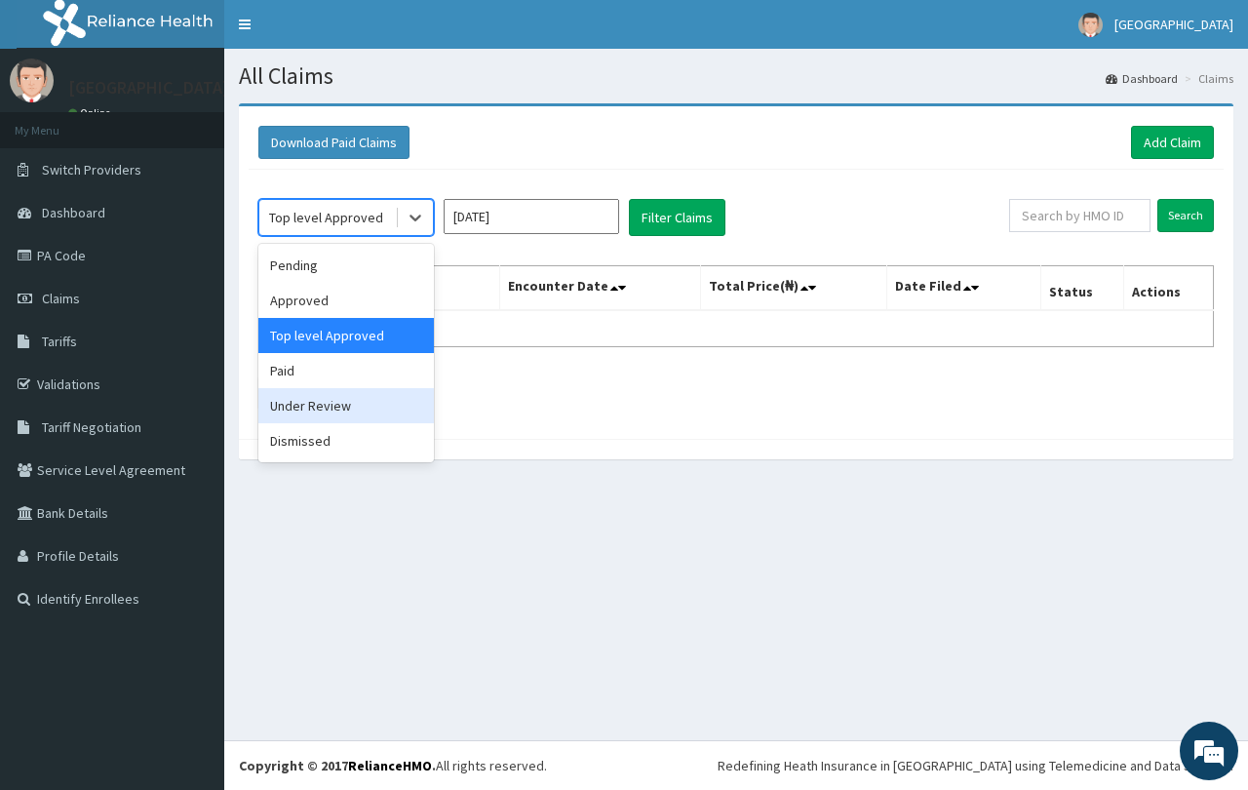
click at [348, 406] on div "Under Review" at bounding box center [345, 405] width 175 height 35
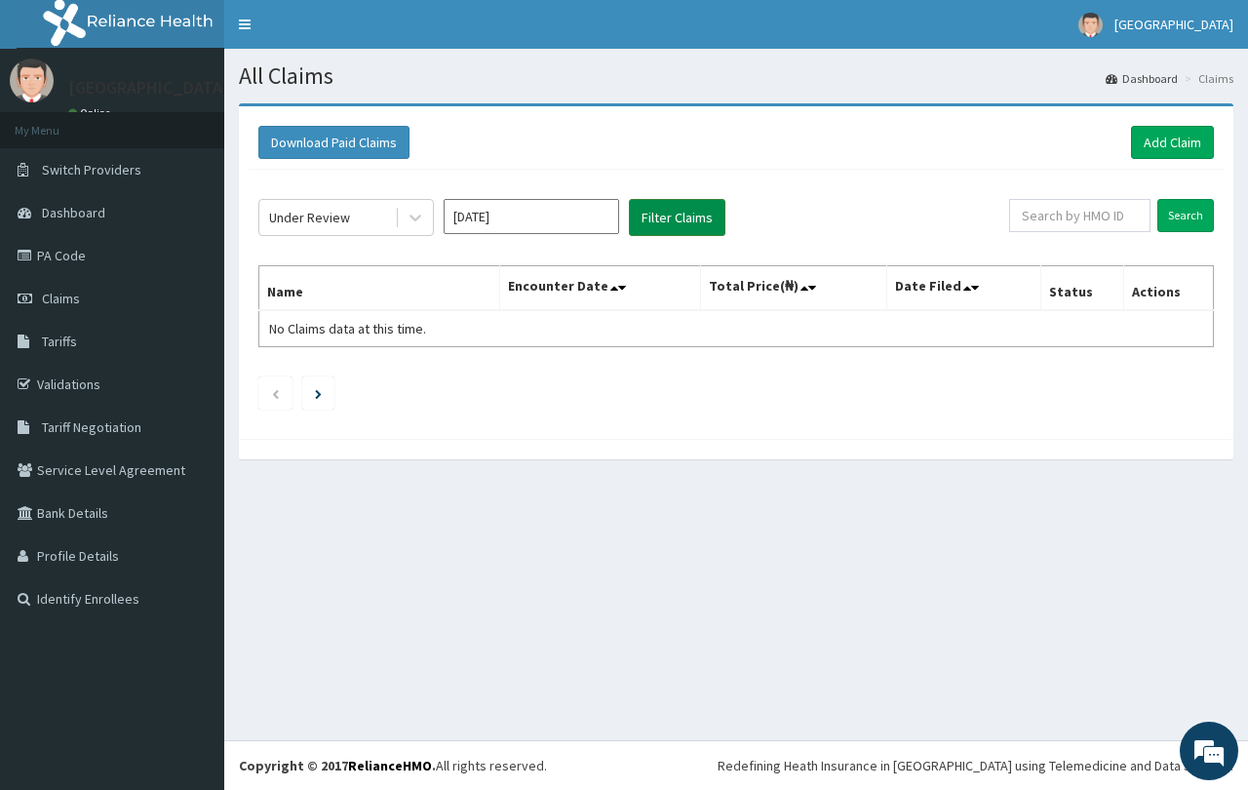
click at [664, 210] on button "Filter Claims" at bounding box center [677, 217] width 97 height 37
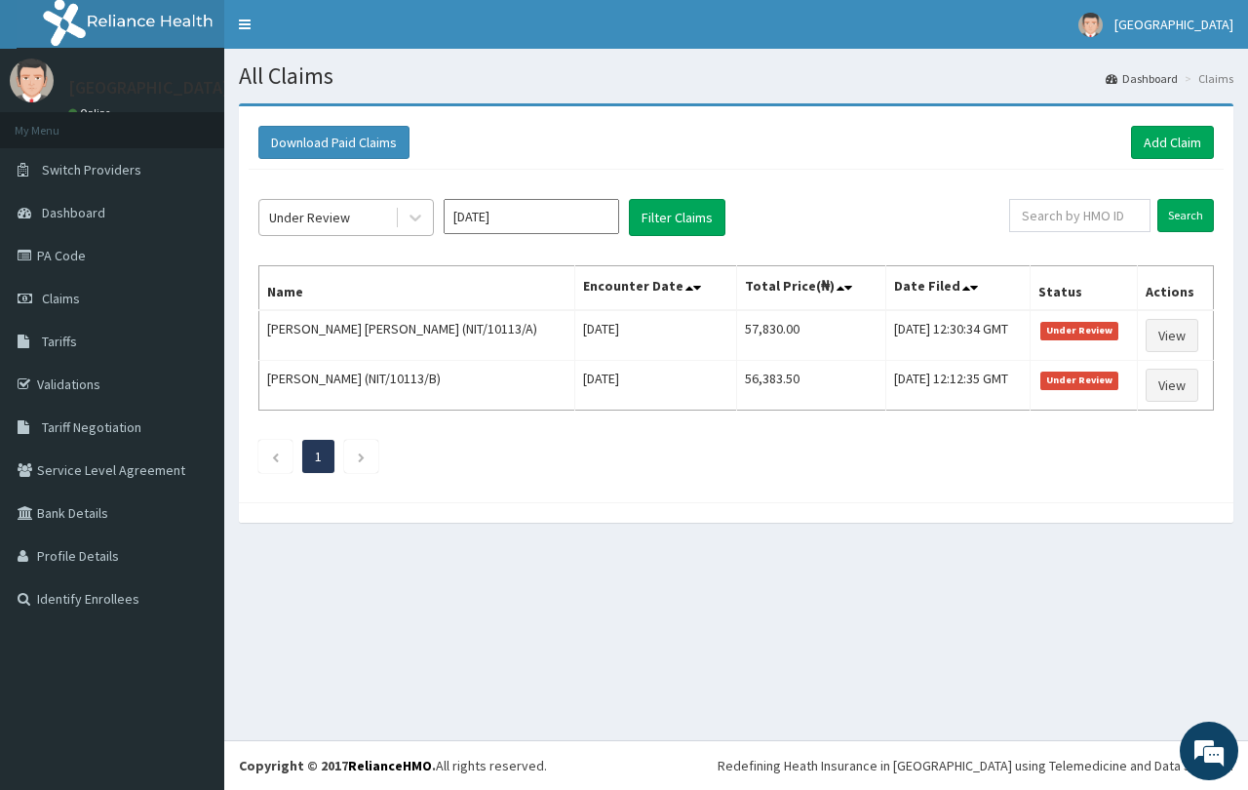
click at [349, 213] on div "Under Review" at bounding box center [327, 217] width 136 height 31
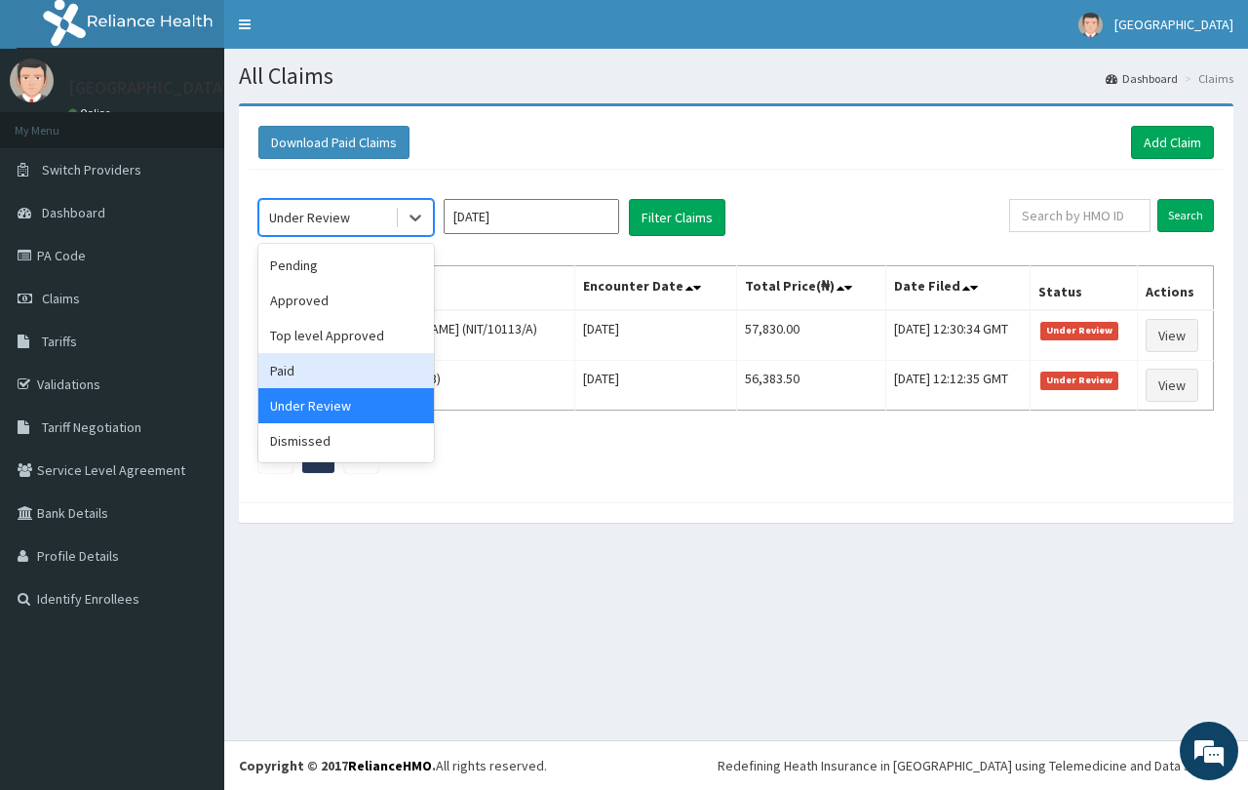
click at [359, 375] on div "Paid" at bounding box center [345, 370] width 175 height 35
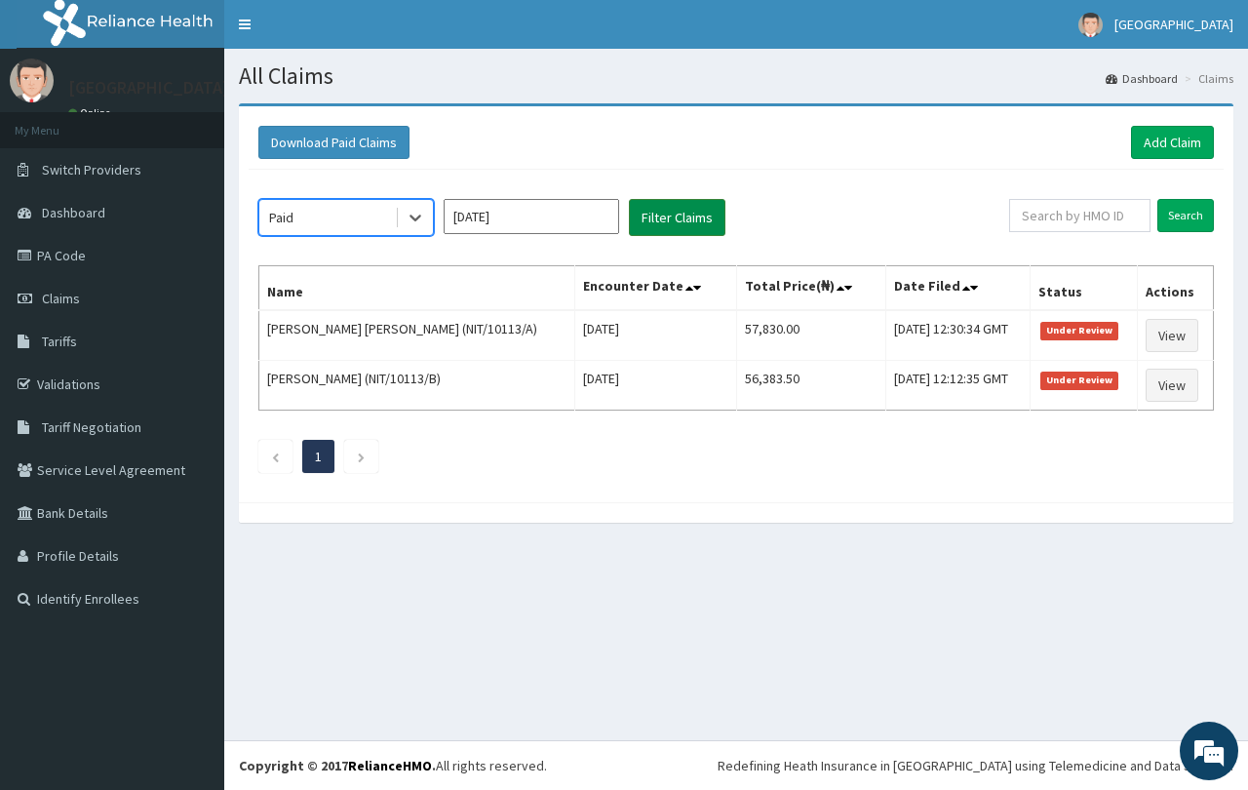
click at [683, 226] on button "Filter Claims" at bounding box center [677, 217] width 97 height 37
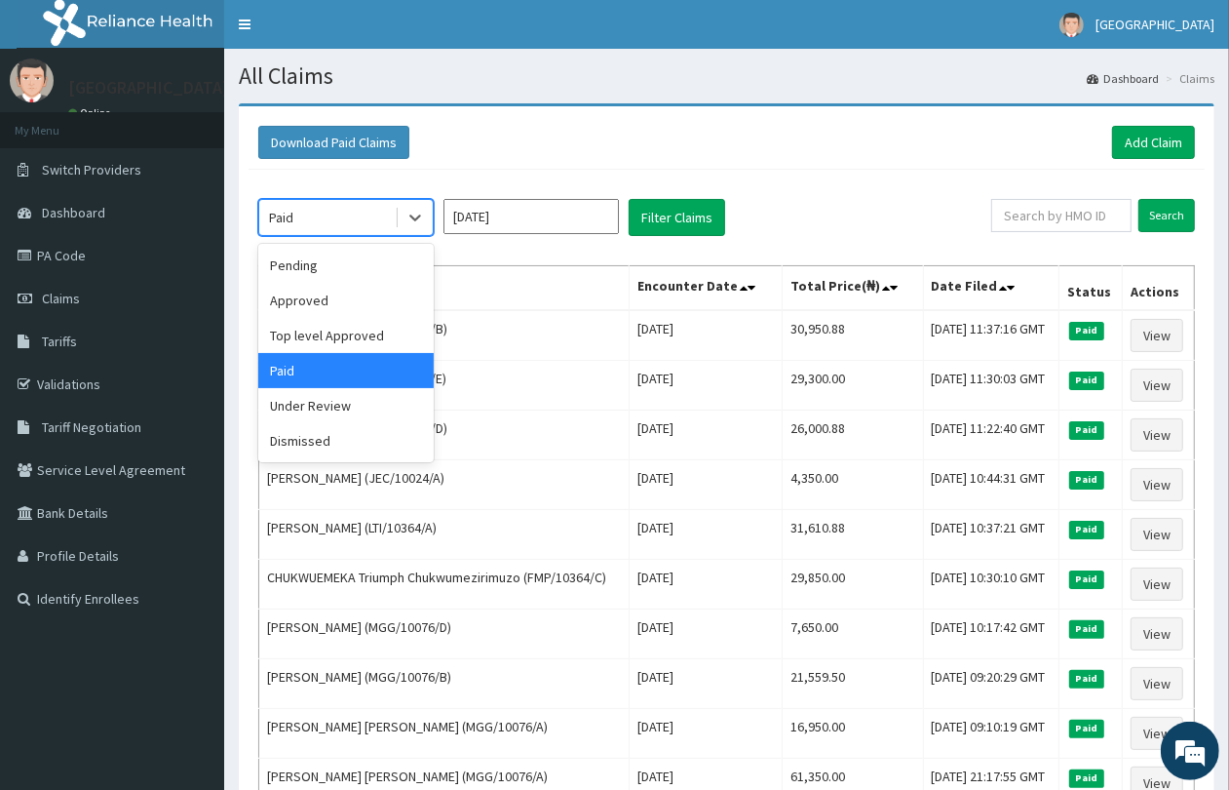
click at [378, 227] on div "Paid" at bounding box center [327, 217] width 136 height 31
click at [376, 298] on div "Approved" at bounding box center [345, 300] width 175 height 35
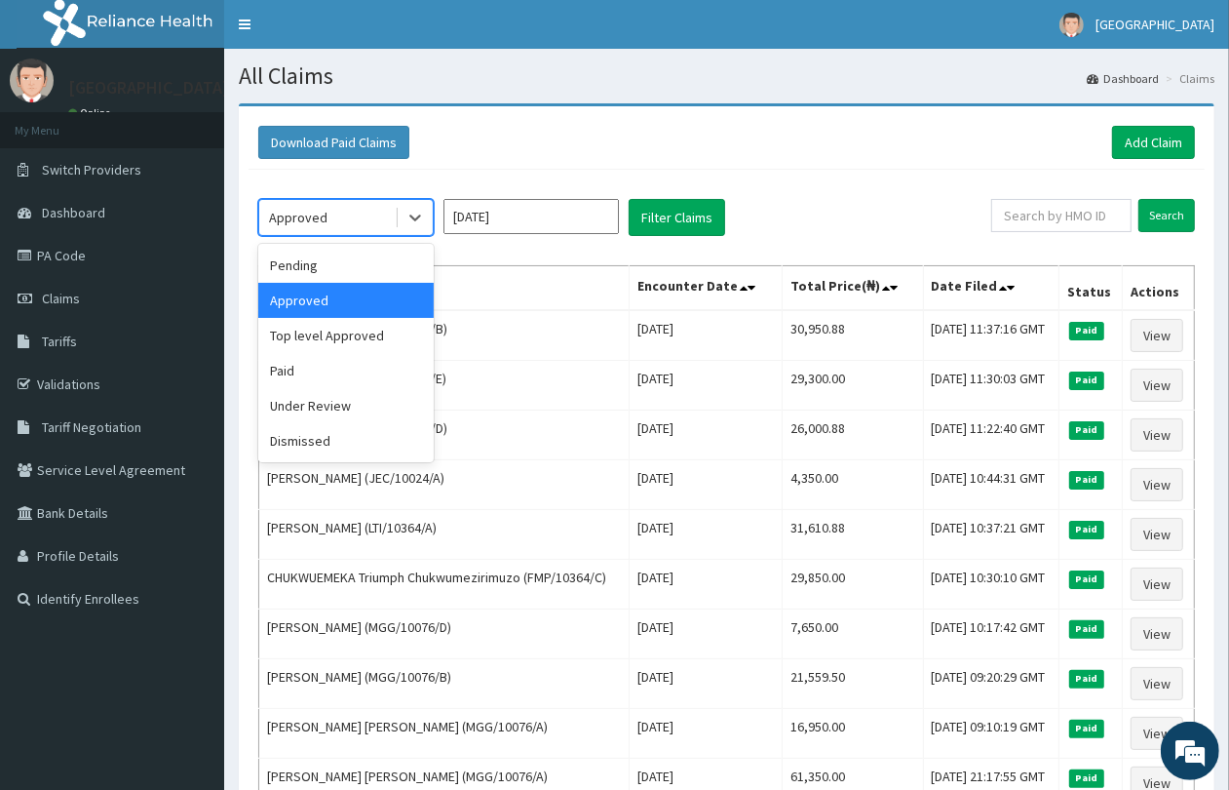
click at [368, 221] on div "Approved" at bounding box center [327, 217] width 136 height 31
click at [366, 274] on div "Pending" at bounding box center [345, 265] width 175 height 35
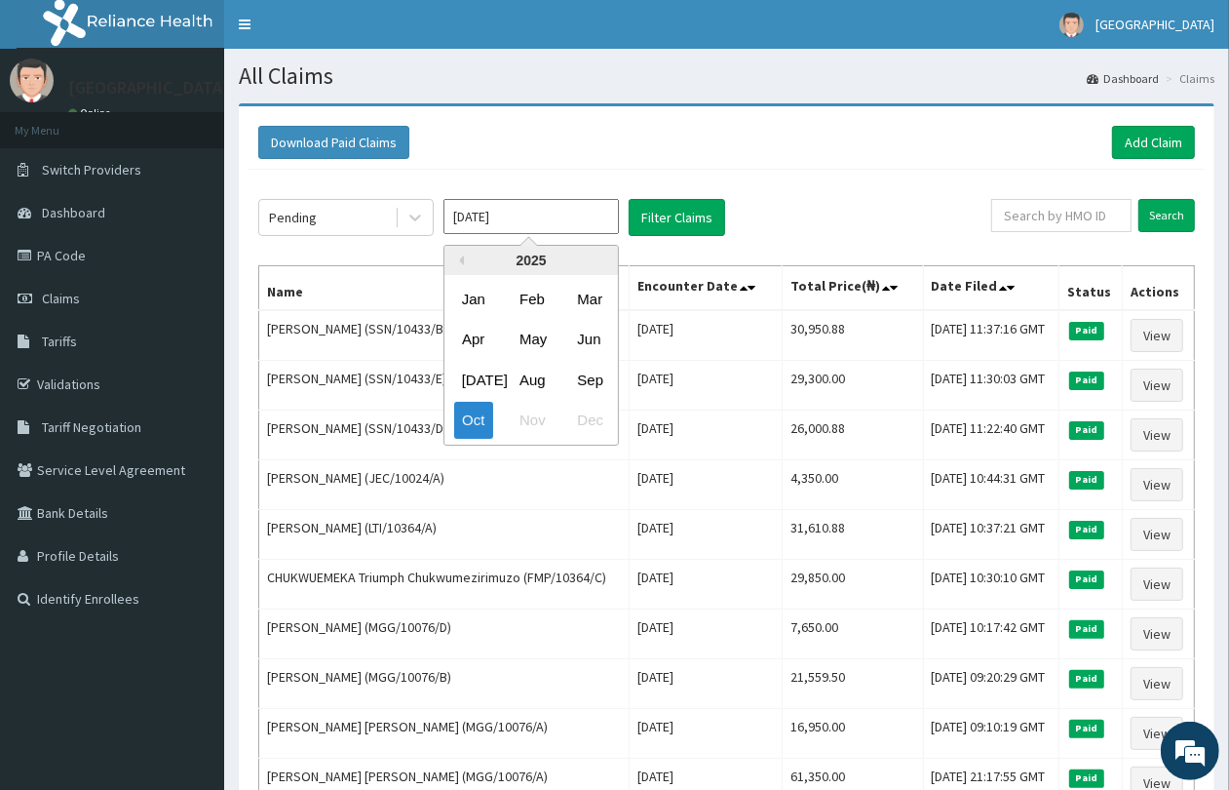
click at [523, 227] on input "[DATE]" at bounding box center [531, 216] width 175 height 35
click at [591, 371] on div "Sep" at bounding box center [588, 380] width 39 height 36
type input "[DATE]"
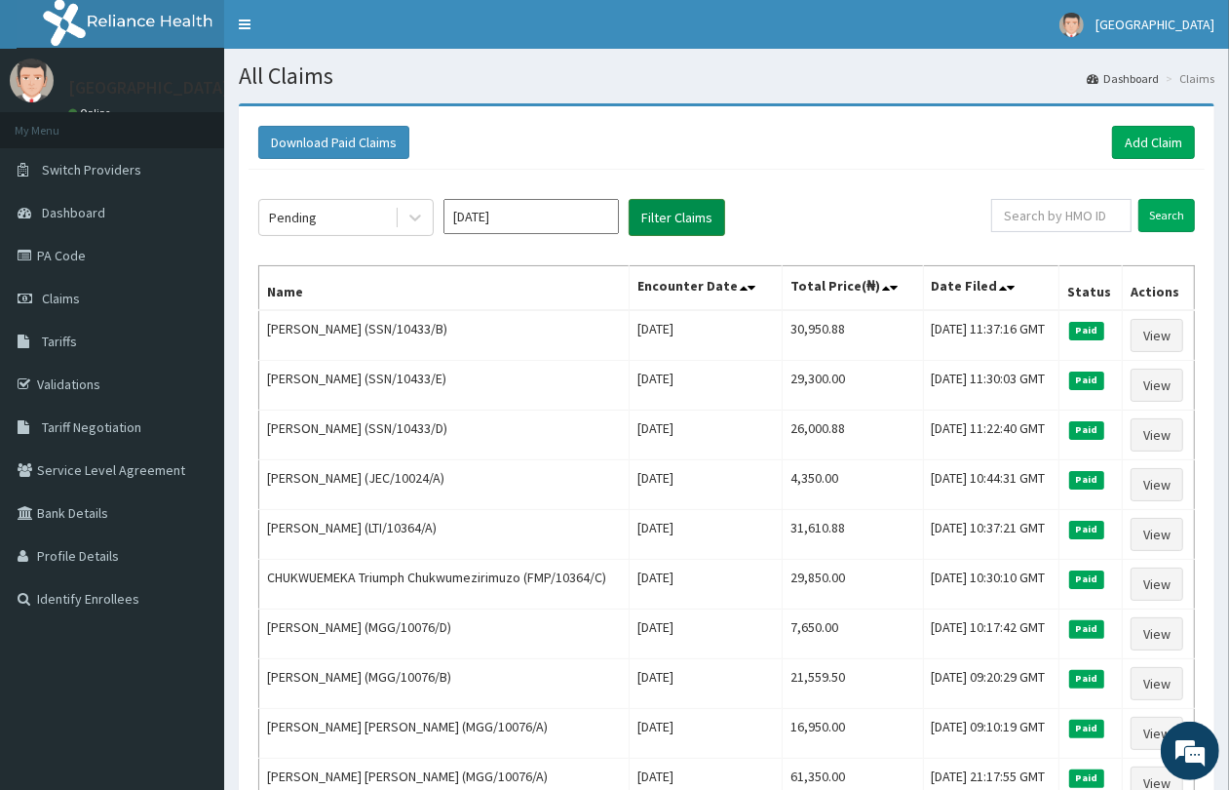
click at [668, 225] on button "Filter Claims" at bounding box center [677, 217] width 97 height 37
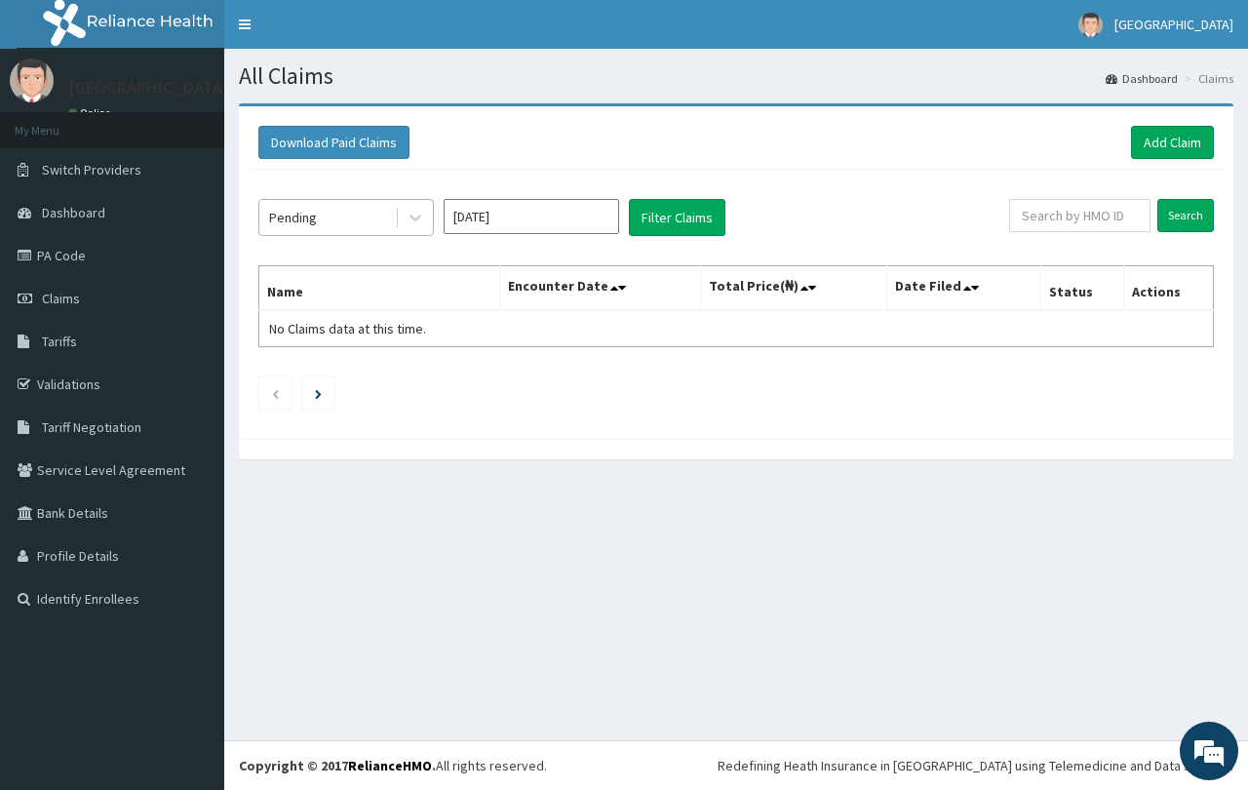
click at [313, 220] on div "Pending" at bounding box center [293, 217] width 48 height 19
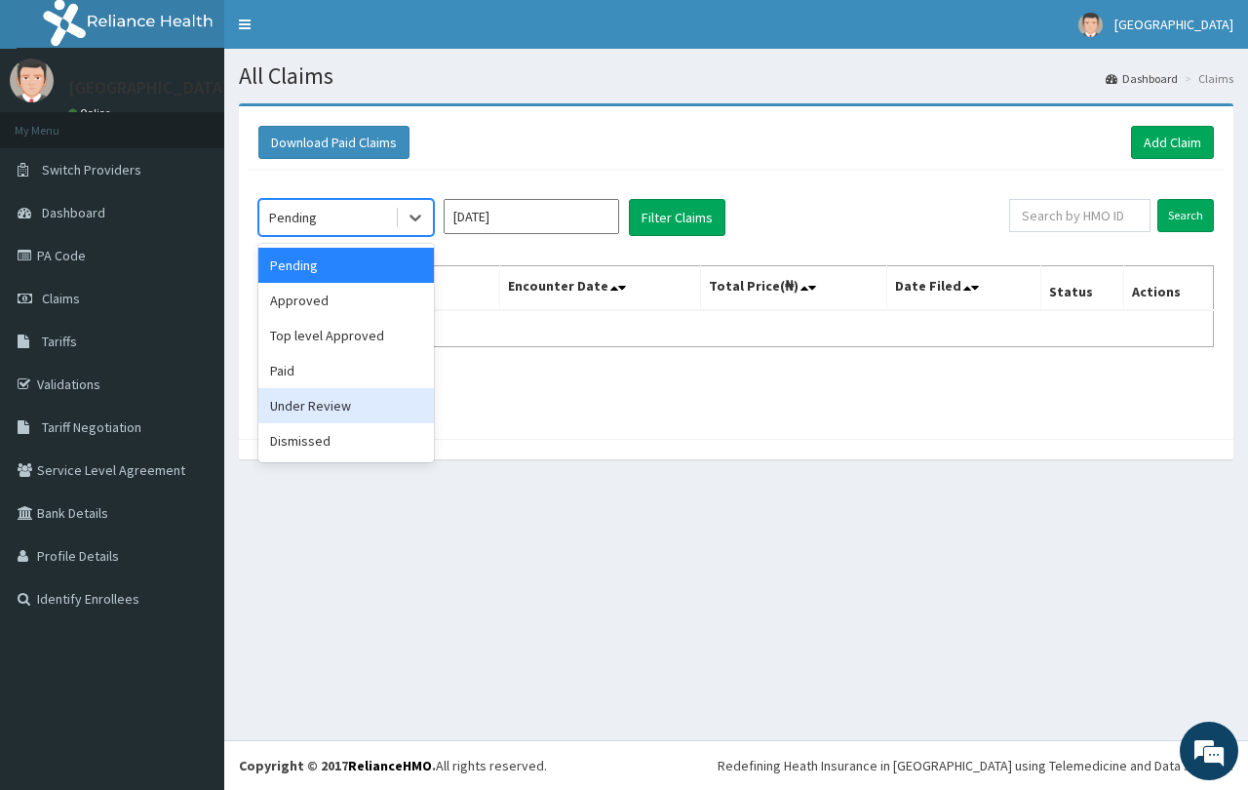
click at [353, 405] on div "Under Review" at bounding box center [345, 405] width 175 height 35
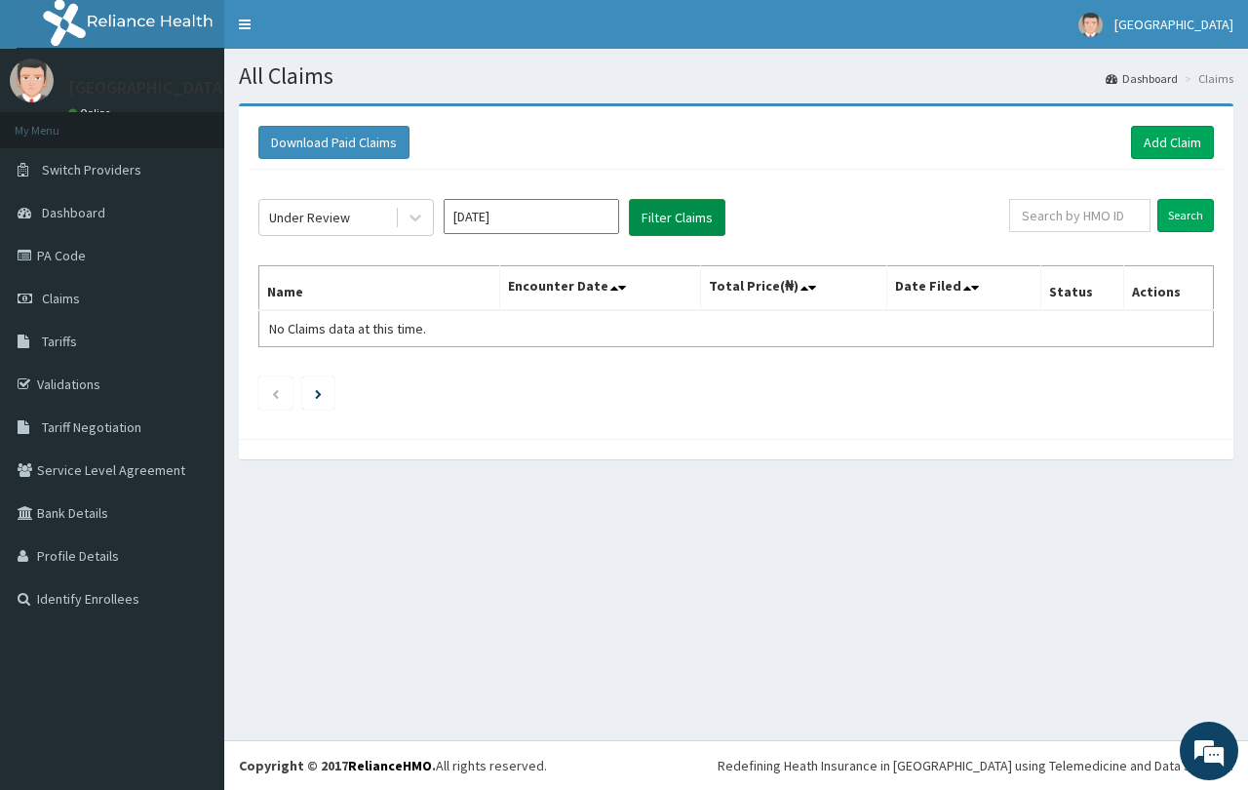
click at [685, 224] on button "Filter Claims" at bounding box center [677, 217] width 97 height 37
